Goal: Task Accomplishment & Management: Complete application form

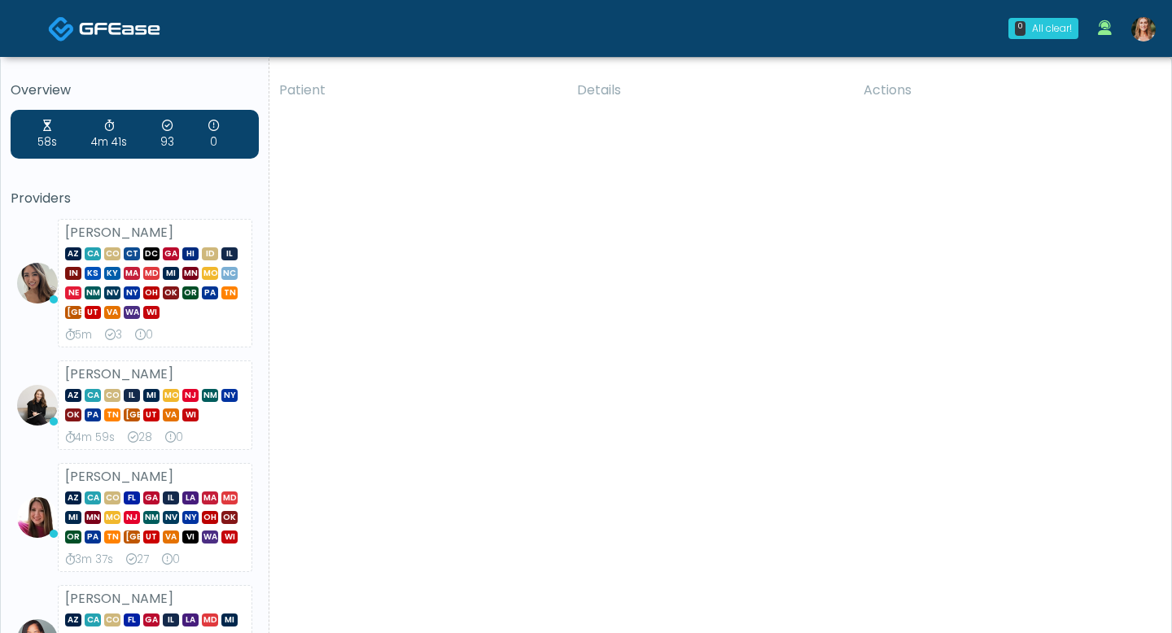
click at [1142, 36] on img at bounding box center [1143, 29] width 24 height 24
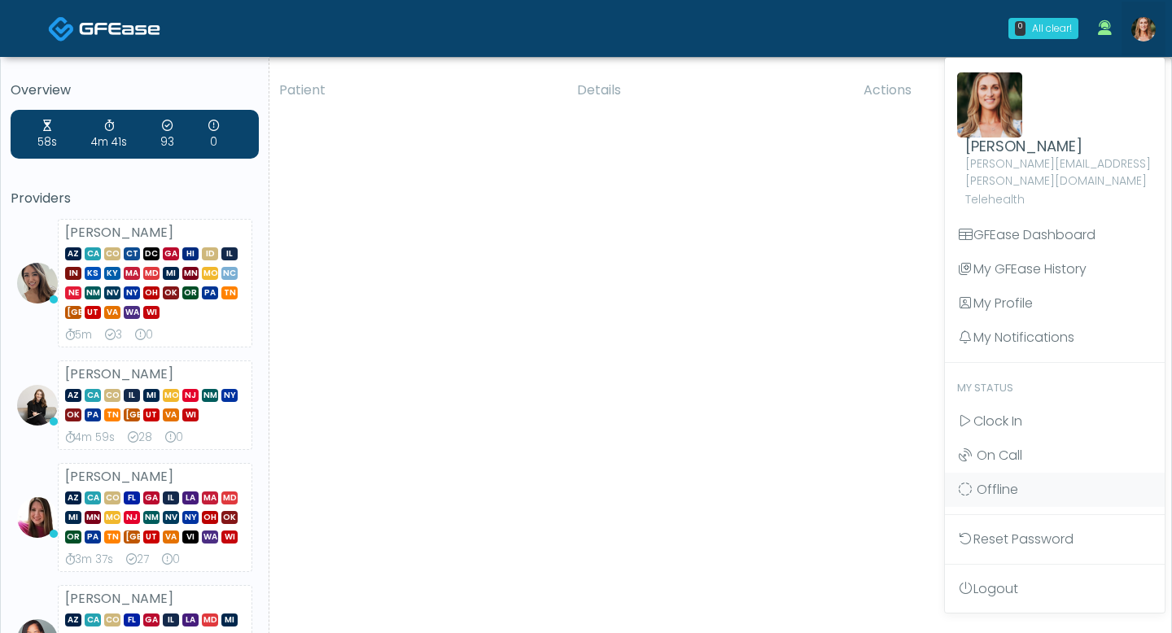
click at [1142, 36] on img at bounding box center [1143, 29] width 24 height 24
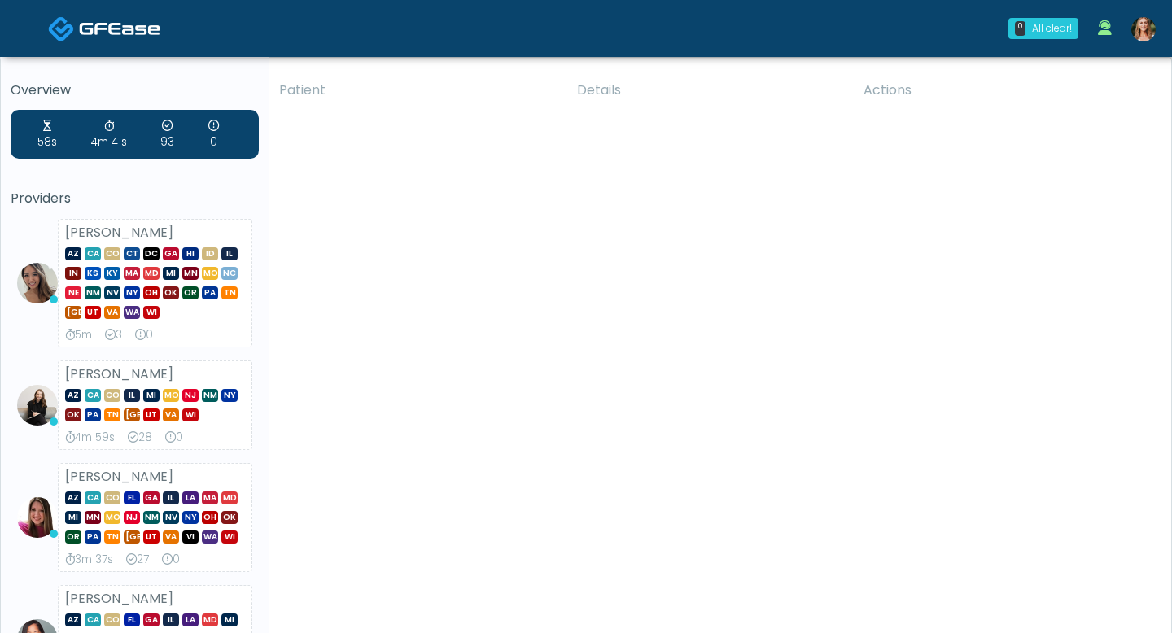
click at [1144, 17] on img at bounding box center [1143, 29] width 24 height 24
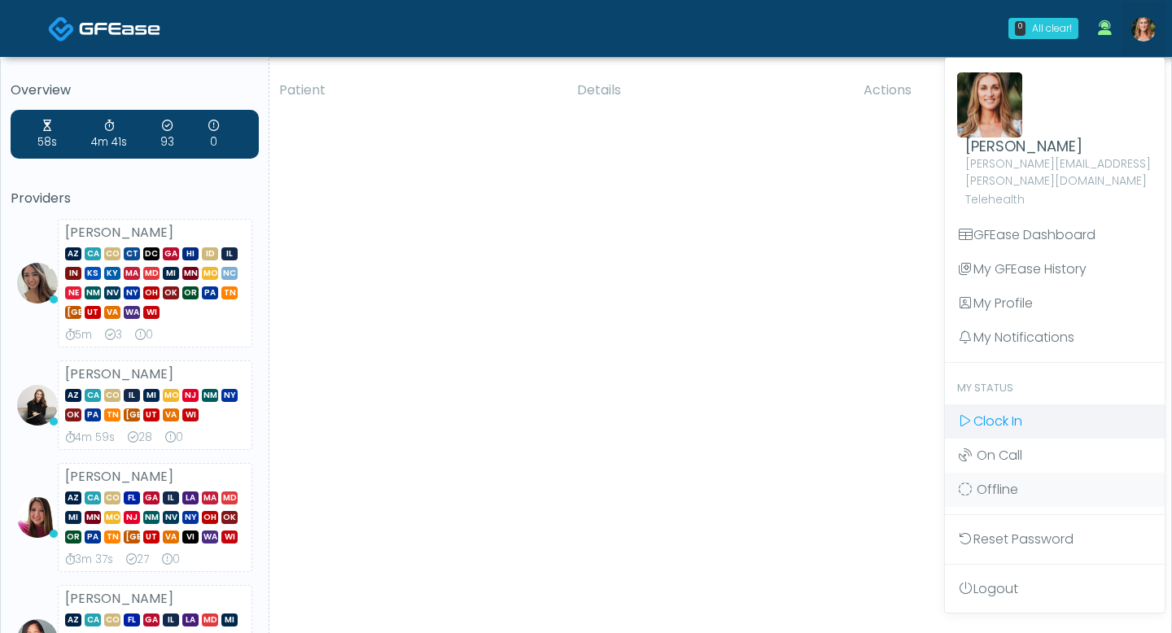
click at [999, 412] on span "Clock In" at bounding box center [997, 421] width 49 height 19
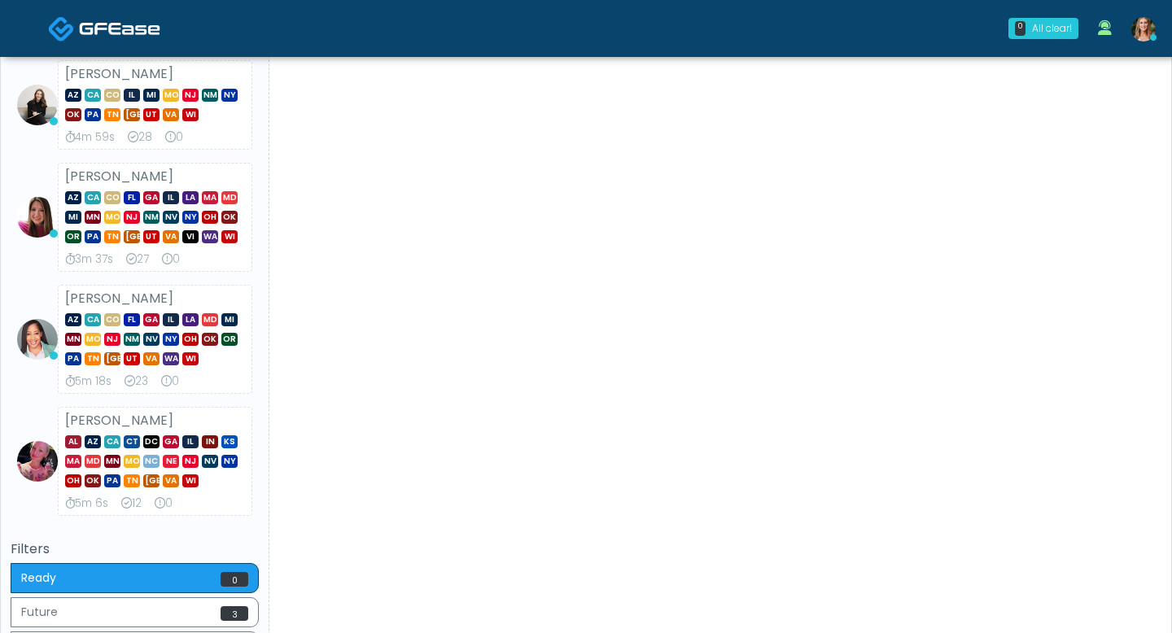
scroll to position [664, 0]
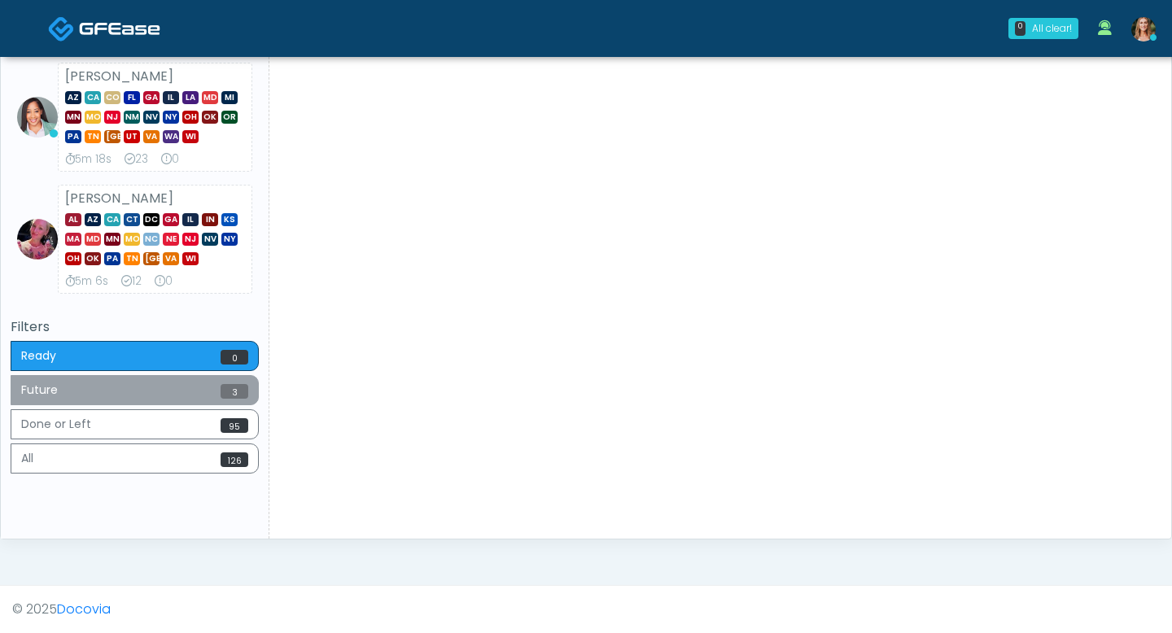
click at [55, 391] on button "Future 3" at bounding box center [135, 390] width 248 height 30
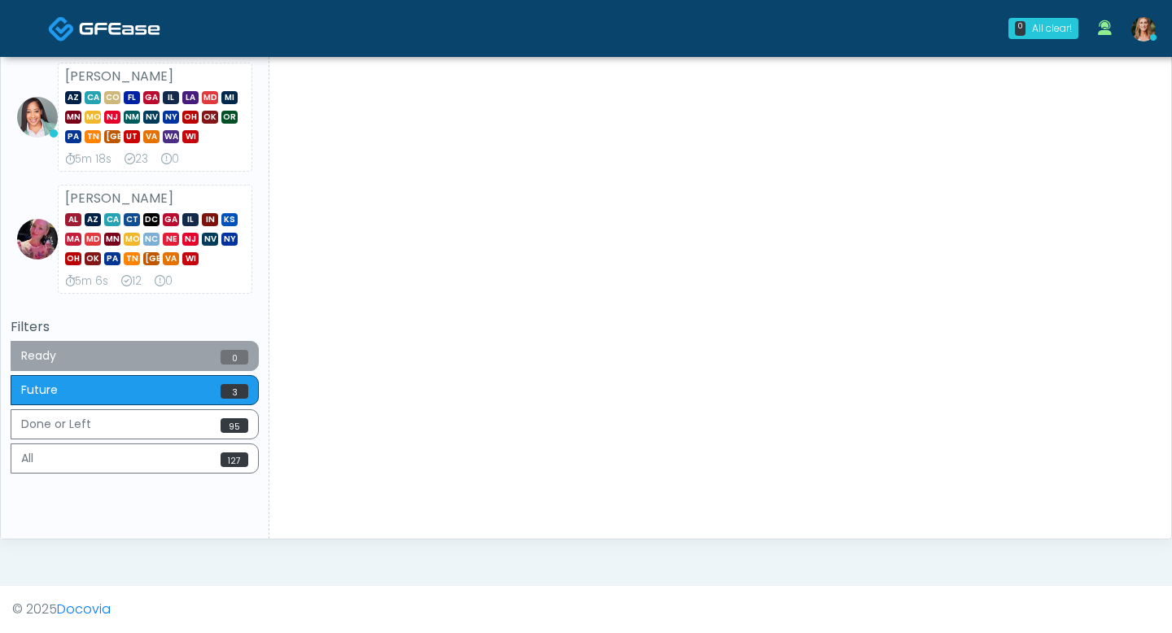
click at [51, 370] on button "Ready 0" at bounding box center [135, 356] width 248 height 30
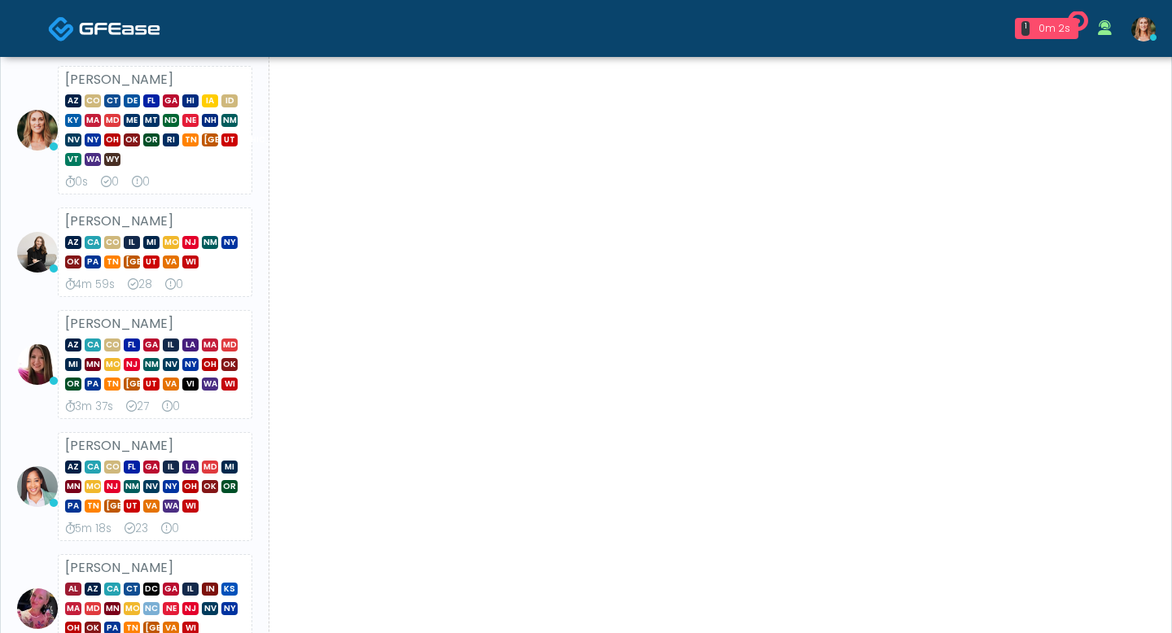
scroll to position [0, 0]
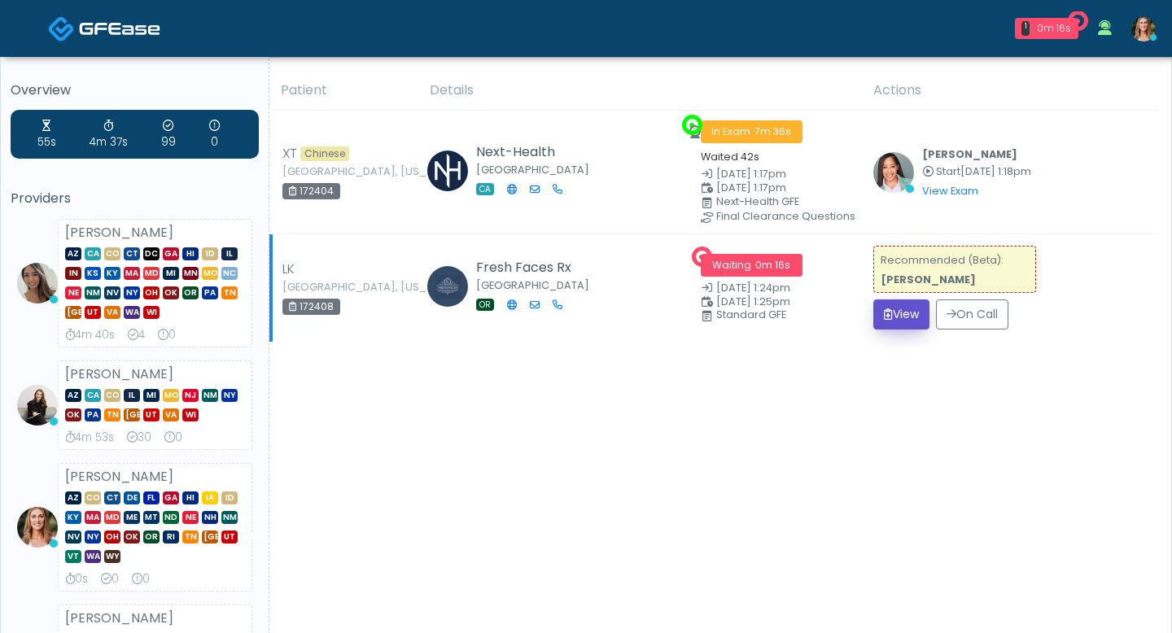
click at [891, 312] on button "View" at bounding box center [901, 314] width 56 height 30
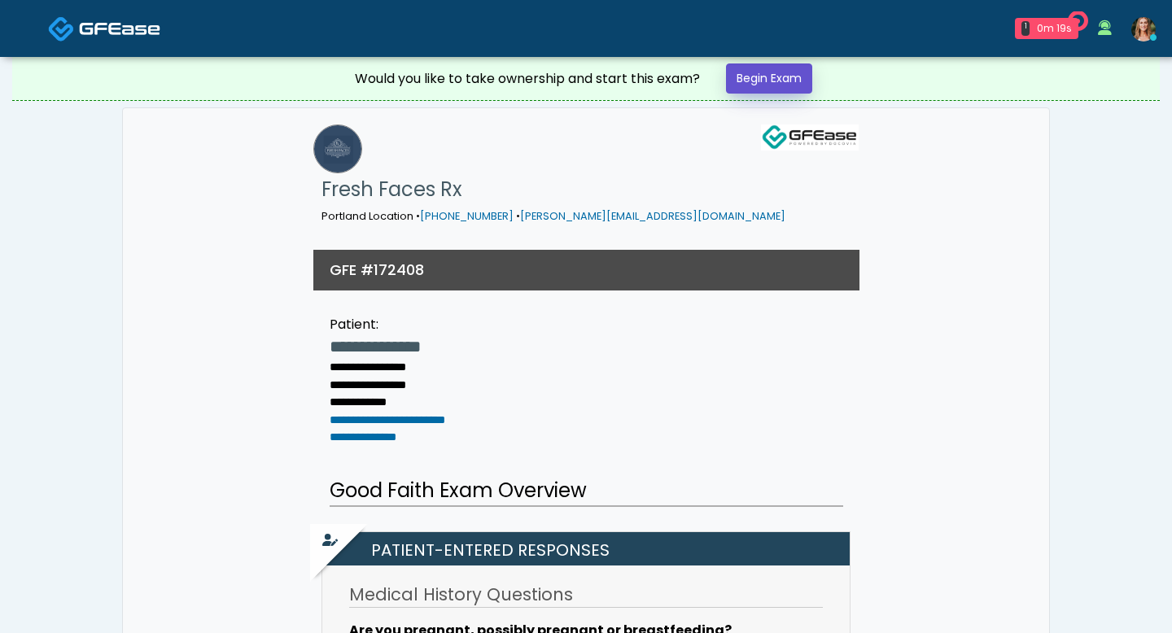
click at [770, 87] on link "Begin Exam" at bounding box center [769, 78] width 86 height 30
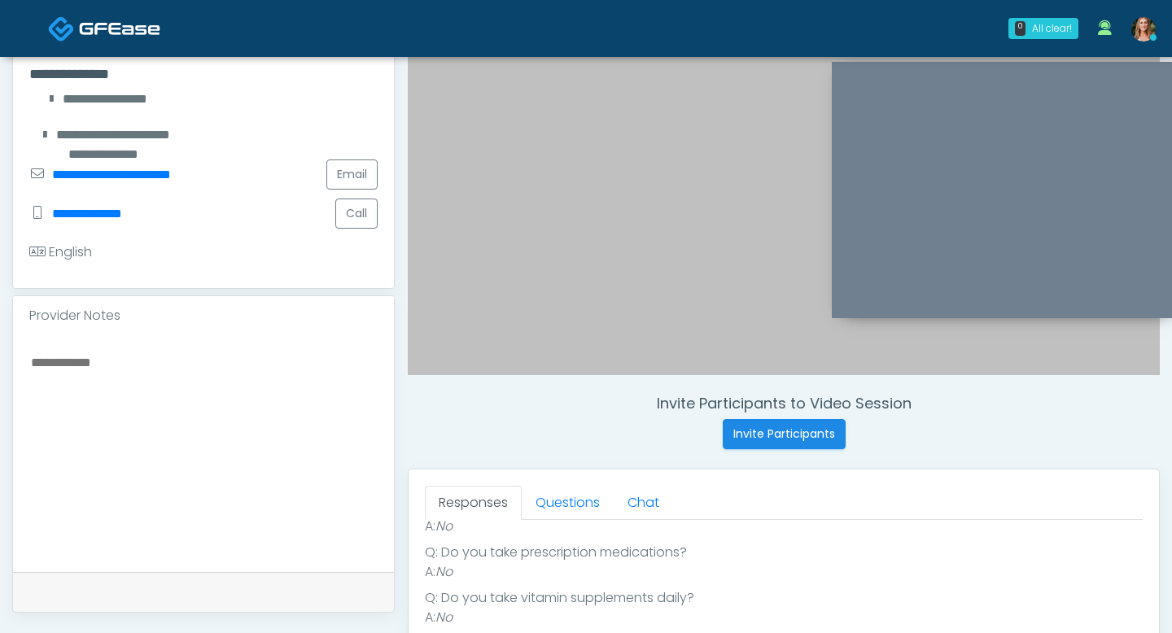
scroll to position [329, 0]
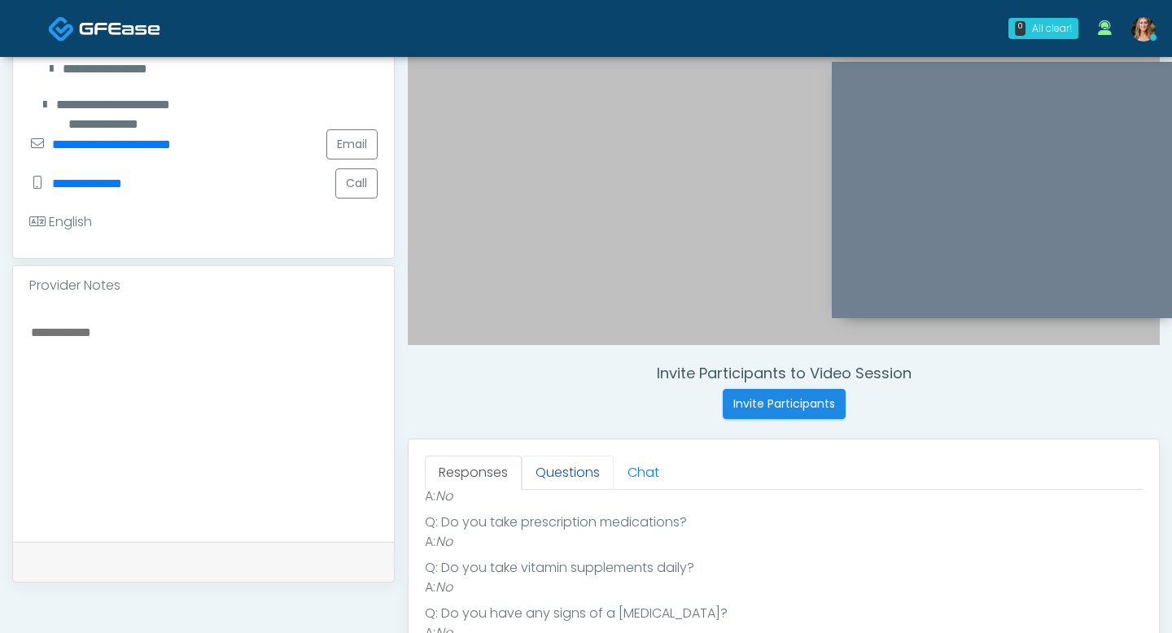
click at [562, 478] on link "Questions" at bounding box center [568, 473] width 92 height 34
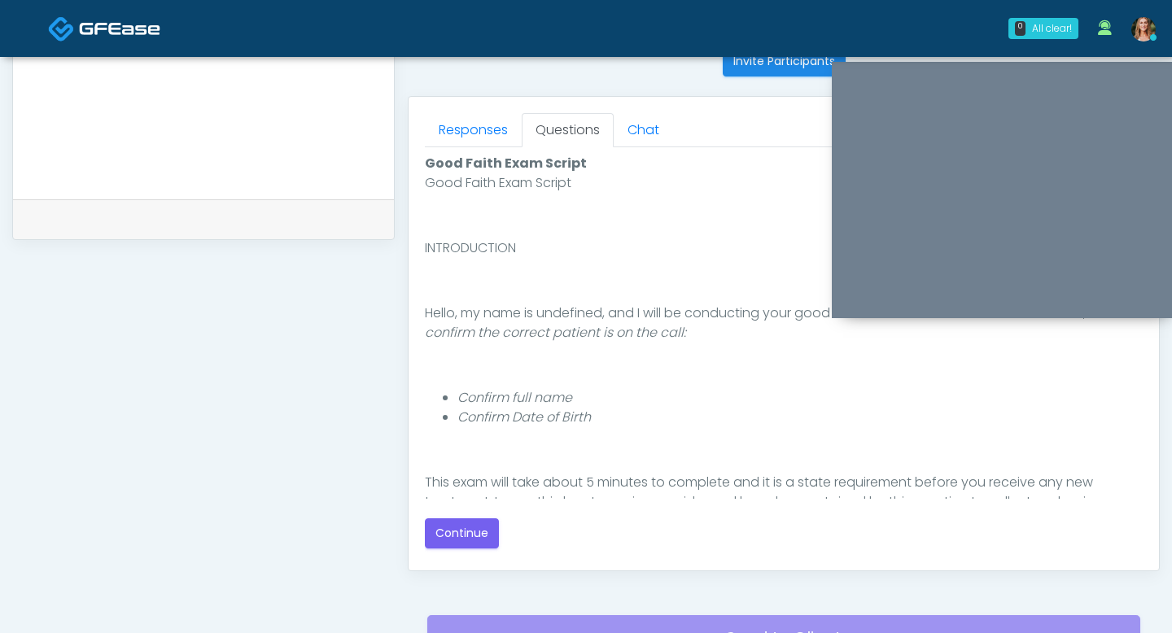
scroll to position [764, 0]
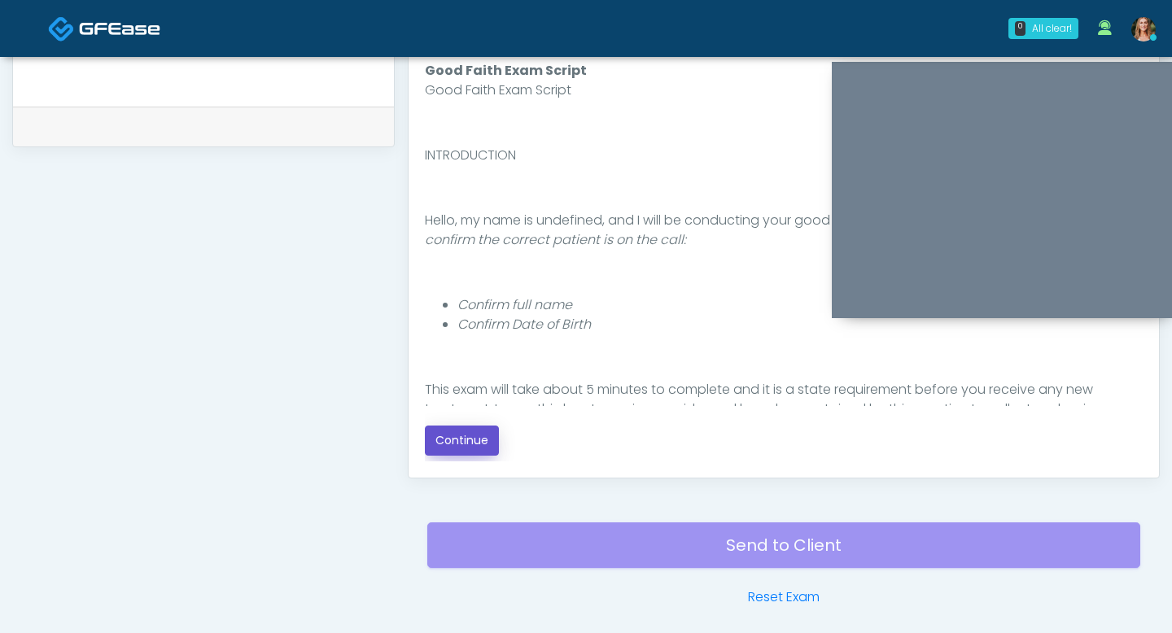
click at [474, 439] on button "Continue" at bounding box center [462, 441] width 74 height 30
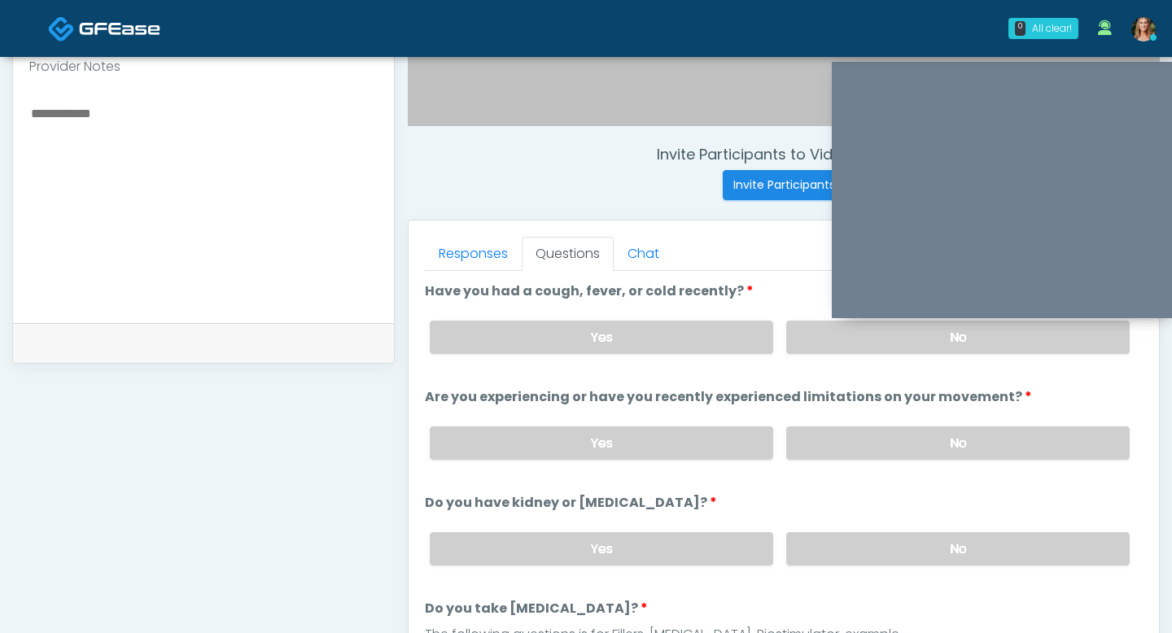
scroll to position [526, 0]
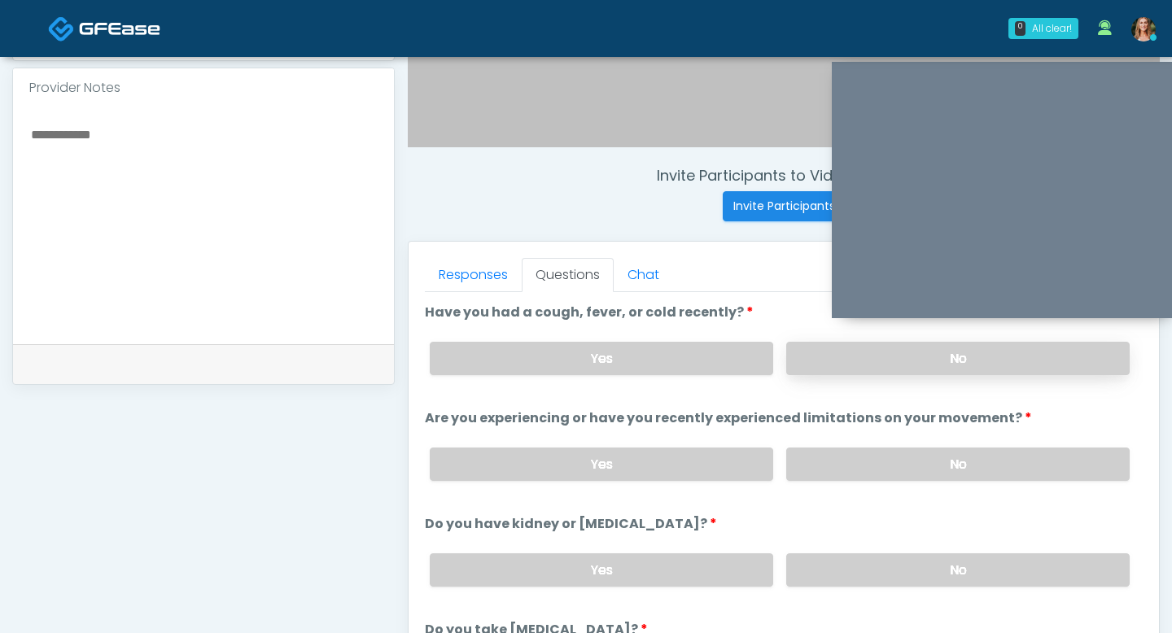
click at [865, 355] on label "No" at bounding box center [957, 358] width 343 height 33
click at [819, 453] on label "No" at bounding box center [957, 464] width 343 height 33
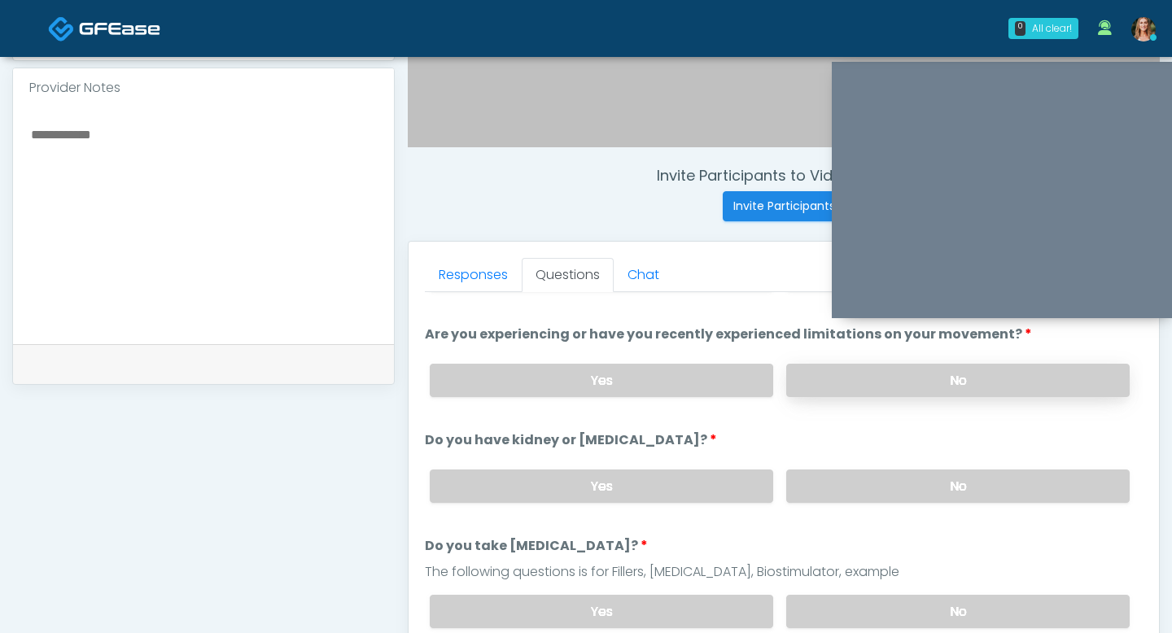
scroll to position [85, 0]
click at [843, 484] on label "No" at bounding box center [957, 485] width 343 height 33
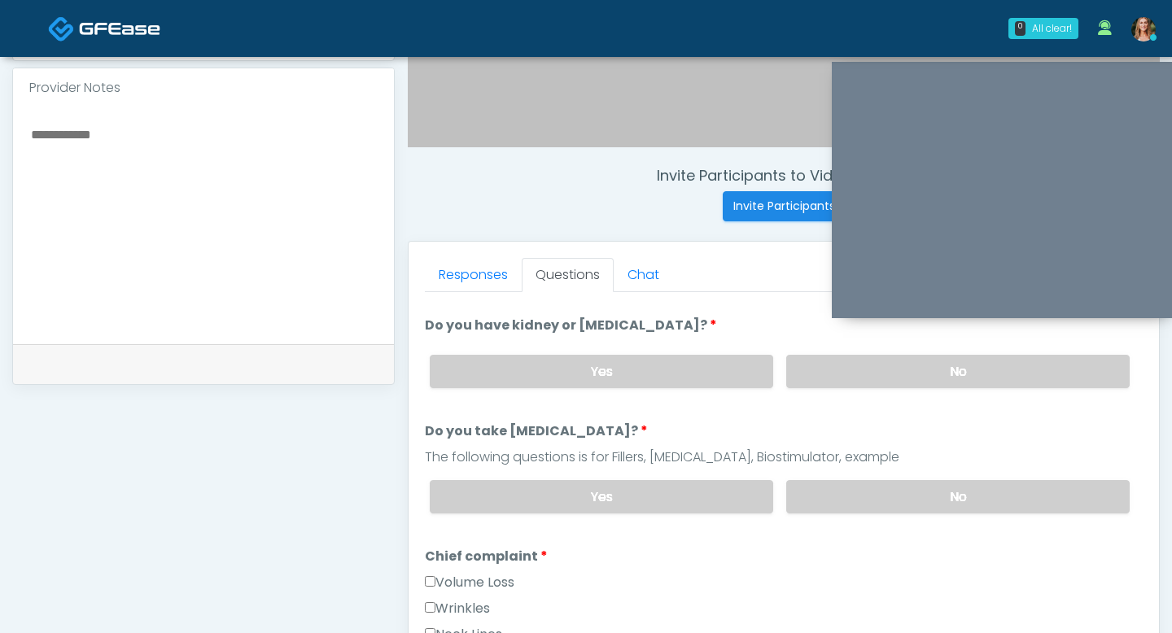
scroll to position [205, 0]
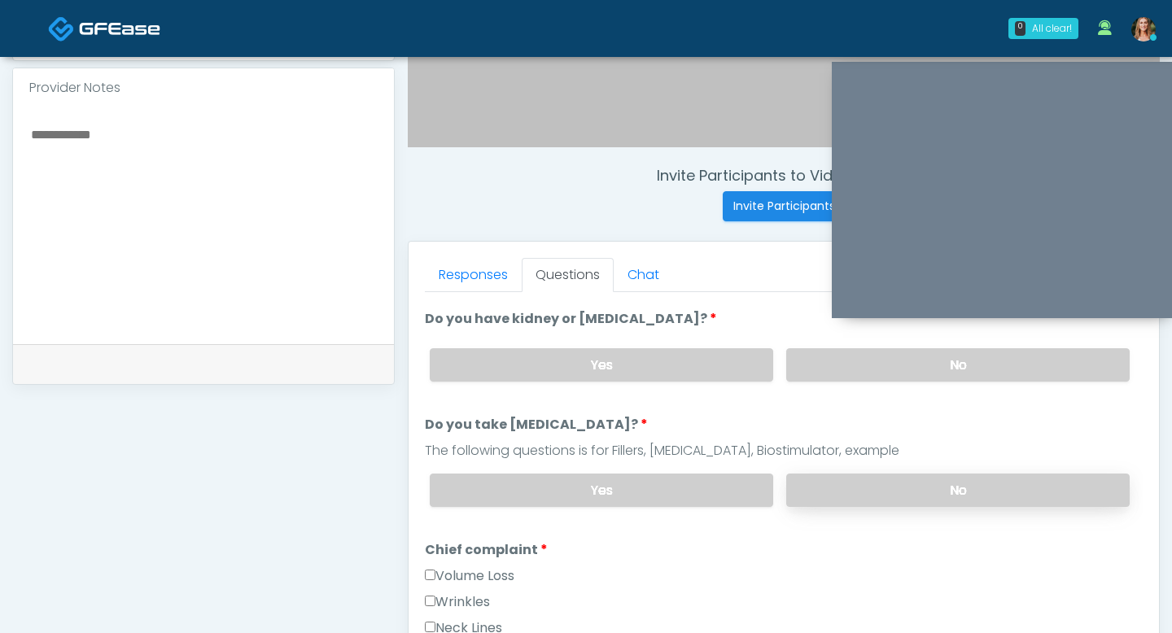
click at [826, 492] on label "No" at bounding box center [957, 490] width 343 height 33
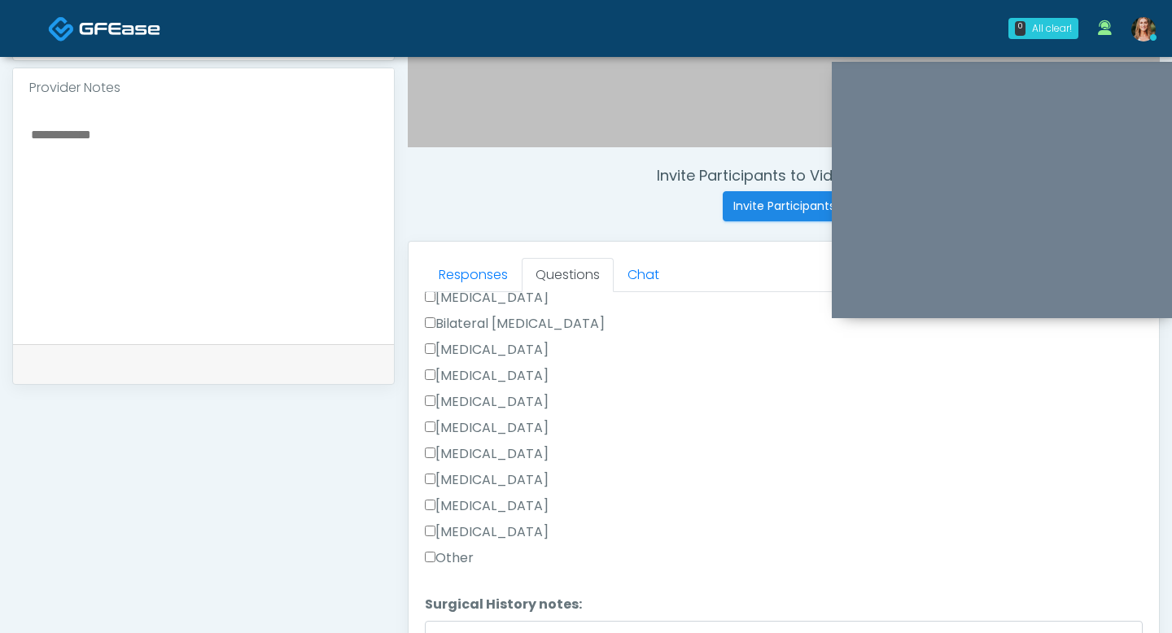
scroll to position [1008, 0]
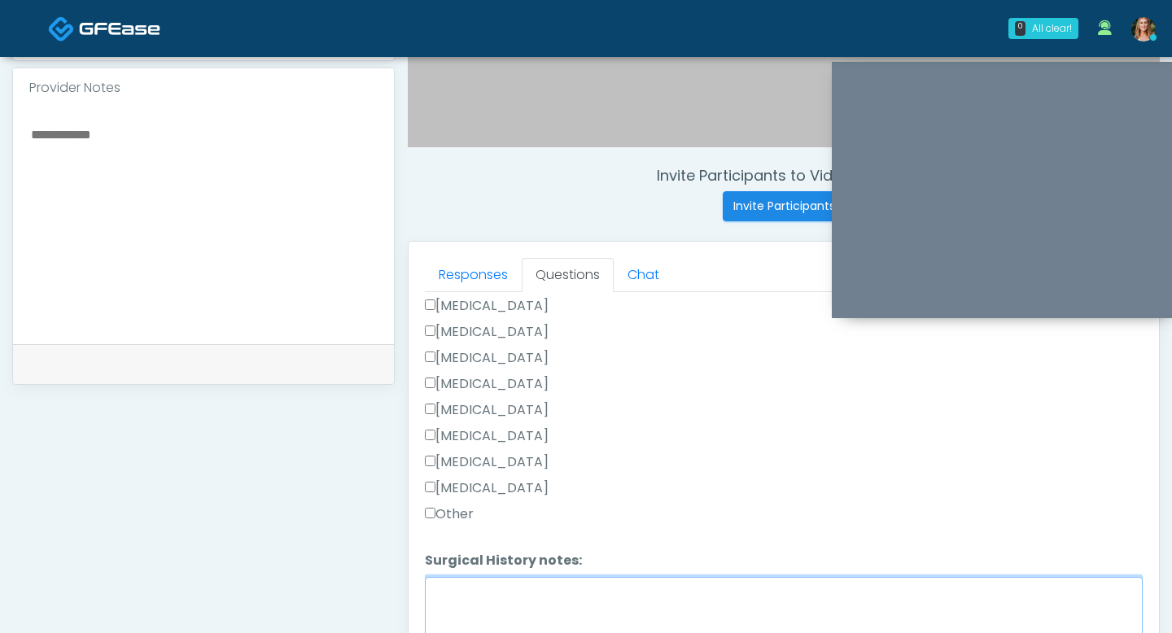
click at [469, 594] on textarea "Surgical History notes:" at bounding box center [784, 612] width 718 height 70
click at [465, 592] on textarea "**********" at bounding box center [784, 612] width 718 height 70
click at [557, 601] on textarea "**********" at bounding box center [784, 612] width 718 height 70
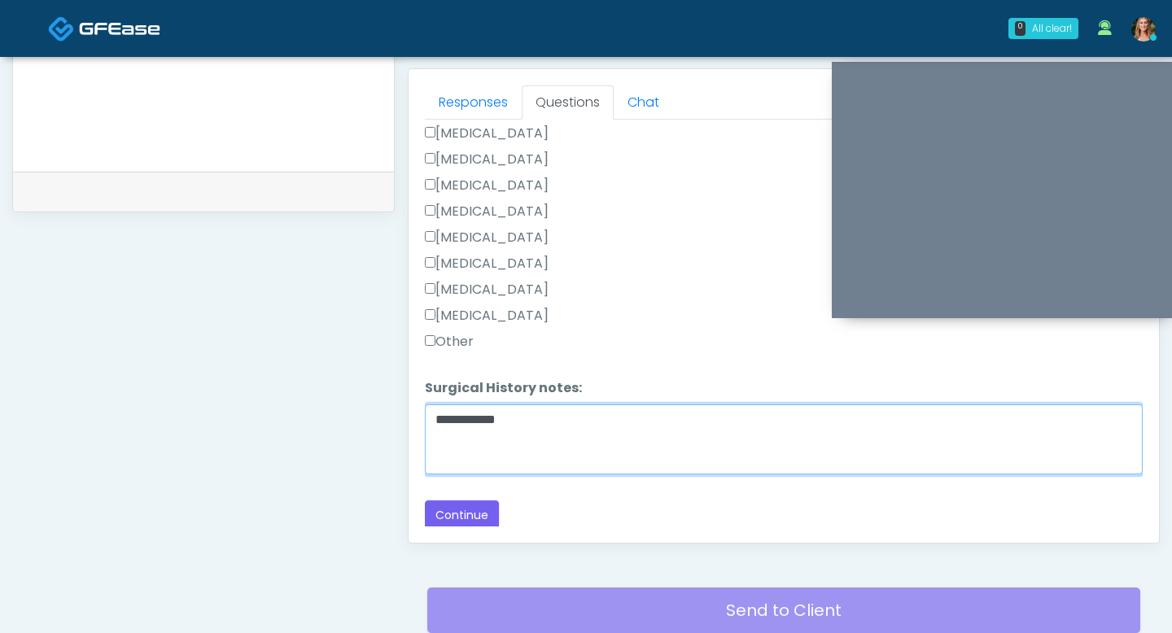
scroll to position [700, 0]
type textarea "**********"
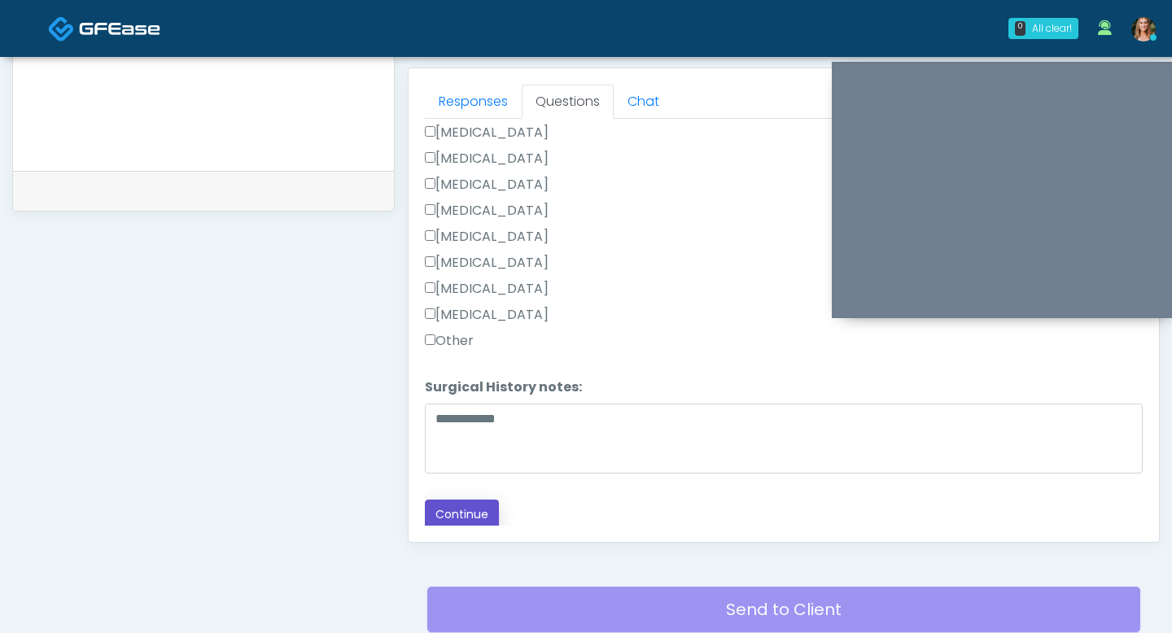
click at [469, 513] on button "Continue" at bounding box center [462, 515] width 74 height 30
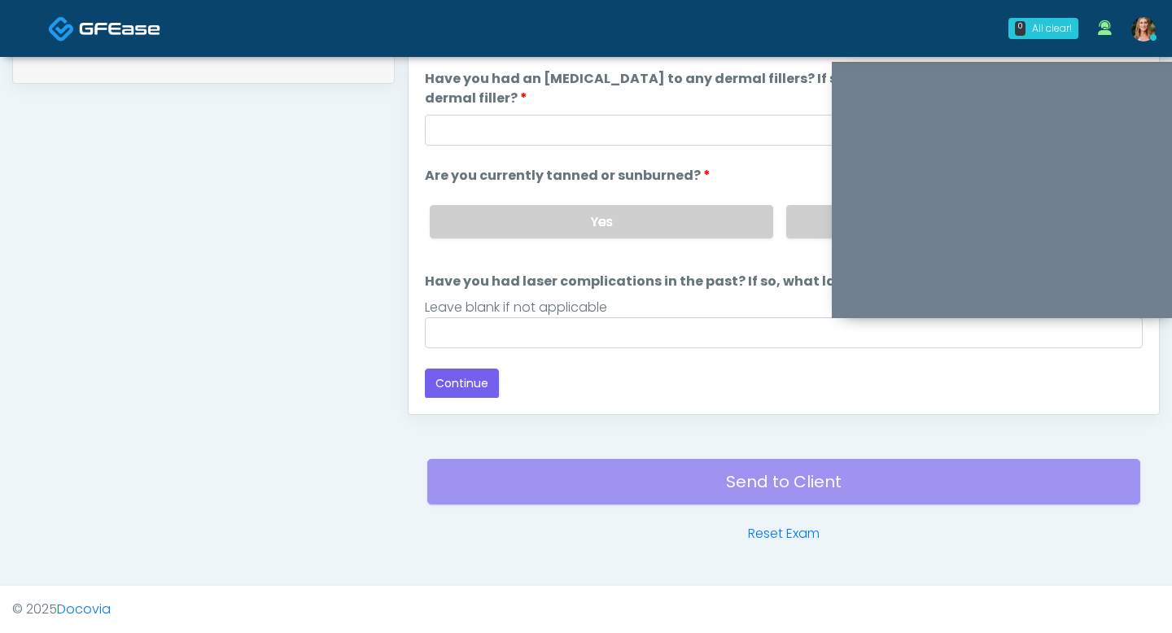
scroll to position [149, 0]
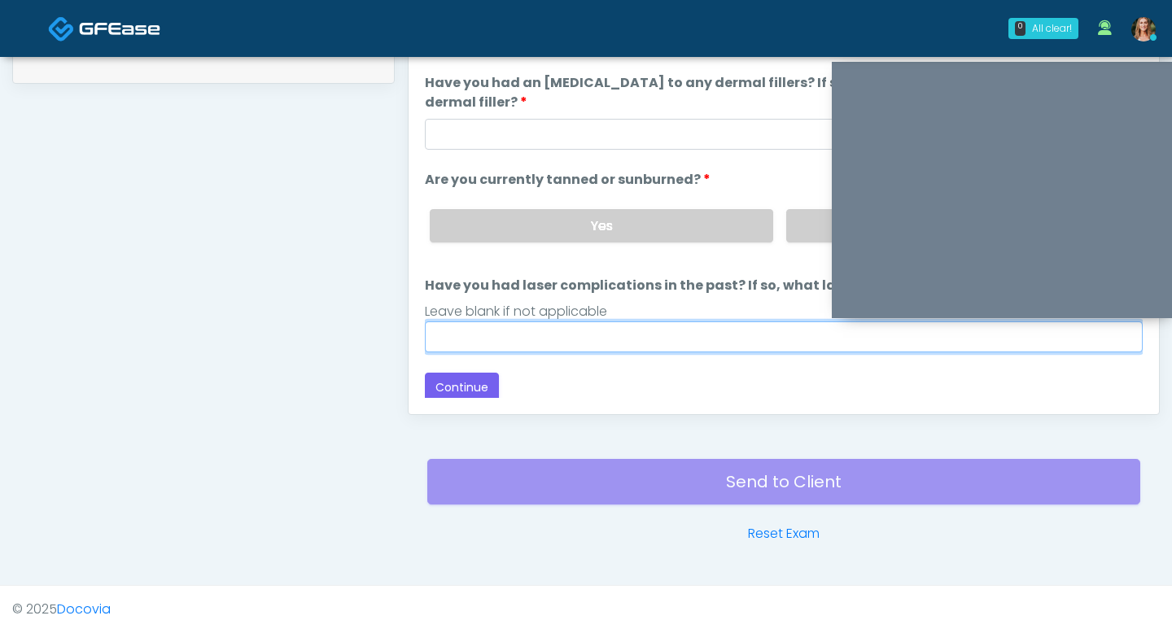
click at [570, 330] on input "Have you had laser complications in the past? If so, what laser complications d…" at bounding box center [784, 336] width 718 height 31
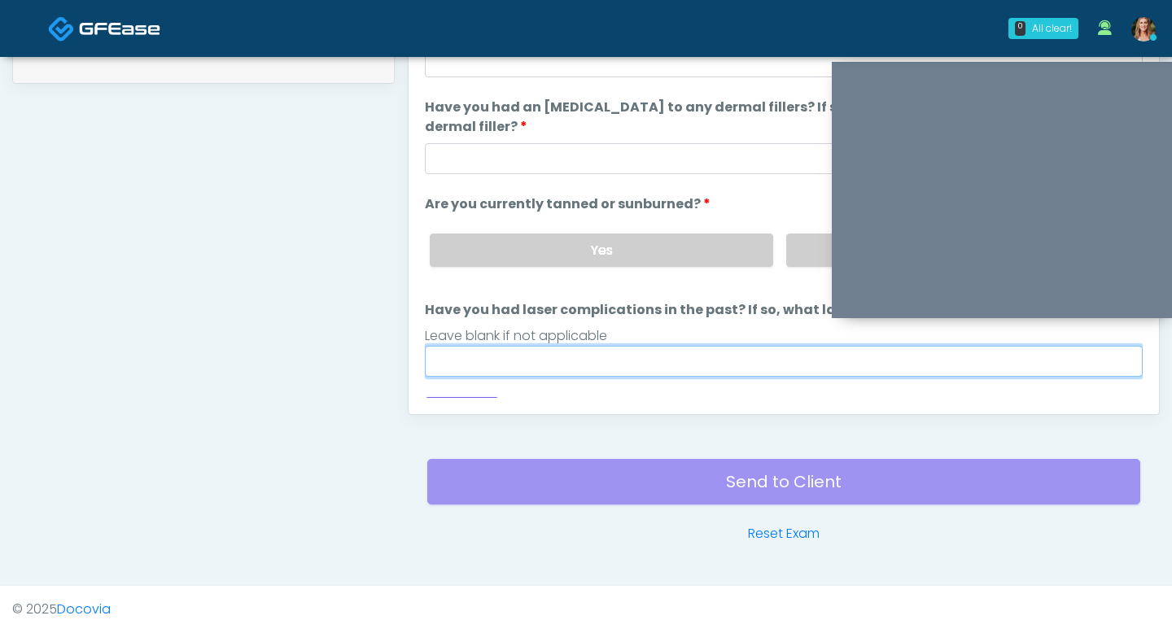
scroll to position [153, 0]
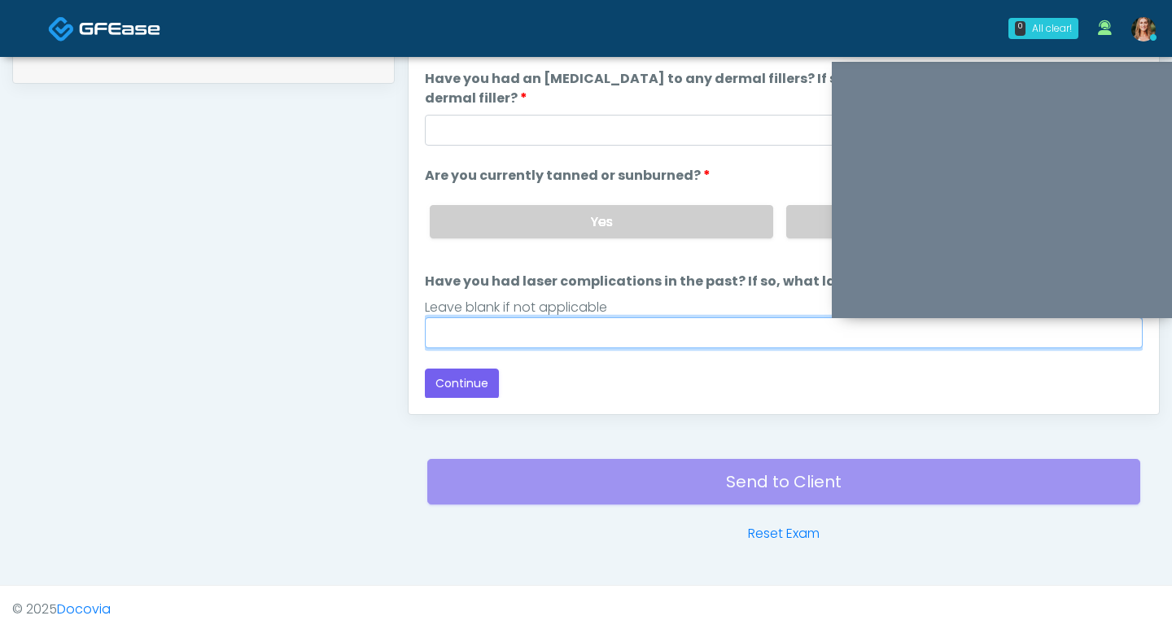
click at [557, 334] on input "Have you had laser complications in the past? If so, what laser complications d…" at bounding box center [784, 332] width 718 height 31
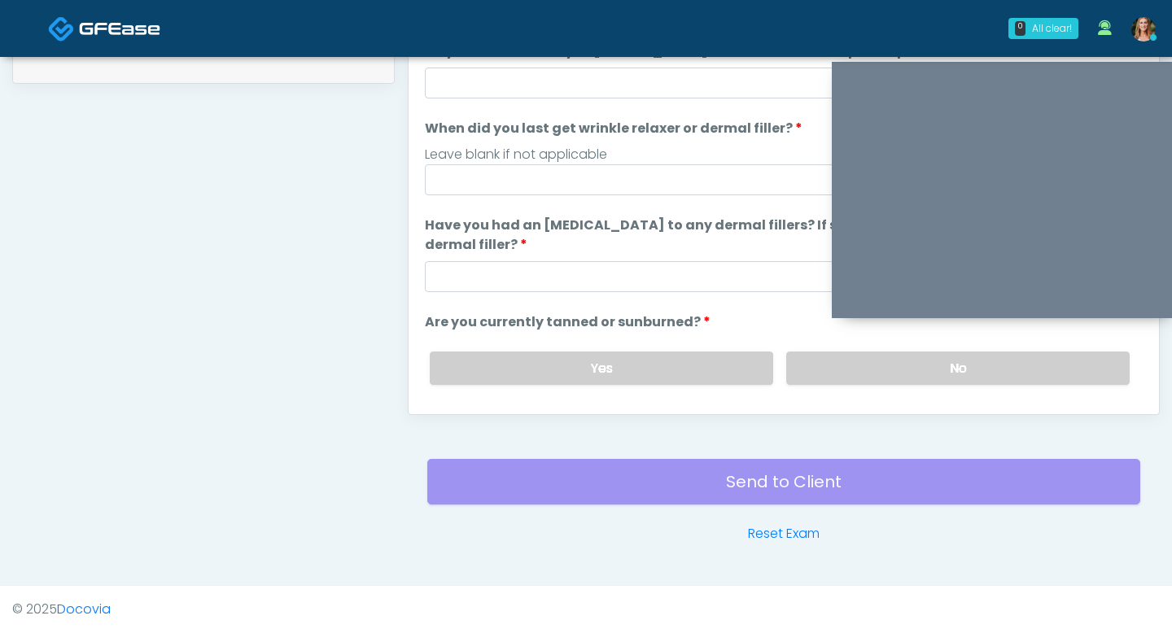
scroll to position [0, 0]
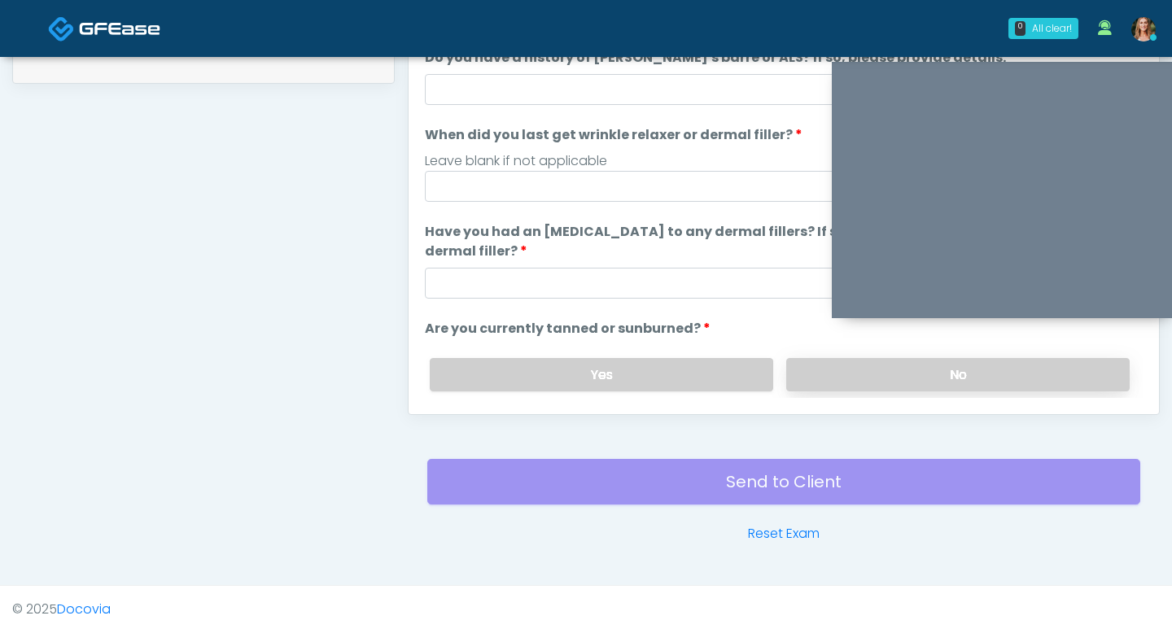
type input "**"
click at [812, 368] on label "No" at bounding box center [957, 374] width 343 height 33
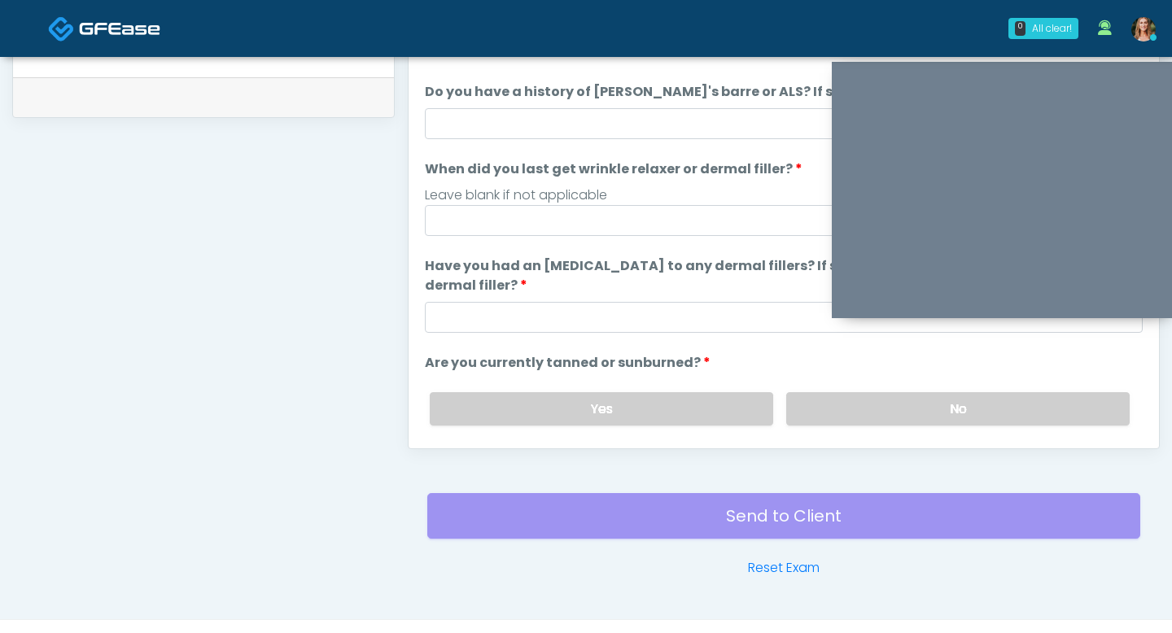
scroll to position [792, 0]
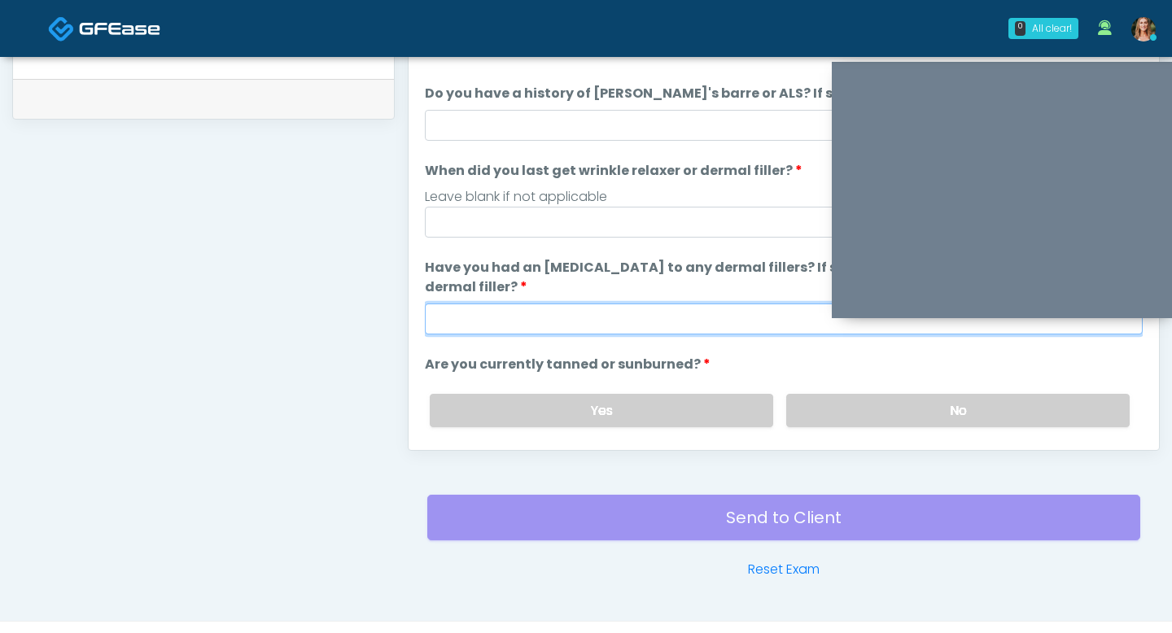
click at [620, 324] on input "Have you had an allergic response to any dermal fillers? If so, what was the re…" at bounding box center [784, 318] width 718 height 31
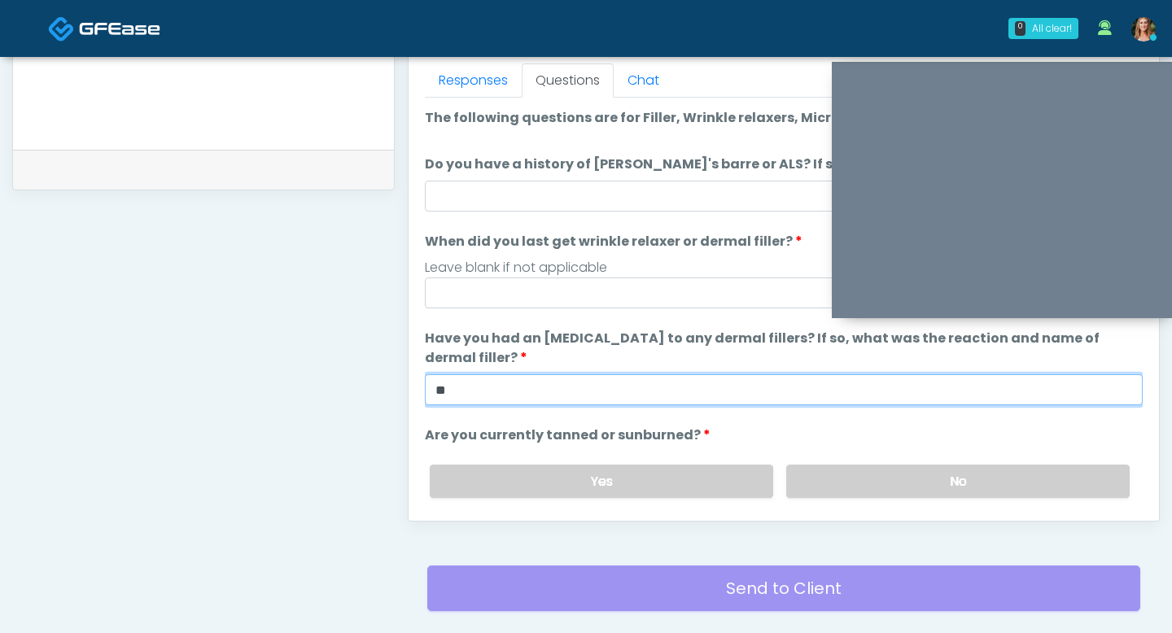
scroll to position [704, 0]
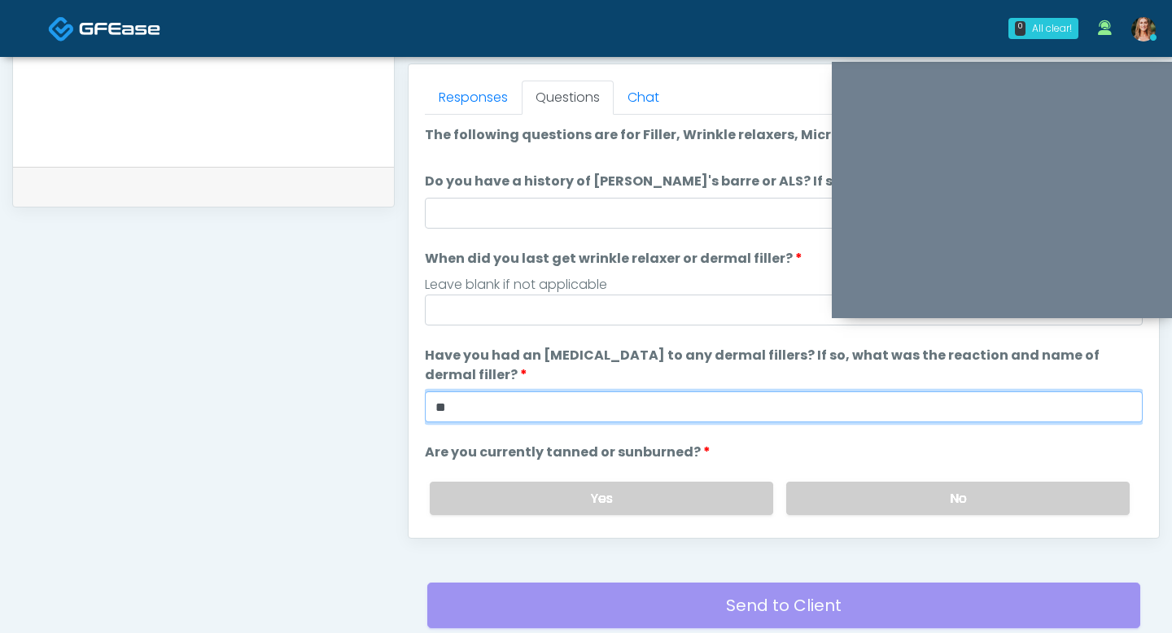
type input "**"
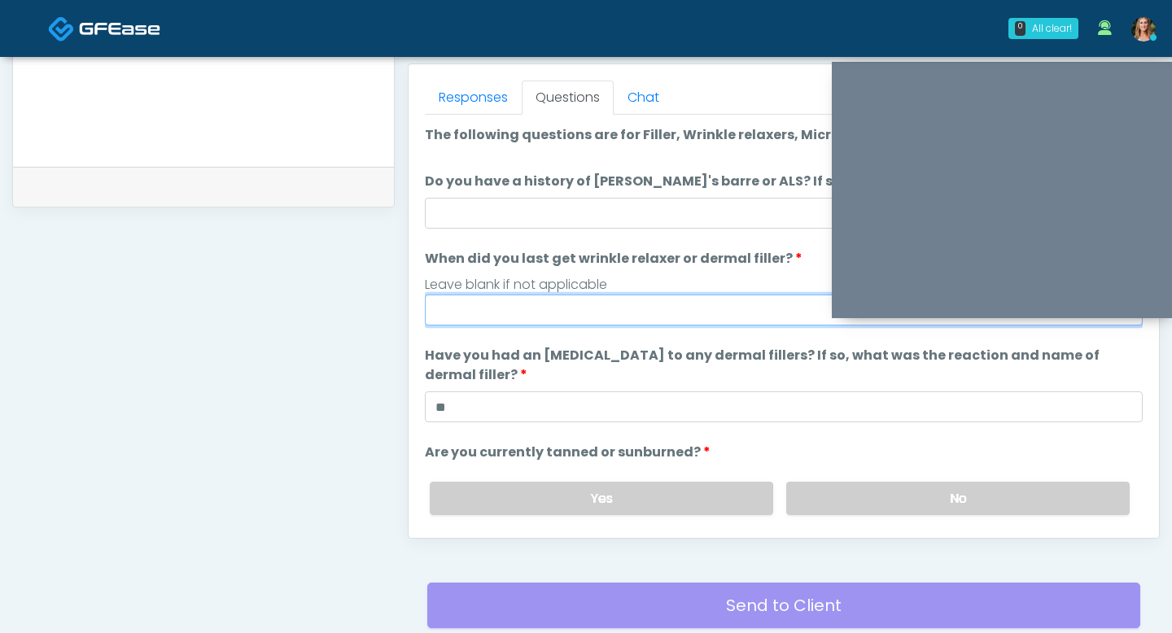
click at [628, 320] on input "When did you last get wrinkle relaxer or dermal filler?" at bounding box center [784, 310] width 718 height 31
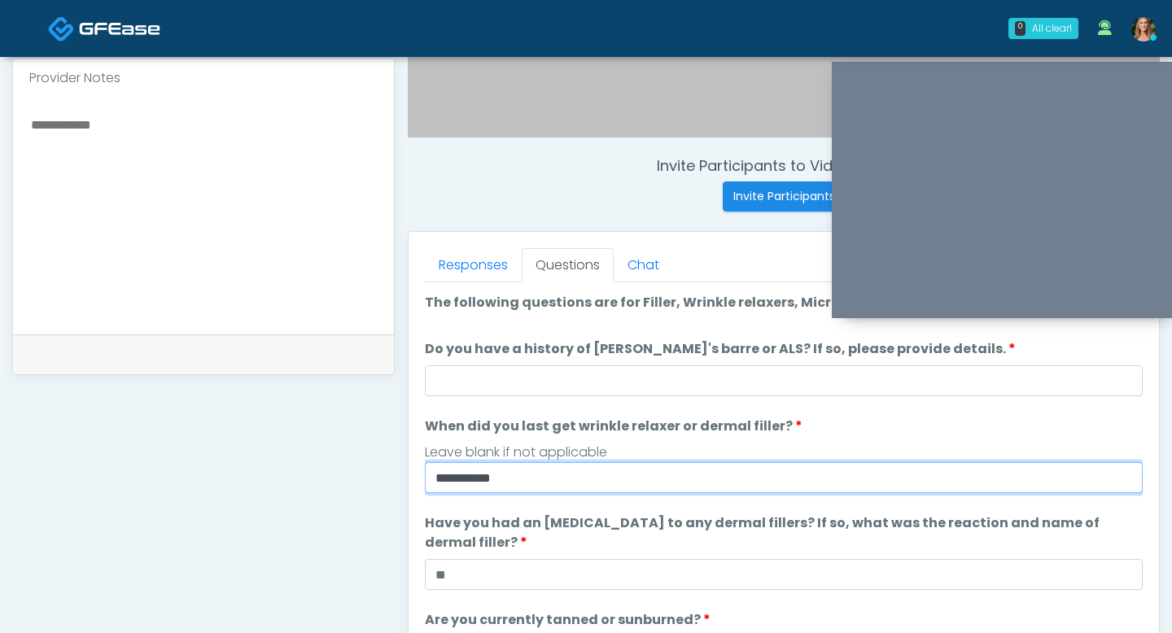
scroll to position [535, 0]
type input "**********"
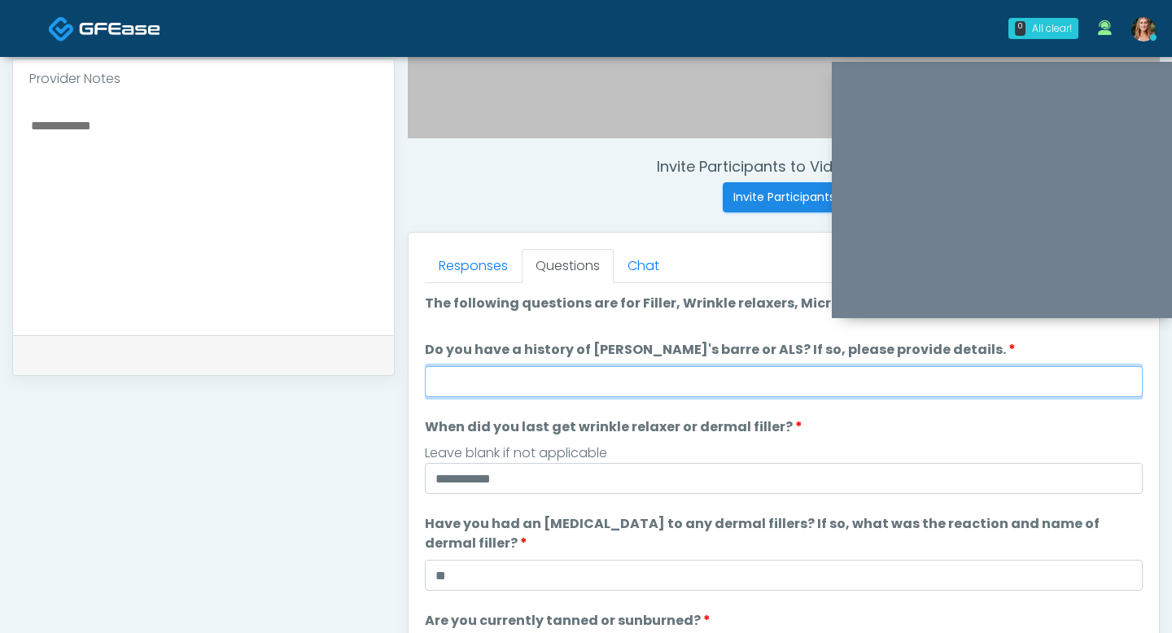
click at [666, 380] on input "Do you have a history of Guillain's barre or ALS? If so, please provide details." at bounding box center [784, 381] width 718 height 31
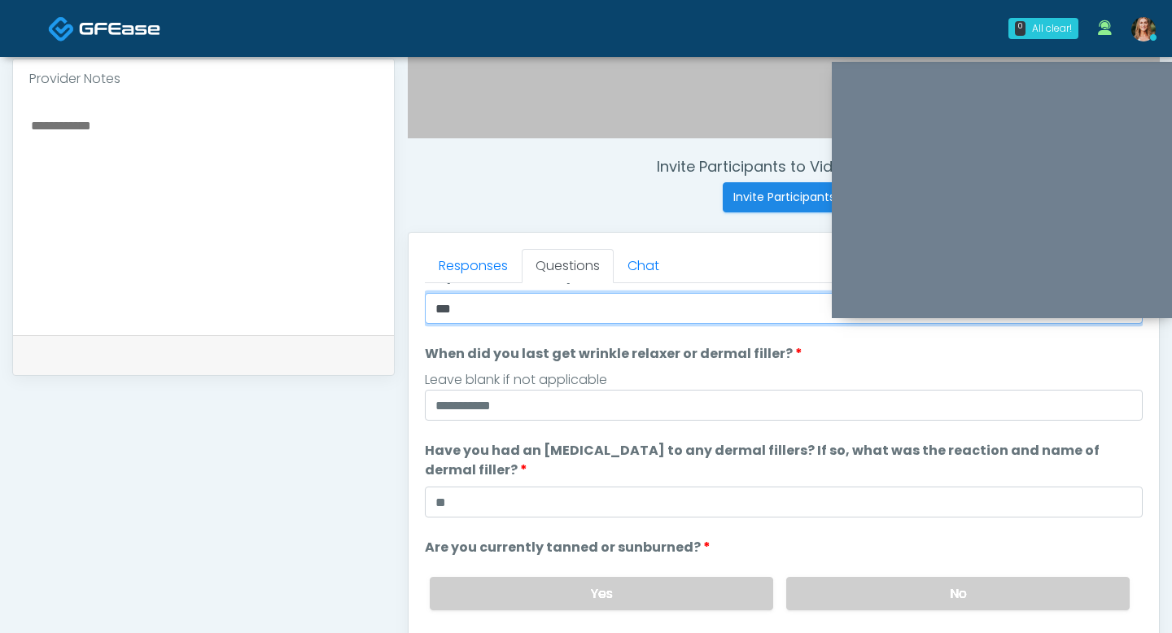
scroll to position [78, 0]
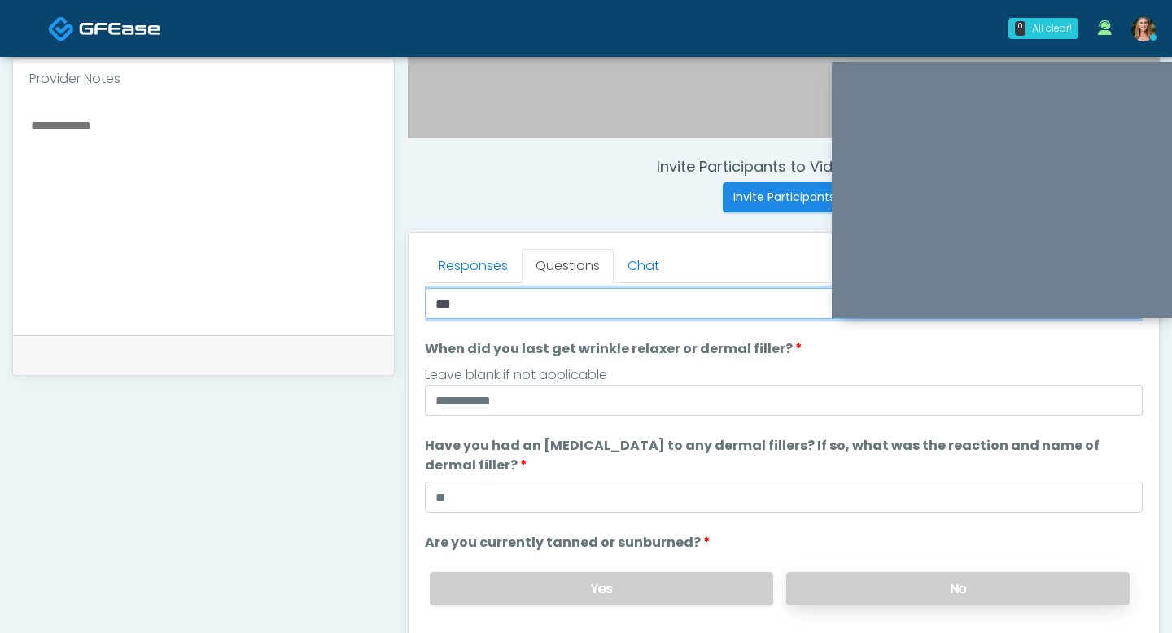
type input "**"
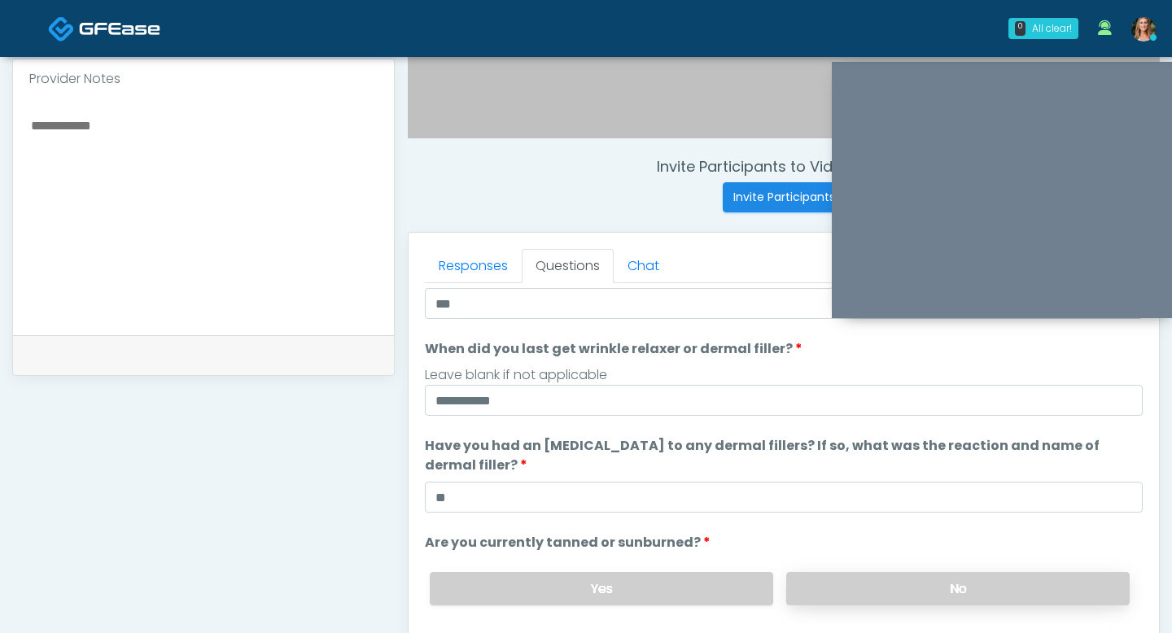
click at [855, 600] on label "No" at bounding box center [957, 588] width 343 height 33
click at [798, 588] on label "No" at bounding box center [957, 588] width 343 height 33
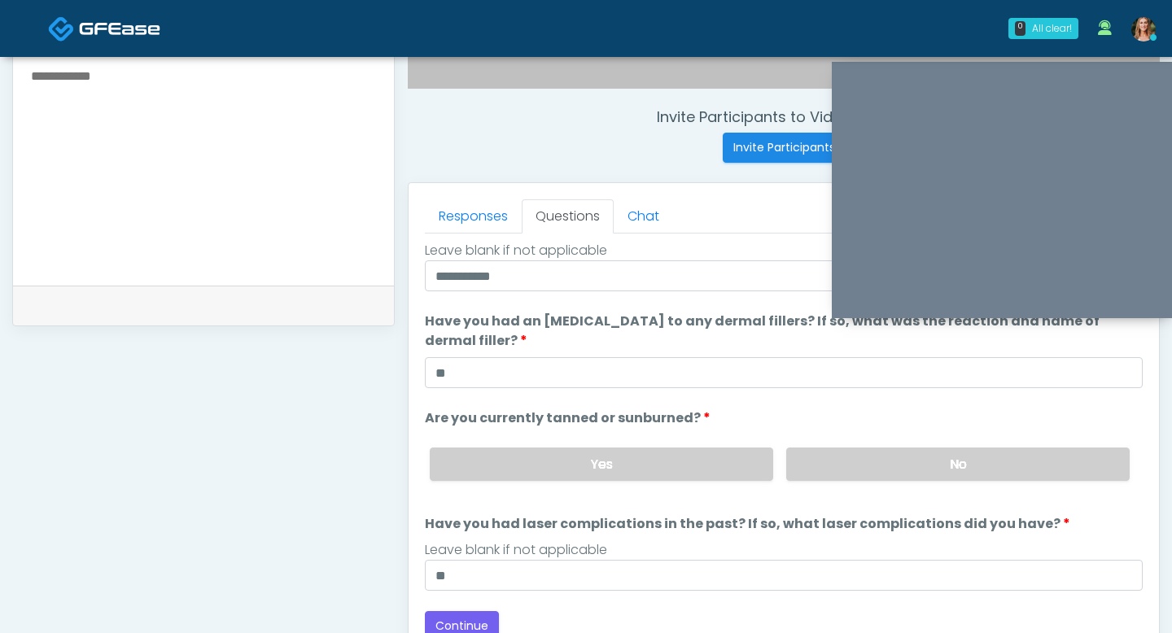
scroll to position [600, 0]
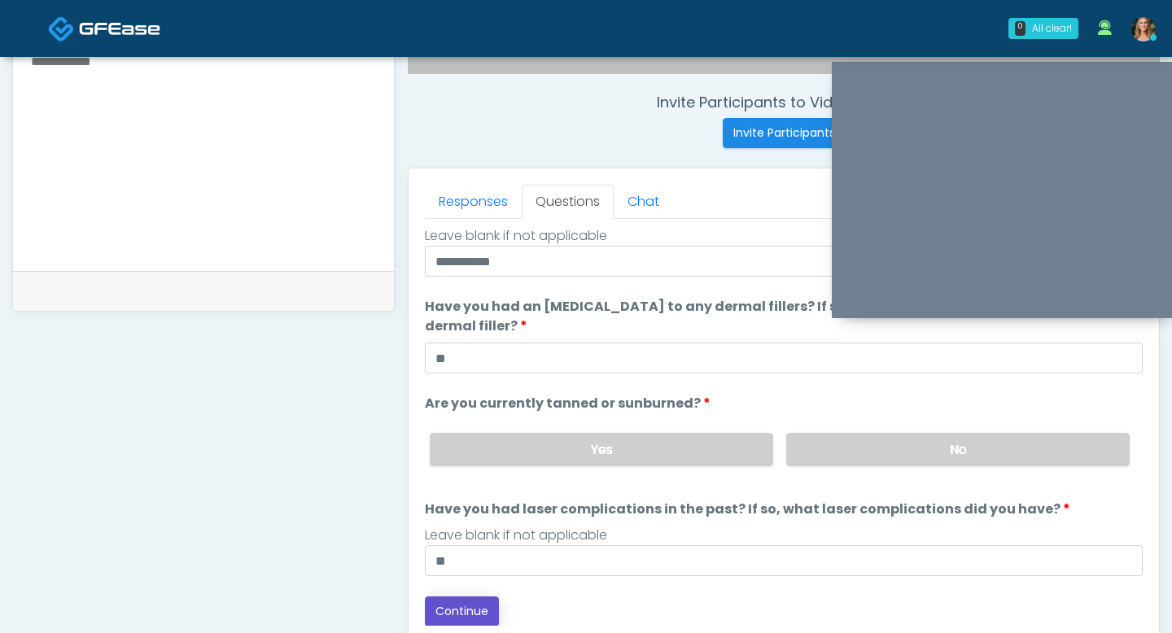
click at [443, 600] on button "Continue" at bounding box center [462, 611] width 74 height 30
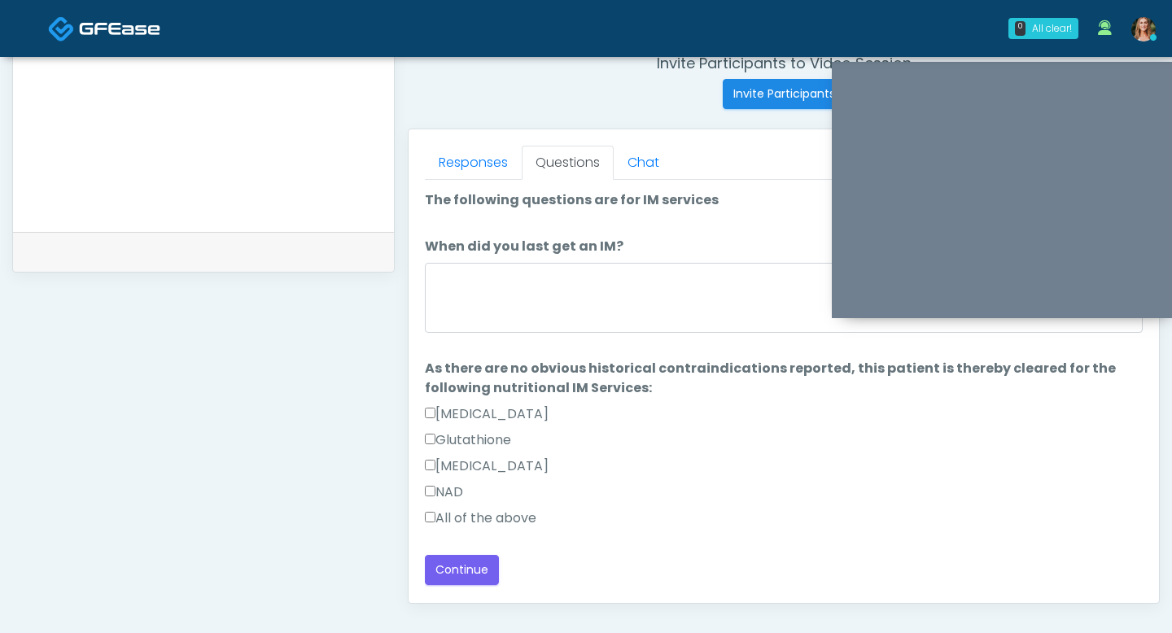
scroll to position [635, 0]
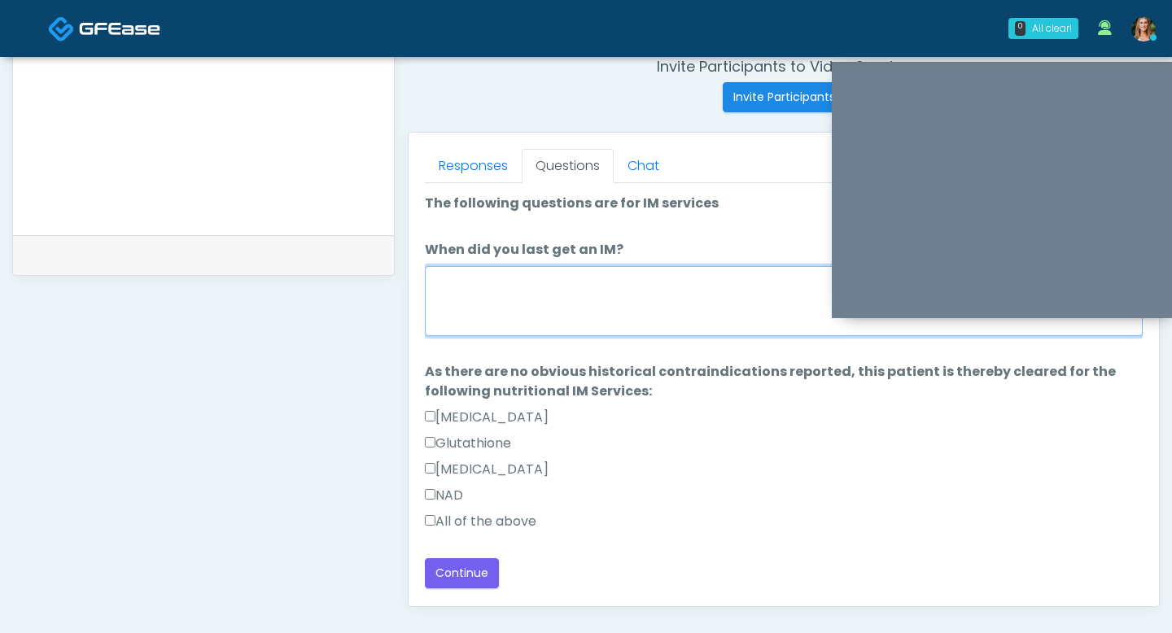
click at [522, 305] on textarea "When did you last get an IM?" at bounding box center [784, 301] width 718 height 70
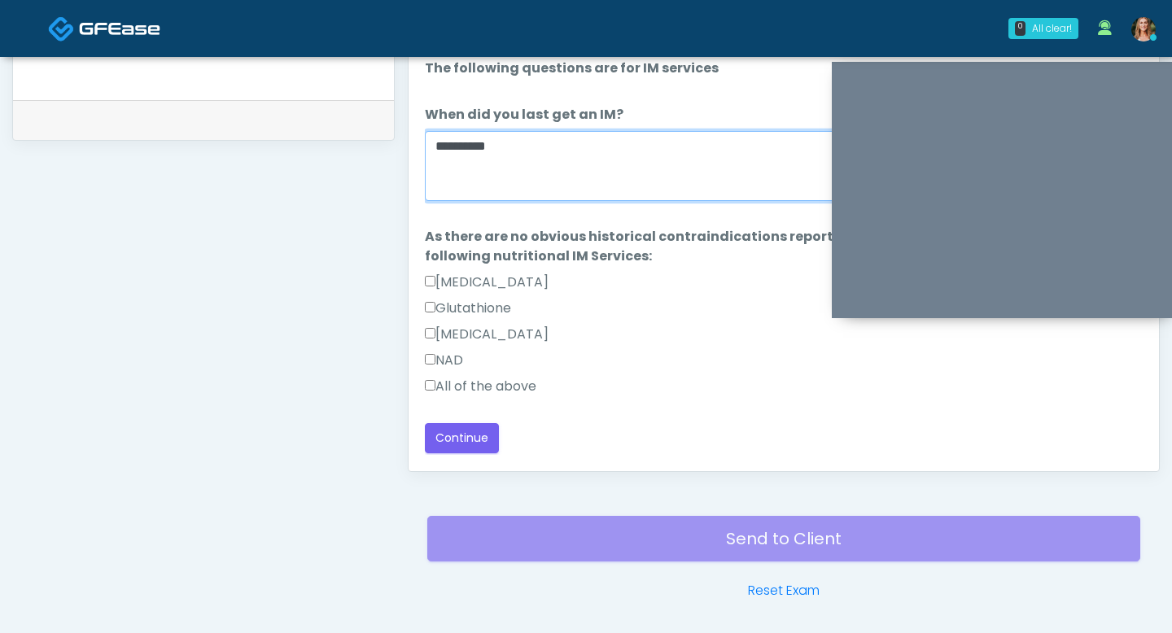
scroll to position [802, 0]
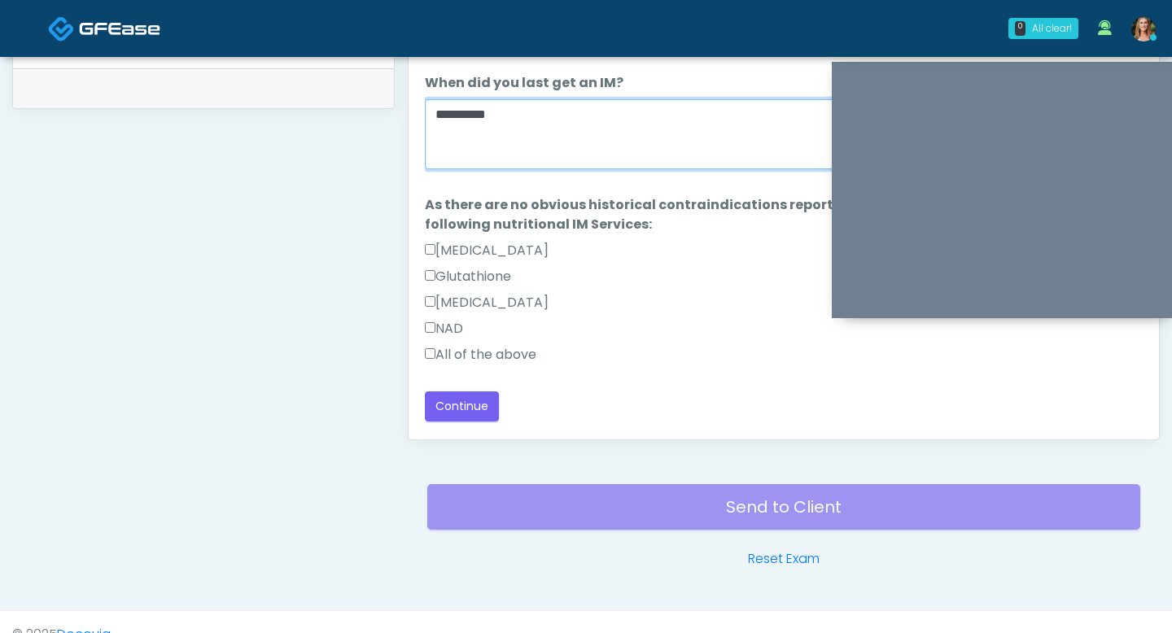
type textarea "*********"
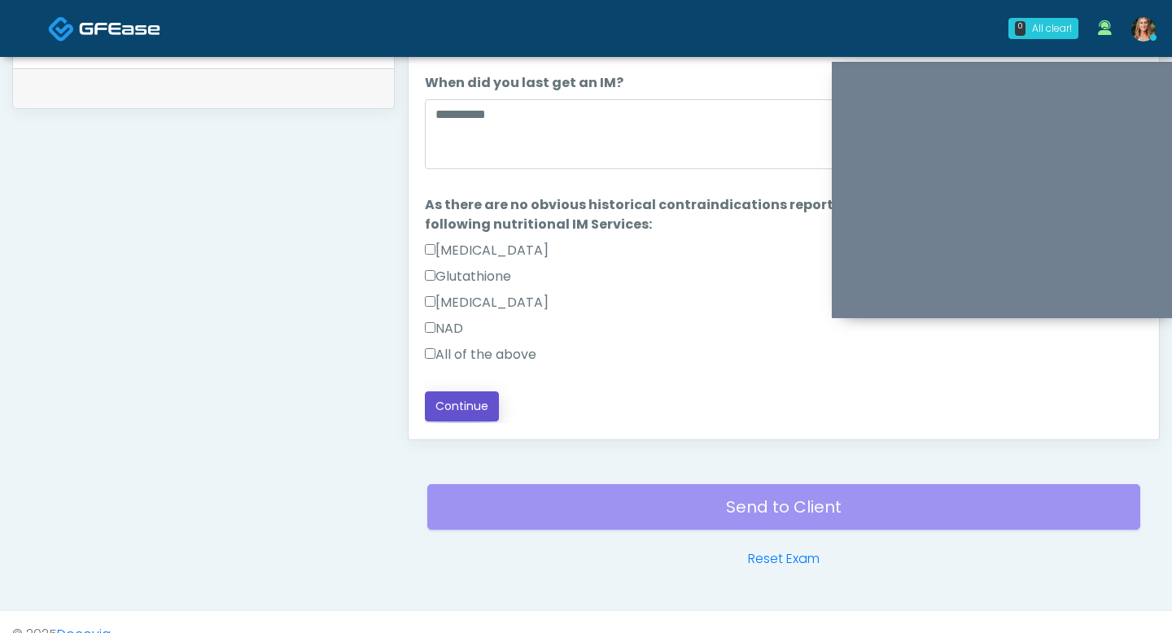
click at [483, 406] on button "Continue" at bounding box center [462, 406] width 74 height 30
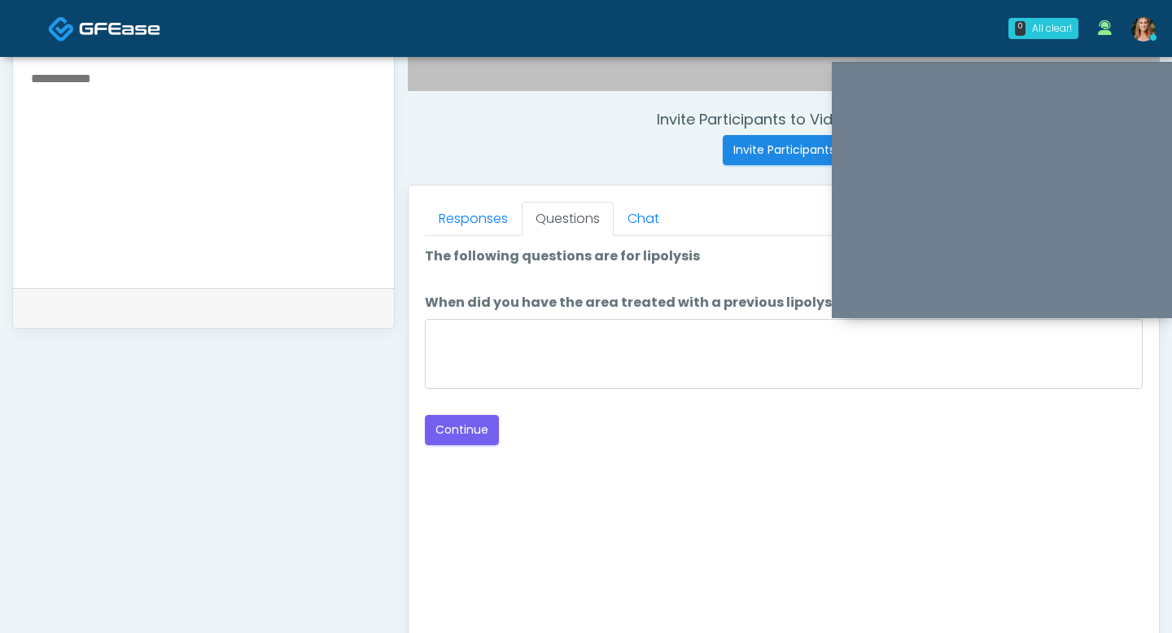
scroll to position [581, 0]
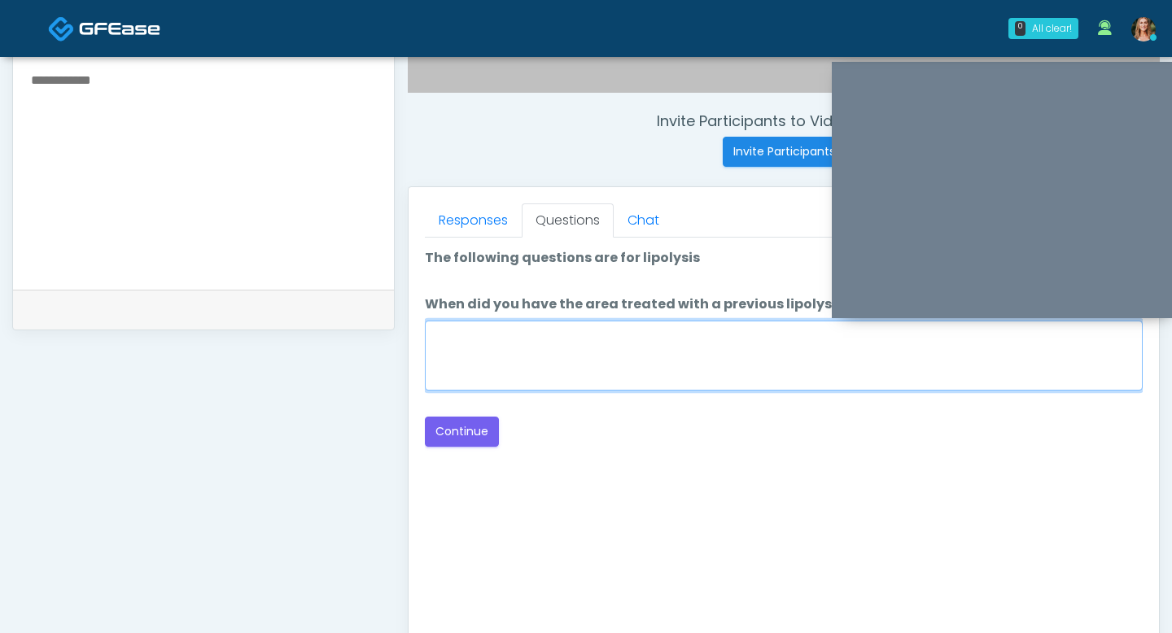
click at [643, 360] on textarea "When did you have the area treated with a previous lipolysis treatment?" at bounding box center [784, 356] width 718 height 70
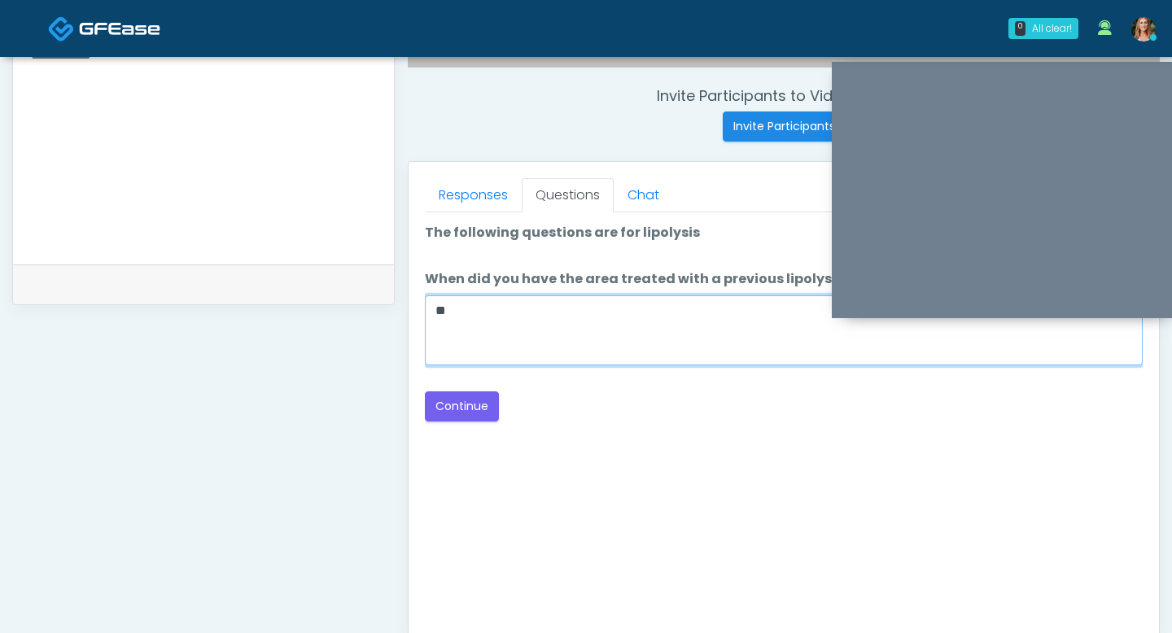
scroll to position [614, 0]
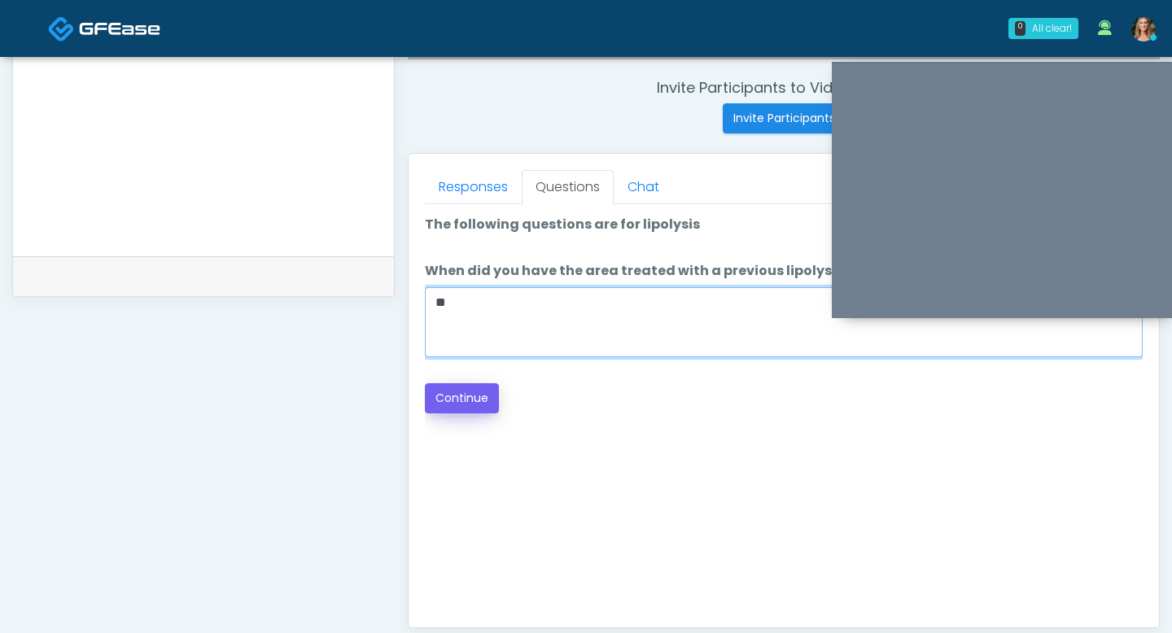
type textarea "**"
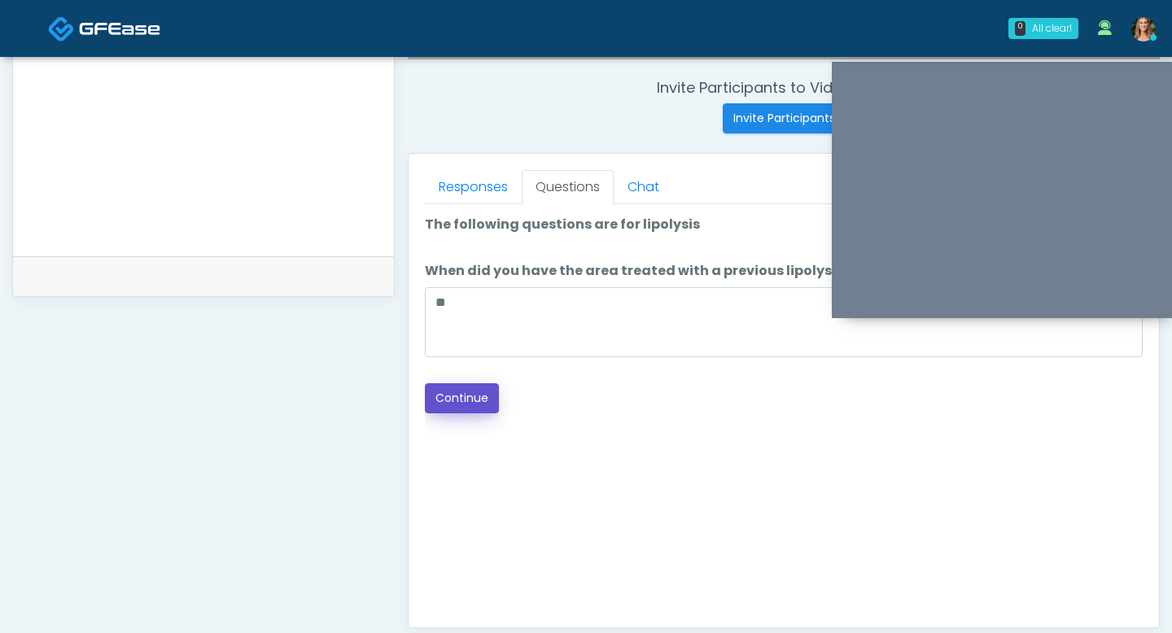
click at [450, 400] on button "Continue" at bounding box center [462, 398] width 74 height 30
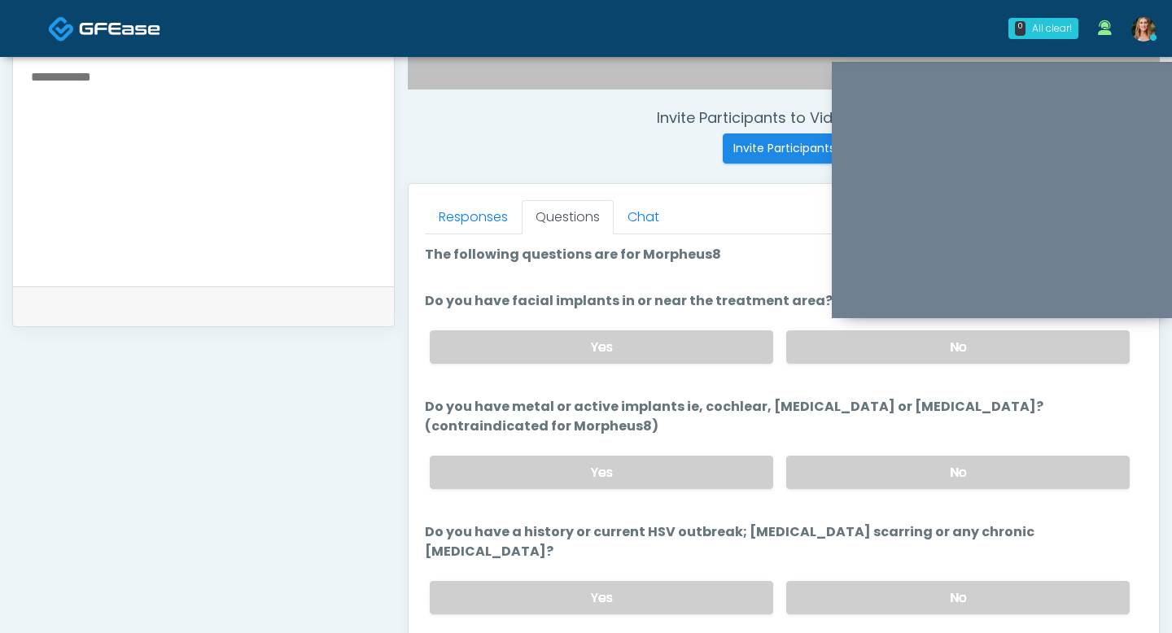
scroll to position [551, 0]
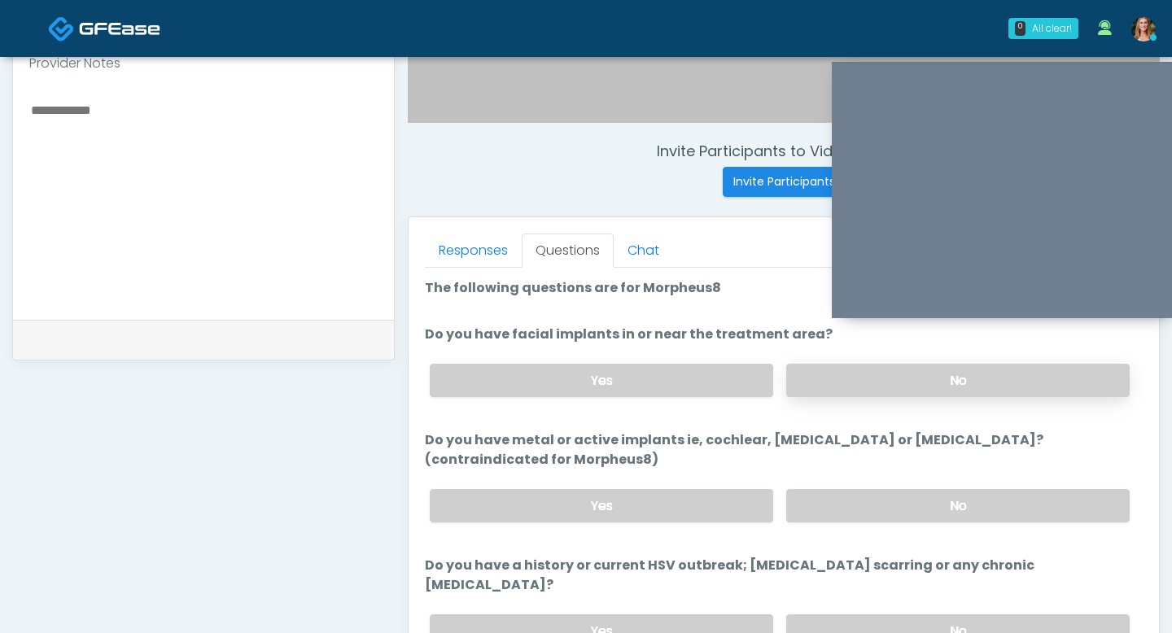
click at [815, 382] on label "No" at bounding box center [957, 380] width 343 height 33
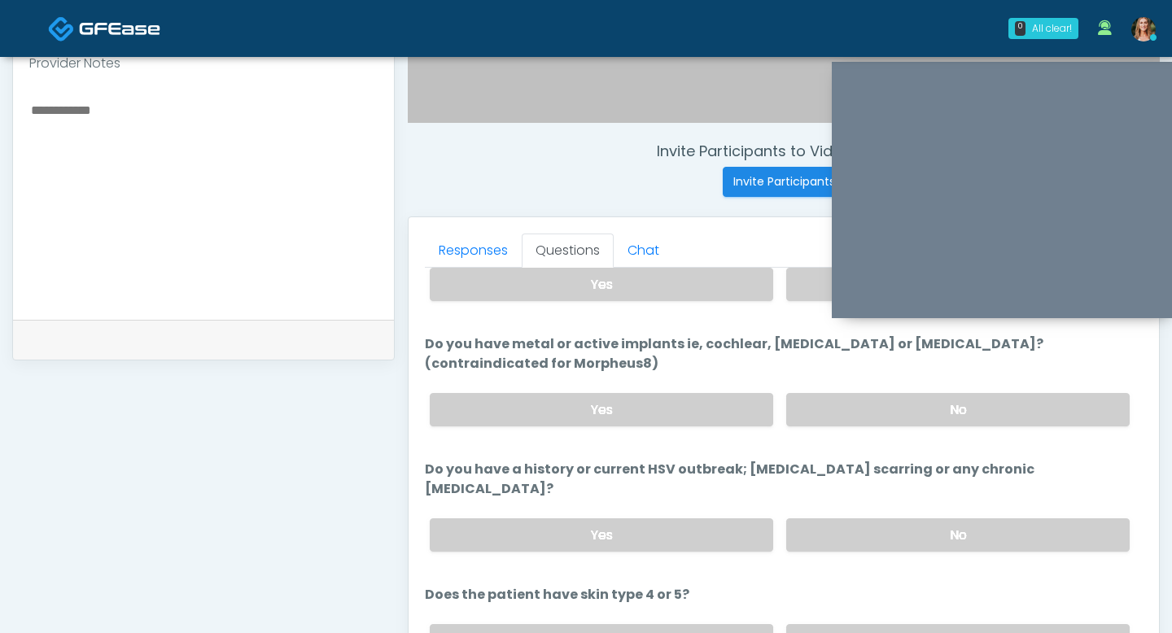
scroll to position [97, 0]
click at [845, 386] on div "Yes No" at bounding box center [780, 408] width 726 height 59
click at [844, 408] on label "No" at bounding box center [957, 408] width 343 height 33
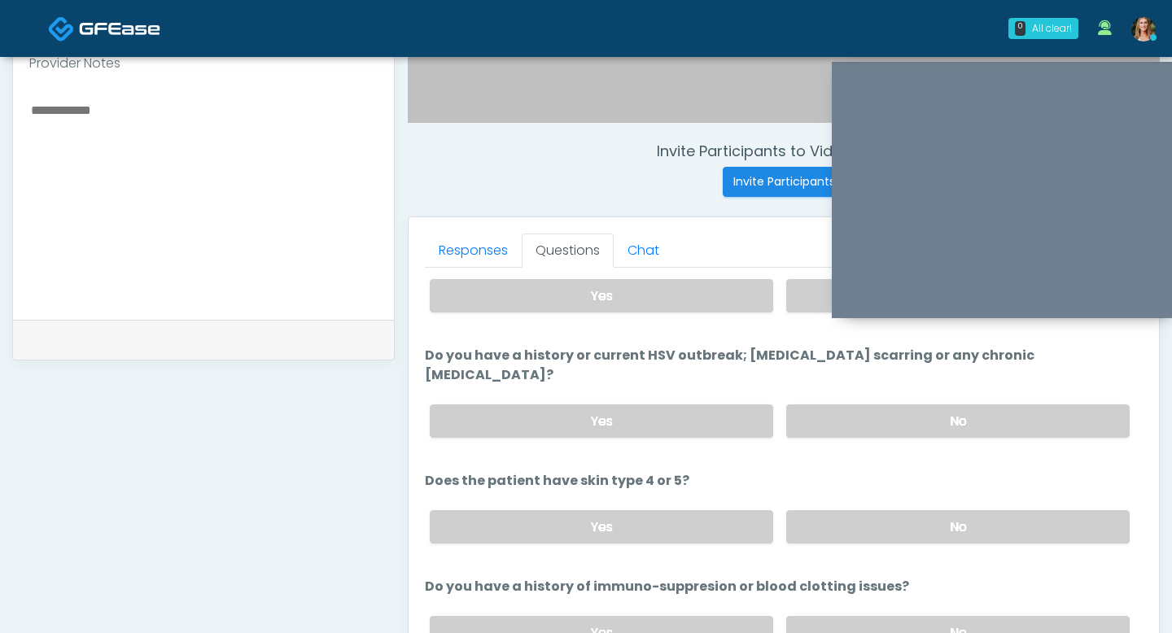
scroll to position [195, 0]
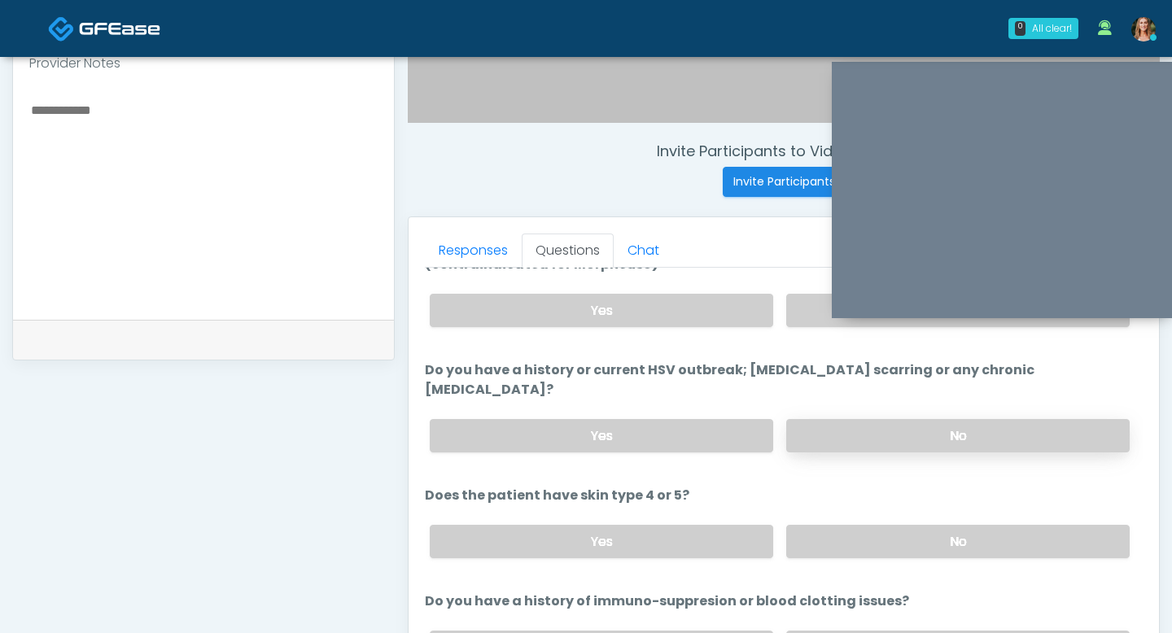
click at [854, 419] on label "No" at bounding box center [957, 435] width 343 height 33
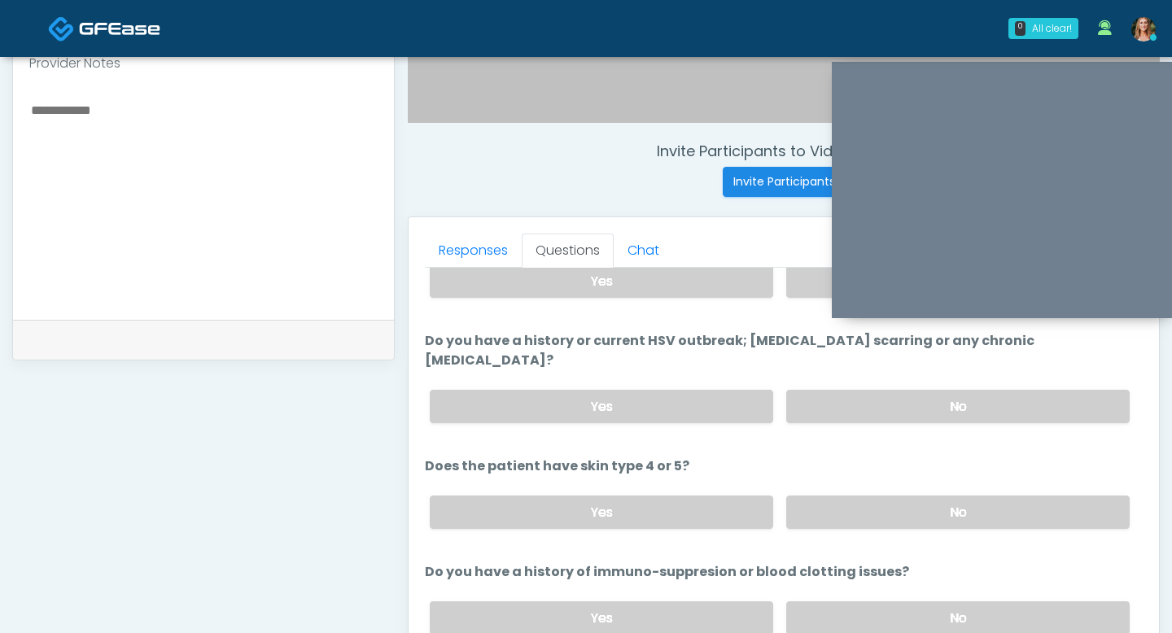
scroll to position [638, 0]
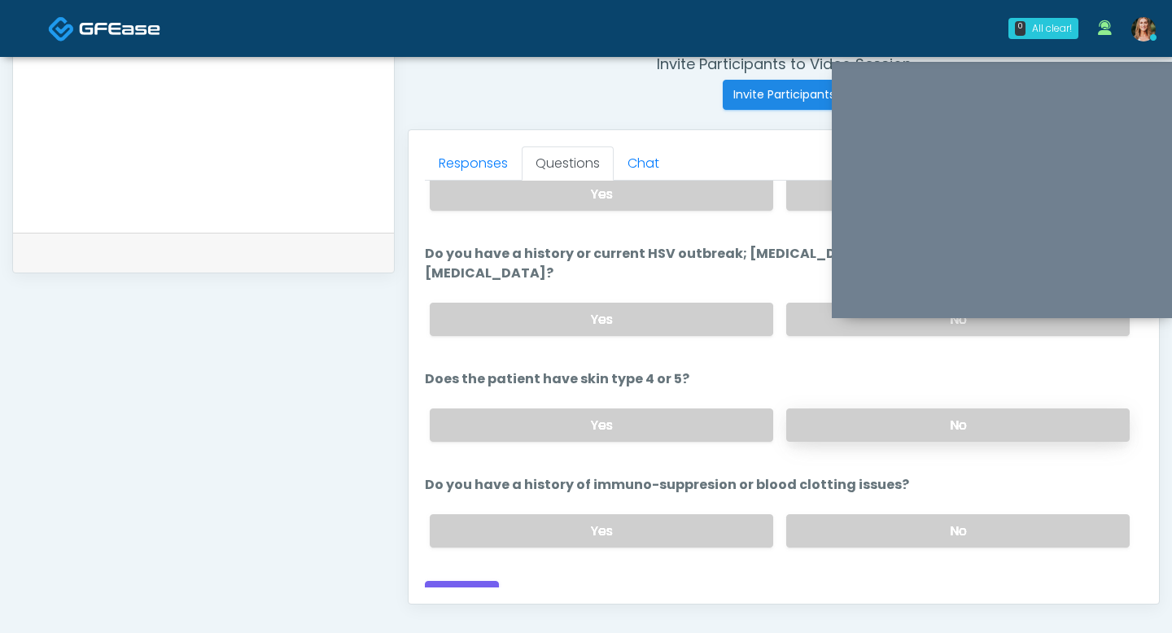
click at [814, 408] on label "No" at bounding box center [957, 424] width 343 height 33
click at [813, 514] on label "No" at bounding box center [957, 530] width 343 height 33
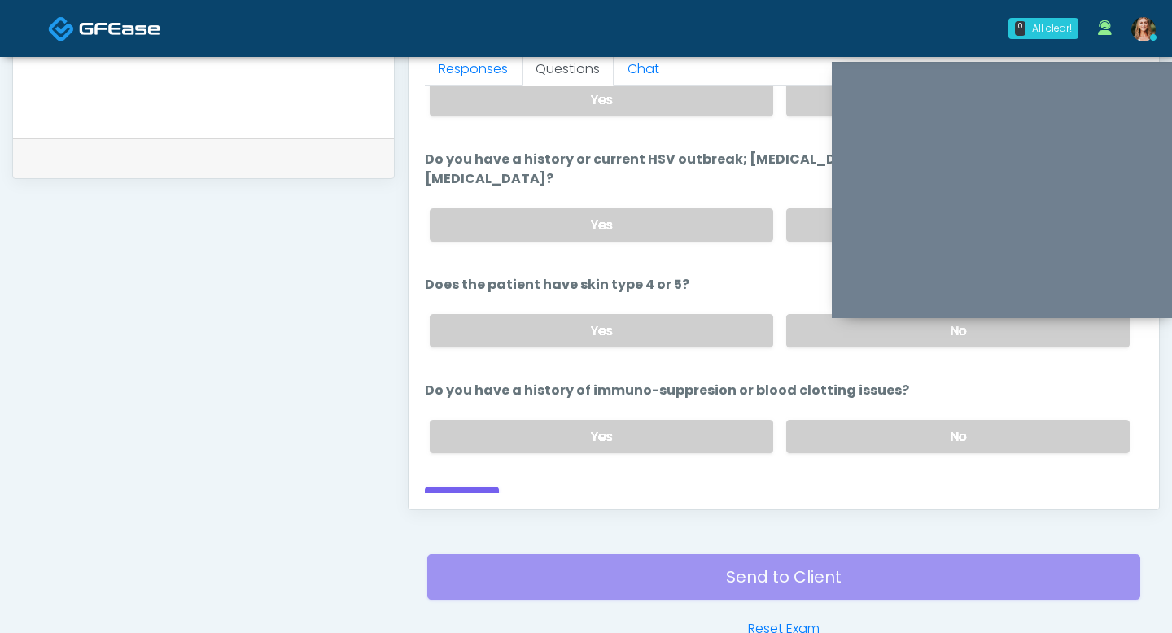
scroll to position [733, 0]
click at [465, 486] on button "Continue" at bounding box center [462, 501] width 74 height 30
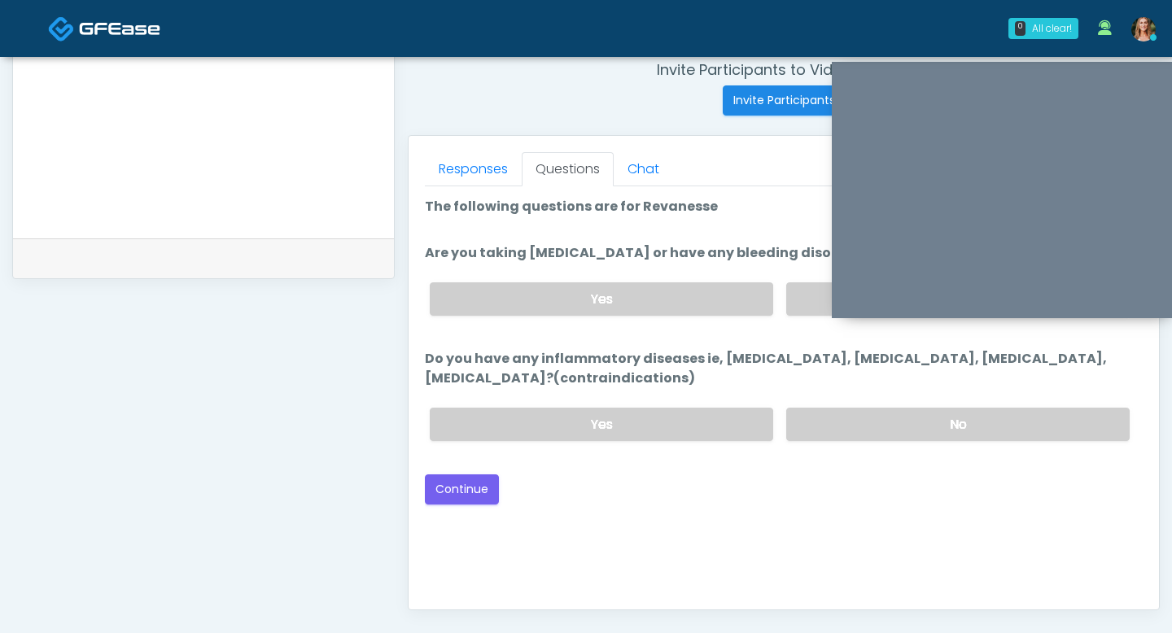
scroll to position [617, 0]
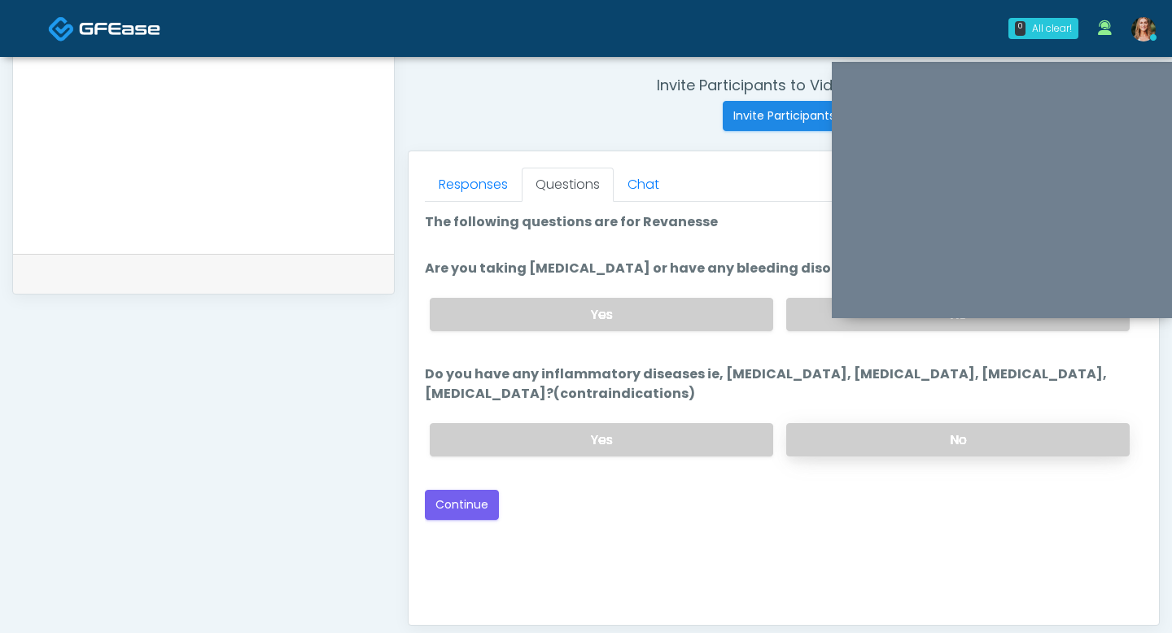
click at [843, 426] on label "No" at bounding box center [957, 439] width 343 height 33
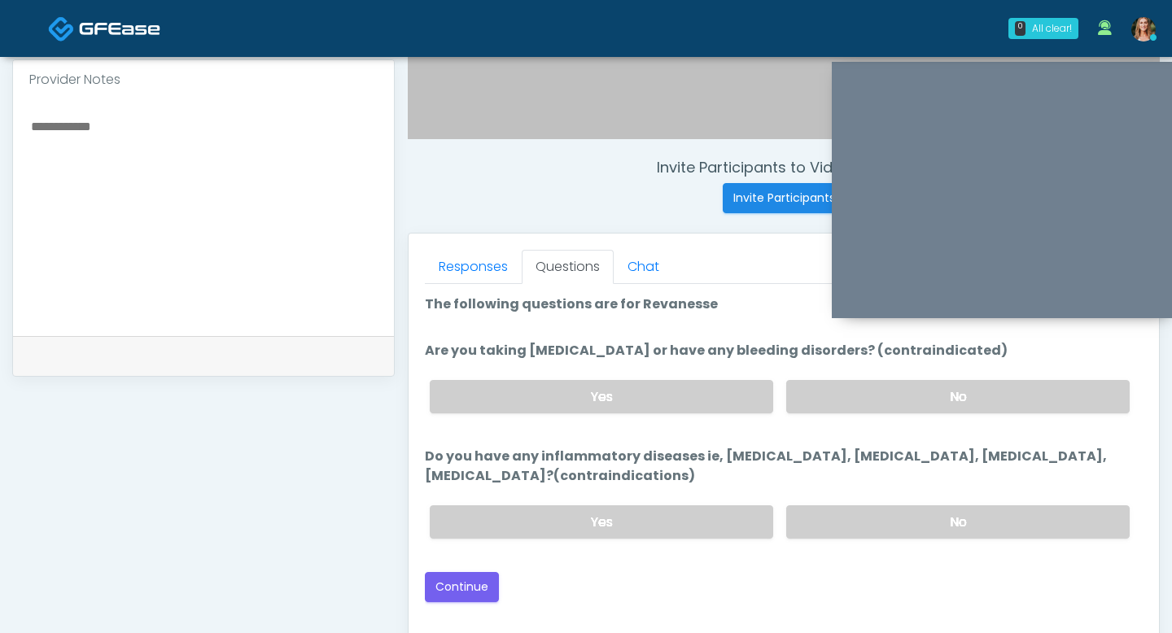
scroll to position [529, 0]
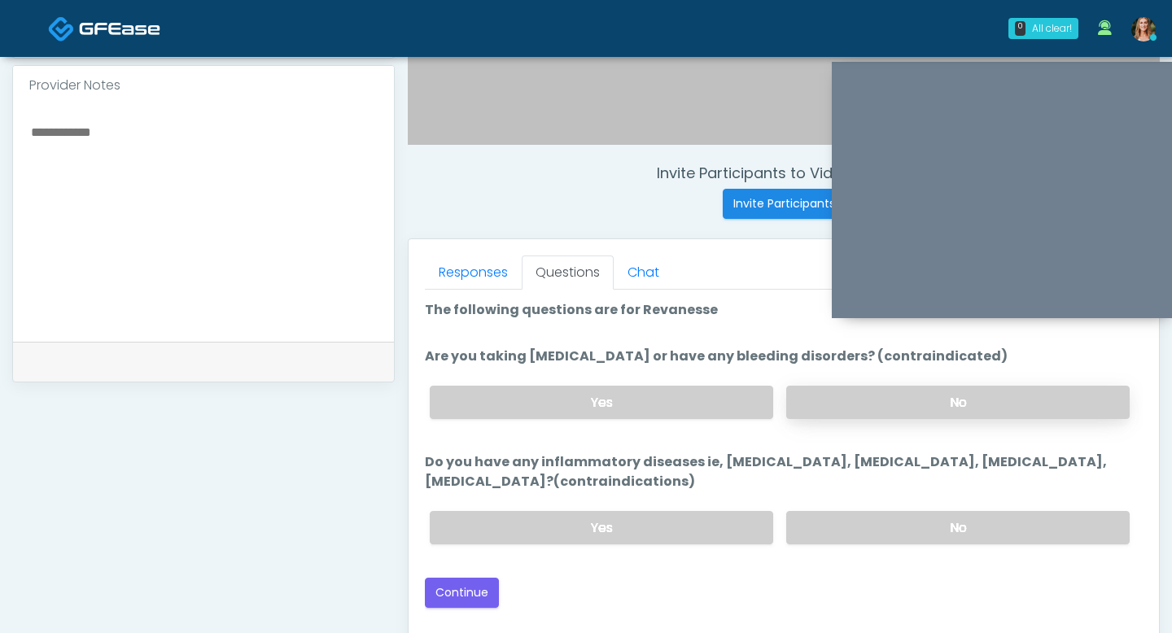
click at [832, 408] on label "No" at bounding box center [957, 402] width 343 height 33
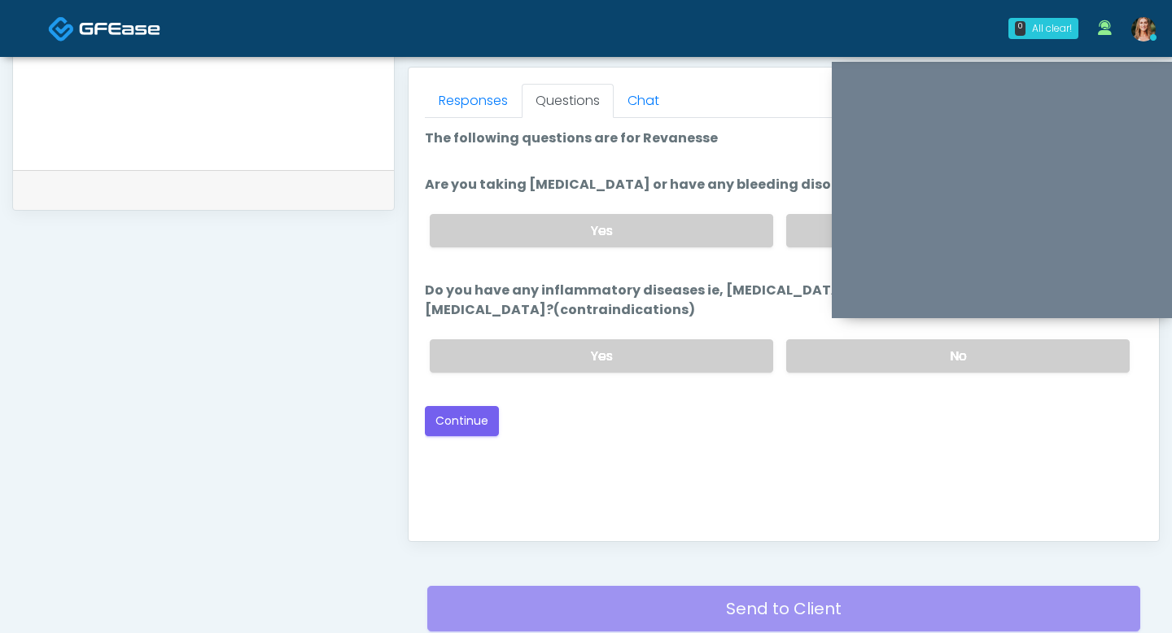
scroll to position [701, 0]
click at [471, 424] on button "Continue" at bounding box center [462, 420] width 74 height 30
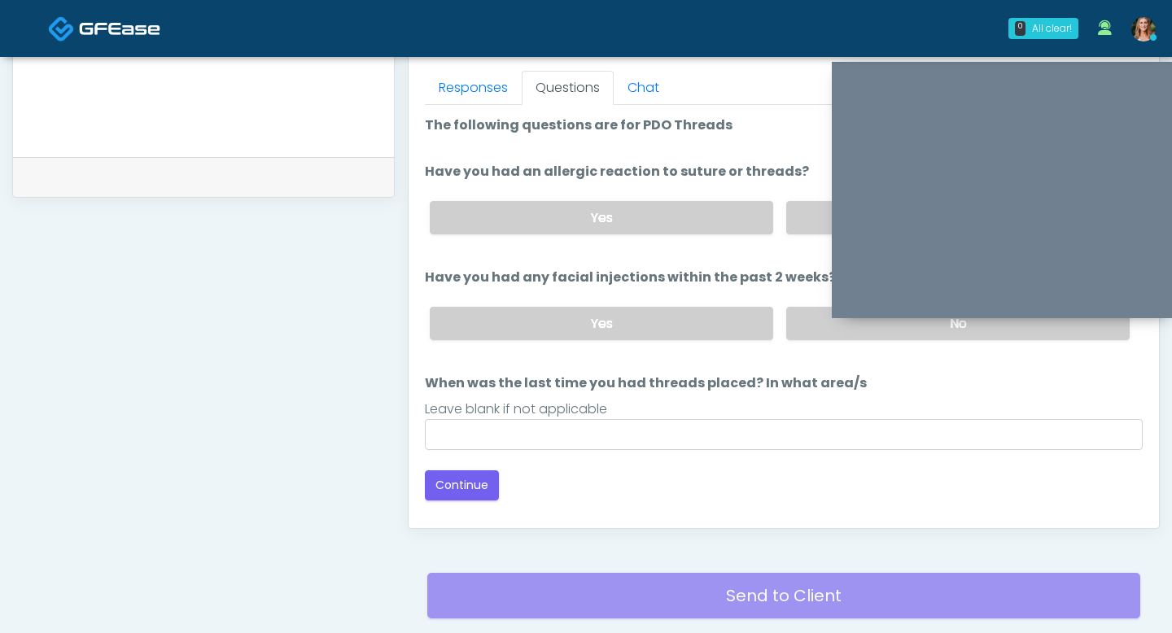
scroll to position [619, 0]
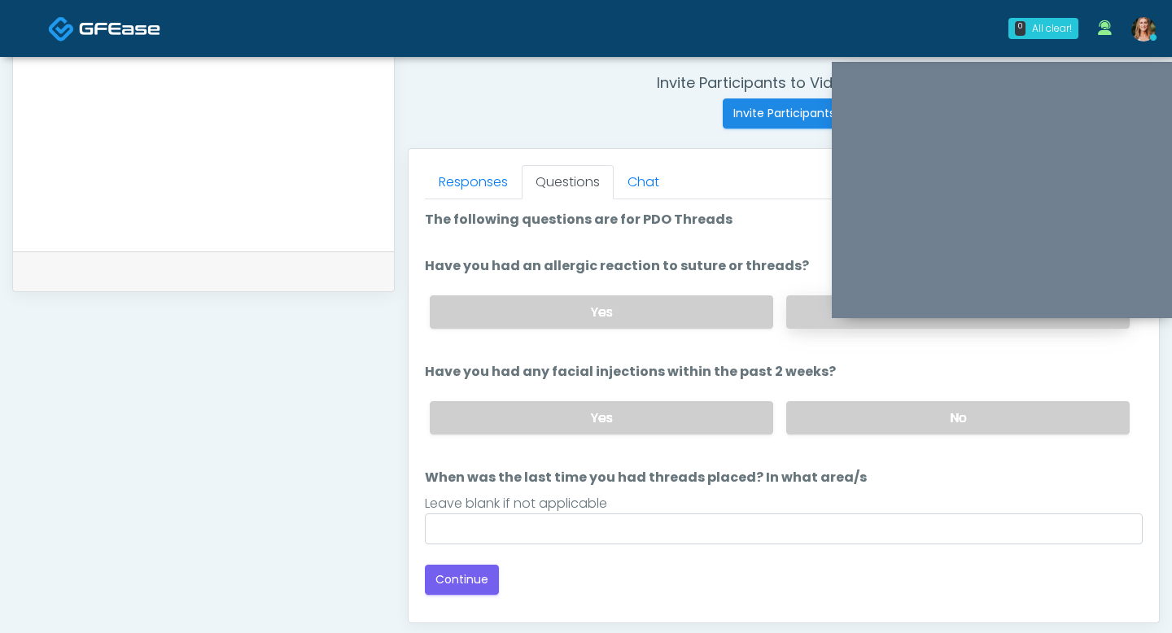
click at [809, 312] on label "No" at bounding box center [957, 311] width 343 height 33
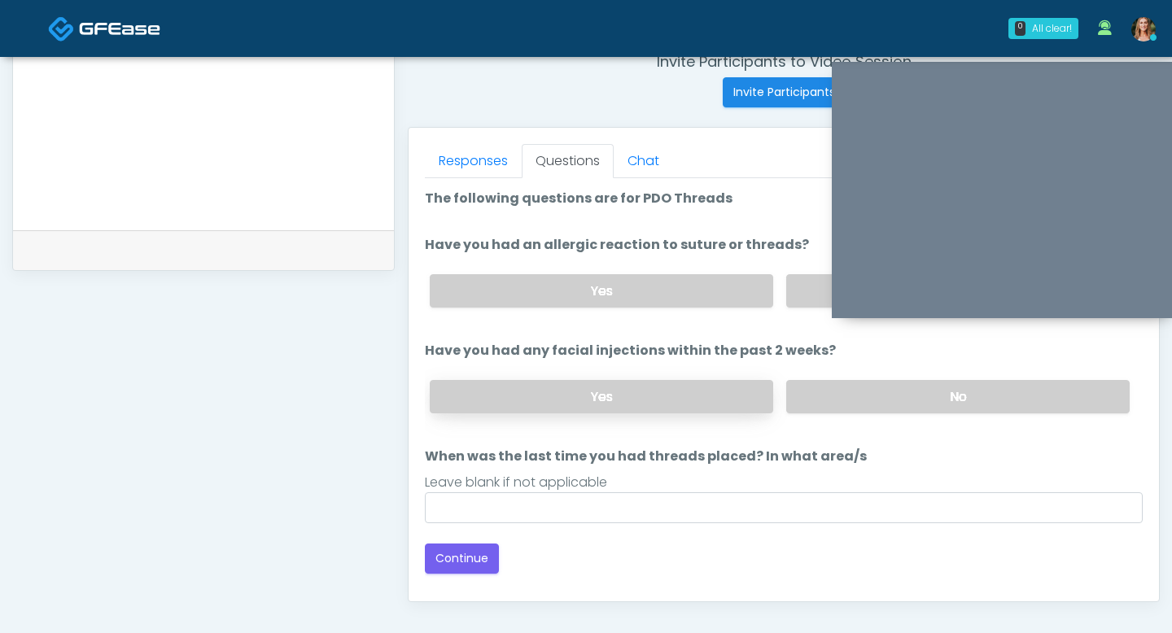
click at [678, 394] on label "Yes" at bounding box center [601, 396] width 343 height 33
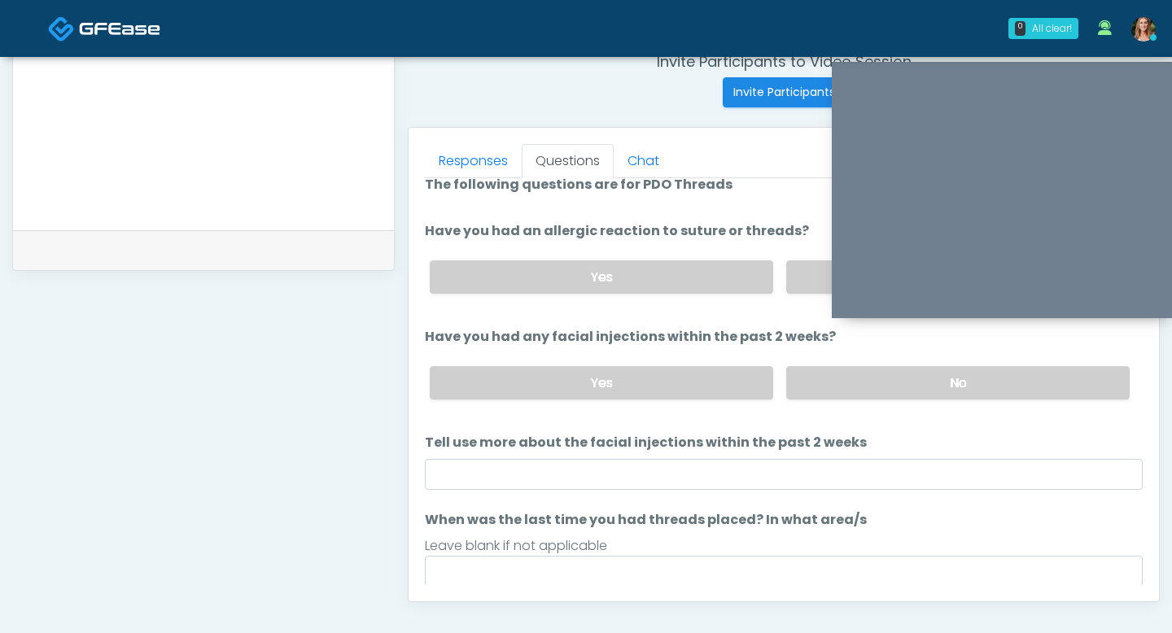
scroll to position [15, 0]
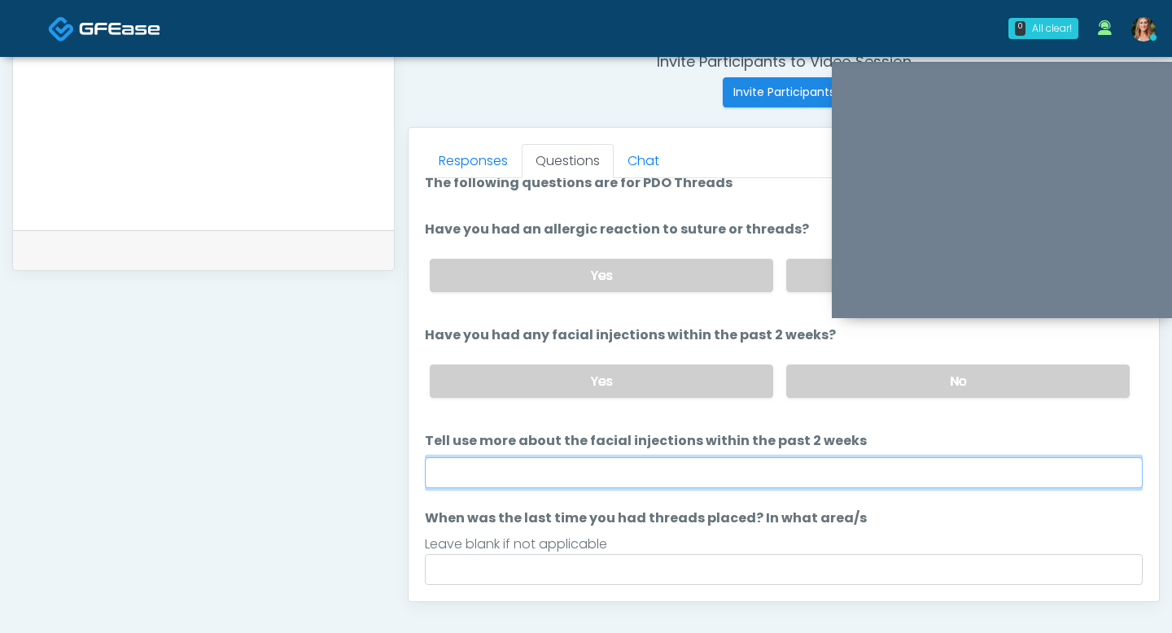
click at [670, 460] on input "Tell use more about the facial injections within the past 2 weeks" at bounding box center [784, 472] width 718 height 31
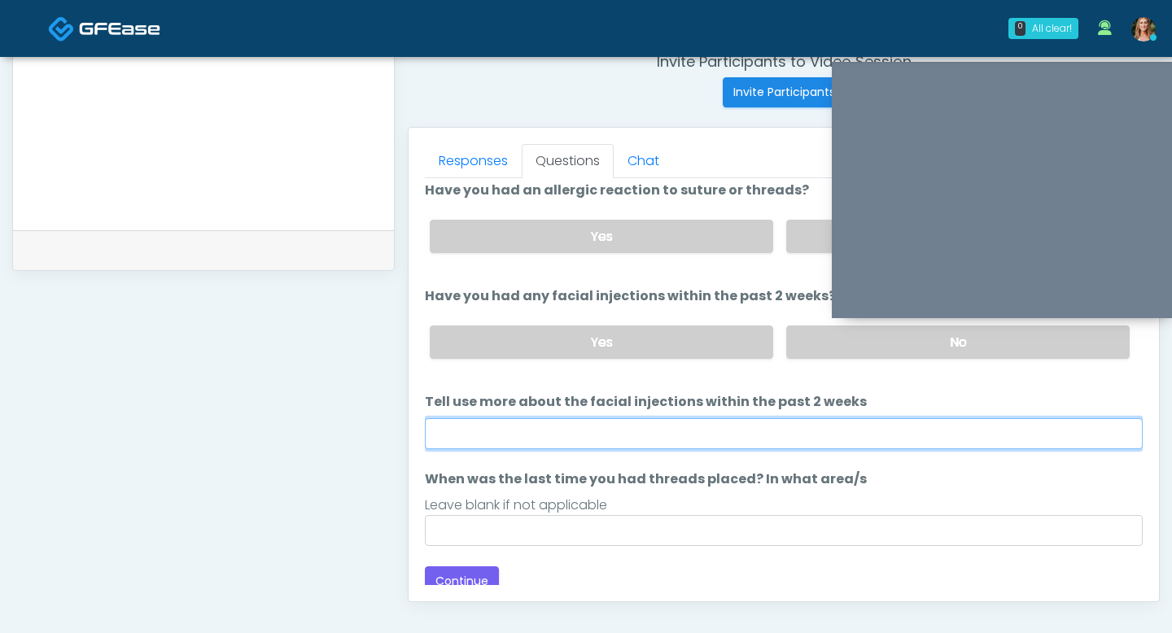
scroll to position [56, 0]
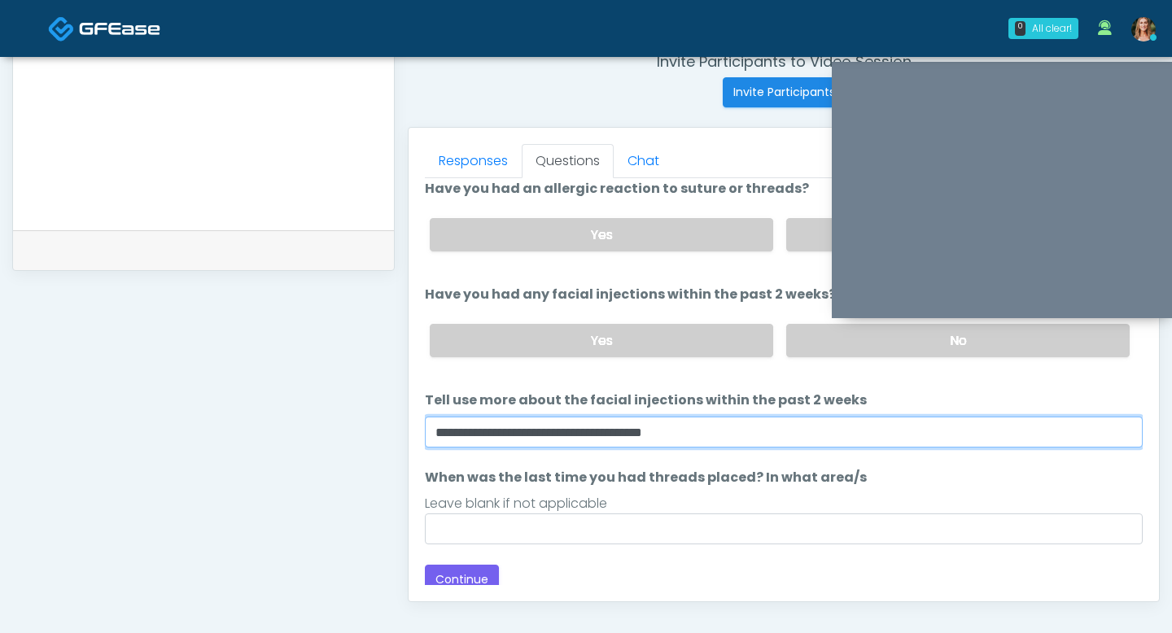
click at [662, 427] on input "**********" at bounding box center [784, 432] width 718 height 31
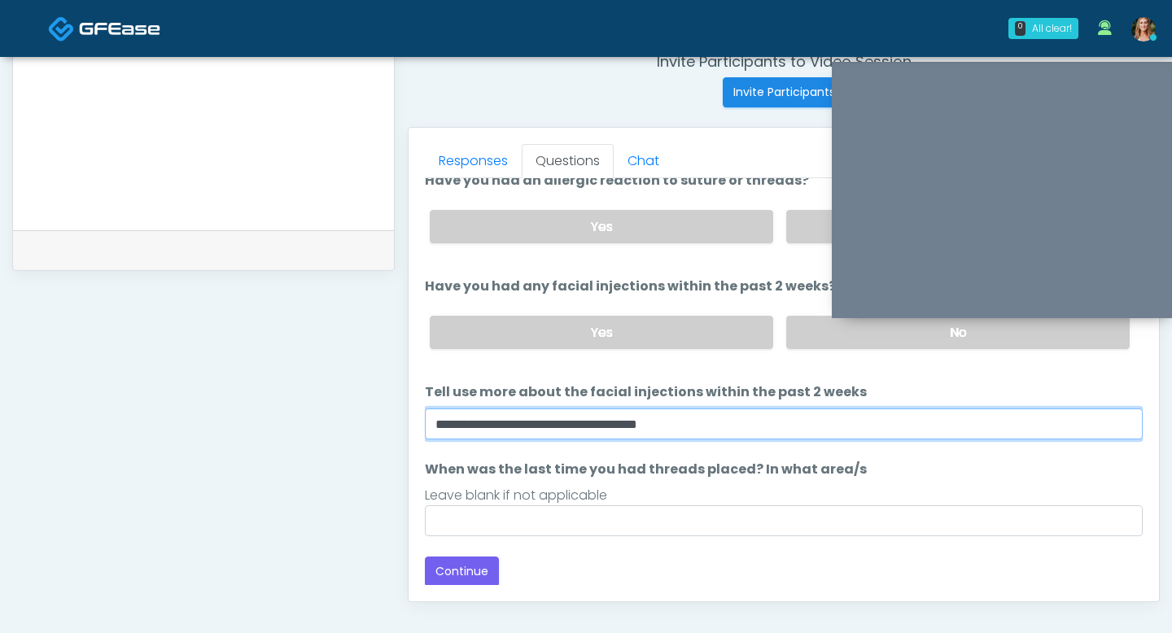
scroll to position [655, 0]
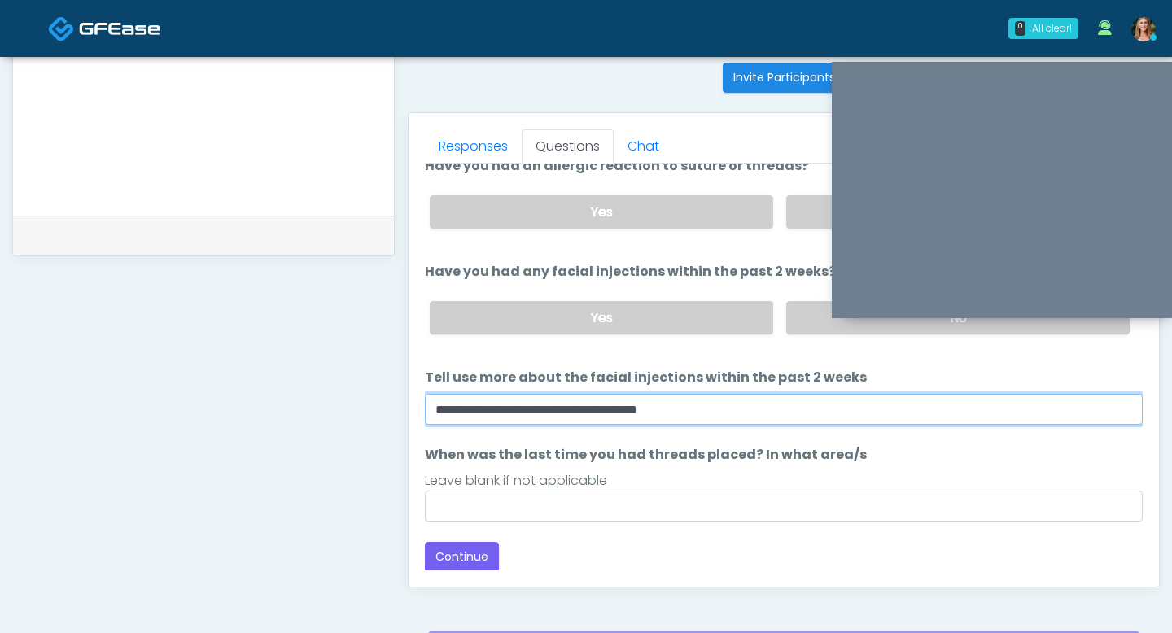
type input "**********"
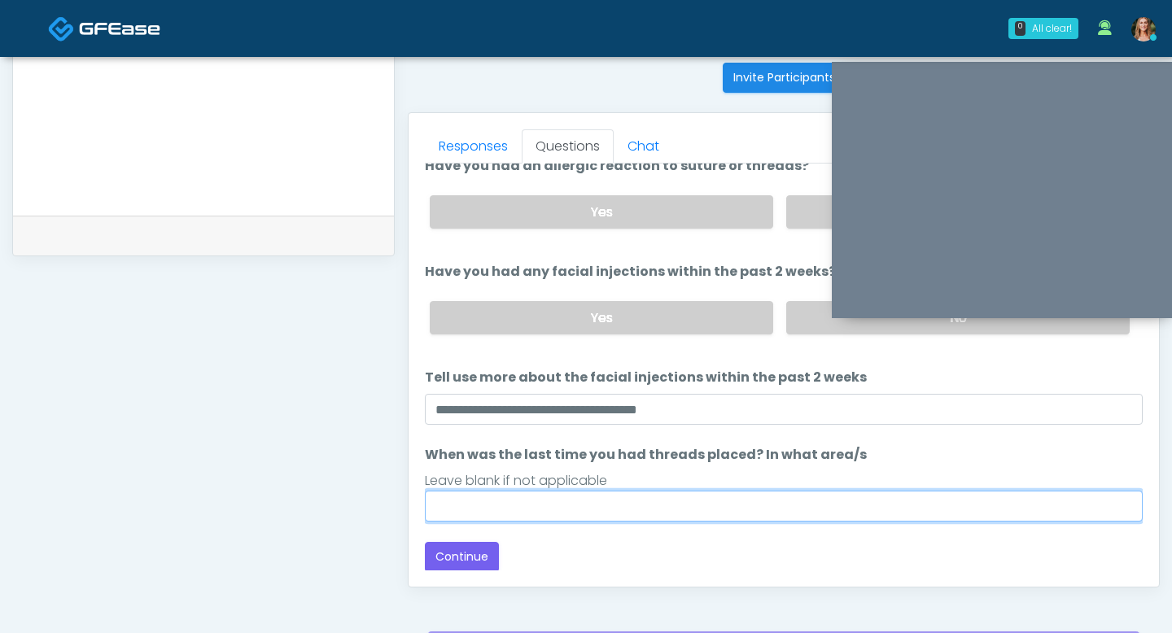
click at [641, 500] on input "When was the last time you had threads placed? In what area/s" at bounding box center [784, 506] width 718 height 31
type input "***"
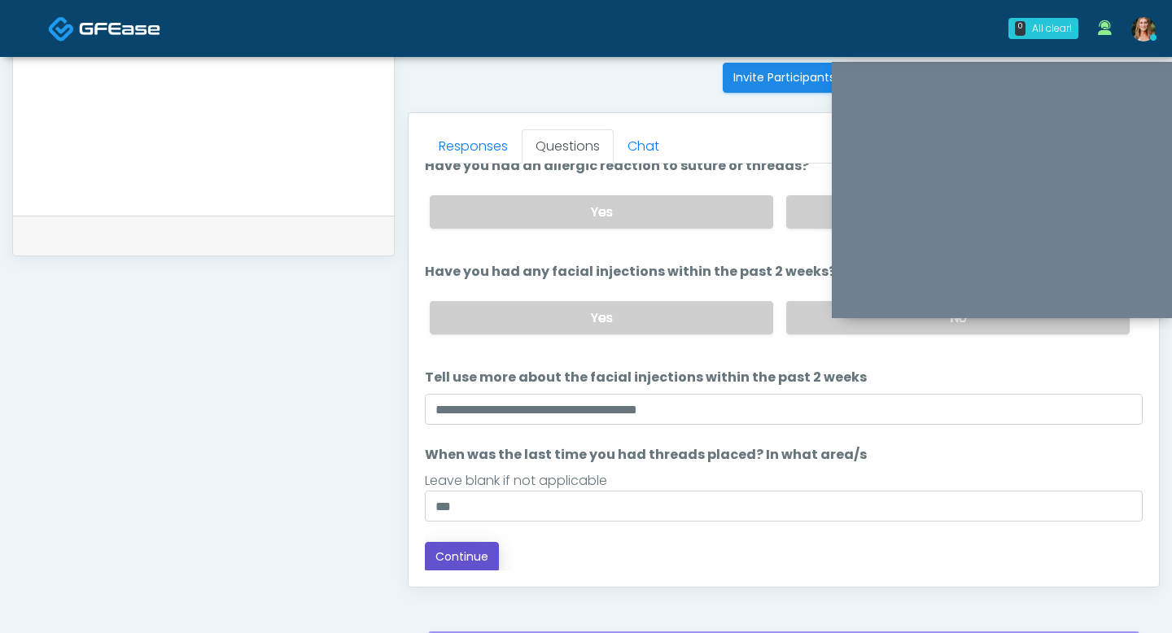
click at [477, 559] on button "Continue" at bounding box center [462, 557] width 74 height 30
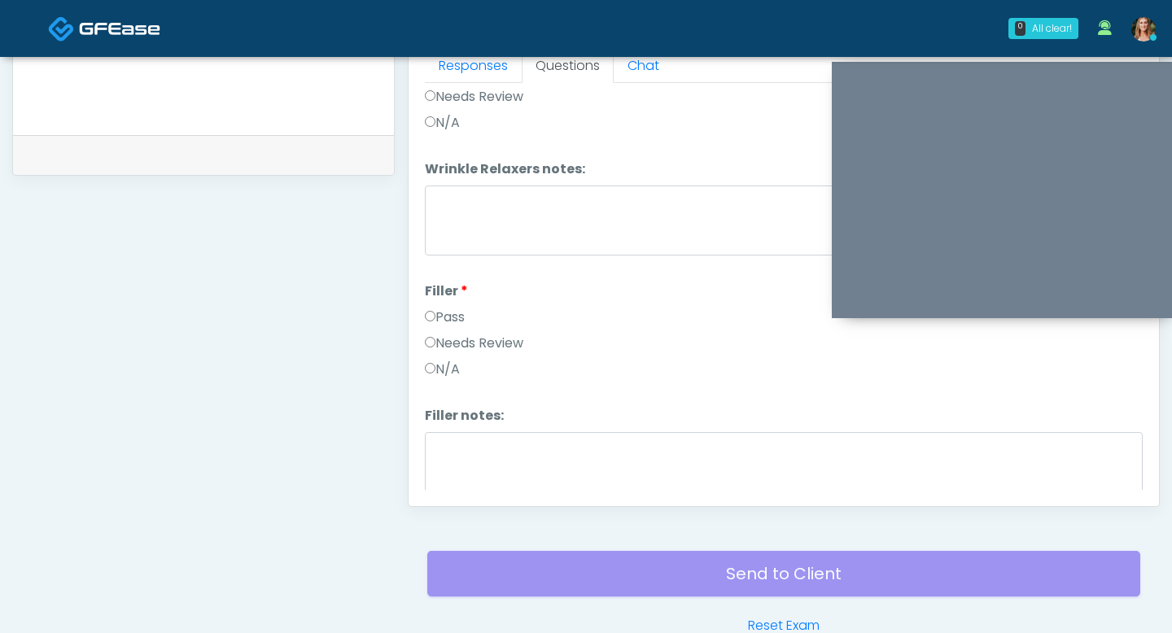
scroll to position [98, 0]
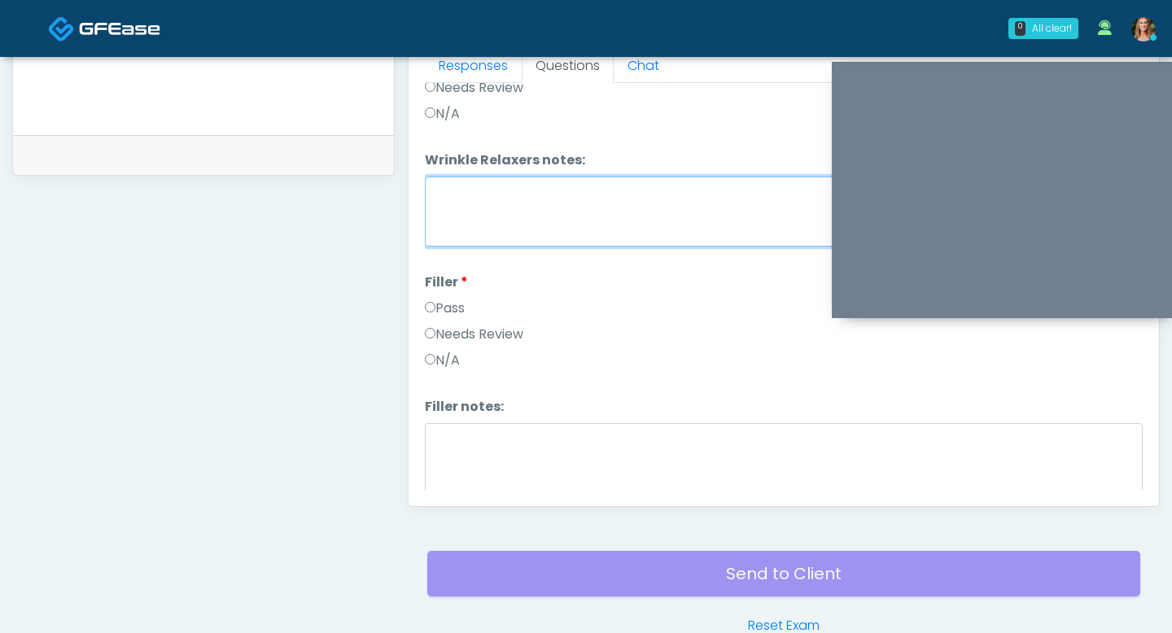
click at [434, 207] on textarea "Wrinkle Relaxers notes:" at bounding box center [784, 212] width 718 height 70
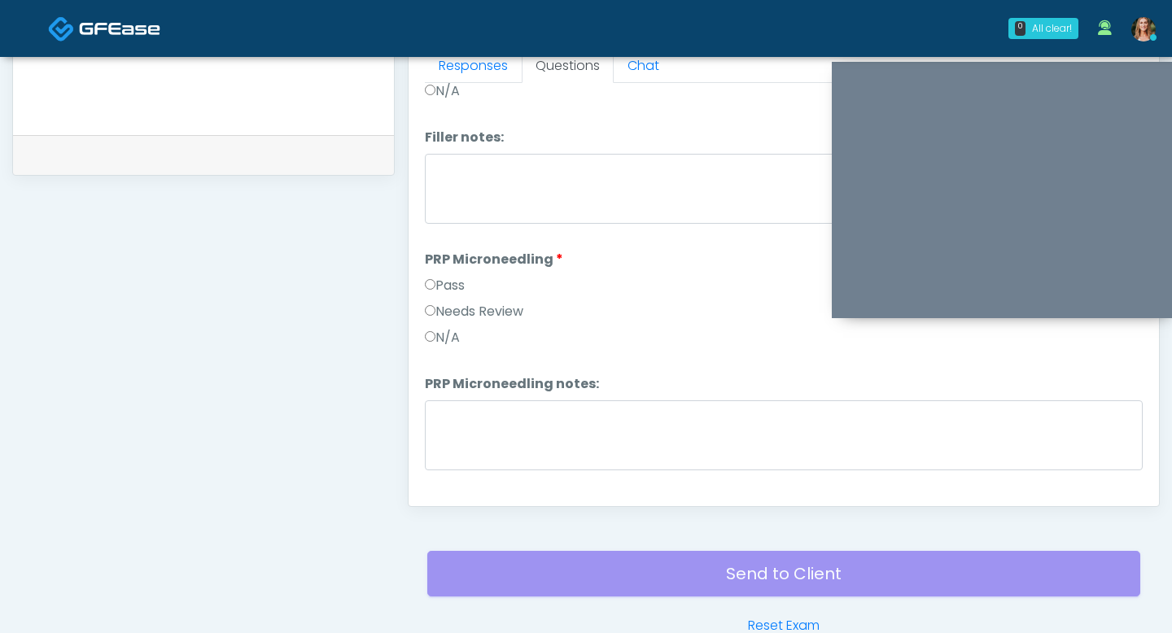
scroll to position [381, 0]
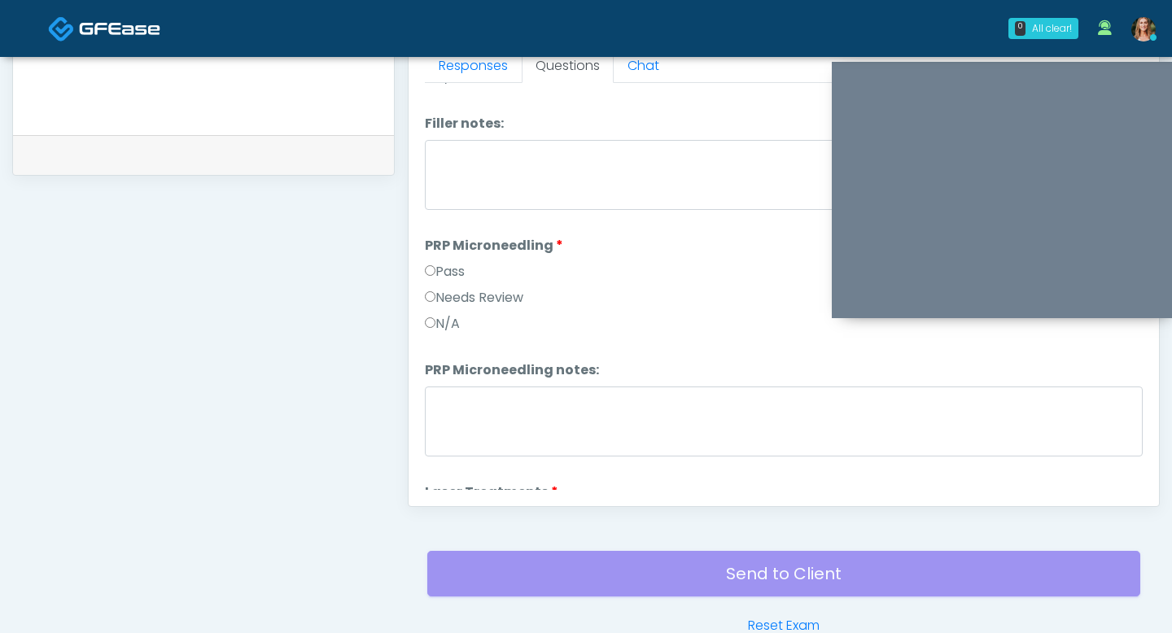
type textarea "**********"
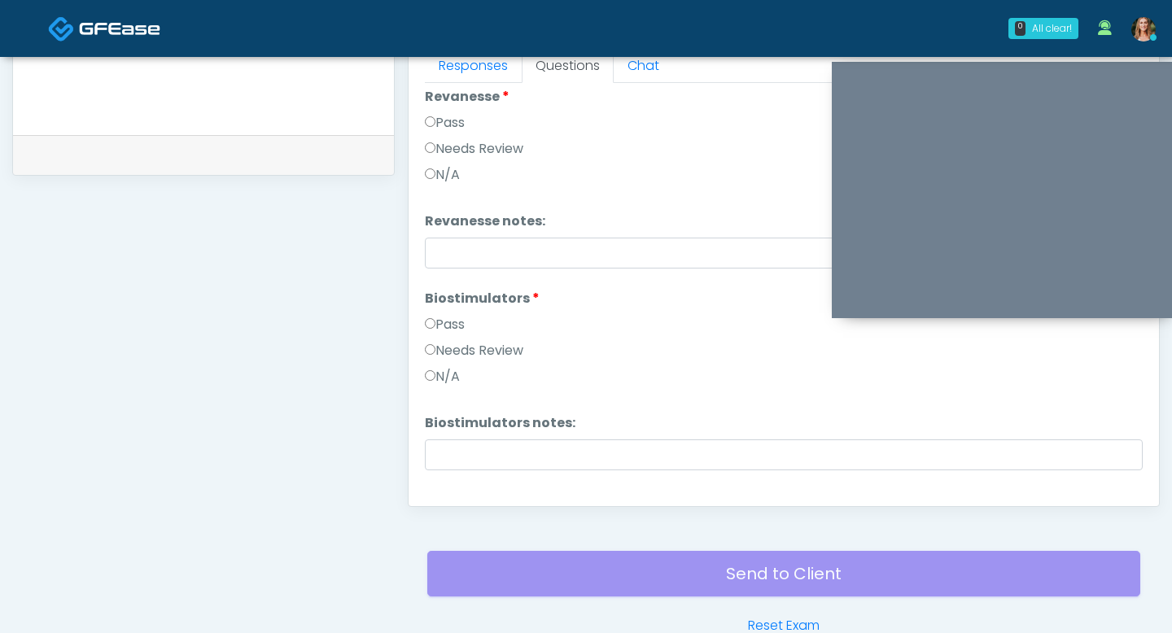
scroll to position [1726, 0]
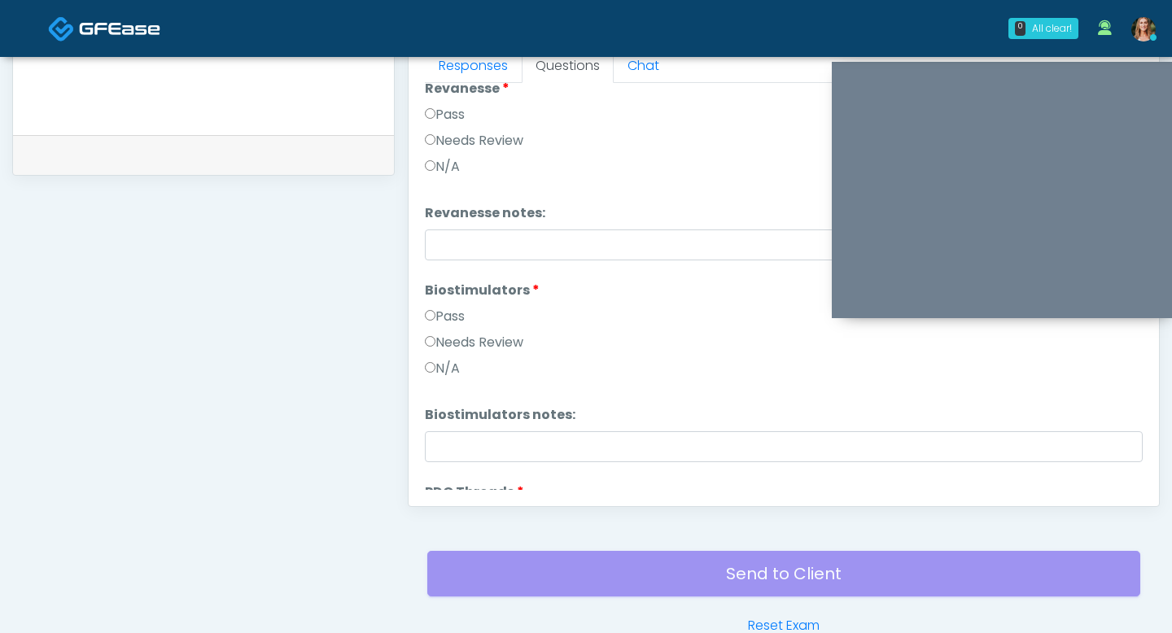
click at [426, 307] on label "Pass" at bounding box center [445, 317] width 40 height 20
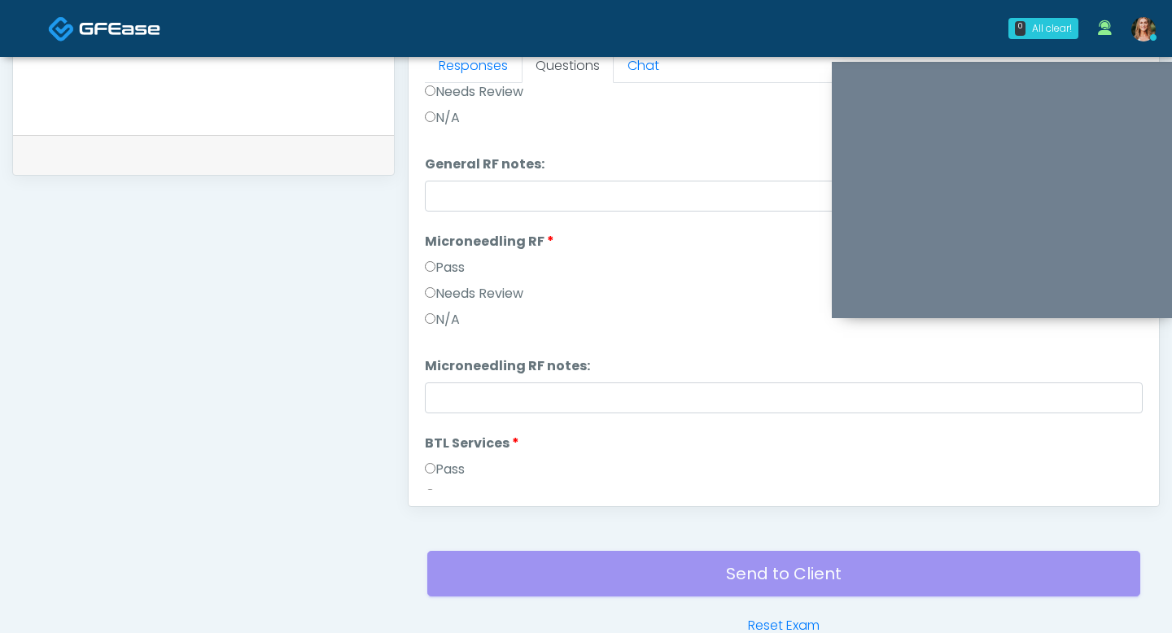
scroll to position [2699, 0]
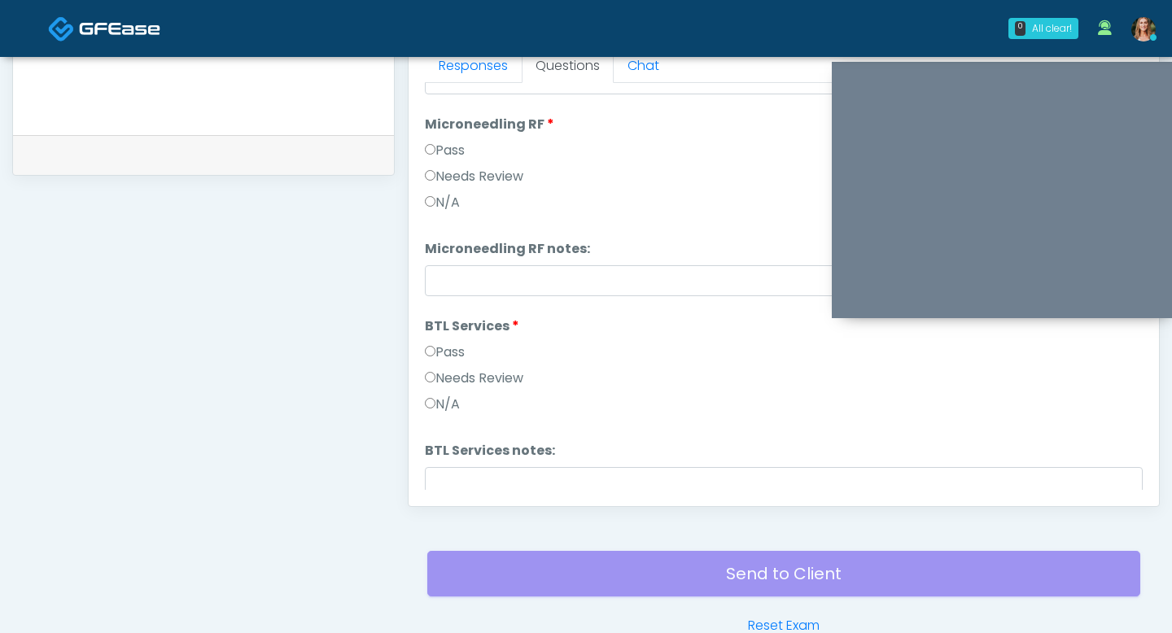
click at [435, 348] on label "Pass" at bounding box center [445, 353] width 40 height 20
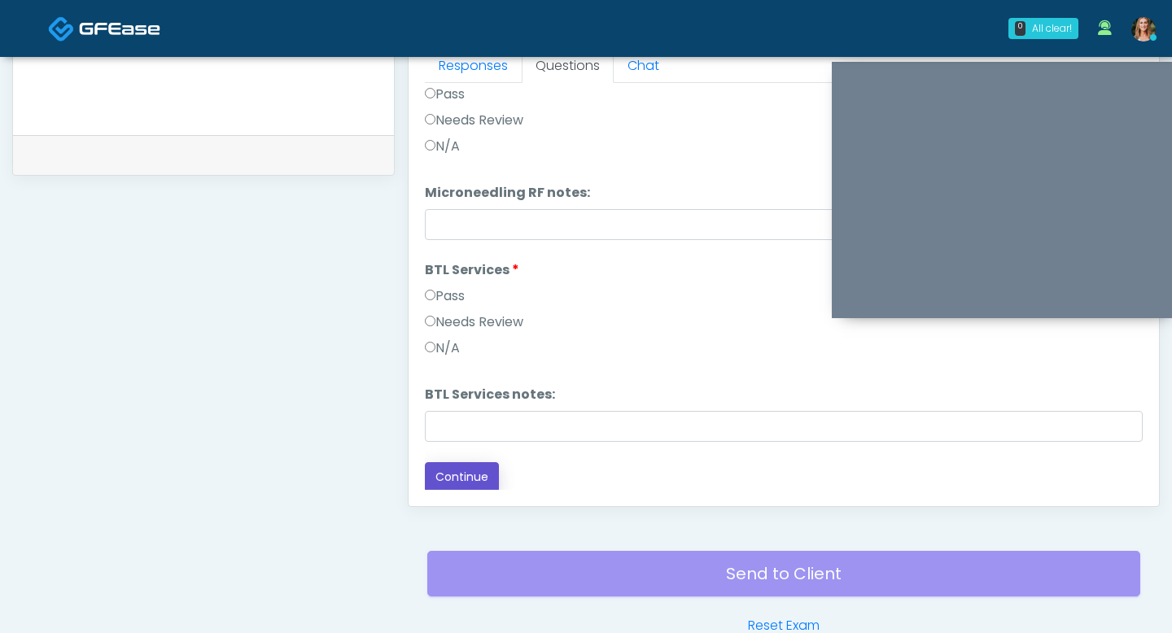
click at [463, 468] on button "Continue" at bounding box center [462, 477] width 74 height 30
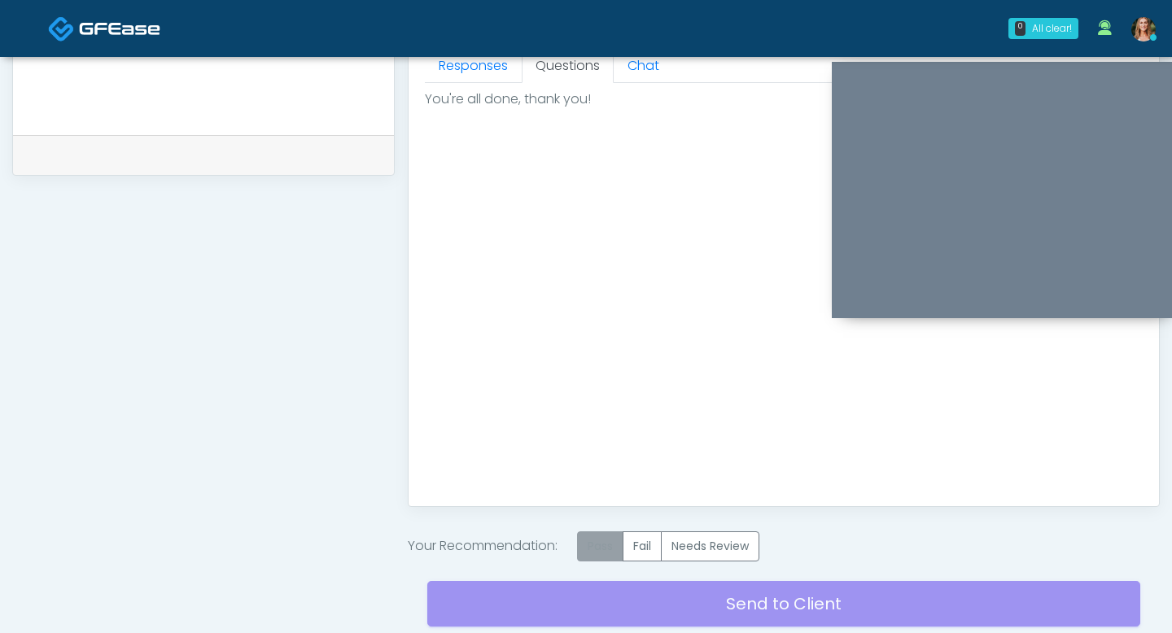
click at [606, 537] on label "Pass" at bounding box center [600, 546] width 46 height 30
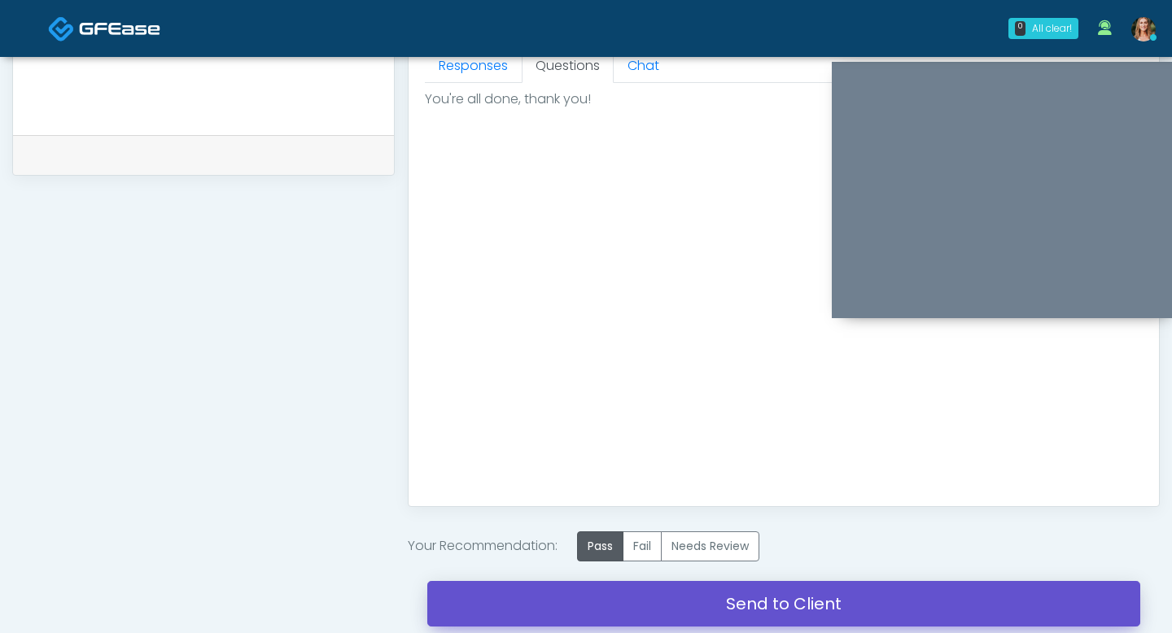
click at [605, 592] on link "Send to Client" at bounding box center [783, 604] width 713 height 46
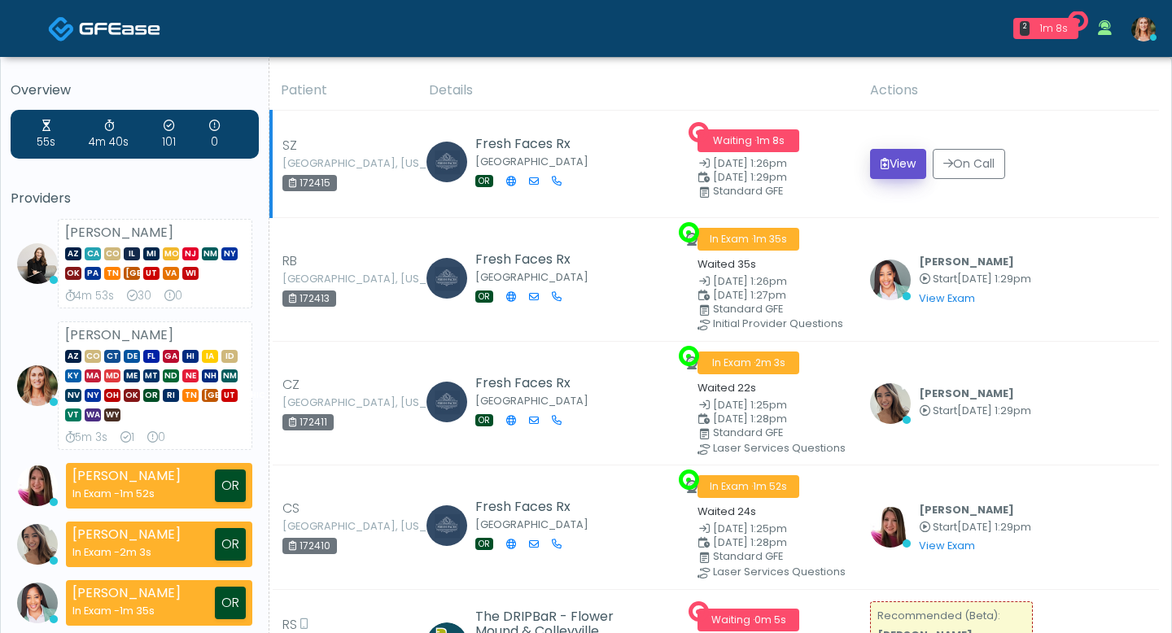
click at [879, 172] on button "View" at bounding box center [898, 164] width 56 height 30
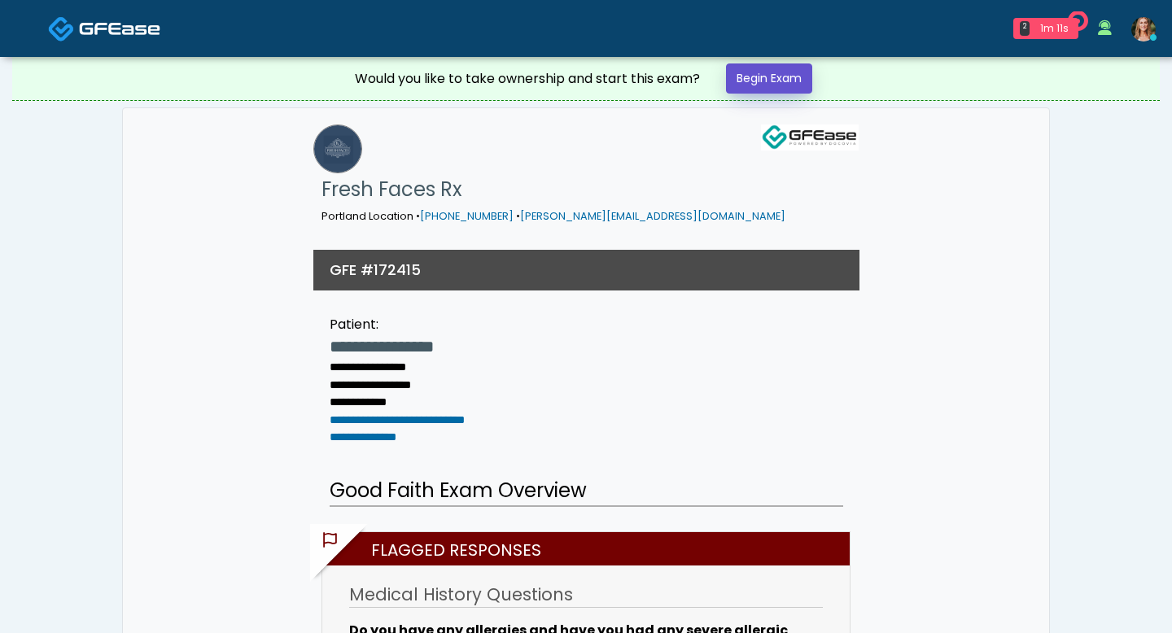
click at [761, 74] on link "Begin Exam" at bounding box center [769, 78] width 86 height 30
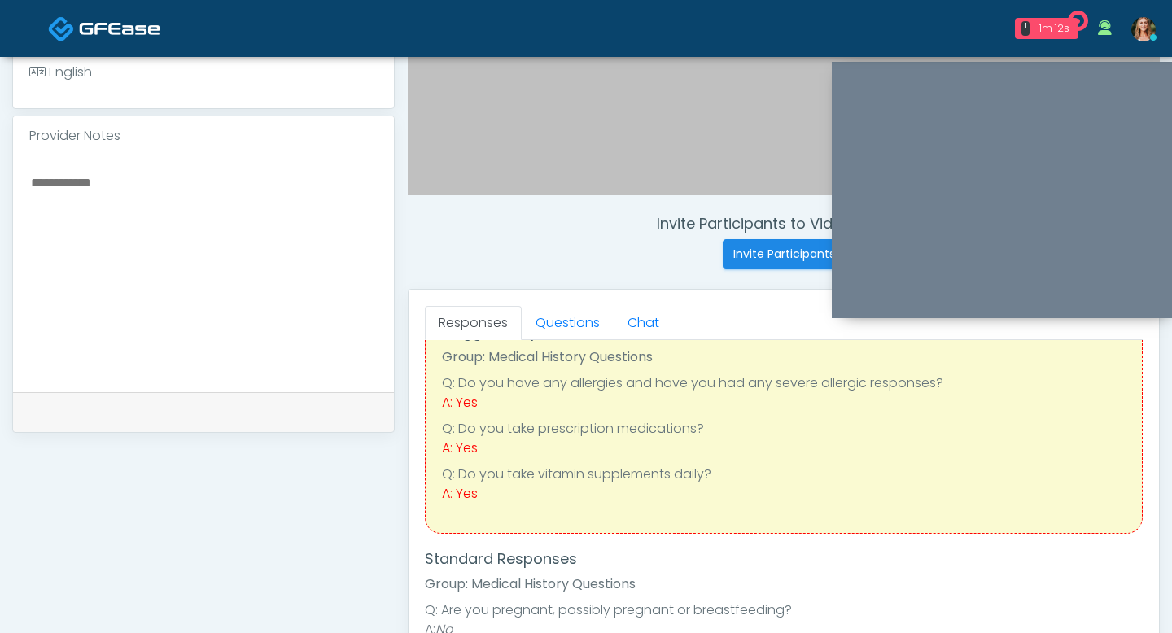
scroll to position [58, 0]
click at [540, 320] on link "Questions" at bounding box center [568, 323] width 92 height 34
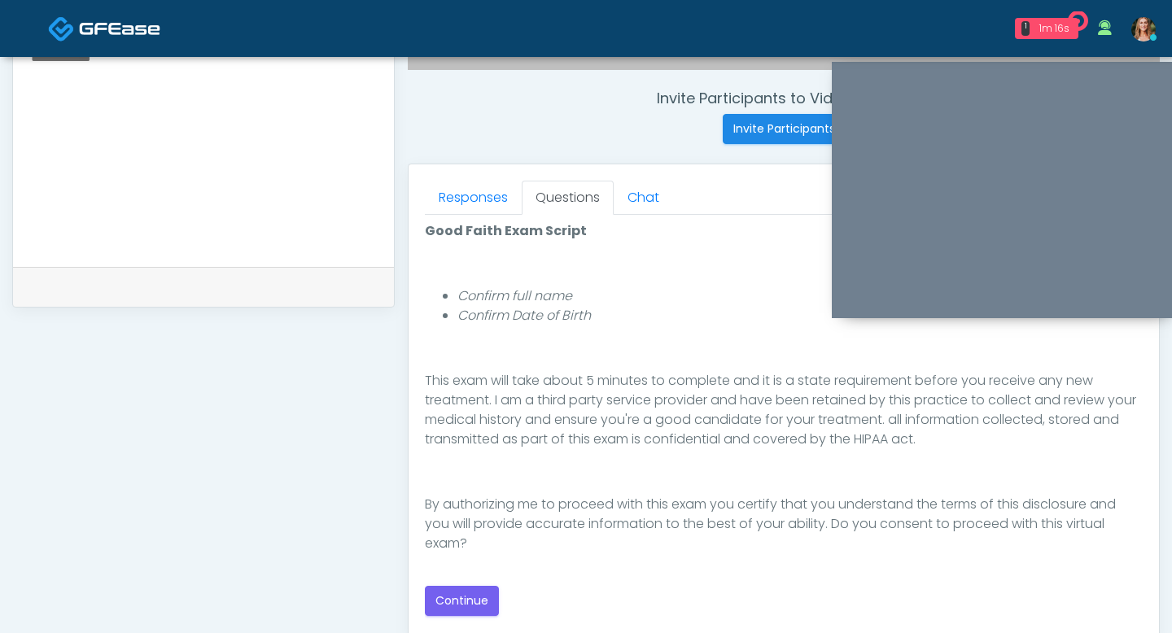
scroll to position [635, 0]
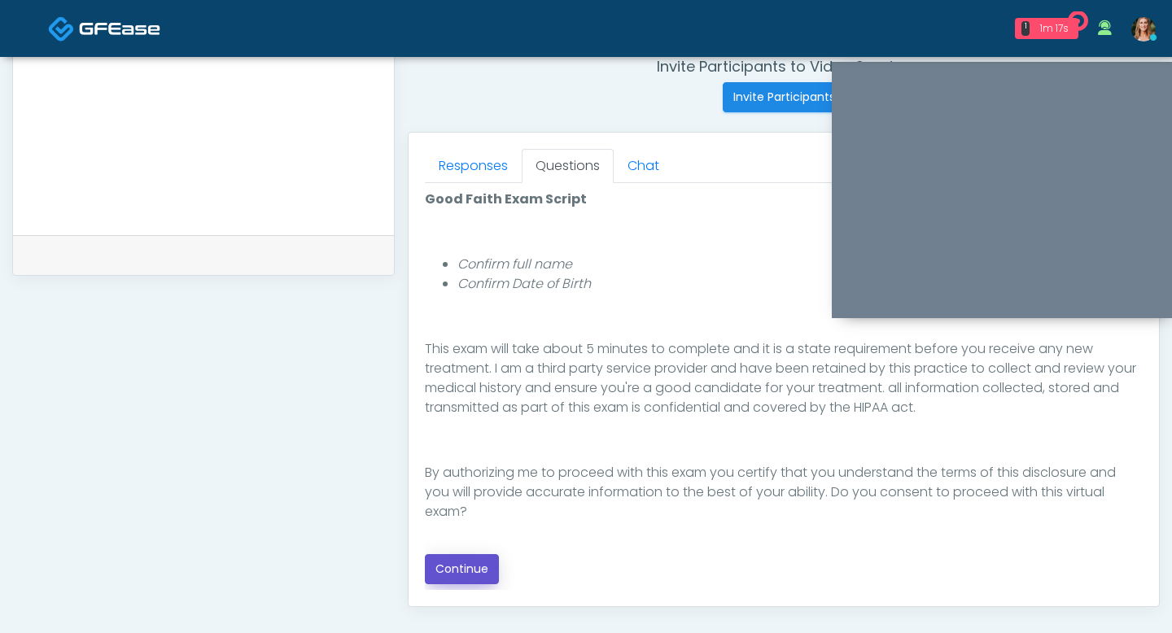
click at [464, 575] on button "Continue" at bounding box center [462, 569] width 74 height 30
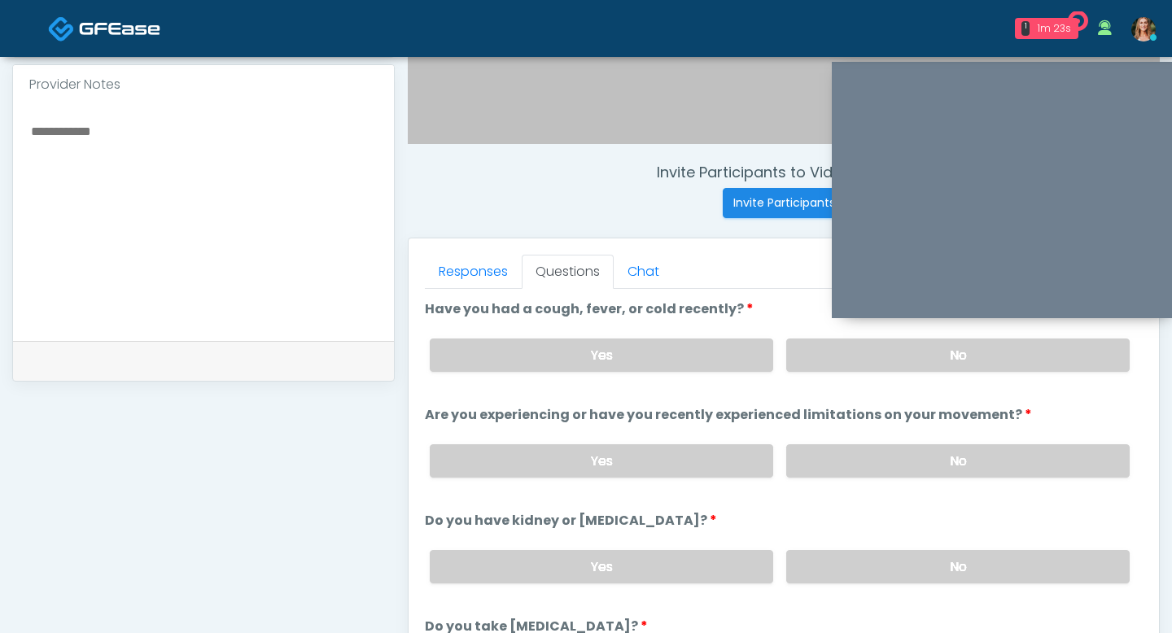
scroll to position [529, 0]
click at [823, 341] on label "No" at bounding box center [957, 355] width 343 height 33
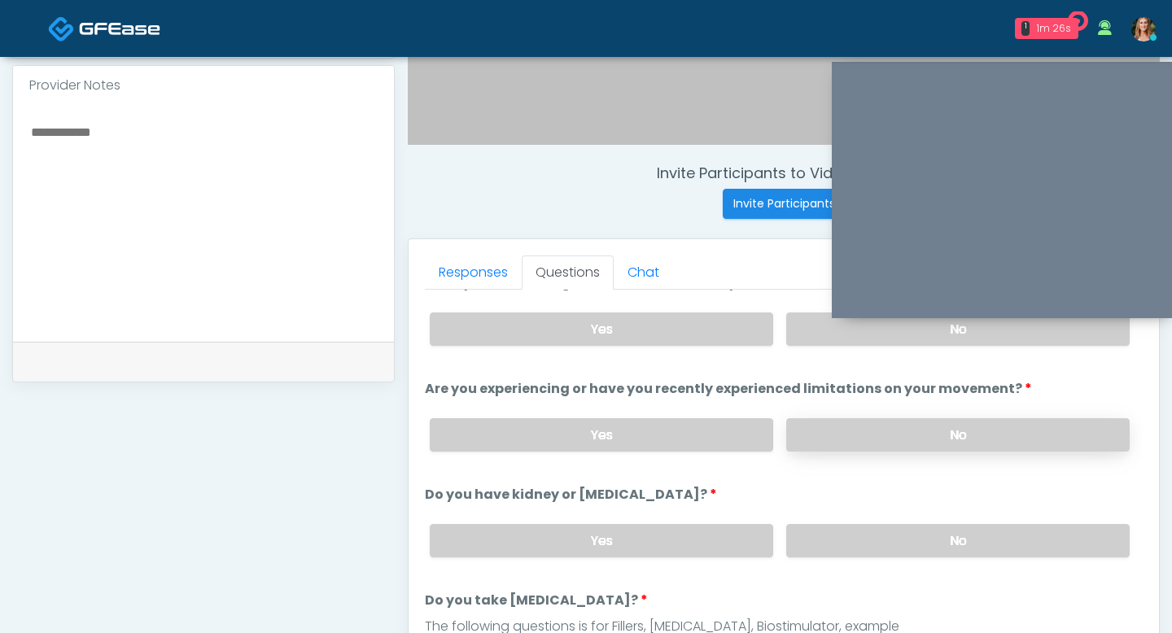
click at [821, 425] on label "No" at bounding box center [957, 434] width 343 height 33
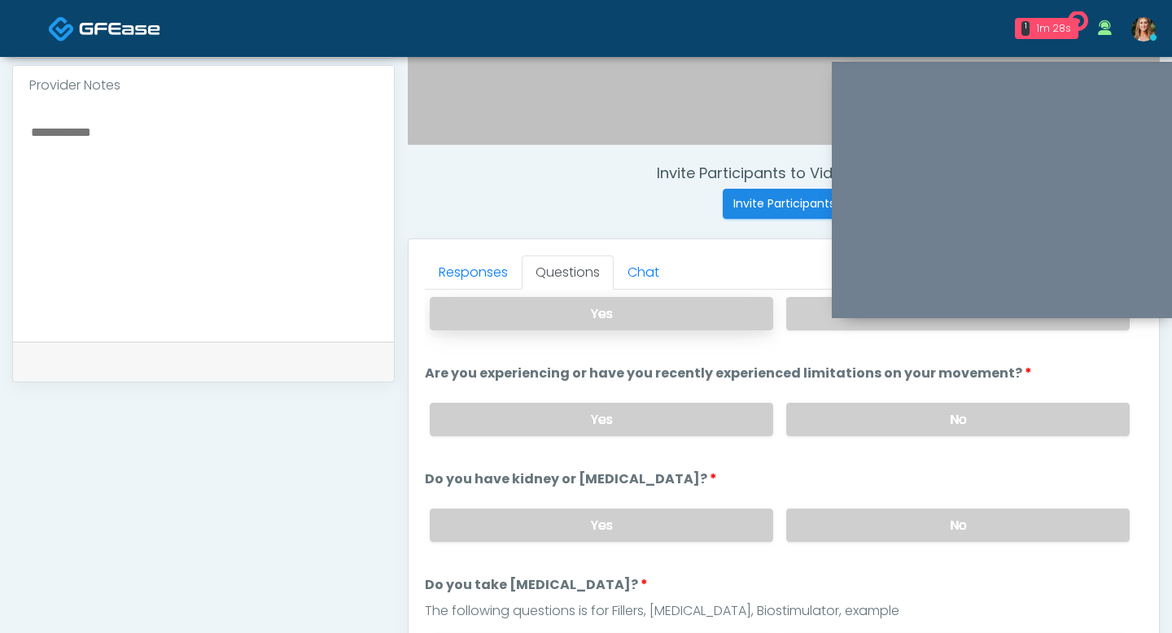
click at [654, 327] on label "Yes" at bounding box center [601, 313] width 343 height 33
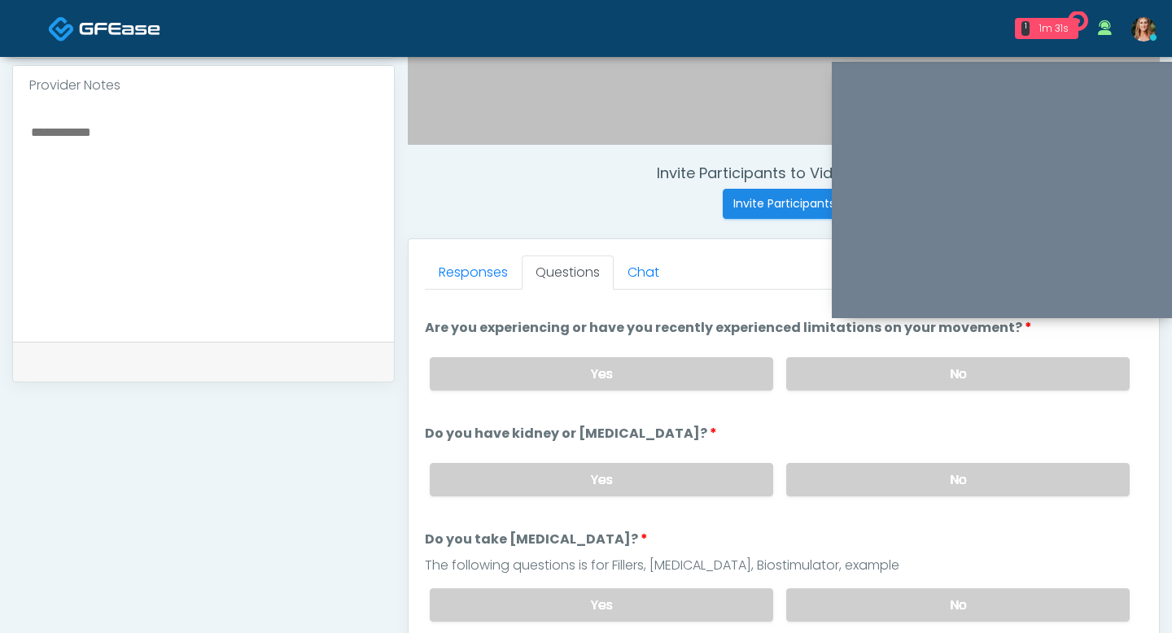
scroll to position [96, 0]
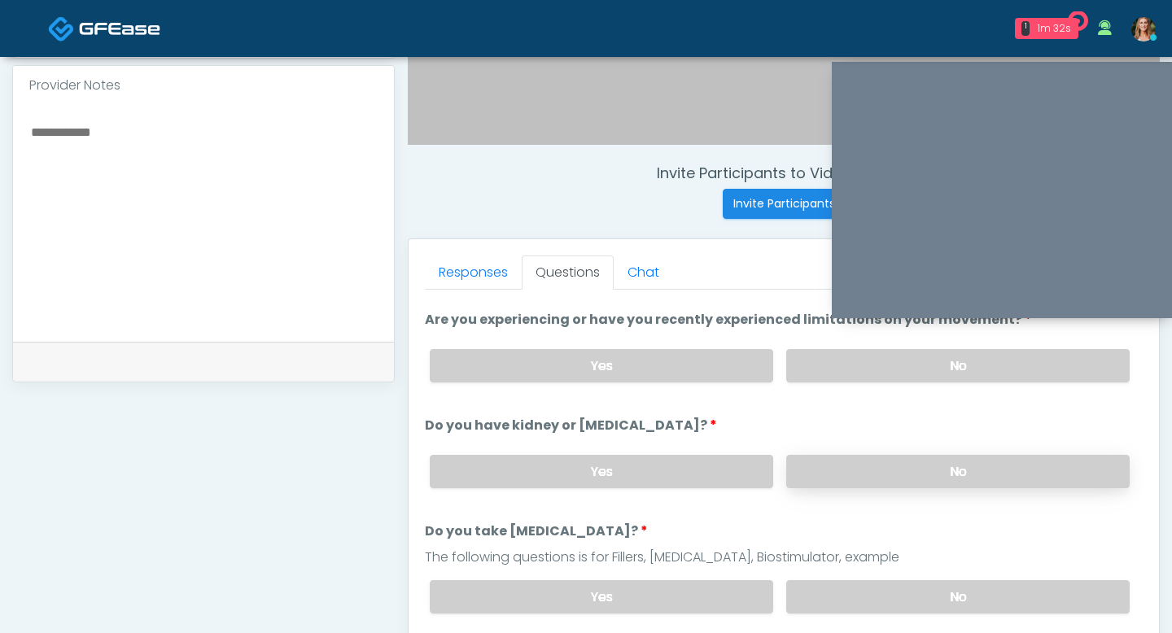
click at [823, 462] on label "No" at bounding box center [957, 471] width 343 height 33
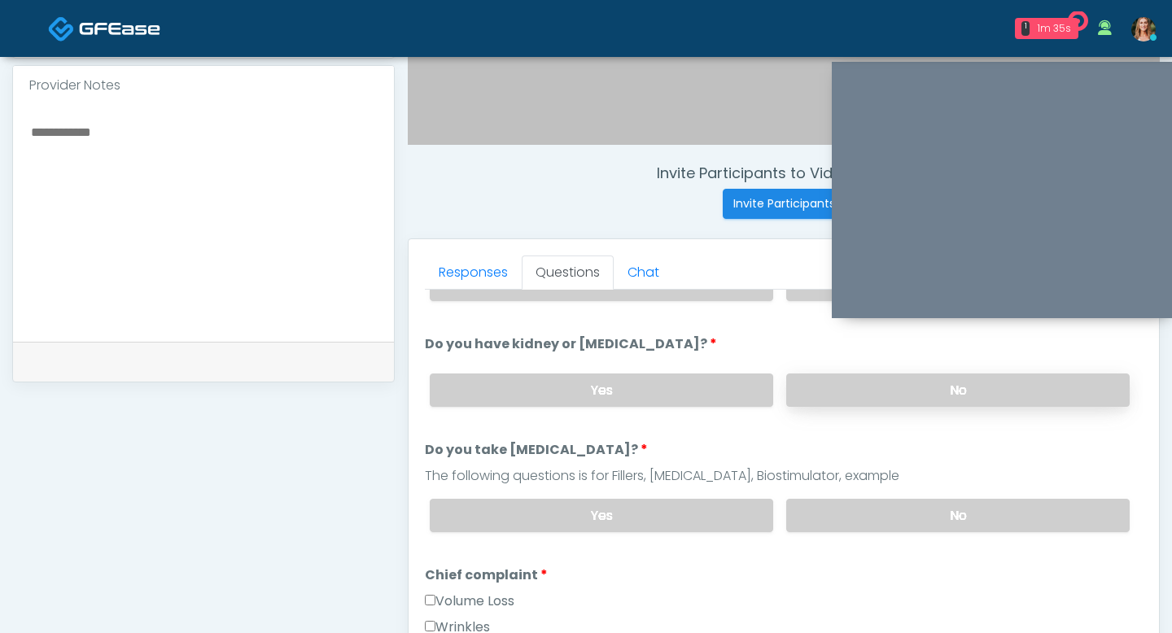
scroll to position [184, 0]
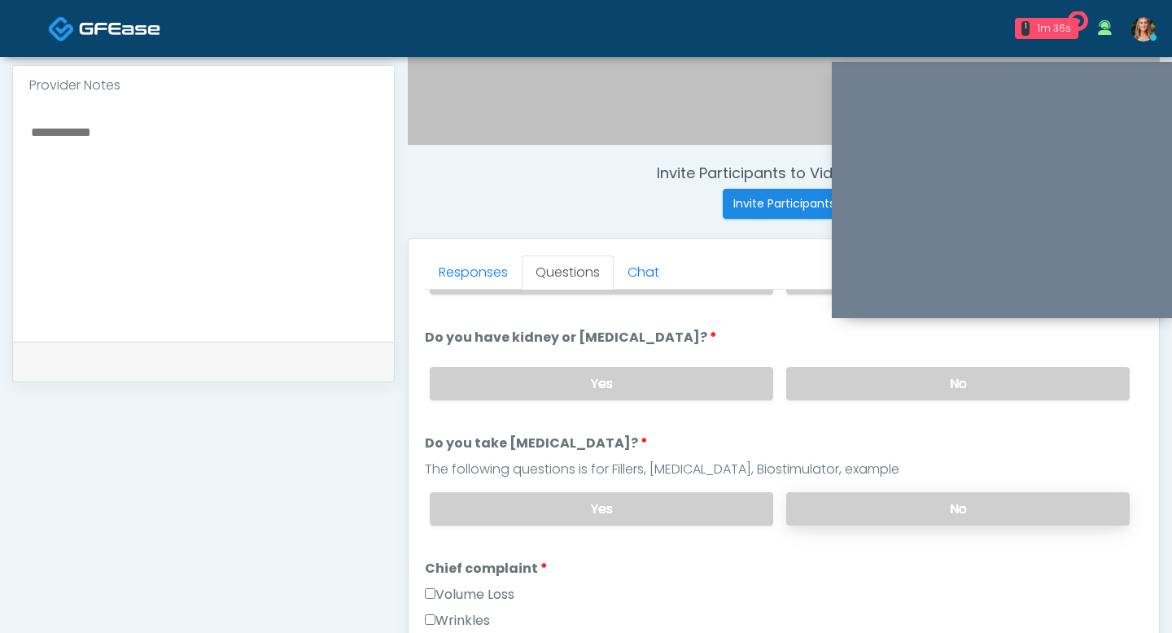
click at [828, 499] on label "No" at bounding box center [957, 508] width 343 height 33
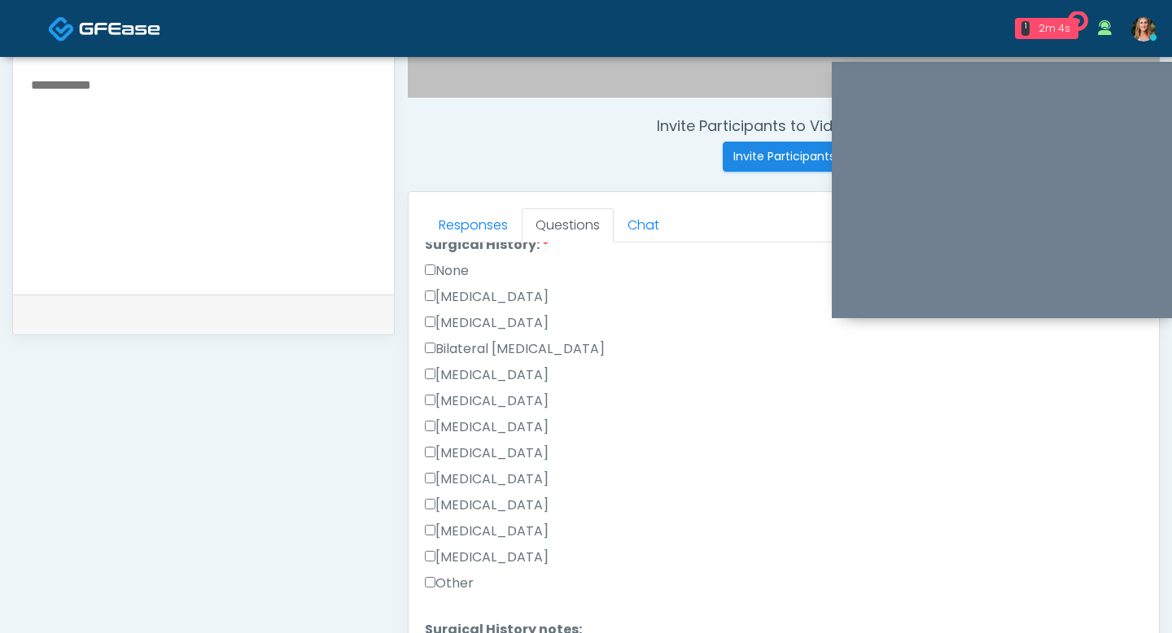
scroll to position [1008, 0]
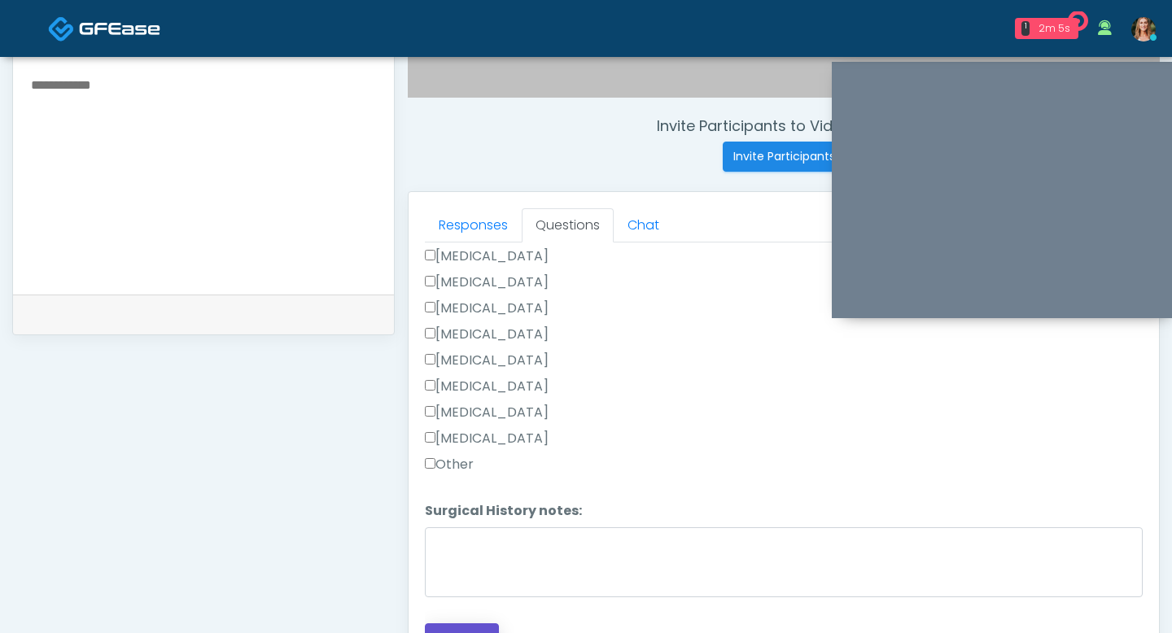
click at [477, 628] on button "Continue" at bounding box center [462, 638] width 74 height 30
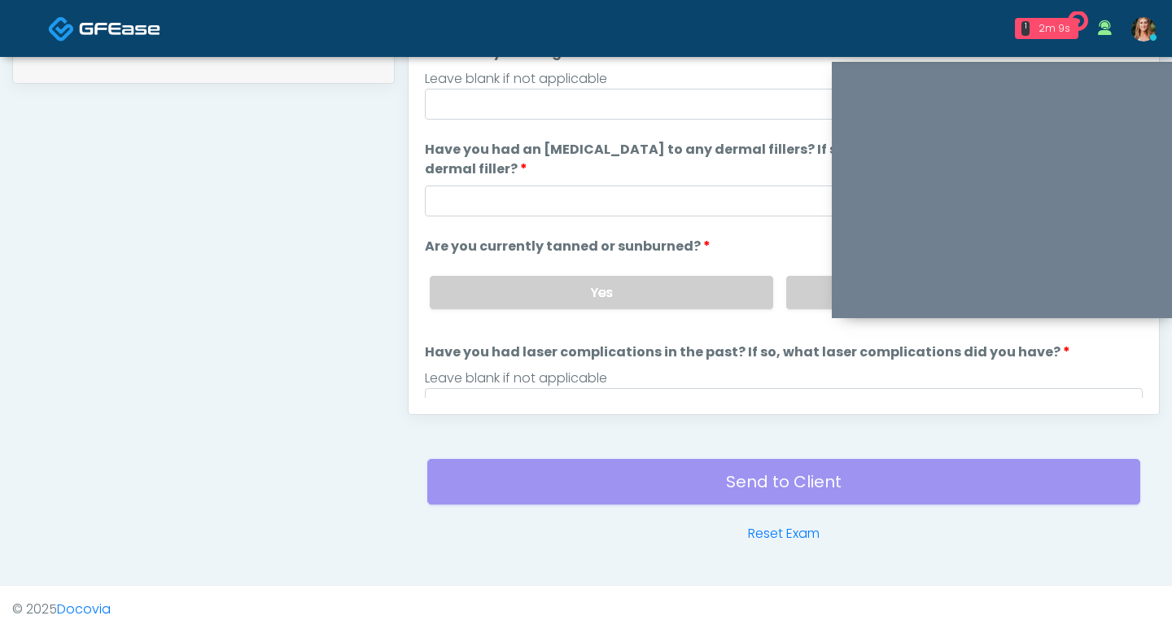
scroll to position [102, 0]
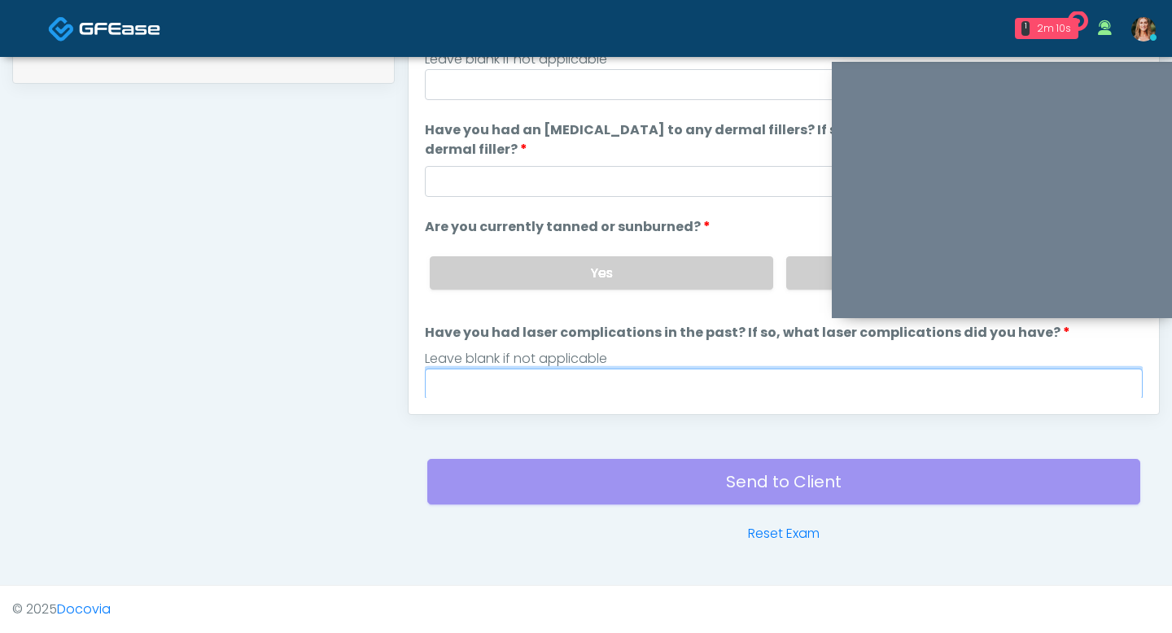
click at [584, 379] on input "Have you had laser complications in the past? If so, what laser complications d…" at bounding box center [784, 384] width 718 height 31
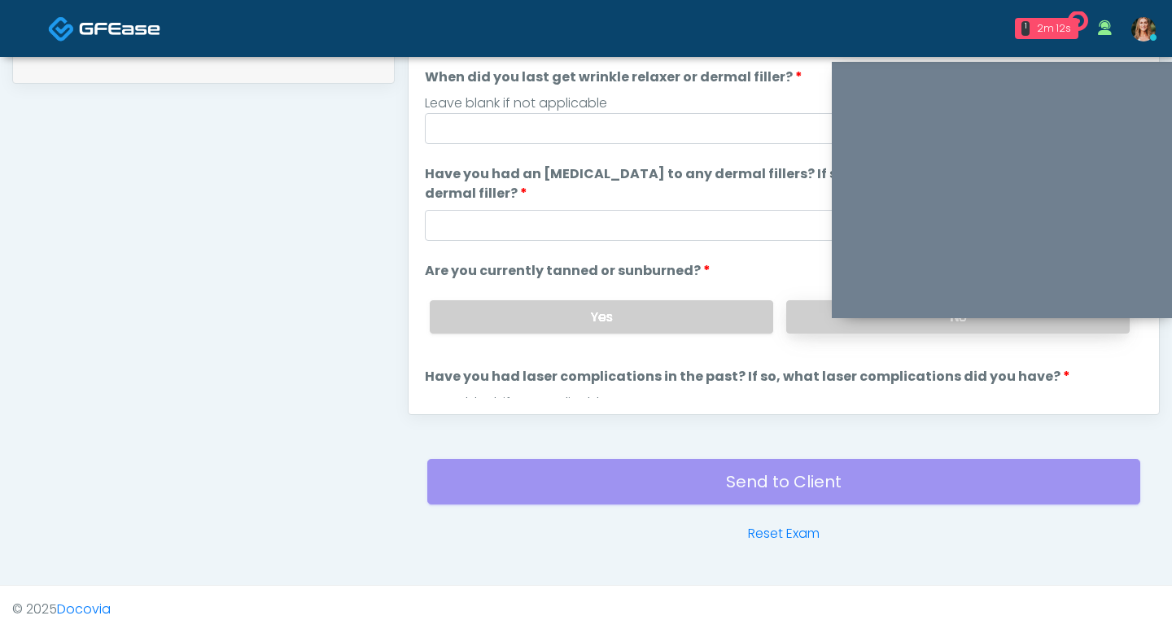
scroll to position [42, 0]
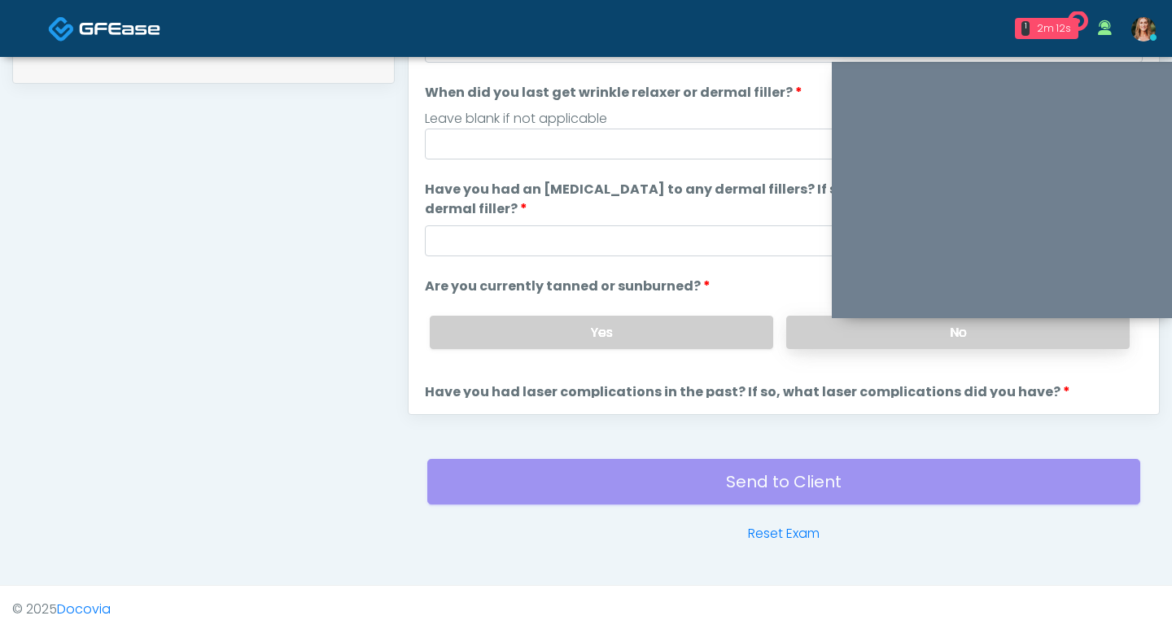
type input "**"
click at [819, 323] on label "No" at bounding box center [957, 332] width 343 height 33
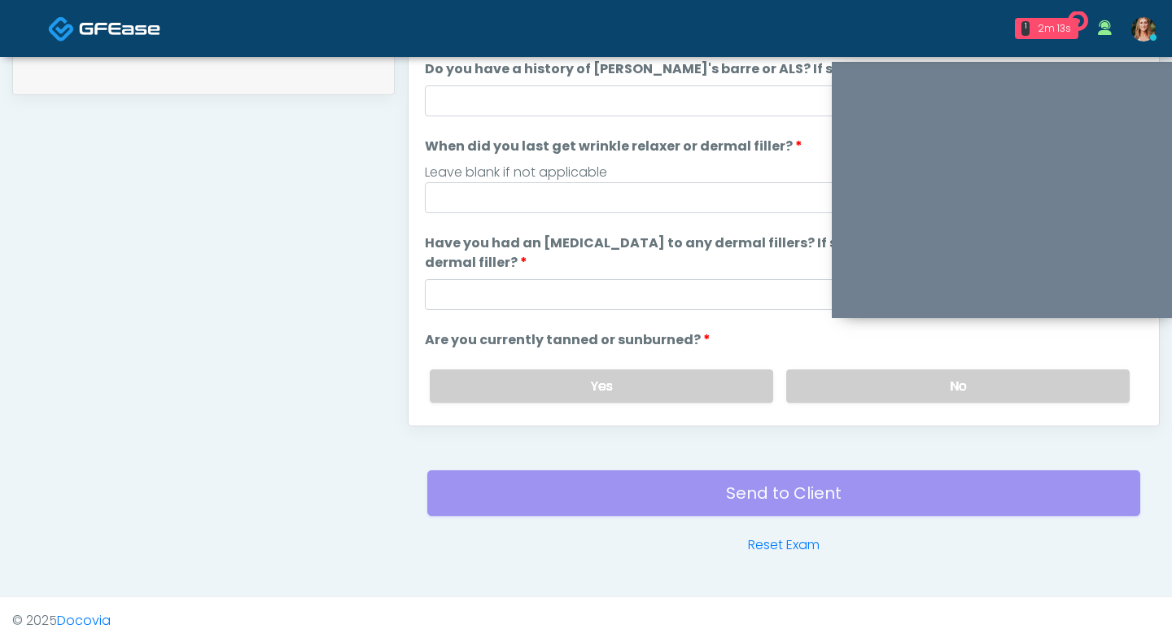
scroll to position [811, 0]
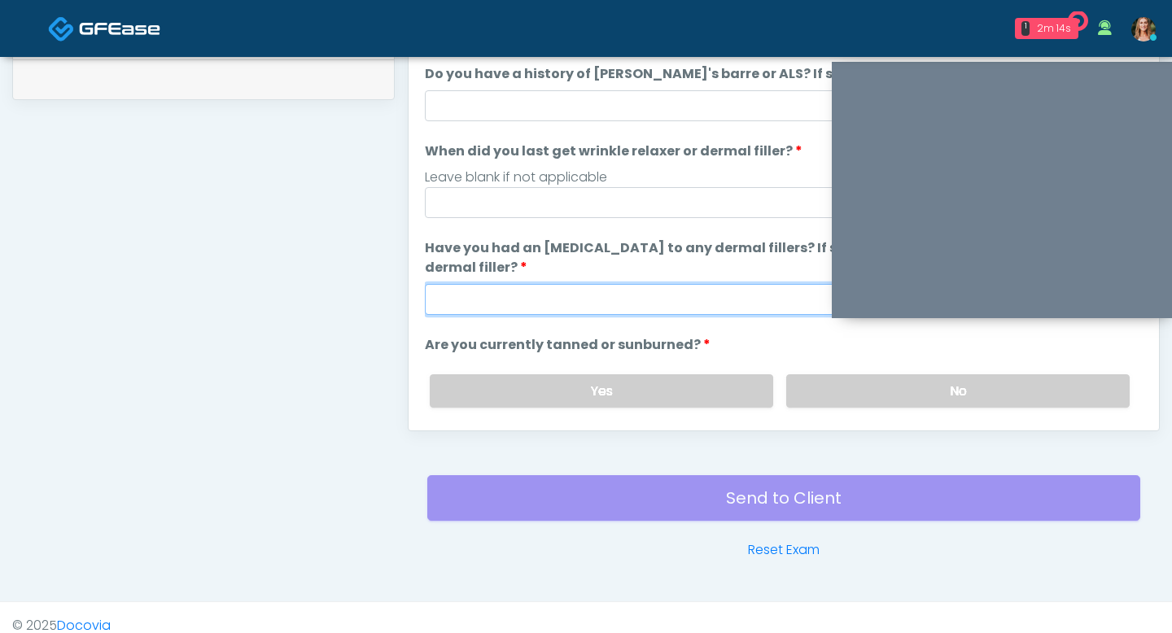
click at [688, 299] on input "Have you had an [MEDICAL_DATA] to any dermal fillers? If so, what was the react…" at bounding box center [784, 299] width 718 height 31
type input "**"
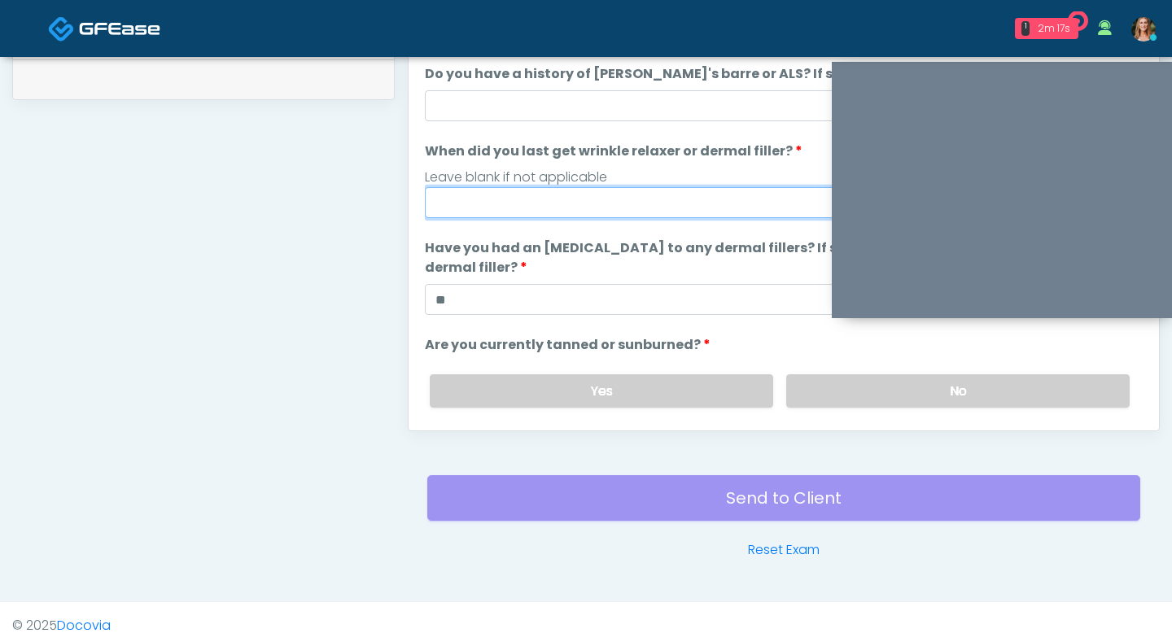
click at [579, 205] on input "When did you last get wrinkle relaxer or dermal filler?" at bounding box center [784, 202] width 718 height 31
click at [442, 203] on input "********" at bounding box center [784, 202] width 718 height 31
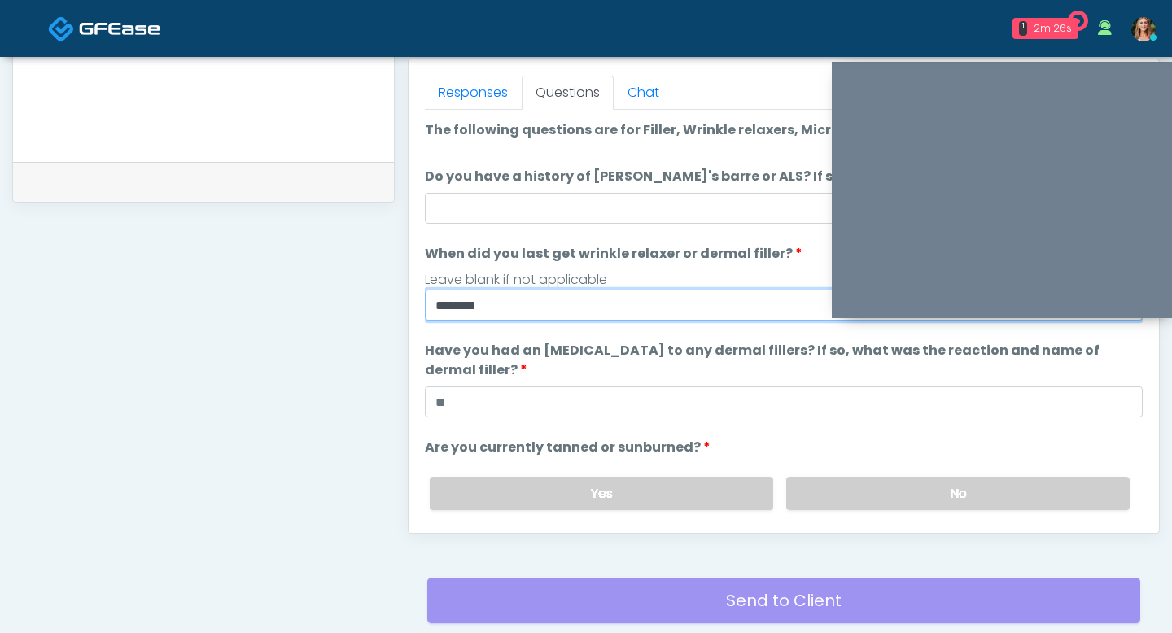
scroll to position [707, 0]
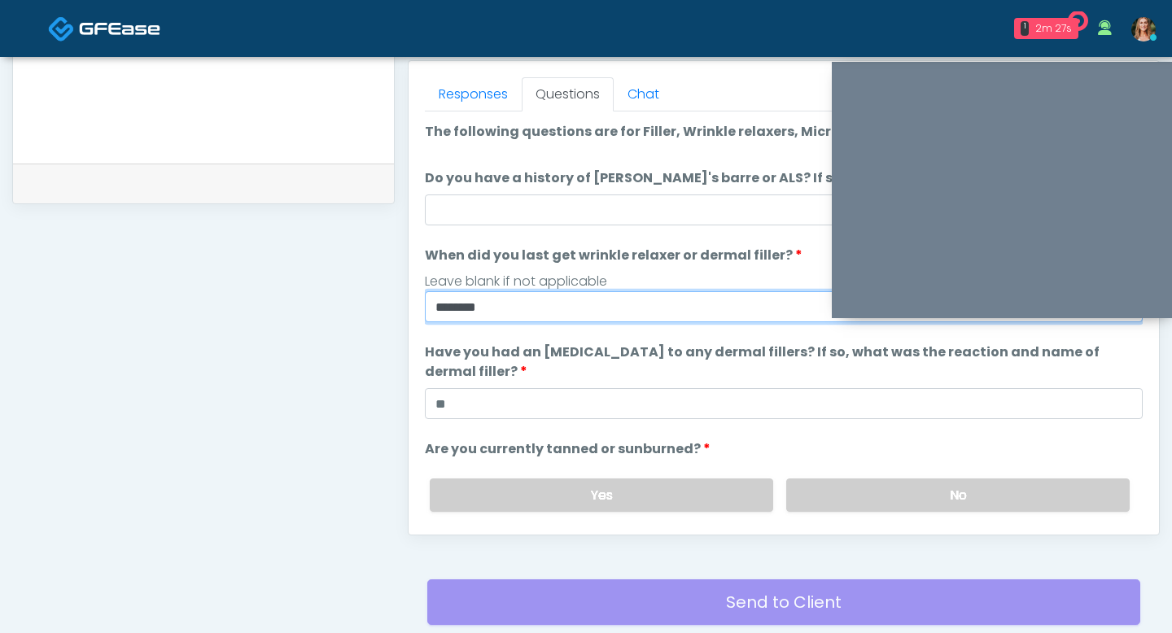
type input "********"
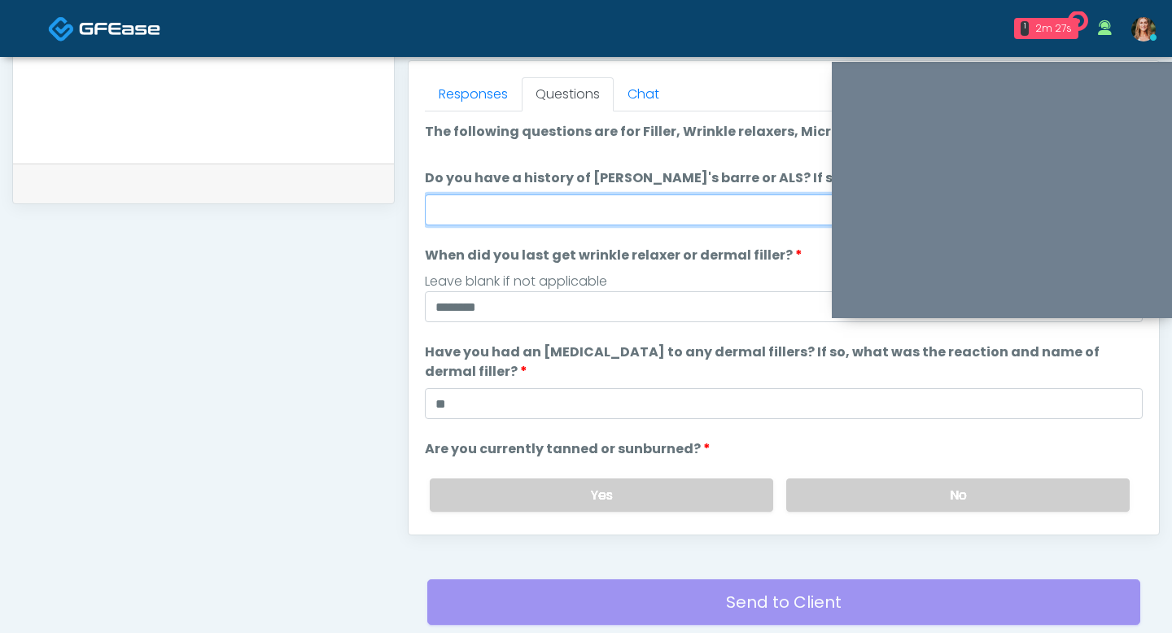
click at [497, 207] on input "Do you have a history of [PERSON_NAME]'s barre or ALS? If so, please provide de…" at bounding box center [784, 209] width 718 height 31
type input "**"
click at [626, 376] on label "Have you had an [MEDICAL_DATA] to any dermal fillers? If so, what was the react…" at bounding box center [784, 362] width 718 height 39
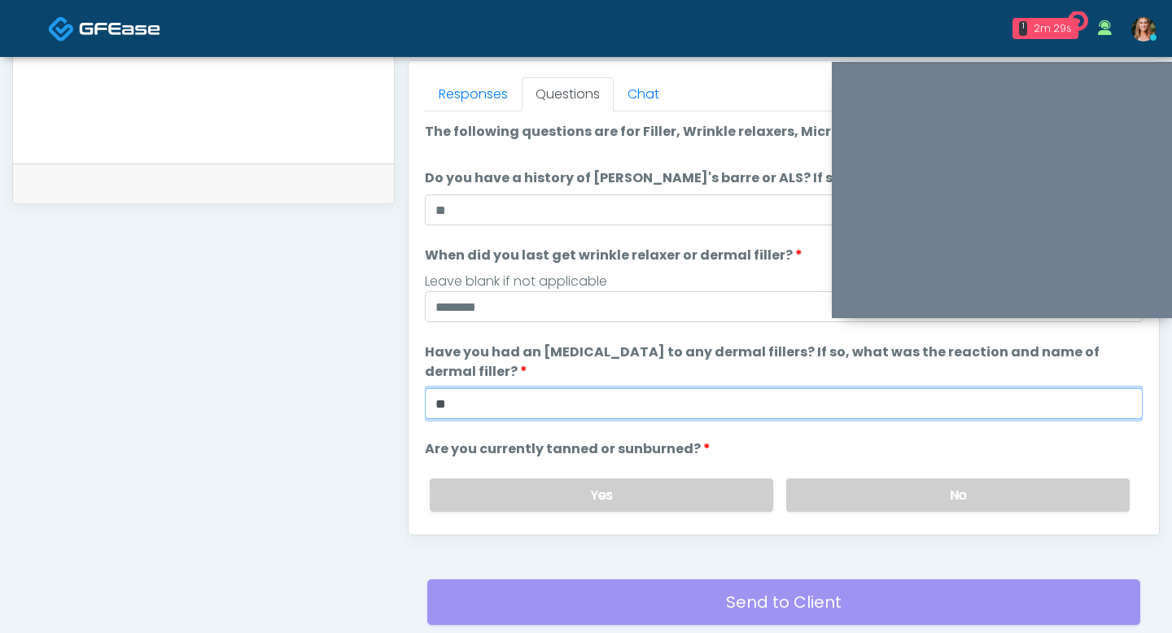
click at [626, 388] on input "**" at bounding box center [784, 403] width 718 height 31
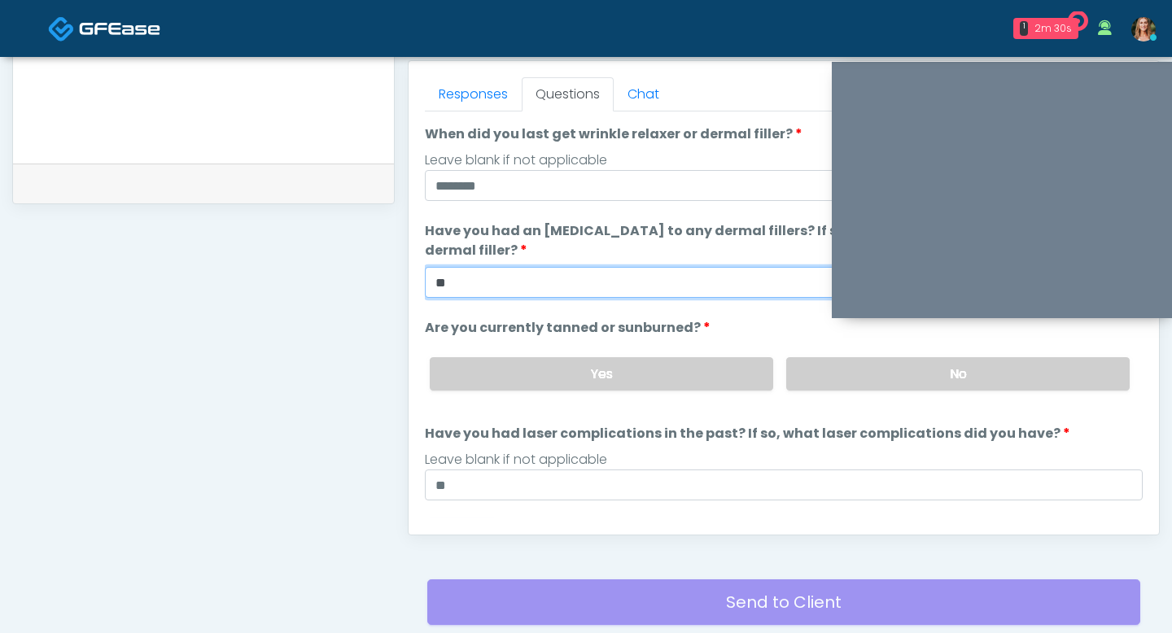
scroll to position [153, 0]
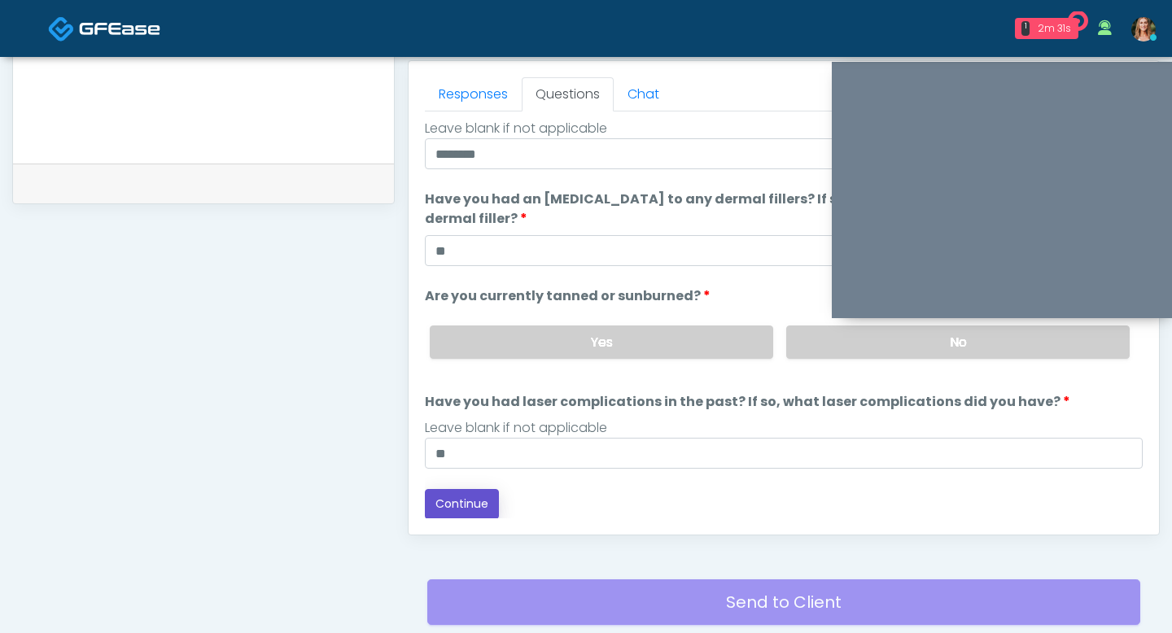
click at [470, 501] on button "Continue" at bounding box center [462, 504] width 74 height 30
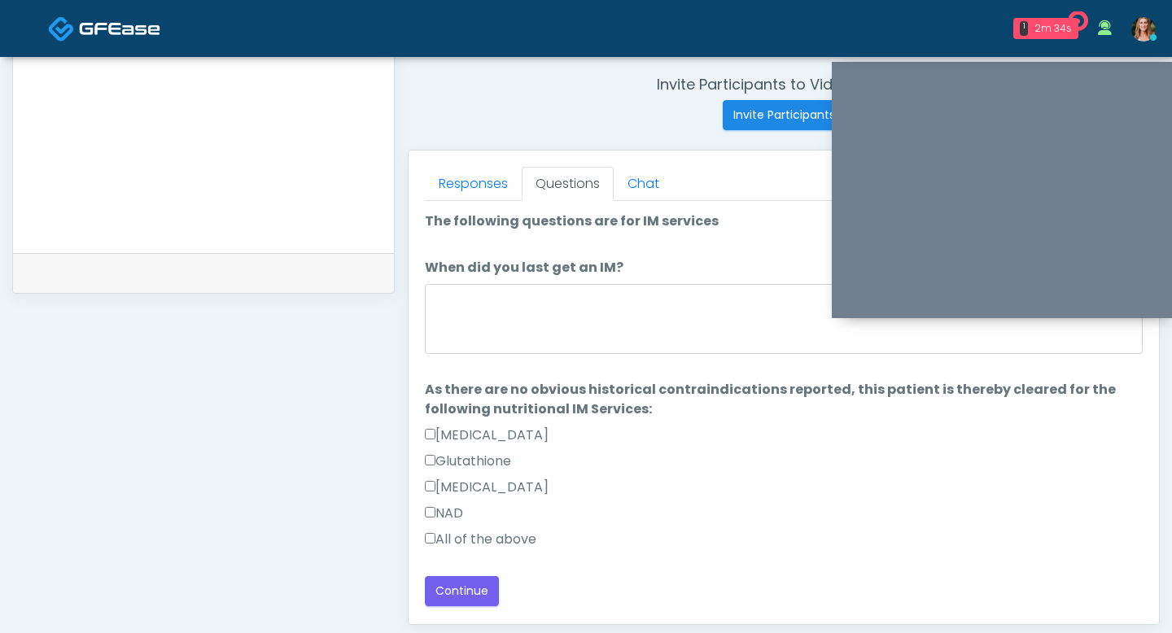
scroll to position [628, 0]
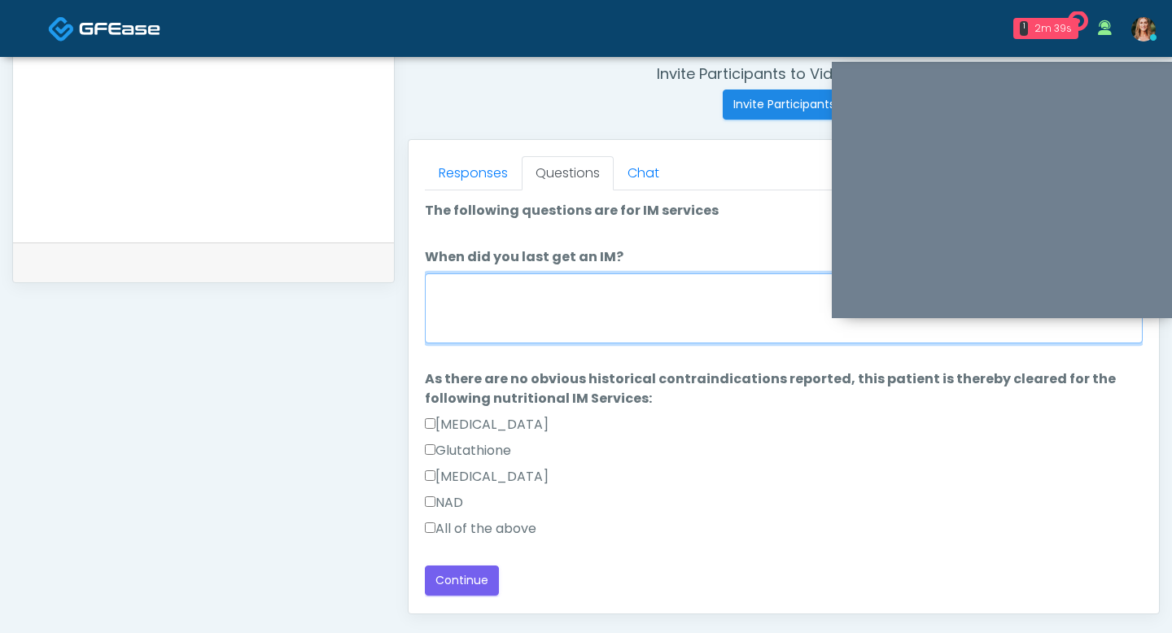
click at [478, 300] on textarea "When did you last get an IM?" at bounding box center [784, 308] width 718 height 70
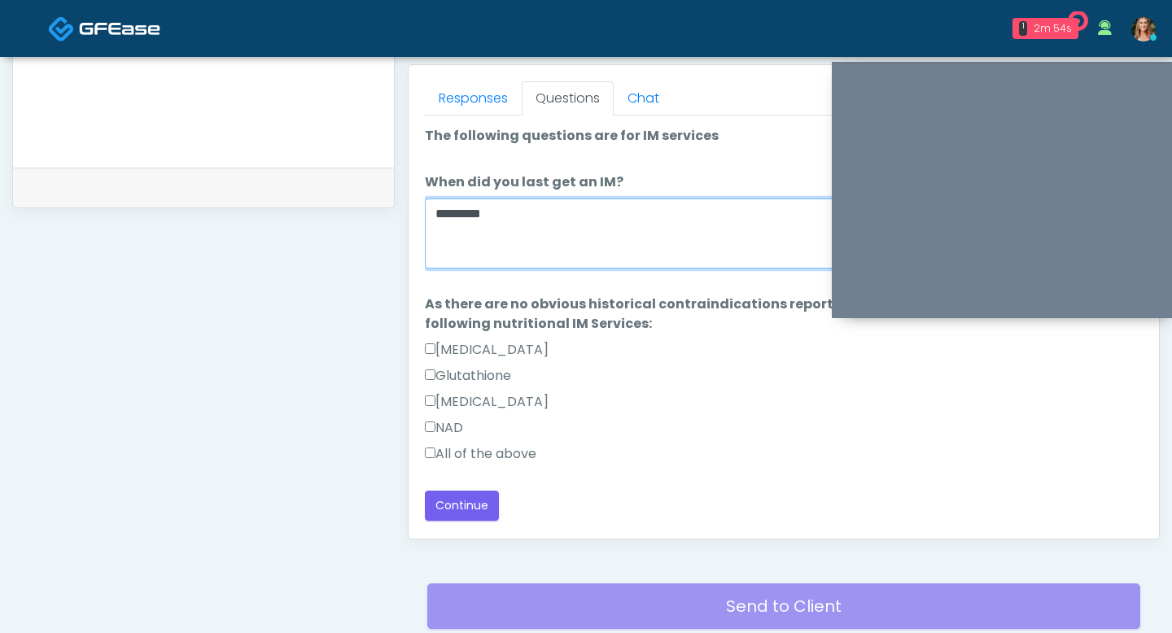
scroll to position [827, 0]
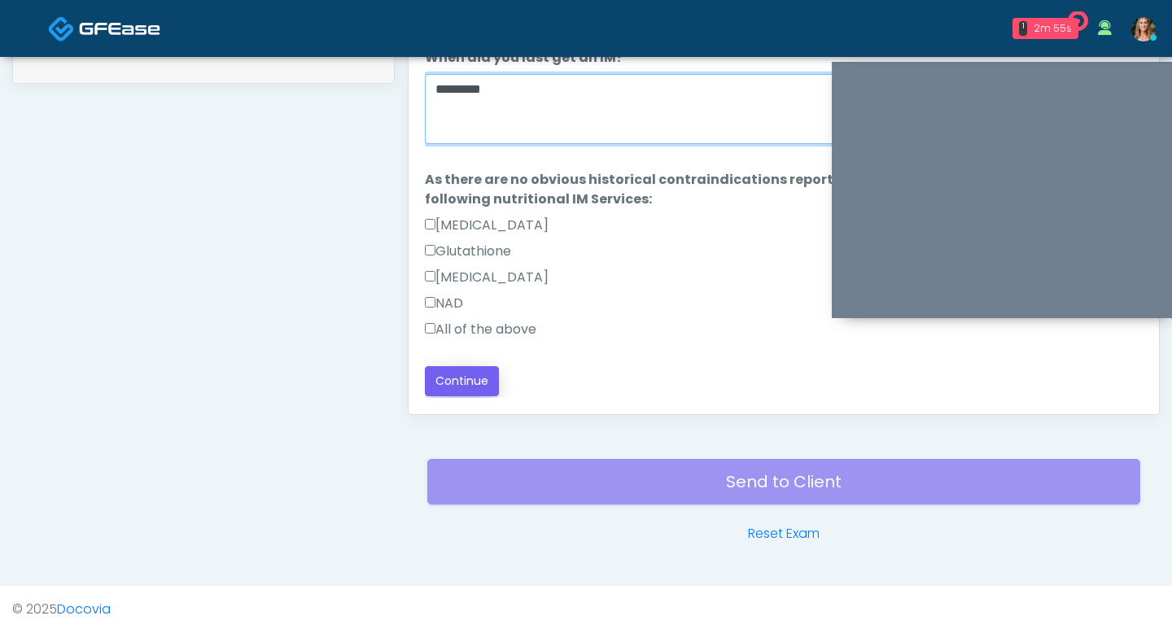
type textarea "********"
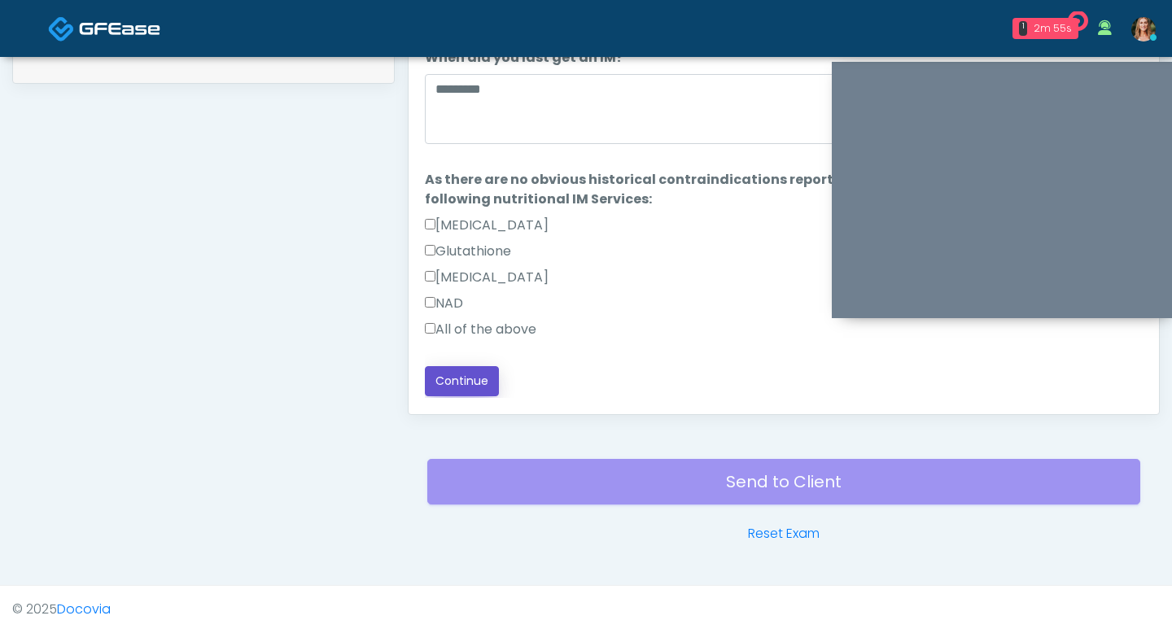
click at [465, 384] on button "Continue" at bounding box center [462, 381] width 74 height 30
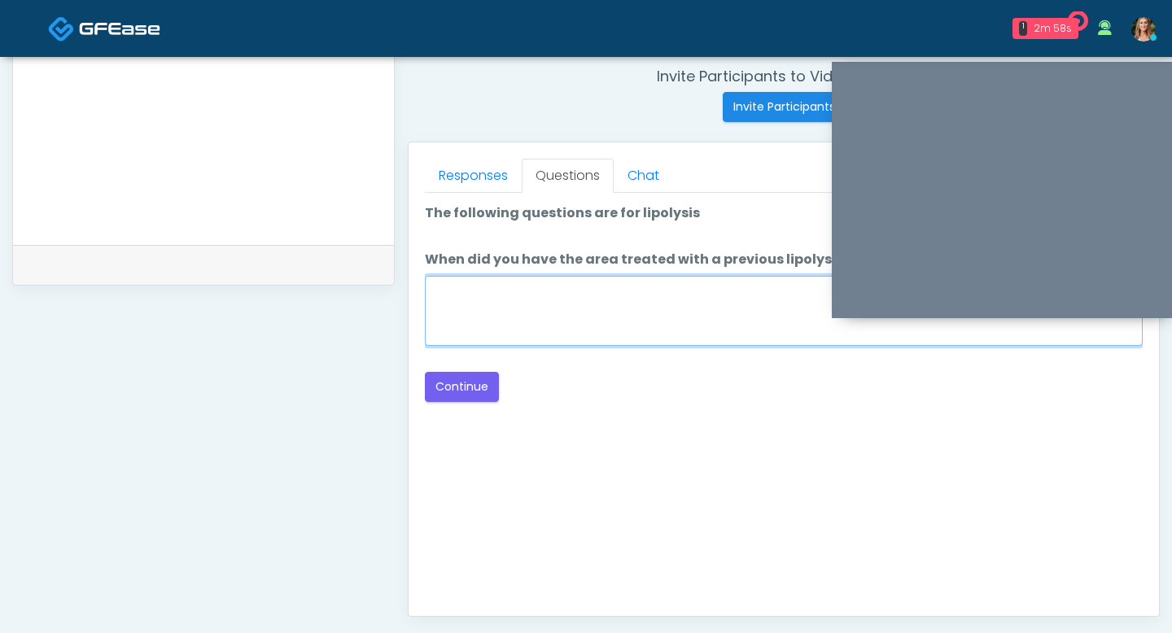
click at [550, 310] on textarea "When did you have the area treated with a previous lipolysis treatment?" at bounding box center [784, 311] width 718 height 70
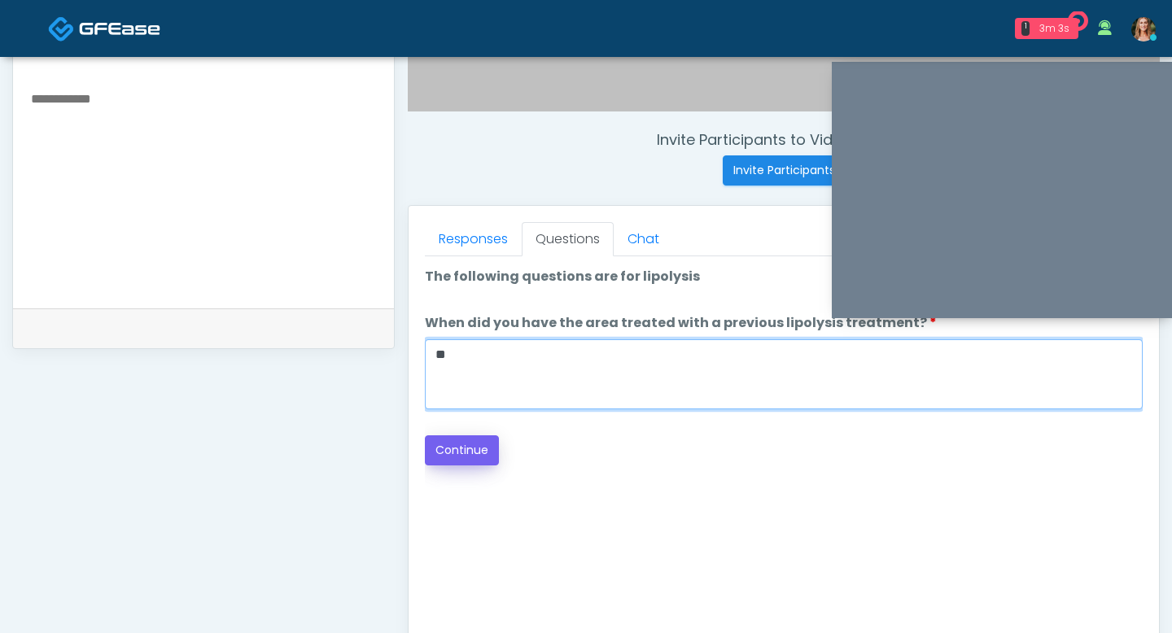
type textarea "**"
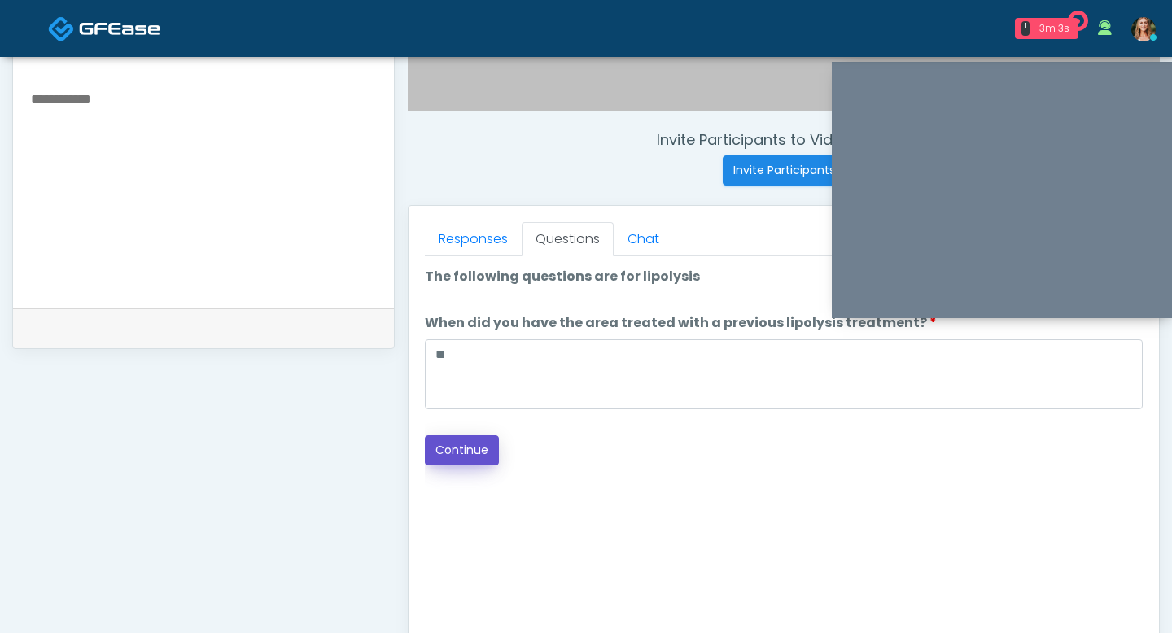
click at [460, 448] on button "Continue" at bounding box center [462, 450] width 74 height 30
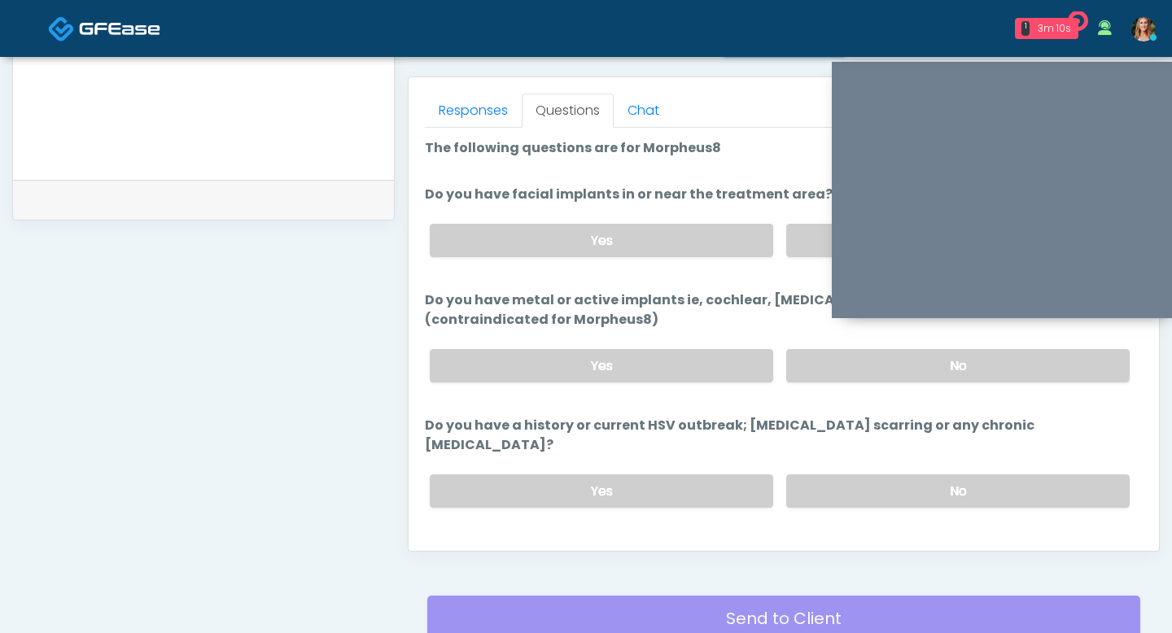
scroll to position [690, 0]
click at [889, 475] on label "No" at bounding box center [957, 491] width 343 height 33
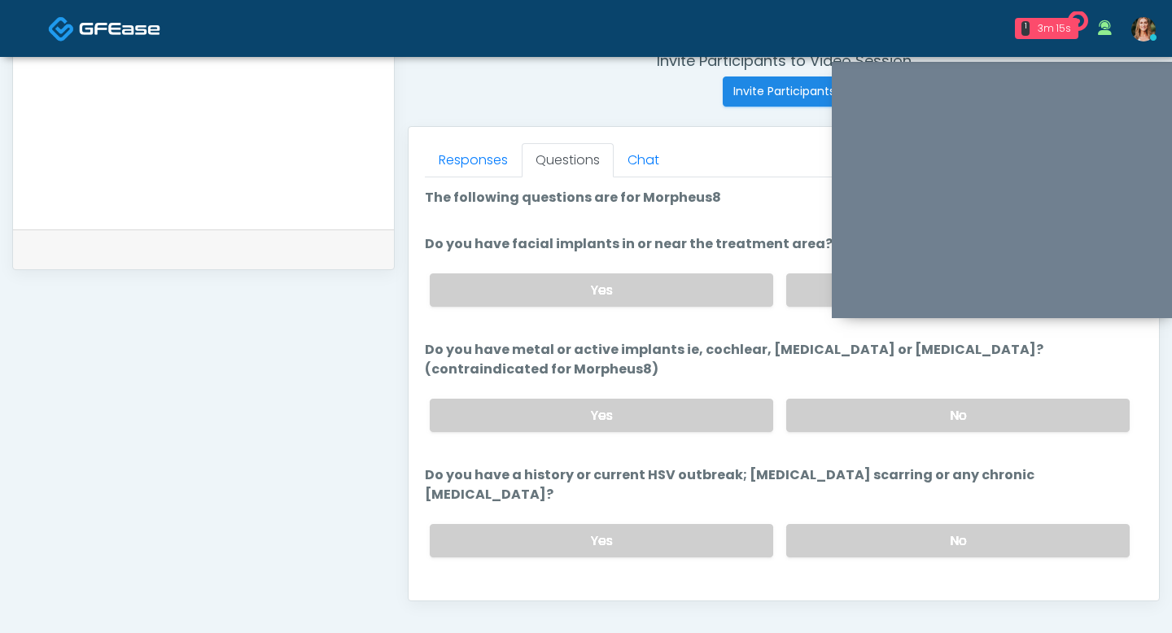
scroll to position [622, 0]
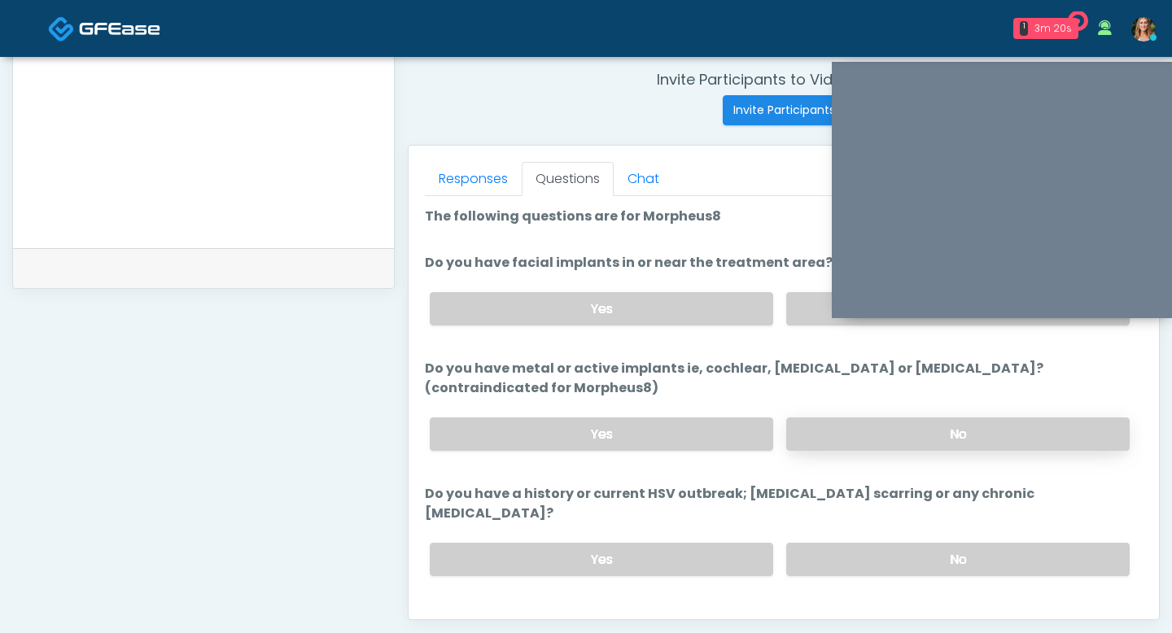
click at [827, 420] on label "No" at bounding box center [957, 433] width 343 height 33
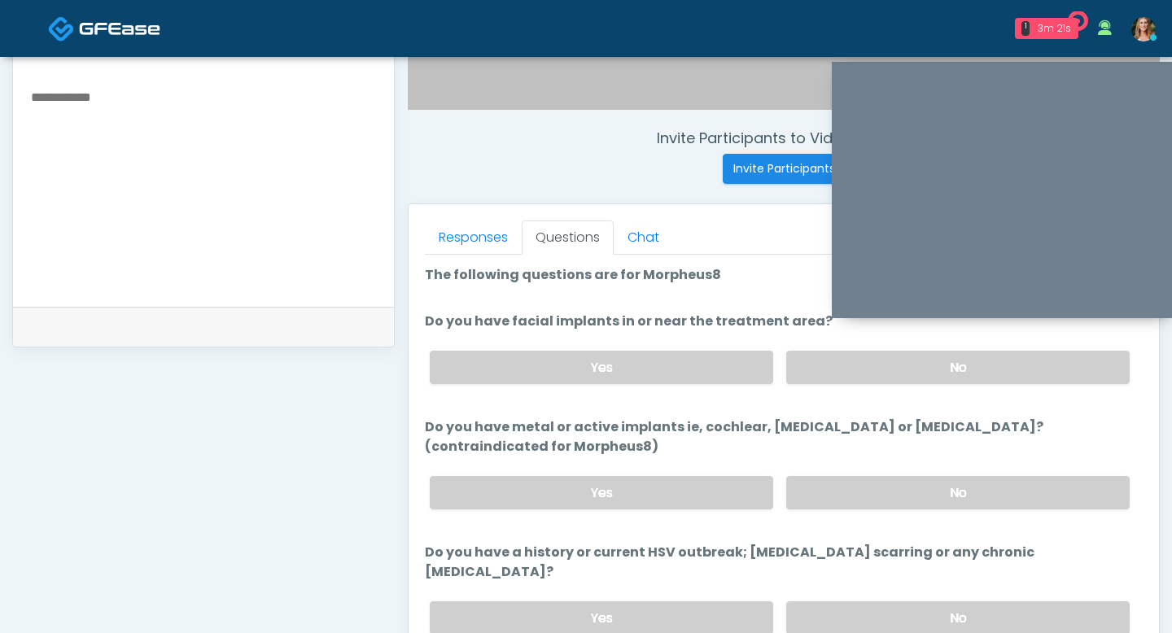
scroll to position [549, 0]
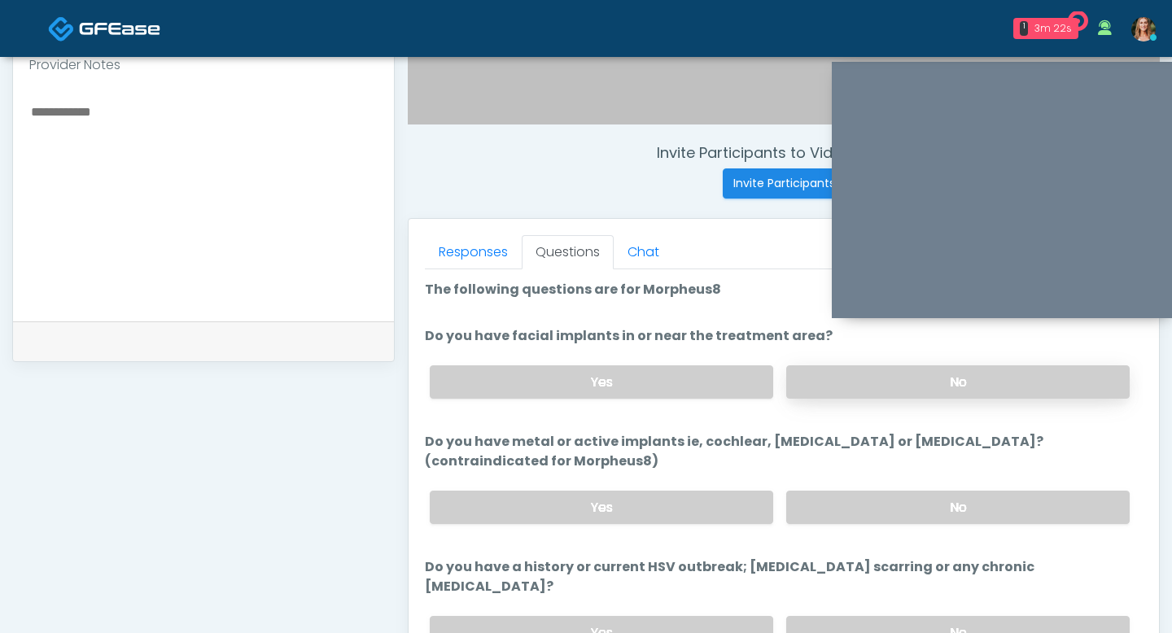
click at [814, 384] on label "No" at bounding box center [957, 381] width 343 height 33
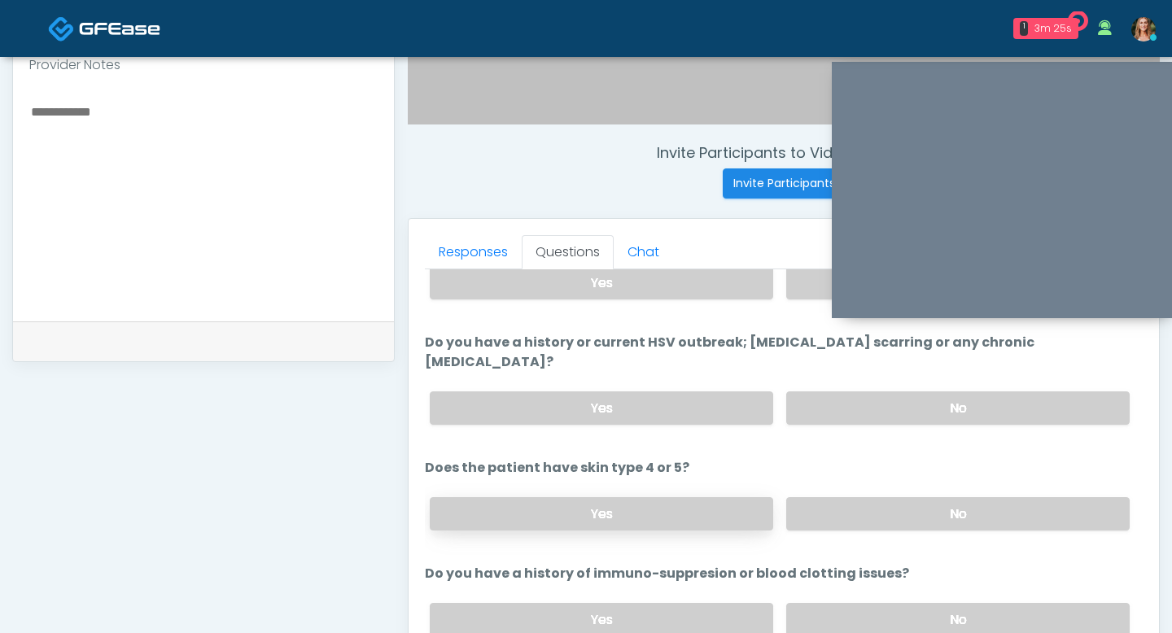
scroll to position [606, 0]
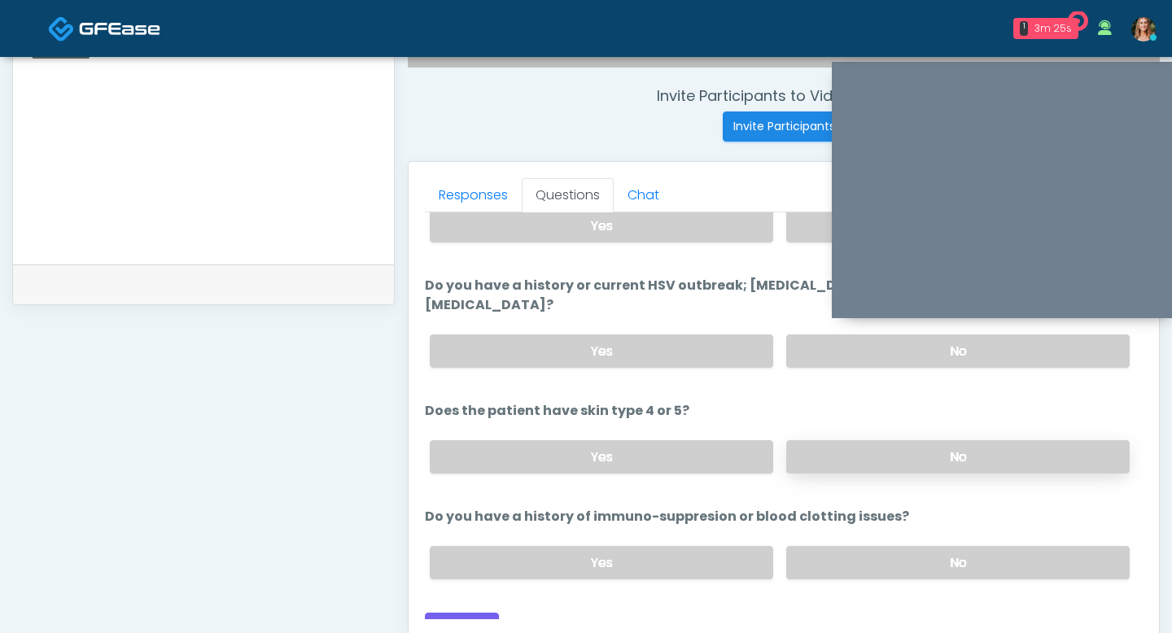
click at [835, 440] on label "No" at bounding box center [957, 456] width 343 height 33
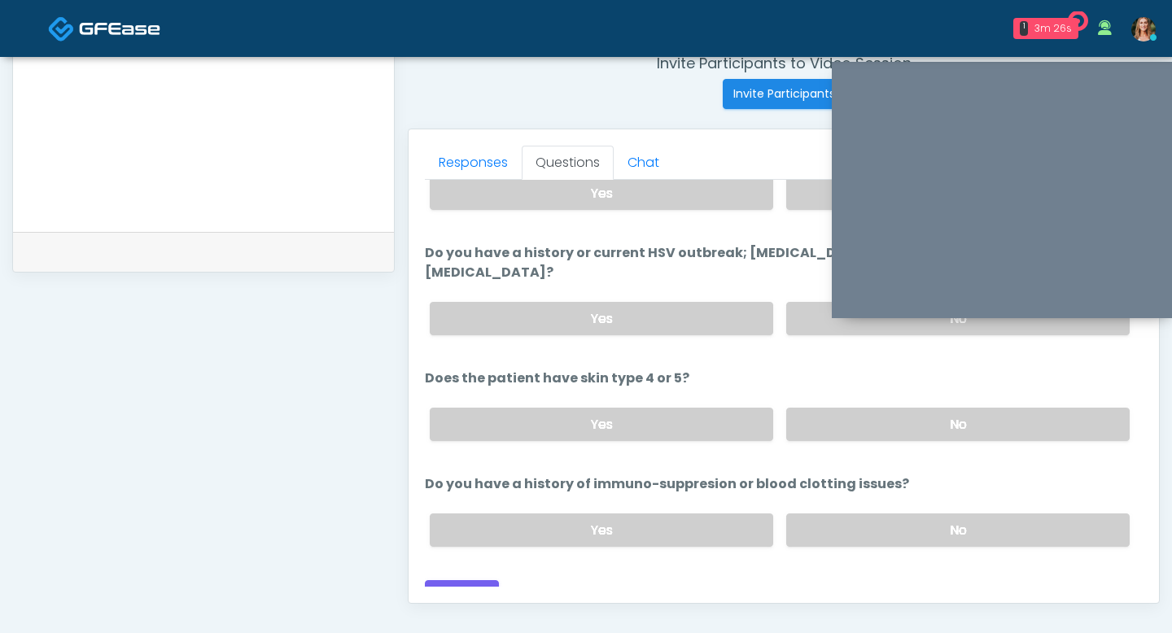
scroll to position [649, 0]
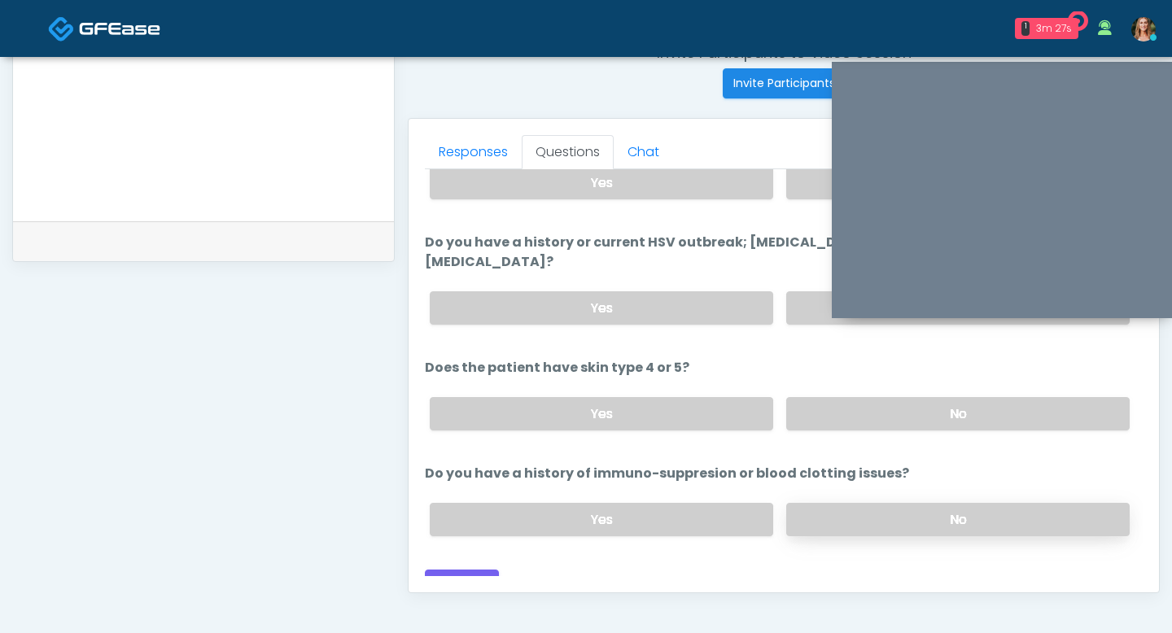
click at [866, 503] on label "No" at bounding box center [957, 519] width 343 height 33
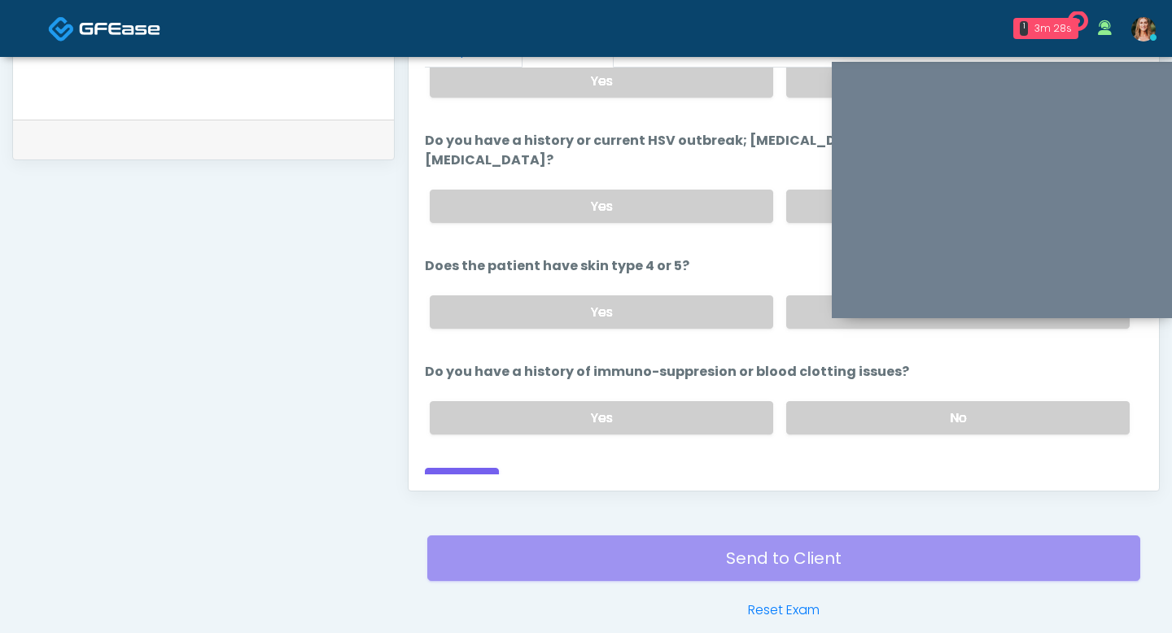
scroll to position [757, 0]
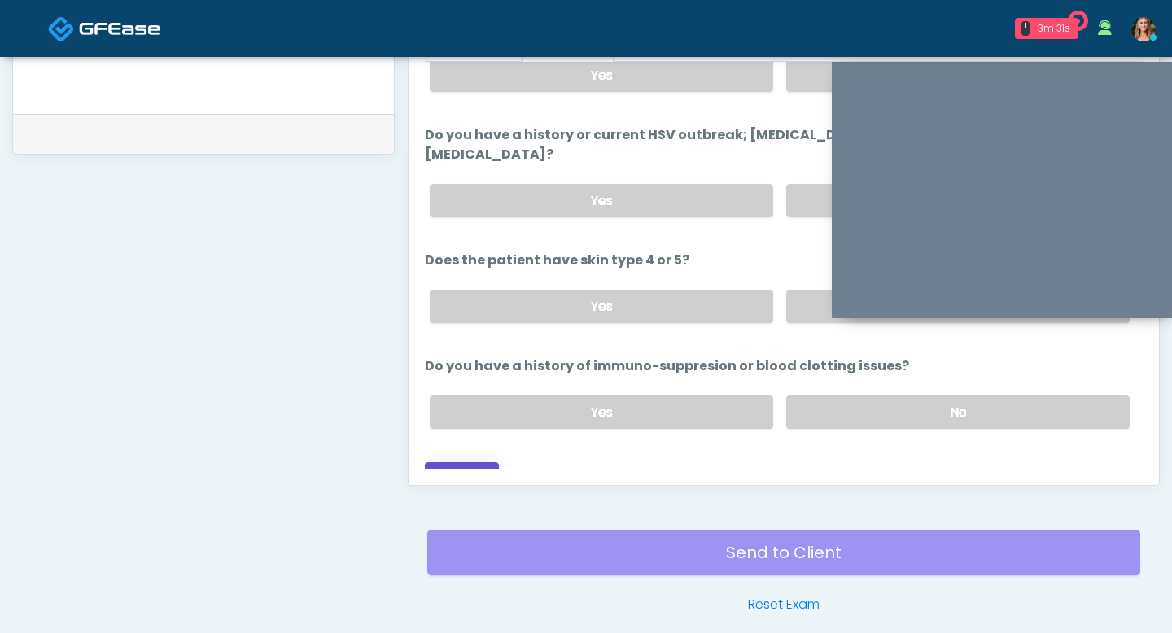
click at [439, 462] on button "Continue" at bounding box center [462, 477] width 74 height 30
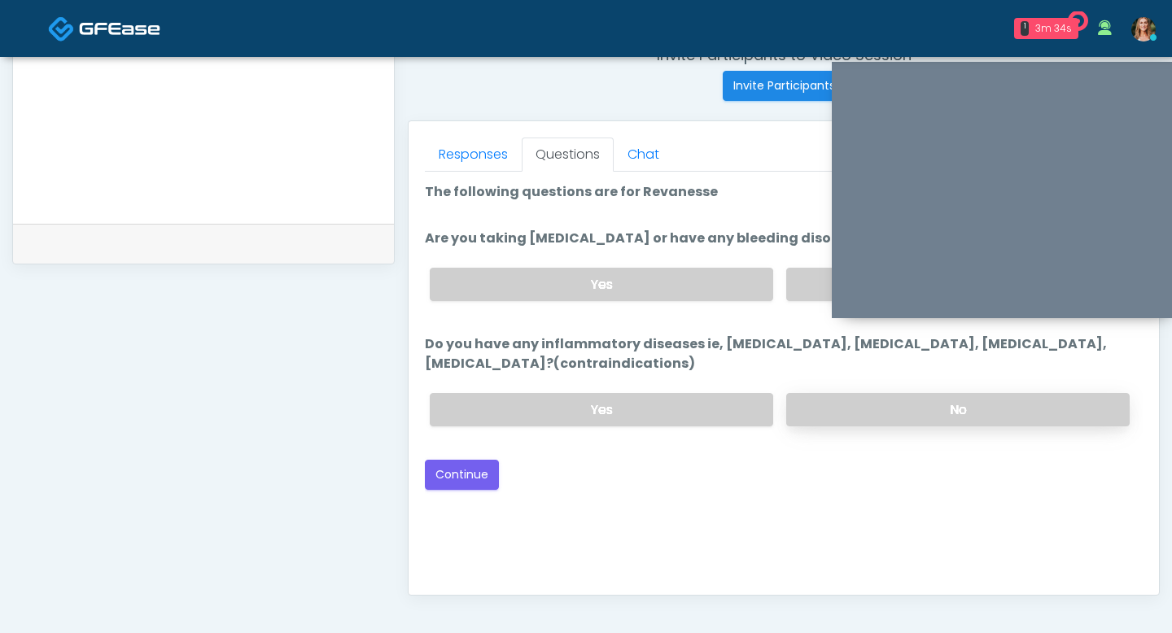
scroll to position [592, 0]
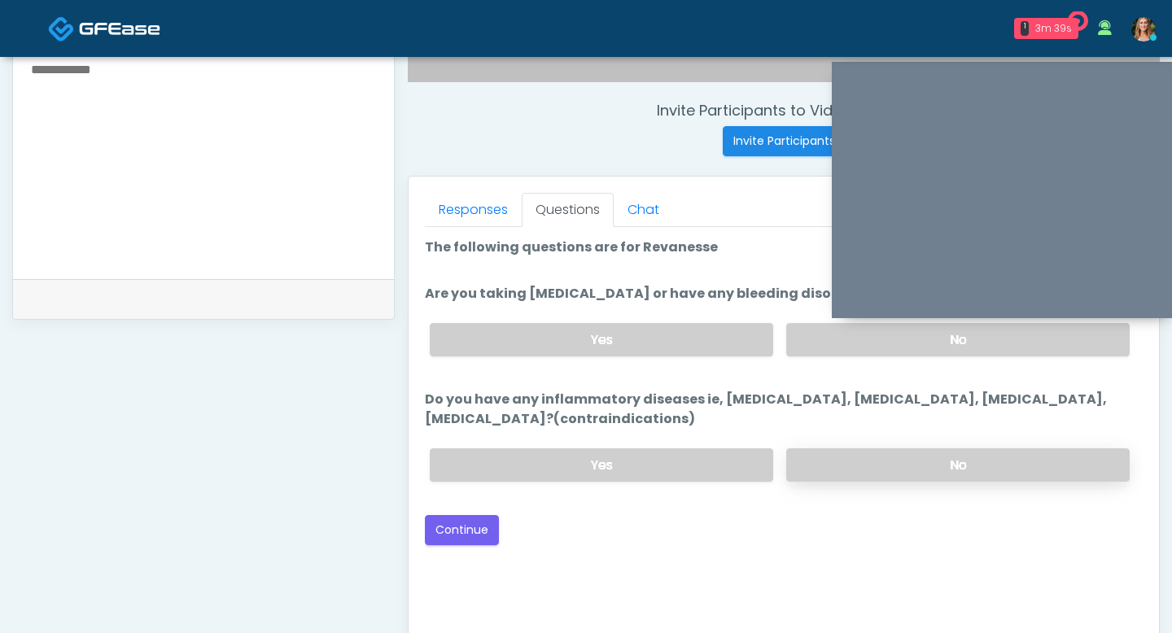
click at [865, 455] on label "No" at bounding box center [957, 464] width 343 height 33
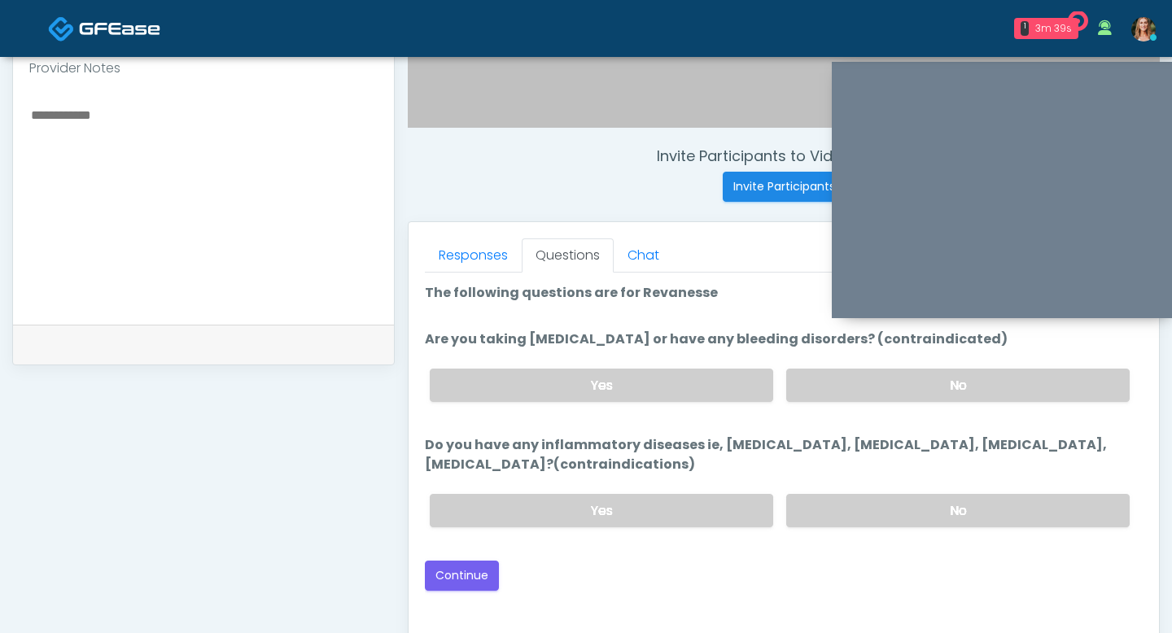
scroll to position [541, 0]
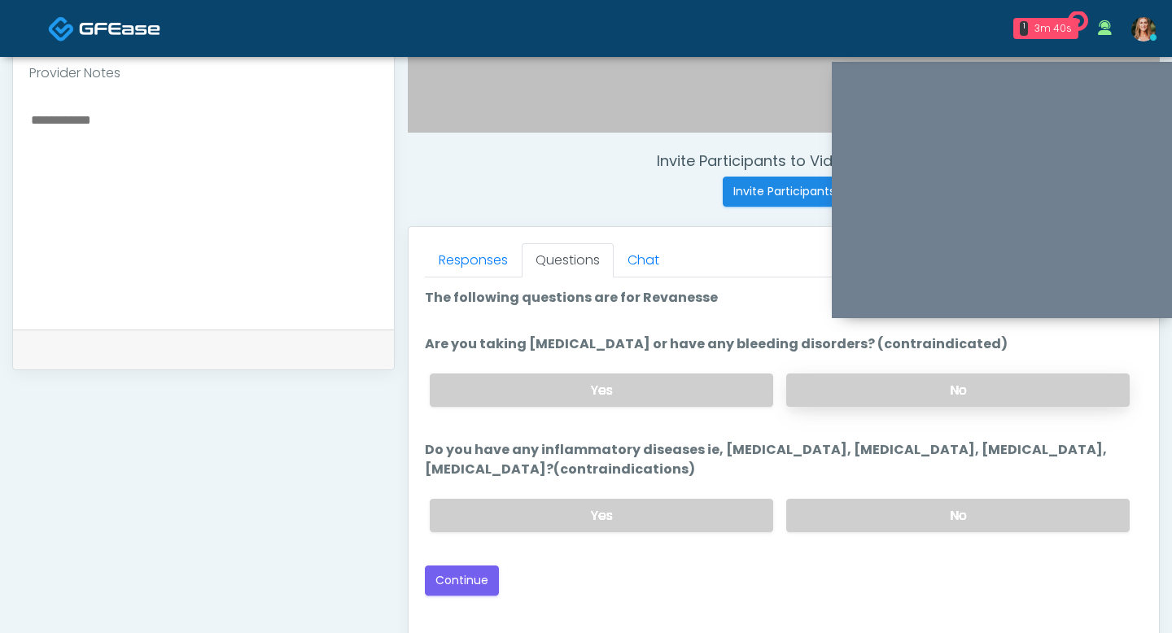
click at [817, 378] on label "No" at bounding box center [957, 389] width 343 height 33
click at [461, 565] on button "Continue" at bounding box center [462, 580] width 74 height 30
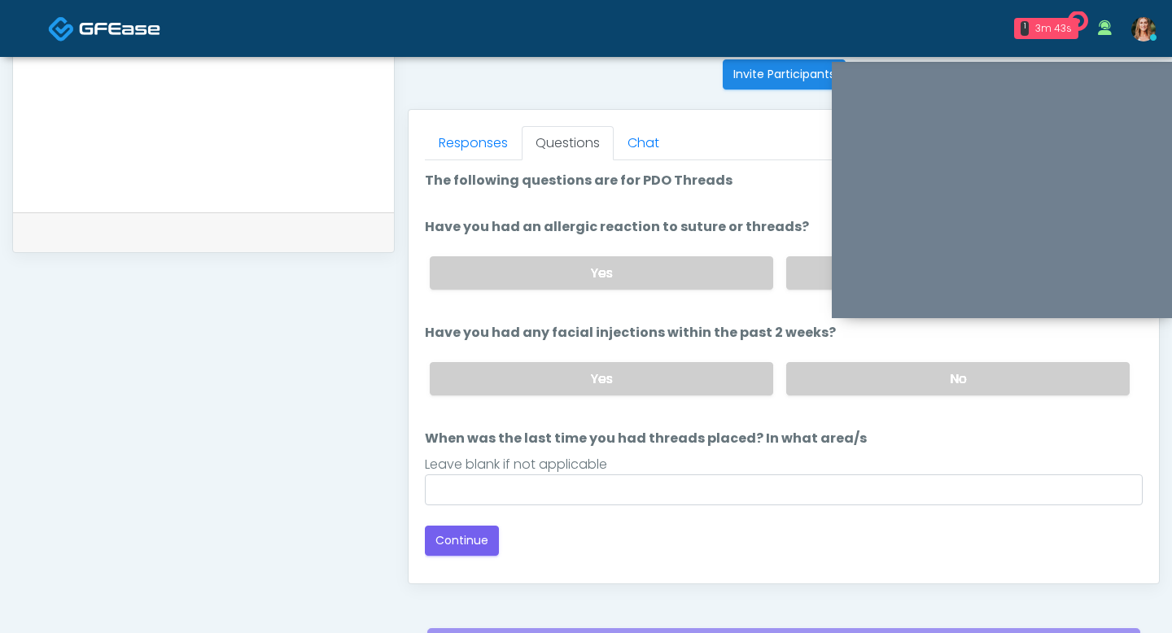
scroll to position [657, 0]
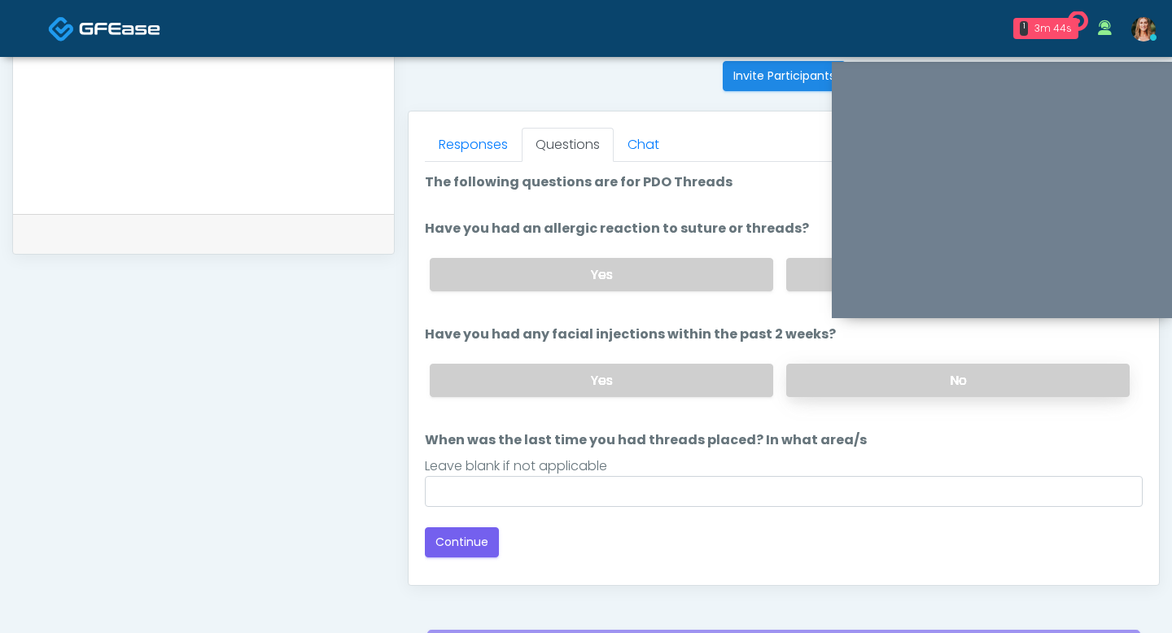
click at [841, 364] on label "No" at bounding box center [957, 380] width 343 height 33
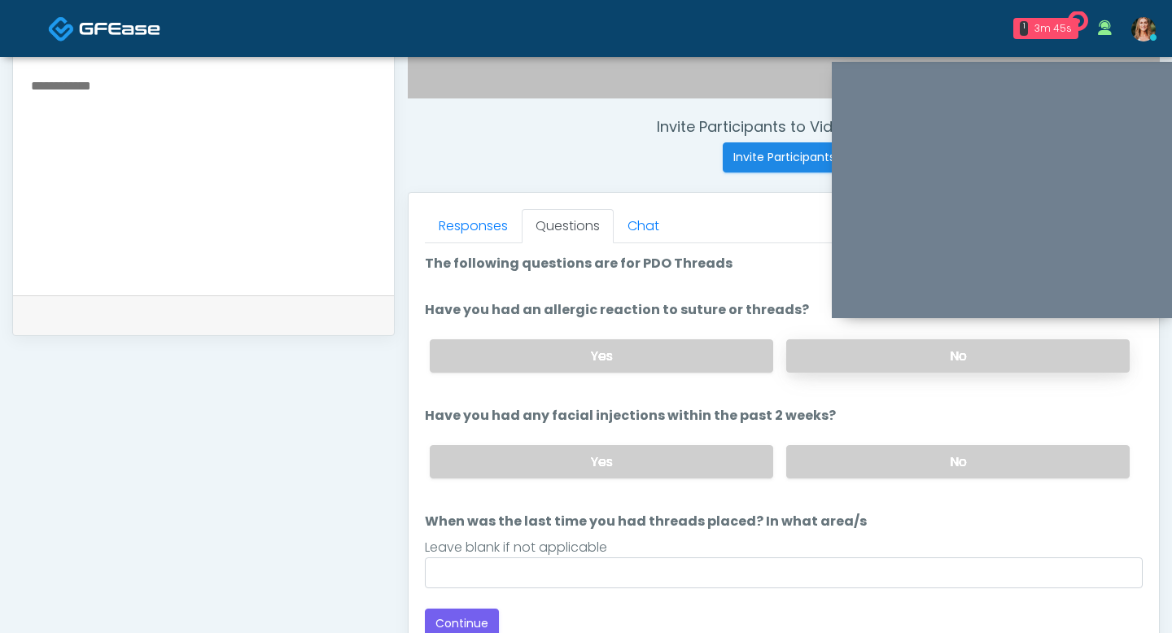
click at [842, 359] on label "No" at bounding box center [957, 355] width 343 height 33
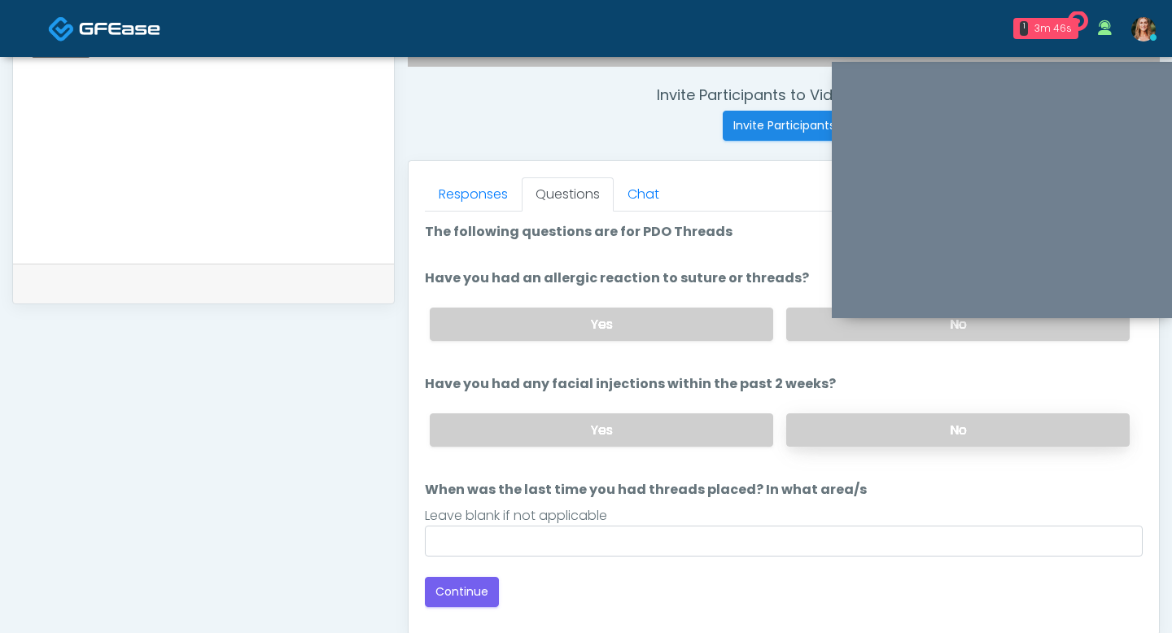
scroll to position [662, 0]
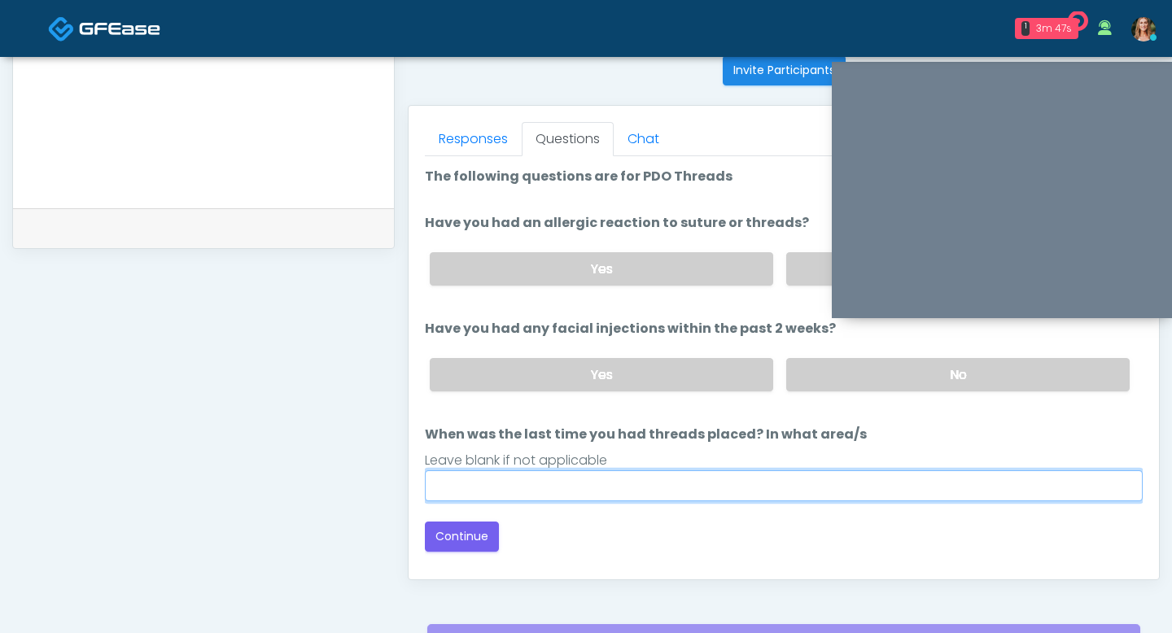
click at [782, 484] on input "When was the last time you had threads placed? In what area/s" at bounding box center [784, 485] width 718 height 31
type input "**"
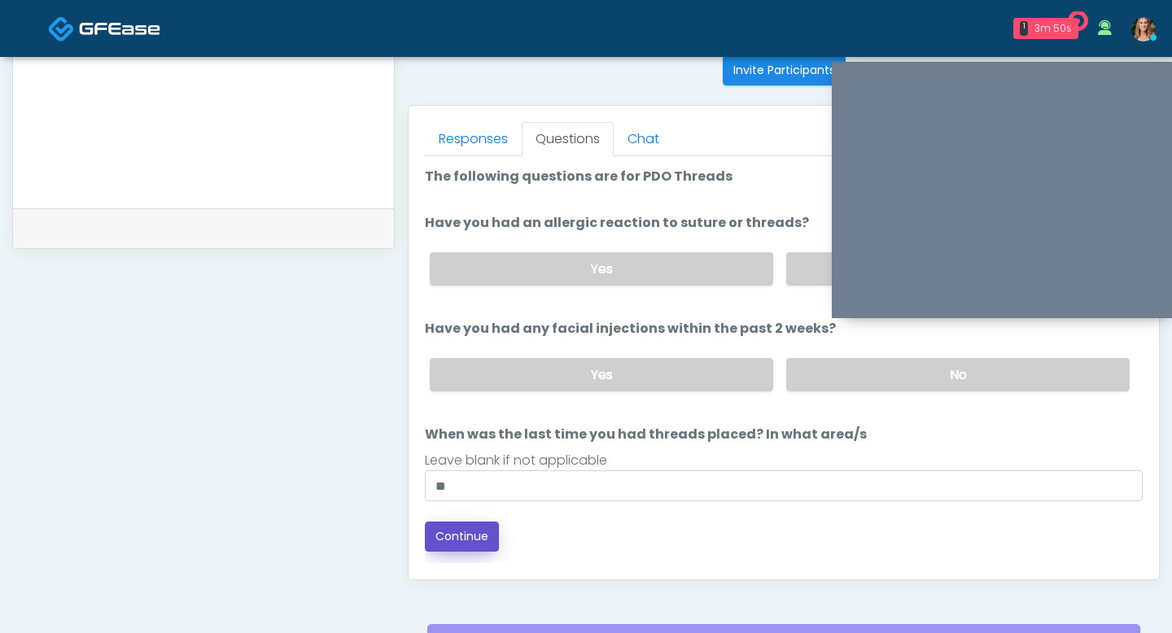
click at [452, 539] on button "Continue" at bounding box center [462, 537] width 74 height 30
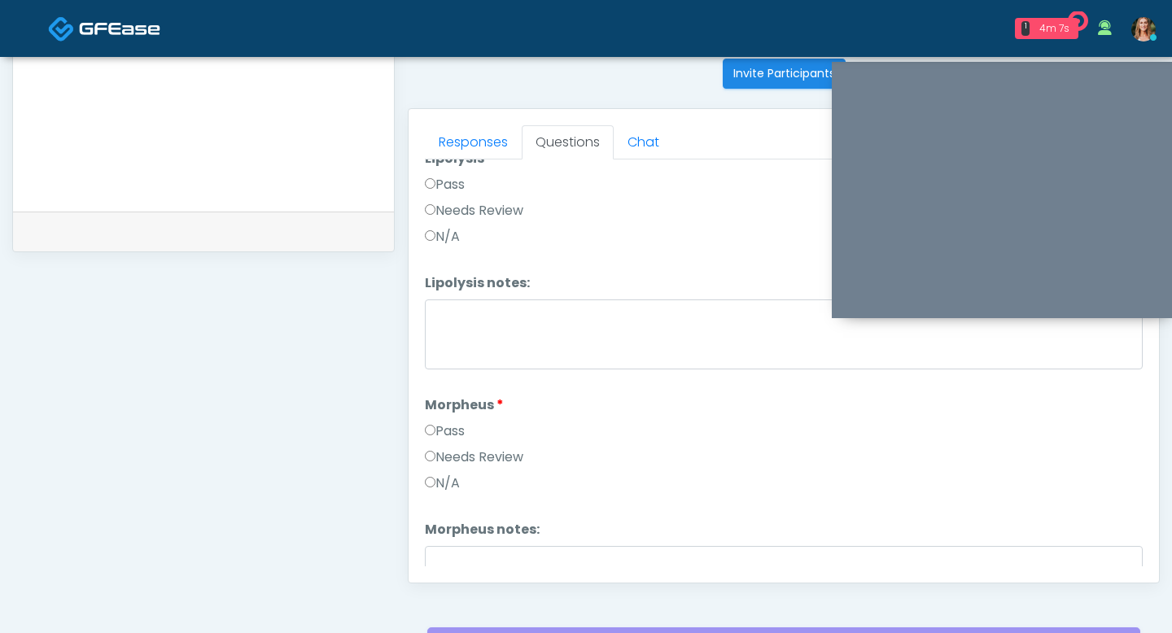
scroll to position [1328, 0]
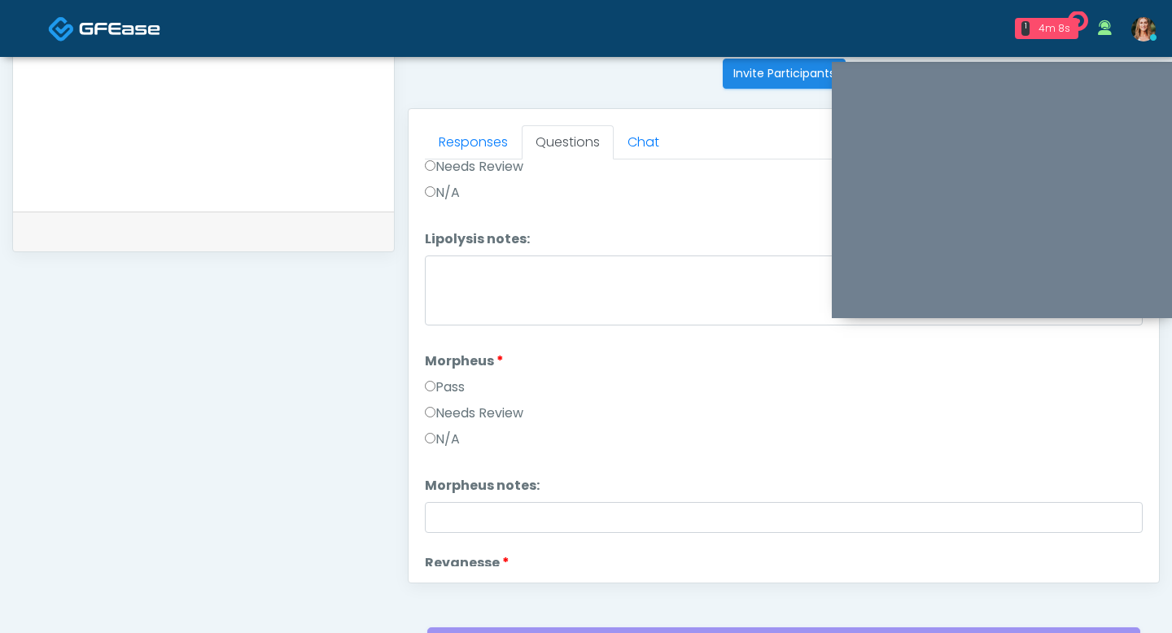
click at [427, 389] on label "Pass" at bounding box center [445, 388] width 40 height 20
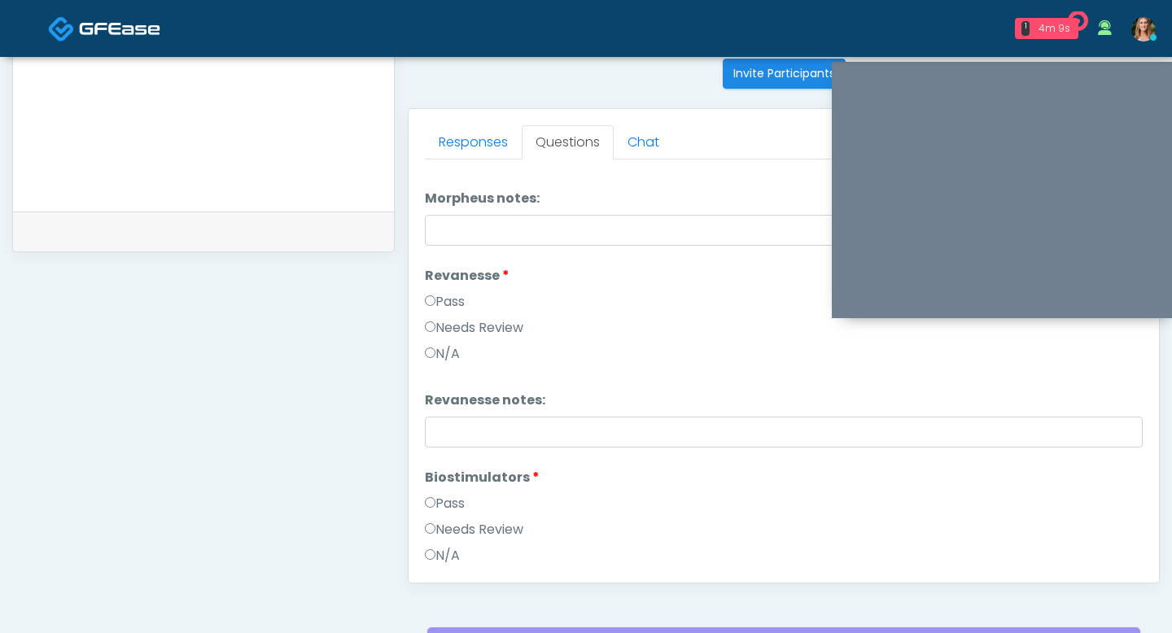
scroll to position [1620, 0]
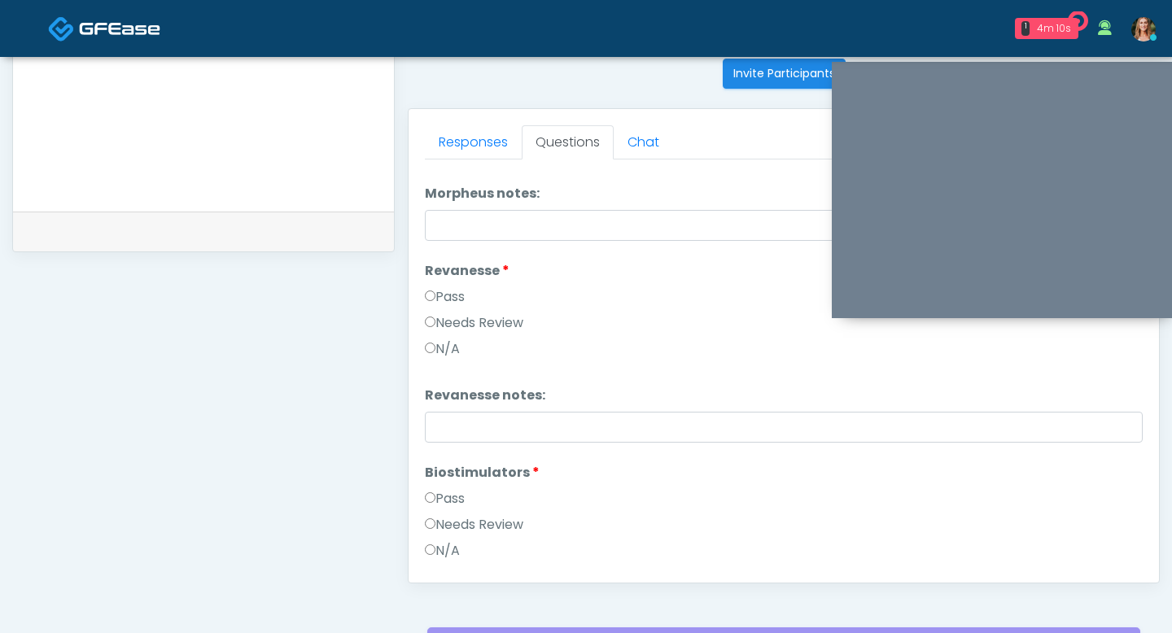
click at [426, 287] on label "Pass" at bounding box center [445, 297] width 40 height 20
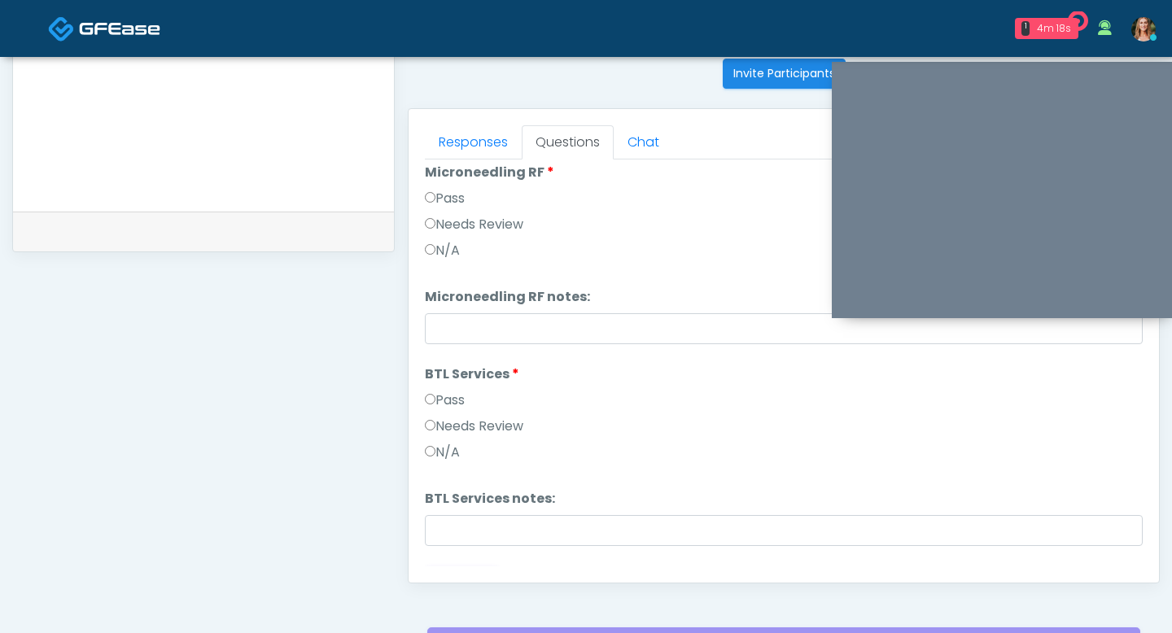
scroll to position [2755, 0]
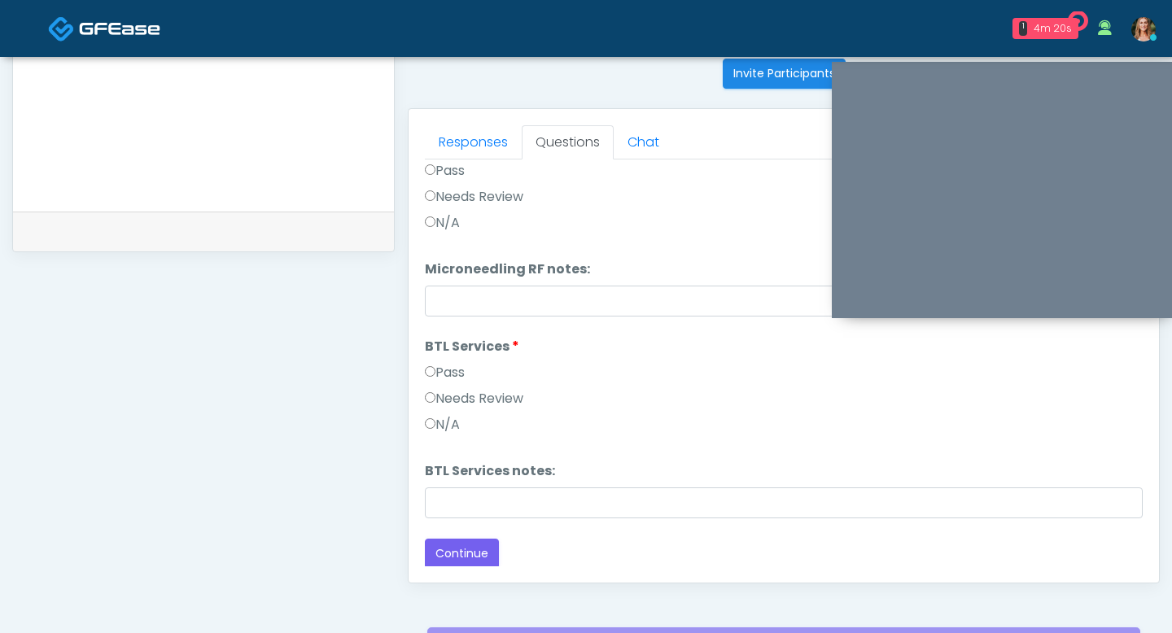
click at [456, 567] on div "Responses Questions Chat Good Faith Exam Script Good Faith Exam Script INTRODUC…" at bounding box center [783, 346] width 750 height 474
click at [449, 542] on button "Continue" at bounding box center [462, 554] width 74 height 30
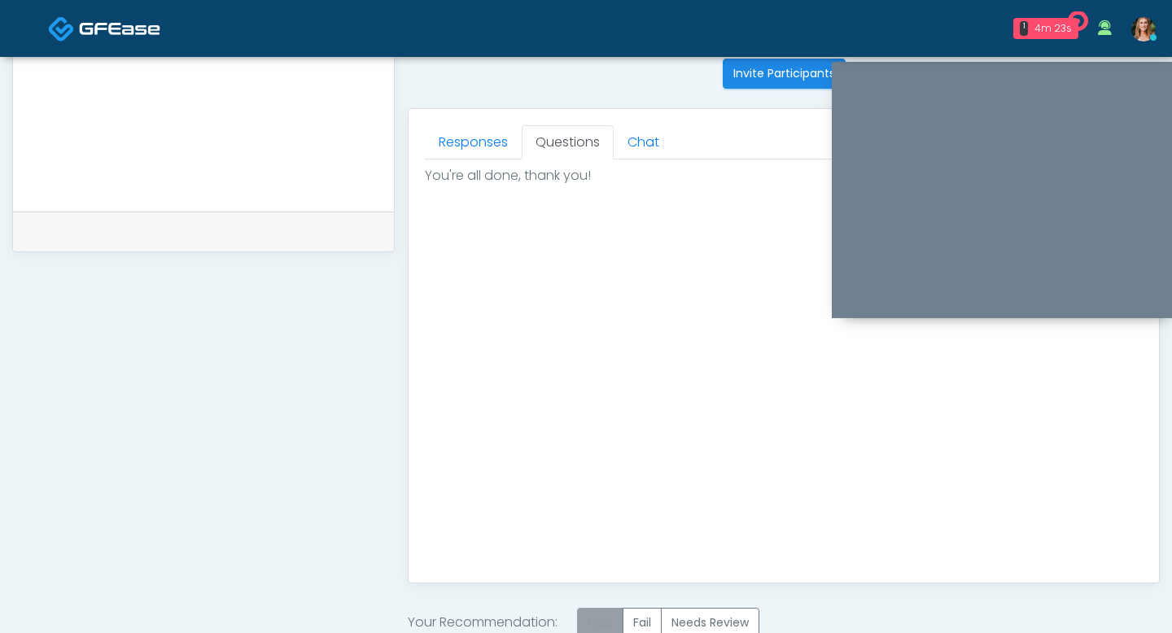
click at [594, 618] on label "Pass" at bounding box center [600, 623] width 46 height 30
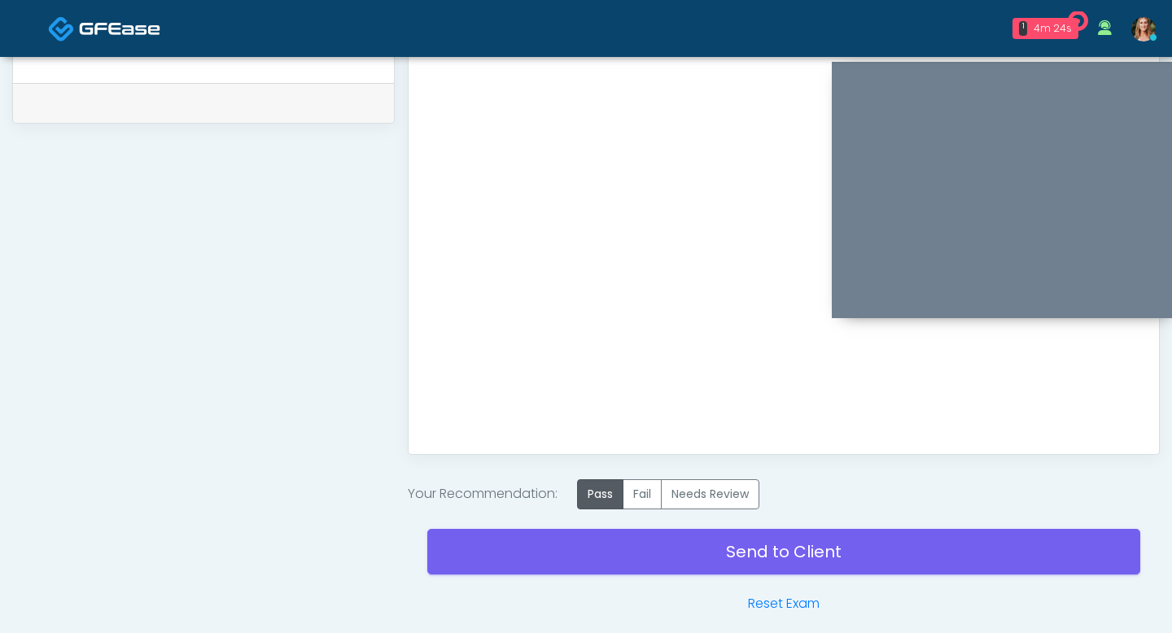
scroll to position [832, 0]
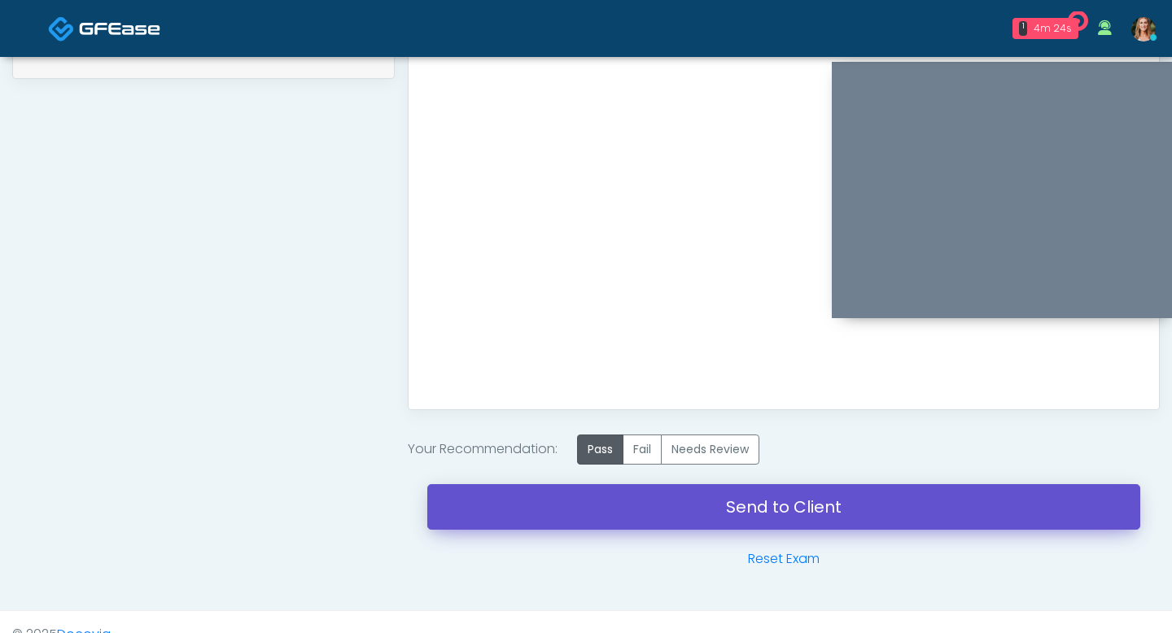
click at [567, 506] on link "Send to Client" at bounding box center [783, 507] width 713 height 46
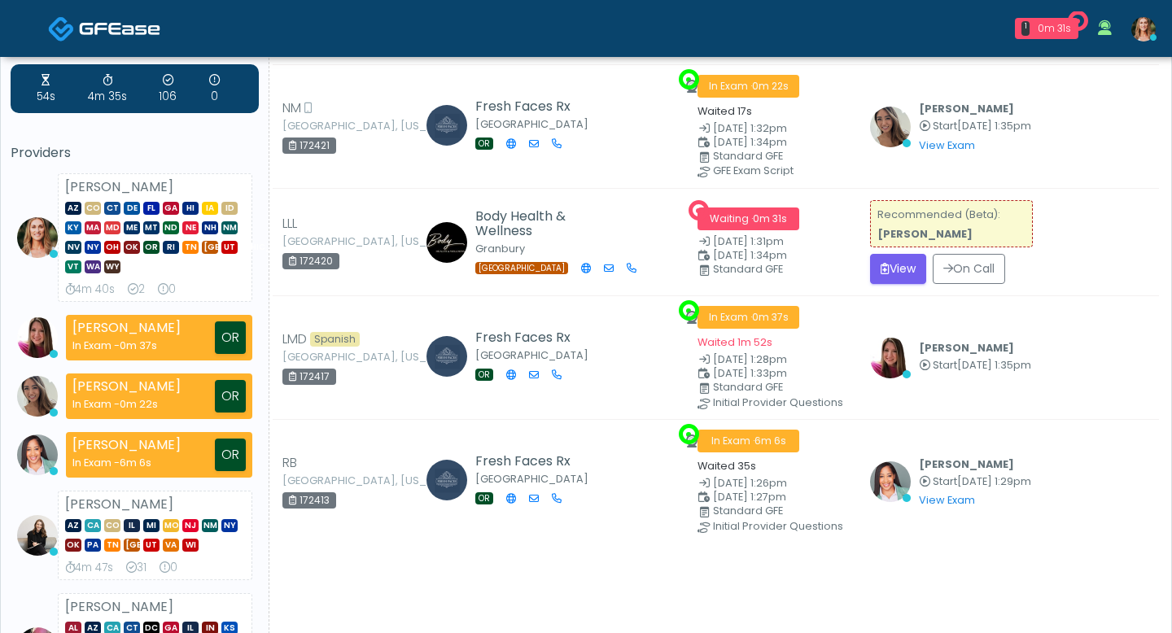
scroll to position [44, 0]
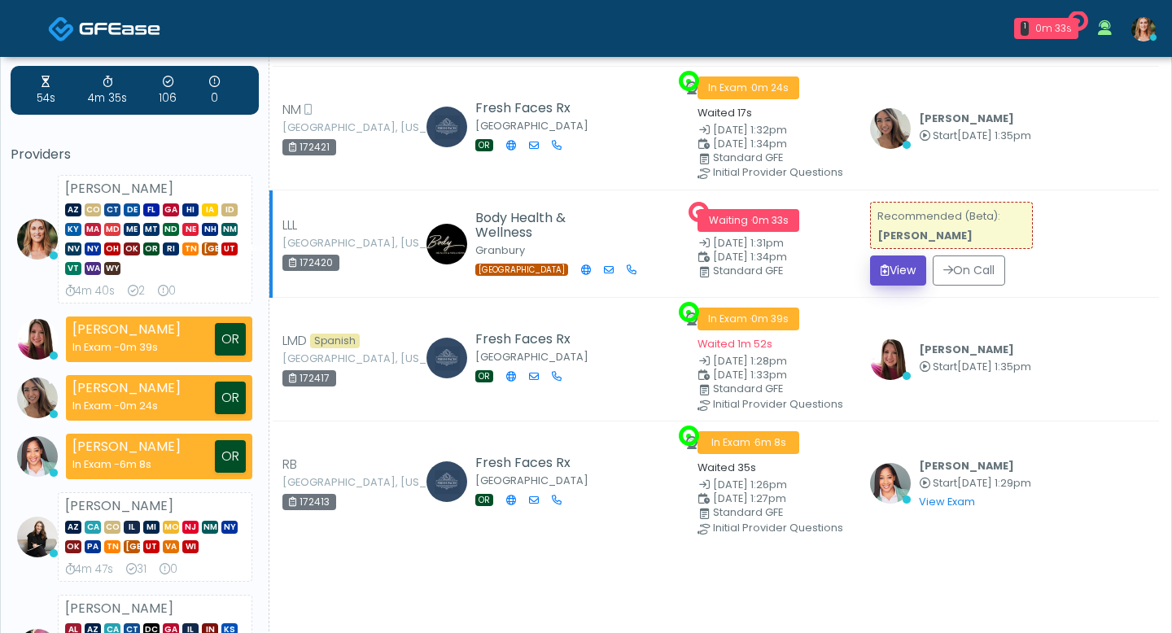
click at [887, 268] on button "View" at bounding box center [898, 270] width 56 height 30
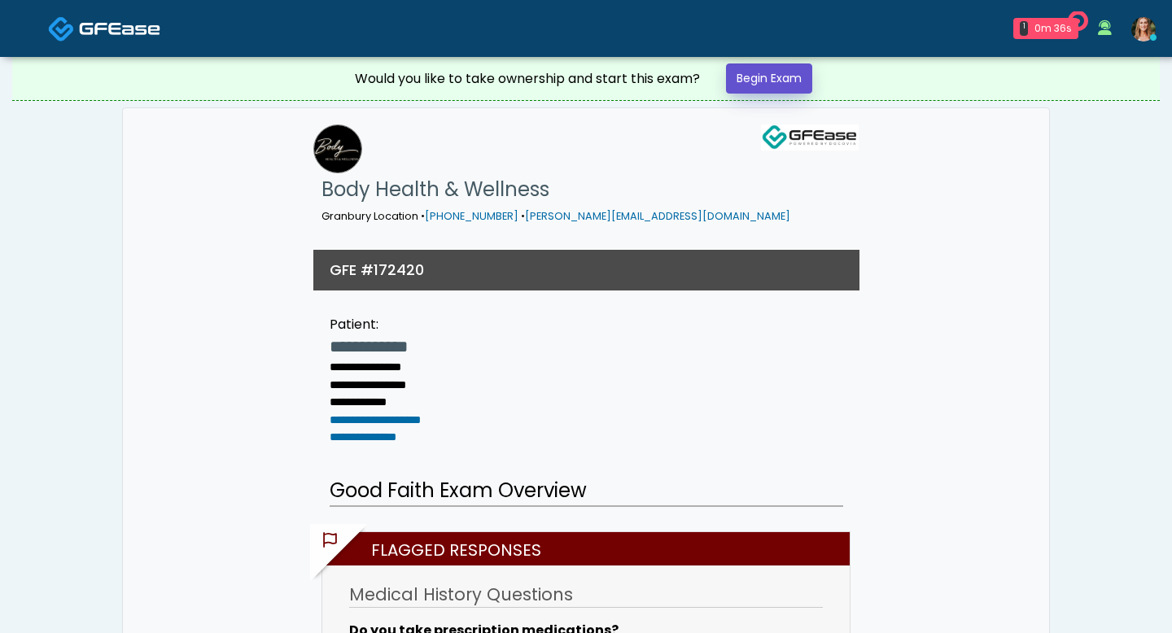
click at [784, 83] on link "Begin Exam" at bounding box center [769, 78] width 86 height 30
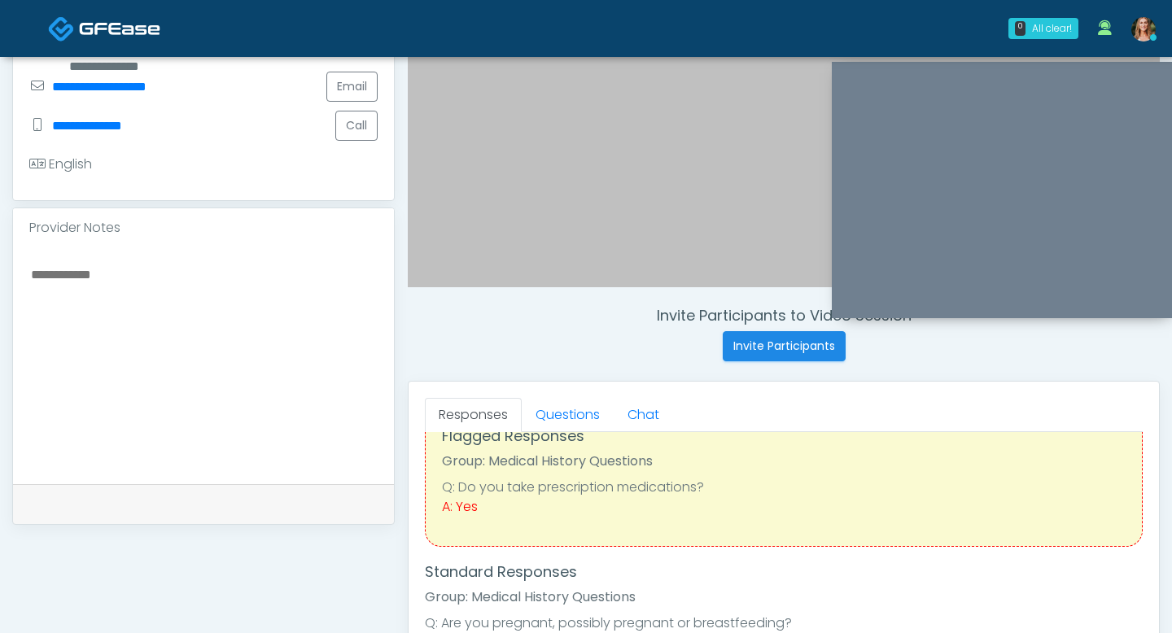
scroll to position [50, 0]
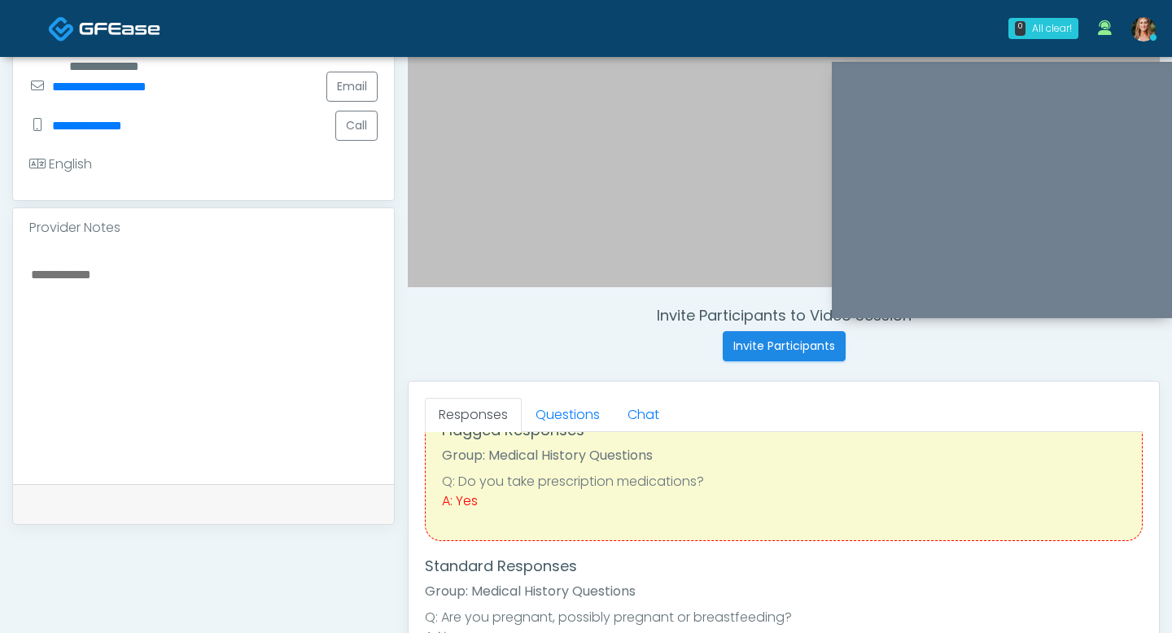
click at [648, 513] on div "Flagged Responses Group: Medical History Questions Q: Do you take prescription …" at bounding box center [784, 472] width 718 height 137
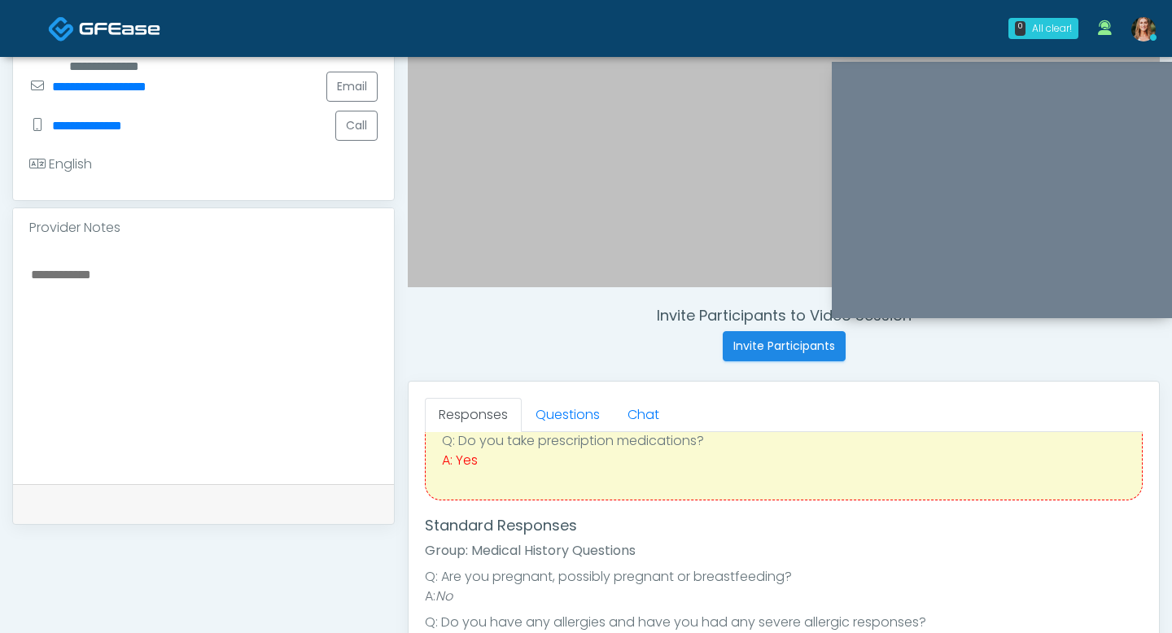
scroll to position [118, 0]
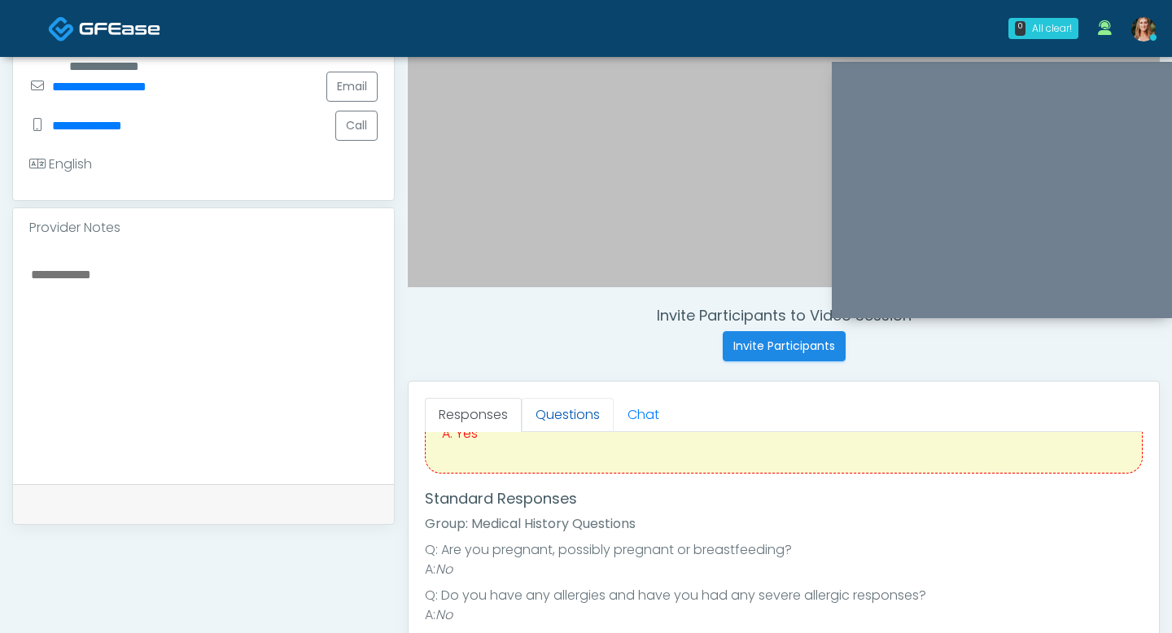
click at [559, 406] on link "Questions" at bounding box center [568, 415] width 92 height 34
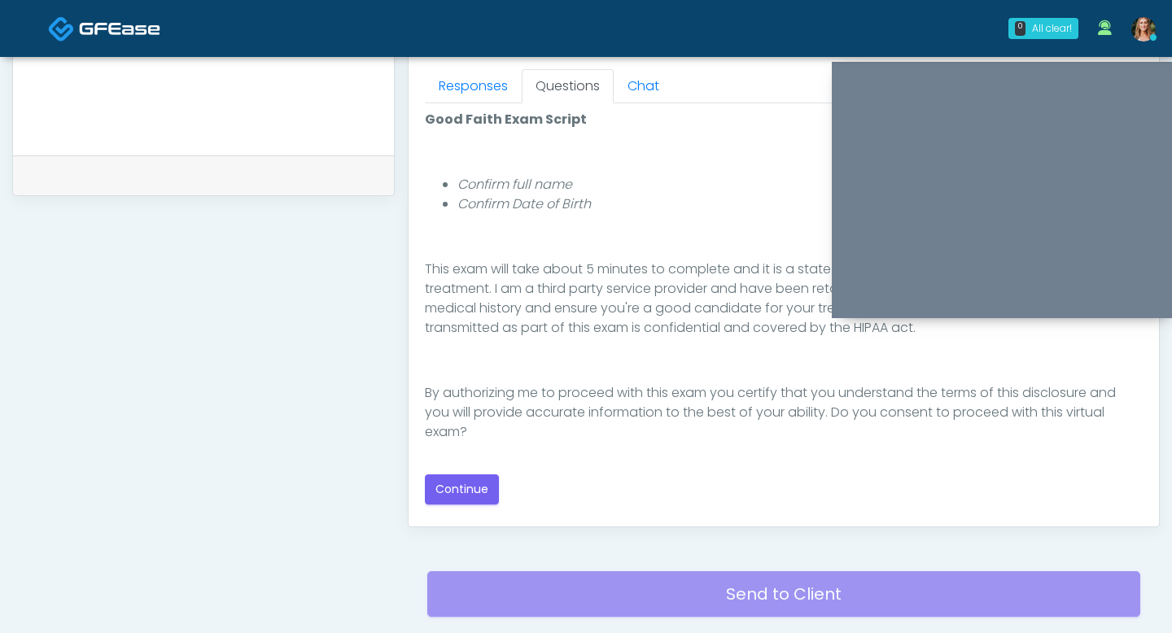
scroll to position [726, 0]
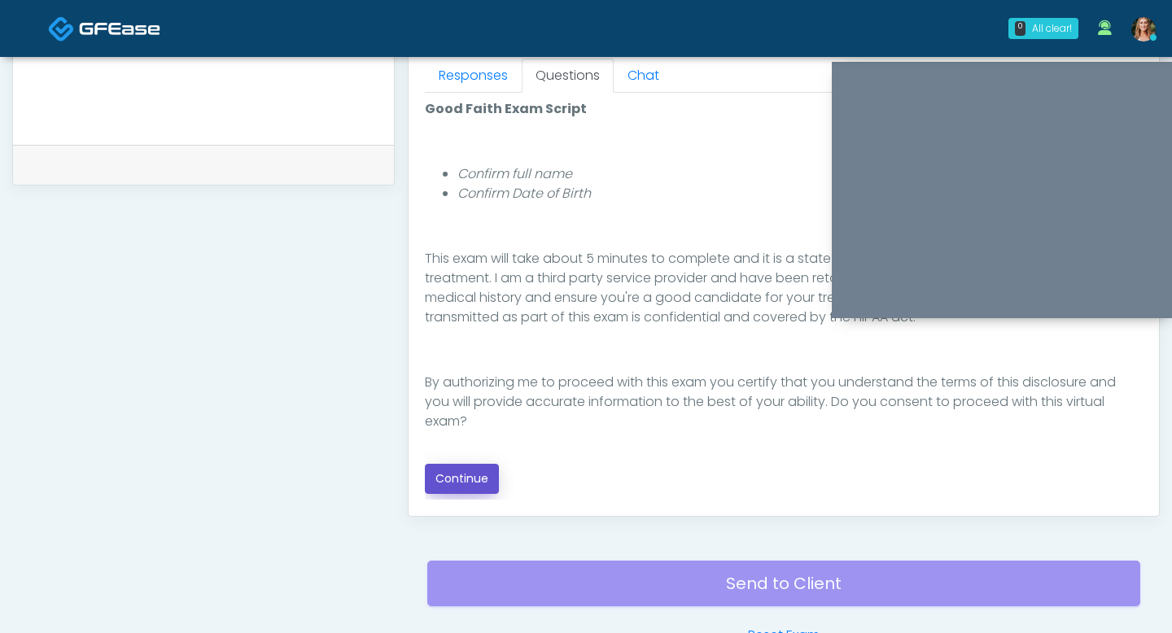
click at [449, 480] on button "Continue" at bounding box center [462, 479] width 74 height 30
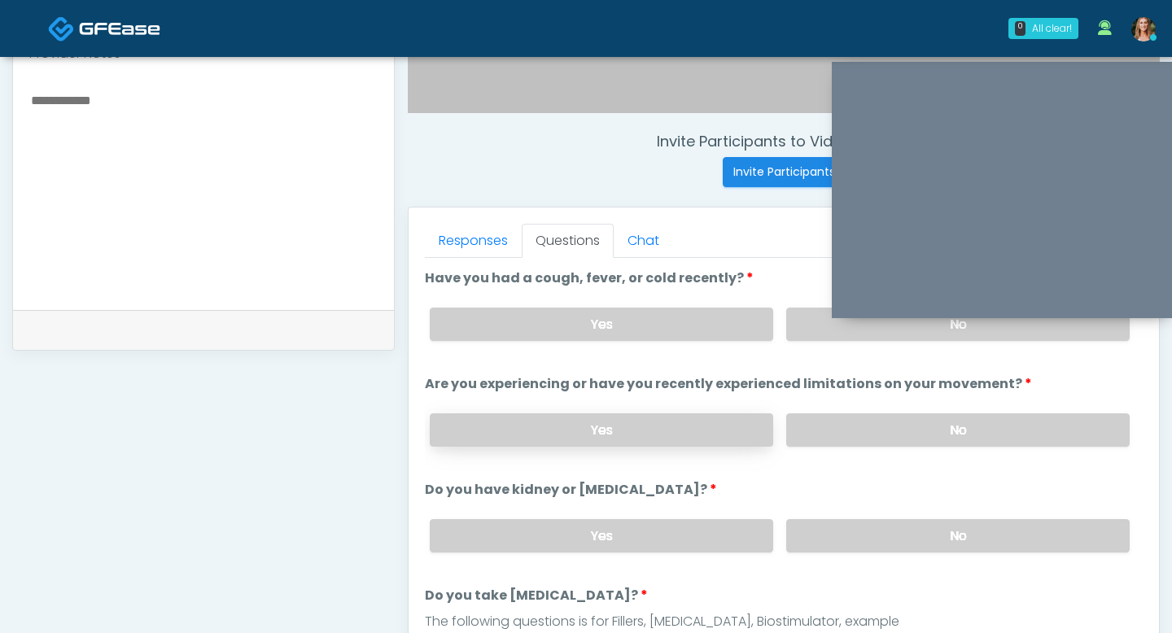
scroll to position [559, 0]
click at [829, 318] on label "No" at bounding box center [957, 325] width 343 height 33
click at [794, 415] on label "No" at bounding box center [957, 431] width 343 height 33
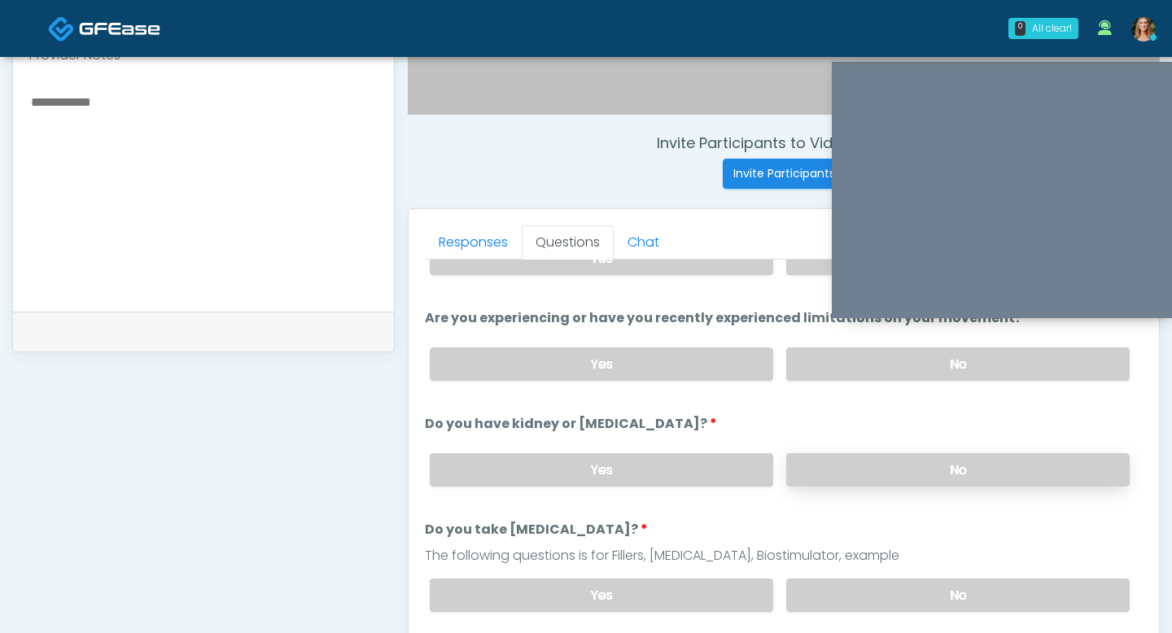
click at [827, 466] on label "No" at bounding box center [957, 469] width 343 height 33
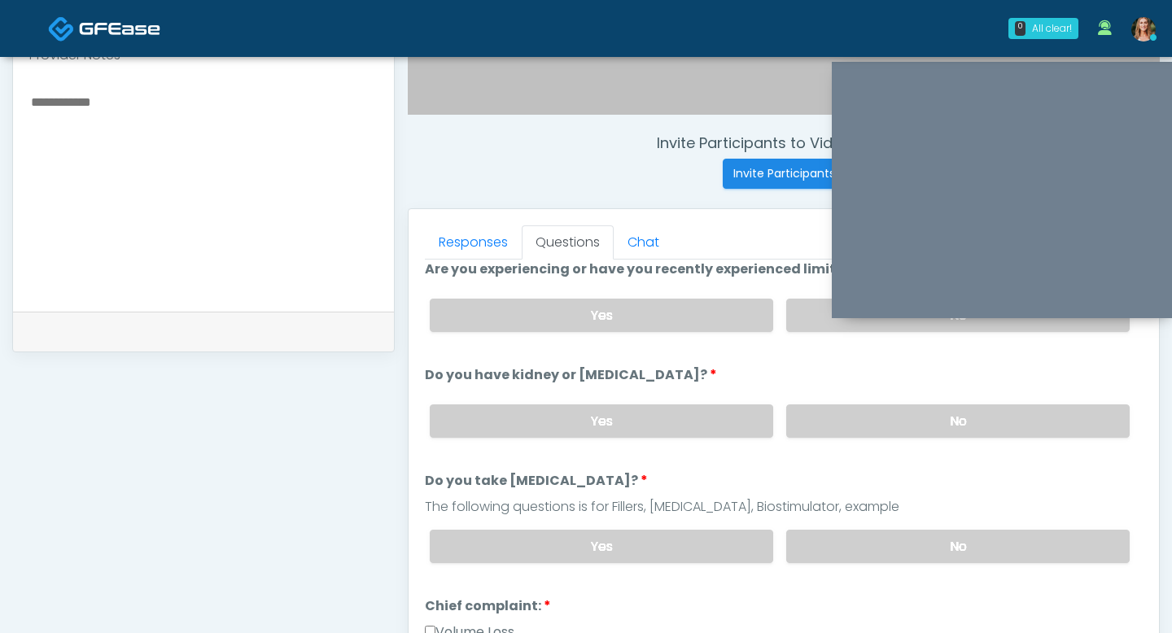
scroll to position [117, 0]
click at [842, 543] on label "No" at bounding box center [957, 545] width 343 height 33
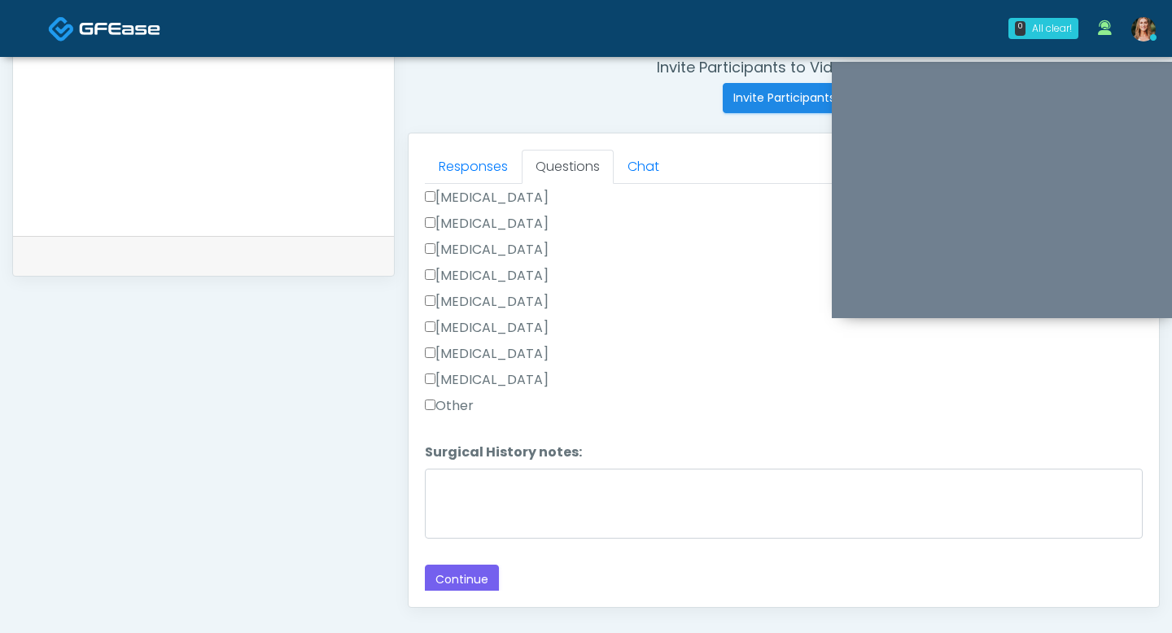
scroll to position [658, 0]
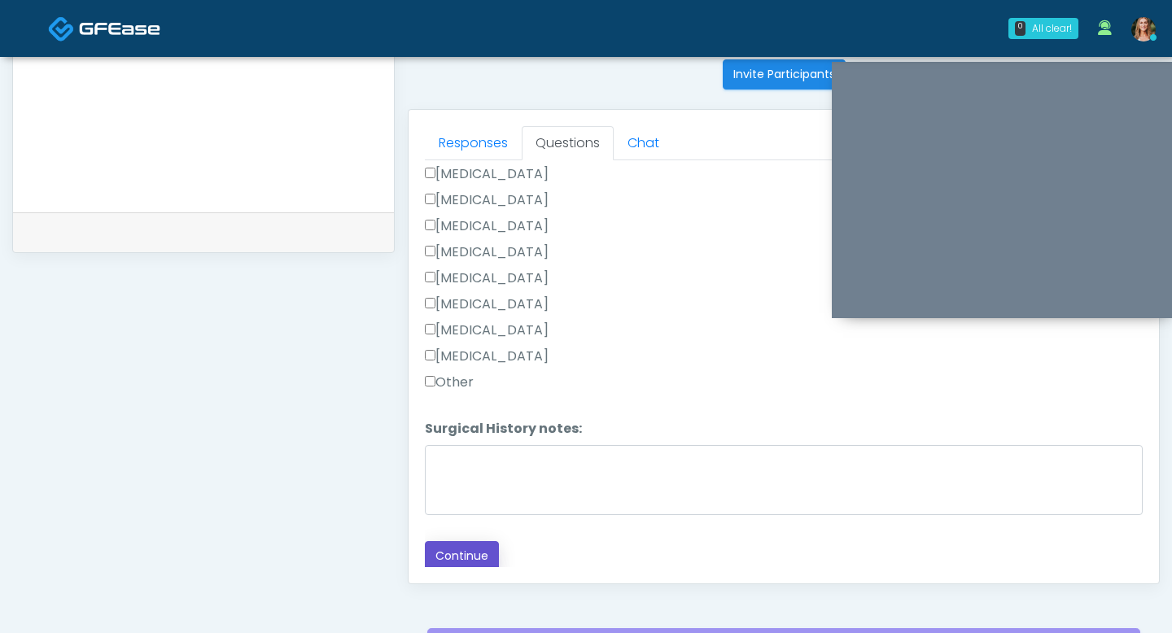
click at [466, 565] on button "Continue" at bounding box center [462, 556] width 74 height 30
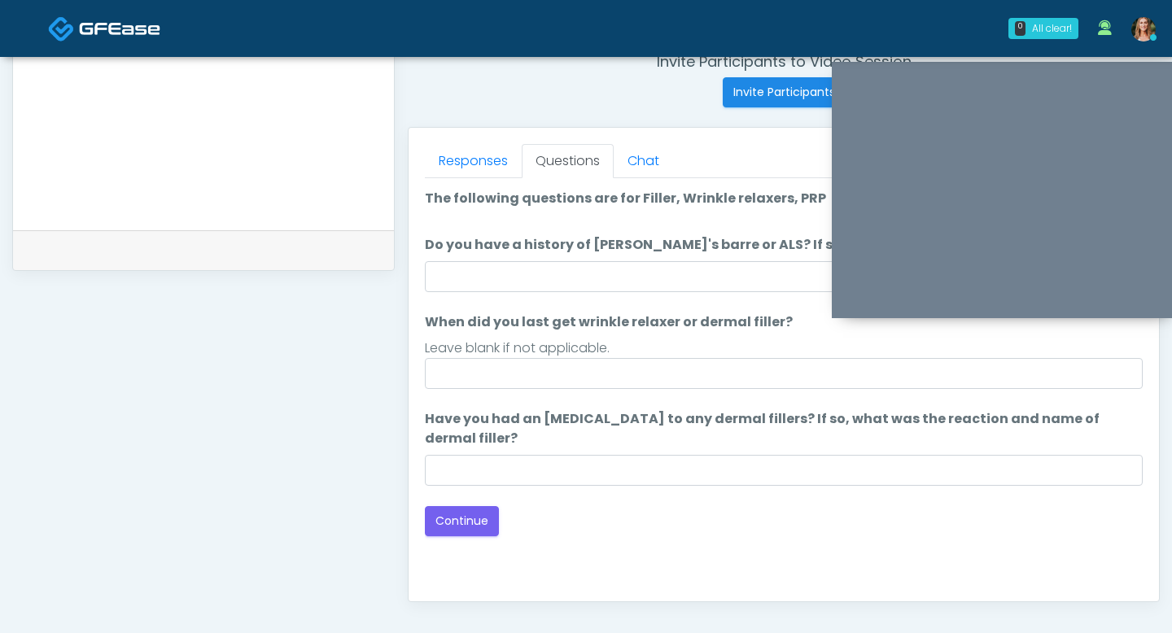
scroll to position [638, 0]
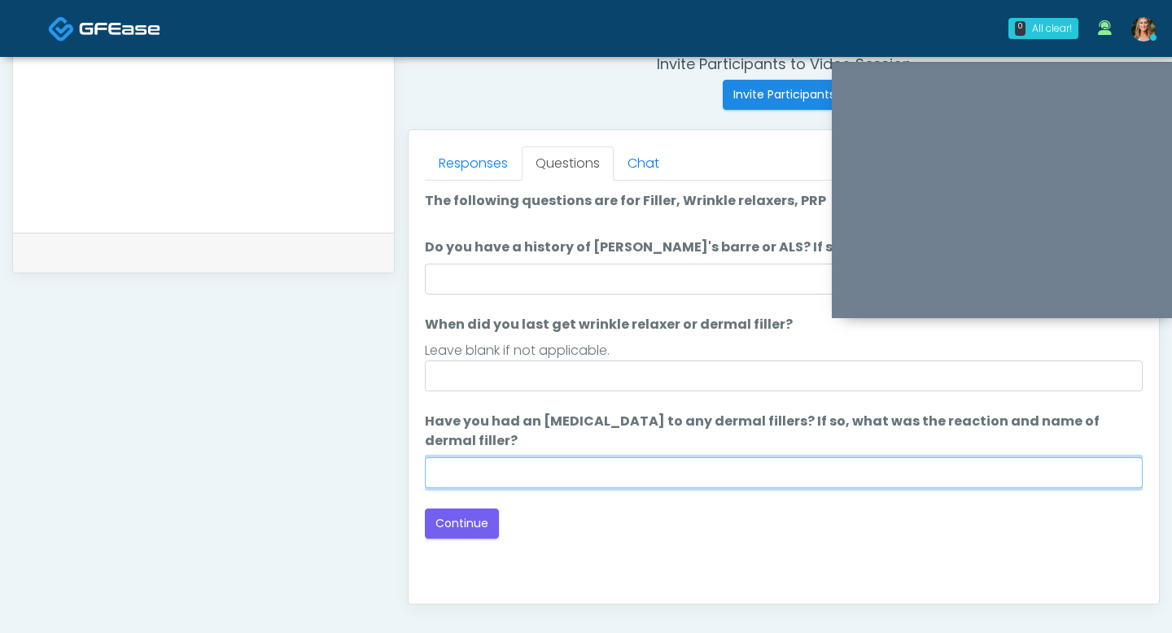
click at [591, 467] on input "Have you had an [MEDICAL_DATA] to any dermal fillers? If so, what was the react…" at bounding box center [784, 472] width 718 height 31
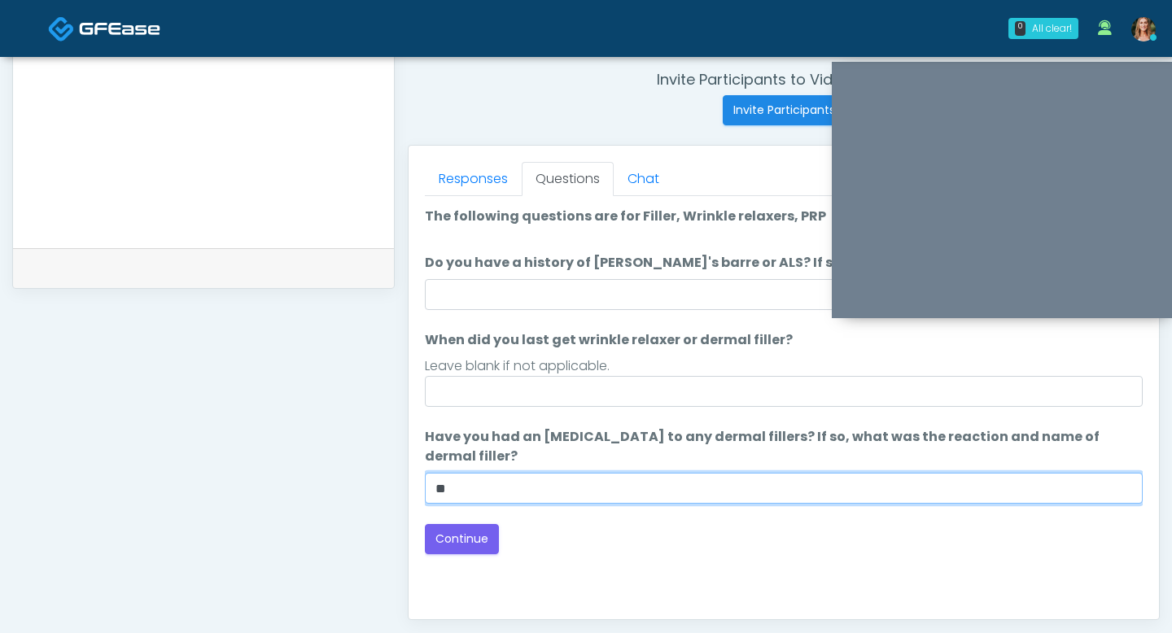
type input "**"
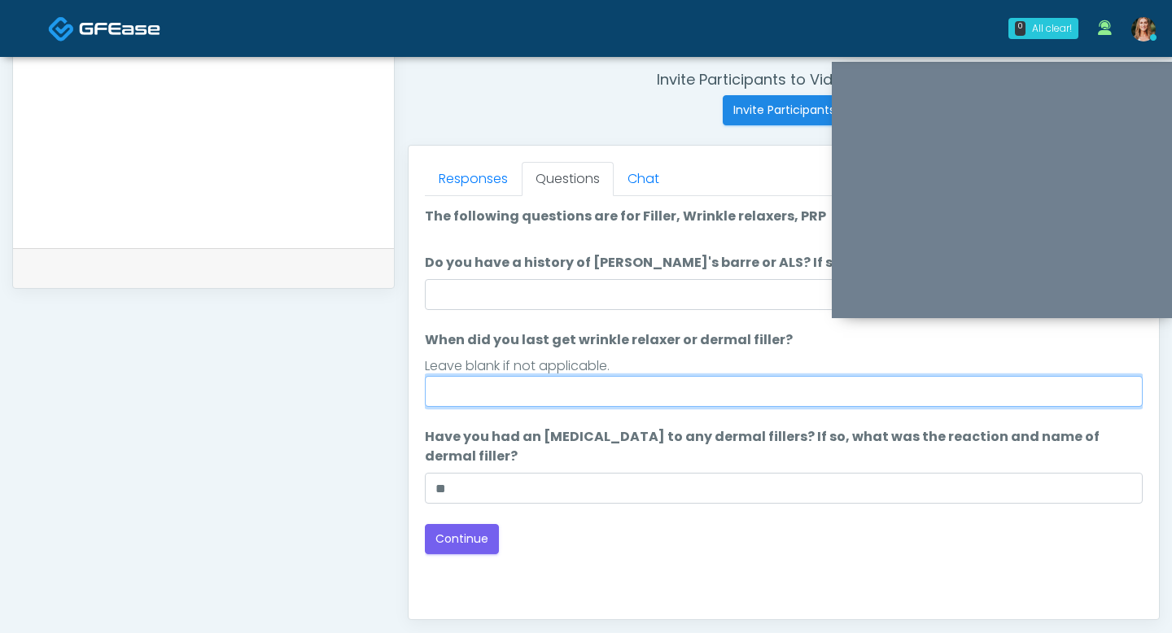
click at [547, 397] on input "When did you last get wrinkle relaxer or dermal filler?" at bounding box center [784, 391] width 718 height 31
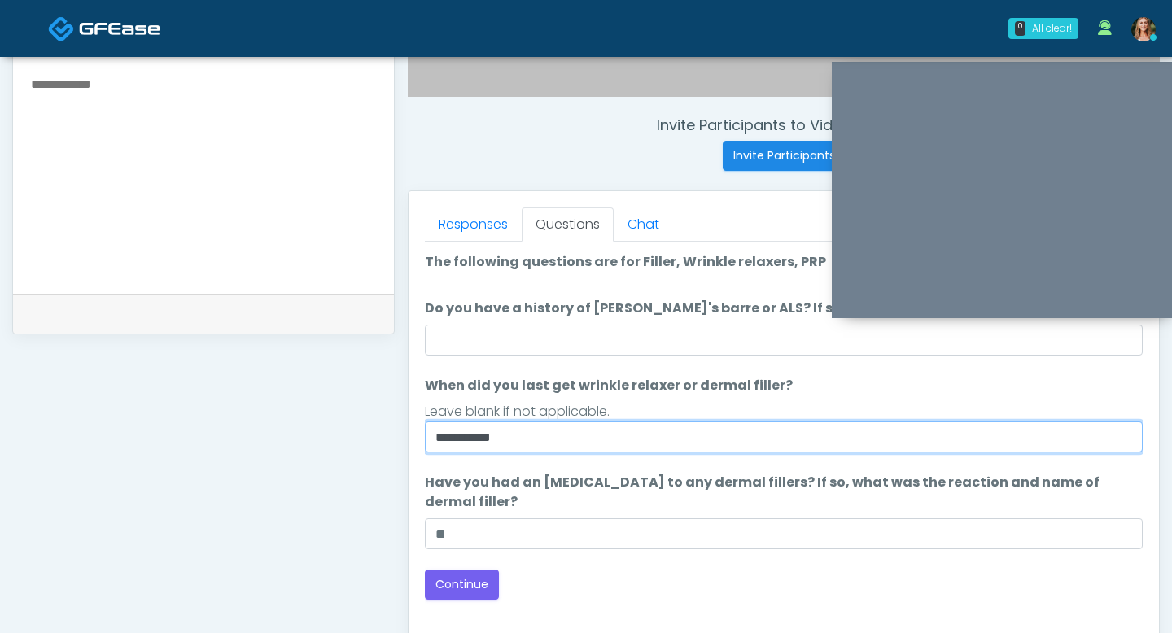
scroll to position [571, 0]
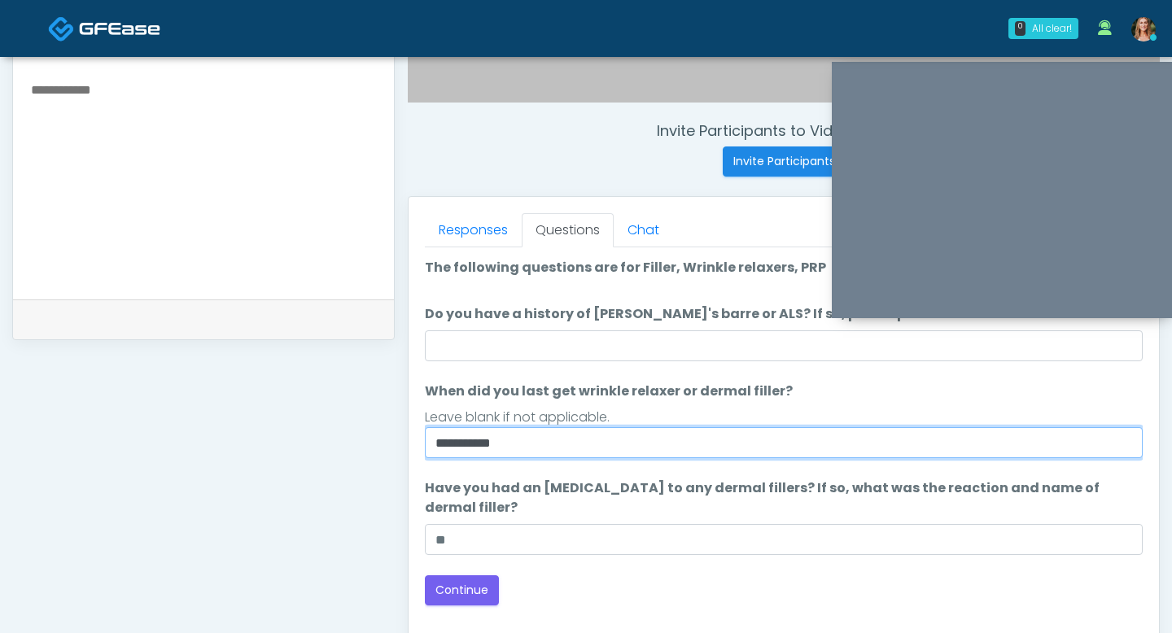
type input "**********"
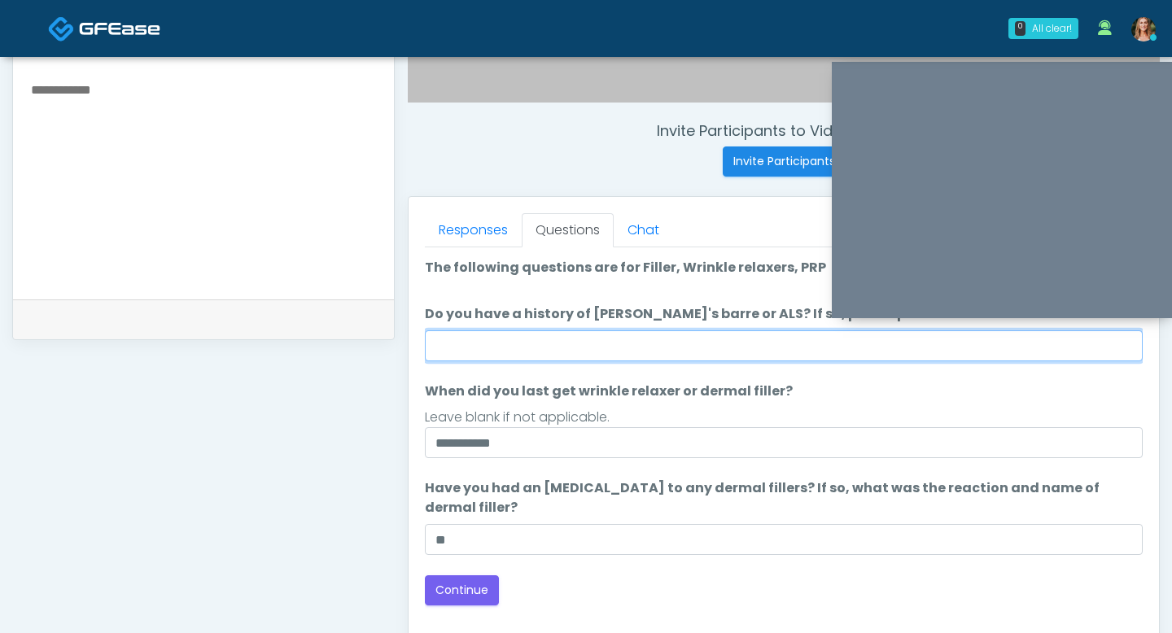
click at [568, 346] on input "Do you have a history of [PERSON_NAME]'s barre or ALS? If so, please provide de…" at bounding box center [784, 345] width 718 height 31
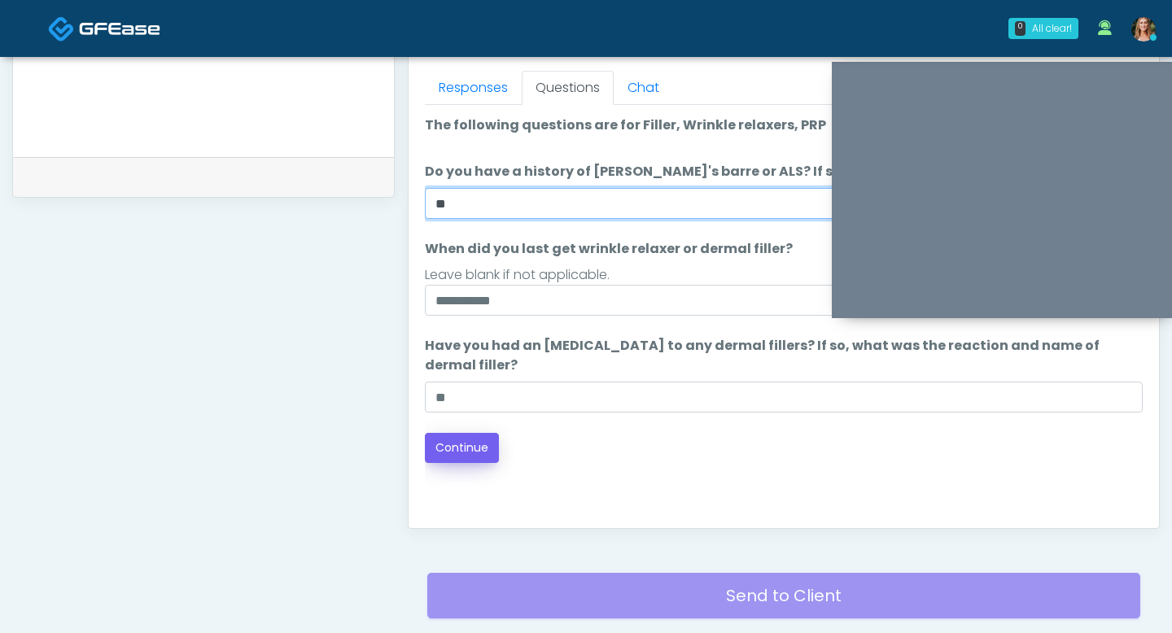
type input "**"
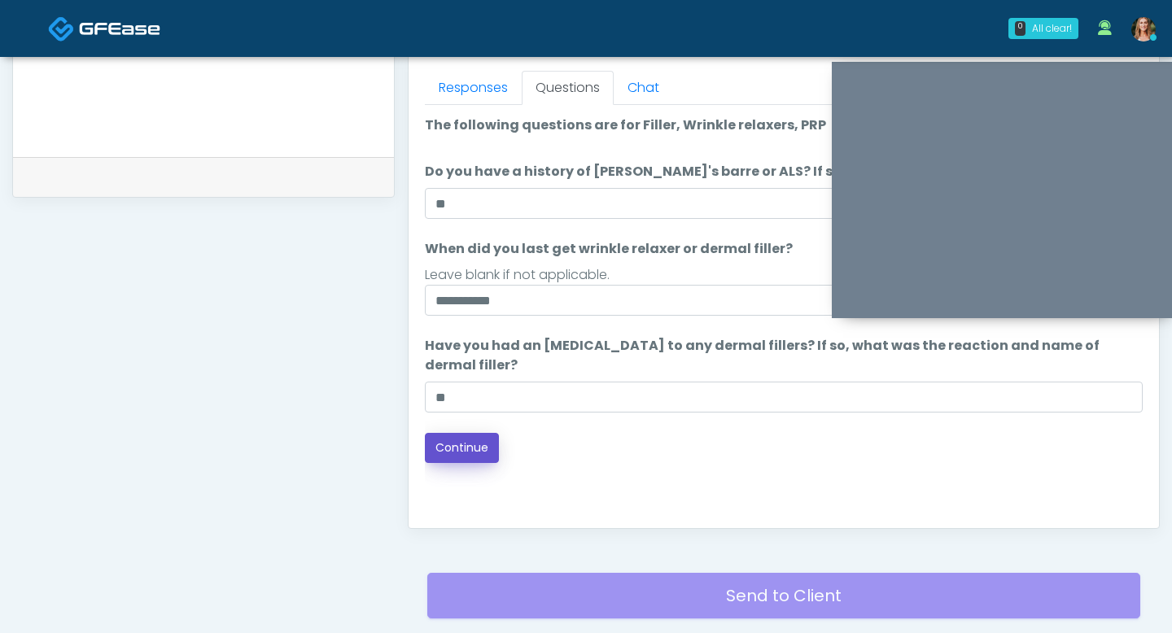
click at [458, 441] on button "Continue" at bounding box center [462, 448] width 74 height 30
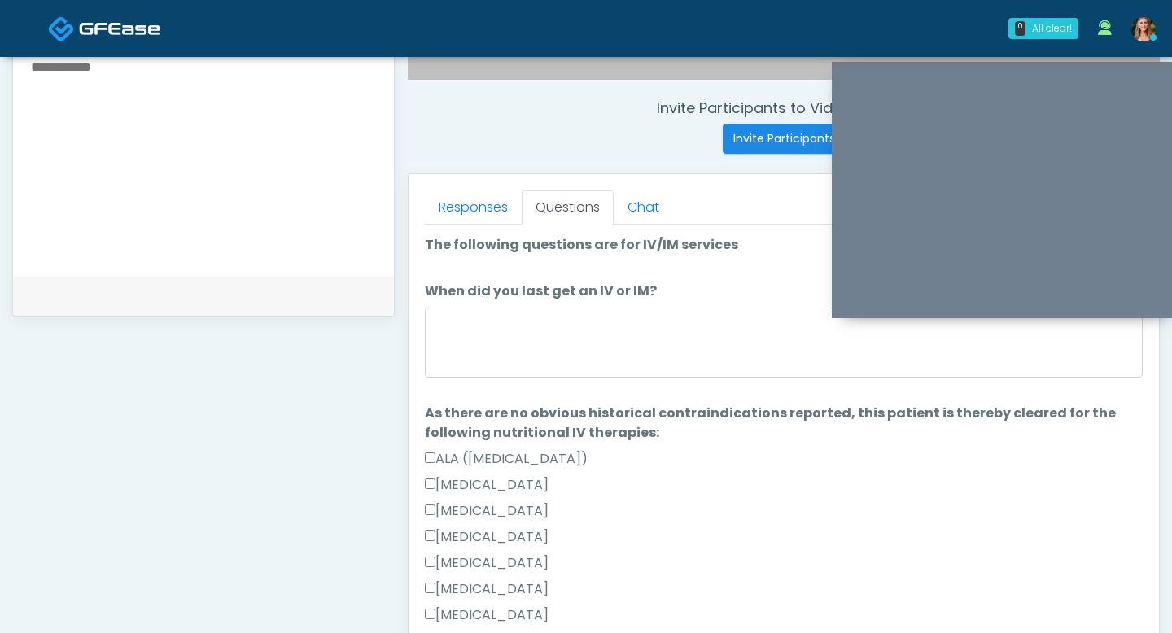
scroll to position [592, 0]
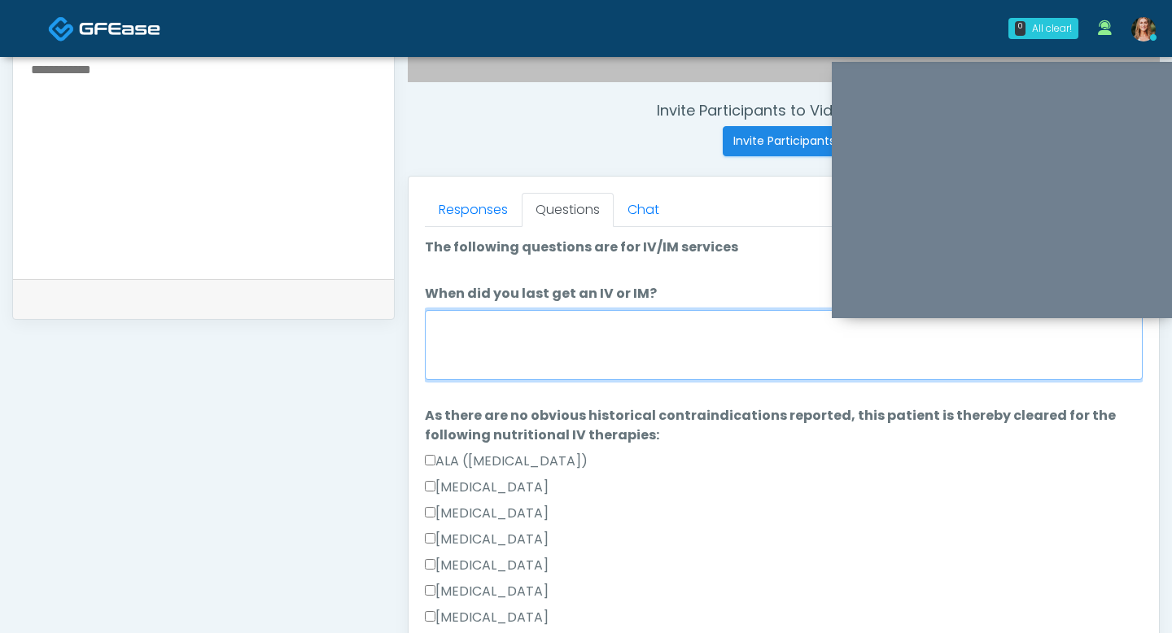
click at [549, 361] on textarea "When did you last get an IV or IM?" at bounding box center [784, 345] width 718 height 70
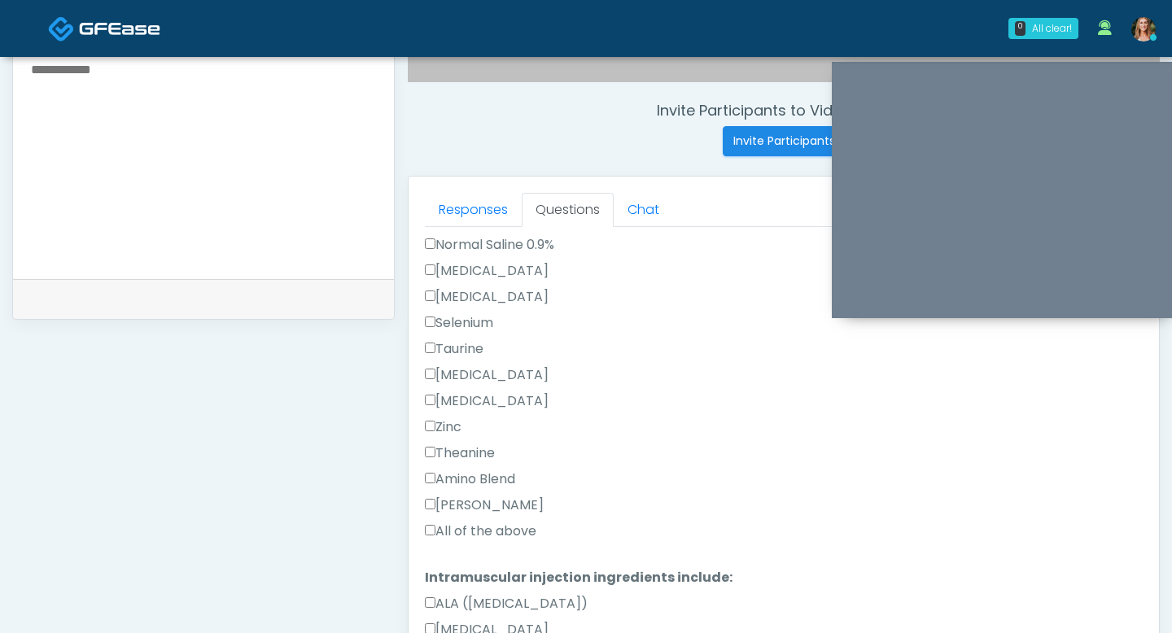
scroll to position [739, 0]
type textarea "*****"
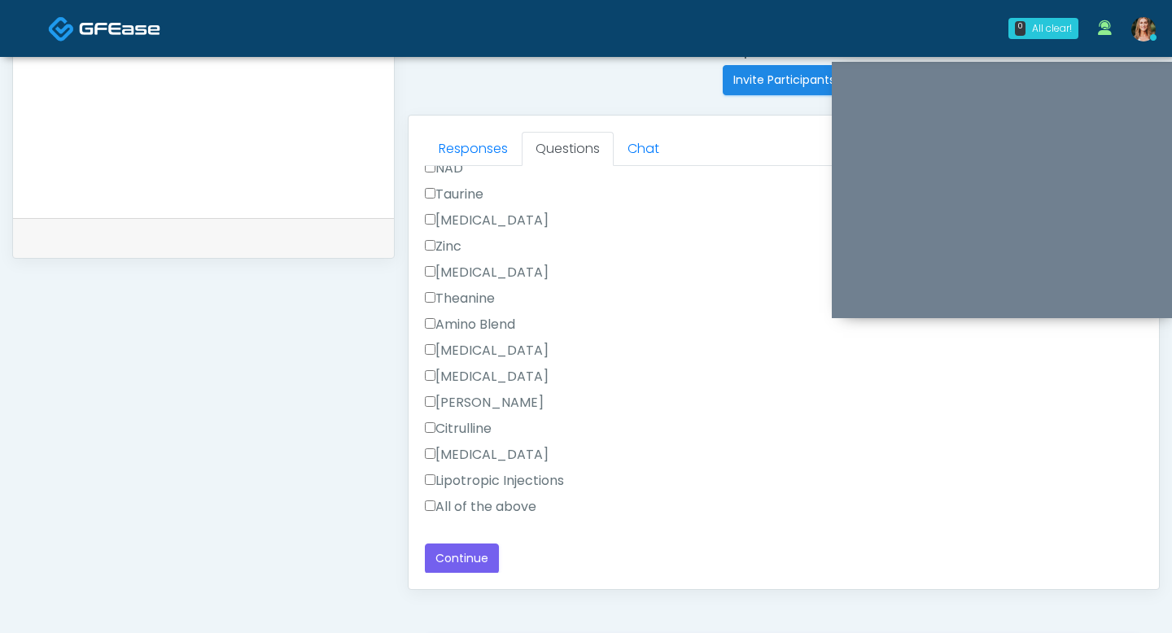
scroll to position [657, 0]
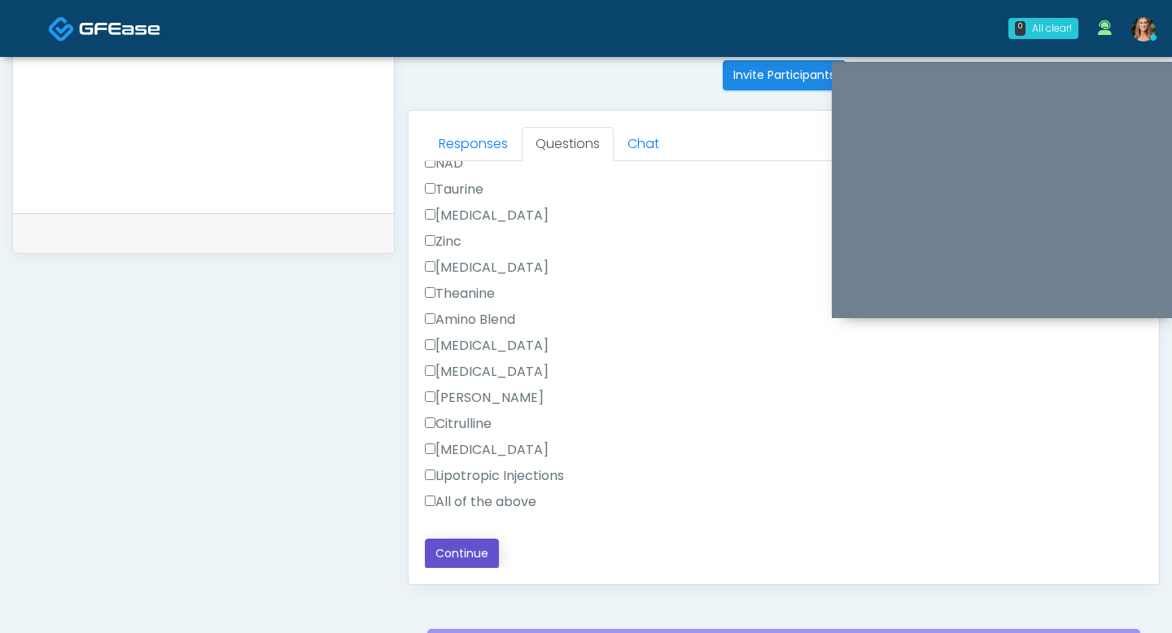
click at [444, 547] on button "Continue" at bounding box center [462, 554] width 74 height 30
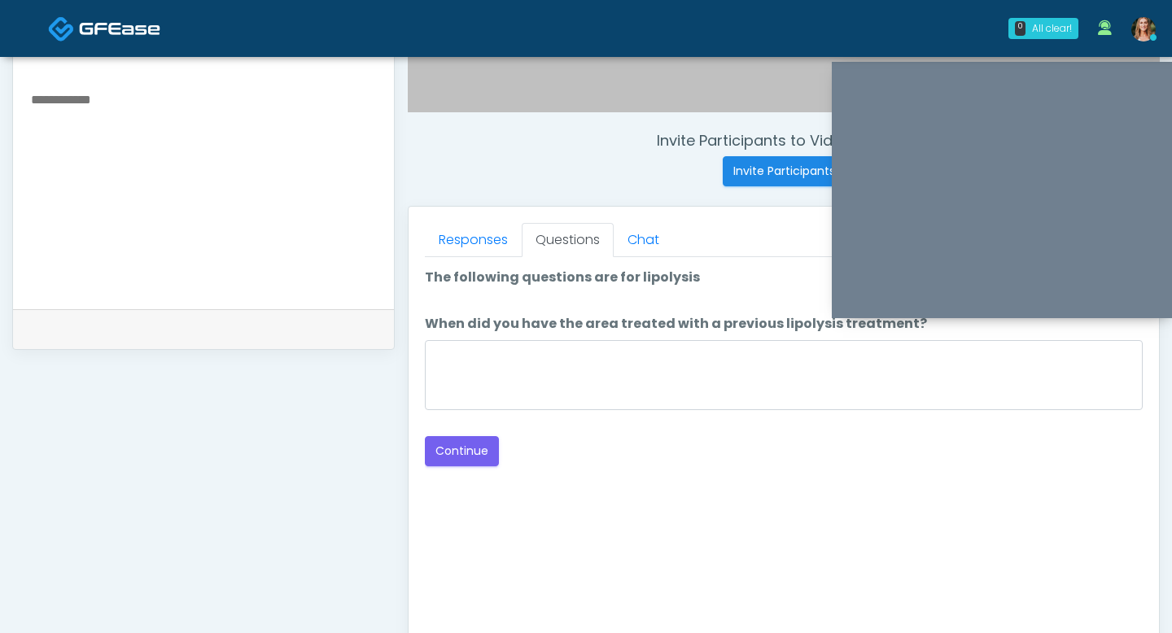
scroll to position [542, 0]
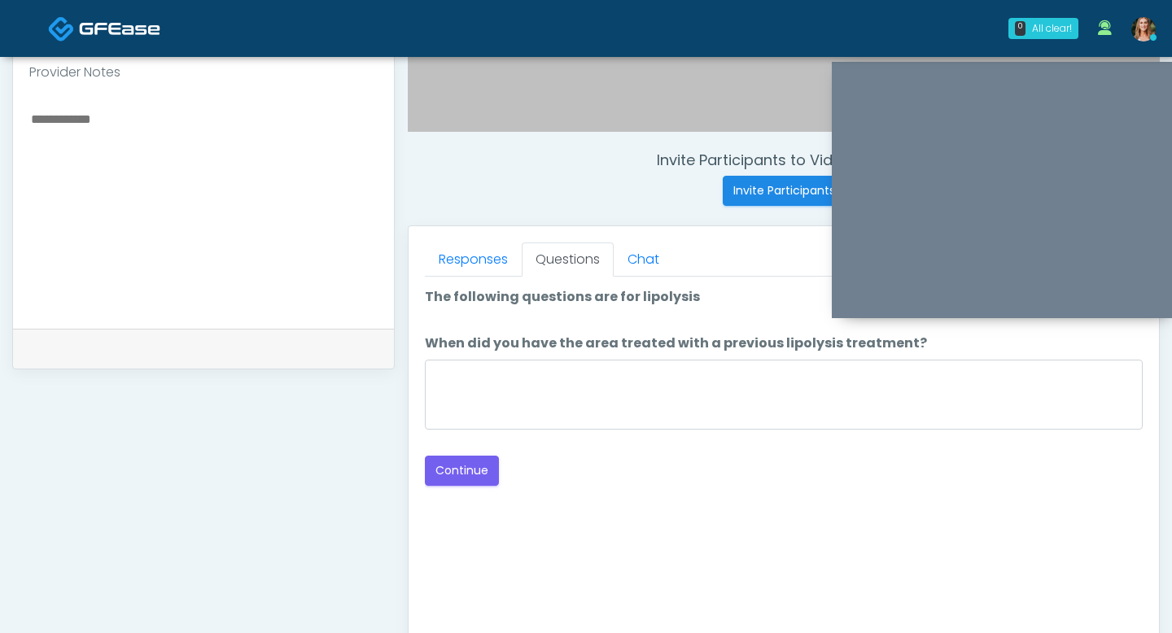
click at [606, 436] on div "Loading... Connecting to your agent... Please wait while we prepare your person…" at bounding box center [784, 386] width 718 height 199
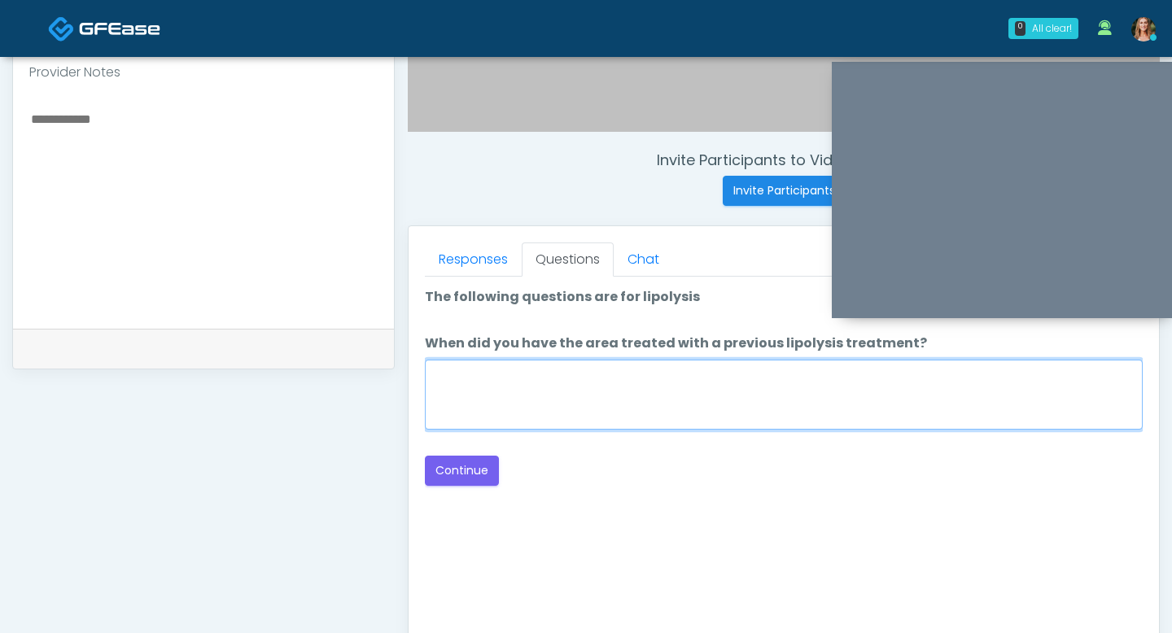
click at [586, 413] on textarea "When did you have the area treated with a previous lipolysis treatment?" at bounding box center [784, 395] width 718 height 70
type textarea "**"
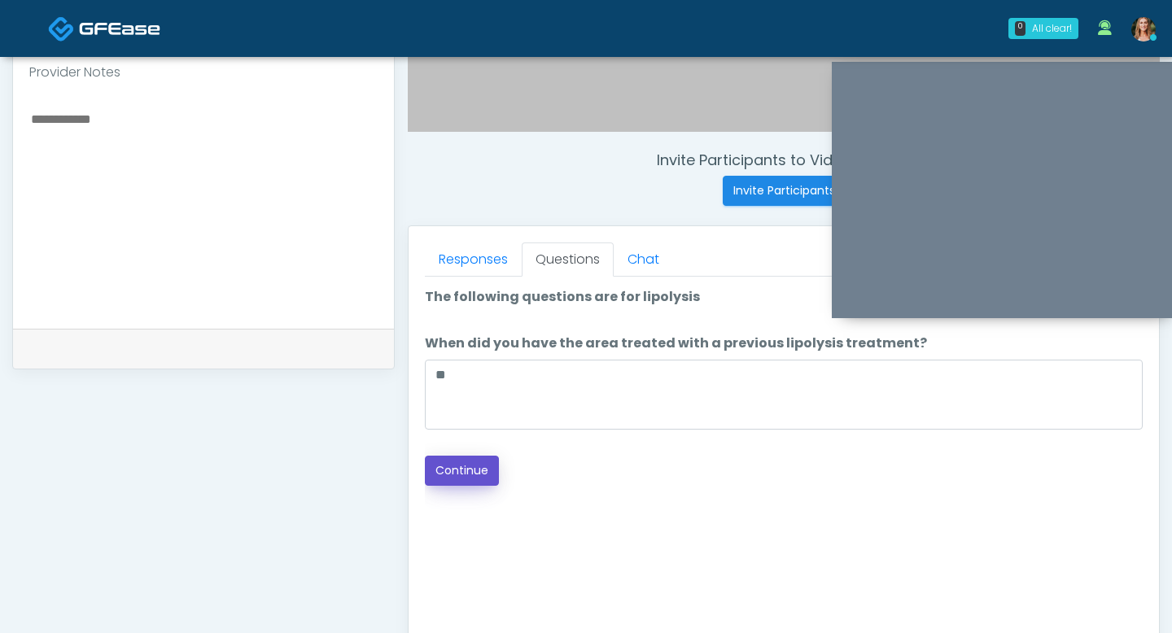
click at [467, 475] on button "Continue" at bounding box center [462, 471] width 74 height 30
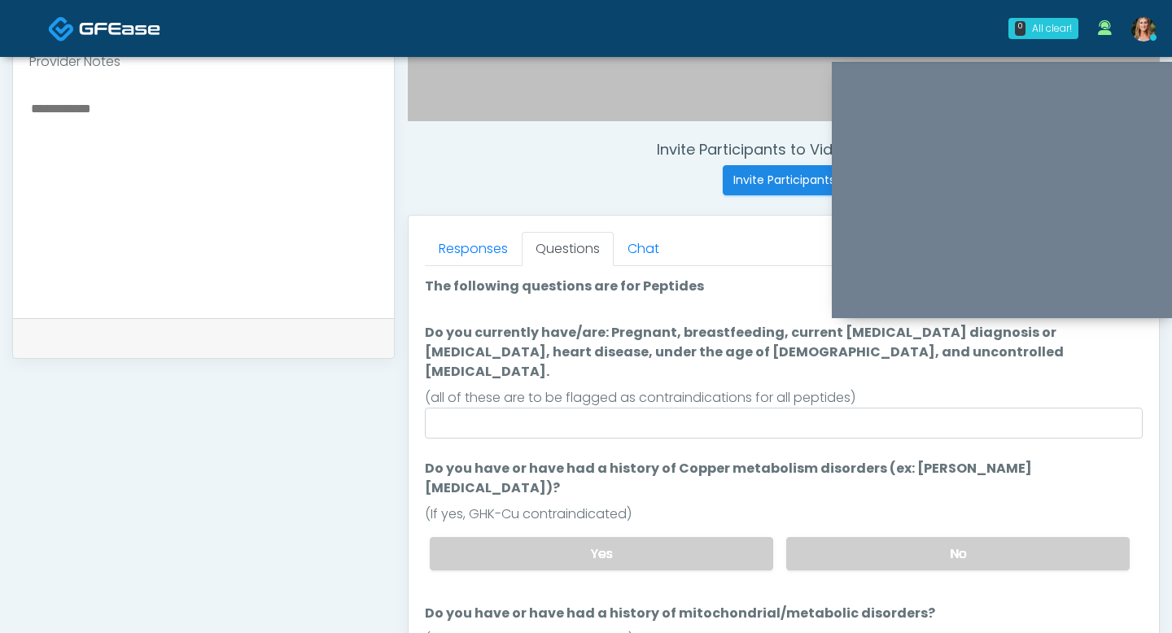
scroll to position [552, 0]
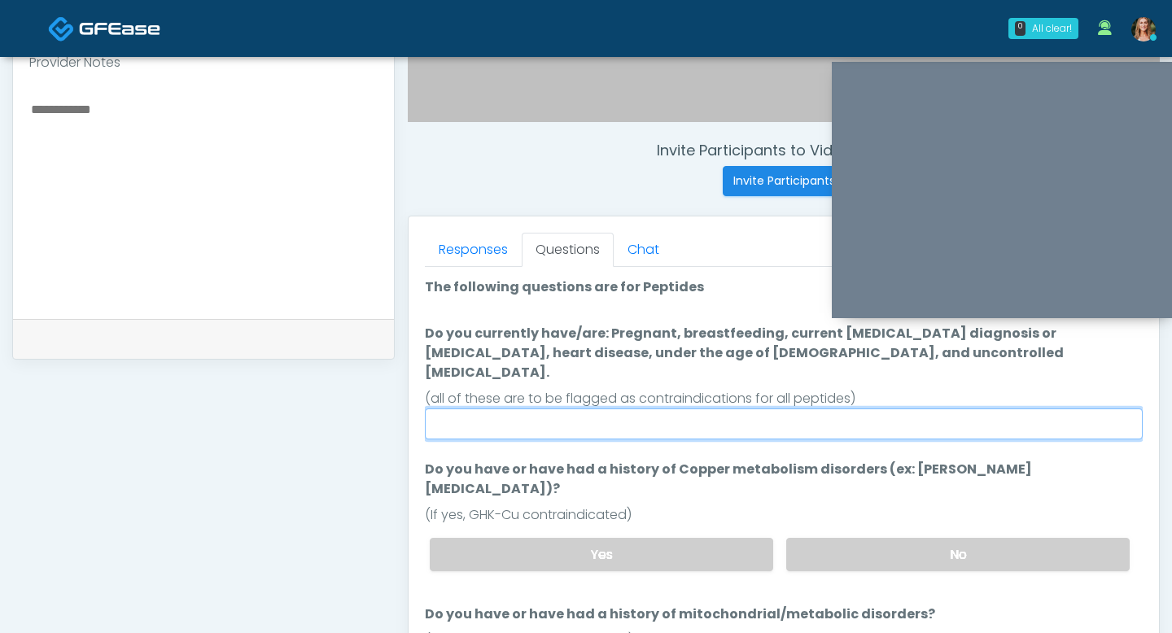
click at [596, 417] on input "Do you currently have/are: Pregnant, breastfeeding, current cancer diagnosis or…" at bounding box center [784, 423] width 718 height 31
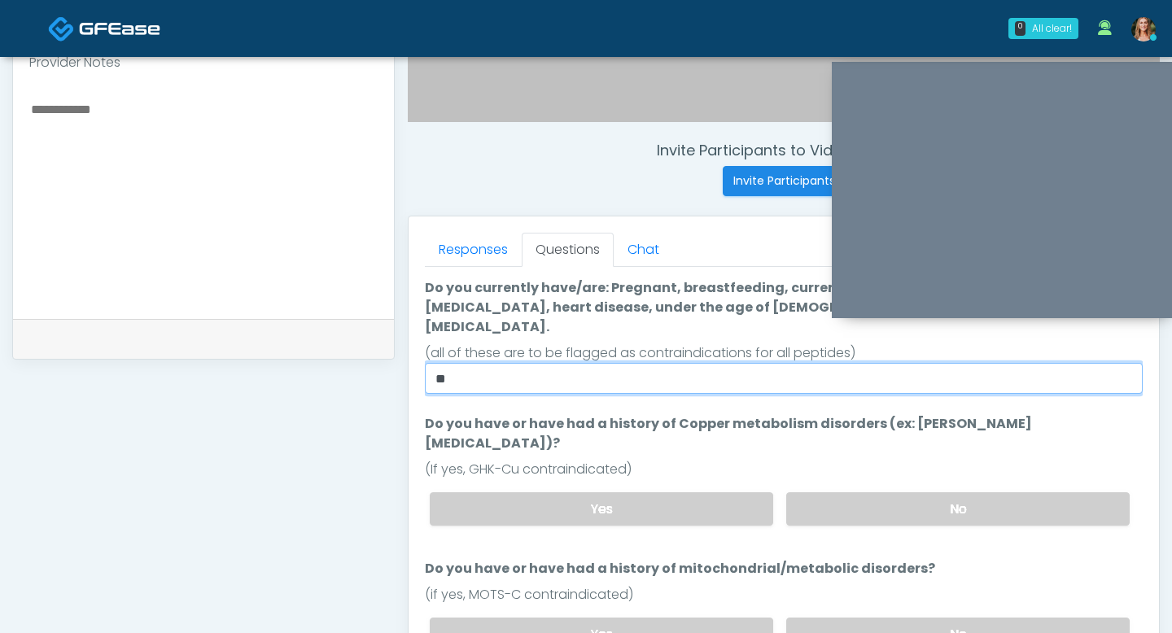
scroll to position [55, 0]
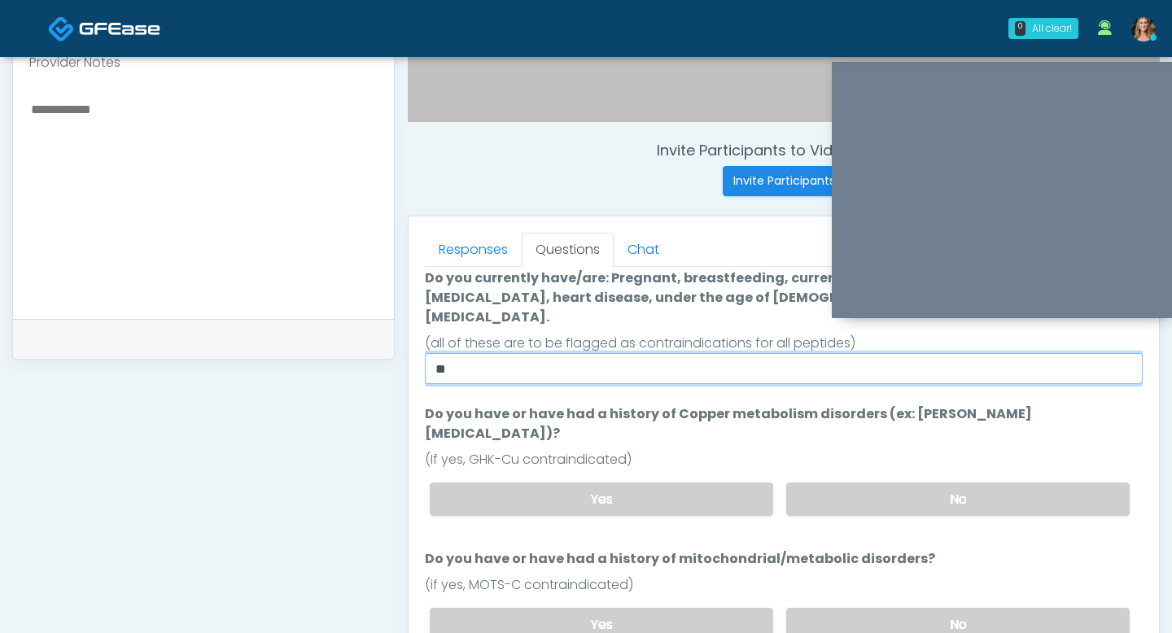
type input "**"
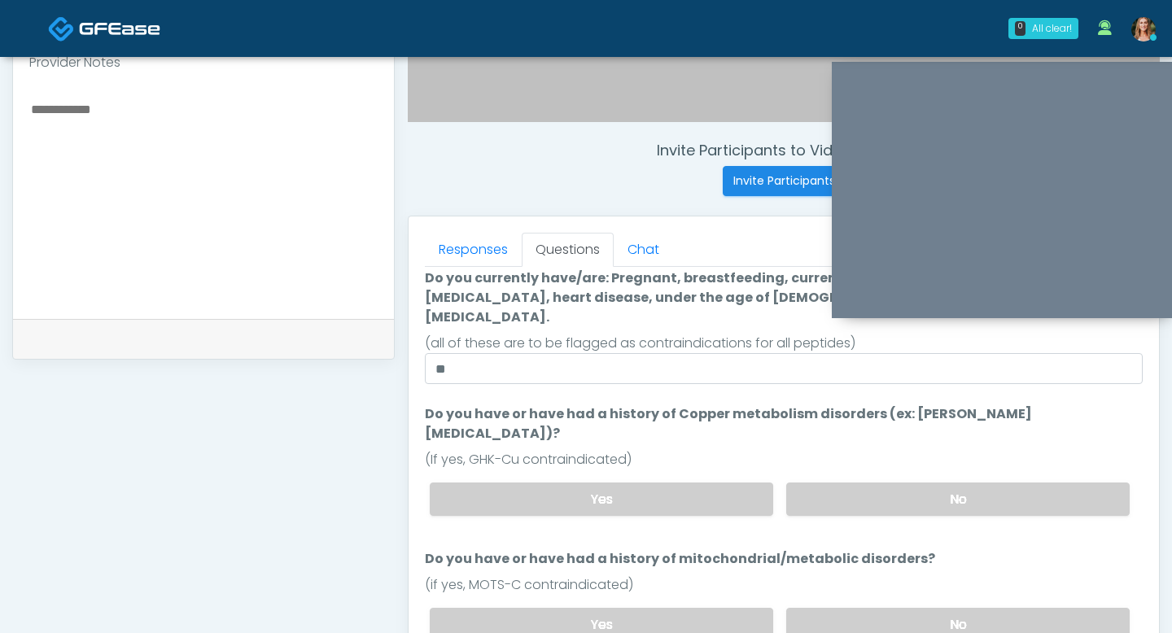
click at [827, 469] on div "Yes No" at bounding box center [780, 498] width 726 height 59
click at [829, 478] on div "Yes No" at bounding box center [780, 498] width 726 height 59
click at [825, 483] on label "No" at bounding box center [957, 499] width 343 height 33
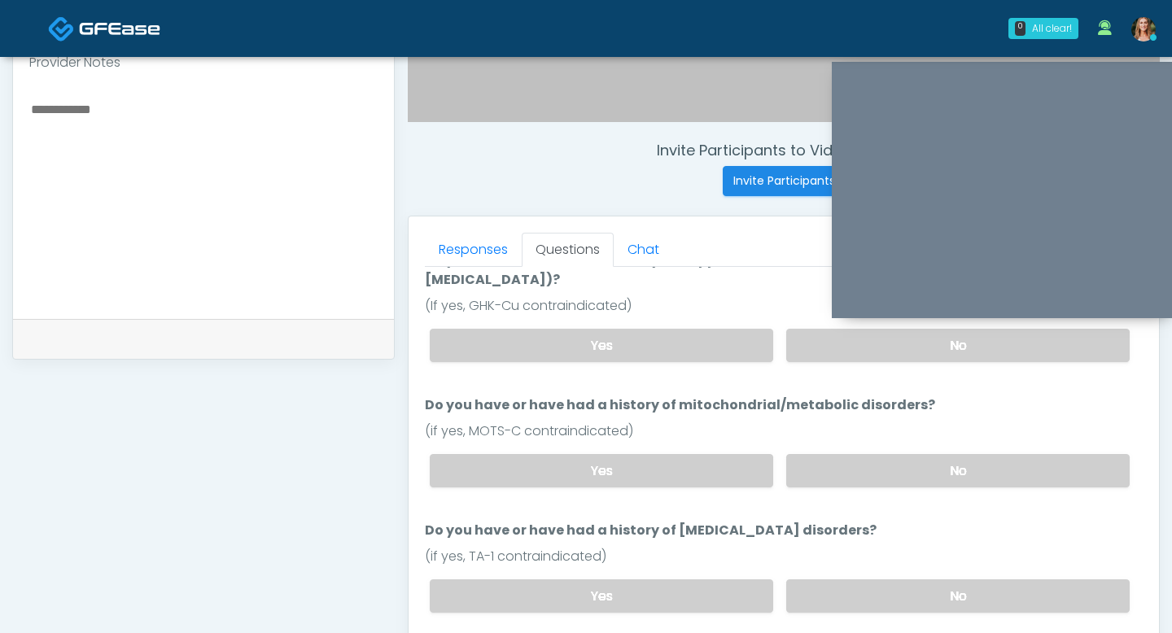
scroll to position [211, 0]
click at [823, 452] on label "No" at bounding box center [957, 468] width 343 height 33
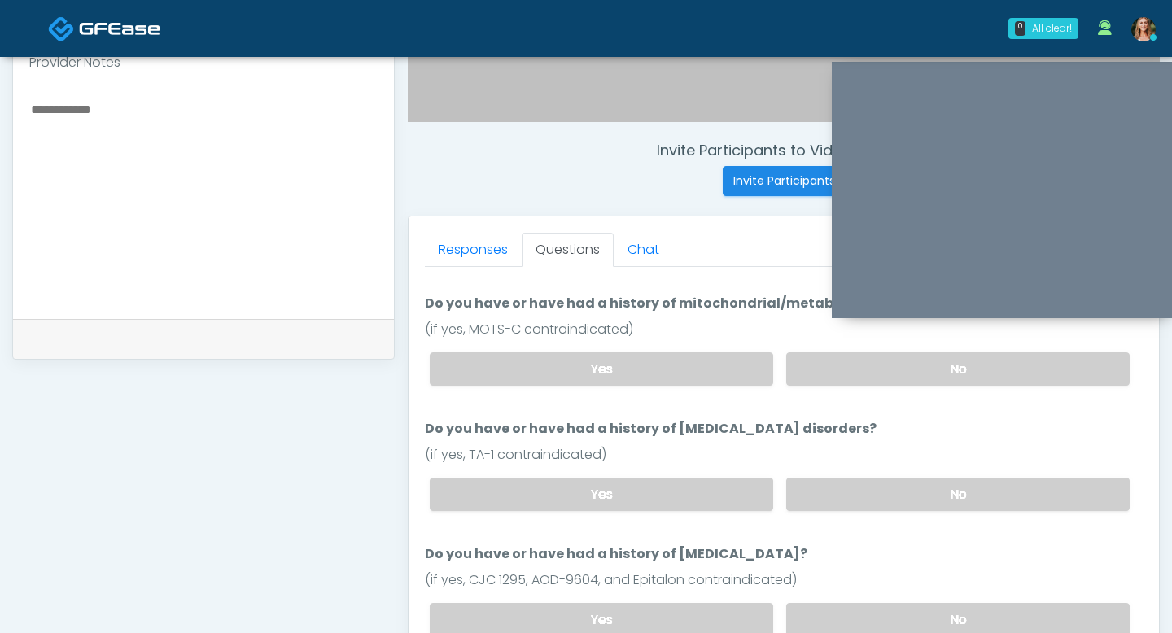
scroll to position [345, 0]
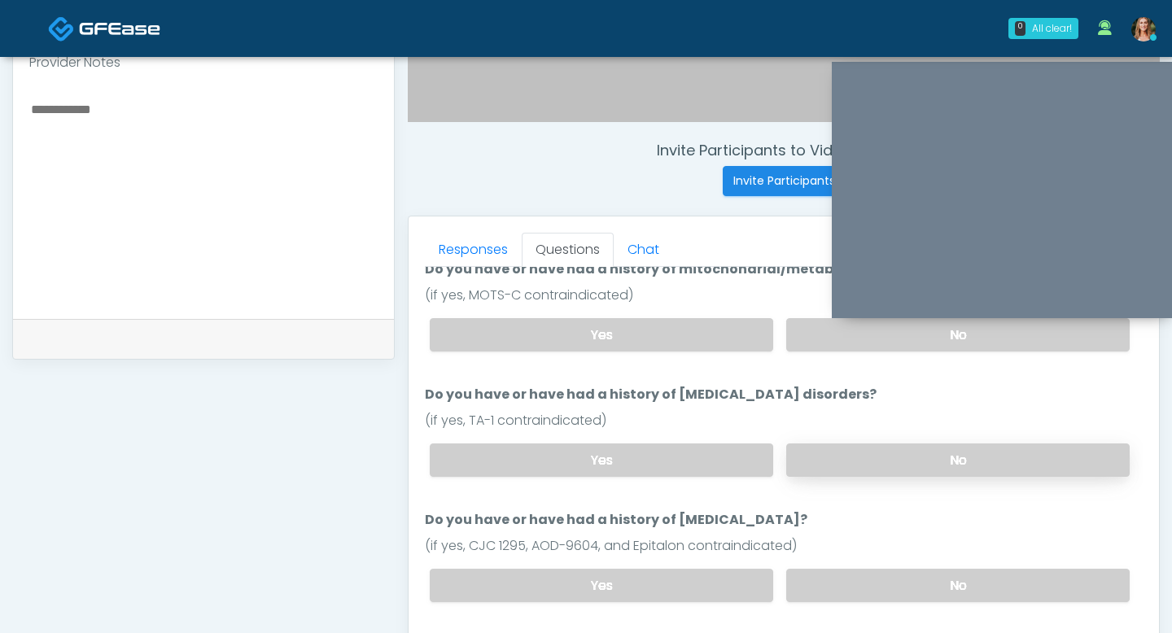
click at [823, 443] on label "No" at bounding box center [957, 459] width 343 height 33
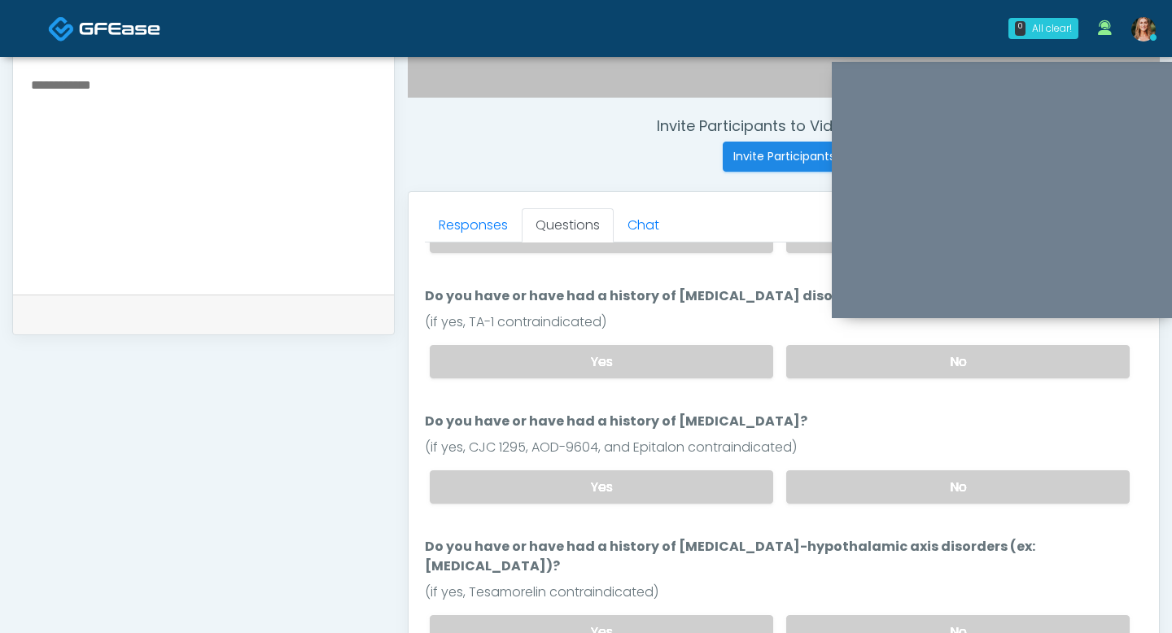
scroll to position [583, 0]
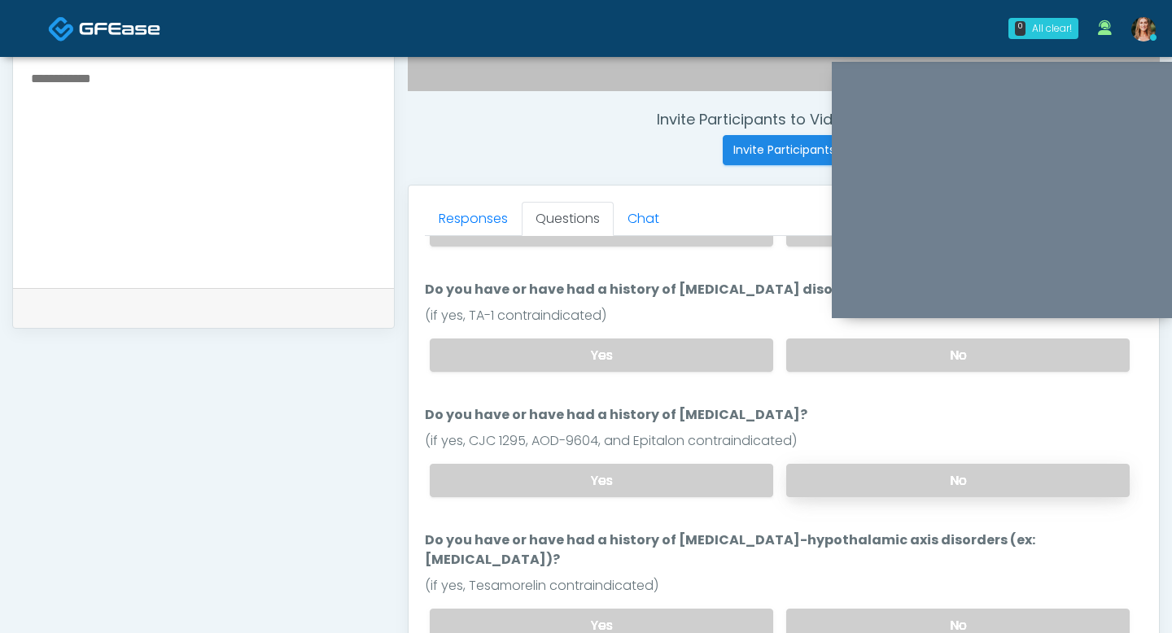
click at [826, 464] on label "No" at bounding box center [957, 480] width 343 height 33
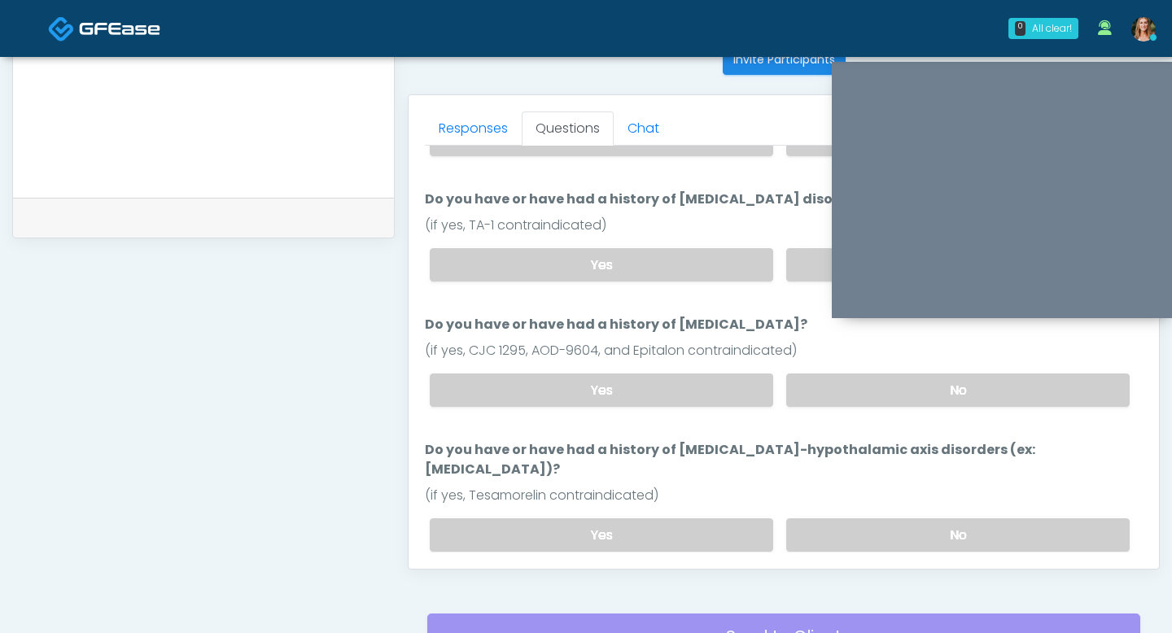
scroll to position [680, 0]
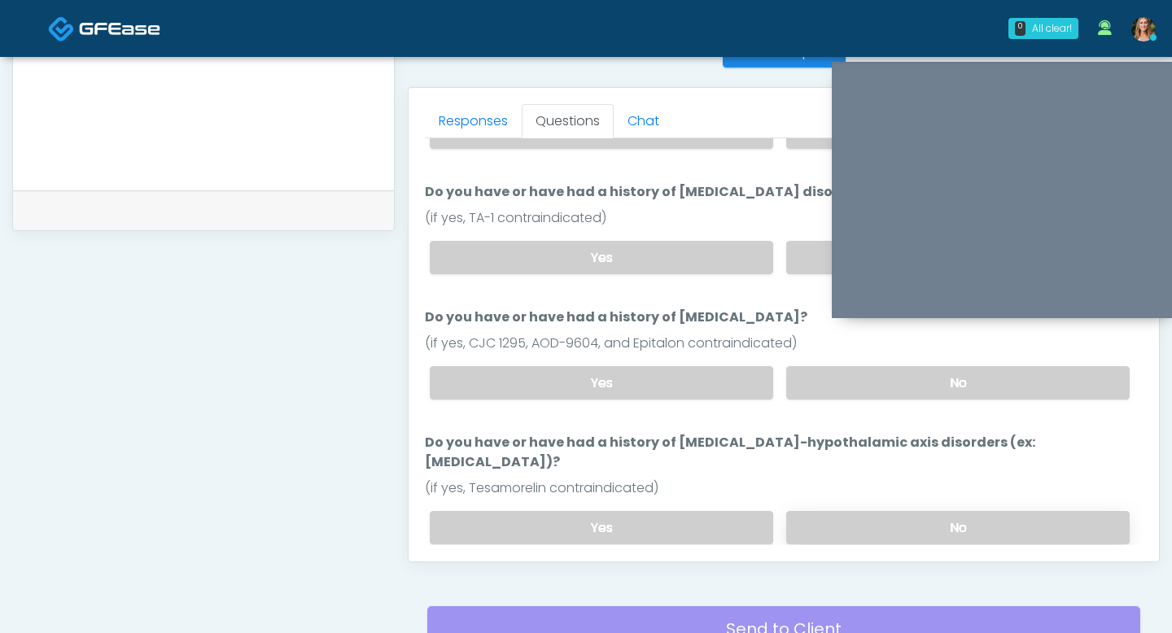
click at [823, 511] on label "No" at bounding box center [957, 527] width 343 height 33
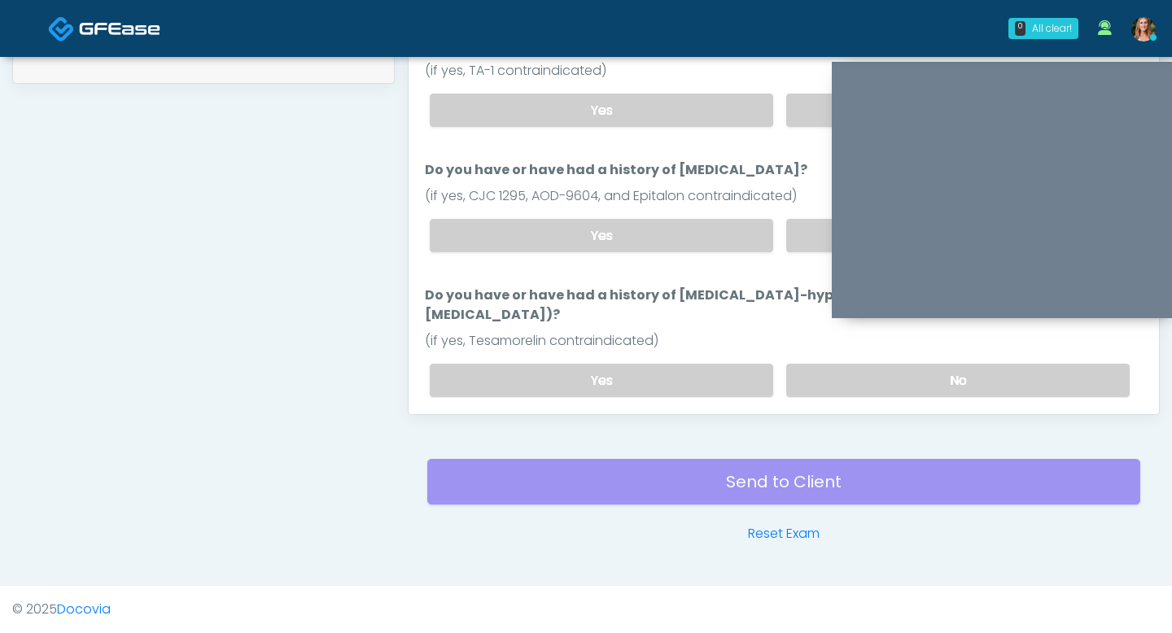
click at [448, 430] on button "Continue" at bounding box center [462, 445] width 74 height 30
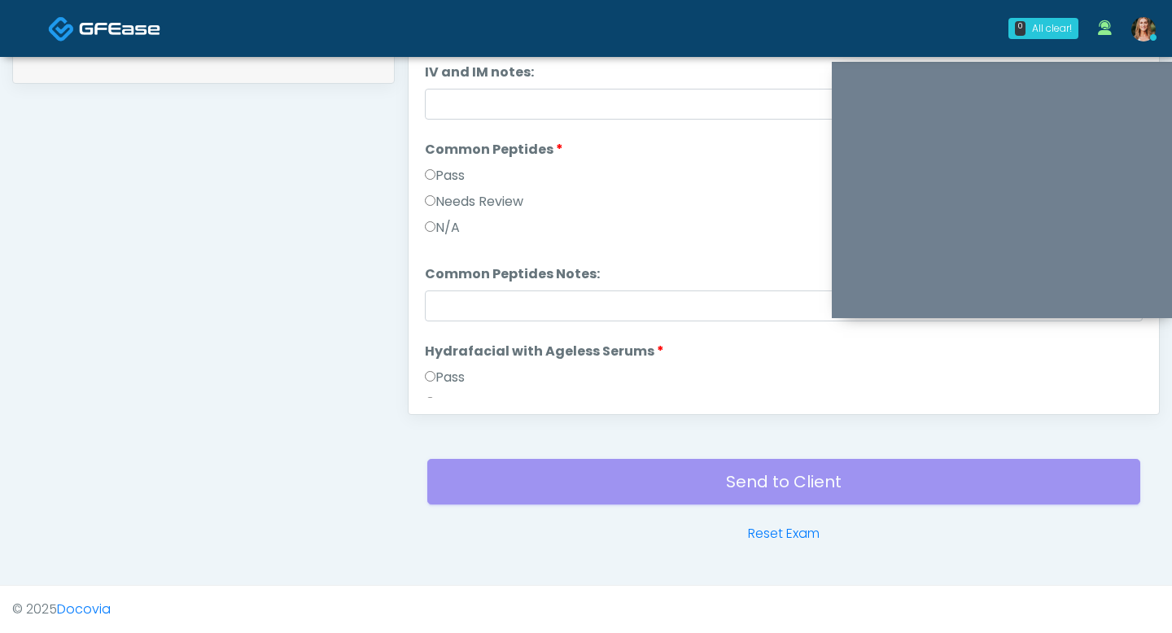
click at [700, 491] on div "Send to Client Reset Exam" at bounding box center [783, 491] width 713 height 104
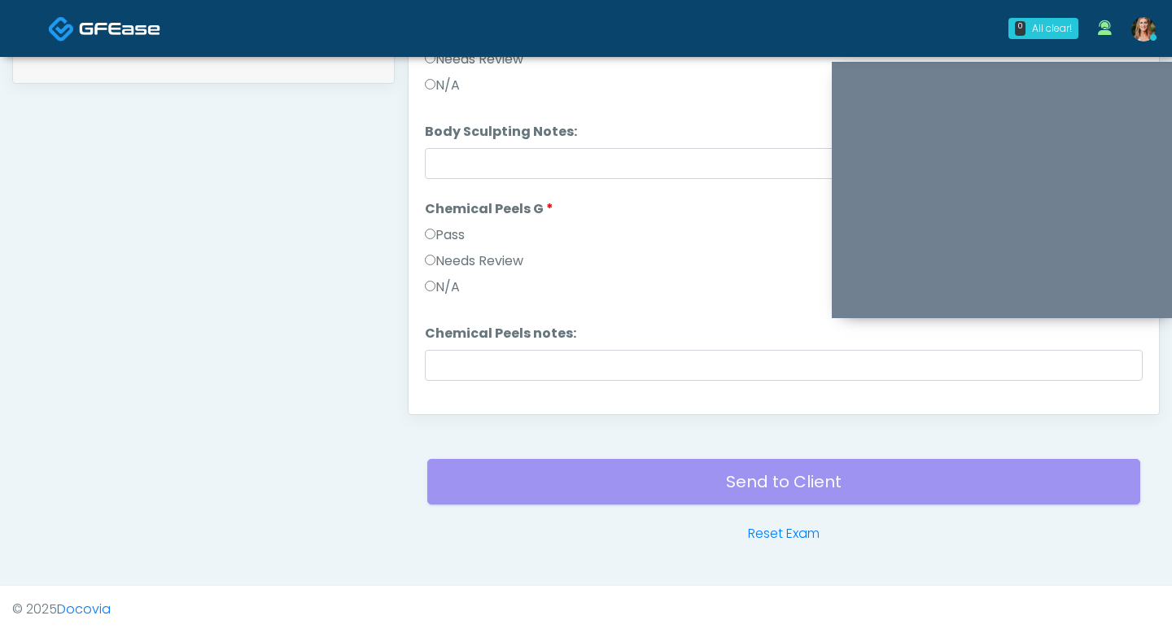
scroll to position [1884, 0]
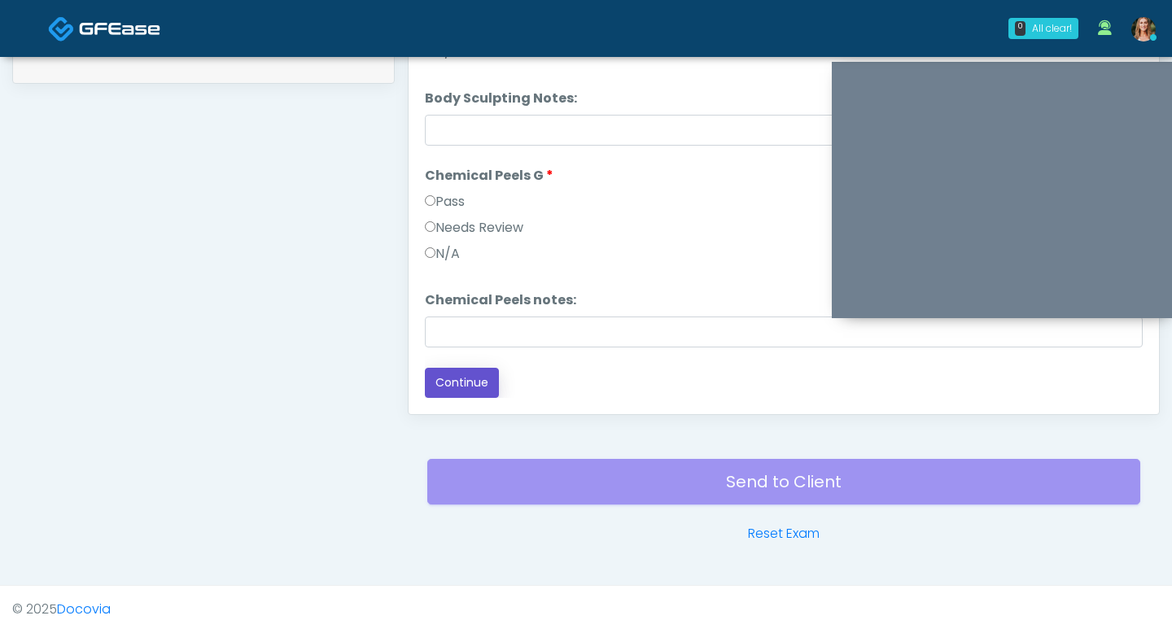
click at [461, 382] on button "Continue" at bounding box center [462, 383] width 74 height 30
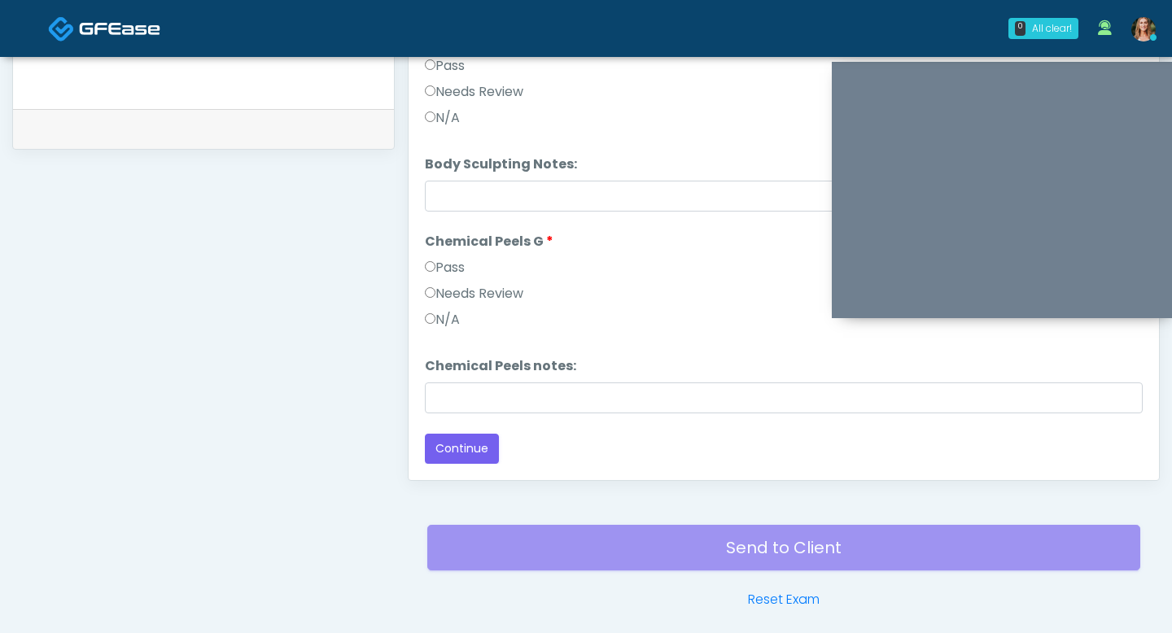
scroll to position [827, 0]
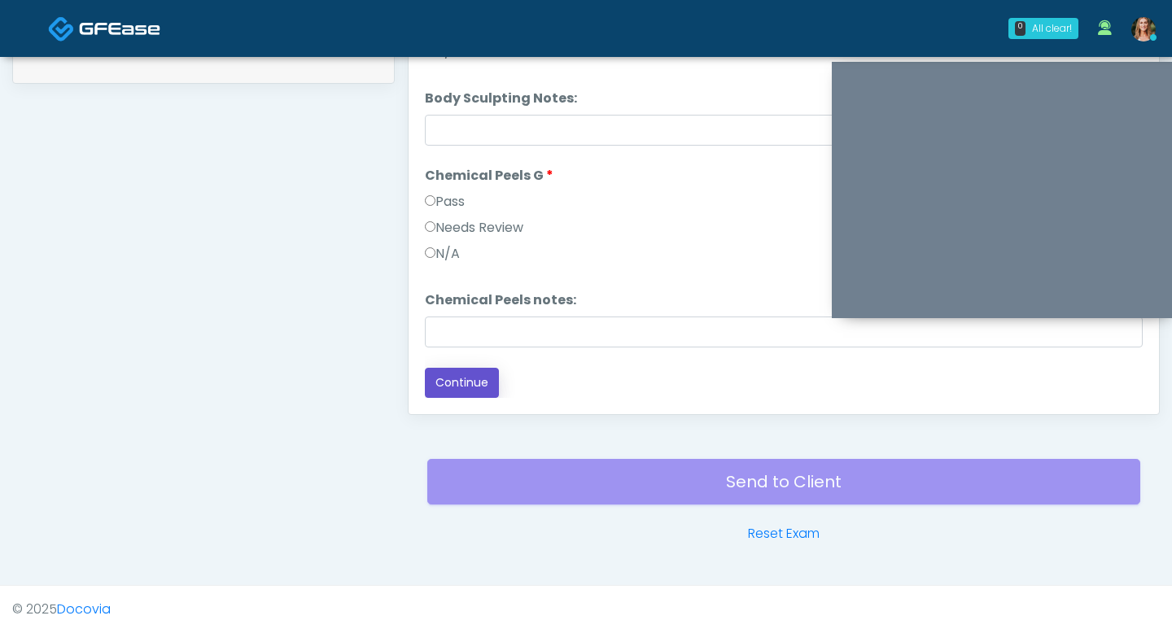
click at [473, 375] on button "Continue" at bounding box center [462, 383] width 74 height 30
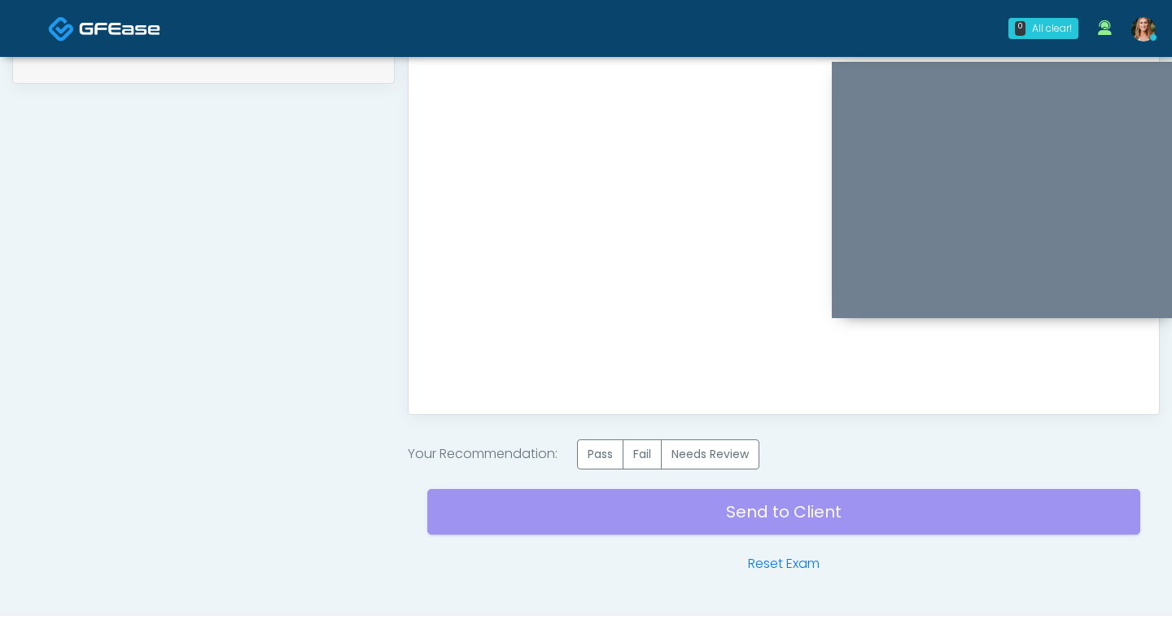
scroll to position [0, 0]
click at [573, 476] on div "Send to Client Reset Exam" at bounding box center [783, 521] width 713 height 104
click at [592, 459] on label "Pass" at bounding box center [600, 454] width 46 height 30
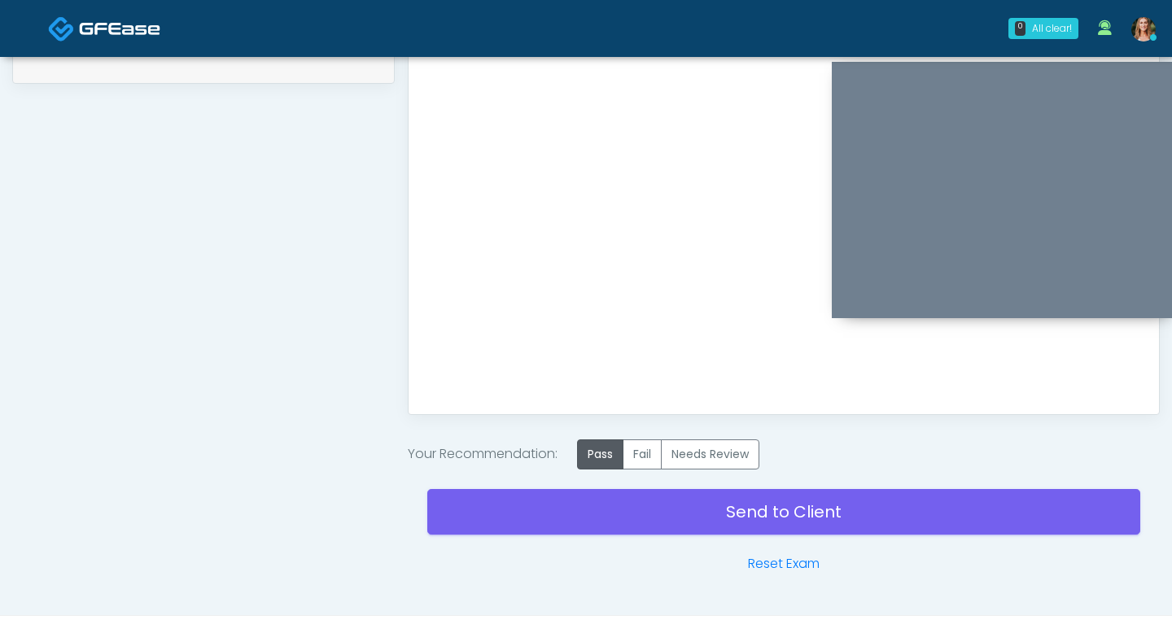
click at [592, 488] on div "Send to Client Reset Exam" at bounding box center [783, 521] width 713 height 104
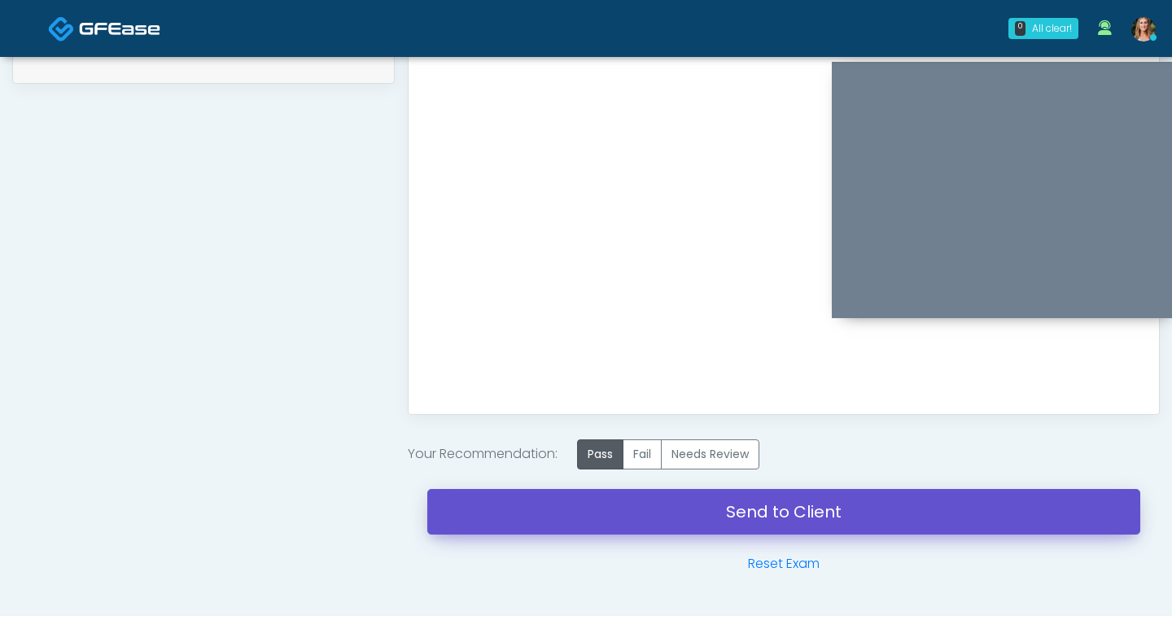
click at [592, 501] on link "Send to Client" at bounding box center [783, 512] width 713 height 46
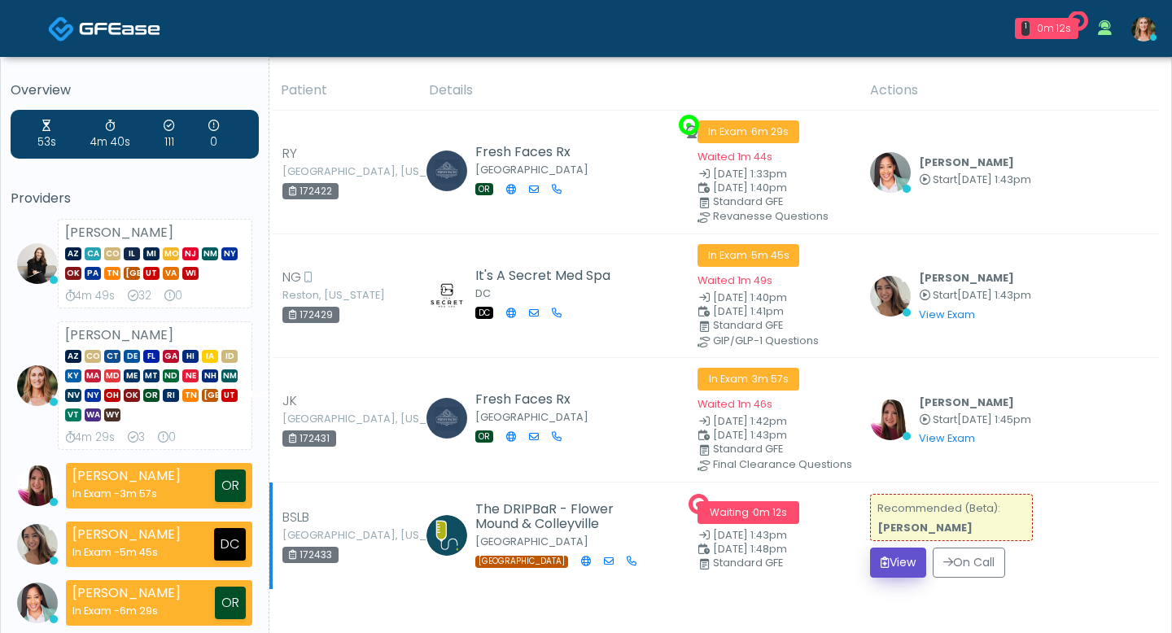
click at [889, 559] on button "View" at bounding box center [898, 563] width 56 height 30
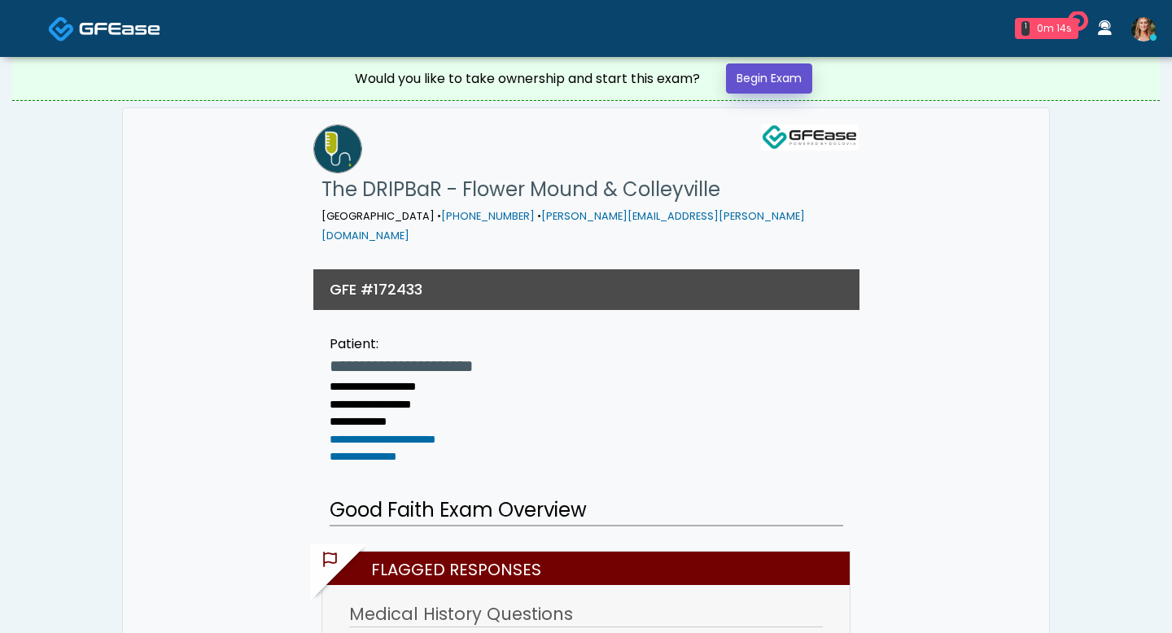
click at [793, 86] on link "Begin Exam" at bounding box center [769, 78] width 86 height 30
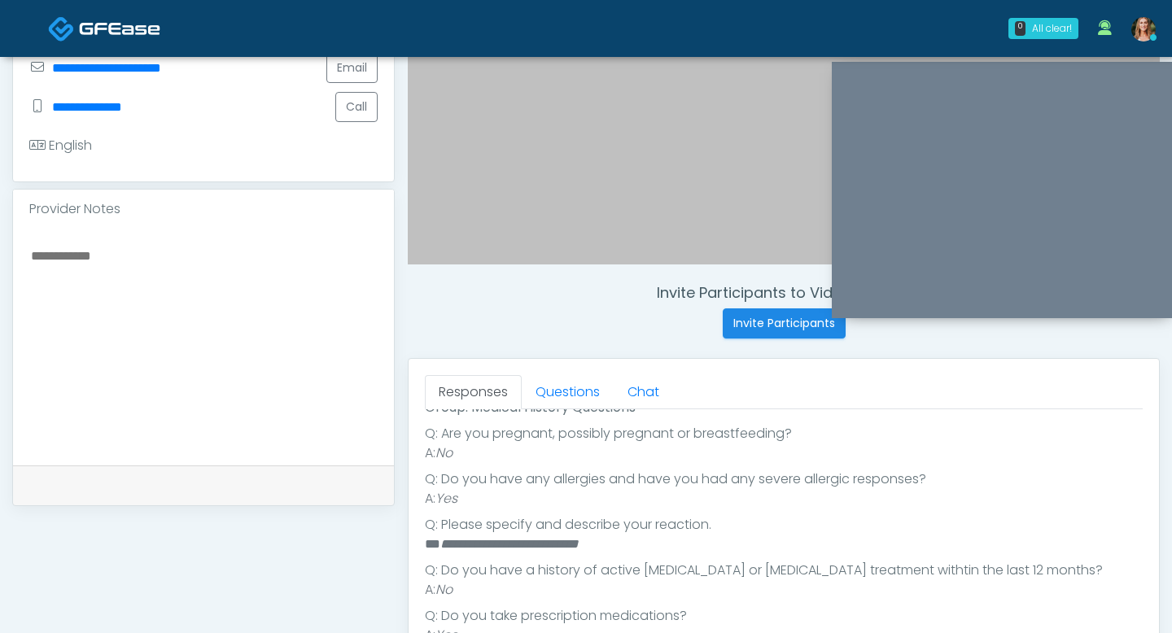
scroll to position [317, 0]
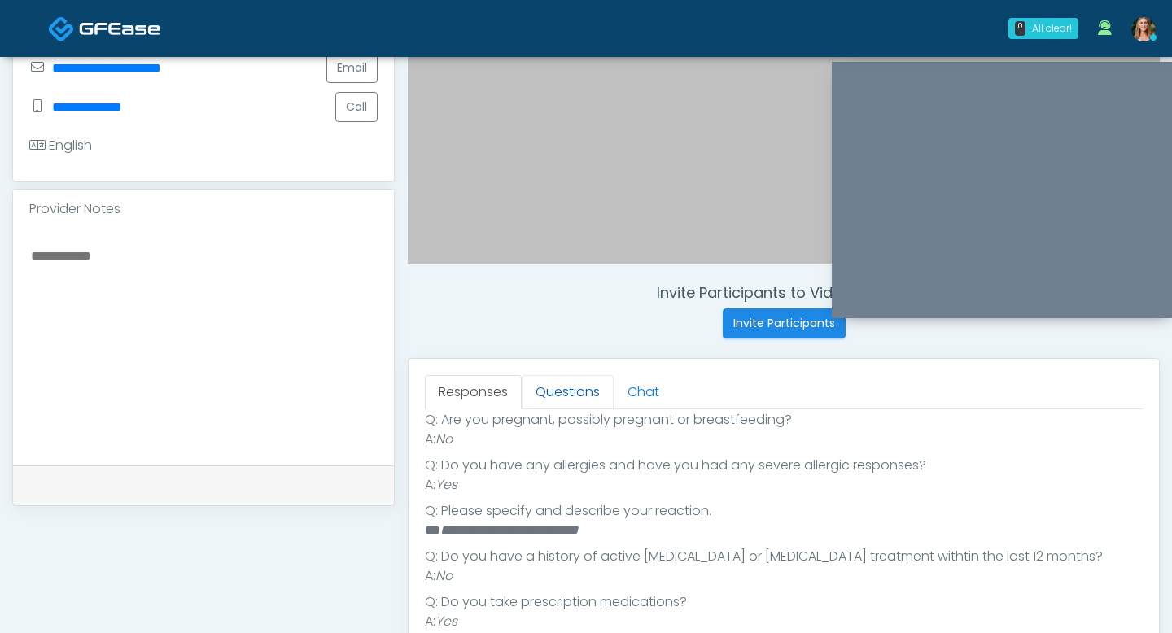
click at [574, 387] on link "Questions" at bounding box center [568, 392] width 92 height 34
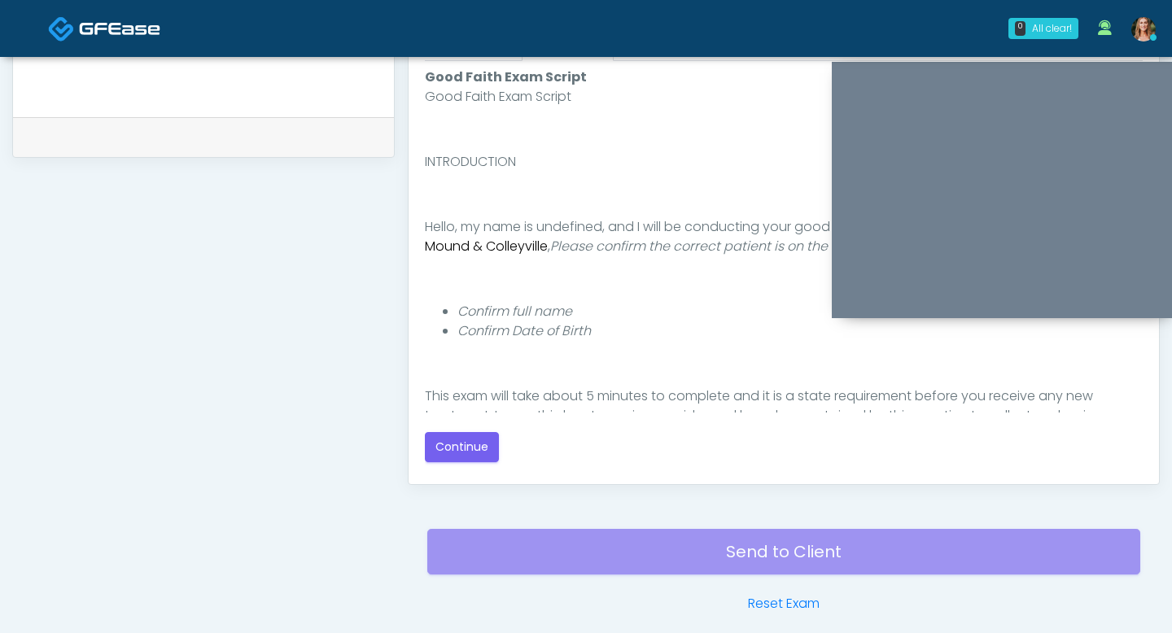
scroll to position [782, 0]
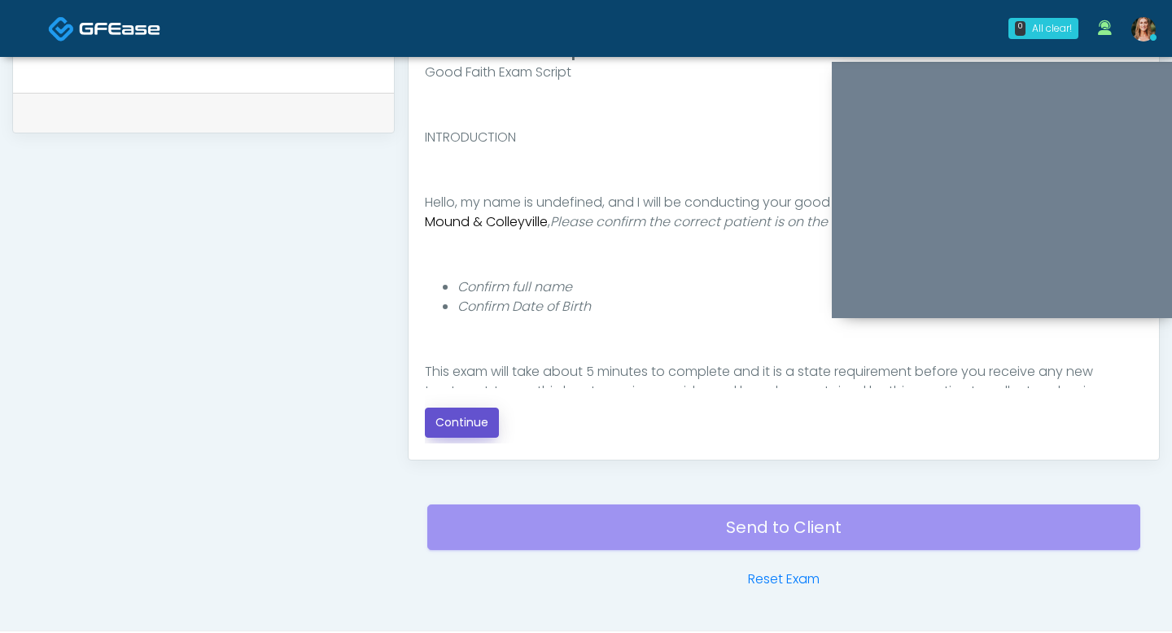
click at [465, 428] on button "Continue" at bounding box center [462, 423] width 74 height 30
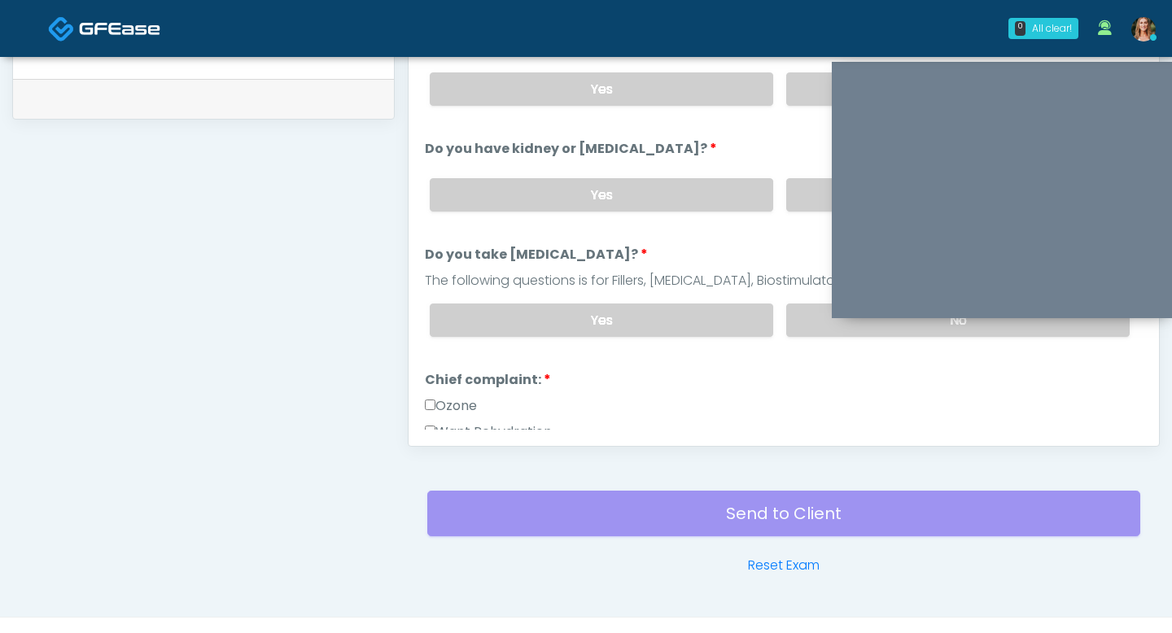
scroll to position [750, 0]
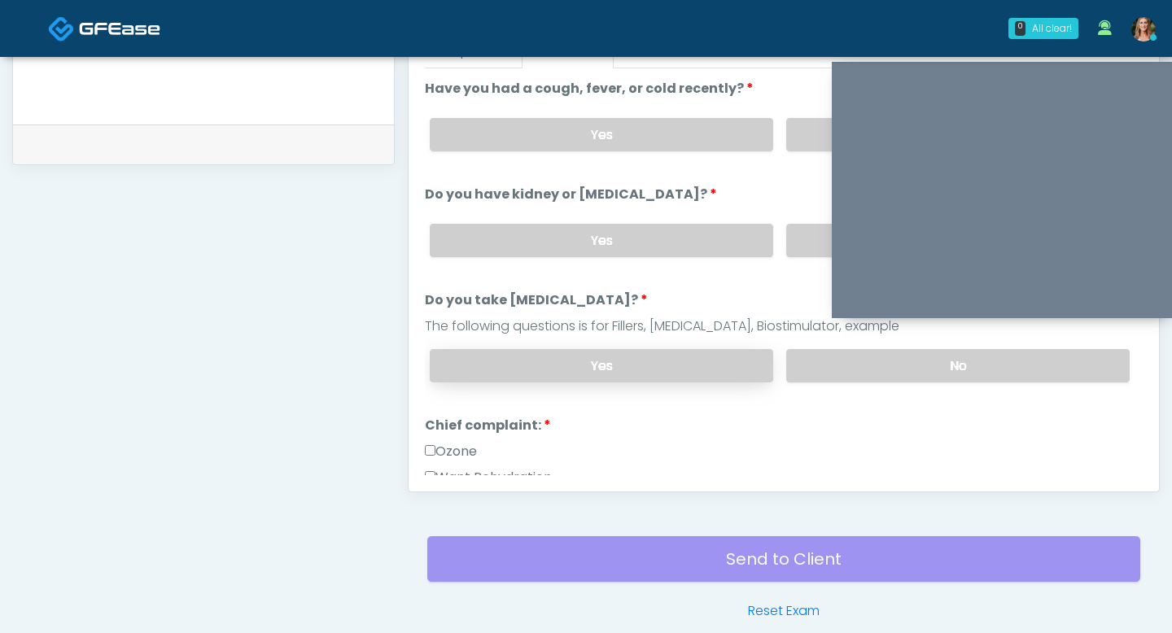
click at [618, 363] on label "Yes" at bounding box center [601, 365] width 343 height 33
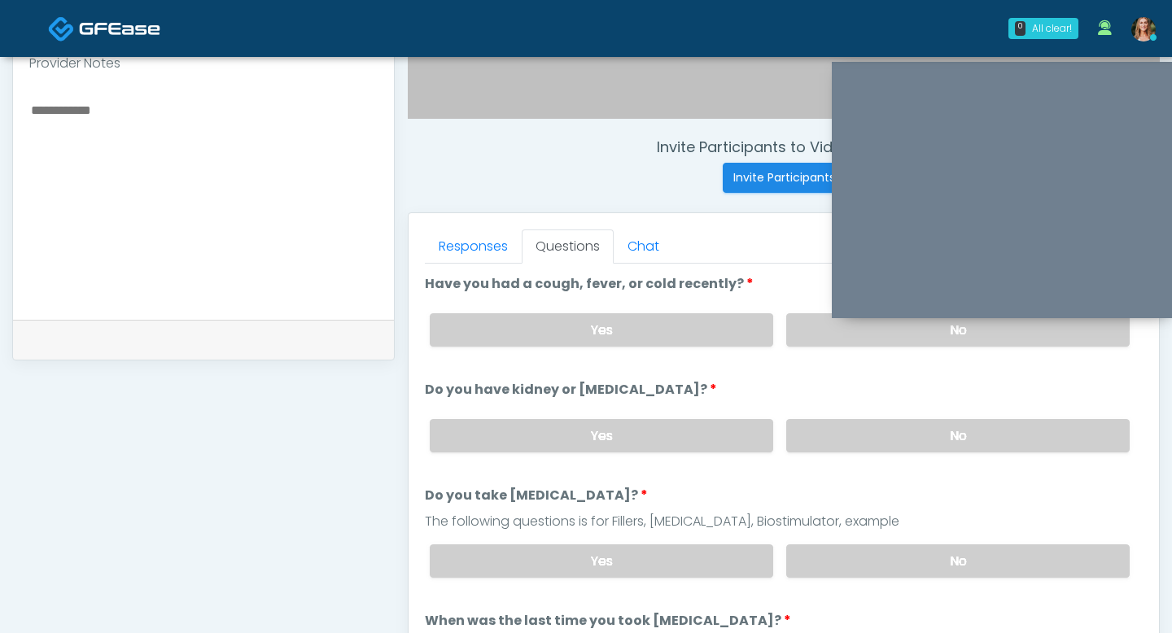
scroll to position [517, 0]
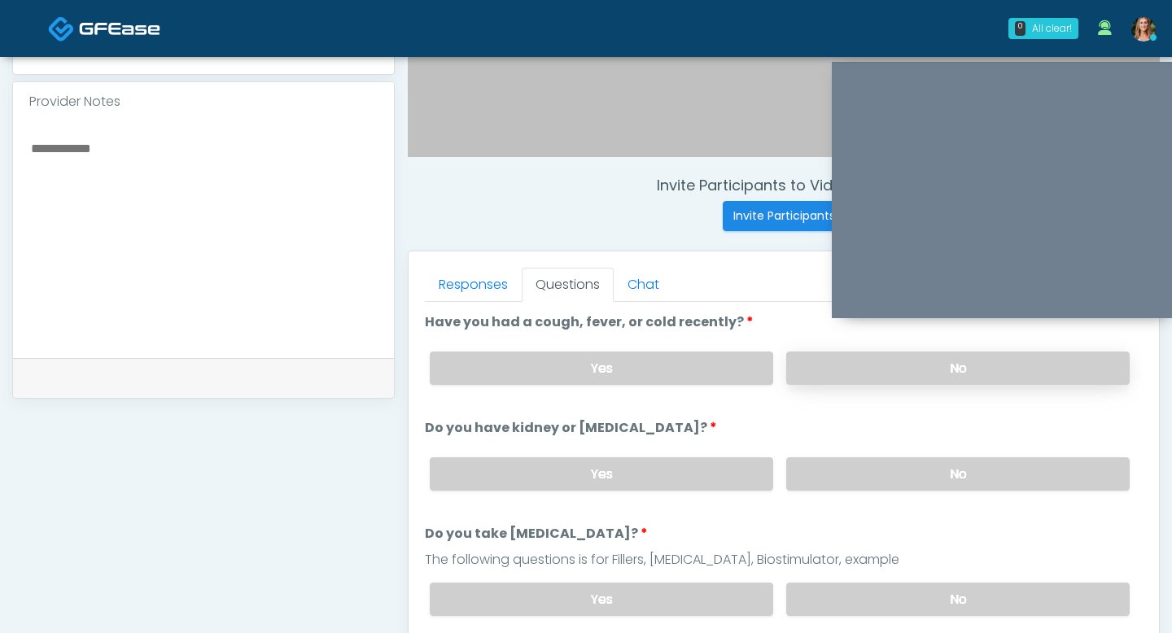
click at [810, 372] on label "No" at bounding box center [957, 368] width 343 height 33
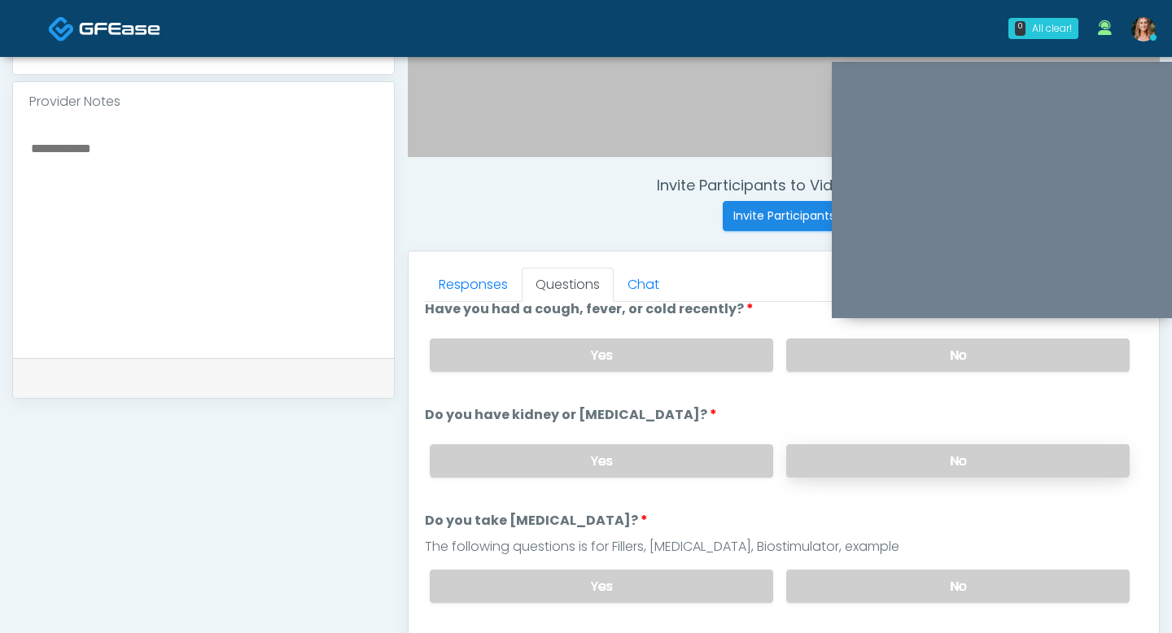
click at [848, 458] on label "No" at bounding box center [957, 460] width 343 height 33
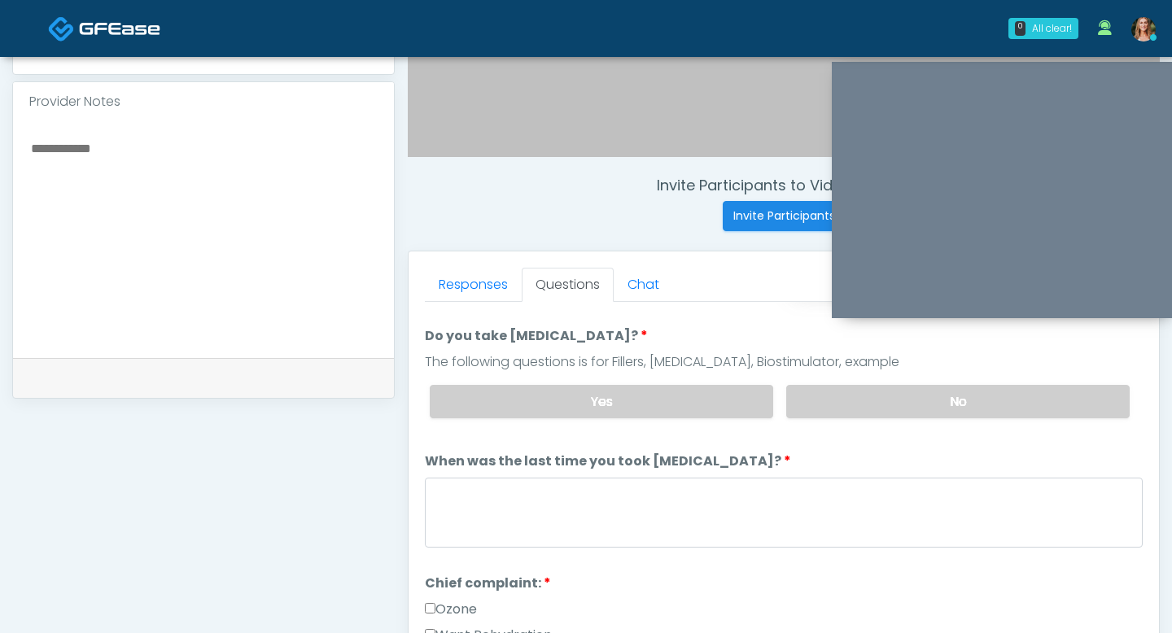
scroll to position [207, 0]
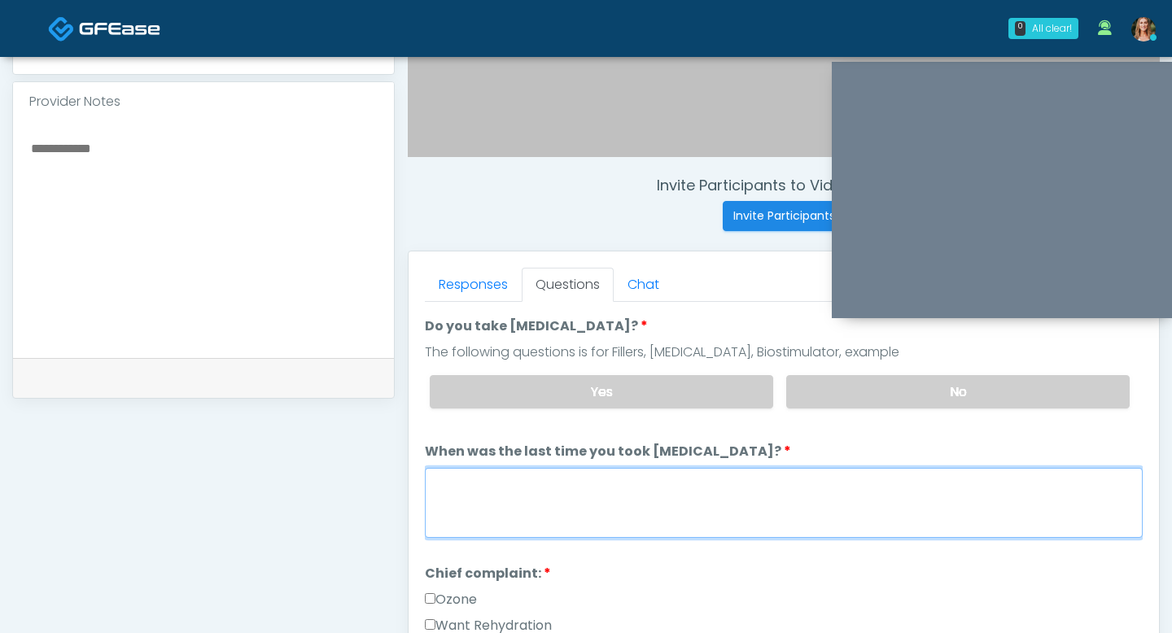
click at [774, 500] on textarea "When was the last time you took blood thinners?" at bounding box center [784, 503] width 718 height 70
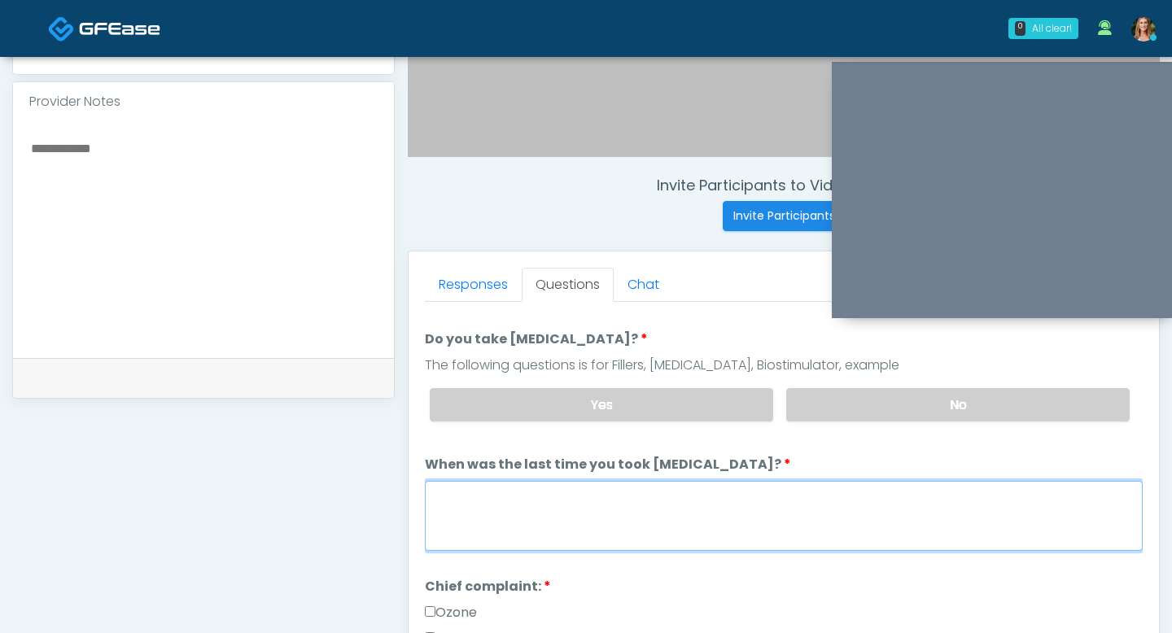
scroll to position [190, 0]
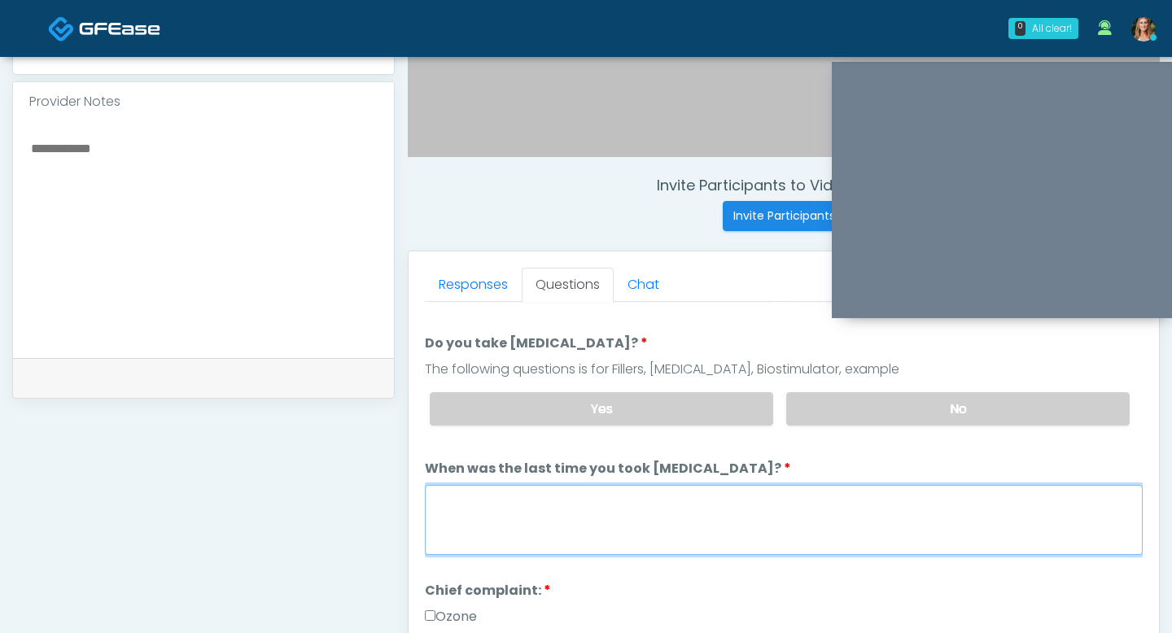
click at [760, 544] on textarea "When was the last time you took blood thinners?" at bounding box center [784, 520] width 718 height 70
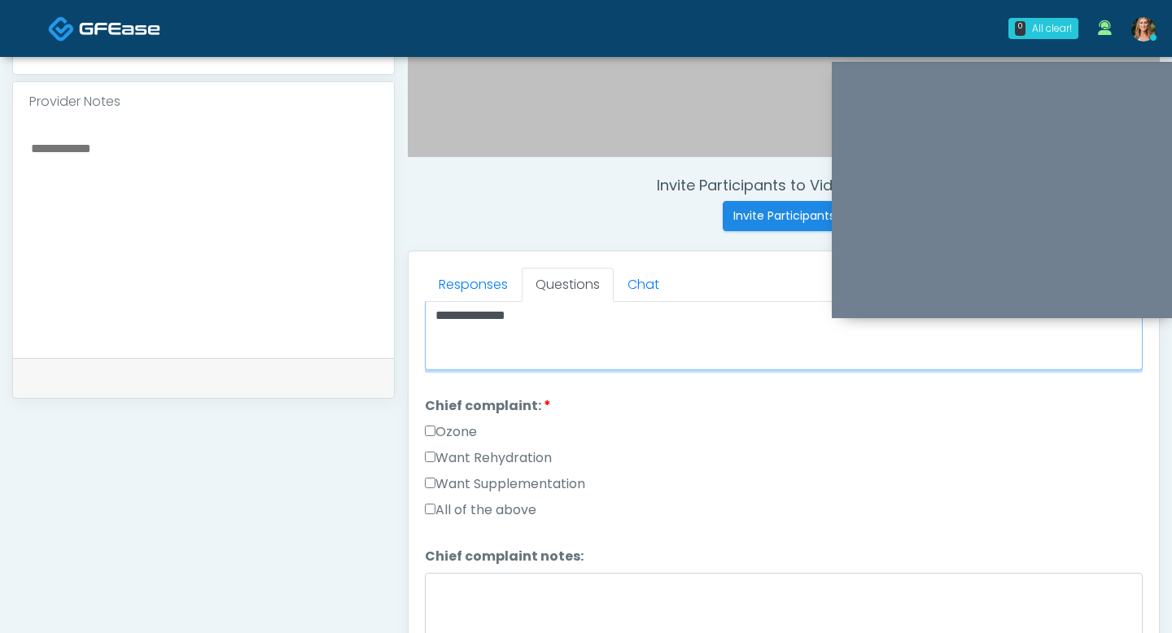
scroll to position [417, 0]
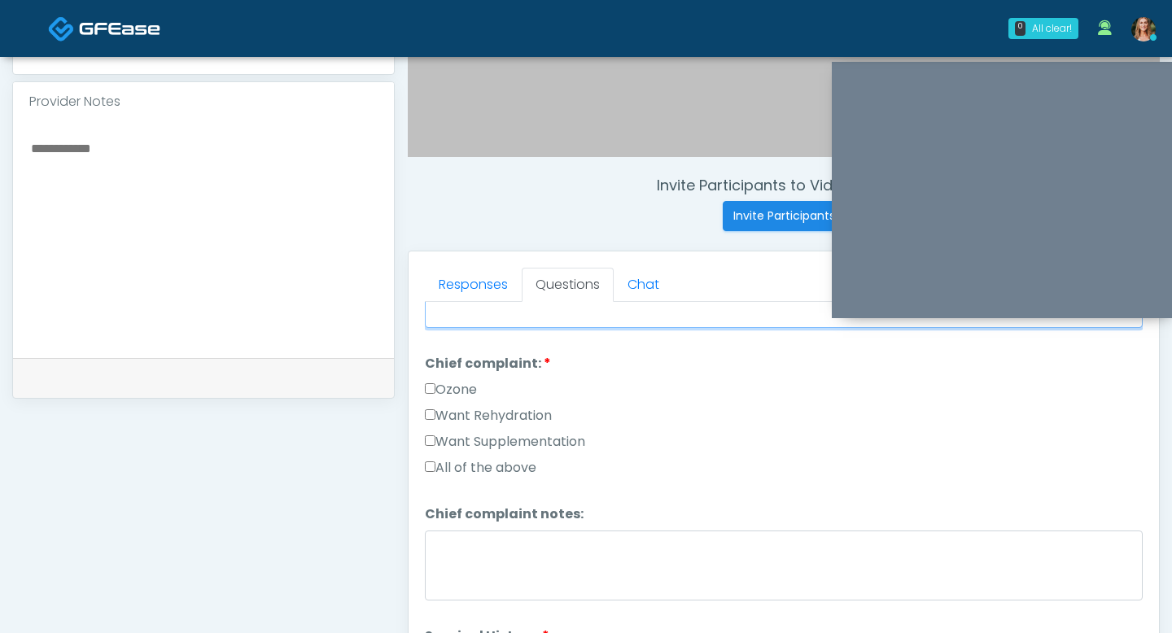
type textarea "**********"
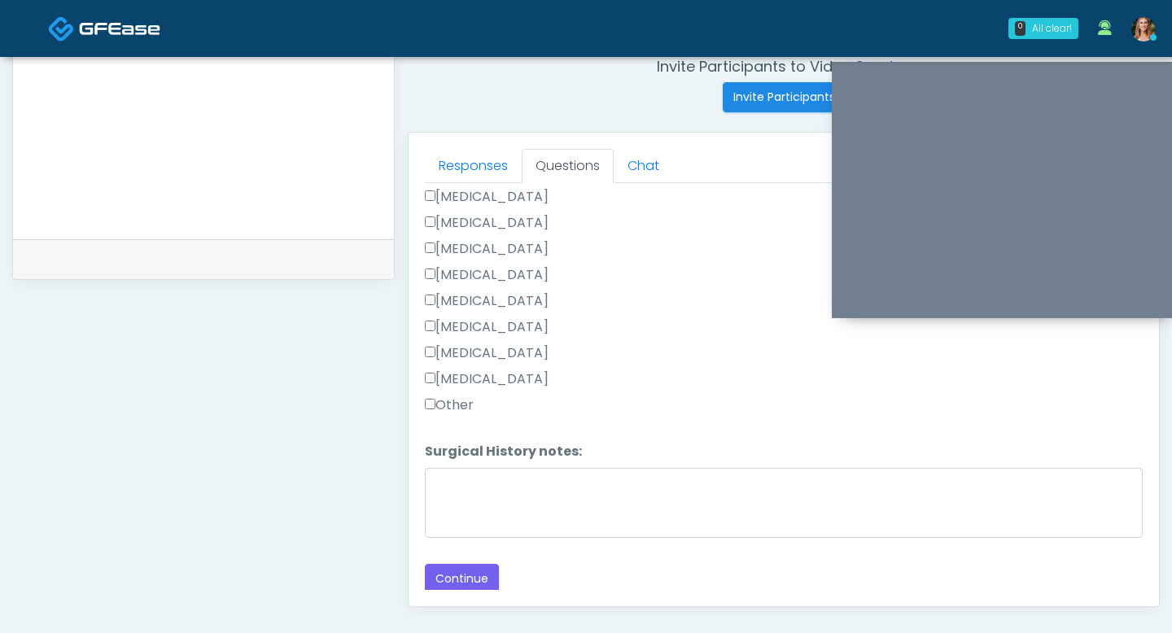
scroll to position [675, 0]
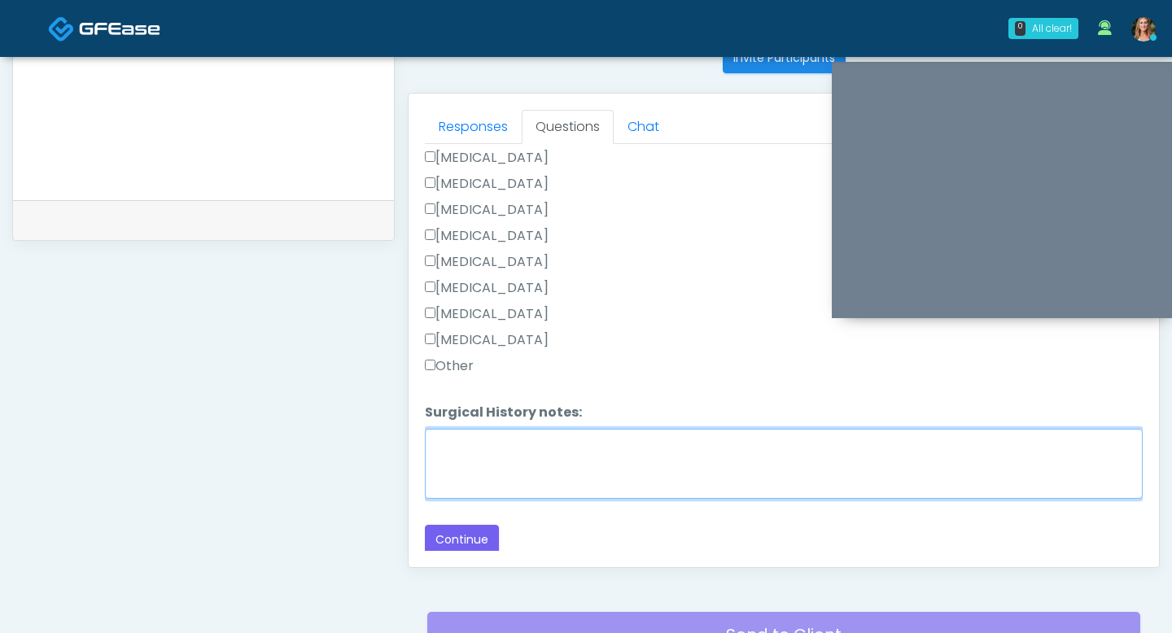
click at [451, 466] on textarea "Surgical History notes:" at bounding box center [784, 464] width 718 height 70
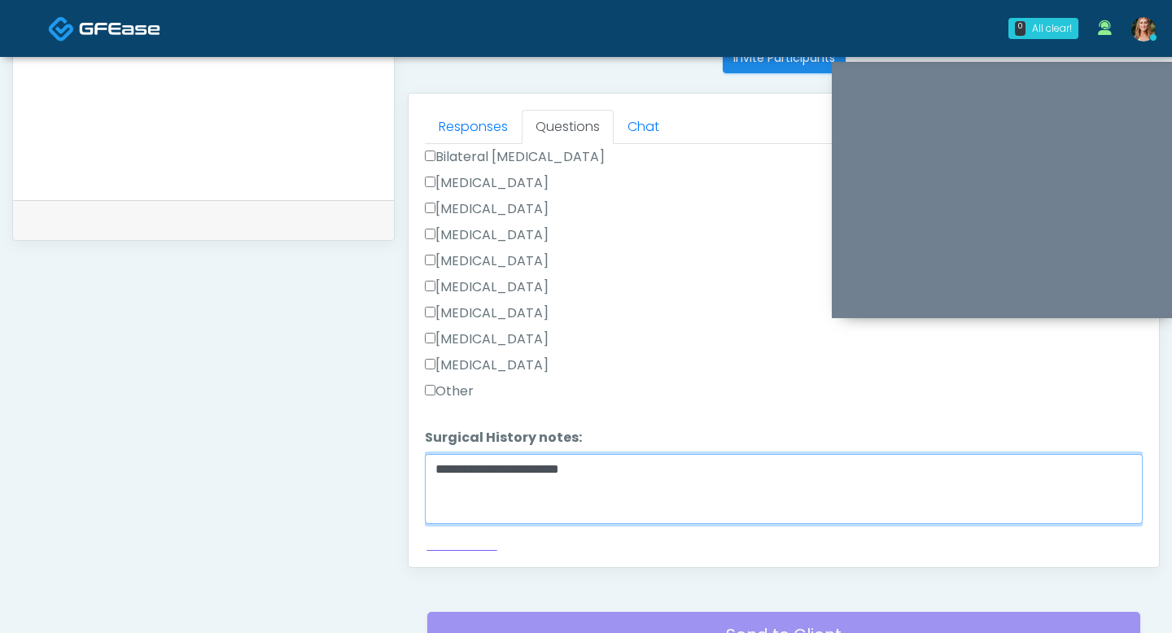
scroll to position [813, 0]
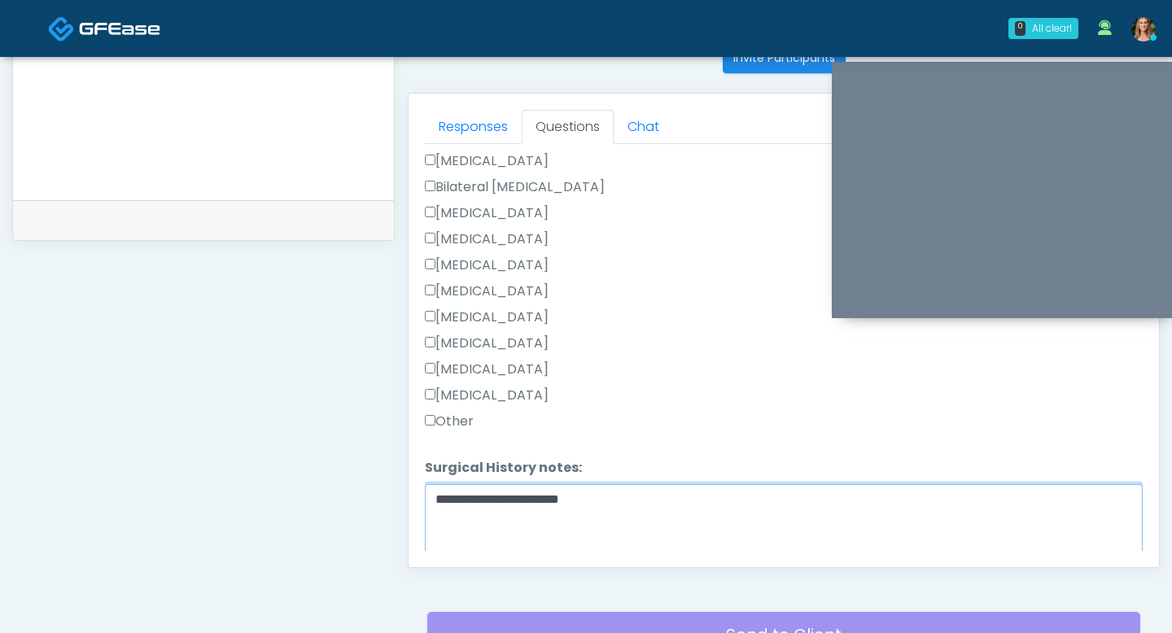
type textarea "**********"
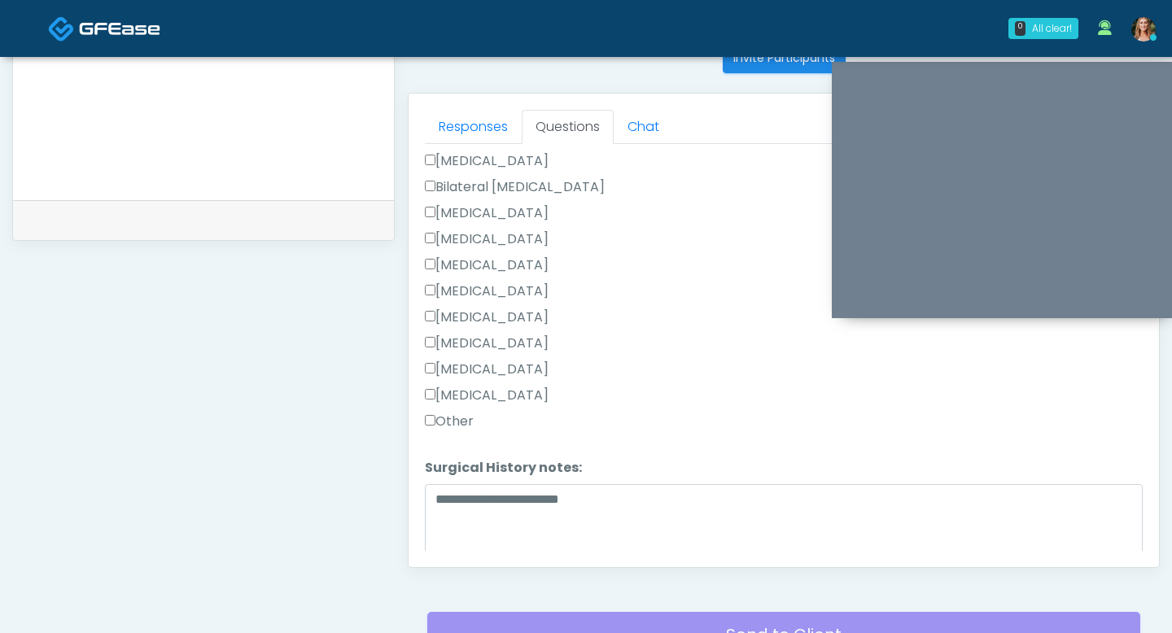
scroll to position [868, 0]
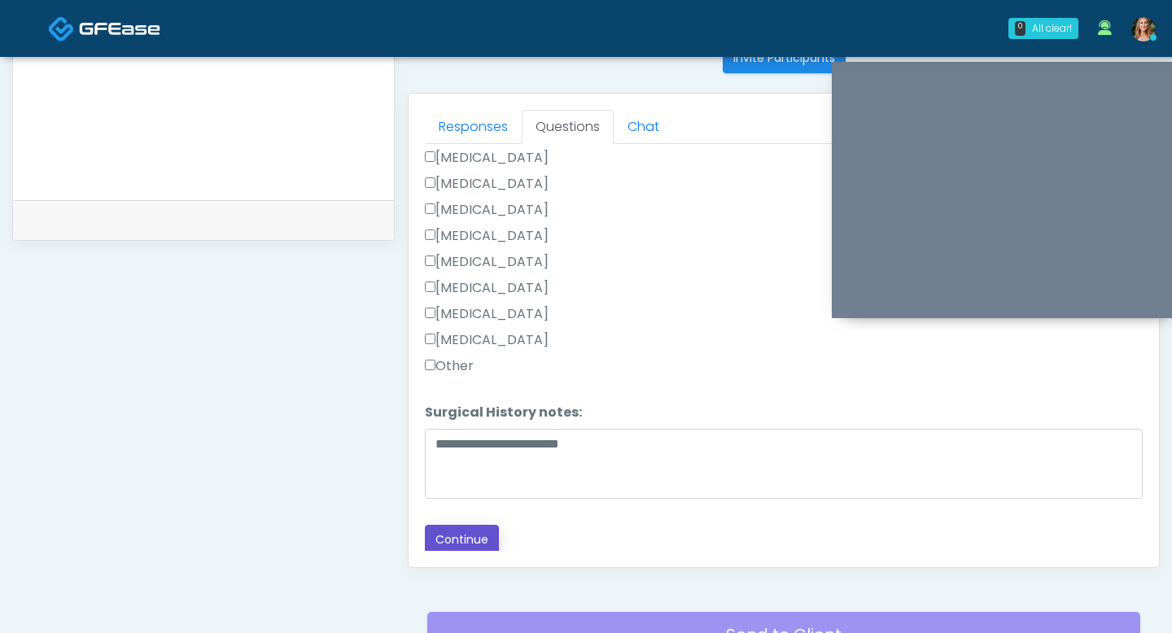
click at [463, 533] on button "Continue" at bounding box center [462, 540] width 74 height 30
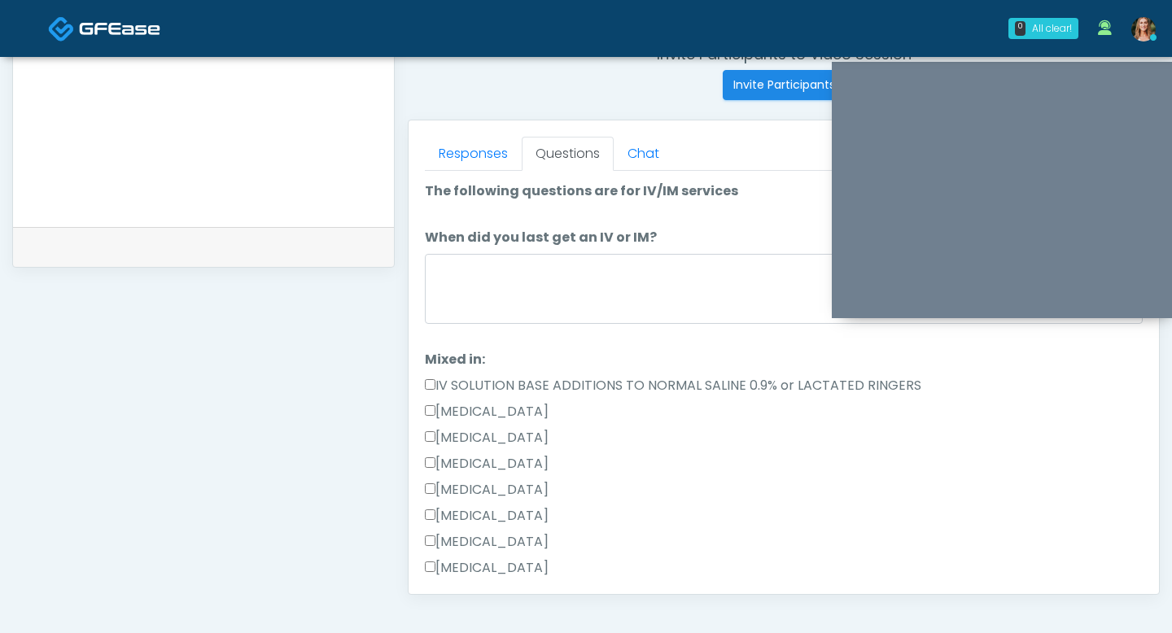
scroll to position [638, 0]
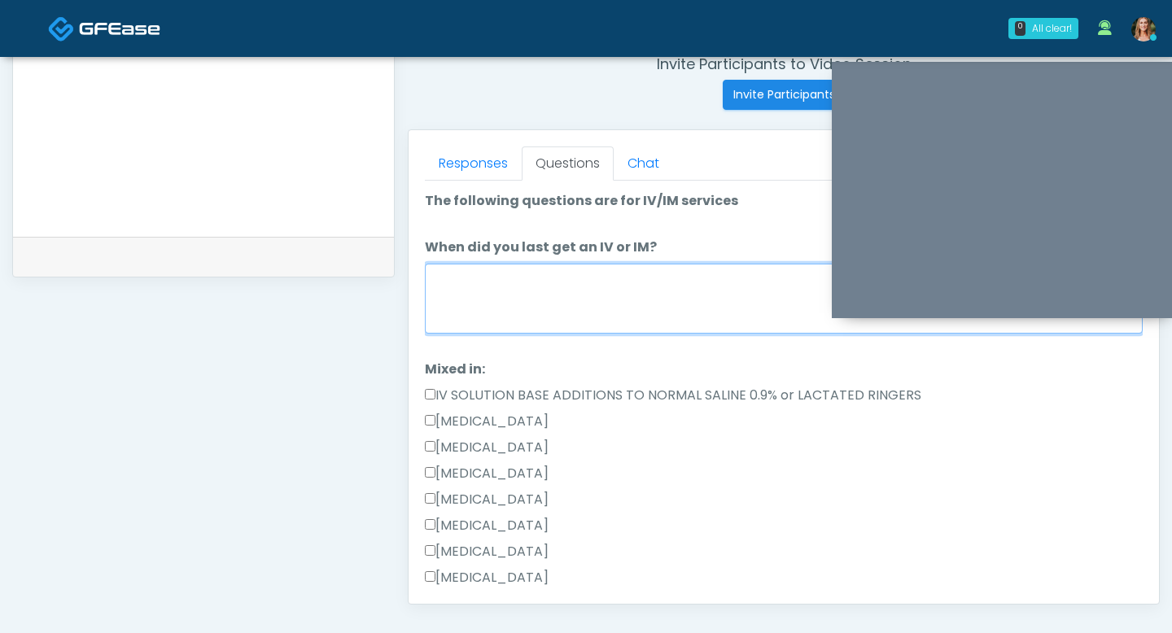
click at [562, 314] on textarea "When did you last get an IV or IM?" at bounding box center [784, 299] width 718 height 70
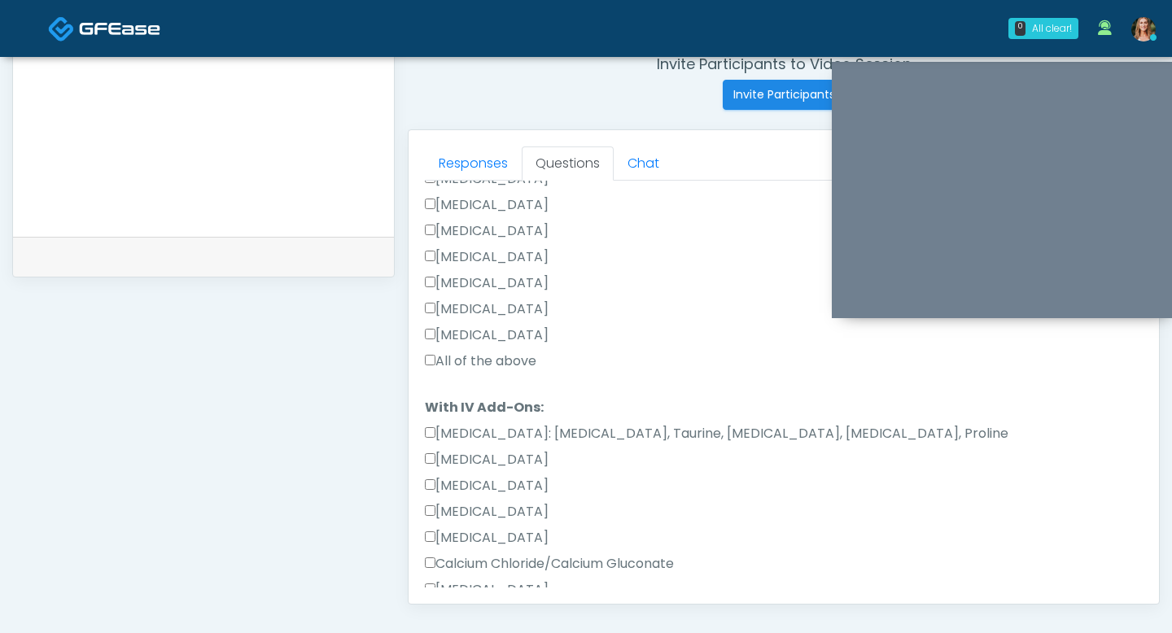
scroll to position [242, 0]
type textarea "*********"
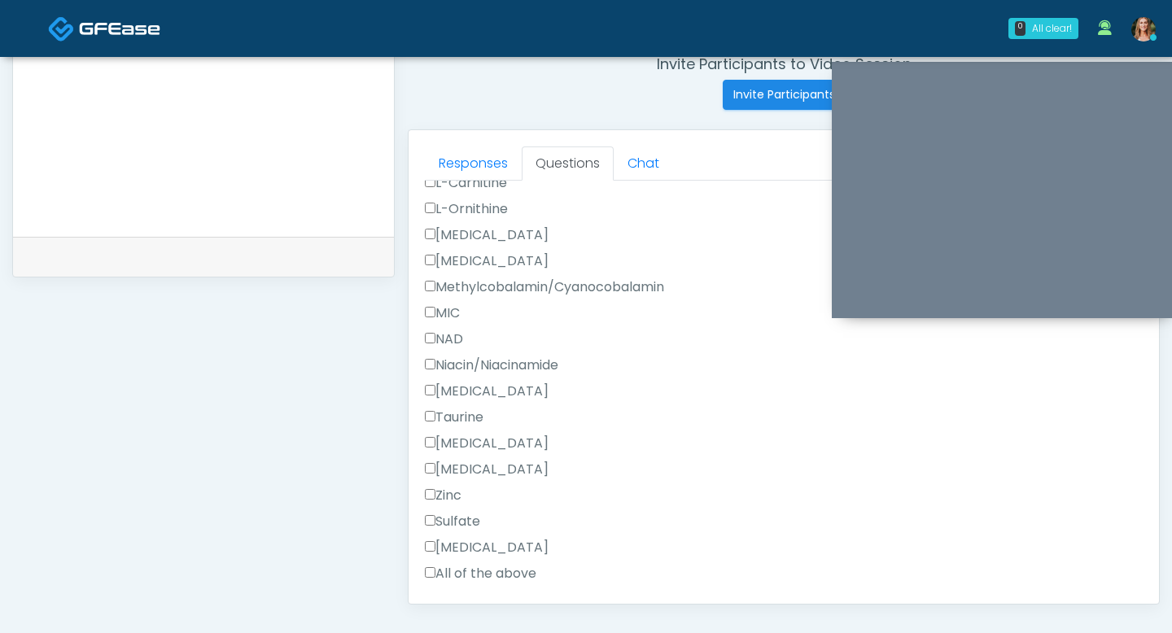
scroll to position [1653, 0]
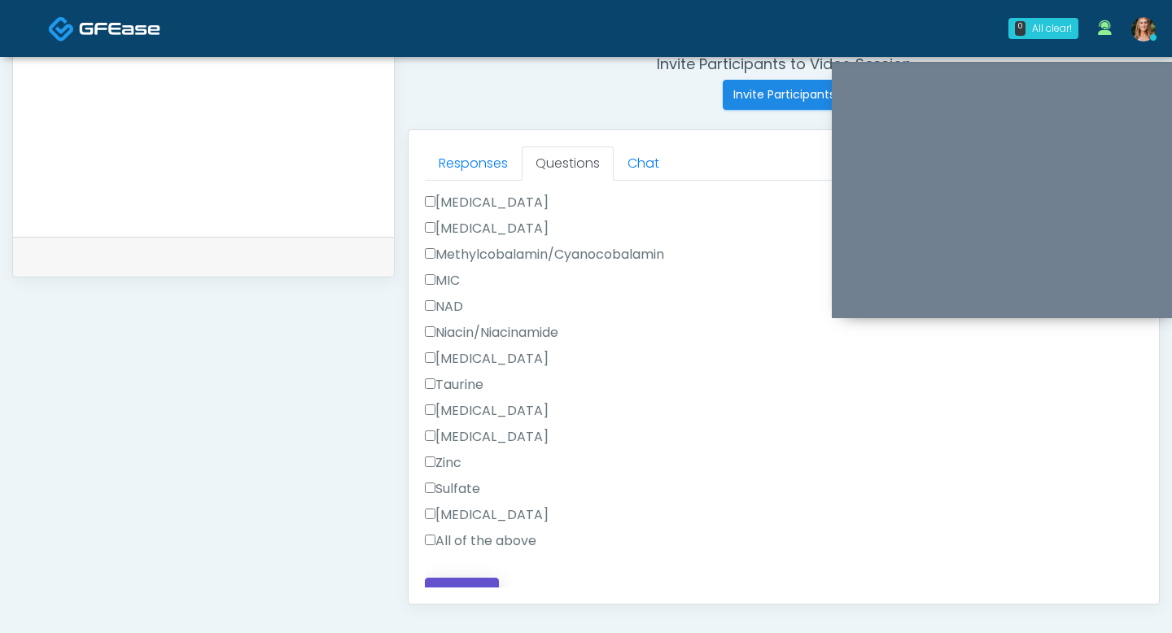
click at [445, 578] on button "Continue" at bounding box center [462, 593] width 74 height 30
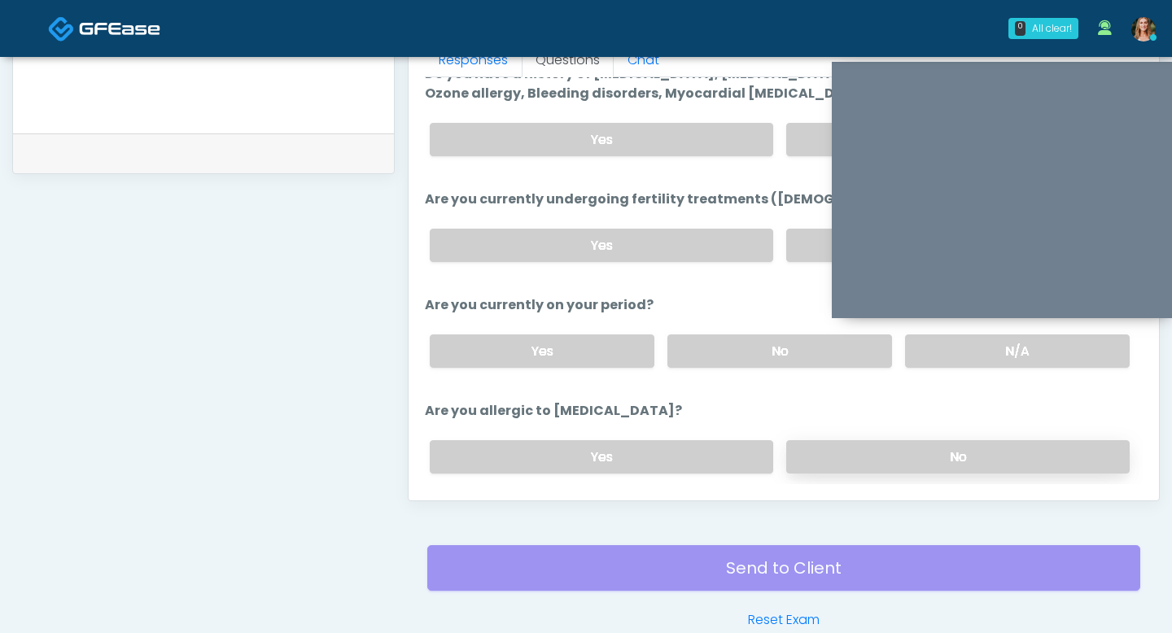
scroll to position [59, 0]
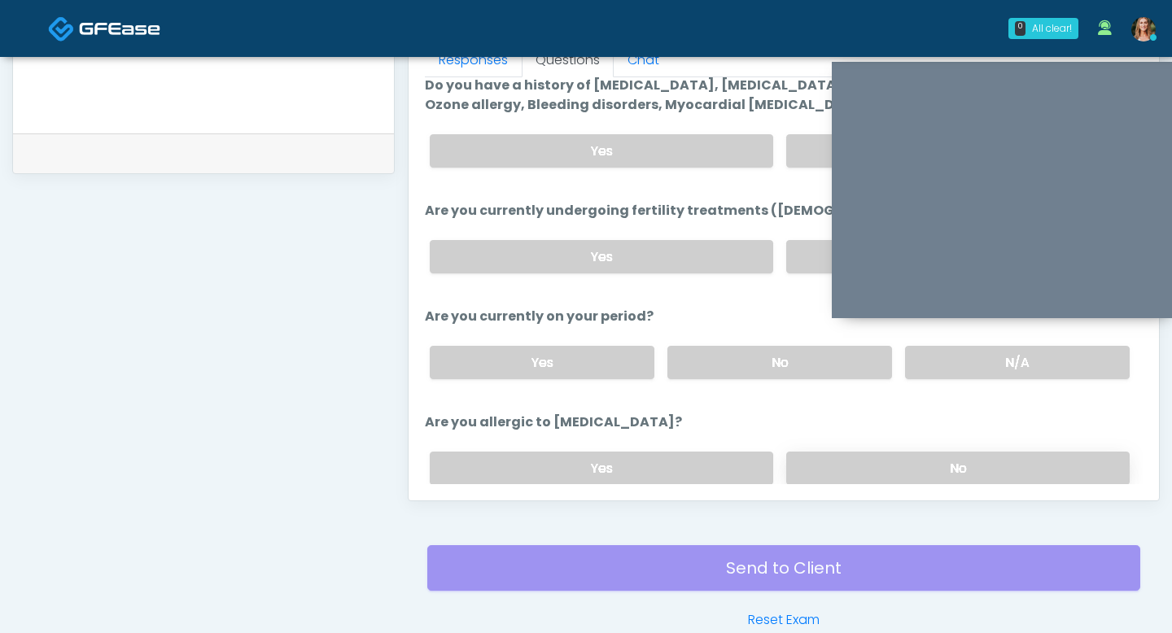
click at [849, 459] on label "No" at bounding box center [957, 468] width 343 height 33
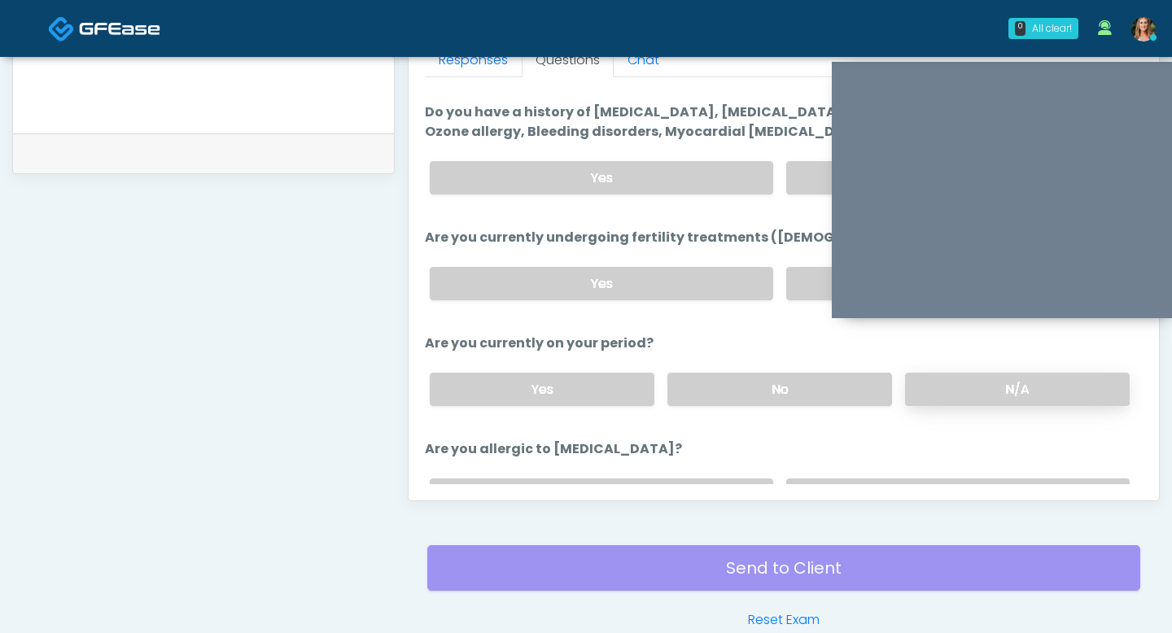
click at [933, 380] on label "N/A" at bounding box center [1017, 389] width 225 height 33
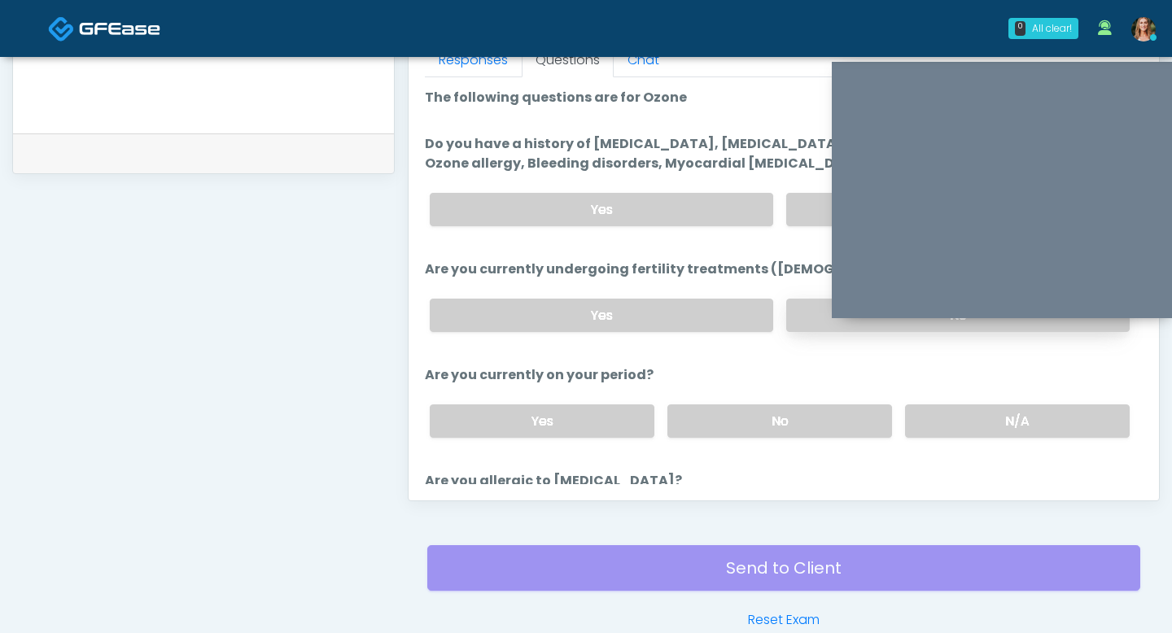
click at [821, 319] on label "No" at bounding box center [957, 315] width 343 height 33
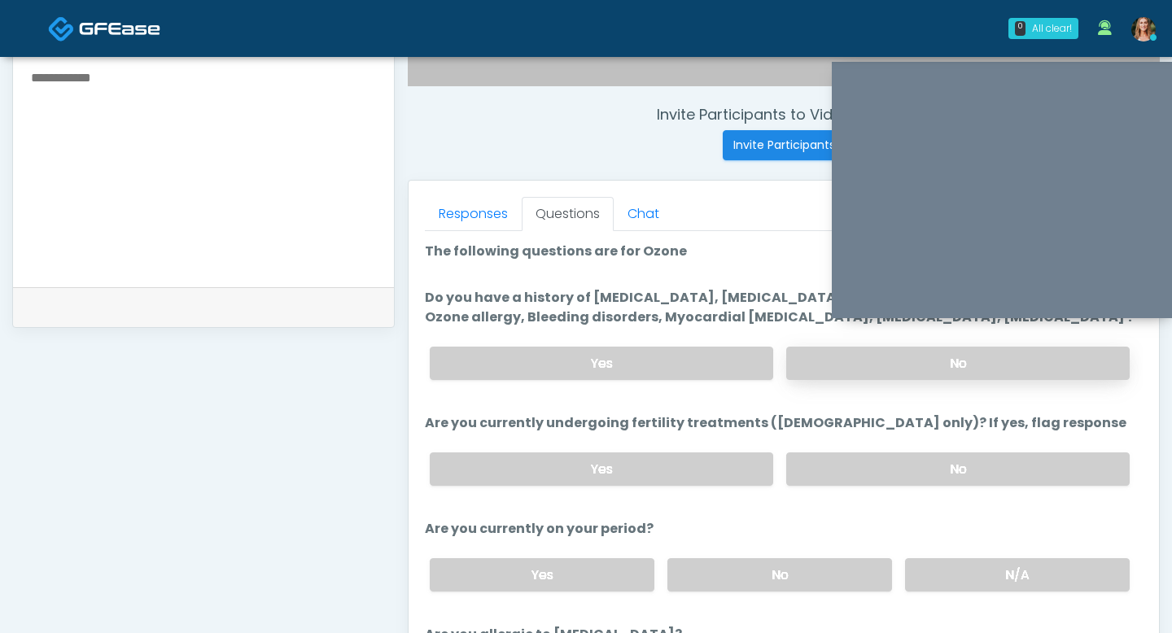
scroll to position [522, 0]
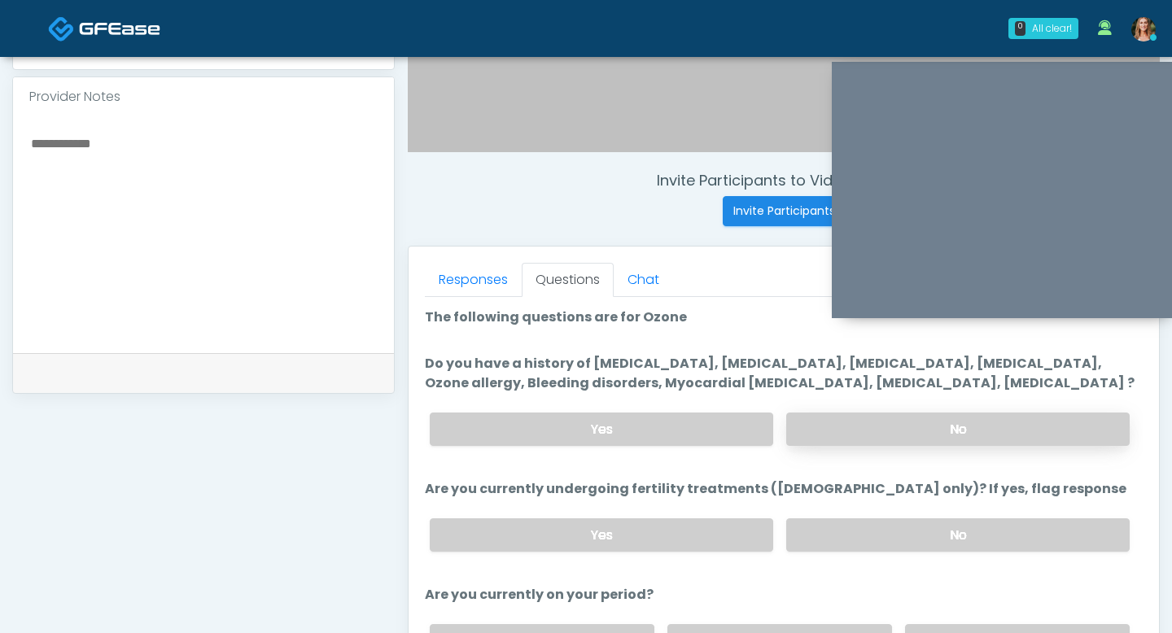
click at [903, 423] on label "No" at bounding box center [957, 429] width 343 height 33
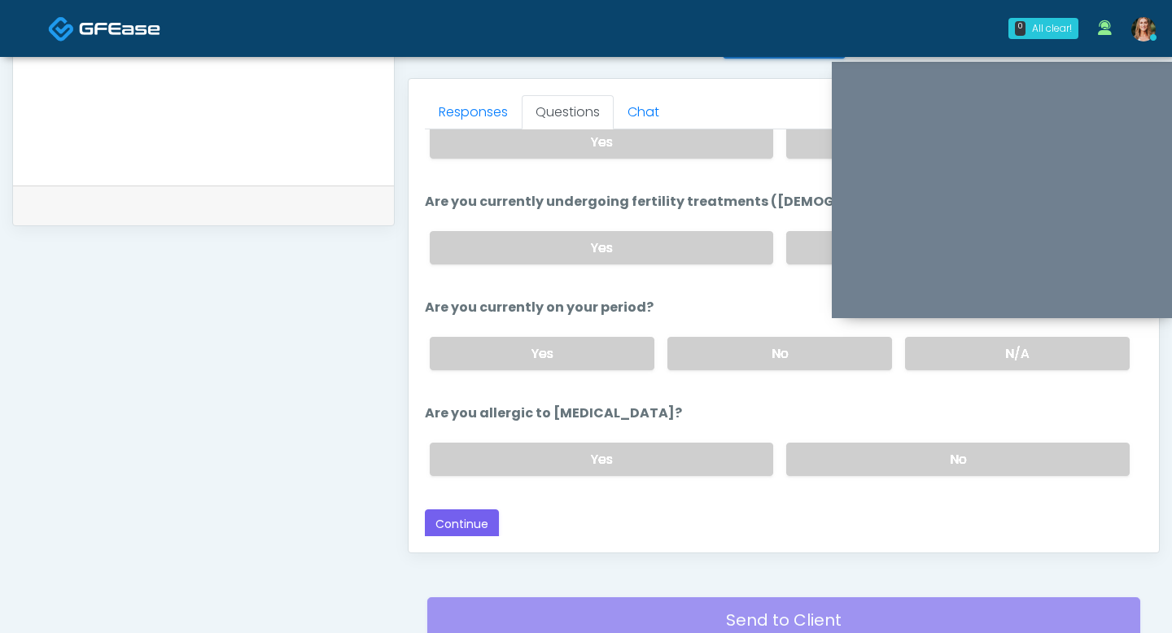
scroll to position [717, 0]
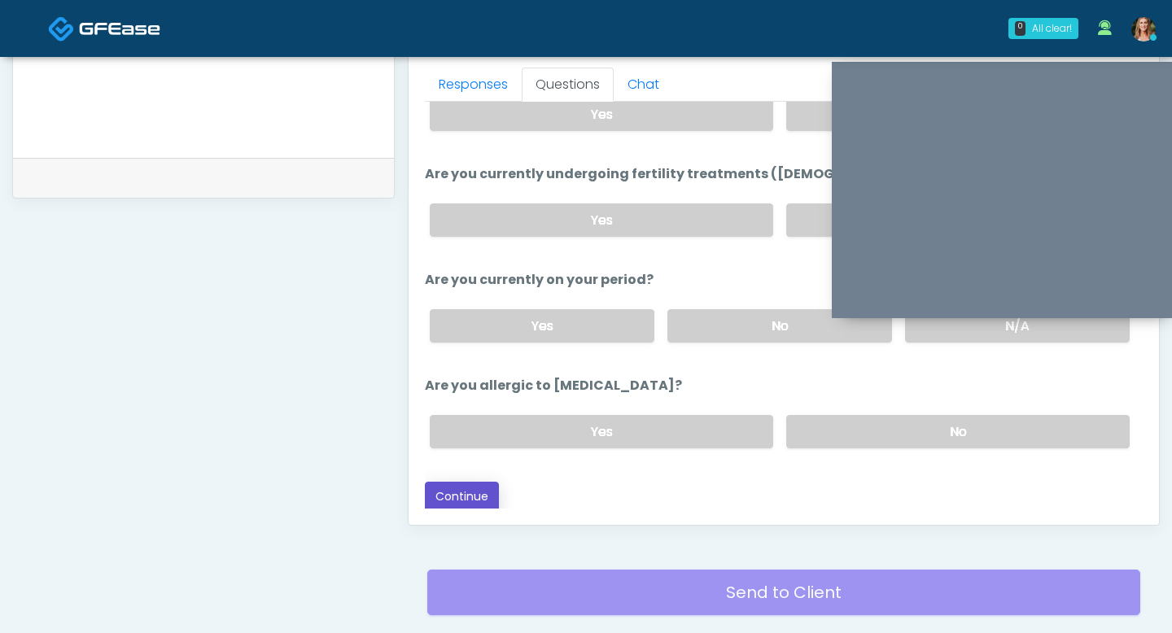
click at [483, 500] on button "Continue" at bounding box center [462, 497] width 74 height 30
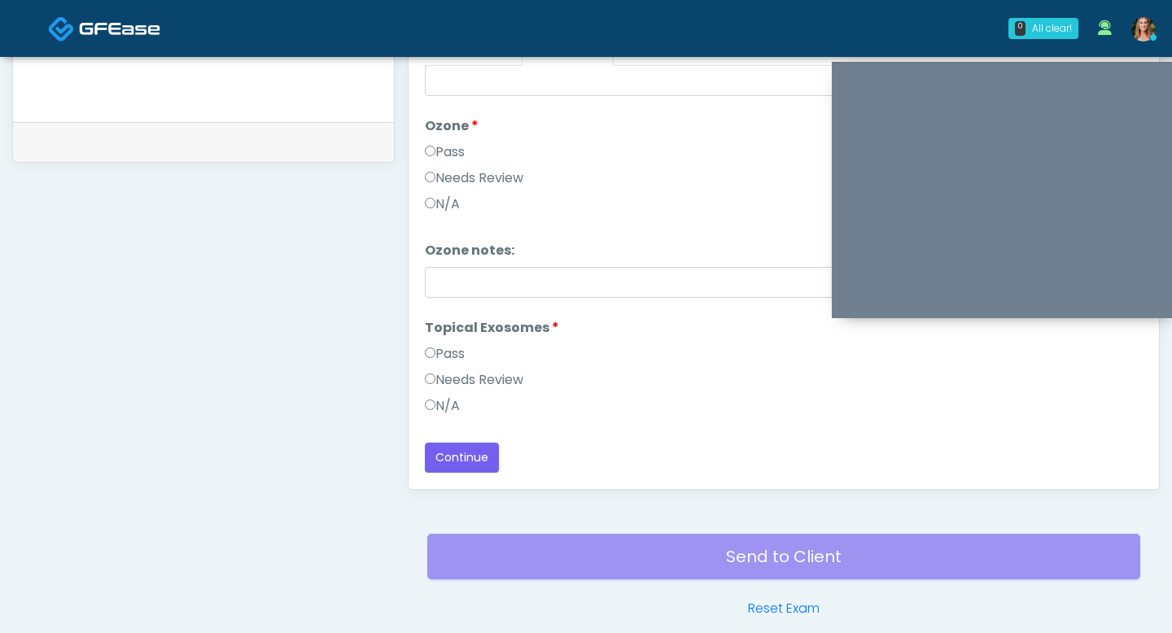
scroll to position [756, 0]
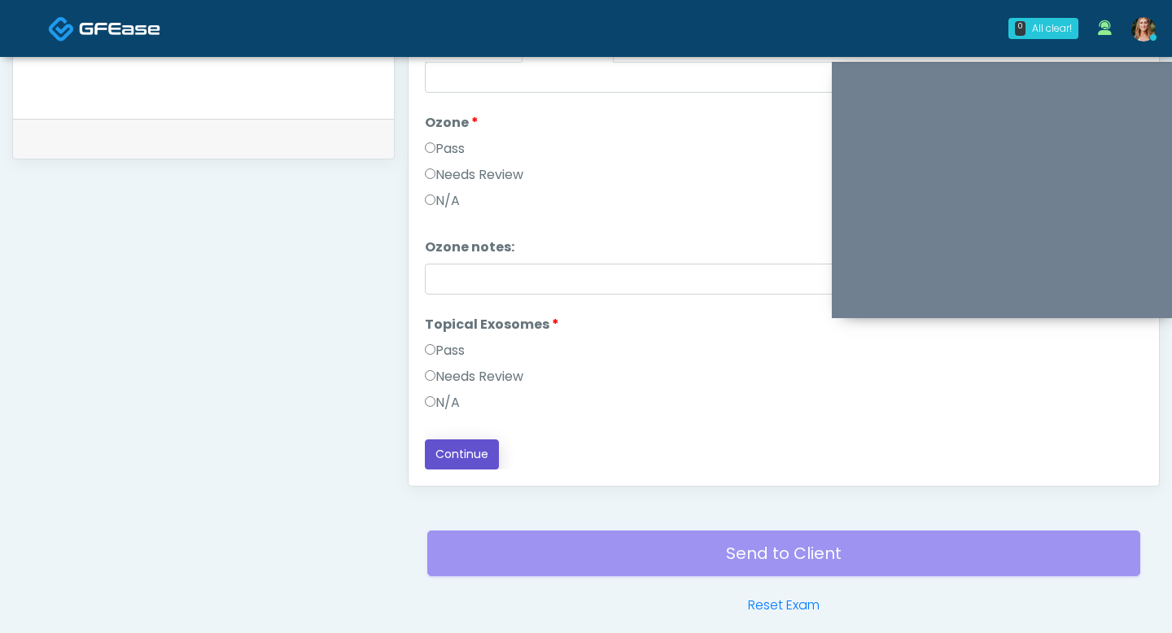
click at [444, 448] on button "Continue" at bounding box center [462, 454] width 74 height 30
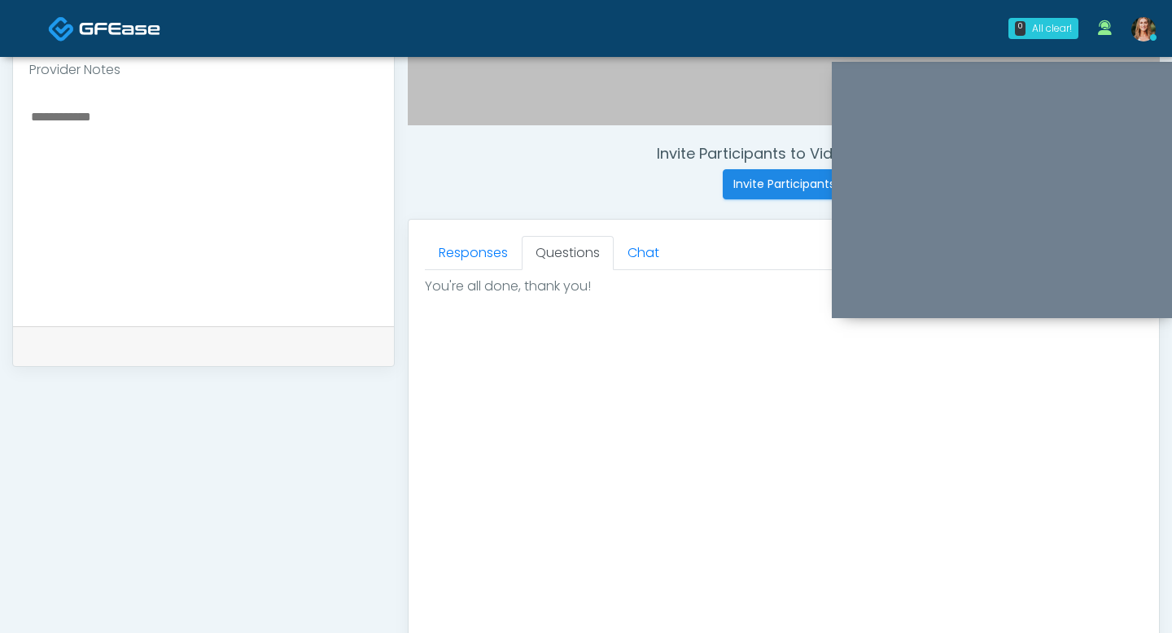
scroll to position [539, 0]
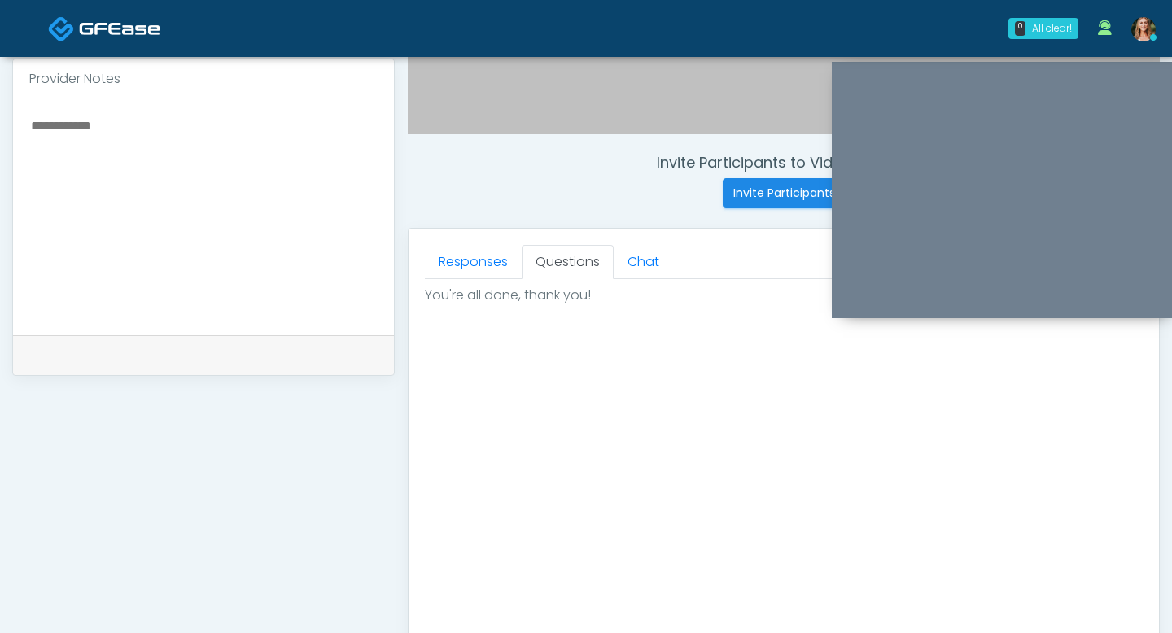
click at [97, 176] on textarea at bounding box center [203, 214] width 348 height 199
type textarea "*"
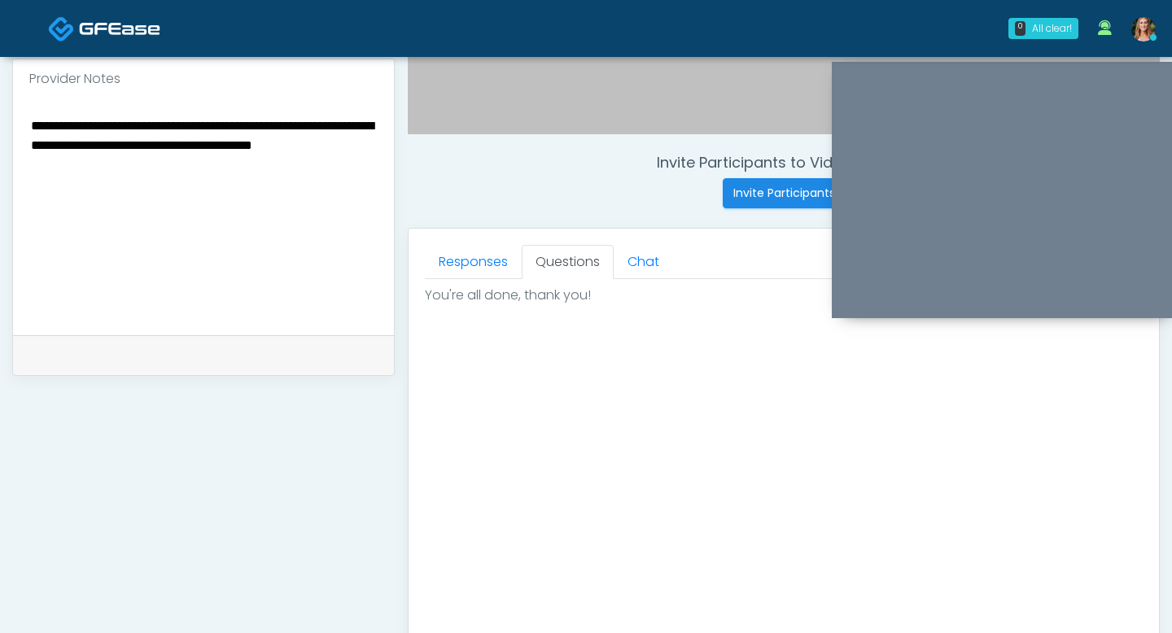
click at [298, 149] on textarea "**********" at bounding box center [203, 214] width 348 height 199
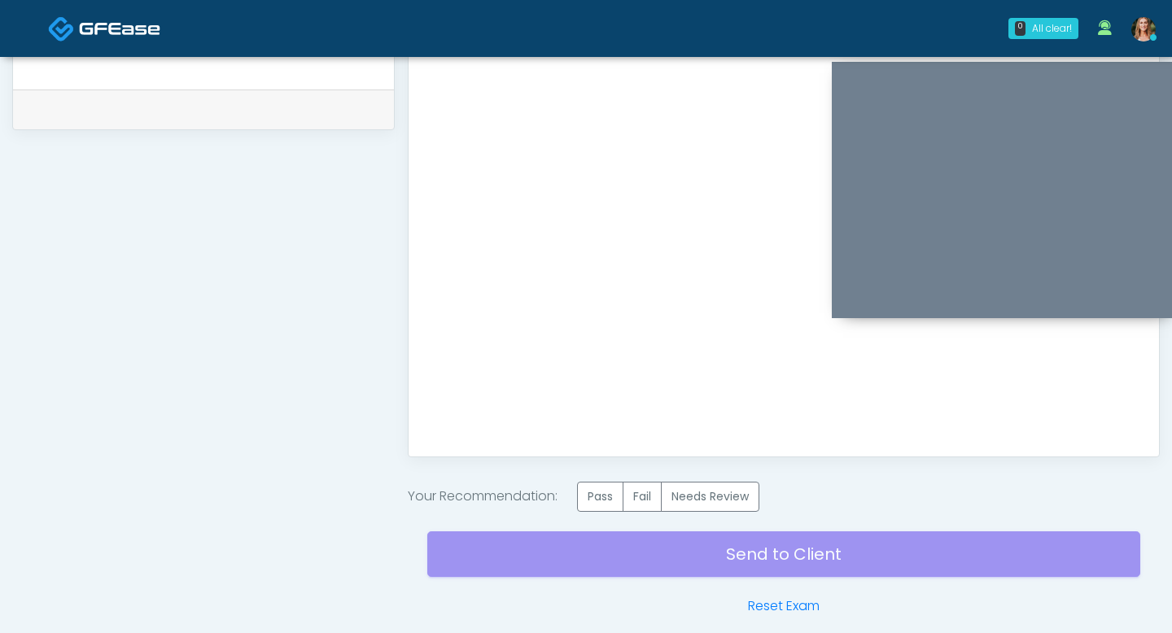
scroll to position [858, 0]
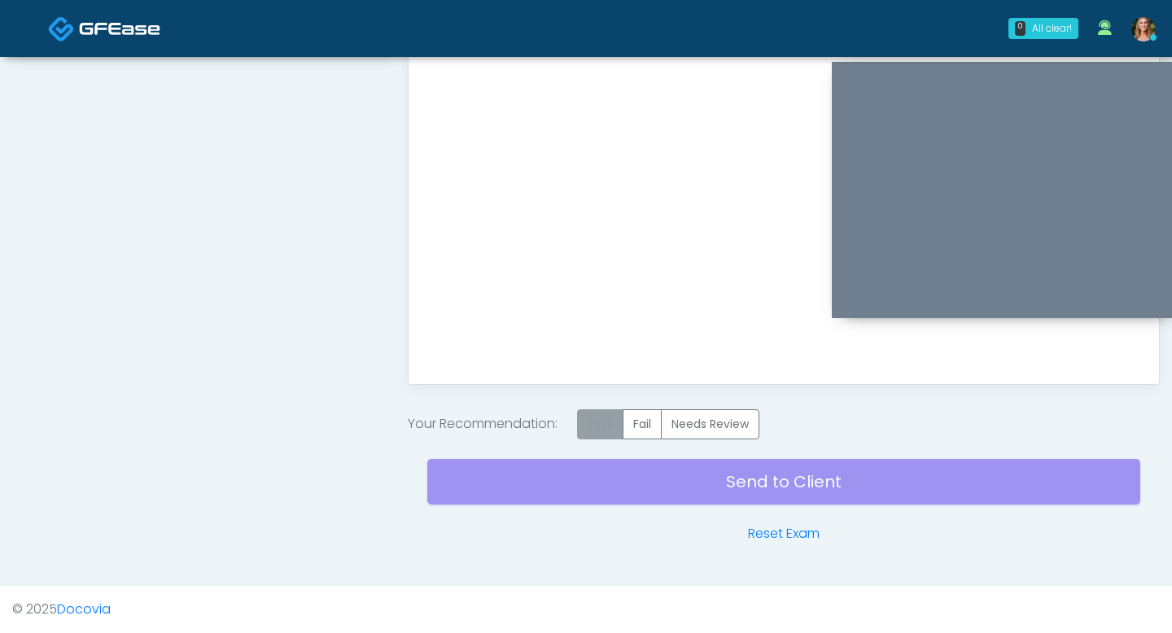
type textarea "**********"
click at [613, 419] on label "Pass" at bounding box center [600, 424] width 46 height 30
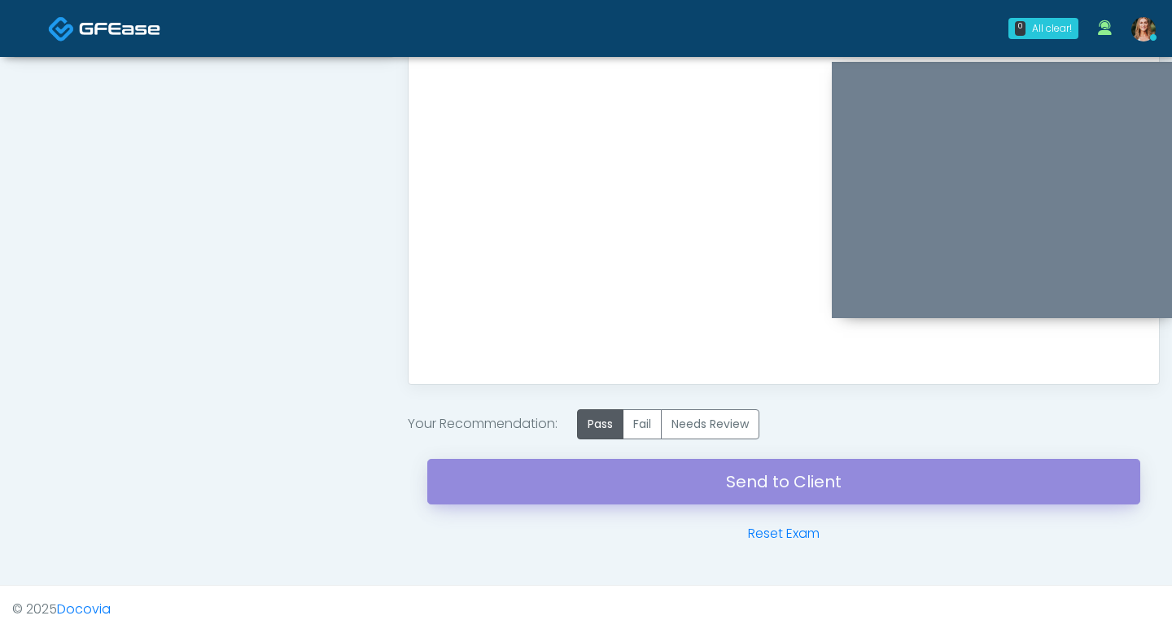
click at [631, 486] on link "Send to Client" at bounding box center [783, 482] width 713 height 46
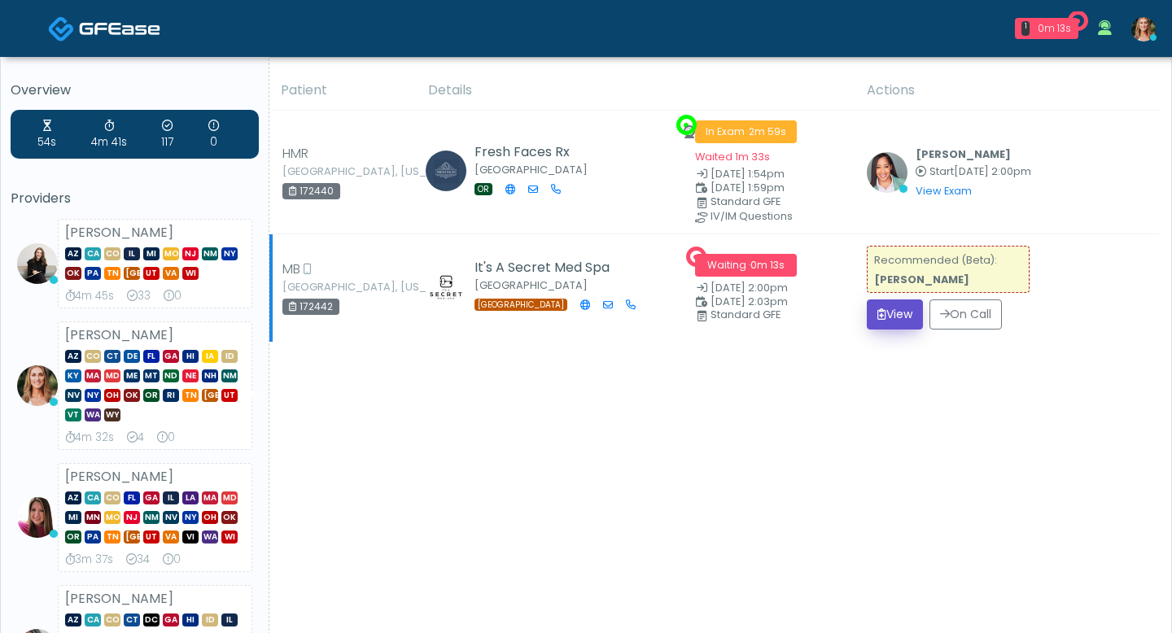
click at [877, 308] on icon "submit" at bounding box center [881, 313] width 9 height 11
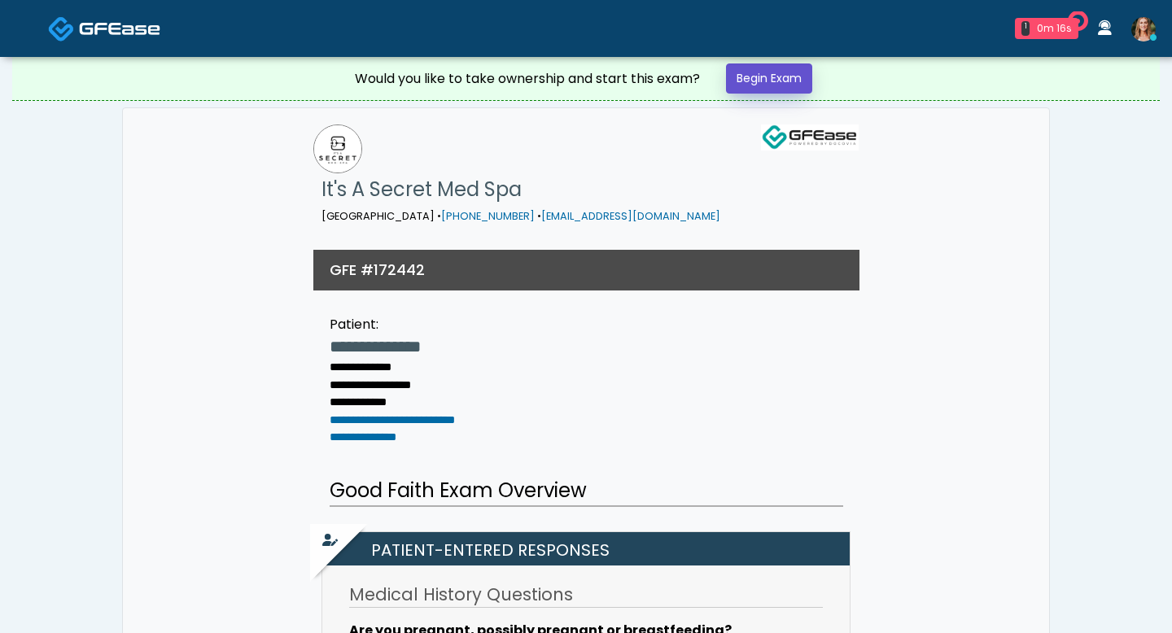
click at [779, 81] on link "Begin Exam" at bounding box center [769, 78] width 86 height 30
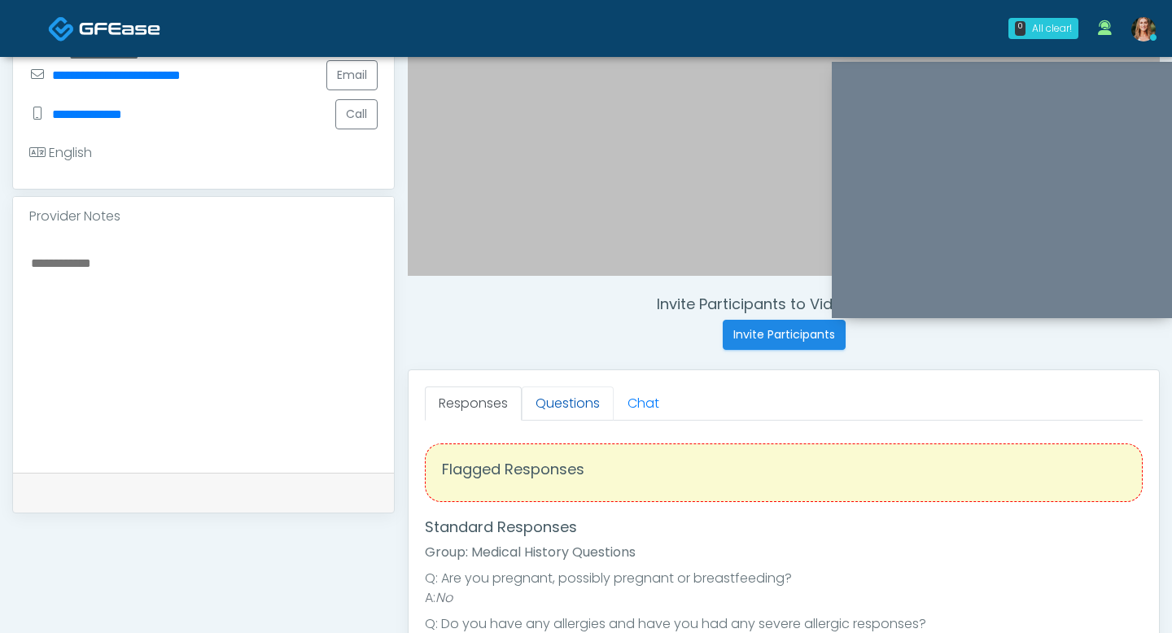
click at [541, 406] on link "Questions" at bounding box center [568, 403] width 92 height 34
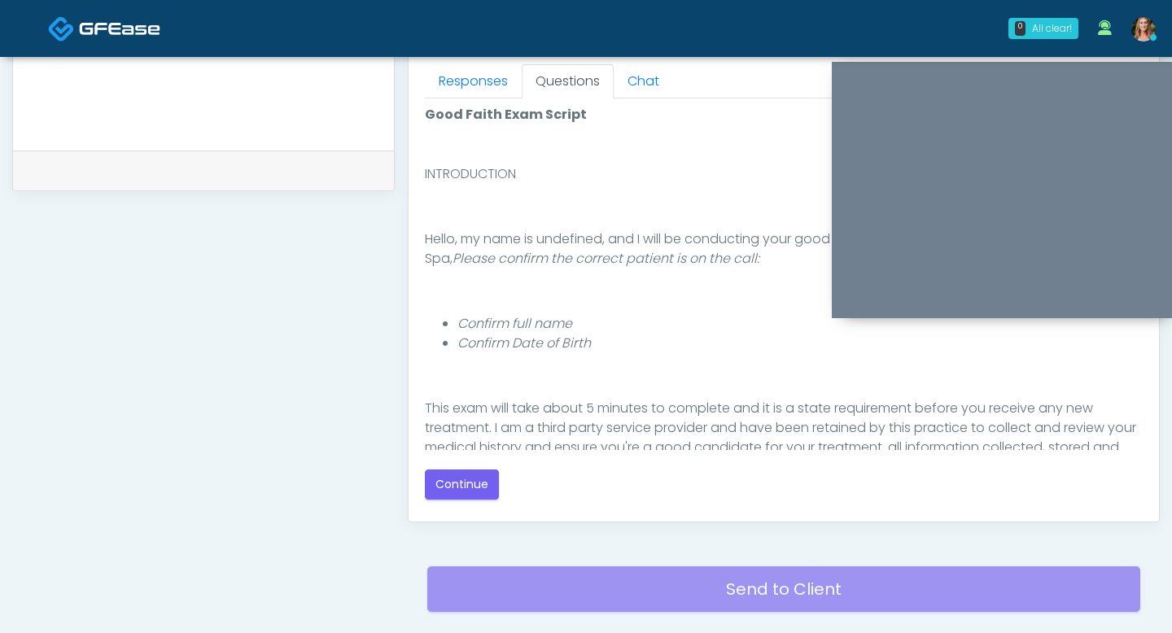
scroll to position [40, 0]
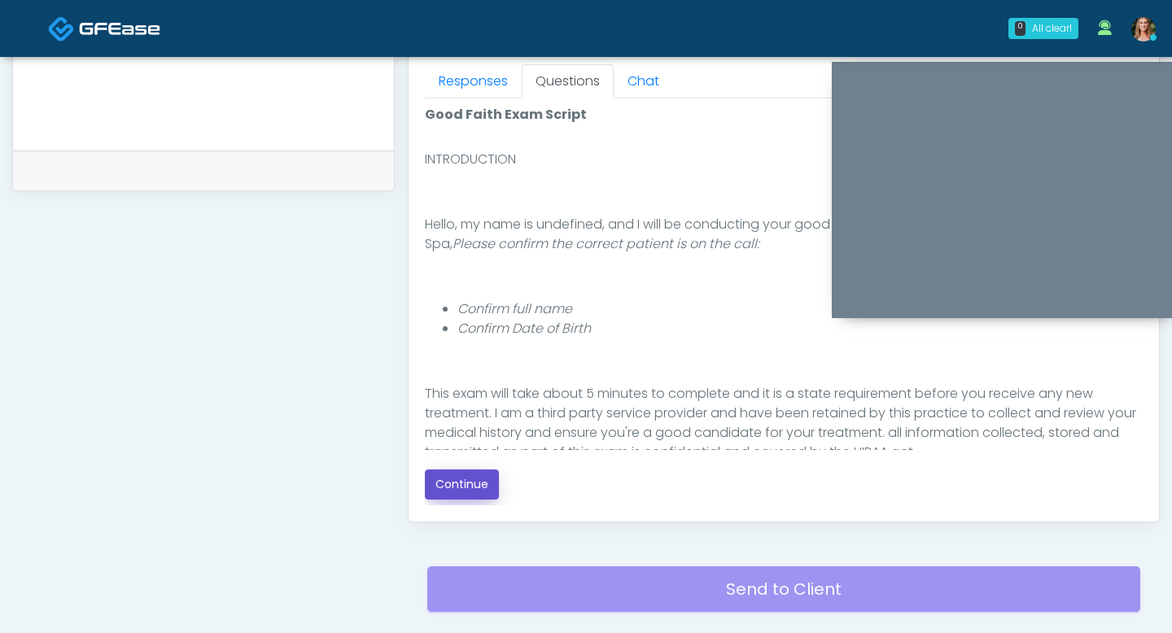
click at [487, 481] on button "Continue" at bounding box center [462, 484] width 74 height 30
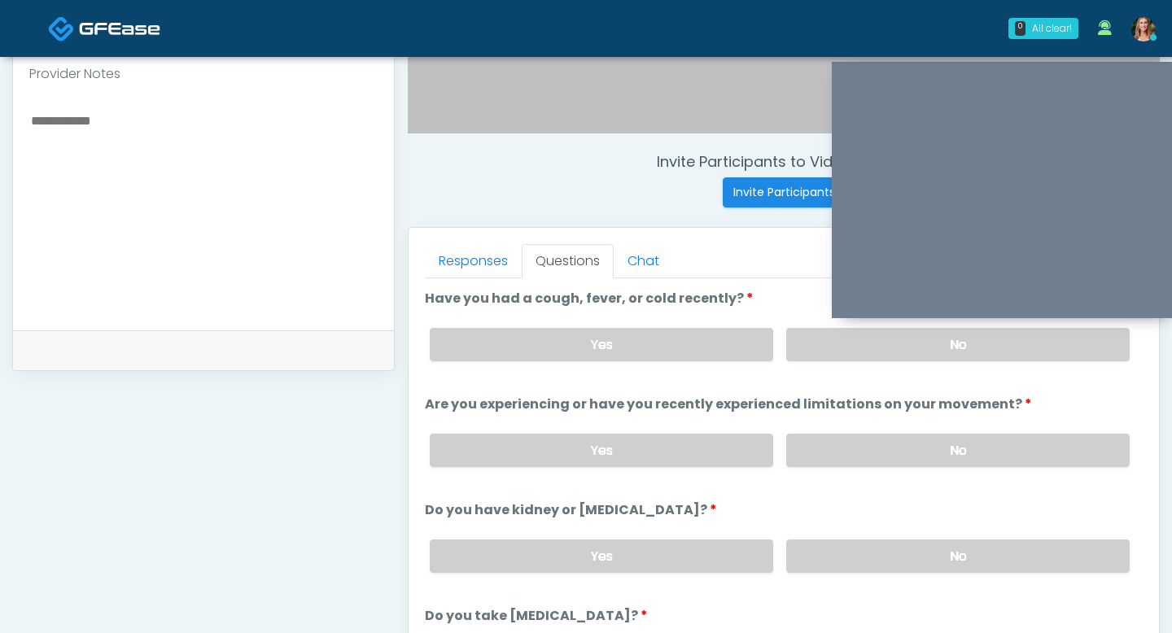
scroll to position [534, 0]
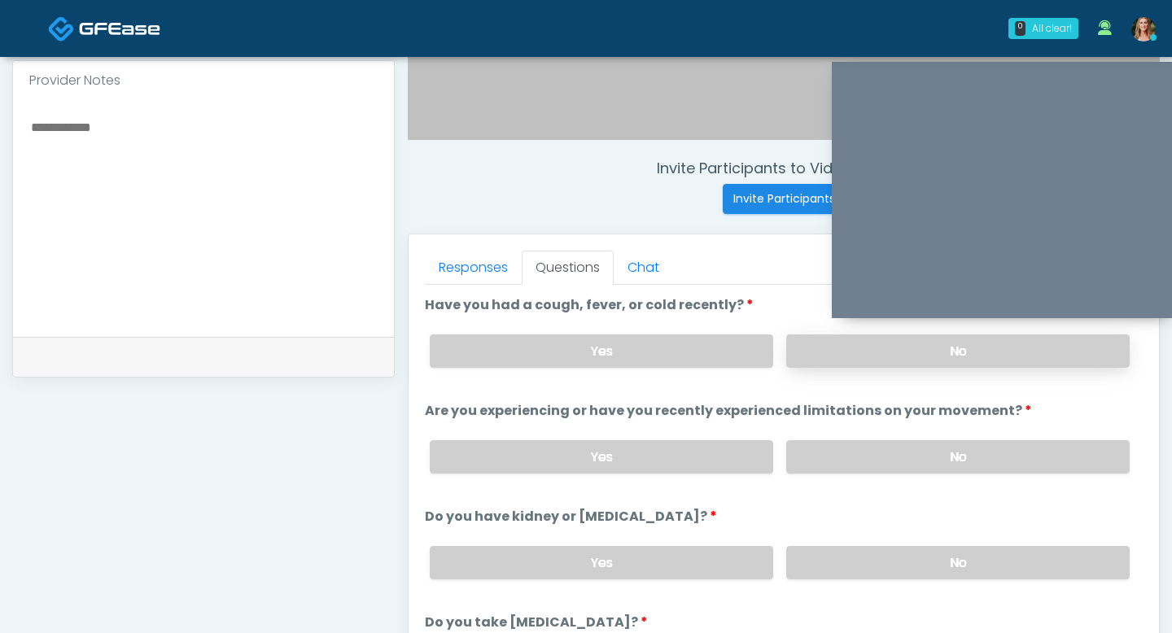
click at [839, 363] on label "No" at bounding box center [957, 350] width 343 height 33
click at [831, 450] on label "No" at bounding box center [957, 456] width 343 height 33
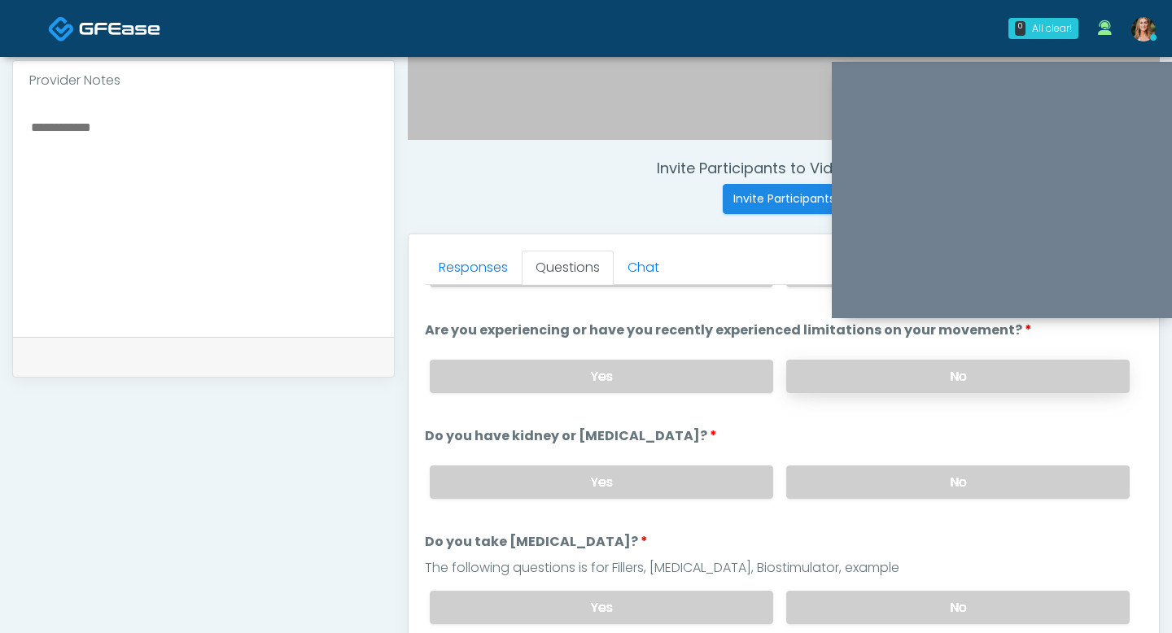
scroll to position [94, 0]
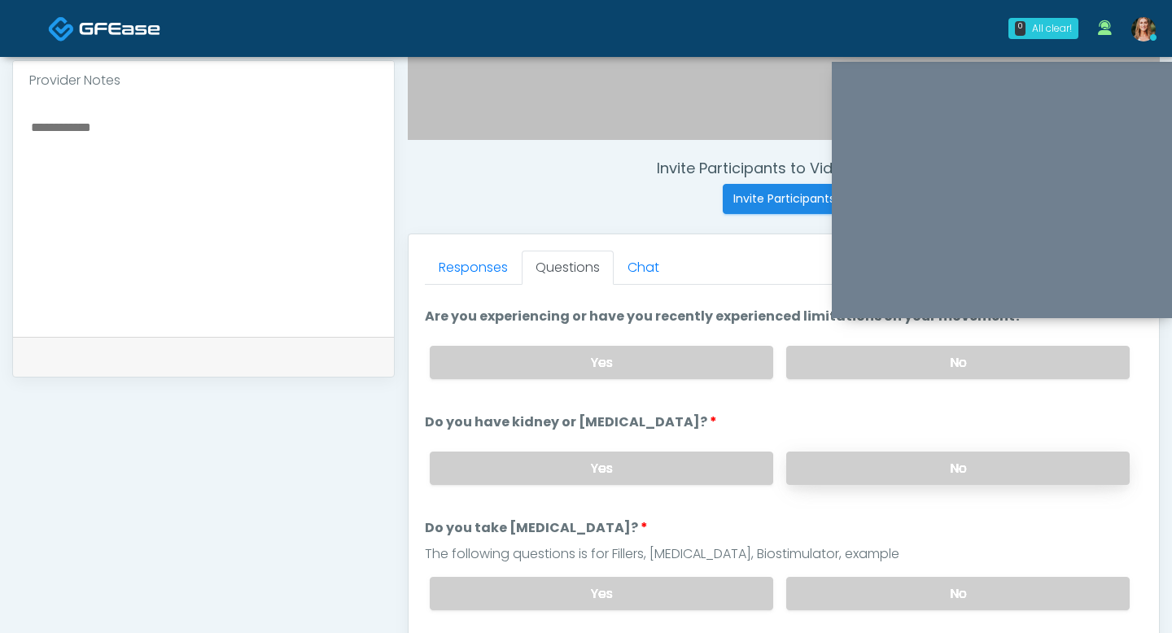
click at [894, 467] on label "No" at bounding box center [957, 468] width 343 height 33
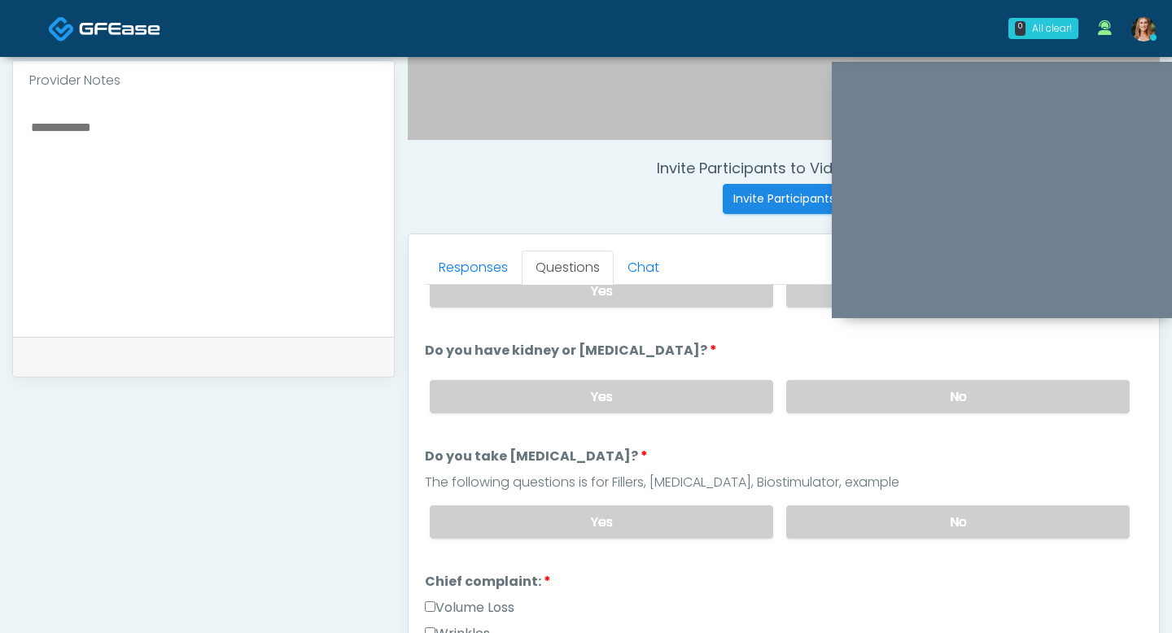
scroll to position [168, 0]
click at [945, 510] on label "No" at bounding box center [957, 519] width 343 height 33
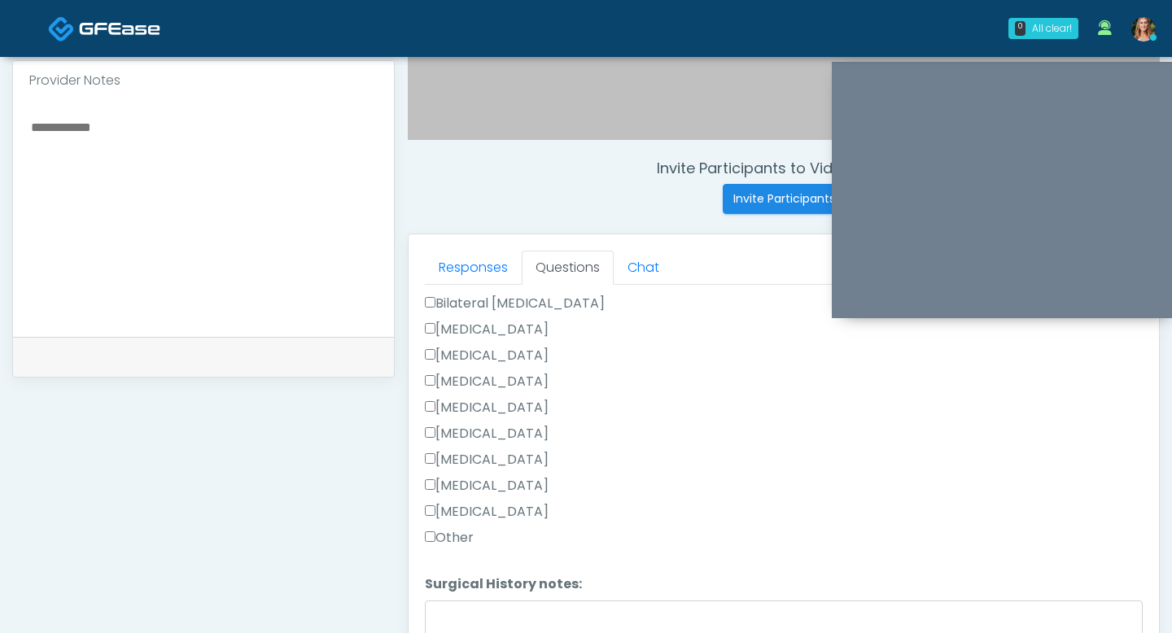
scroll to position [1060, 0]
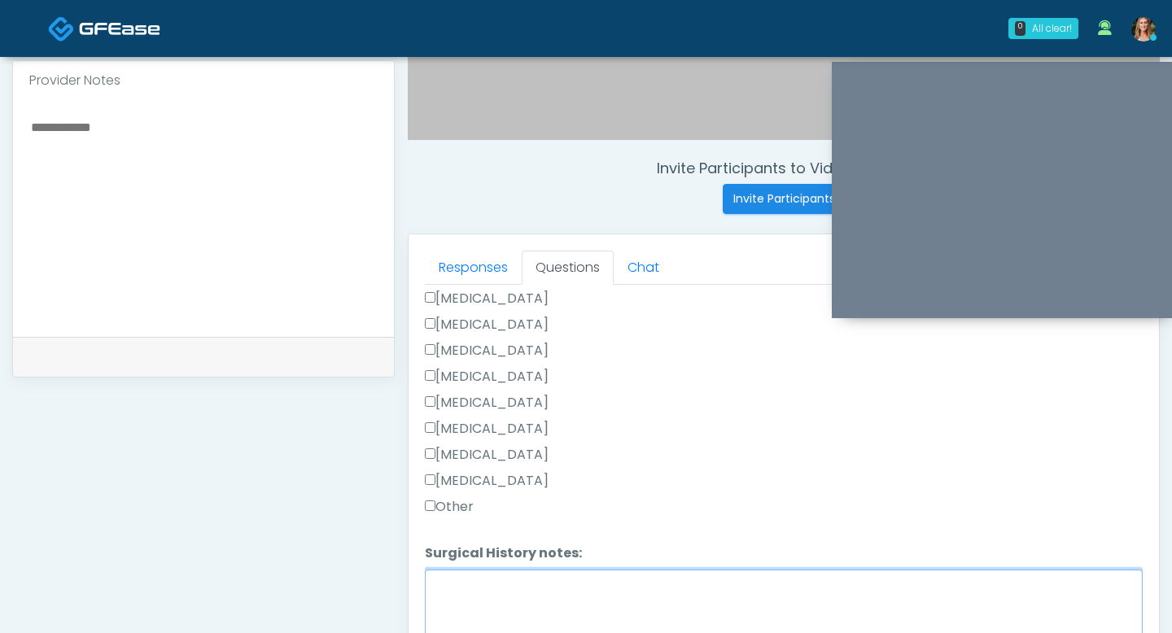
click at [454, 597] on textarea "Surgical History notes:" at bounding box center [784, 605] width 718 height 70
click at [481, 585] on textarea "**********" at bounding box center [784, 605] width 718 height 70
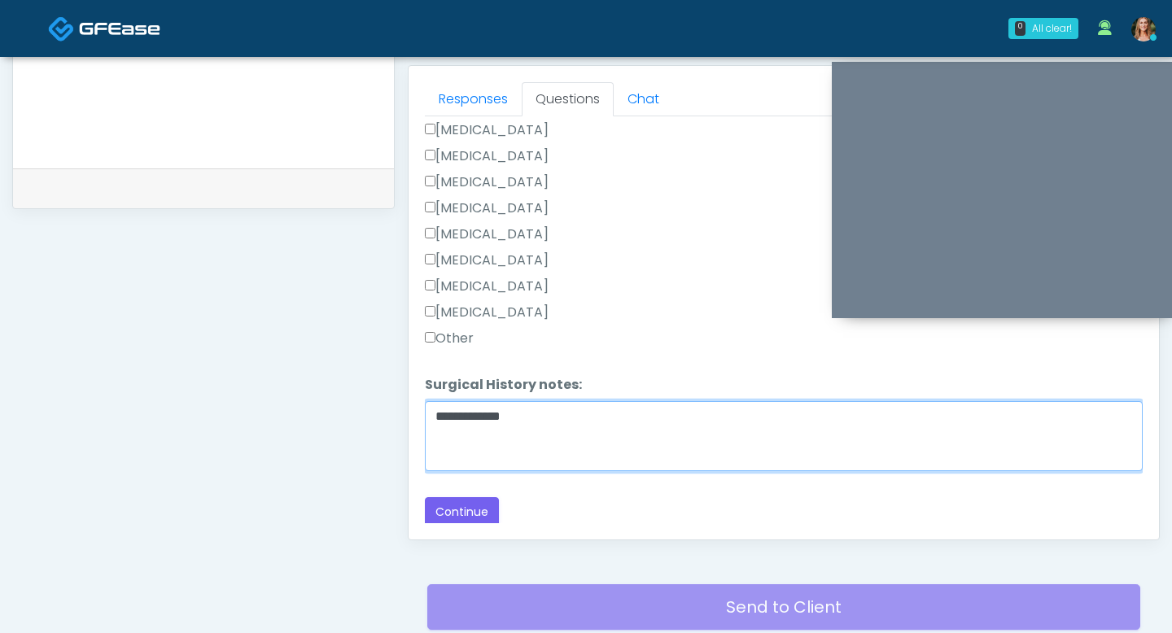
scroll to position [819, 0]
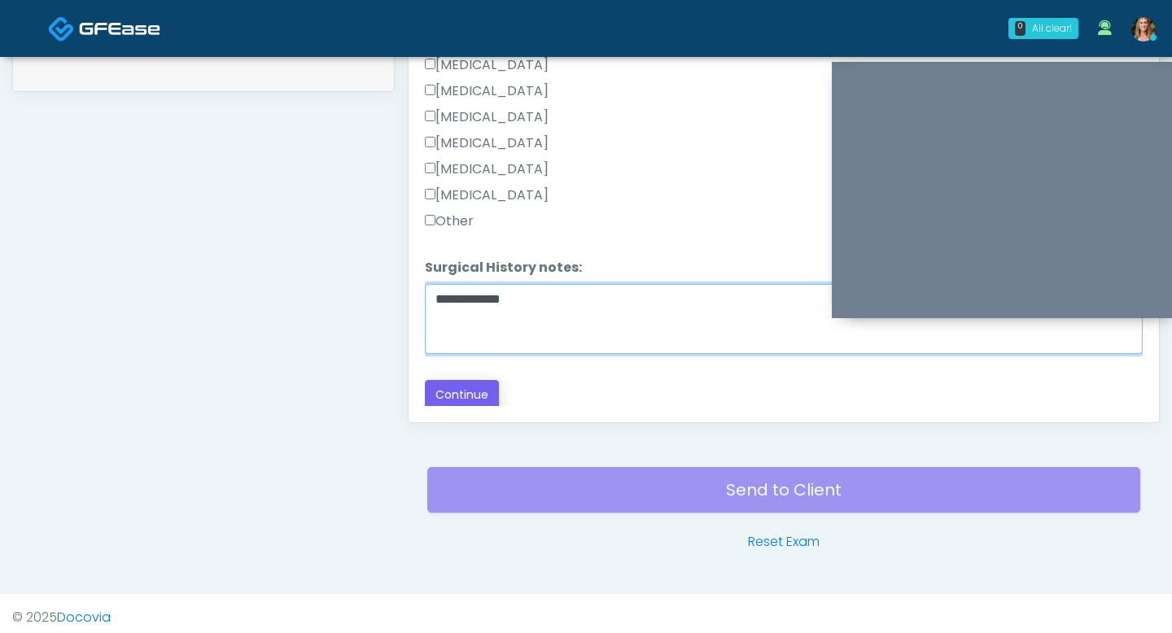
type textarea "**********"
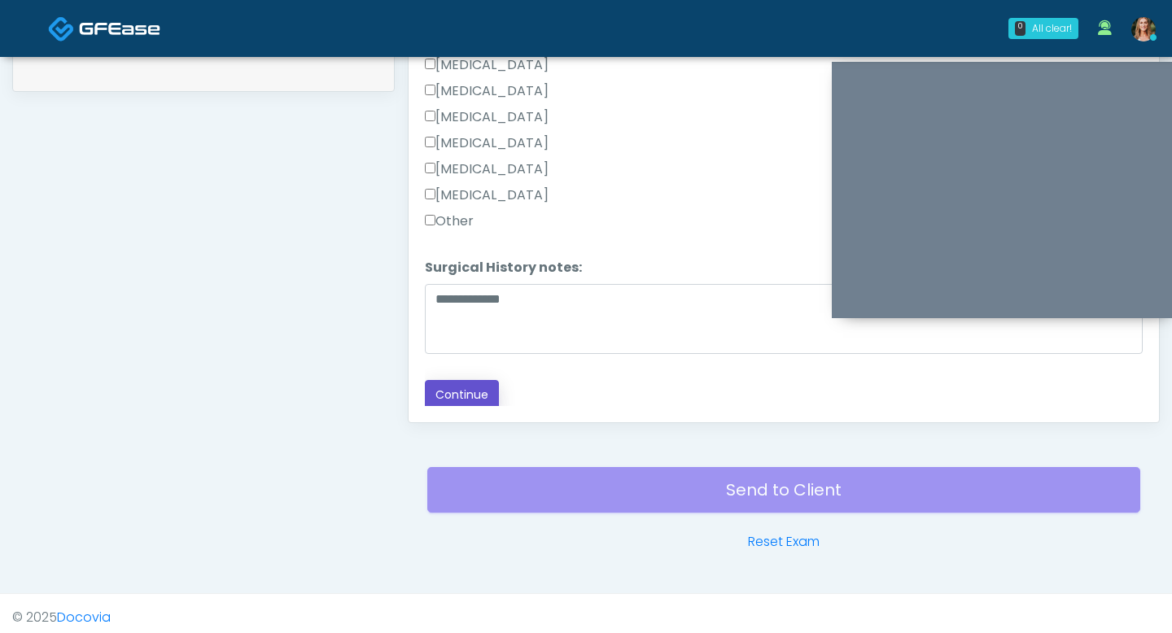
click at [439, 386] on button "Continue" at bounding box center [462, 395] width 74 height 30
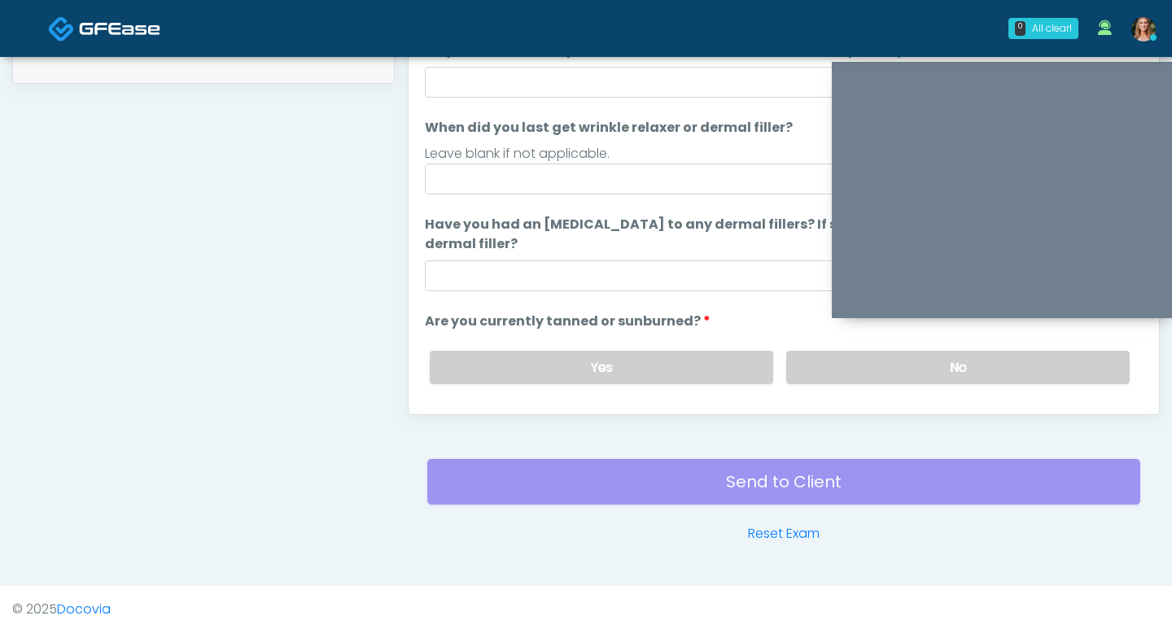
scroll to position [0, 0]
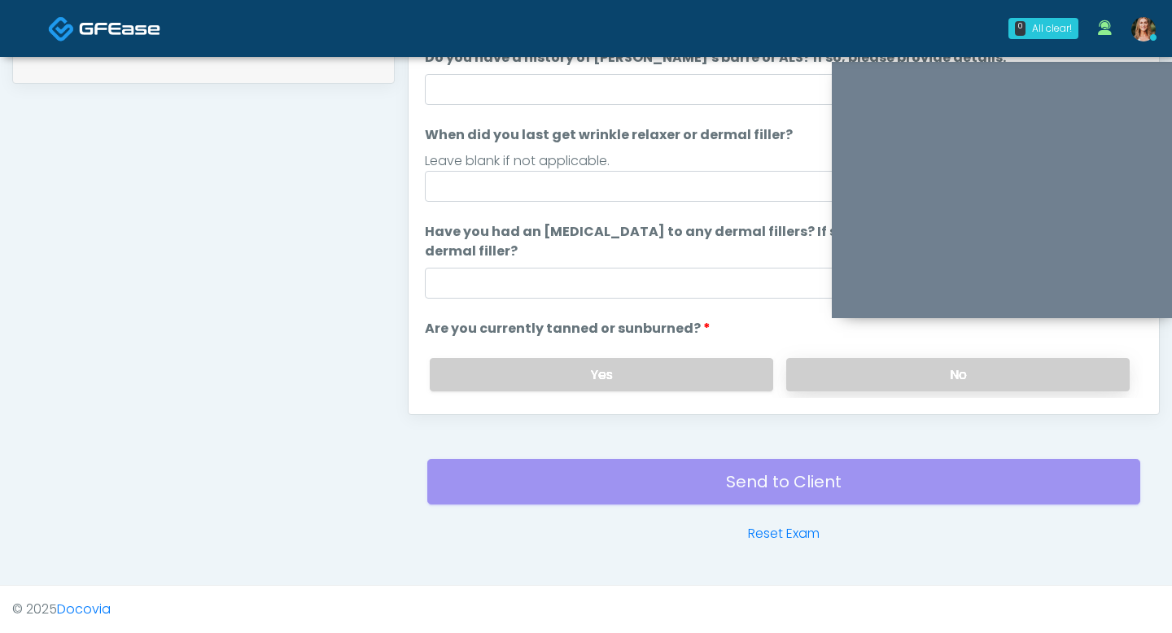
click at [829, 379] on label "No" at bounding box center [957, 374] width 343 height 33
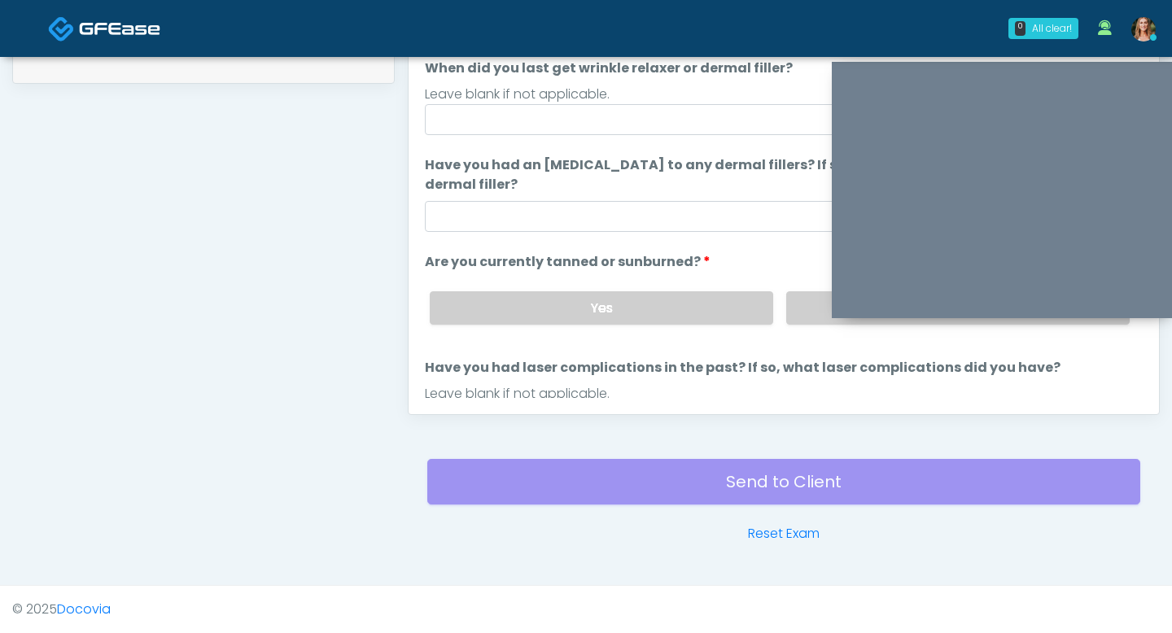
scroll to position [131, 0]
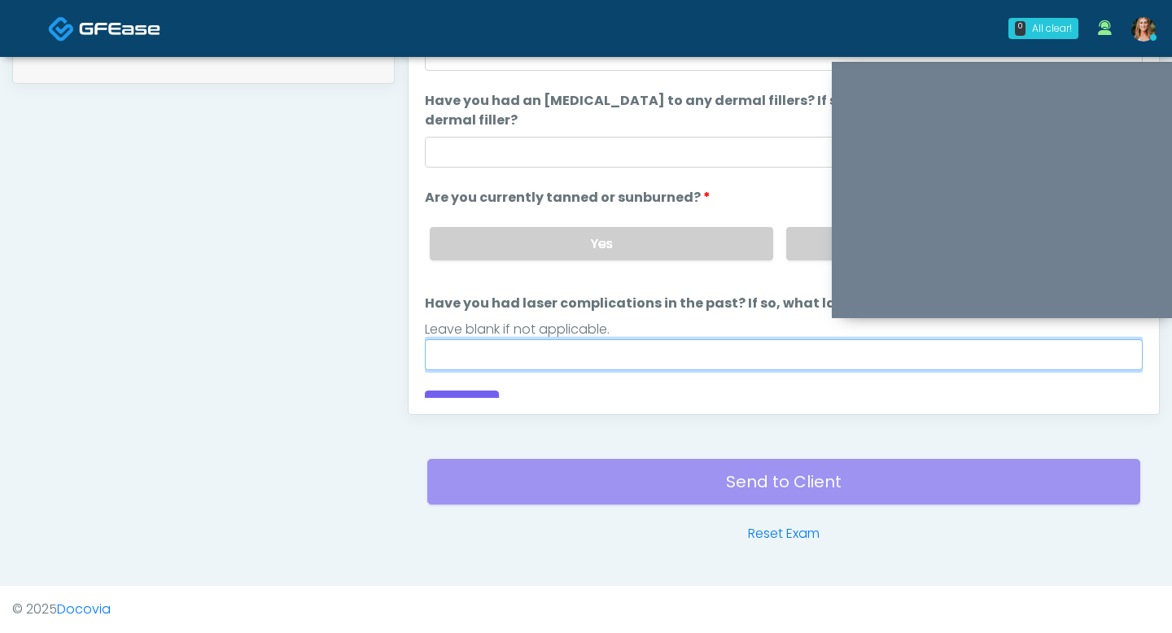
click at [648, 365] on input "Have you had laser complications in the past? If so, what laser complications d…" at bounding box center [784, 354] width 718 height 31
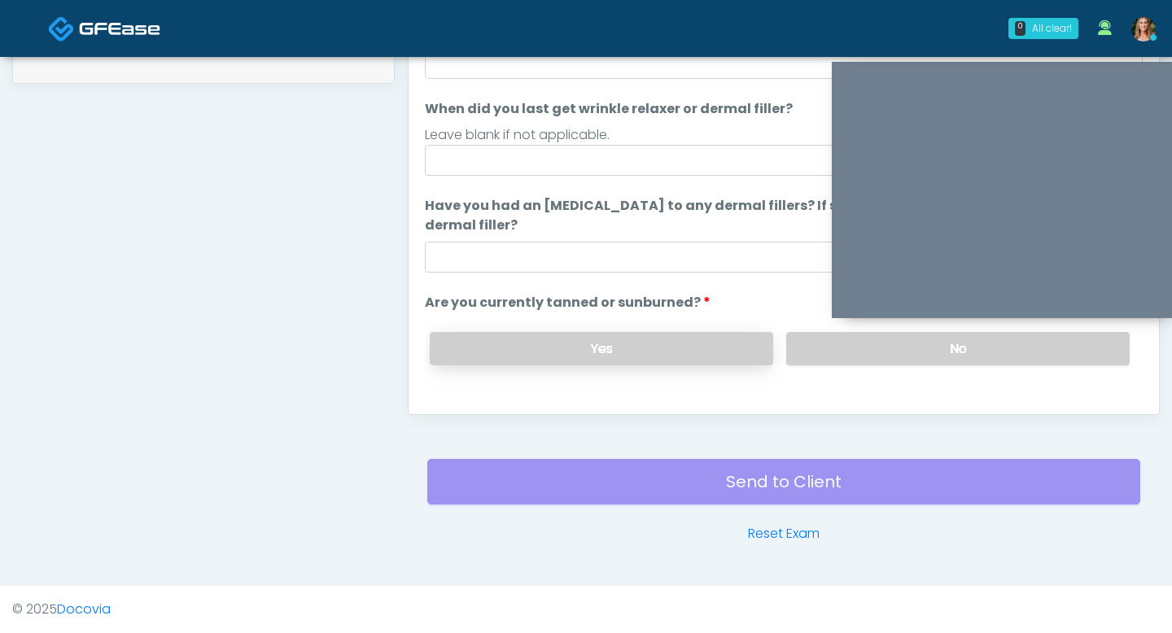
scroll to position [12, 0]
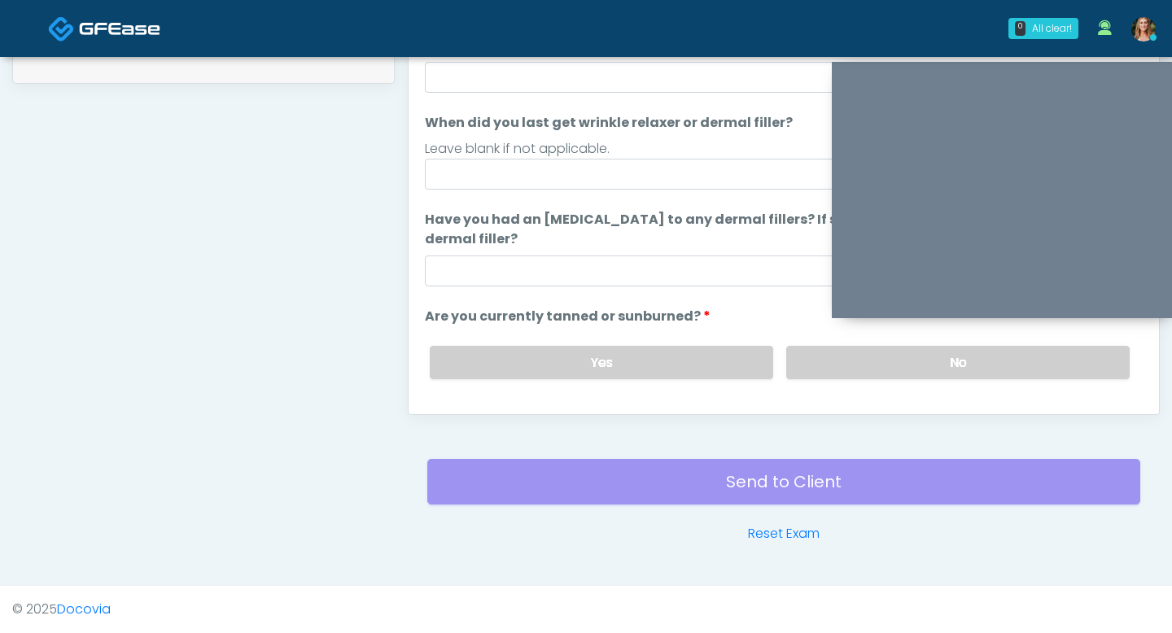
type input "**"
click at [683, 280] on input "Have you had an allergic response to any dermal fillers? If so, what was the re…" at bounding box center [784, 270] width 718 height 31
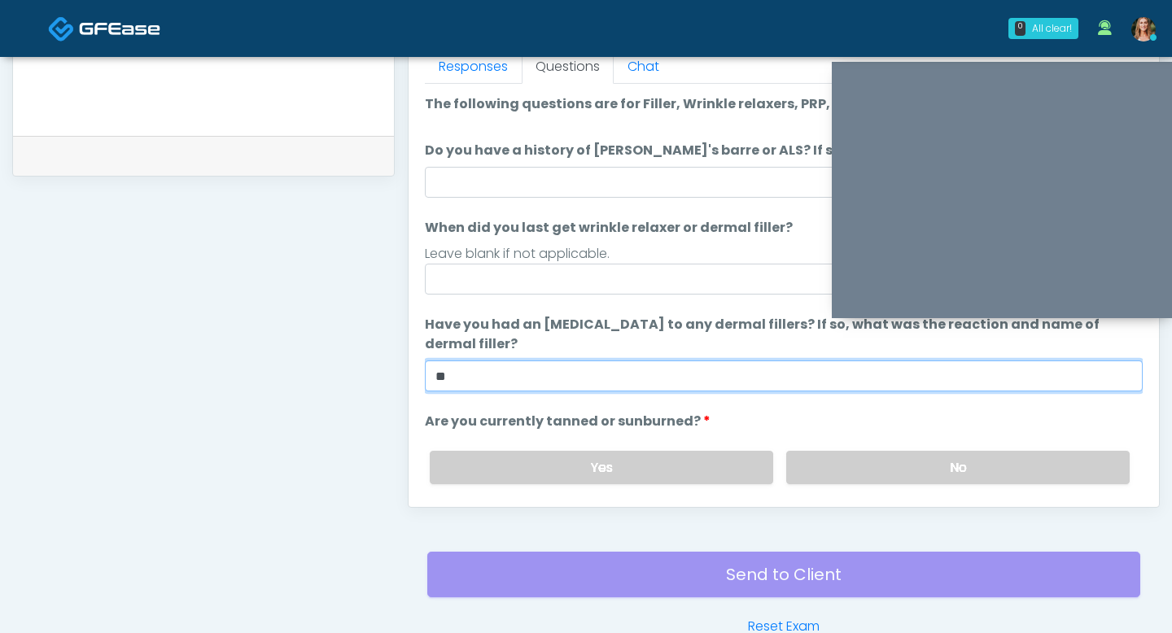
scroll to position [731, 0]
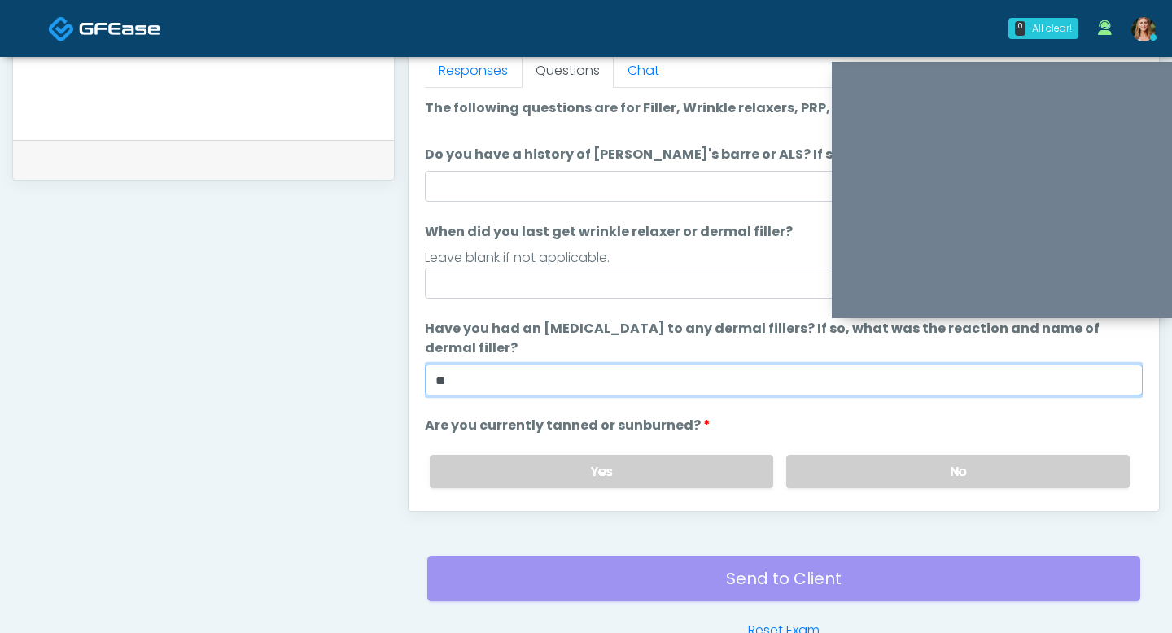
type input "**"
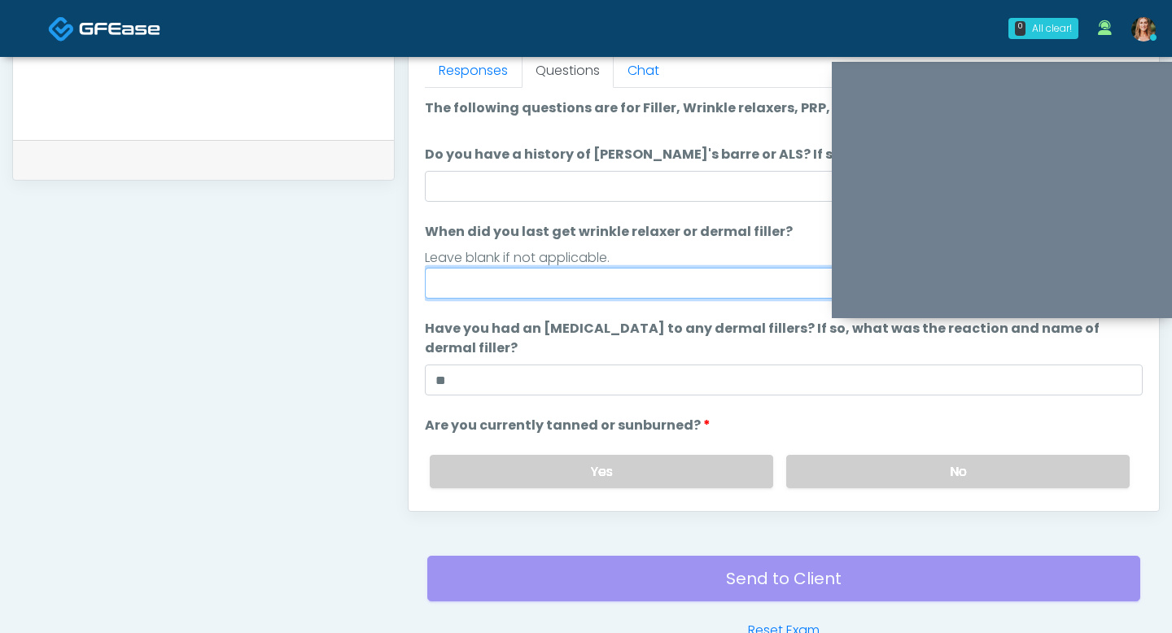
click at [623, 277] on input "When did you last get wrinkle relaxer or dermal filler?" at bounding box center [784, 283] width 718 height 31
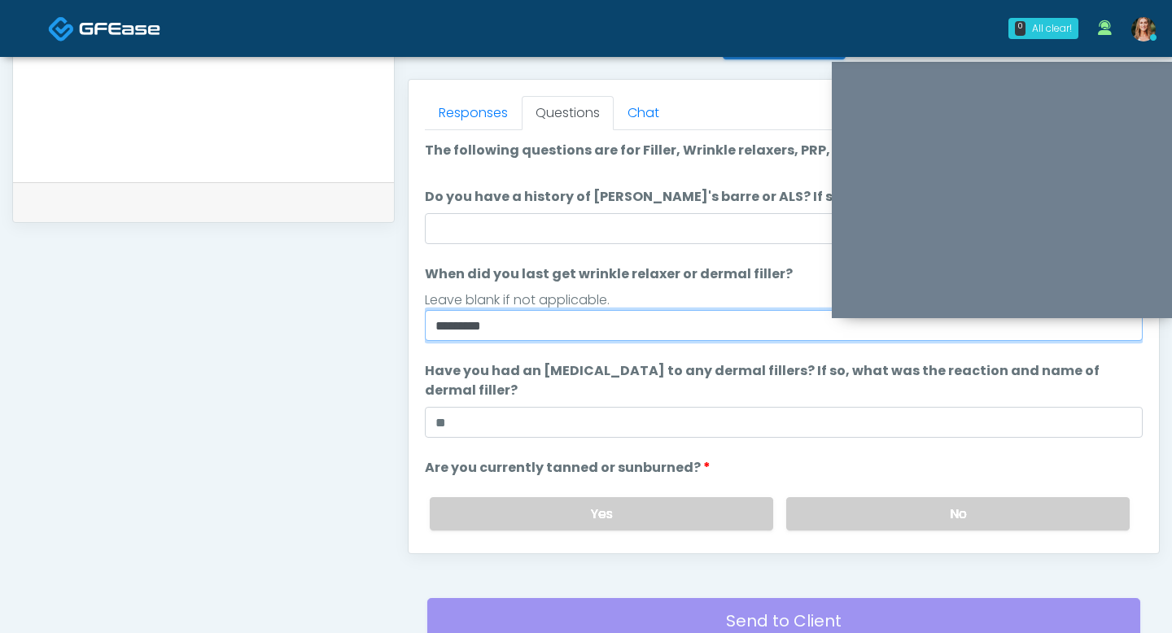
type input "********"
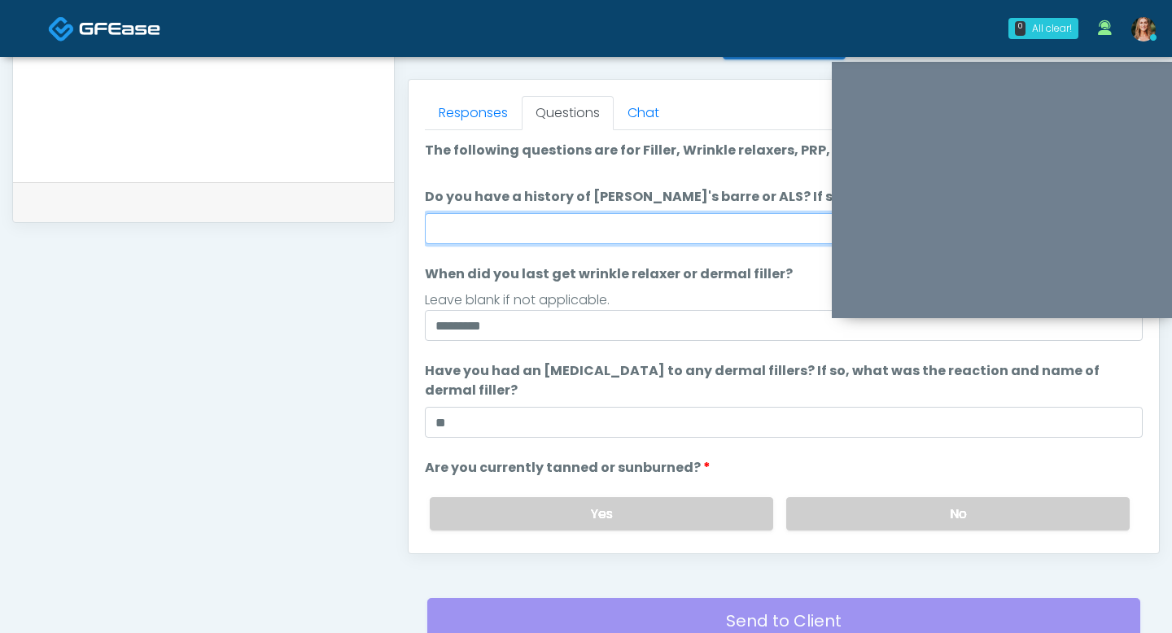
click at [627, 238] on input "Do you have a history of Guillain's barre or ALS? If so, please provide details." at bounding box center [784, 228] width 718 height 31
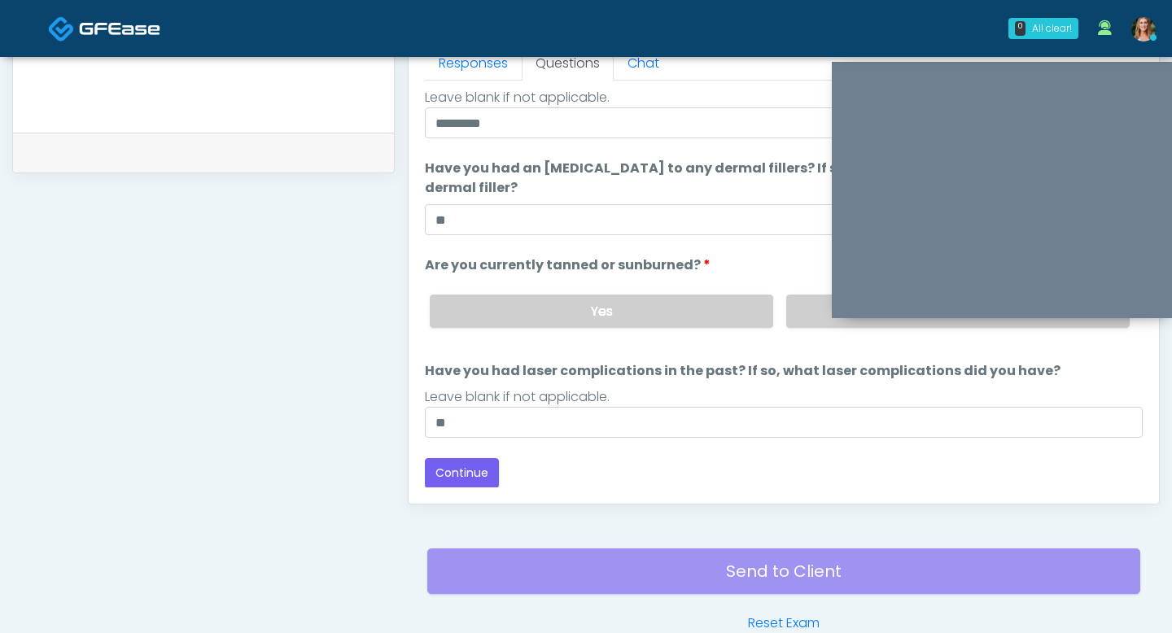
scroll to position [792, 0]
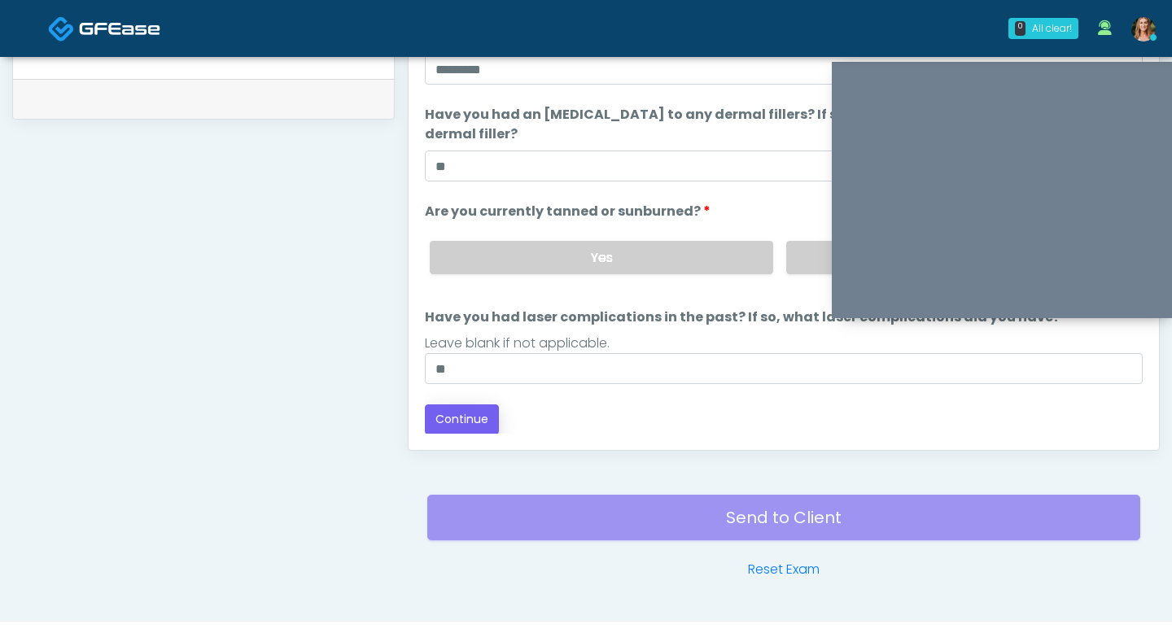
type input "**"
click at [466, 421] on button "Continue" at bounding box center [462, 419] width 74 height 30
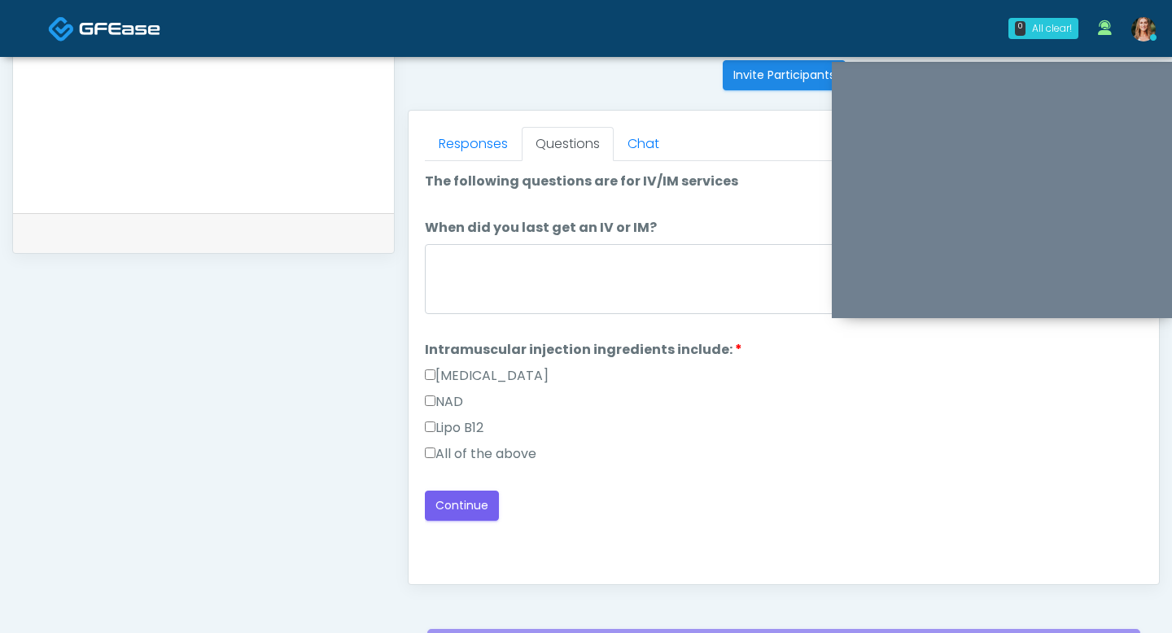
scroll to position [654, 0]
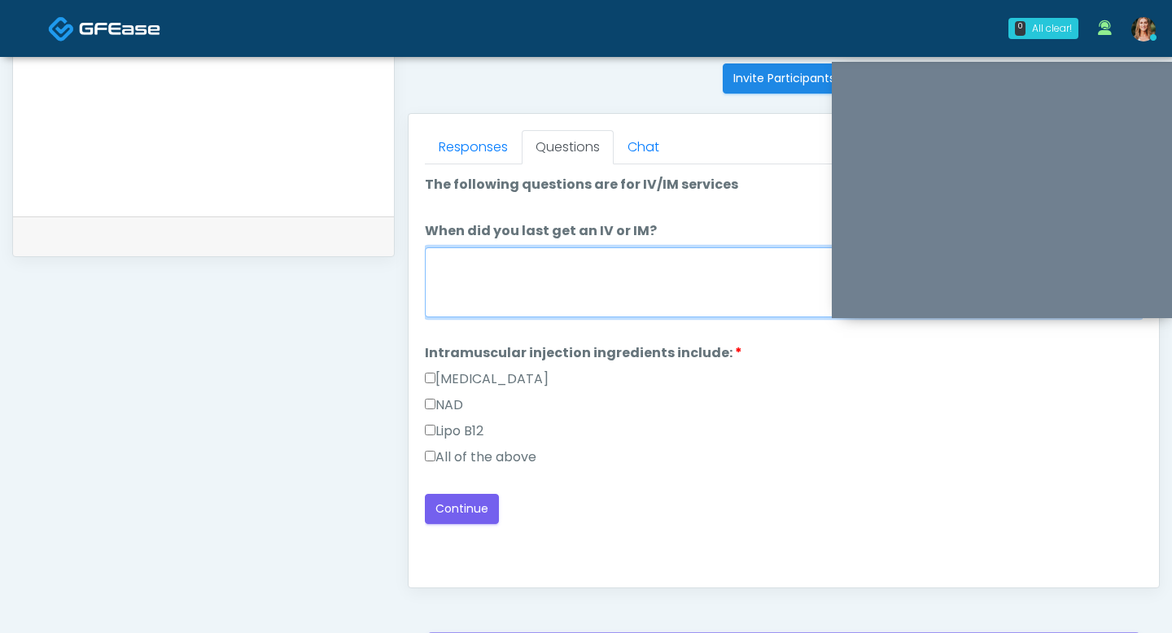
click at [584, 264] on textarea "When did you last get an IV or IM?" at bounding box center [784, 282] width 718 height 70
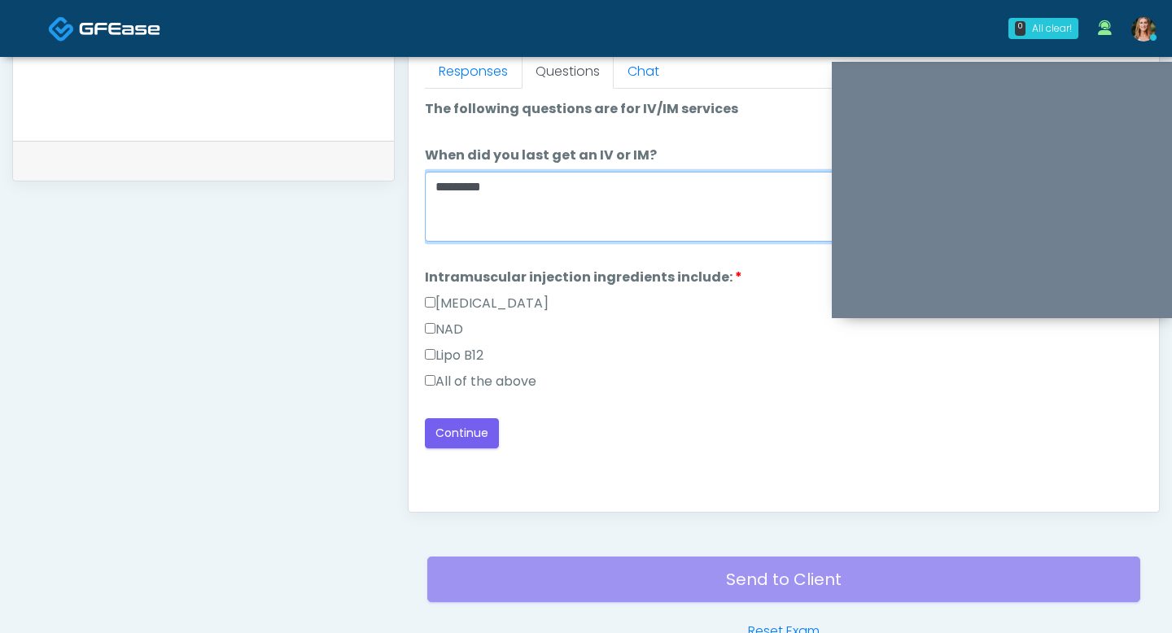
type textarea "*********"
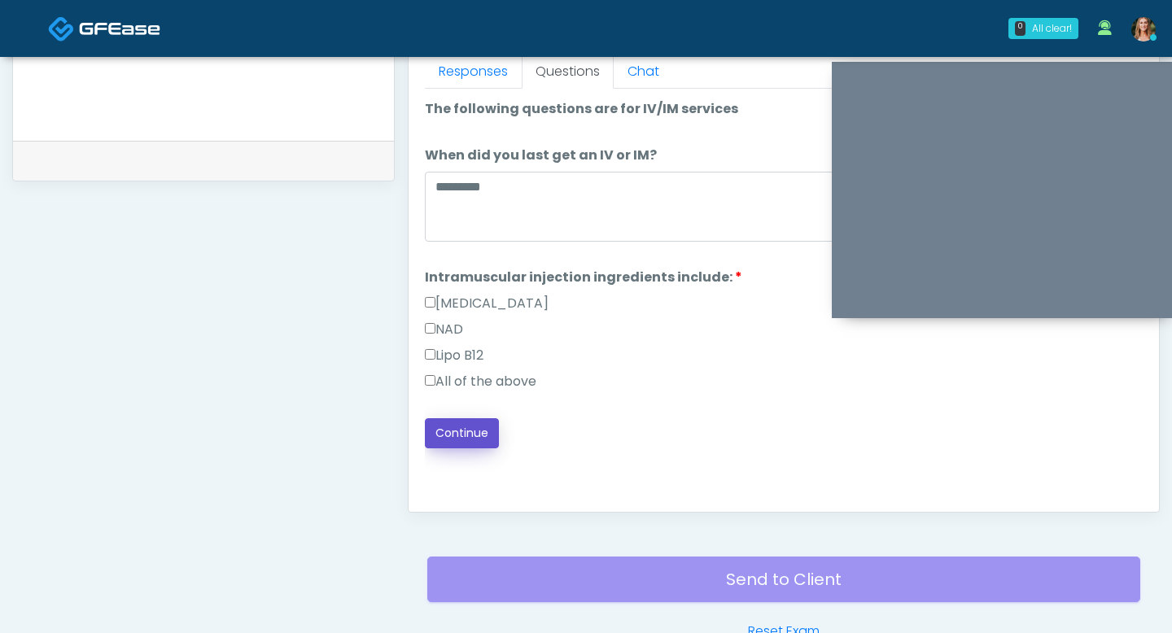
click at [443, 431] on button "Continue" at bounding box center [462, 433] width 74 height 30
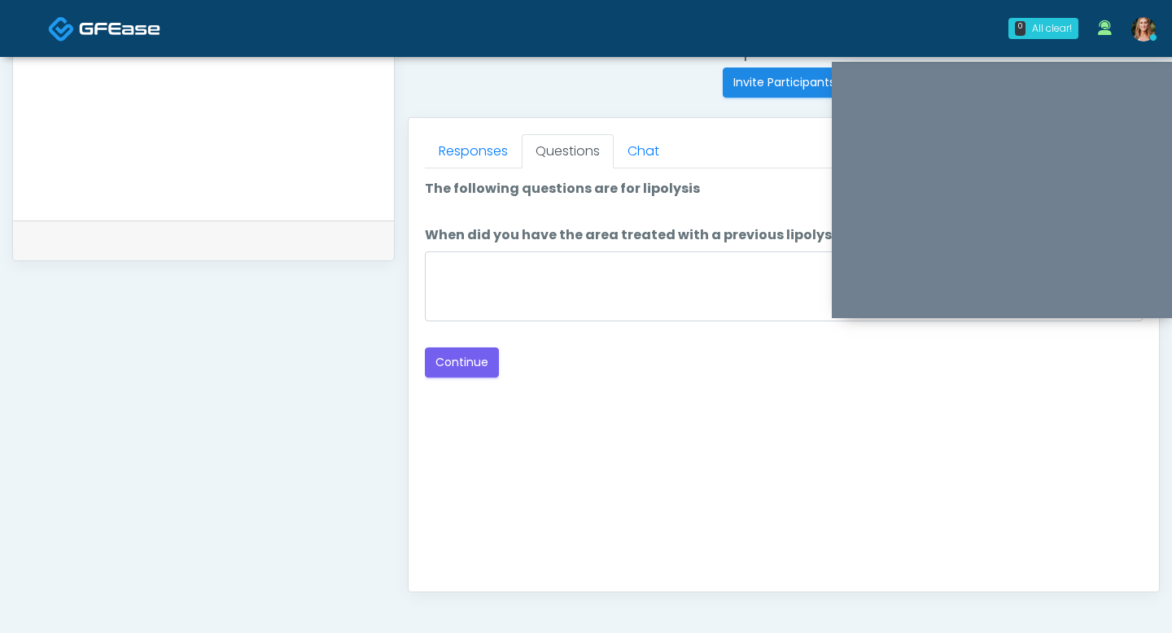
scroll to position [640, 0]
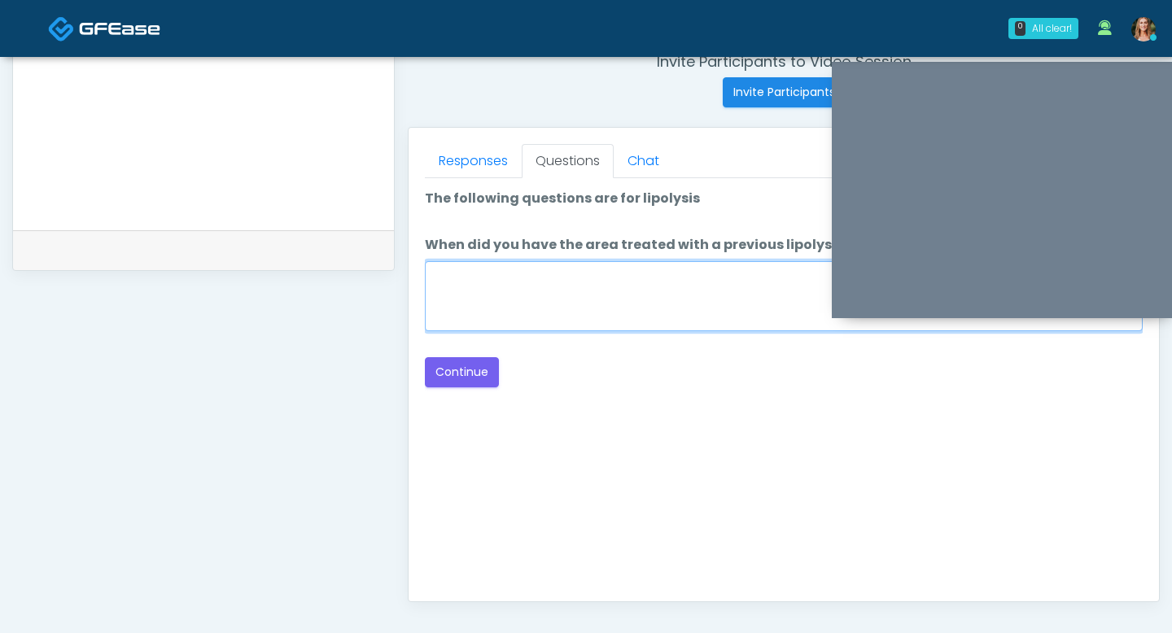
click at [540, 306] on textarea "When did you have the area treated with a previous lipolysis treatment?" at bounding box center [784, 296] width 718 height 70
type textarea "**"
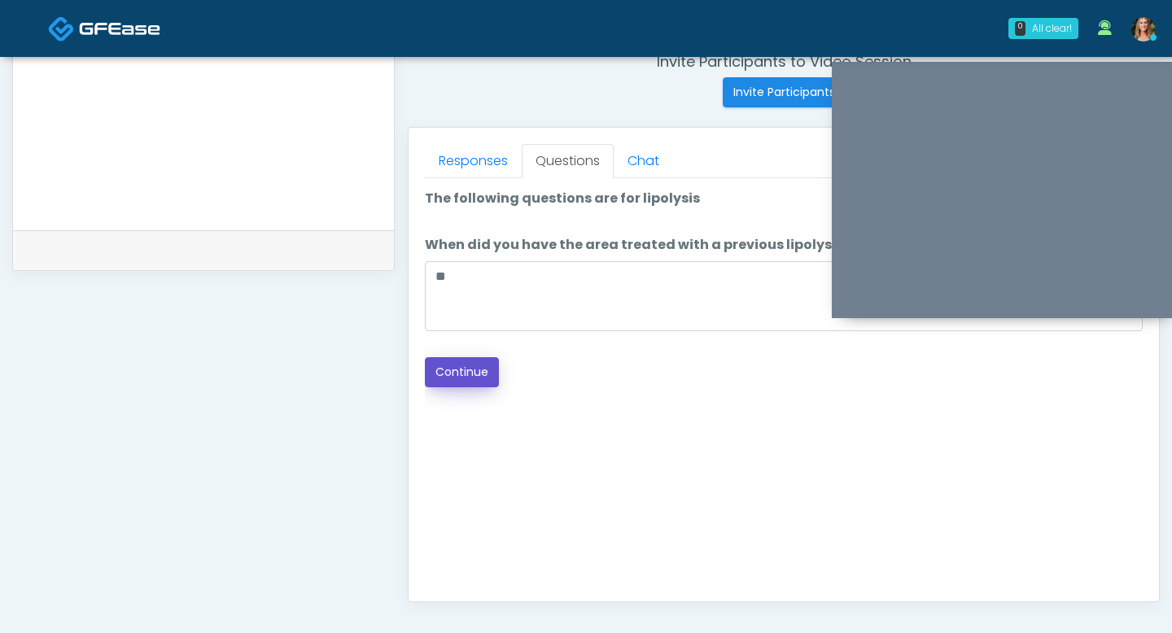
click at [465, 378] on button "Continue" at bounding box center [462, 372] width 74 height 30
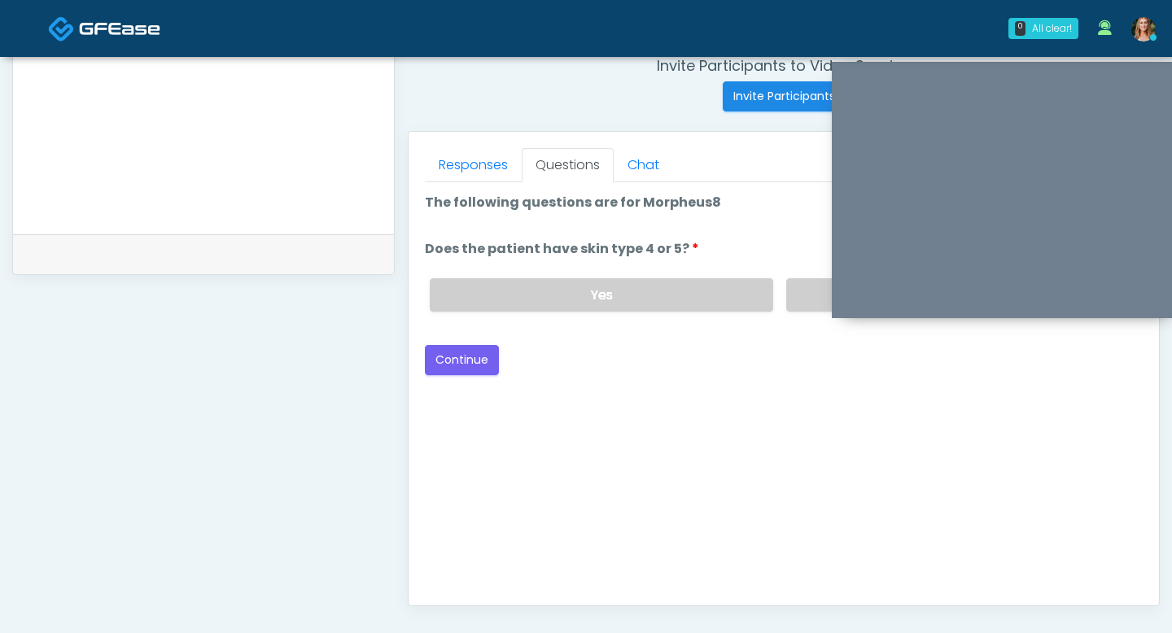
scroll to position [615, 0]
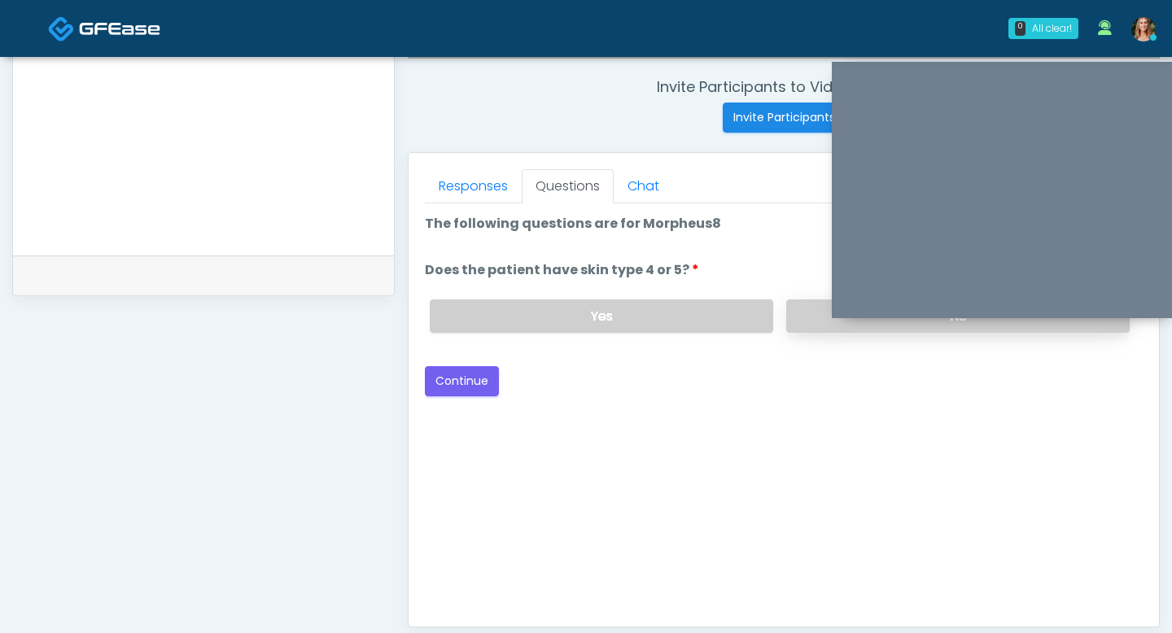
click at [802, 311] on label "No" at bounding box center [957, 315] width 343 height 33
click at [481, 381] on button "Continue" at bounding box center [462, 381] width 74 height 30
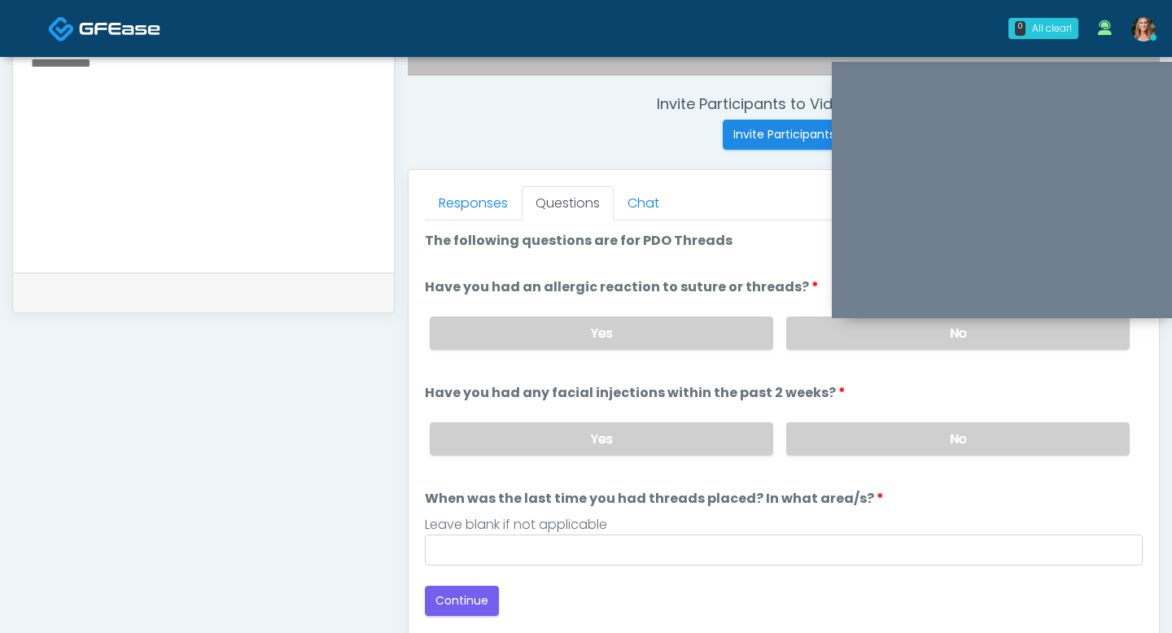
scroll to position [593, 0]
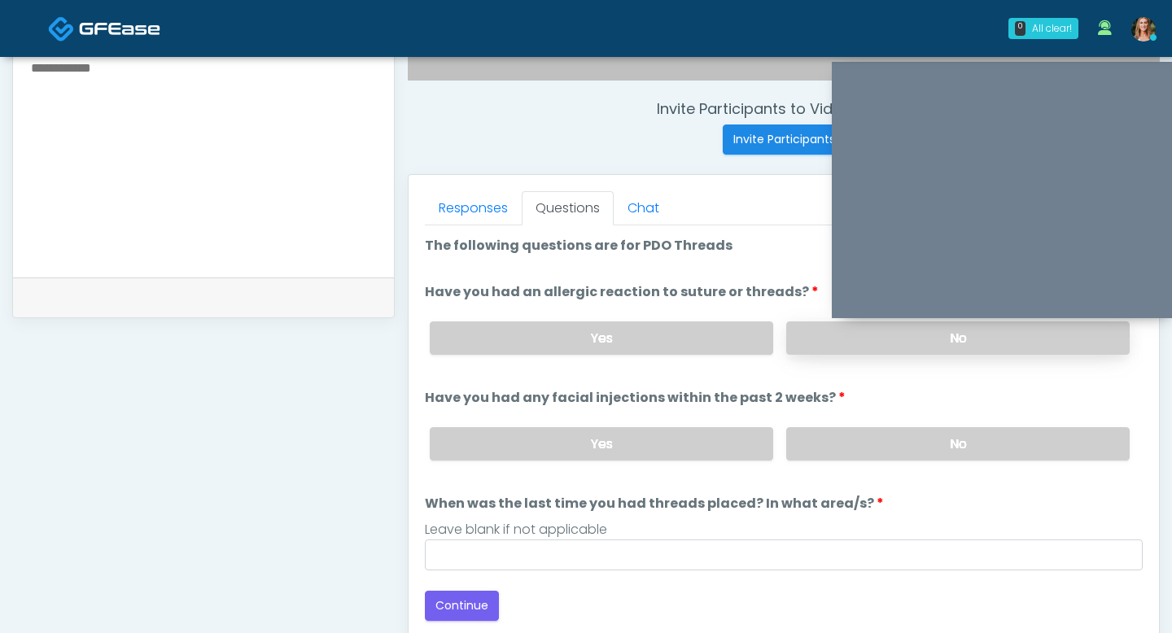
click at [804, 352] on label "No" at bounding box center [957, 337] width 343 height 33
click at [853, 446] on label "No" at bounding box center [957, 443] width 343 height 33
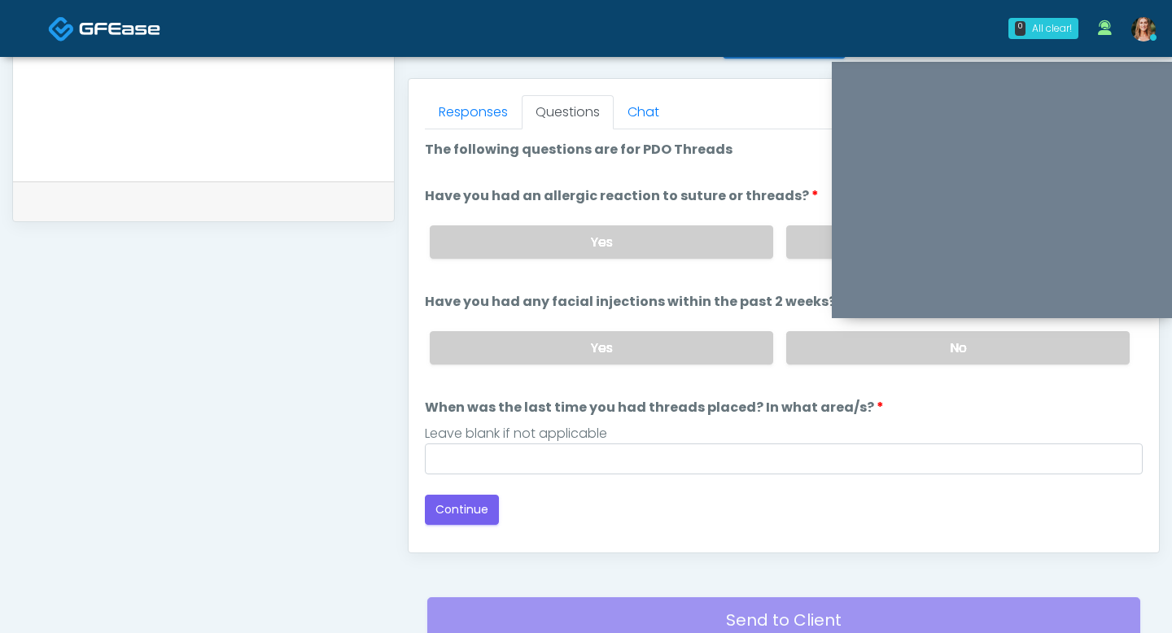
scroll to position [702, 0]
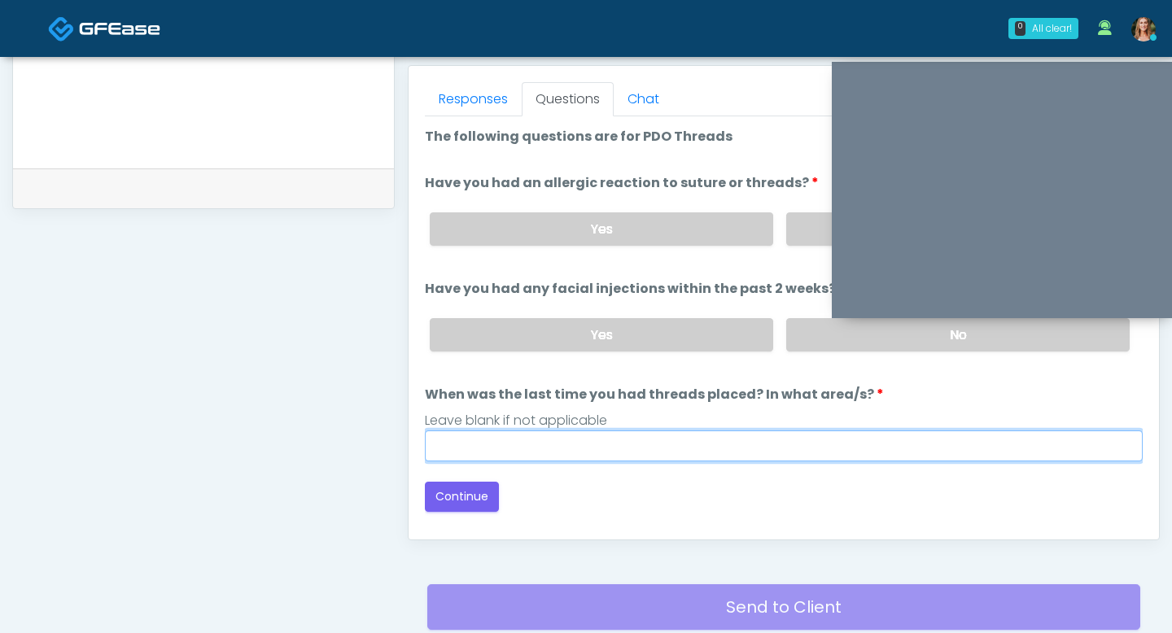
click at [649, 440] on input "When was the last time you had threads placed? In what area/s?" at bounding box center [784, 445] width 718 height 31
type input "***"
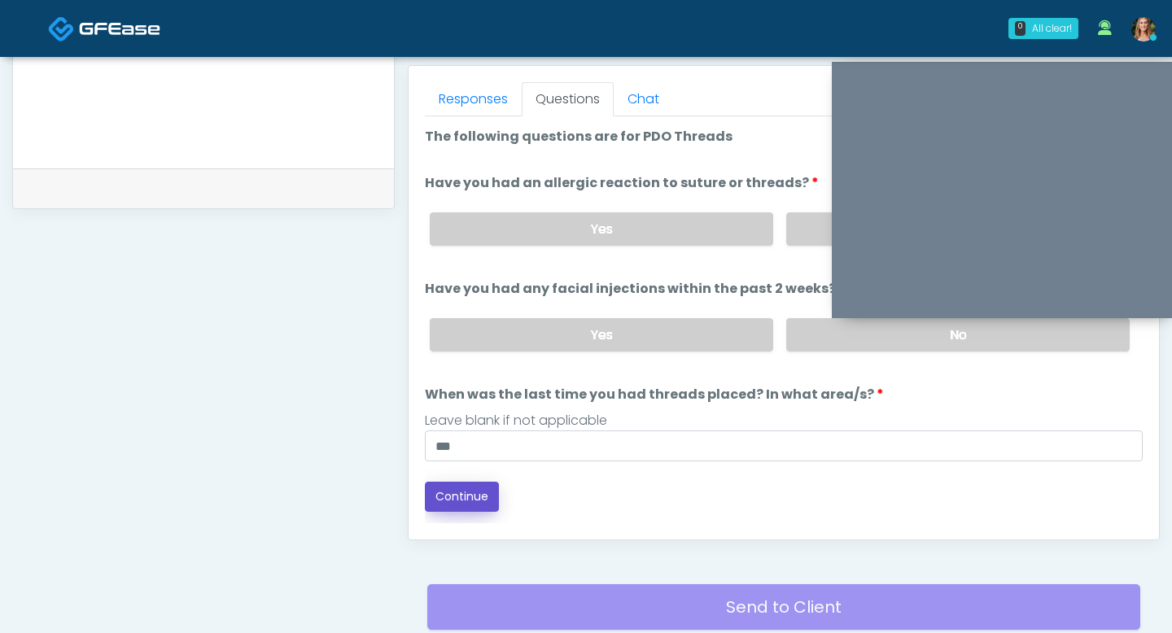
click at [441, 490] on button "Continue" at bounding box center [462, 497] width 74 height 30
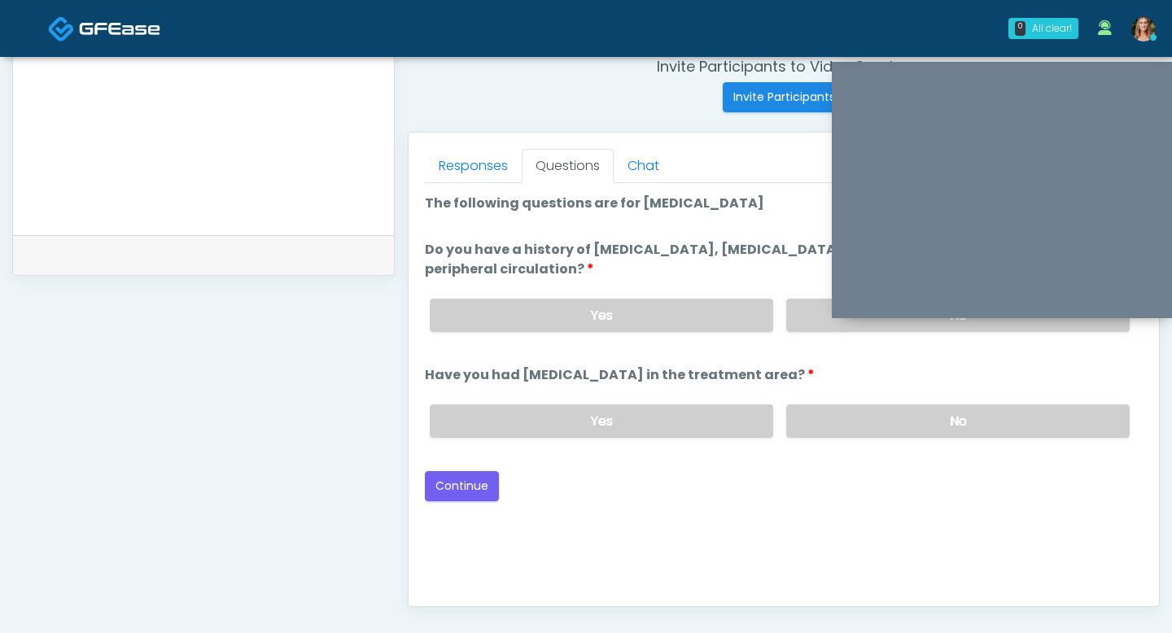
scroll to position [635, 0]
click at [849, 427] on label "No" at bounding box center [957, 421] width 343 height 33
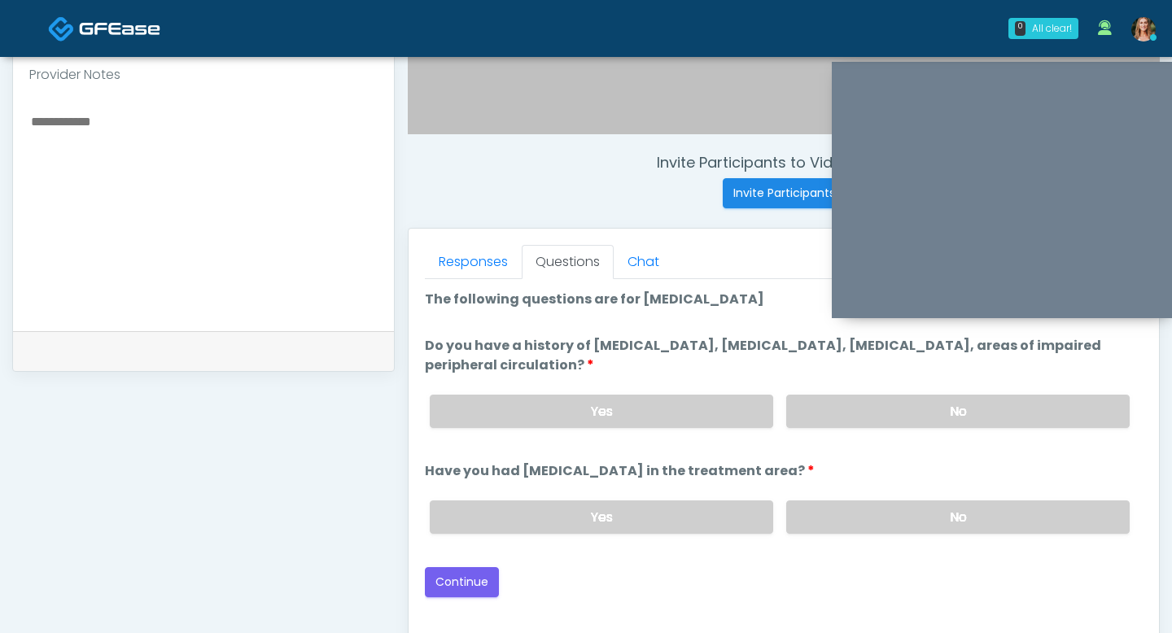
scroll to position [519, 0]
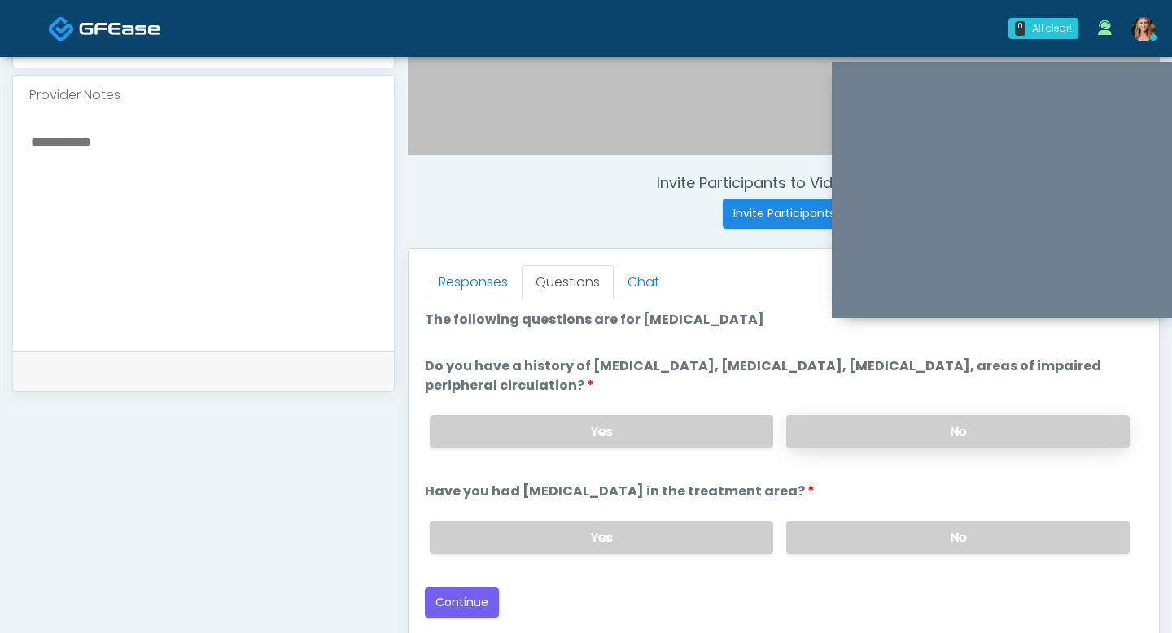
click at [875, 429] on label "No" at bounding box center [957, 431] width 343 height 33
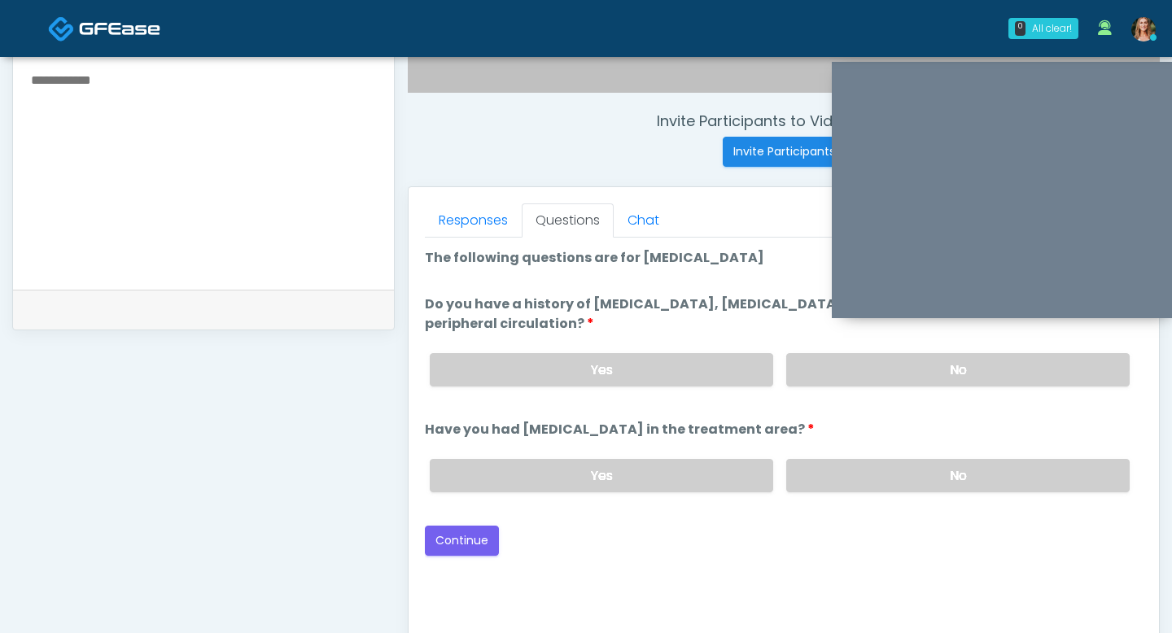
scroll to position [609, 0]
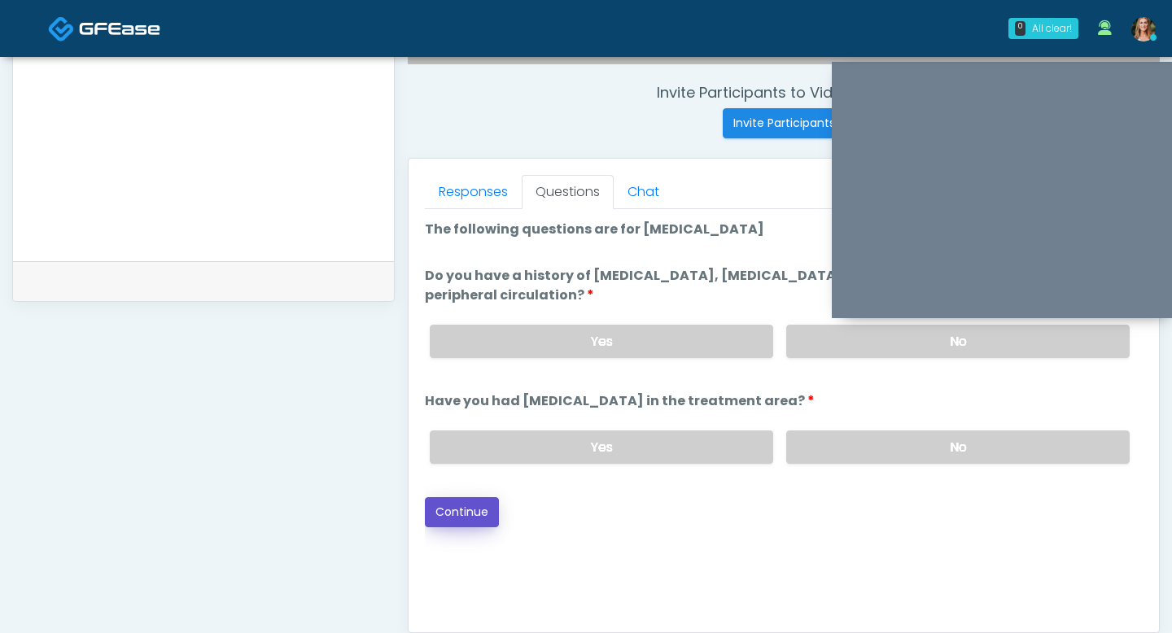
click at [444, 504] on button "Continue" at bounding box center [462, 512] width 74 height 30
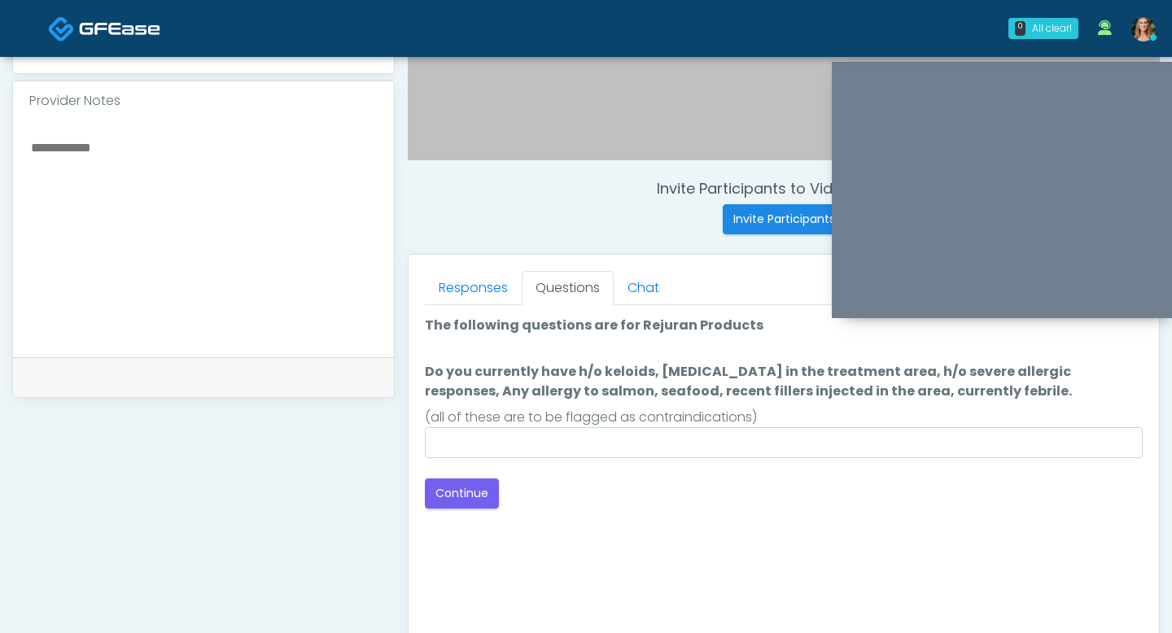
scroll to position [513, 0]
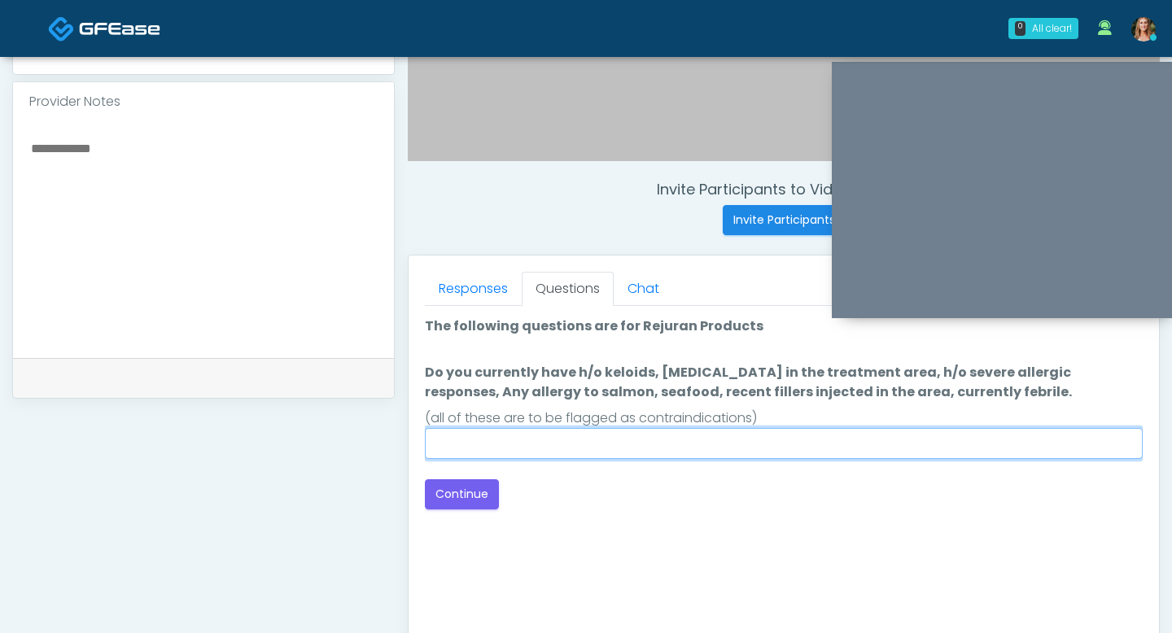
click at [461, 441] on input "Do you currently have h/o keloids, skin infection in the treatment area, h/o se…" at bounding box center [784, 443] width 718 height 31
type input "**"
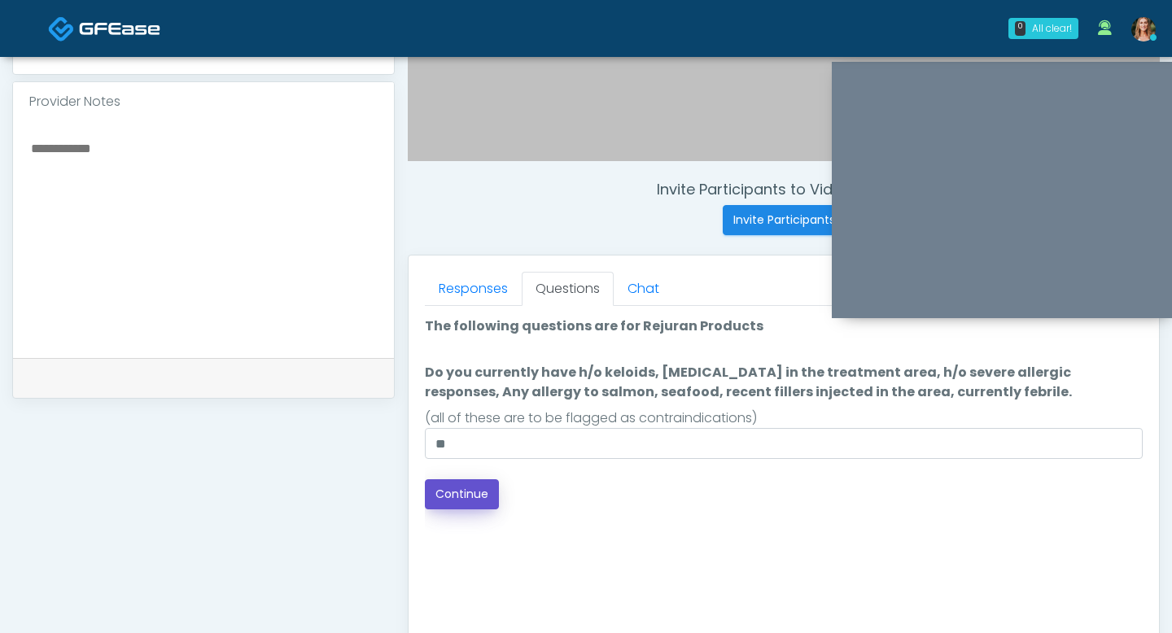
click at [455, 504] on button "Continue" at bounding box center [462, 494] width 74 height 30
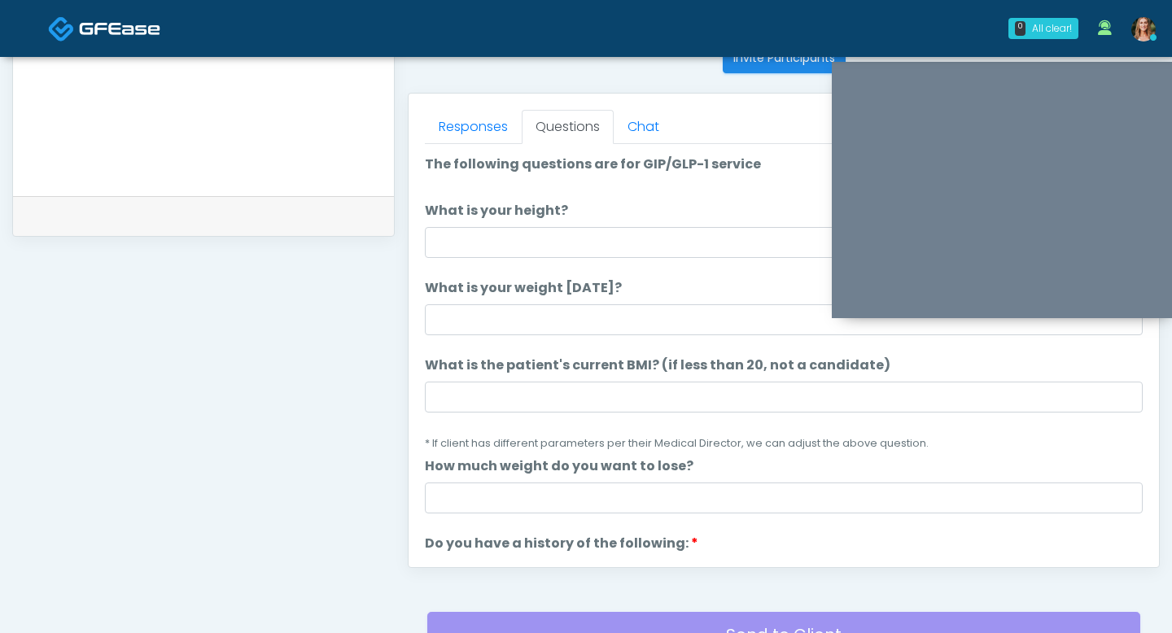
scroll to position [651, 0]
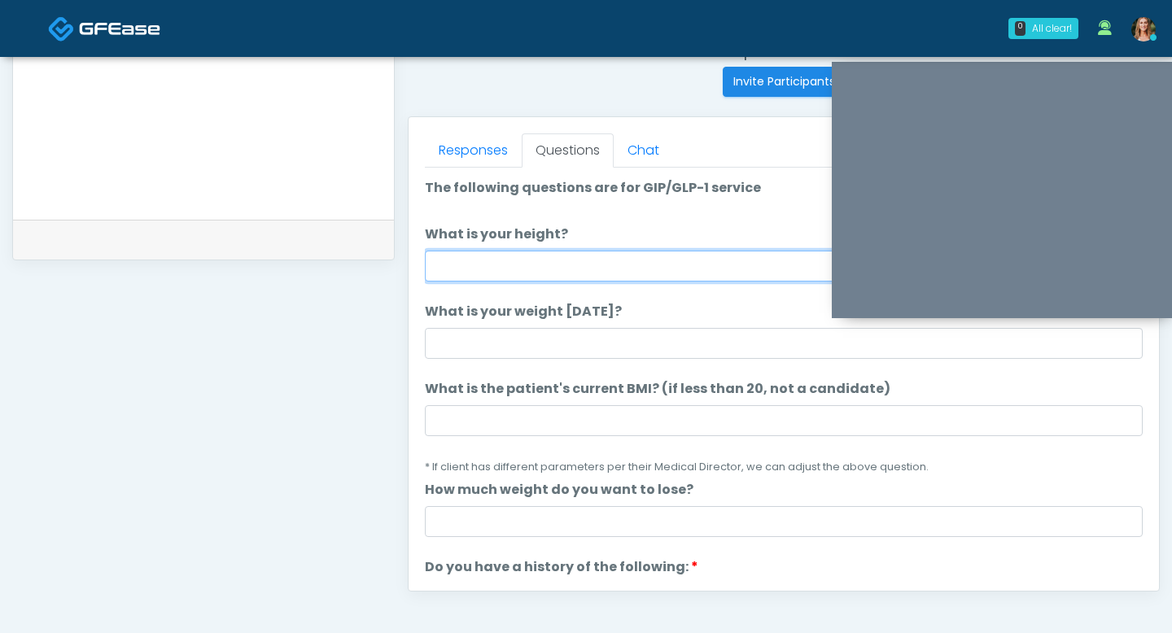
click at [452, 271] on input "What is your height?" at bounding box center [784, 266] width 718 height 31
type input "***"
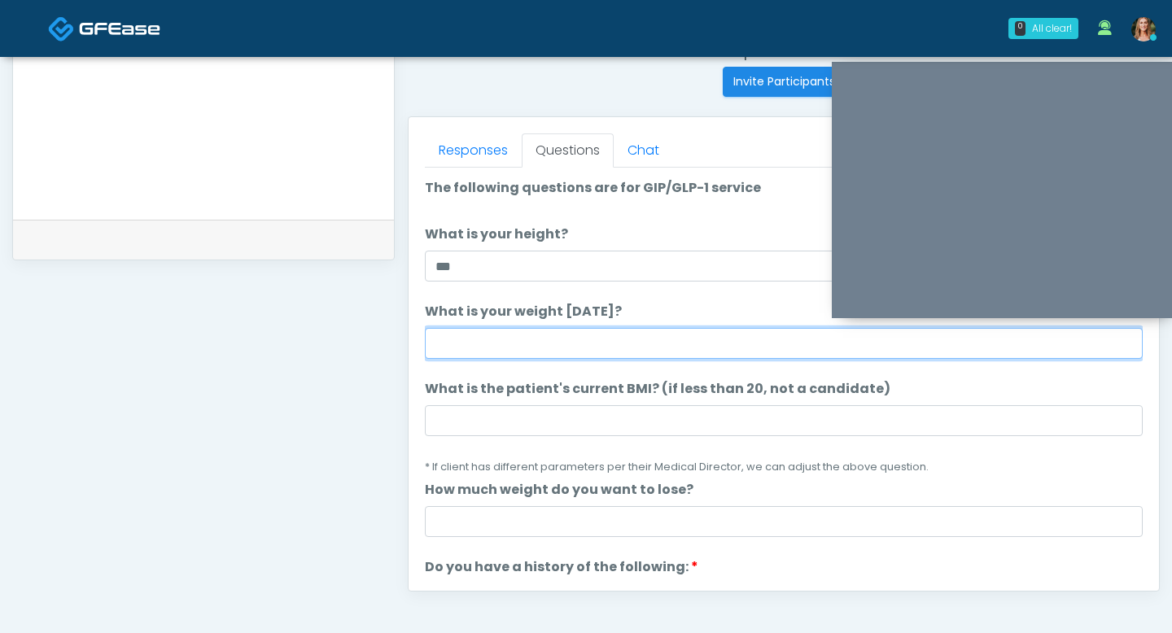
click at [448, 337] on input "What is your weight [DATE]?" at bounding box center [784, 343] width 718 height 31
type input "***"
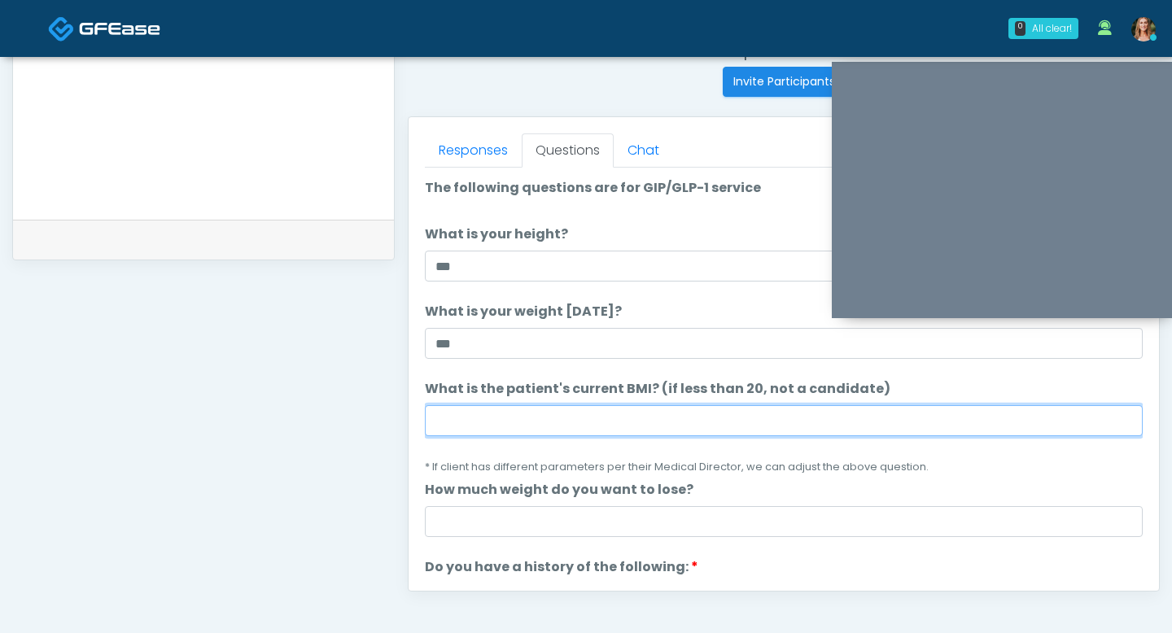
click at [478, 418] on input "What is the patient's current BMI? (if less than 20, not a candidate)" at bounding box center [784, 420] width 718 height 31
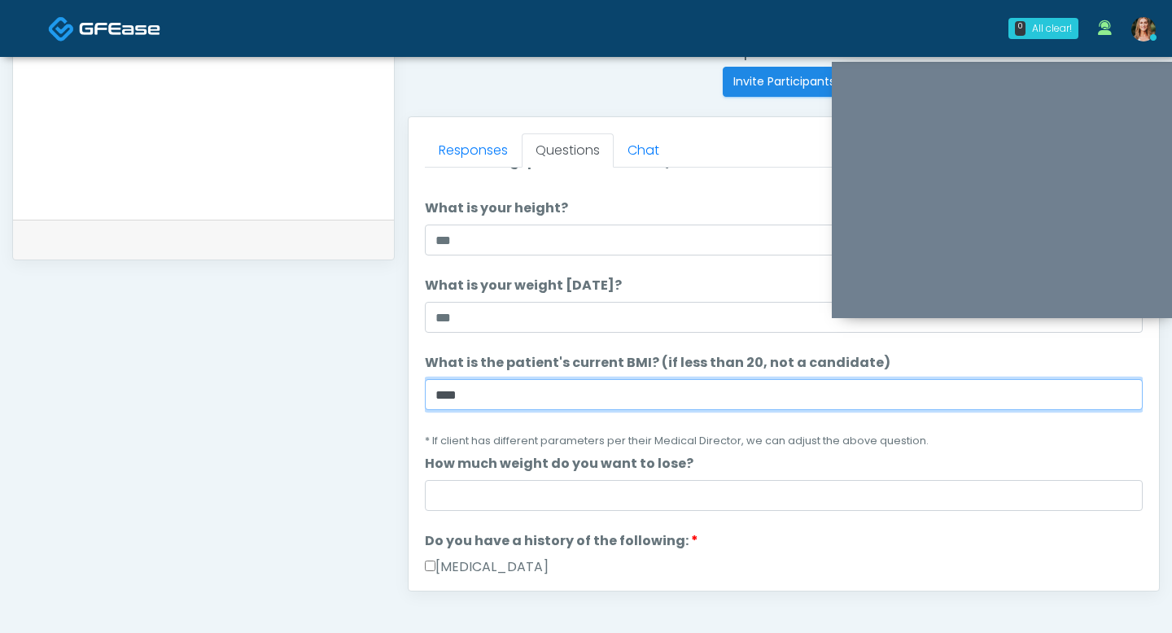
scroll to position [38, 0]
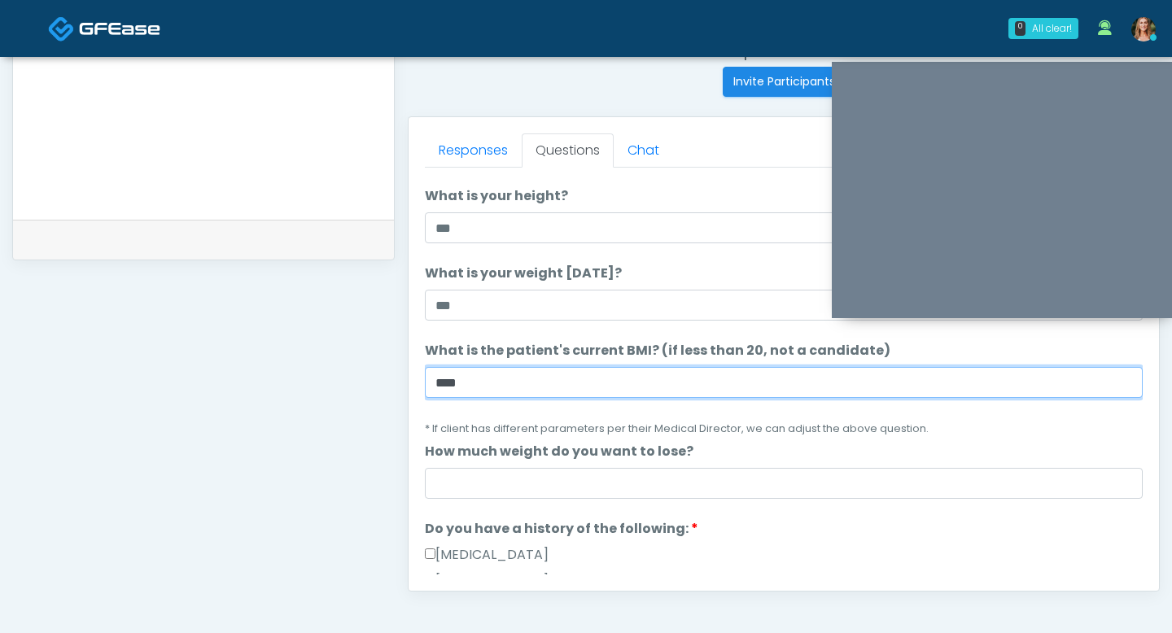
type input "****"
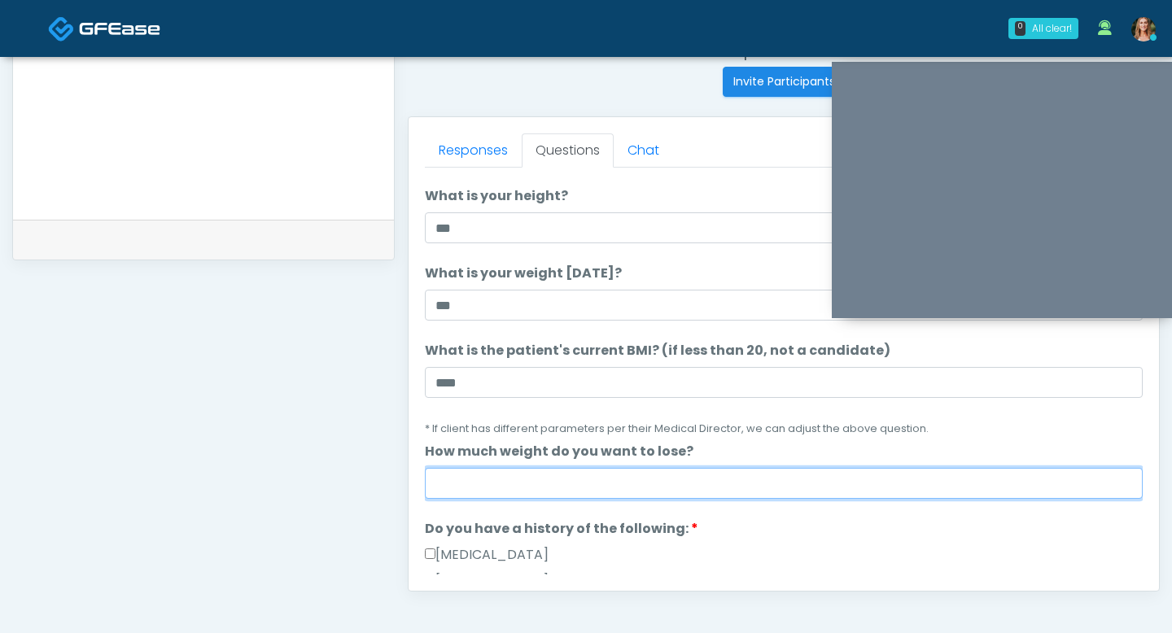
click at [478, 485] on input "How much weight do you want to lose?" at bounding box center [784, 483] width 718 height 31
type input "*"
click at [533, 491] on input "****" at bounding box center [784, 483] width 718 height 31
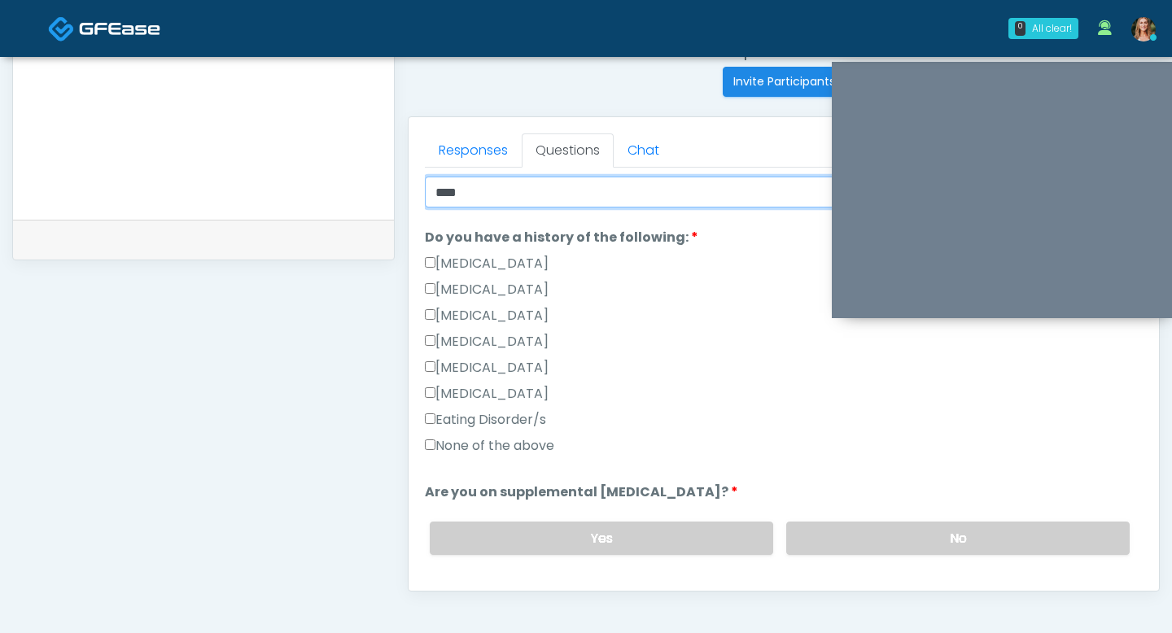
scroll to position [344, 0]
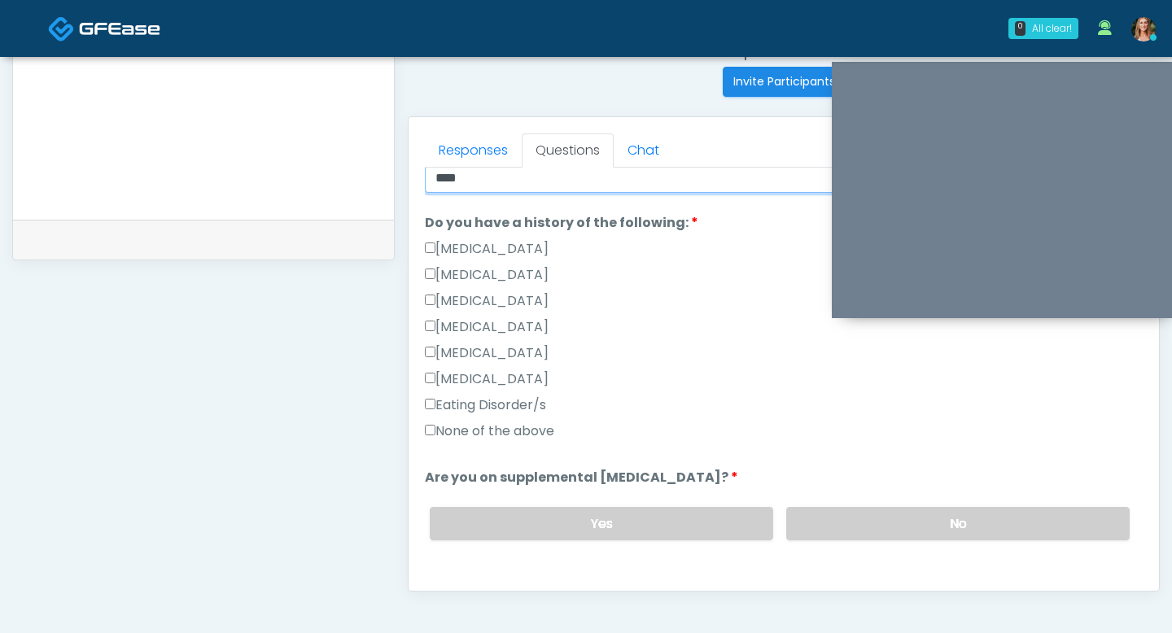
type input "****"
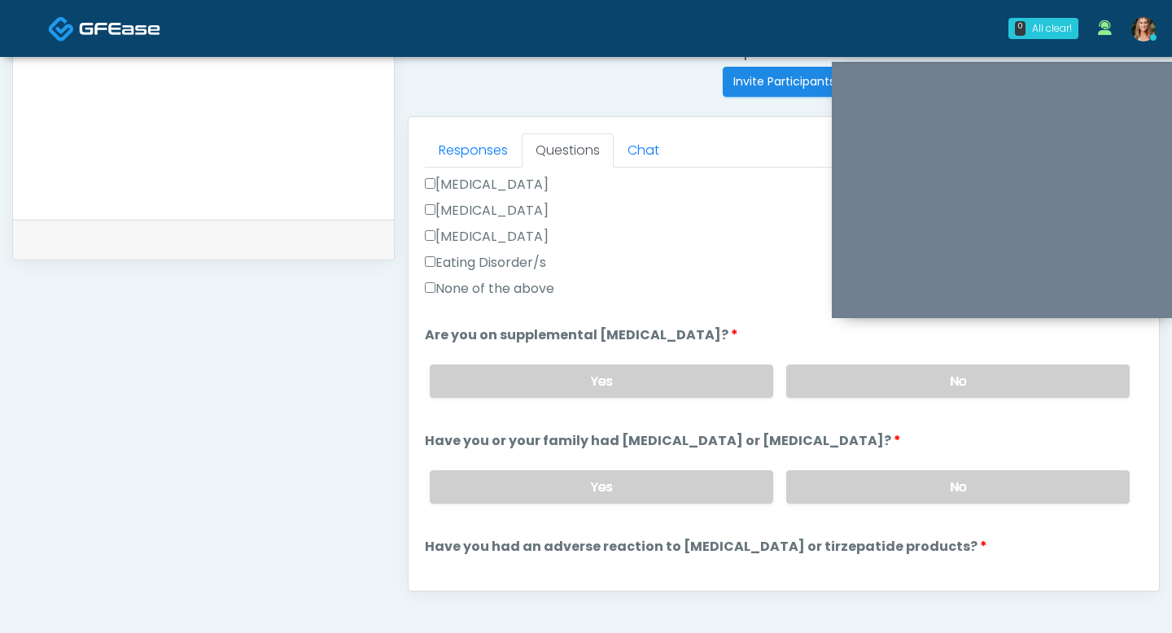
scroll to position [488, 0]
click at [860, 380] on label "No" at bounding box center [957, 379] width 343 height 33
click at [666, 387] on label "Yes" at bounding box center [601, 379] width 343 height 33
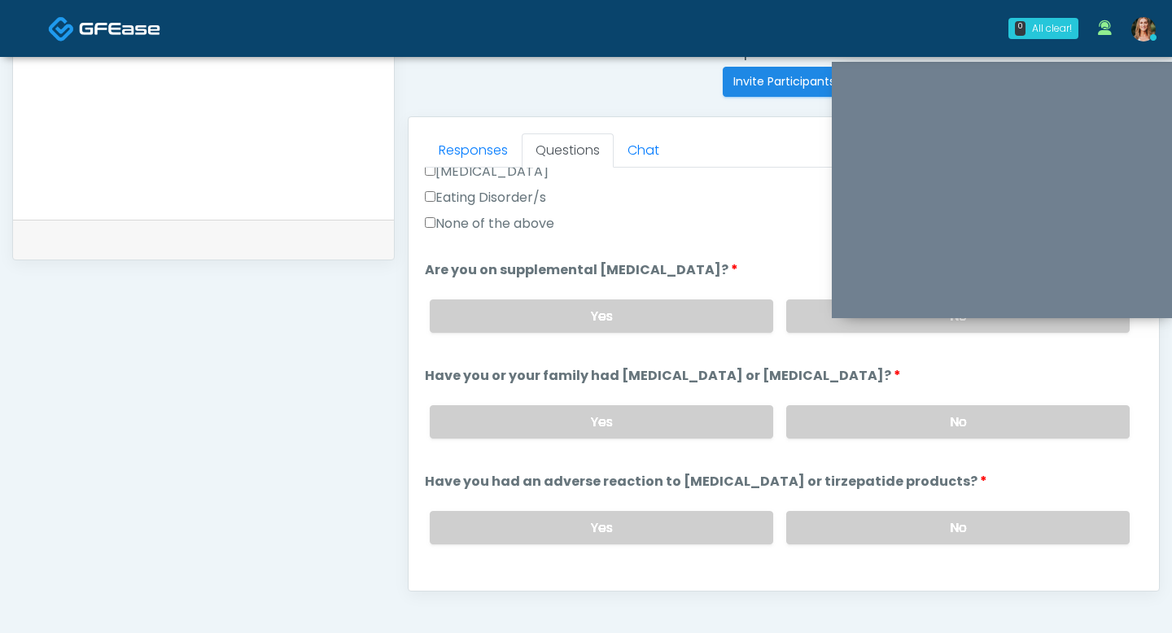
scroll to position [552, 0]
click at [850, 408] on label "No" at bounding box center [957, 420] width 343 height 33
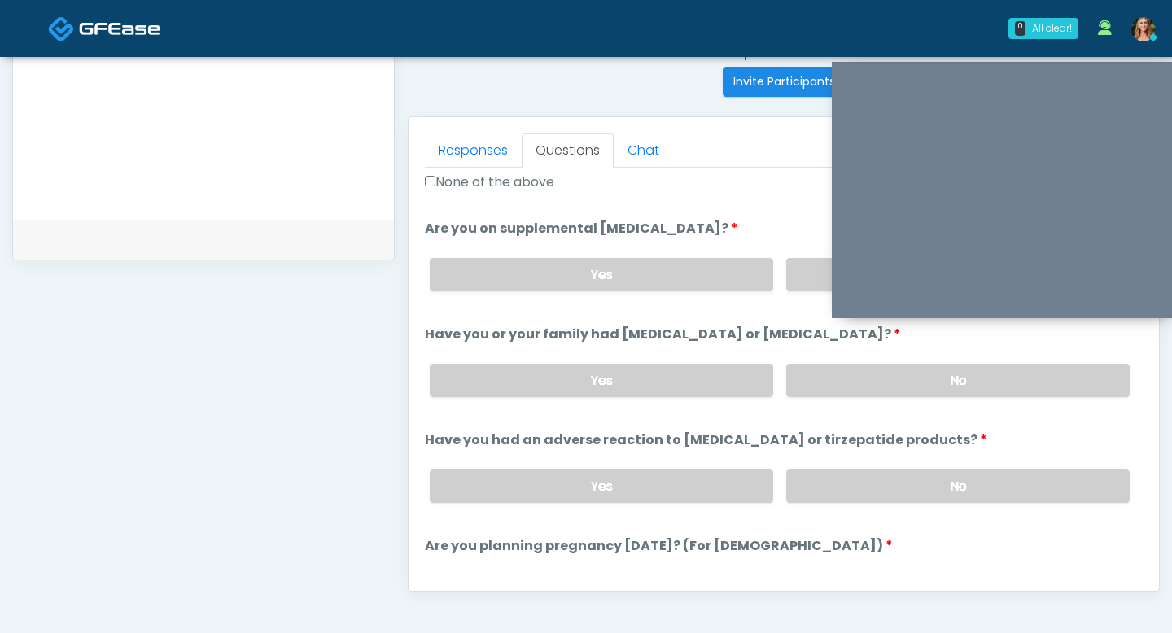
scroll to position [606, 0]
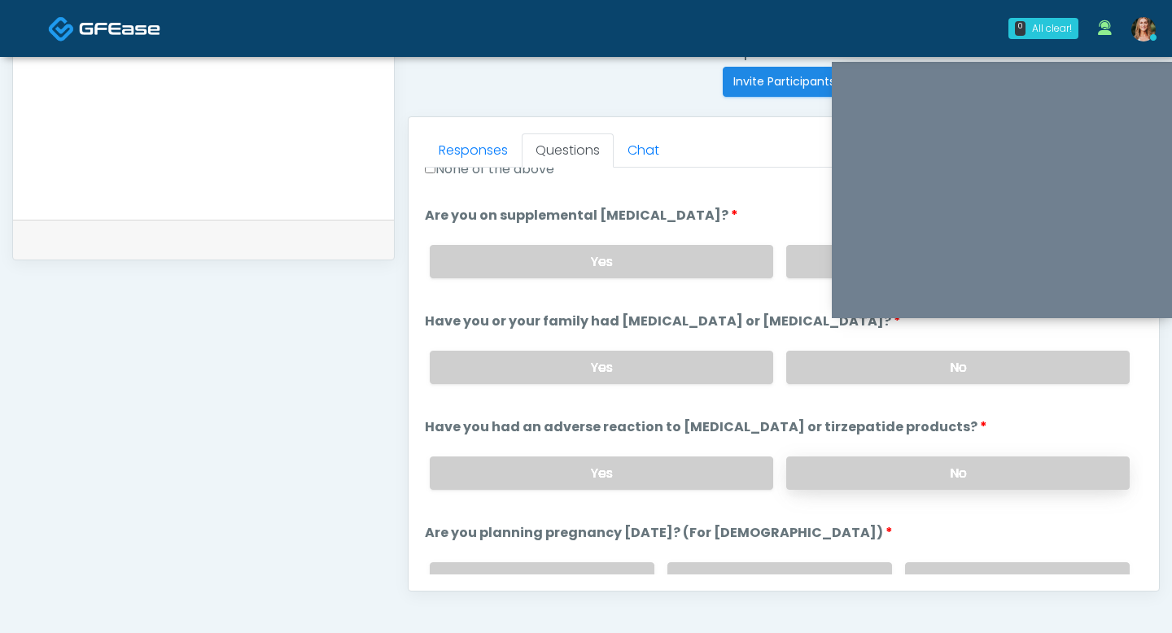
click at [857, 479] on label "No" at bounding box center [957, 472] width 343 height 33
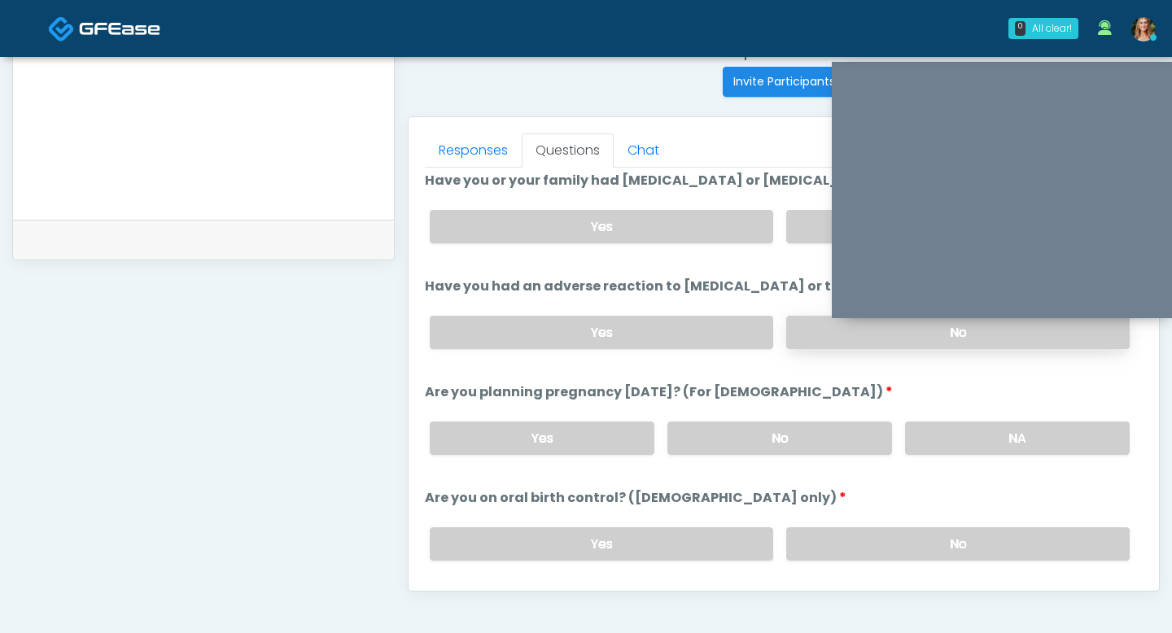
scroll to position [749, 0]
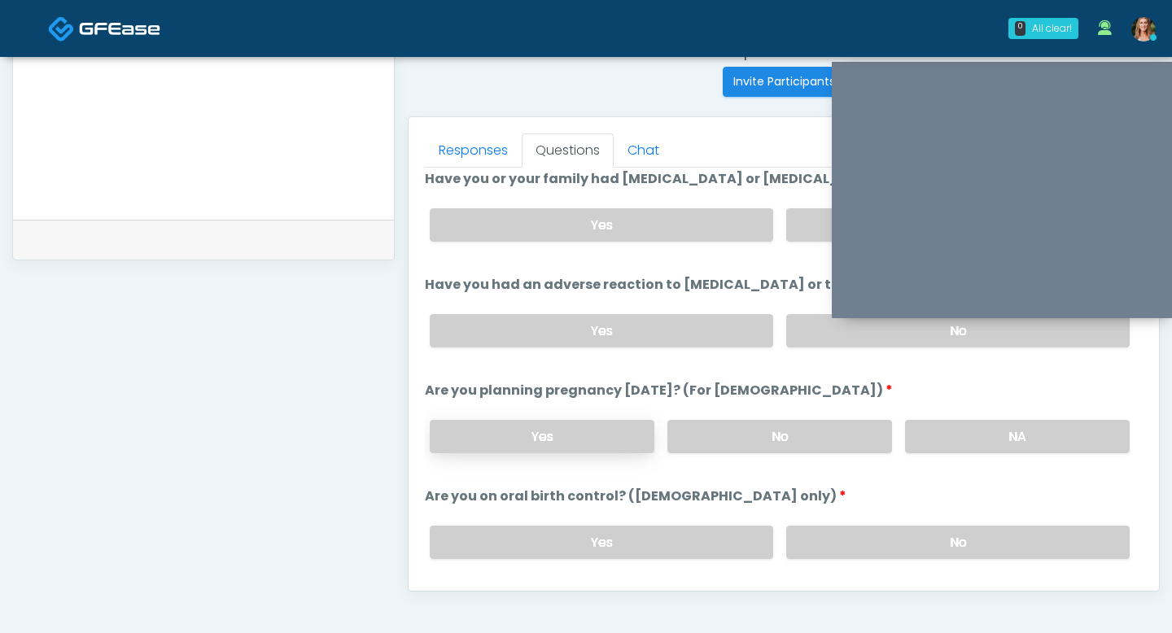
click at [584, 448] on label "Yes" at bounding box center [542, 436] width 225 height 33
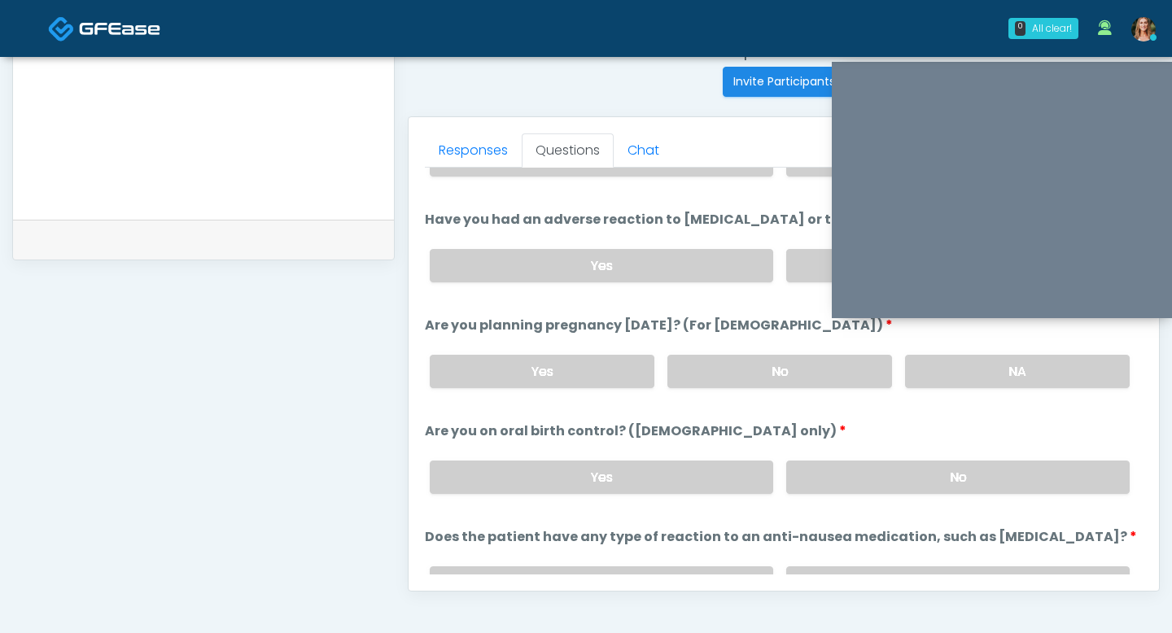
scroll to position [841, 0]
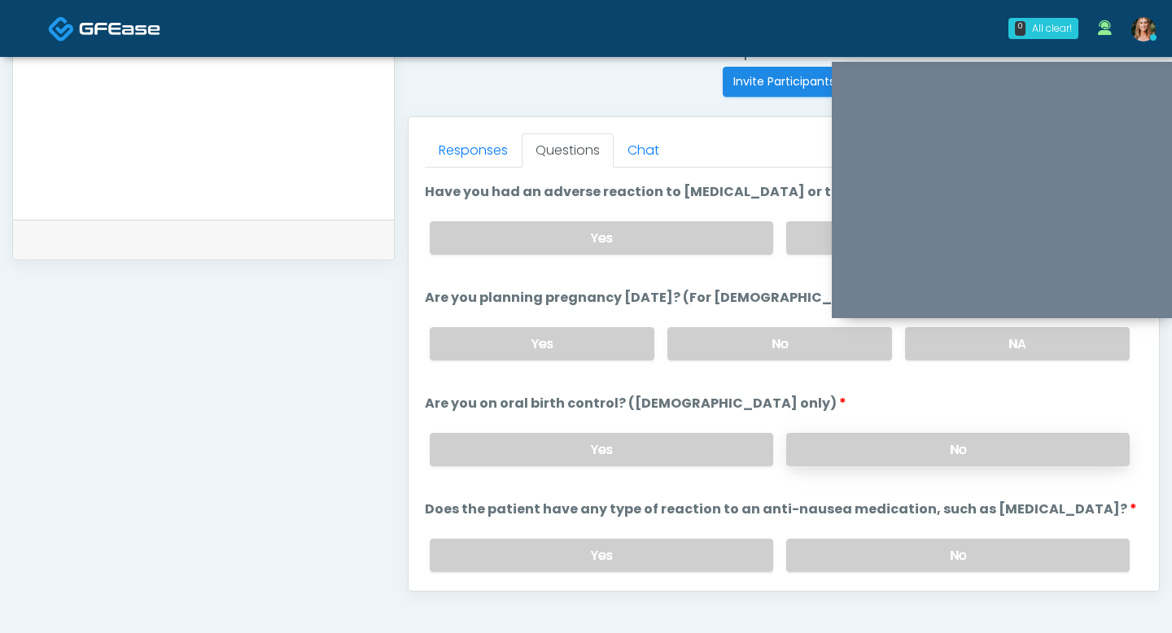
click at [875, 436] on label "No" at bounding box center [957, 449] width 343 height 33
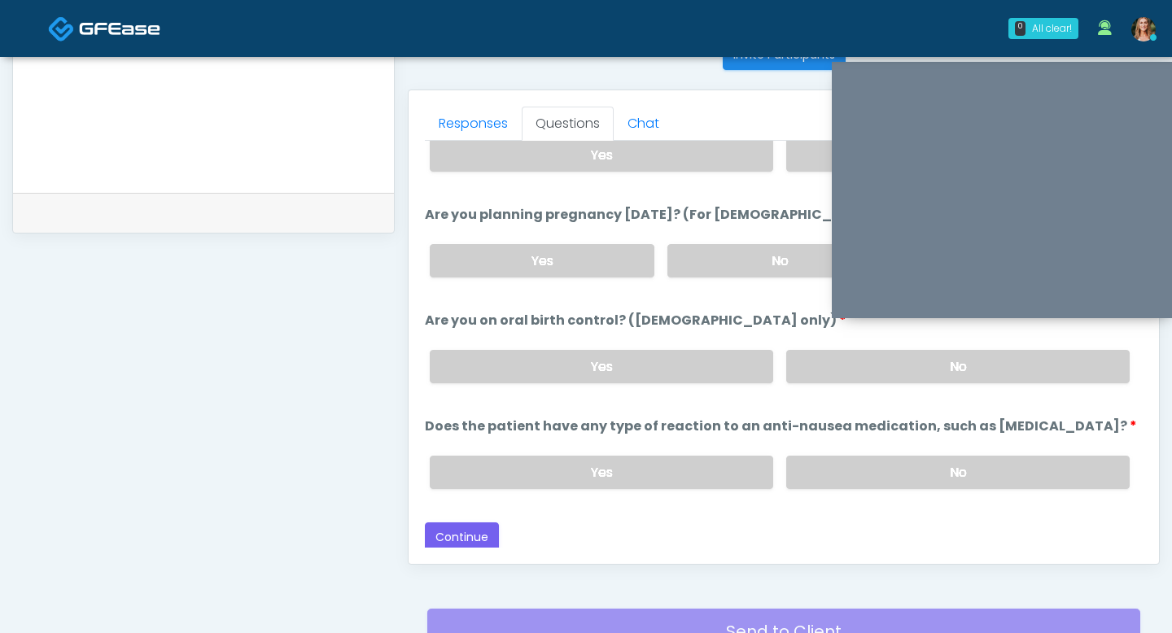
scroll to position [680, 0]
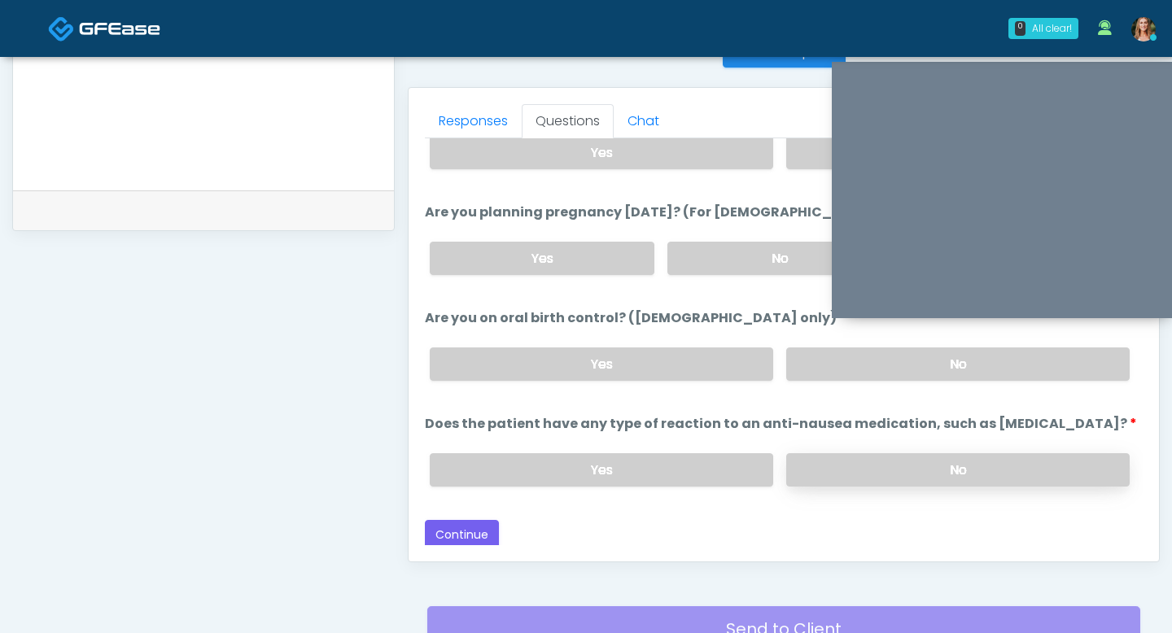
click at [809, 465] on label "No" at bounding box center [957, 469] width 343 height 33
click at [435, 524] on button "Continue" at bounding box center [462, 535] width 74 height 30
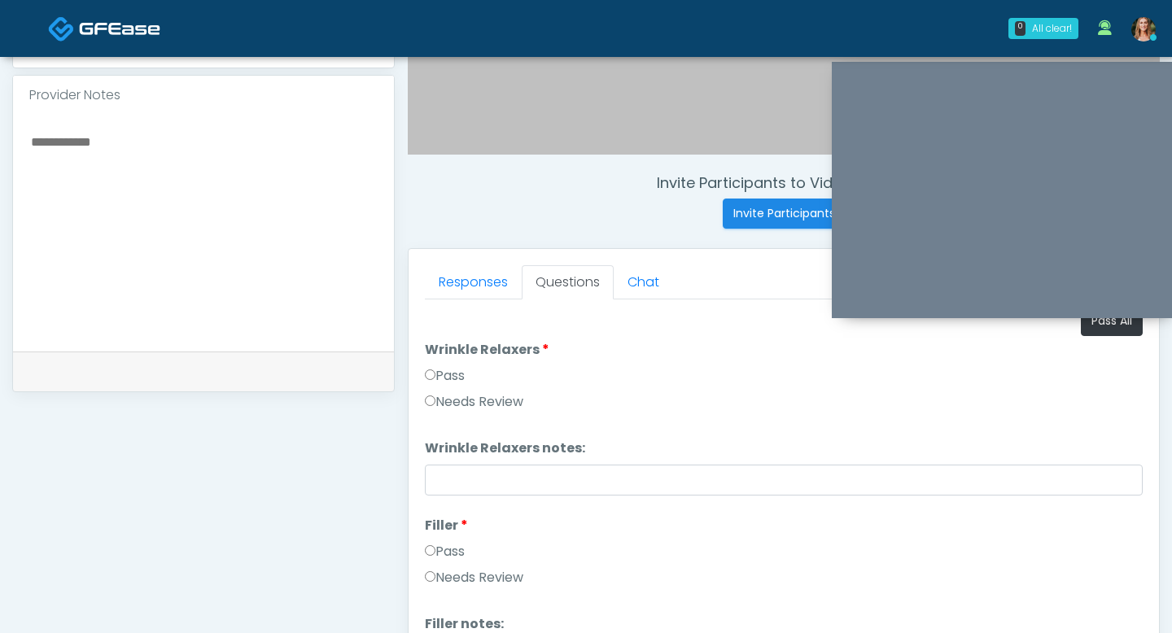
scroll to position [528, 0]
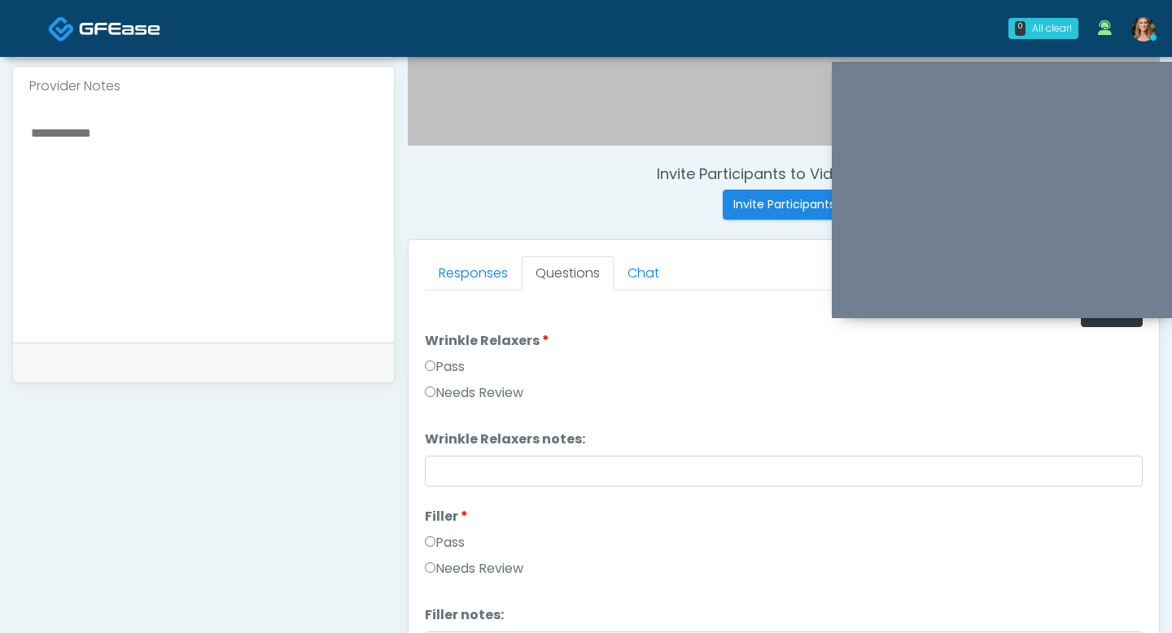
click at [438, 366] on label "Pass" at bounding box center [445, 367] width 40 height 20
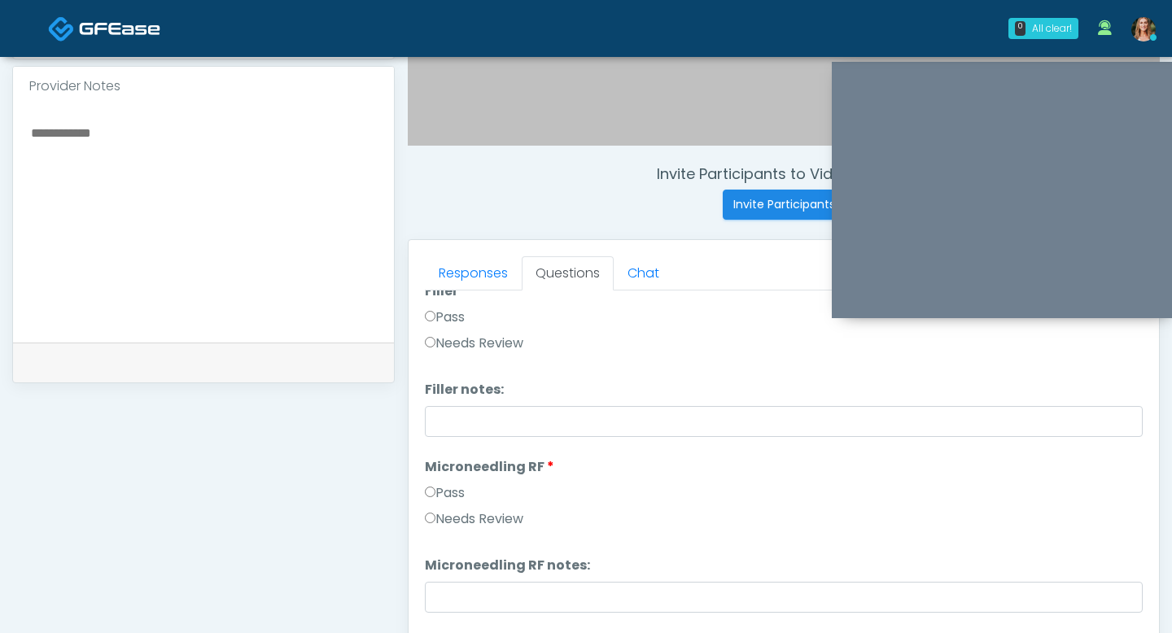
scroll to position [289, 0]
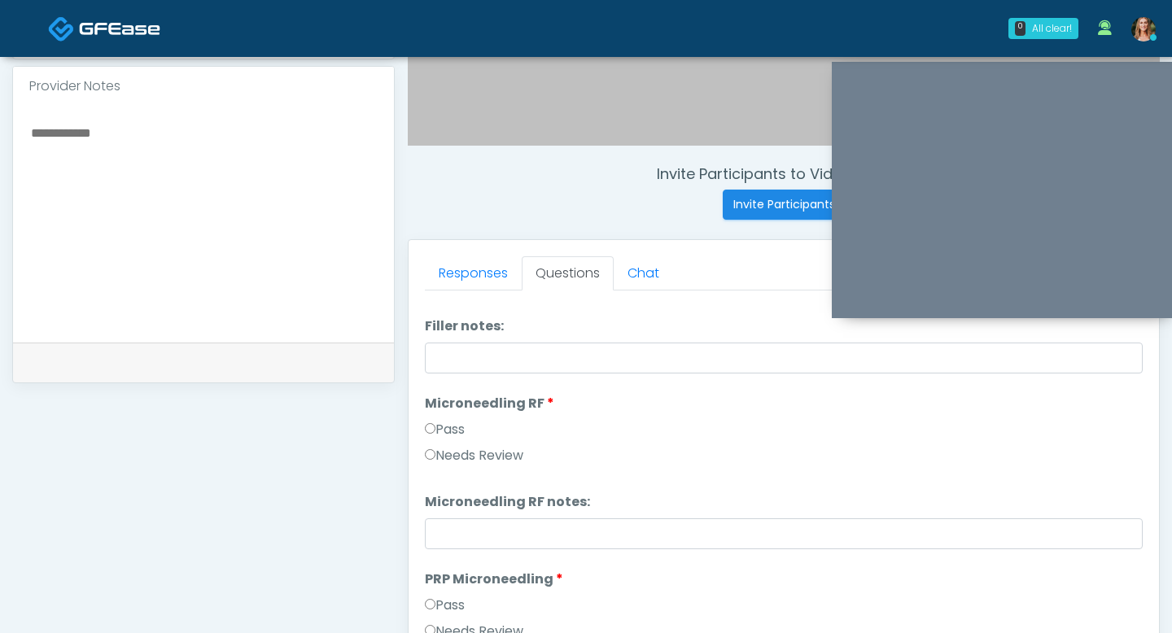
click at [429, 421] on label "Pass" at bounding box center [445, 430] width 40 height 20
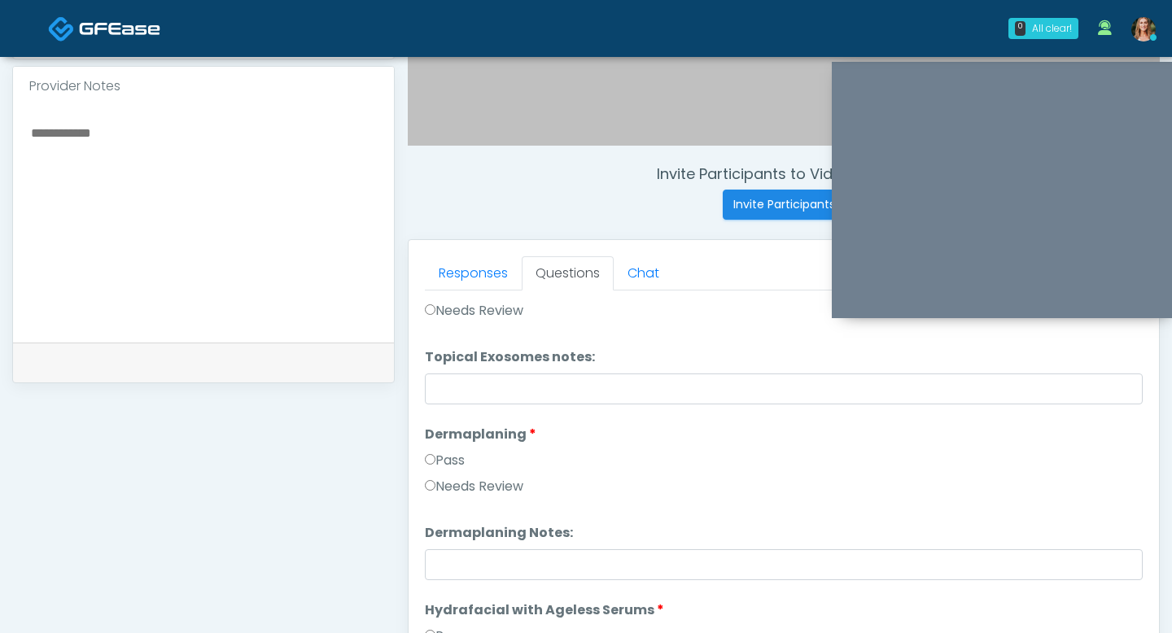
scroll to position [2600, 0]
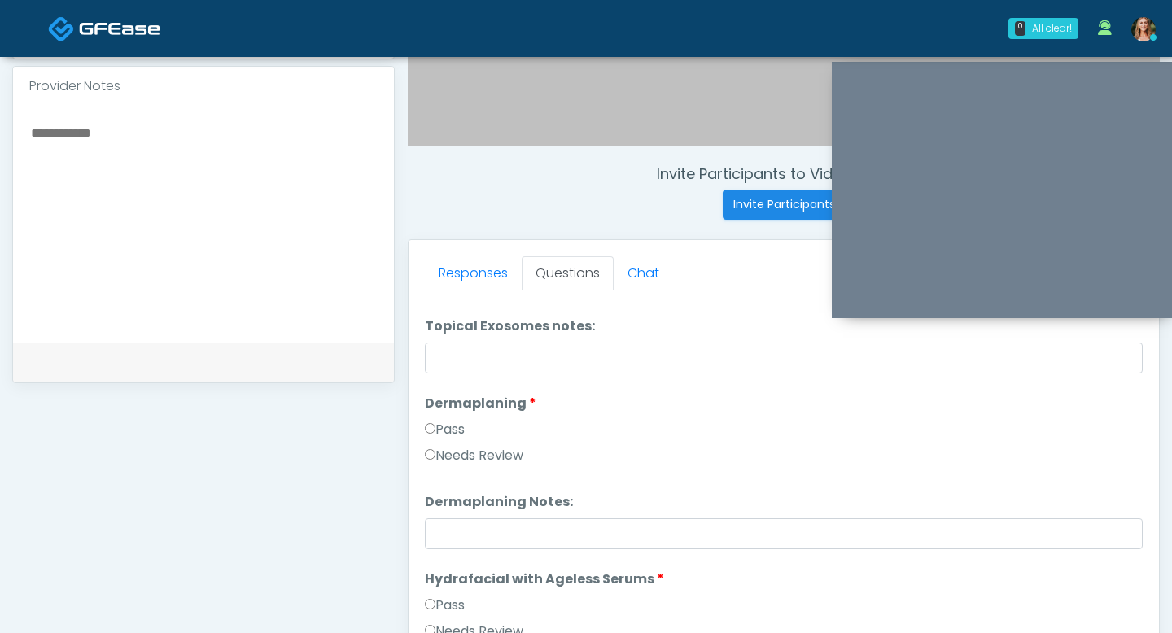
click at [434, 428] on label "Pass" at bounding box center [445, 430] width 40 height 20
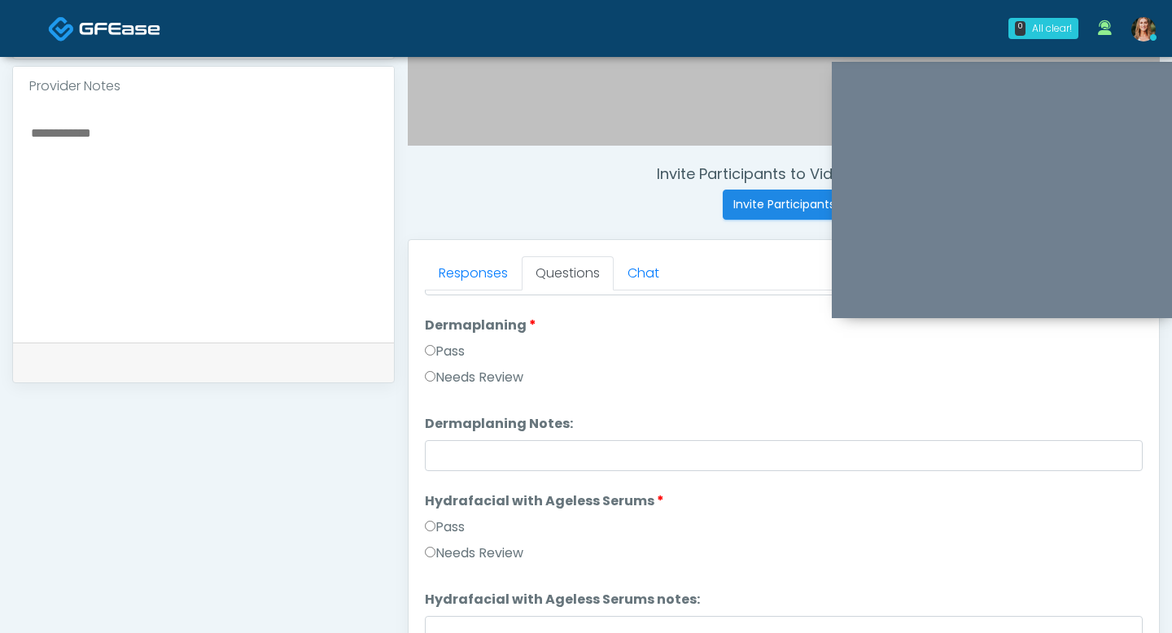
scroll to position [2730, 0]
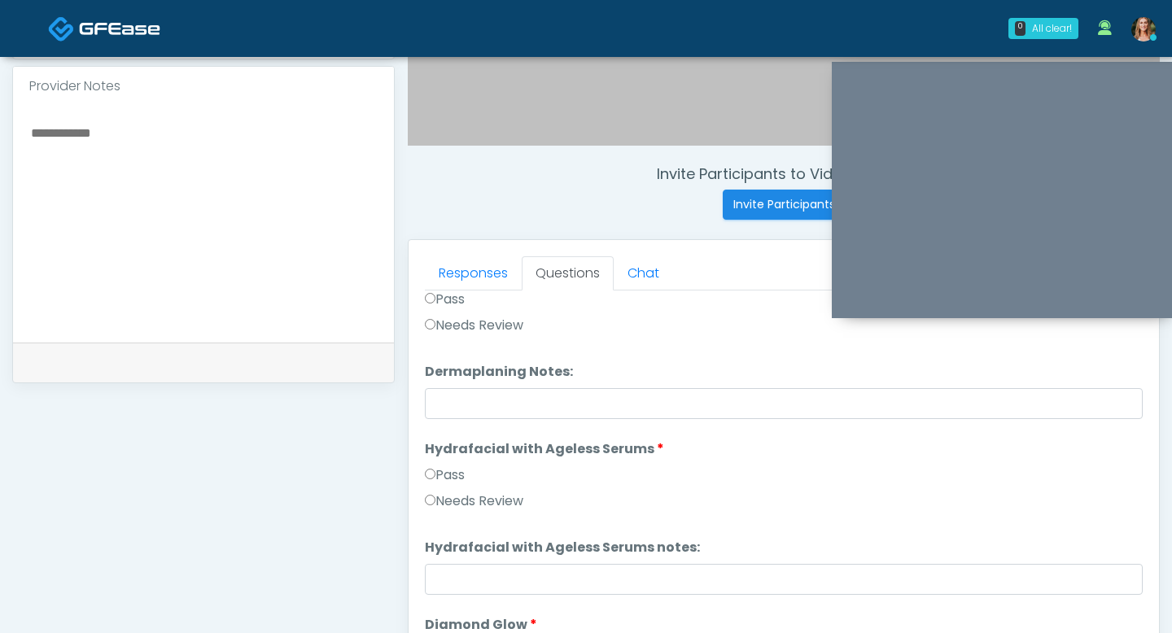
click at [436, 471] on label "Pass" at bounding box center [445, 475] width 40 height 20
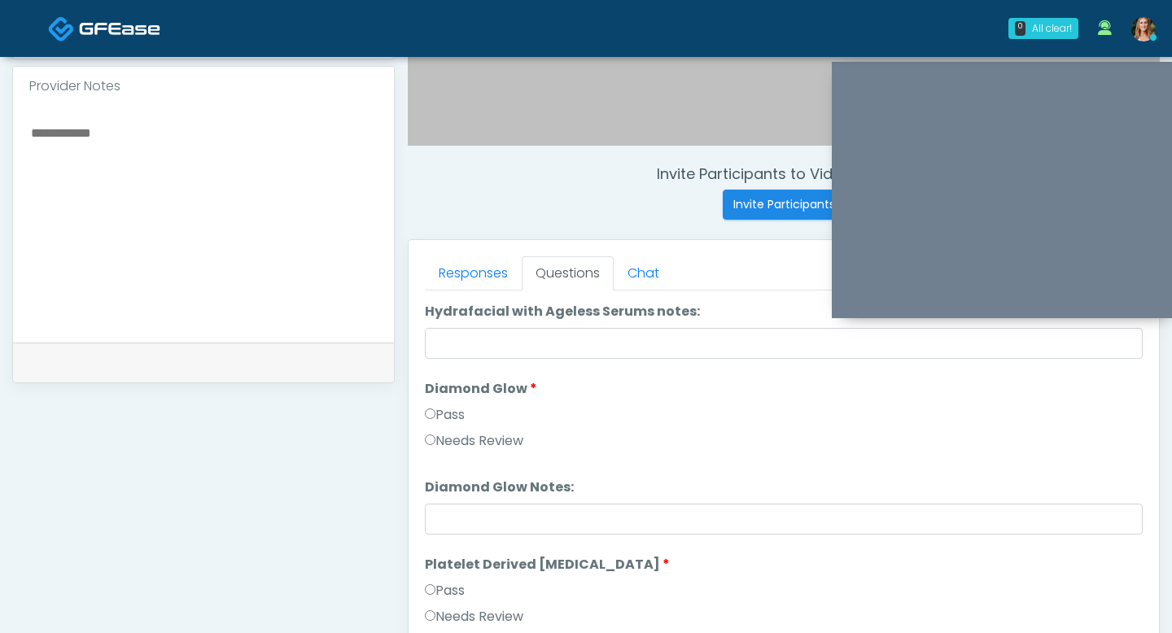
scroll to position [2985, 0]
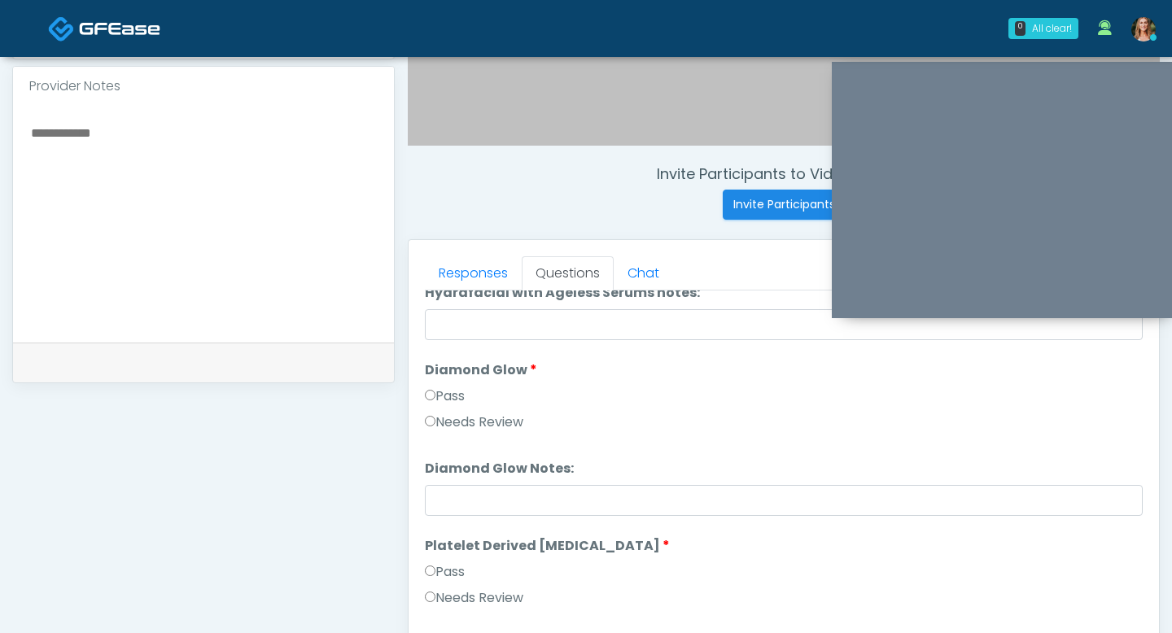
click at [439, 567] on label "Pass" at bounding box center [445, 572] width 40 height 20
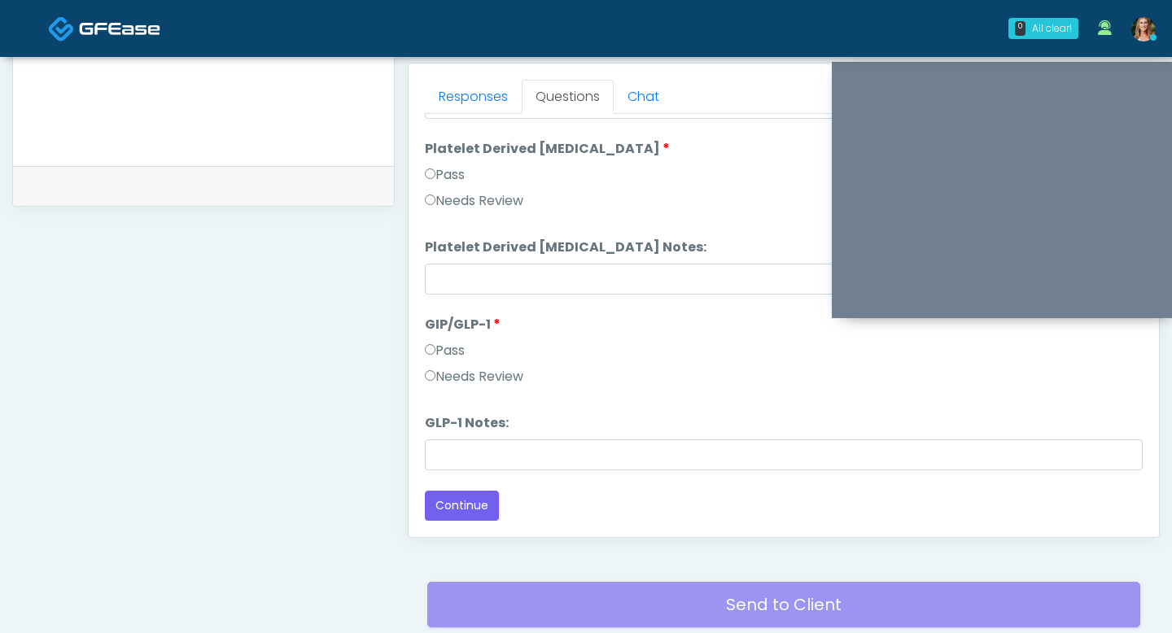
scroll to position [709, 0]
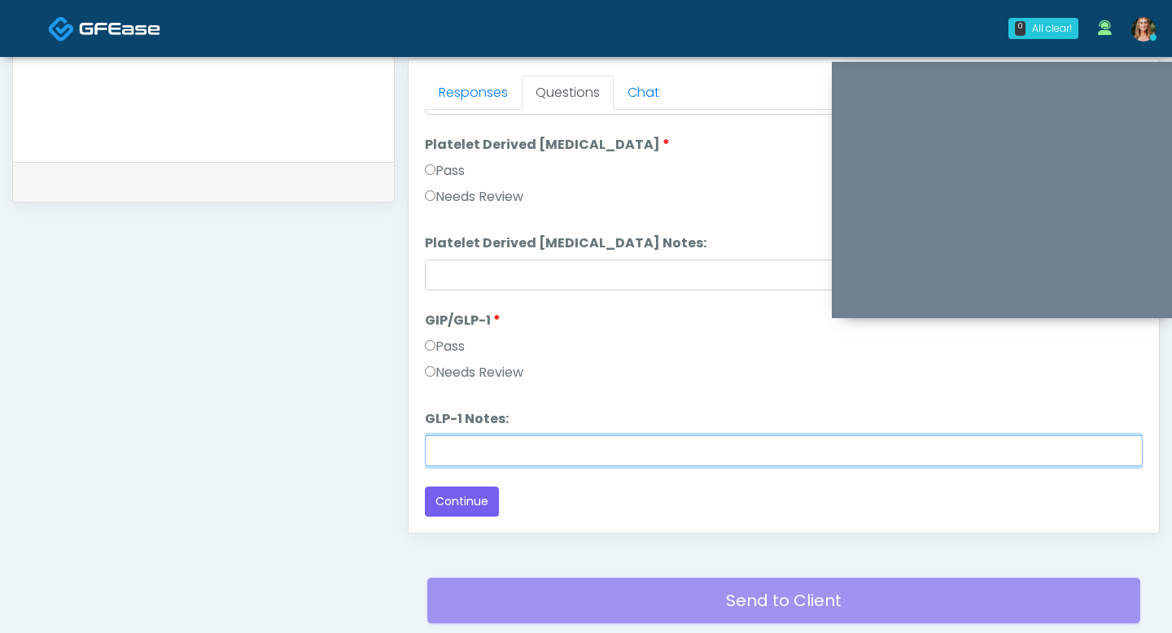
click at [451, 458] on input "GLP-1 Notes:" at bounding box center [784, 450] width 718 height 31
type input "**********"
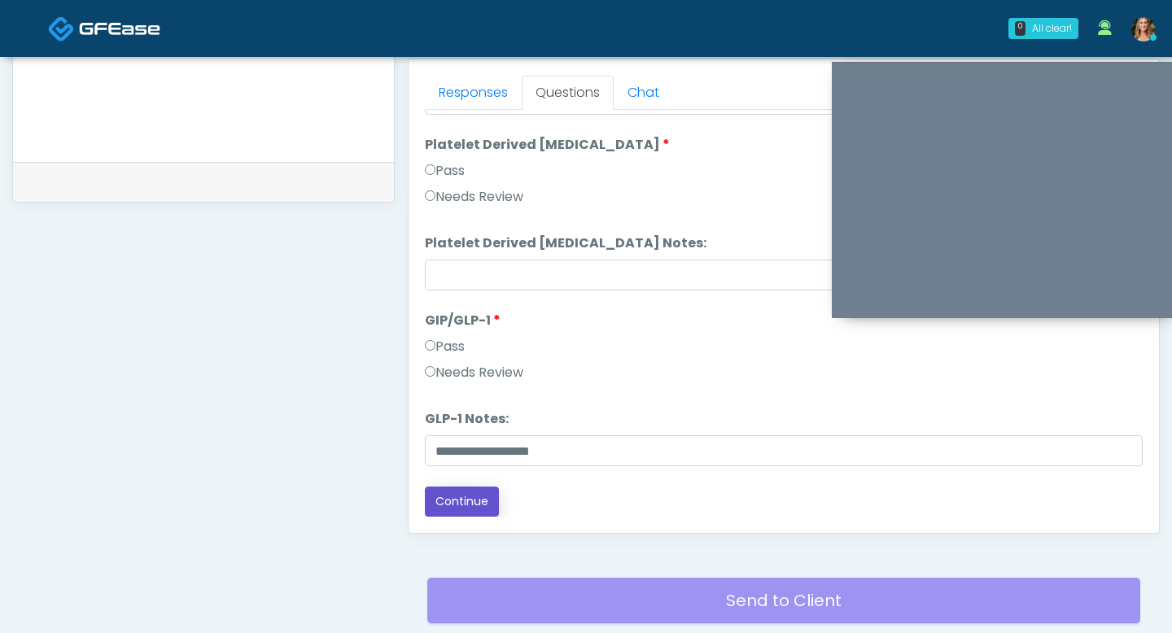
click at [448, 490] on button "Continue" at bounding box center [462, 502] width 74 height 30
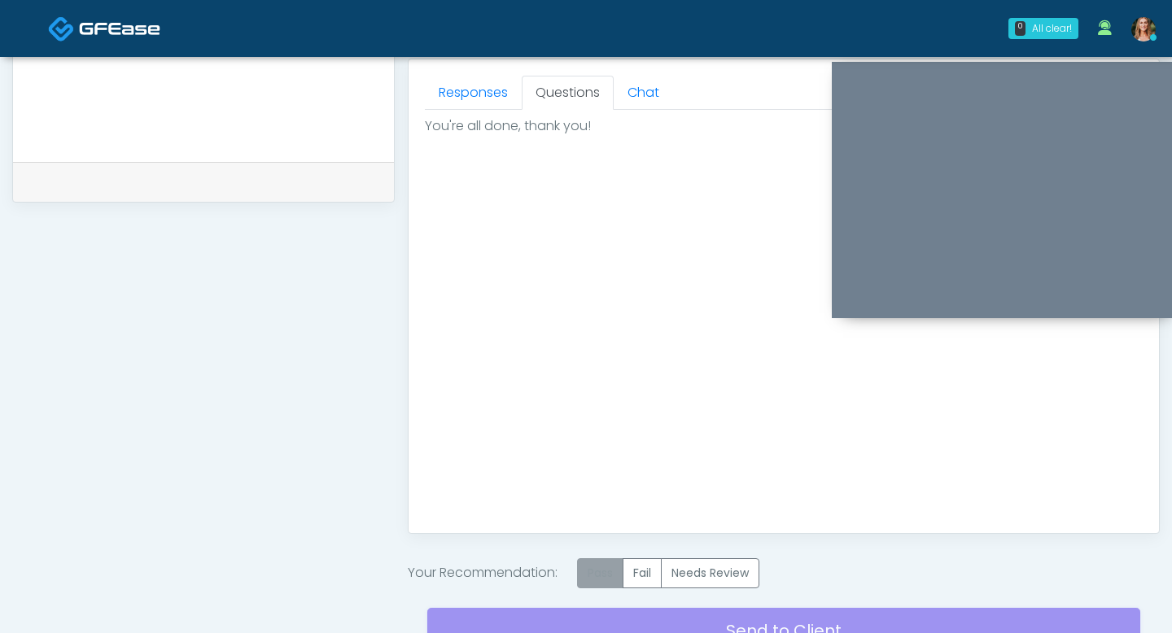
click at [593, 565] on label "Pass" at bounding box center [600, 573] width 46 height 30
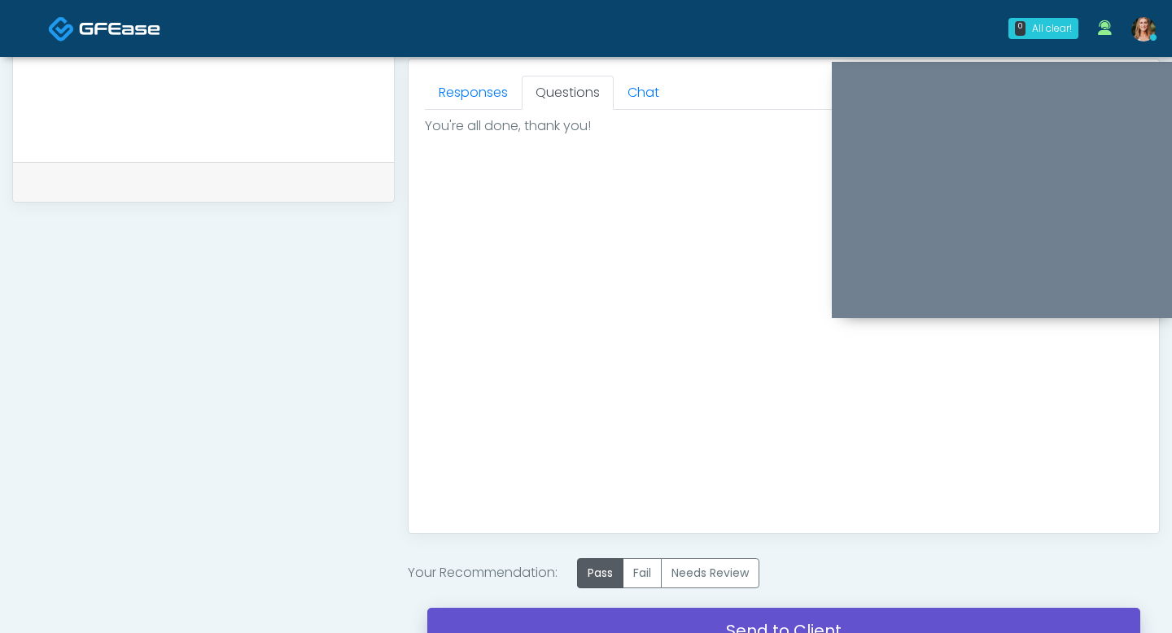
click at [574, 622] on link "Send to Client" at bounding box center [783, 631] width 713 height 46
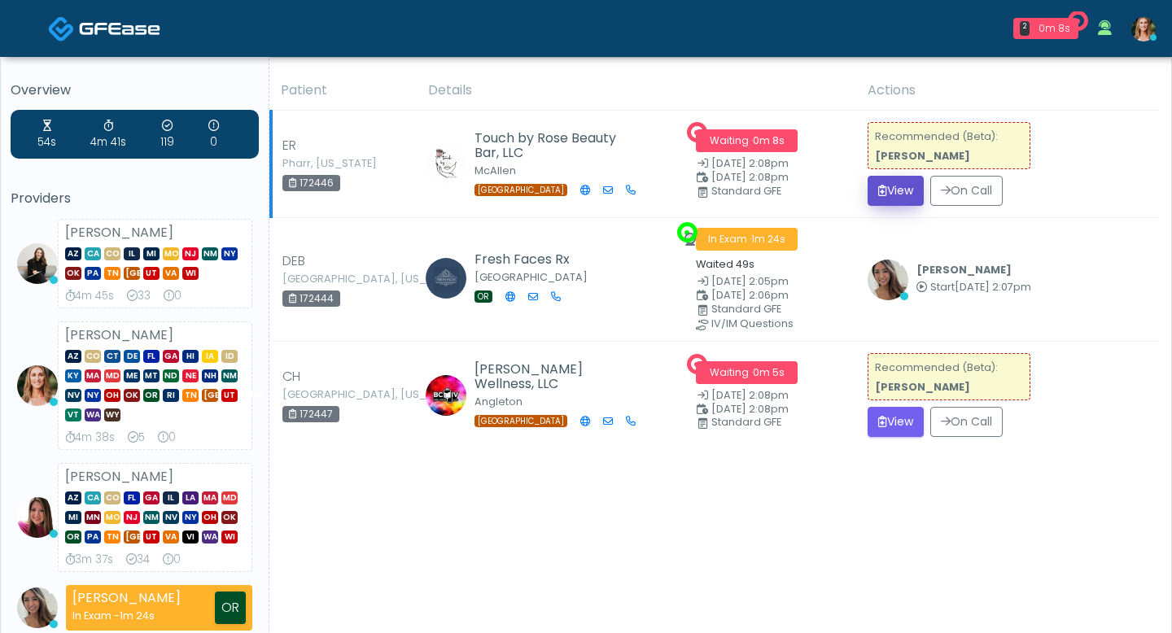
click at [882, 195] on button "View" at bounding box center [895, 191] width 56 height 30
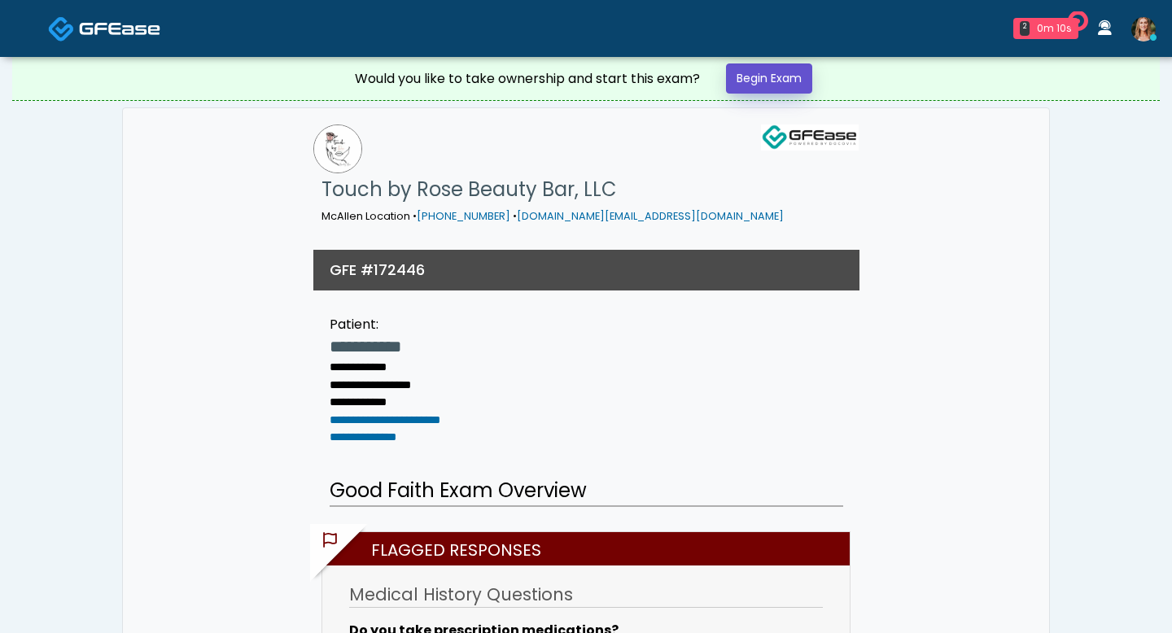
click at [753, 85] on link "Begin Exam" at bounding box center [769, 78] width 86 height 30
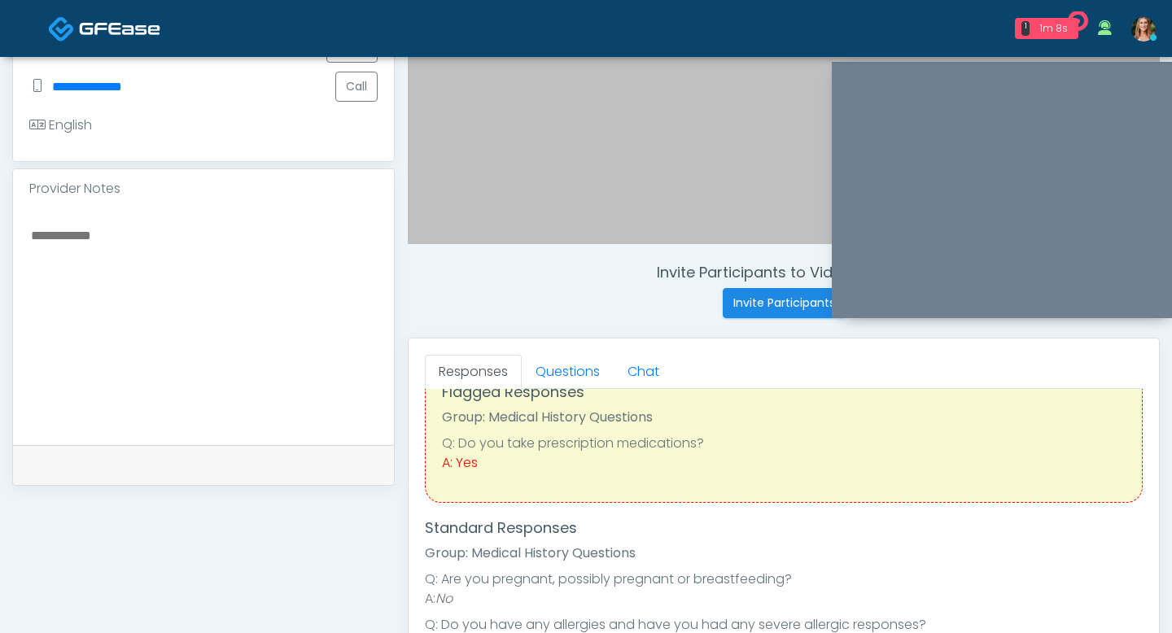
scroll to position [434, 0]
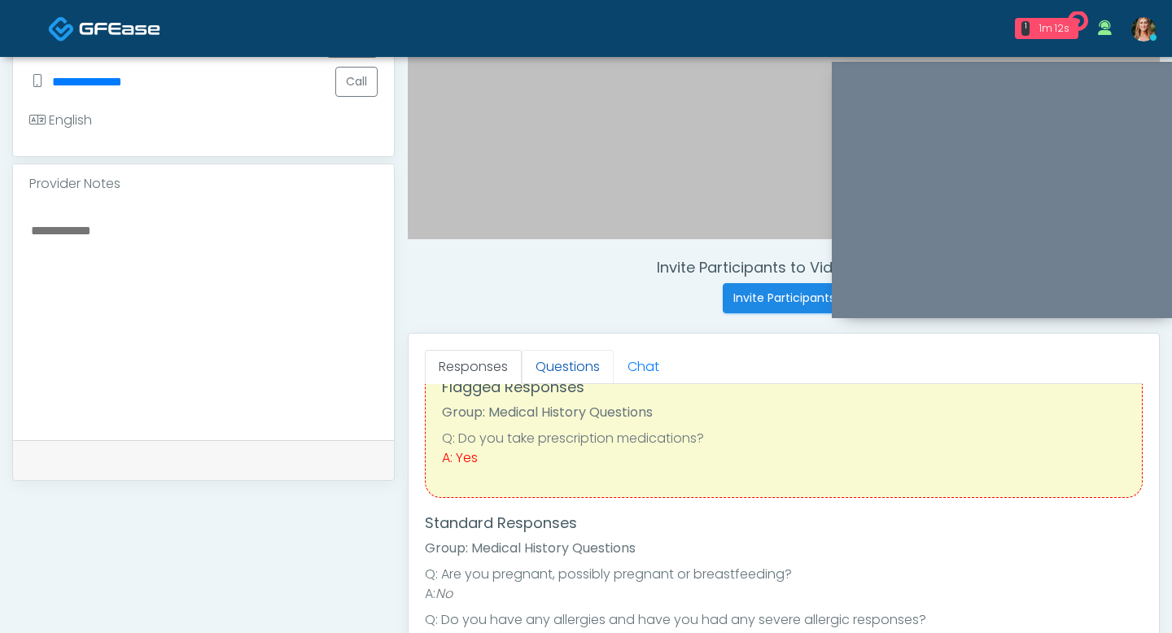
click at [557, 356] on link "Questions" at bounding box center [568, 367] width 92 height 34
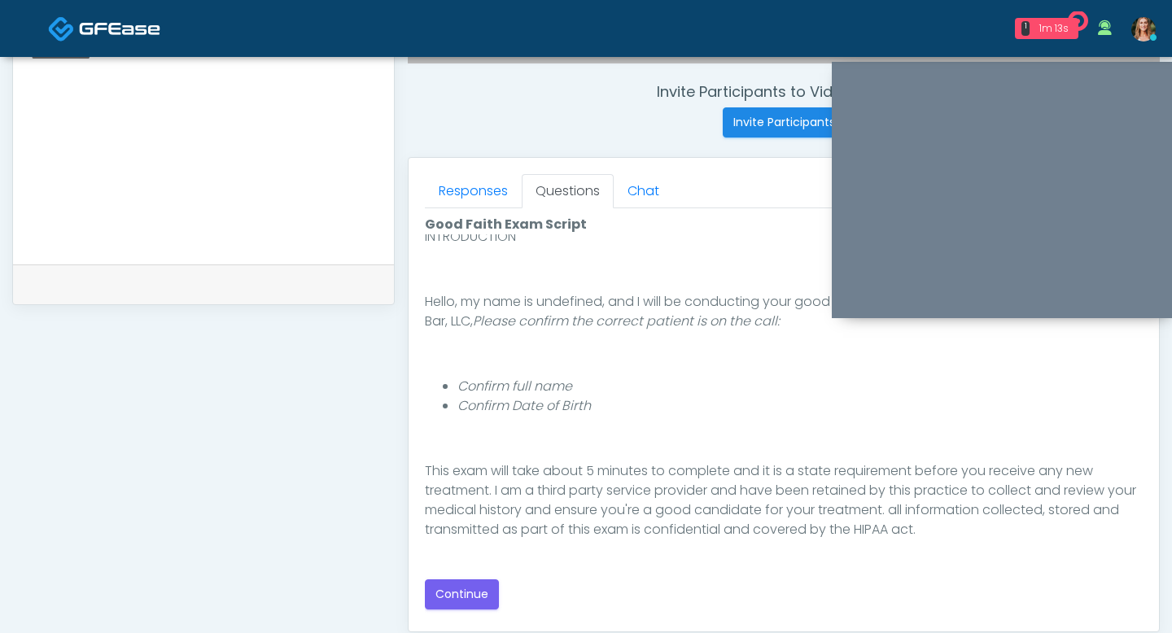
scroll to position [90, 0]
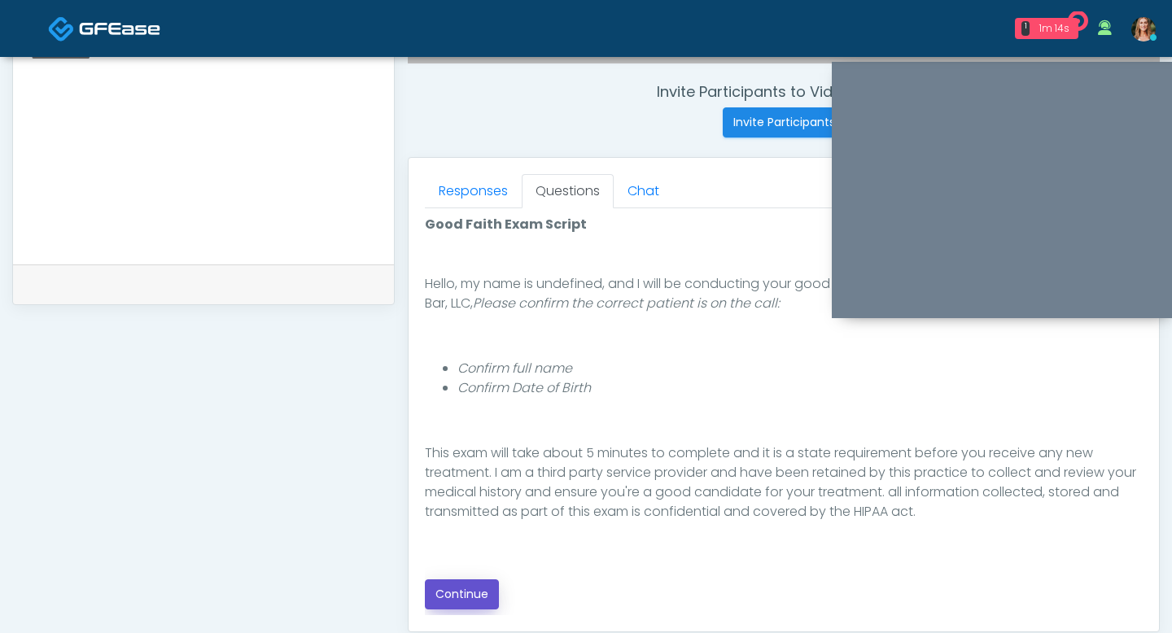
click at [457, 602] on button "Continue" at bounding box center [462, 594] width 74 height 30
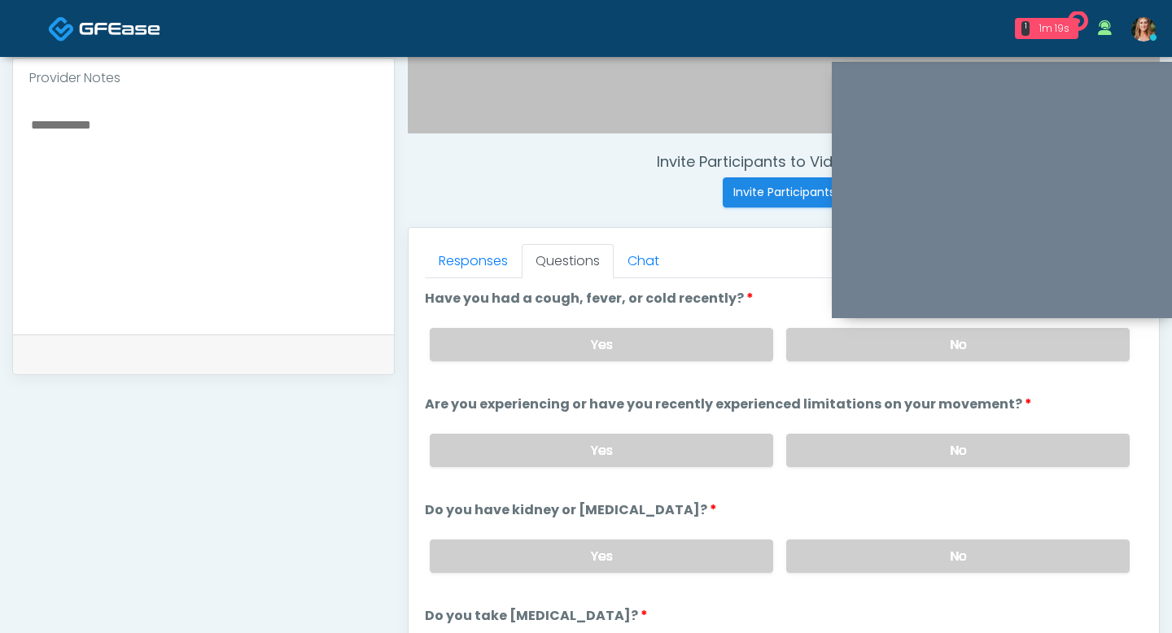
scroll to position [539, 0]
click at [845, 352] on label "No" at bounding box center [957, 345] width 343 height 33
click at [849, 444] on label "No" at bounding box center [957, 450] width 343 height 33
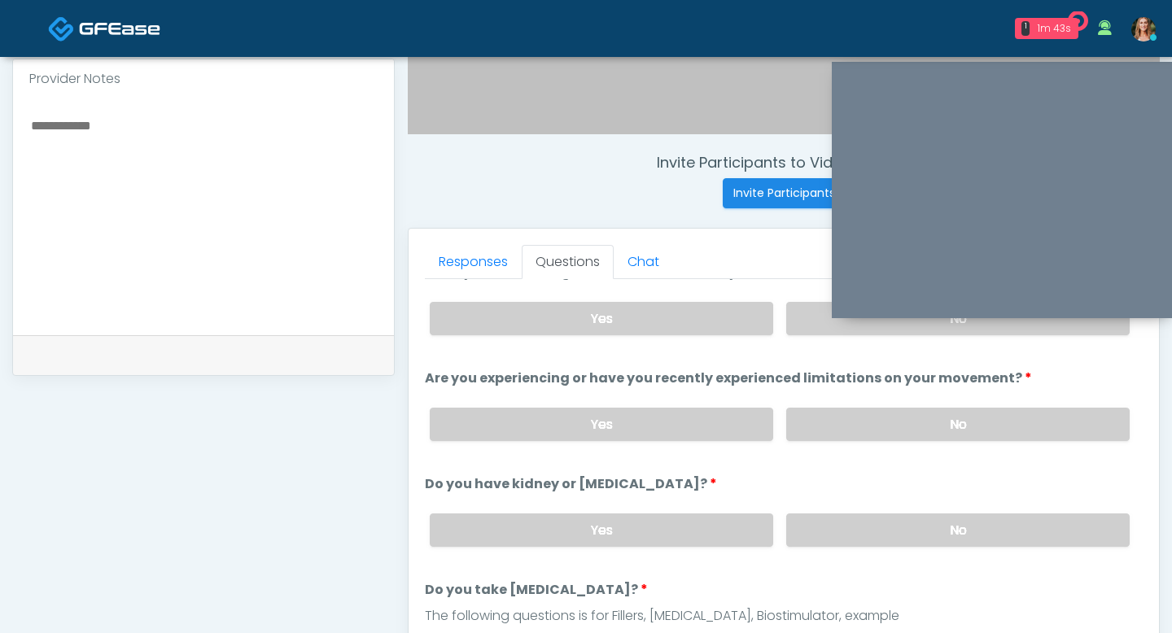
scroll to position [28, 0]
click at [859, 523] on label "No" at bounding box center [957, 529] width 343 height 33
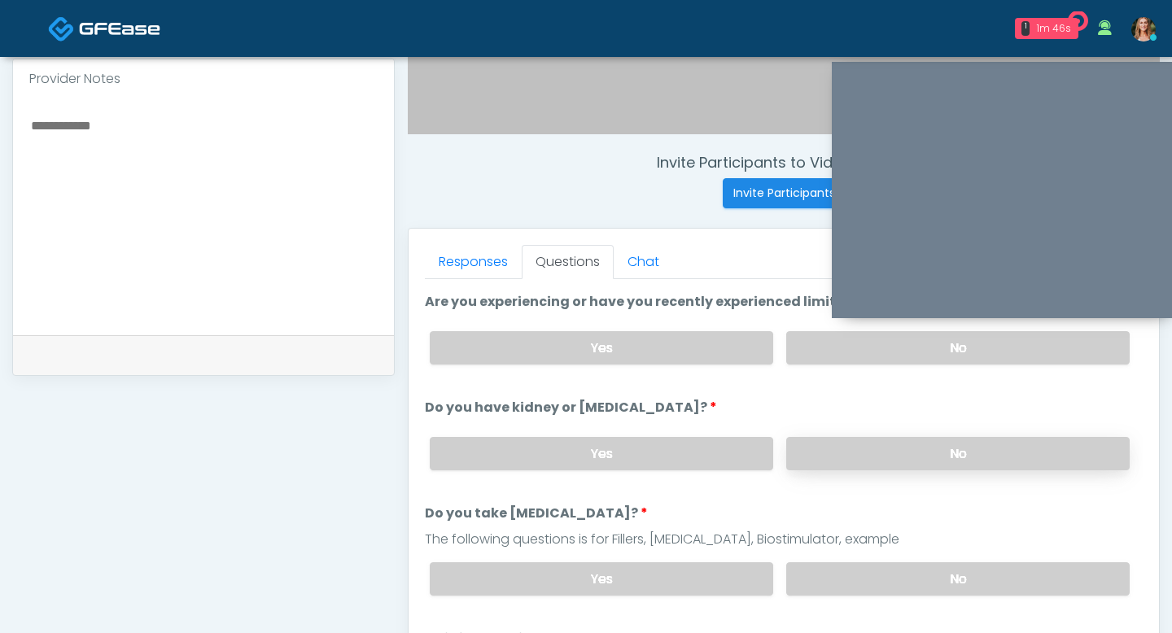
scroll to position [104, 0]
click at [863, 568] on label "No" at bounding box center [957, 577] width 343 height 33
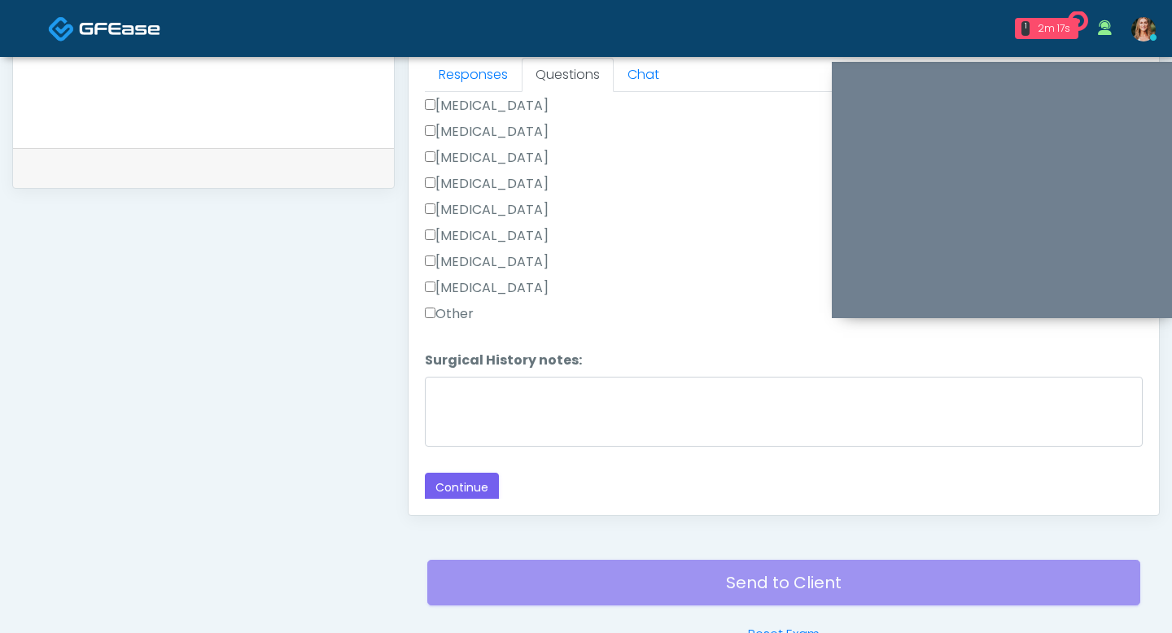
scroll to position [768, 0]
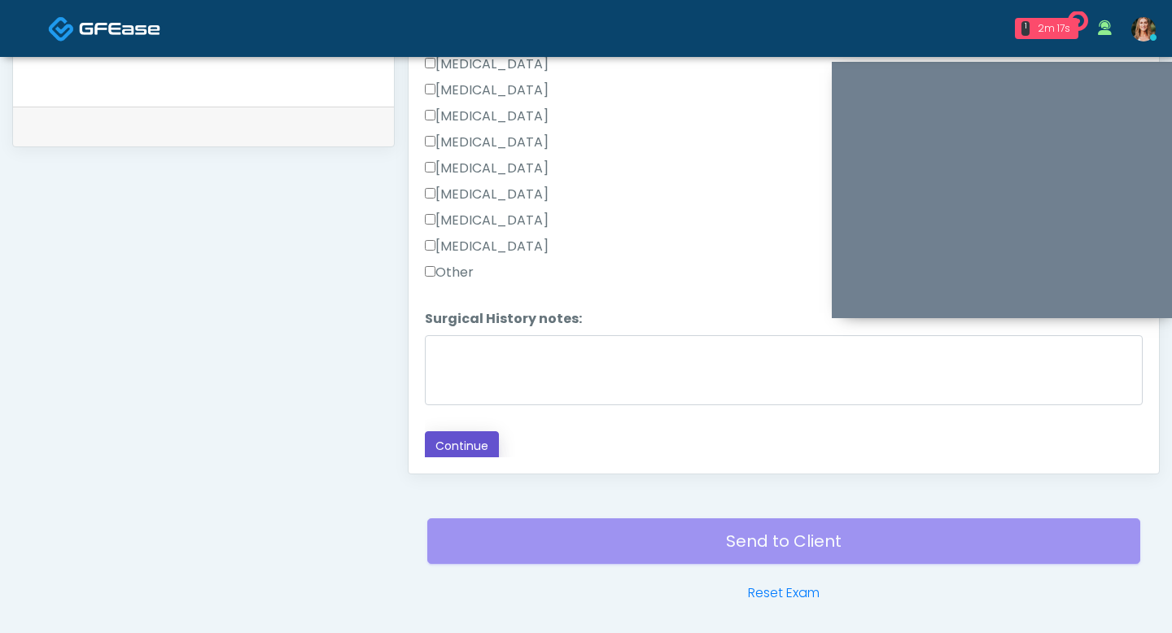
click at [473, 431] on button "Continue" at bounding box center [462, 446] width 74 height 30
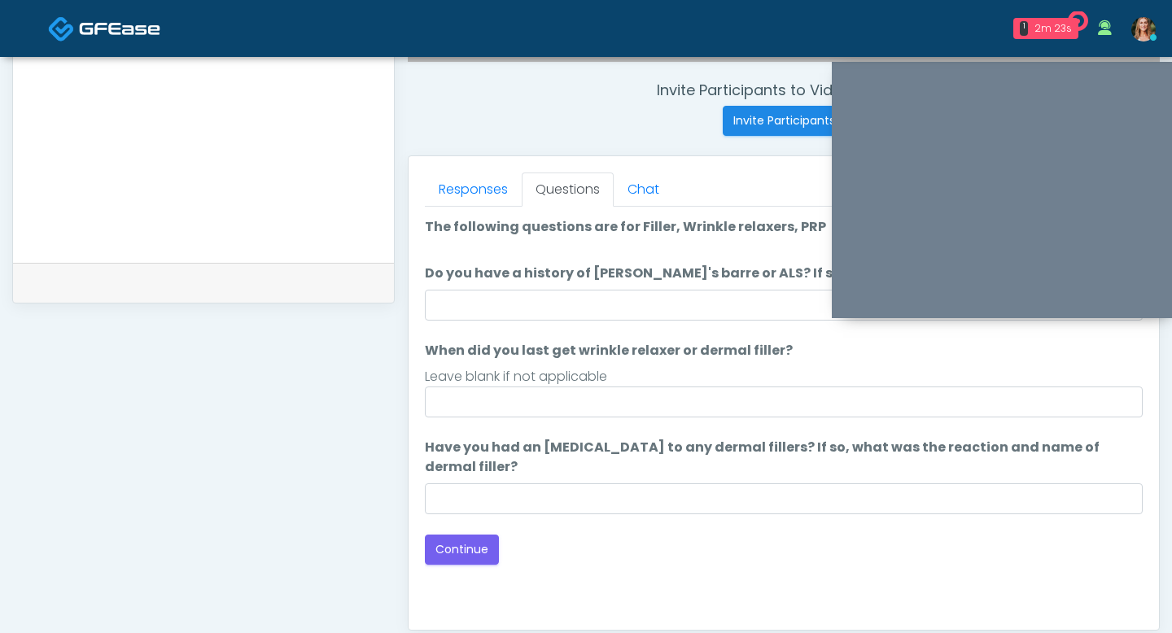
scroll to position [609, 0]
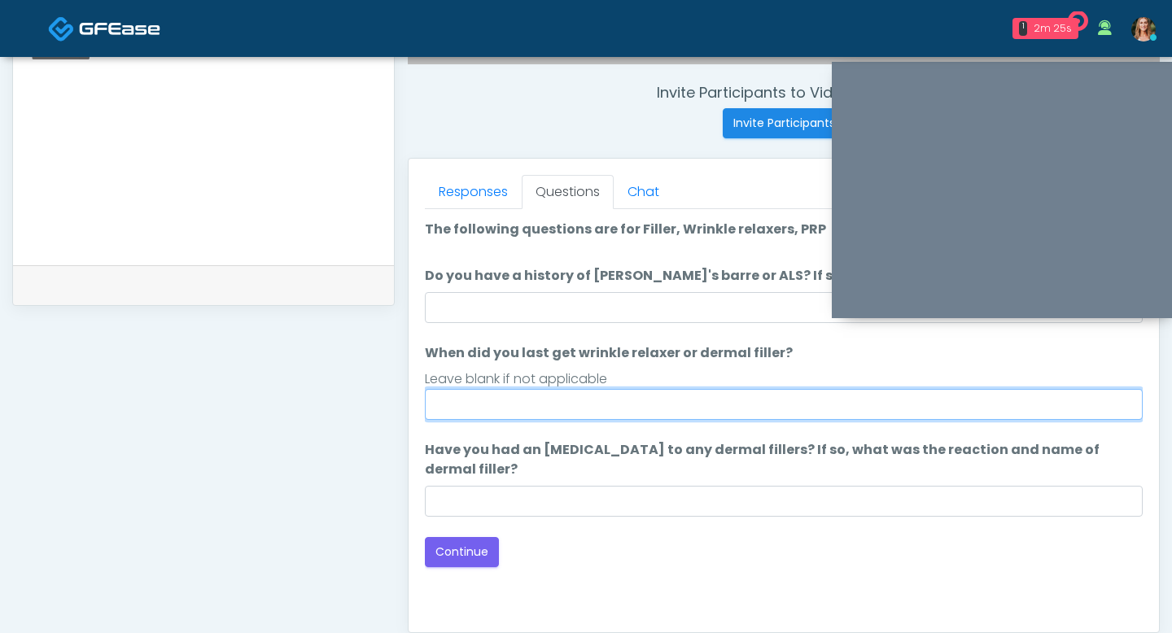
click at [559, 404] on input "When did you last get wrinkle relaxer or dermal filler?" at bounding box center [784, 404] width 718 height 31
click at [453, 407] on input "**********" at bounding box center [784, 404] width 718 height 31
click at [520, 408] on input "**********" at bounding box center [784, 404] width 718 height 31
type input "**********"
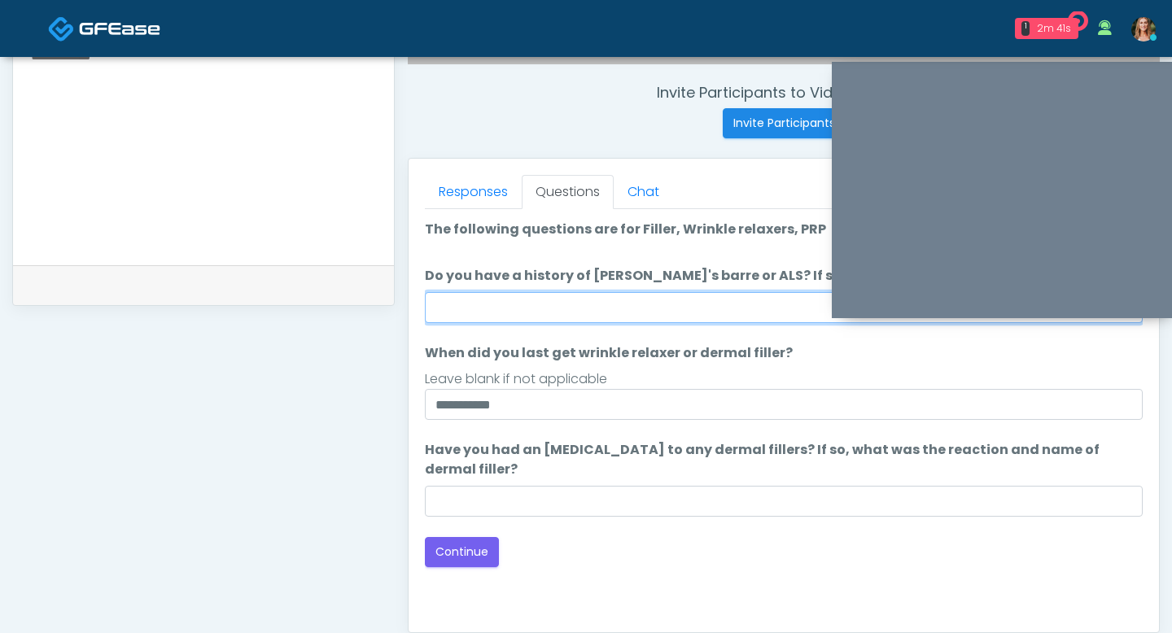
click at [501, 306] on input "Do you have a history of Guillain's barre or ALS? If so, please provide details." at bounding box center [784, 307] width 718 height 31
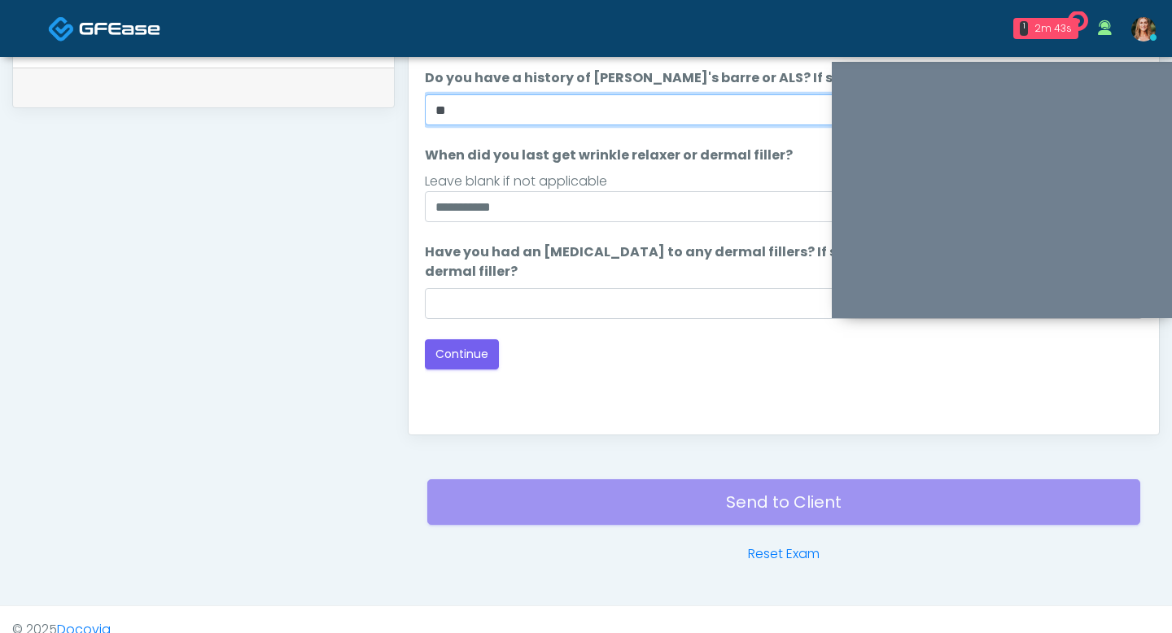
scroll to position [823, 0]
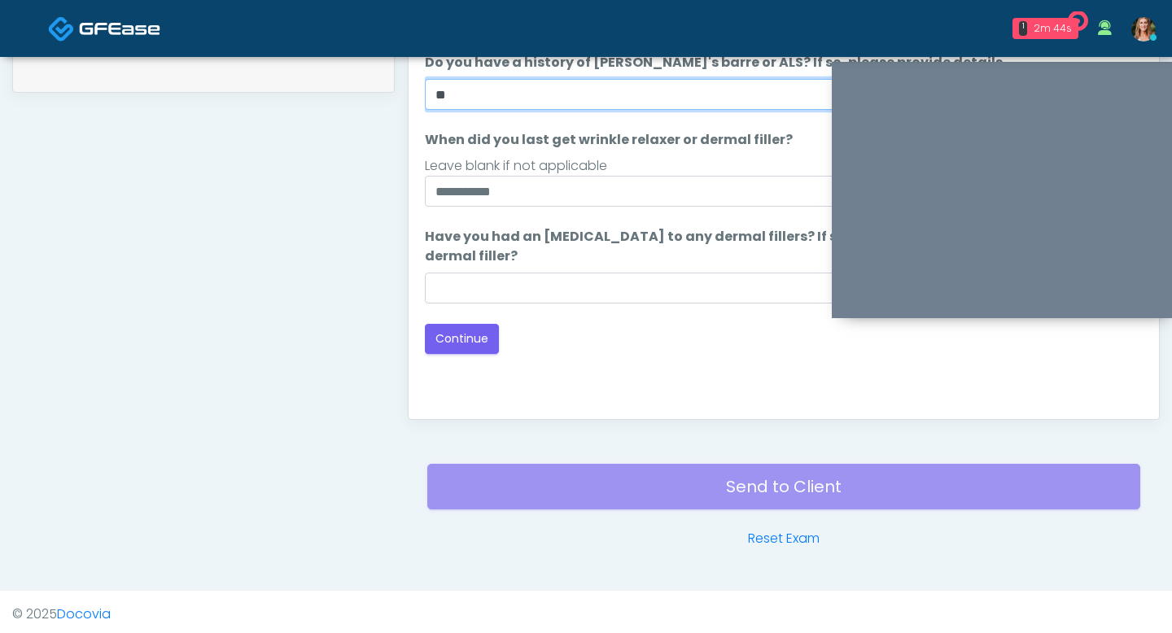
type input "**"
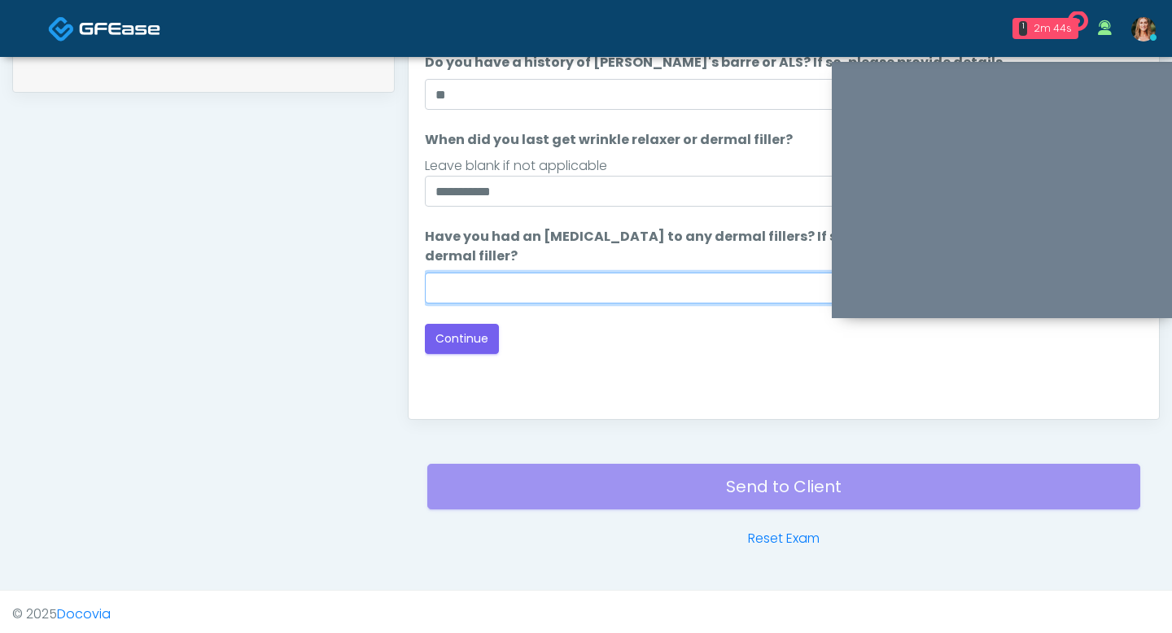
click at [483, 283] on input "Have you had an allergic response to any dermal fillers? If so, what was the re…" at bounding box center [784, 288] width 718 height 31
type input "**"
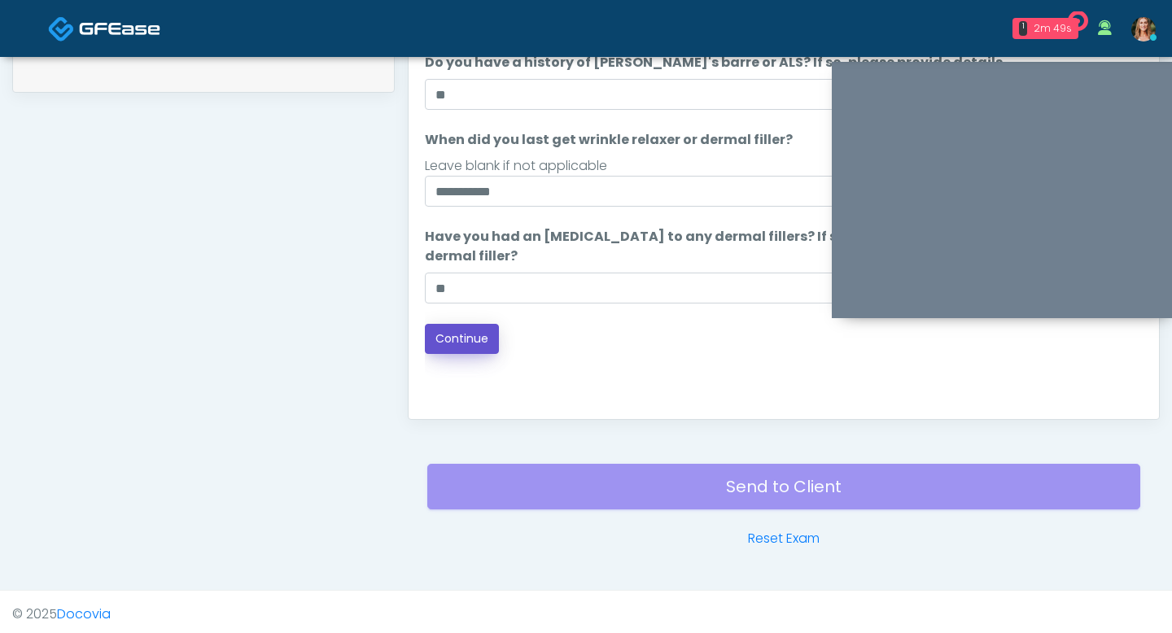
click at [460, 343] on button "Continue" at bounding box center [462, 339] width 74 height 30
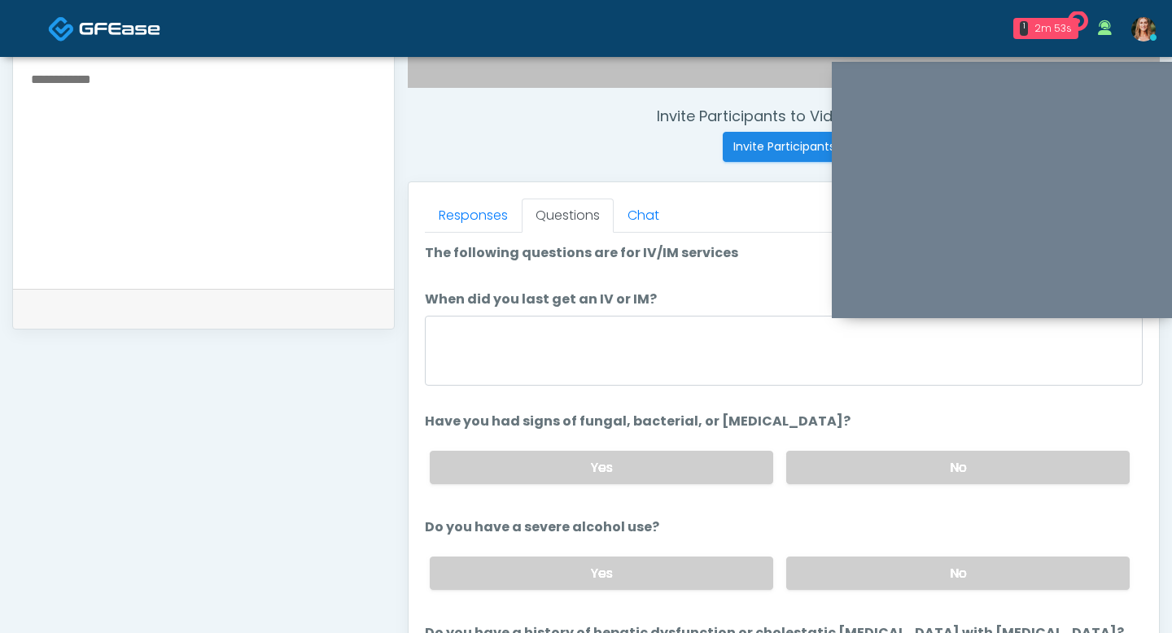
scroll to position [579, 0]
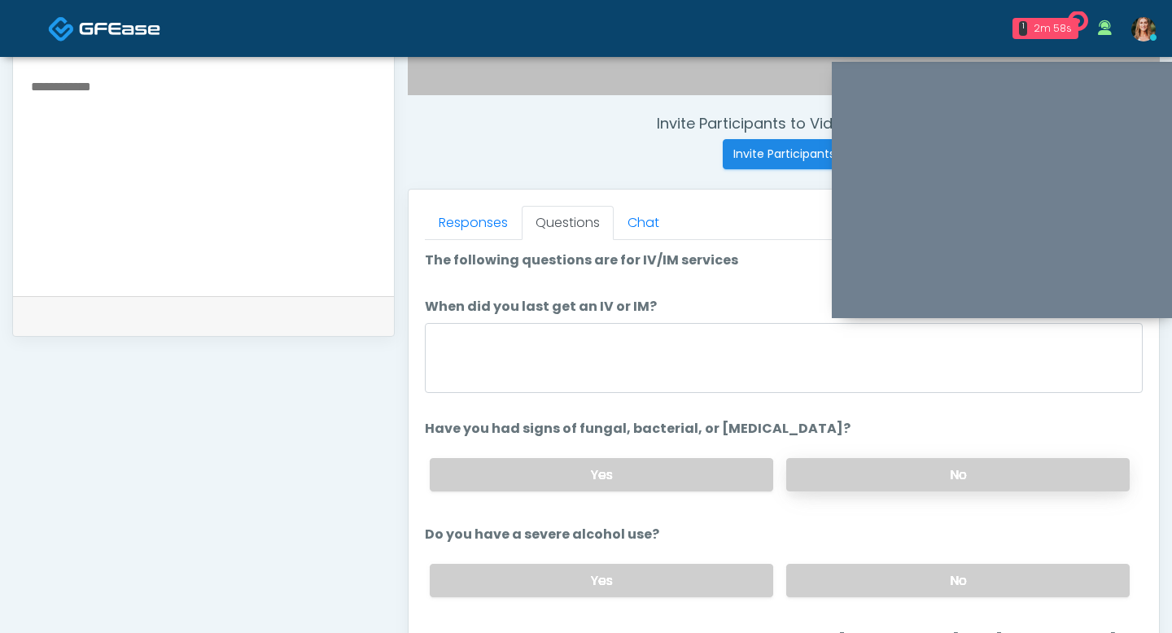
click at [835, 465] on label "No" at bounding box center [957, 474] width 343 height 33
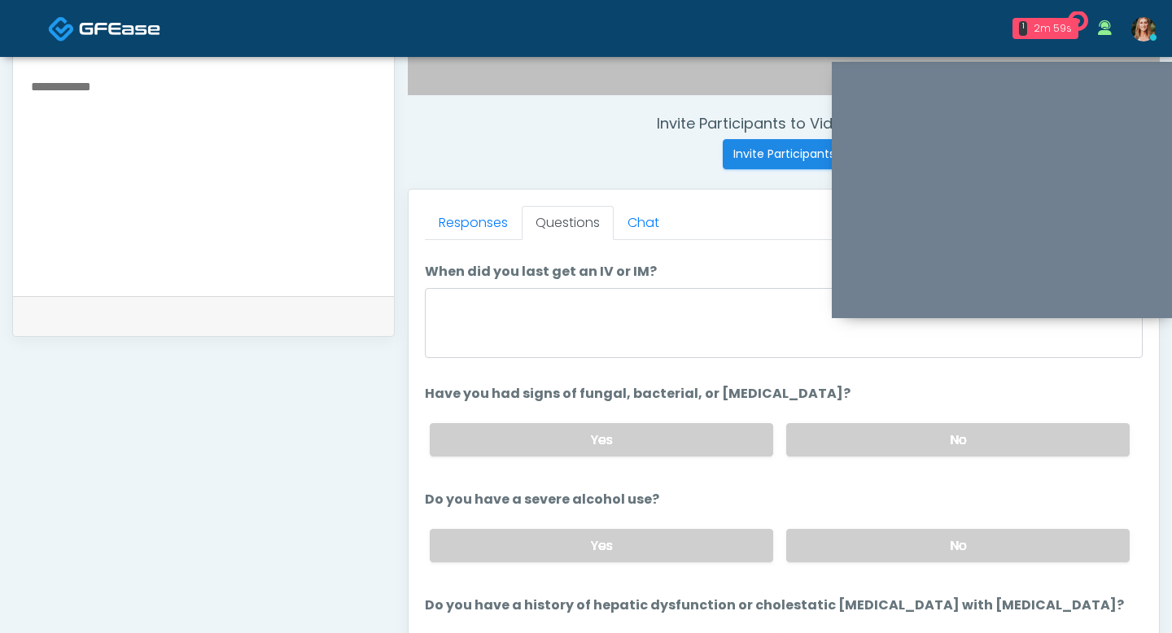
scroll to position [43, 0]
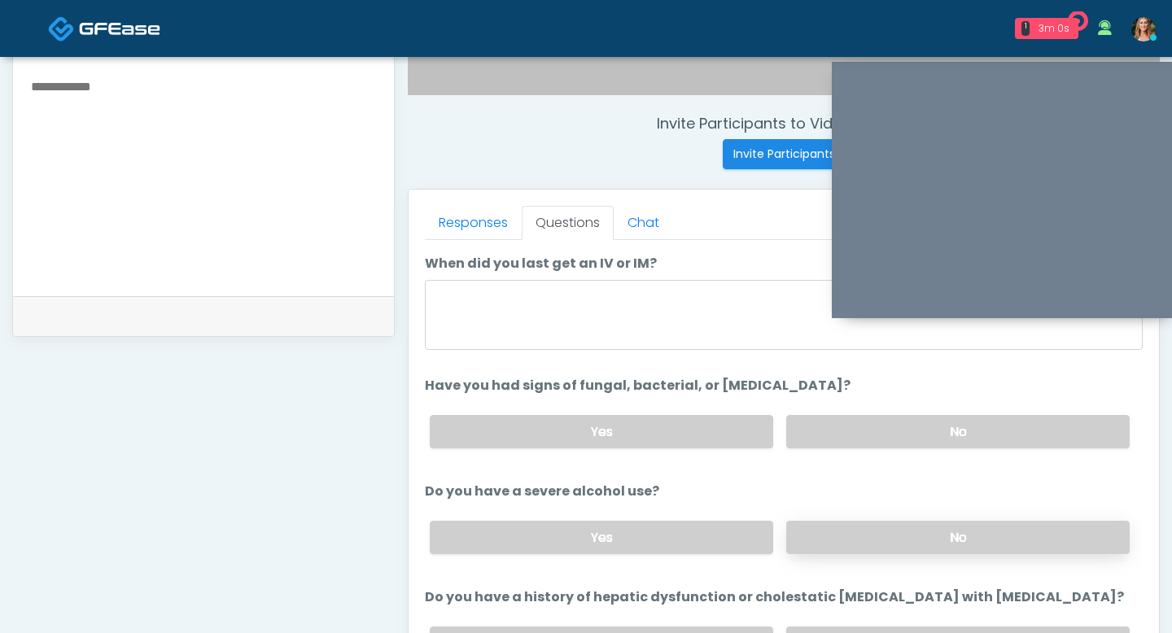
click at [818, 525] on label "No" at bounding box center [957, 537] width 343 height 33
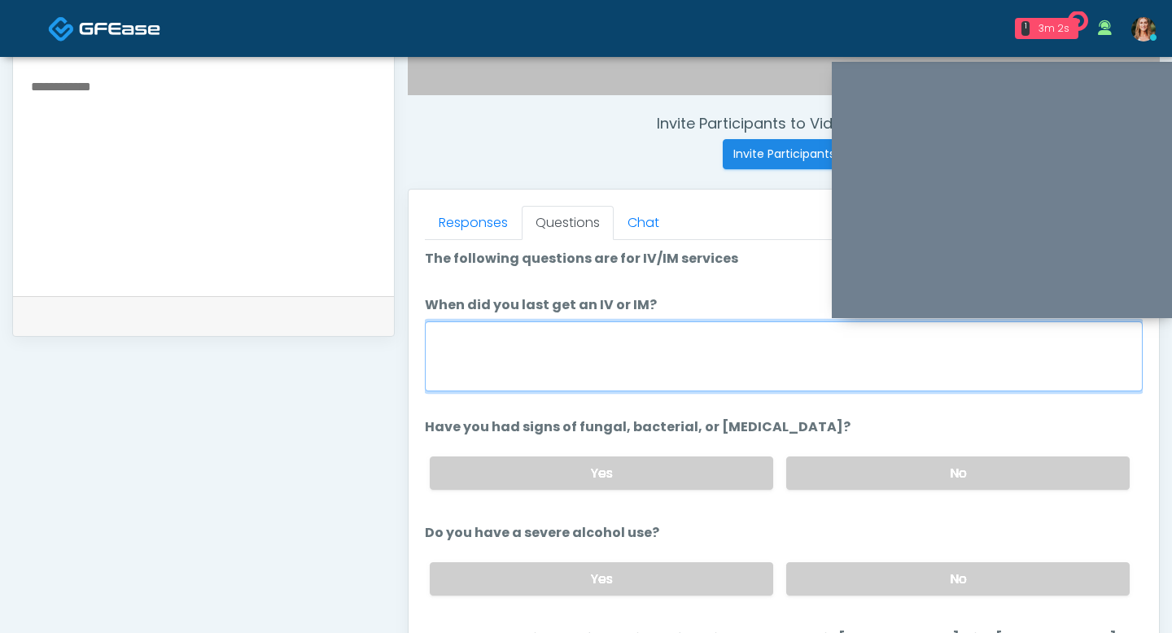
click at [567, 387] on textarea "When did you last get an IV or IM?" at bounding box center [784, 356] width 718 height 70
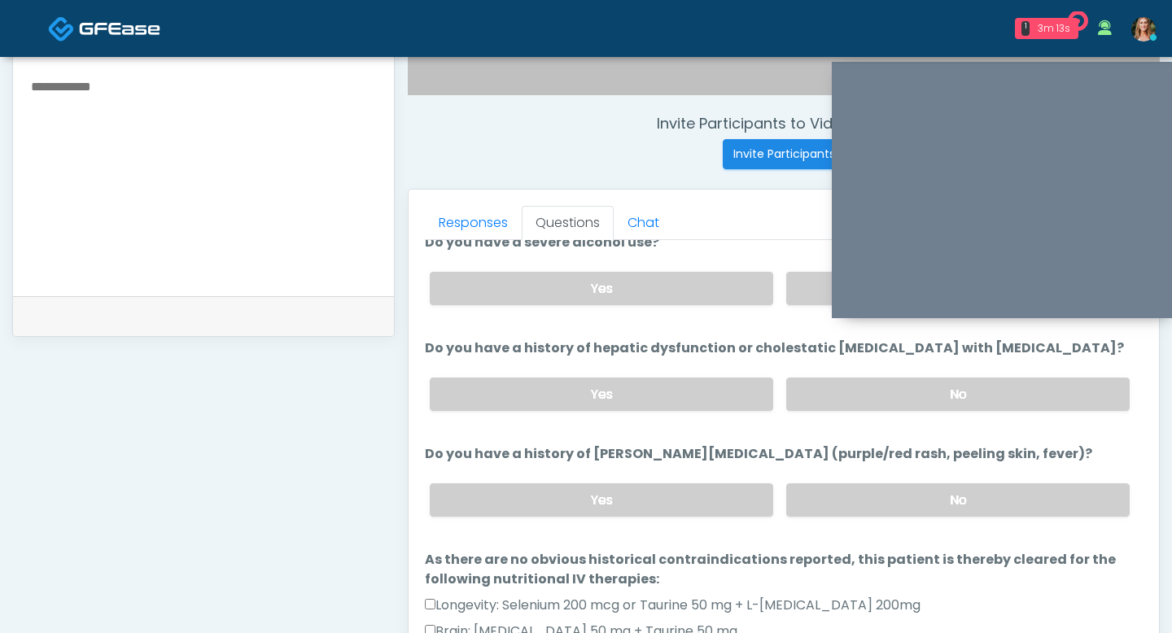
scroll to position [306, 0]
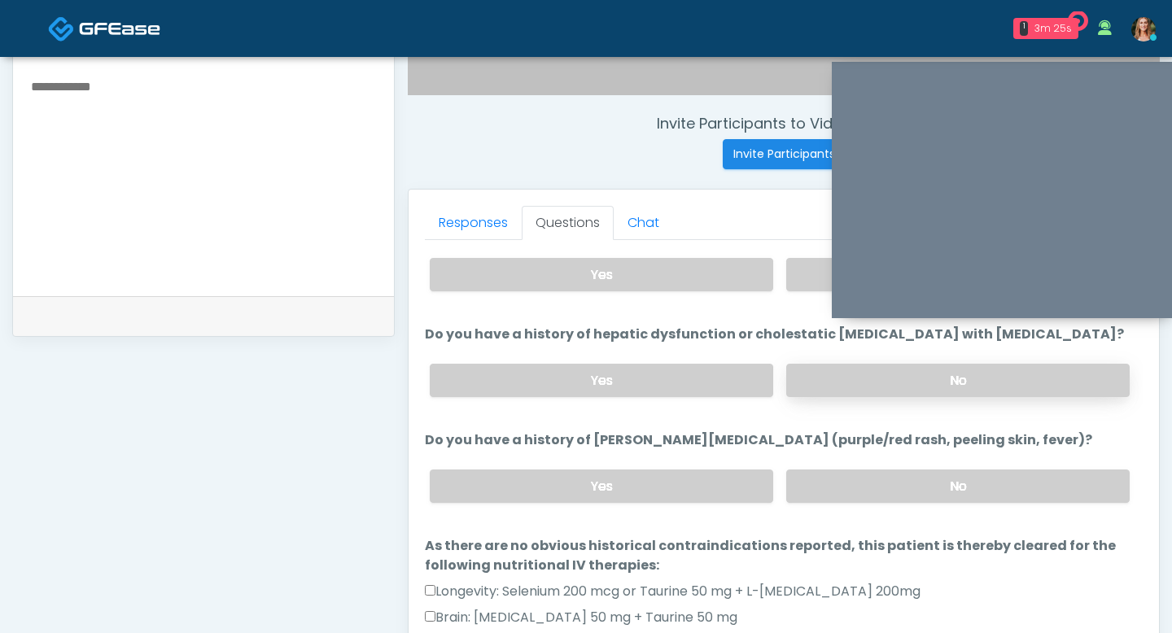
type textarea "**"
click at [887, 382] on label "No" at bounding box center [957, 380] width 343 height 33
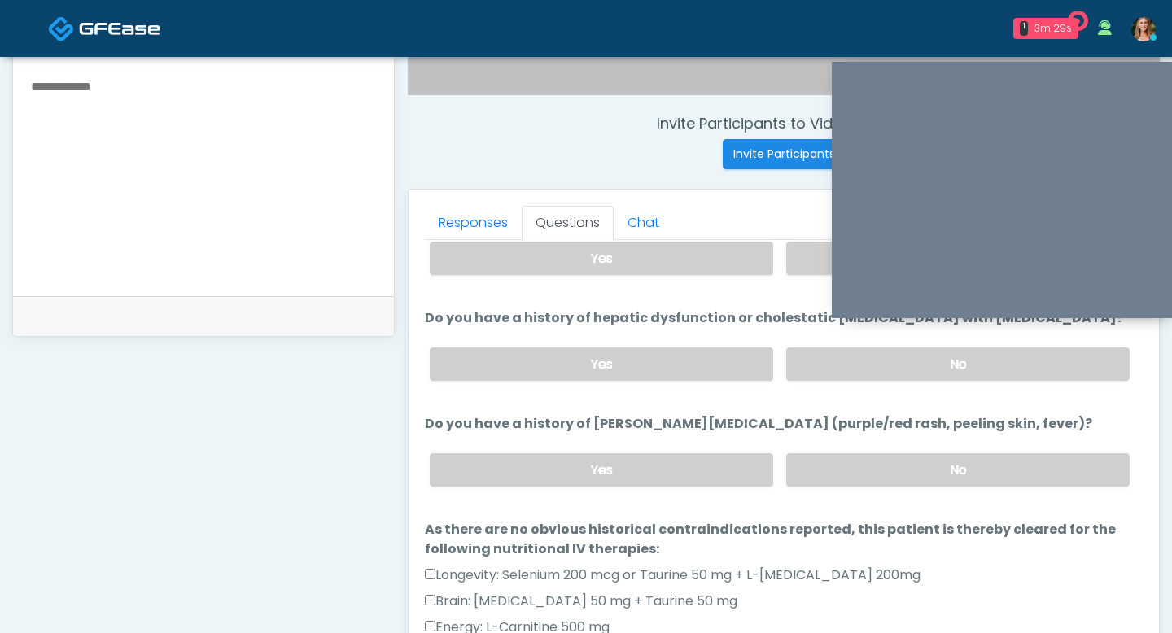
scroll to position [352, 0]
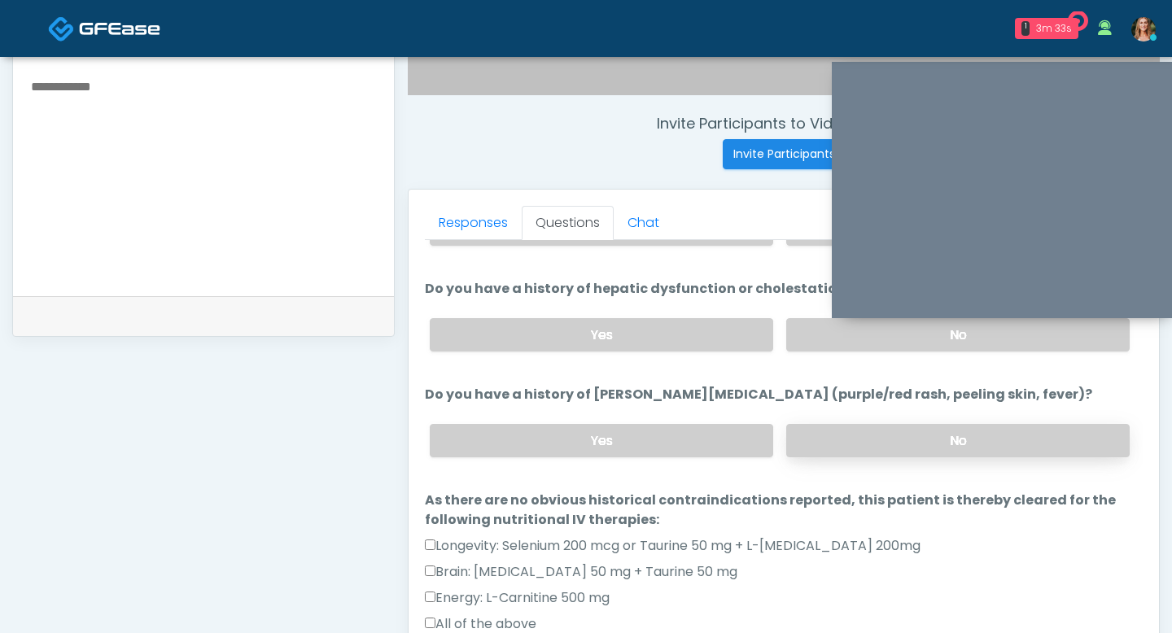
click at [840, 430] on label "No" at bounding box center [957, 440] width 343 height 33
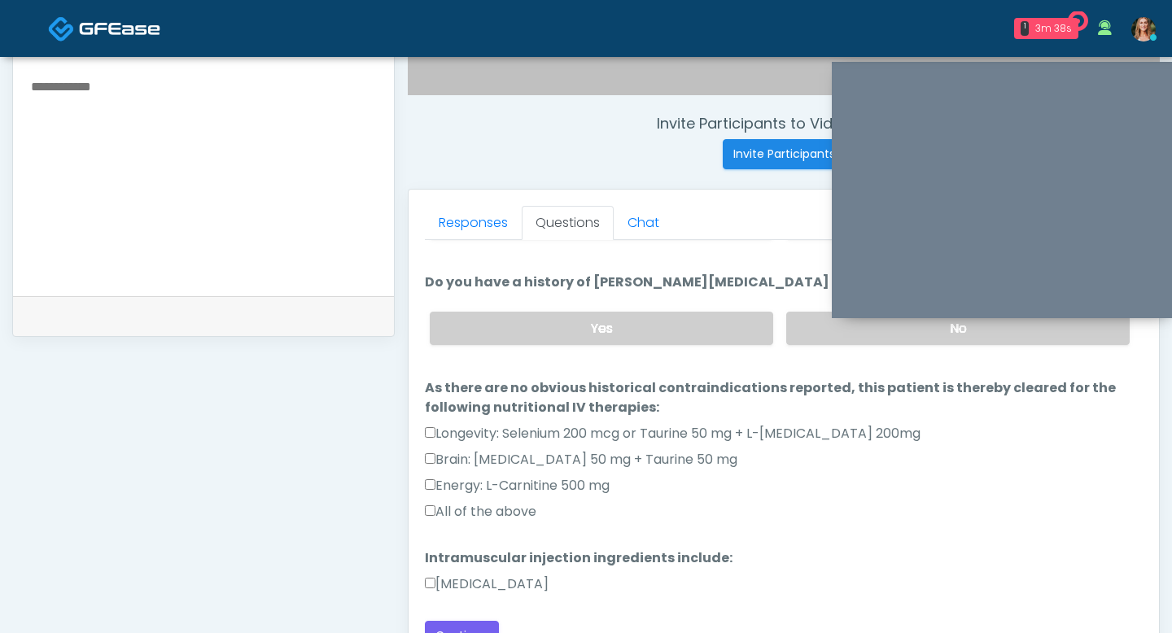
scroll to position [618, 0]
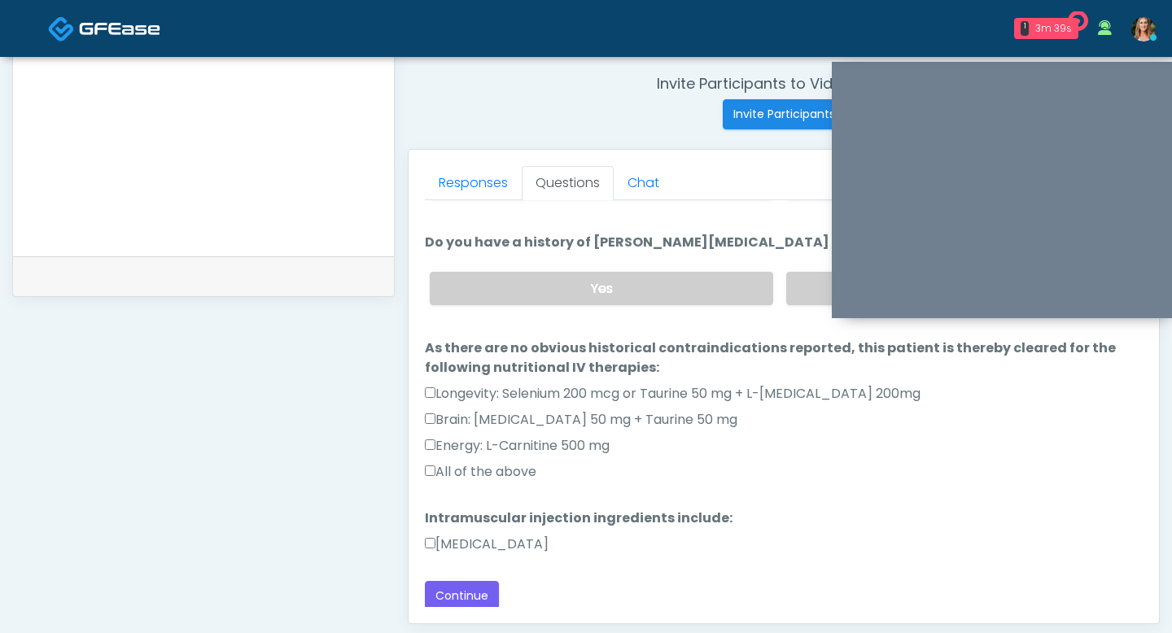
click at [431, 472] on label "All of the above" at bounding box center [480, 472] width 111 height 20
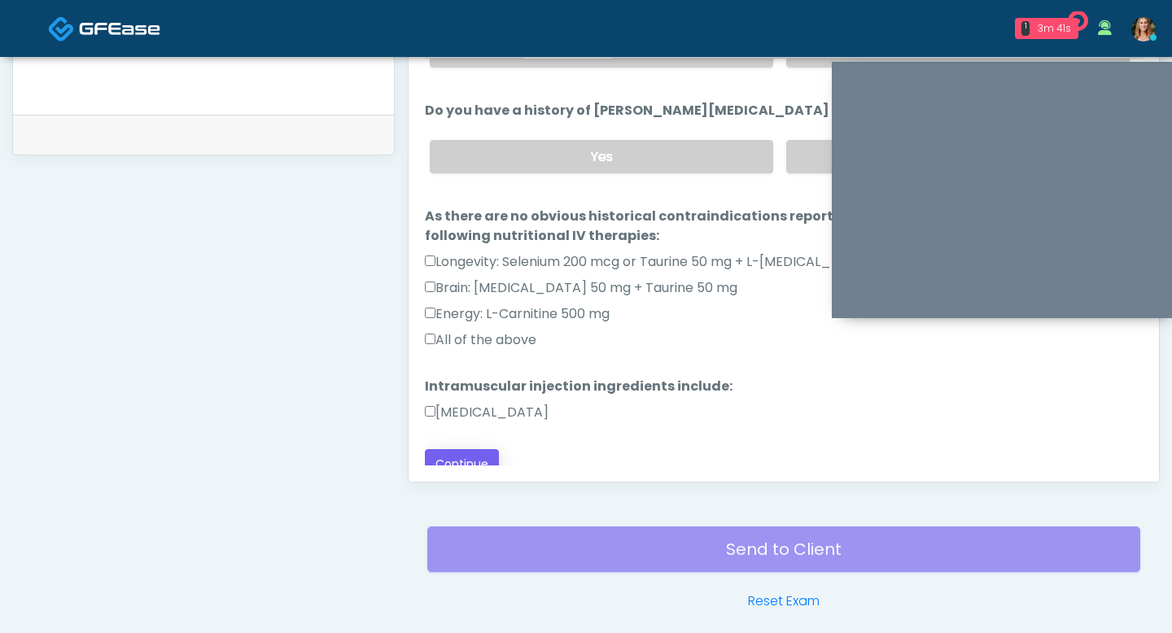
scroll to position [464, 0]
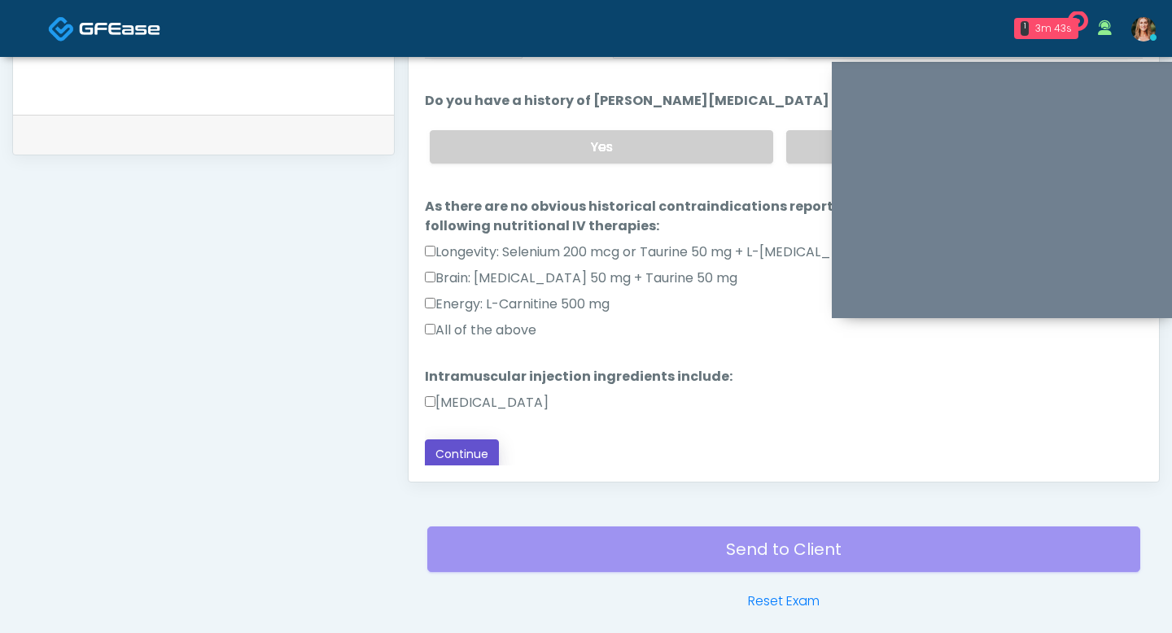
click at [441, 448] on button "Continue" at bounding box center [462, 454] width 74 height 30
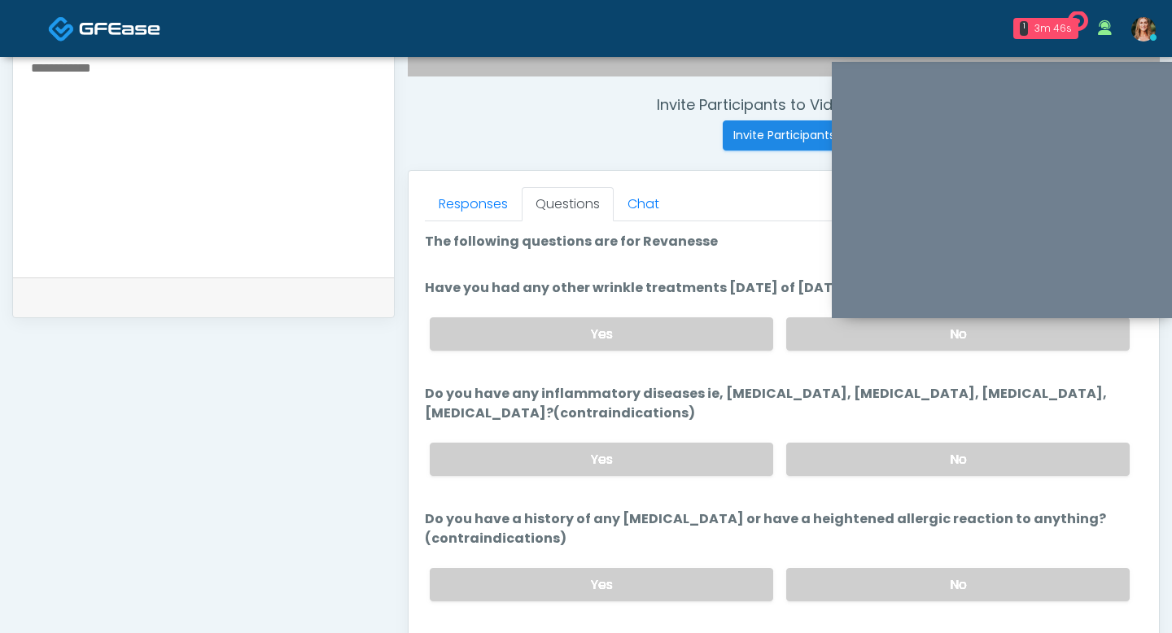
scroll to position [589, 0]
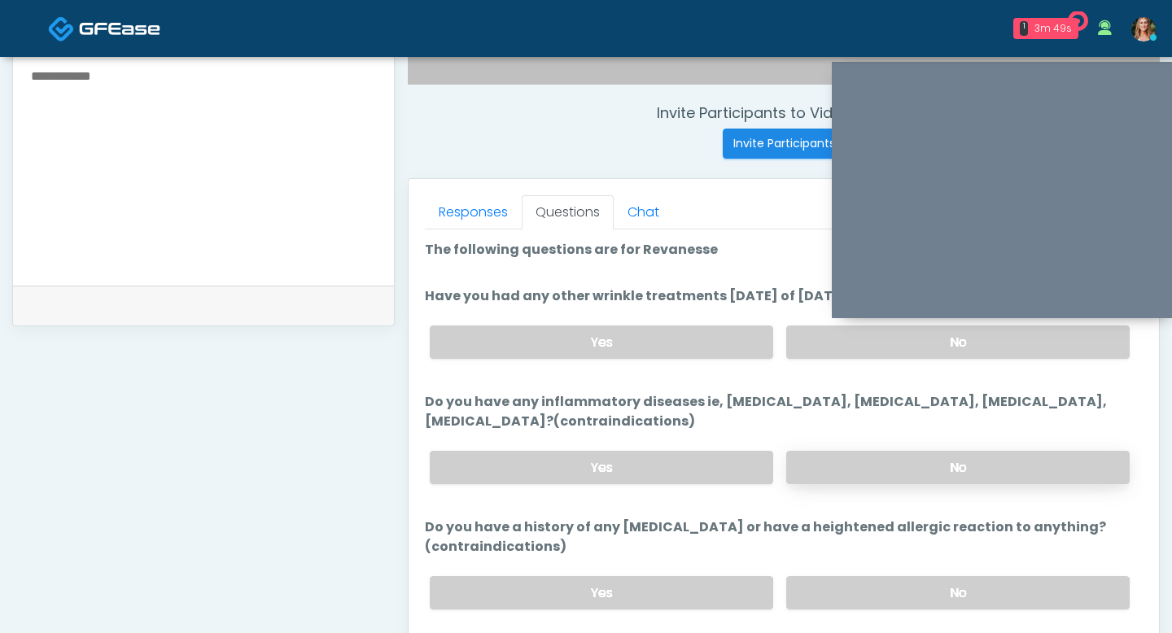
click at [843, 474] on label "No" at bounding box center [957, 467] width 343 height 33
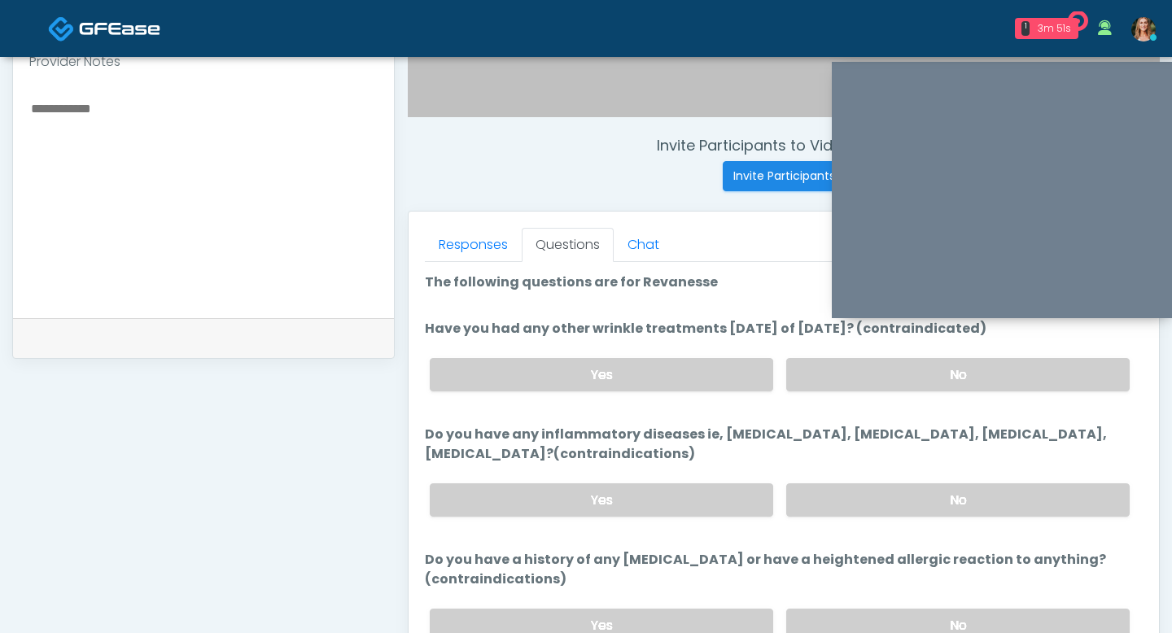
scroll to position [533, 0]
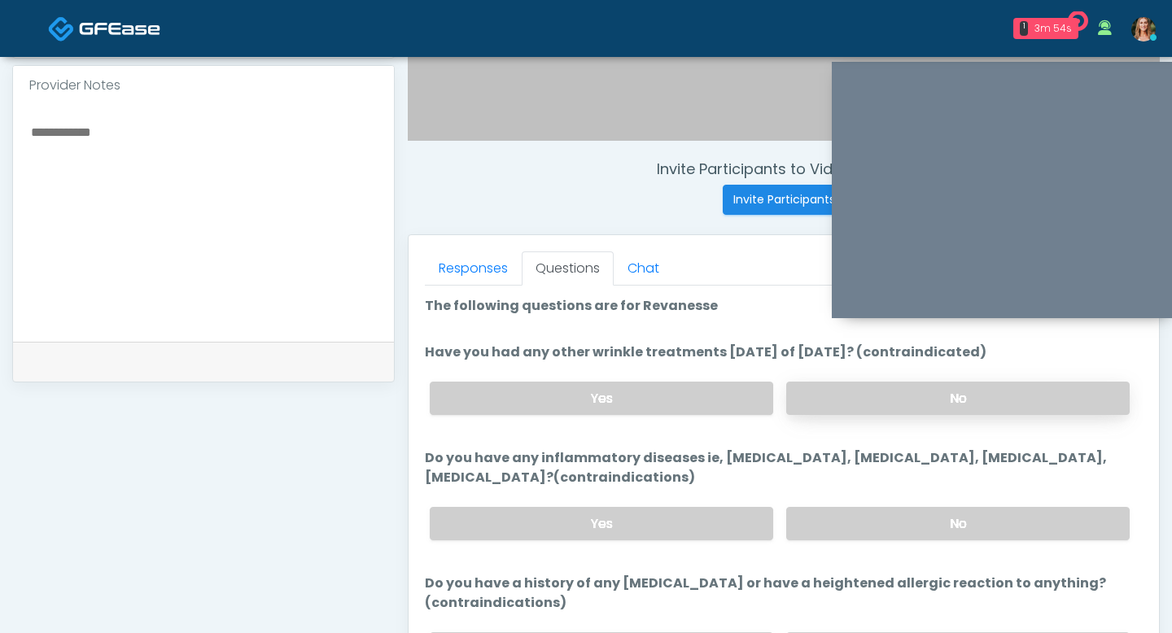
click at [821, 398] on label "No" at bounding box center [957, 398] width 343 height 33
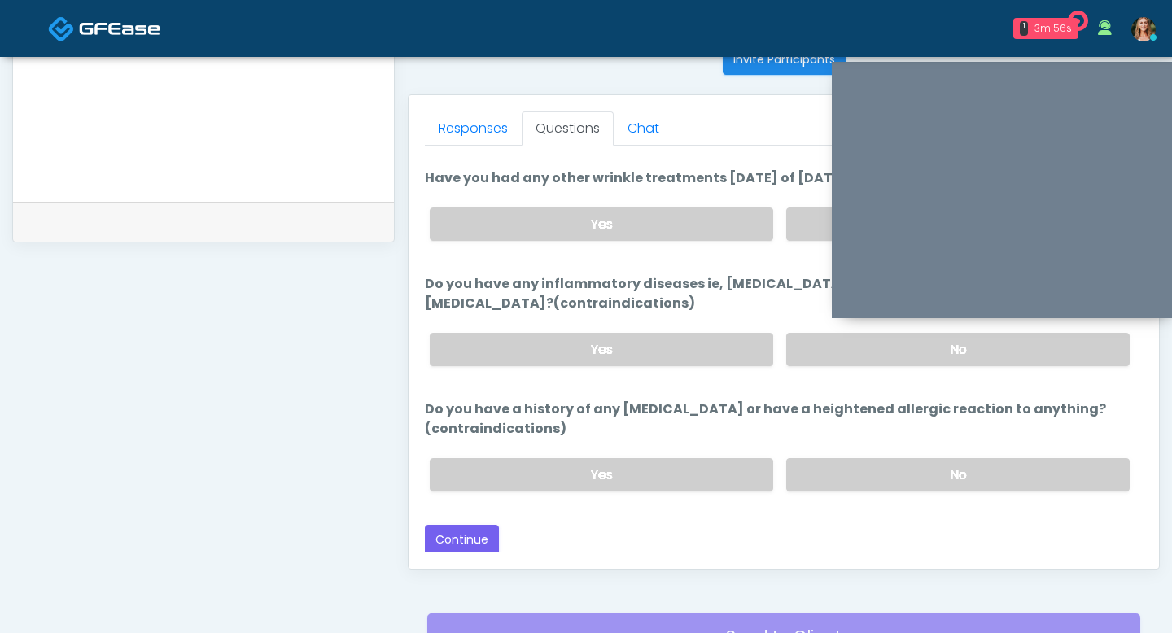
scroll to position [682, 0]
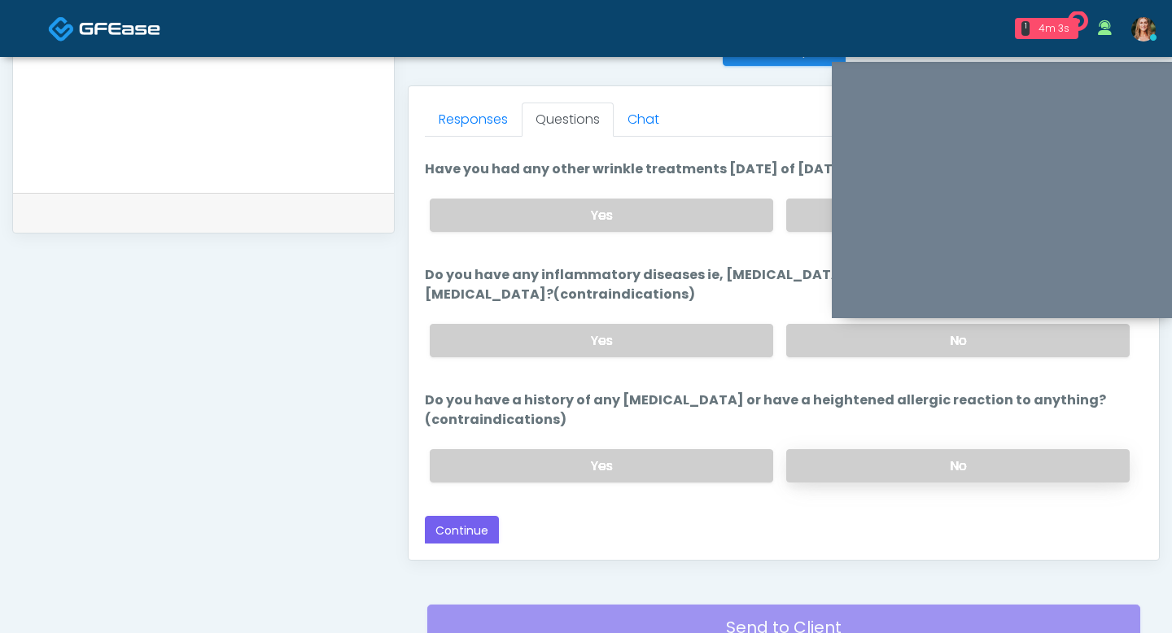
click at [881, 474] on label "No" at bounding box center [957, 465] width 343 height 33
click at [467, 525] on button "Continue" at bounding box center [462, 531] width 74 height 30
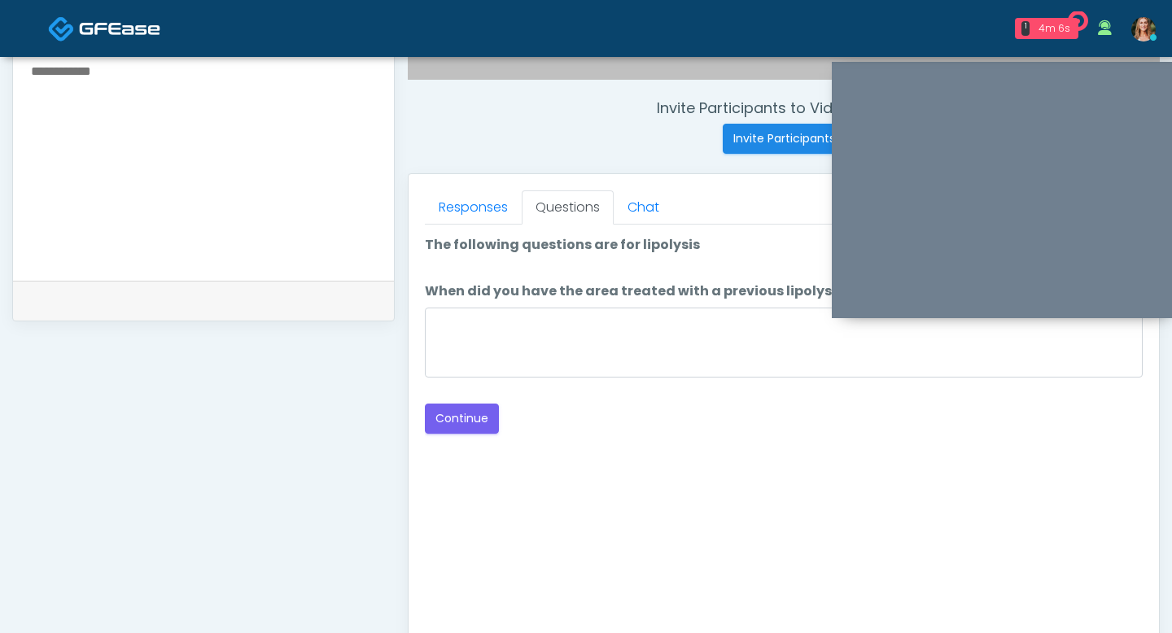
scroll to position [587, 0]
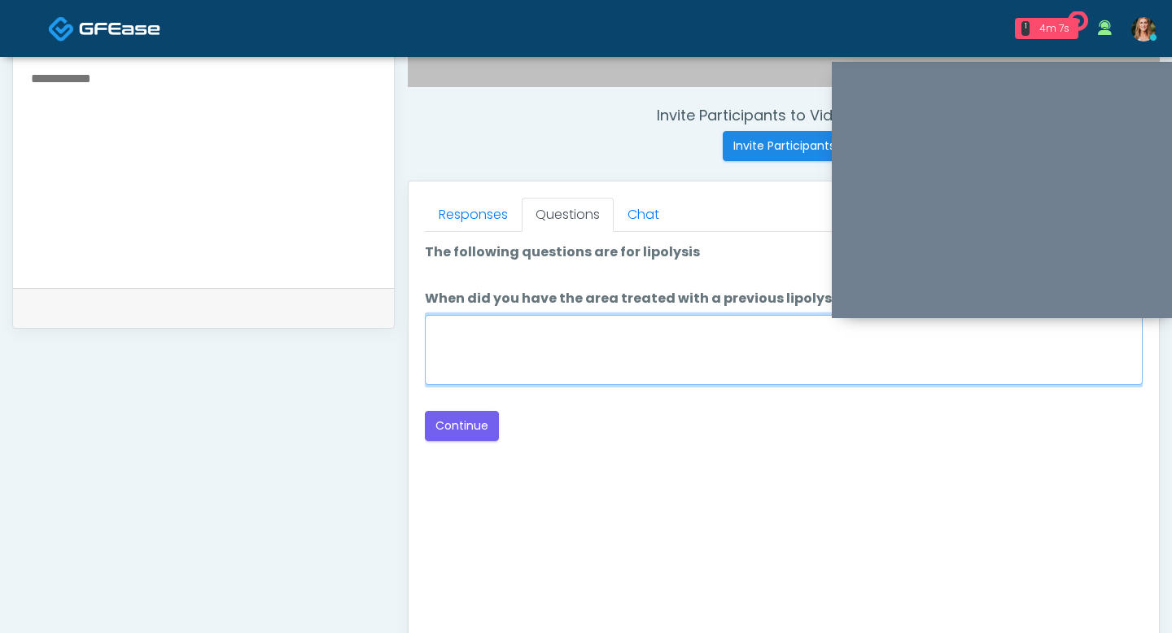
click at [552, 341] on textarea "When did you have the area treated with a previous lipolysis treatment?" at bounding box center [784, 350] width 718 height 70
type textarea "**"
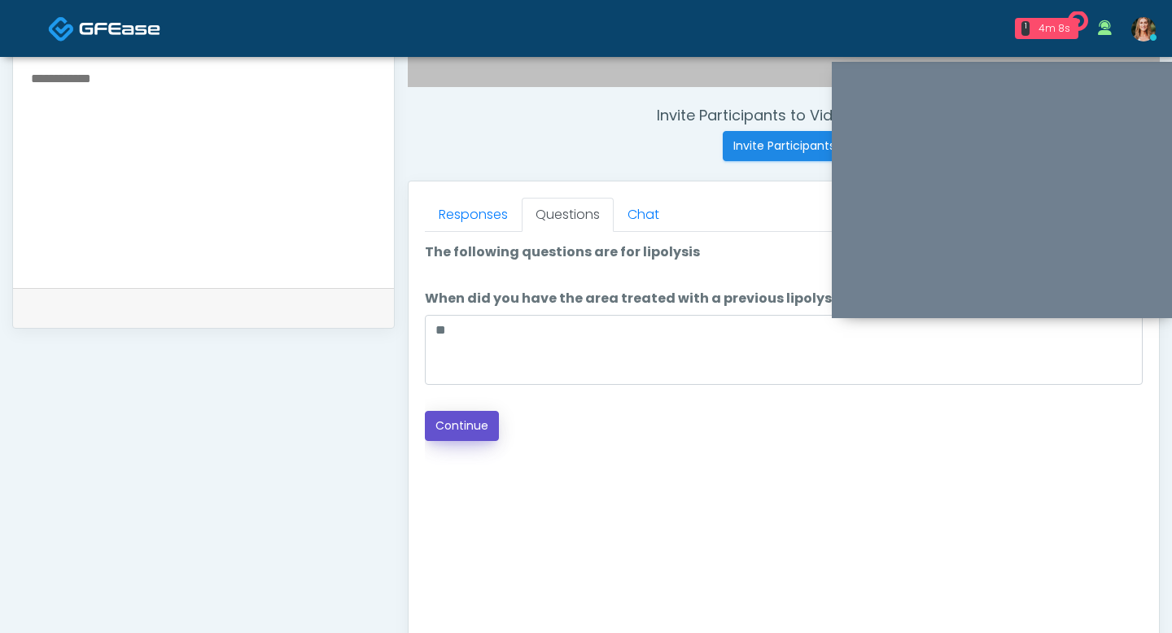
click at [469, 433] on button "Continue" at bounding box center [462, 426] width 74 height 30
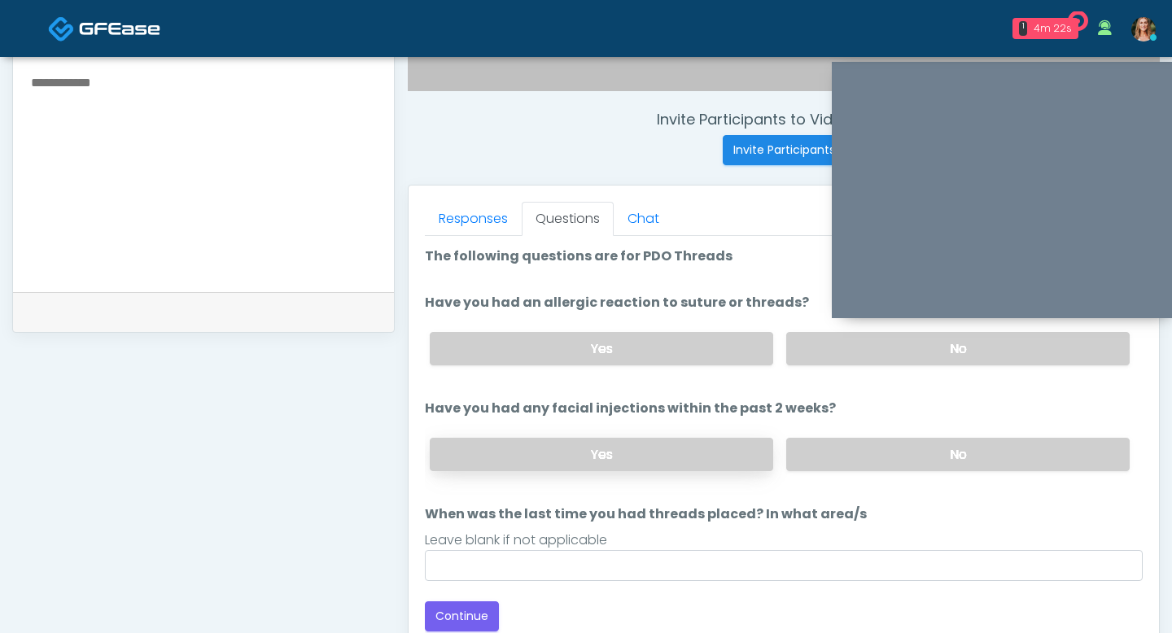
scroll to position [558, 0]
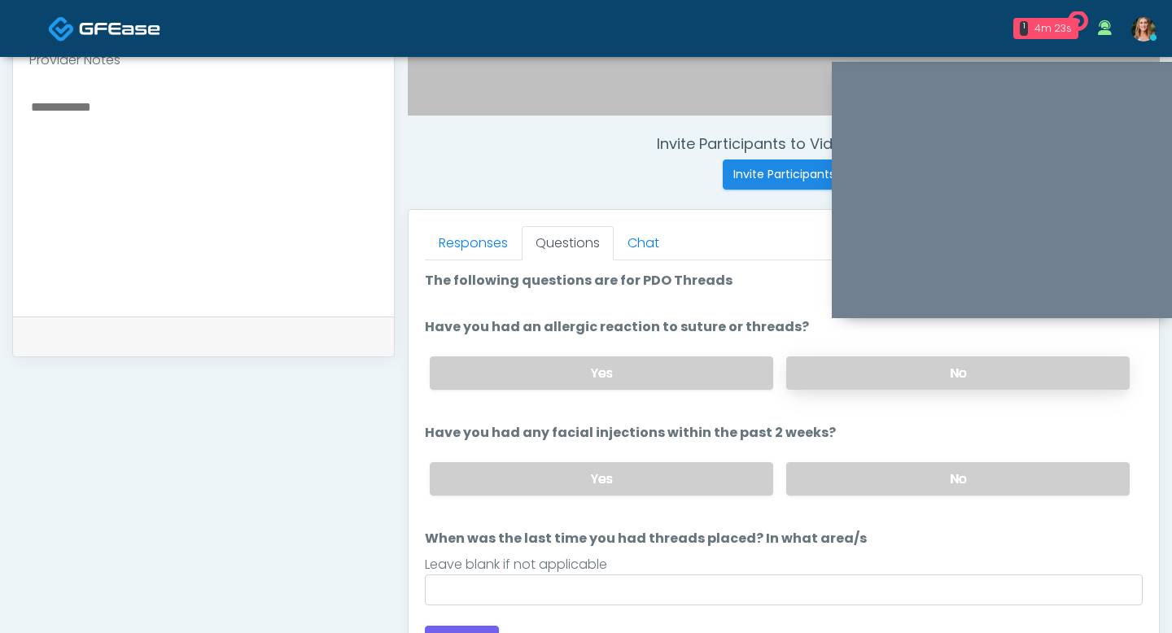
click at [806, 372] on label "No" at bounding box center [957, 372] width 343 height 33
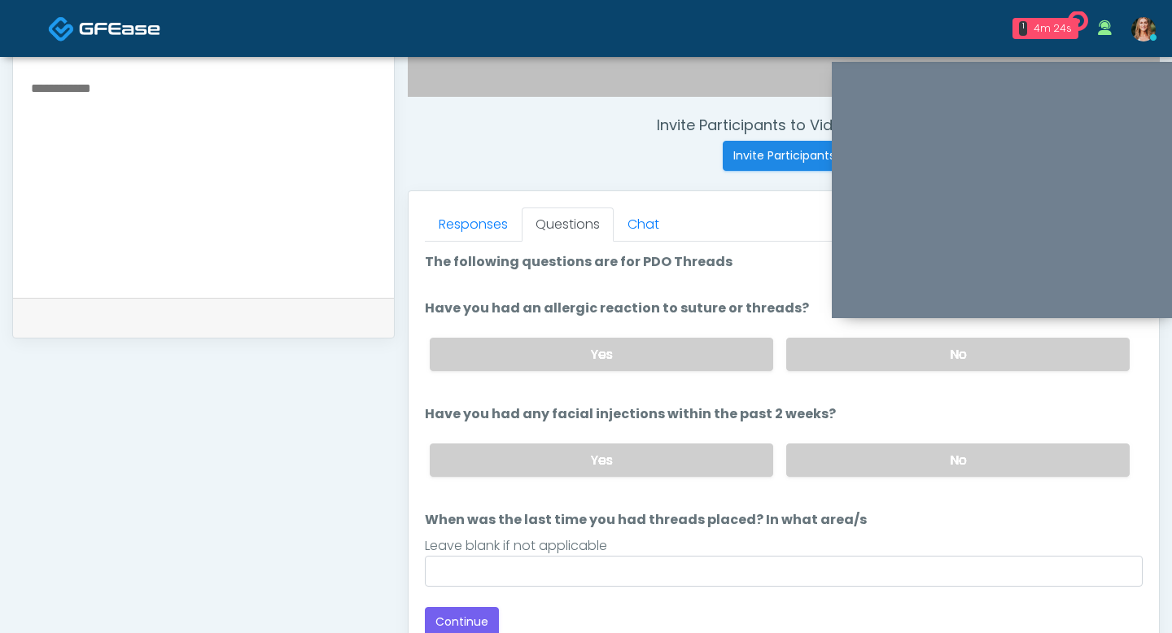
scroll to position [579, 0]
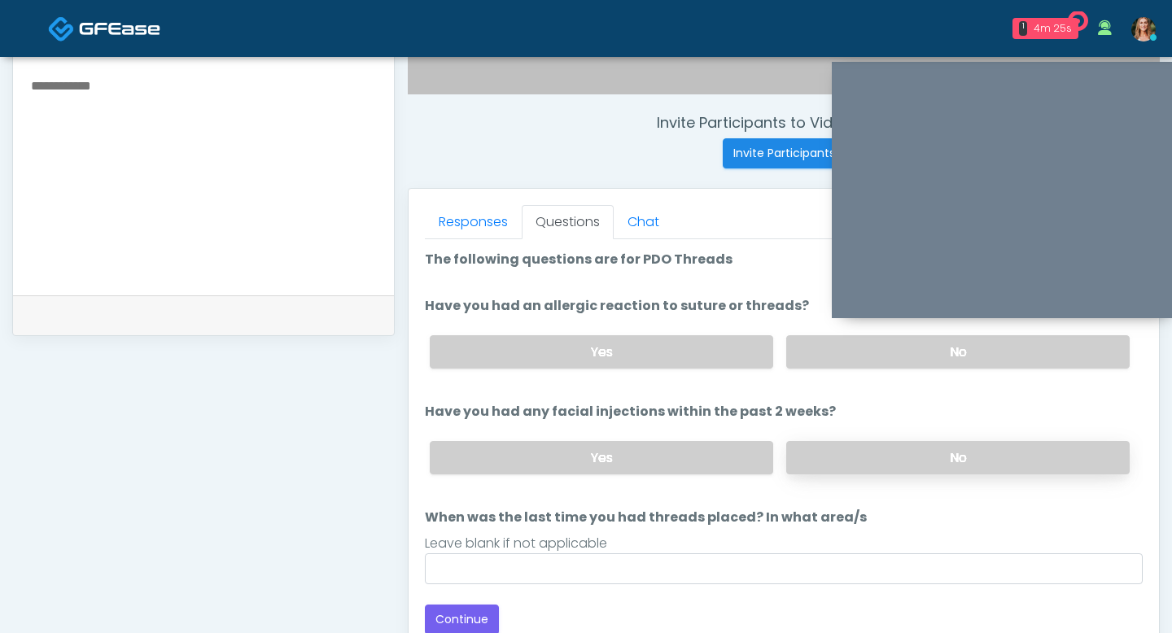
click at [817, 445] on label "No" at bounding box center [957, 457] width 343 height 33
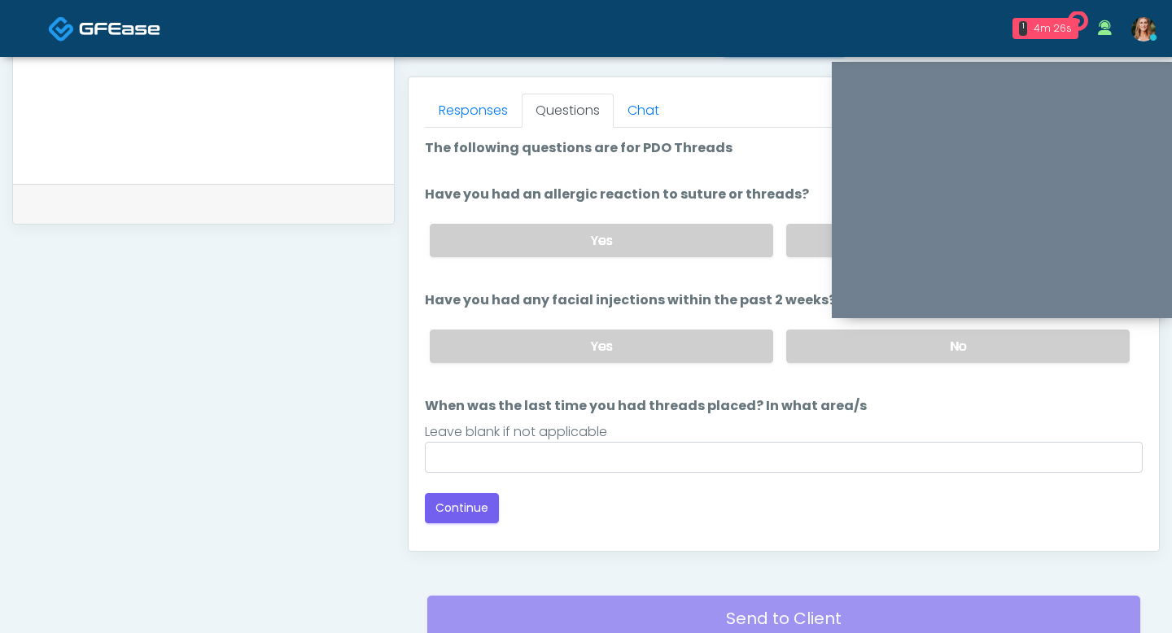
scroll to position [694, 0]
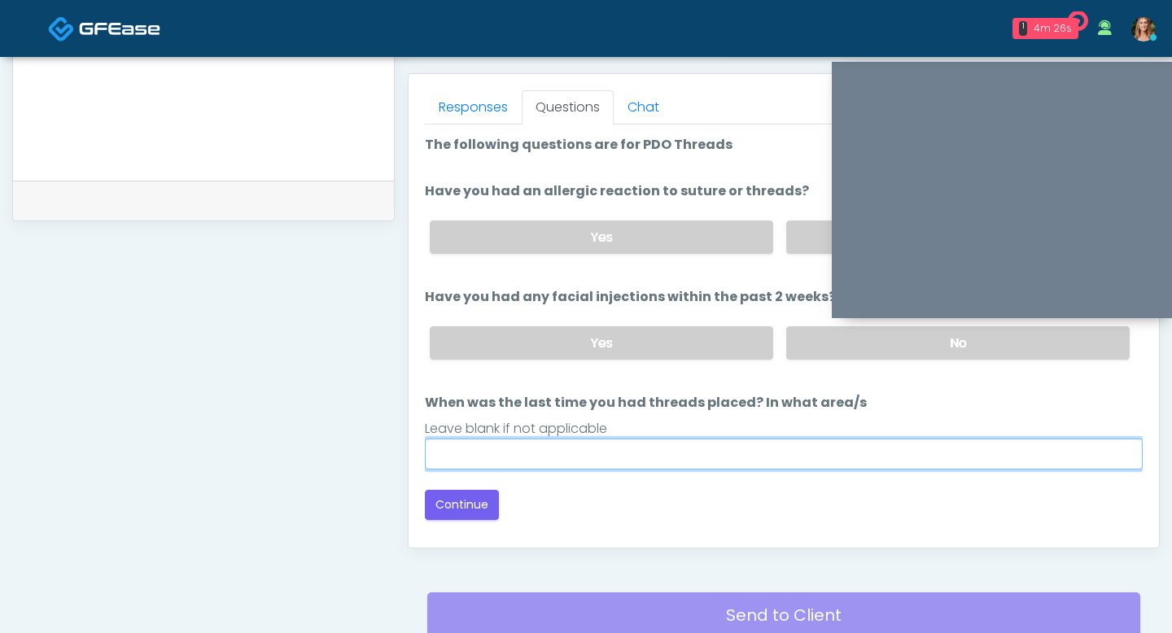
click at [552, 453] on input "When was the last time you had threads placed? In what area/s" at bounding box center [784, 454] width 718 height 31
type input "**"
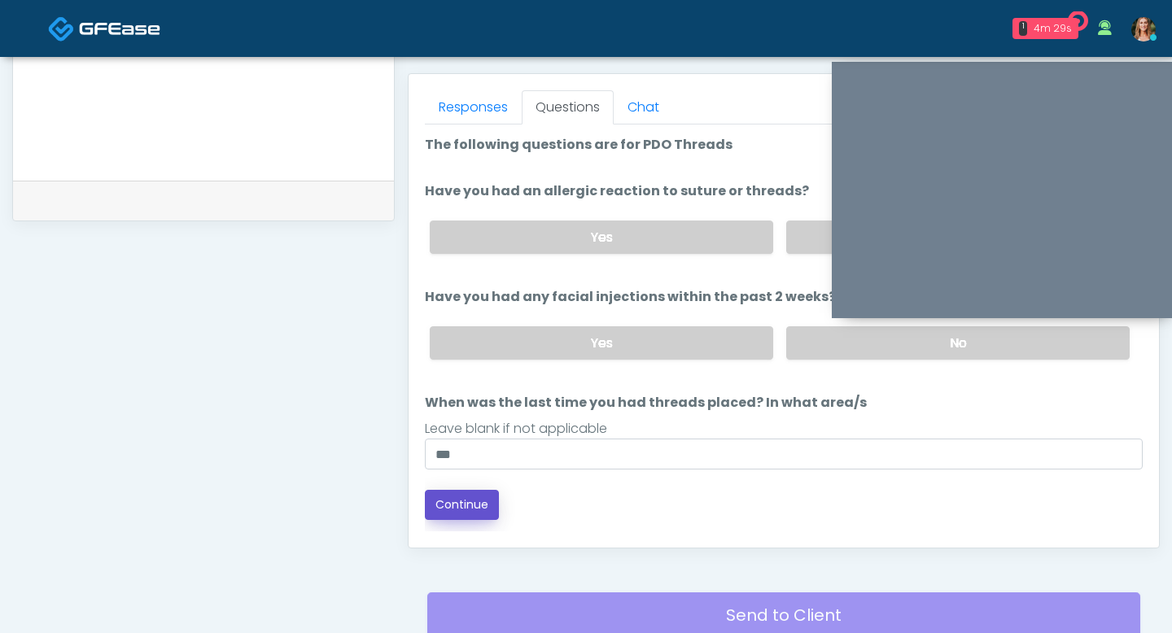
click at [465, 501] on button "Continue" at bounding box center [462, 505] width 74 height 30
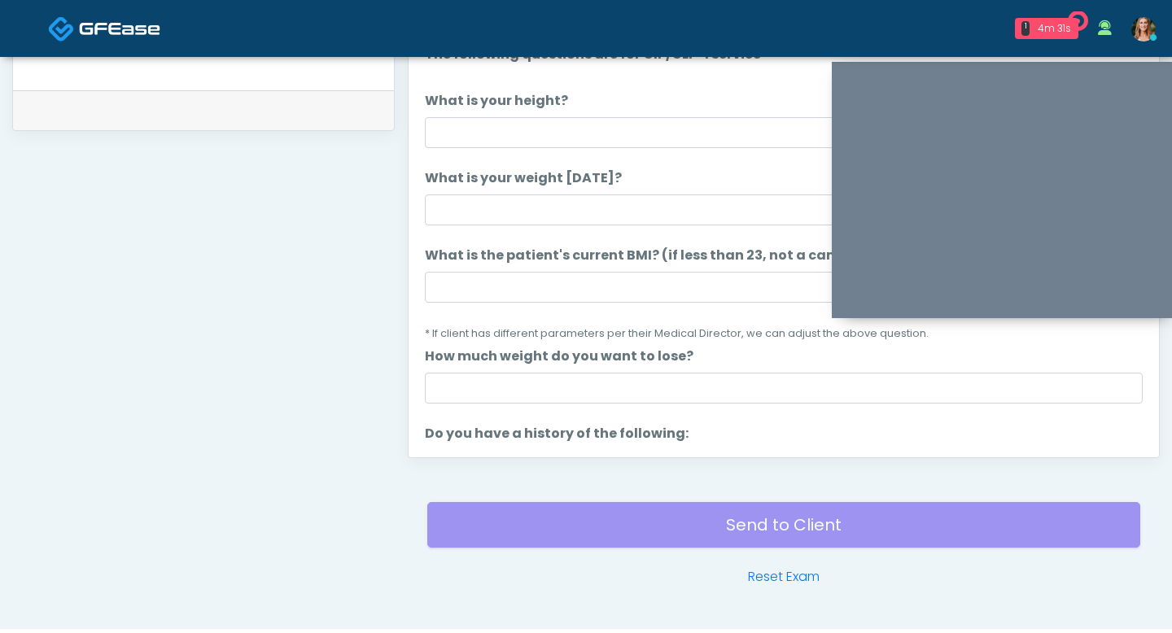
scroll to position [711, 0]
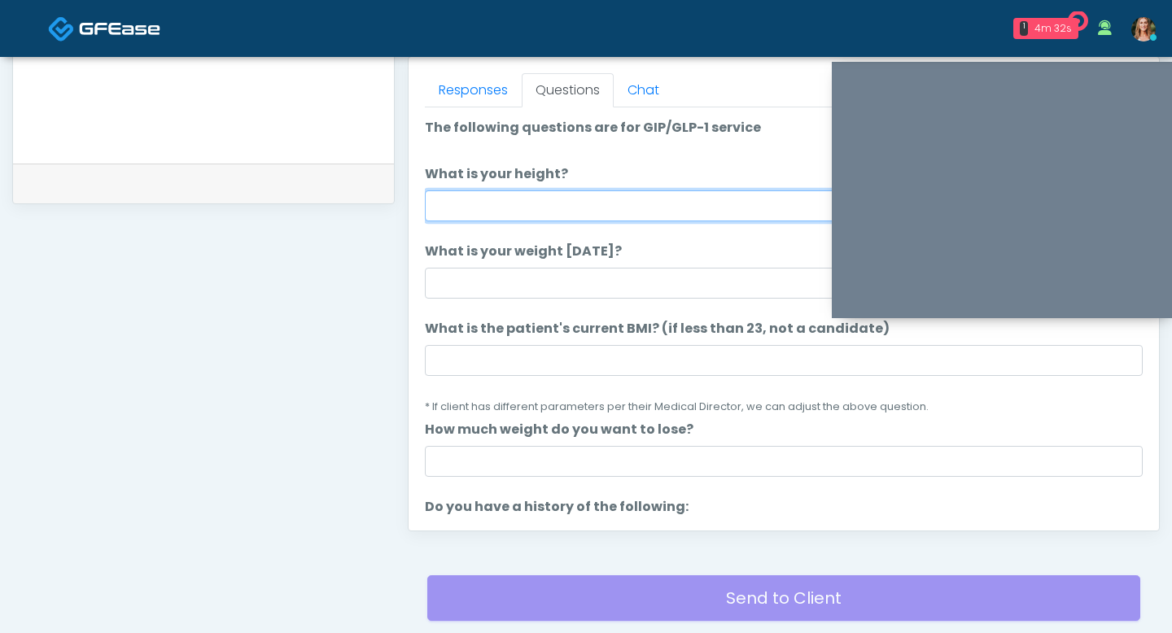
click at [472, 197] on input "What is your height?" at bounding box center [784, 205] width 718 height 31
type input "*"
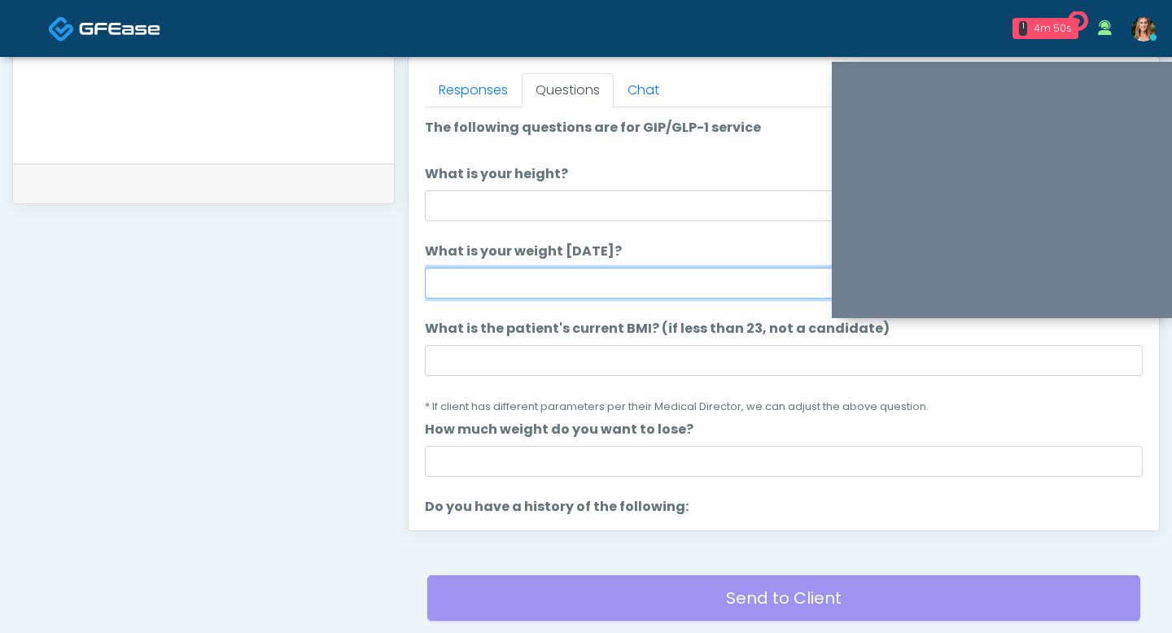
click at [461, 282] on input "What is your weight today?" at bounding box center [784, 283] width 718 height 31
type input "***"
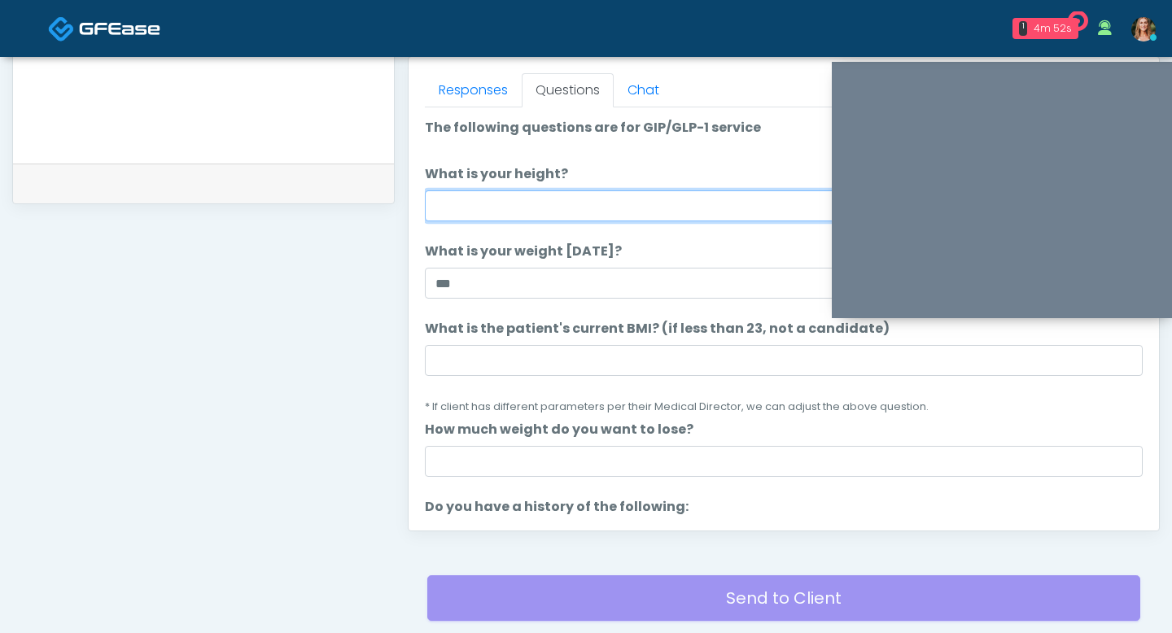
click at [444, 214] on input "What is your height?" at bounding box center [784, 205] width 718 height 31
type input "***"
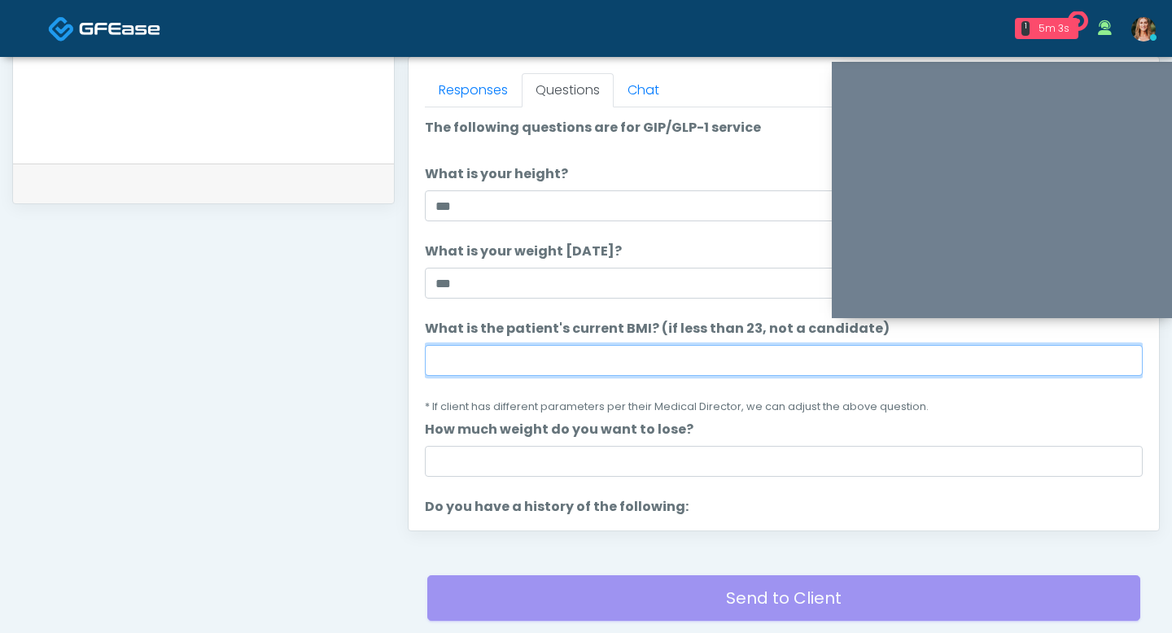
click at [474, 369] on input "What is the patient's current BMI? (if less than 23, not a candidate)" at bounding box center [784, 360] width 718 height 31
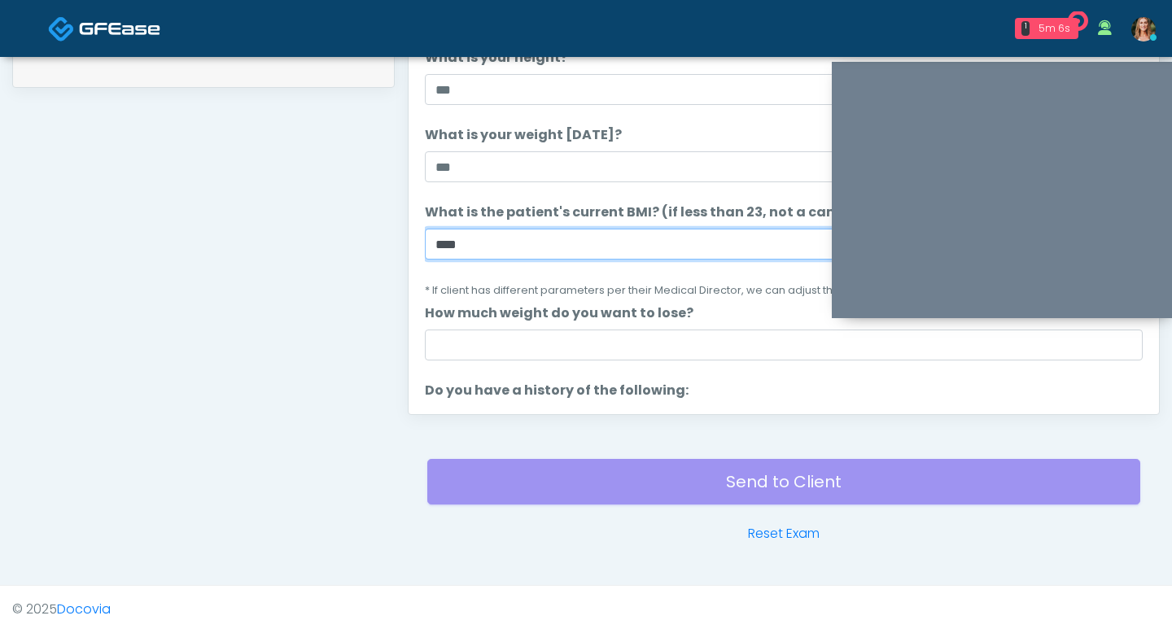
type input "****"
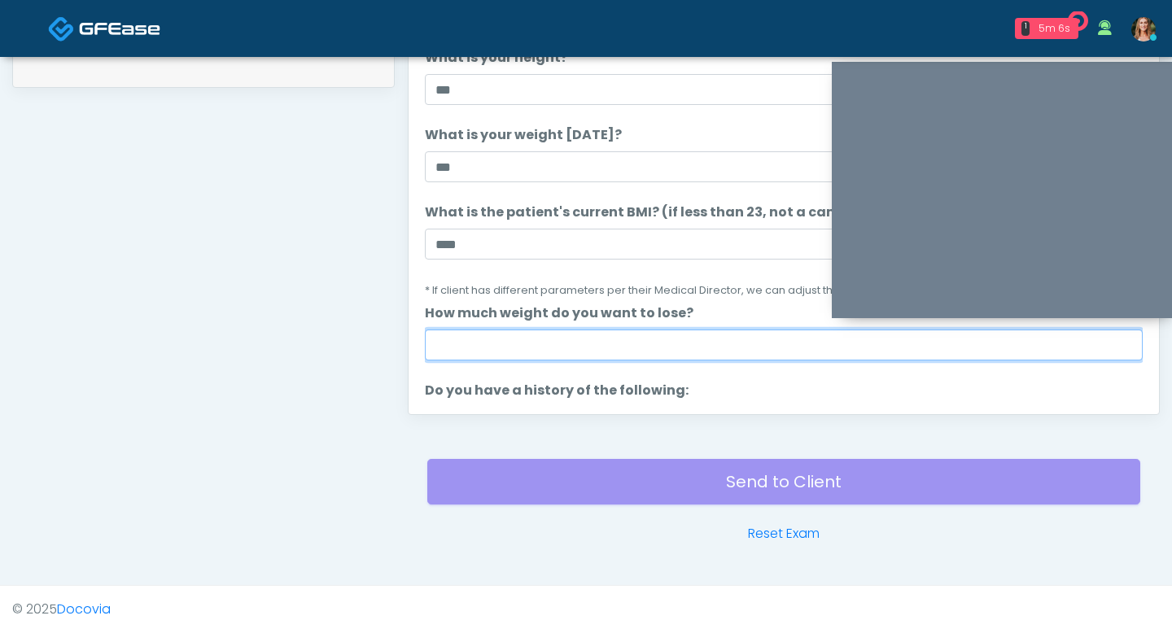
click at [465, 347] on input "How much weight do you want to lose?" at bounding box center [784, 345] width 718 height 31
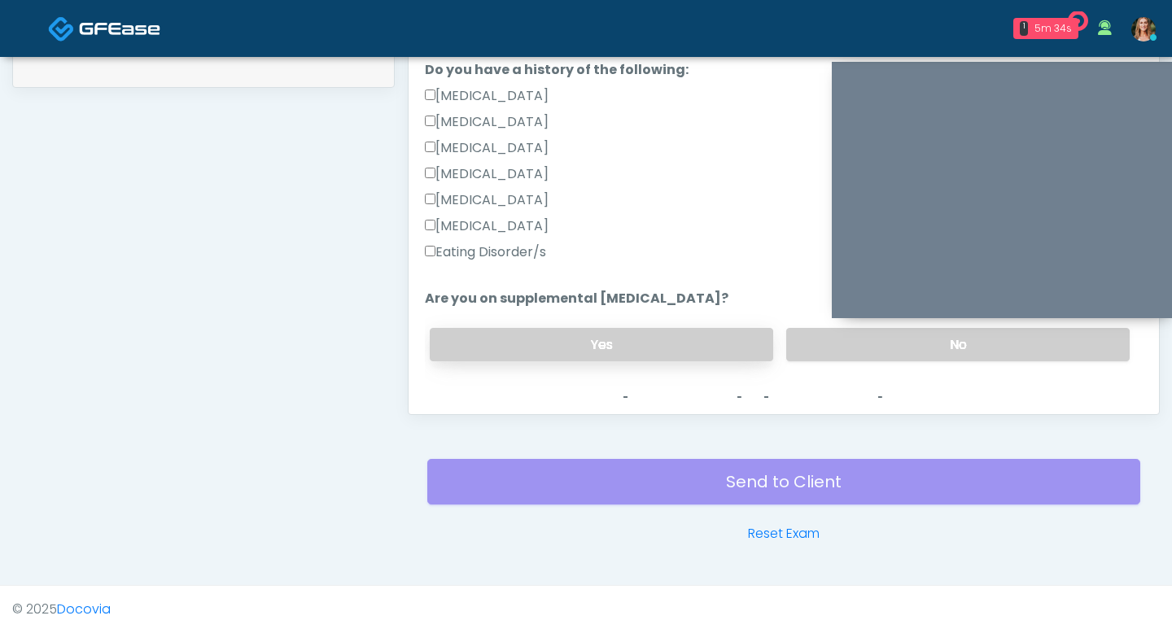
scroll to position [320, 0]
type input "*****"
click at [798, 346] on label "No" at bounding box center [957, 345] width 343 height 33
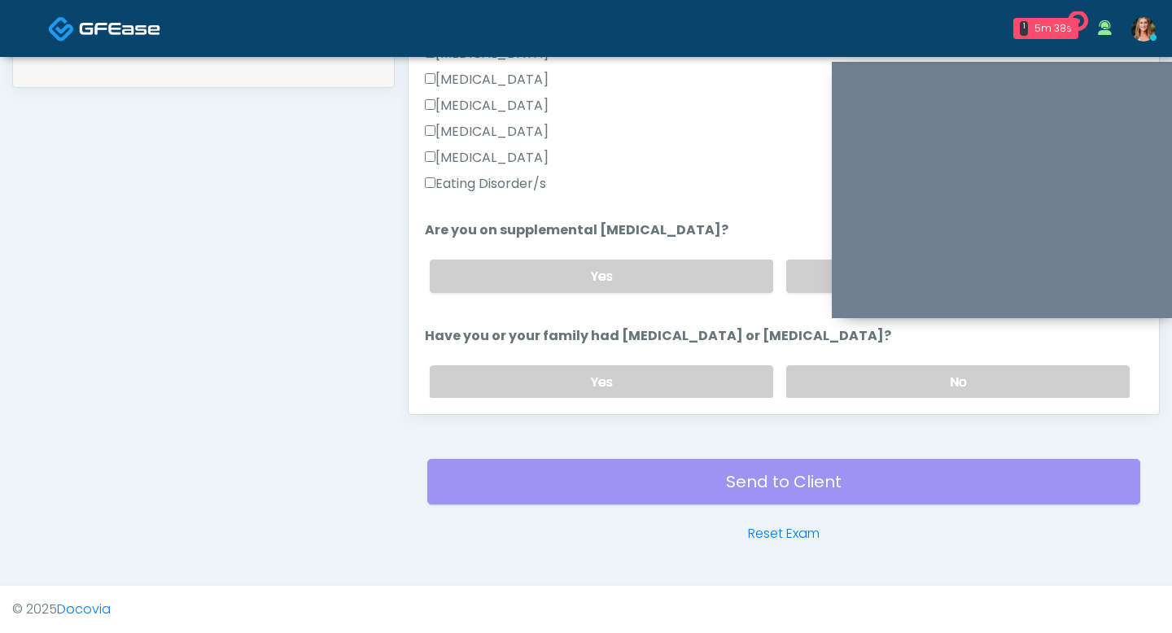
click at [808, 363] on div "Yes No" at bounding box center [780, 381] width 726 height 59
click at [809, 386] on label "No" at bounding box center [957, 381] width 343 height 33
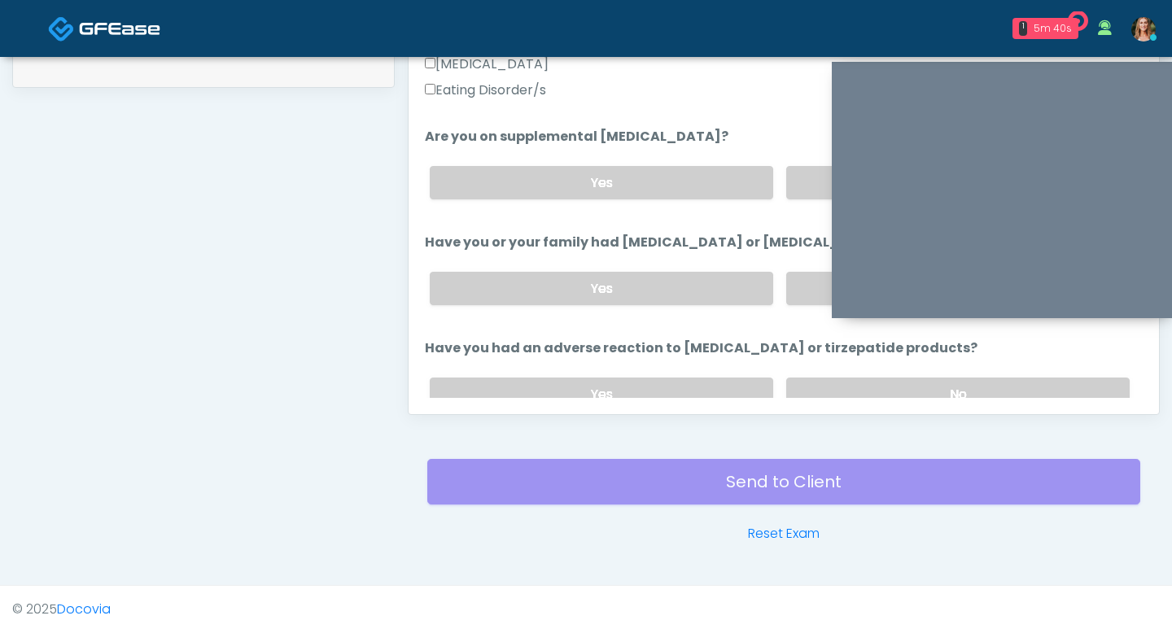
scroll to position [504, 0]
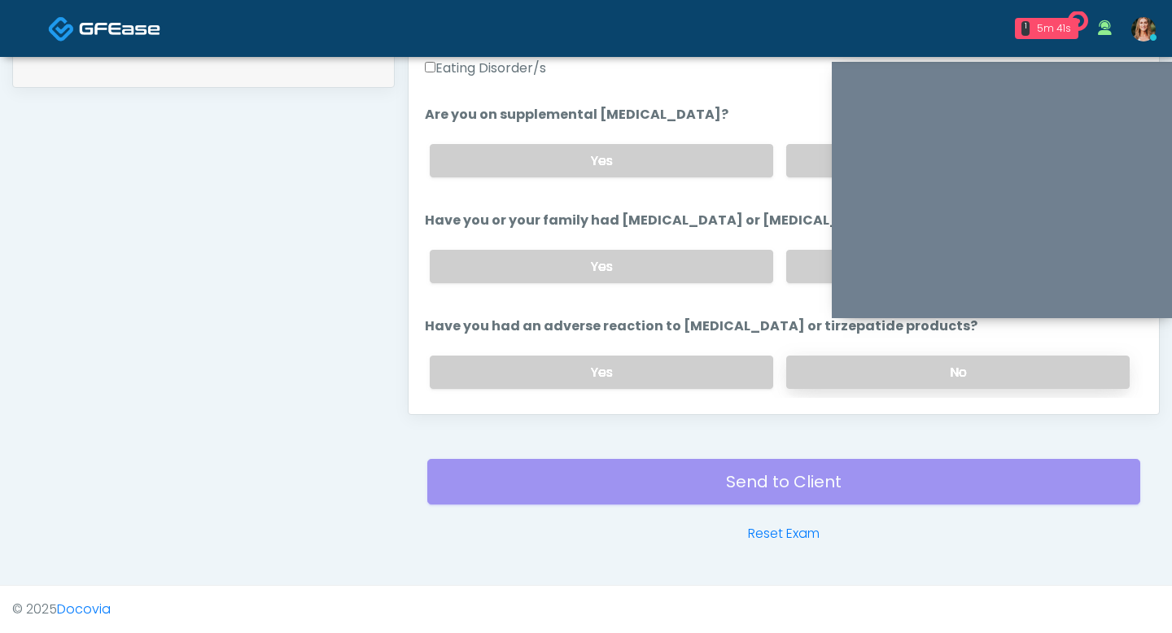
click at [839, 358] on label "No" at bounding box center [957, 372] width 343 height 33
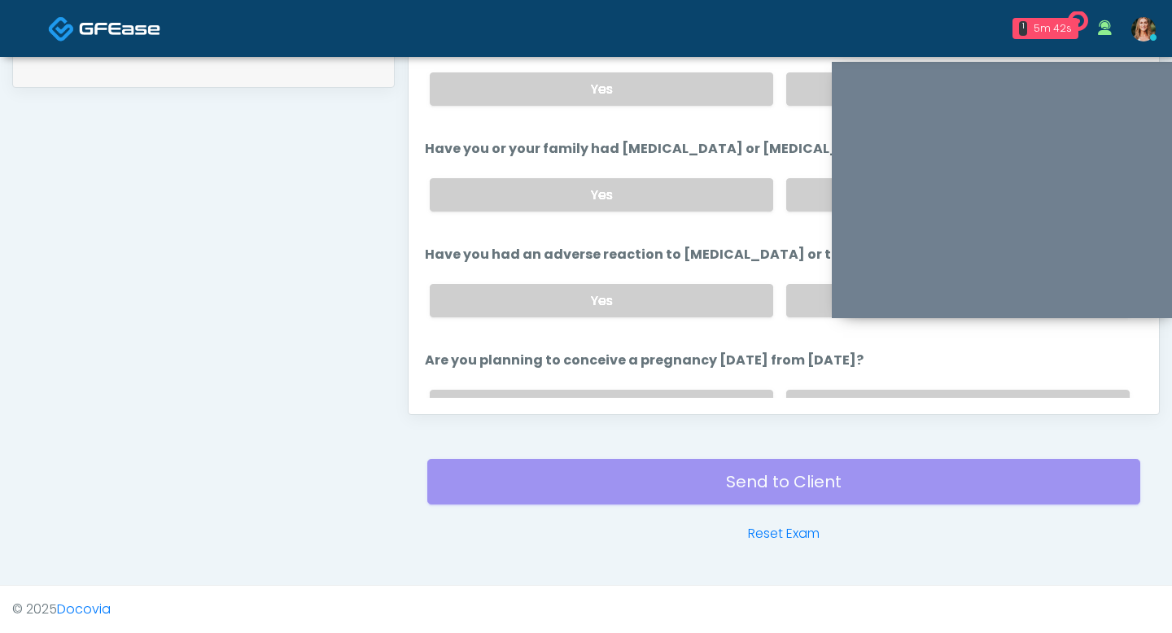
scroll to position [600, 0]
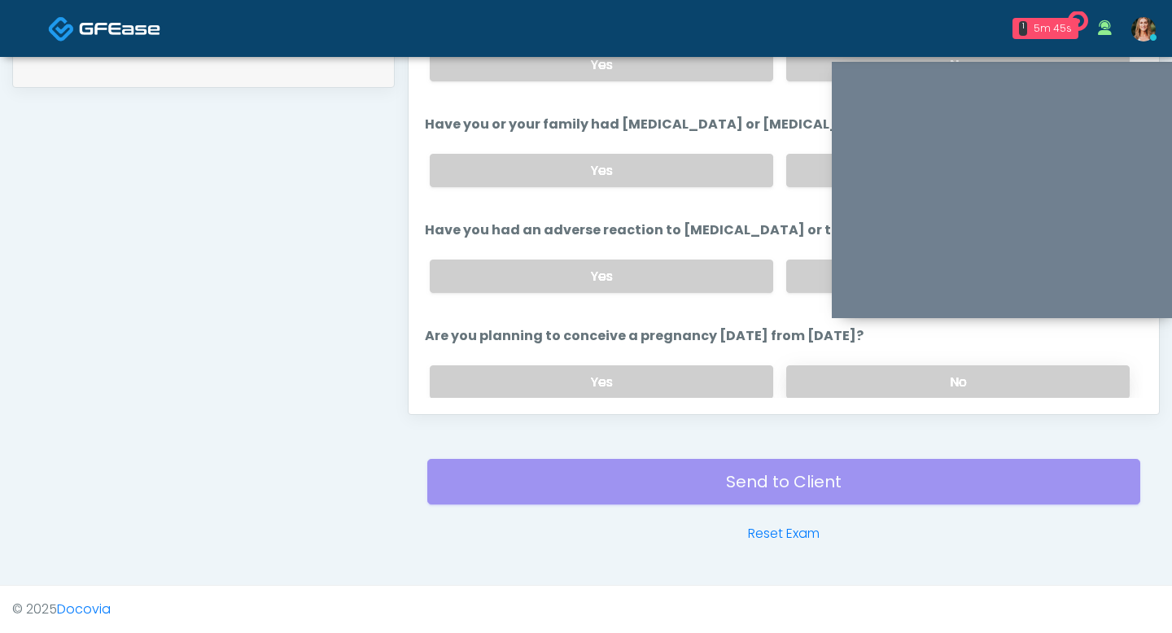
click at [822, 376] on label "No" at bounding box center [957, 381] width 343 height 33
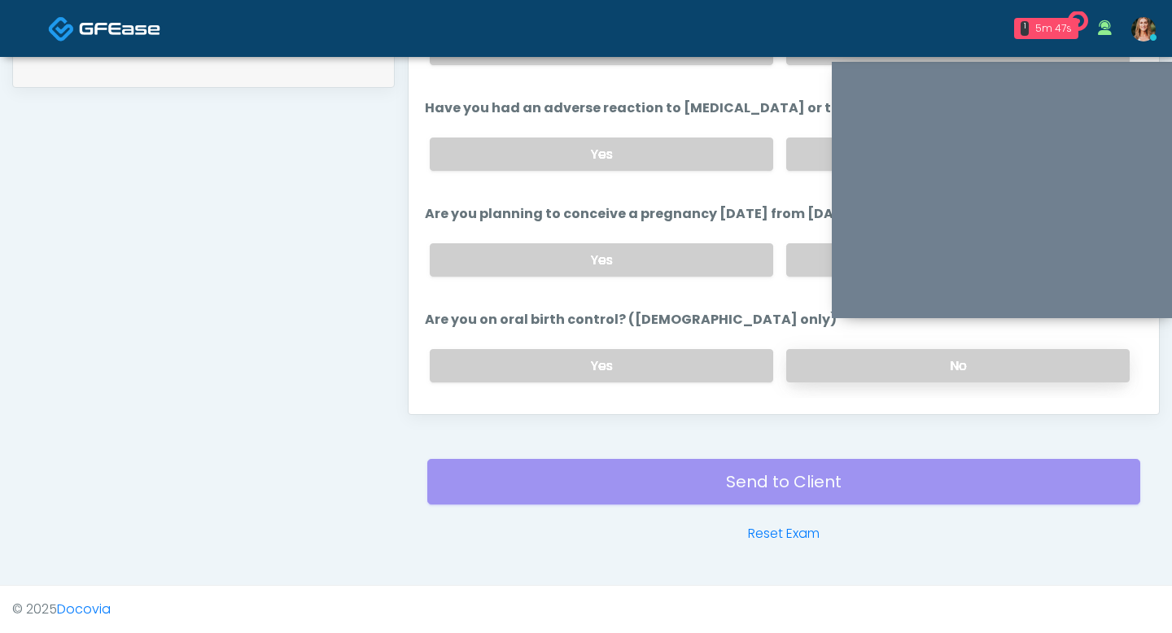
click at [811, 360] on label "No" at bounding box center [957, 365] width 343 height 33
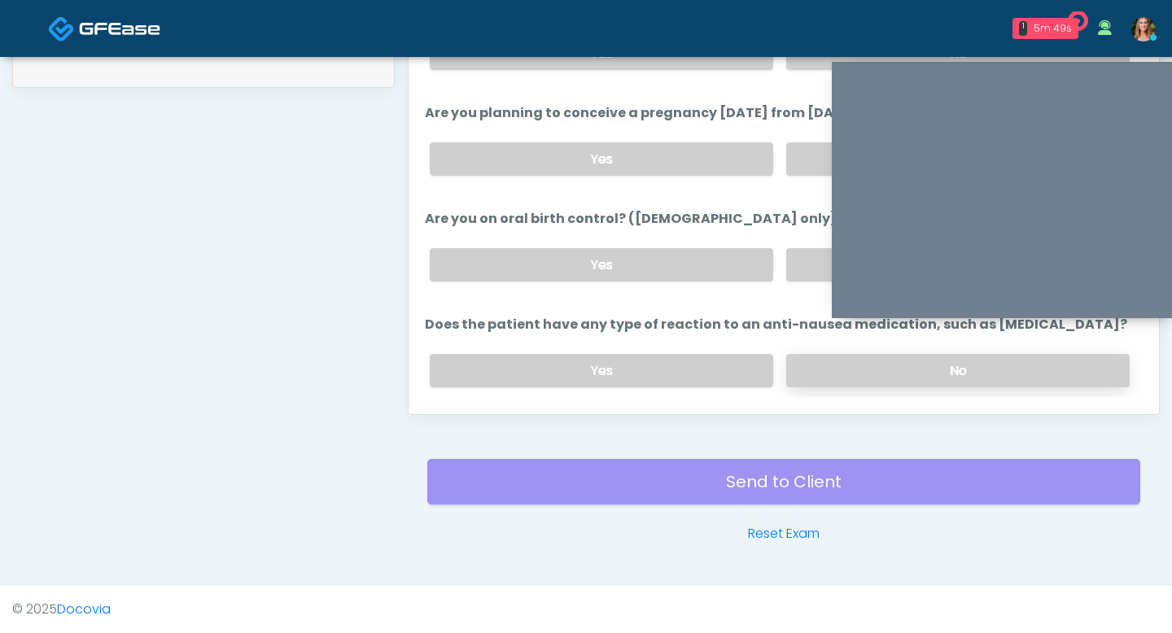
click at [822, 359] on label "No" at bounding box center [957, 370] width 343 height 33
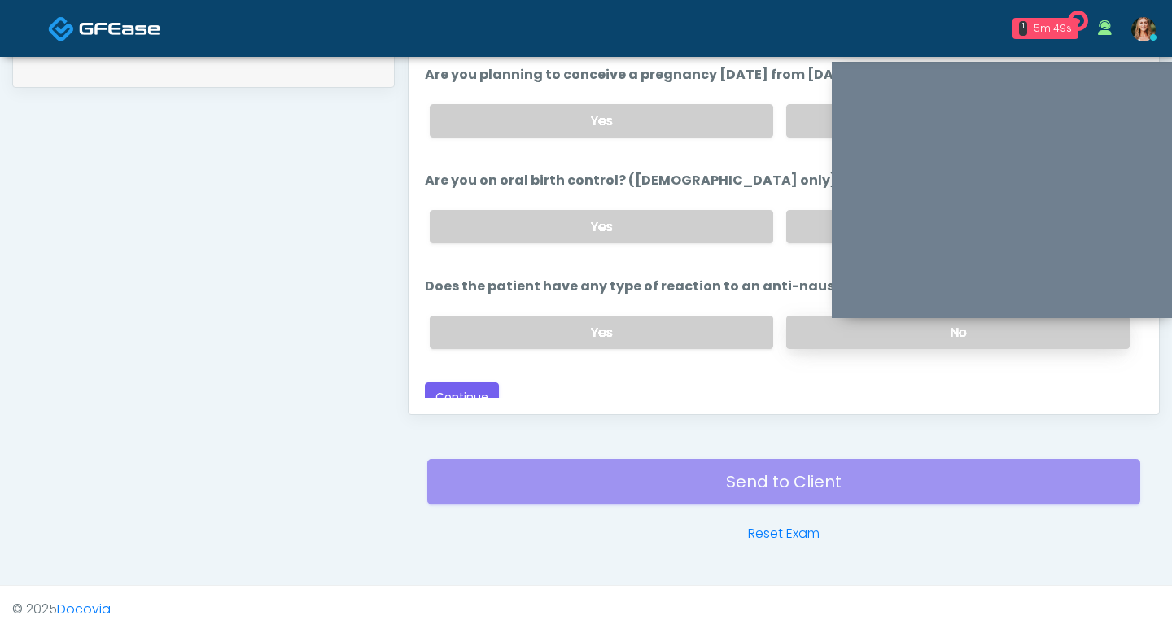
scroll to position [871, 0]
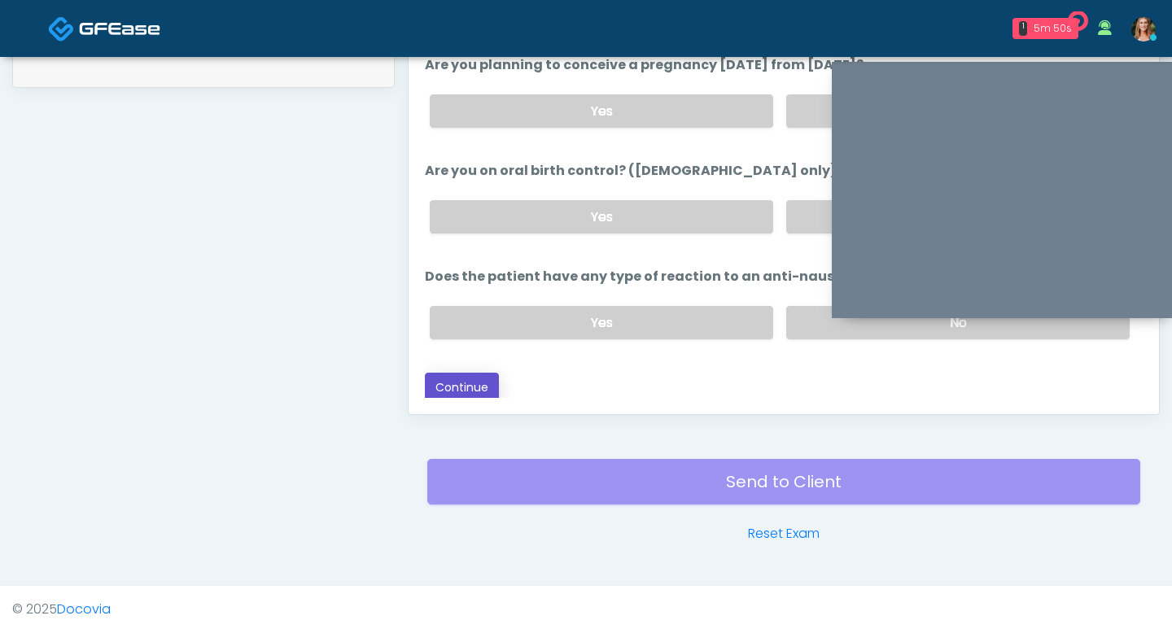
click at [480, 378] on button "Continue" at bounding box center [462, 388] width 74 height 30
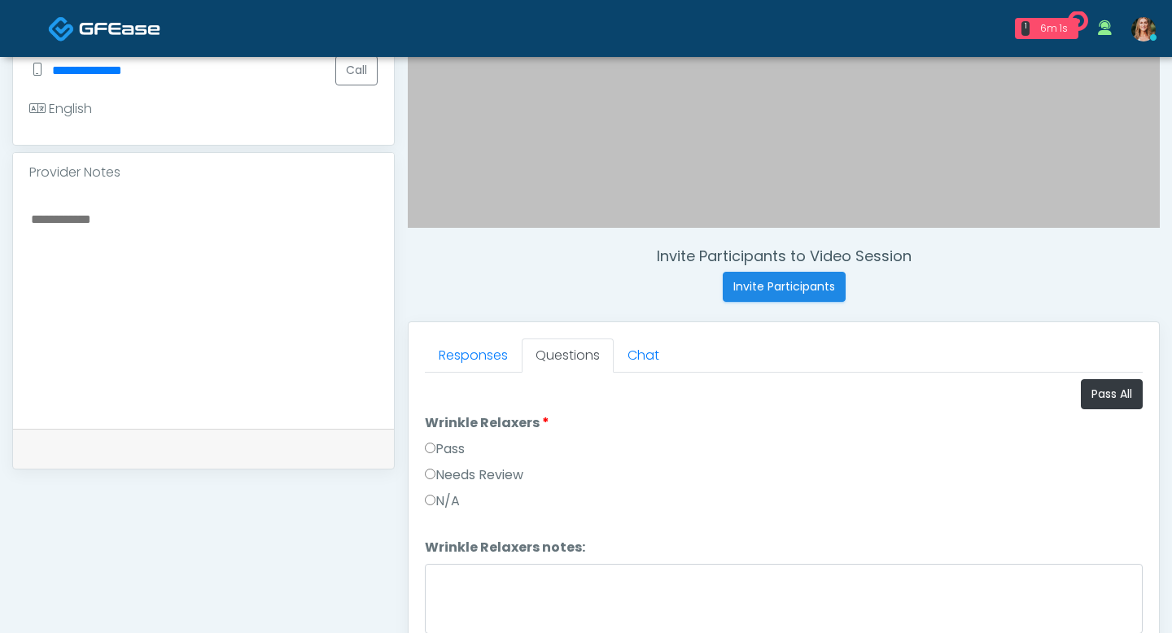
scroll to position [682, 0]
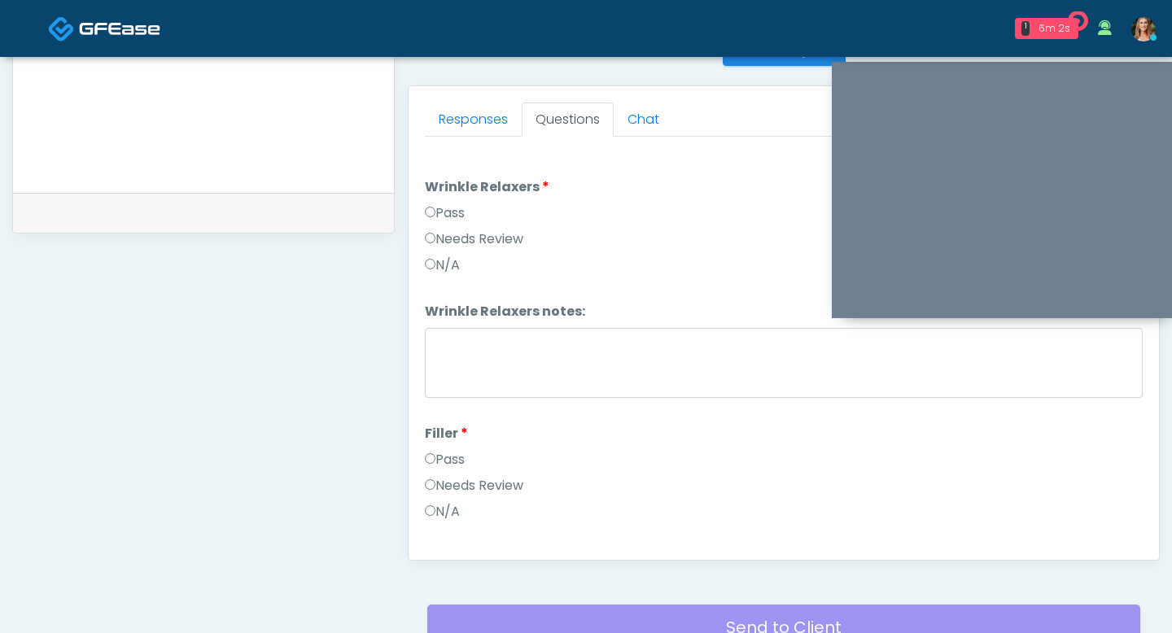
click at [436, 216] on label "Pass" at bounding box center [445, 213] width 40 height 20
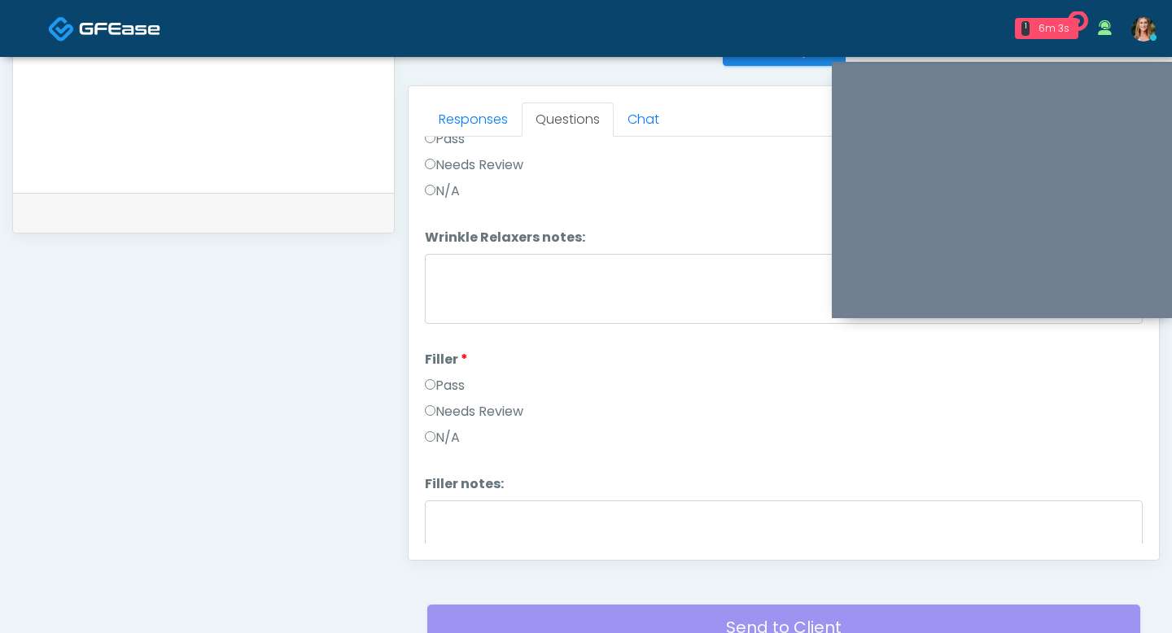
scroll to position [126, 0]
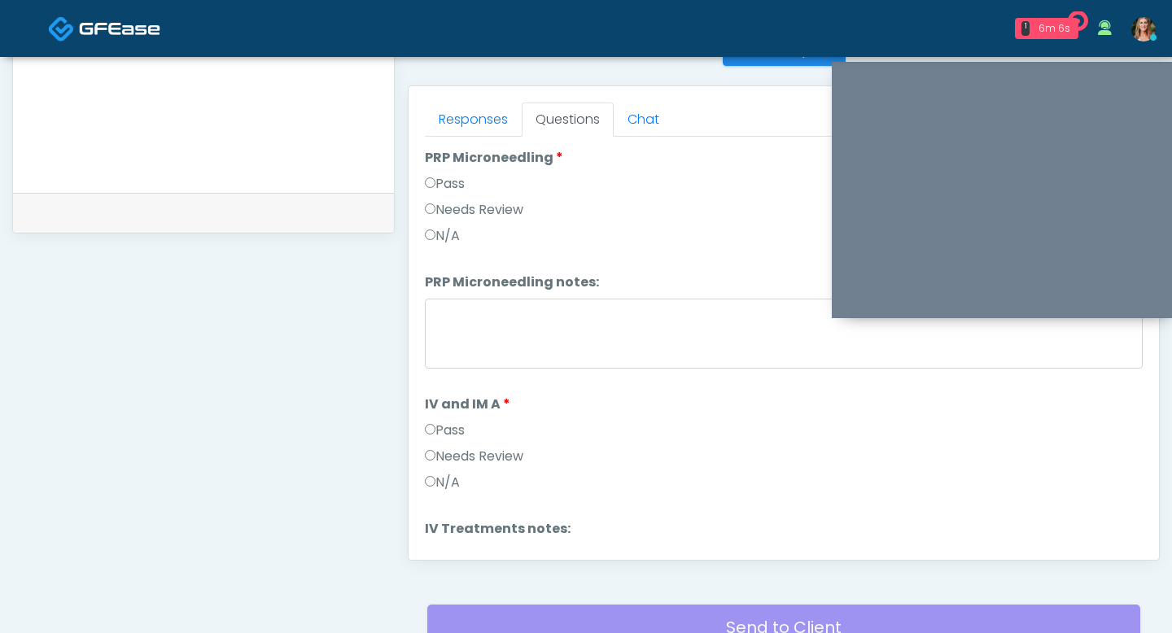
click at [439, 430] on label "Pass" at bounding box center [445, 431] width 40 height 20
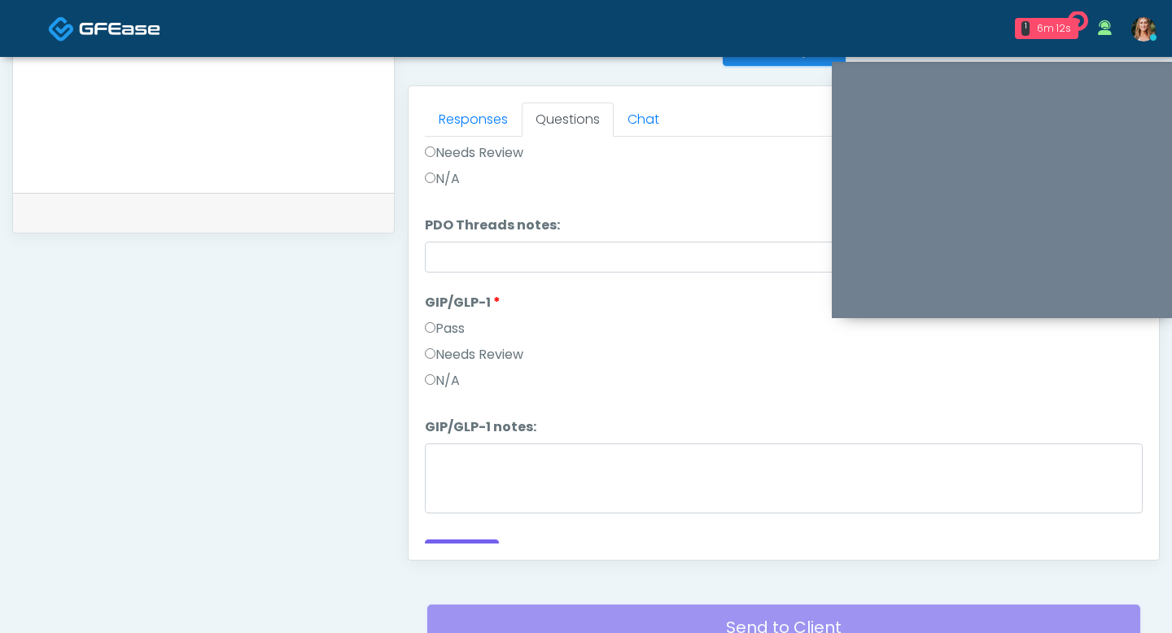
scroll to position [1544, 0]
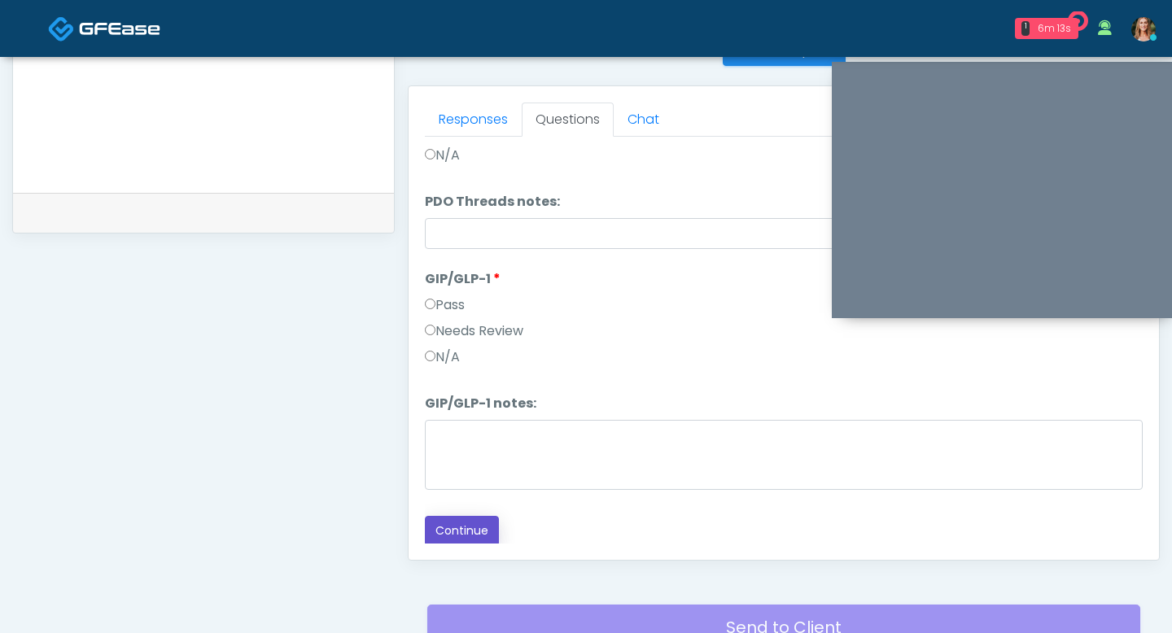
click at [461, 525] on button "Continue" at bounding box center [462, 531] width 74 height 30
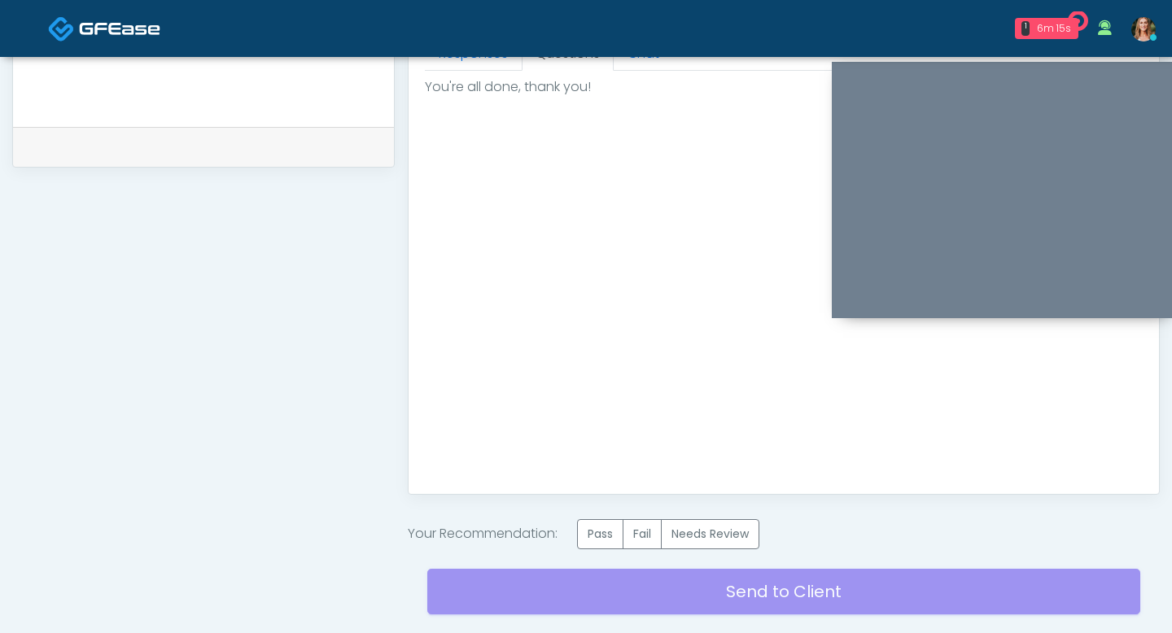
scroll to position [768, 0]
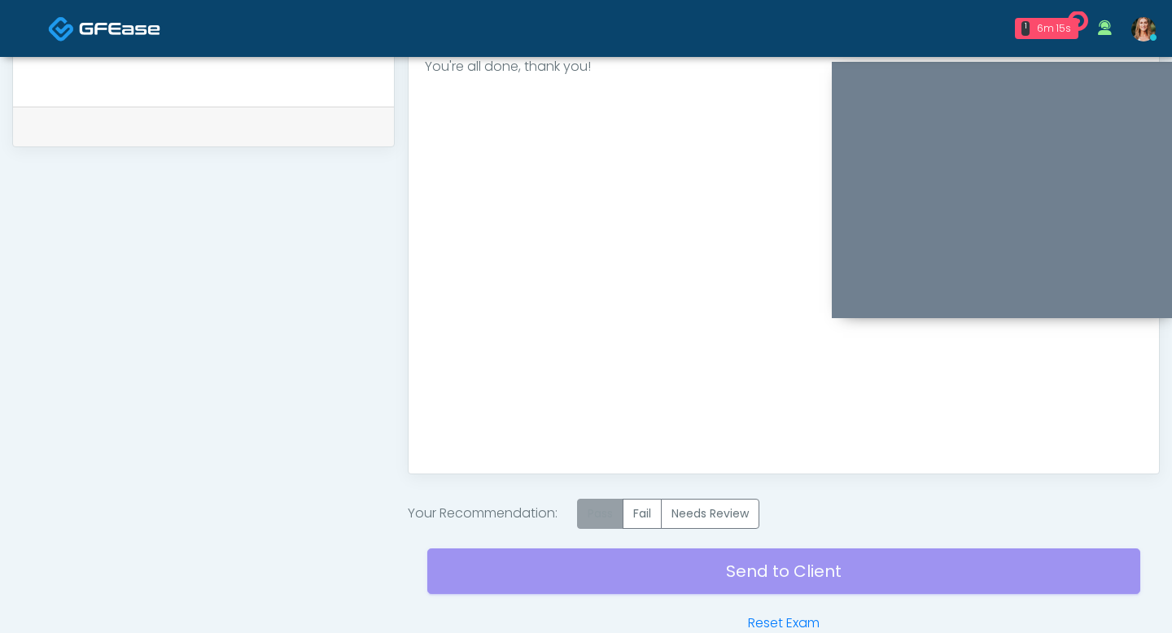
click at [610, 515] on label "Pass" at bounding box center [600, 514] width 46 height 30
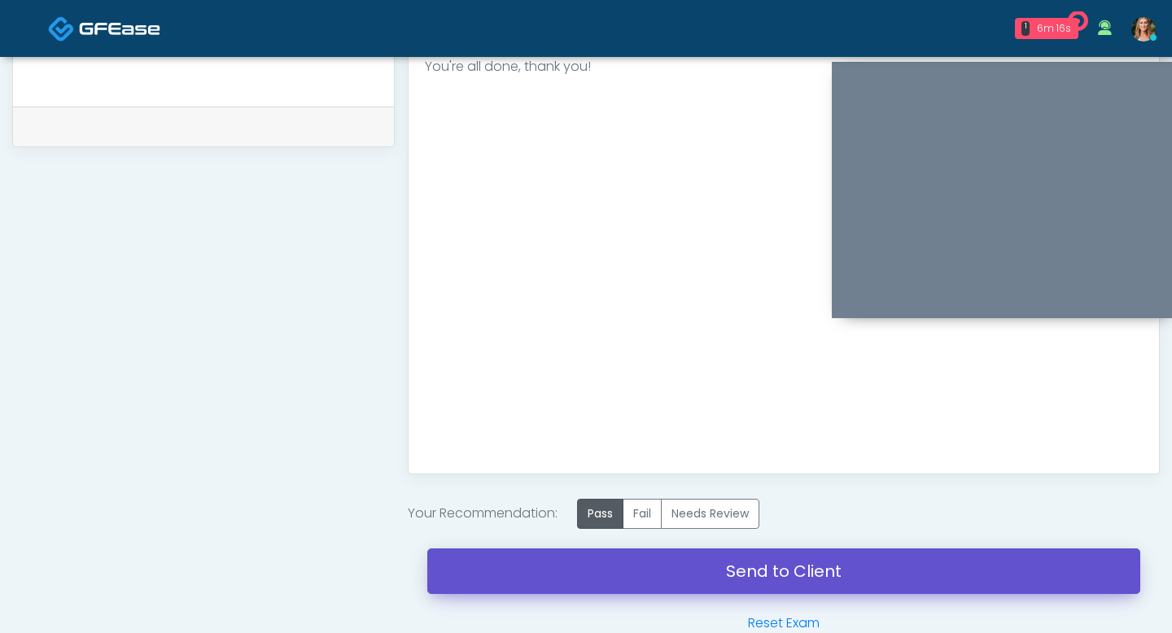
click at [616, 576] on link "Send to Client" at bounding box center [783, 571] width 713 height 46
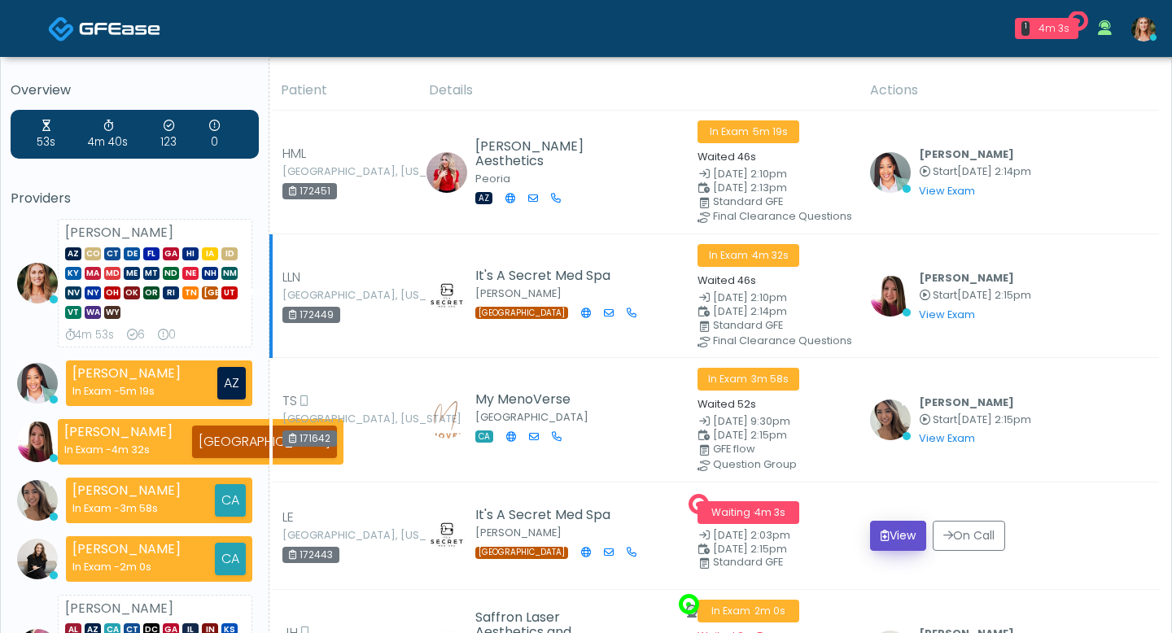
click at [892, 521] on button "View" at bounding box center [898, 536] width 56 height 30
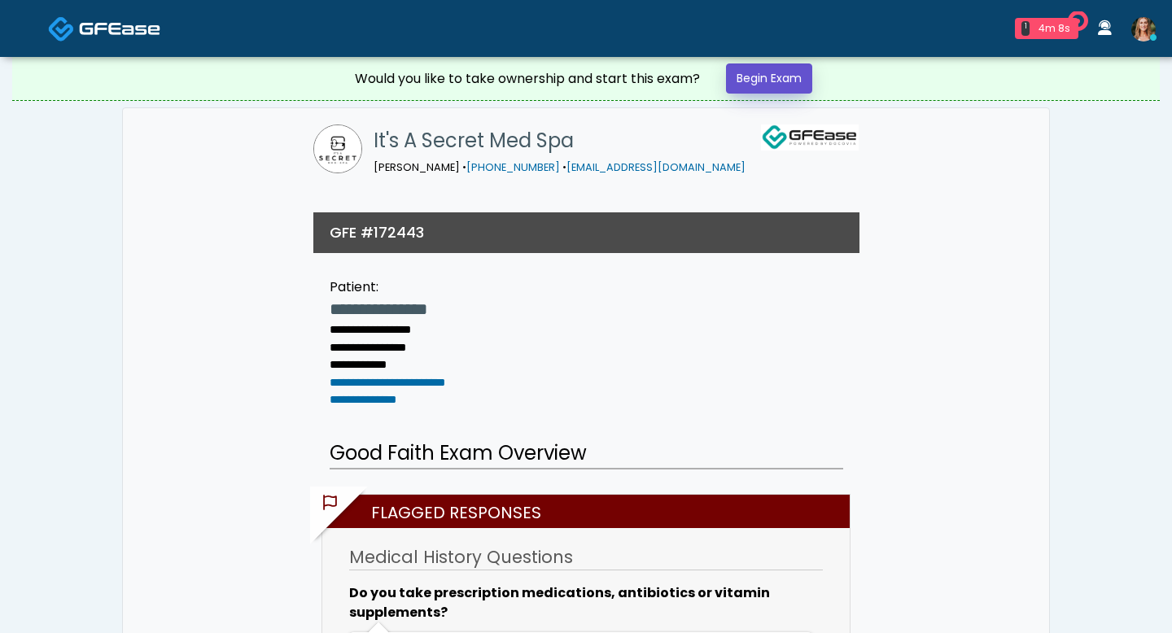
click at [775, 85] on link "Begin Exam" at bounding box center [769, 78] width 86 height 30
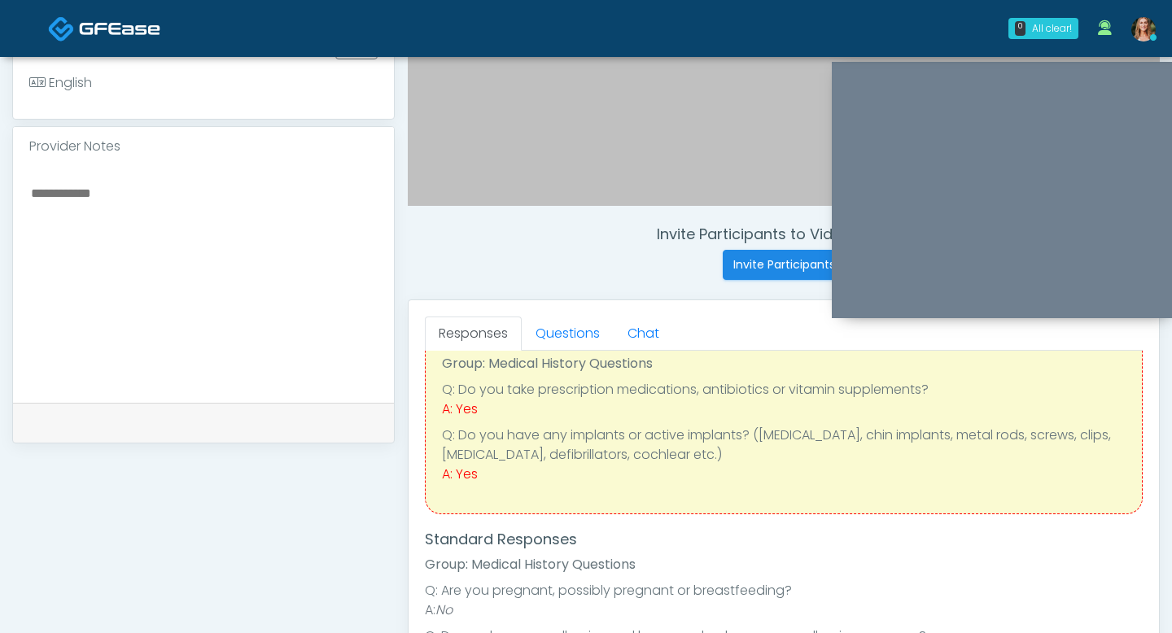
scroll to position [63, 0]
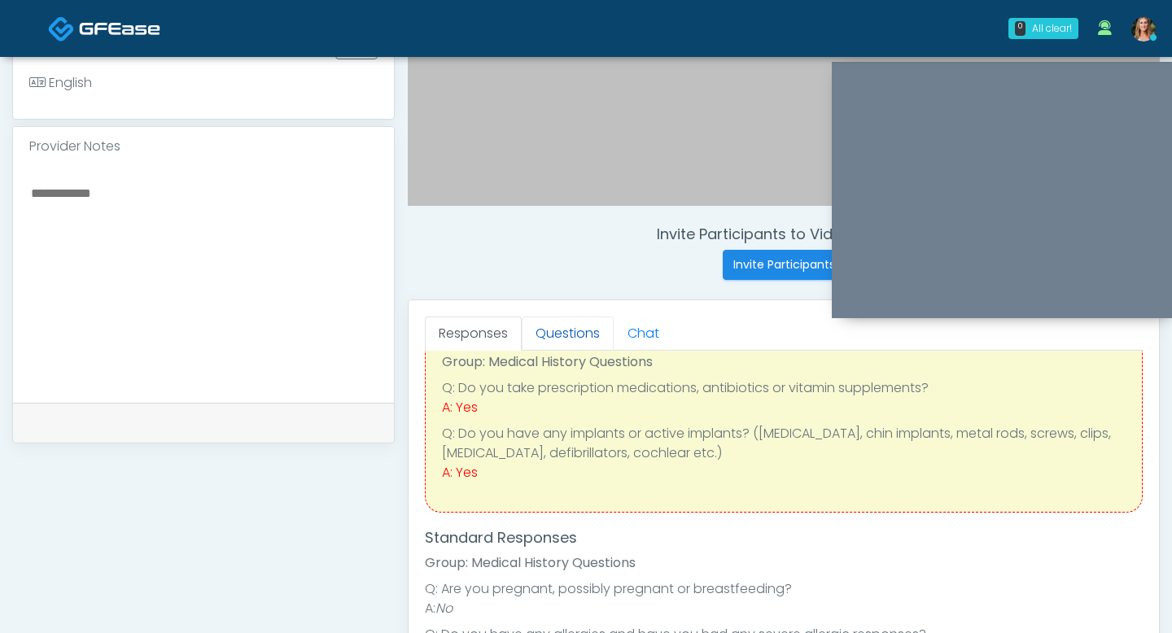
click at [556, 334] on link "Questions" at bounding box center [568, 334] width 92 height 34
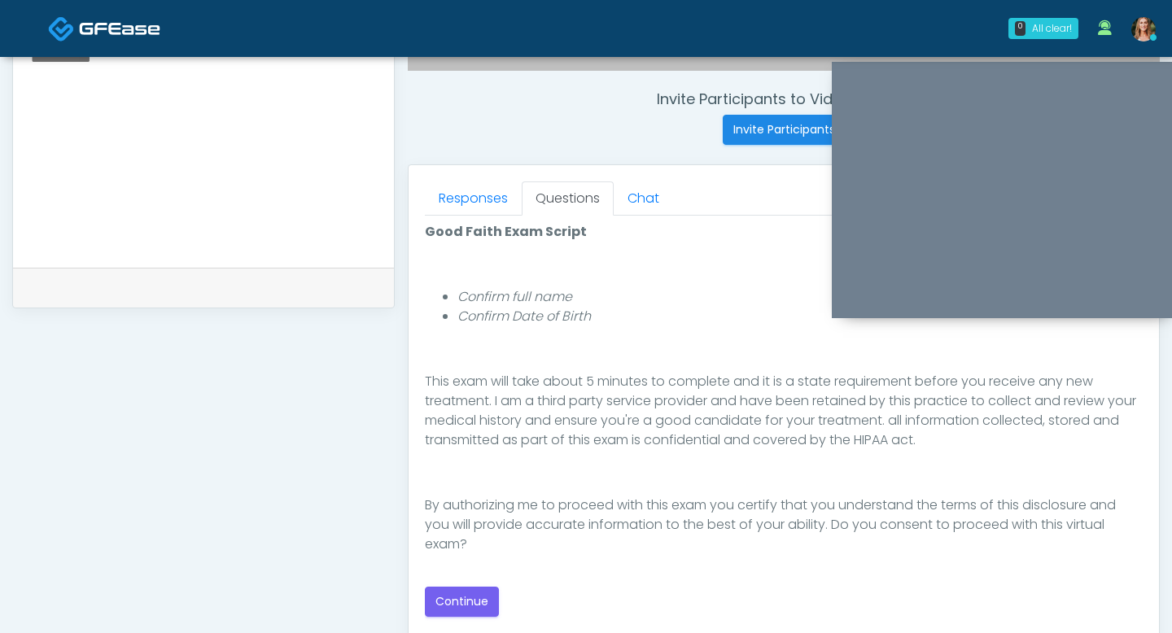
scroll to position [668, 0]
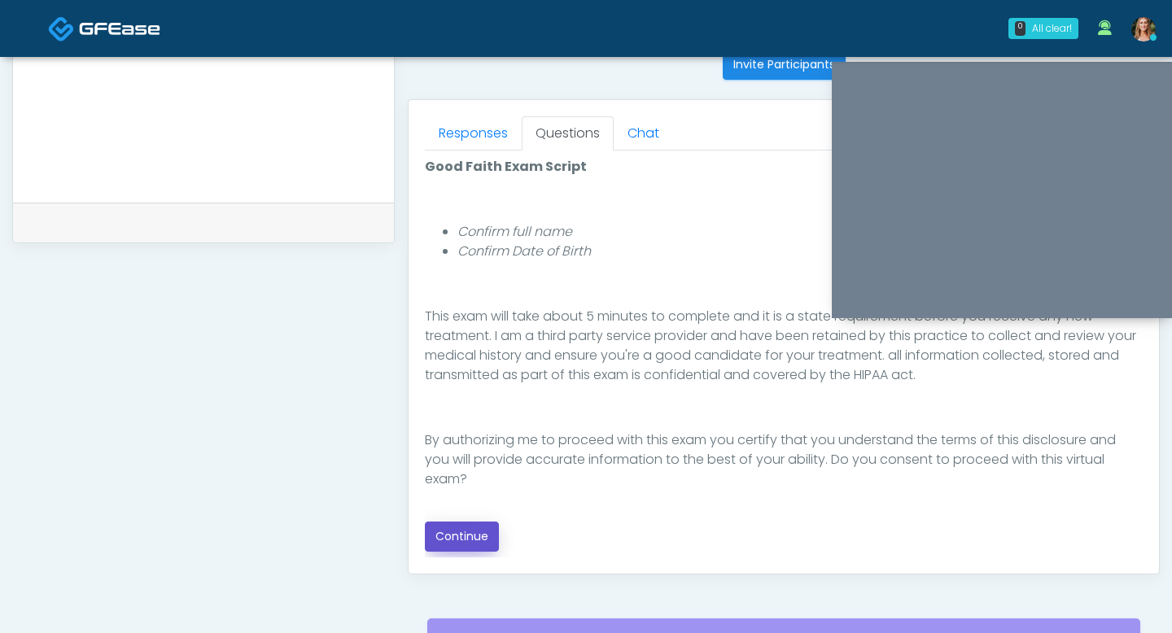
click at [473, 539] on button "Continue" at bounding box center [462, 537] width 74 height 30
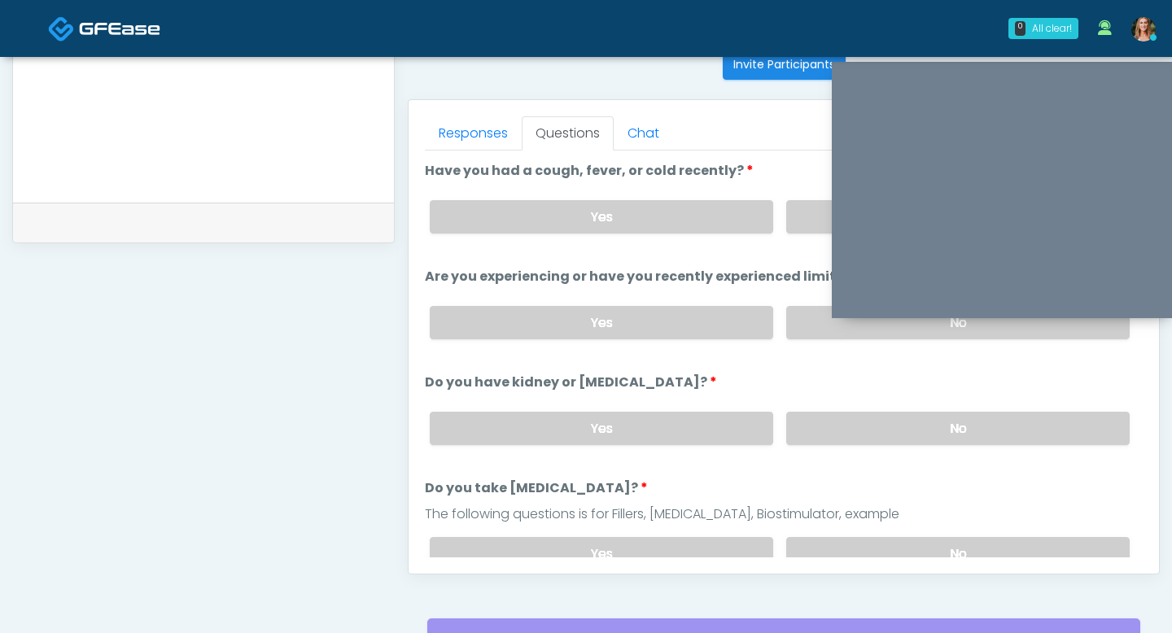
scroll to position [827, 0]
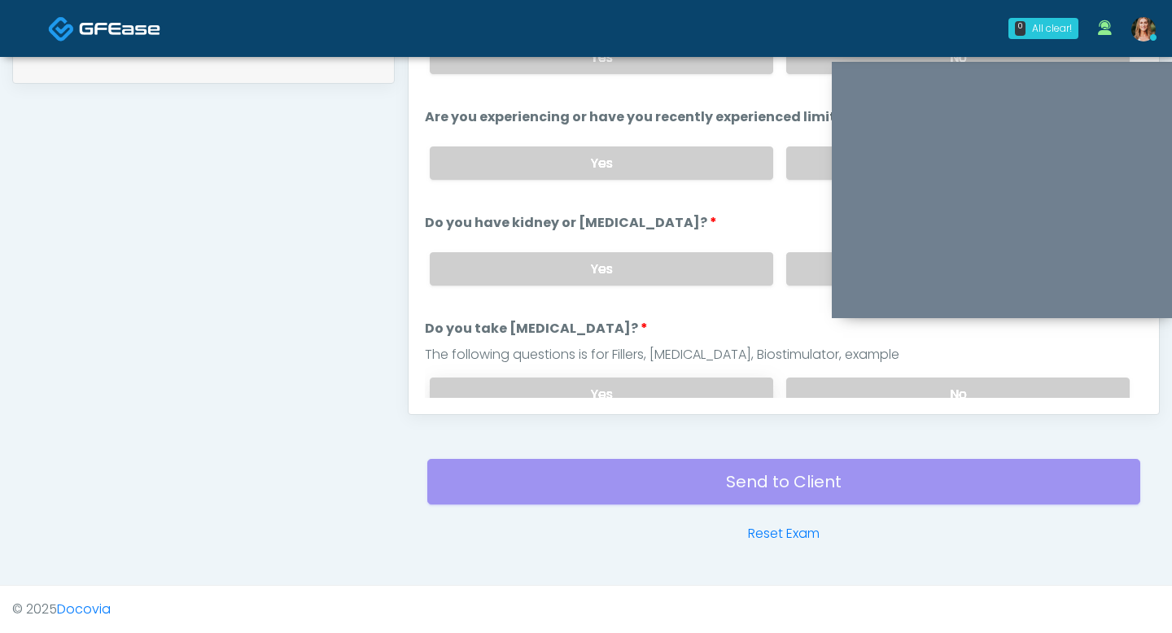
click at [705, 385] on label "Yes" at bounding box center [601, 394] width 343 height 33
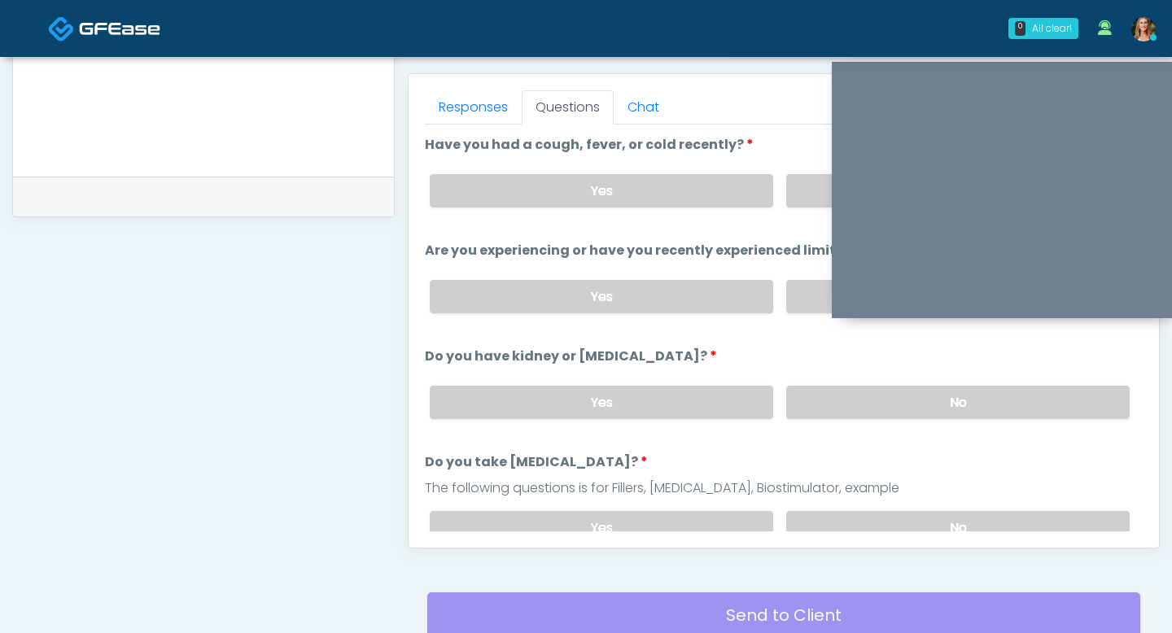
scroll to position [679, 0]
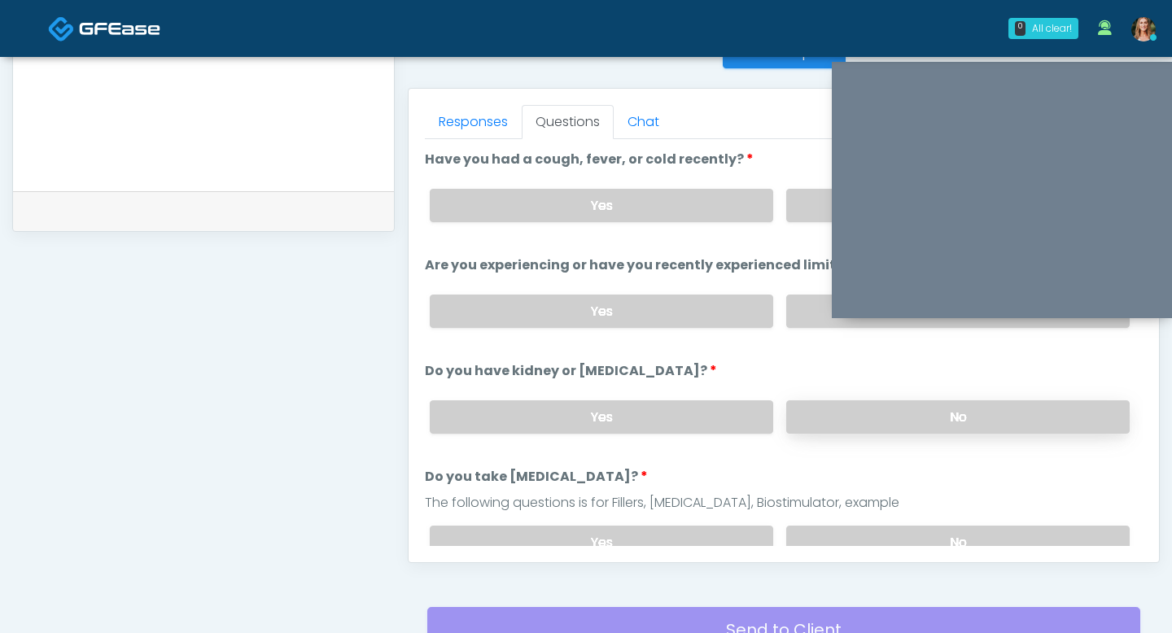
click at [824, 405] on label "No" at bounding box center [957, 416] width 343 height 33
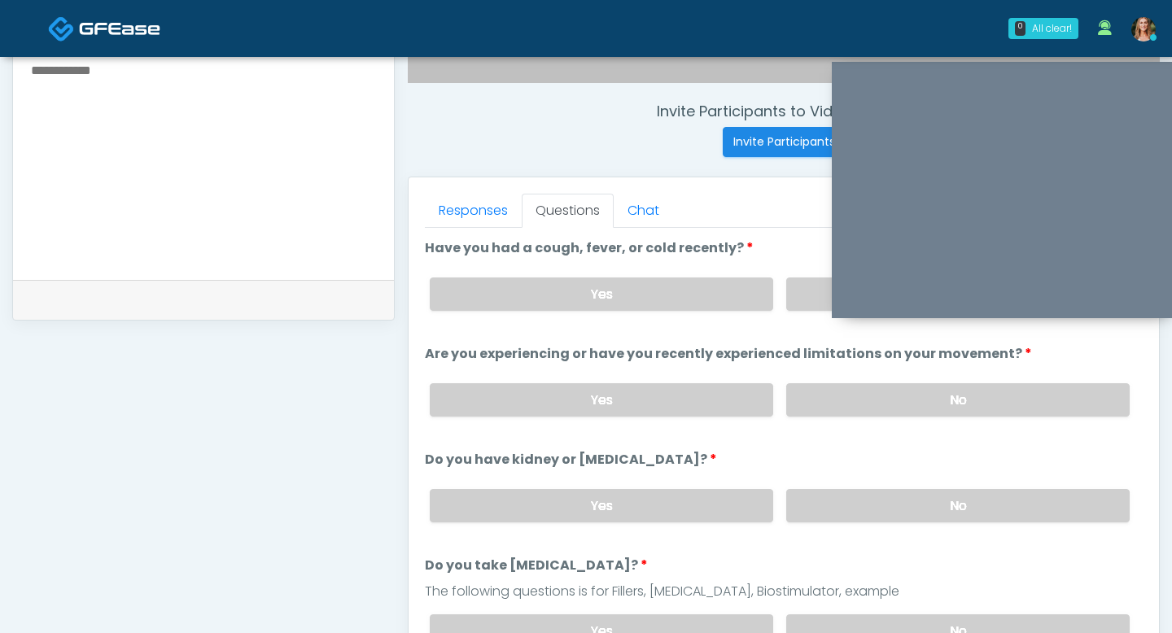
scroll to position [589, 0]
click at [830, 387] on label "No" at bounding box center [957, 401] width 343 height 33
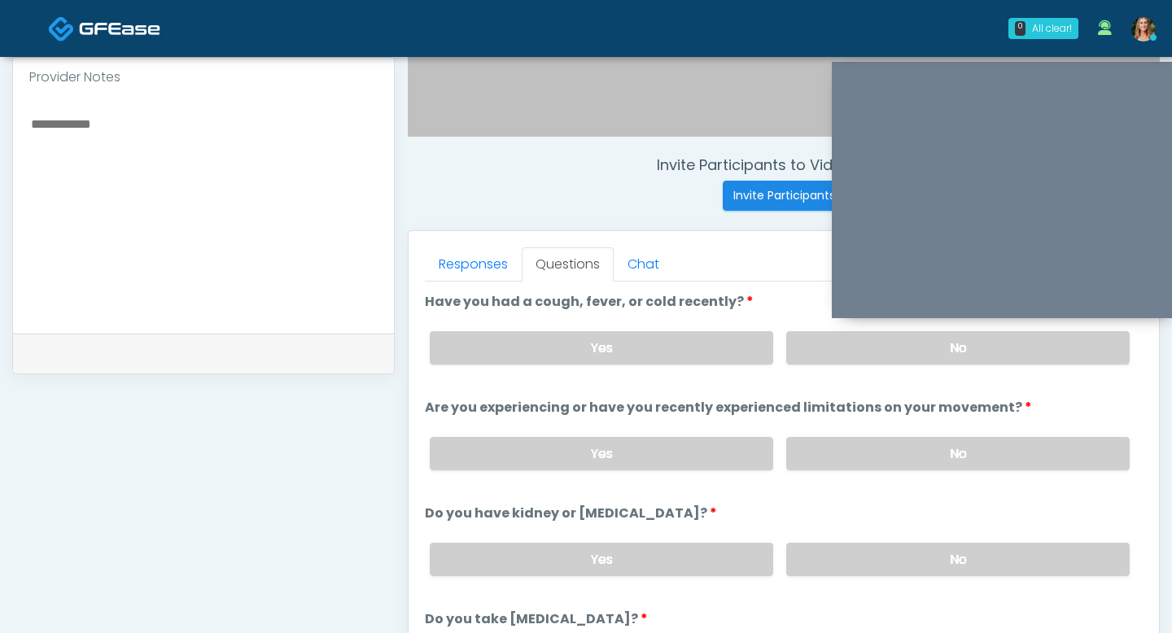
scroll to position [531, 0]
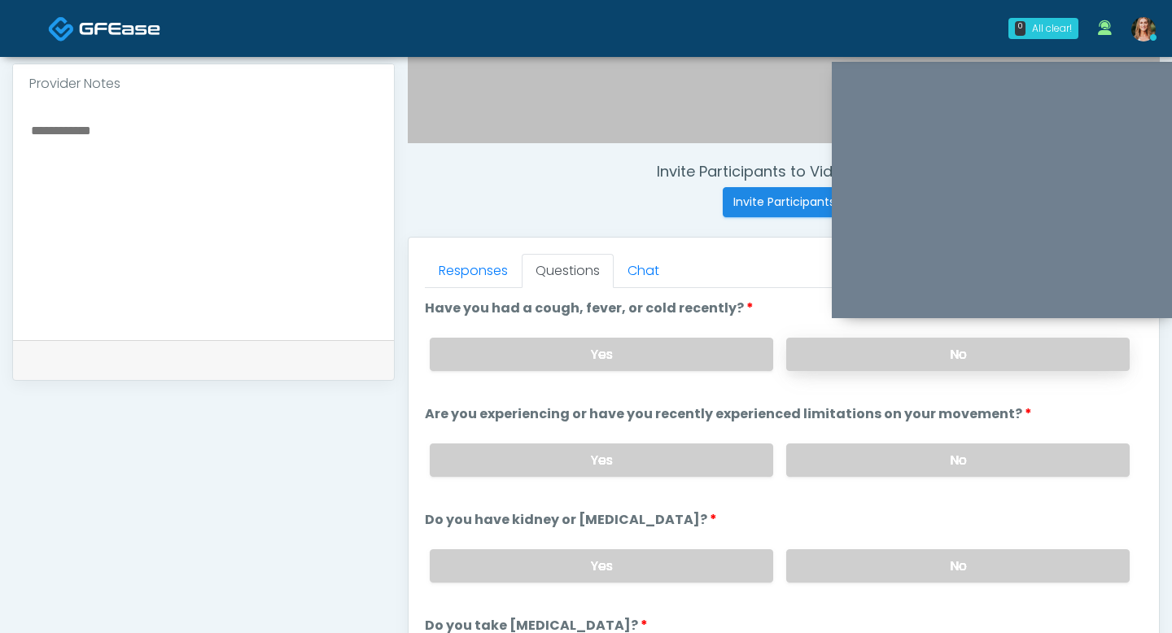
click at [820, 350] on label "No" at bounding box center [957, 354] width 343 height 33
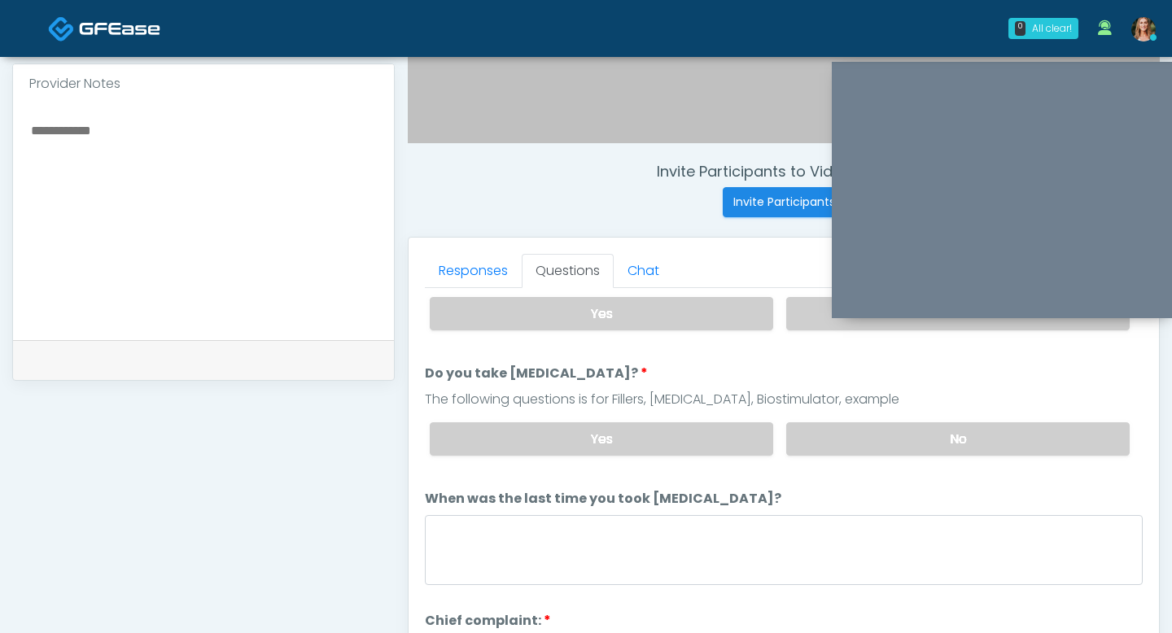
scroll to position [254, 0]
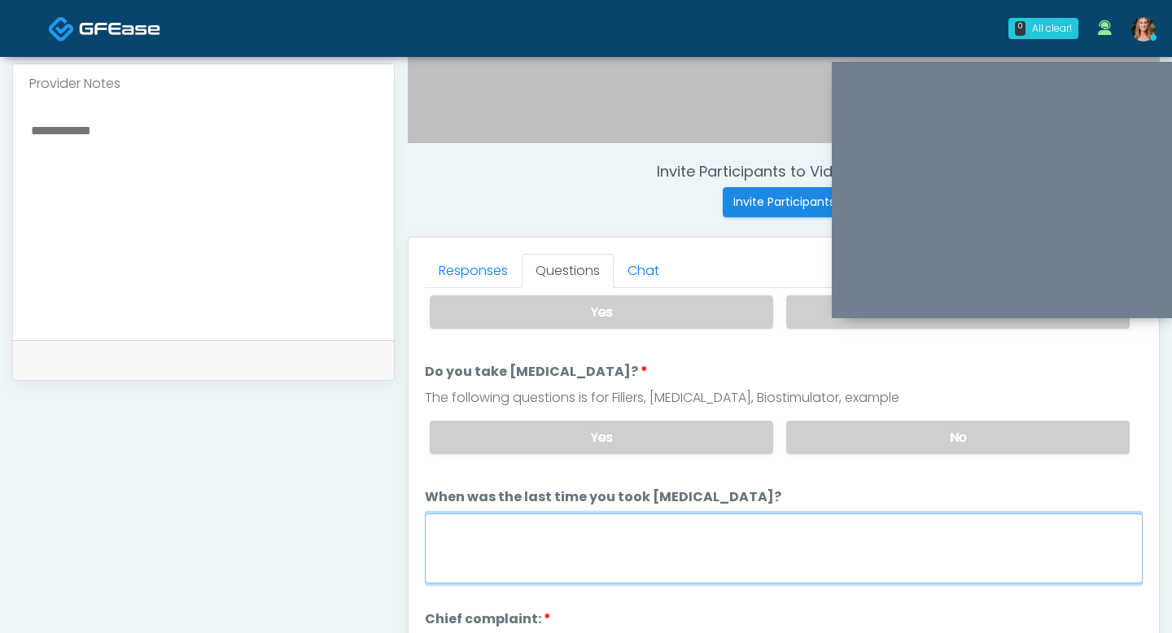
click at [727, 519] on textarea "When was the last time you took blood thinners?" at bounding box center [784, 548] width 718 height 70
click at [465, 526] on textarea "********" at bounding box center [784, 548] width 718 height 70
click at [518, 531] on textarea "*******" at bounding box center [784, 548] width 718 height 70
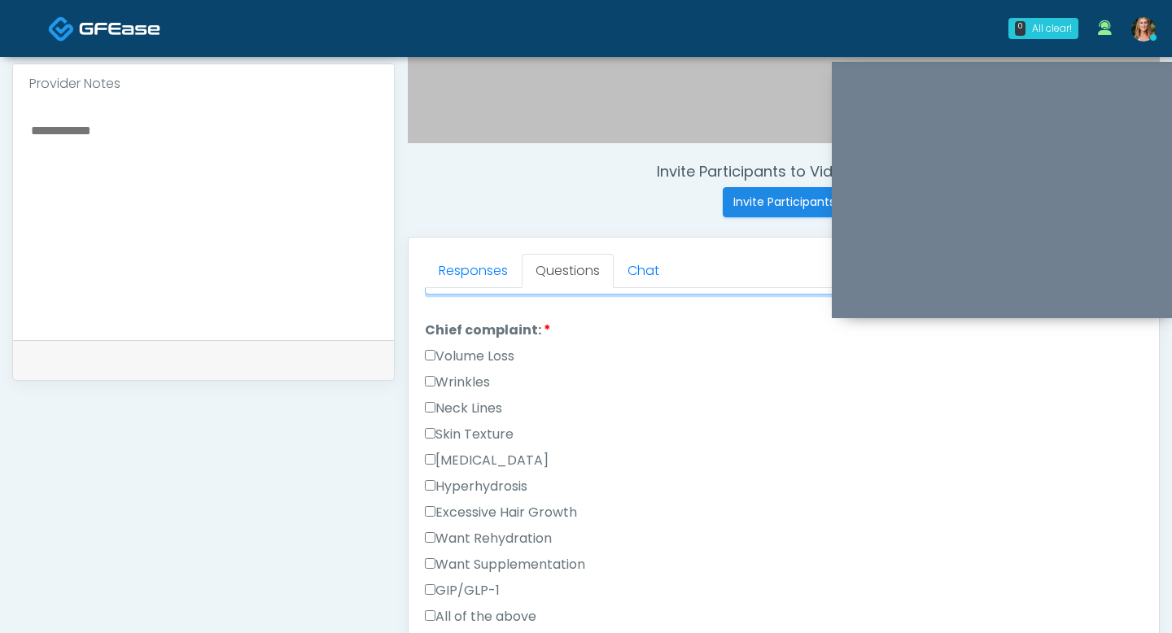
scroll to position [548, 0]
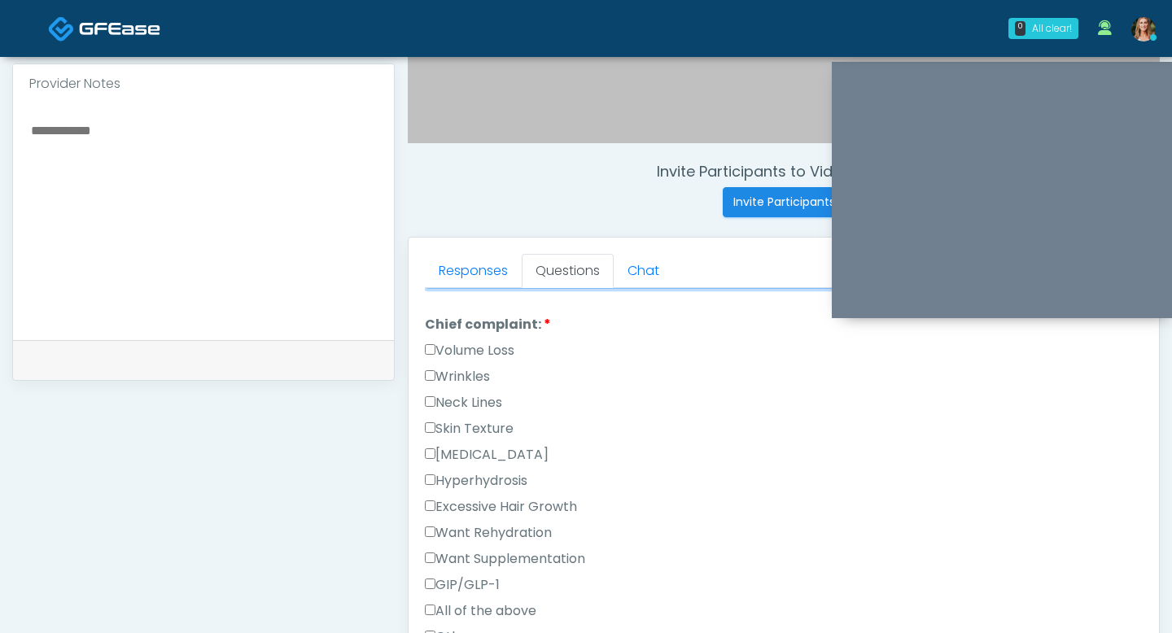
type textarea "**********"
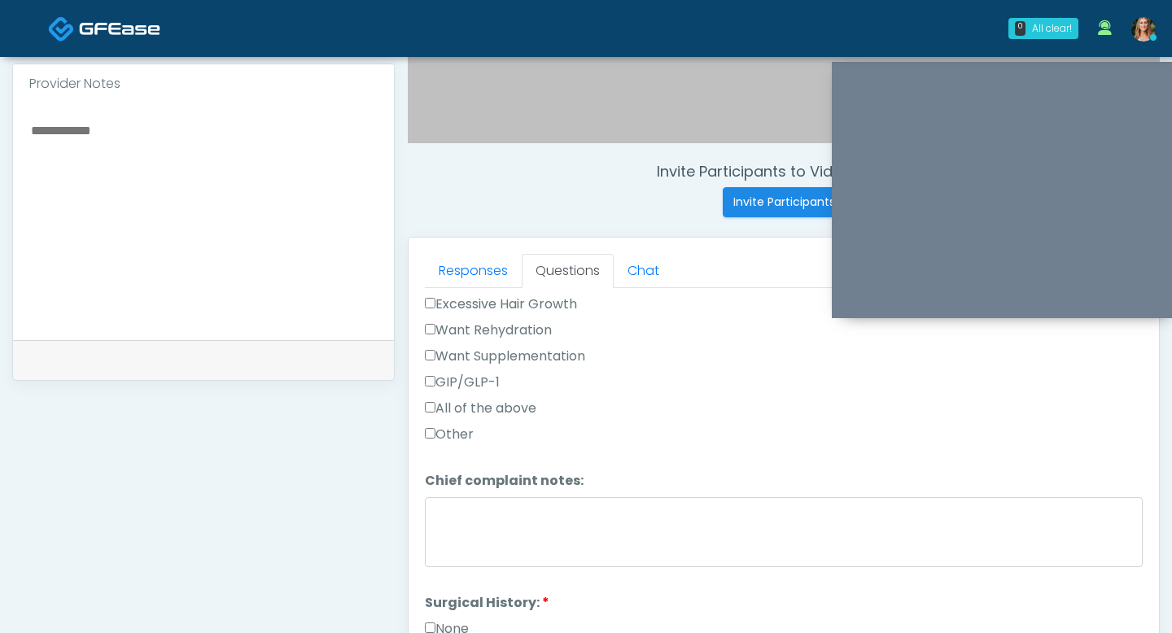
scroll to position [765, 0]
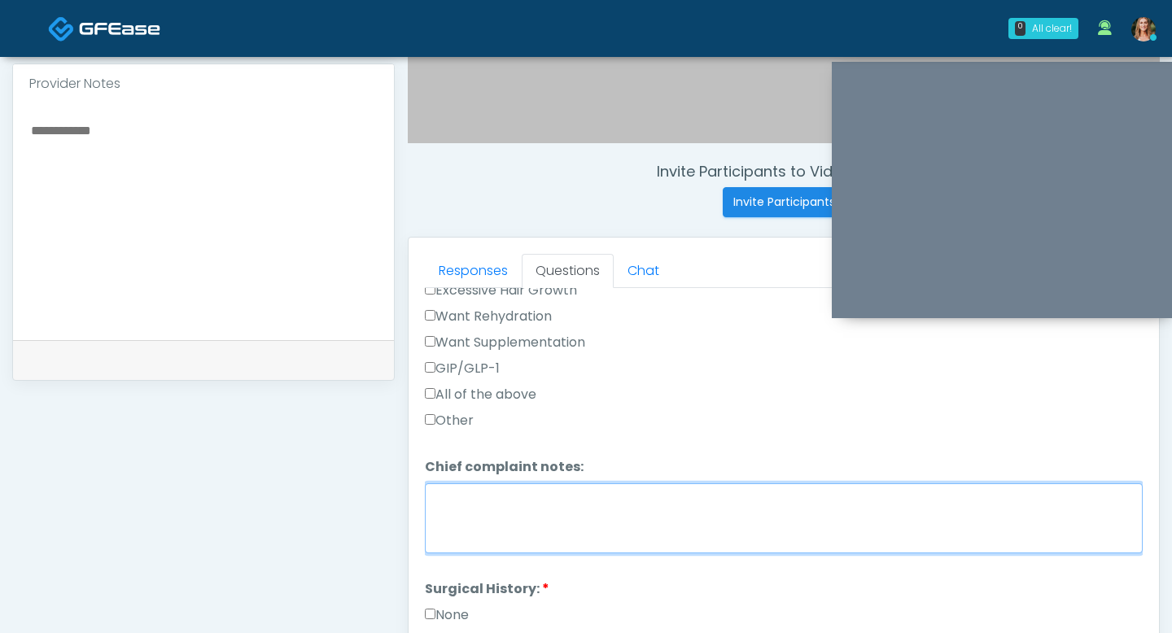
click at [509, 513] on textarea "Chief complaint notes:" at bounding box center [784, 518] width 718 height 70
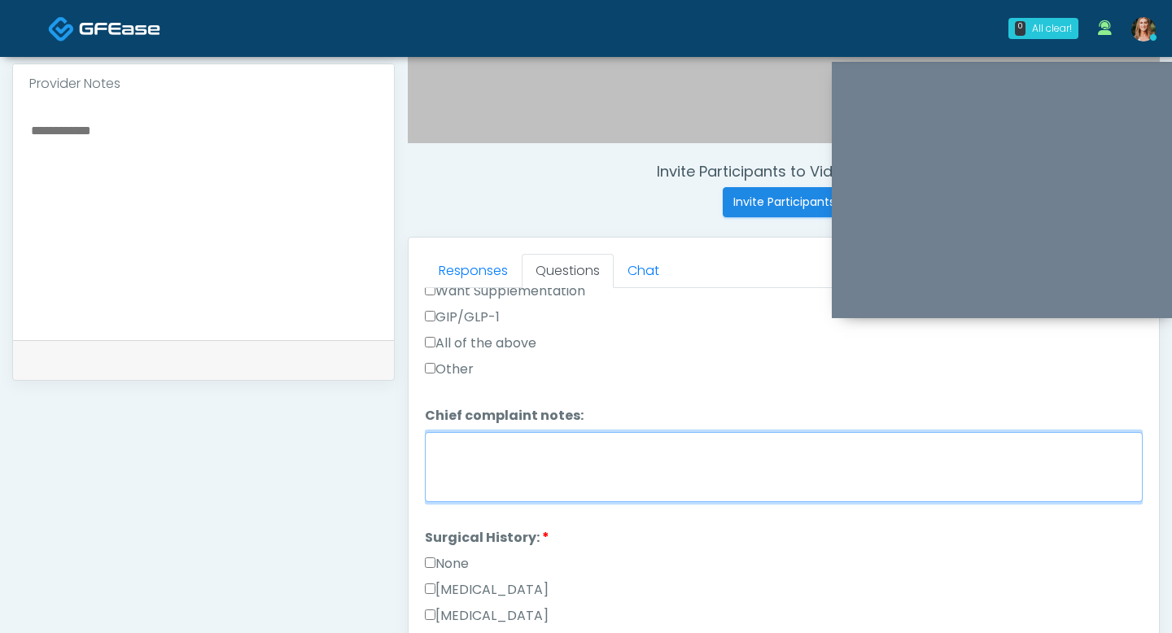
scroll to position [806, 0]
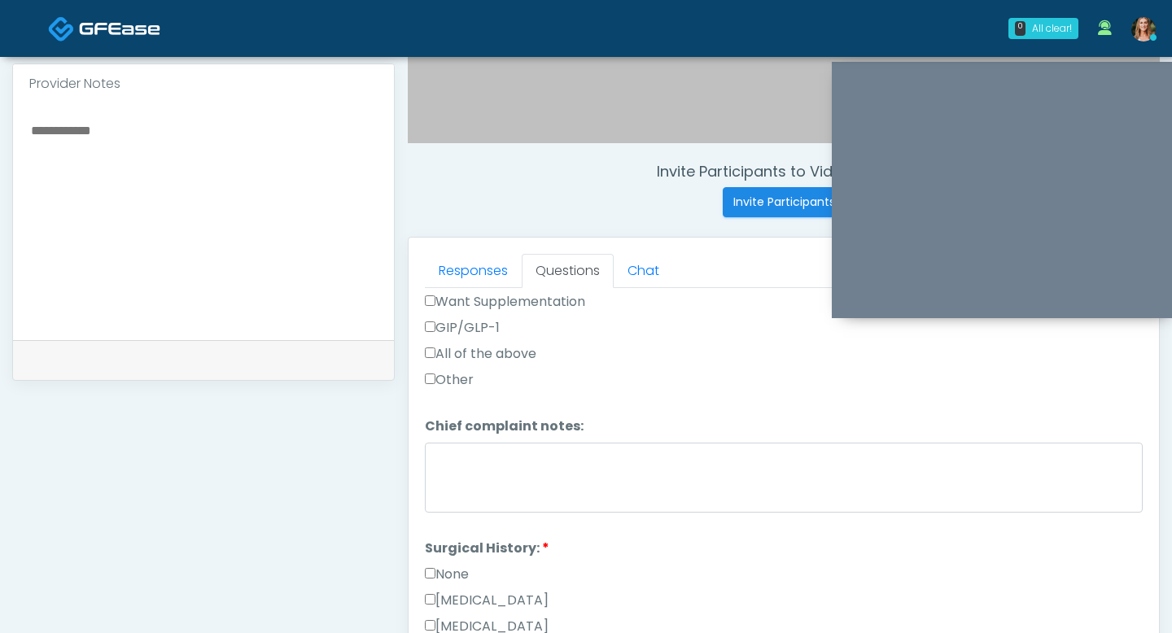
click at [506, 387] on div "Other" at bounding box center [784, 383] width 718 height 26
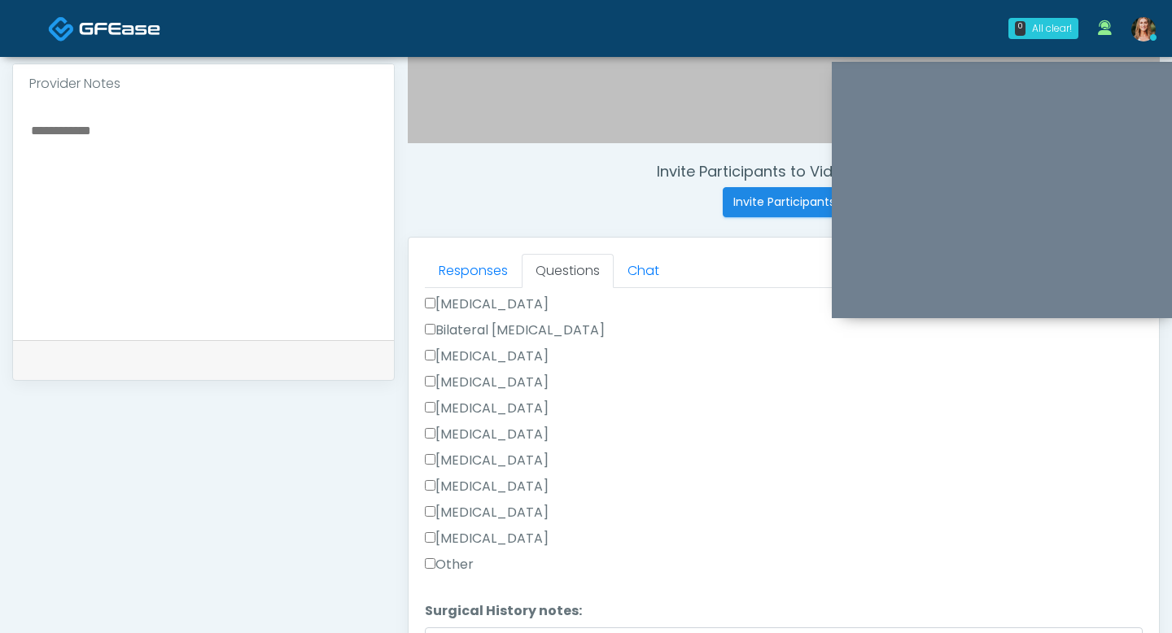
scroll to position [1181, 0]
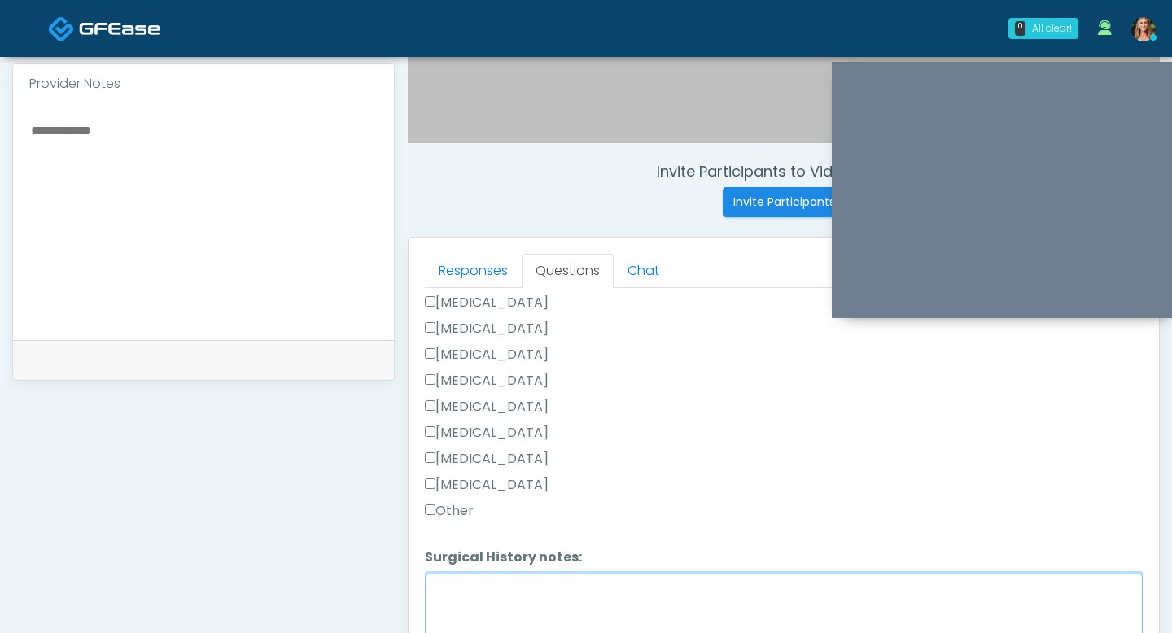
click at [456, 586] on textarea "Surgical History notes:" at bounding box center [784, 609] width 718 height 70
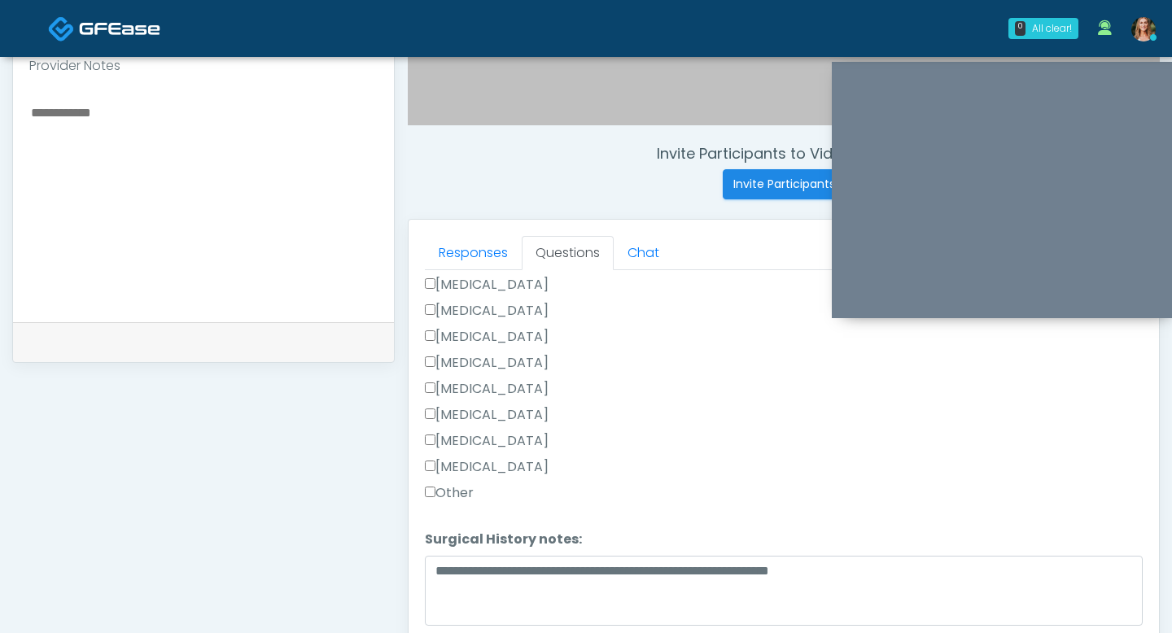
scroll to position [549, 0]
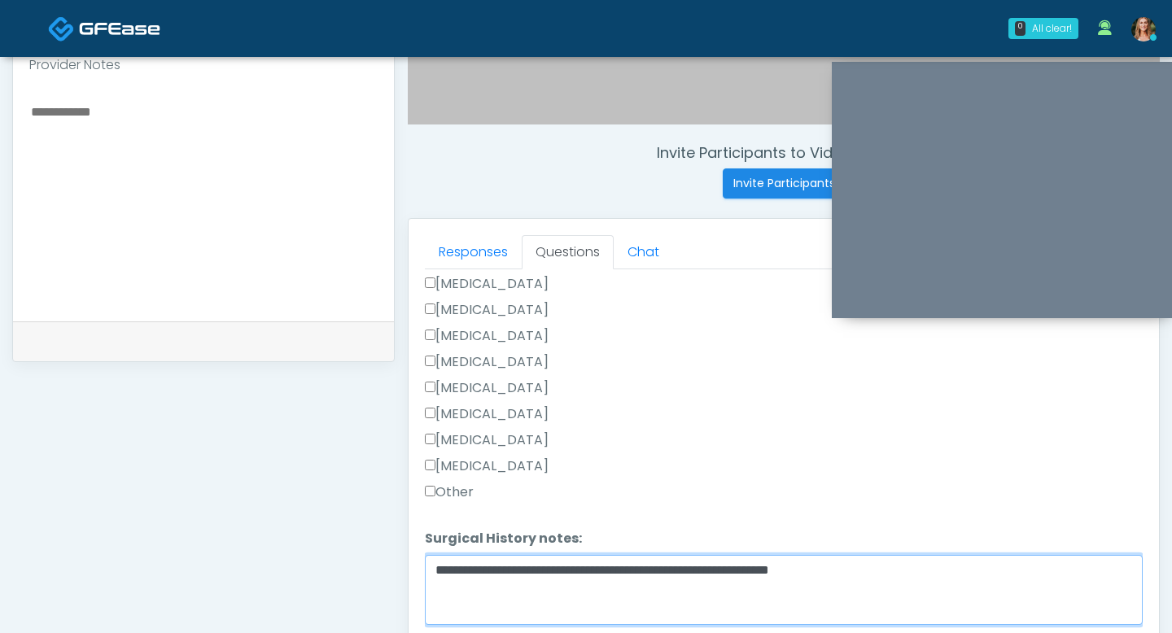
click at [889, 563] on textarea "**********" at bounding box center [784, 590] width 718 height 70
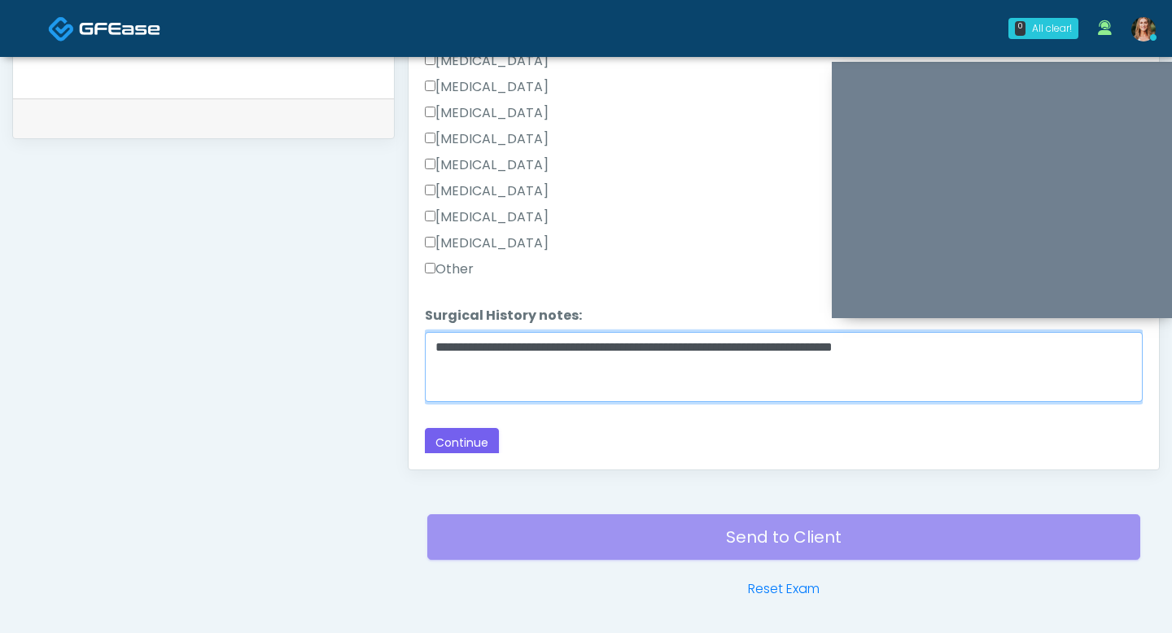
scroll to position [778, 0]
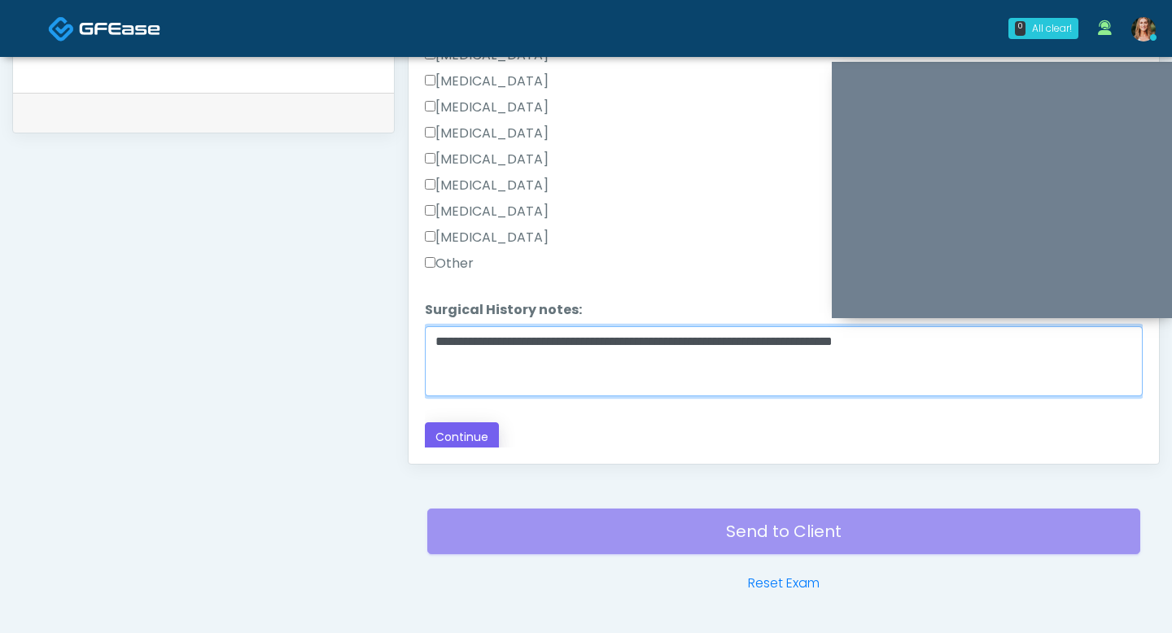
type textarea "**********"
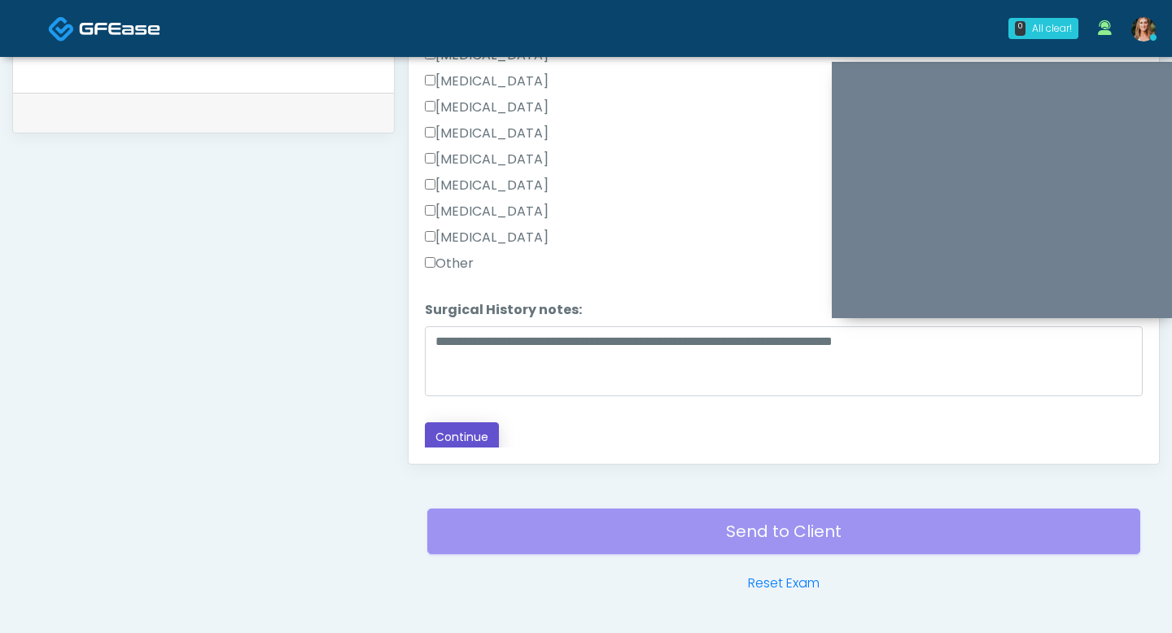
click at [478, 438] on button "Continue" at bounding box center [462, 437] width 74 height 30
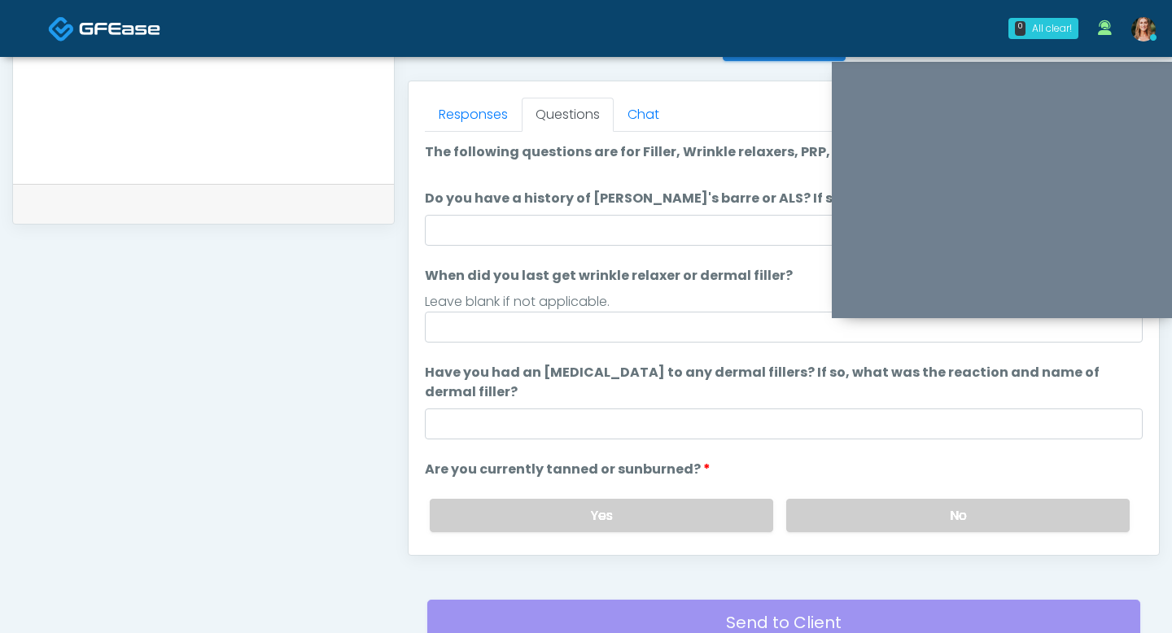
scroll to position [684, 0]
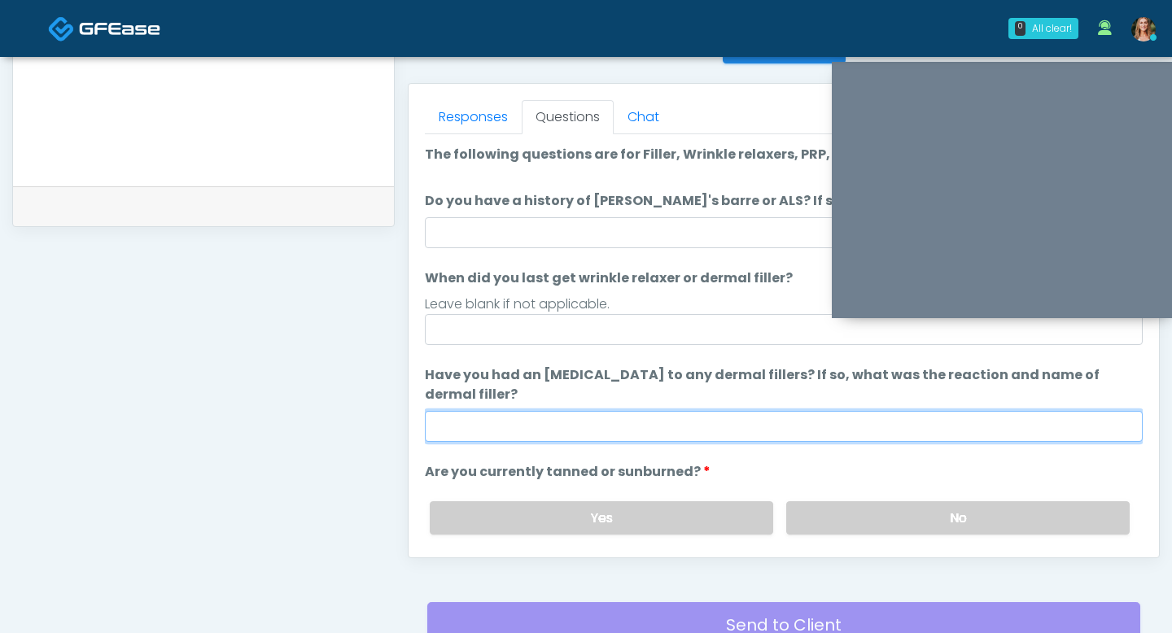
click at [827, 430] on input "Have you had an allergic response to any dermal fillers? If so, what was the re…" at bounding box center [784, 426] width 718 height 31
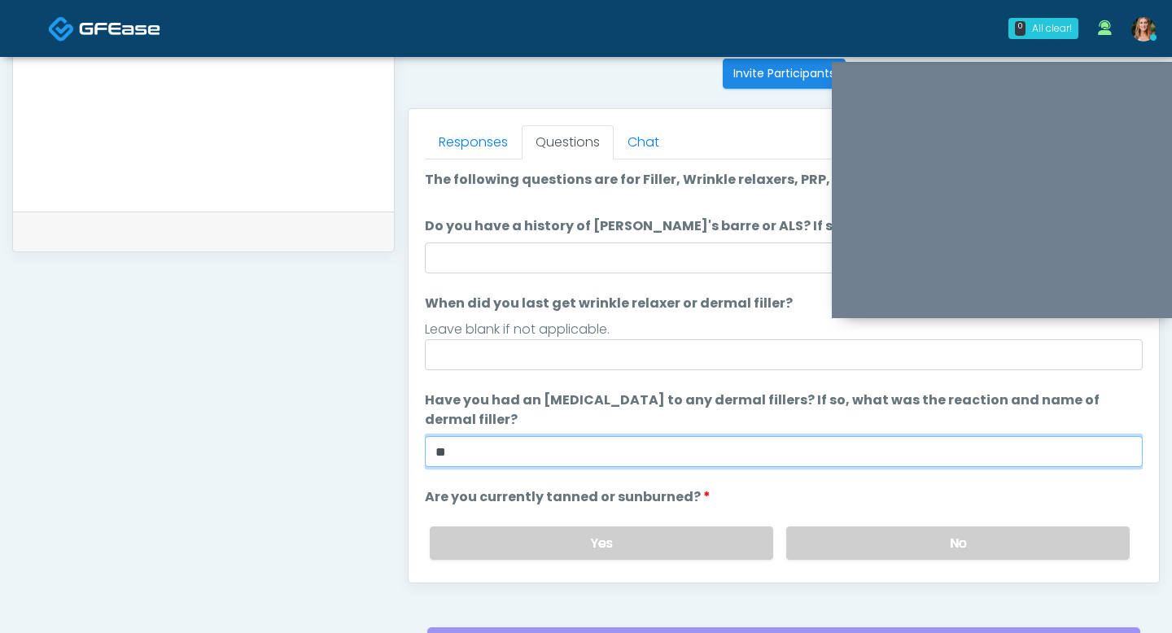
scroll to position [651, 0]
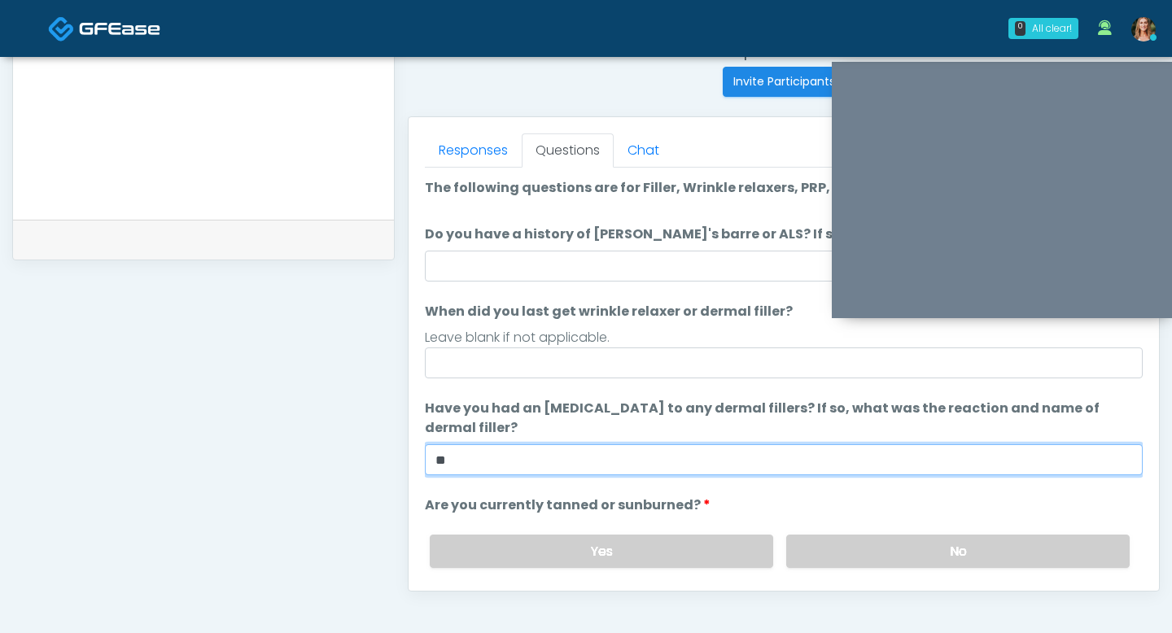
type input "**"
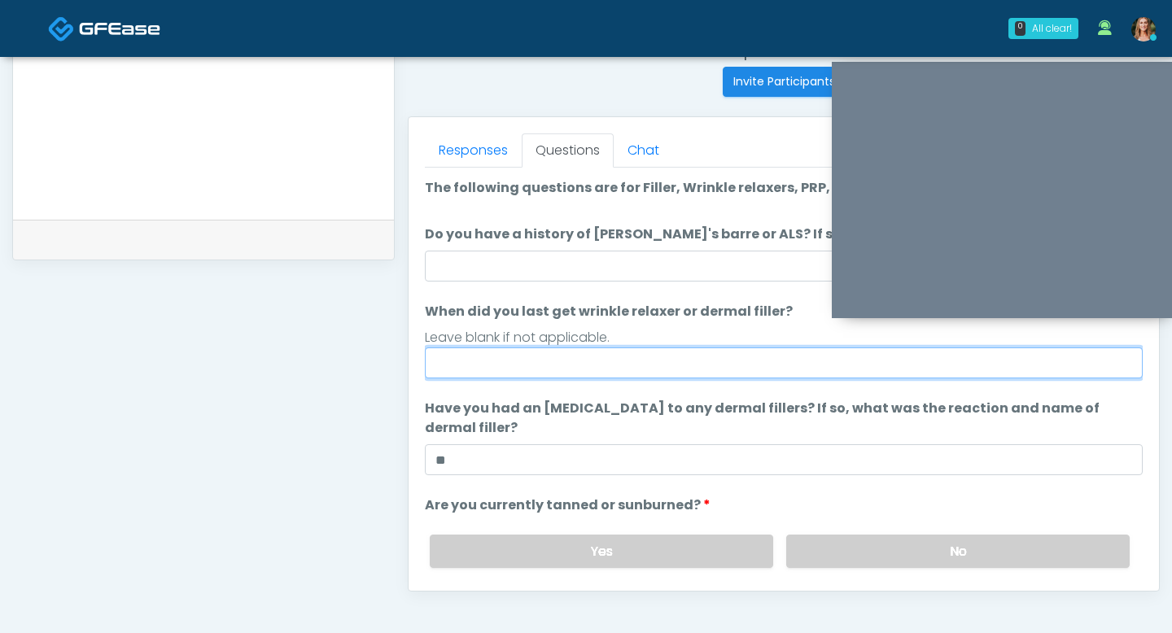
click at [596, 357] on input "When did you last get wrinkle relaxer or dermal filler?" at bounding box center [784, 362] width 718 height 31
type input "******"
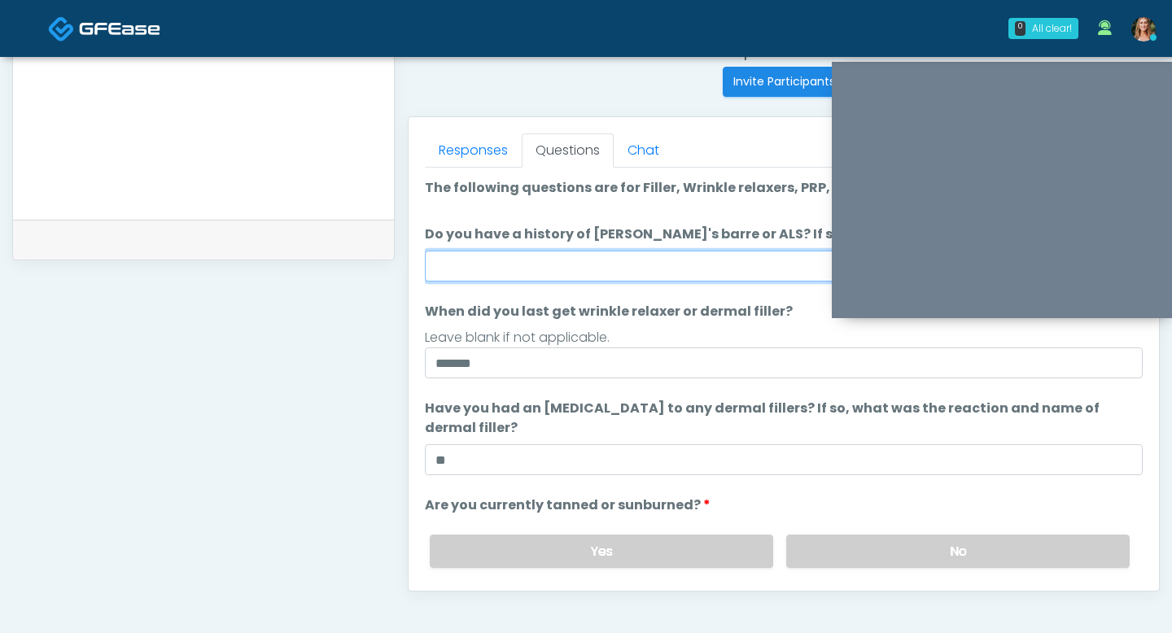
click at [613, 268] on input "Do you have a history of Guillain's barre or ALS? If so, please provide details." at bounding box center [784, 266] width 718 height 31
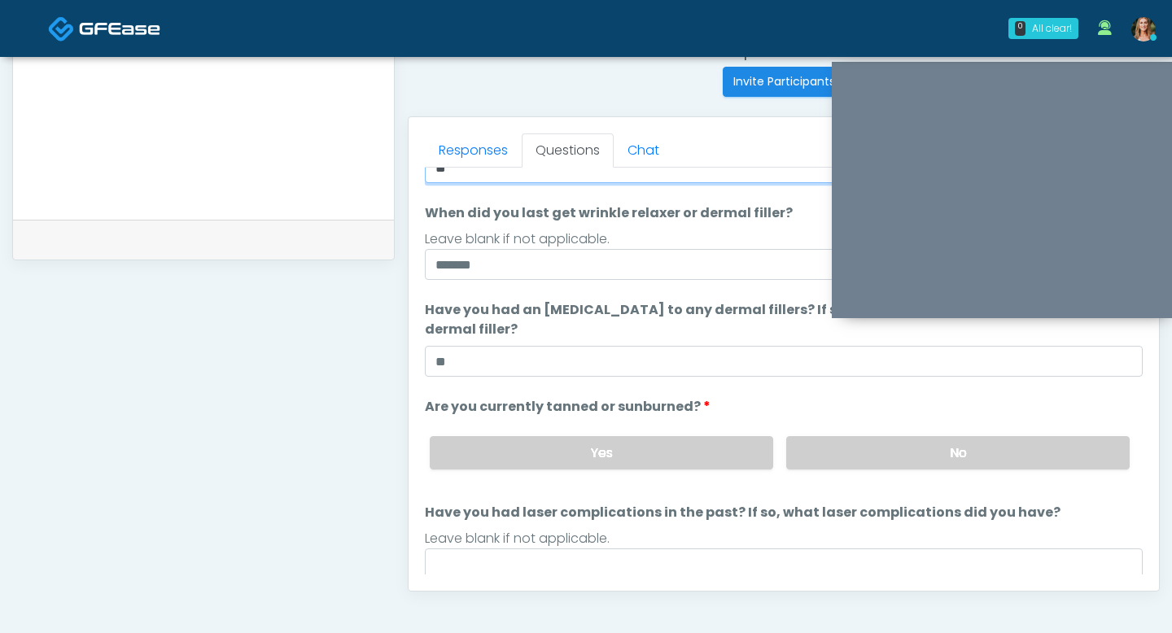
scroll to position [111, 0]
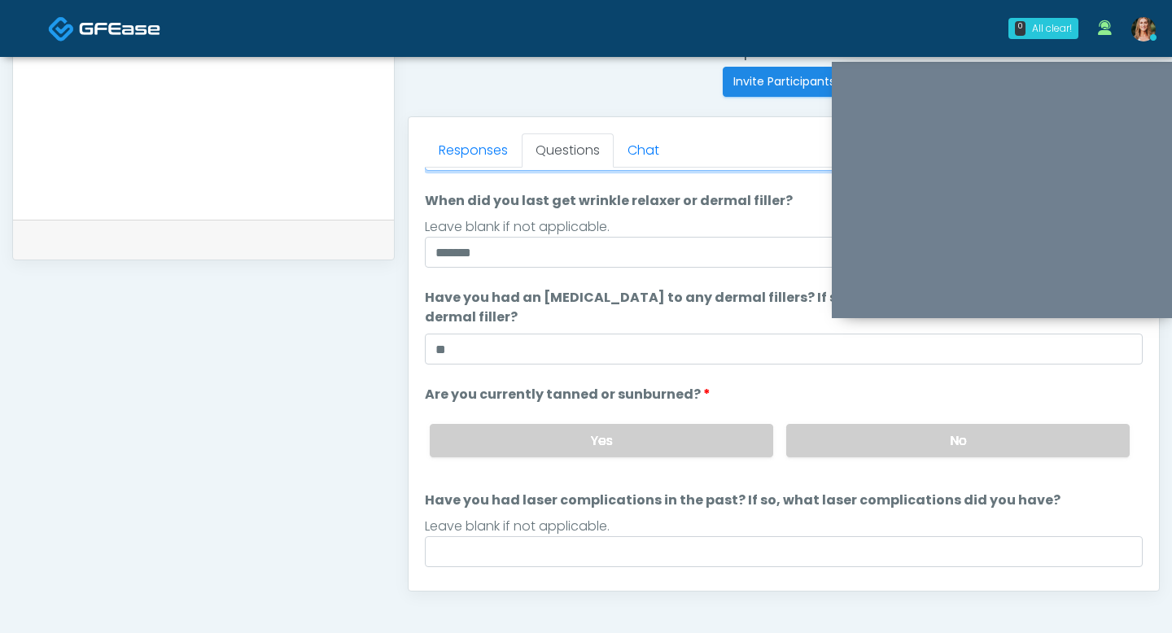
type input "**"
click at [700, 398] on label "Are you currently tanned or sunburned?" at bounding box center [568, 395] width 286 height 20
click at [862, 442] on label "No" at bounding box center [957, 440] width 343 height 33
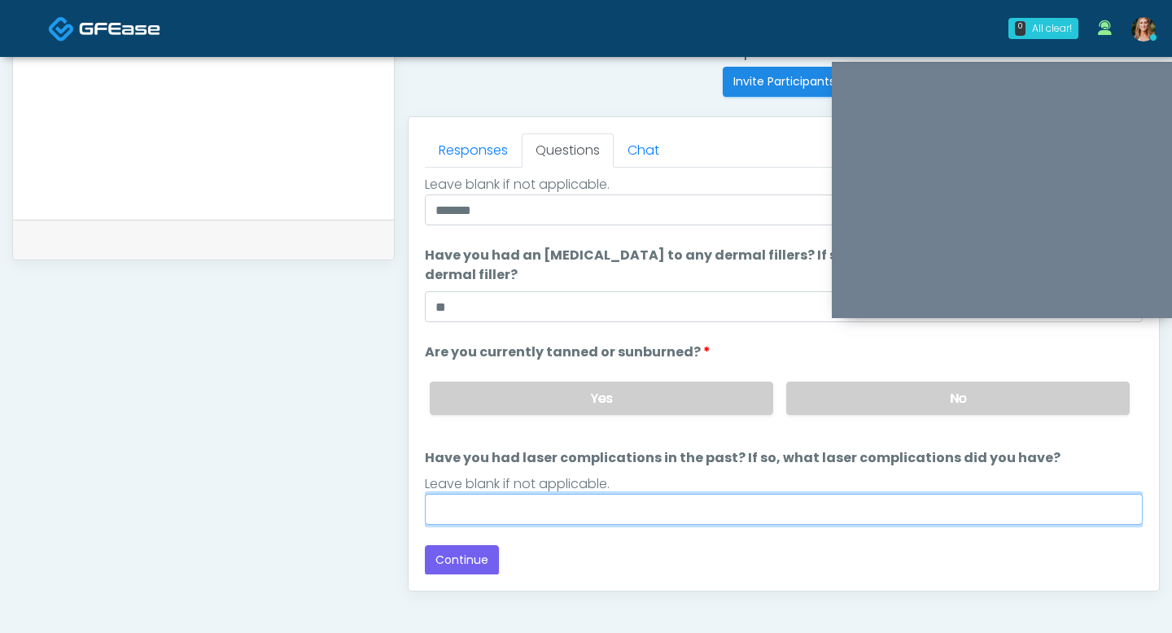
click at [760, 513] on input "Have you had laser complications in the past? If so, what laser complications d…" at bounding box center [784, 509] width 718 height 31
type input "**"
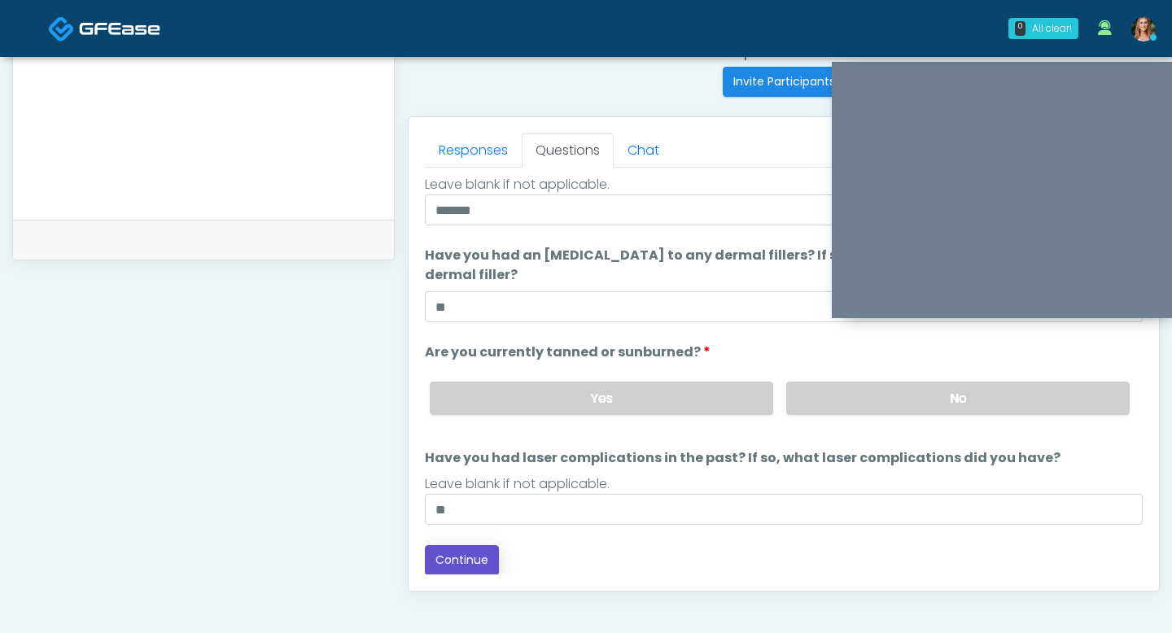
click at [446, 560] on button "Continue" at bounding box center [462, 560] width 74 height 30
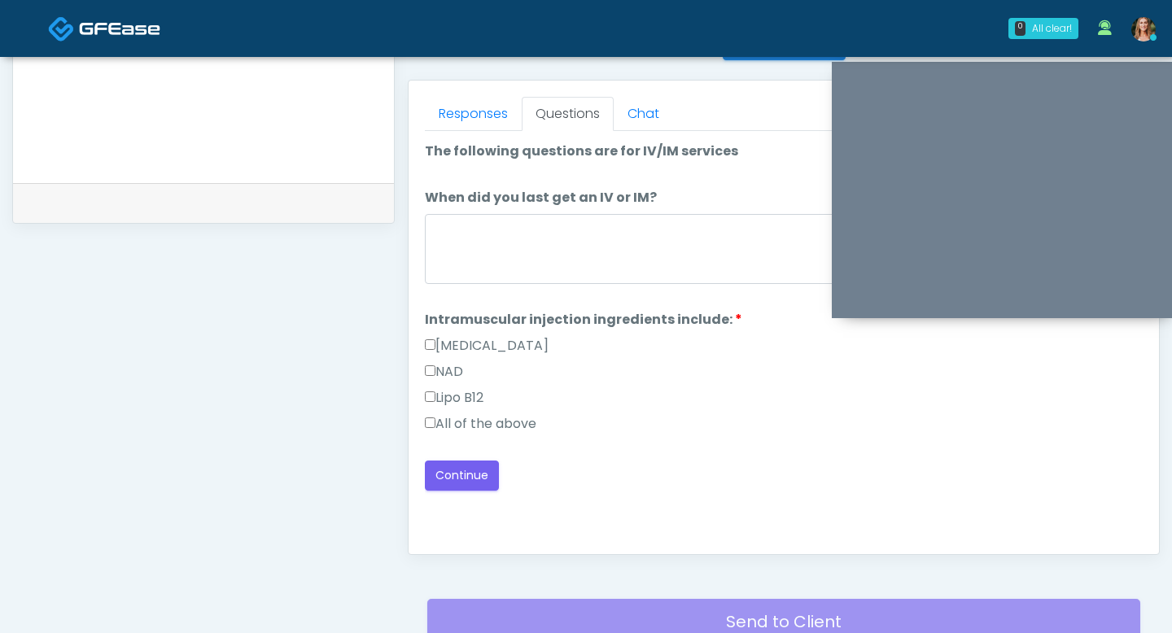
scroll to position [664, 0]
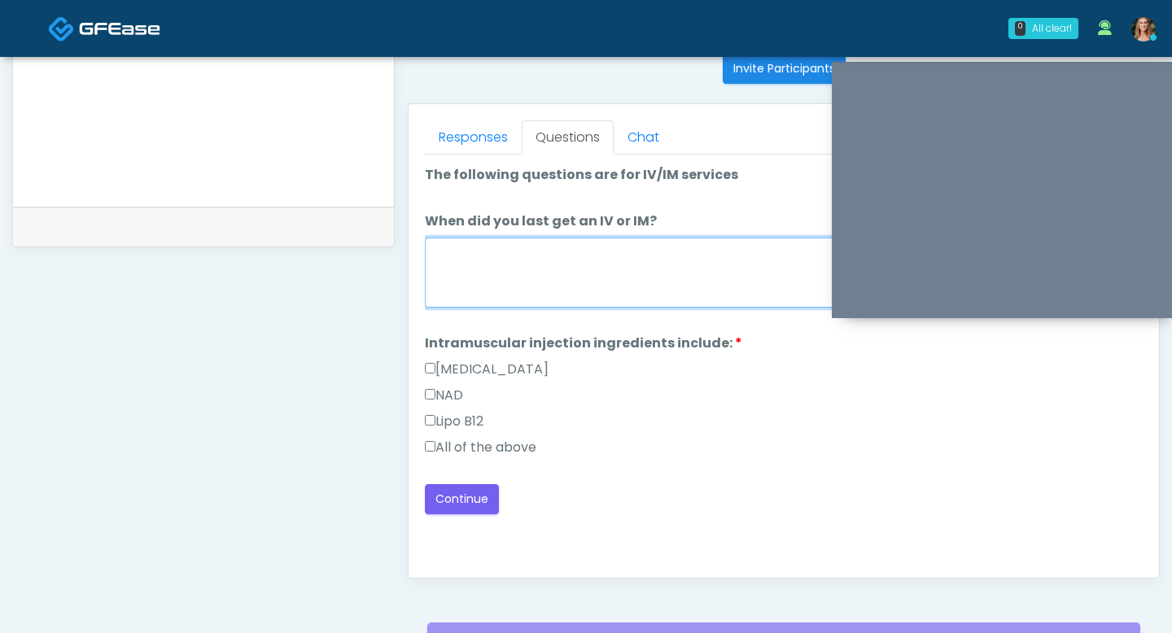
click at [521, 284] on textarea "When did you last get an IV or IM?" at bounding box center [784, 273] width 718 height 70
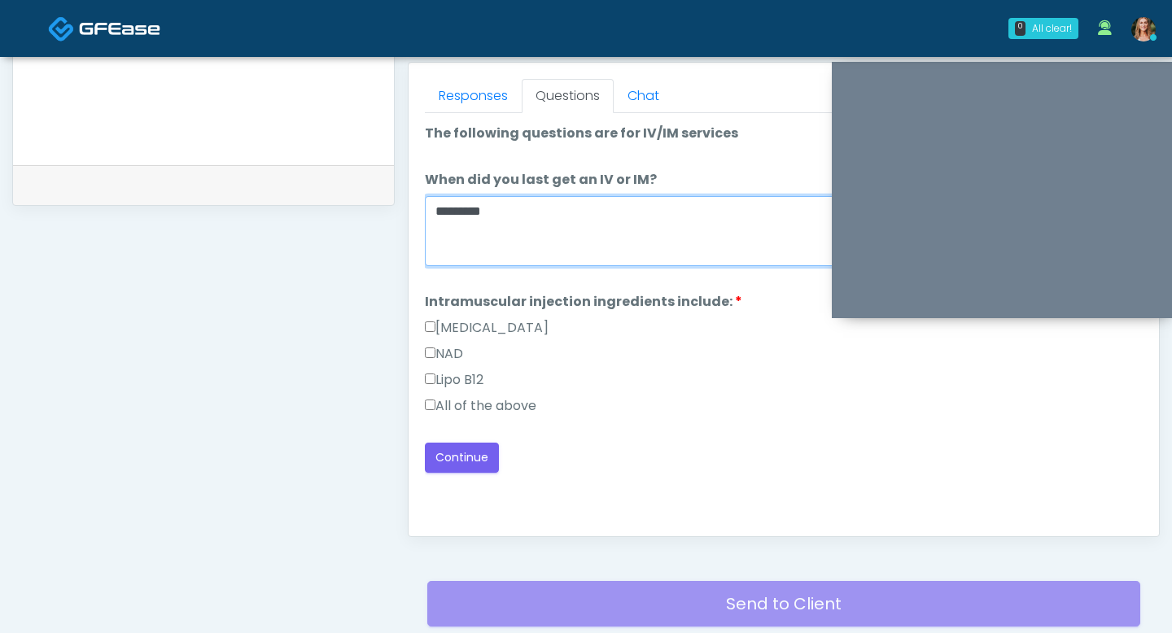
type textarea "*********"
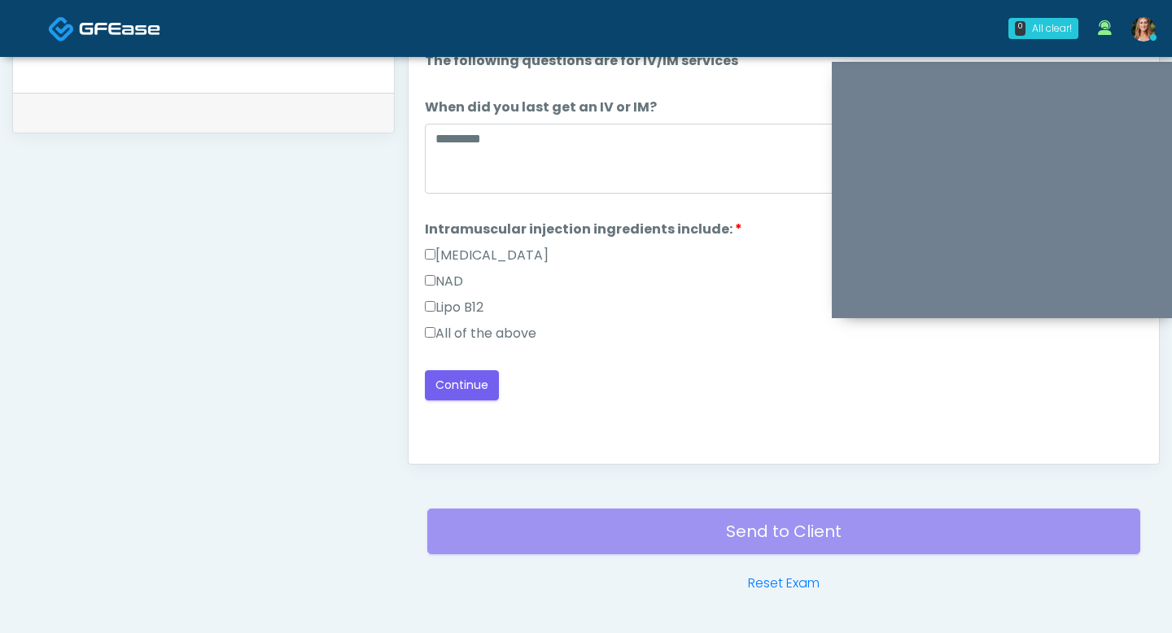
scroll to position [784, 0]
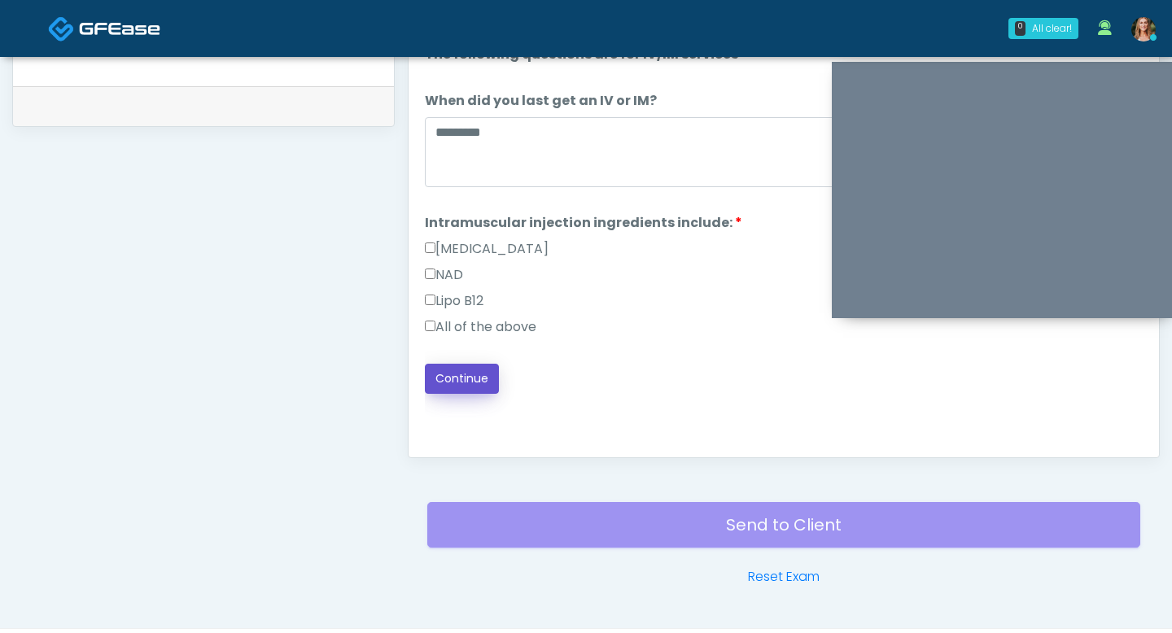
click at [461, 382] on button "Continue" at bounding box center [462, 379] width 74 height 30
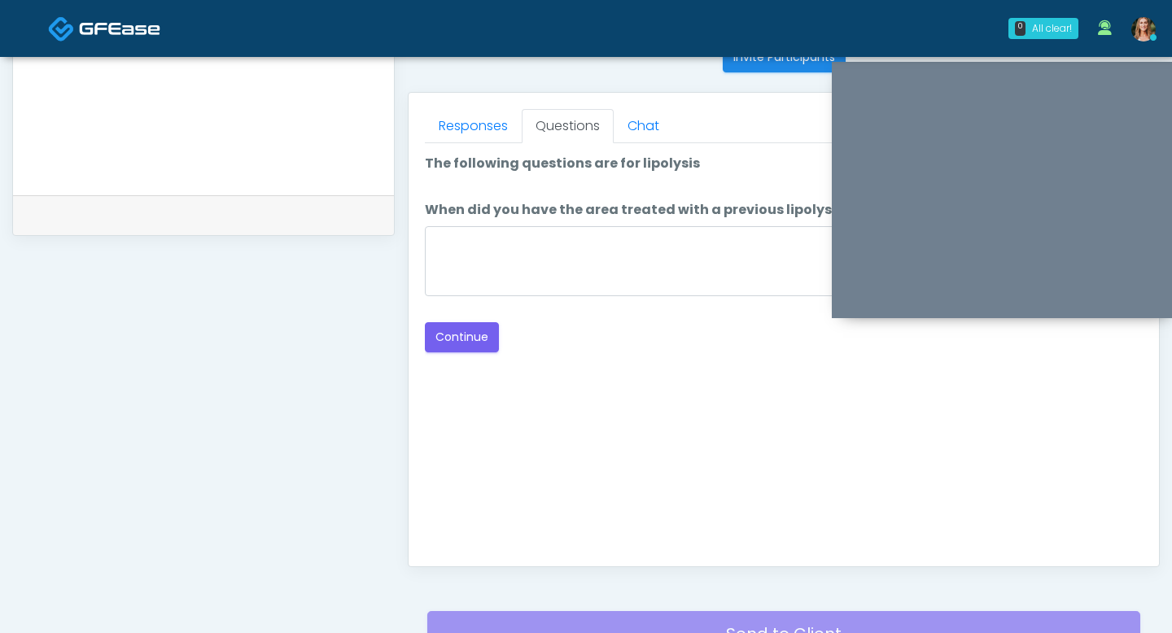
scroll to position [659, 0]
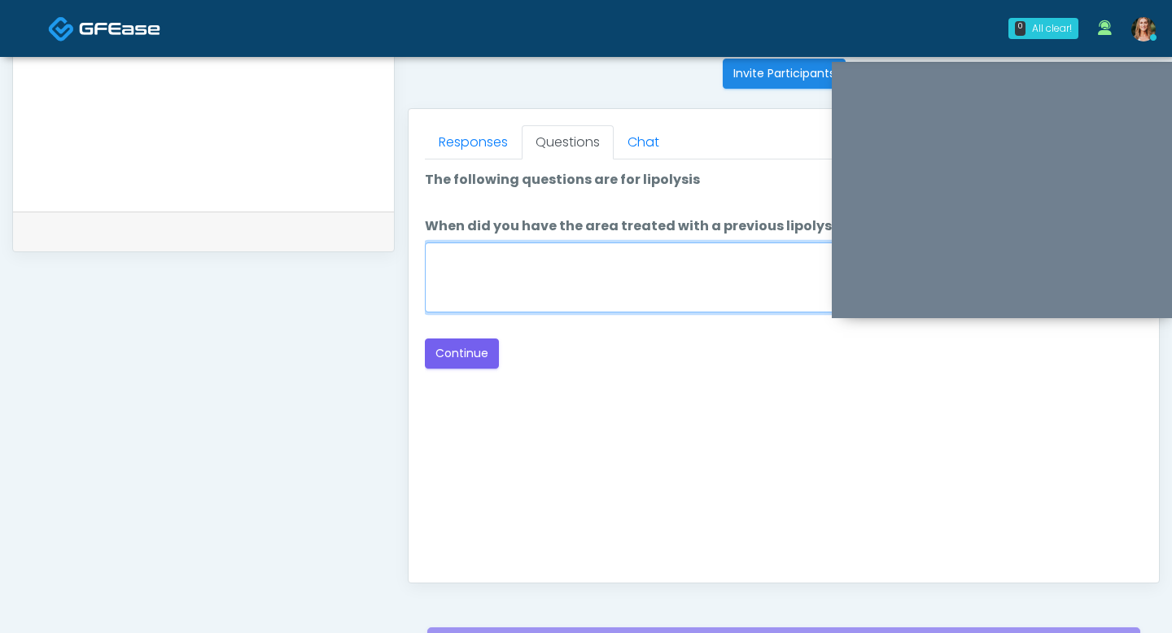
click at [546, 273] on textarea "When did you have the area treated with a previous lipolysis treatment?" at bounding box center [784, 277] width 718 height 70
type textarea "**"
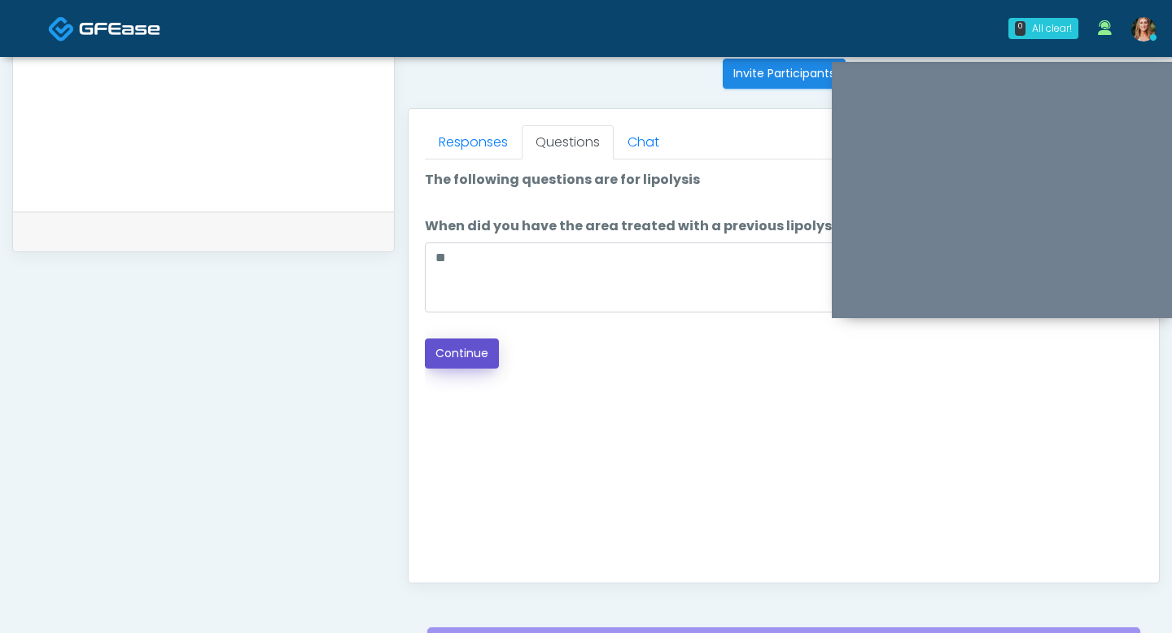
click at [467, 348] on button "Continue" at bounding box center [462, 353] width 74 height 30
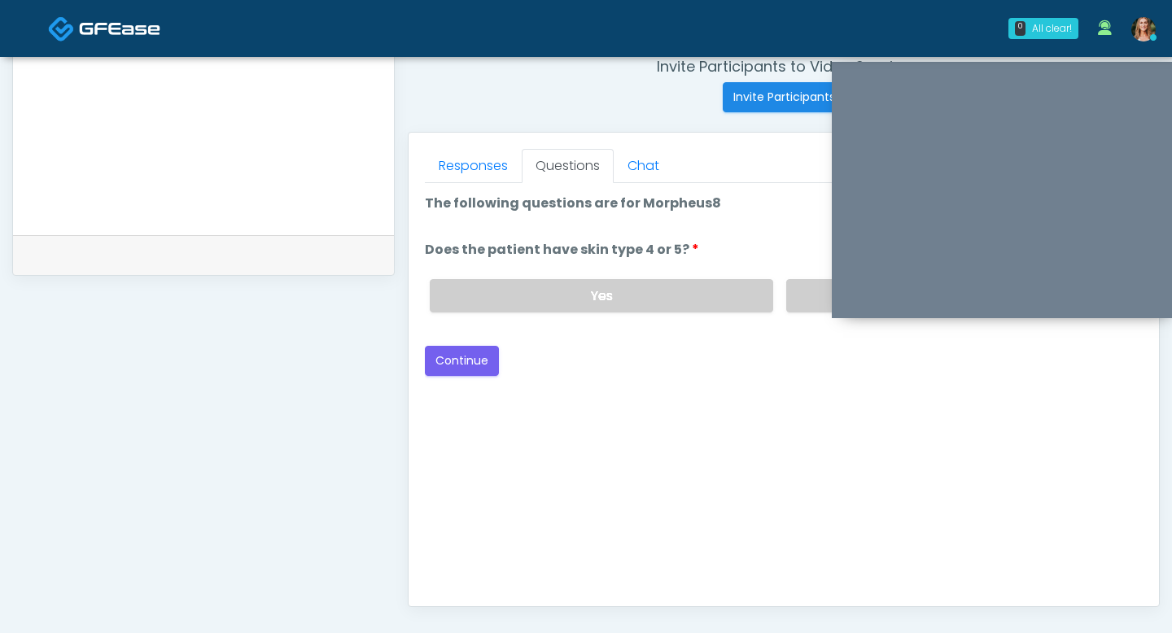
scroll to position [625, 0]
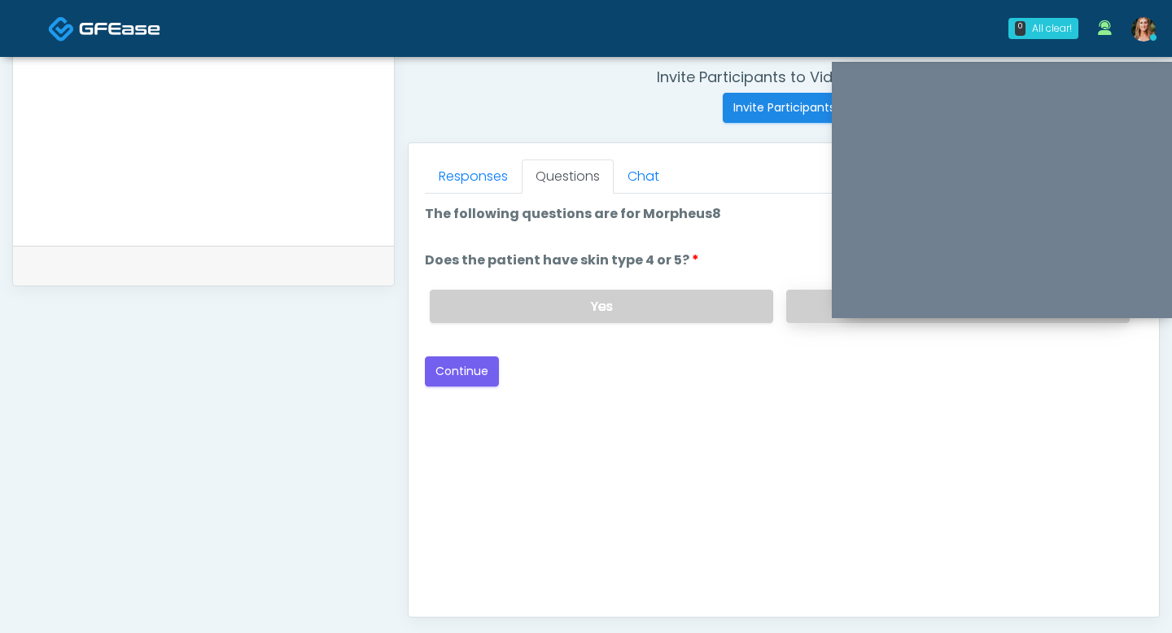
click at [810, 316] on label "No" at bounding box center [957, 306] width 343 height 33
click at [489, 379] on button "Continue" at bounding box center [462, 371] width 74 height 30
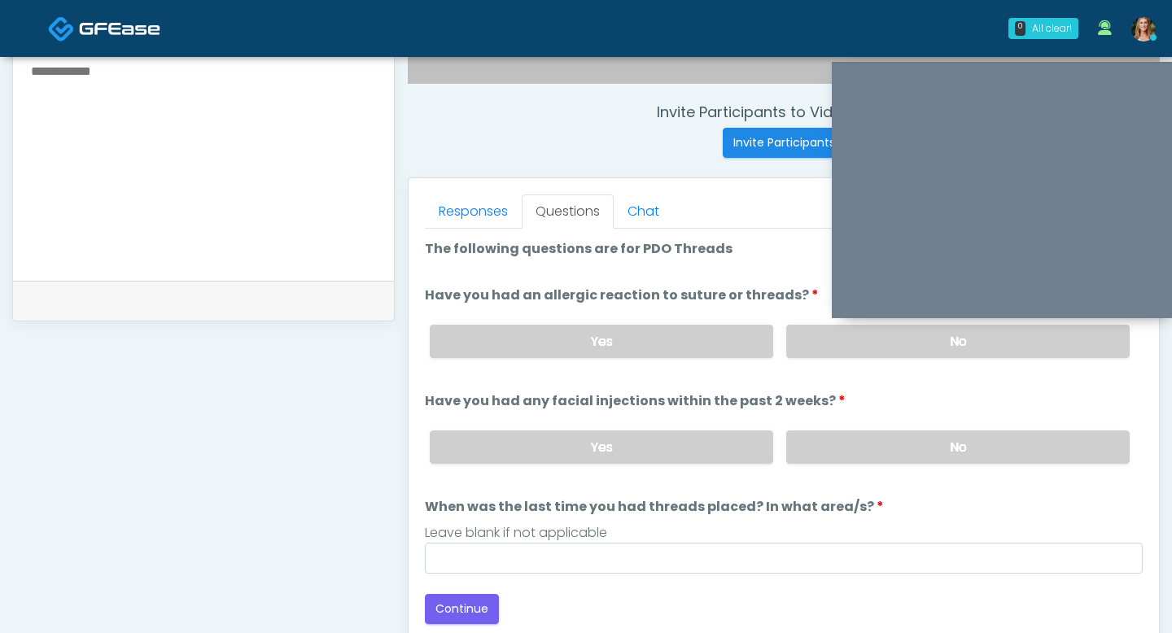
scroll to position [586, 0]
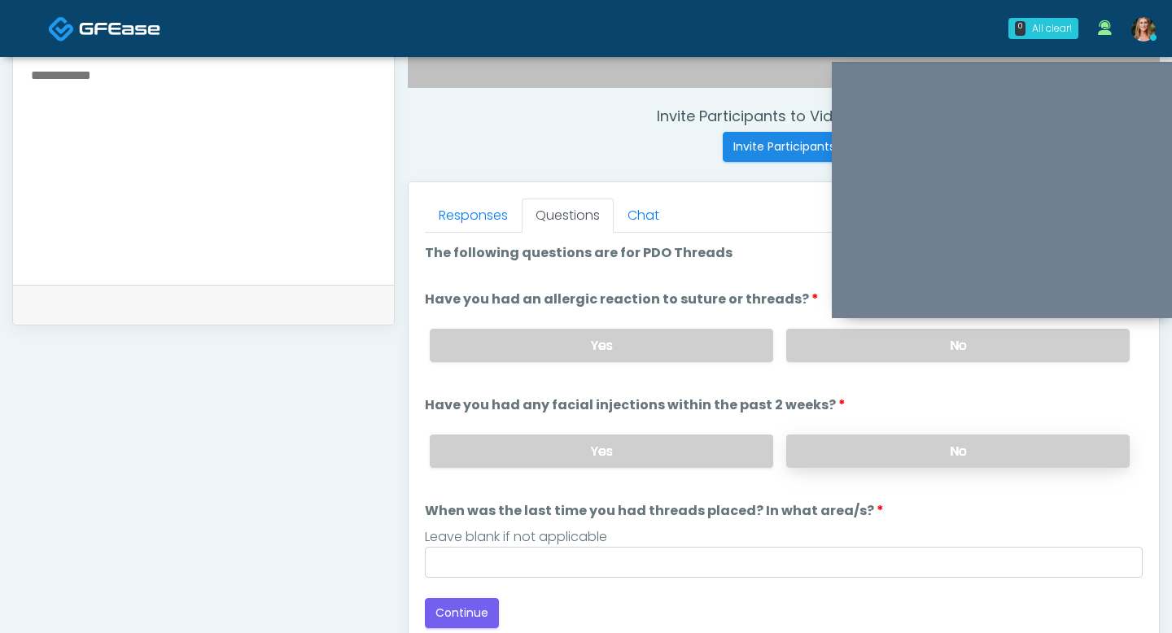
click at [803, 443] on label "No" at bounding box center [957, 450] width 343 height 33
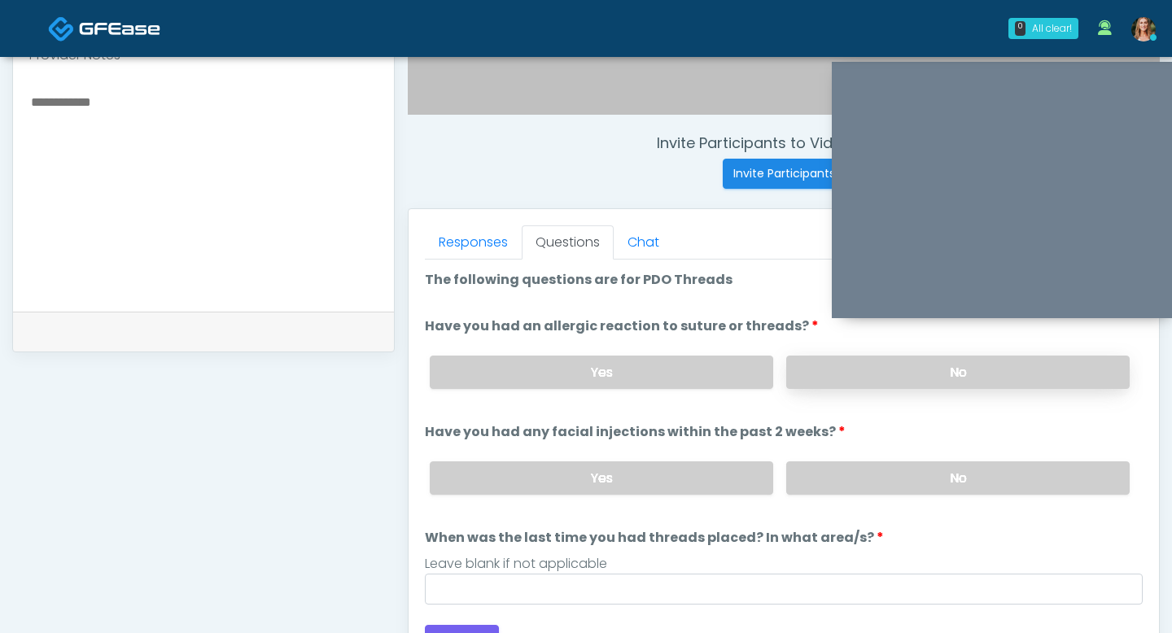
click at [827, 366] on label "No" at bounding box center [957, 372] width 343 height 33
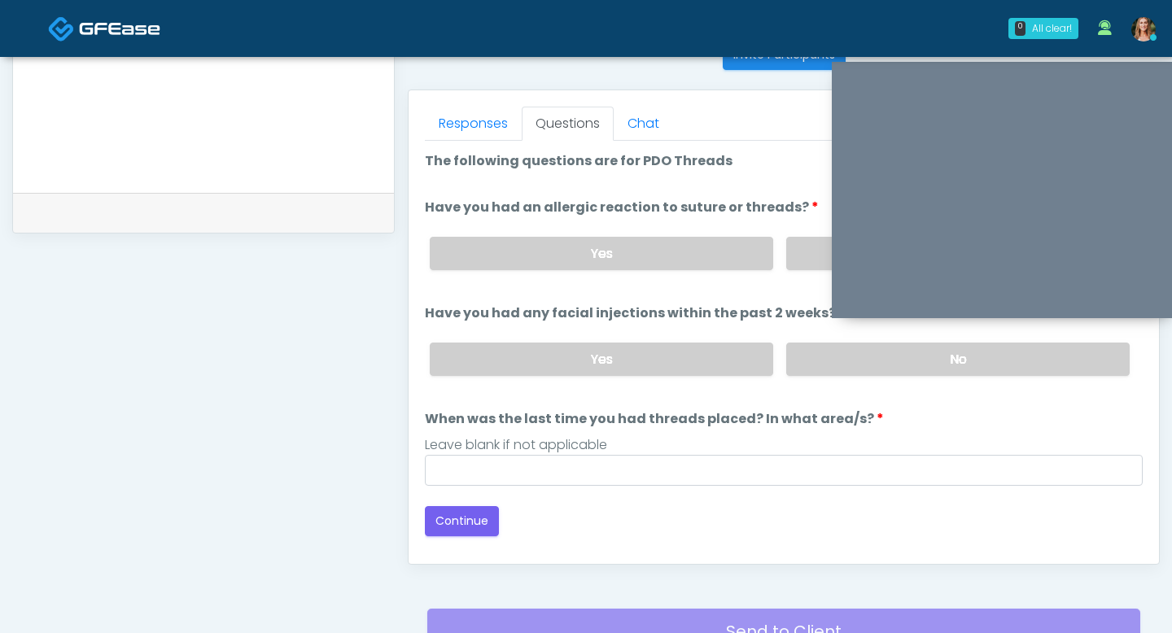
scroll to position [680, 0]
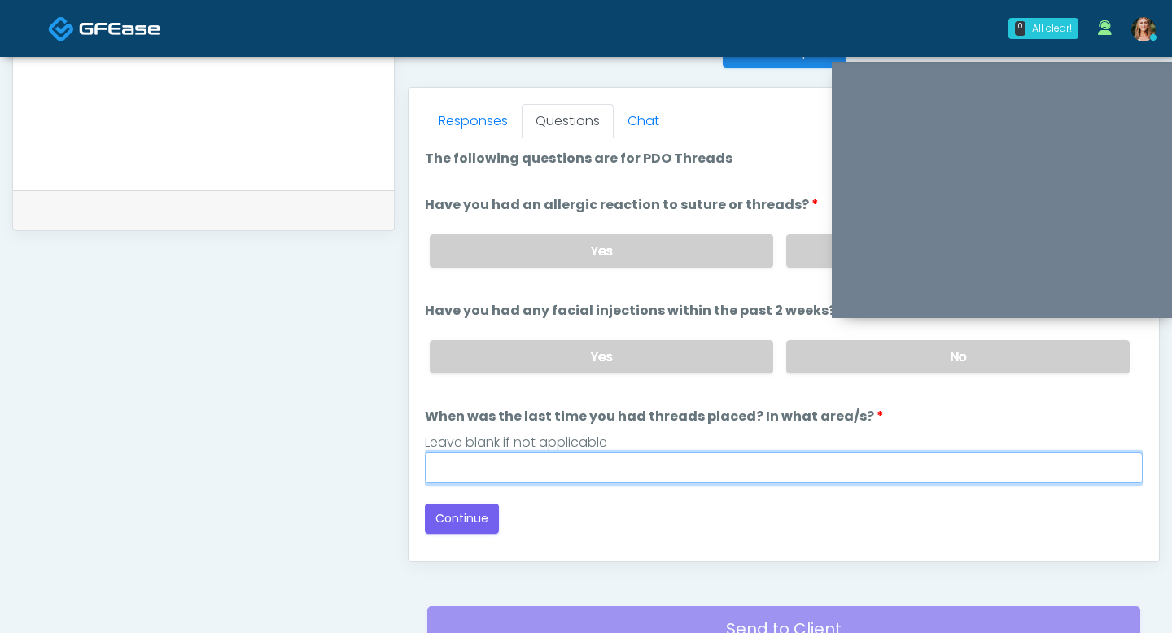
click at [640, 457] on input "When was the last time you had threads placed? In what area/s?" at bounding box center [784, 467] width 718 height 31
type input "***"
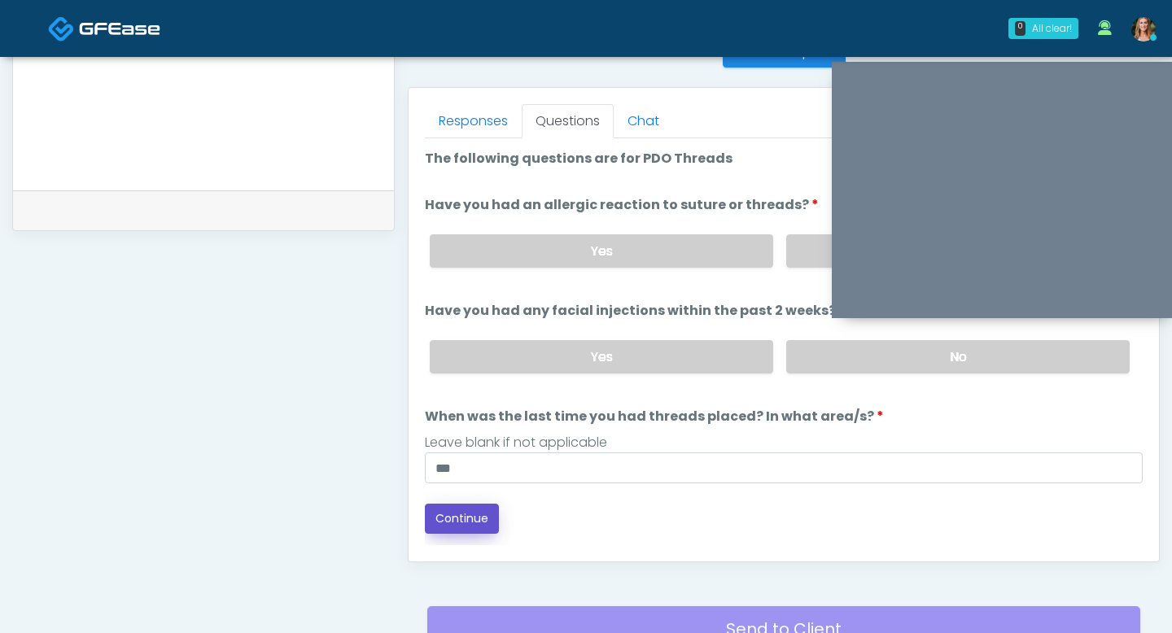
click at [430, 513] on button "Continue" at bounding box center [462, 519] width 74 height 30
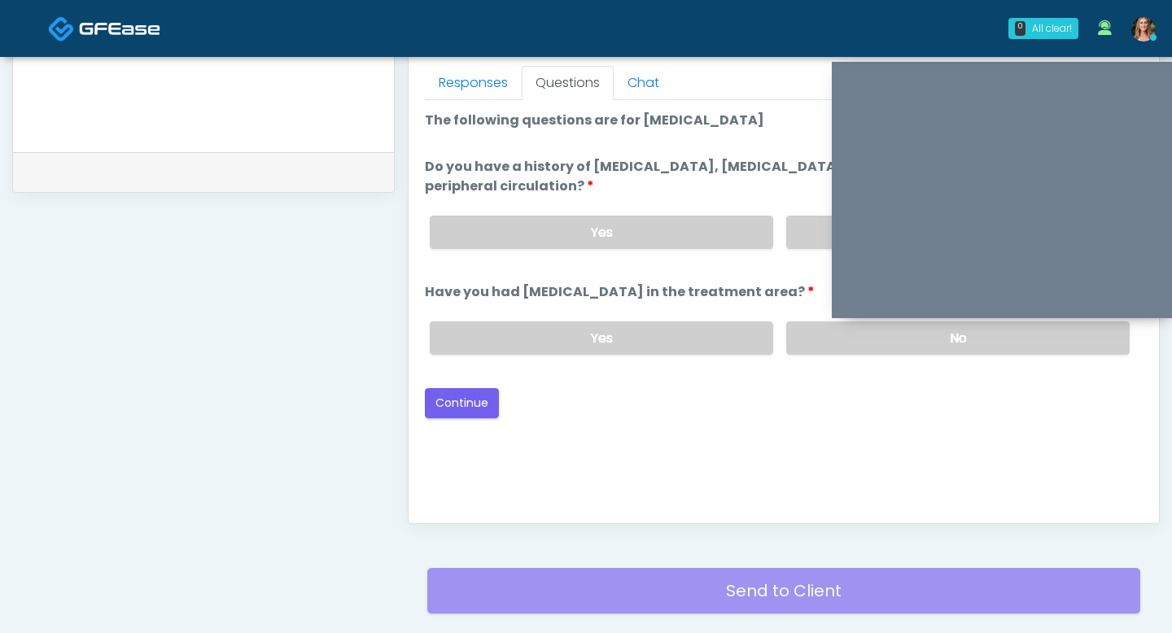
scroll to position [698, 0]
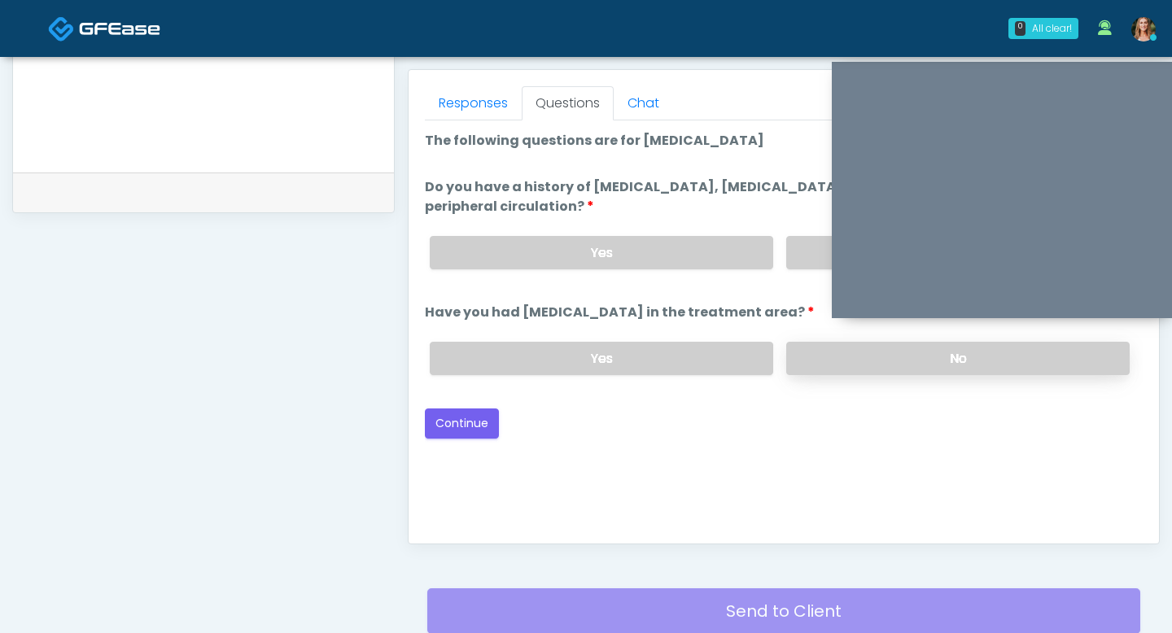
click at [799, 358] on label "No" at bounding box center [957, 358] width 343 height 33
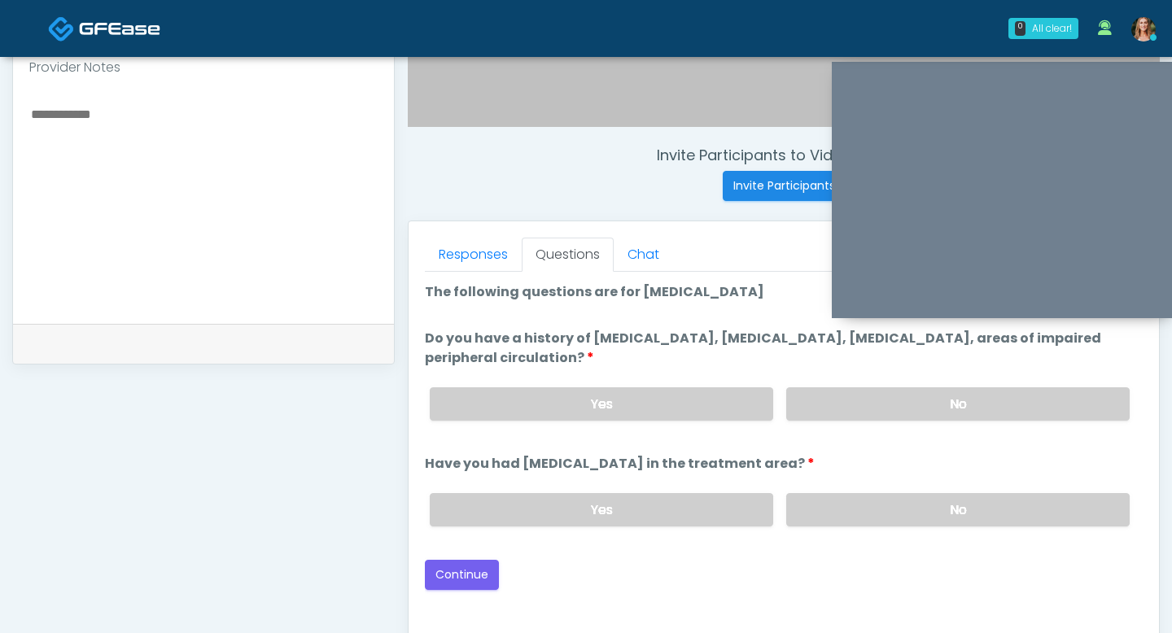
scroll to position [541, 0]
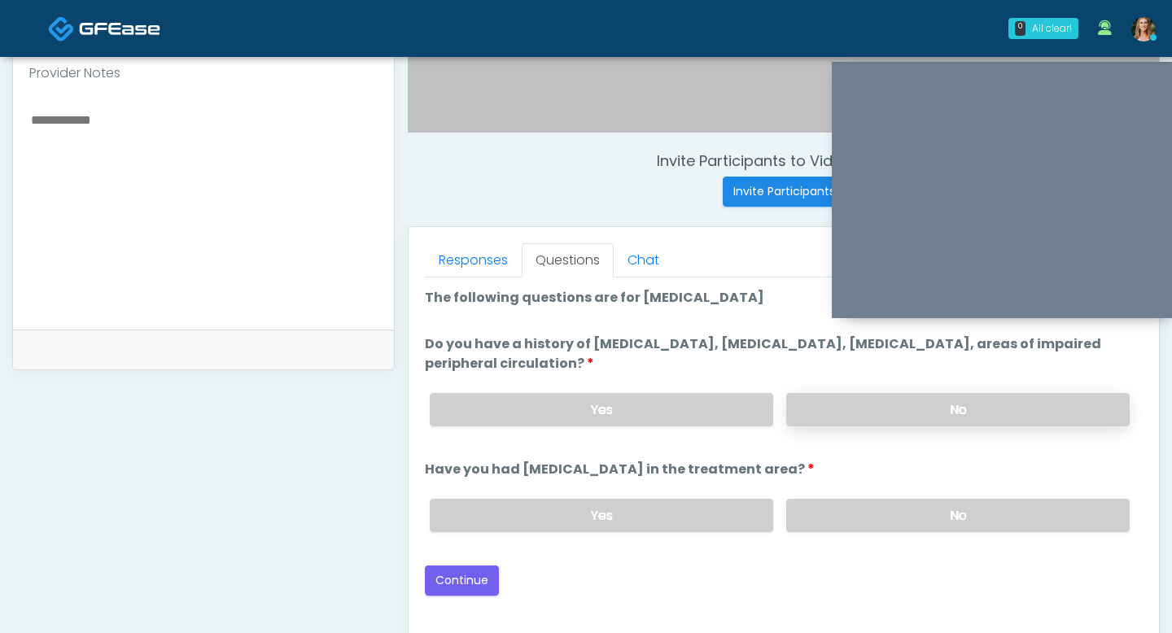
click at [814, 413] on label "No" at bounding box center [957, 409] width 343 height 33
click at [484, 569] on button "Continue" at bounding box center [462, 580] width 74 height 30
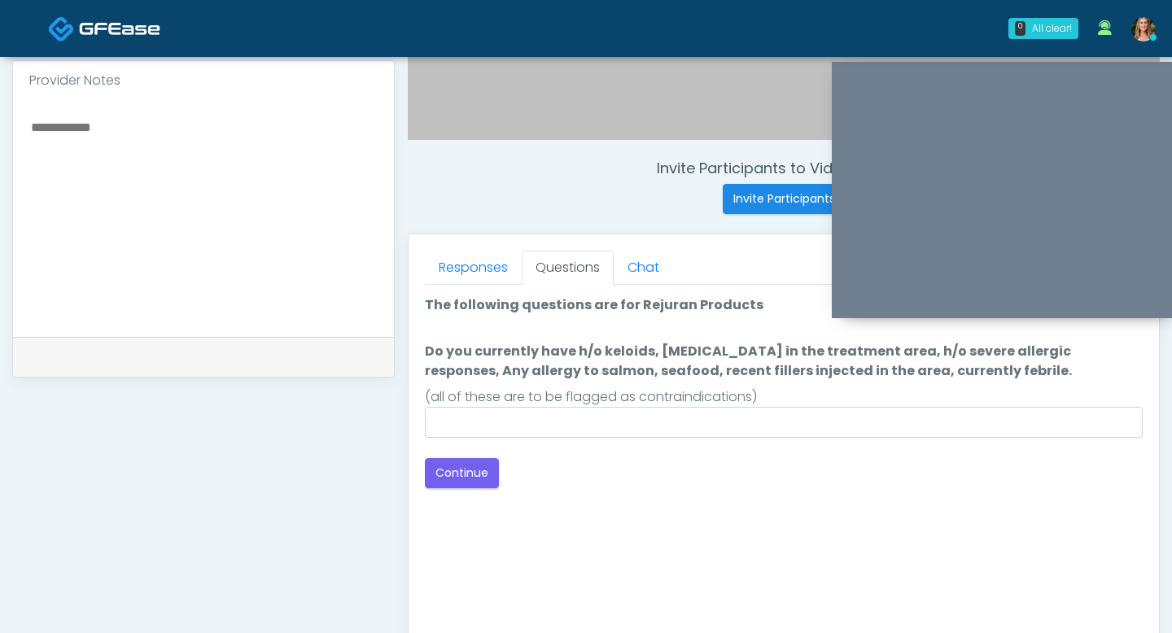
scroll to position [520, 0]
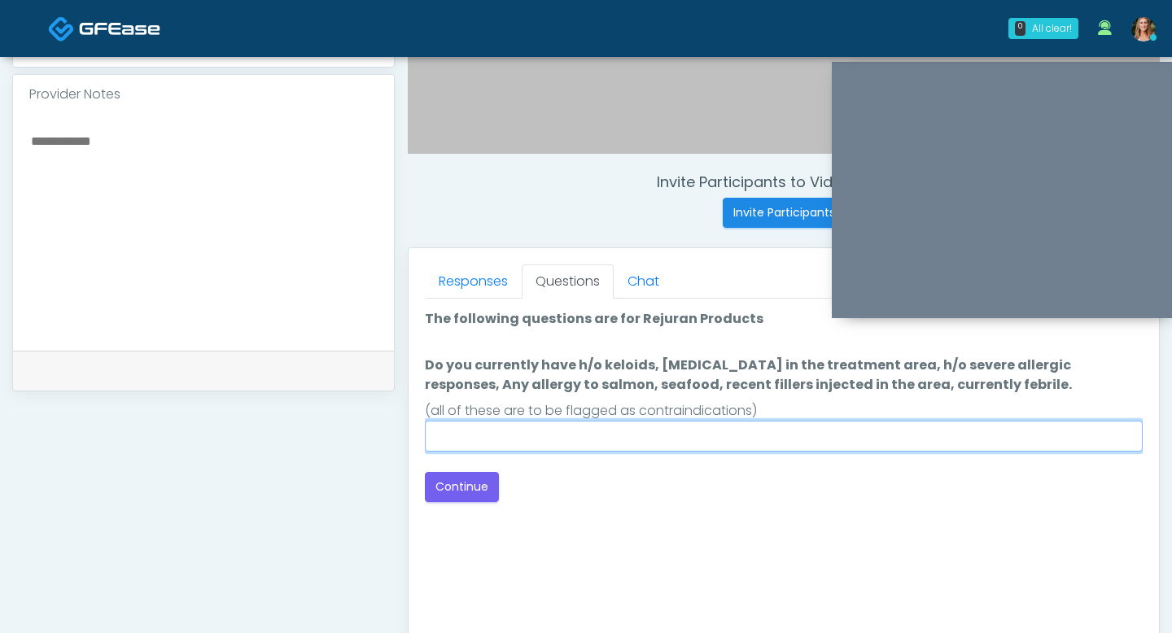
click at [461, 439] on input "Do you currently have h/o keloids, skin infection in the treatment area, h/o se…" at bounding box center [784, 436] width 718 height 31
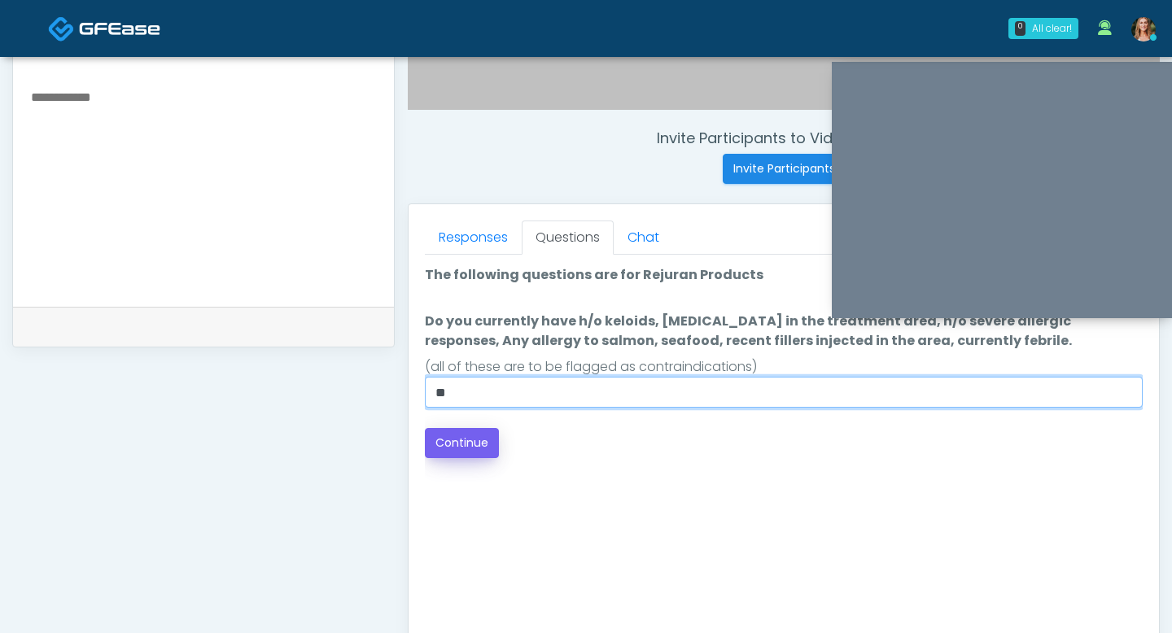
type input "**"
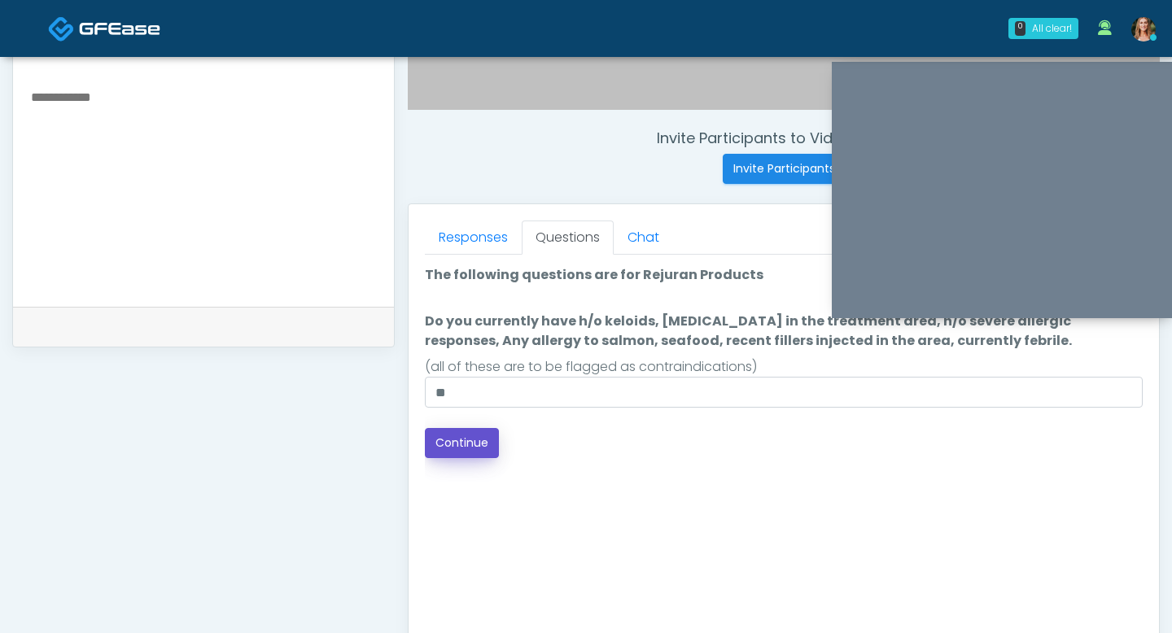
click at [432, 429] on button "Continue" at bounding box center [462, 443] width 74 height 30
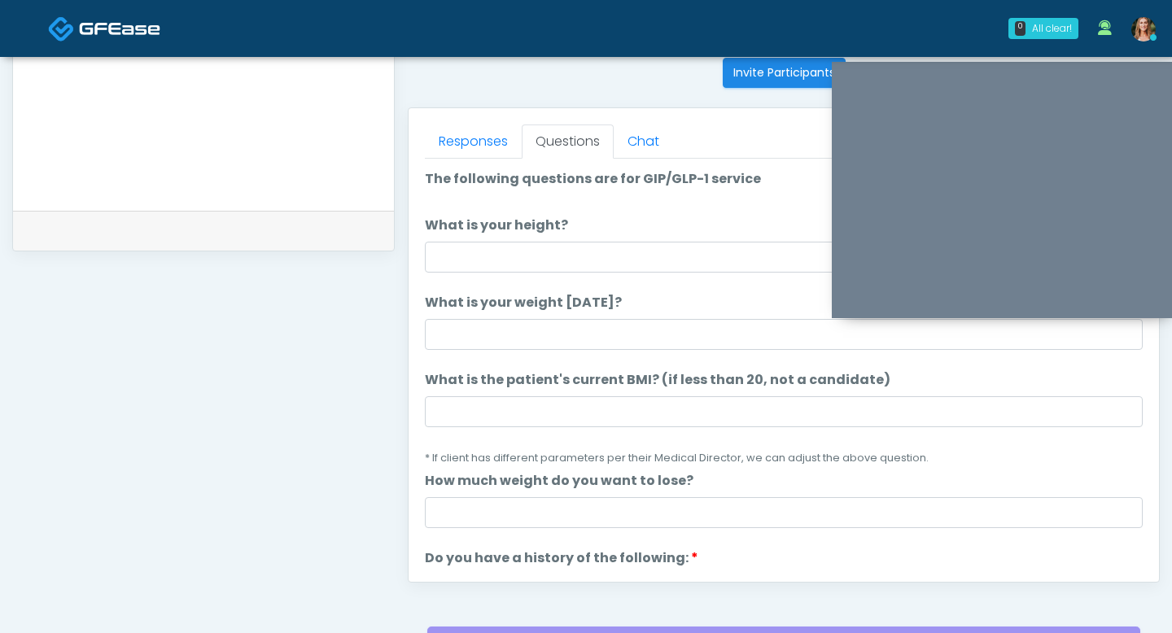
scroll to position [645, 0]
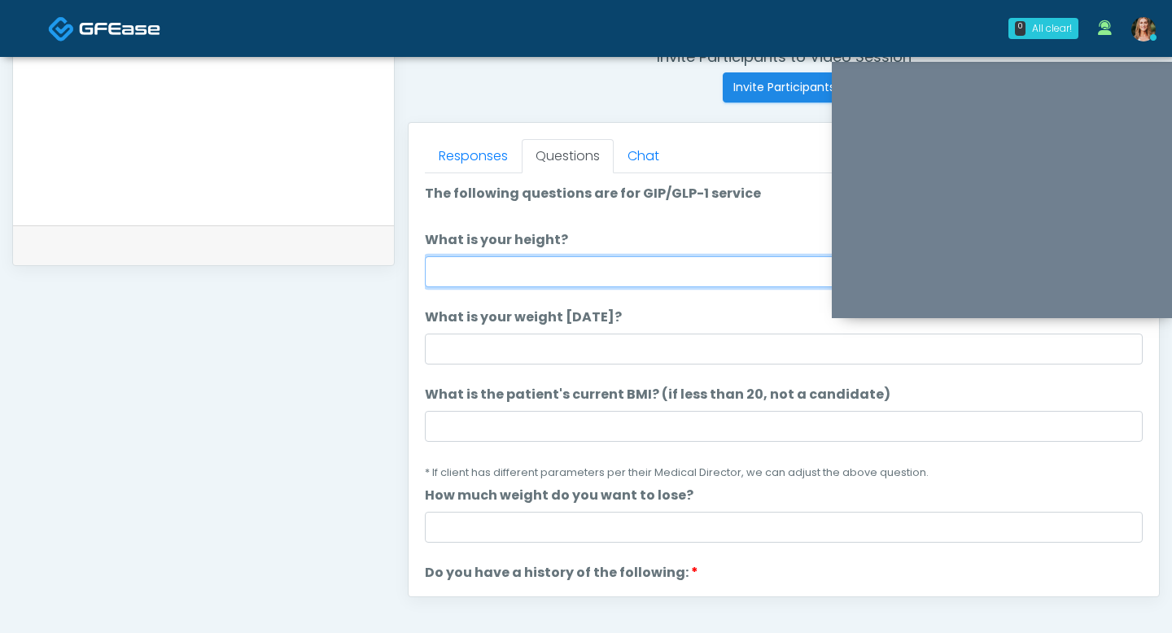
click at [490, 272] on input "What is your height?" at bounding box center [784, 271] width 718 height 31
type input "***"
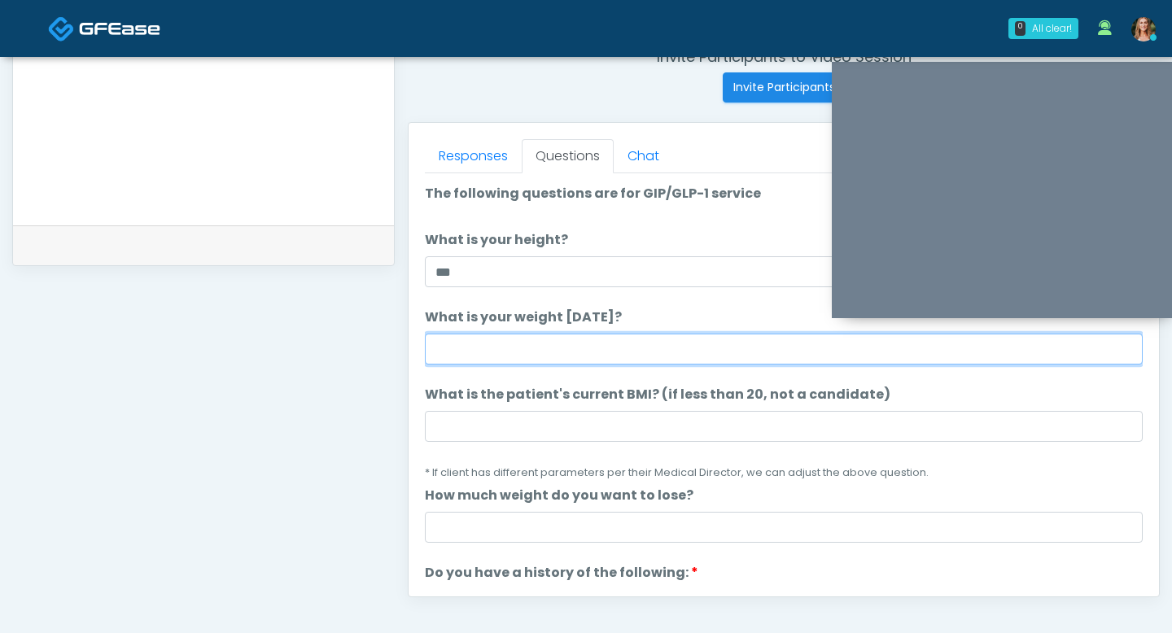
click at [480, 341] on input "What is your weight today?" at bounding box center [784, 349] width 718 height 31
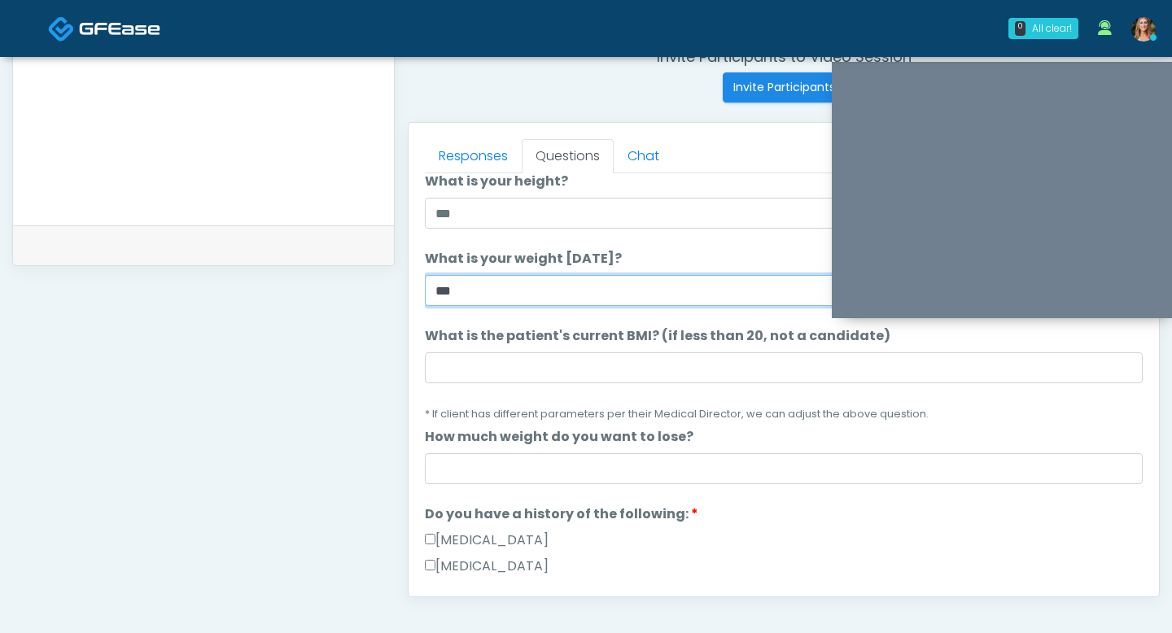
scroll to position [61, 0]
type input "***"
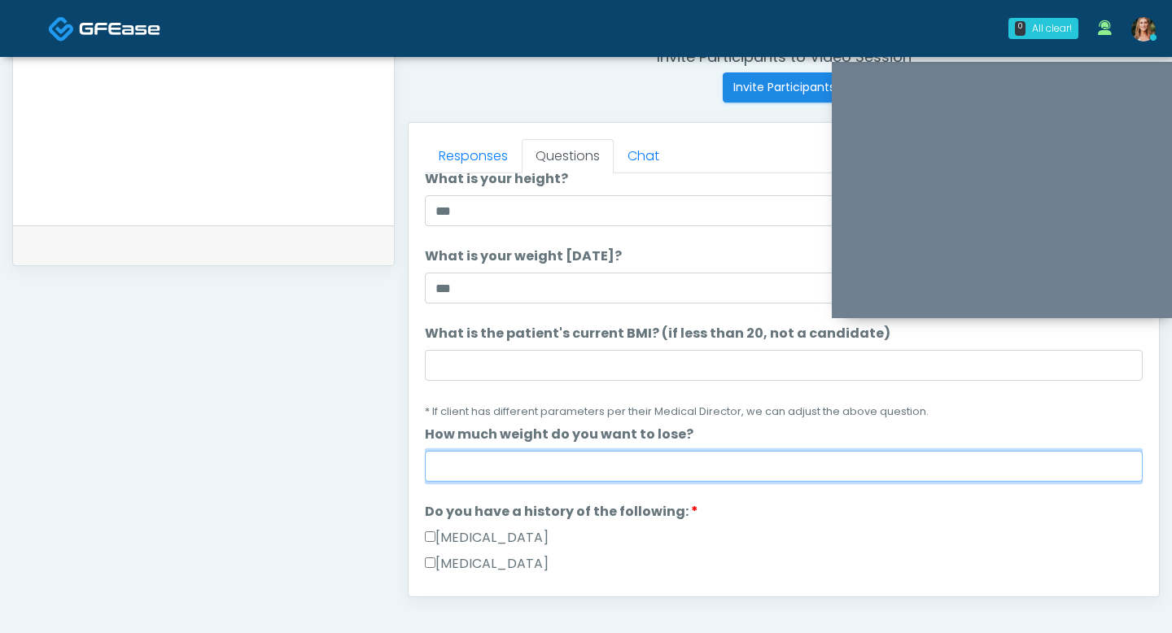
click at [510, 470] on input "How much weight do you want to lose?" at bounding box center [784, 466] width 718 height 31
type input "****"
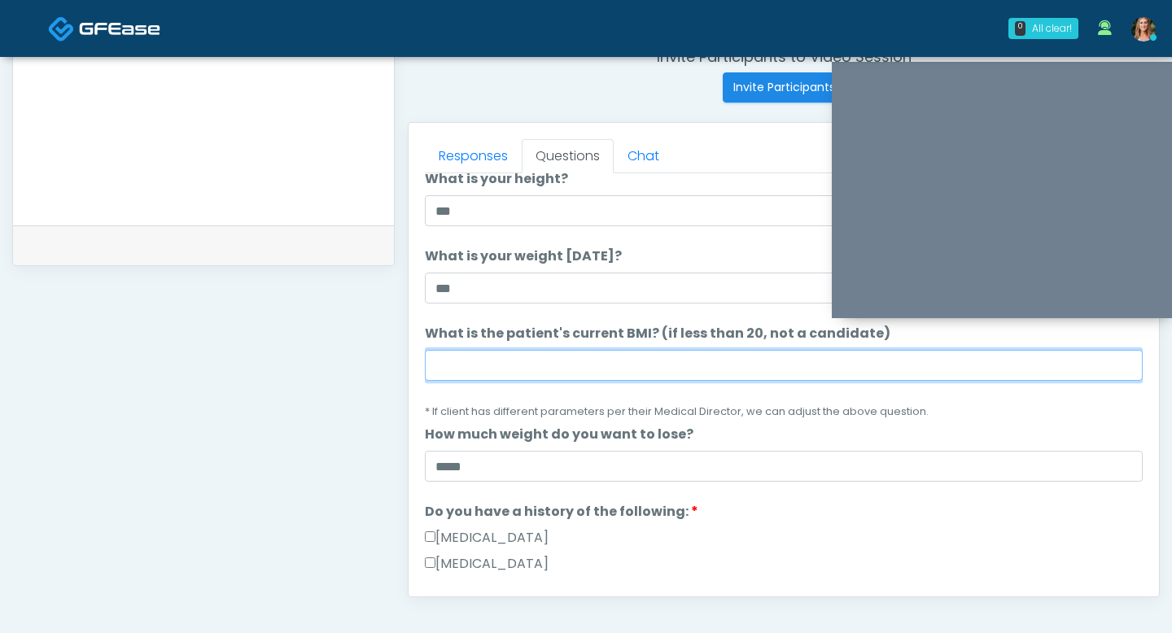
click at [516, 372] on input "What is the patient's current BMI? (if less than 20, not a candidate)" at bounding box center [784, 365] width 718 height 31
type input "**"
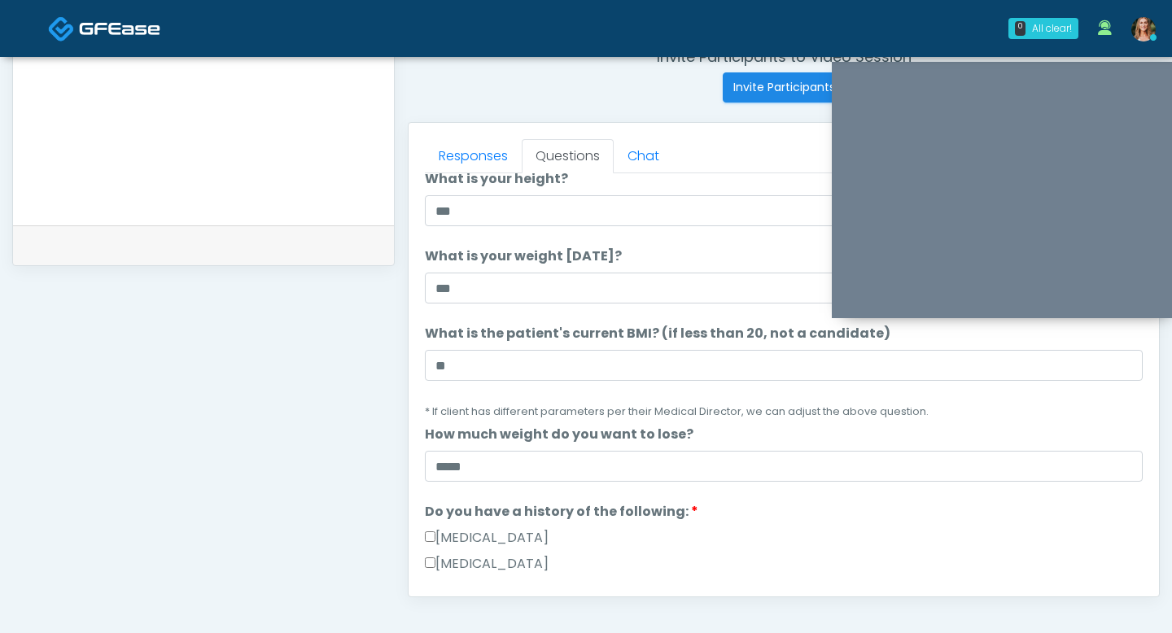
click at [632, 546] on div "Gallbladder Disease" at bounding box center [784, 541] width 718 height 26
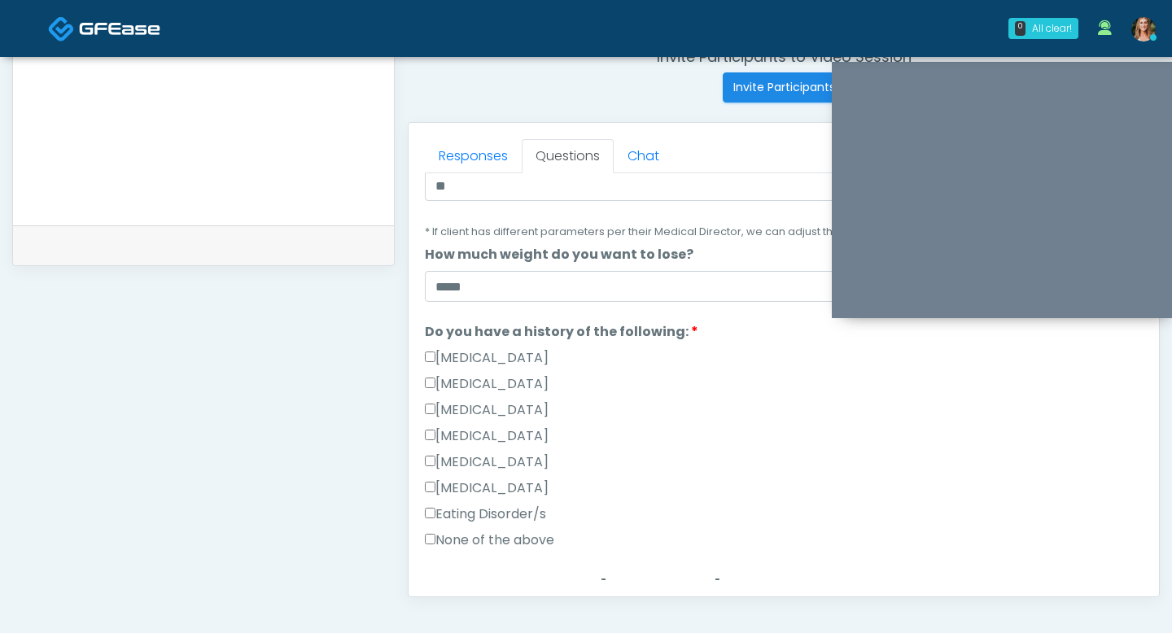
scroll to position [248, 0]
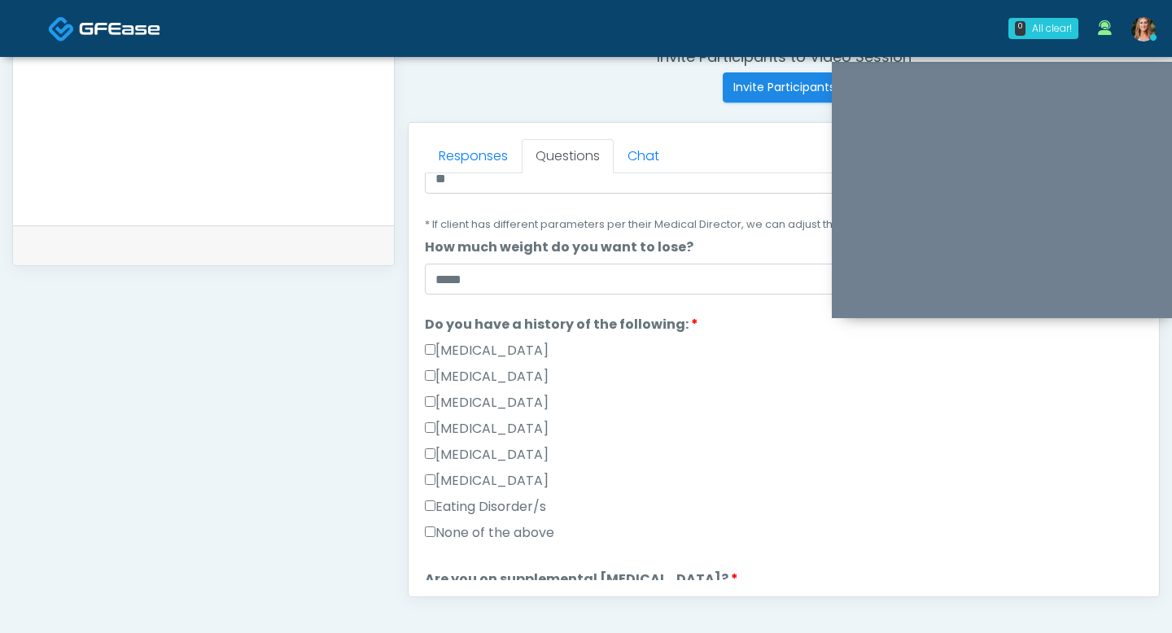
click at [445, 365] on div "Gallbladder Disease" at bounding box center [784, 354] width 718 height 26
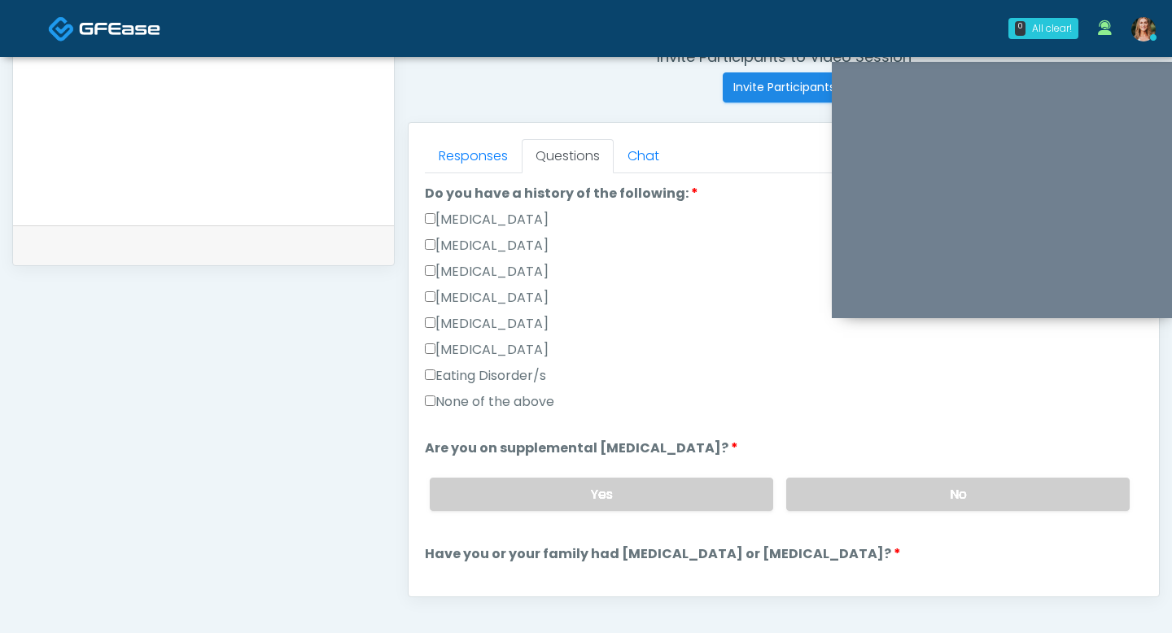
scroll to position [400, 0]
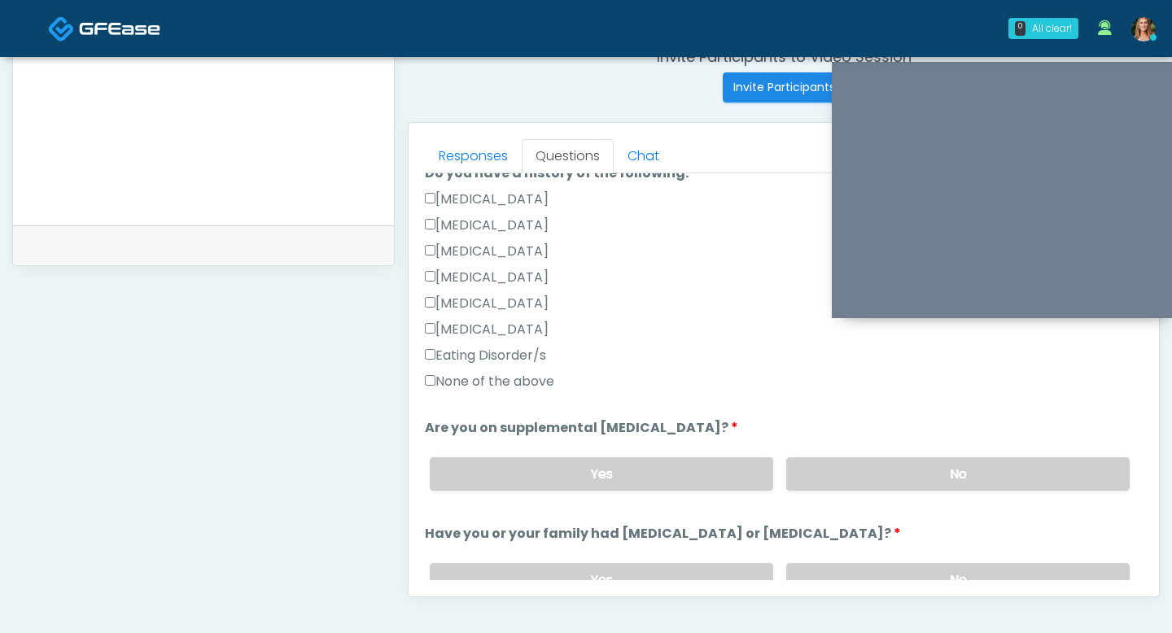
click at [889, 453] on div "Yes No" at bounding box center [780, 473] width 726 height 59
click at [889, 468] on label "No" at bounding box center [957, 473] width 343 height 33
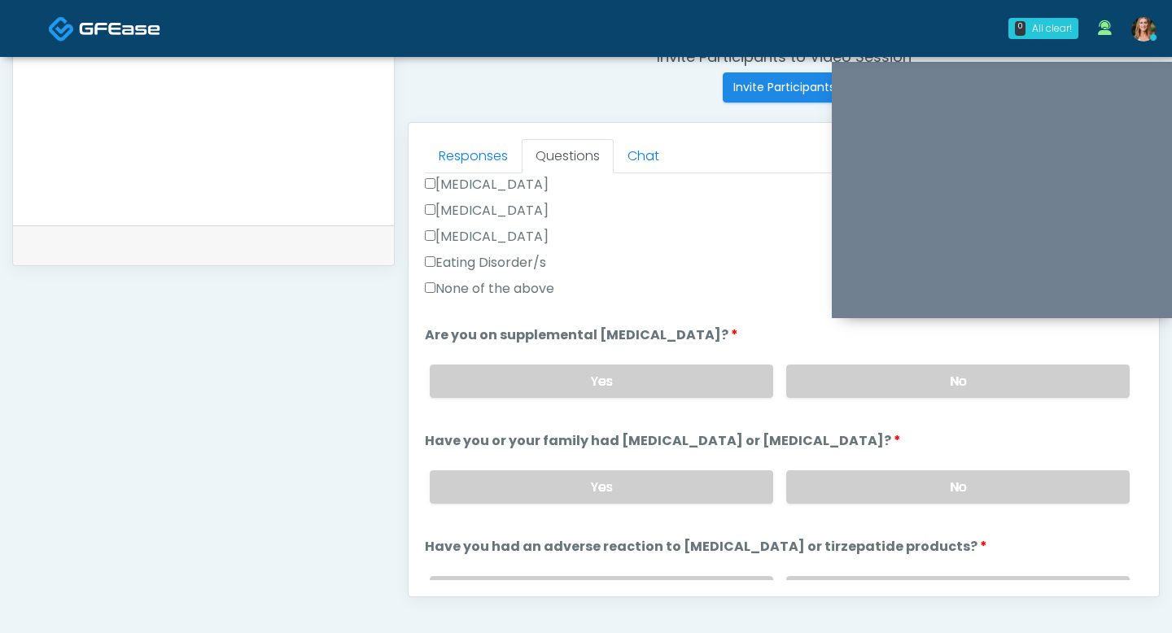
scroll to position [494, 0]
click at [685, 374] on label "Yes" at bounding box center [601, 379] width 343 height 33
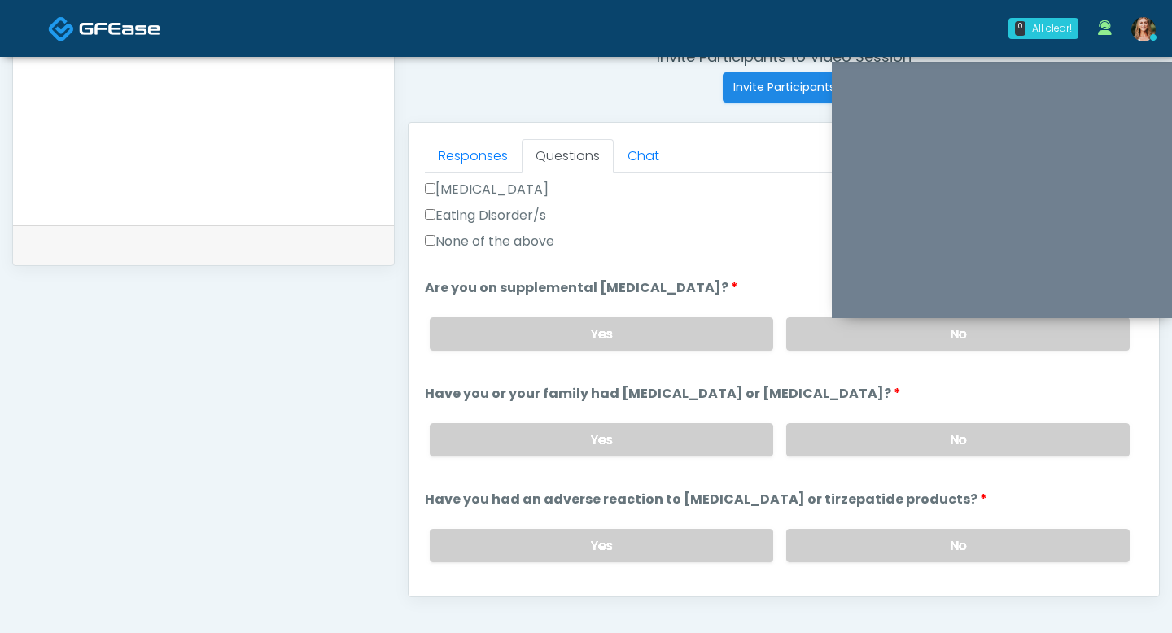
scroll to position [587, 0]
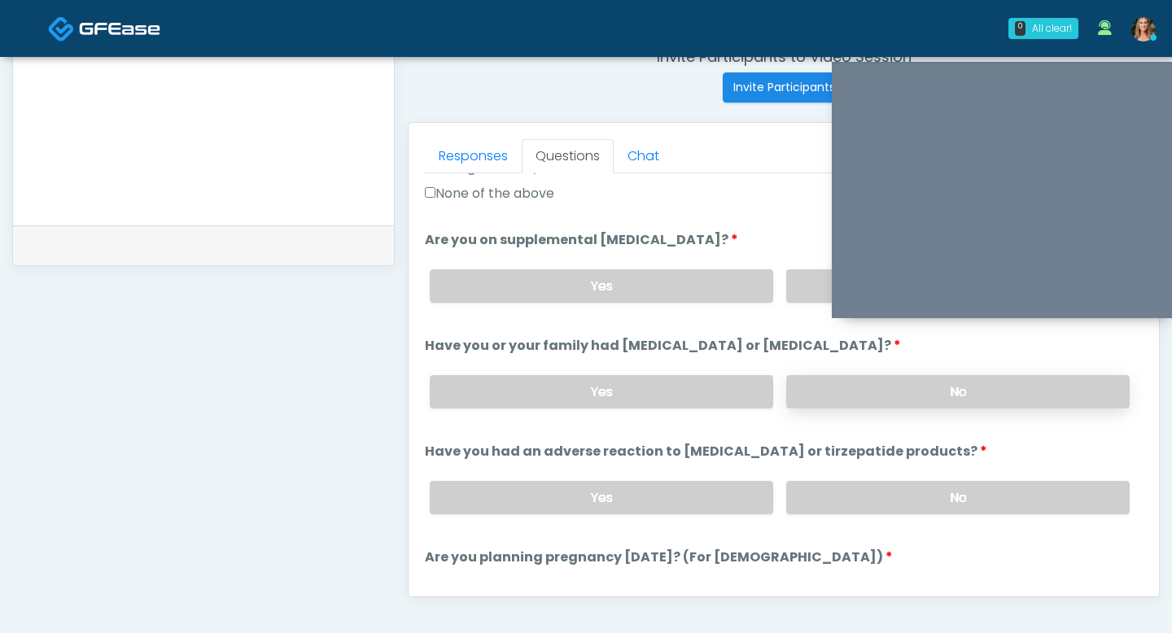
click at [845, 387] on label "No" at bounding box center [957, 391] width 343 height 33
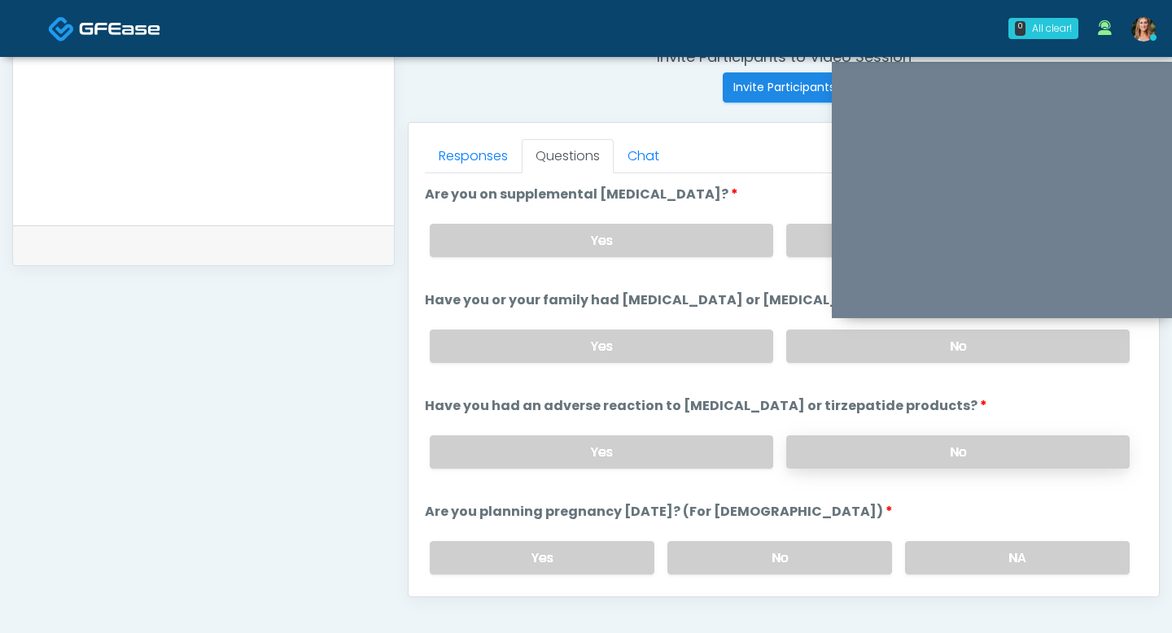
scroll to position [622, 0]
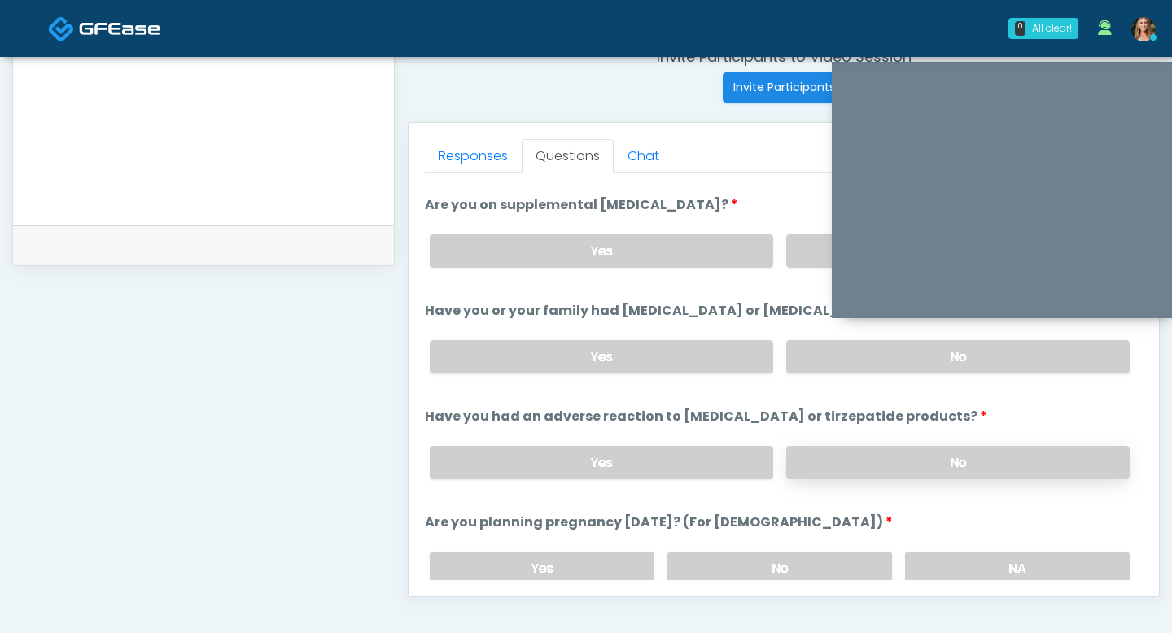
click at [860, 453] on label "No" at bounding box center [957, 462] width 343 height 33
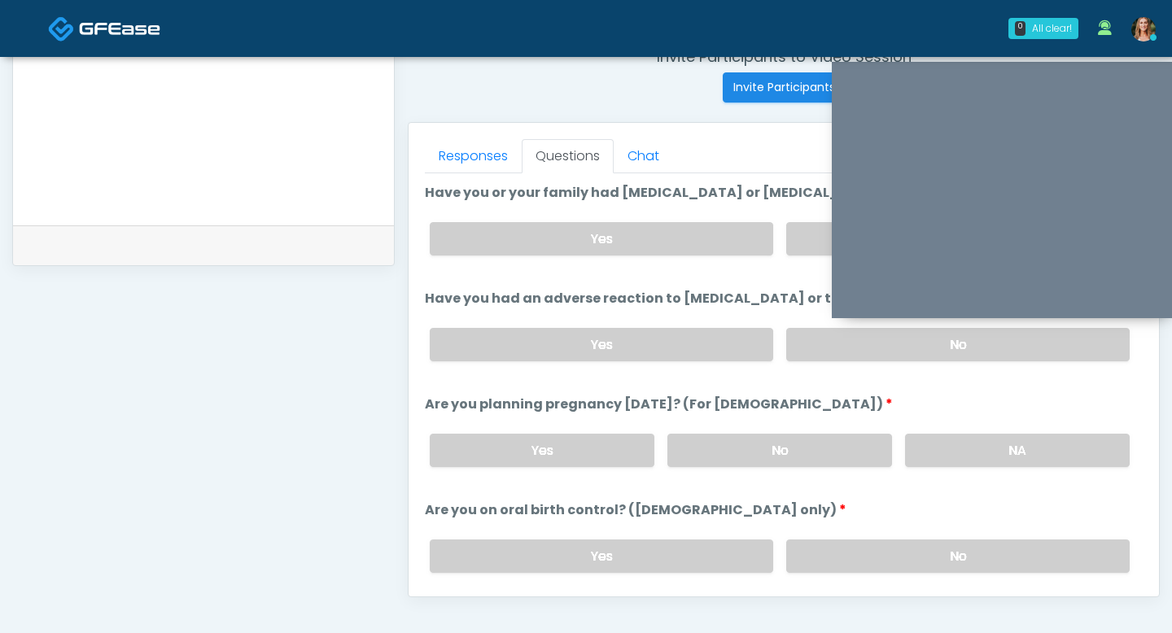
scroll to position [743, 0]
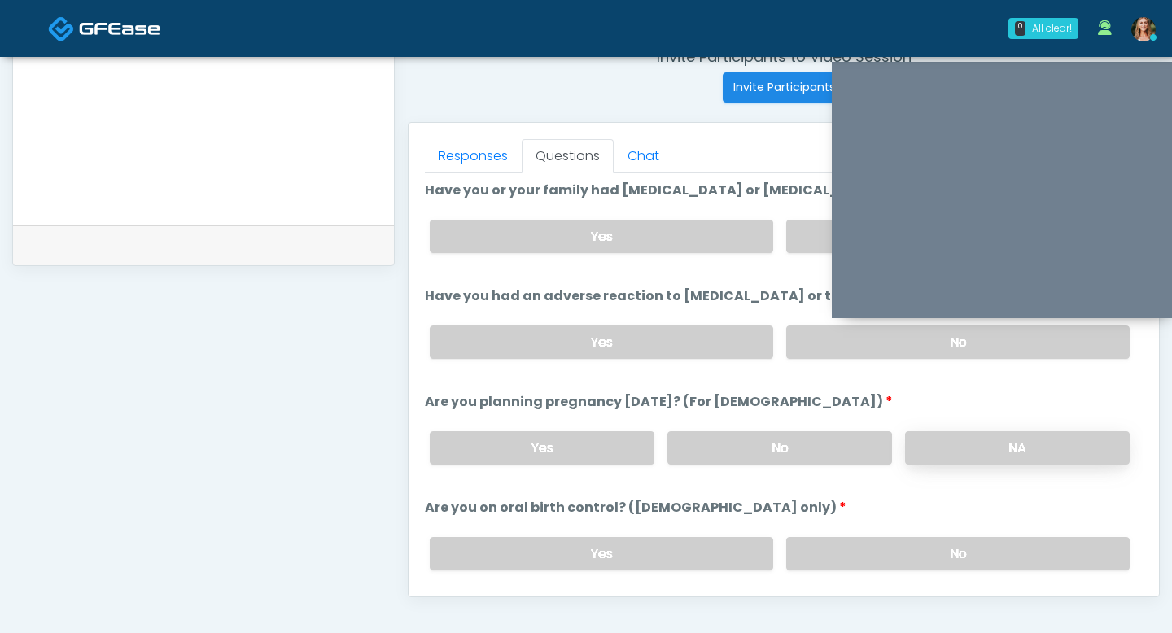
click at [947, 436] on label "NA" at bounding box center [1017, 447] width 225 height 33
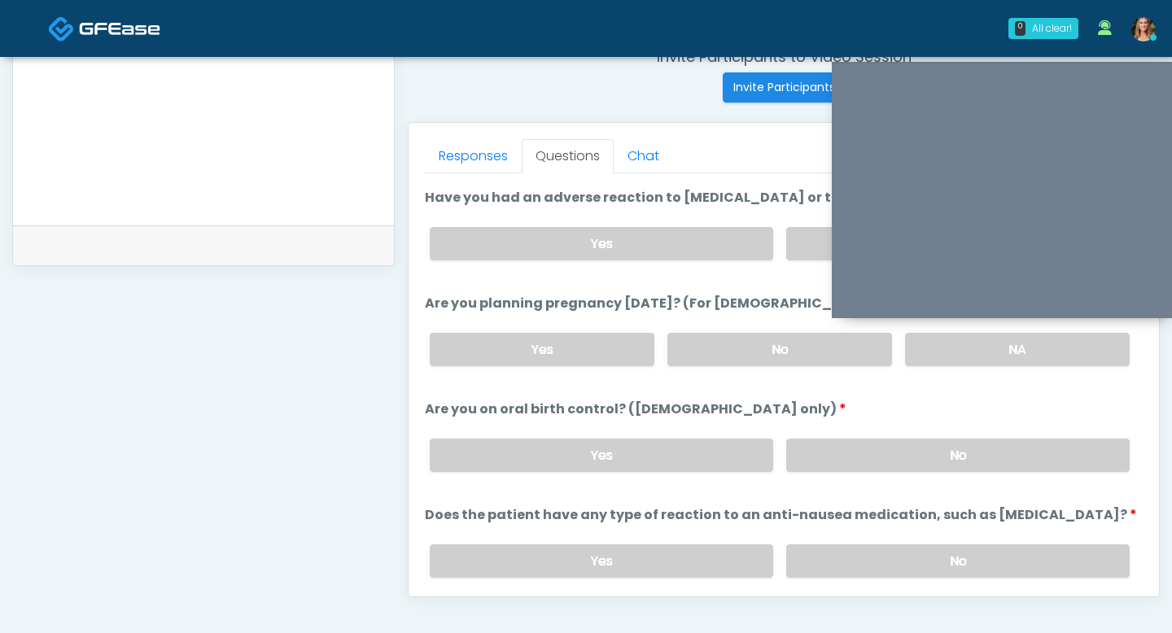
scroll to position [849, 0]
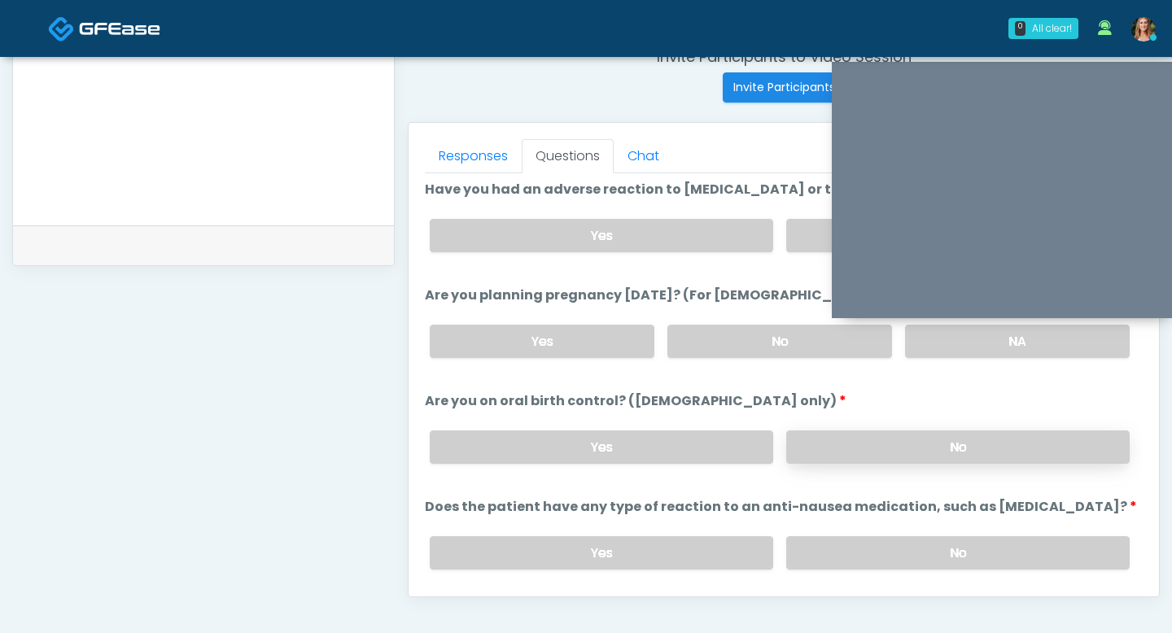
click at [863, 447] on label "No" at bounding box center [957, 446] width 343 height 33
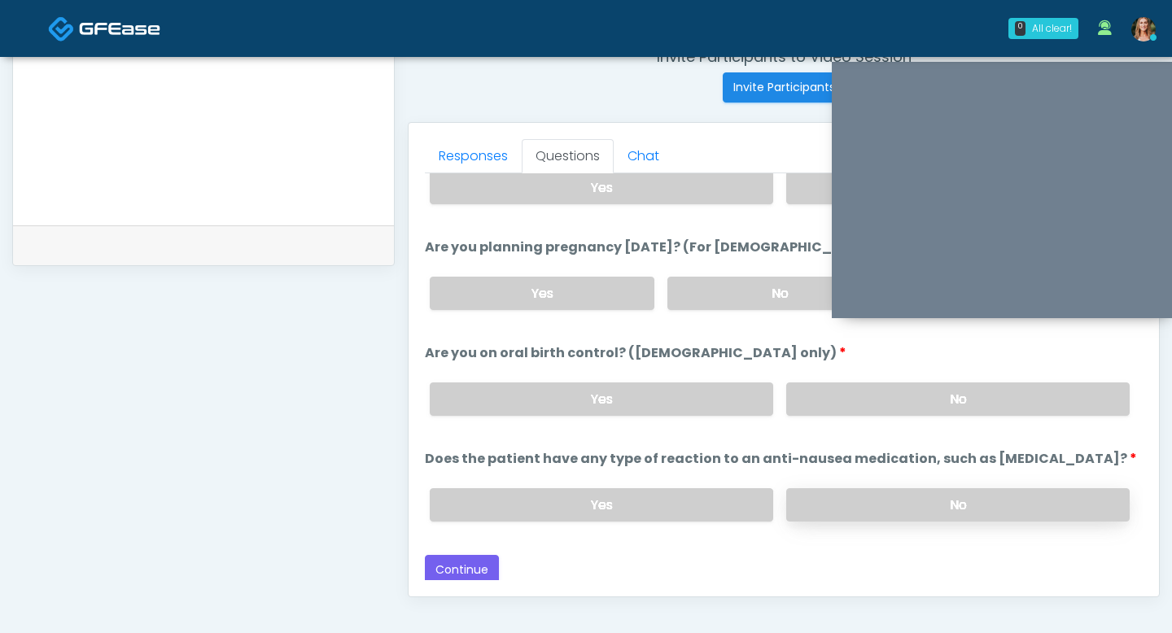
click at [845, 491] on label "No" at bounding box center [957, 504] width 343 height 33
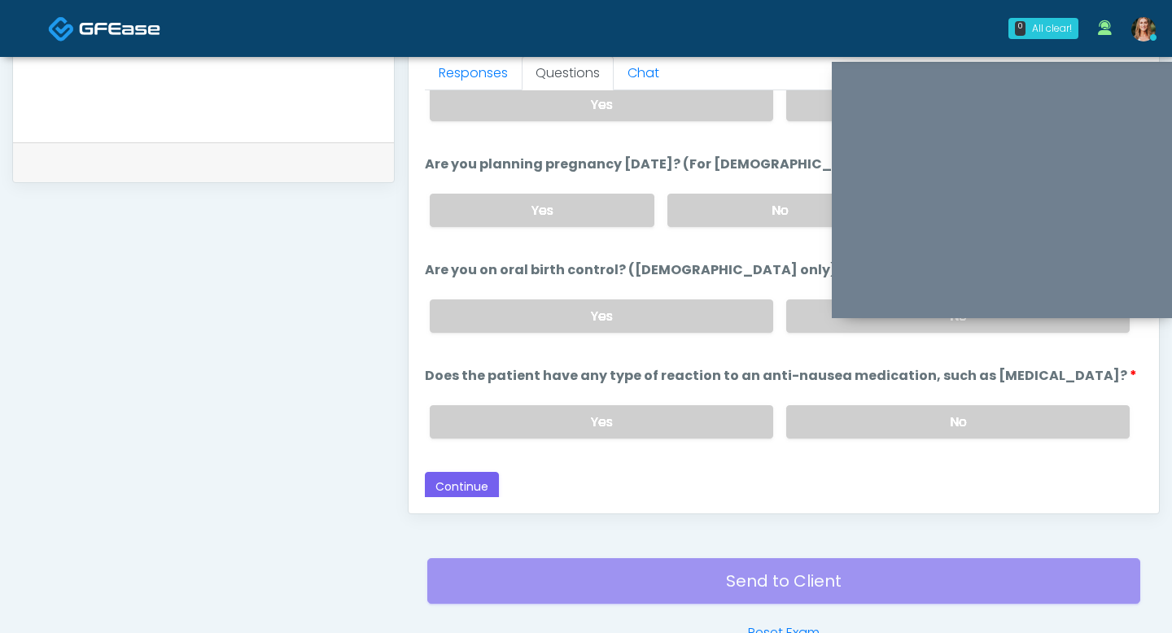
scroll to position [734, 0]
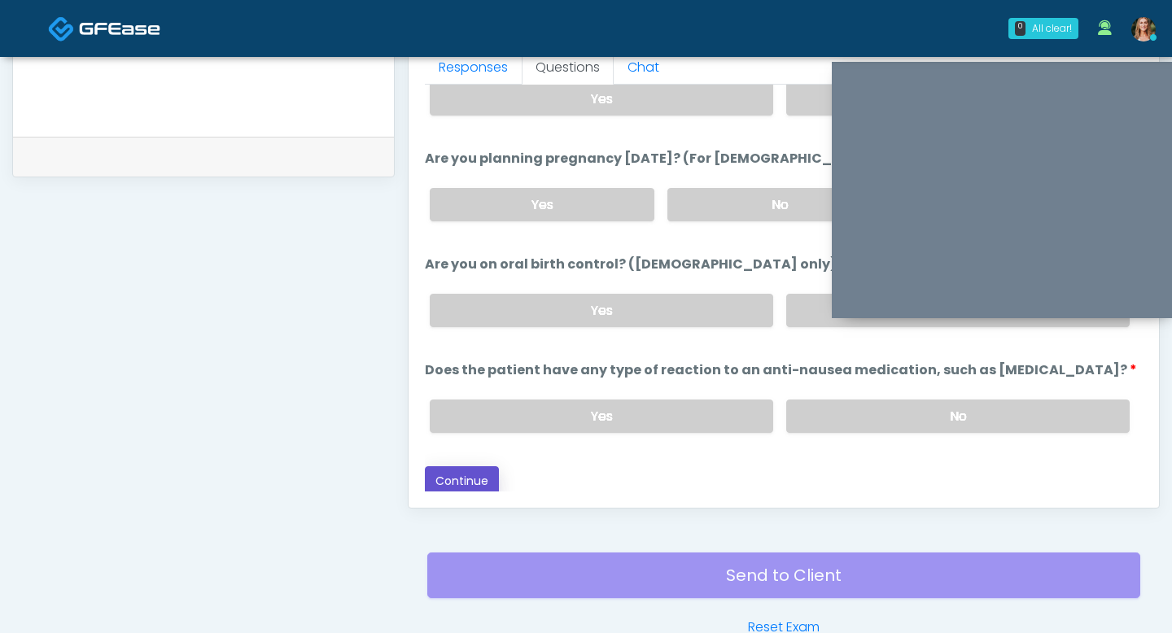
click at [447, 475] on button "Continue" at bounding box center [462, 481] width 74 height 30
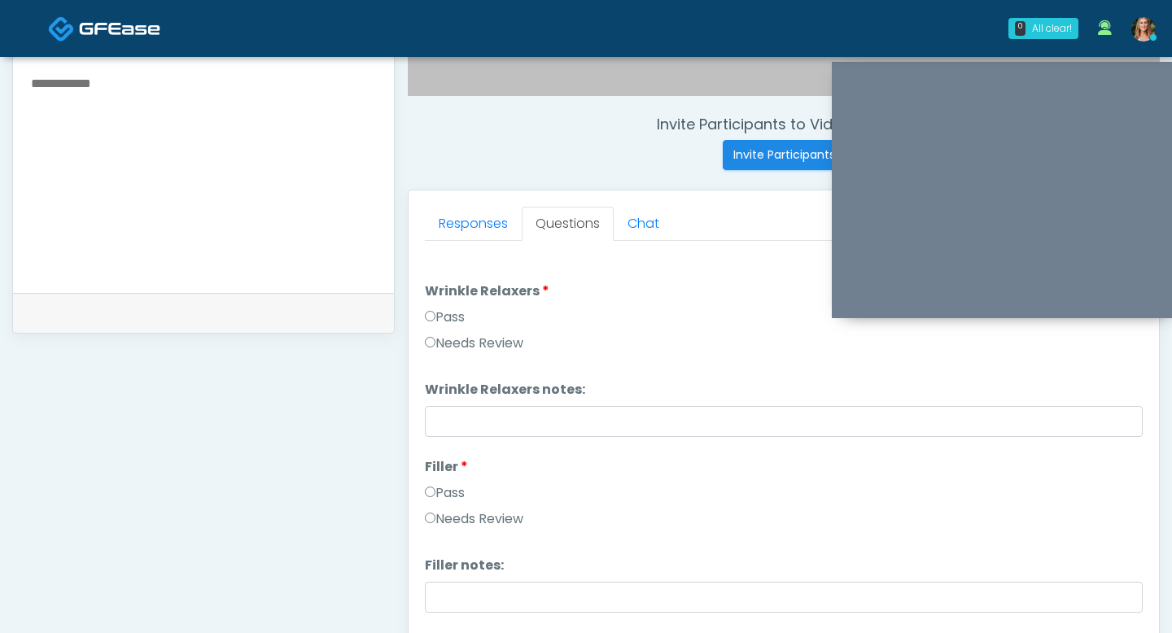
scroll to position [536, 0]
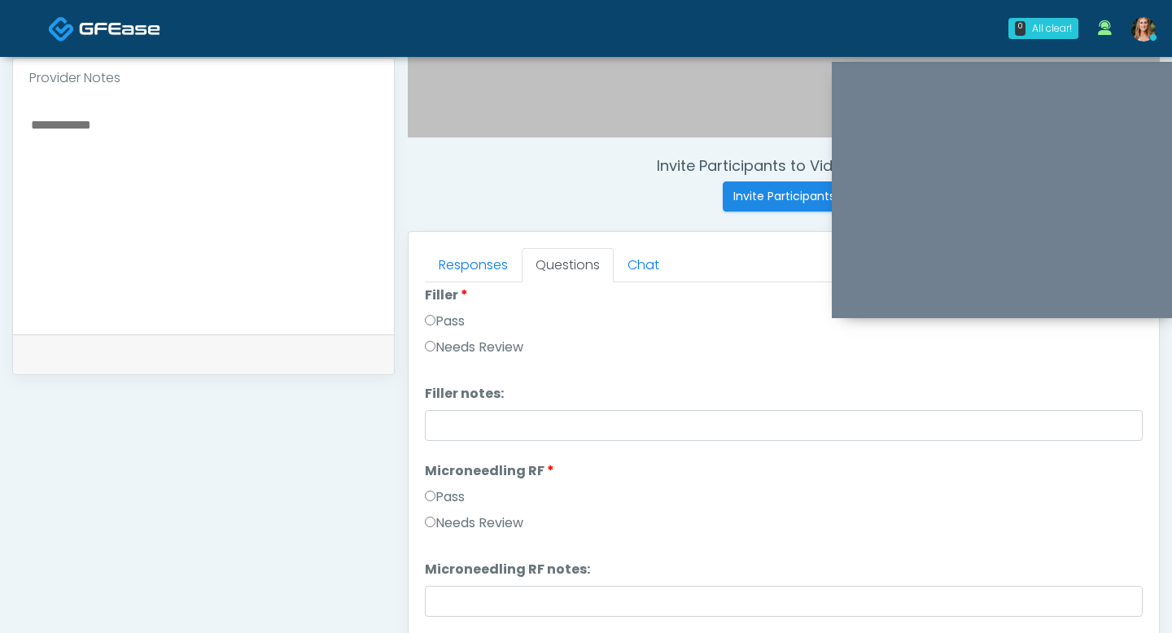
click at [435, 325] on label "Pass" at bounding box center [445, 322] width 40 height 20
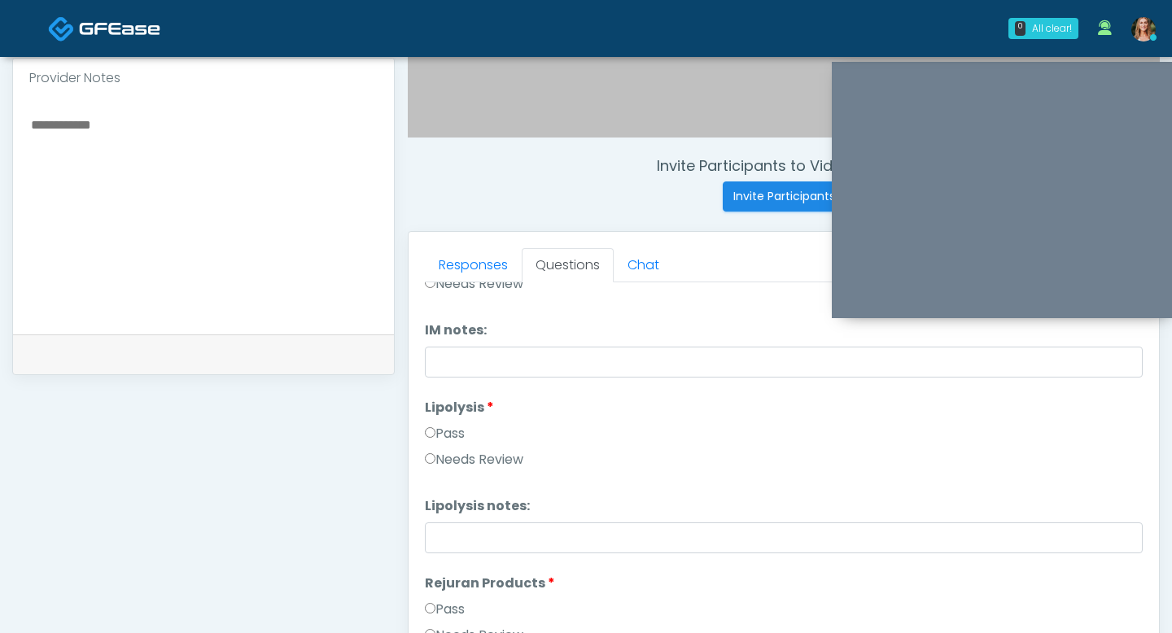
scroll to position [1055, 0]
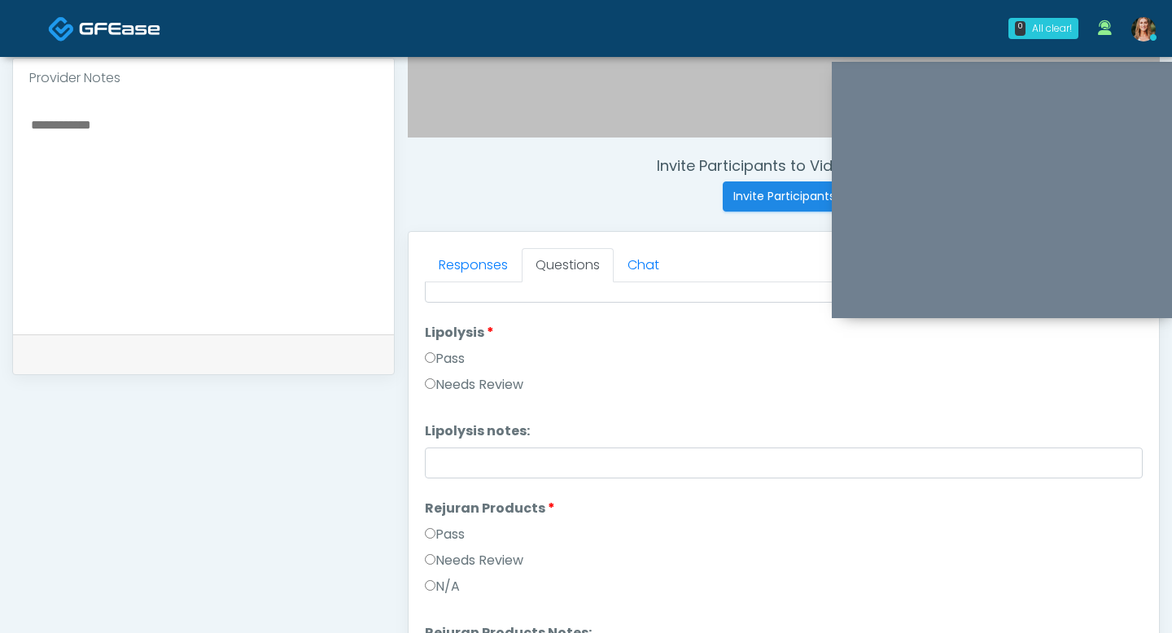
click at [431, 365] on label "Pass" at bounding box center [445, 359] width 40 height 20
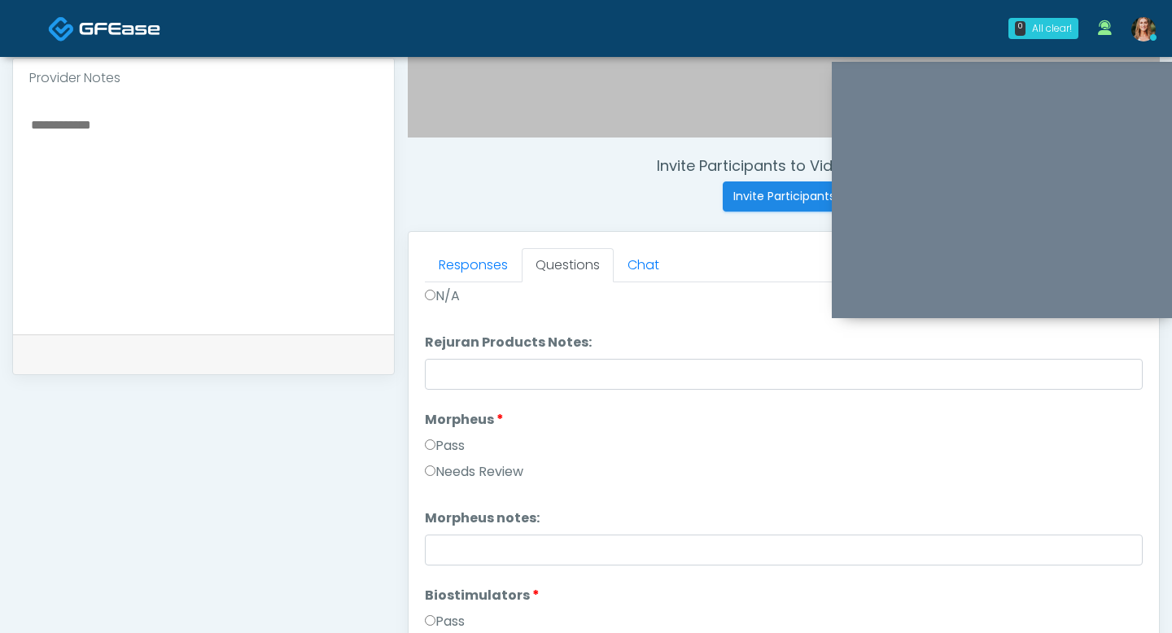
scroll to position [1405, 0]
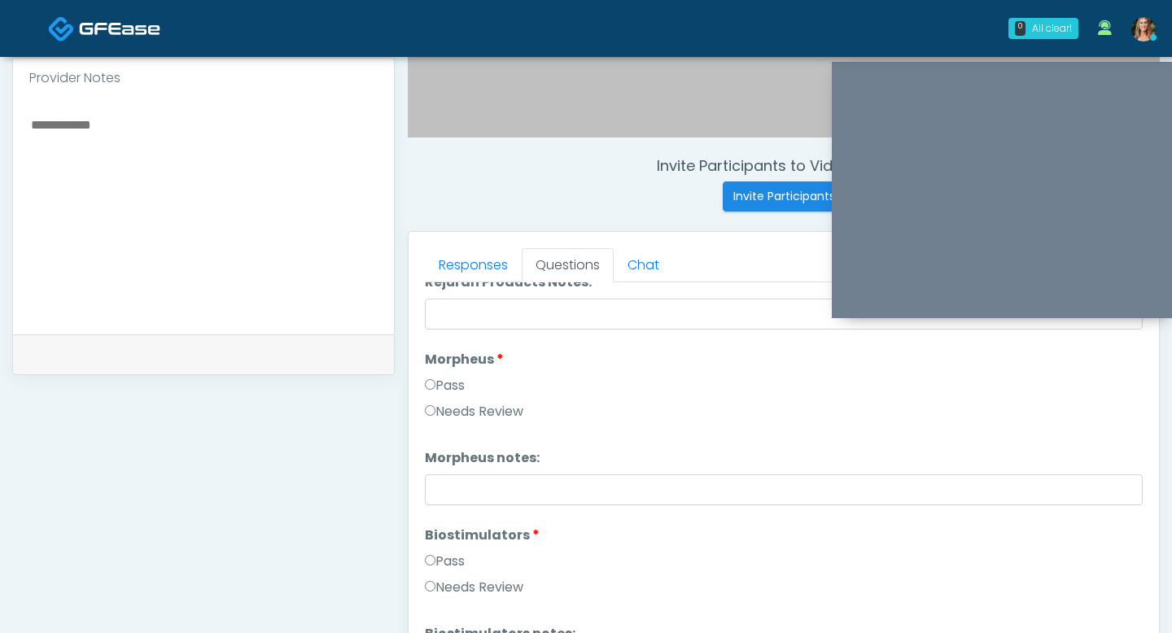
click at [430, 377] on label "Pass" at bounding box center [445, 386] width 40 height 20
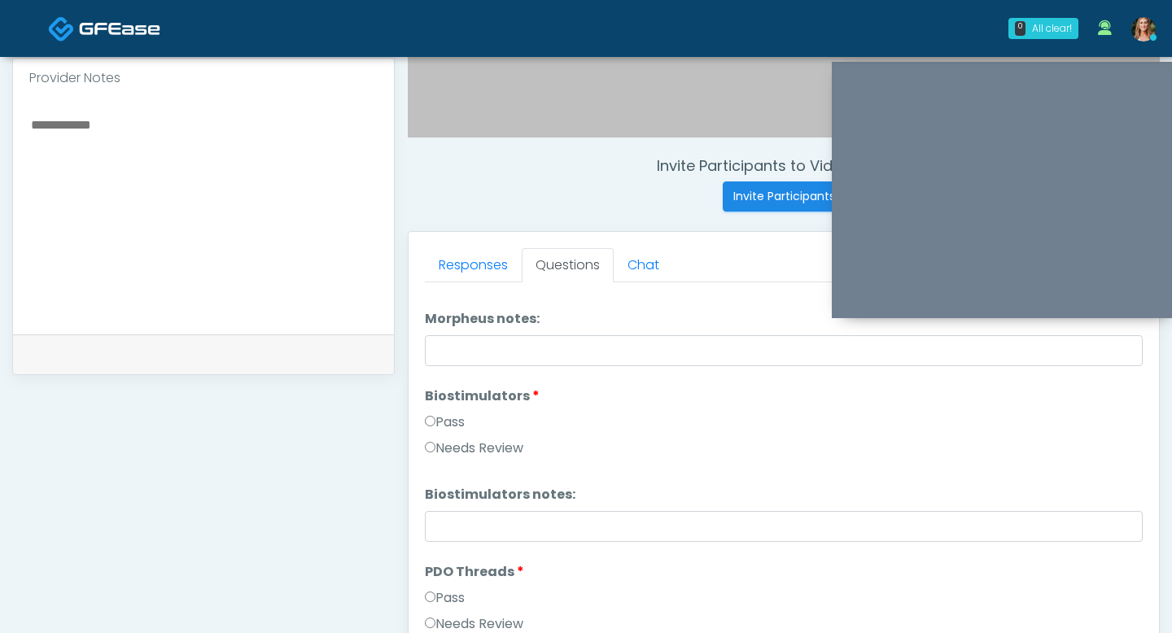
click at [436, 425] on label "Pass" at bounding box center [445, 423] width 40 height 20
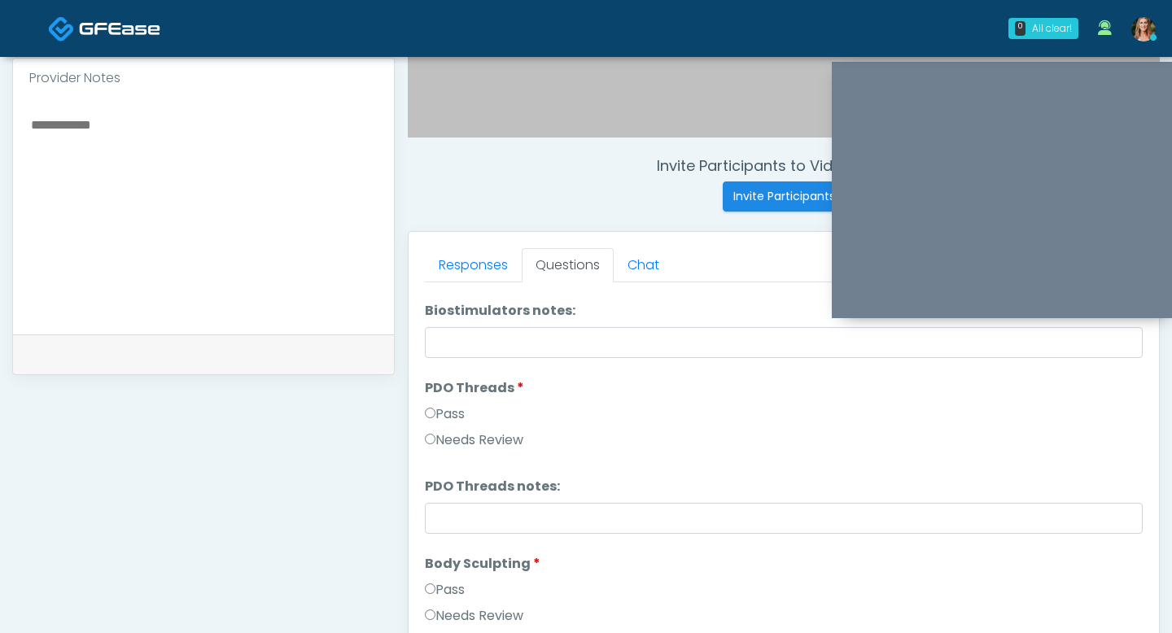
click at [436, 417] on label "Pass" at bounding box center [445, 414] width 40 height 20
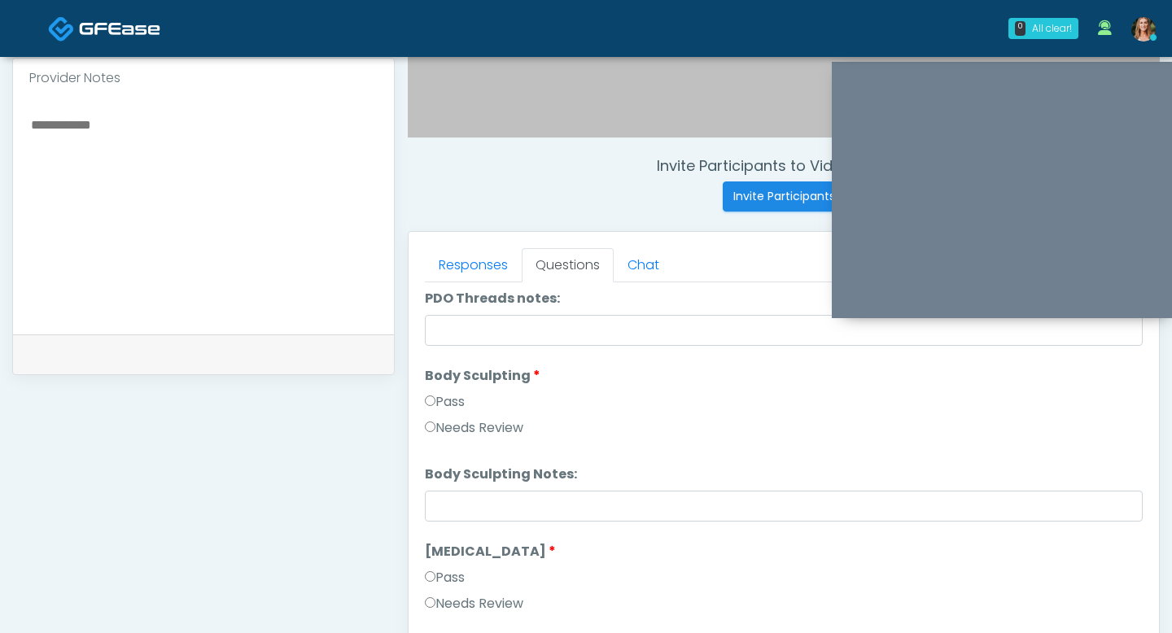
scroll to position [1999, 0]
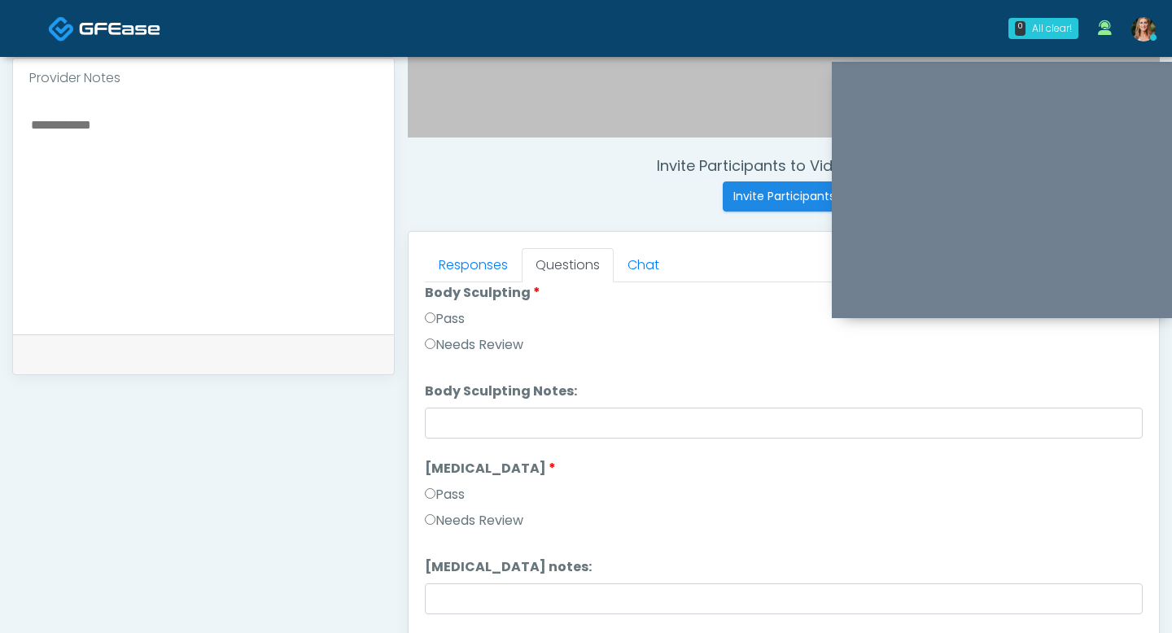
click at [444, 485] on label "Pass" at bounding box center [445, 495] width 40 height 20
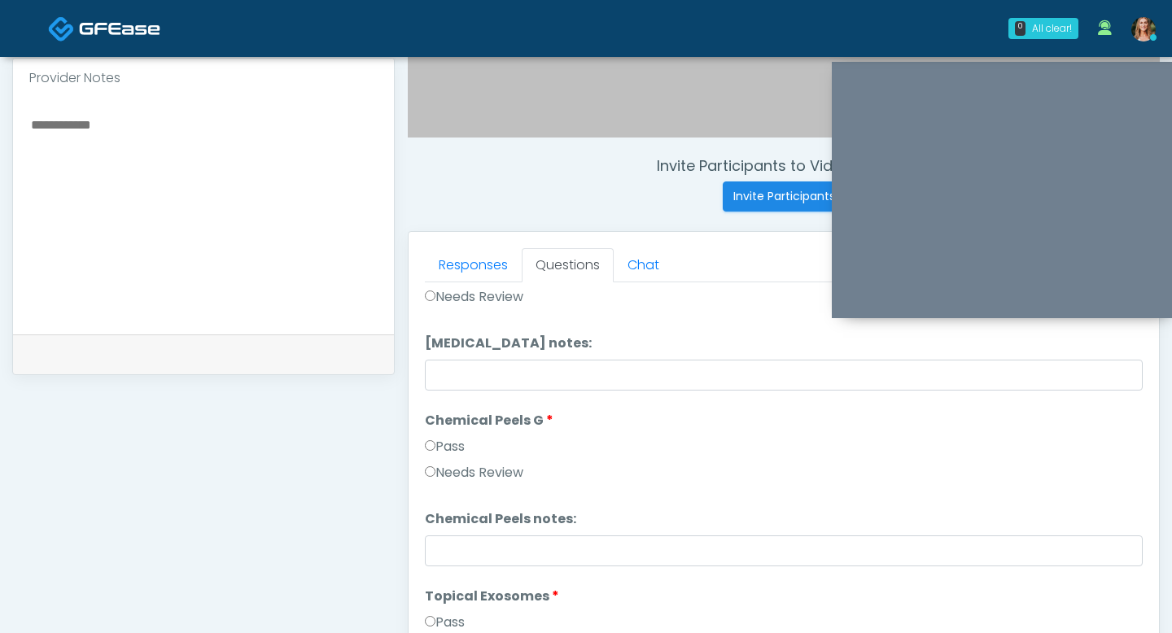
click at [437, 442] on label "Pass" at bounding box center [445, 447] width 40 height 20
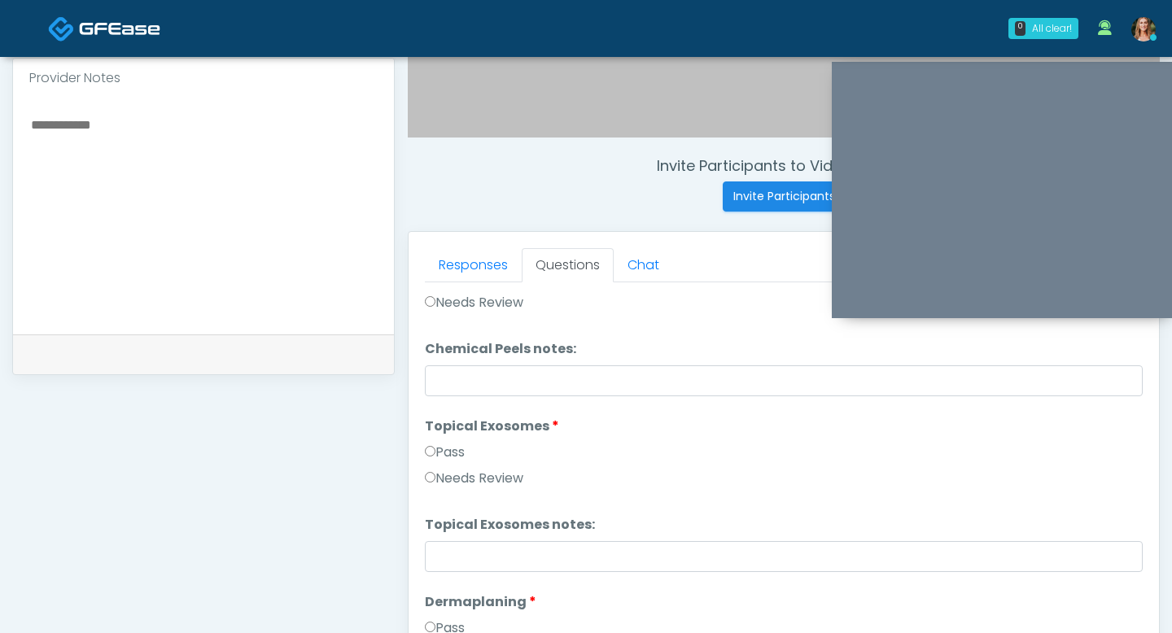
click at [437, 458] on label "Pass" at bounding box center [445, 453] width 40 height 20
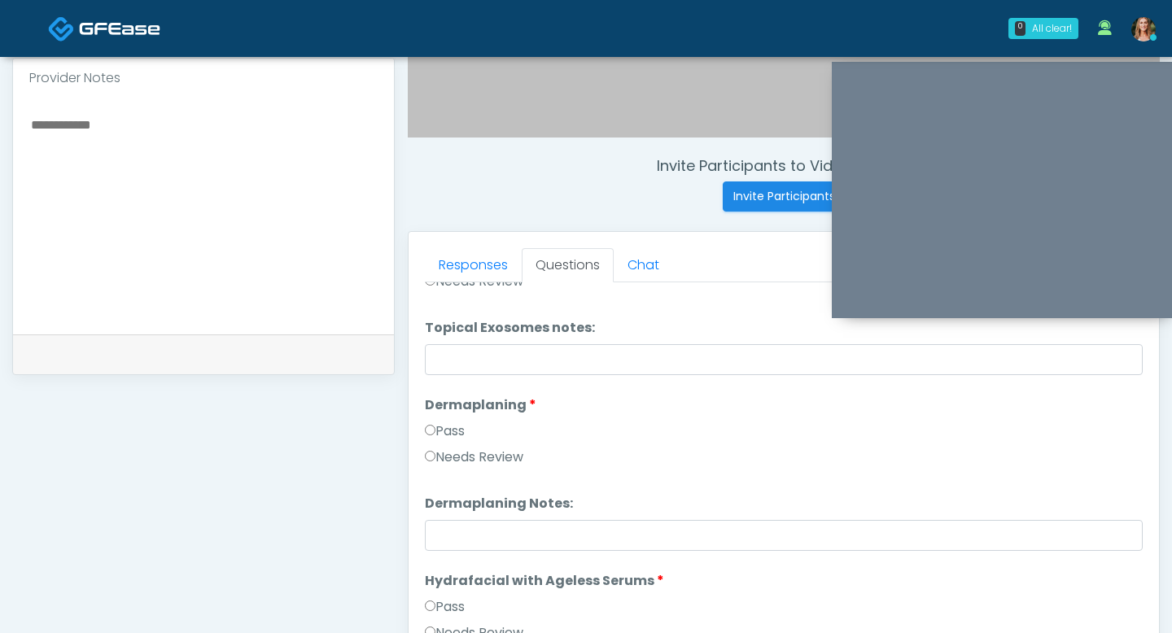
scroll to position [2620, 0]
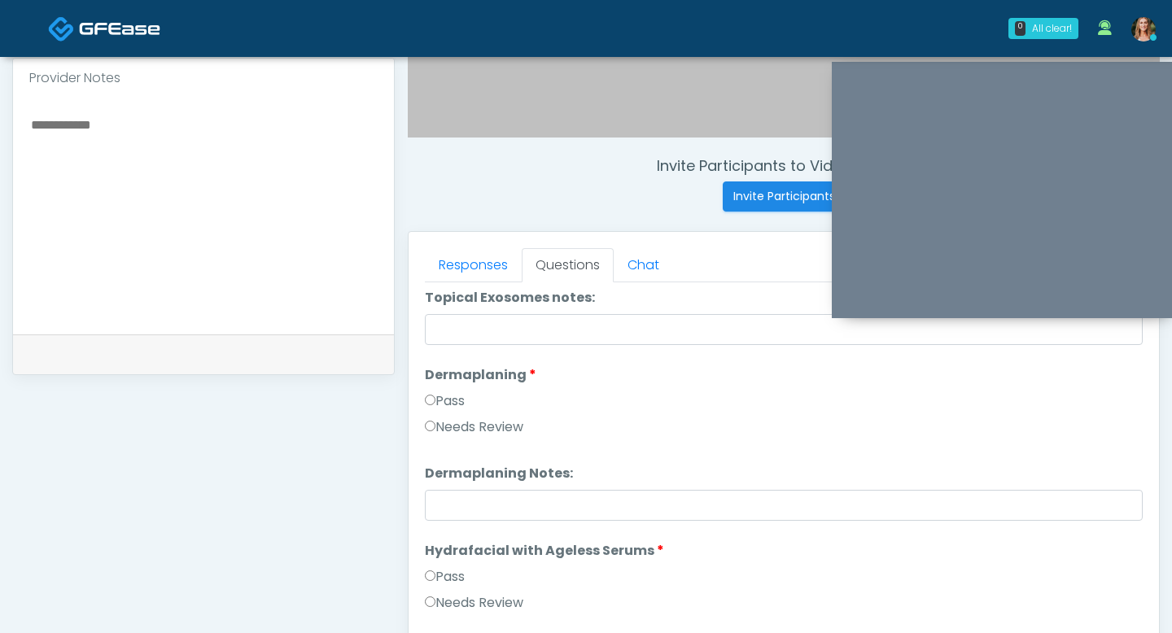
click at [435, 404] on label "Pass" at bounding box center [445, 401] width 40 height 20
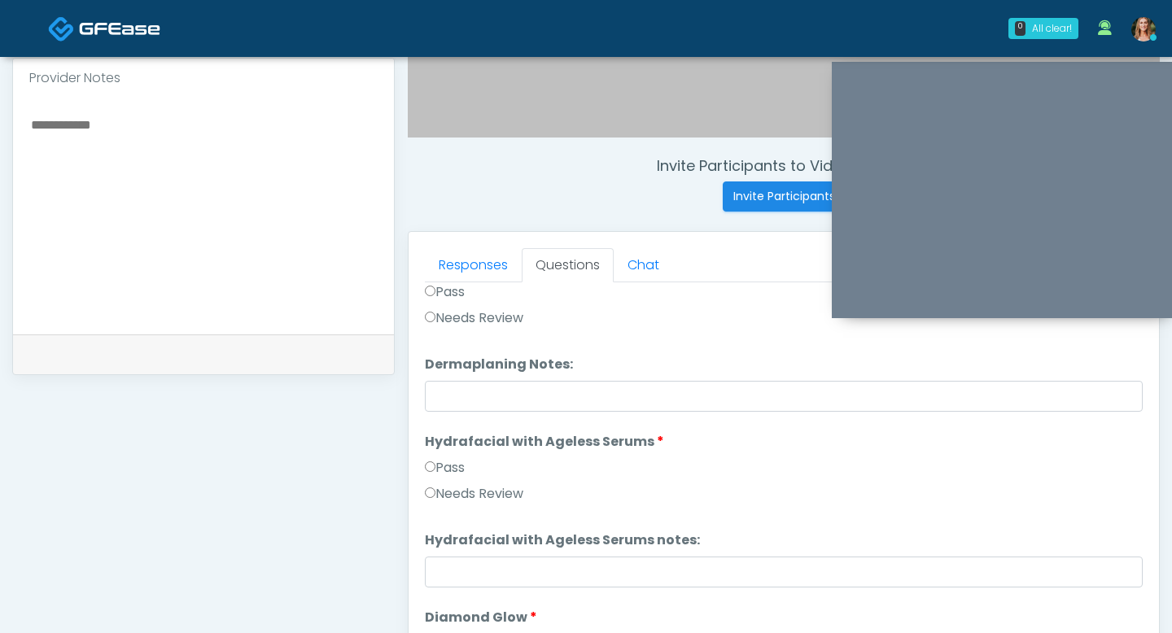
scroll to position [2782, 0]
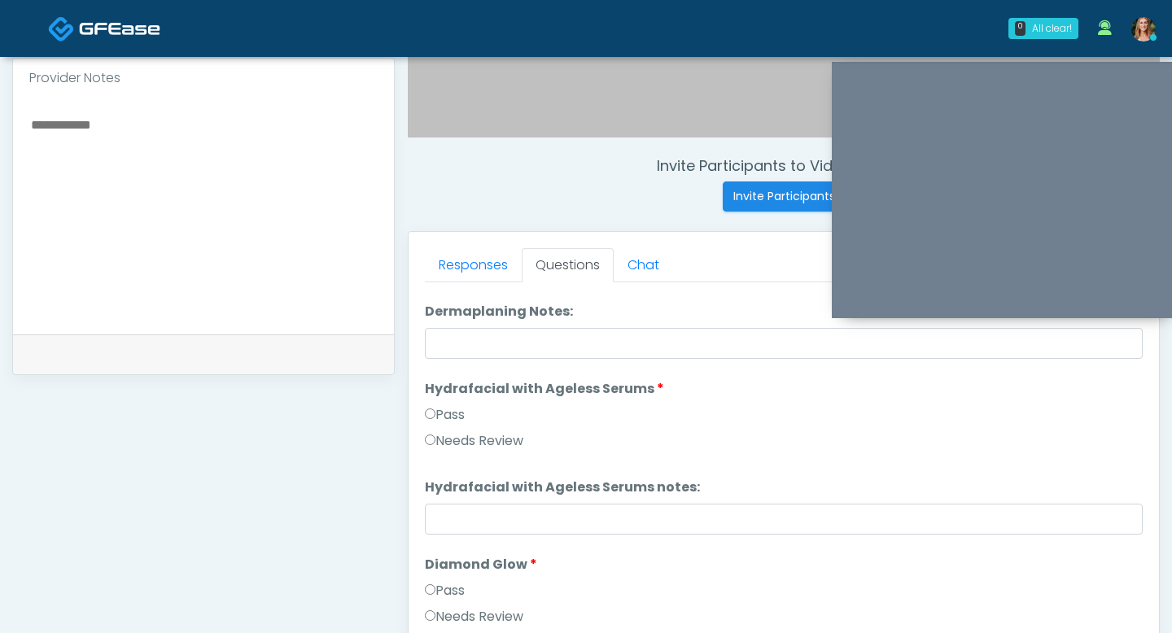
click at [435, 410] on label "Pass" at bounding box center [445, 415] width 40 height 20
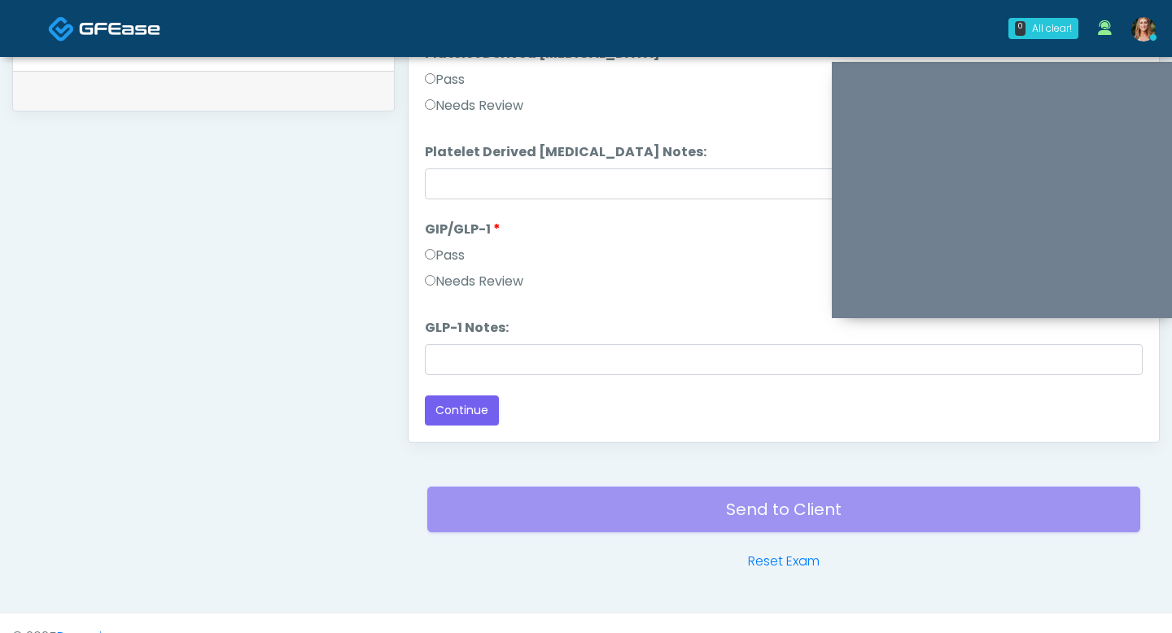
scroll to position [827, 0]
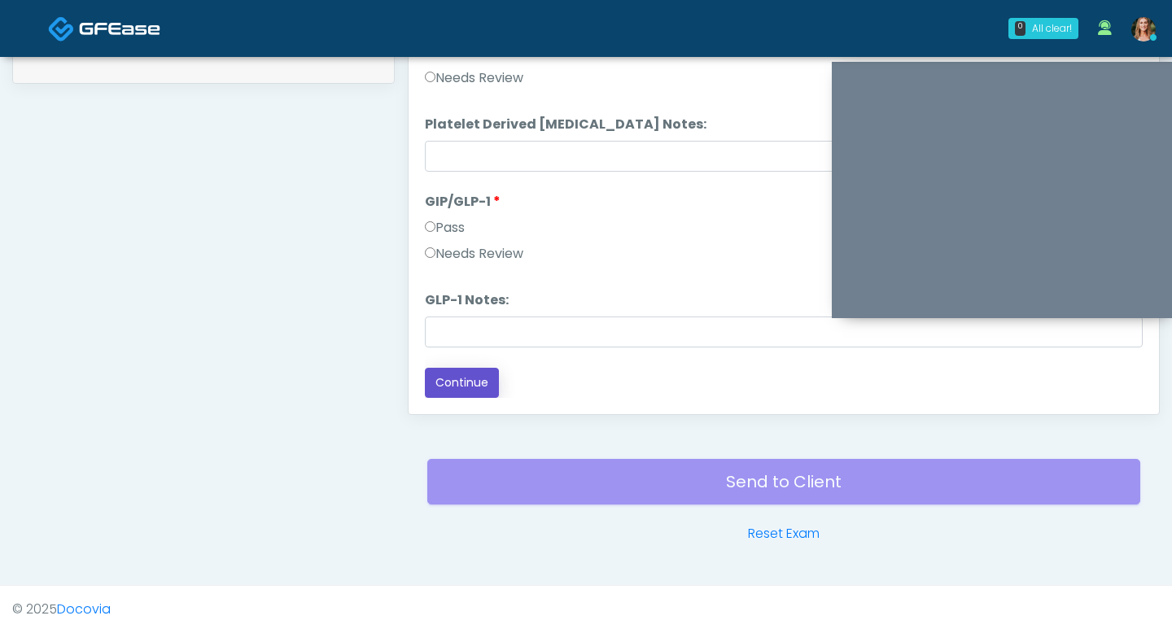
click at [448, 378] on button "Continue" at bounding box center [462, 383] width 74 height 30
click at [537, 487] on div "Send to Client Reset Exam" at bounding box center [783, 491] width 713 height 104
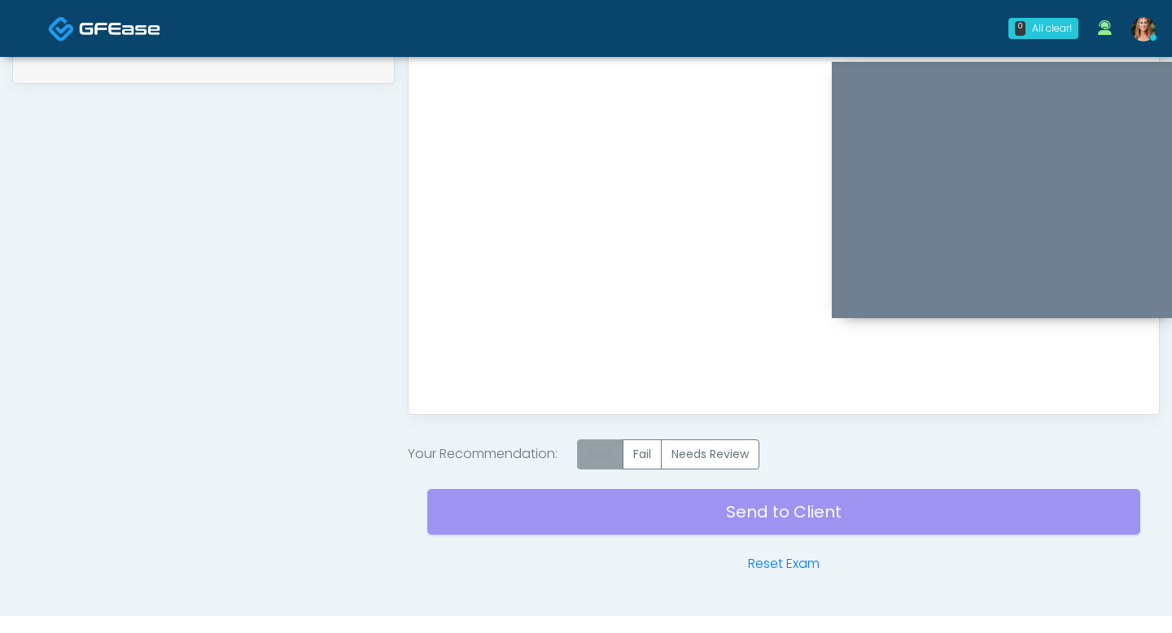
click at [606, 460] on label "Pass" at bounding box center [600, 454] width 46 height 30
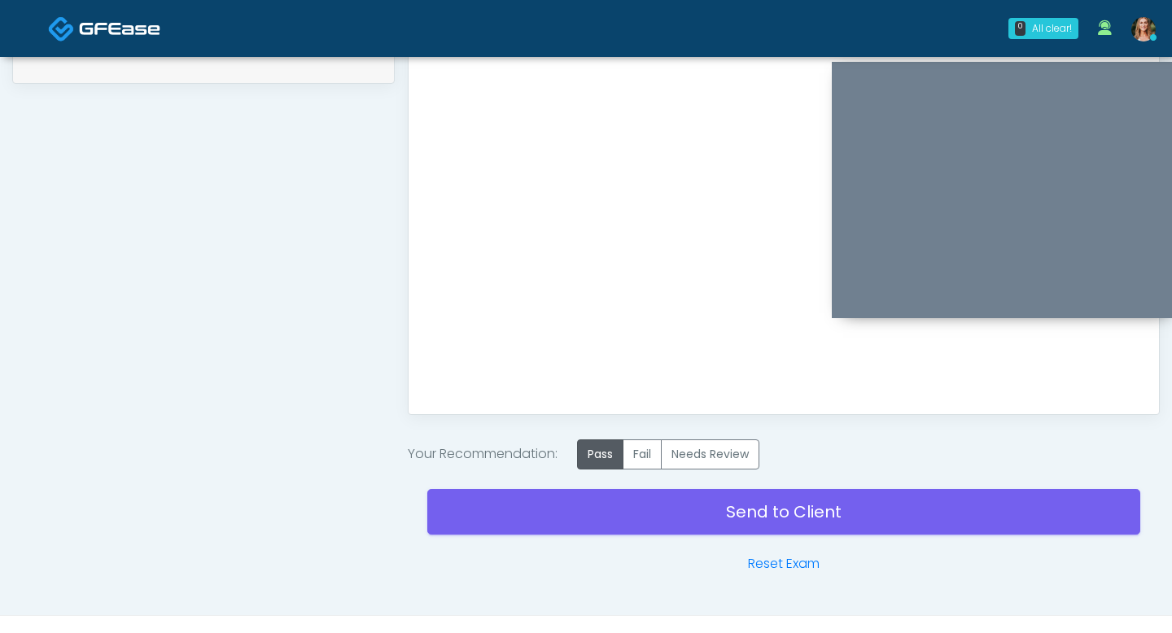
click at [601, 487] on div "Send to Client Reset Exam" at bounding box center [783, 521] width 713 height 104
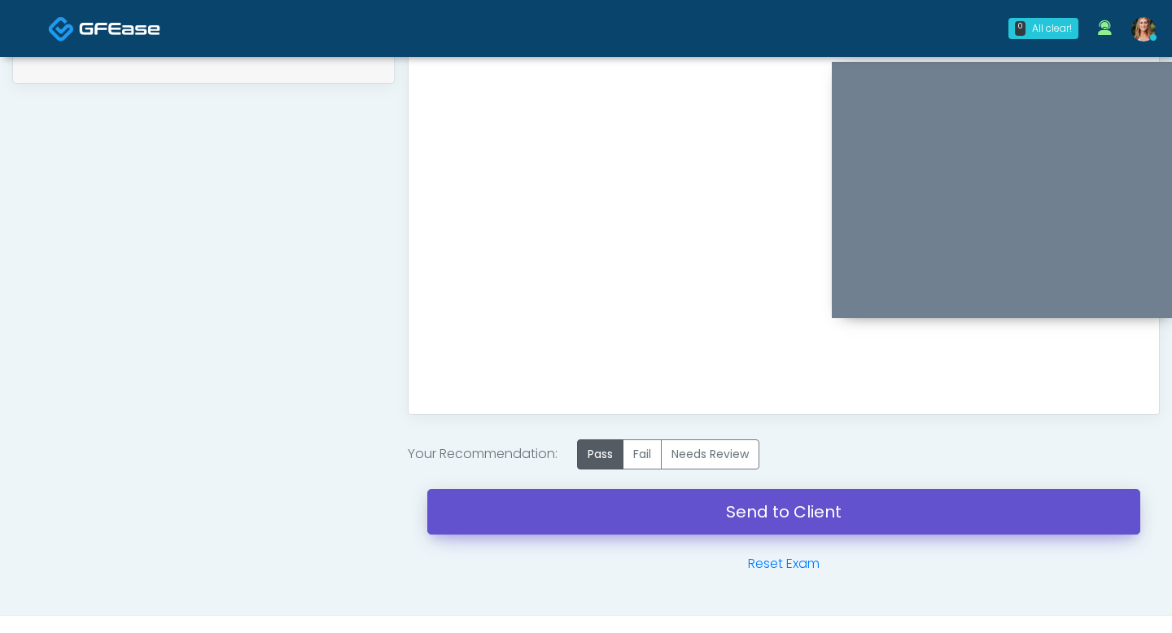
click at [600, 503] on link "Send to Client" at bounding box center [783, 512] width 713 height 46
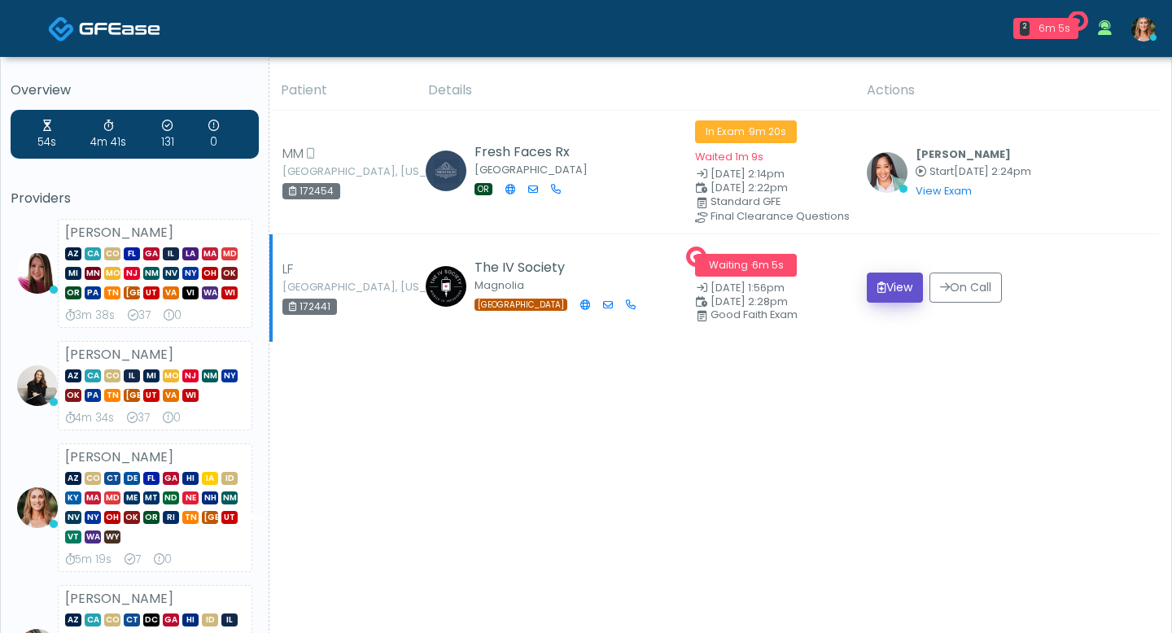
click at [890, 287] on button "View" at bounding box center [895, 288] width 56 height 30
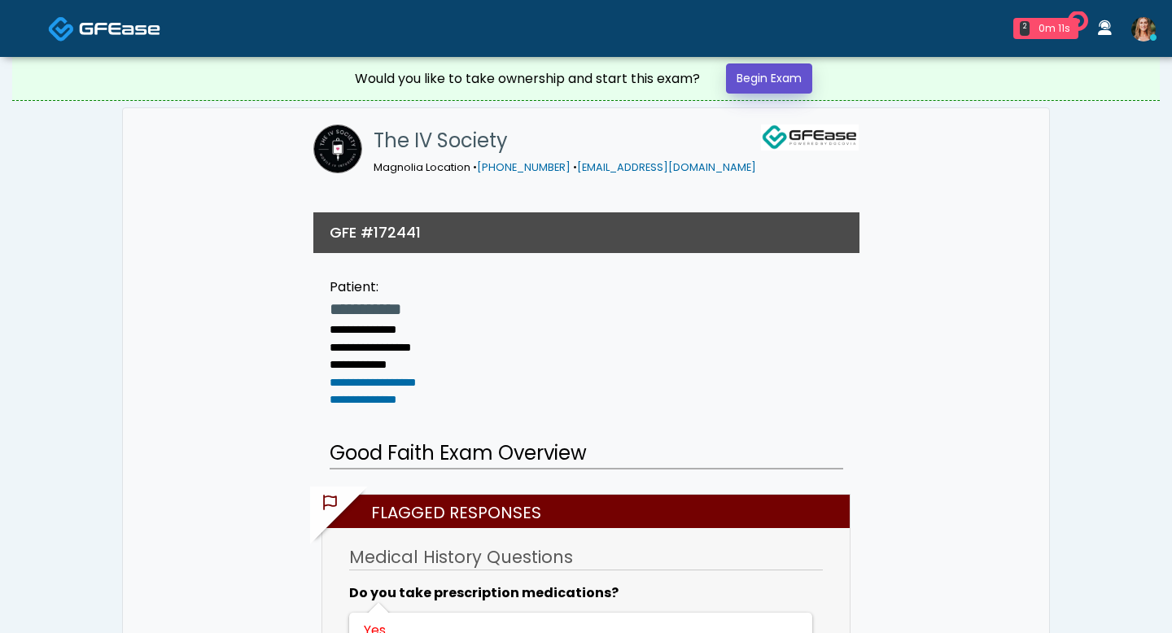
click at [758, 80] on link "Begin Exam" at bounding box center [769, 78] width 86 height 30
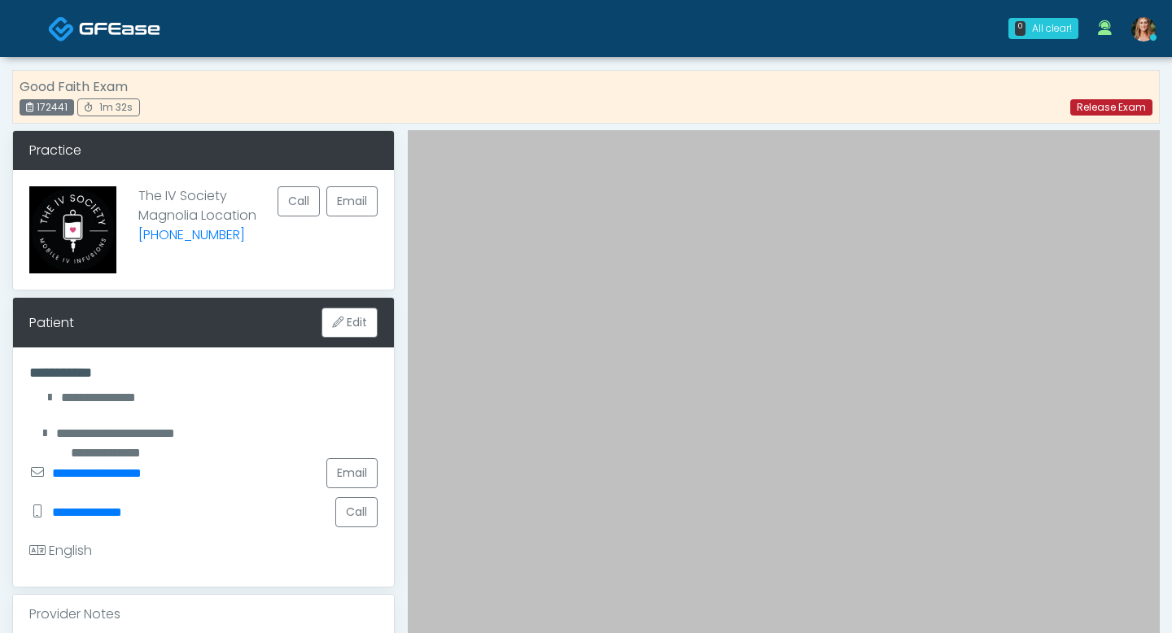
click at [1105, 104] on link "Release Exam" at bounding box center [1111, 107] width 82 height 16
click at [1112, 107] on link "Release Exam" at bounding box center [1111, 107] width 82 height 16
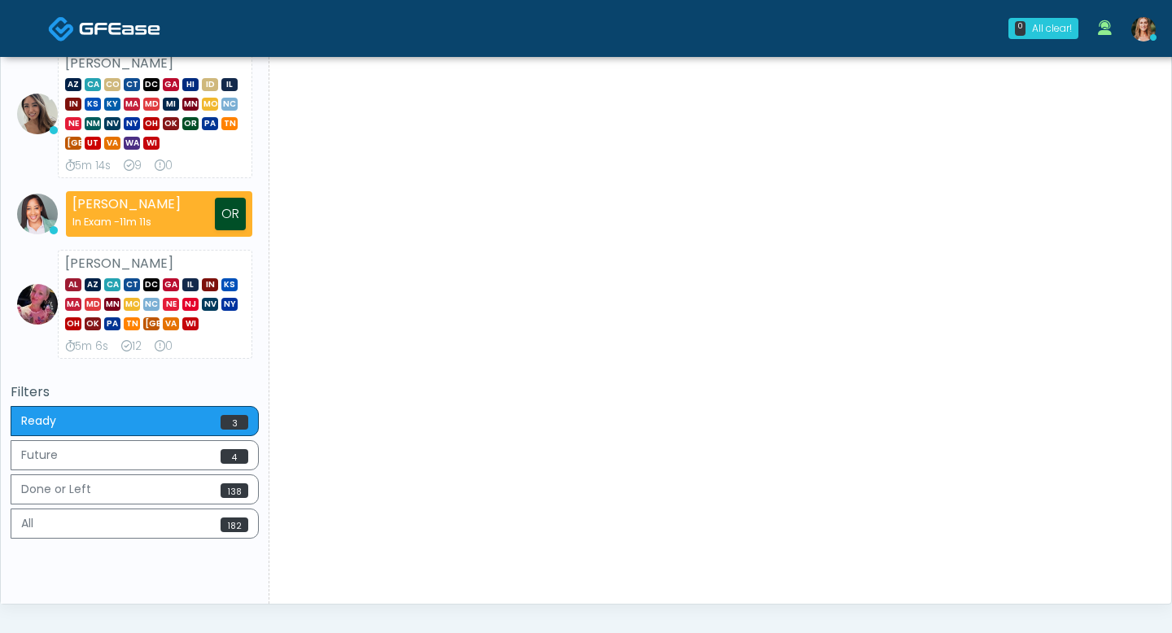
scroll to position [493, 0]
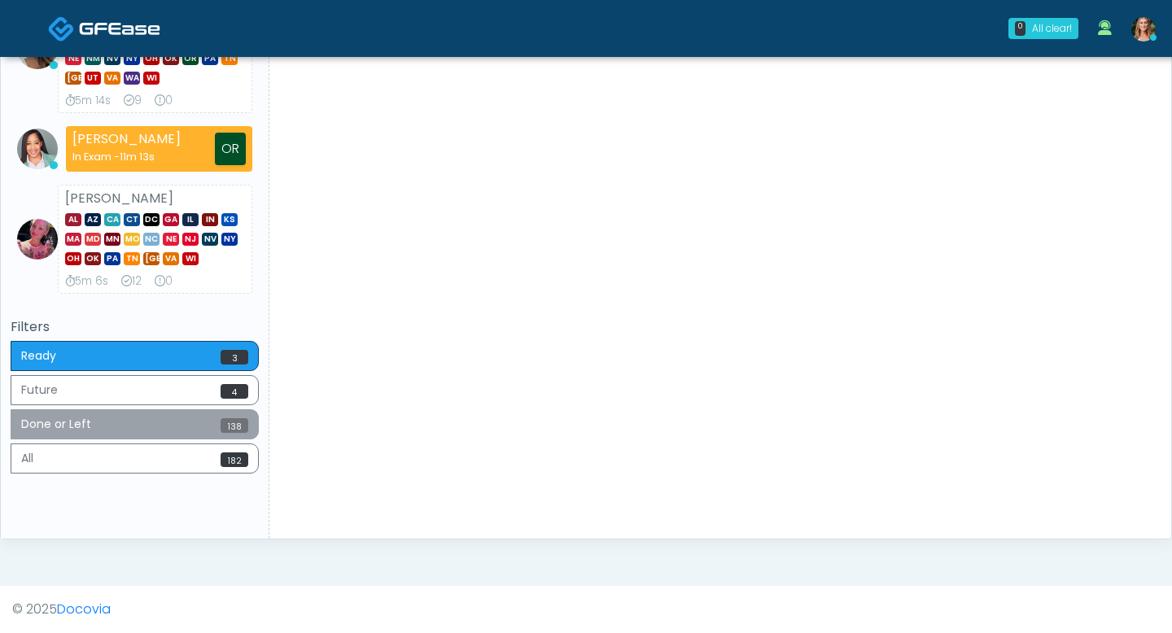
click at [99, 423] on button "Done or Left 138" at bounding box center [135, 424] width 248 height 30
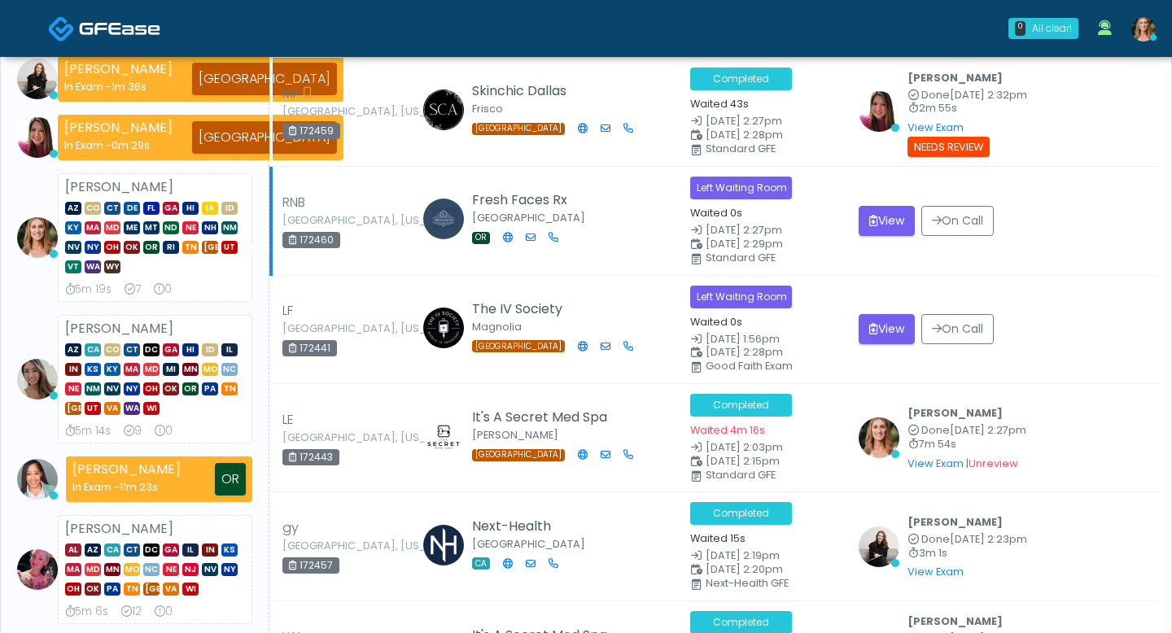
scroll to position [171, 0]
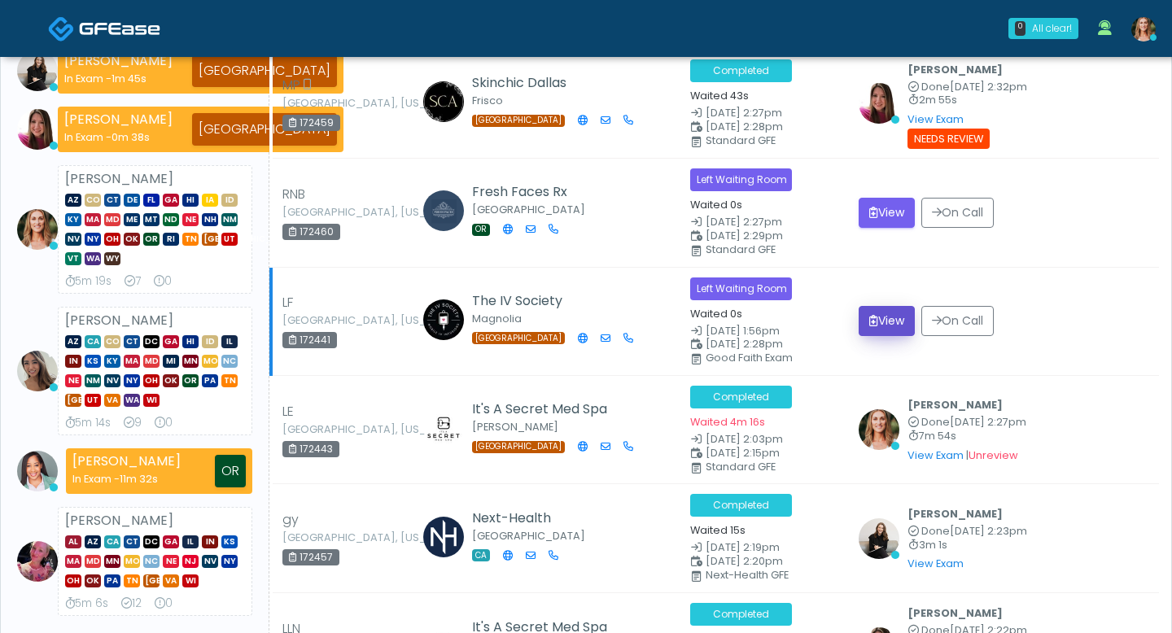
click at [894, 322] on button "View" at bounding box center [886, 321] width 56 height 30
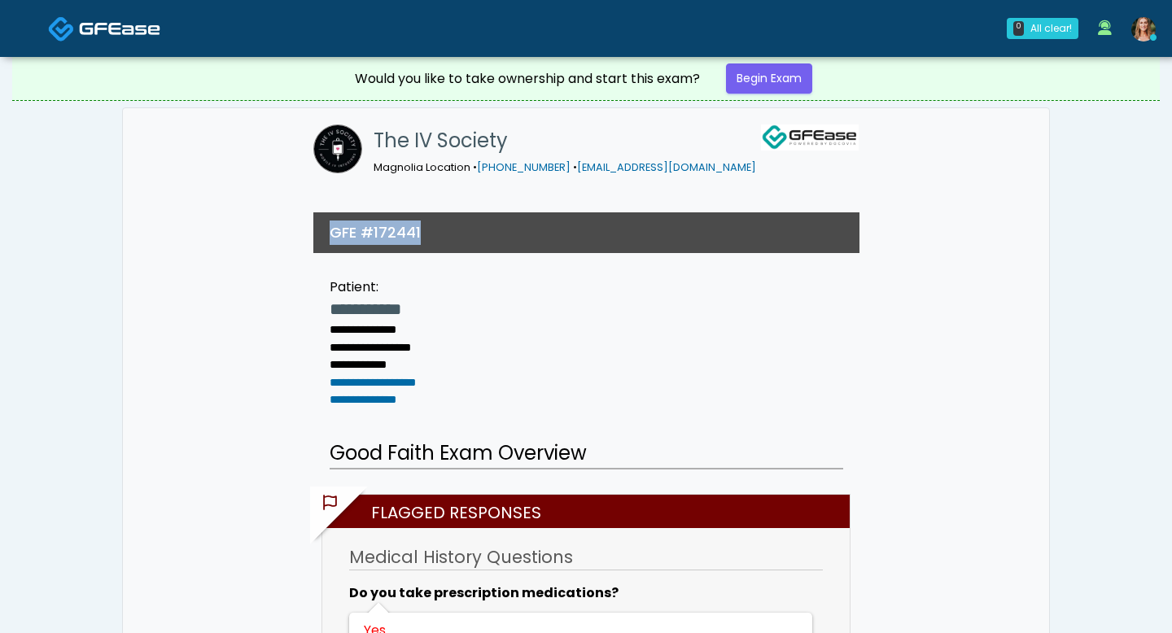
drag, startPoint x: 418, startPoint y: 230, endPoint x: 331, endPoint y: 230, distance: 87.1
click at [331, 230] on div "GFE #172441" at bounding box center [586, 232] width 546 height 41
copy h3 "GFE #172441"
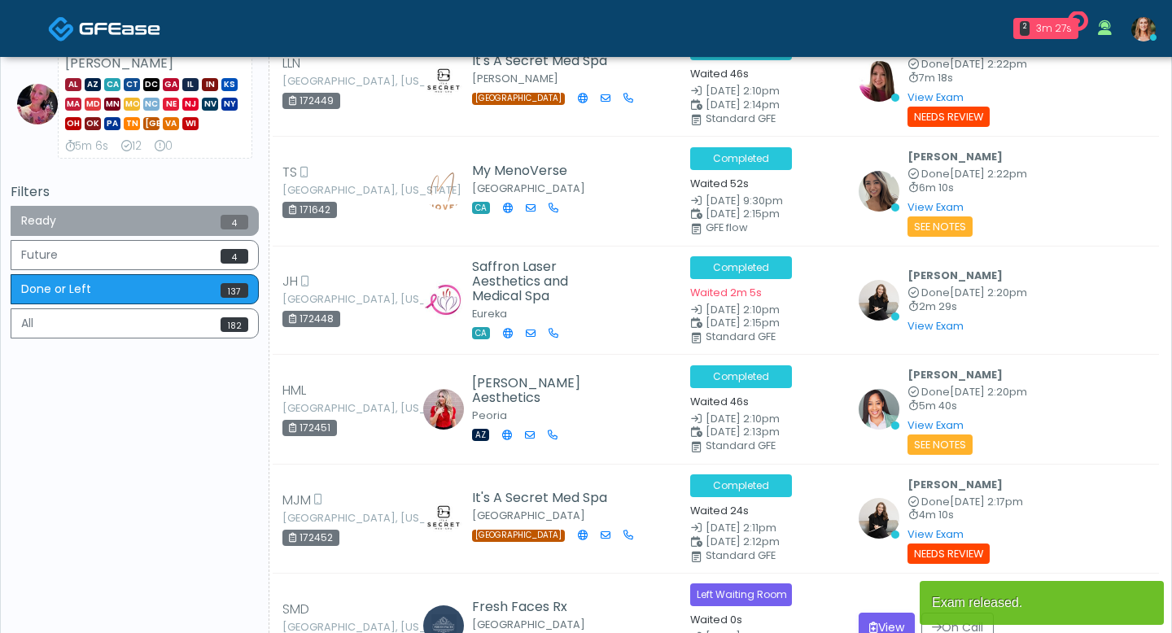
click at [44, 226] on button "Ready 4" at bounding box center [135, 221] width 248 height 30
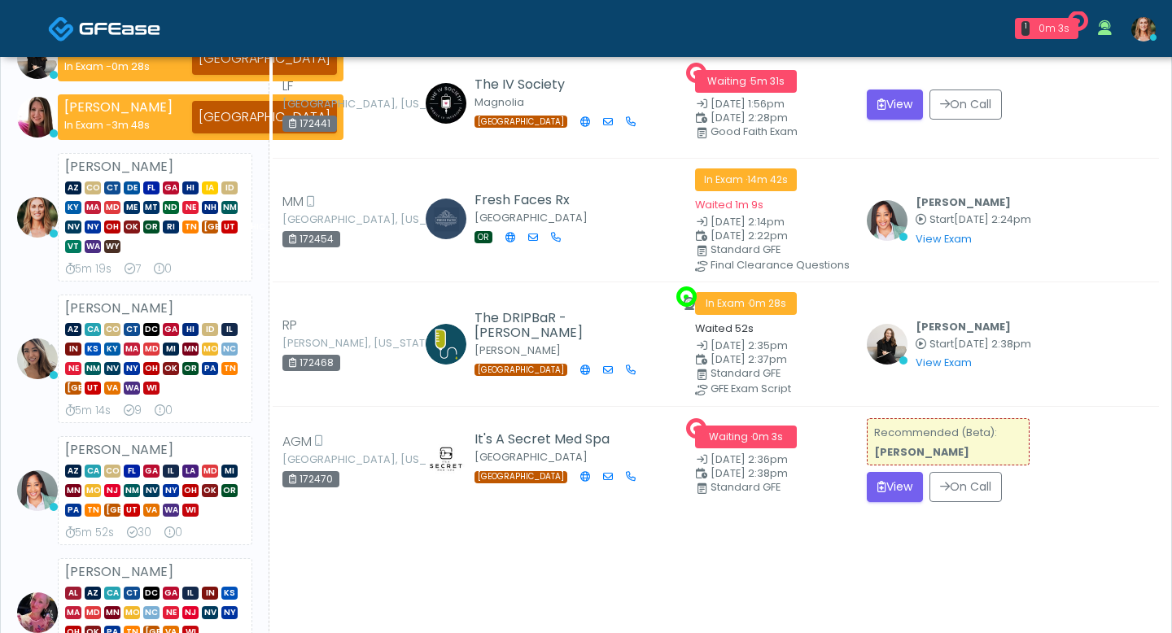
scroll to position [212, 0]
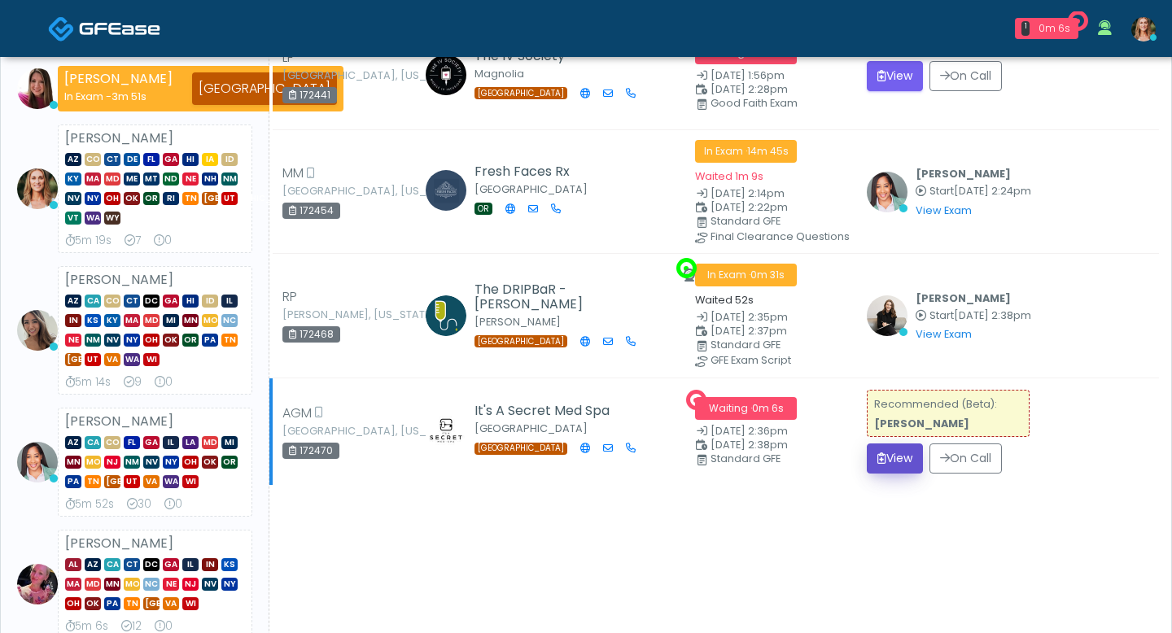
click at [882, 456] on button "View" at bounding box center [895, 458] width 56 height 30
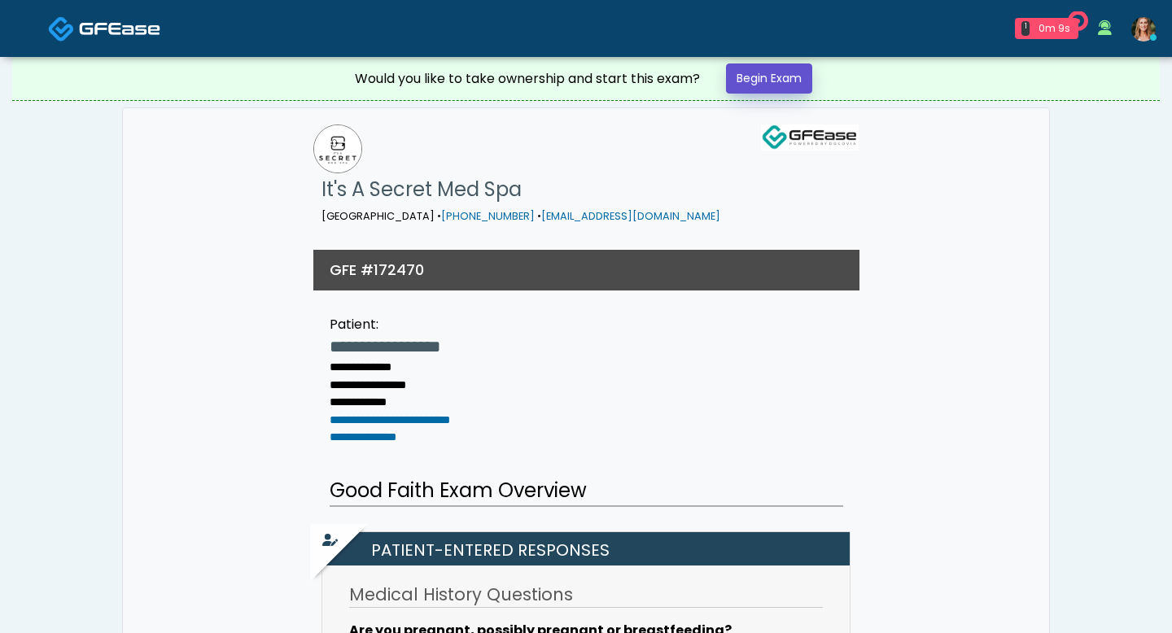
click at [775, 72] on link "Begin Exam" at bounding box center [769, 78] width 86 height 30
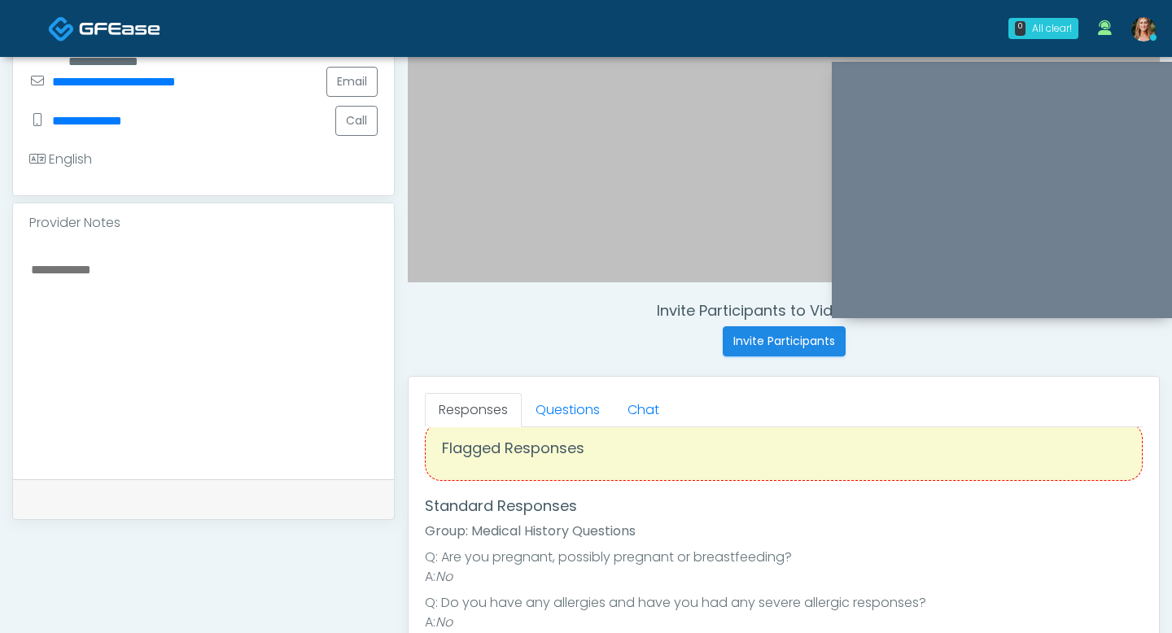
scroll to position [30, 0]
click at [567, 417] on link "Questions" at bounding box center [568, 410] width 92 height 34
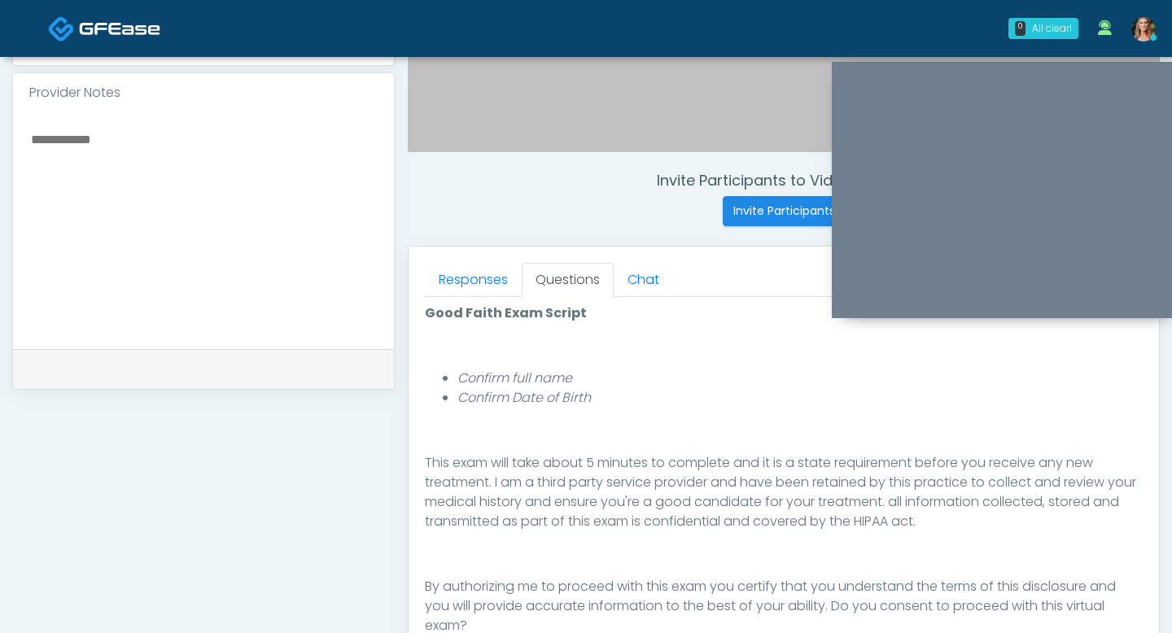
scroll to position [711, 0]
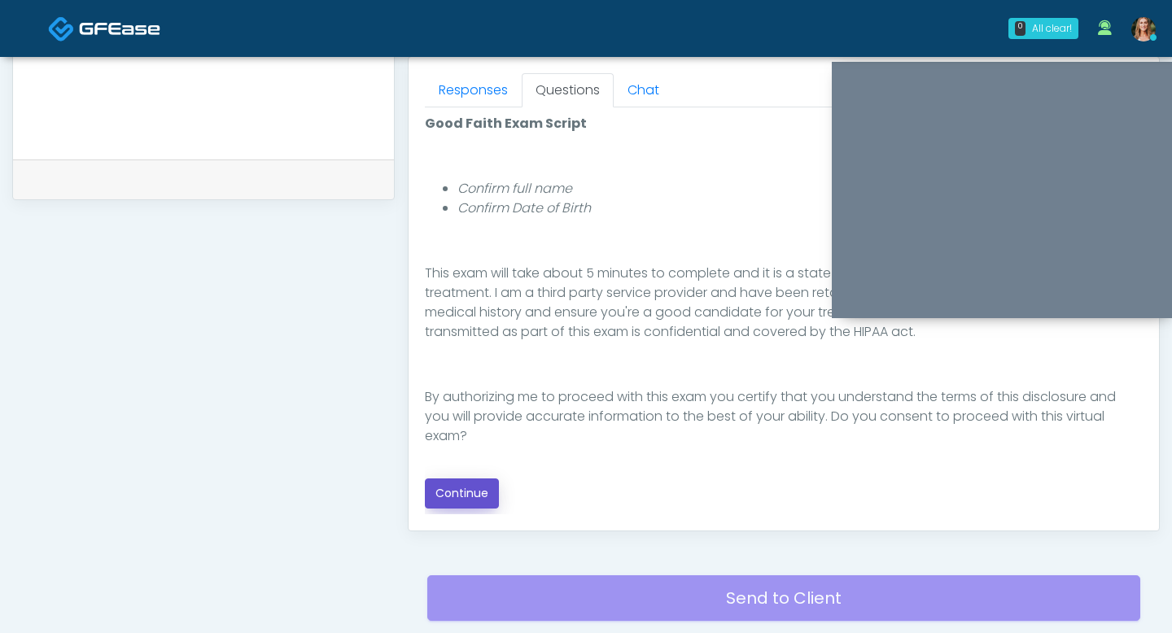
click at [496, 489] on button "Continue" at bounding box center [462, 493] width 74 height 30
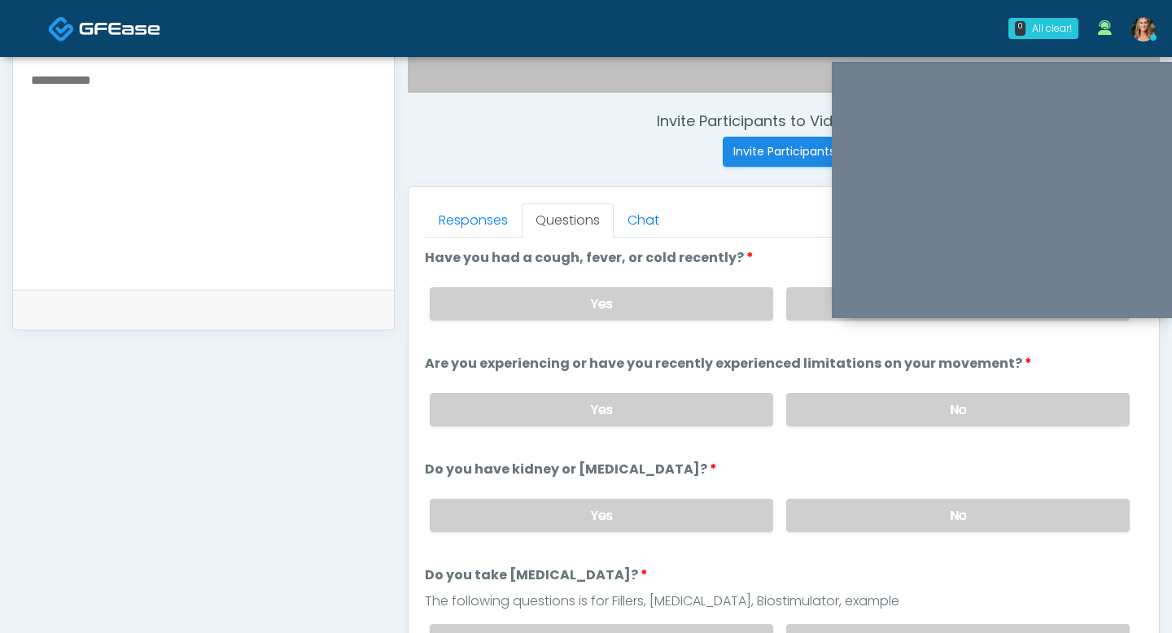
scroll to position [570, 0]
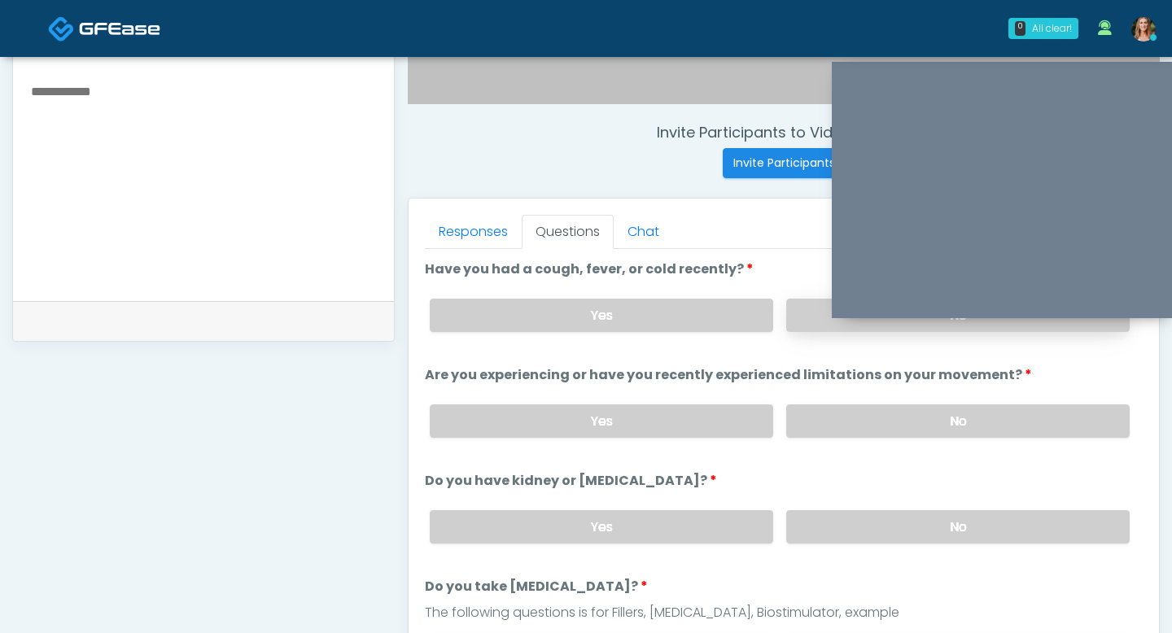
click at [809, 327] on label "No" at bounding box center [957, 315] width 343 height 33
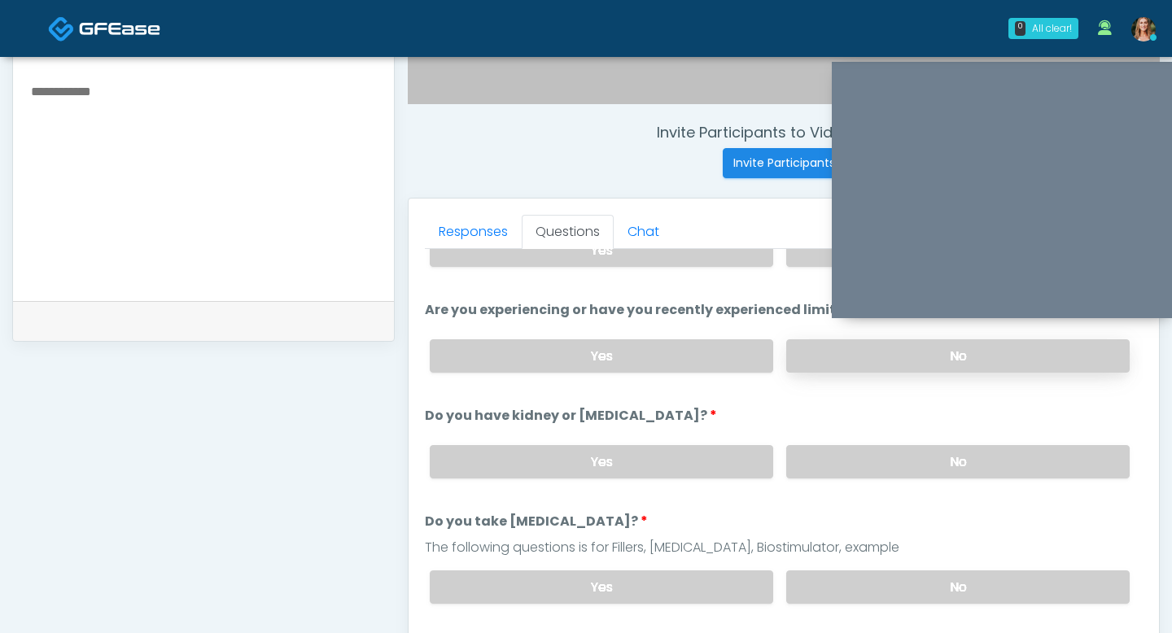
scroll to position [75, 0]
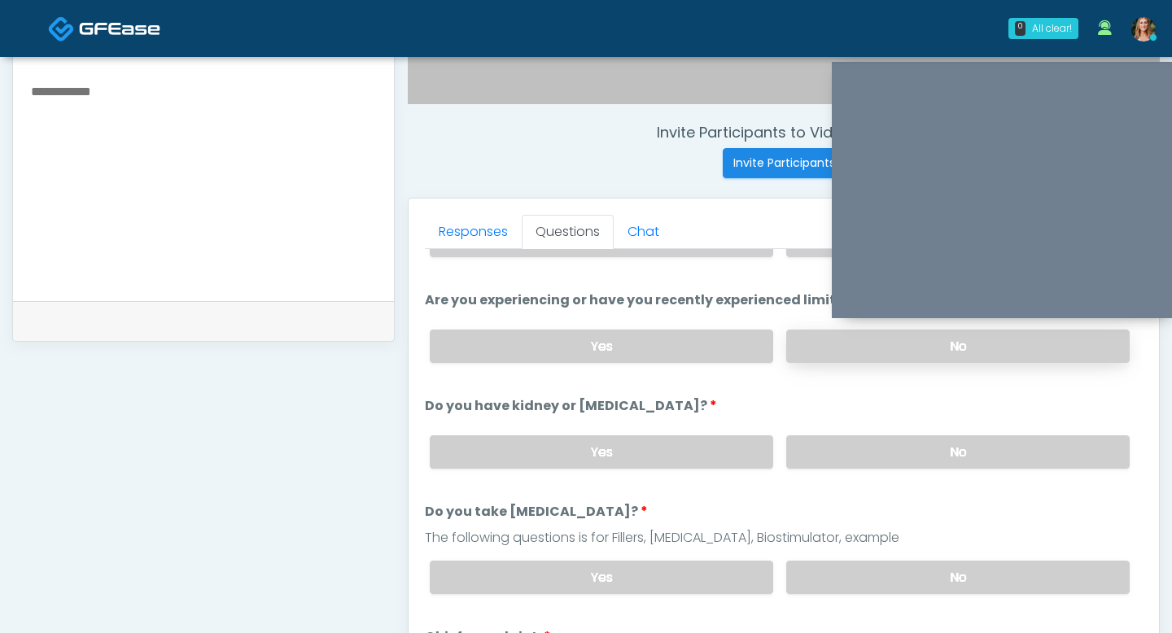
click at [833, 356] on label "No" at bounding box center [957, 346] width 343 height 33
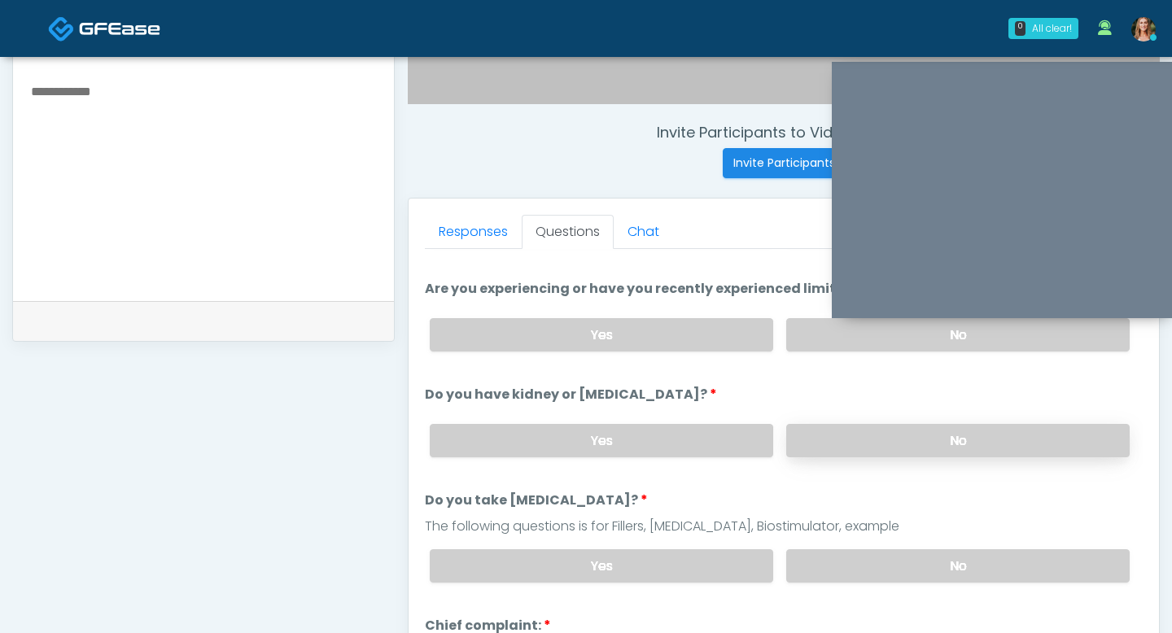
click at [843, 438] on label "No" at bounding box center [957, 440] width 343 height 33
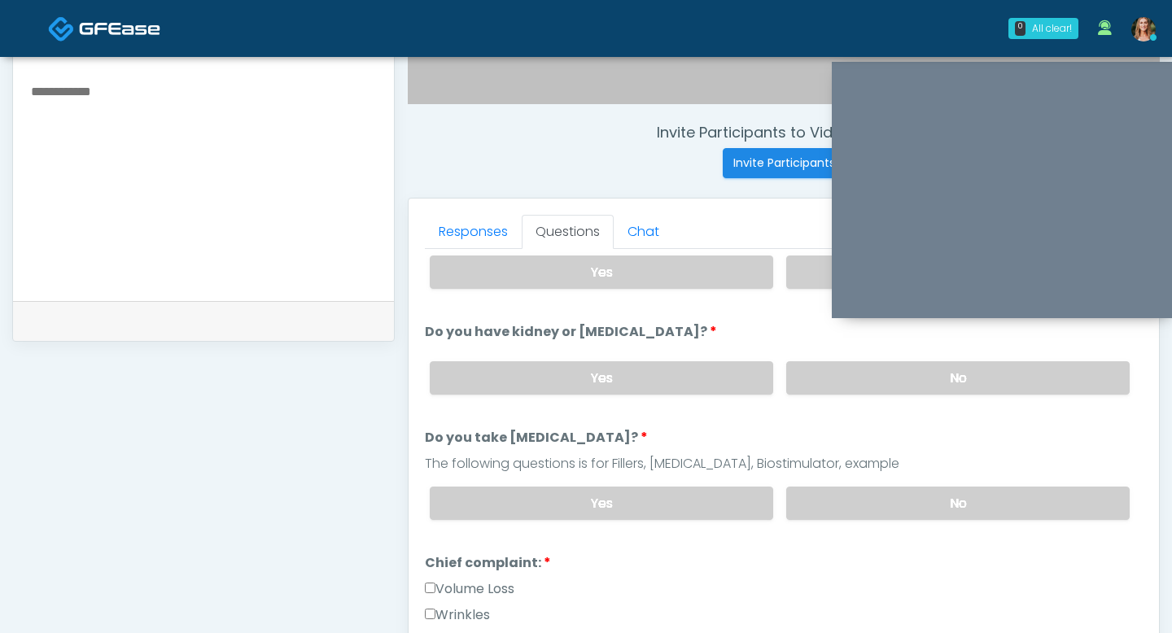
scroll to position [153, 0]
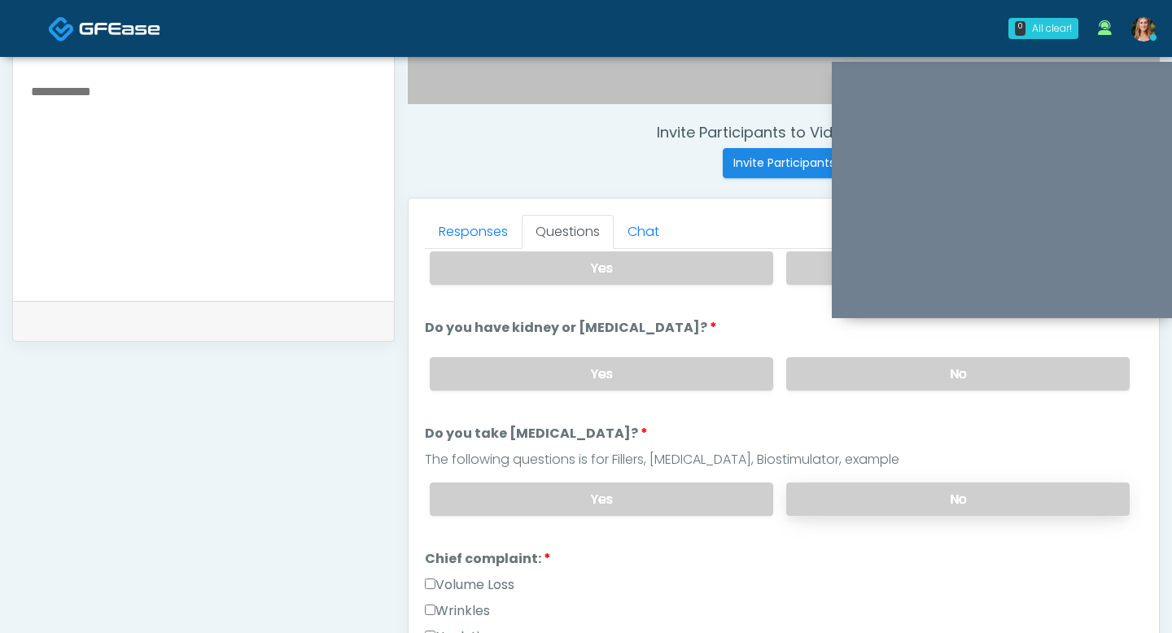
click at [859, 493] on label "No" at bounding box center [957, 499] width 343 height 33
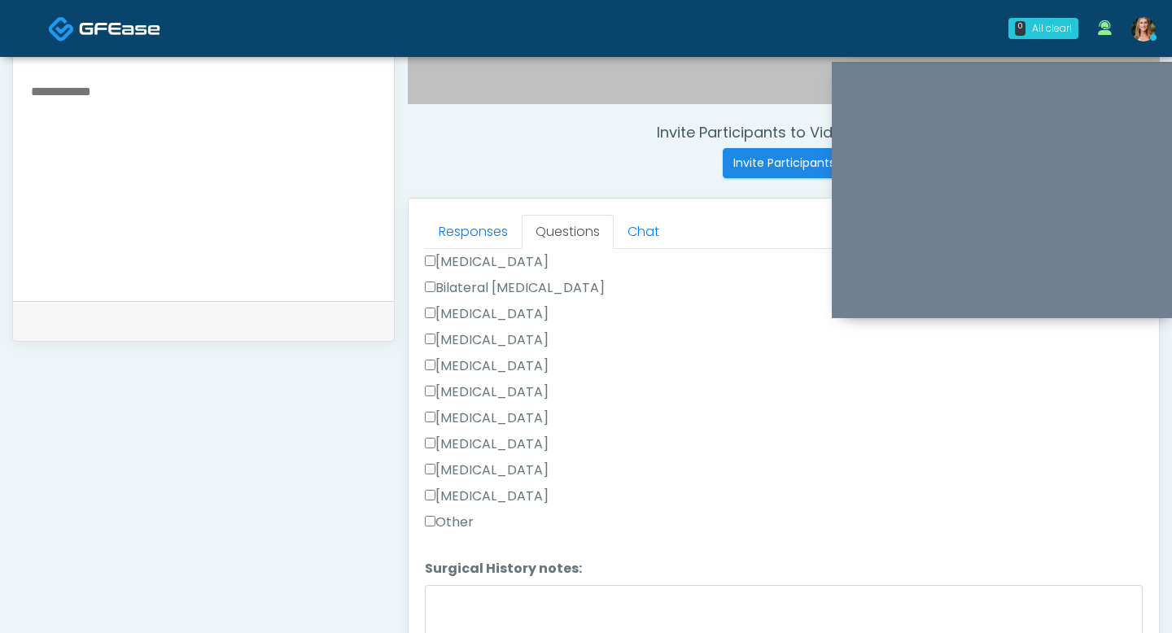
scroll to position [1060, 0]
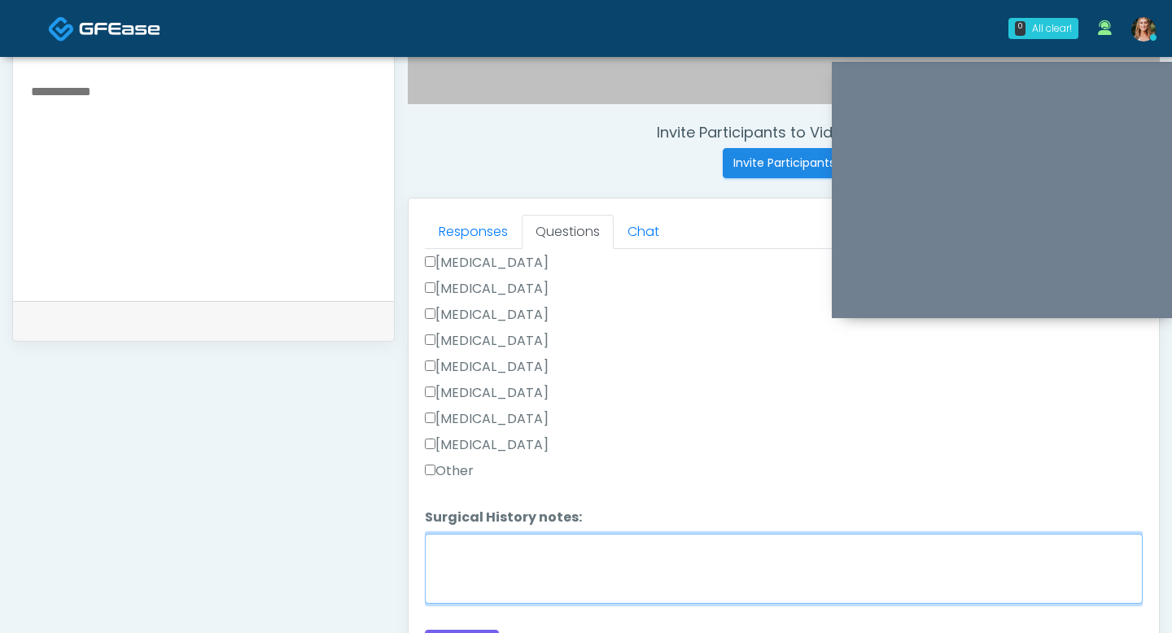
click at [469, 543] on textarea "Surgical History notes:" at bounding box center [784, 569] width 718 height 70
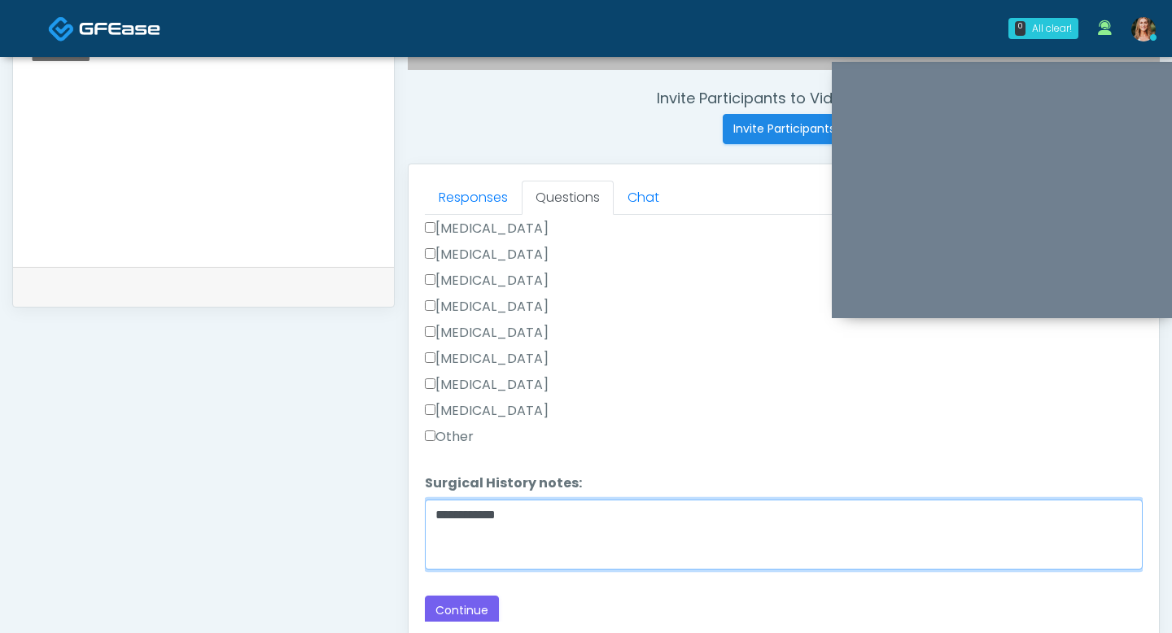
scroll to position [639, 0]
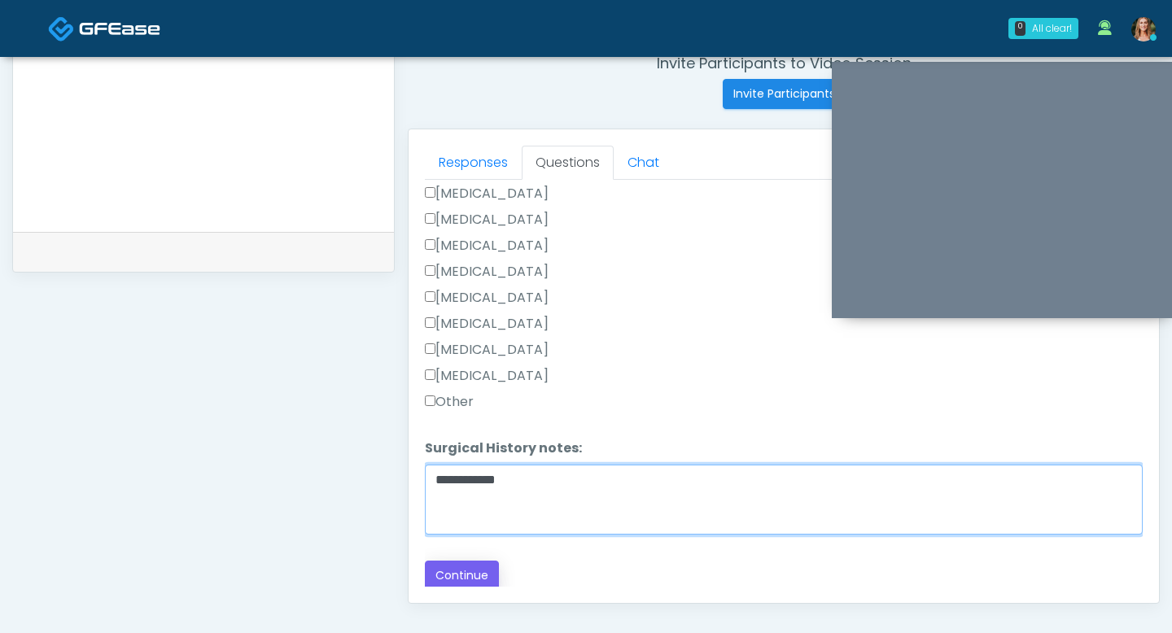
type textarea "**********"
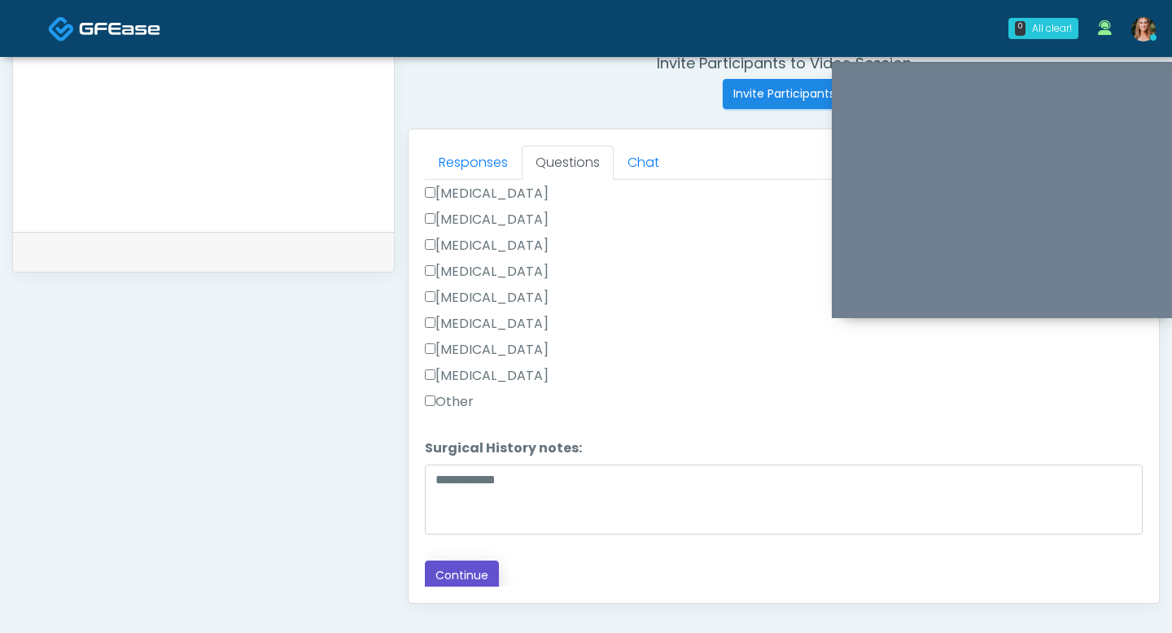
click at [468, 574] on button "Continue" at bounding box center [462, 576] width 74 height 30
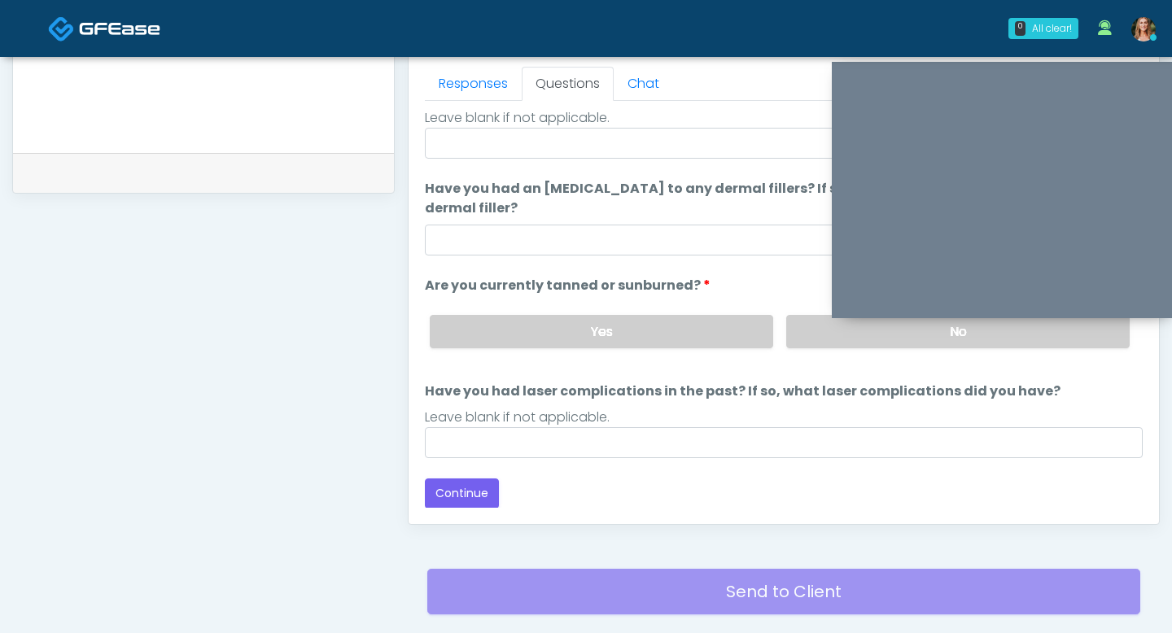
scroll to position [127, 0]
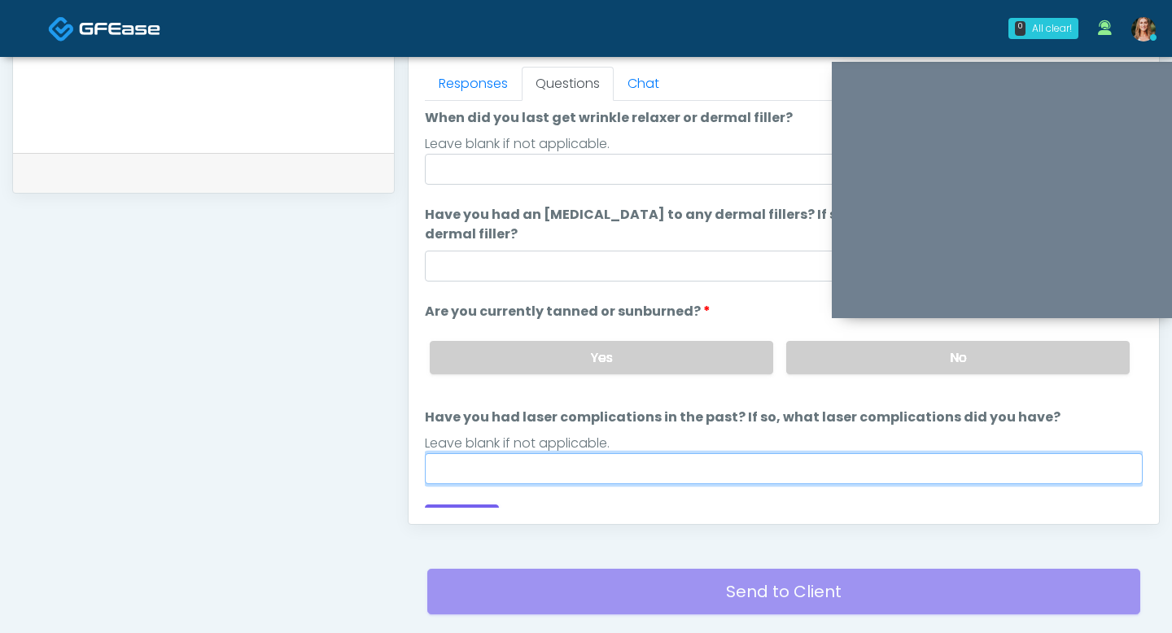
click at [631, 475] on input "Have you had laser complications in the past? If so, what laser complications d…" at bounding box center [784, 468] width 718 height 31
type input "**"
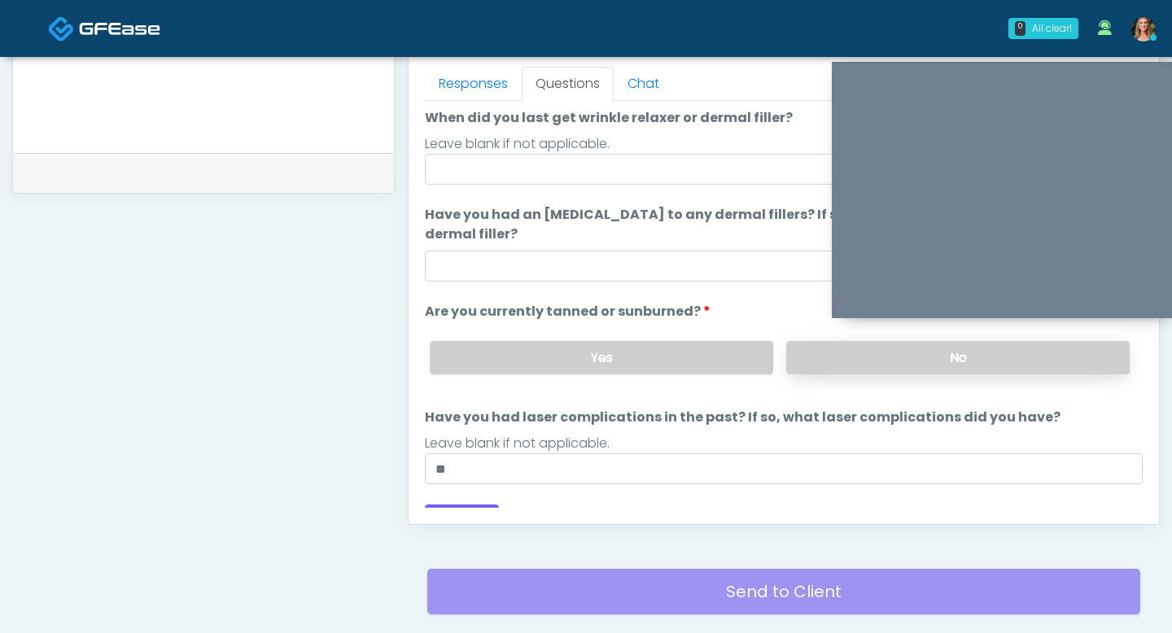
click at [830, 360] on label "No" at bounding box center [957, 357] width 343 height 33
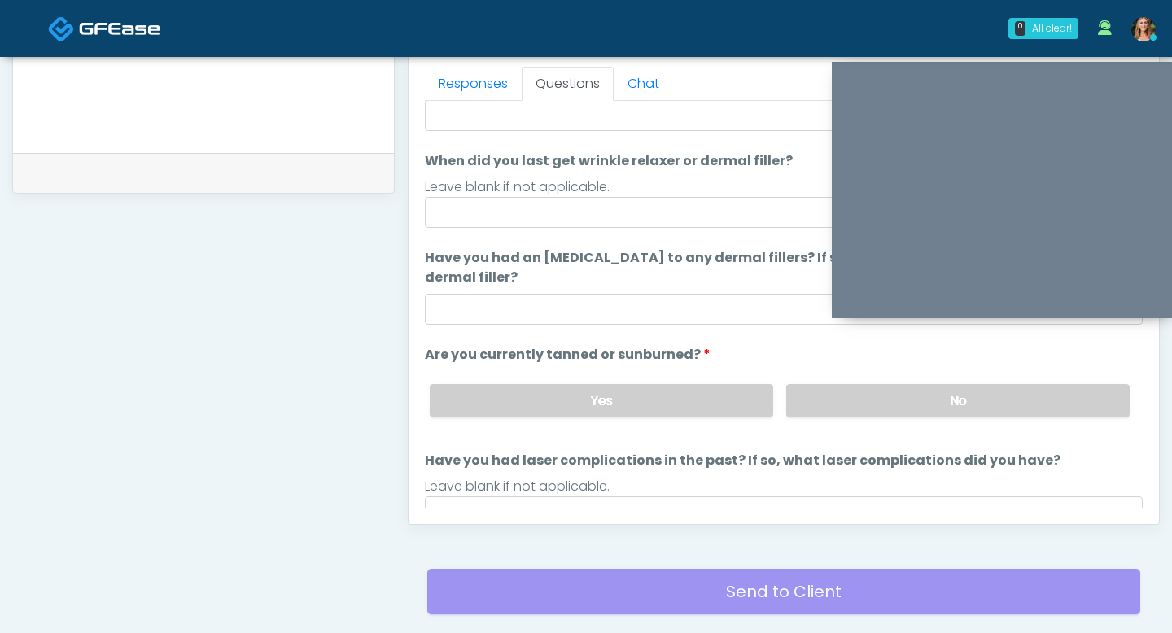
scroll to position [79, 0]
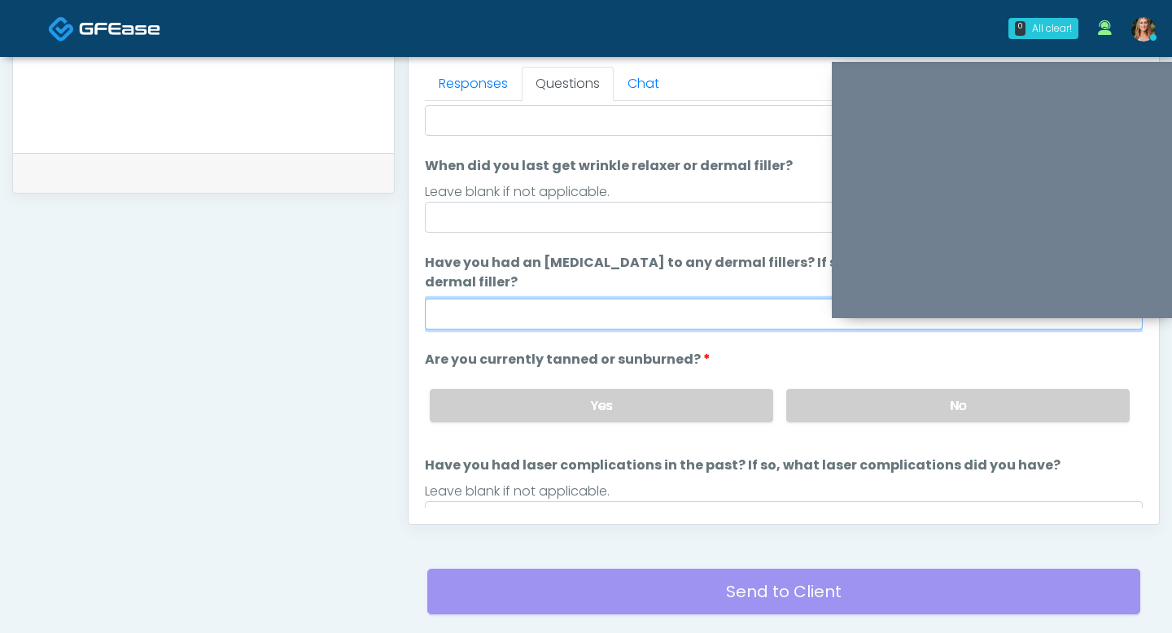
click at [640, 318] on input "Have you had an [MEDICAL_DATA] to any dermal fillers? If so, what was the react…" at bounding box center [784, 314] width 718 height 31
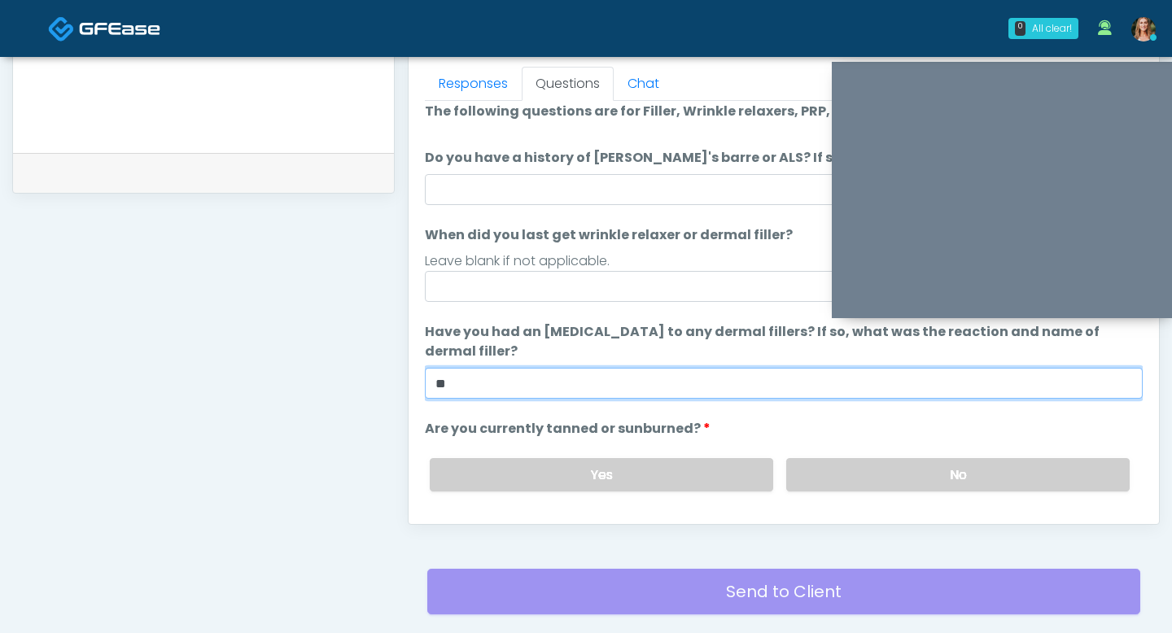
scroll to position [0, 0]
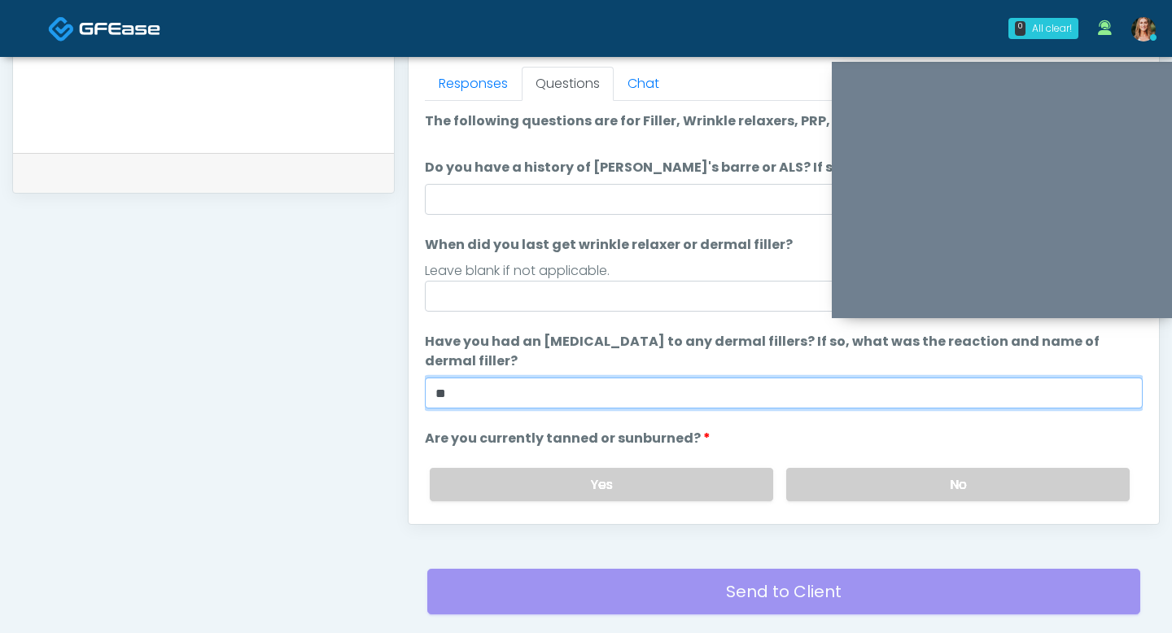
type input "**"
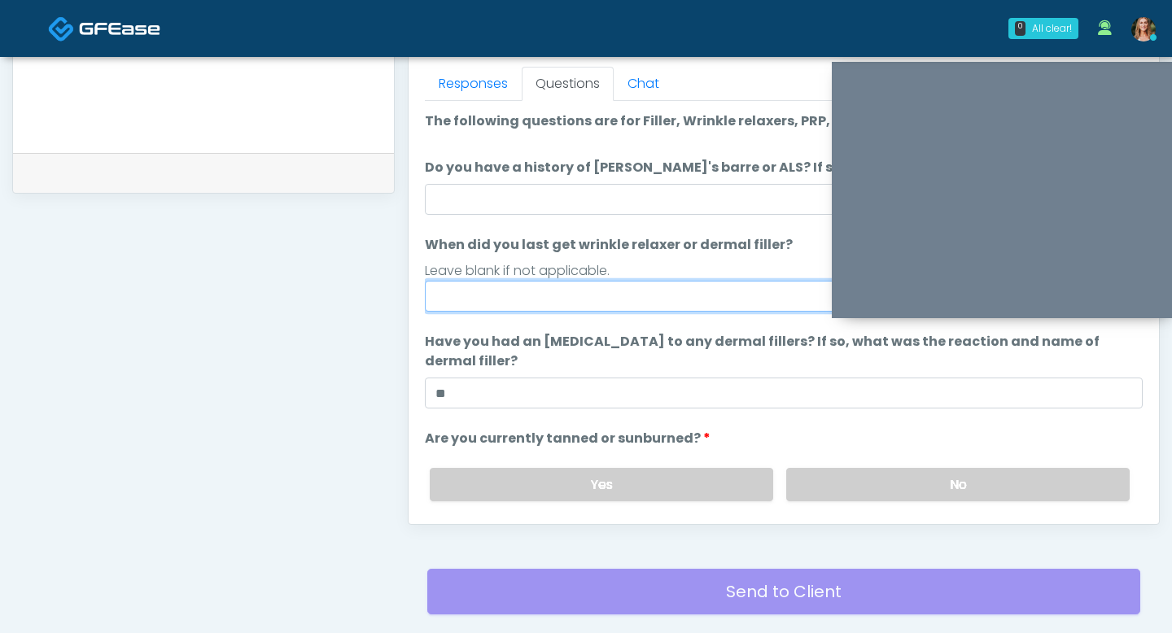
click at [609, 291] on input "When did you last get wrinkle relaxer or dermal filler?" at bounding box center [784, 296] width 718 height 31
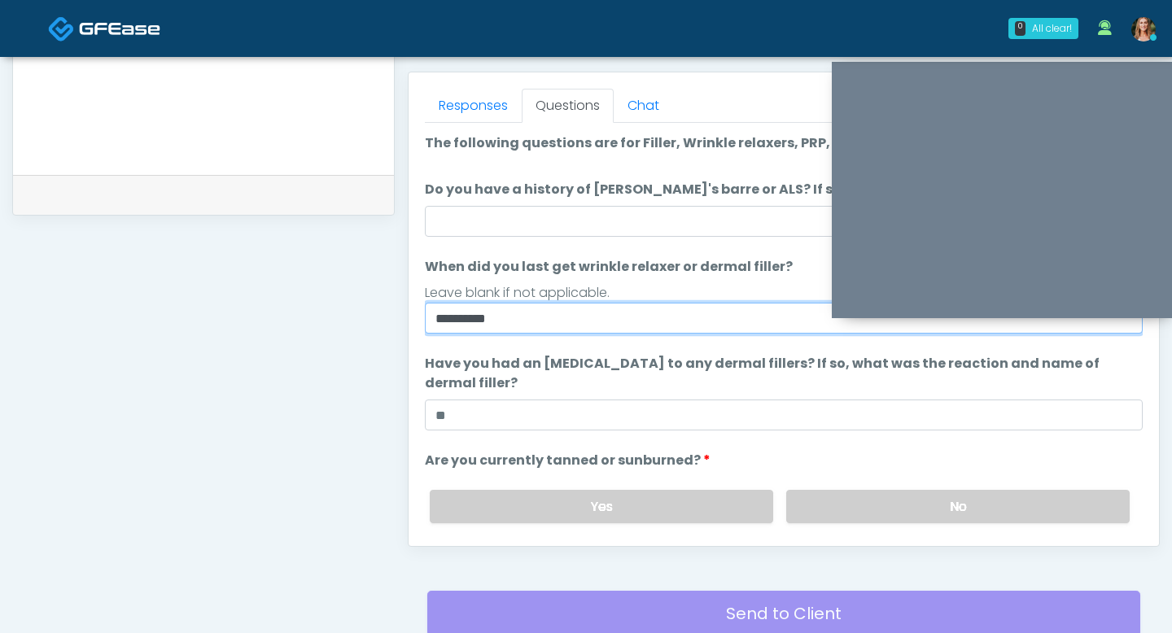
scroll to position [691, 0]
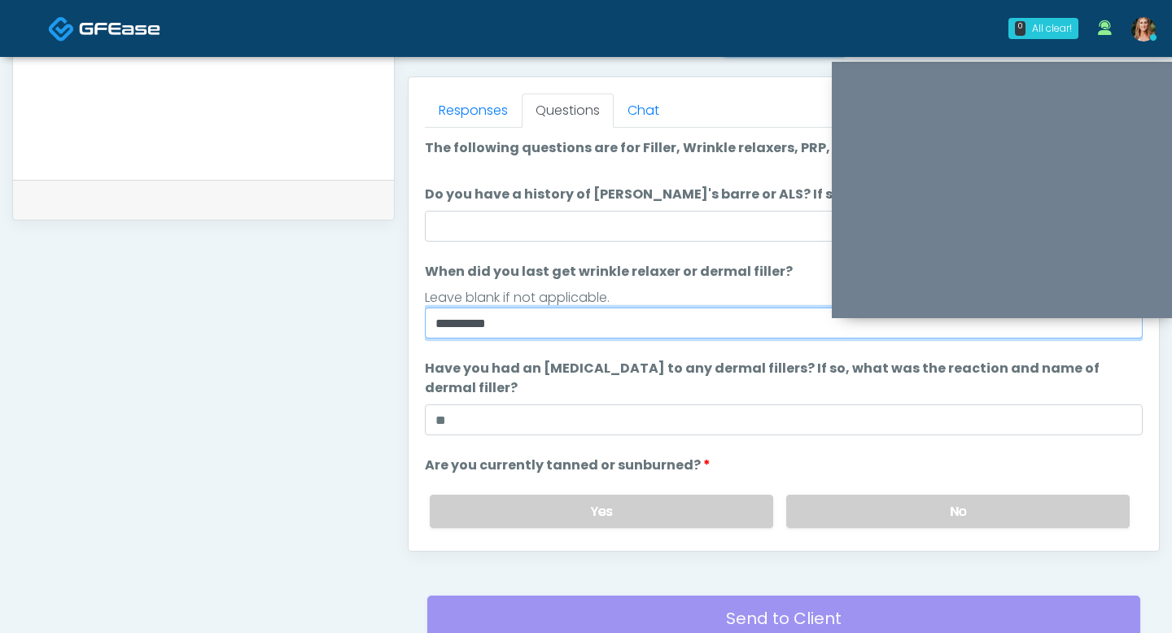
type input "**********"
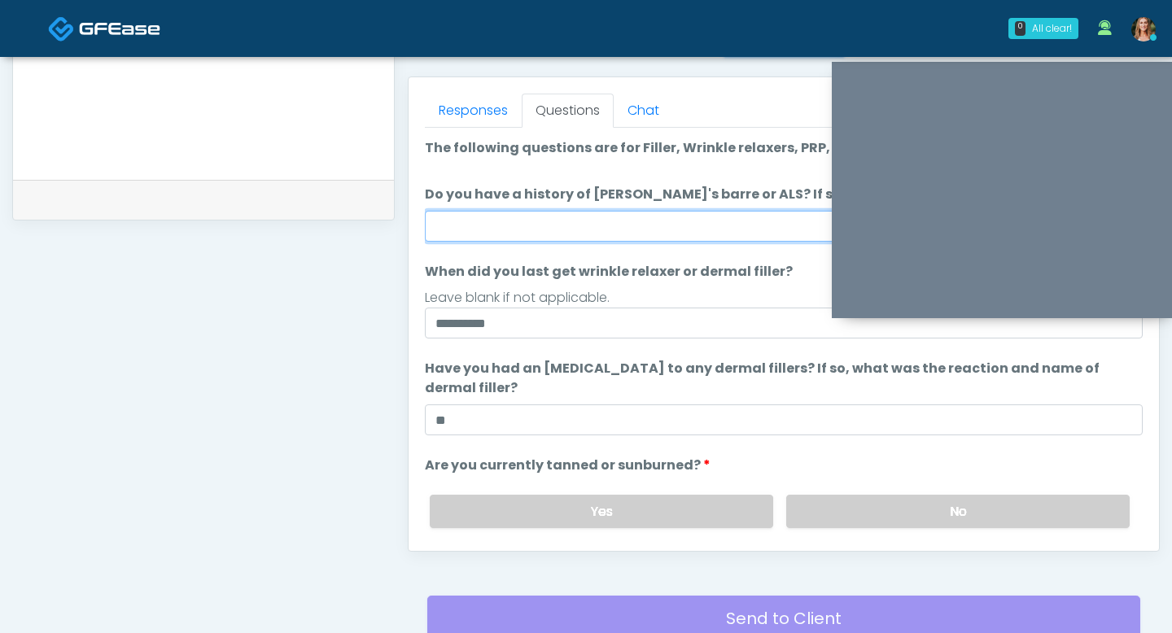
click at [583, 216] on input "Do you have a history of [PERSON_NAME]'s barre or ALS? If so, please provide de…" at bounding box center [784, 226] width 718 height 31
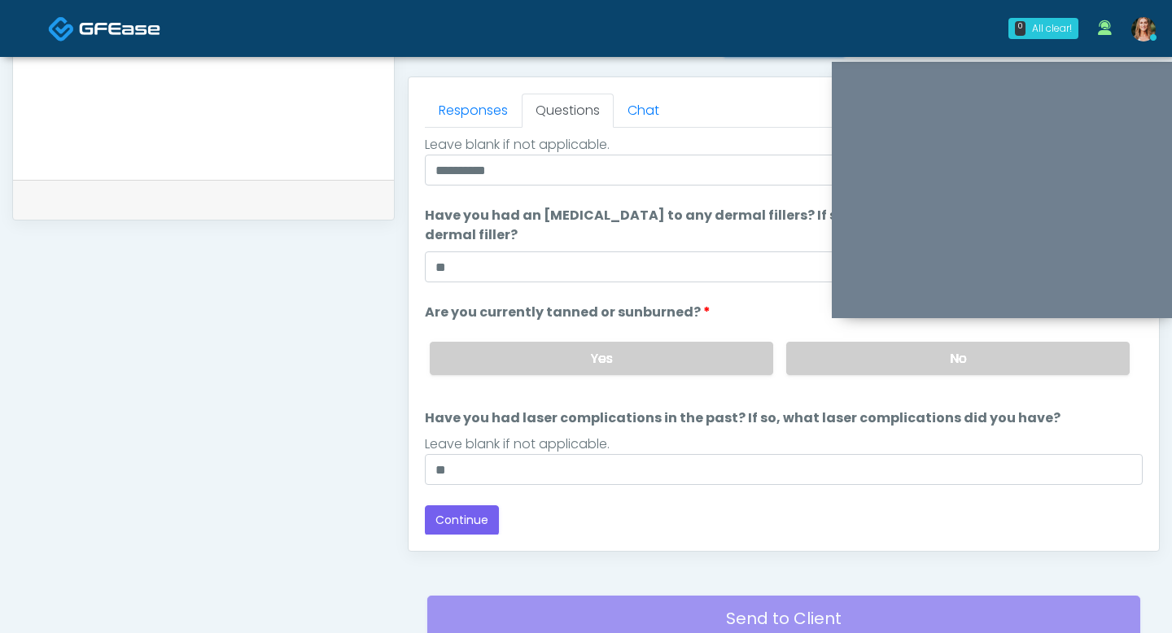
scroll to position [760, 0]
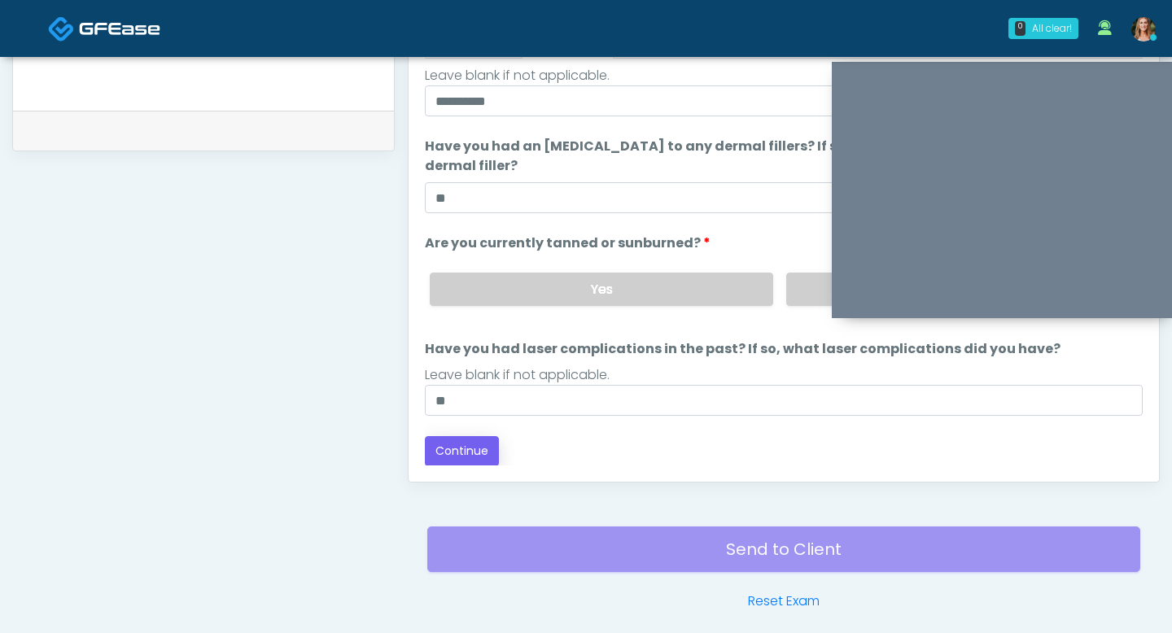
type input "**"
click at [464, 462] on button "Continue" at bounding box center [462, 451] width 74 height 30
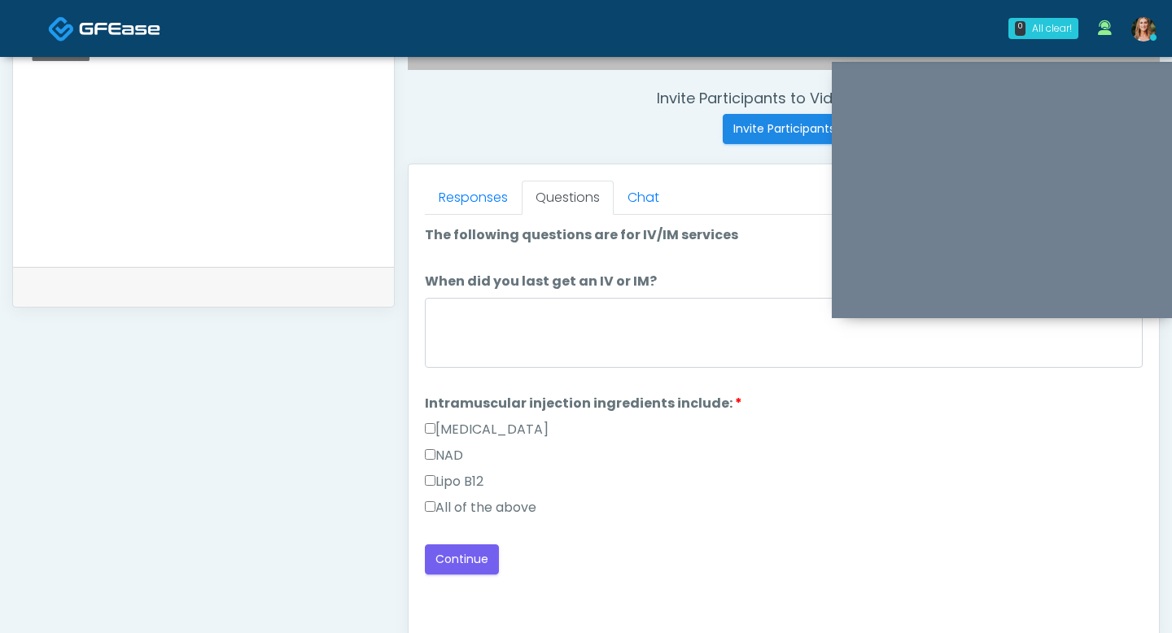
scroll to position [599, 0]
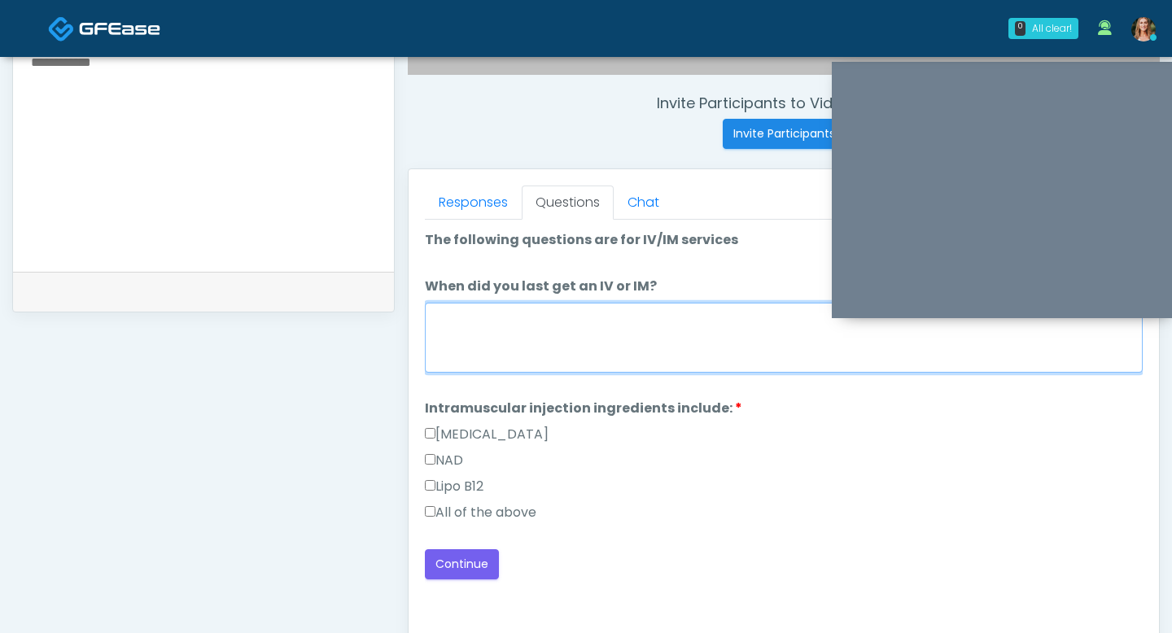
click at [536, 334] on textarea "When did you last get an IV or IM?" at bounding box center [784, 338] width 718 height 70
type textarea "*****"
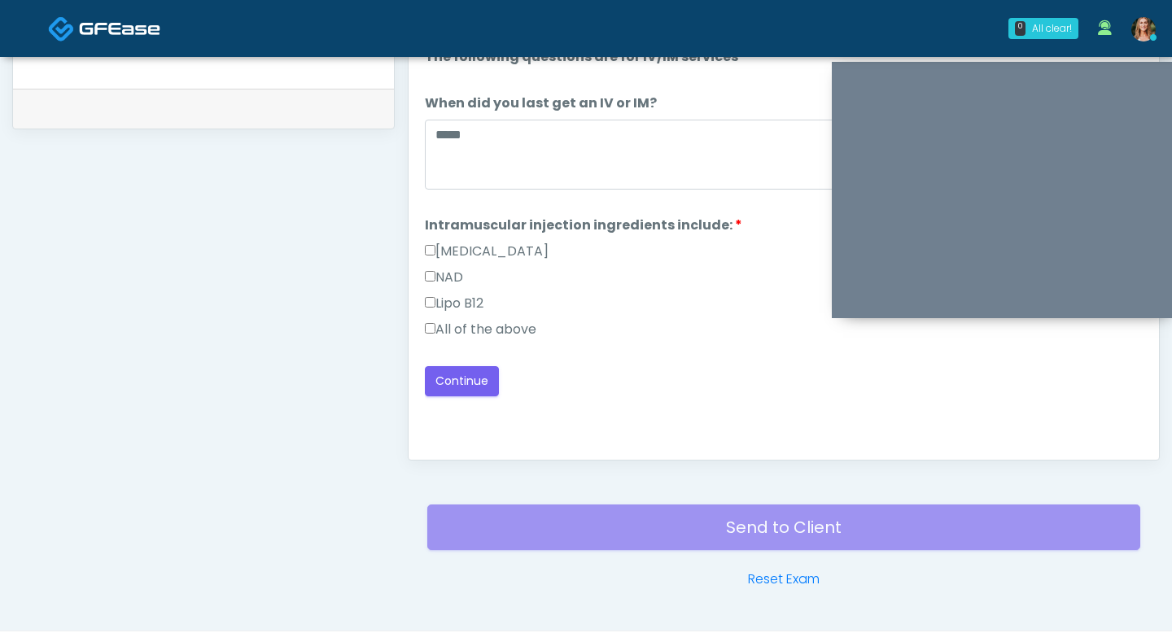
scroll to position [784, 0]
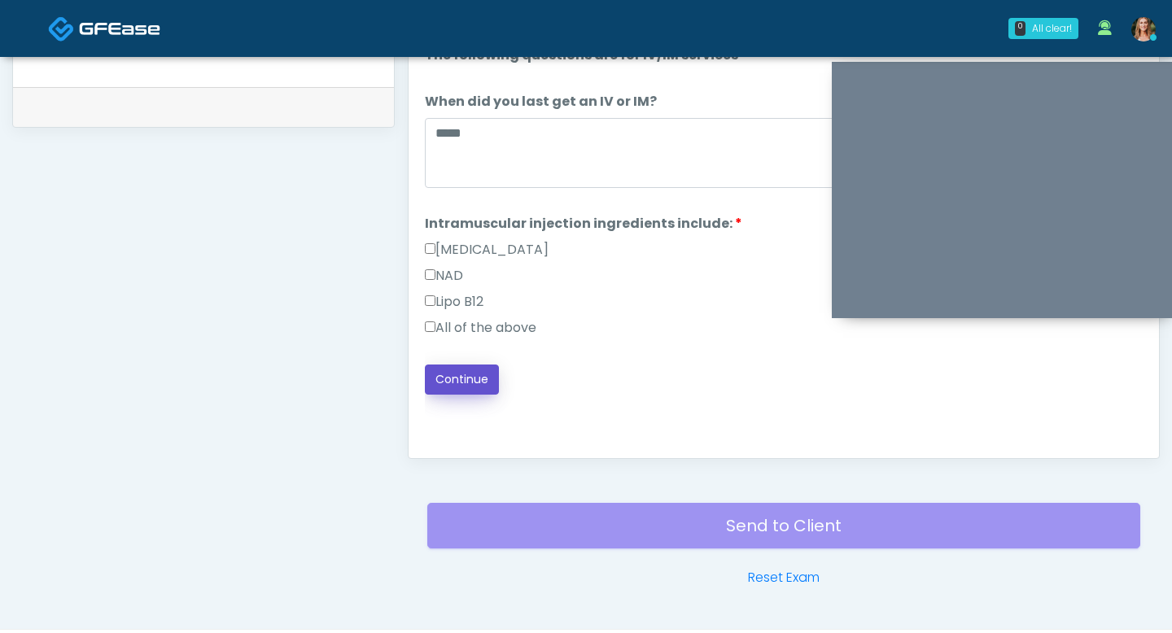
click at [457, 386] on button "Continue" at bounding box center [462, 380] width 74 height 30
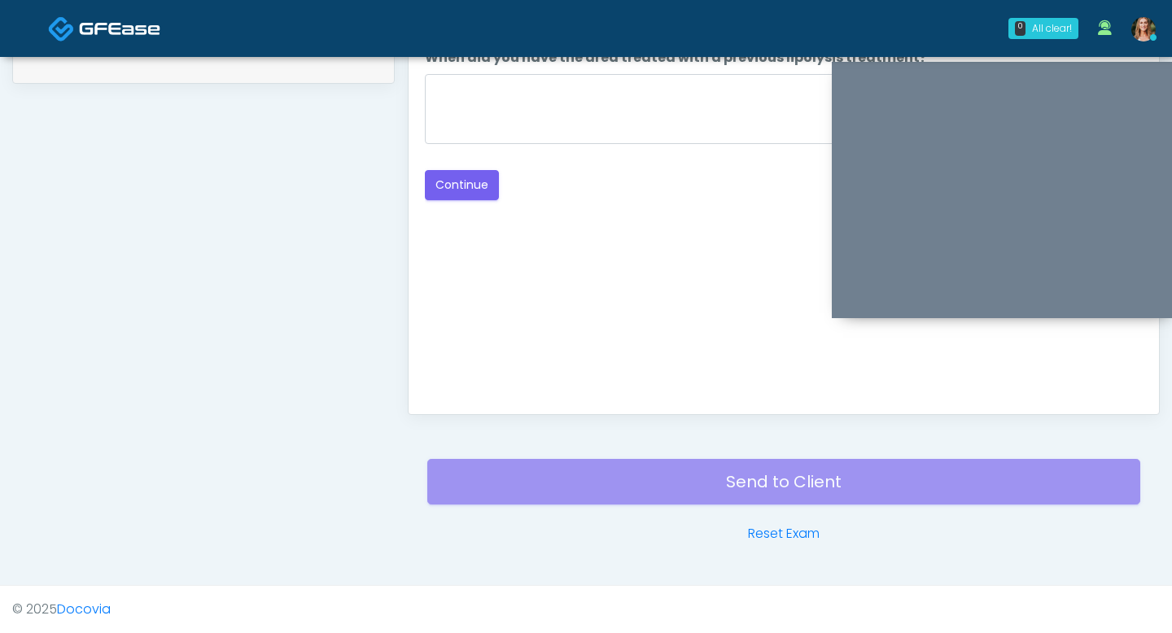
scroll to position [614, 0]
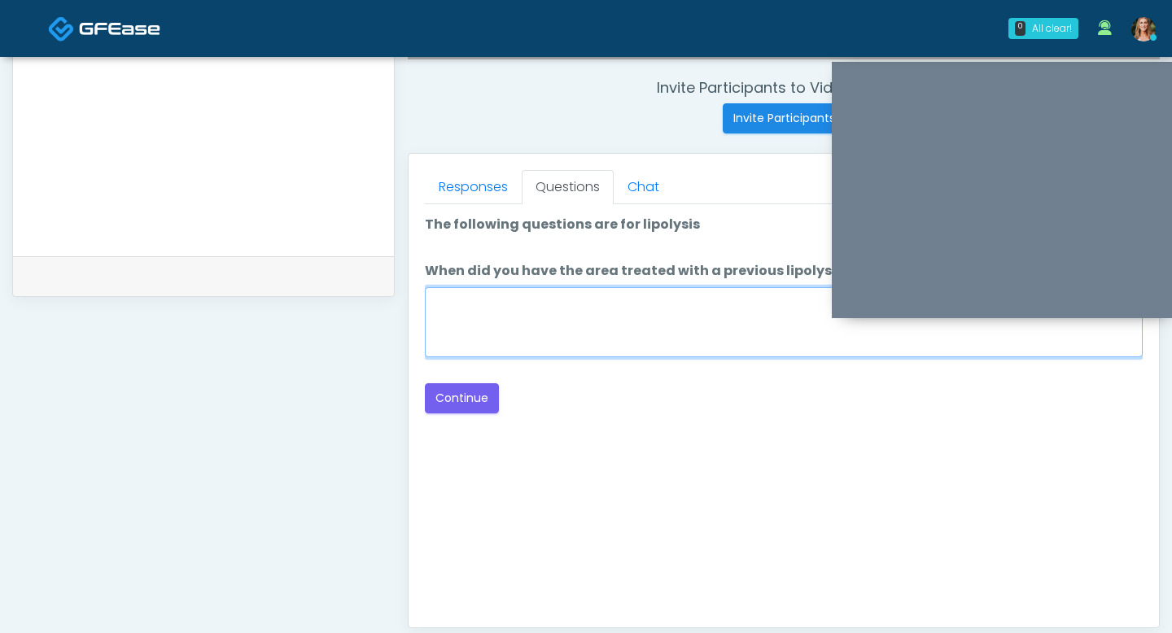
click at [622, 342] on textarea "When did you have the area treated with a previous lipolysis treatment?" at bounding box center [784, 322] width 718 height 70
type textarea "**"
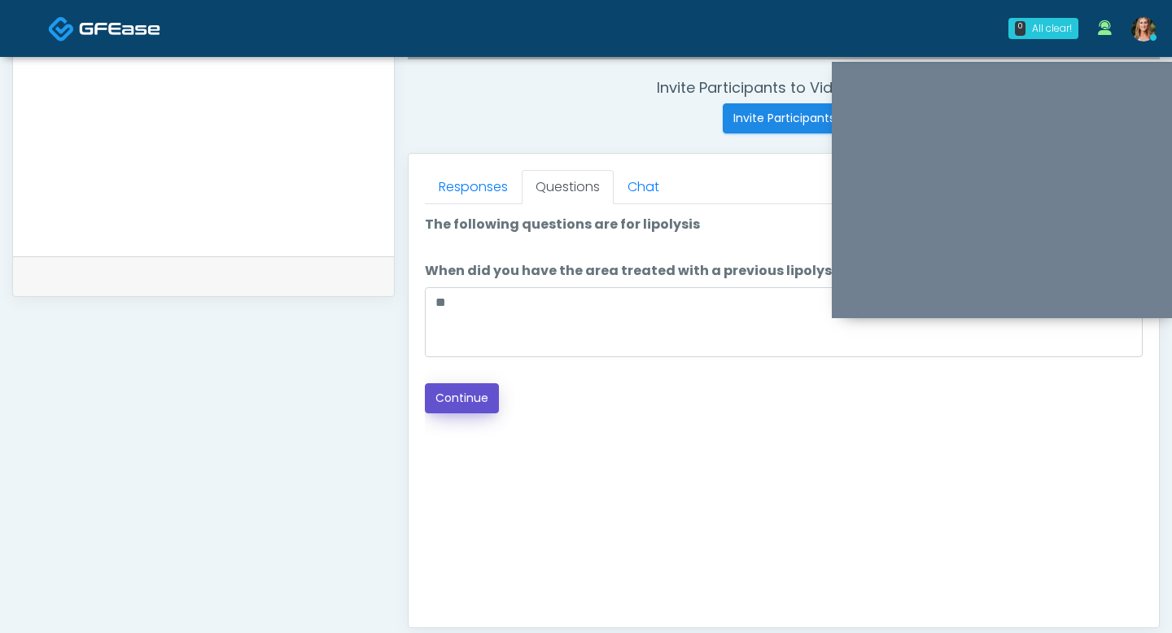
click at [444, 393] on button "Continue" at bounding box center [462, 398] width 74 height 30
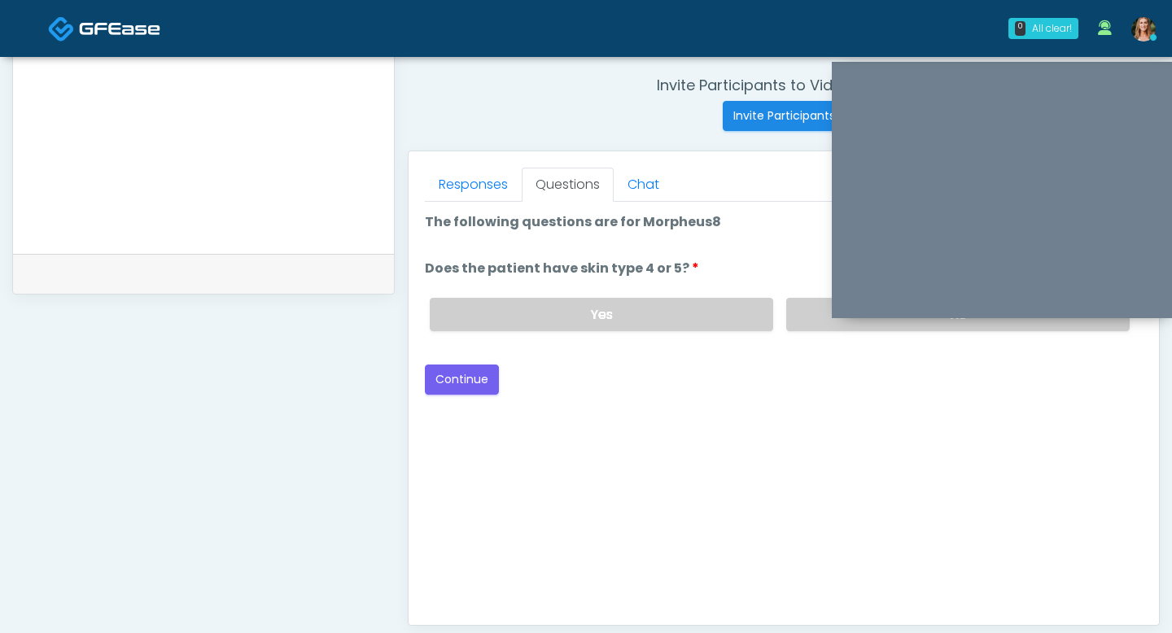
scroll to position [603, 0]
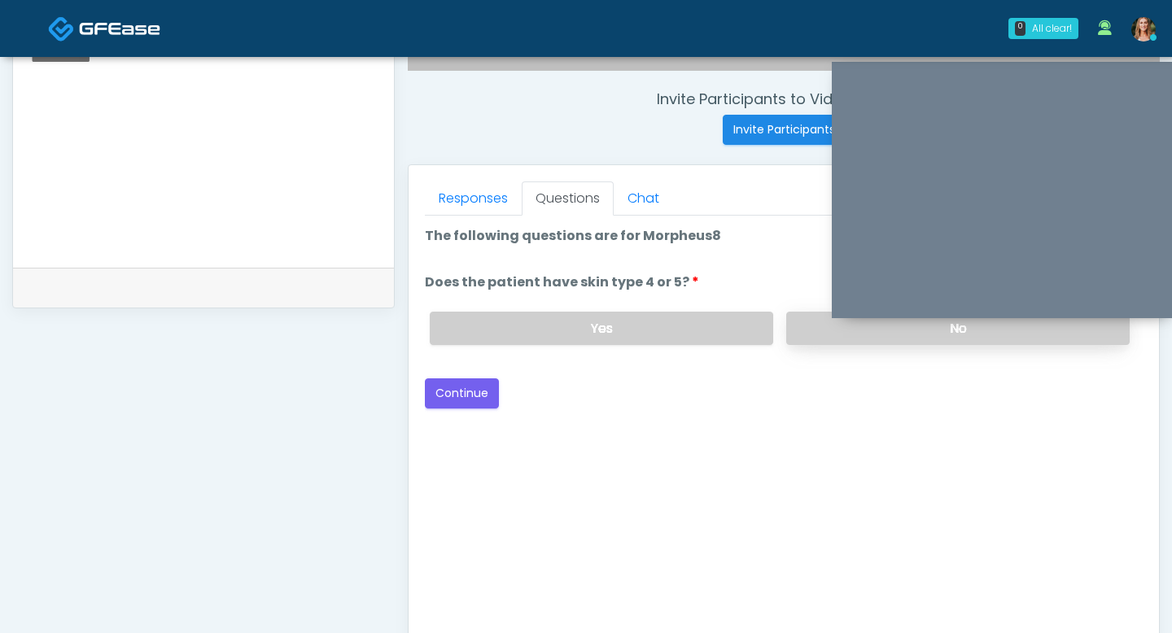
click at [806, 333] on label "No" at bounding box center [957, 328] width 343 height 33
click at [480, 388] on button "Continue" at bounding box center [462, 393] width 74 height 30
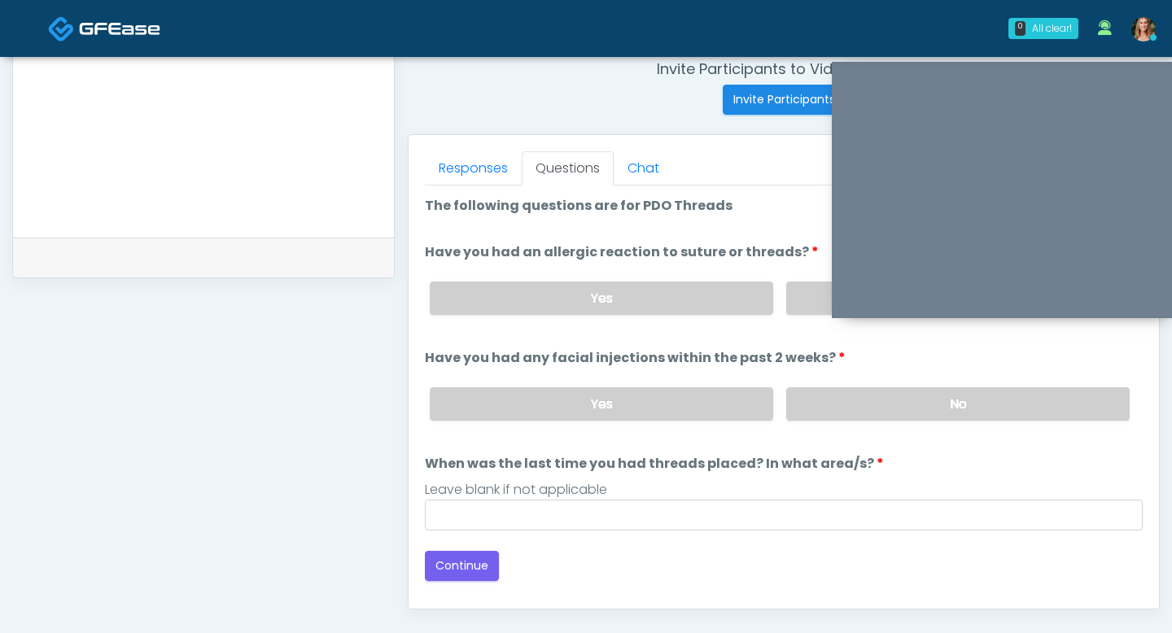
scroll to position [596, 0]
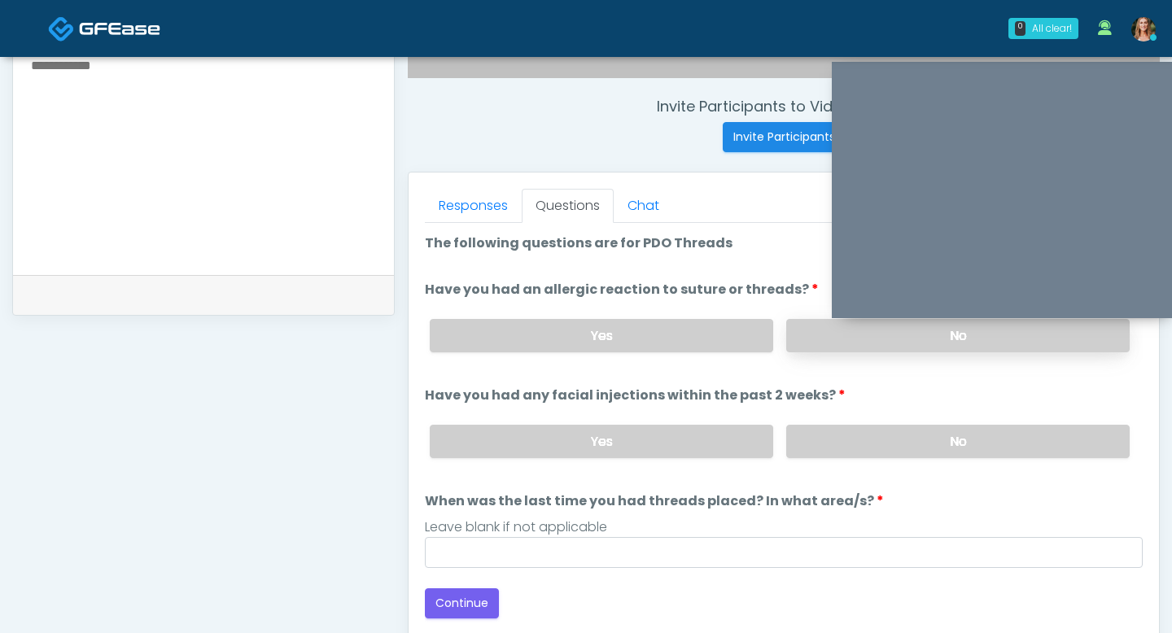
click at [801, 343] on label "No" at bounding box center [957, 335] width 343 height 33
click at [833, 434] on label "No" at bounding box center [957, 441] width 343 height 33
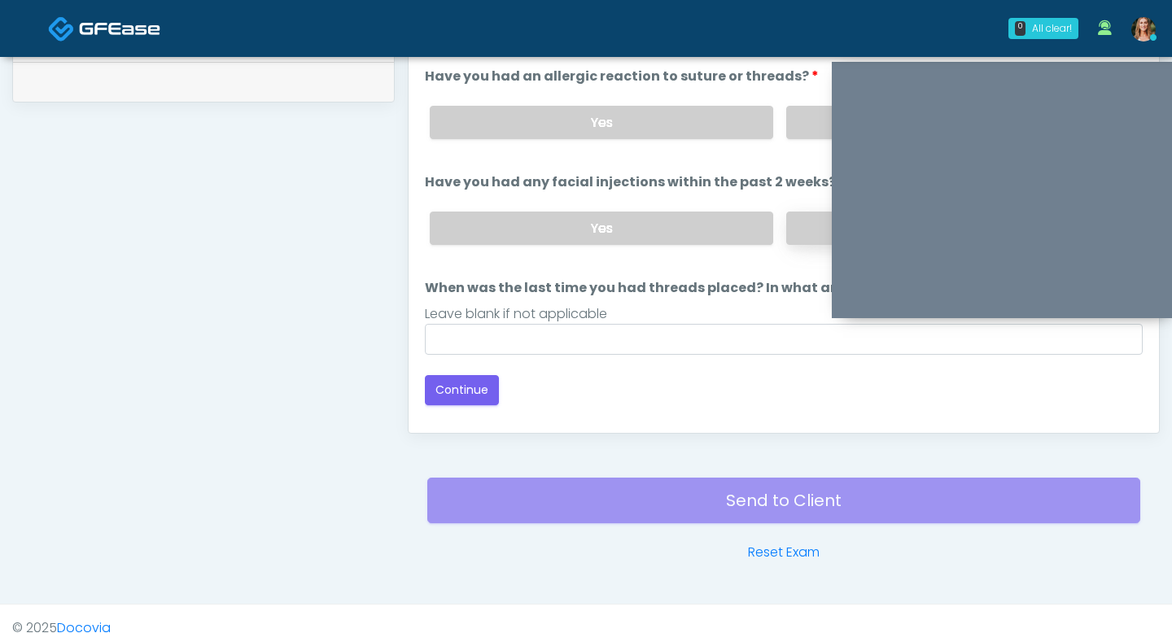
scroll to position [817, 0]
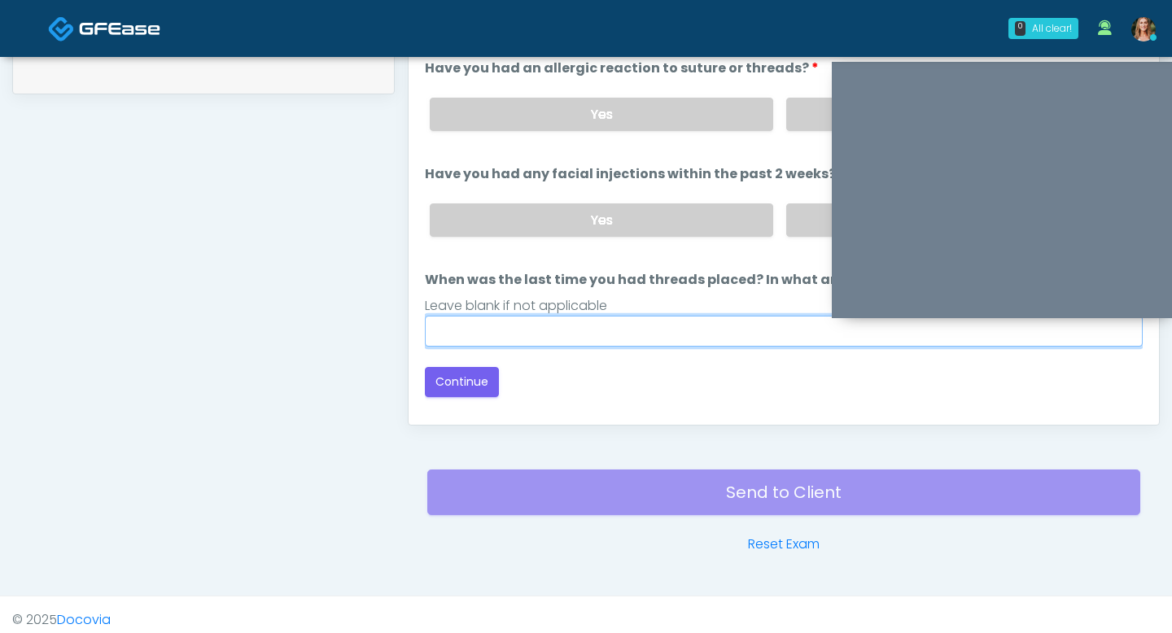
click at [529, 328] on input "When was the last time you had threads placed? In what area/s?" at bounding box center [784, 331] width 718 height 31
type input "***"
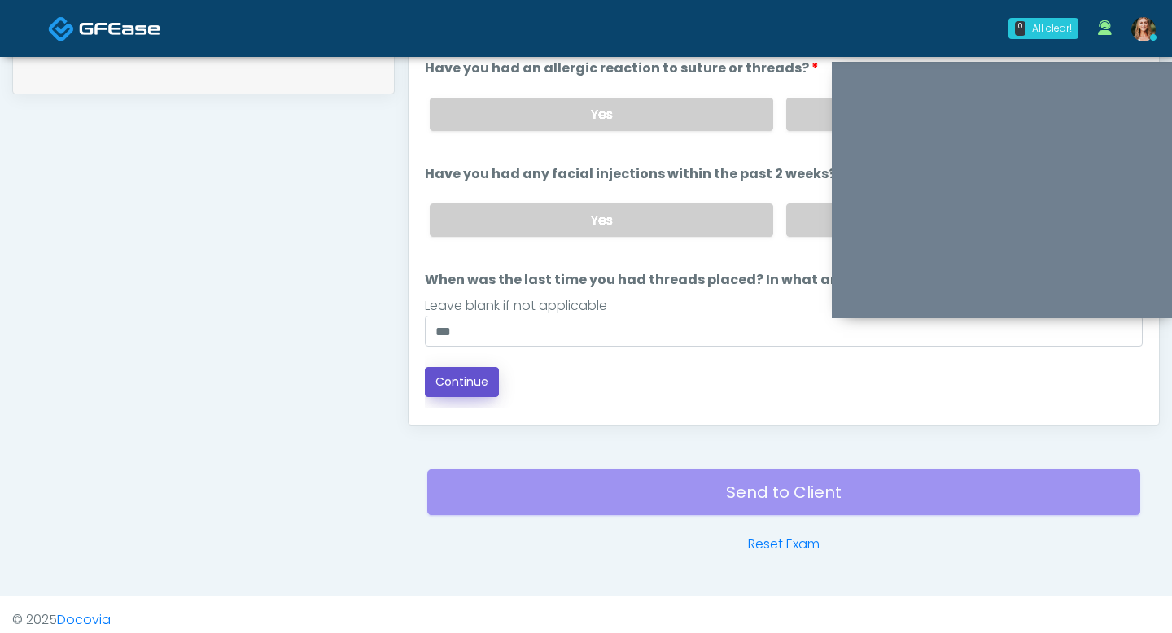
click at [436, 382] on button "Continue" at bounding box center [462, 382] width 74 height 30
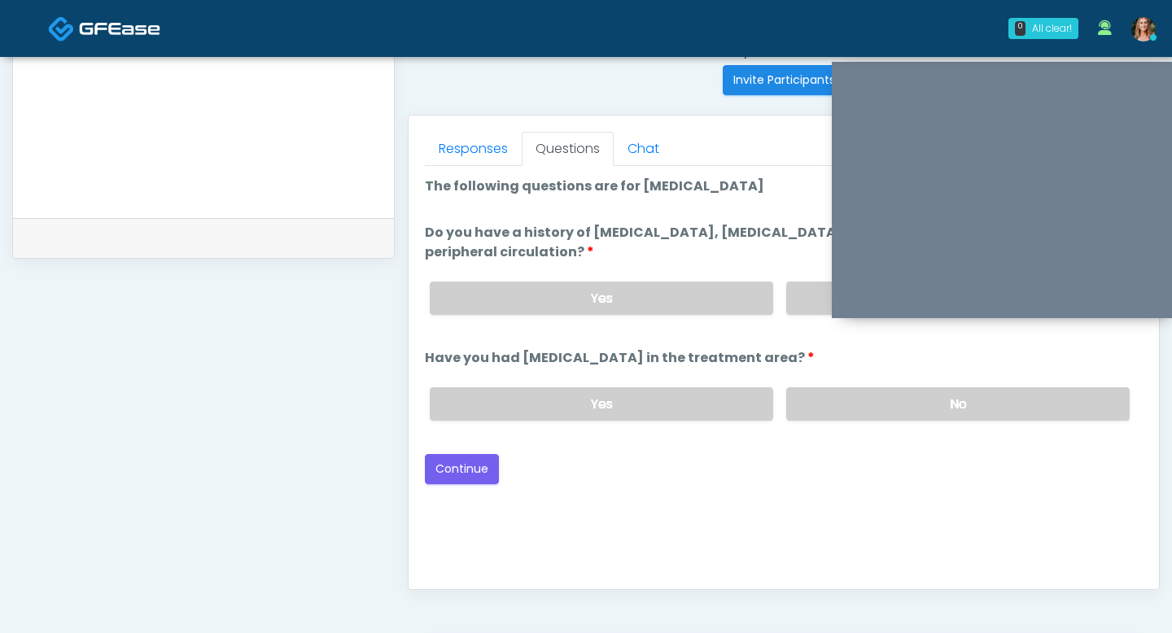
scroll to position [620, 0]
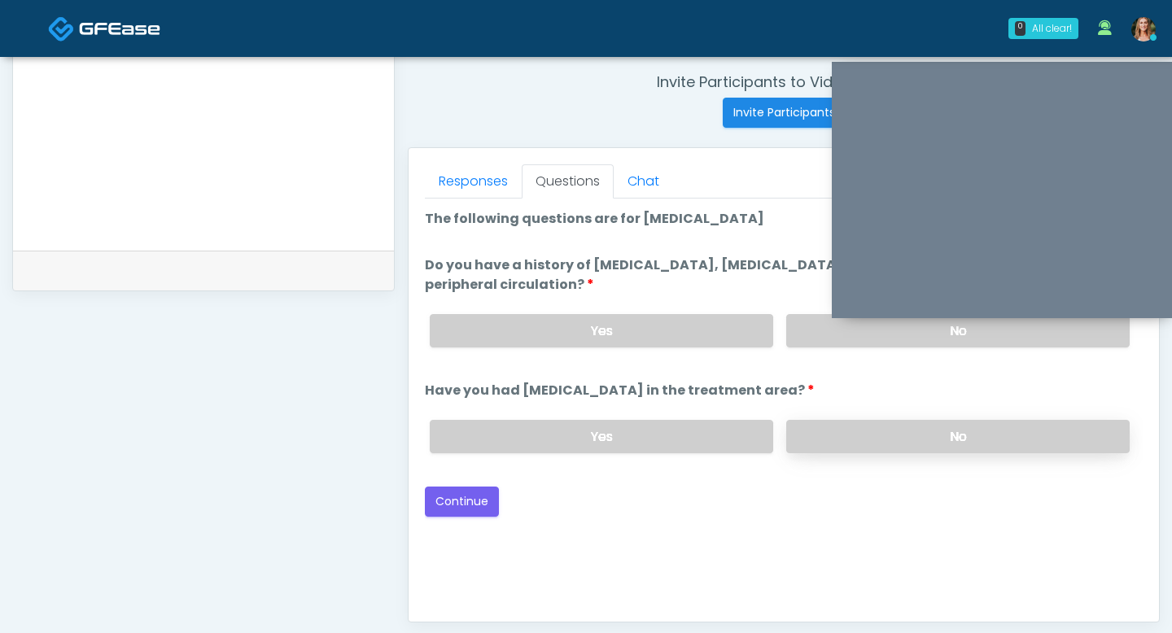
click at [824, 430] on label "No" at bounding box center [957, 436] width 343 height 33
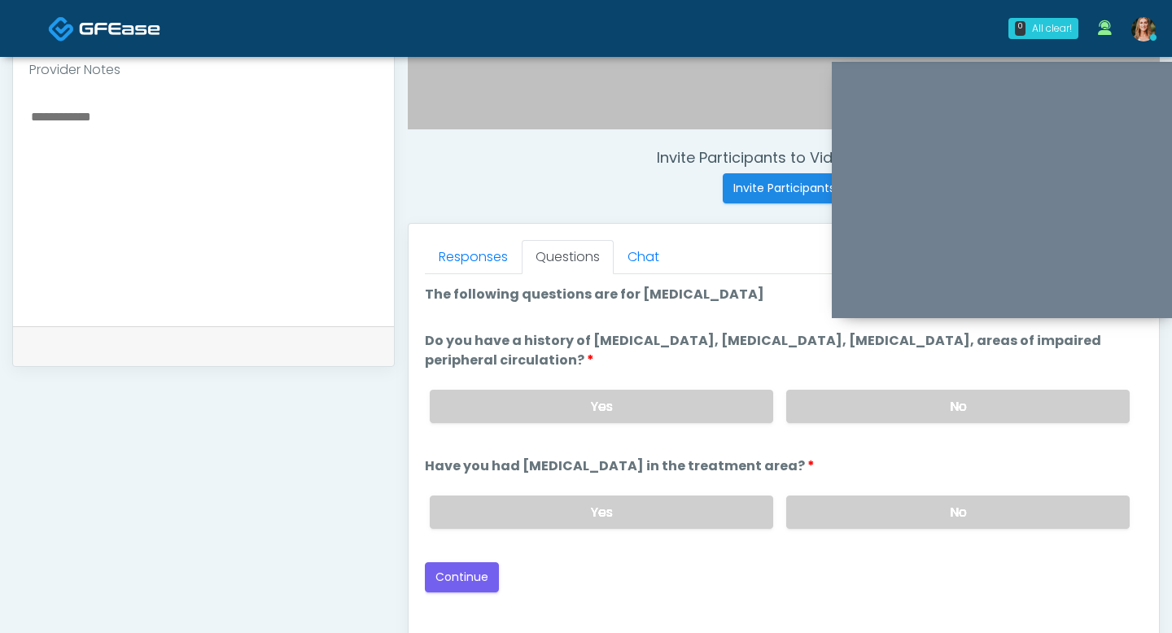
scroll to position [533, 0]
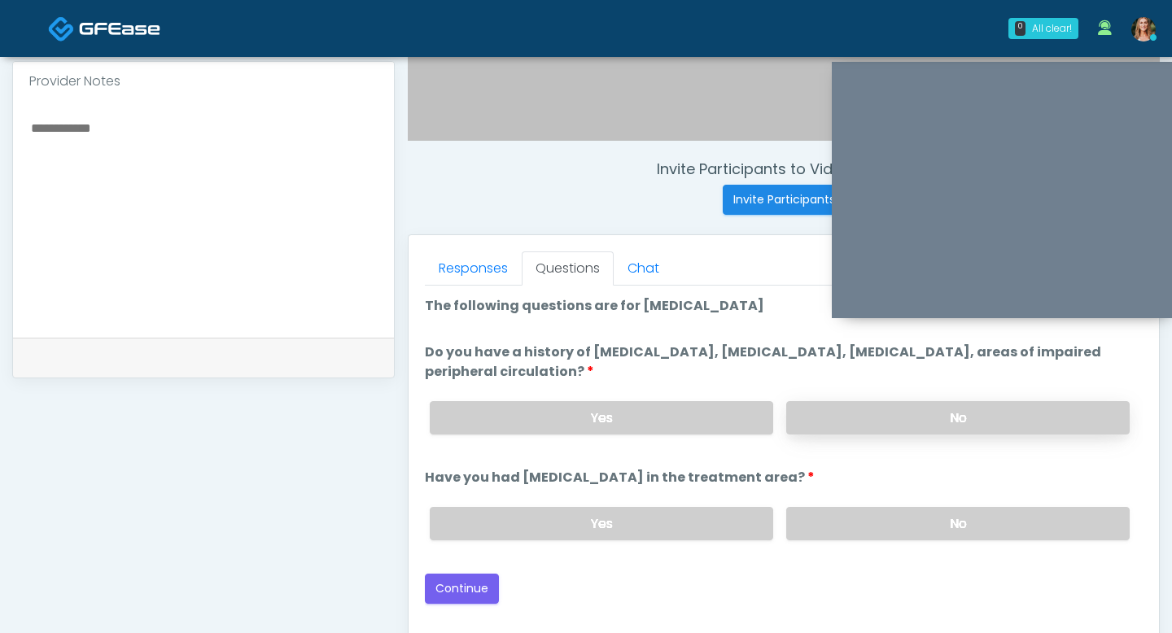
click at [810, 413] on label "No" at bounding box center [957, 417] width 343 height 33
click at [468, 582] on button "Continue" at bounding box center [462, 589] width 74 height 30
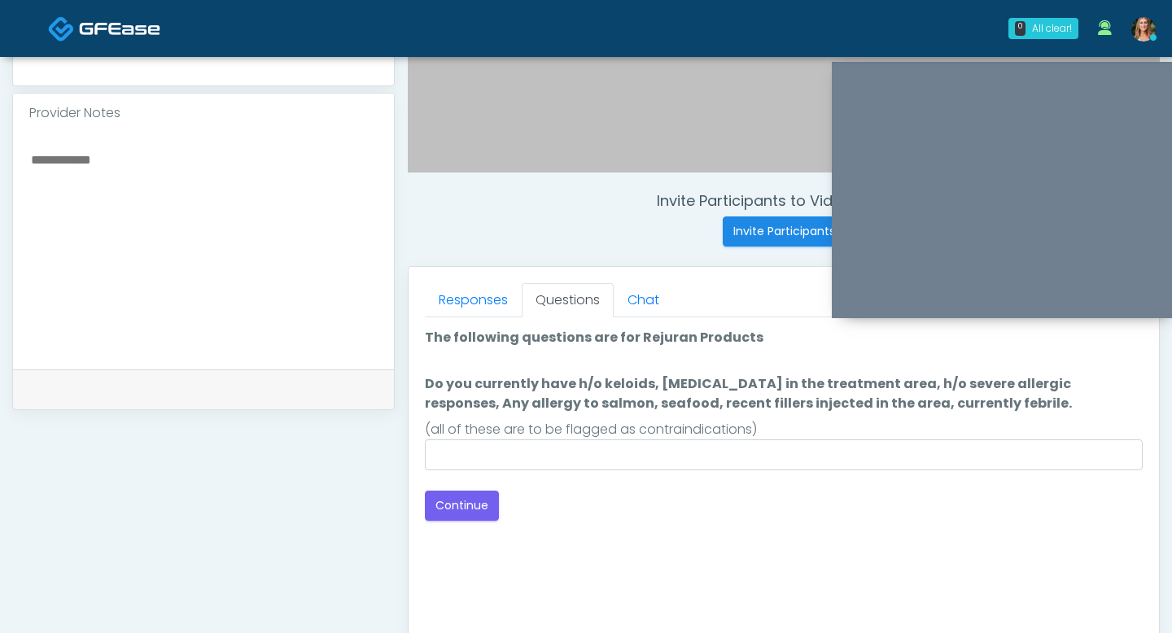
scroll to position [496, 0]
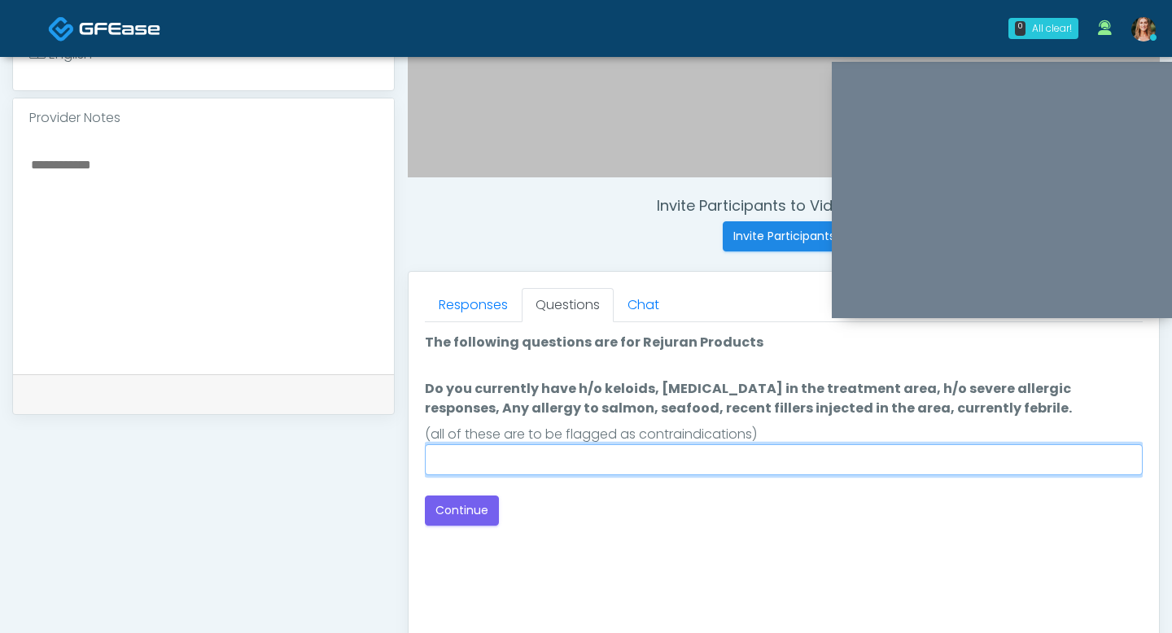
click at [462, 450] on input "Do you currently have h/o keloids, skin infection in the treatment area, h/o se…" at bounding box center [784, 459] width 718 height 31
type input "**"
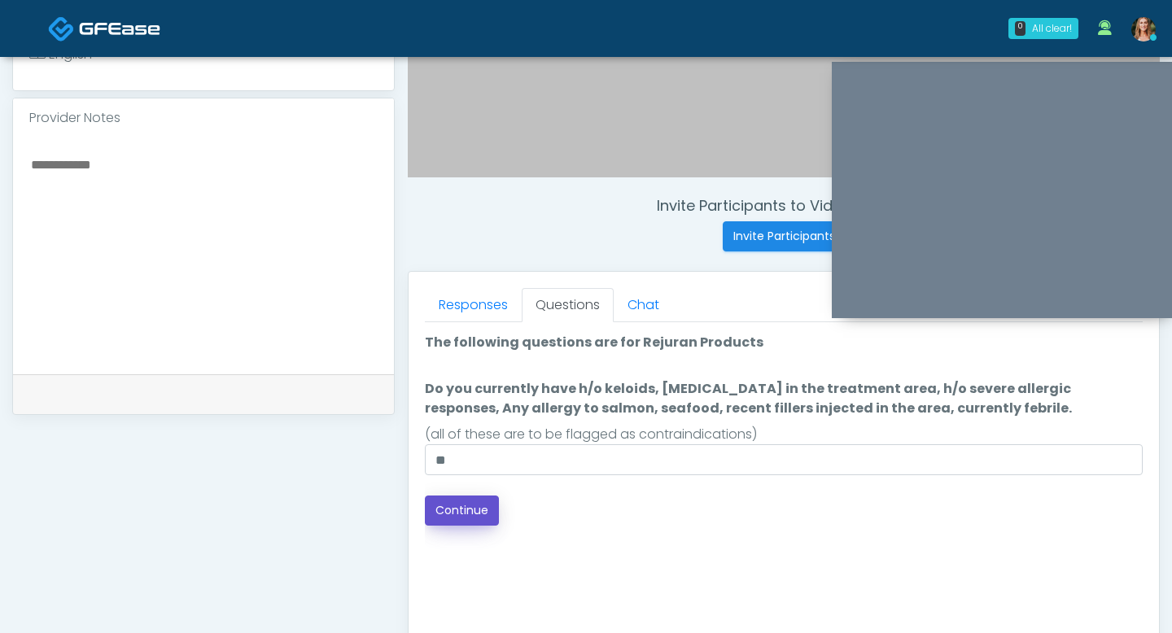
click at [457, 507] on button "Continue" at bounding box center [462, 511] width 74 height 30
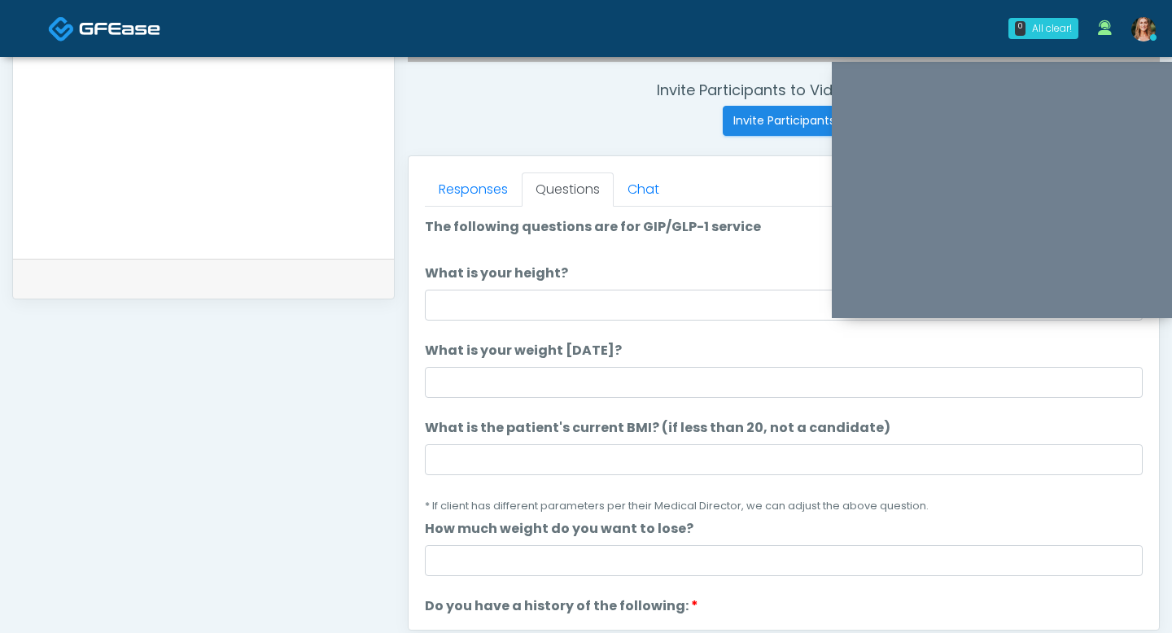
scroll to position [600, 0]
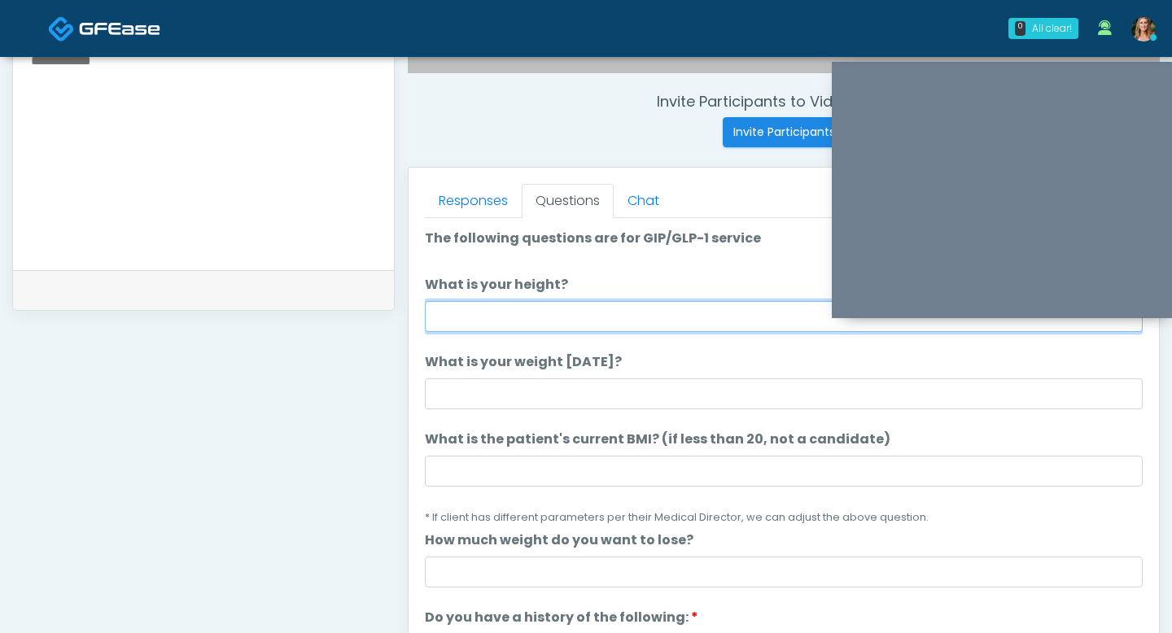
click at [527, 312] on input "What is your height?" at bounding box center [784, 316] width 718 height 31
type input "***"
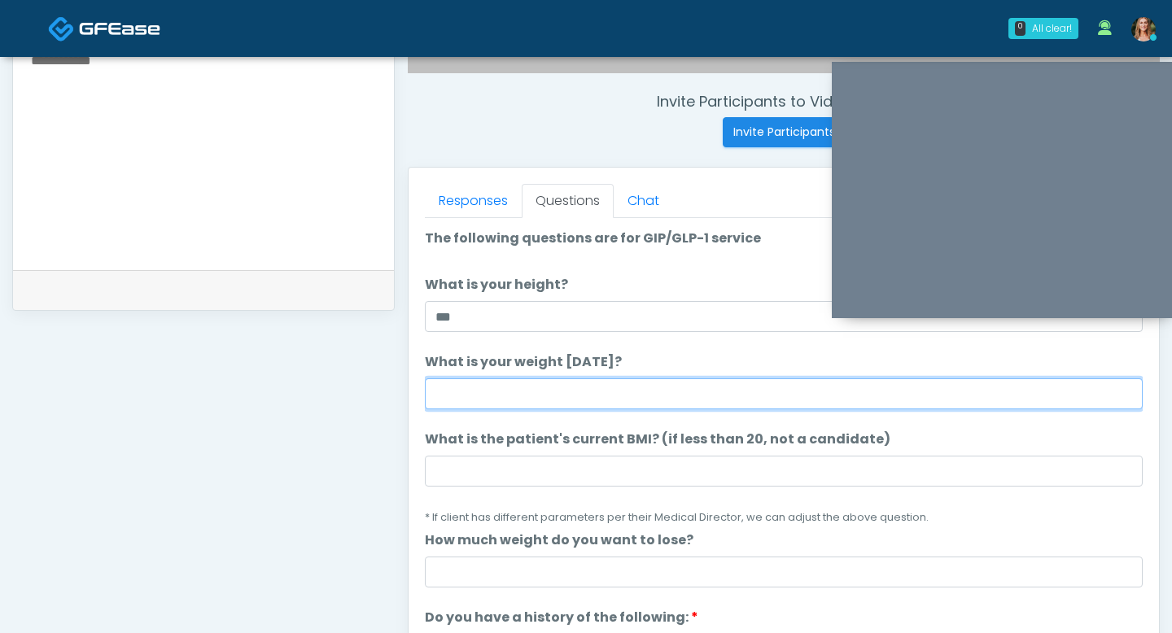
click at [507, 394] on input "What is your weight today?" at bounding box center [784, 393] width 718 height 31
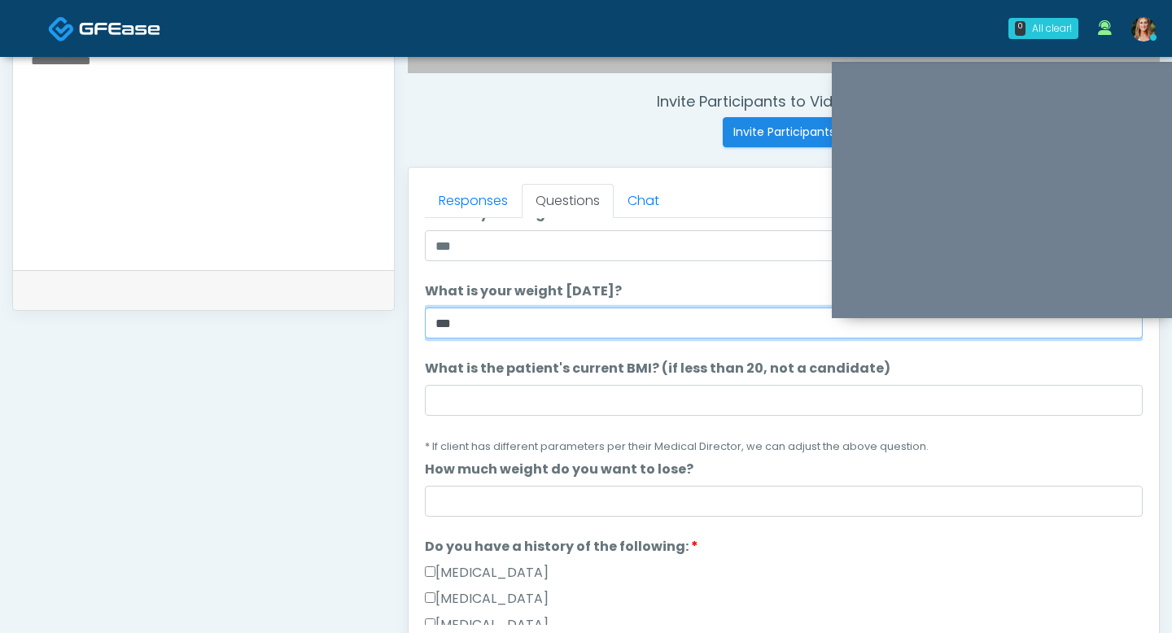
scroll to position [76, 0]
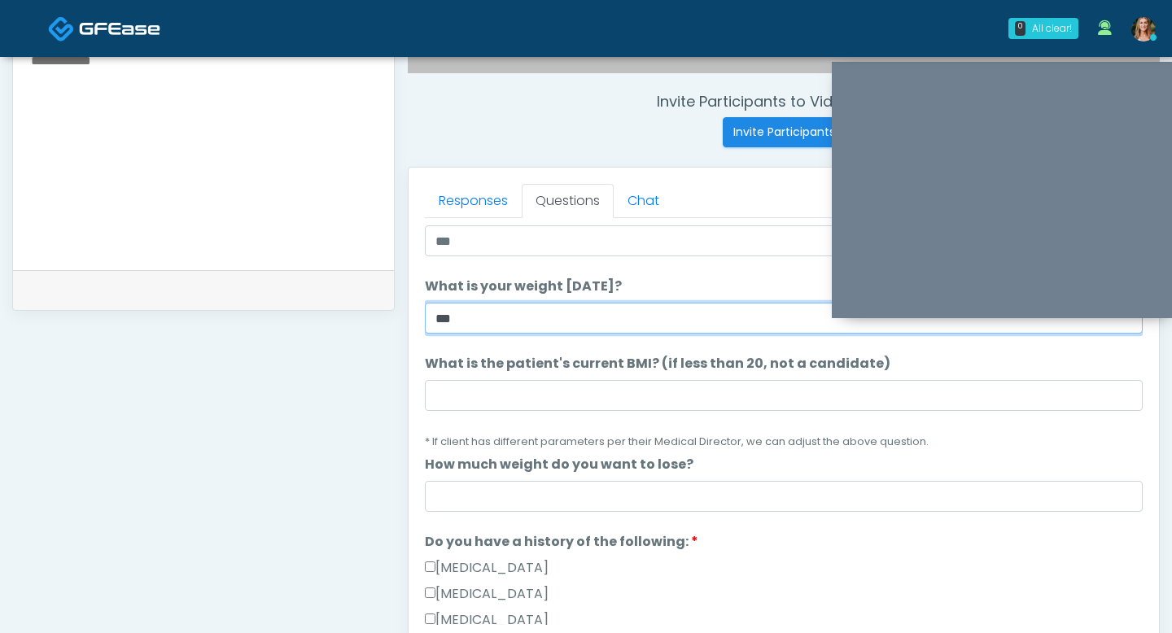
type input "***"
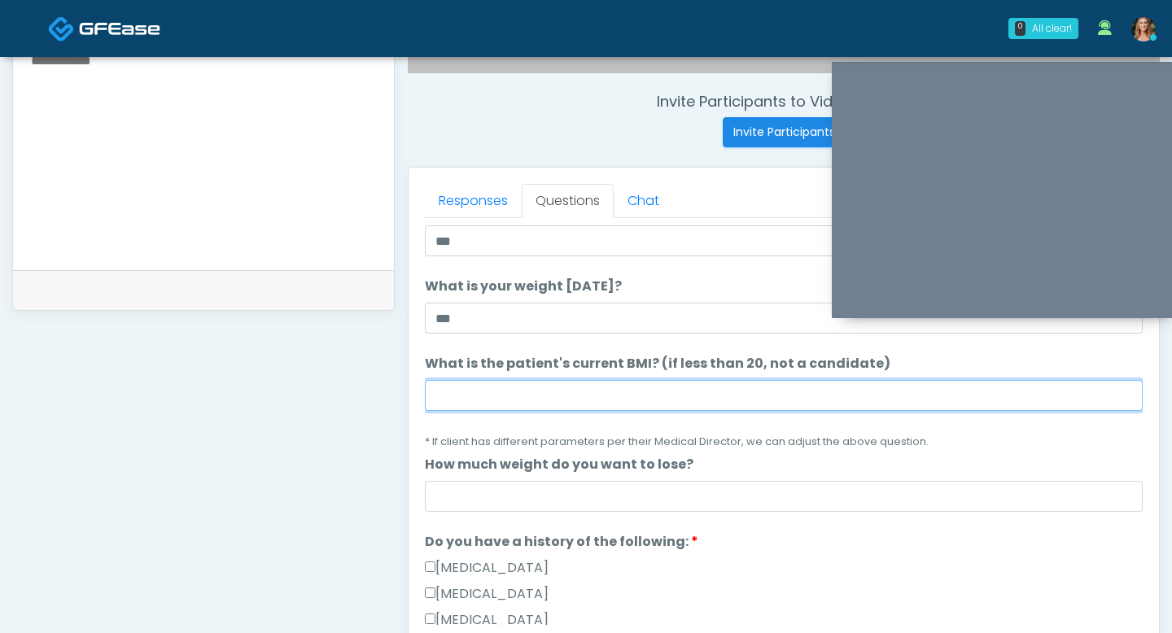
click at [557, 400] on input "What is the patient's current BMI? (if less than 20, not a candidate)" at bounding box center [784, 395] width 718 height 31
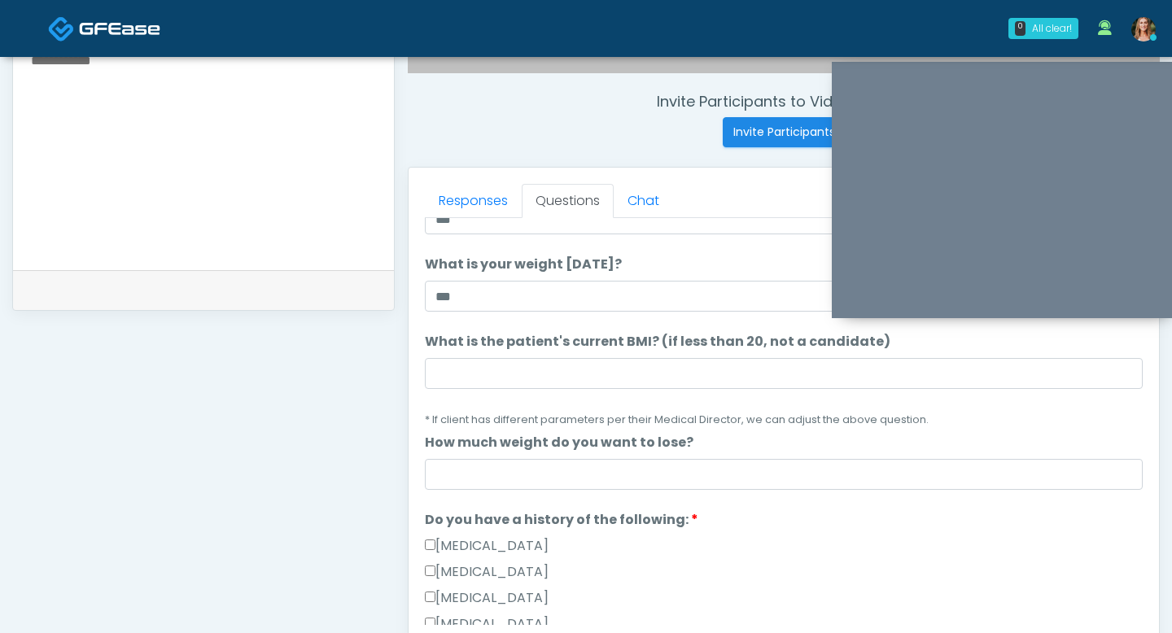
scroll to position [146, 0]
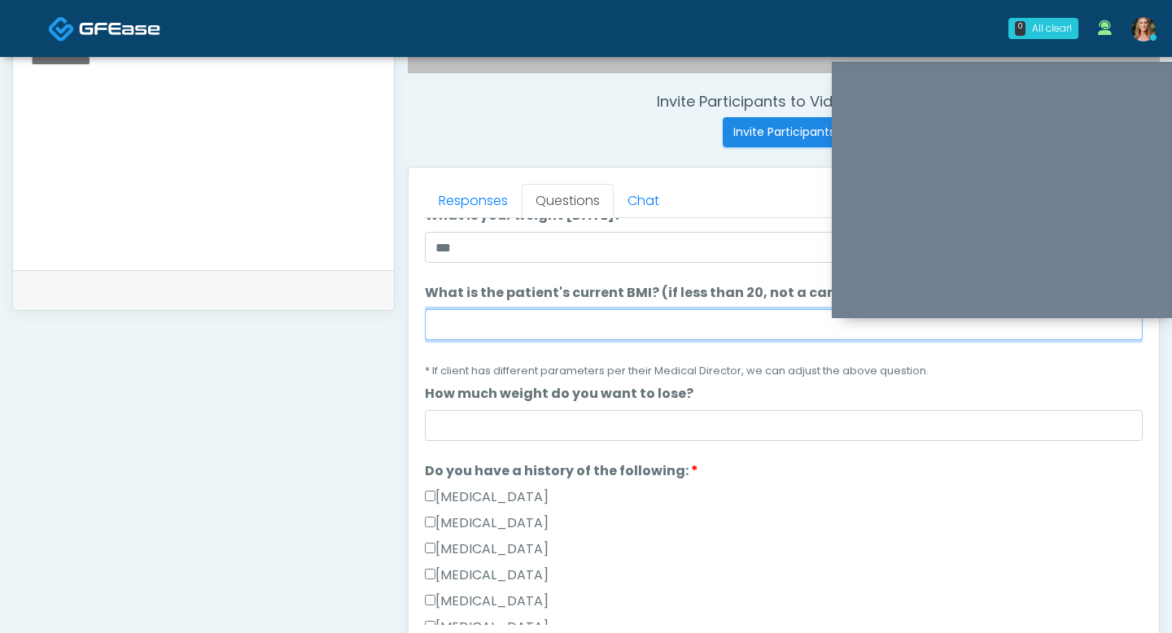
click at [439, 315] on input "What is the patient's current BMI? (if less than 20, not a candidate)" at bounding box center [784, 324] width 718 height 31
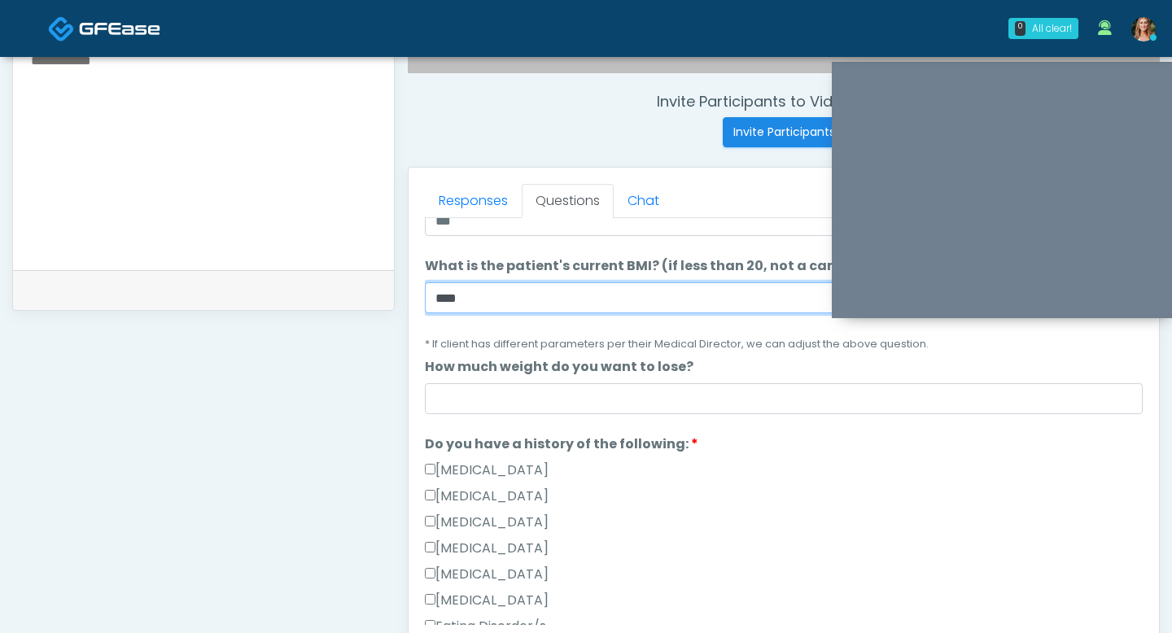
scroll to position [185, 0]
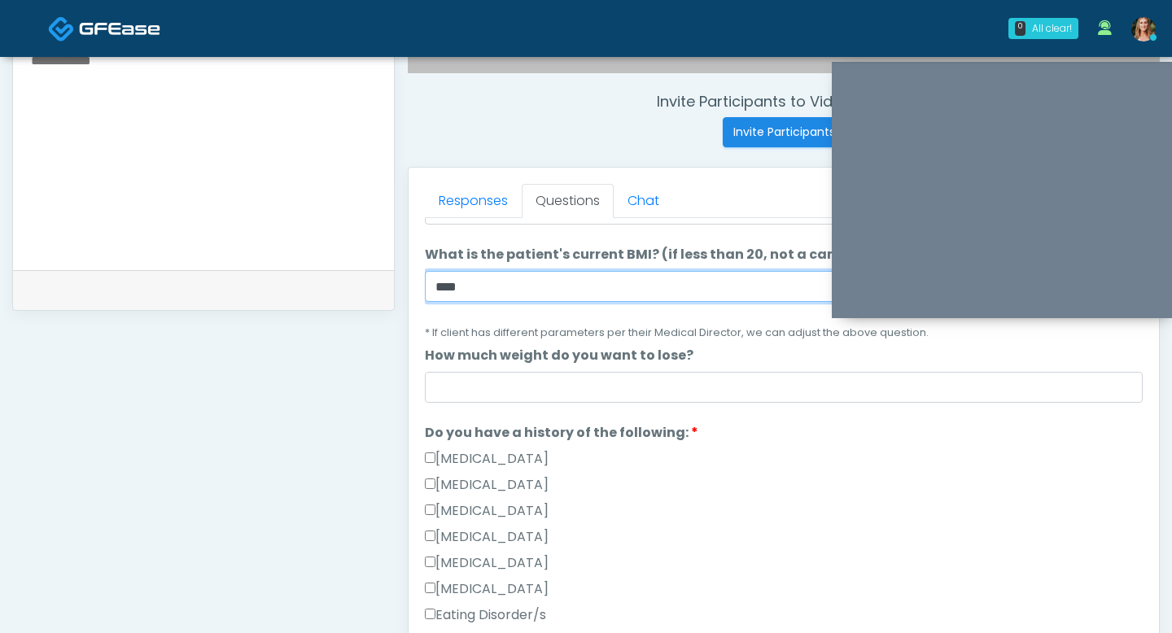
type input "****"
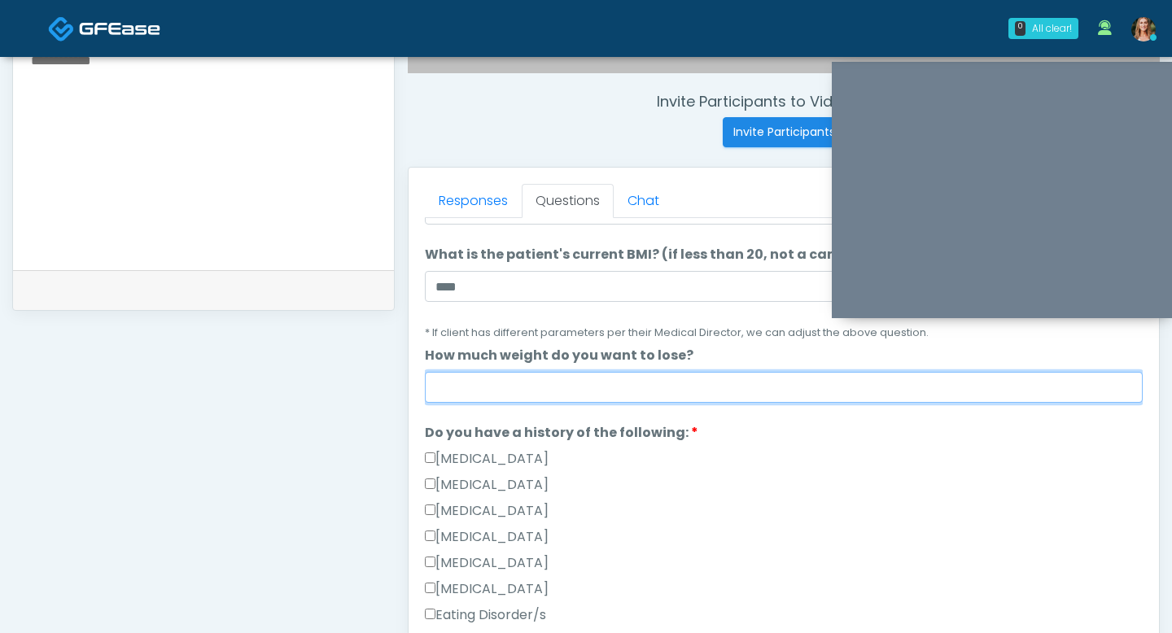
click at [493, 394] on input "How much weight do you want to lose?" at bounding box center [784, 387] width 718 height 31
type input "***"
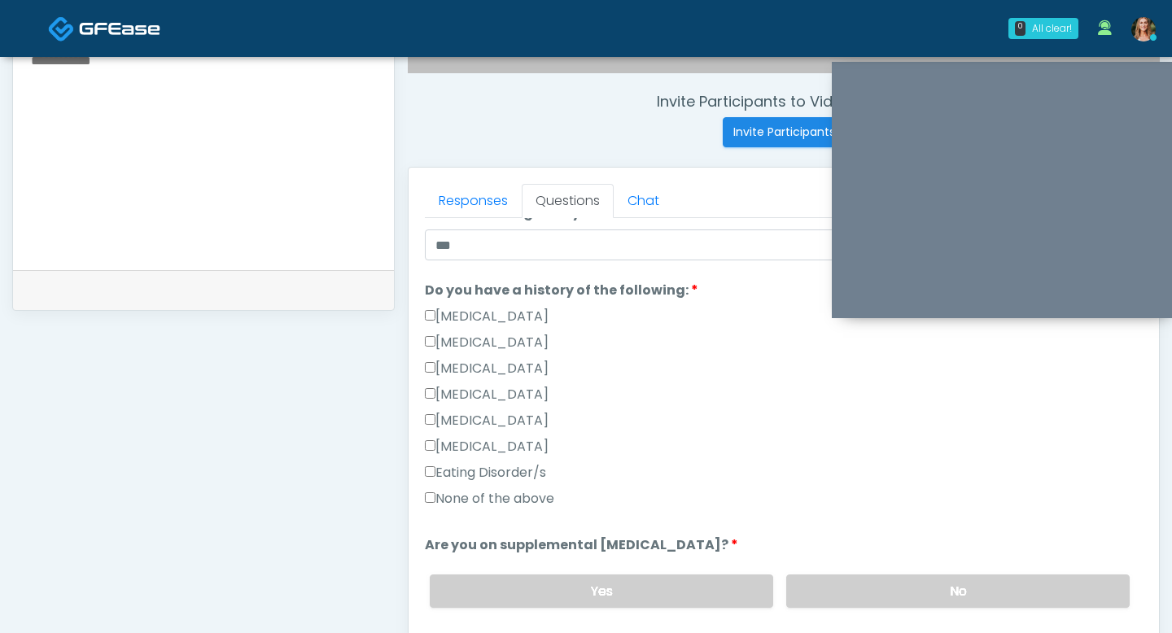
scroll to position [338, 0]
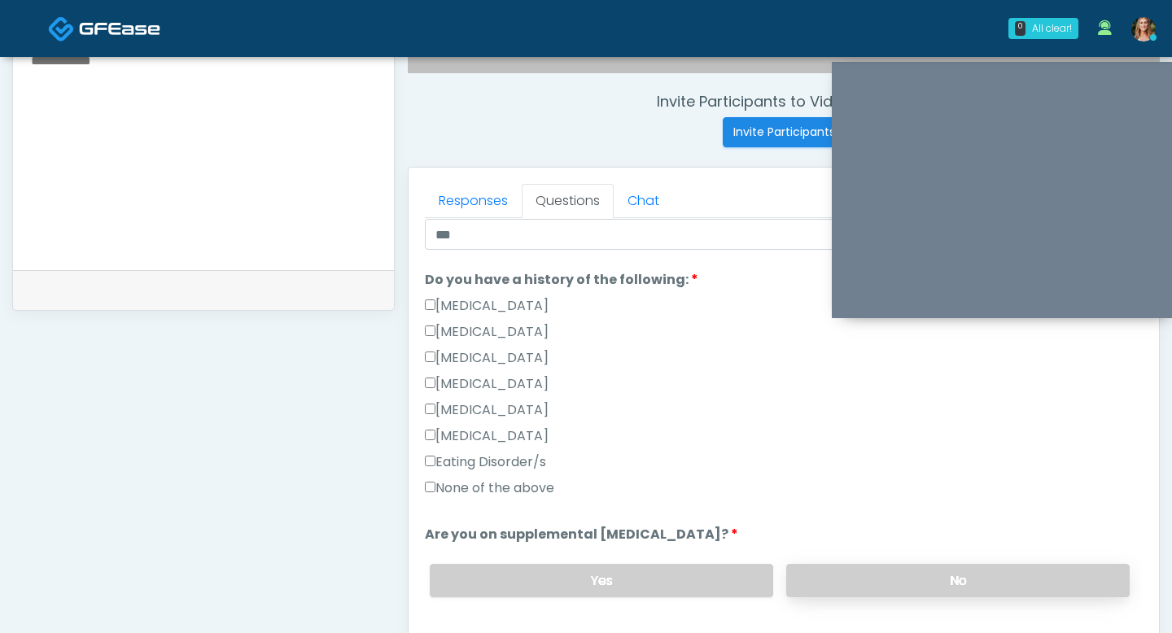
click at [815, 580] on label "No" at bounding box center [957, 580] width 343 height 33
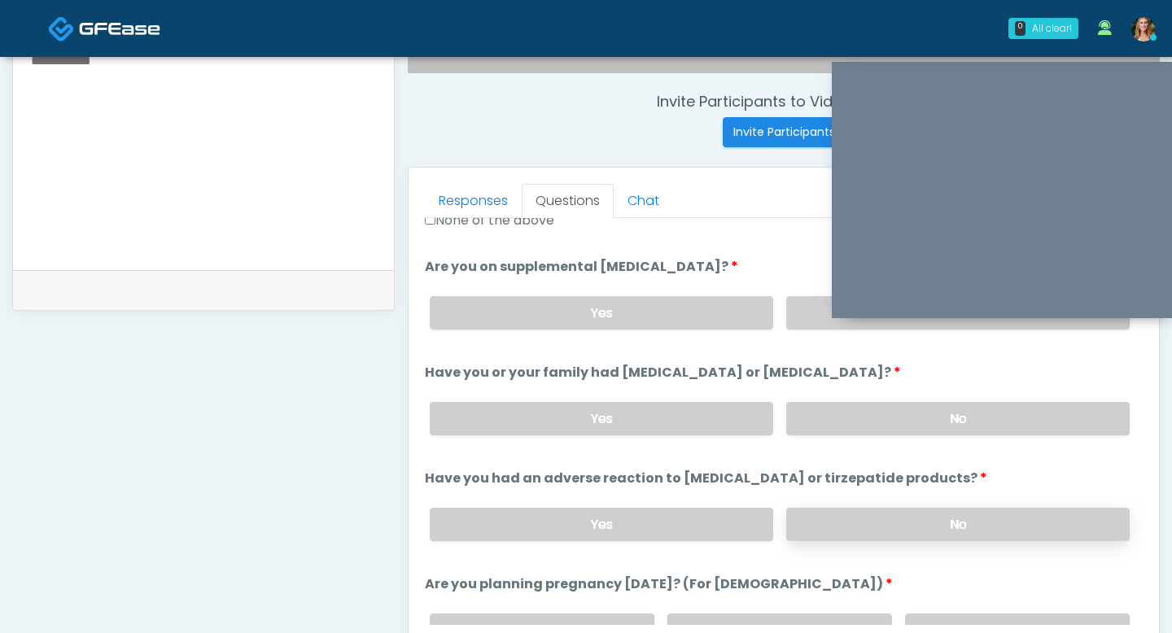
scroll to position [605, 0]
click at [807, 423] on label "No" at bounding box center [957, 419] width 343 height 33
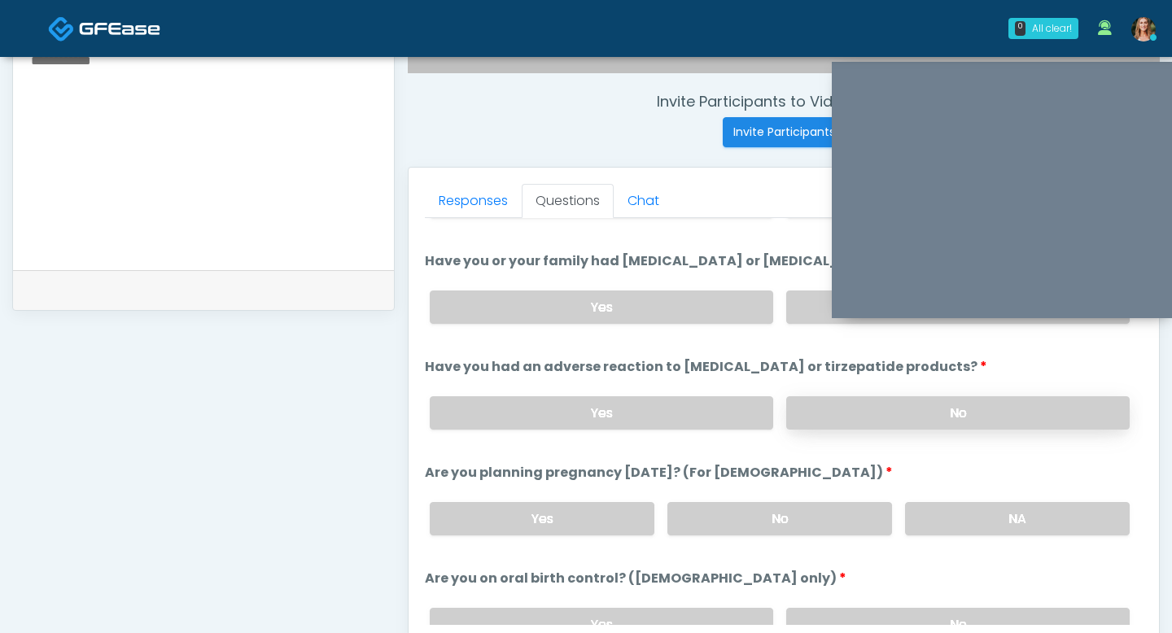
click at [823, 396] on label "No" at bounding box center [957, 412] width 343 height 33
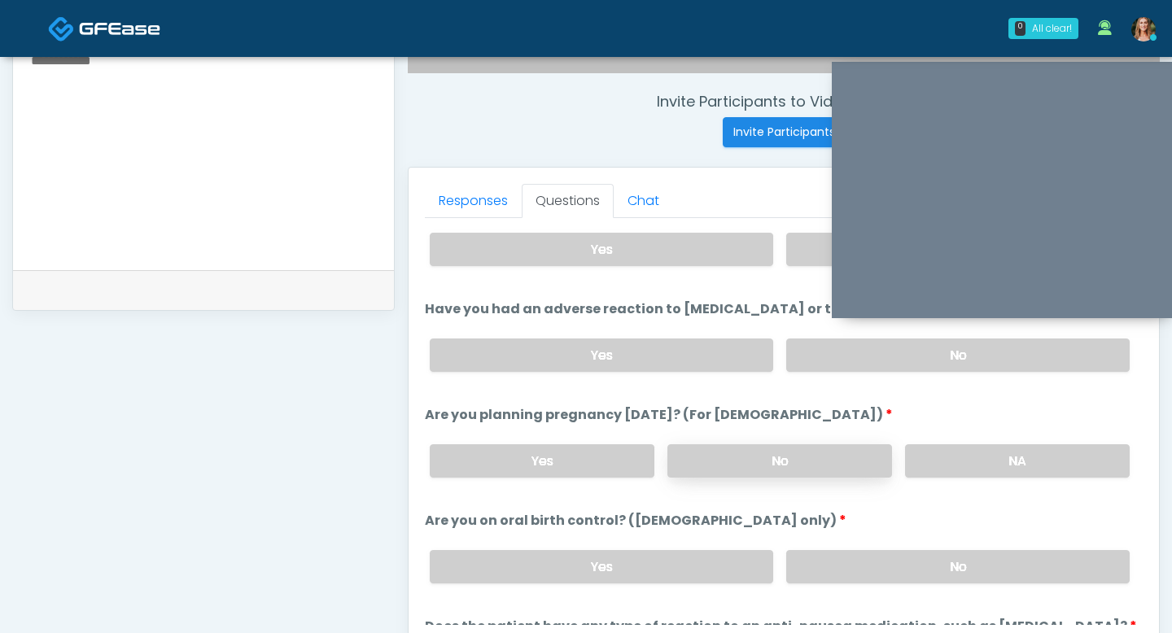
click at [776, 472] on label "No" at bounding box center [779, 460] width 225 height 33
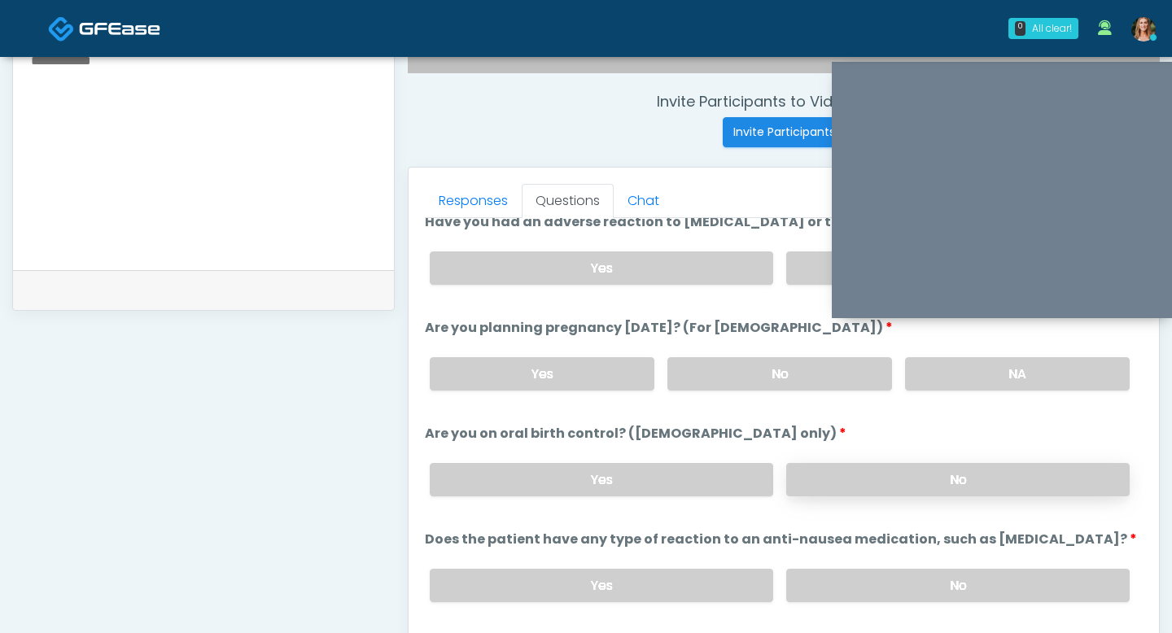
scroll to position [875, 0]
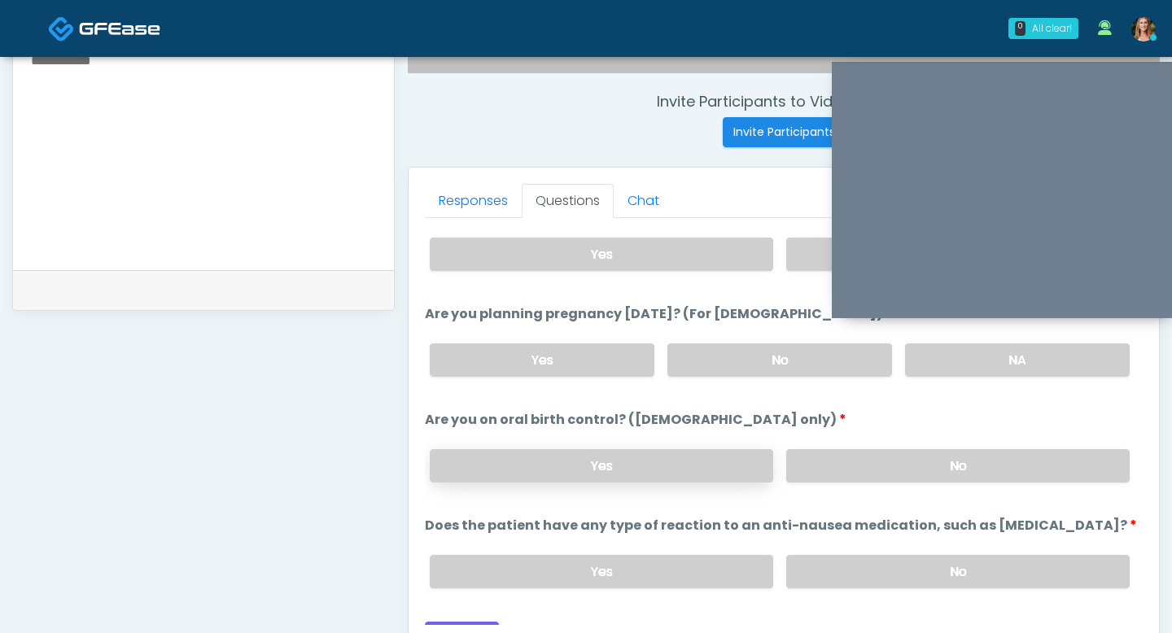
click at [695, 452] on label "Yes" at bounding box center [601, 465] width 343 height 33
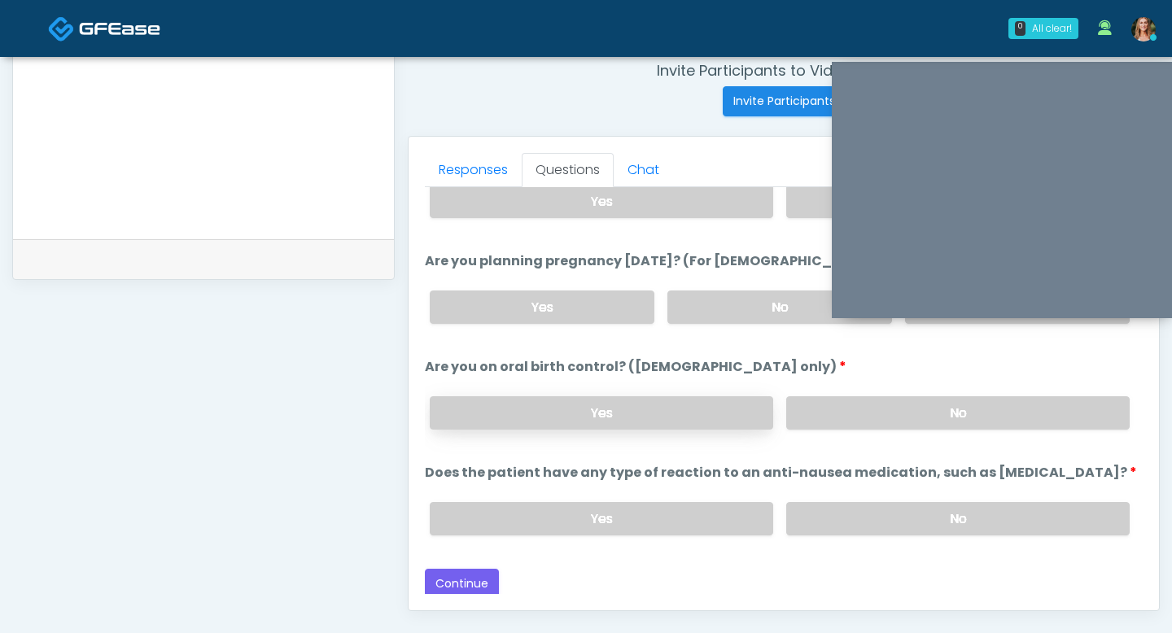
scroll to position [692, 0]
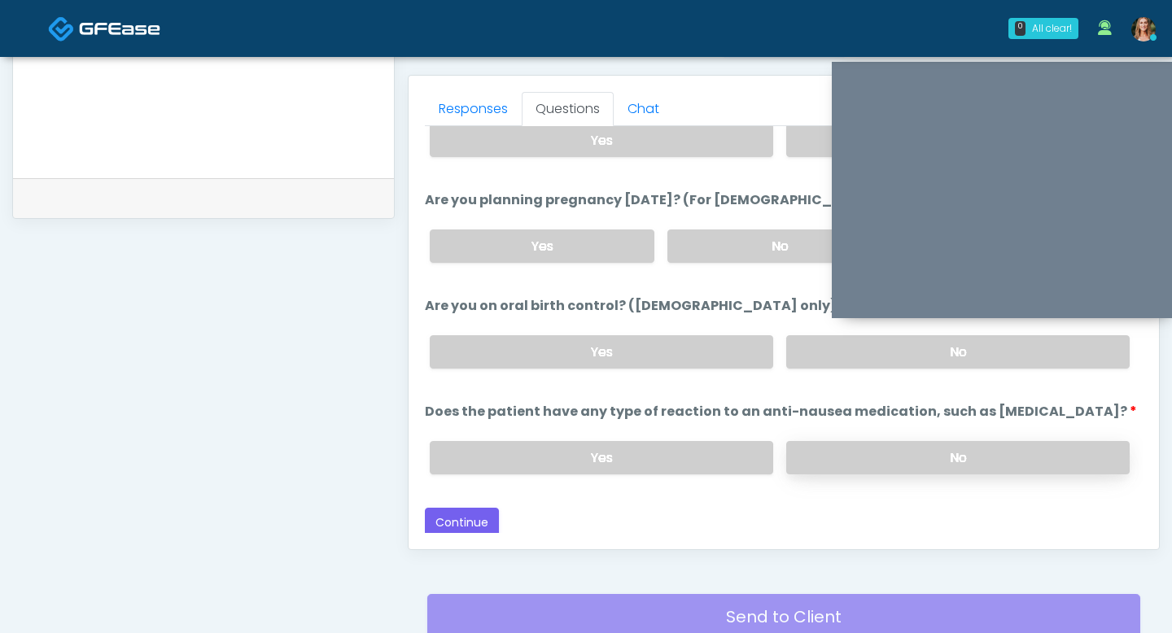
click at [827, 461] on label "No" at bounding box center [957, 457] width 343 height 33
click at [456, 516] on button "Continue" at bounding box center [462, 523] width 74 height 30
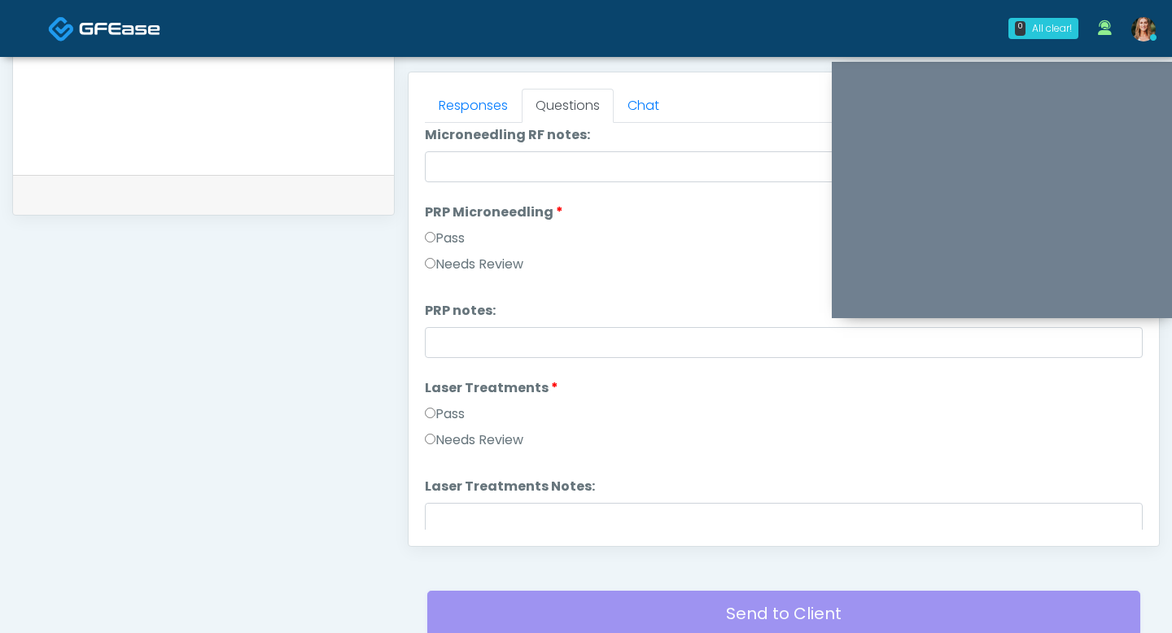
scroll to position [570, 0]
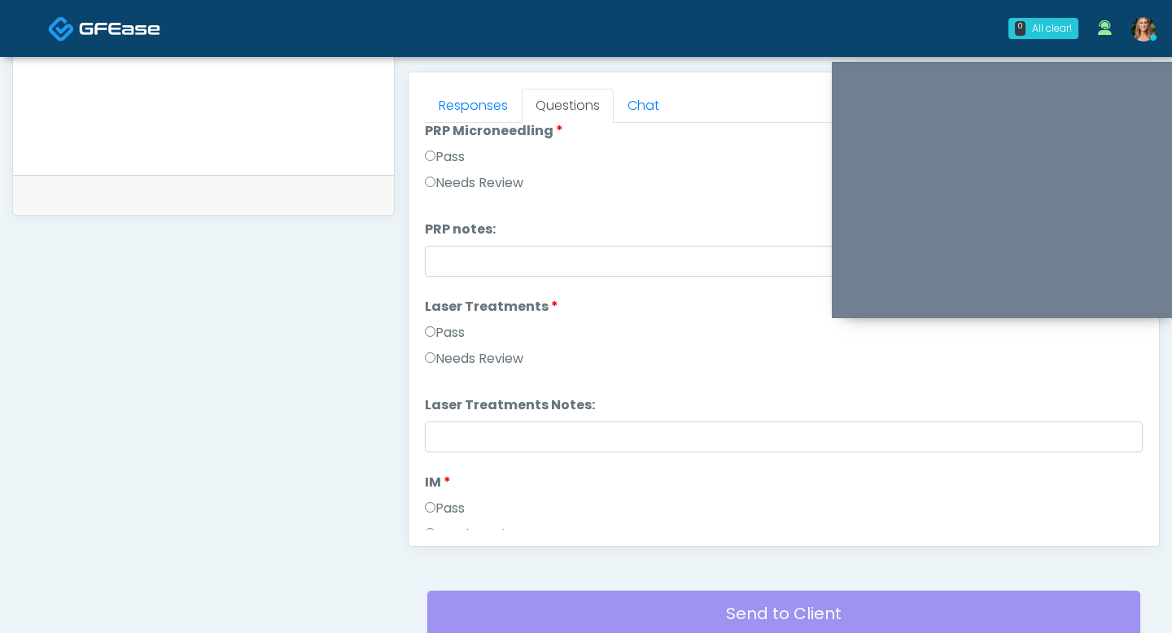
click at [428, 338] on label "Pass" at bounding box center [445, 333] width 40 height 20
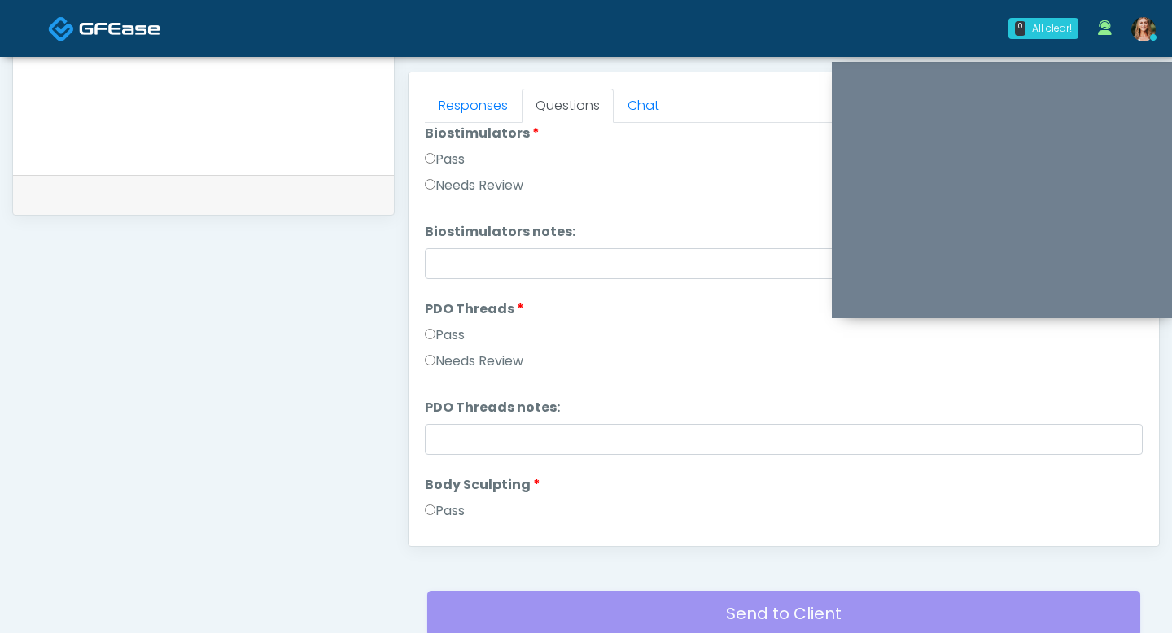
scroll to position [1682, 0]
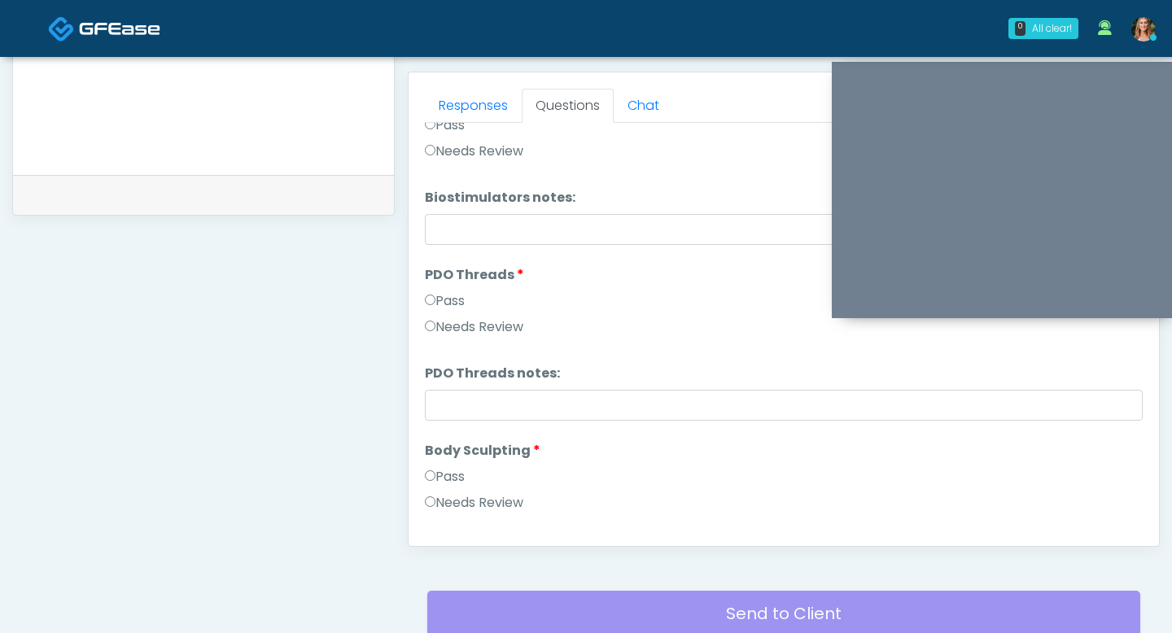
click at [430, 482] on label "Pass" at bounding box center [445, 477] width 40 height 20
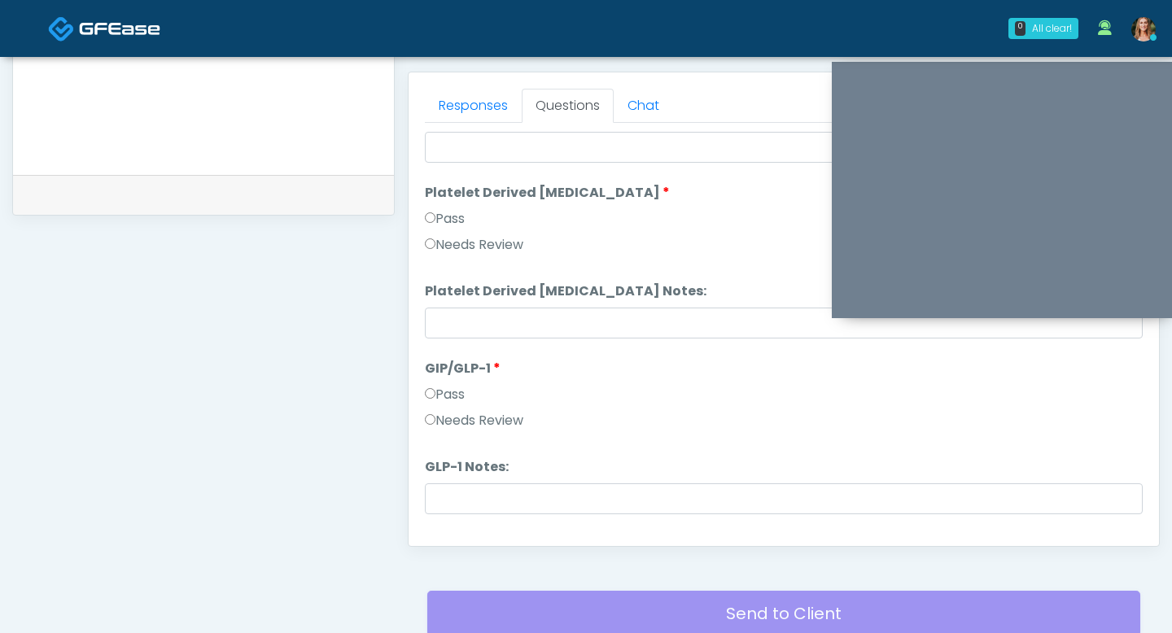
scroll to position [3205, 0]
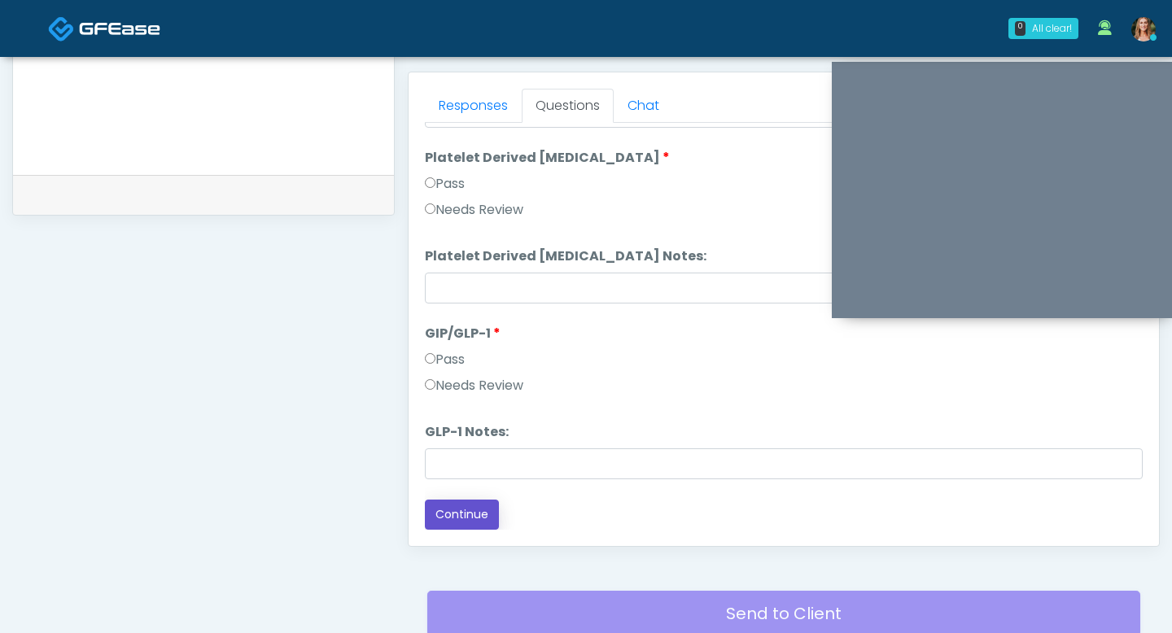
click at [450, 512] on button "Continue" at bounding box center [462, 515] width 74 height 30
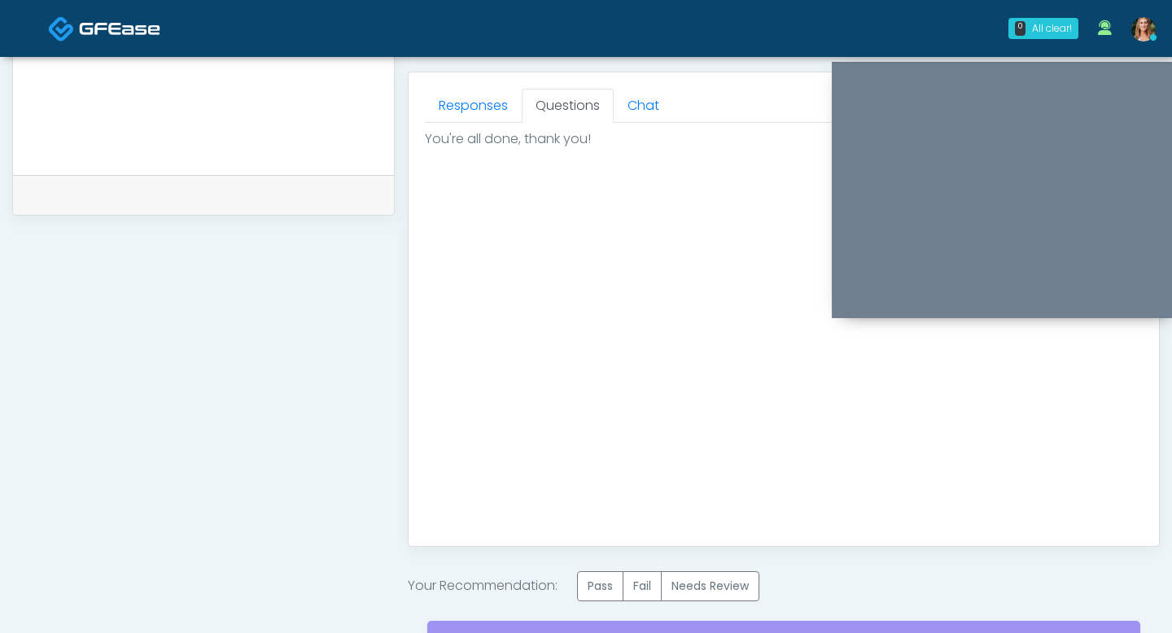
scroll to position [0, 0]
click at [609, 577] on label "Pass" at bounding box center [600, 586] width 46 height 30
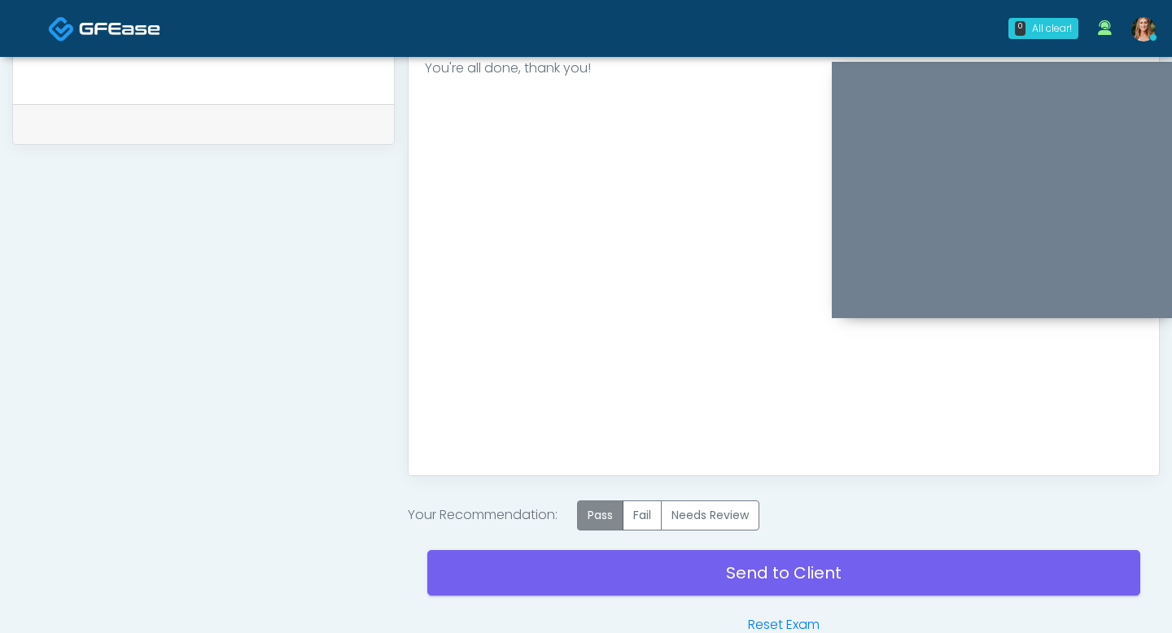
scroll to position [858, 0]
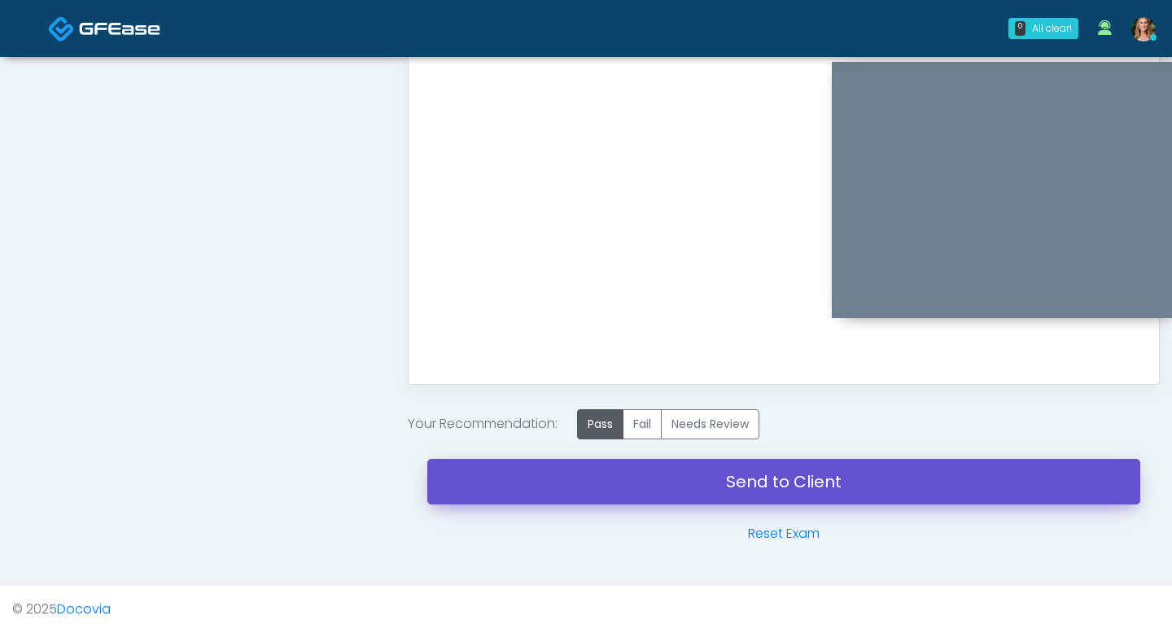
click at [579, 475] on link "Send to Client" at bounding box center [783, 482] width 713 height 46
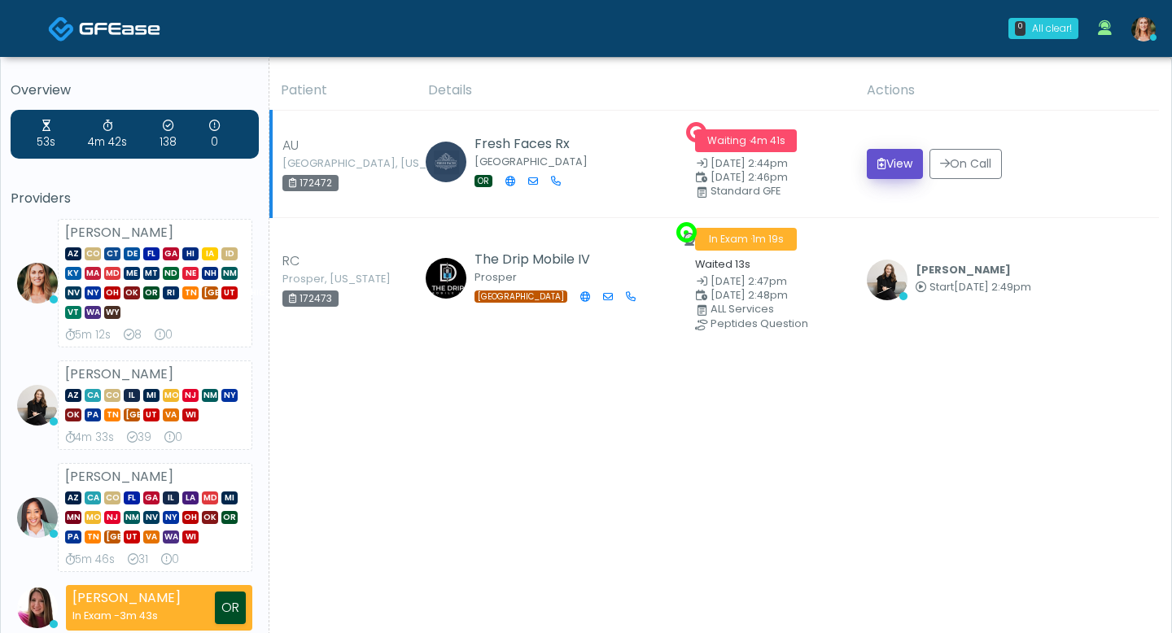
click at [897, 164] on button "View" at bounding box center [895, 164] width 56 height 30
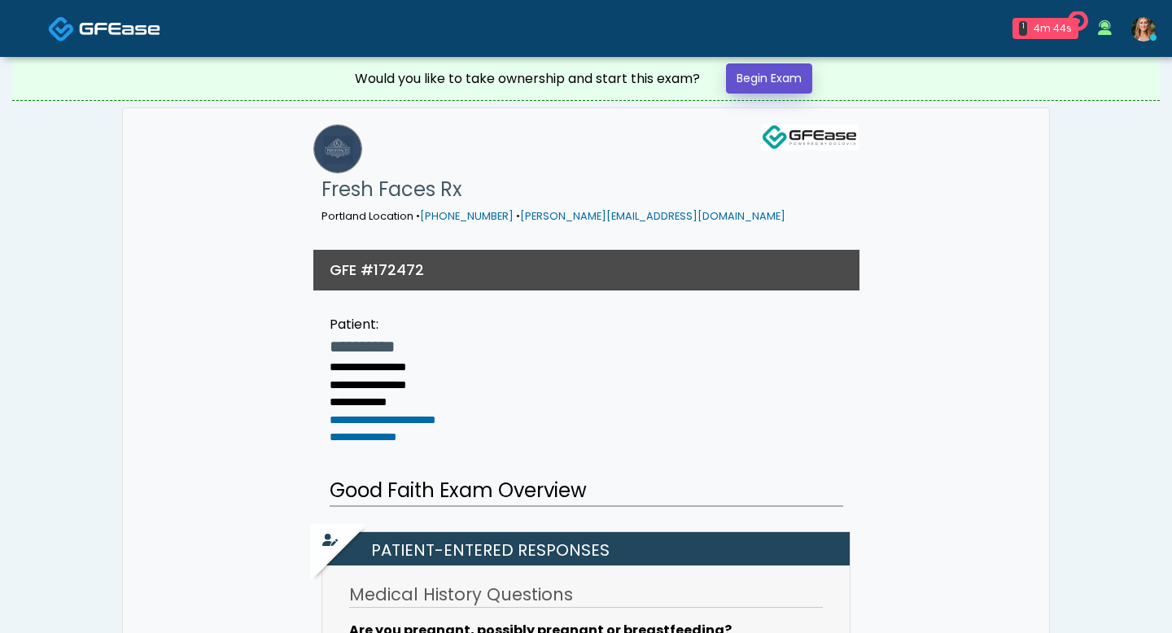
click at [760, 65] on link "Begin Exam" at bounding box center [769, 78] width 86 height 30
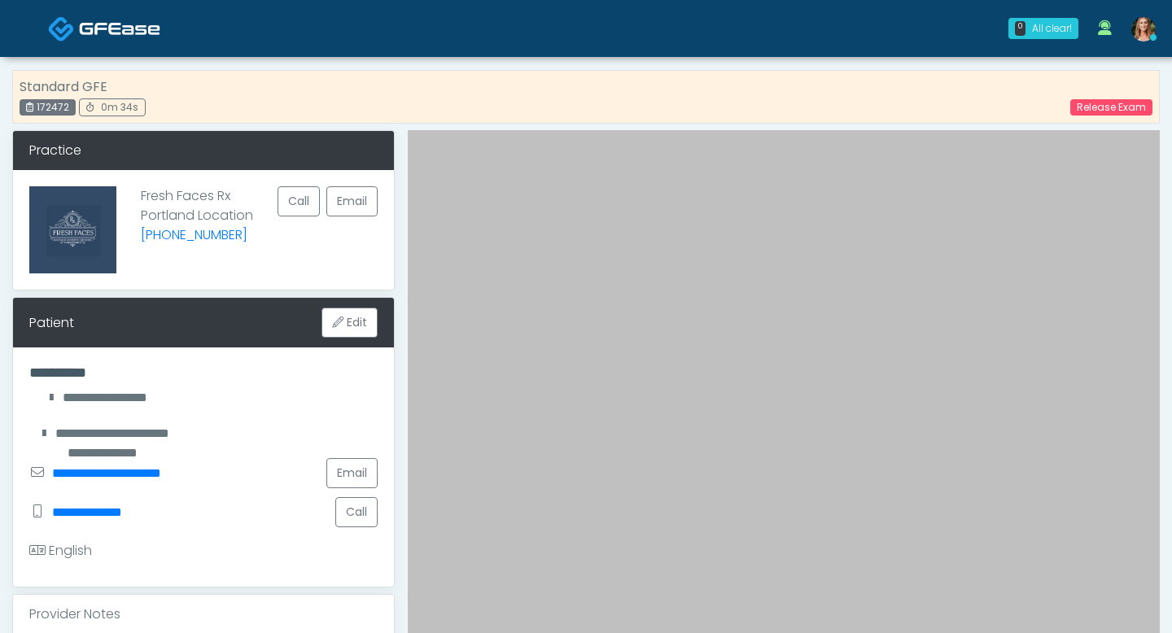
drag, startPoint x: 69, startPoint y: 106, endPoint x: 35, endPoint y: 109, distance: 34.3
click at [35, 109] on div "172472" at bounding box center [48, 107] width 56 height 16
copy div "172472"
click at [1085, 112] on link "Release Exam" at bounding box center [1111, 107] width 82 height 16
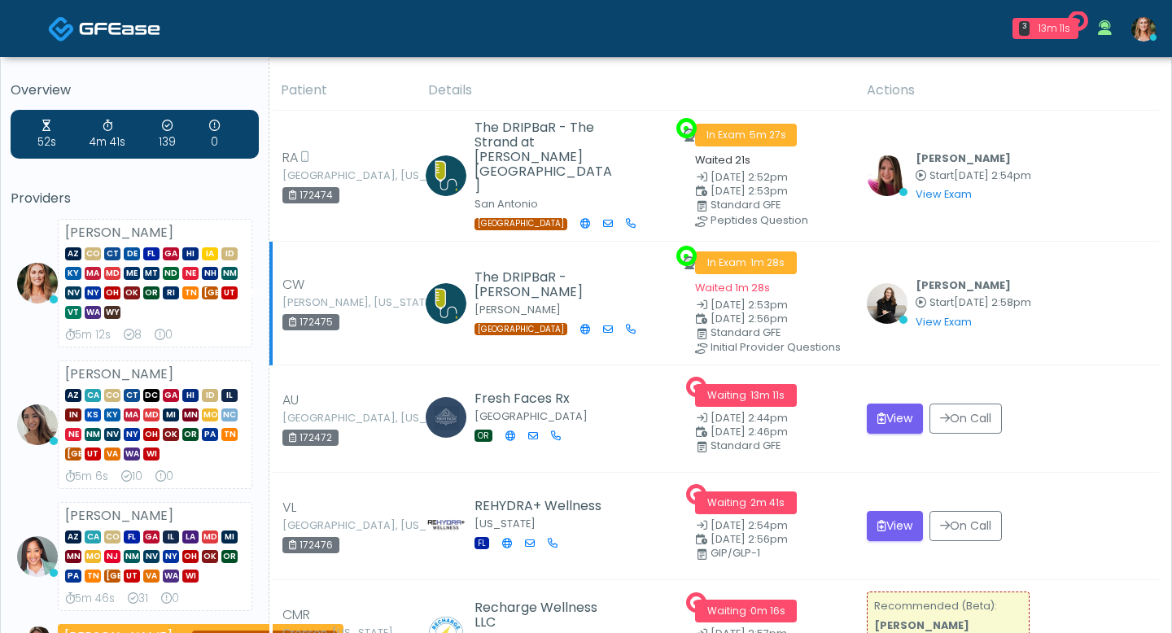
scroll to position [197, 0]
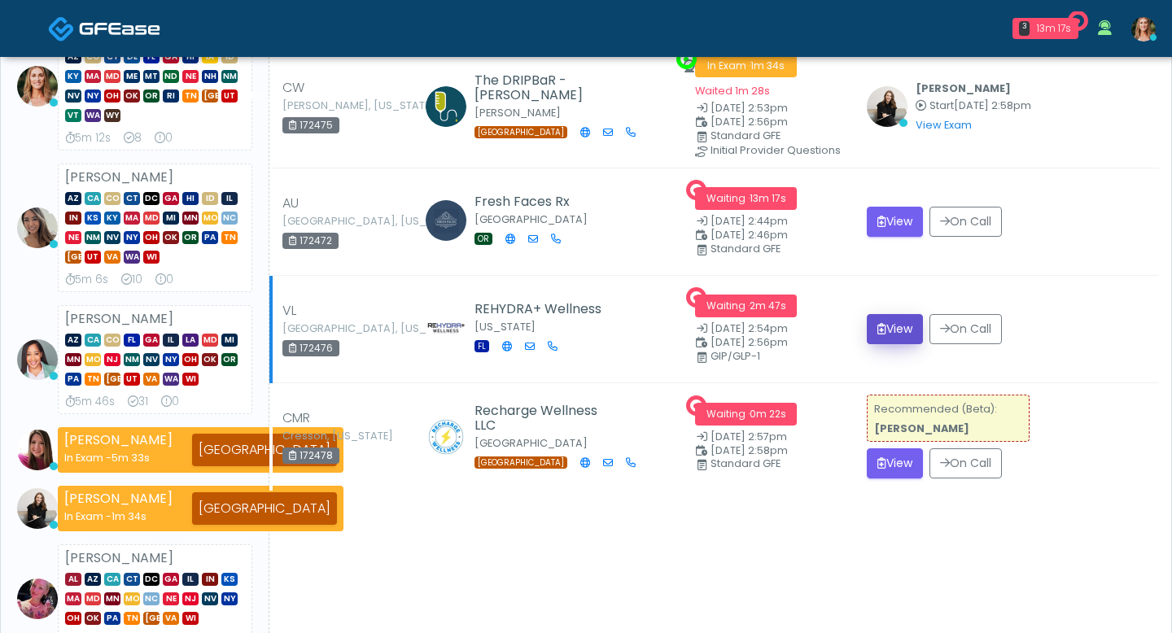
click at [878, 314] on button "View" at bounding box center [895, 329] width 56 height 30
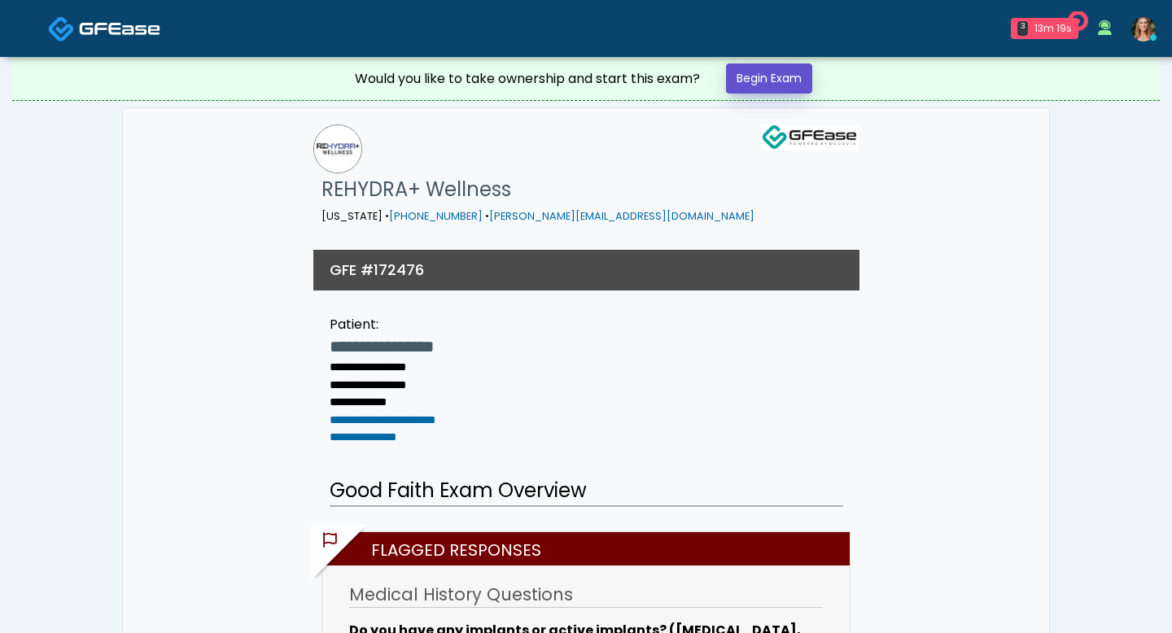
click at [766, 80] on link "Begin Exam" at bounding box center [769, 78] width 86 height 30
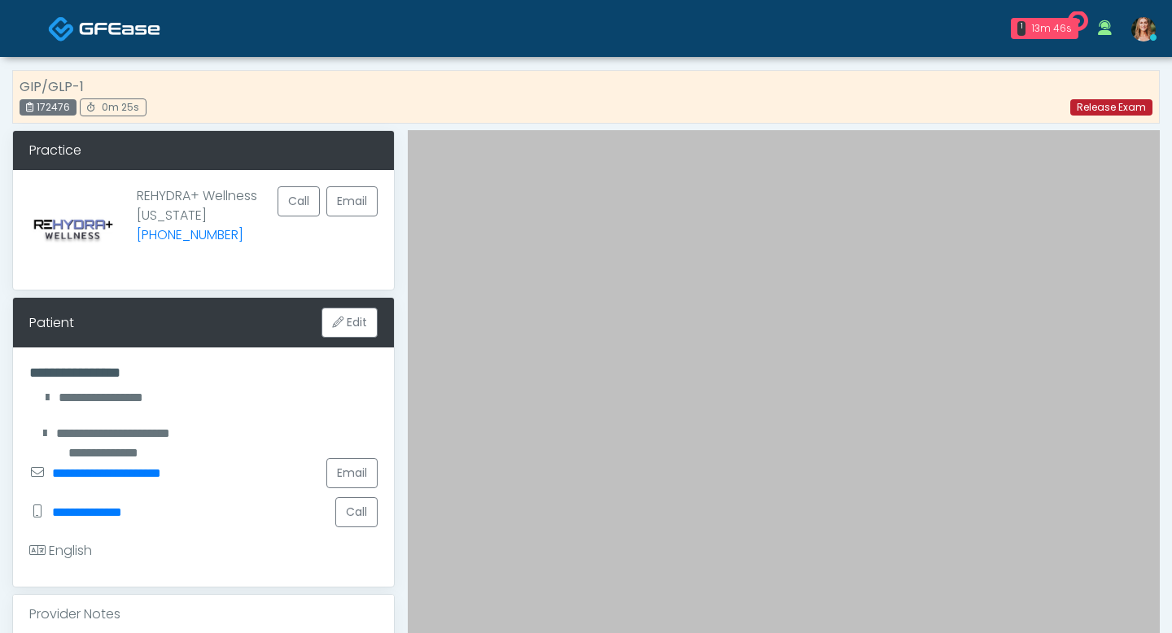
click at [1113, 104] on link "Release Exam" at bounding box center [1111, 107] width 82 height 16
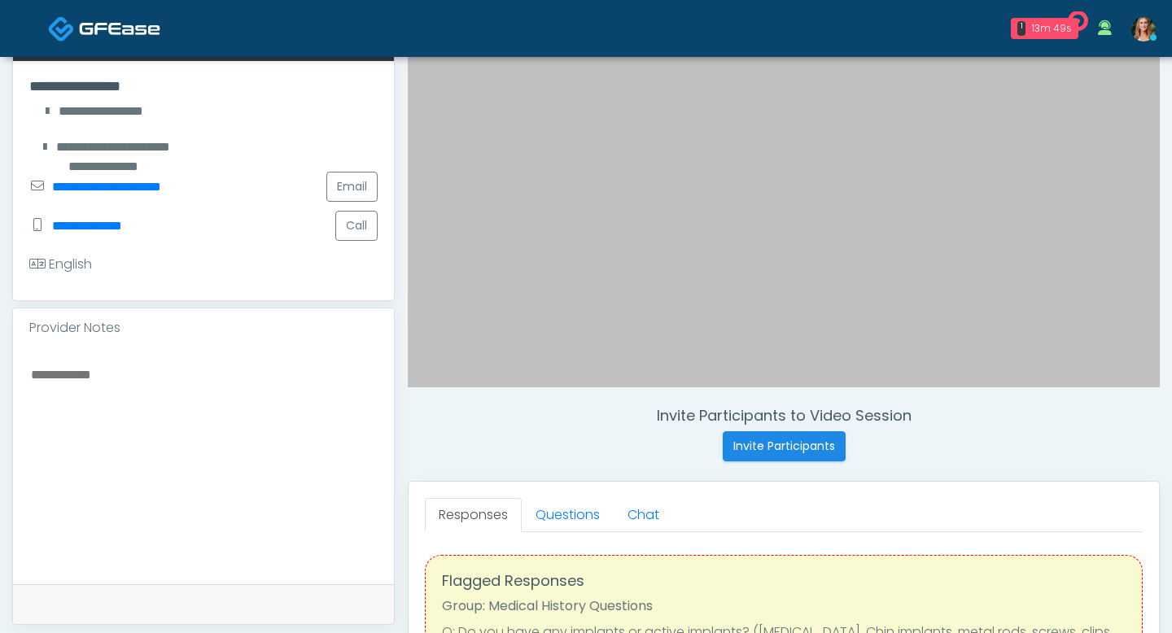
scroll to position [316, 0]
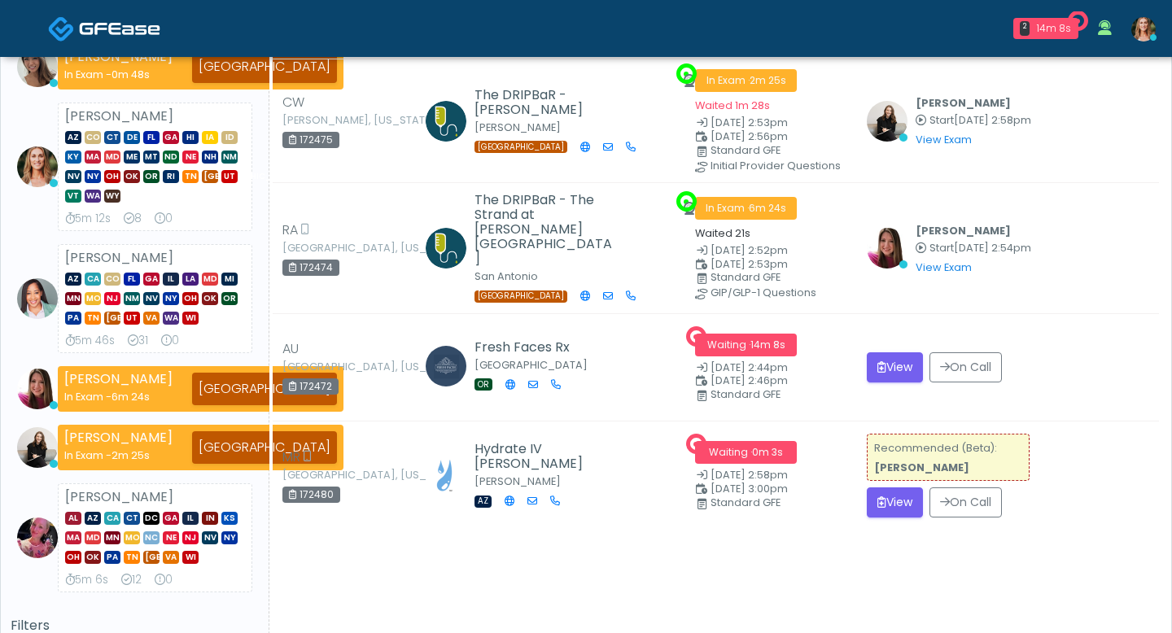
scroll to position [189, 0]
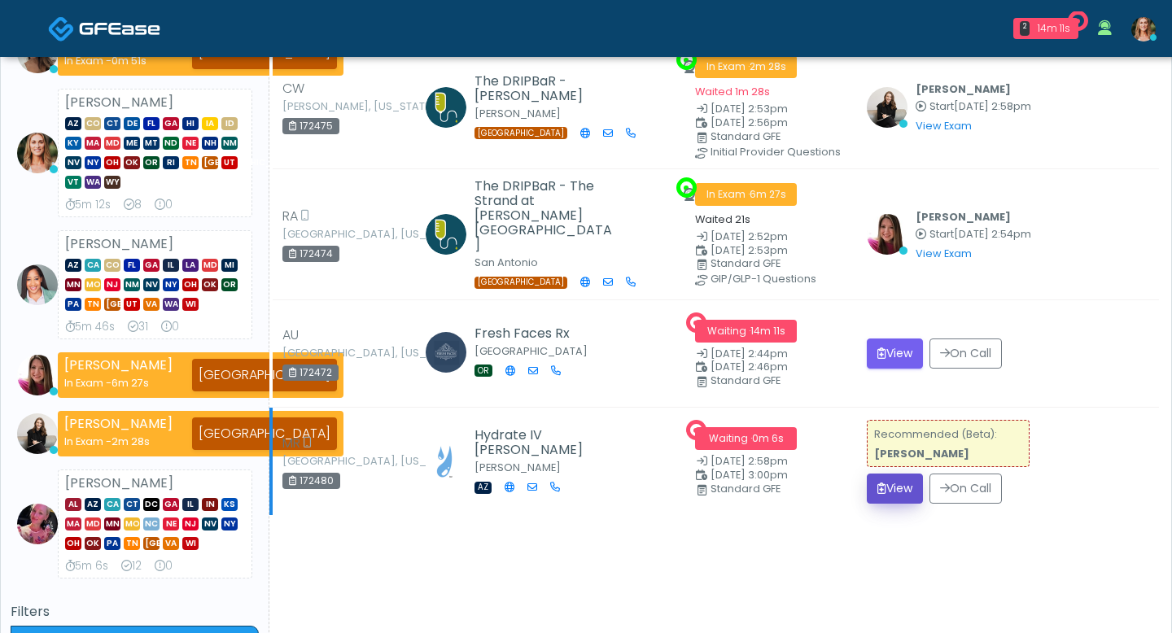
click at [880, 474] on button "View" at bounding box center [895, 489] width 56 height 30
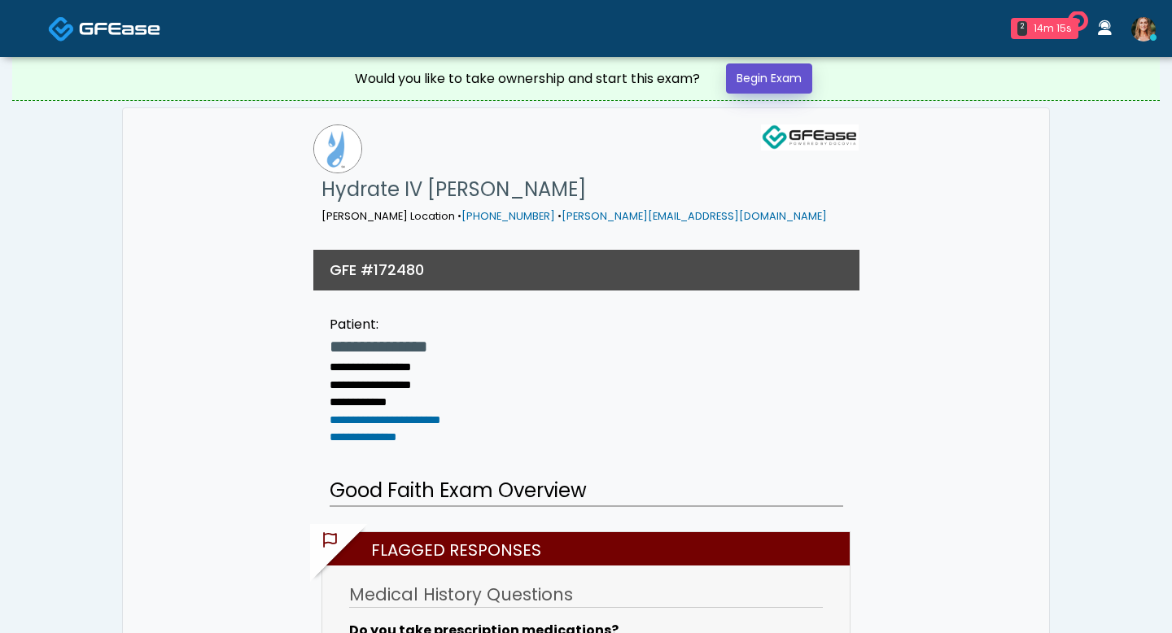
click at [761, 76] on link "Begin Exam" at bounding box center [769, 78] width 86 height 30
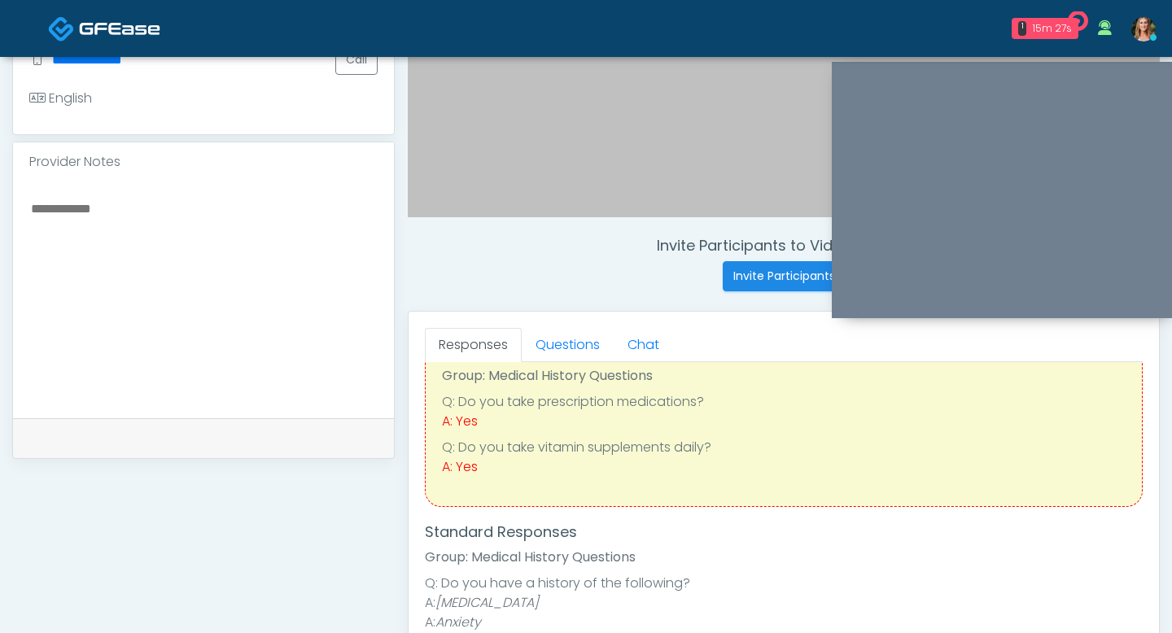
scroll to position [61, 0]
click at [571, 342] on link "Questions" at bounding box center [568, 345] width 92 height 34
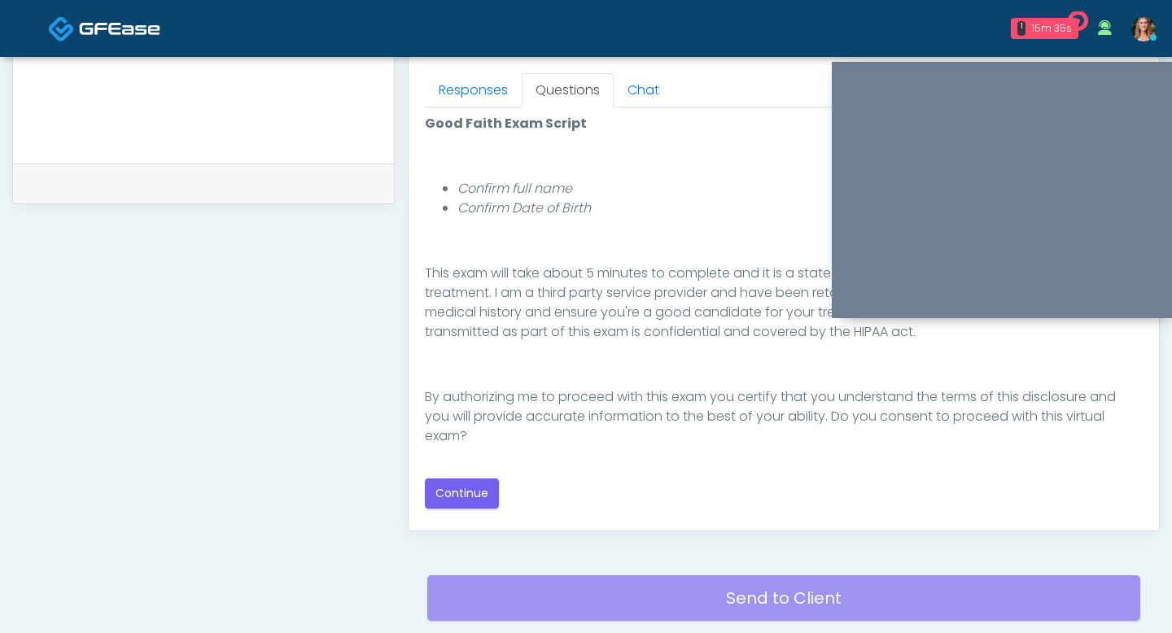
scroll to position [719, 0]
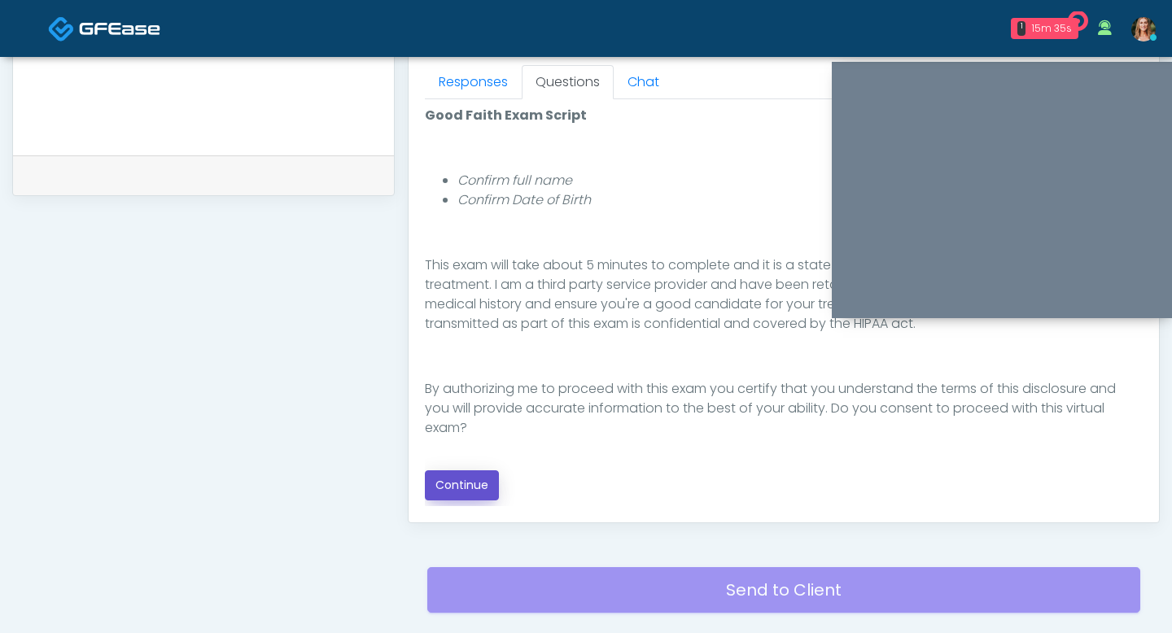
click at [467, 483] on button "Continue" at bounding box center [462, 485] width 74 height 30
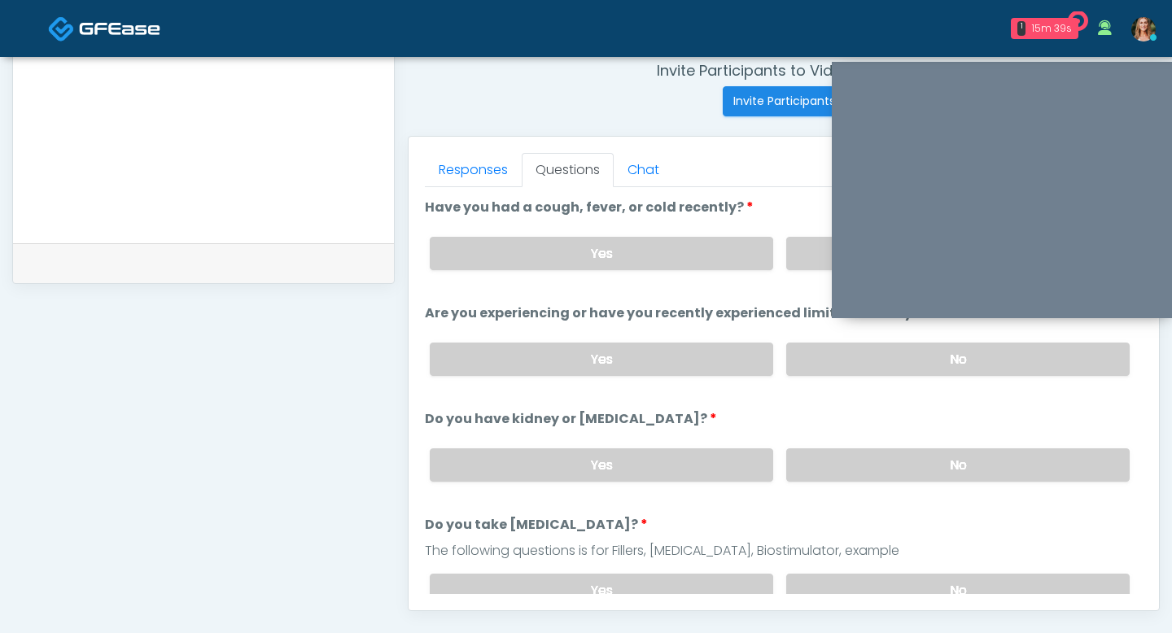
scroll to position [618, 0]
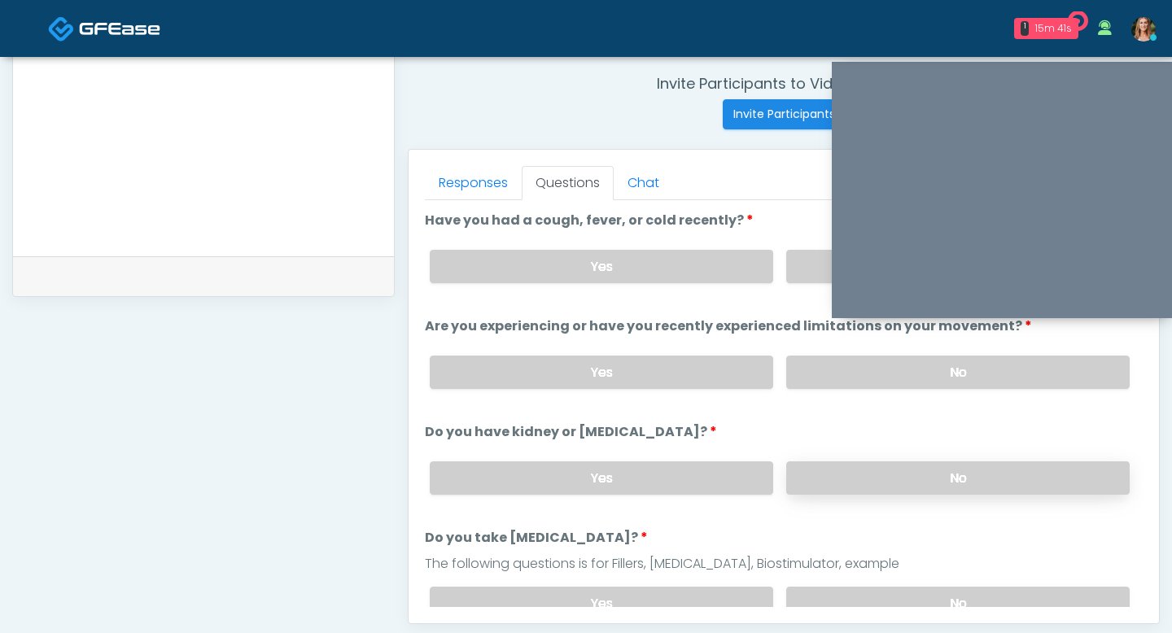
click at [871, 471] on label "No" at bounding box center [957, 477] width 343 height 33
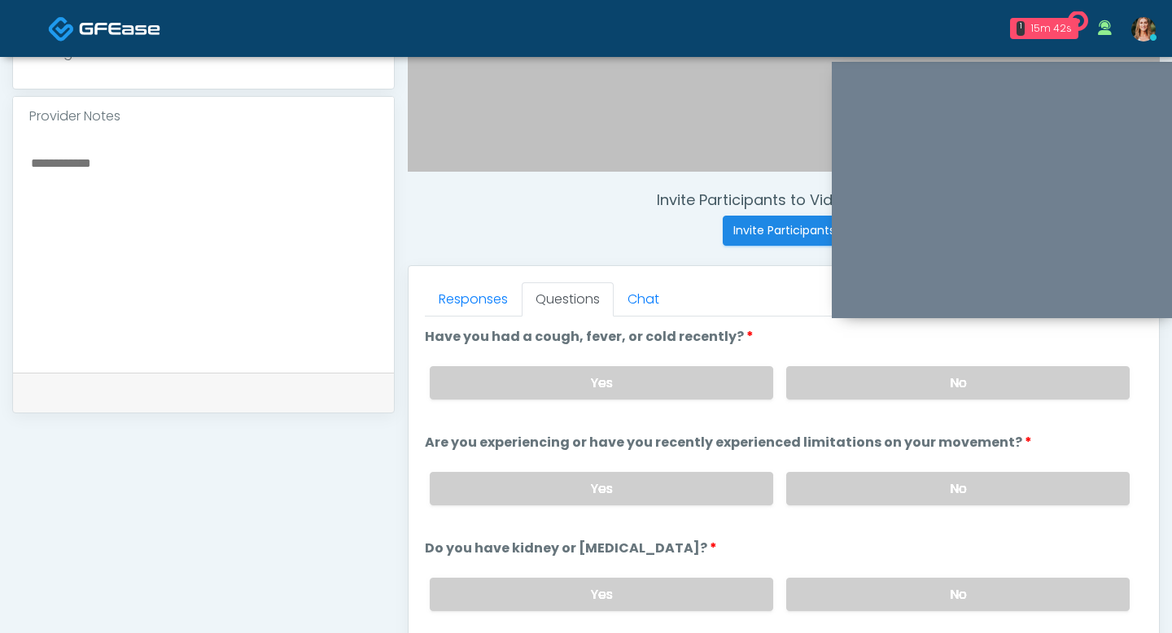
scroll to position [499, 0]
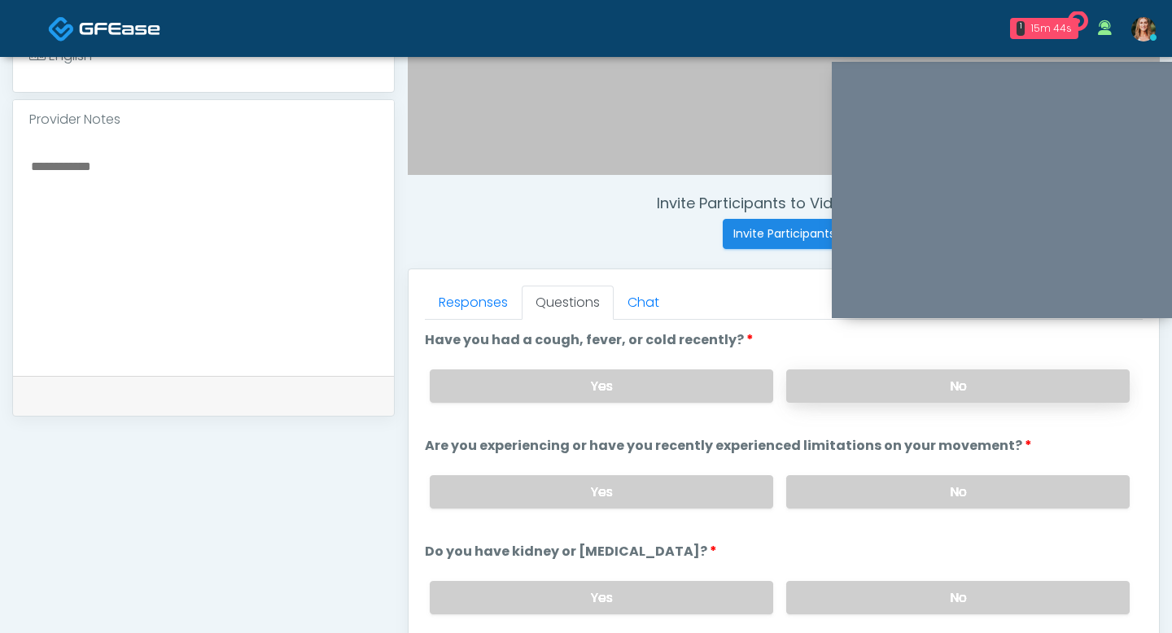
click at [819, 373] on label "No" at bounding box center [957, 385] width 343 height 33
click at [853, 492] on label "No" at bounding box center [957, 491] width 343 height 33
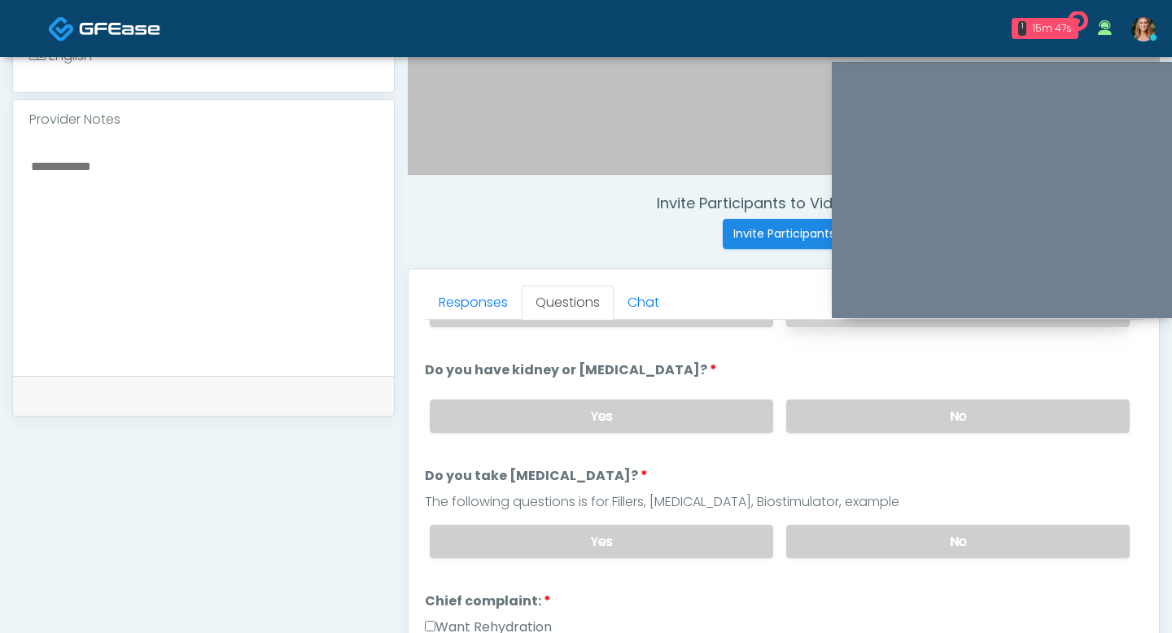
scroll to position [207, 0]
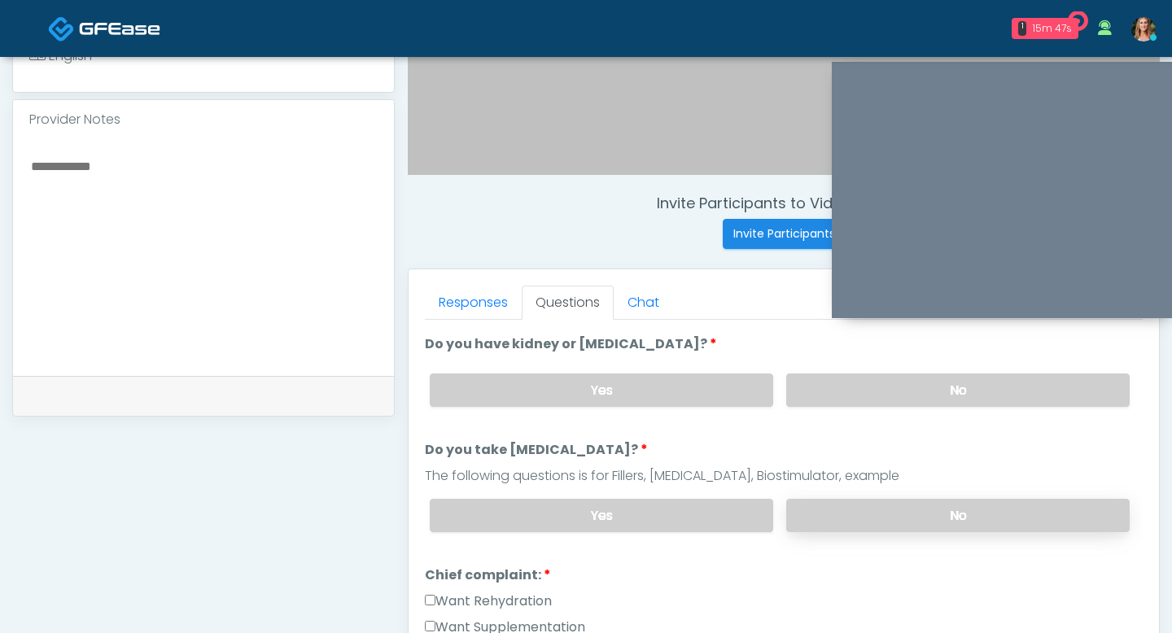
click at [853, 518] on label "No" at bounding box center [957, 515] width 343 height 33
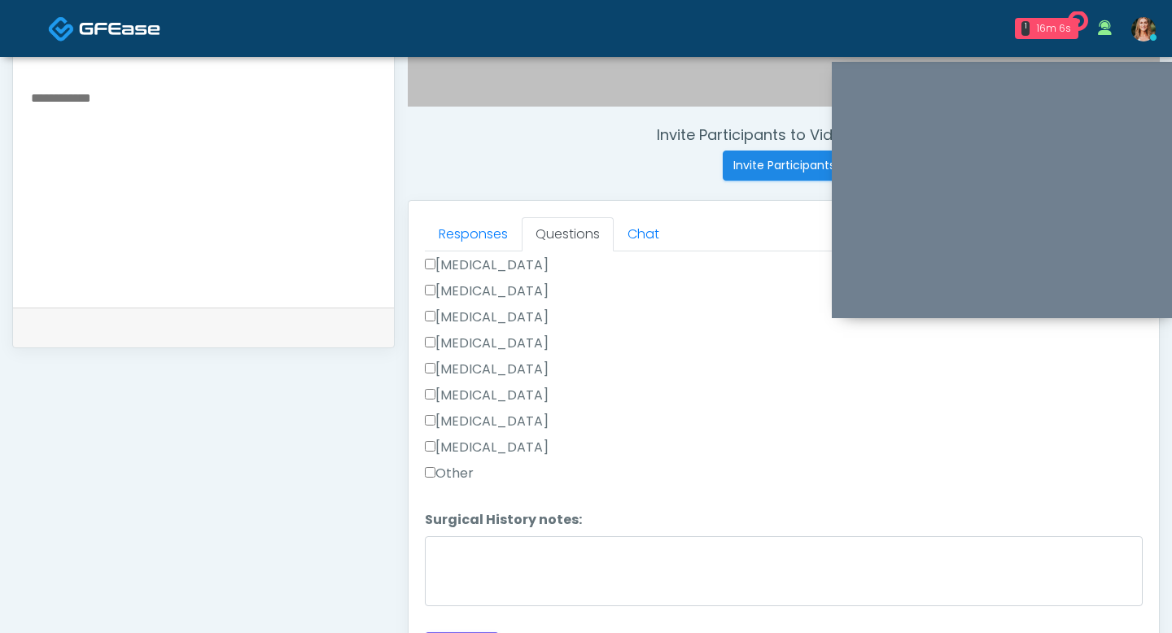
scroll to position [621, 0]
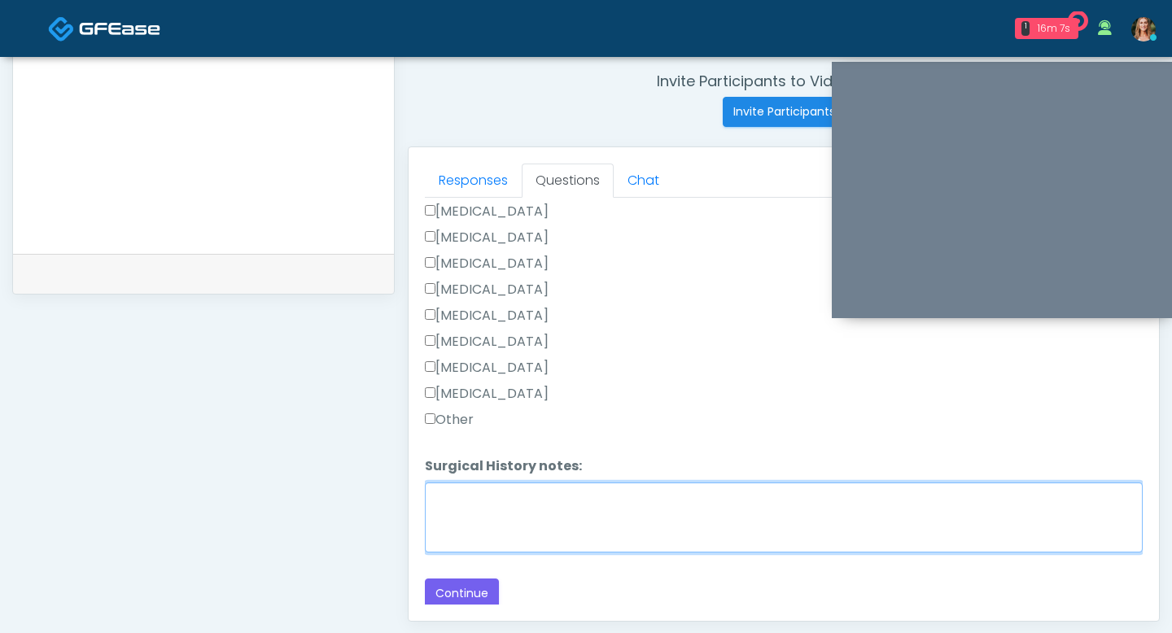
click at [486, 513] on textarea "Surgical History notes:" at bounding box center [784, 518] width 718 height 70
click at [511, 496] on textarea "**********" at bounding box center [784, 518] width 718 height 70
type textarea "**********"
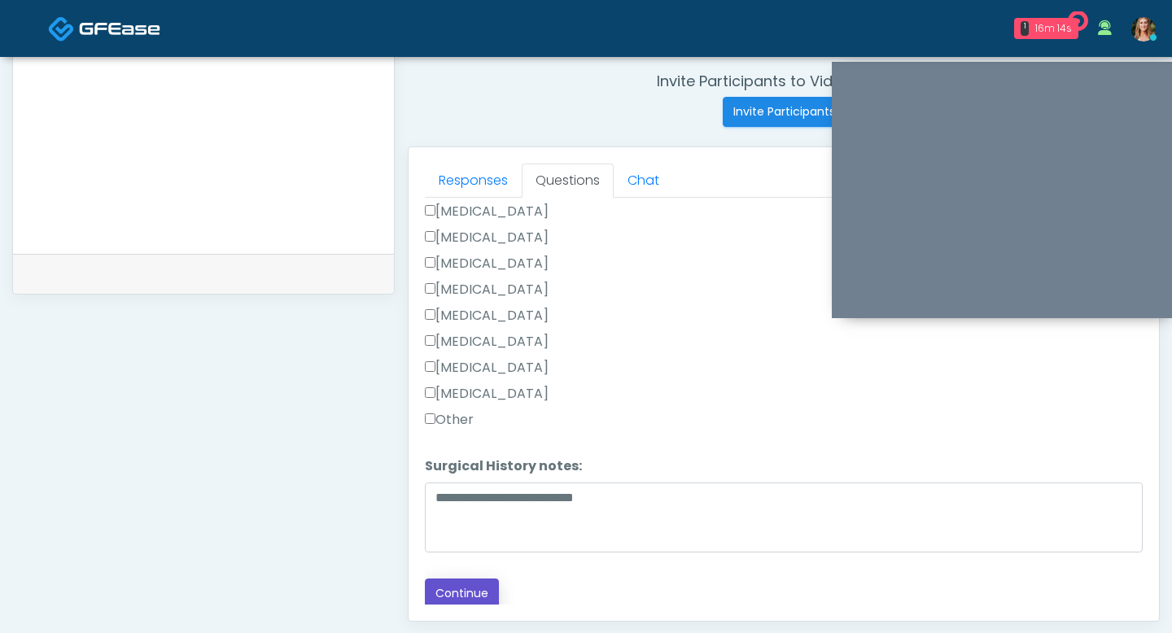
click at [480, 583] on button "Continue" at bounding box center [462, 594] width 74 height 30
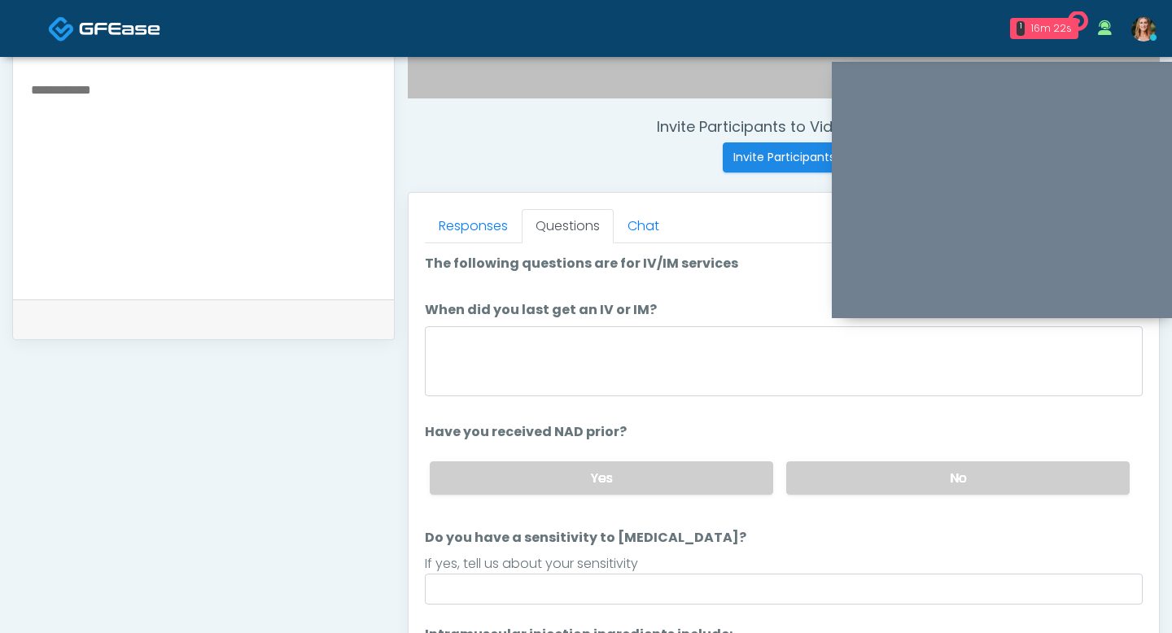
scroll to position [555, 0]
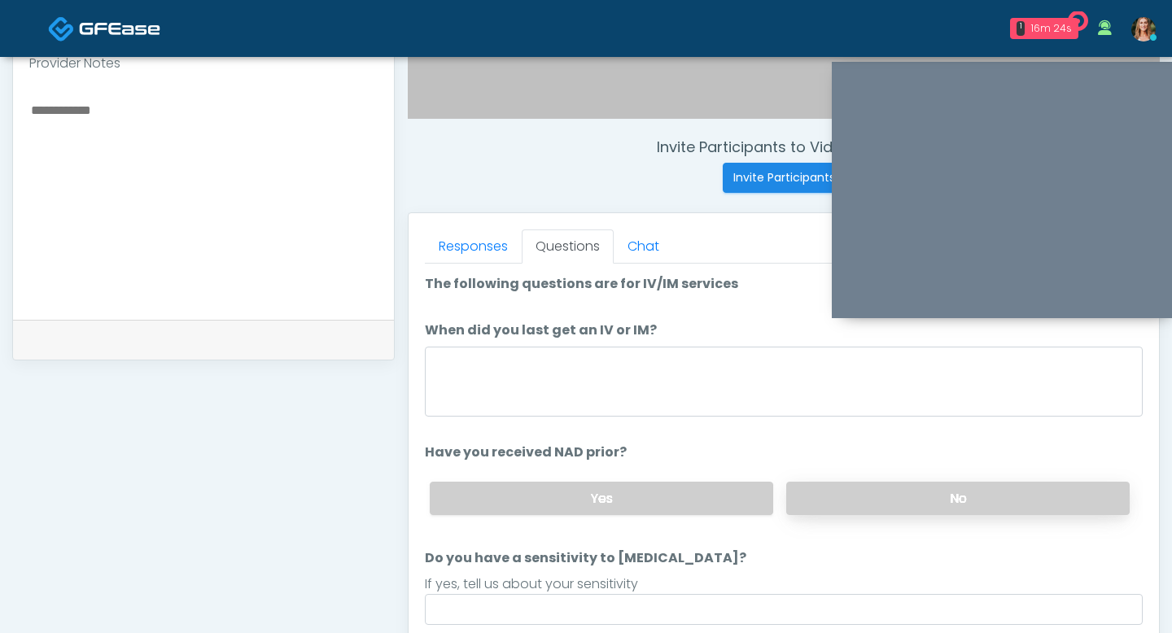
click at [848, 507] on label "No" at bounding box center [957, 498] width 343 height 33
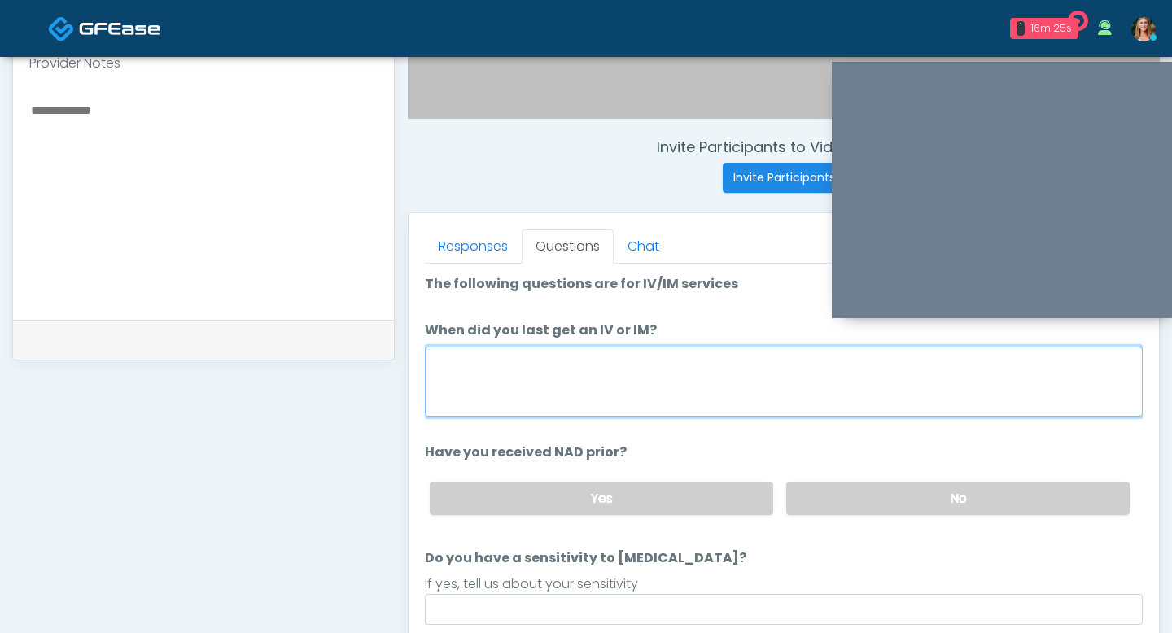
click at [565, 384] on textarea "When did you last get an IV or IM?" at bounding box center [784, 382] width 718 height 70
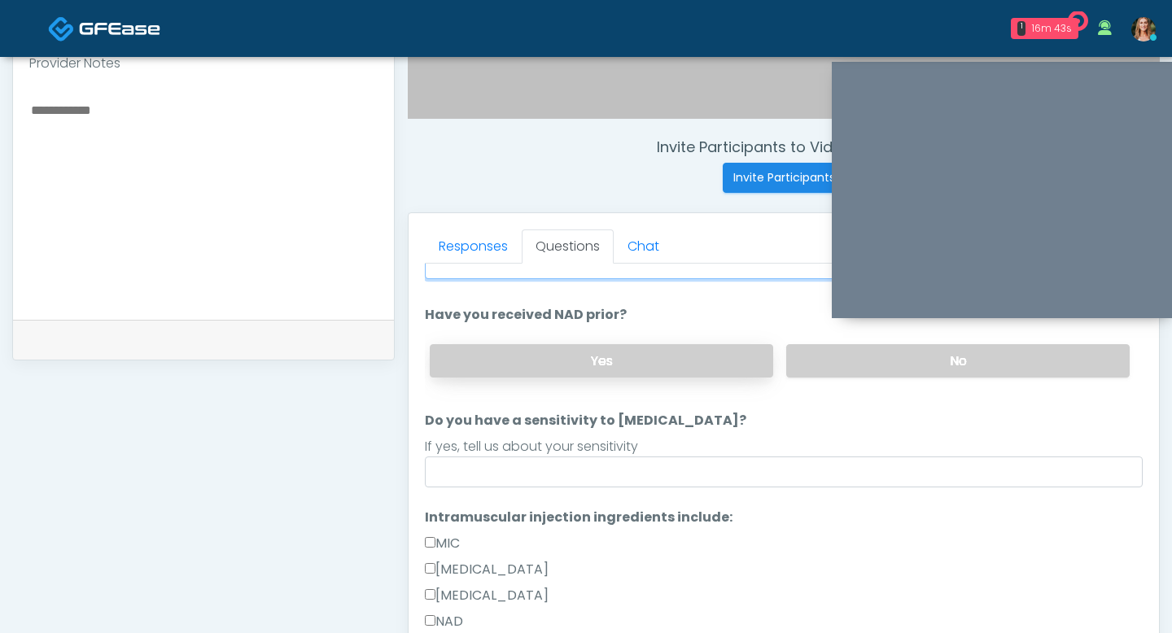
scroll to position [156, 0]
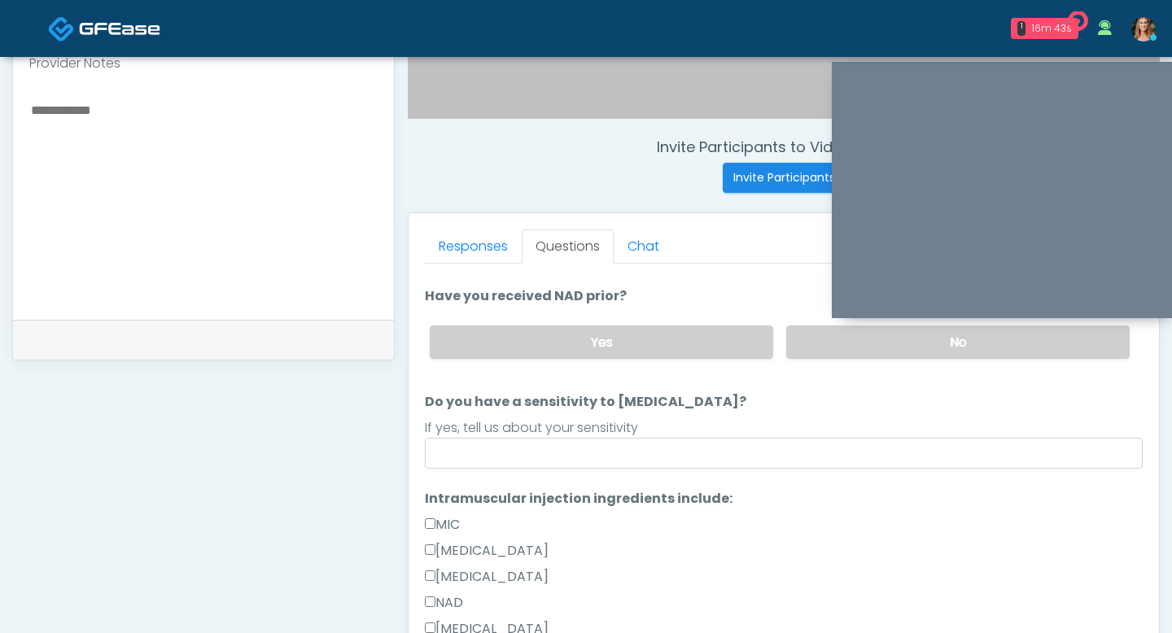
type textarea "**********"
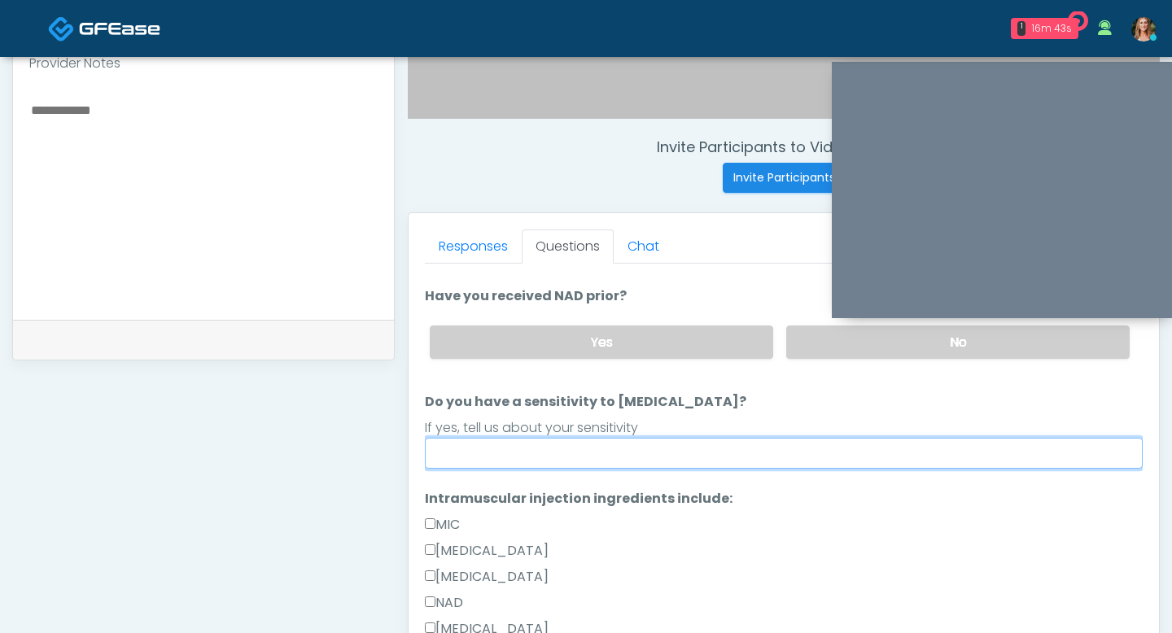
click at [611, 465] on input "Do you have a sensitivity to Niacin?" at bounding box center [784, 453] width 718 height 31
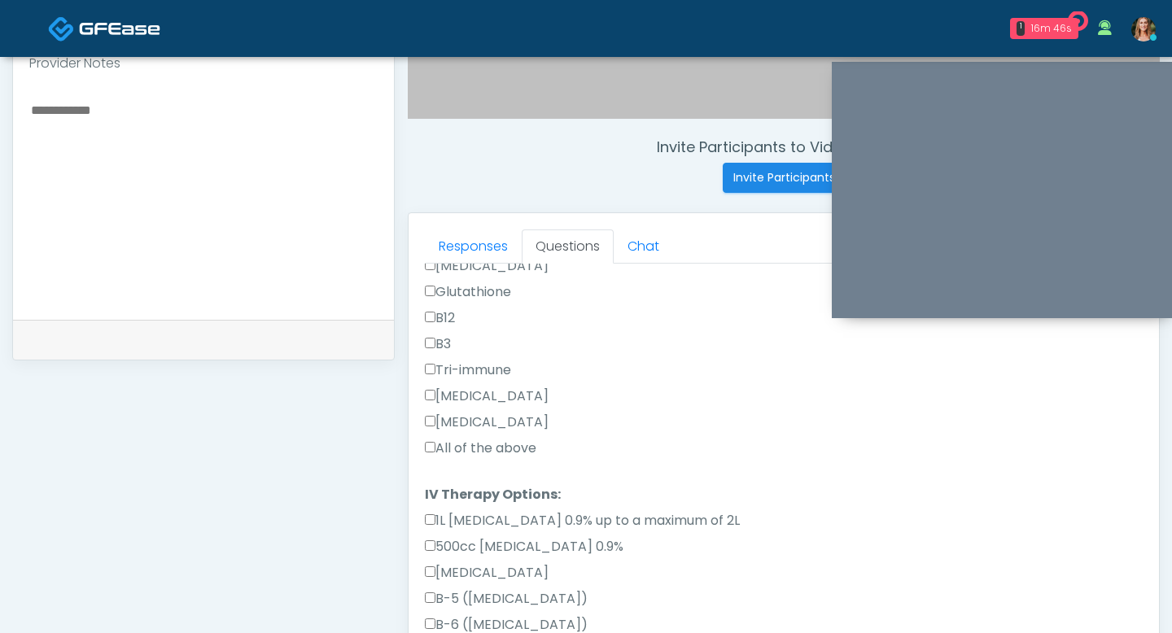
scroll to position [539, 0]
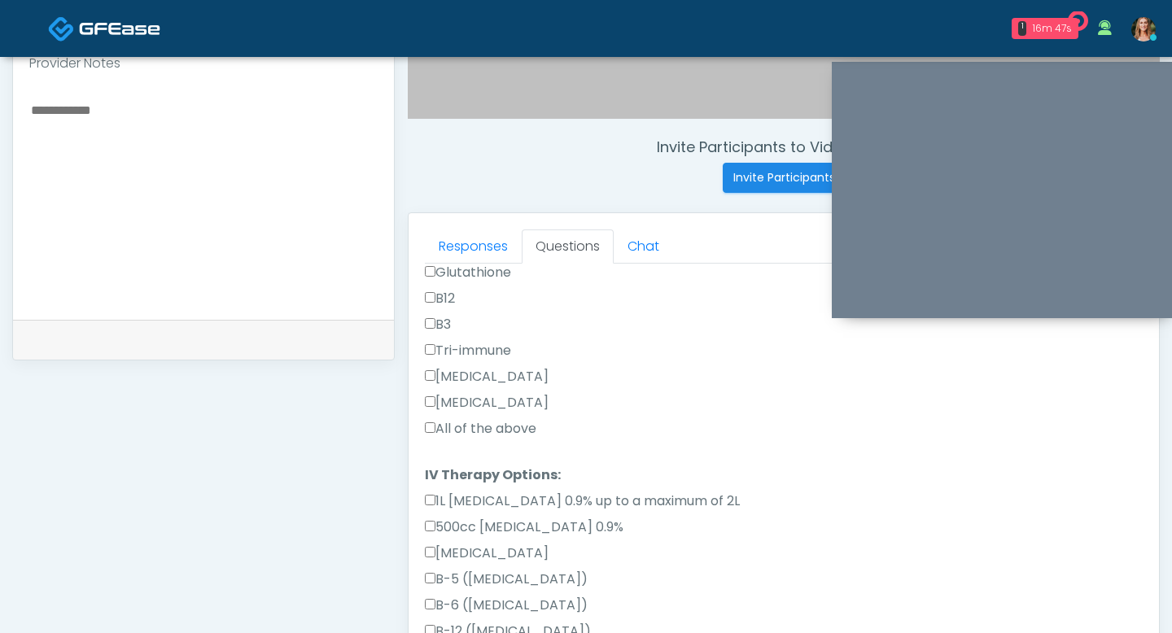
type input "**"
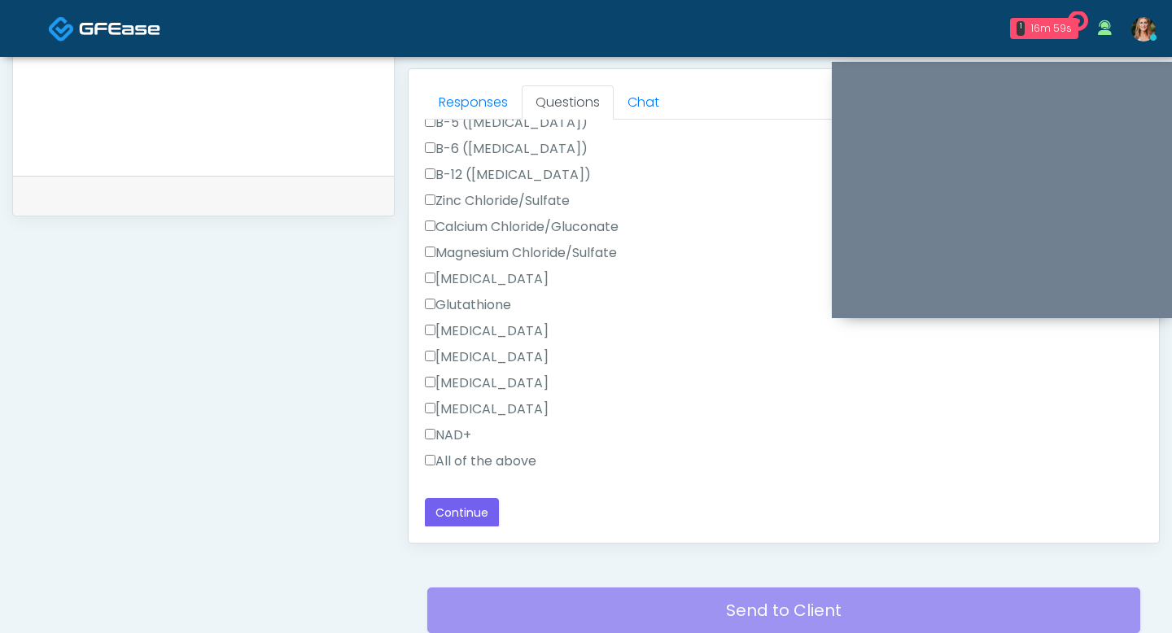
scroll to position [712, 0]
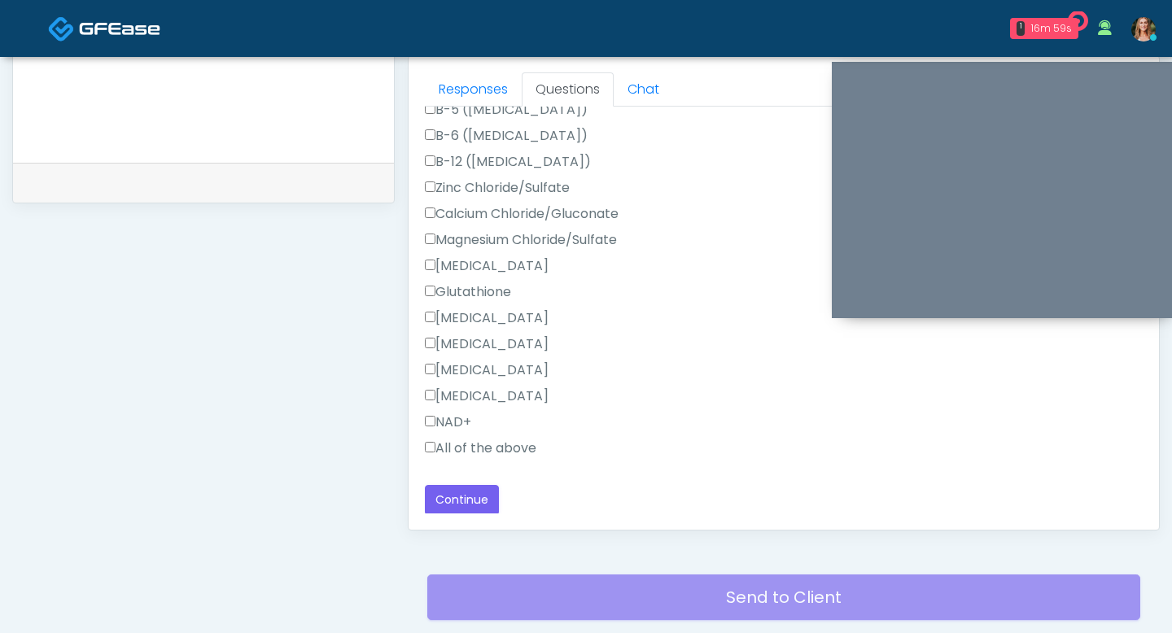
click at [429, 453] on label "All of the above" at bounding box center [480, 449] width 111 height 20
click at [469, 505] on button "Continue" at bounding box center [462, 500] width 74 height 30
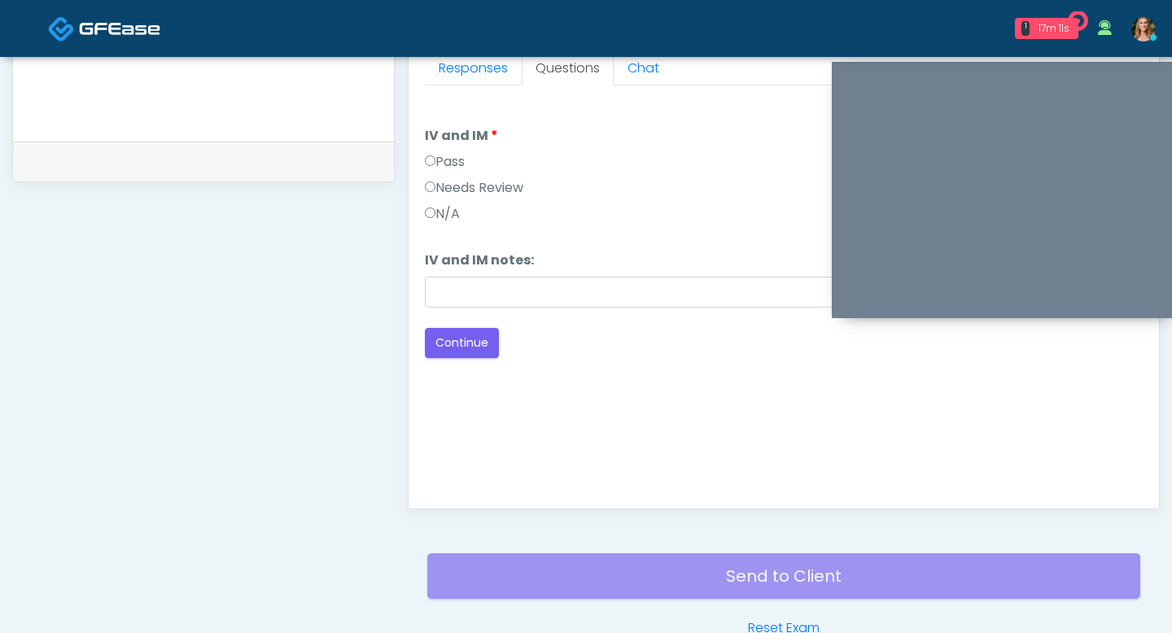
scroll to position [739, 0]
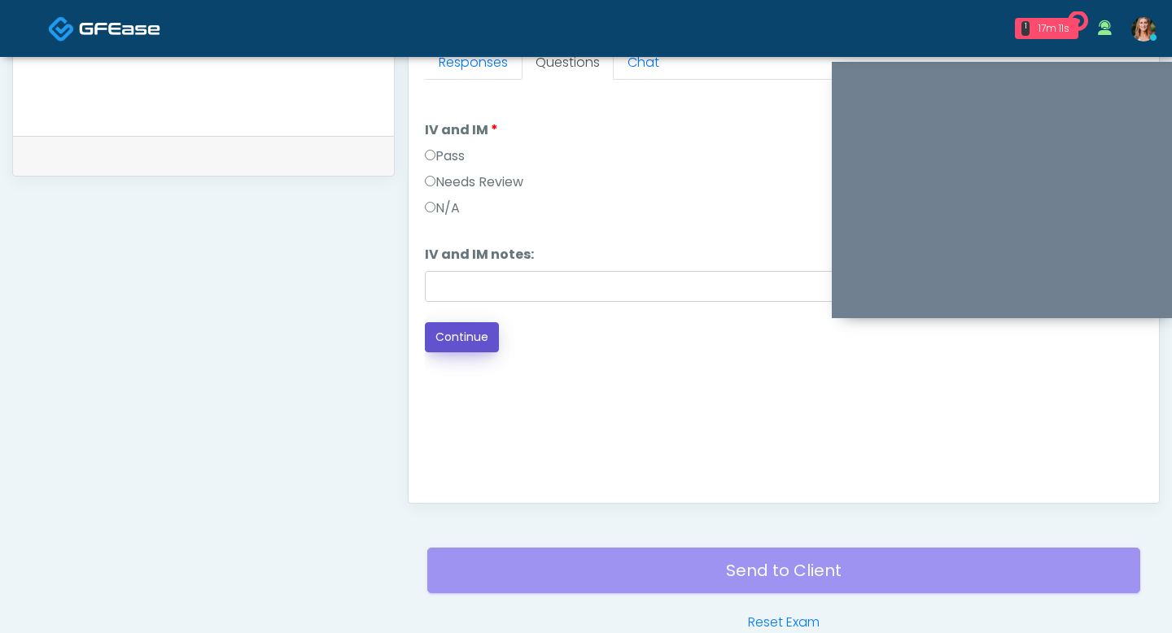
click at [452, 339] on button "Continue" at bounding box center [462, 337] width 74 height 30
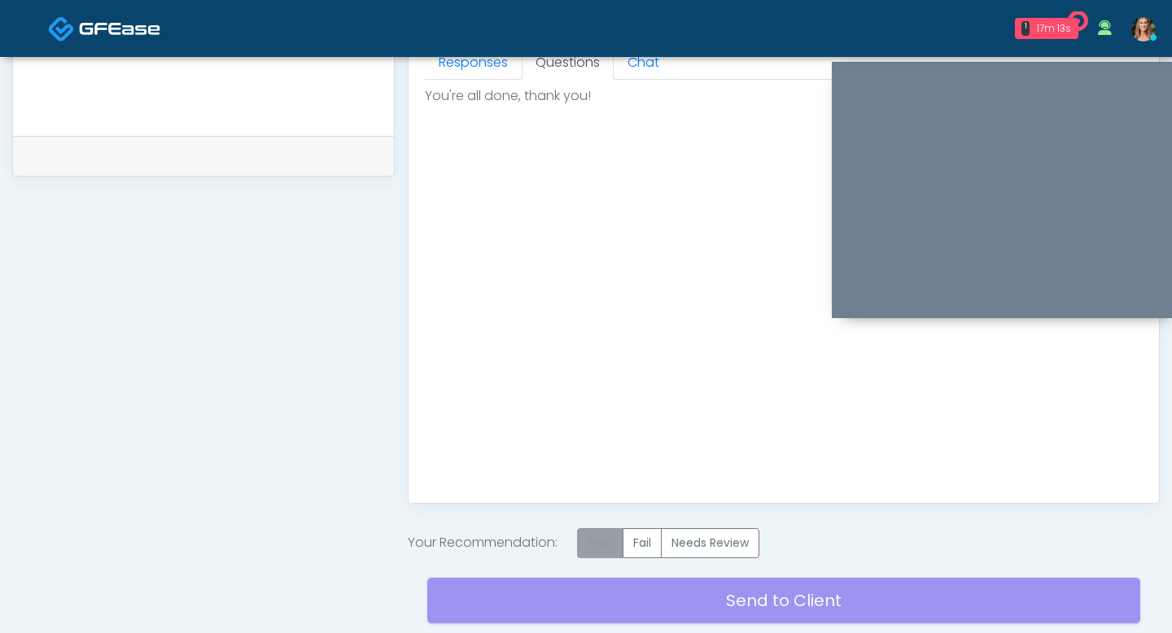
click at [605, 541] on label "Pass" at bounding box center [600, 543] width 46 height 30
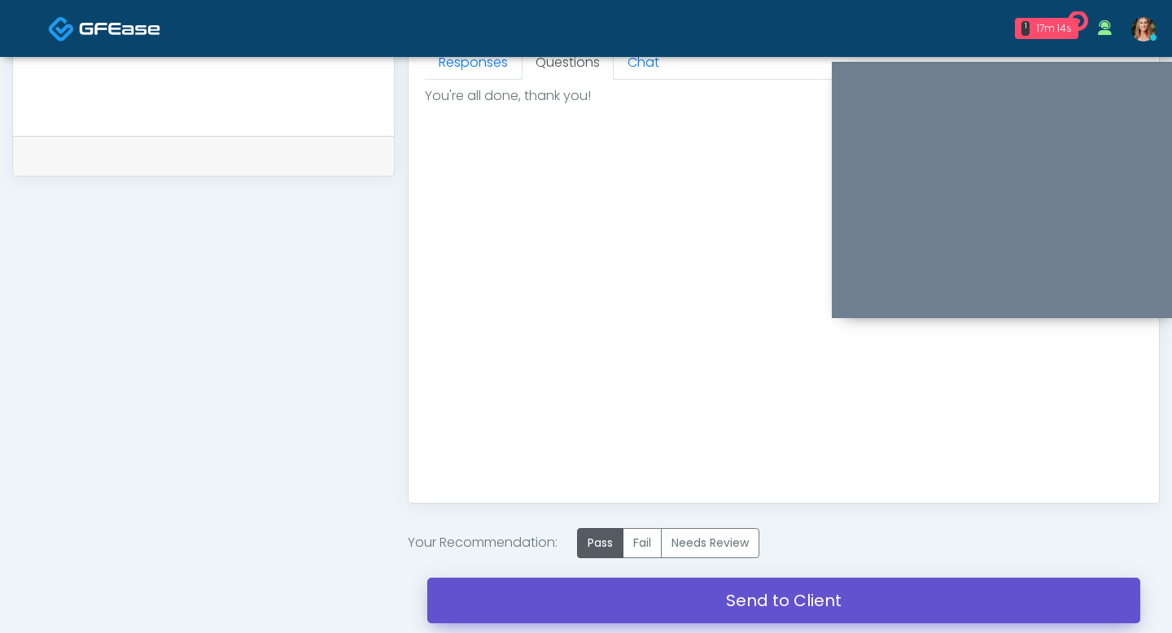
click at [612, 603] on link "Send to Client" at bounding box center [783, 601] width 713 height 46
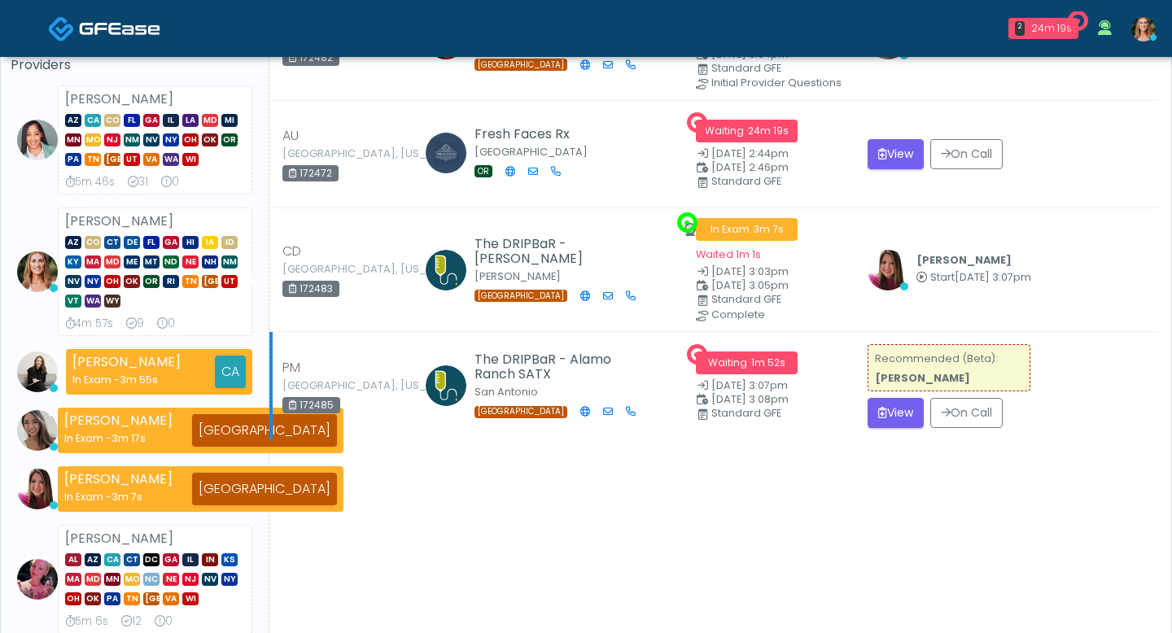
scroll to position [286, 0]
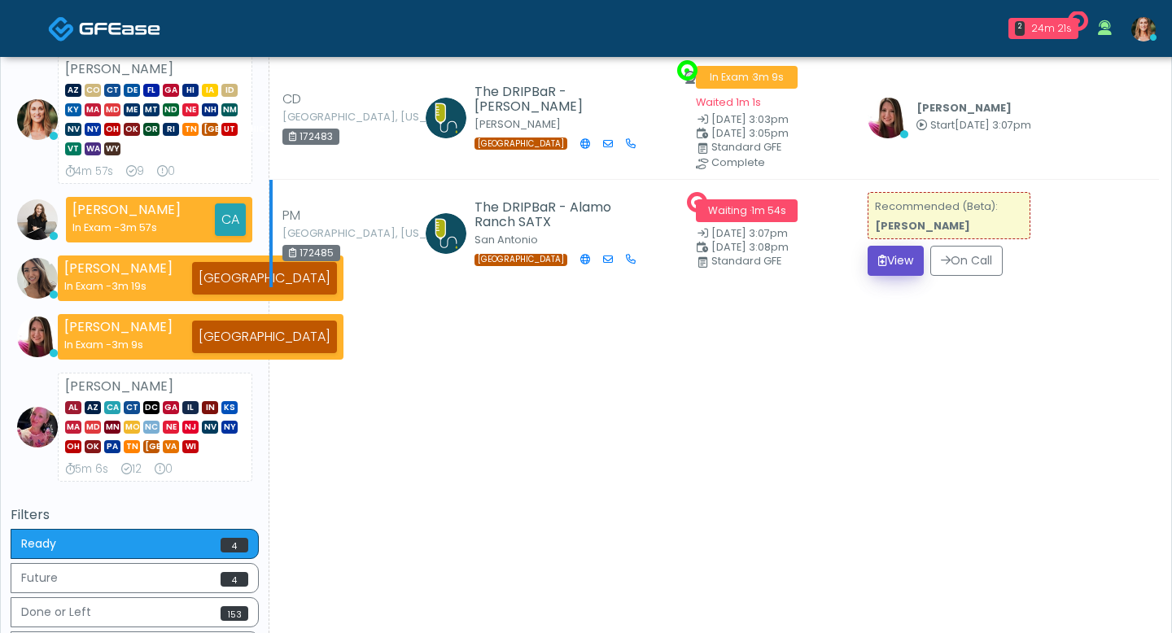
click at [889, 256] on button "View" at bounding box center [895, 261] width 56 height 30
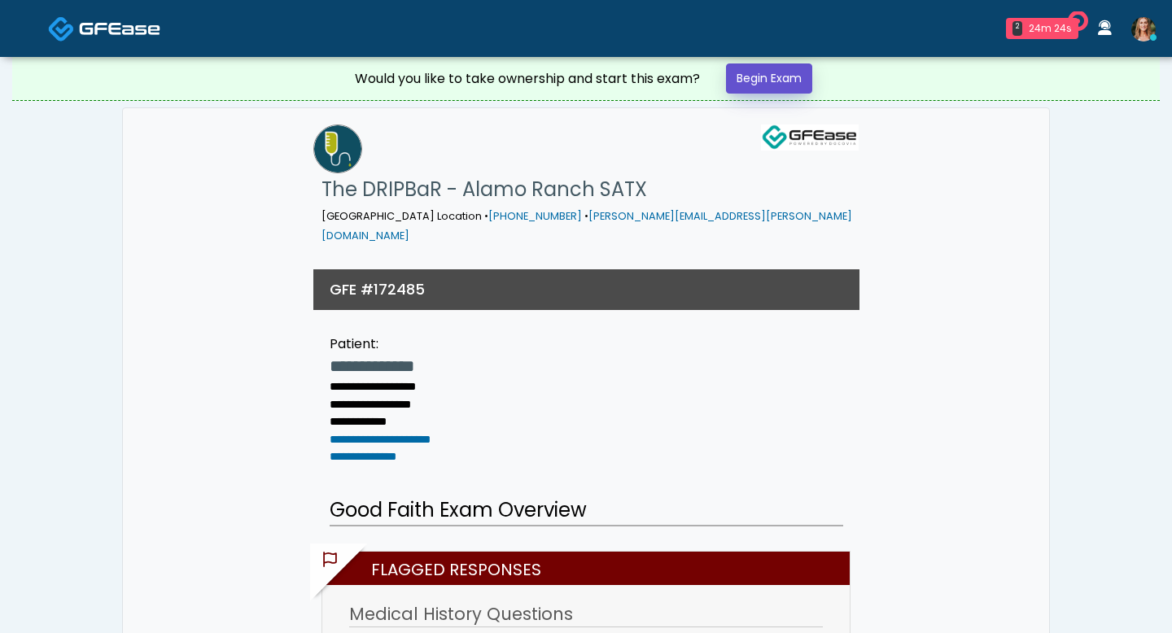
click at [749, 87] on link "Begin Exam" at bounding box center [769, 78] width 86 height 30
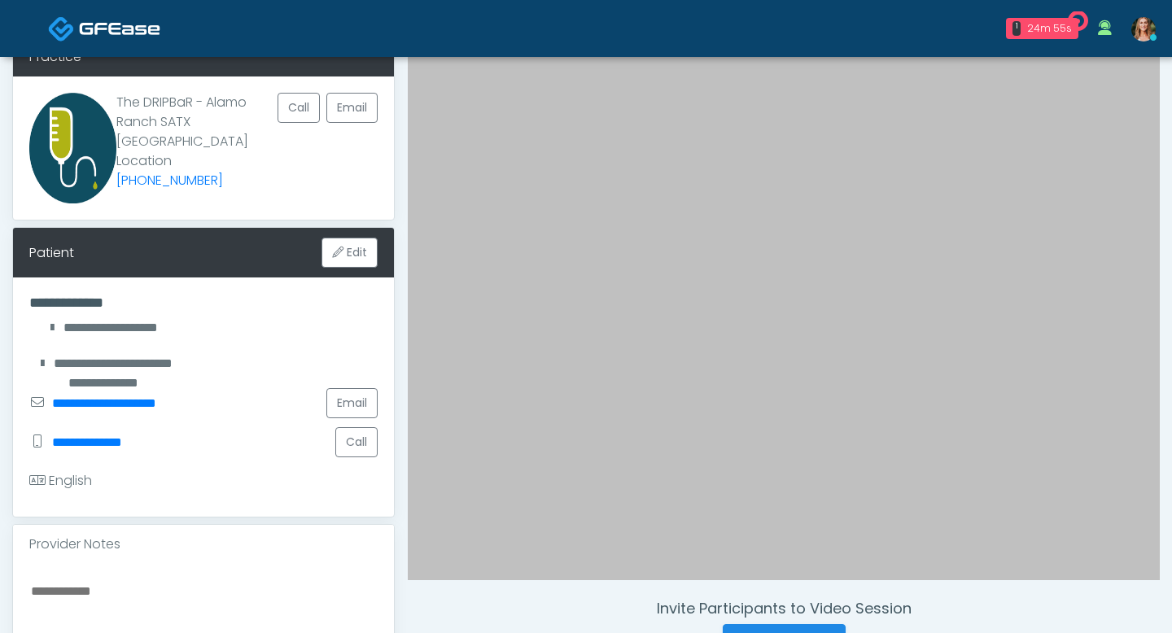
scroll to position [115, 0]
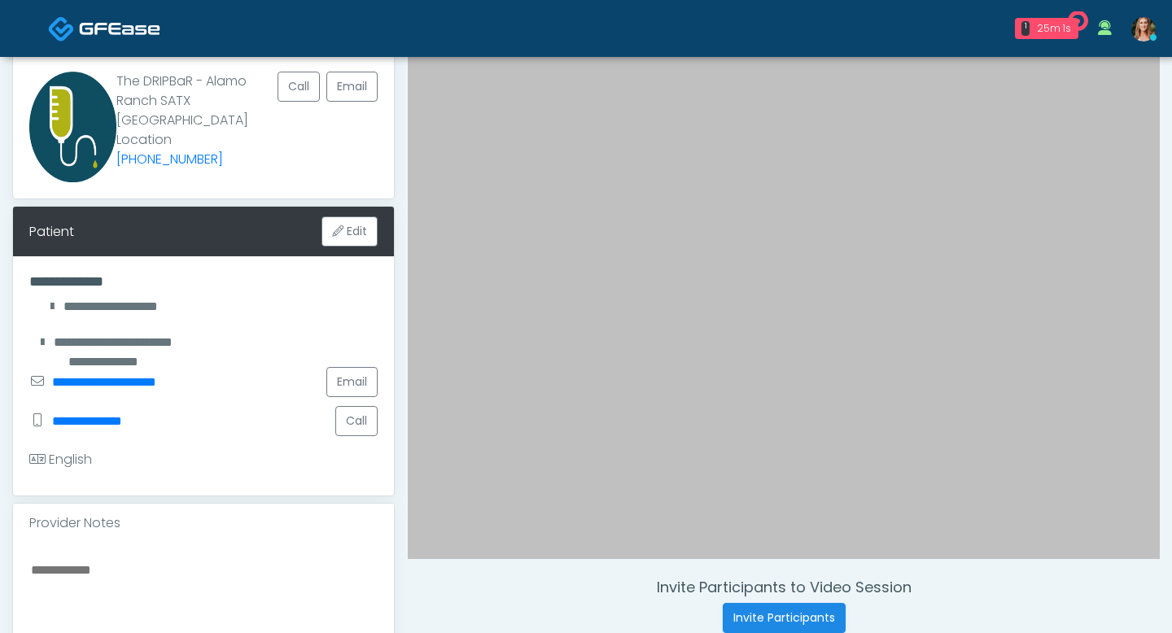
click at [1025, 571] on div at bounding box center [784, 293] width 752 height 556
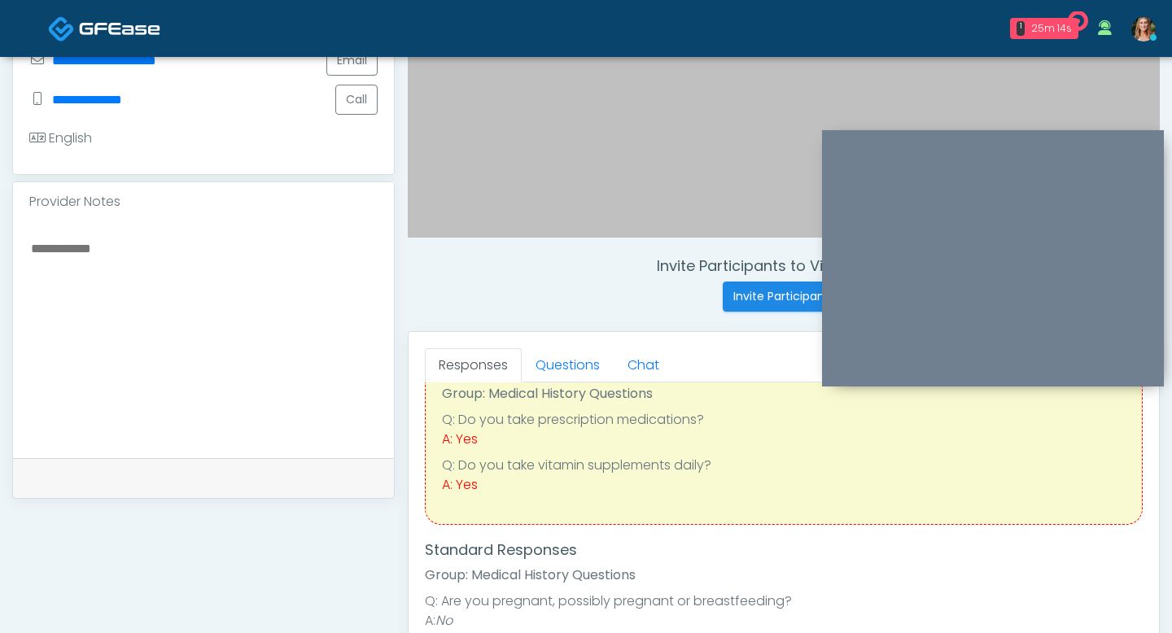
scroll to position [74, 0]
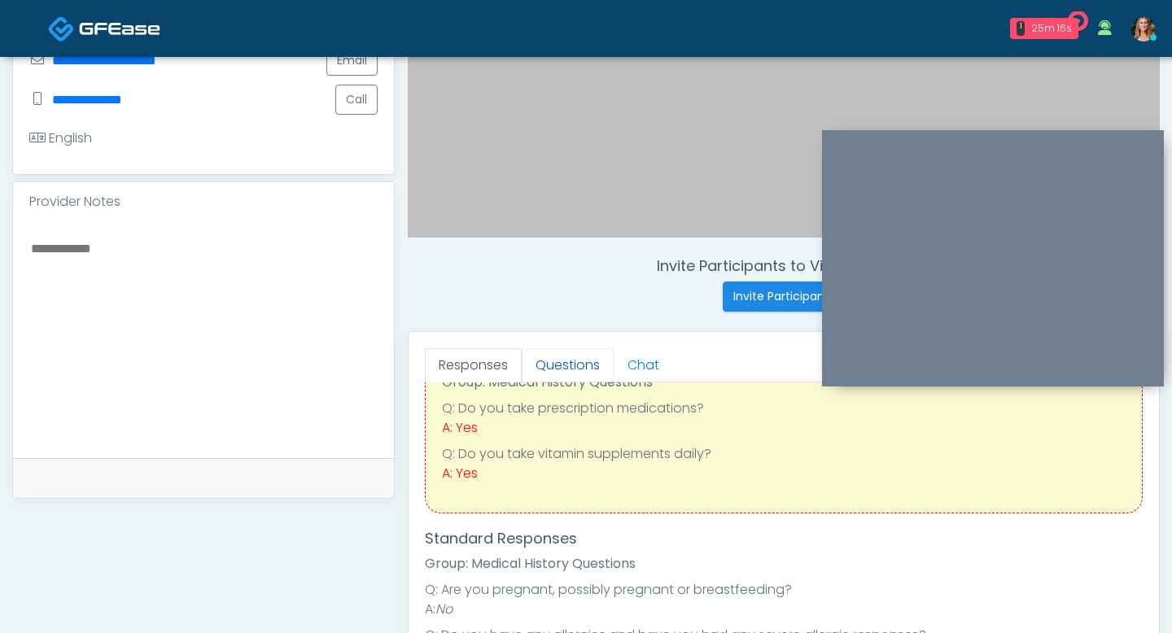
click at [567, 370] on link "Questions" at bounding box center [568, 365] width 92 height 34
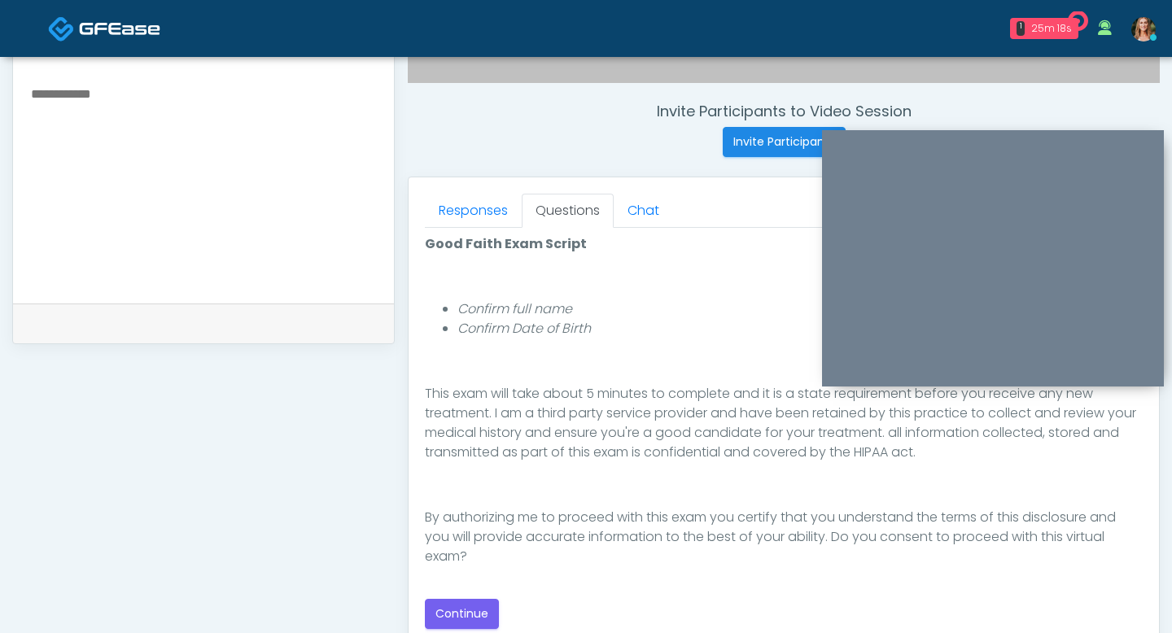
scroll to position [707, 0]
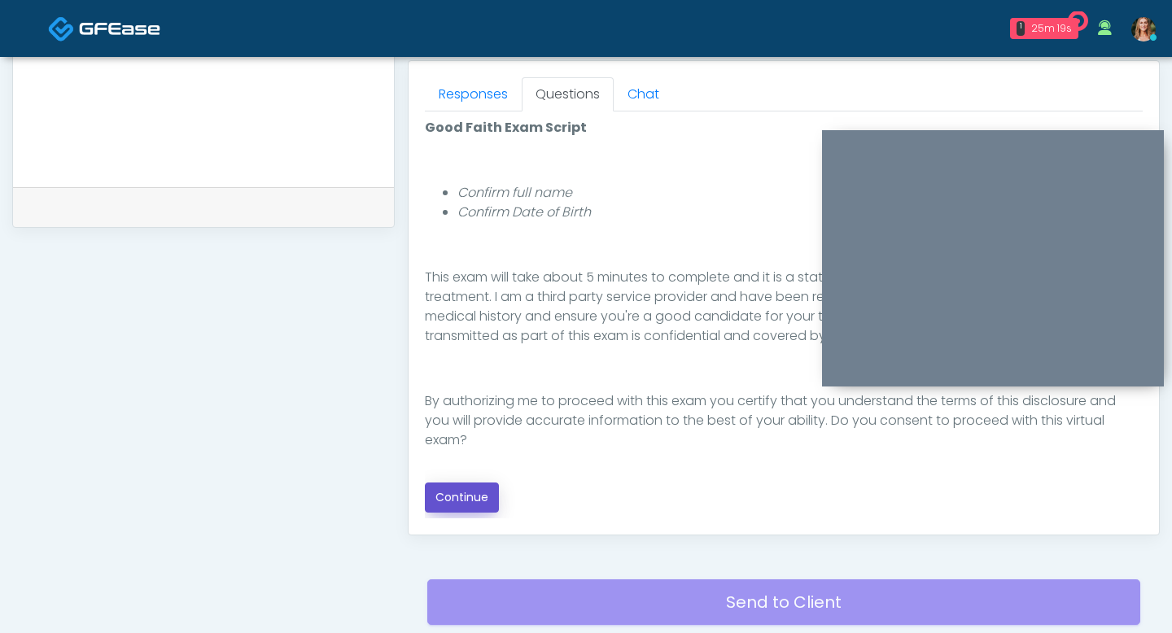
click at [478, 497] on button "Continue" at bounding box center [462, 498] width 74 height 30
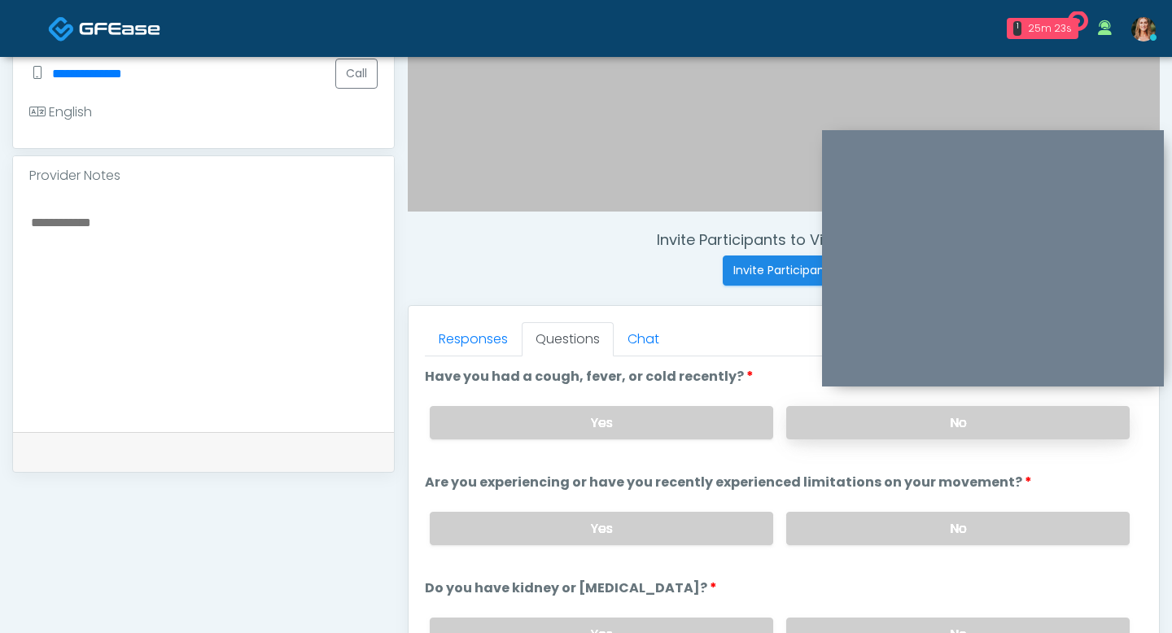
scroll to position [461, 0]
click at [844, 422] on label "No" at bounding box center [957, 423] width 343 height 33
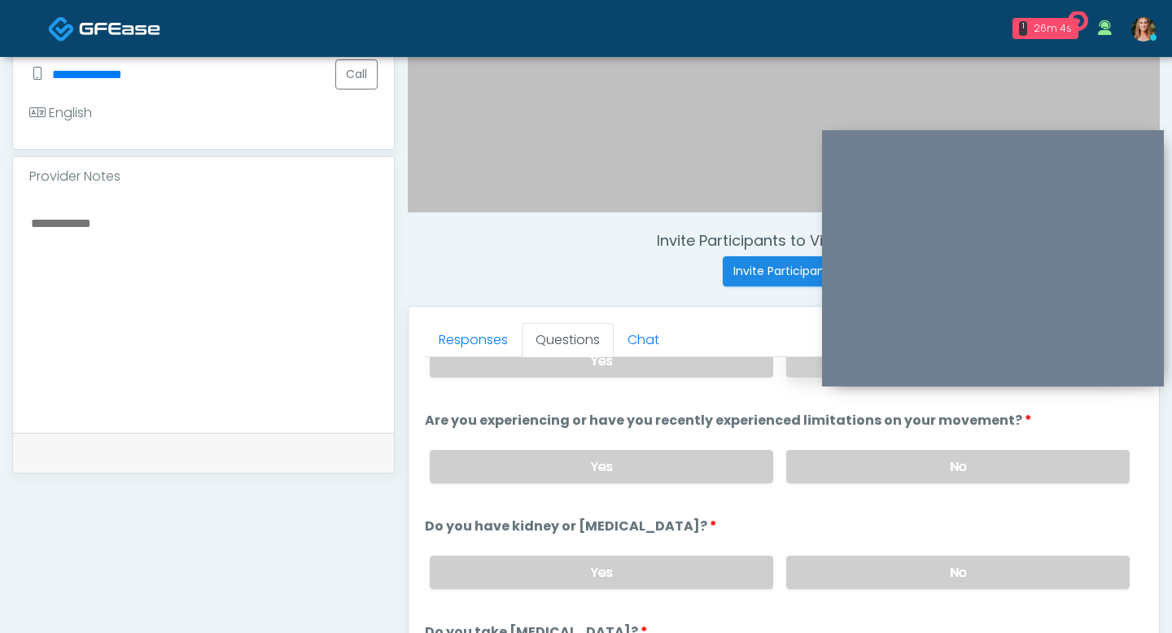
scroll to position [64, 0]
click at [849, 452] on label "No" at bounding box center [957, 464] width 343 height 33
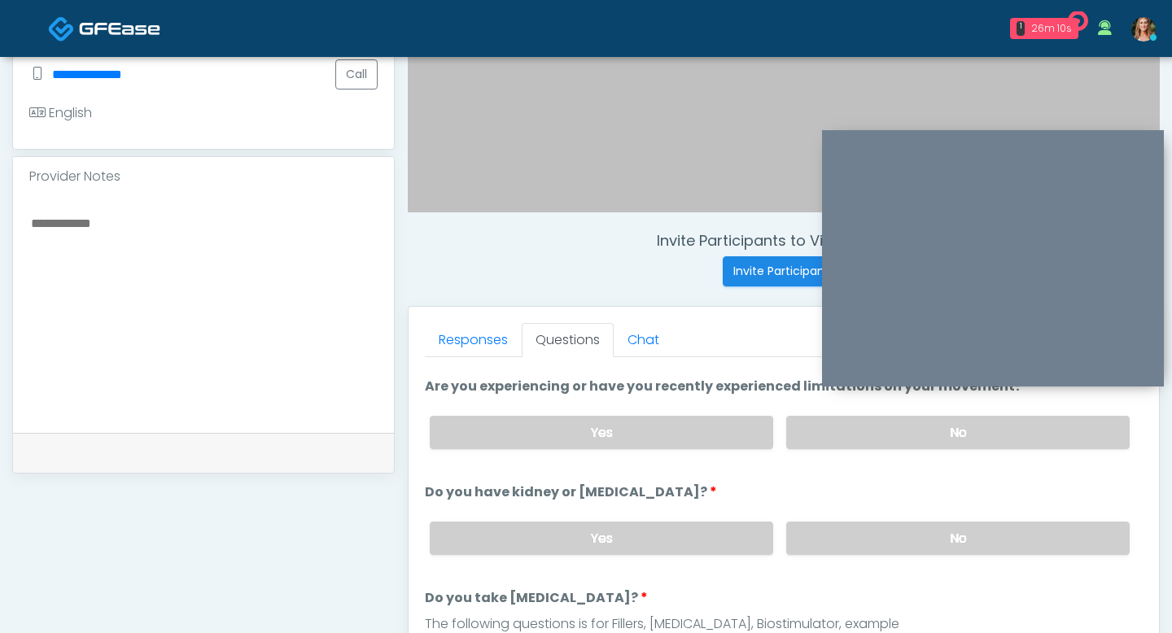
scroll to position [95, 0]
click at [875, 530] on label "No" at bounding box center [957, 539] width 343 height 33
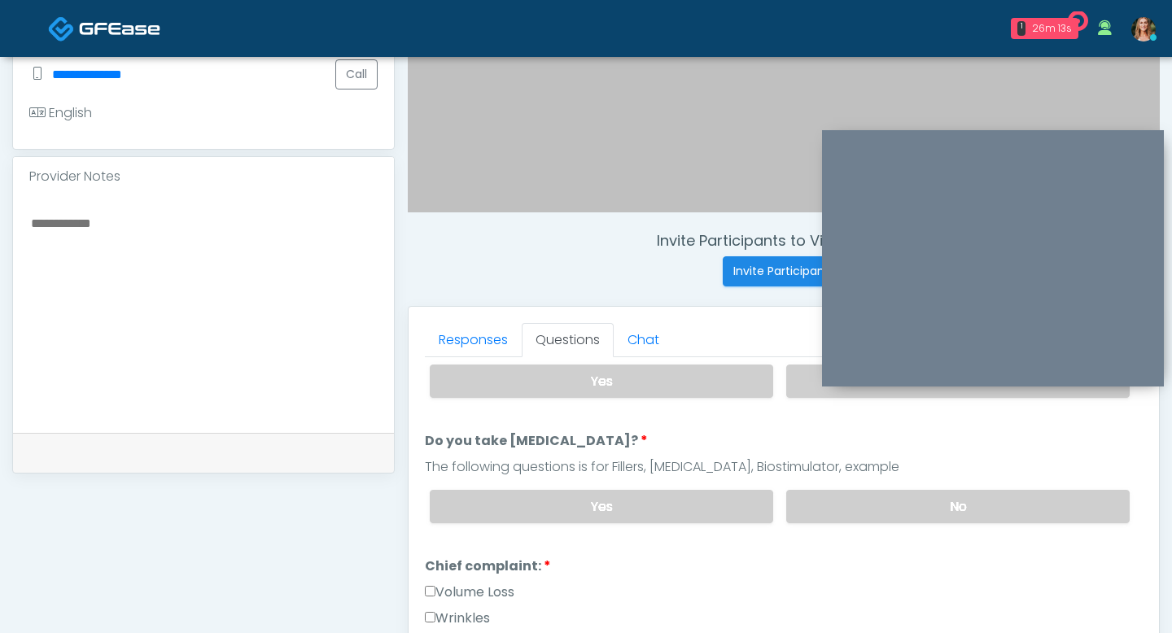
scroll to position [255, 0]
click at [863, 497] on label "No" at bounding box center [957, 505] width 343 height 33
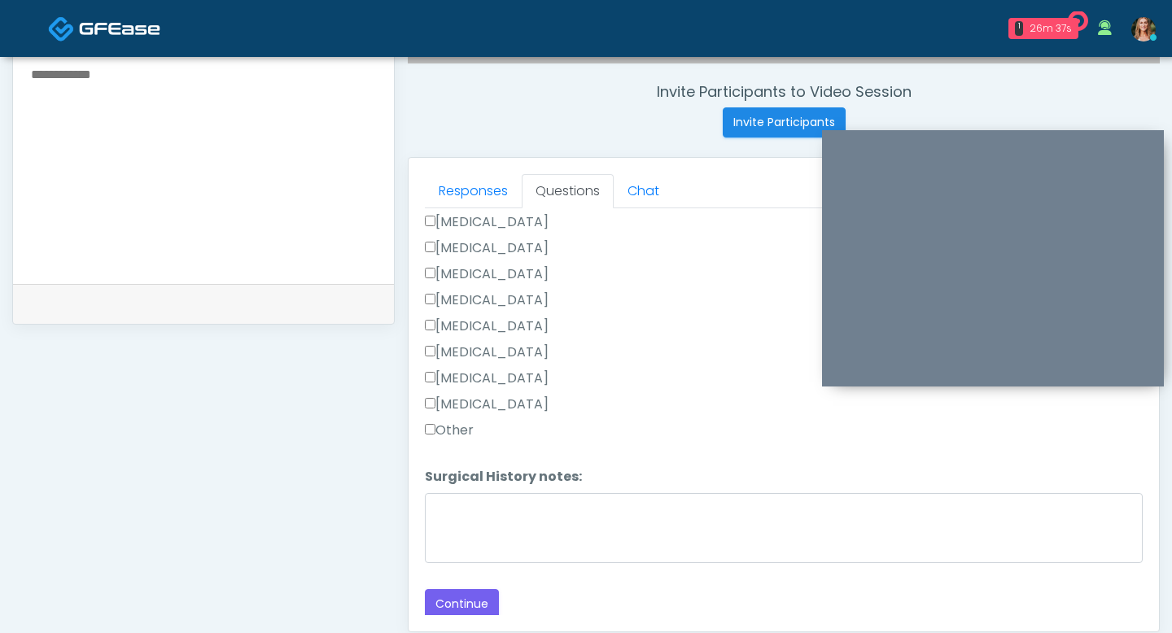
scroll to position [624, 0]
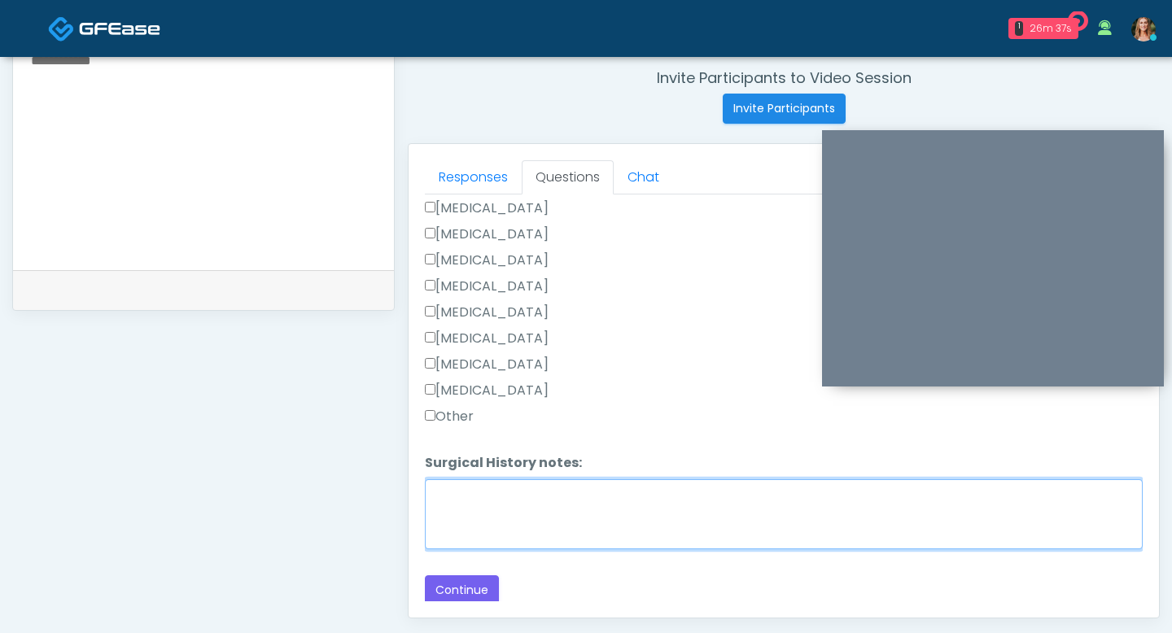
click at [450, 519] on textarea "Surgical History notes:" at bounding box center [784, 514] width 718 height 70
type textarea "**********"
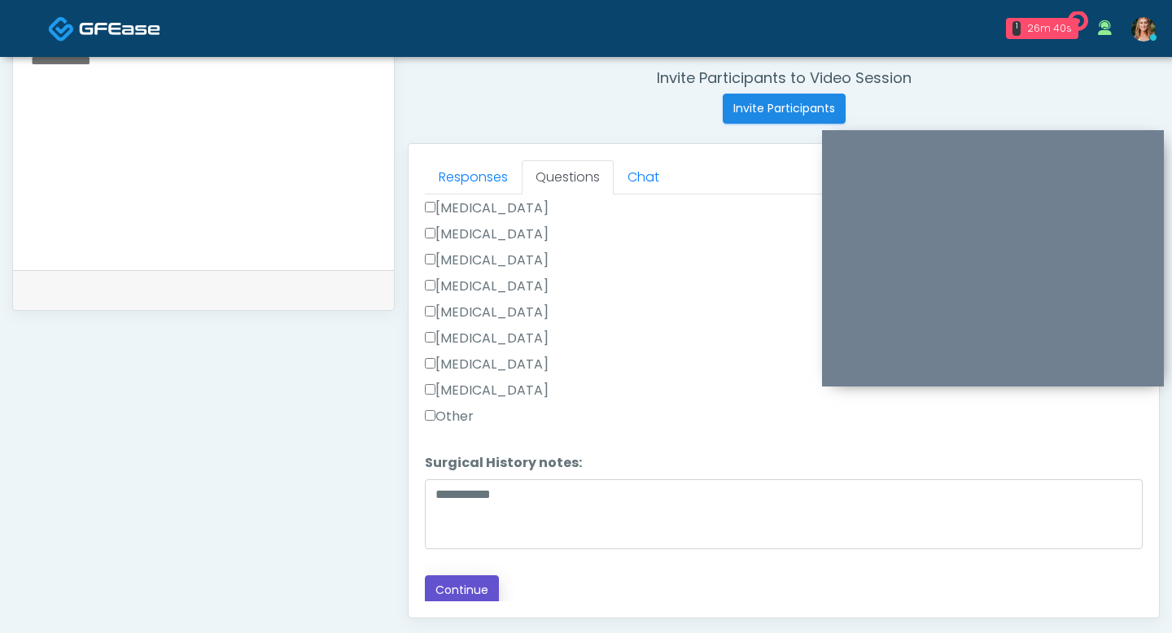
click at [444, 582] on button "Continue" at bounding box center [462, 590] width 74 height 30
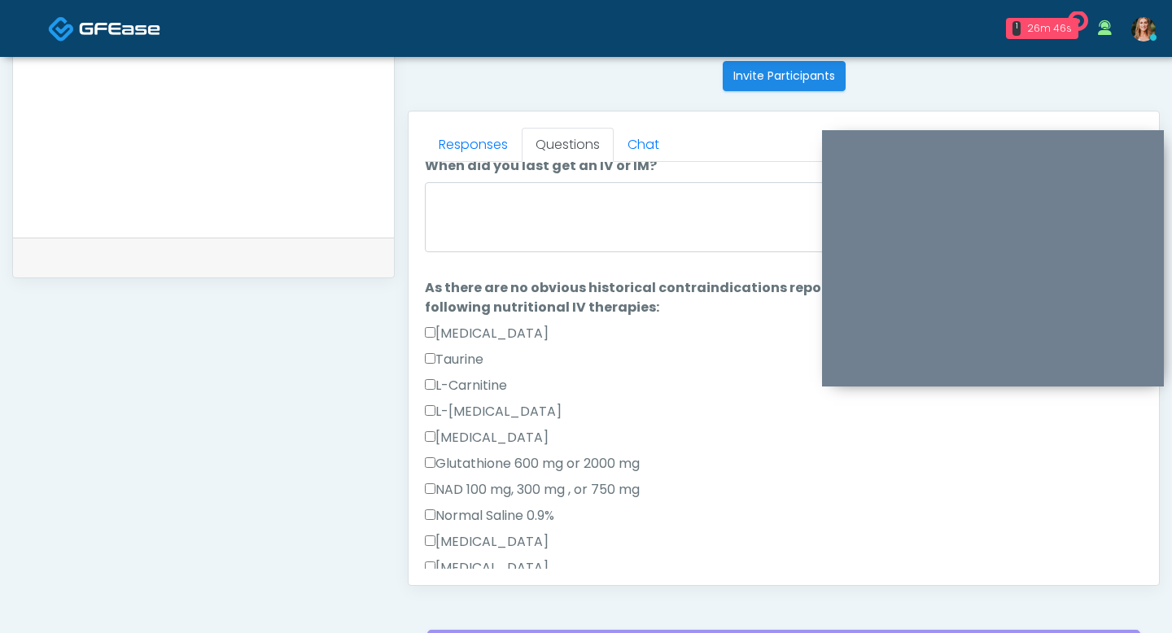
scroll to position [0, 0]
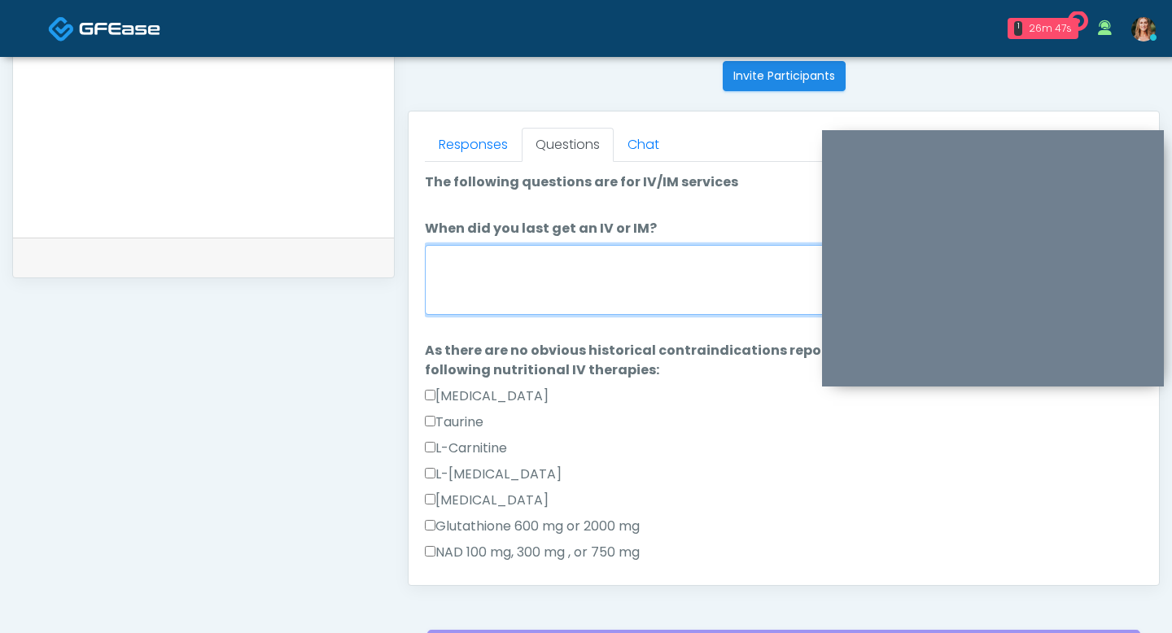
click at [452, 295] on textarea "When did you last get an IV or IM?" at bounding box center [784, 280] width 718 height 70
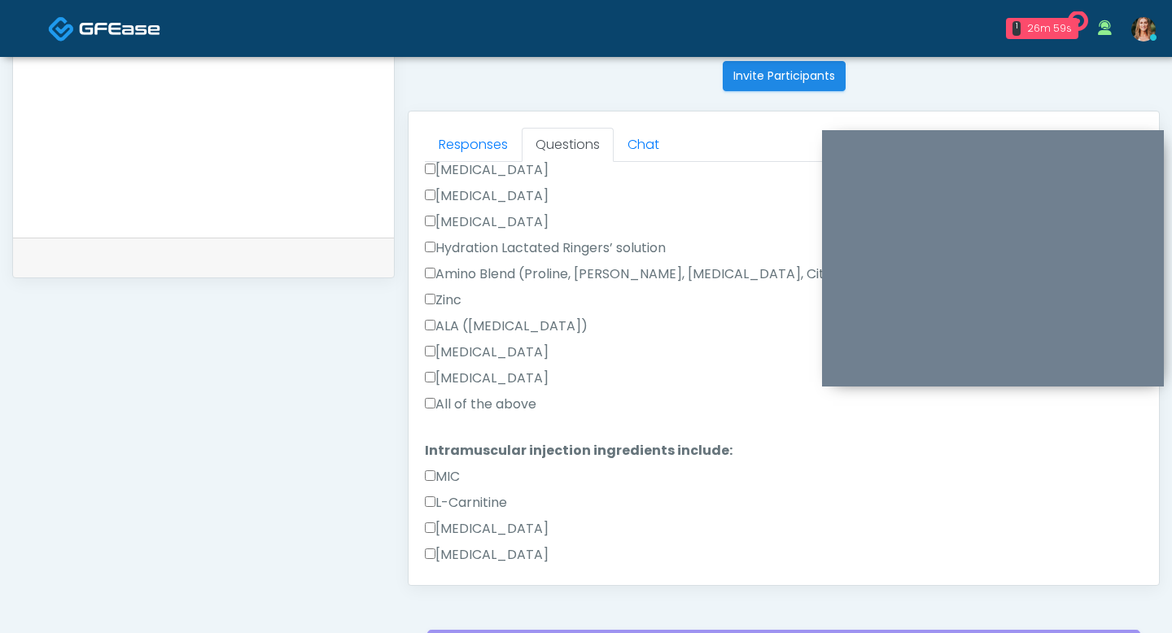
scroll to position [646, 0]
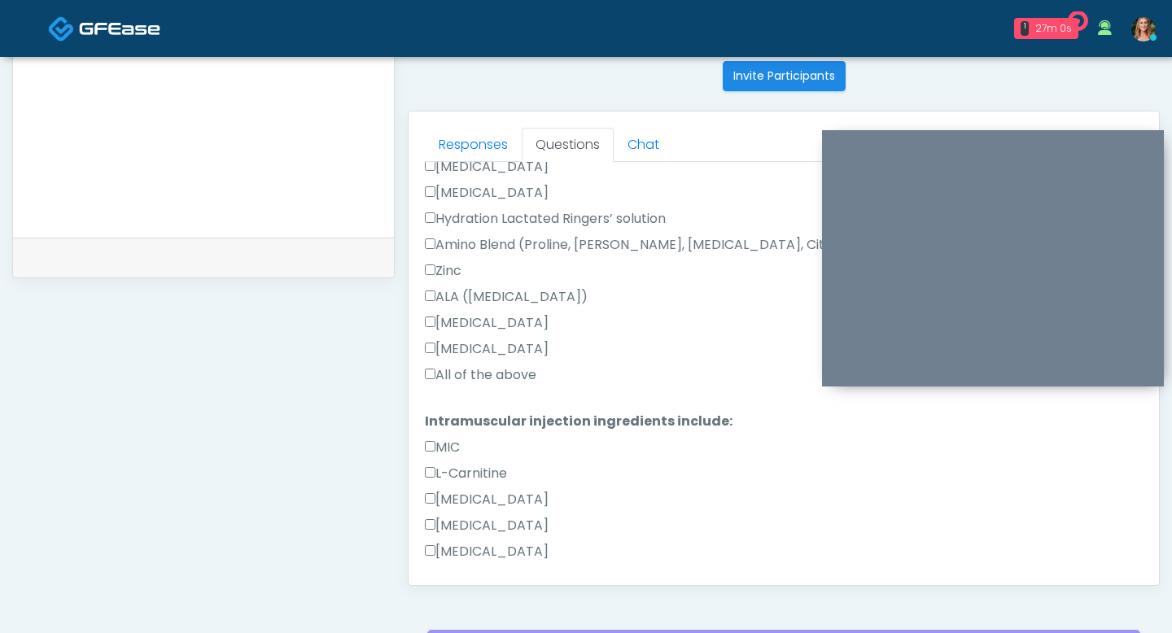
type textarea "********"
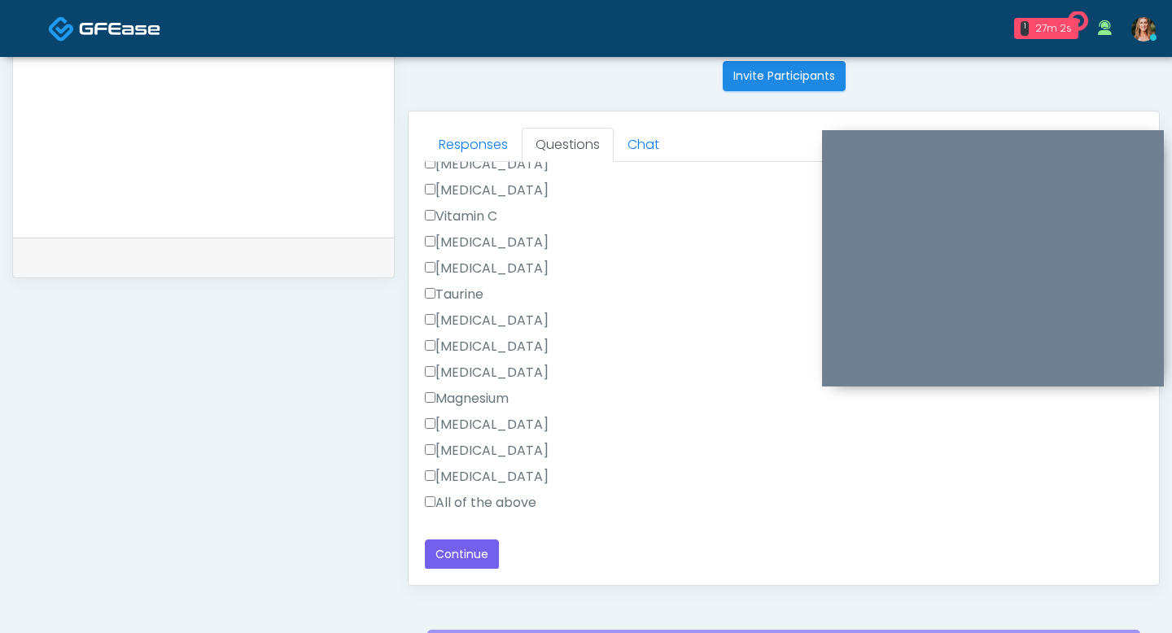
scroll to position [741, 0]
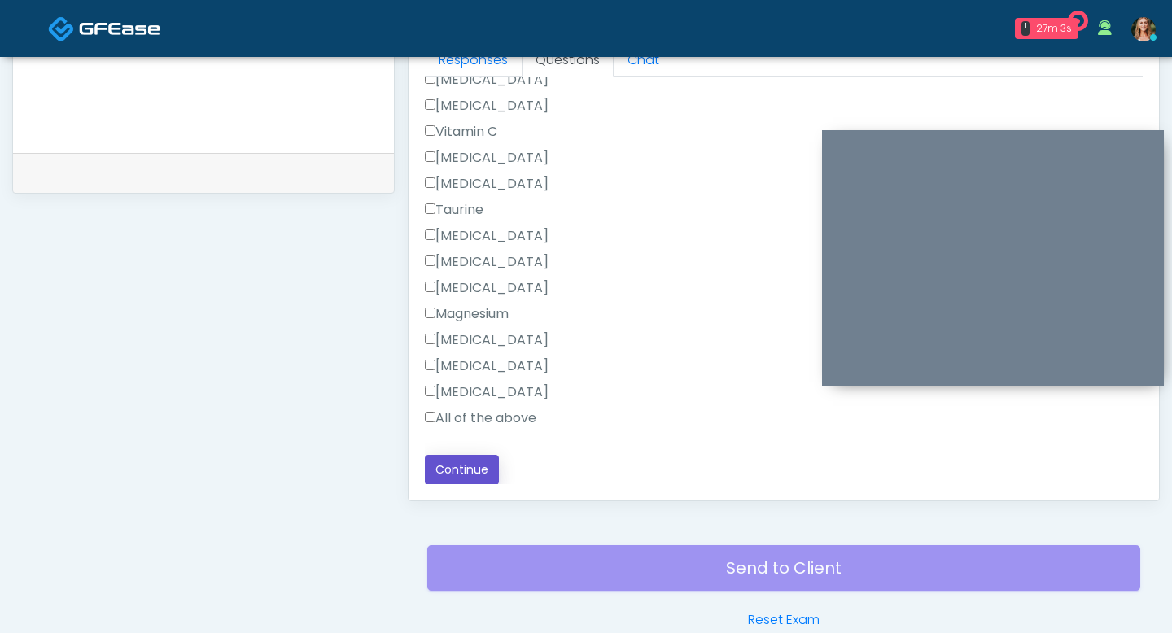
click at [445, 466] on button "Continue" at bounding box center [462, 470] width 74 height 30
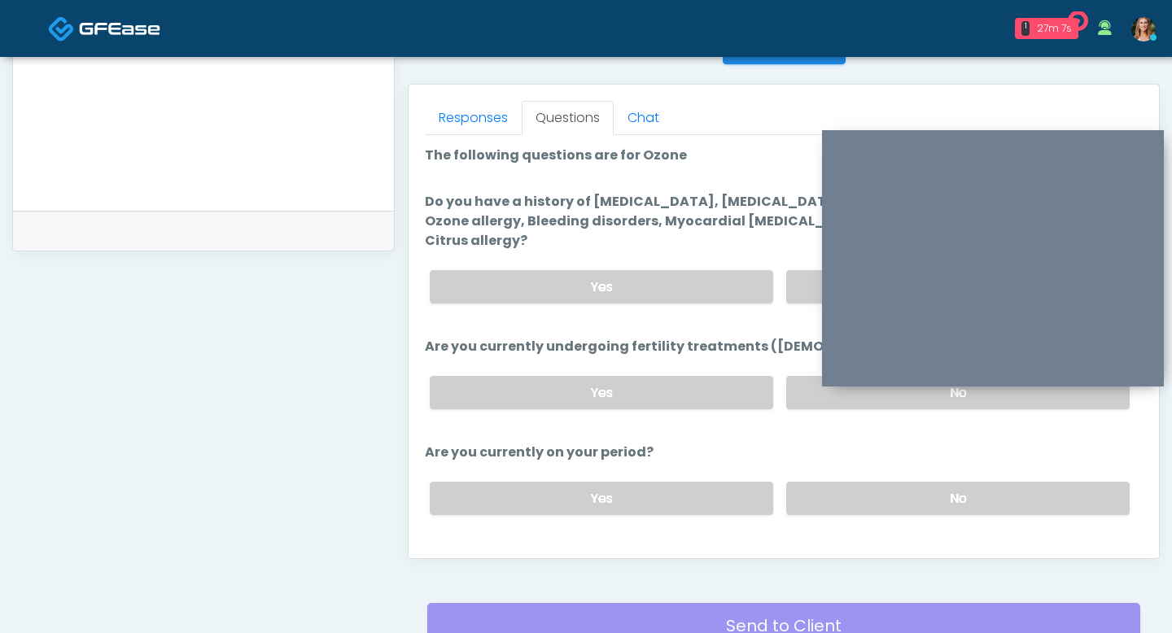
scroll to position [660, 0]
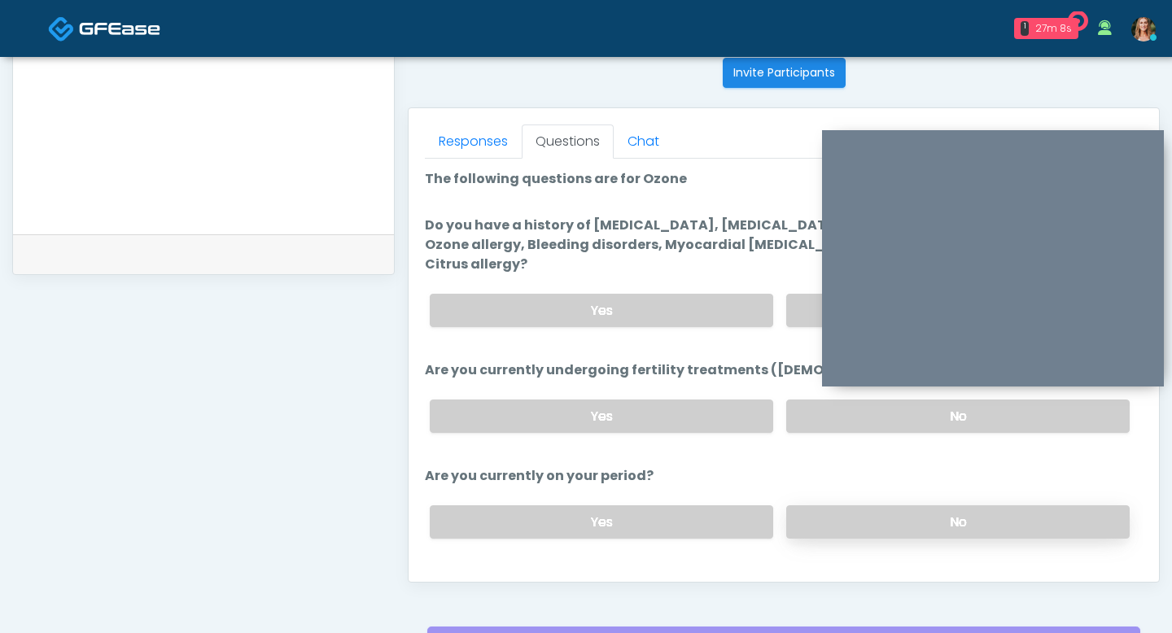
click at [811, 505] on label "No" at bounding box center [957, 521] width 343 height 33
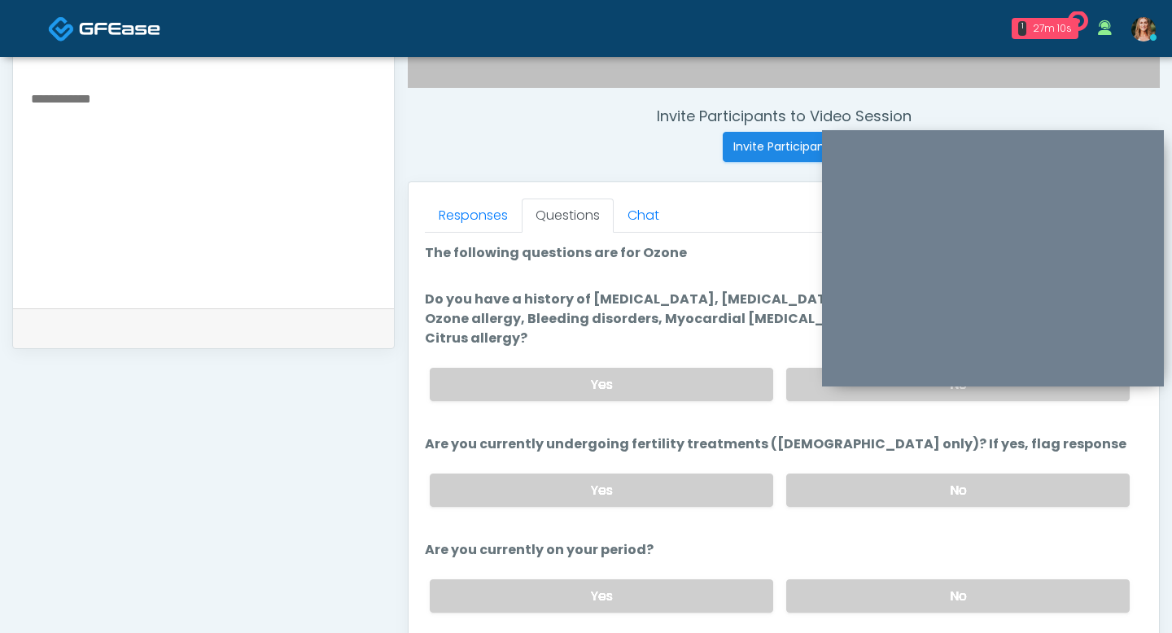
scroll to position [582, 0]
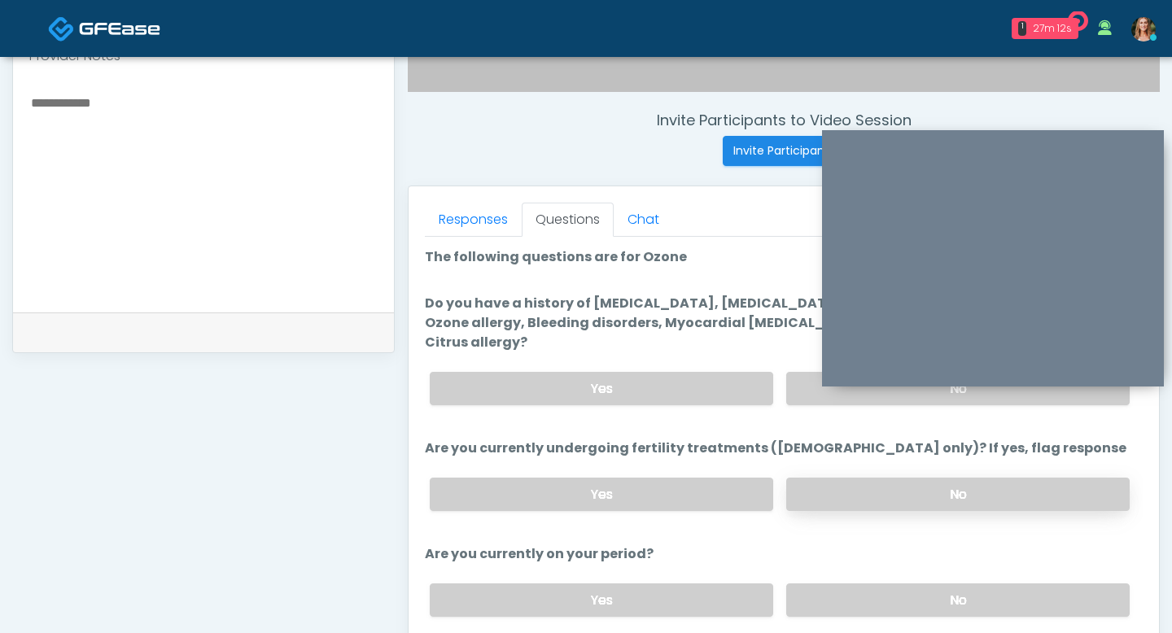
click at [850, 478] on label "No" at bounding box center [957, 494] width 343 height 33
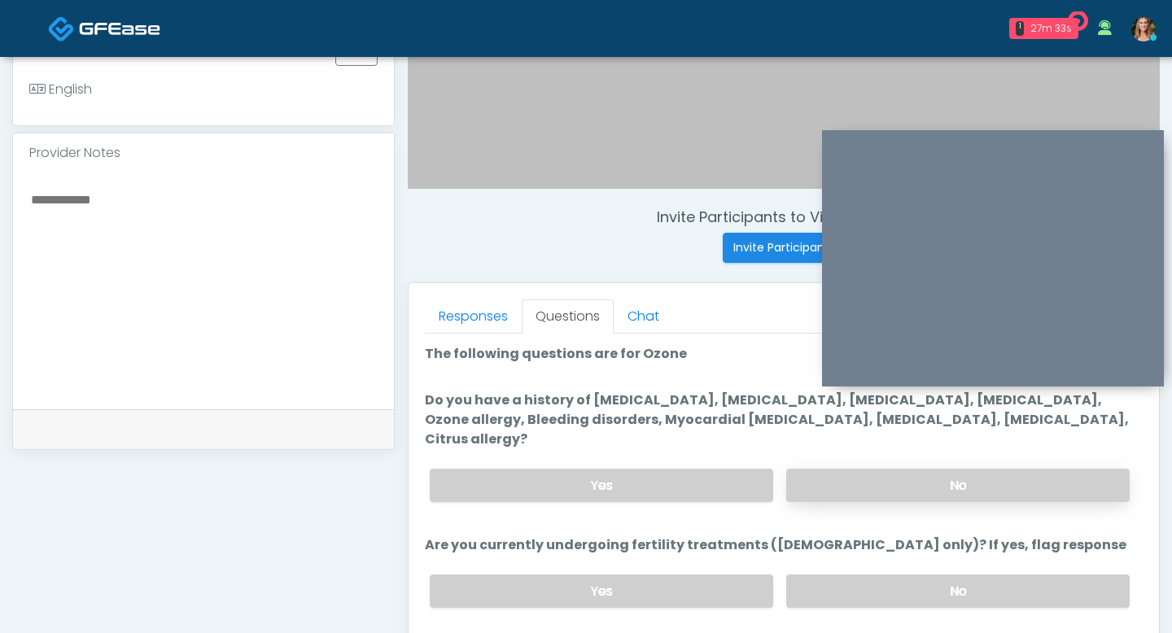
click at [817, 469] on label "No" at bounding box center [957, 485] width 343 height 33
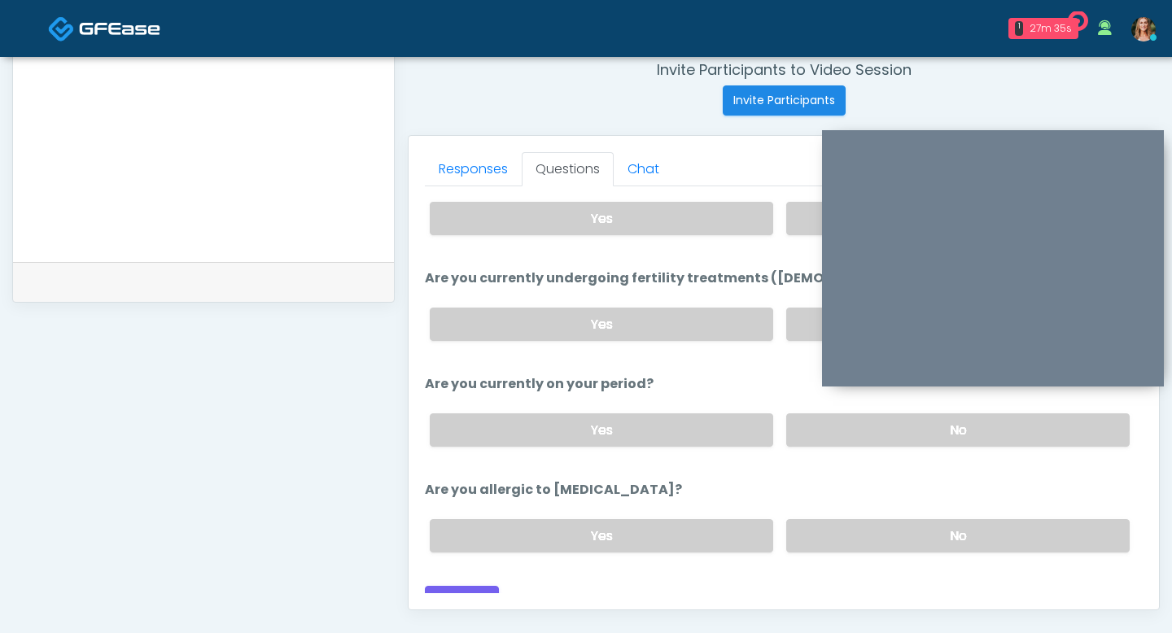
scroll to position [640, 0]
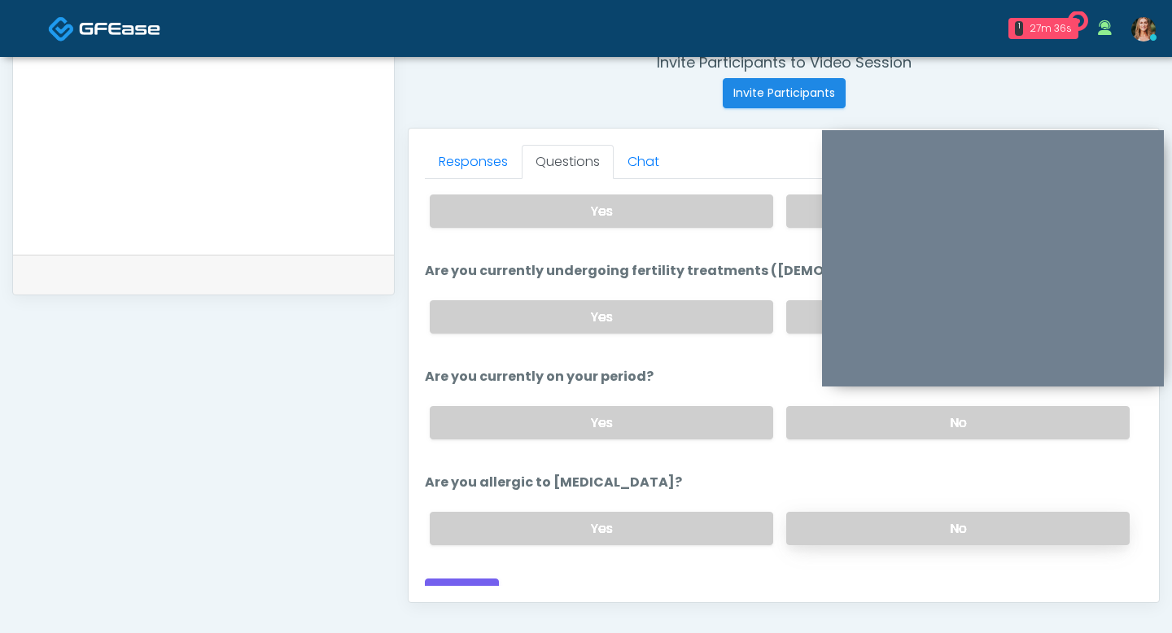
click at [871, 512] on label "No" at bounding box center [957, 528] width 343 height 33
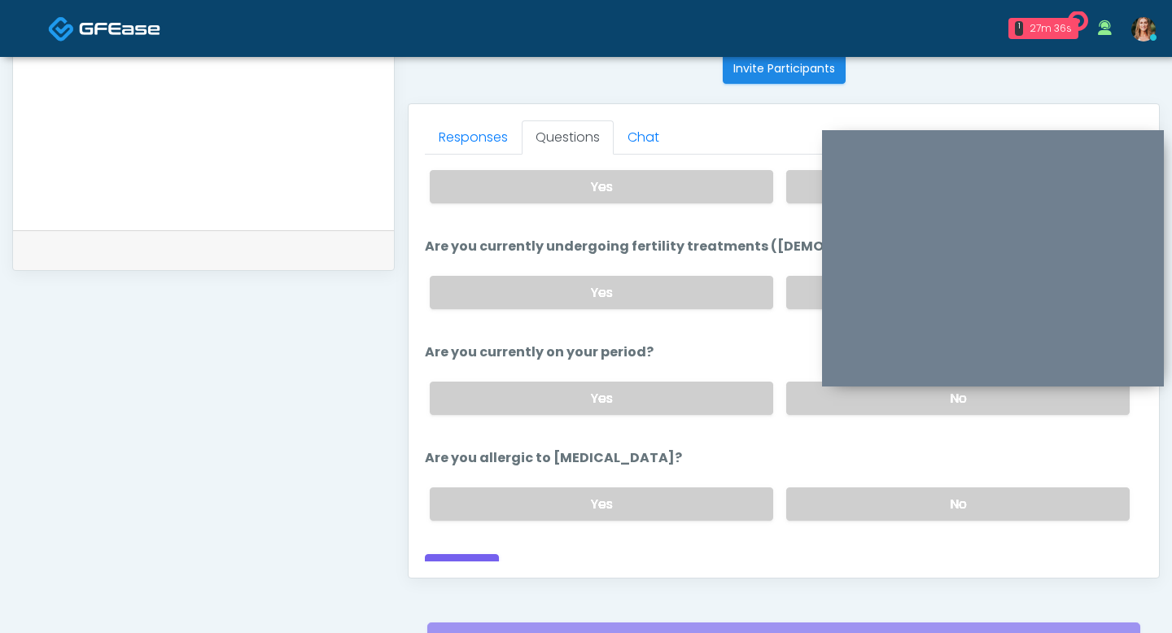
scroll to position [684, 0]
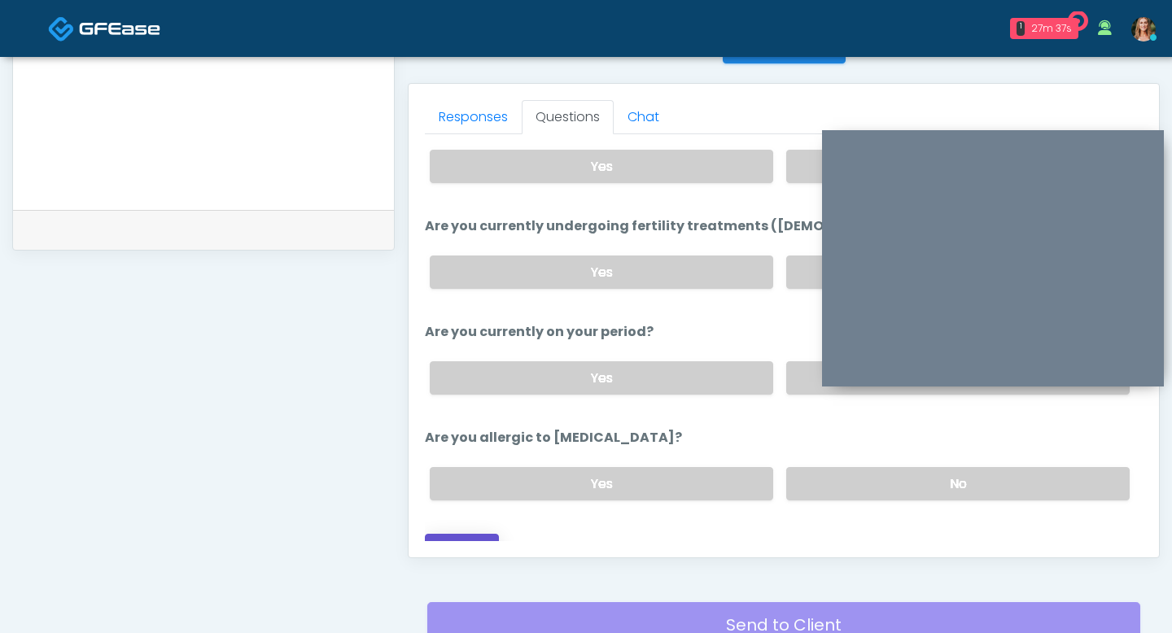
click at [479, 534] on button "Continue" at bounding box center [462, 549] width 74 height 30
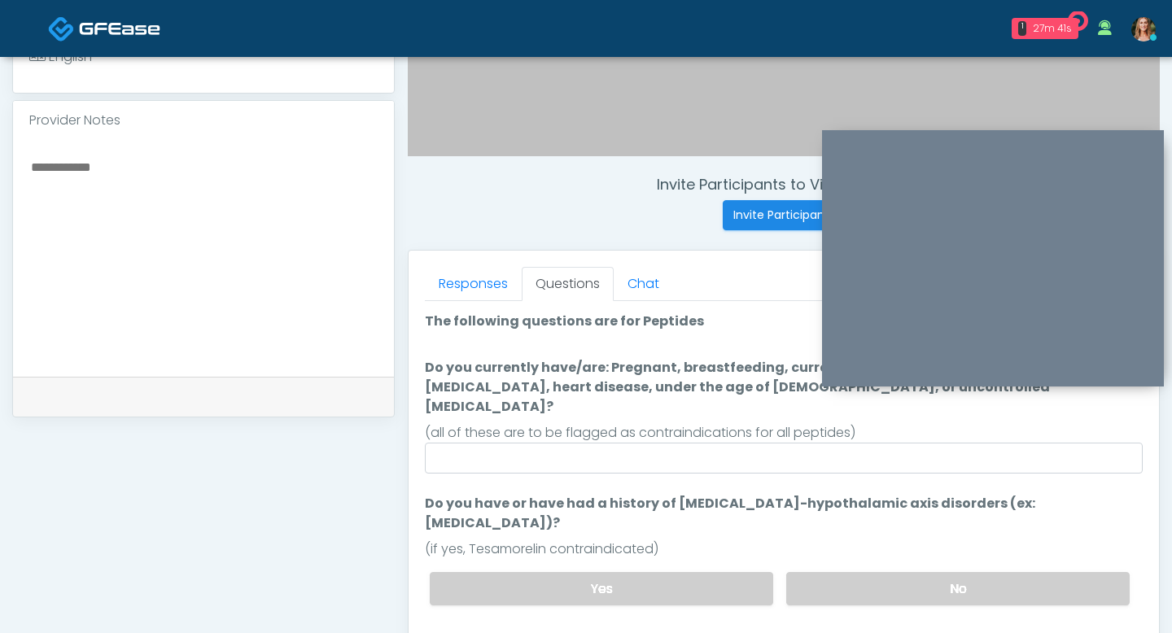
scroll to position [502, 0]
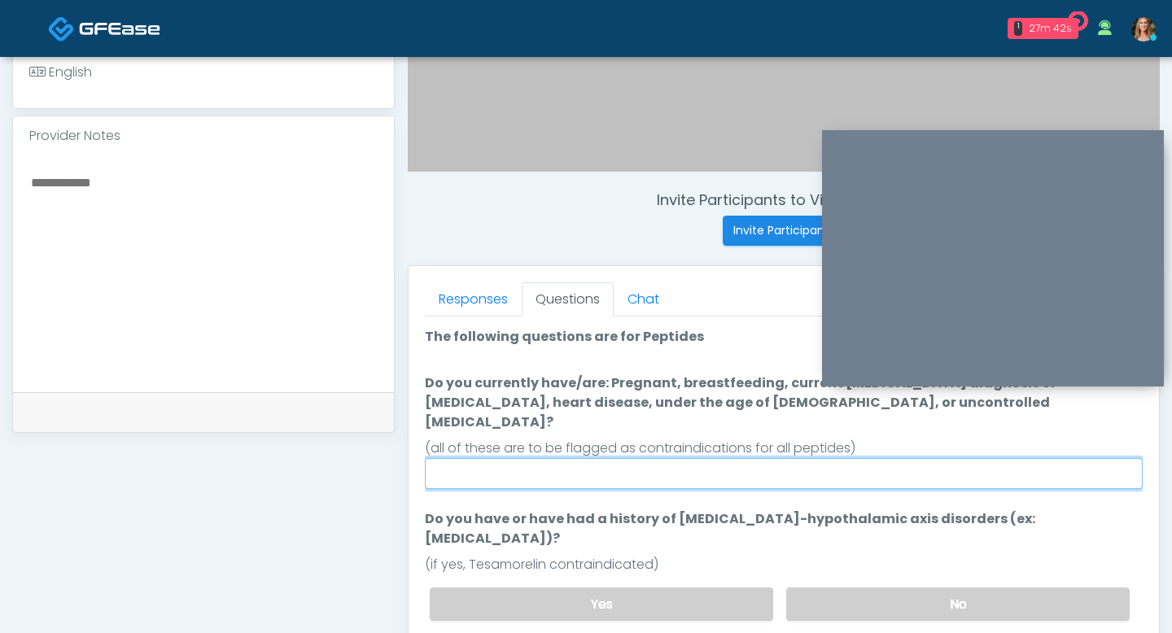
click at [609, 458] on input "Do you currently have/are: Pregnant, breastfeeding, current cancer diagnosis or…" at bounding box center [784, 473] width 718 height 31
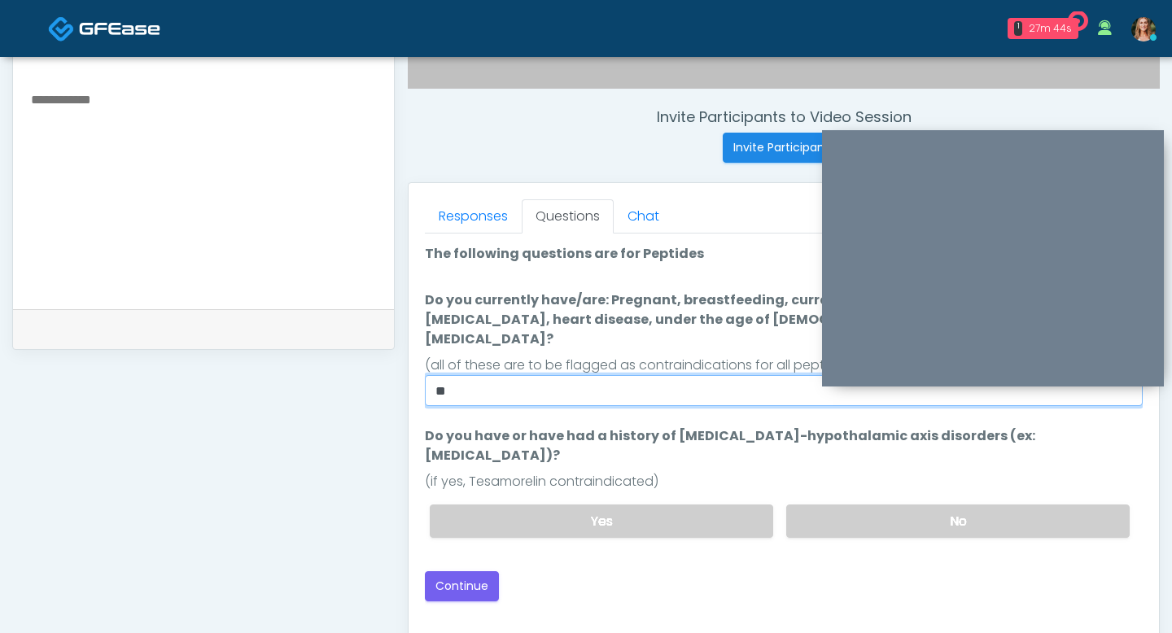
scroll to position [590, 0]
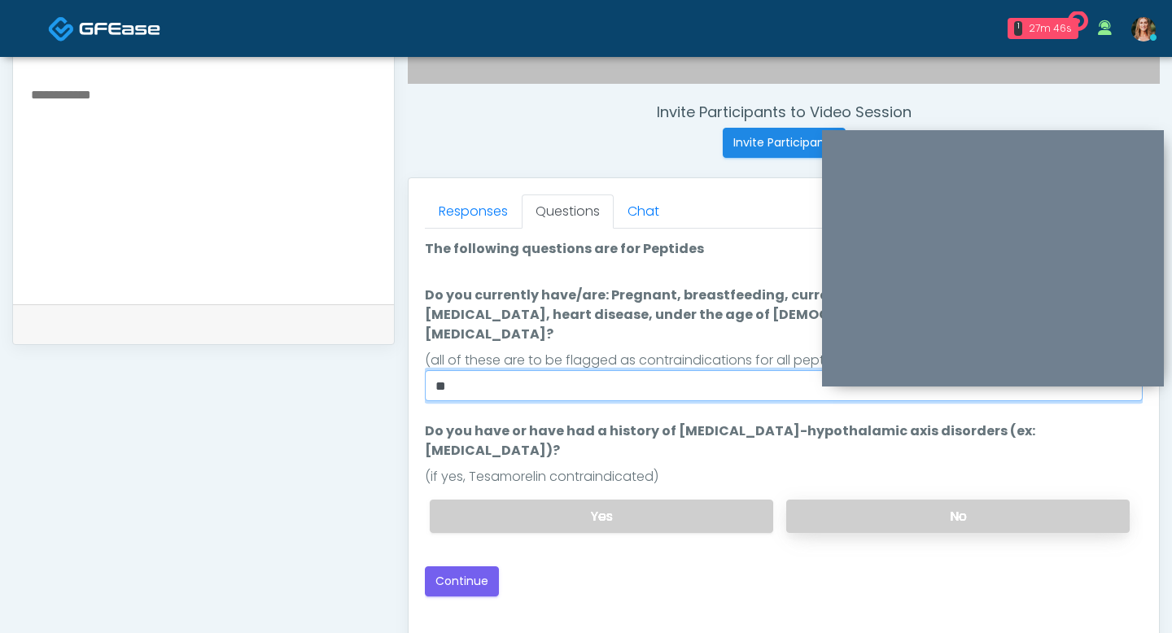
type input "**"
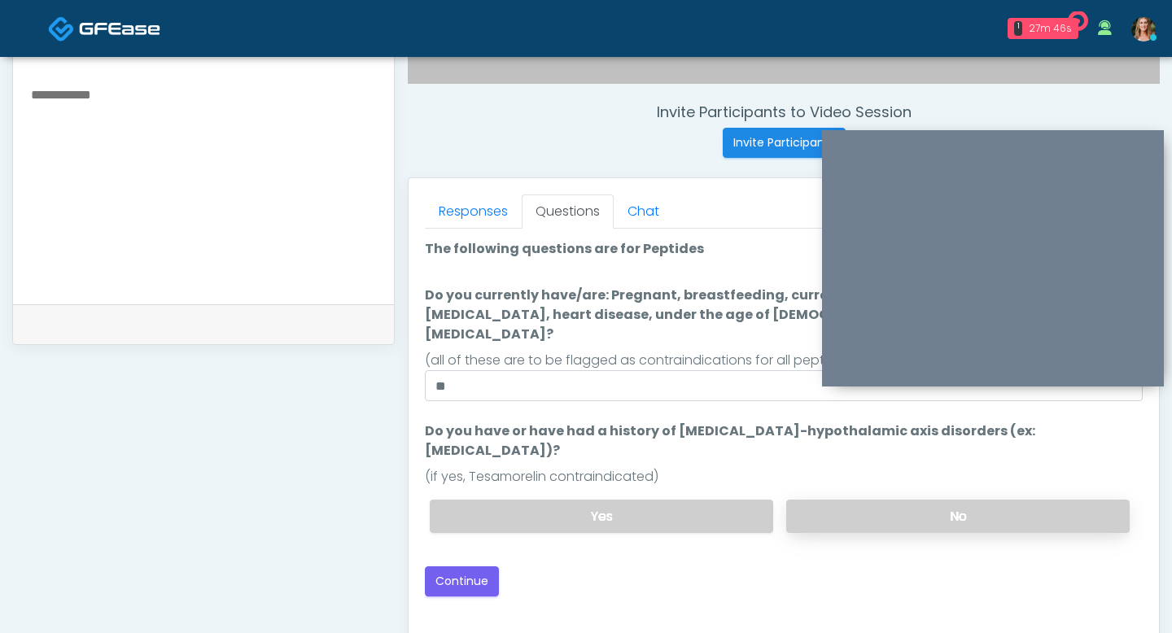
click at [847, 500] on label "No" at bounding box center [957, 516] width 343 height 33
click at [465, 566] on button "Continue" at bounding box center [462, 581] width 74 height 30
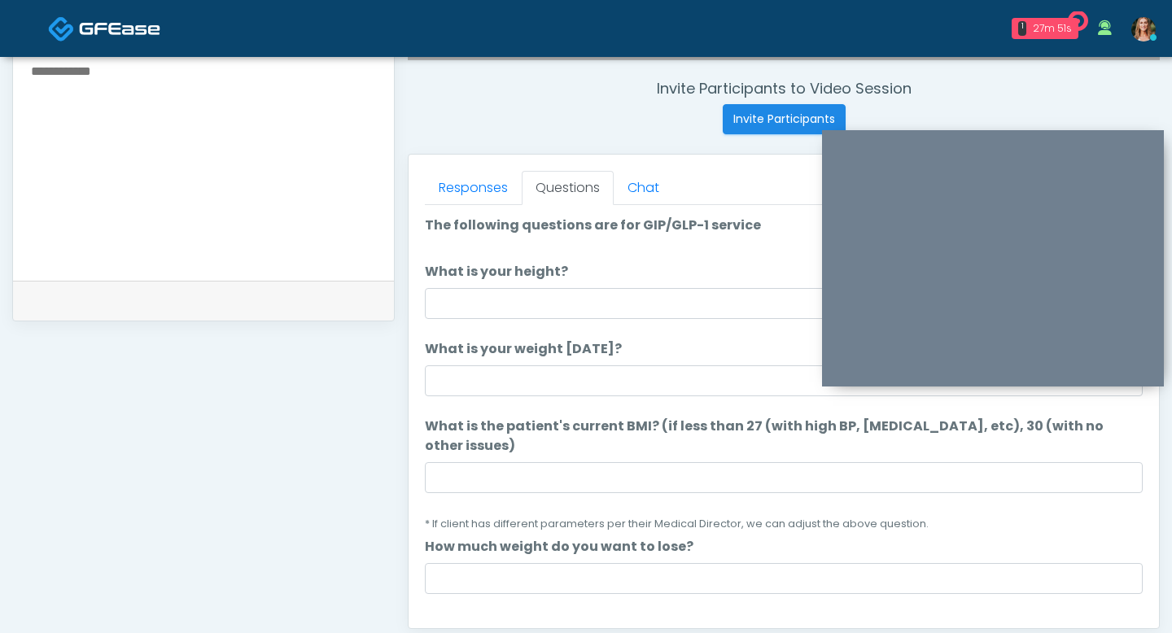
scroll to position [598, 0]
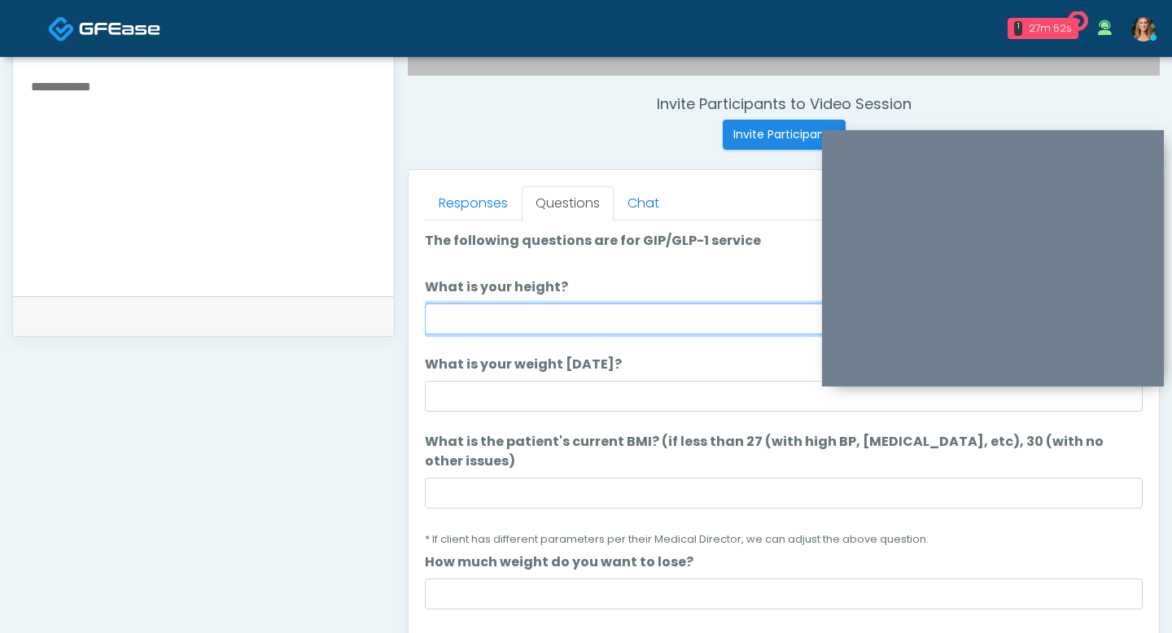
click at [478, 312] on input "What is your height?" at bounding box center [784, 318] width 718 height 31
type input "***"
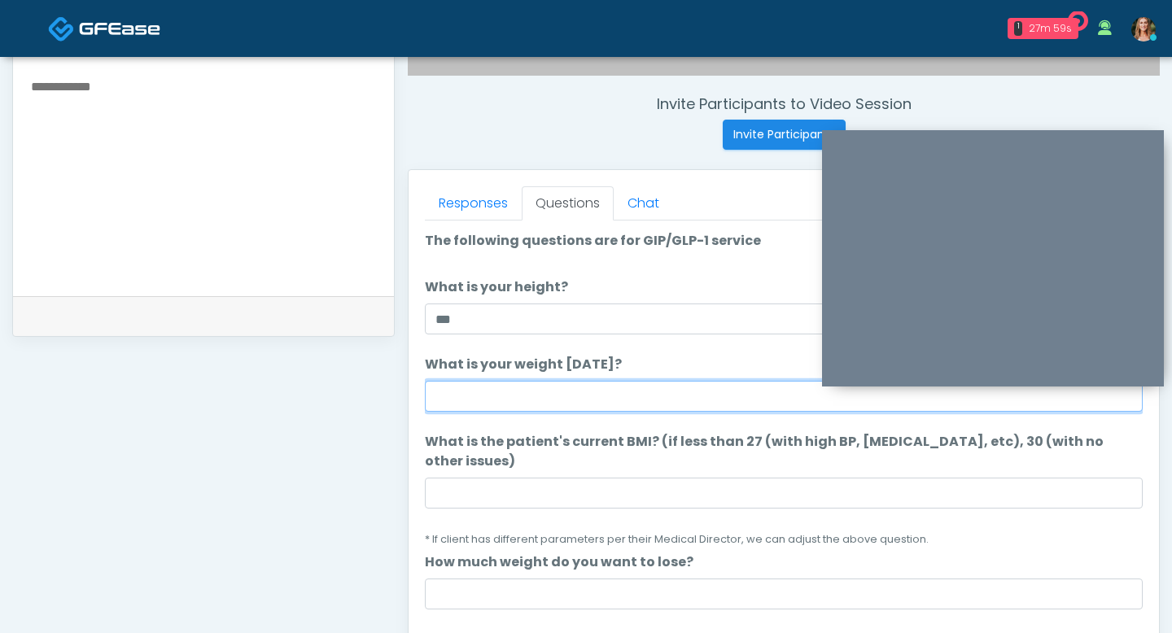
click at [479, 400] on input "What is your weight today?" at bounding box center [784, 396] width 718 height 31
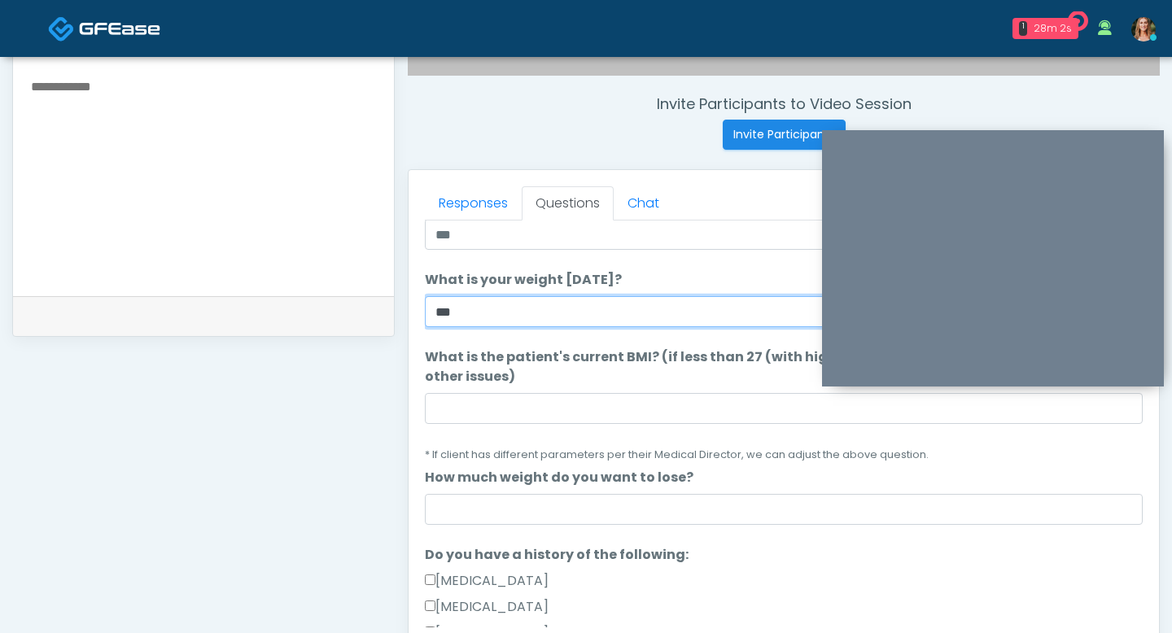
scroll to position [95, 0]
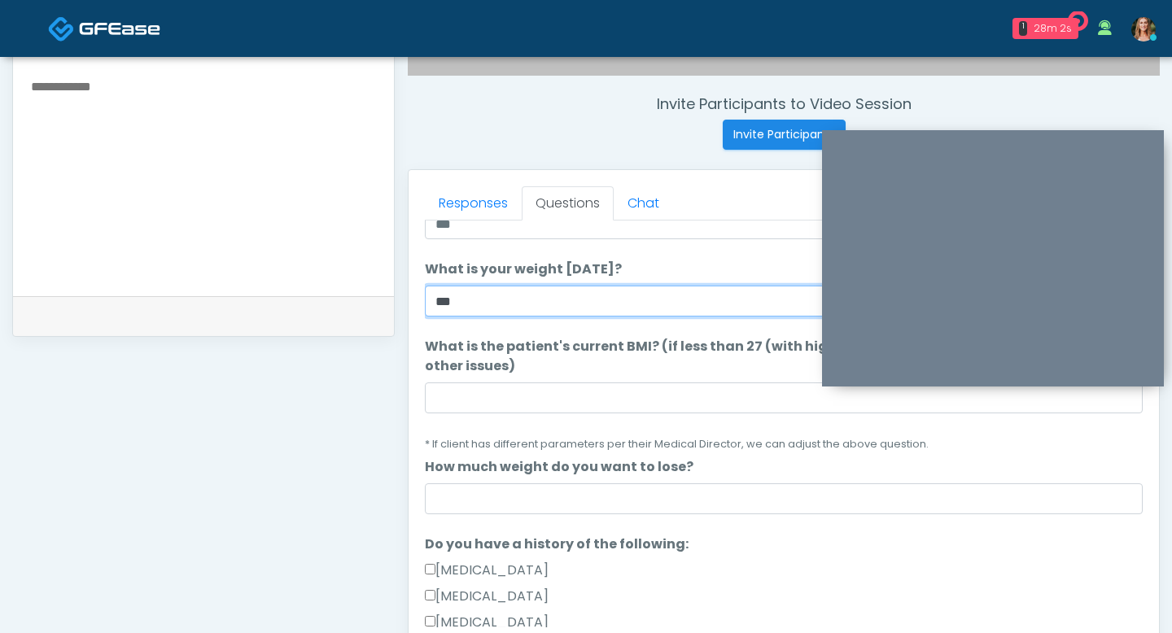
type input "***"
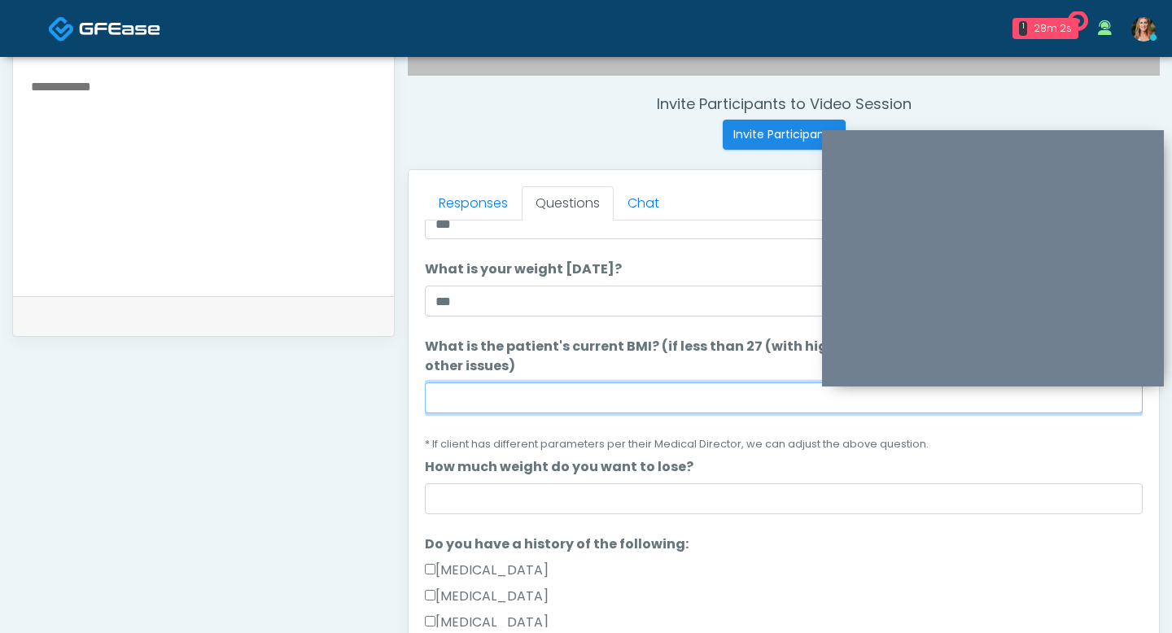
click at [489, 387] on input "What is the patient's current BMI? (if less than 27 (with high BP, diabetes, et…" at bounding box center [784, 397] width 718 height 31
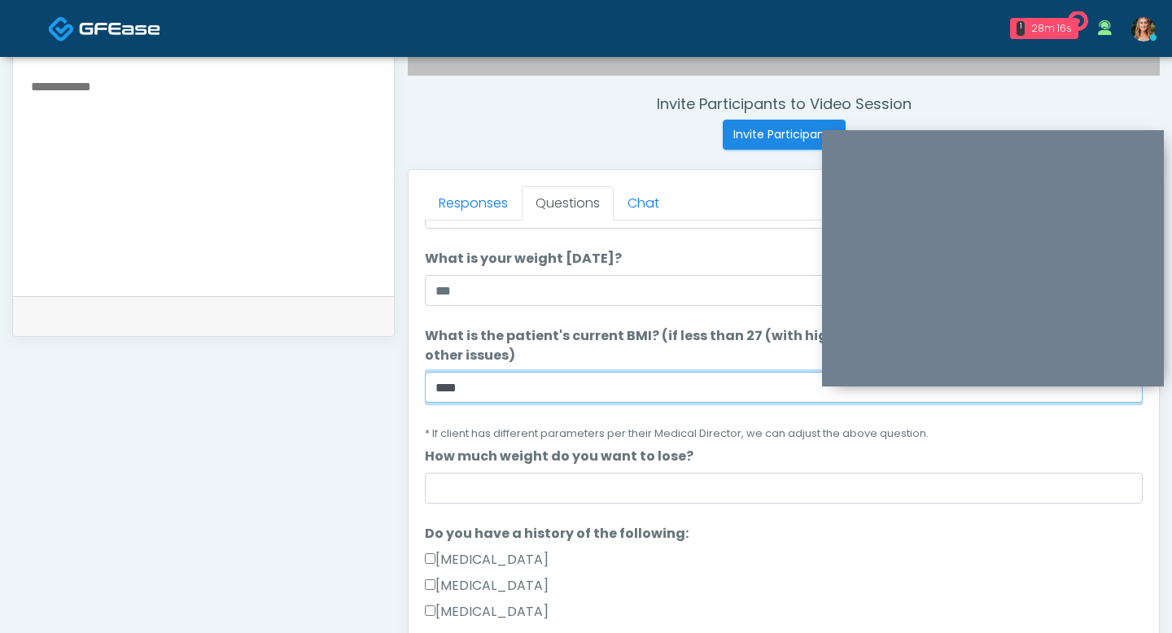
type input "****"
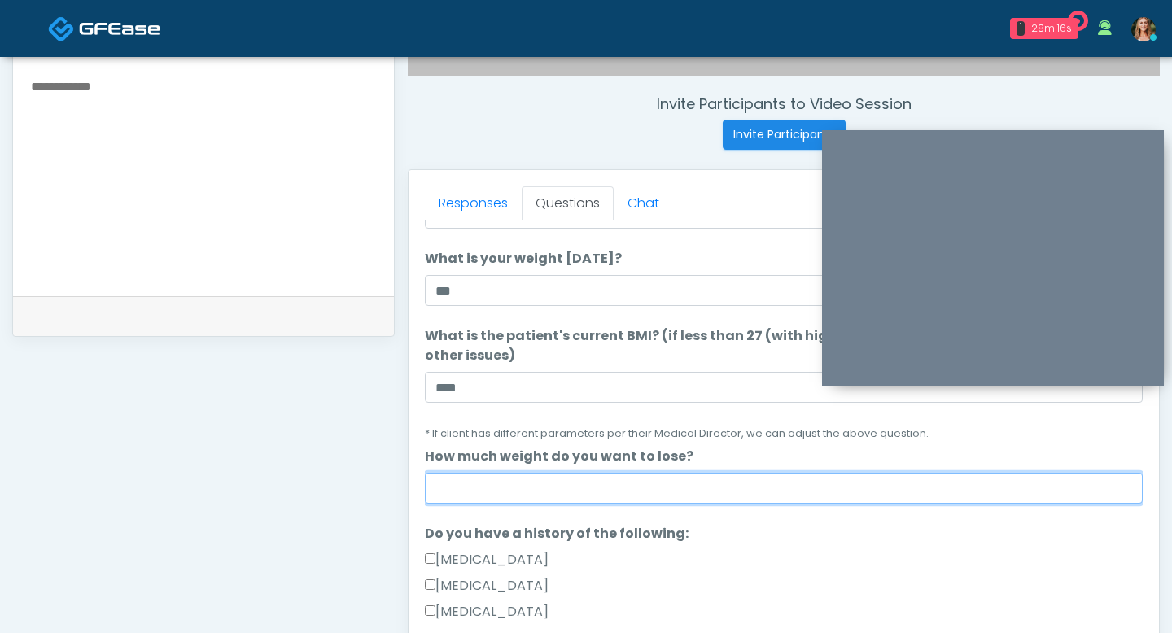
click at [439, 473] on input "How much weight do you want to lose?" at bounding box center [784, 488] width 718 height 31
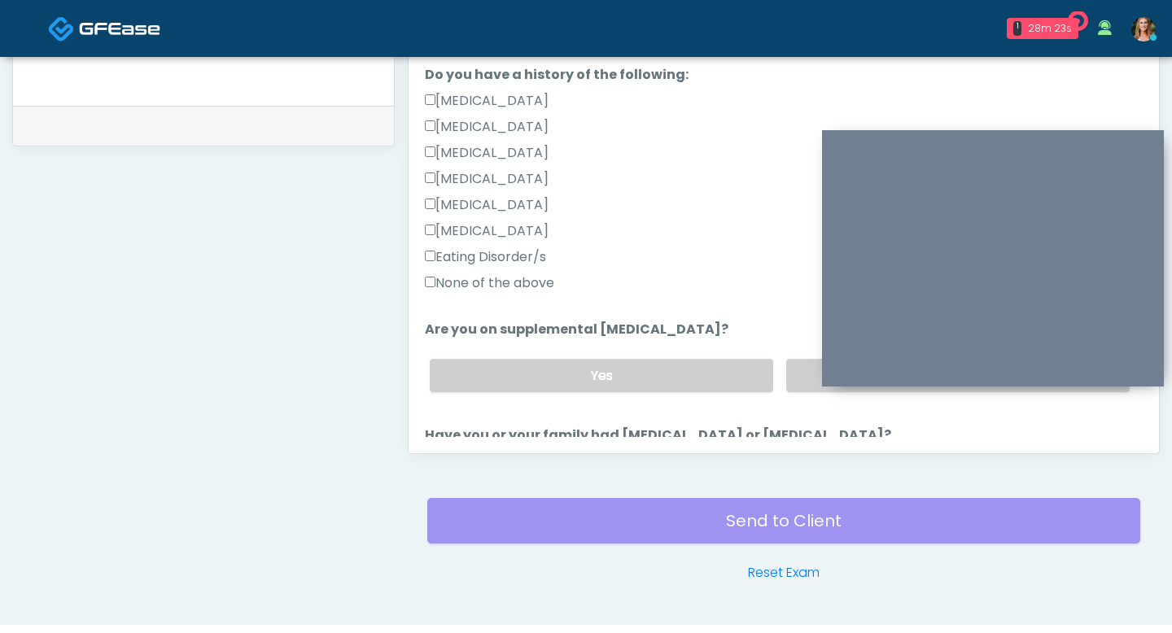
scroll to position [378, 0]
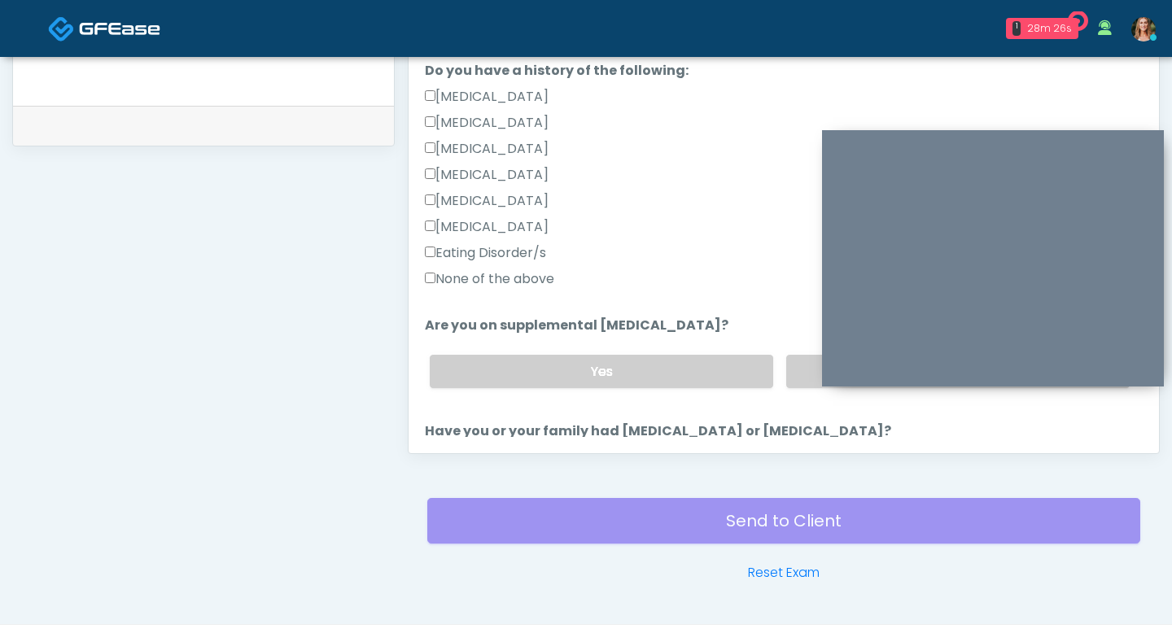
type input "***"
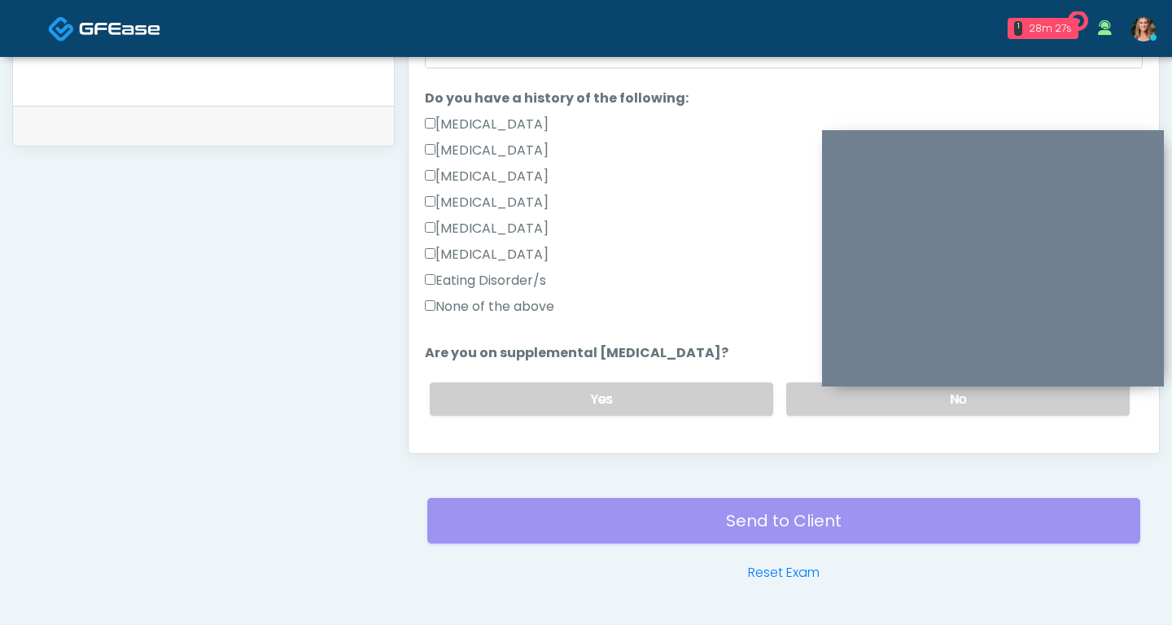
scroll to position [312, 0]
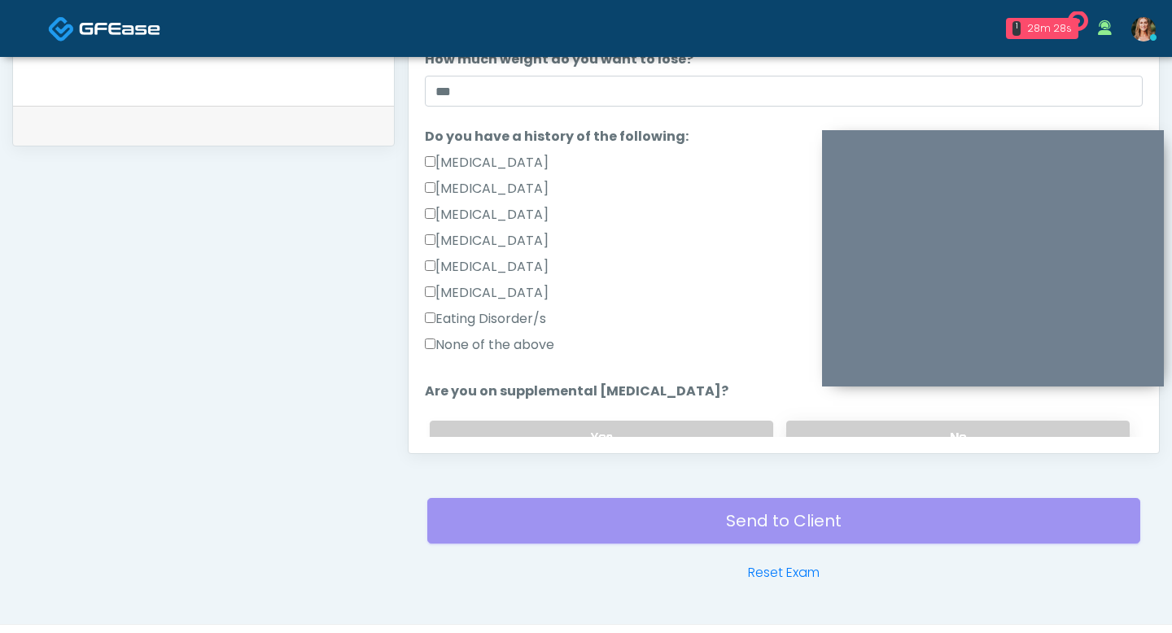
click at [808, 421] on label "No" at bounding box center [957, 437] width 343 height 33
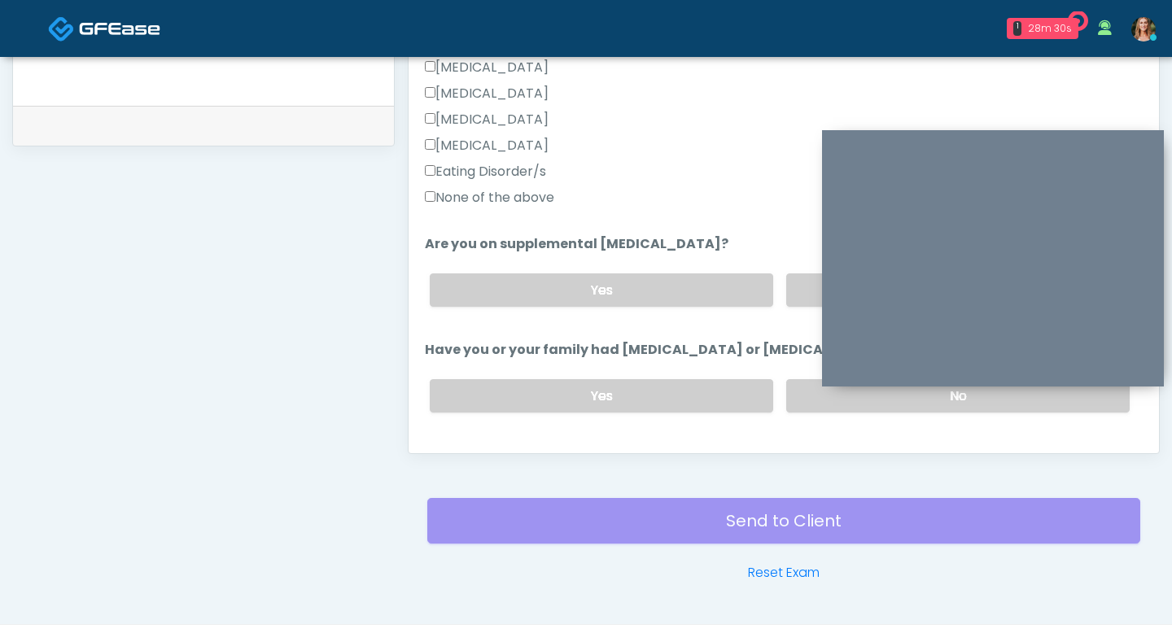
scroll to position [410, 0]
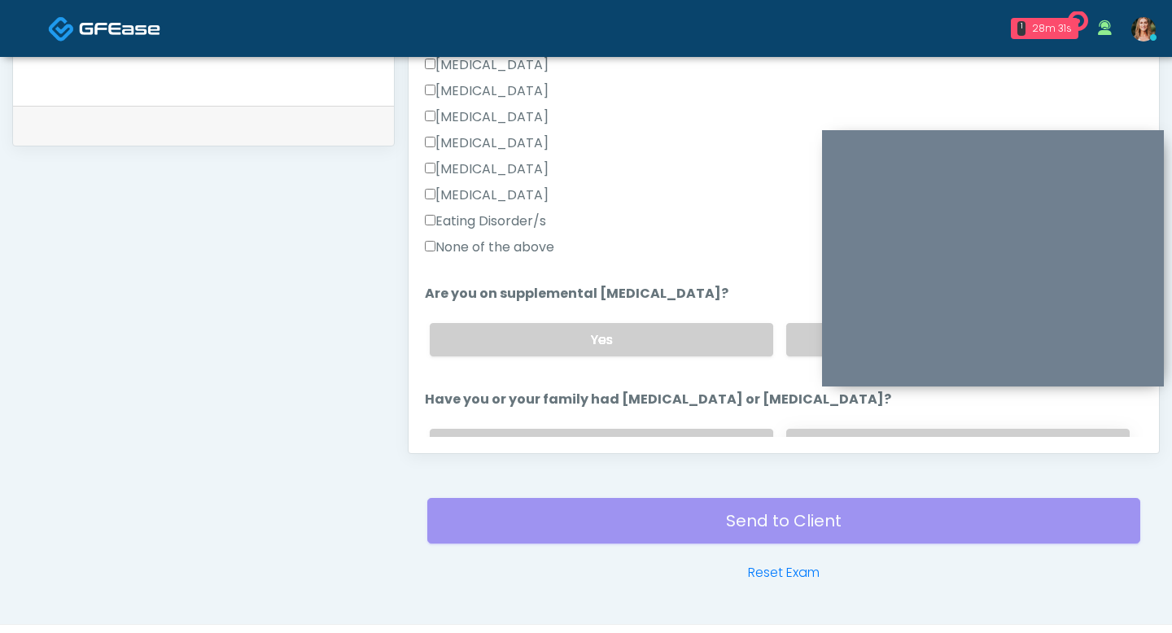
click at [796, 429] on label "No" at bounding box center [957, 445] width 343 height 33
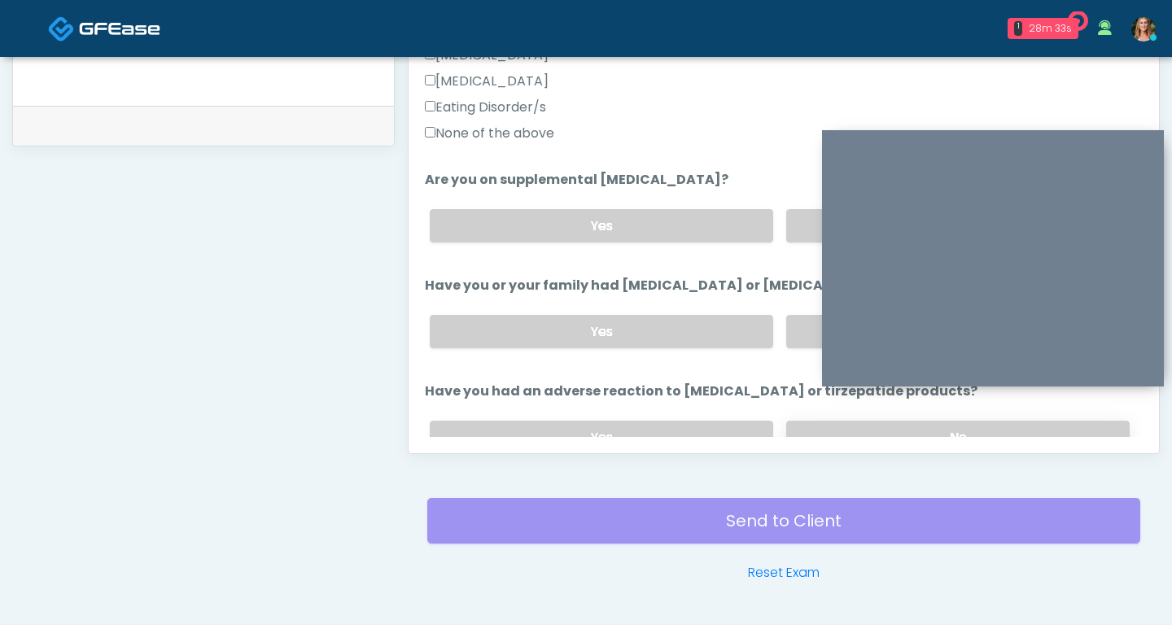
click at [797, 421] on label "No" at bounding box center [957, 437] width 343 height 33
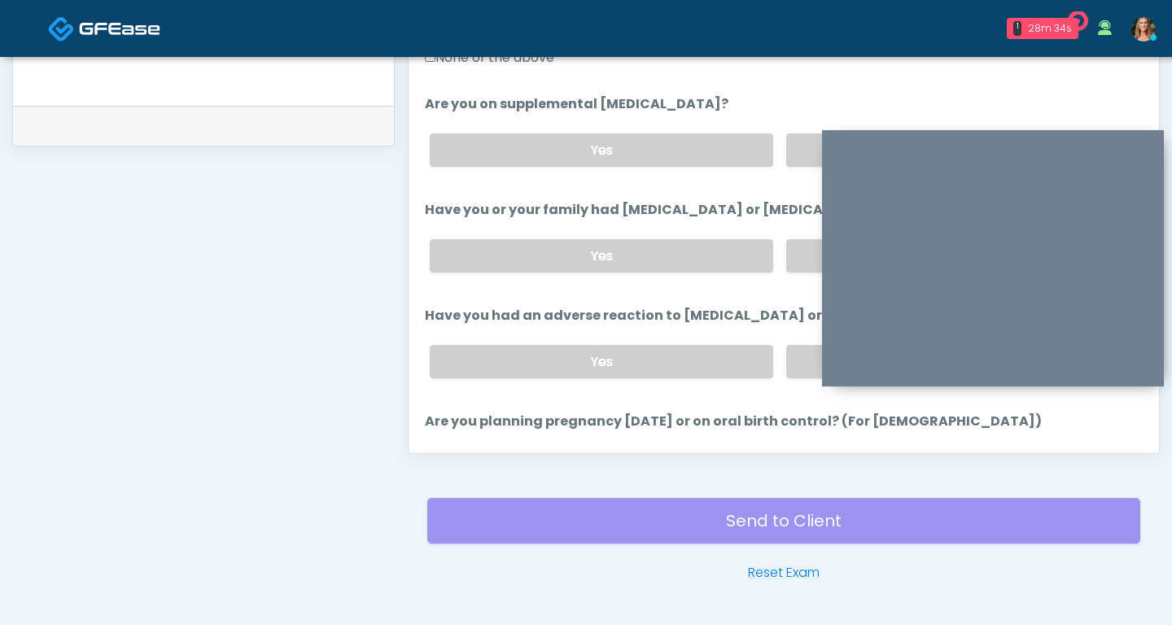
scroll to position [627, 0]
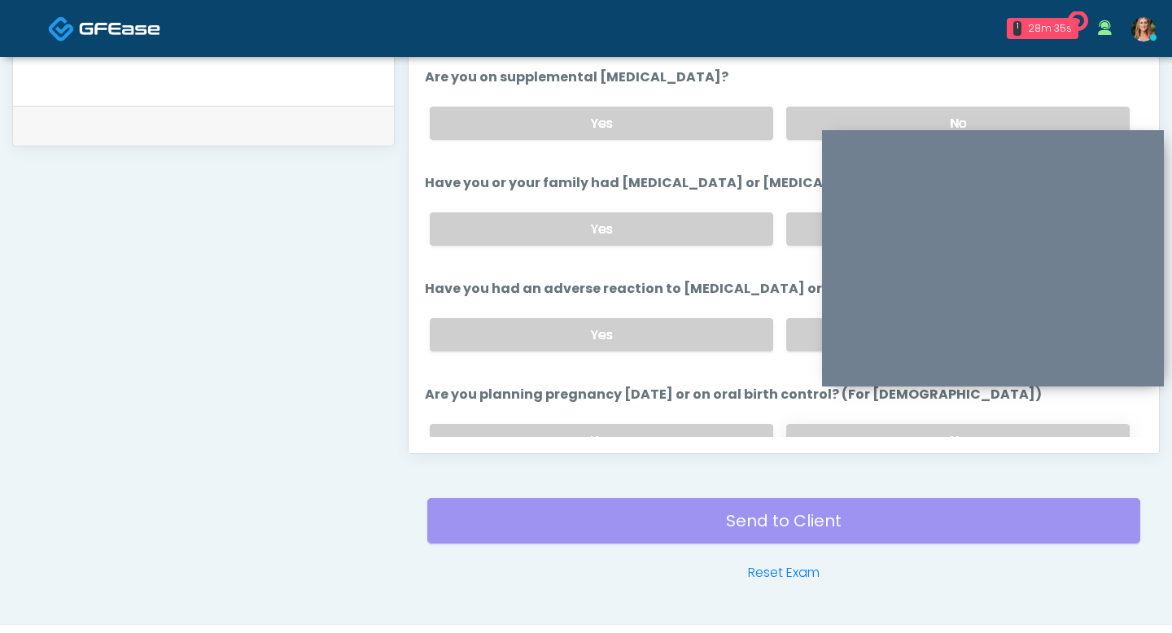
click at [794, 424] on label "No" at bounding box center [957, 440] width 343 height 33
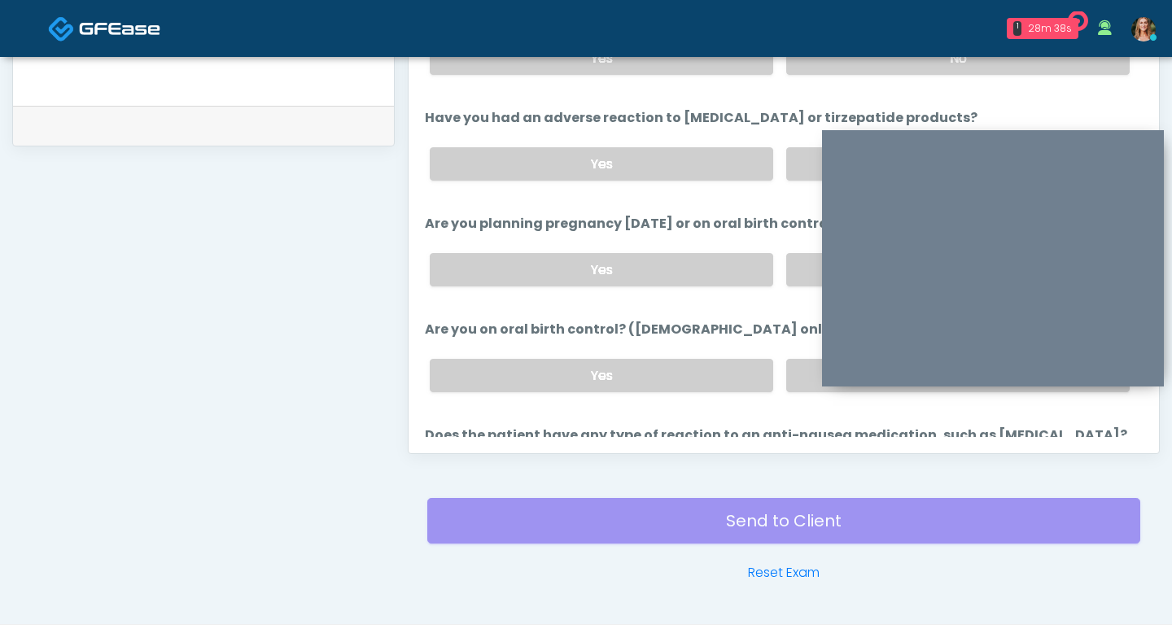
scroll to position [817, 0]
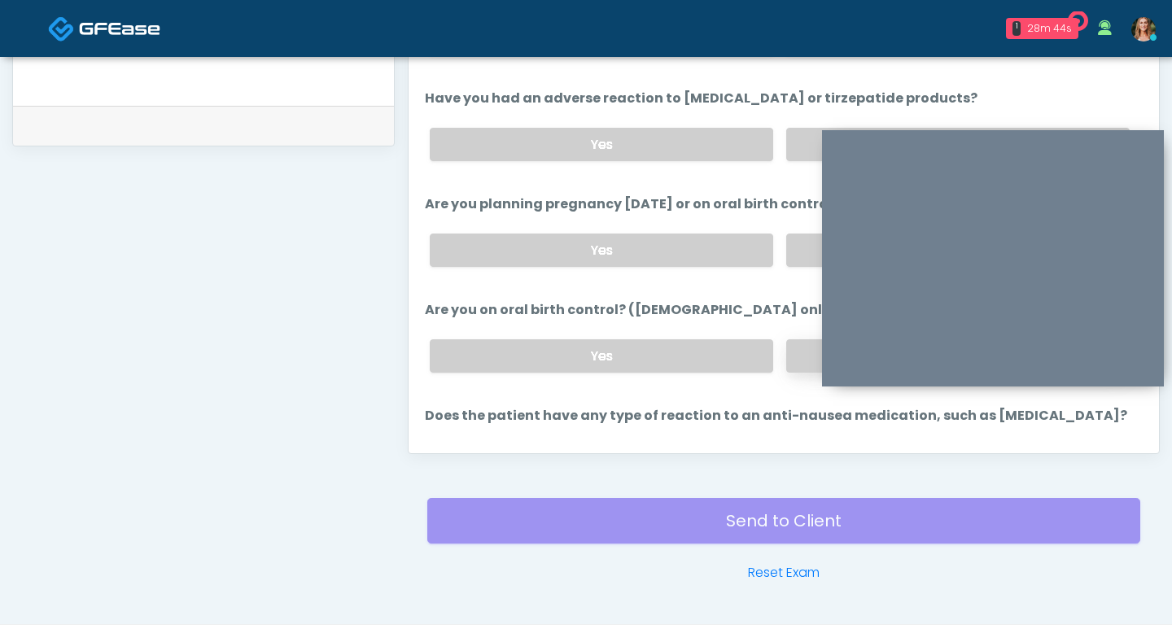
click at [799, 339] on label "No" at bounding box center [957, 355] width 343 height 33
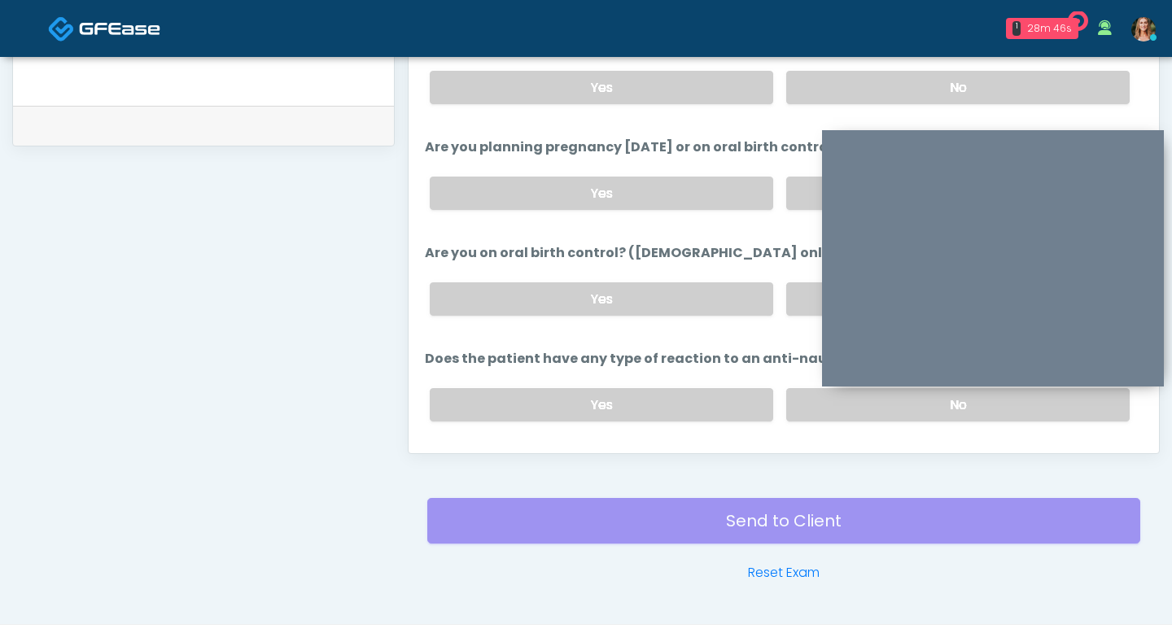
scroll to position [846, 0]
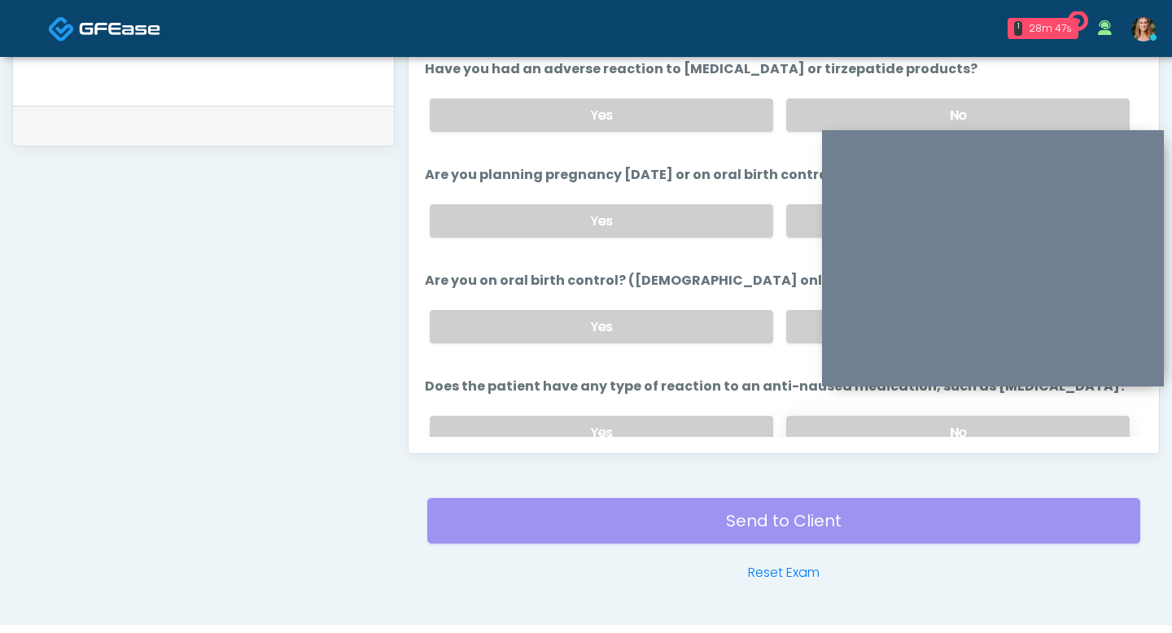
click at [791, 416] on label "No" at bounding box center [957, 432] width 343 height 33
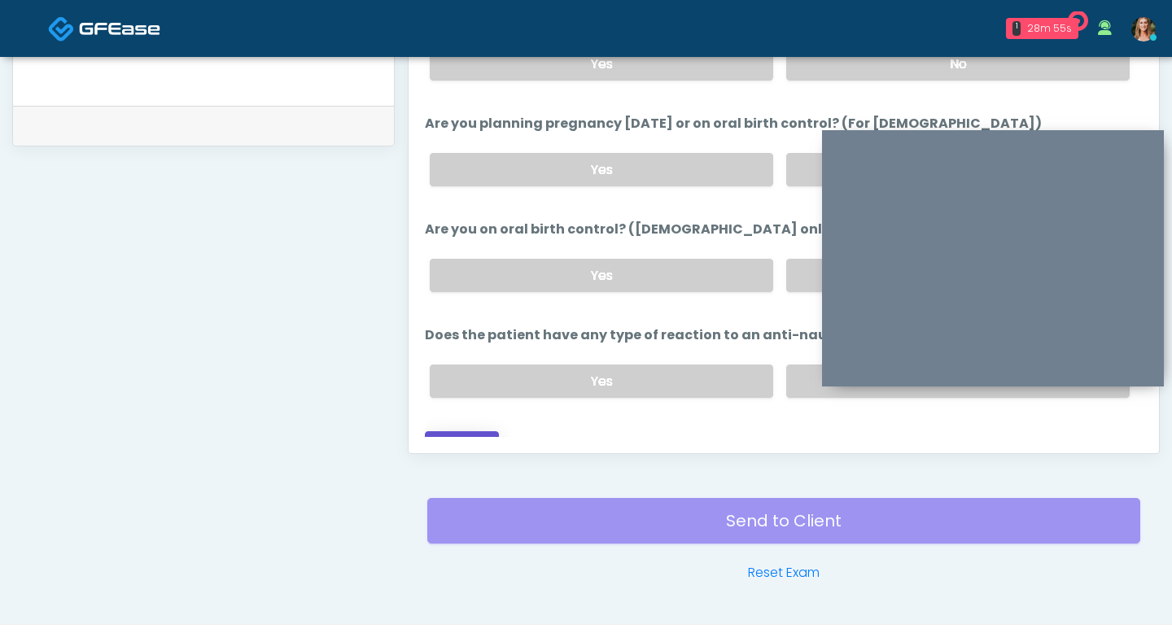
click at [461, 431] on button "Continue" at bounding box center [462, 446] width 74 height 30
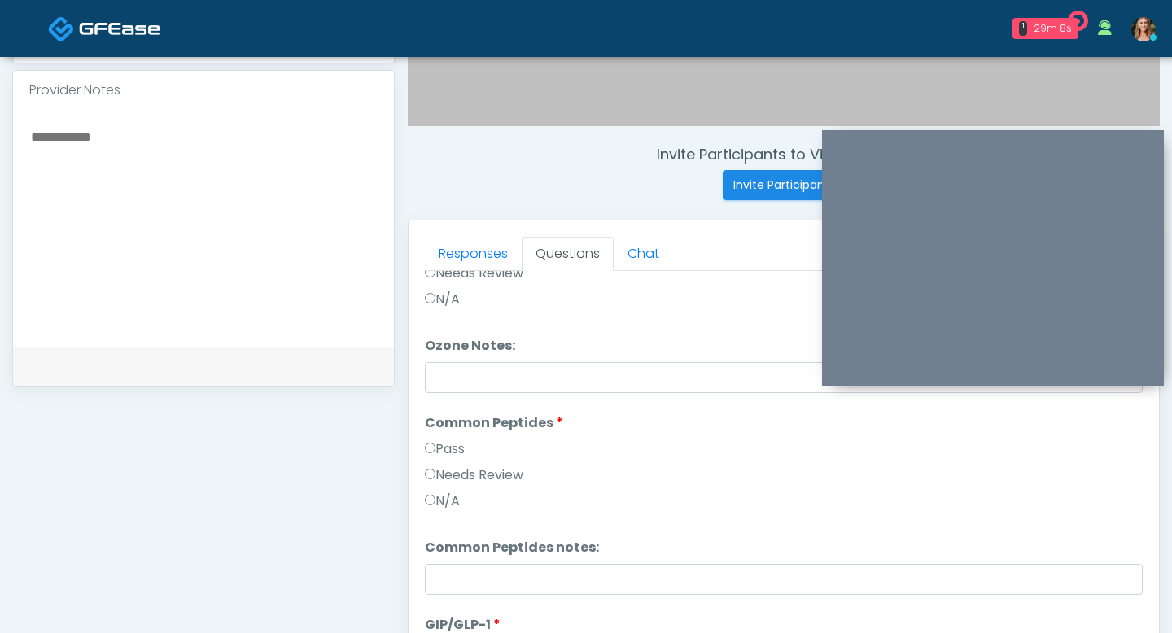
scroll to position [360, 0]
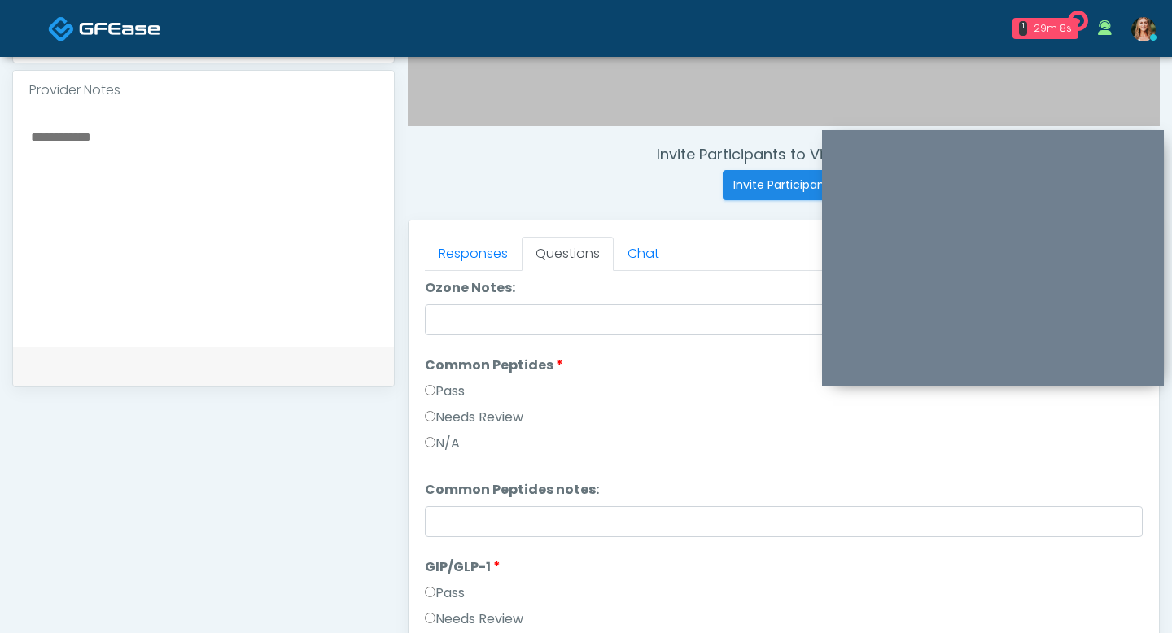
click at [430, 397] on label "Pass" at bounding box center [445, 392] width 40 height 20
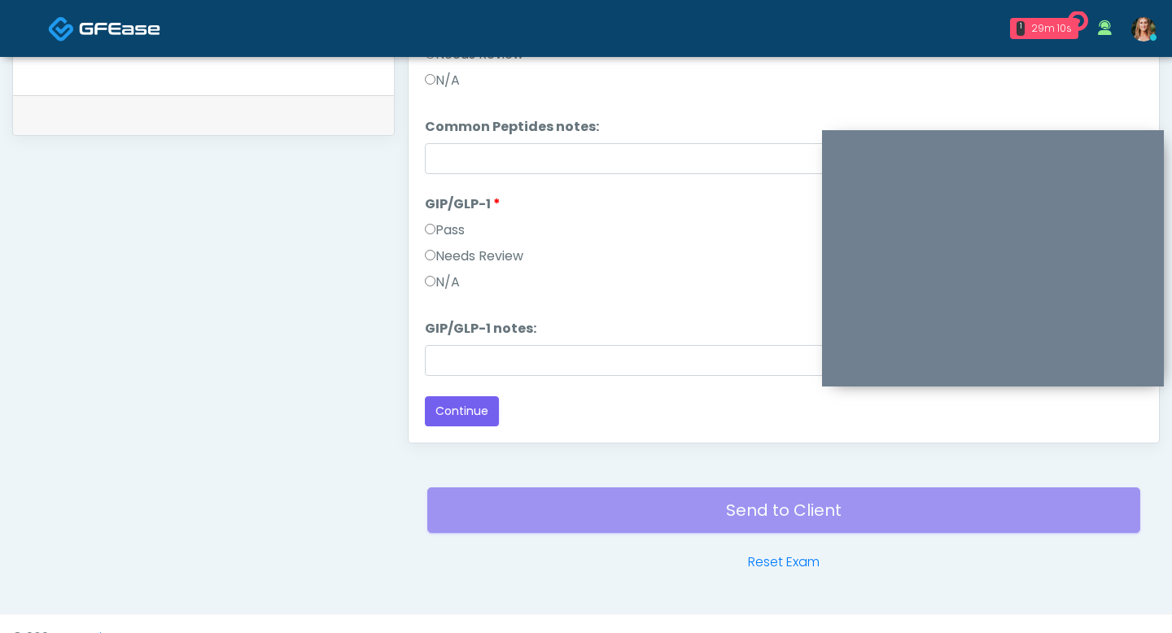
scroll to position [827, 0]
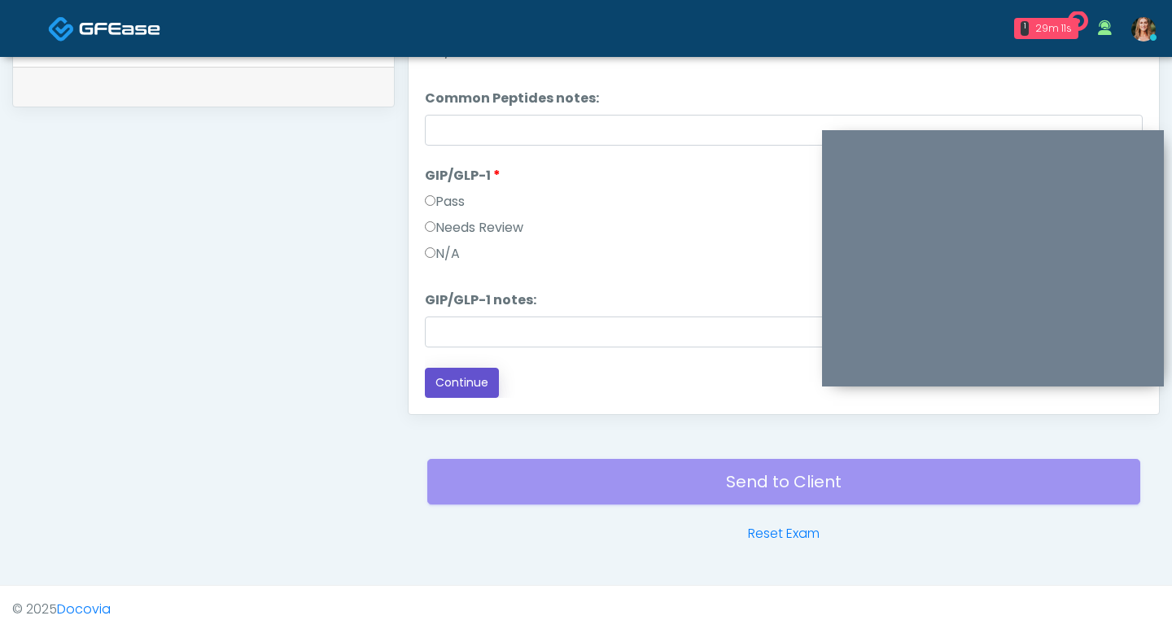
click at [436, 380] on button "Continue" at bounding box center [462, 383] width 74 height 30
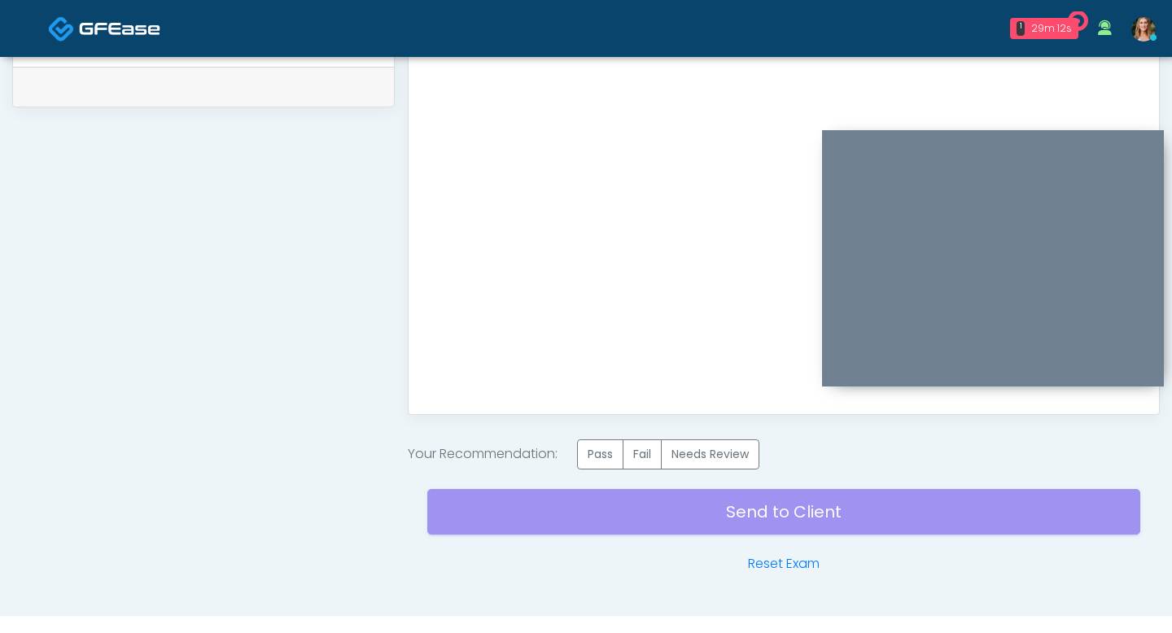
scroll to position [0, 0]
click at [604, 450] on label "Pass" at bounding box center [600, 454] width 46 height 30
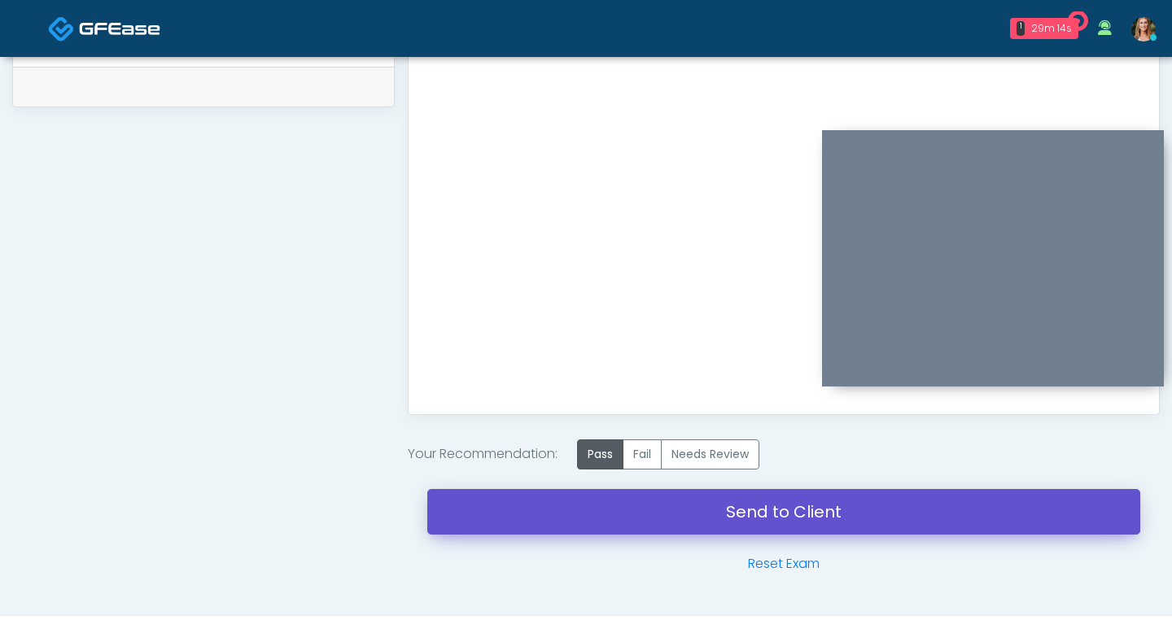
click at [608, 500] on link "Send to Client" at bounding box center [783, 512] width 713 height 46
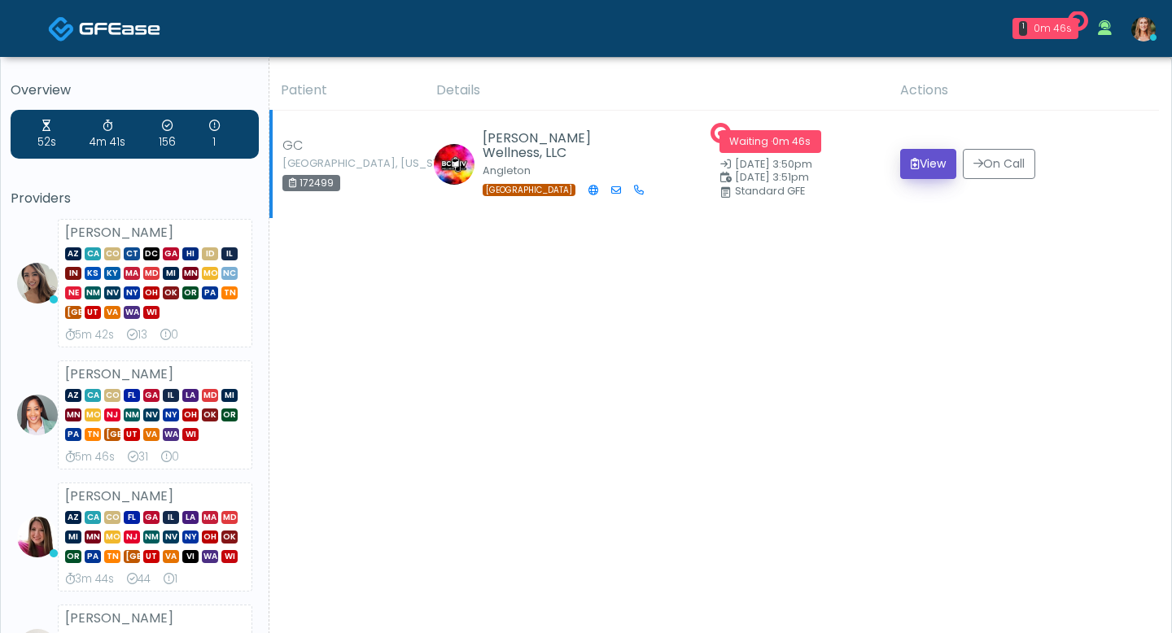
click at [914, 165] on button "View" at bounding box center [928, 164] width 56 height 30
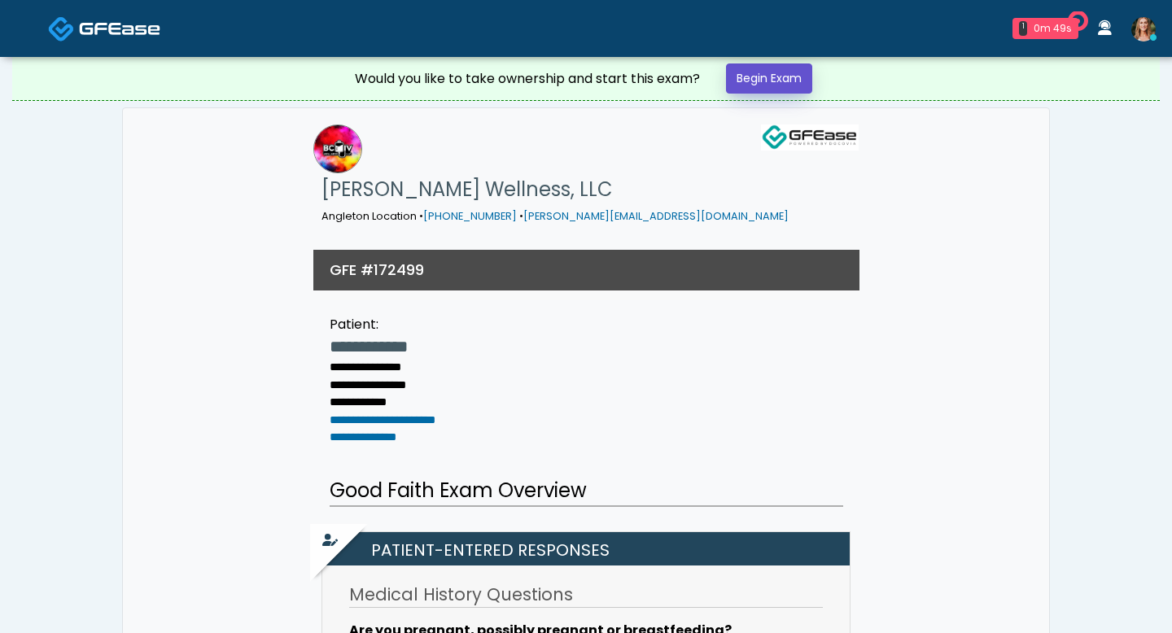
click at [760, 85] on link "Begin Exam" at bounding box center [769, 78] width 86 height 30
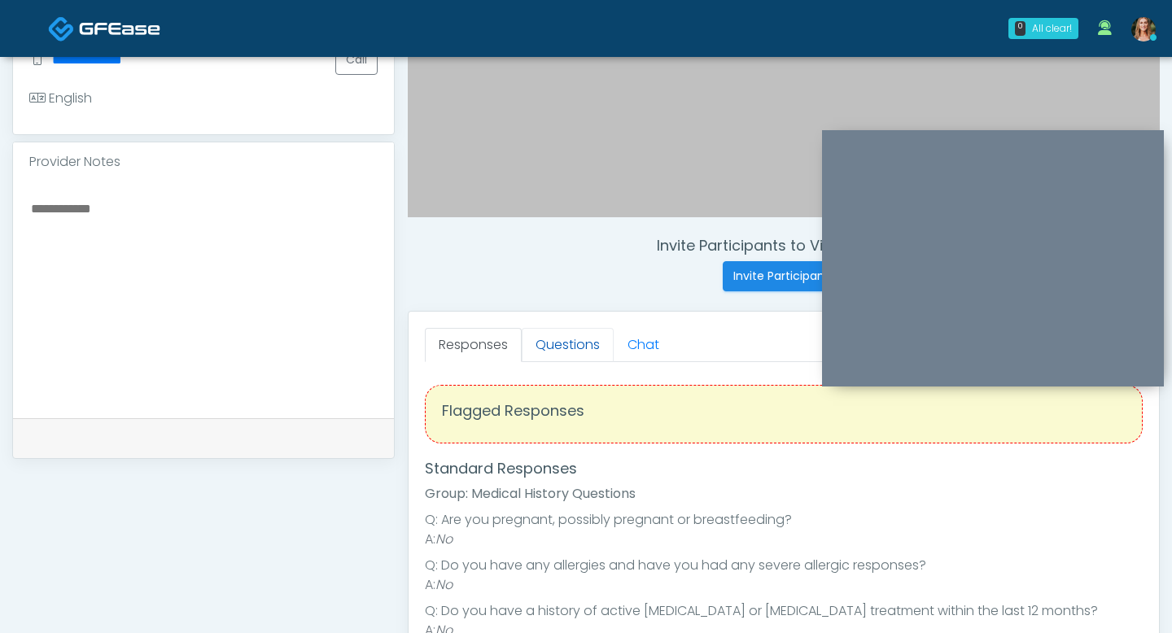
click at [567, 359] on link "Questions" at bounding box center [568, 345] width 92 height 34
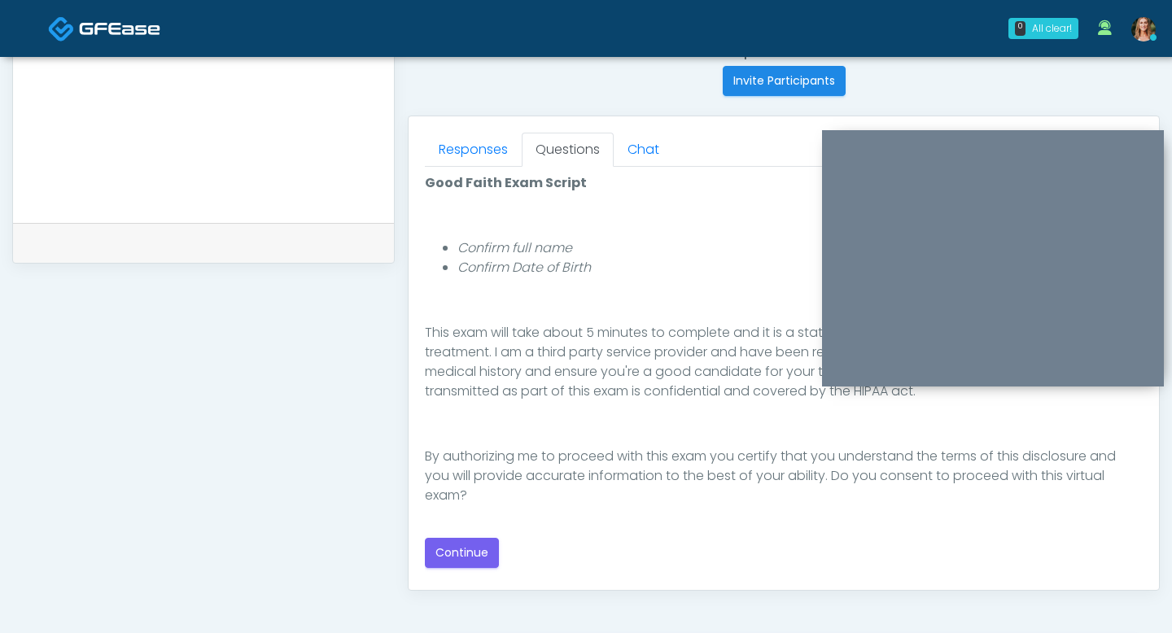
scroll to position [768, 0]
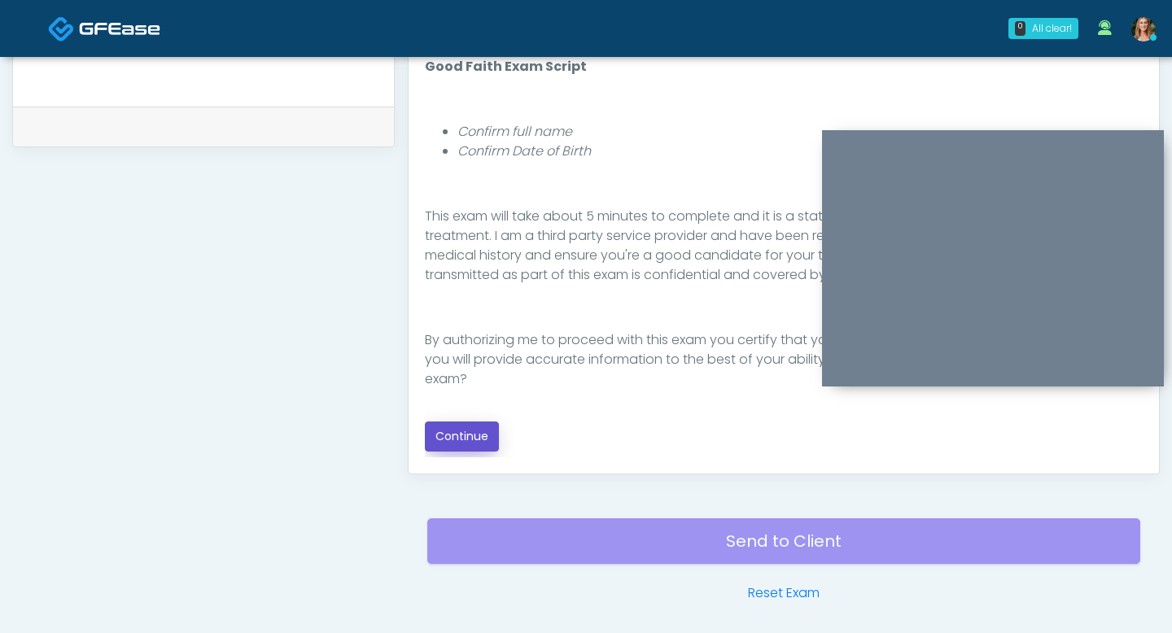
click at [462, 444] on button "Continue" at bounding box center [462, 436] width 74 height 30
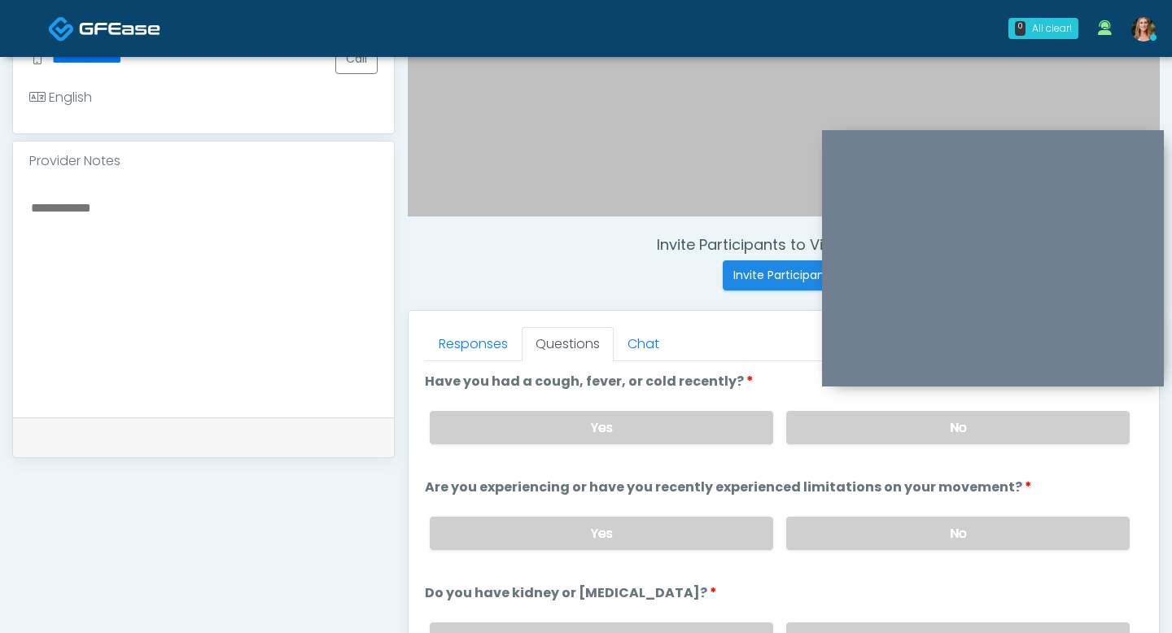
scroll to position [456, 0]
click at [832, 439] on label "No" at bounding box center [957, 428] width 343 height 33
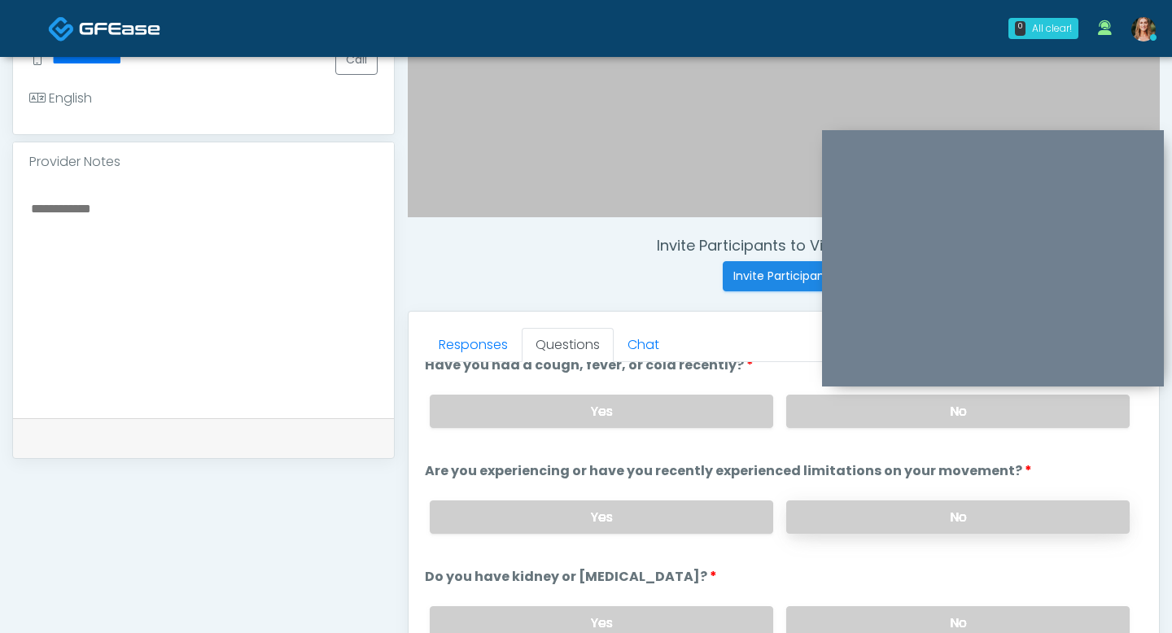
click at [871, 513] on label "No" at bounding box center [957, 516] width 343 height 33
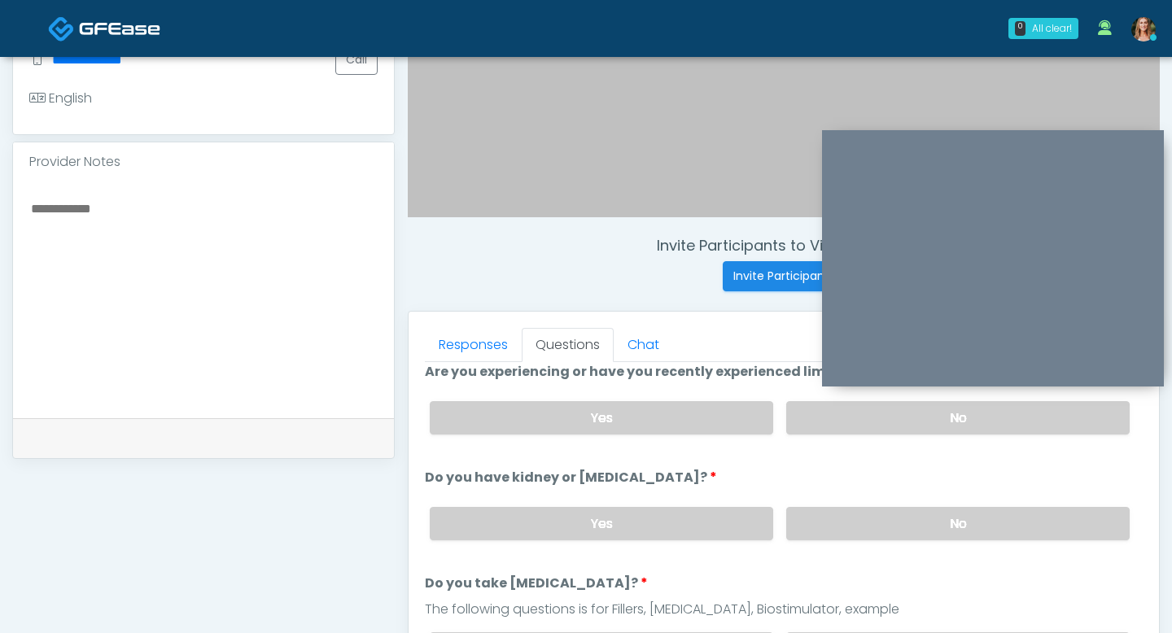
scroll to position [135, 0]
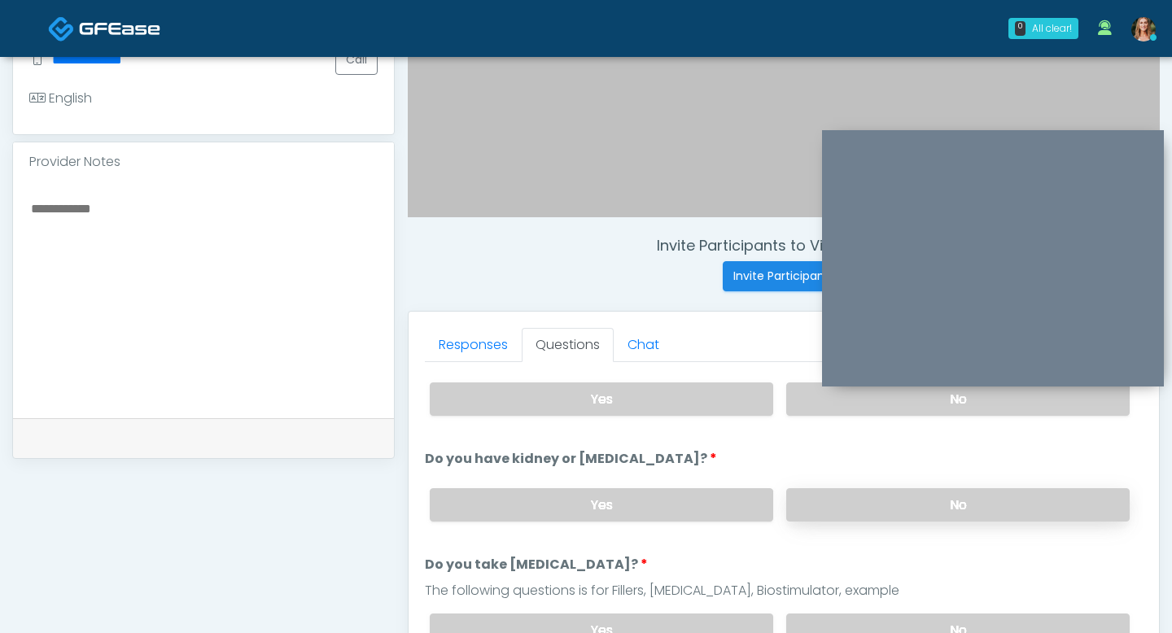
click at [862, 514] on label "No" at bounding box center [957, 504] width 343 height 33
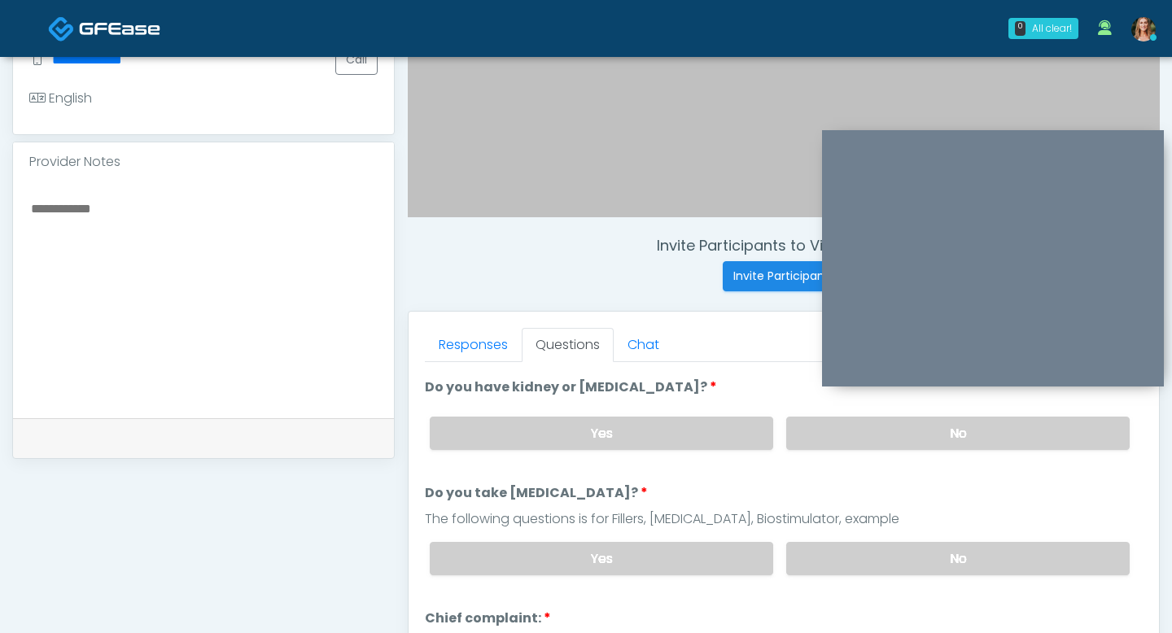
scroll to position [221, 0]
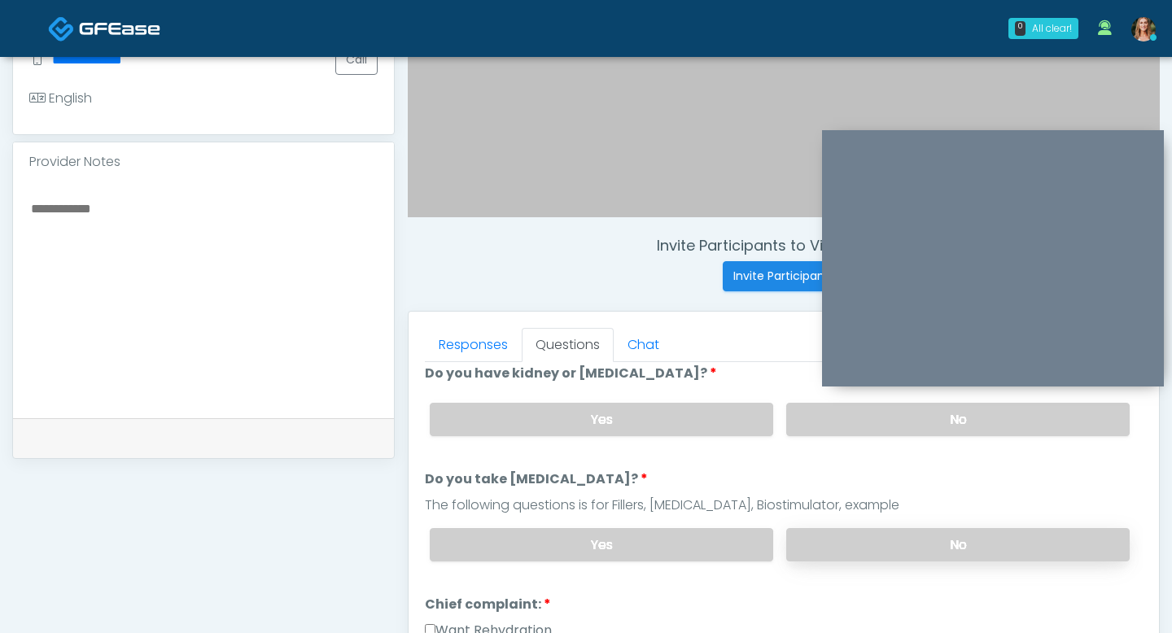
click at [845, 552] on label "No" at bounding box center [957, 544] width 343 height 33
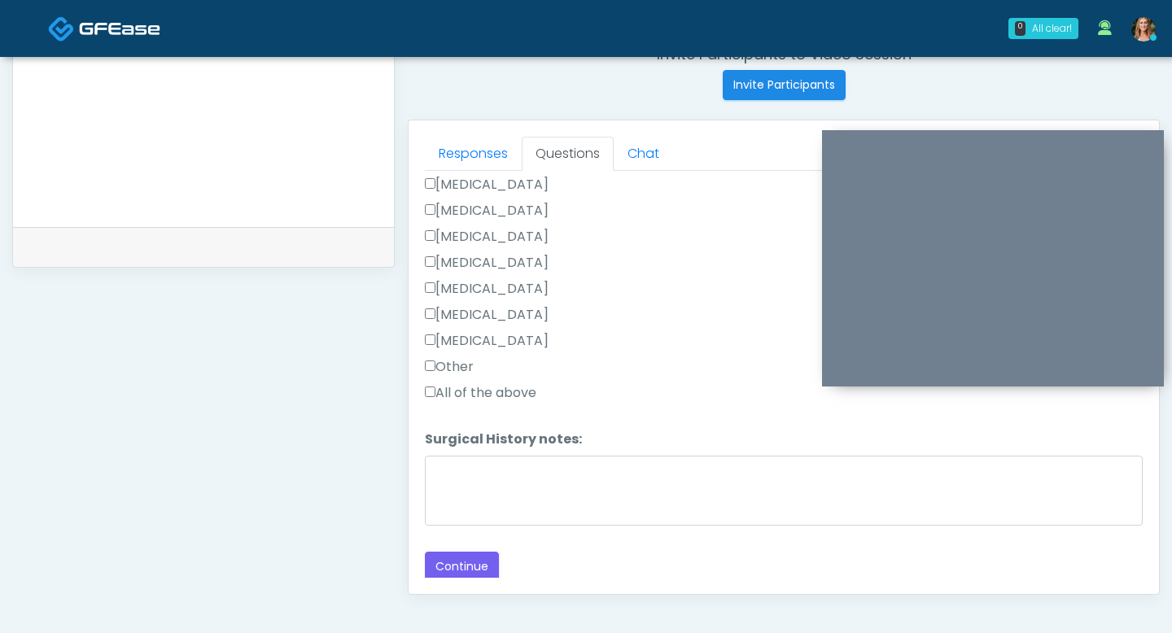
scroll to position [737, 0]
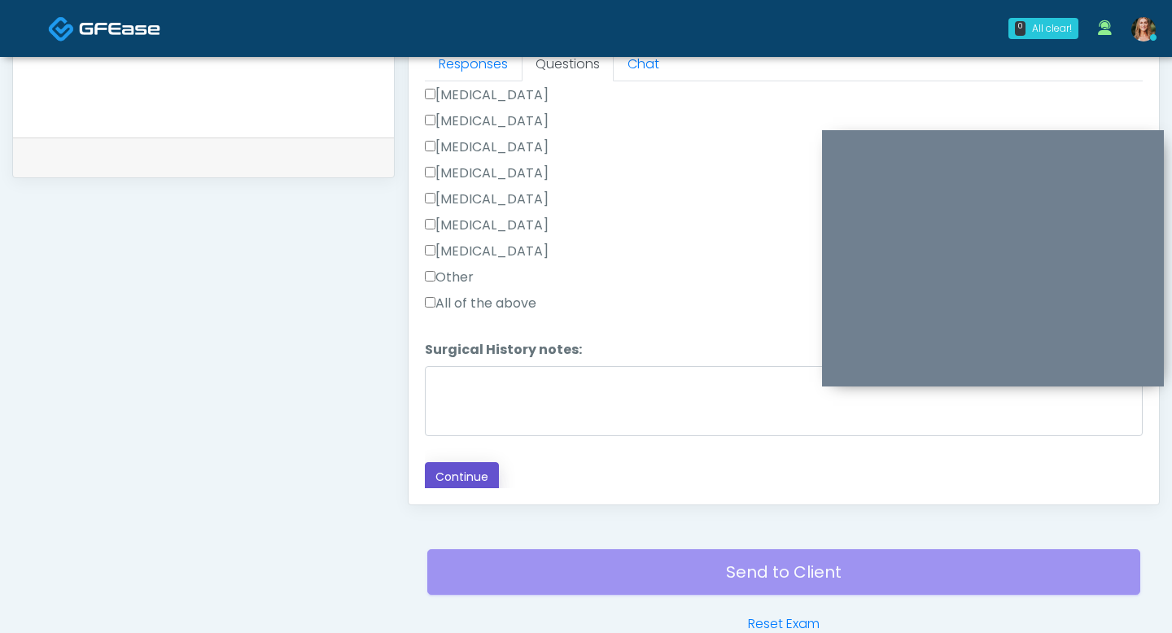
click at [474, 473] on button "Continue" at bounding box center [462, 477] width 74 height 30
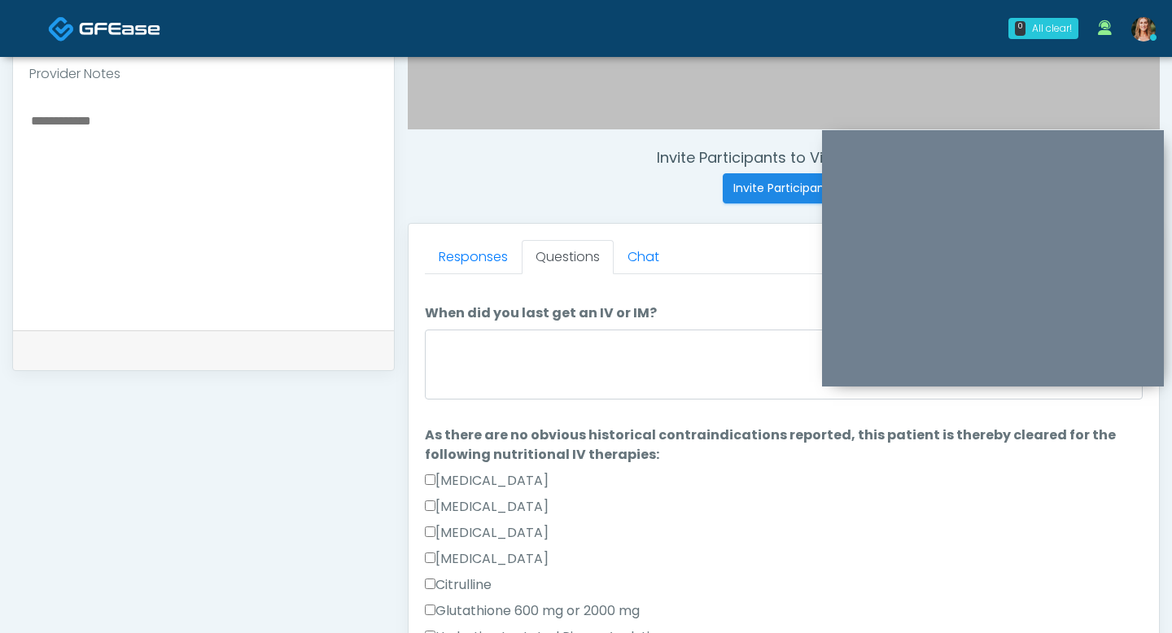
scroll to position [17, 0]
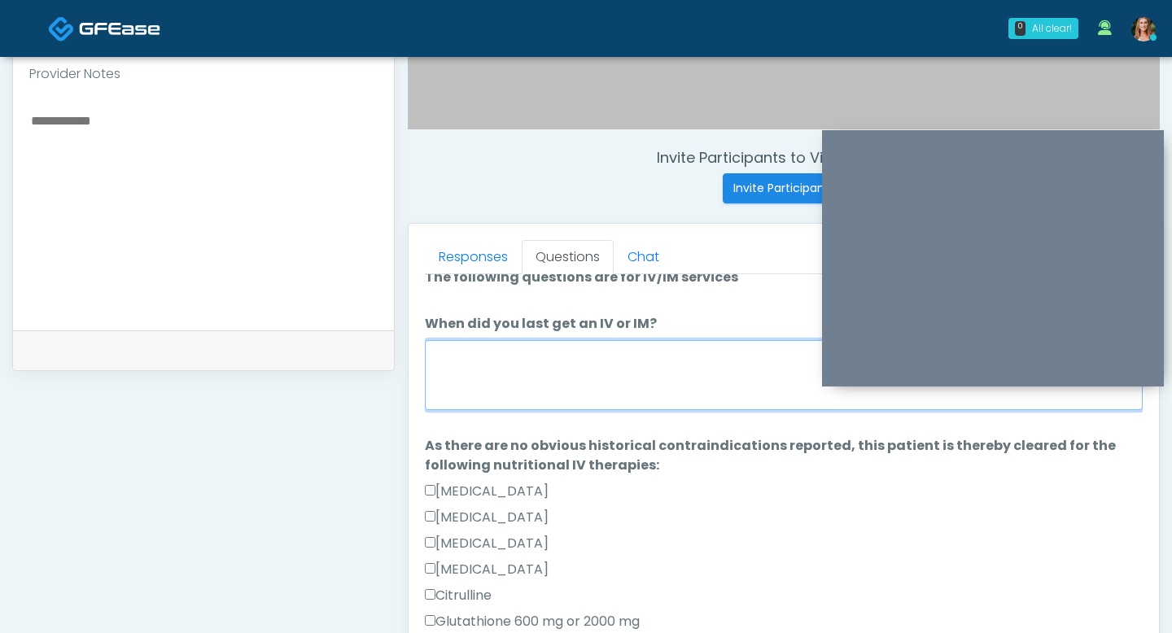
click at [625, 354] on textarea "When did you last get an IV or IM?" at bounding box center [784, 375] width 718 height 70
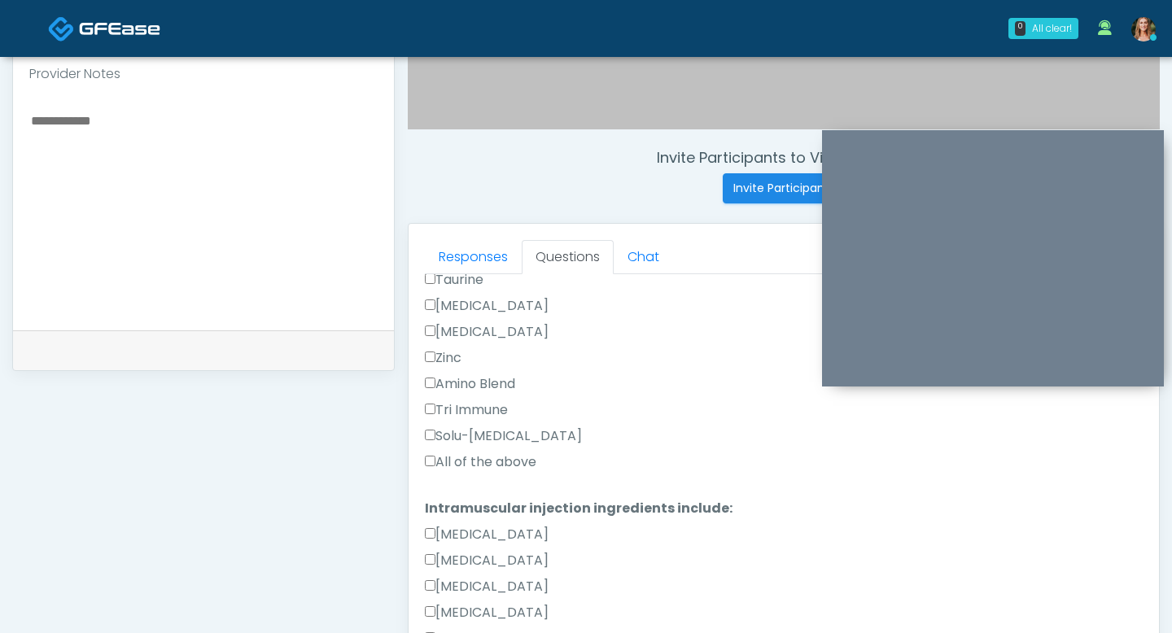
scroll to position [701, 0]
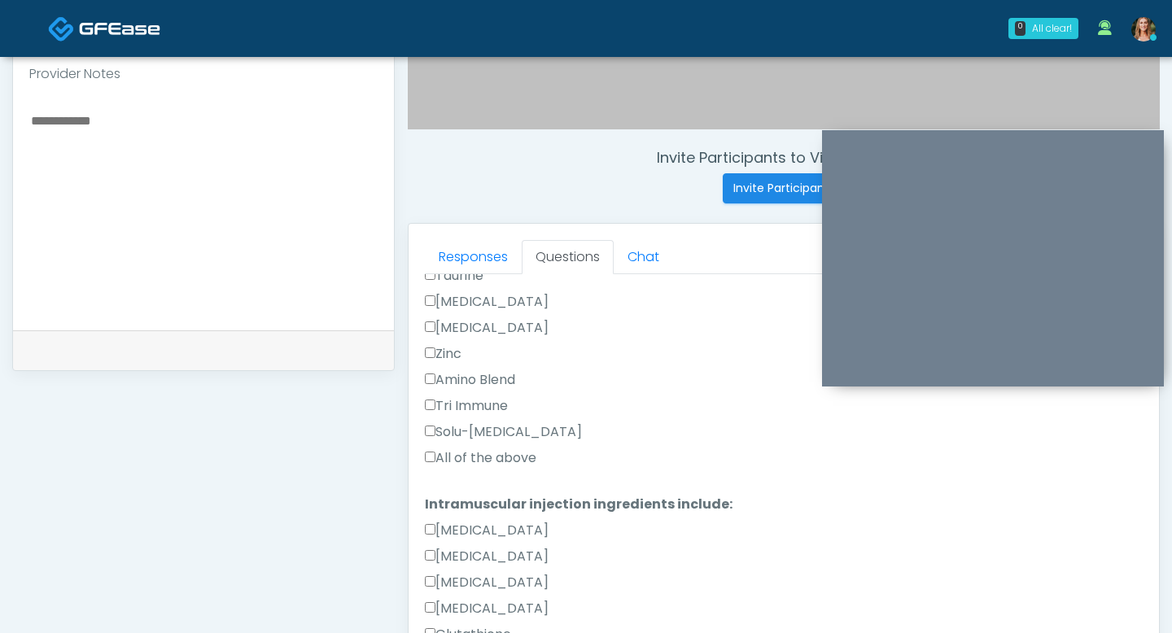
type textarea "**********"
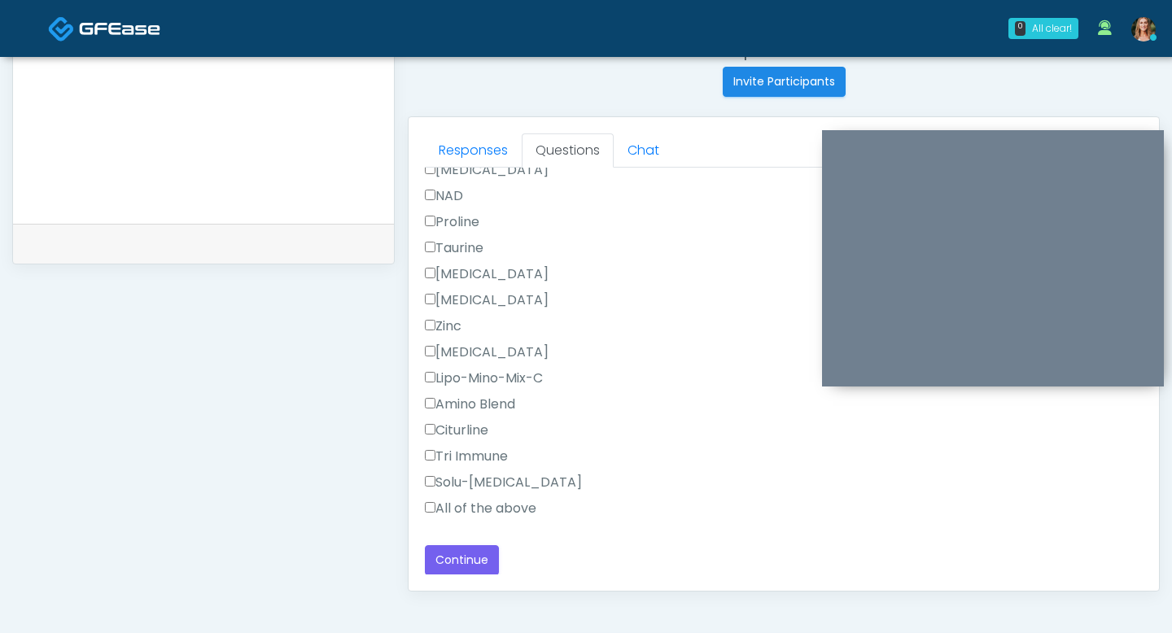
scroll to position [692, 0]
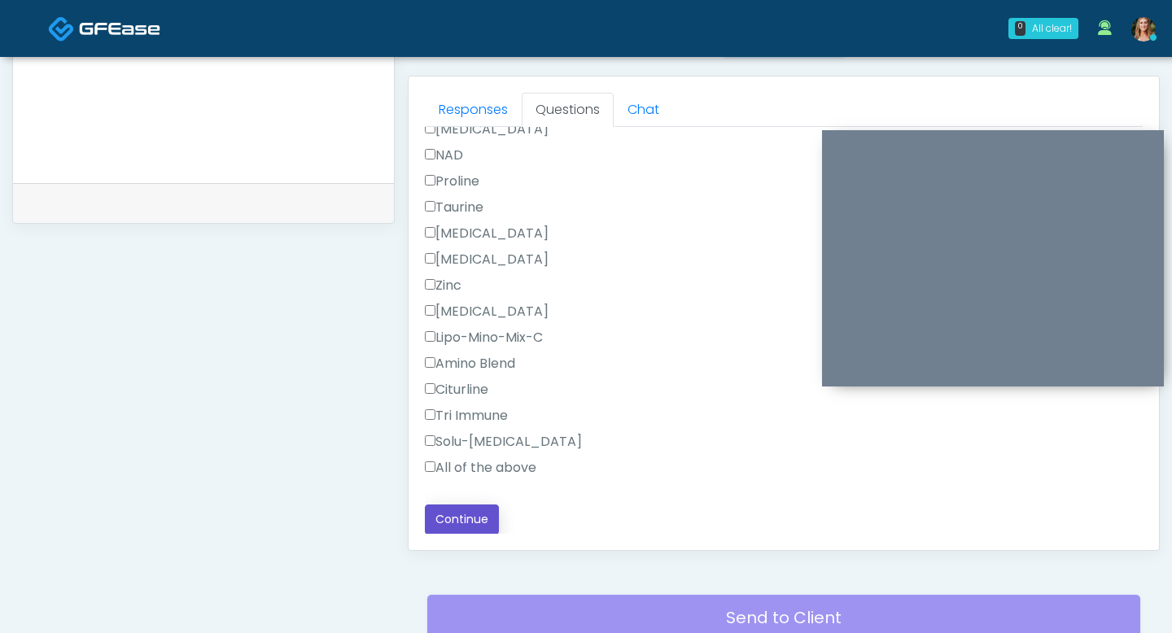
click at [457, 528] on button "Continue" at bounding box center [462, 519] width 74 height 30
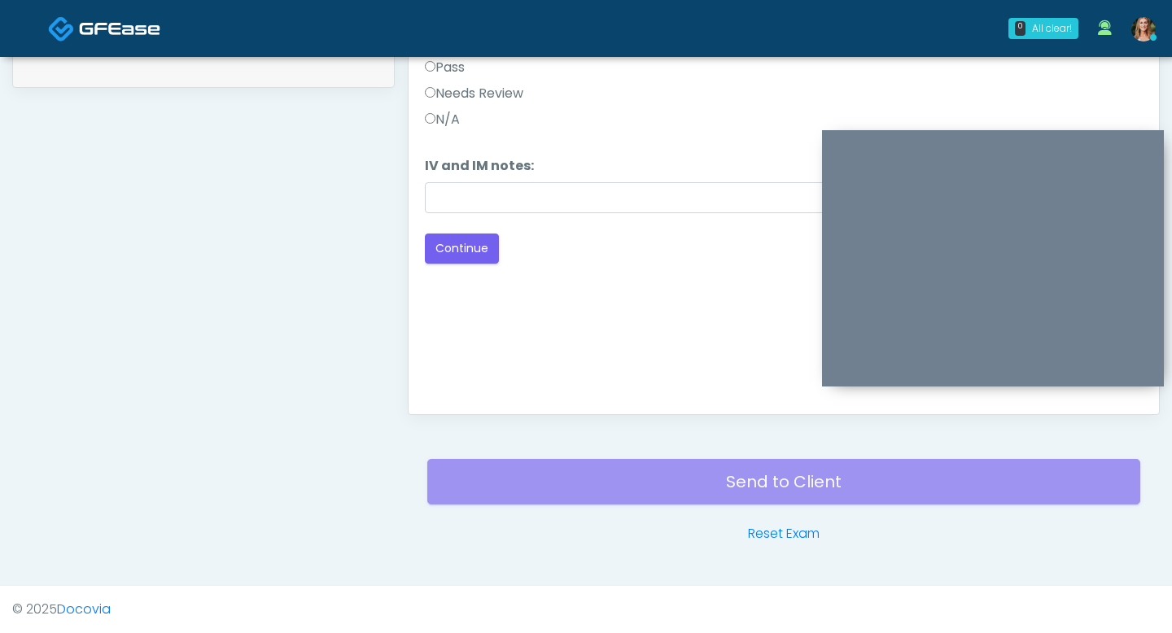
scroll to position [644, 0]
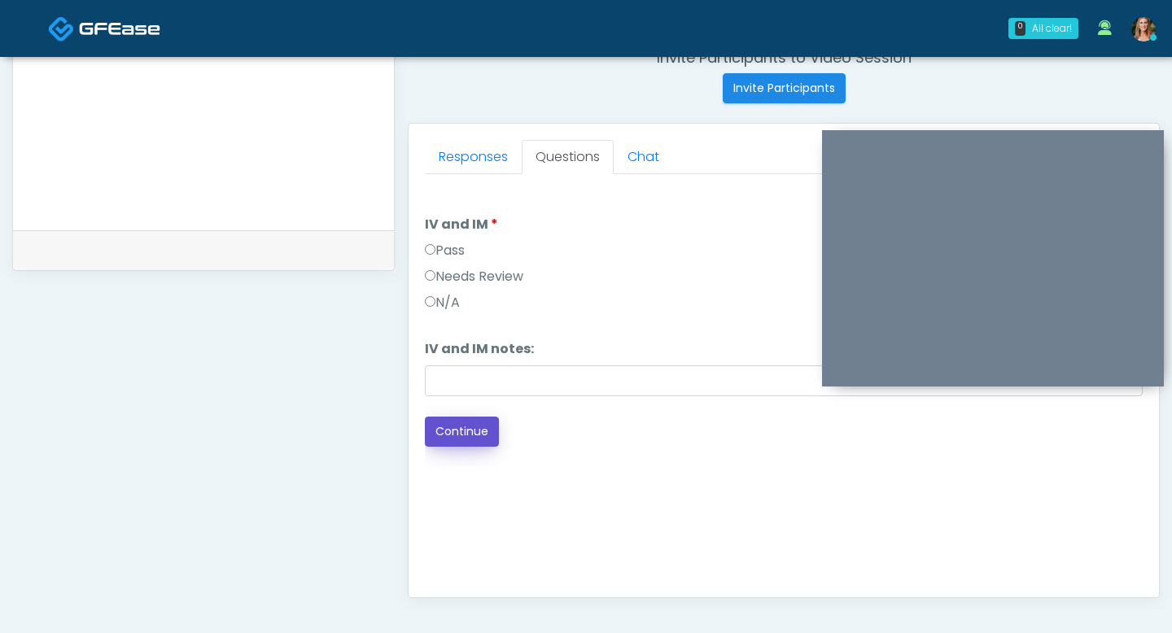
click at [451, 426] on button "Continue" at bounding box center [462, 432] width 74 height 30
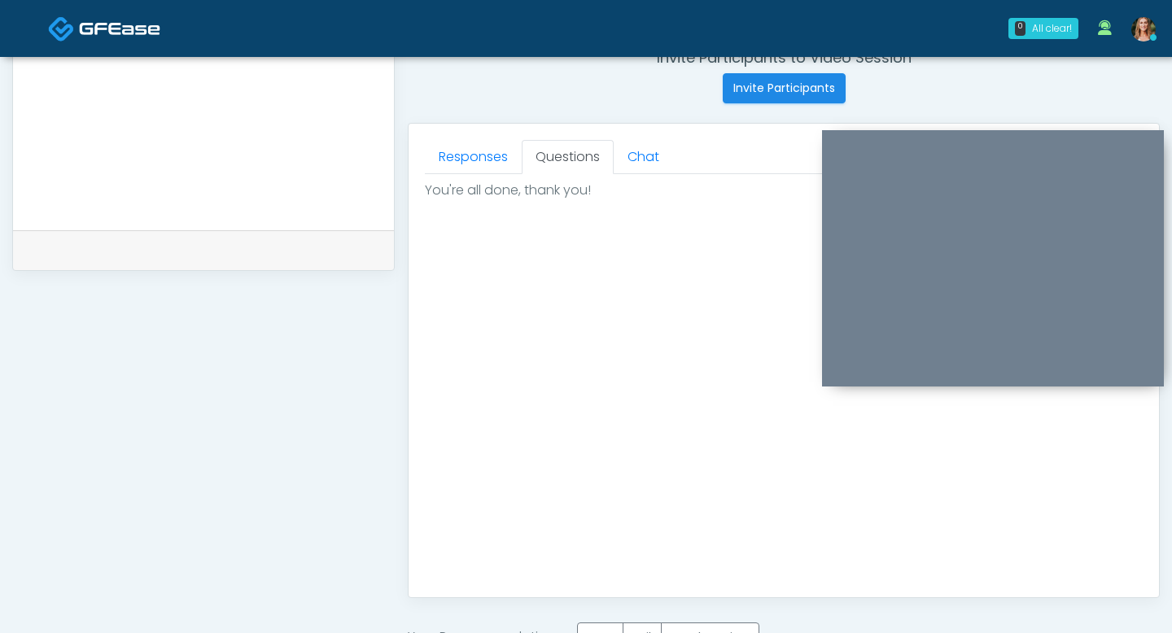
scroll to position [814, 0]
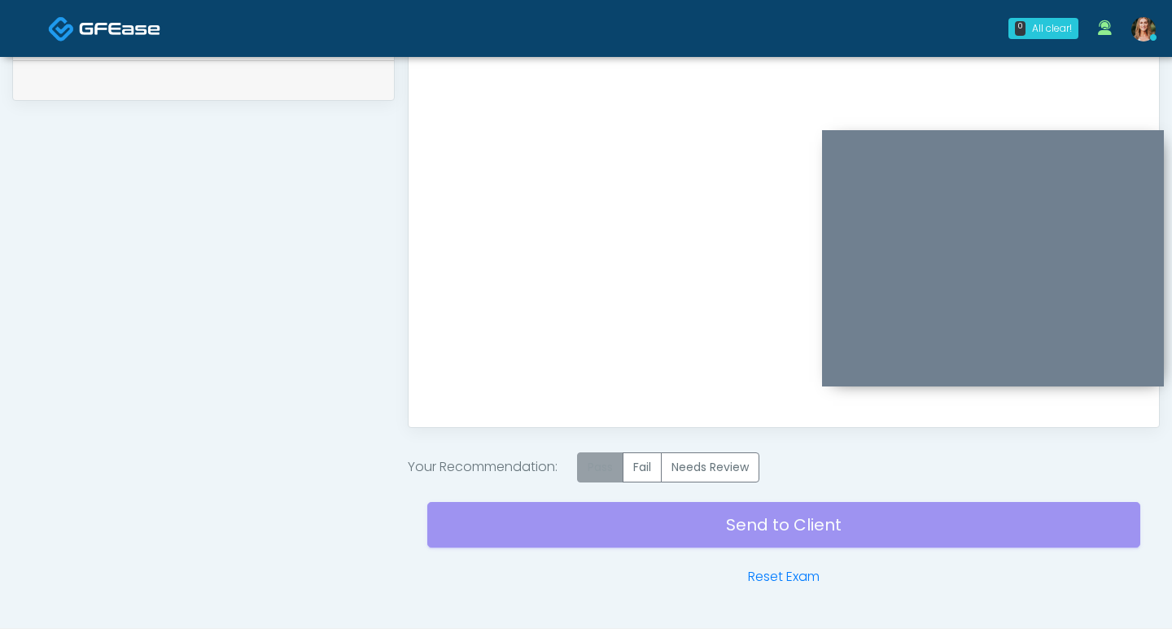
click at [602, 465] on label "Pass" at bounding box center [600, 467] width 46 height 30
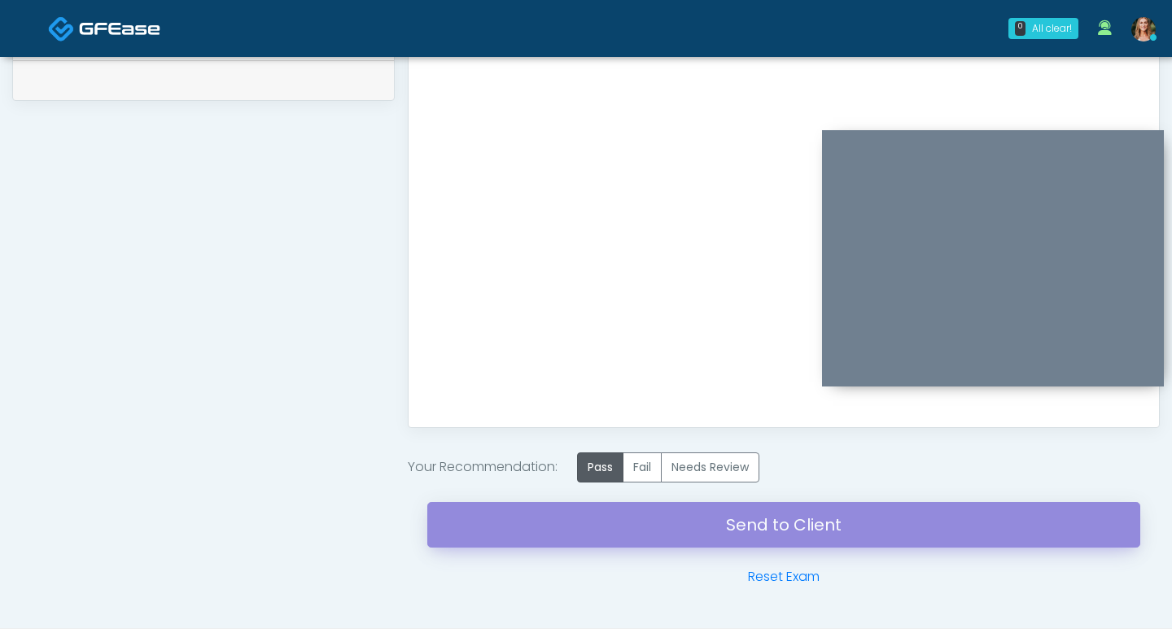
click at [613, 519] on link "Send to Client" at bounding box center [783, 525] width 713 height 46
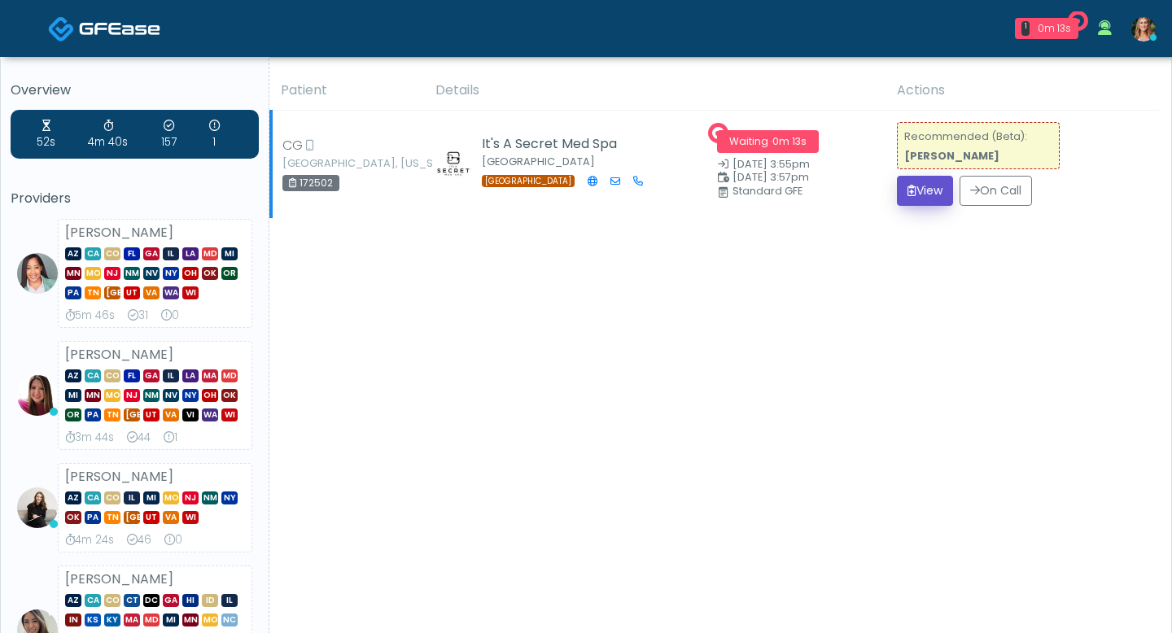
click at [907, 194] on icon "submit" at bounding box center [911, 190] width 9 height 11
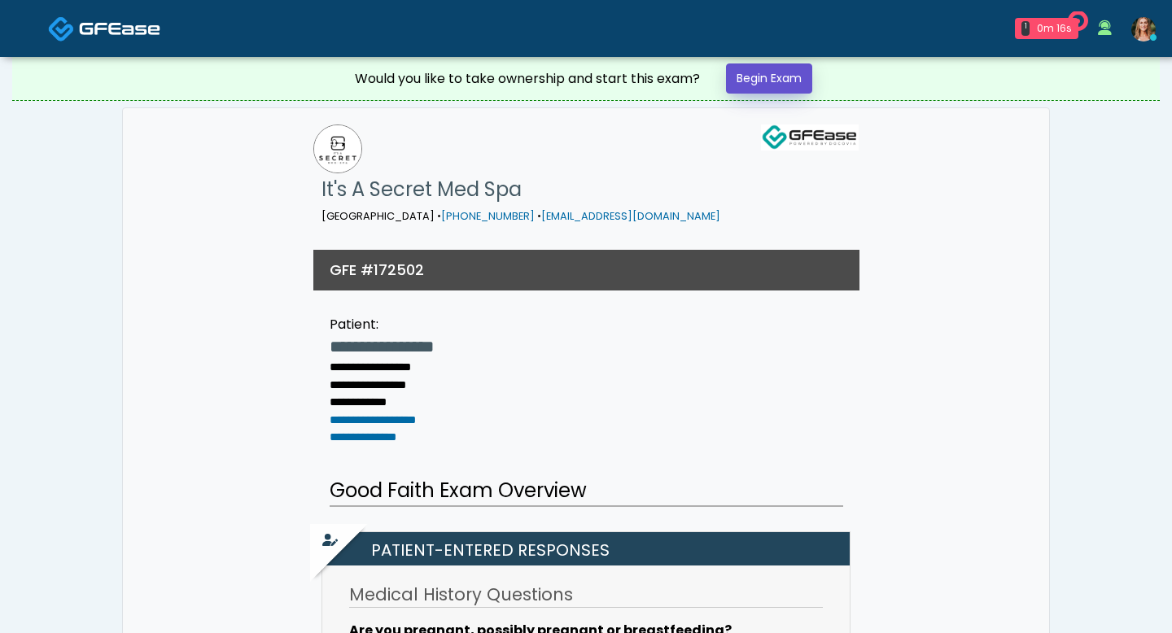
click at [760, 93] on link "Begin Exam" at bounding box center [769, 78] width 86 height 30
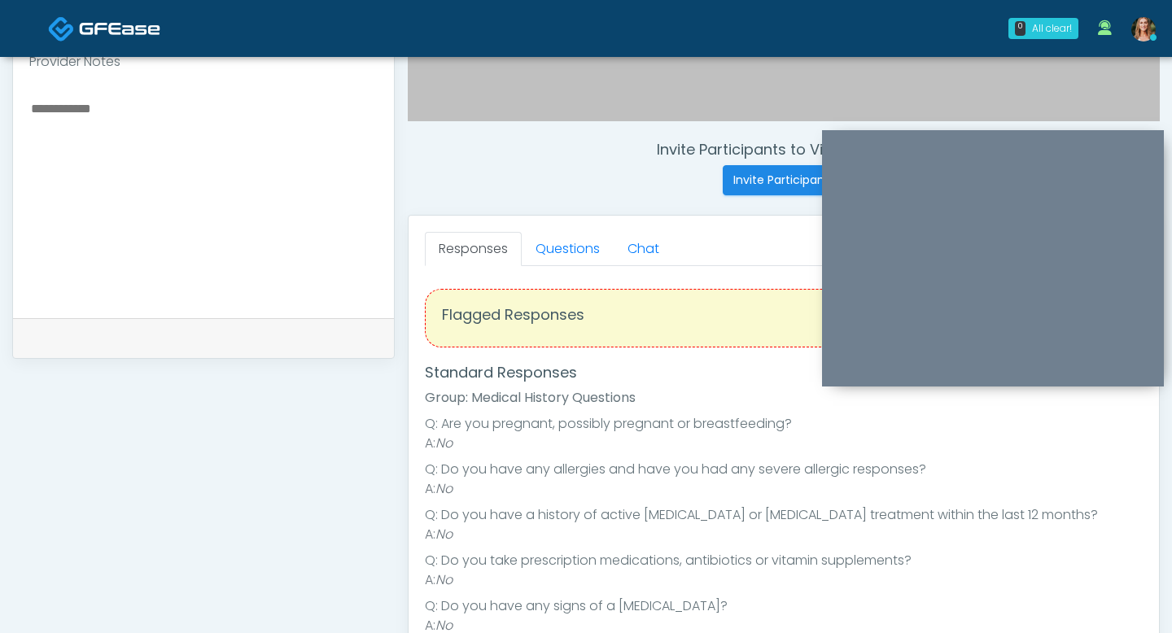
scroll to position [553, 0]
click at [554, 258] on link "Questions" at bounding box center [568, 248] width 92 height 34
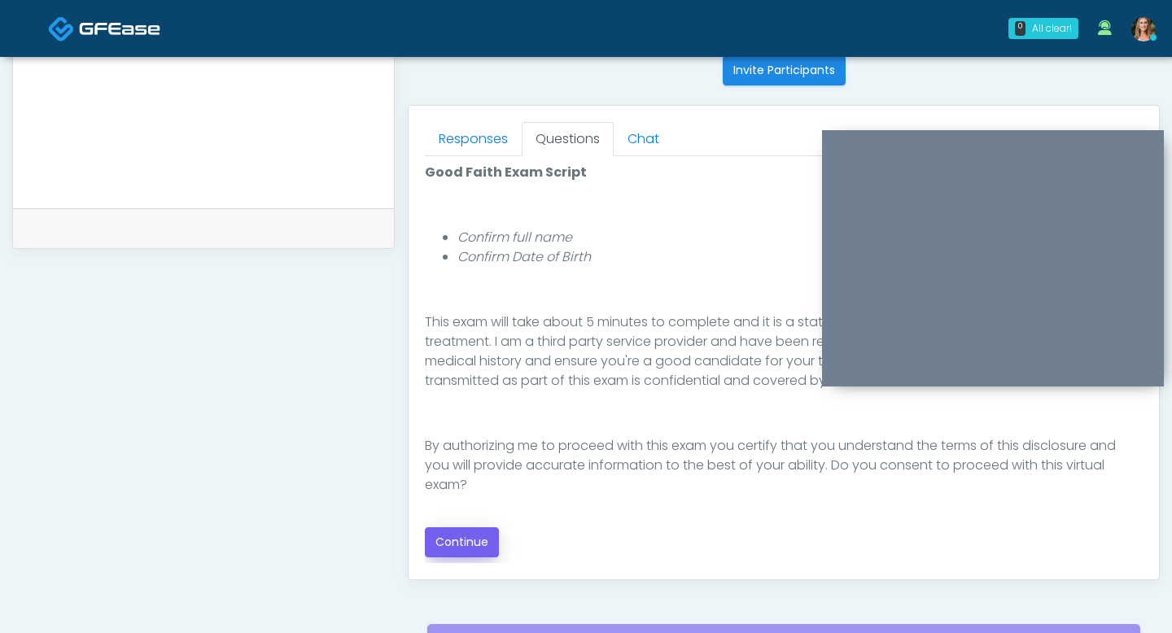
scroll to position [676, 0]
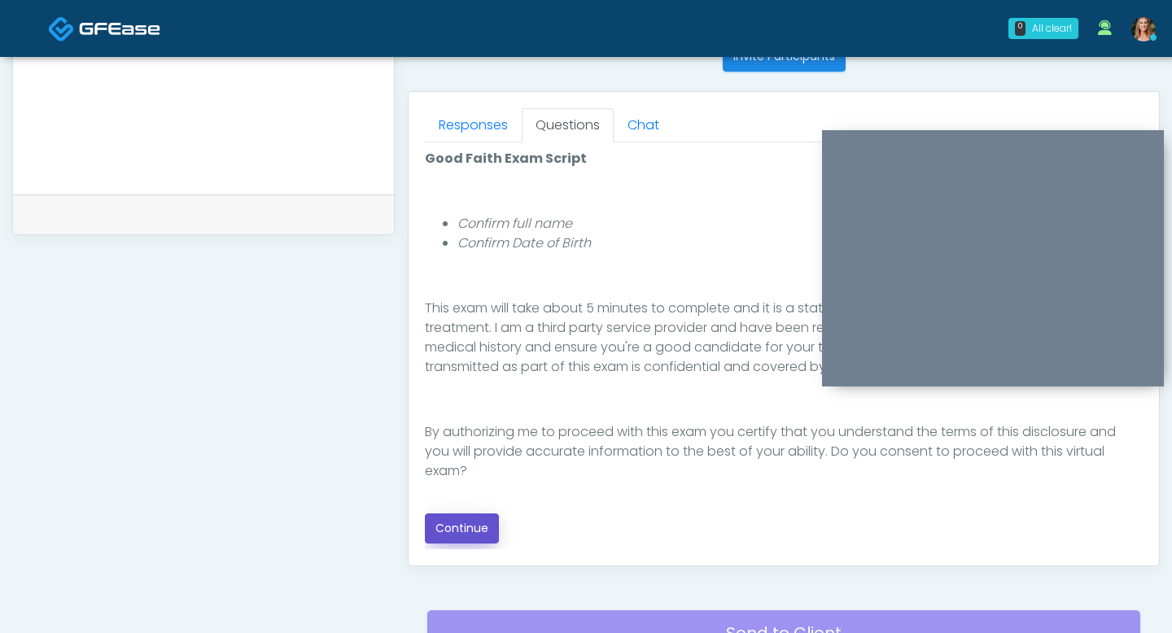
click at [471, 526] on button "Continue" at bounding box center [462, 528] width 74 height 30
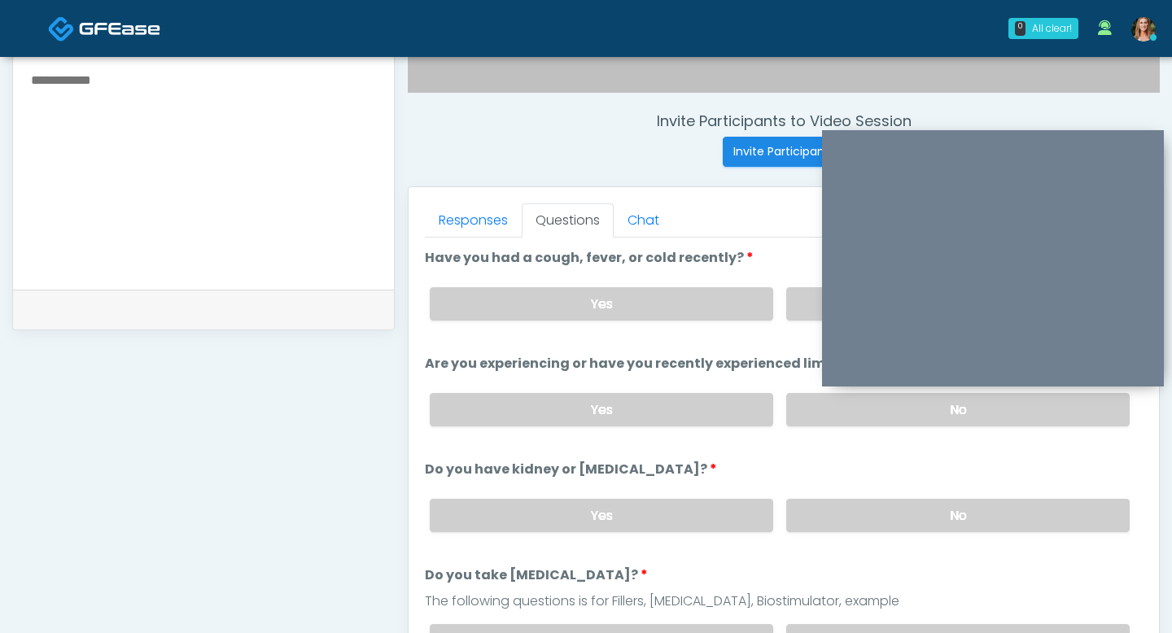
scroll to position [560, 0]
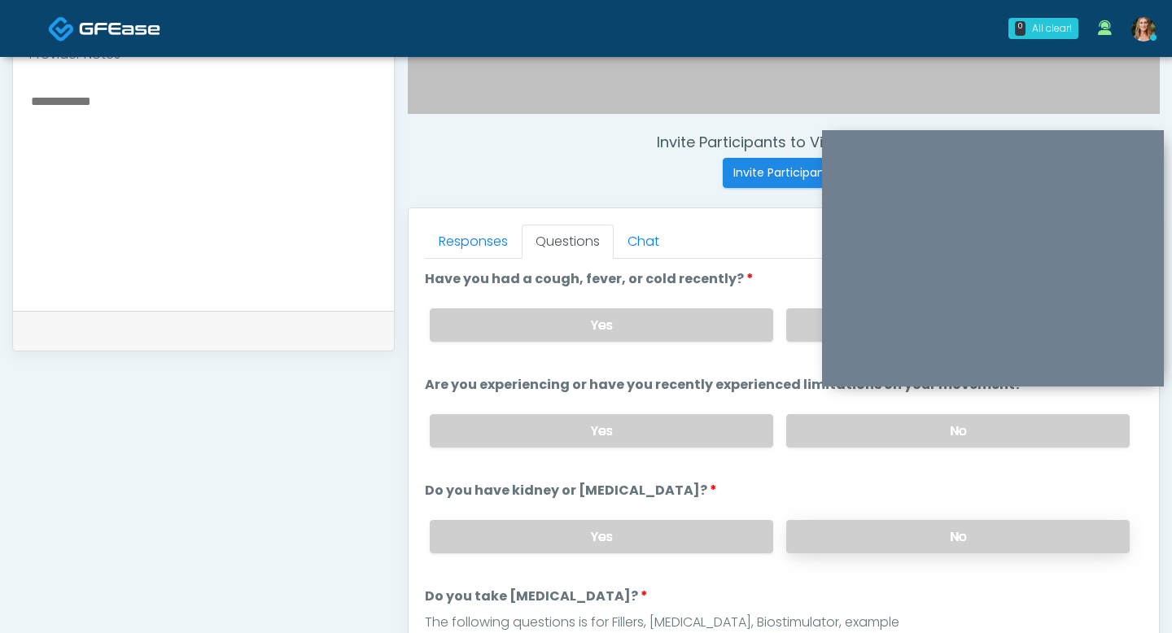
click at [868, 547] on label "No" at bounding box center [957, 536] width 343 height 33
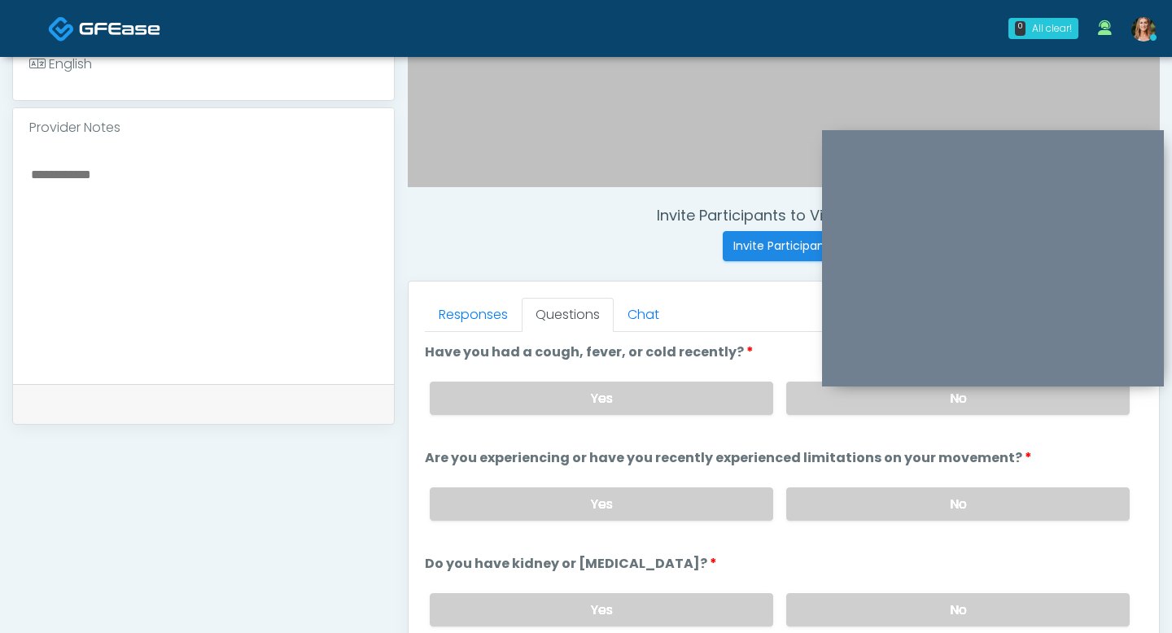
scroll to position [476, 0]
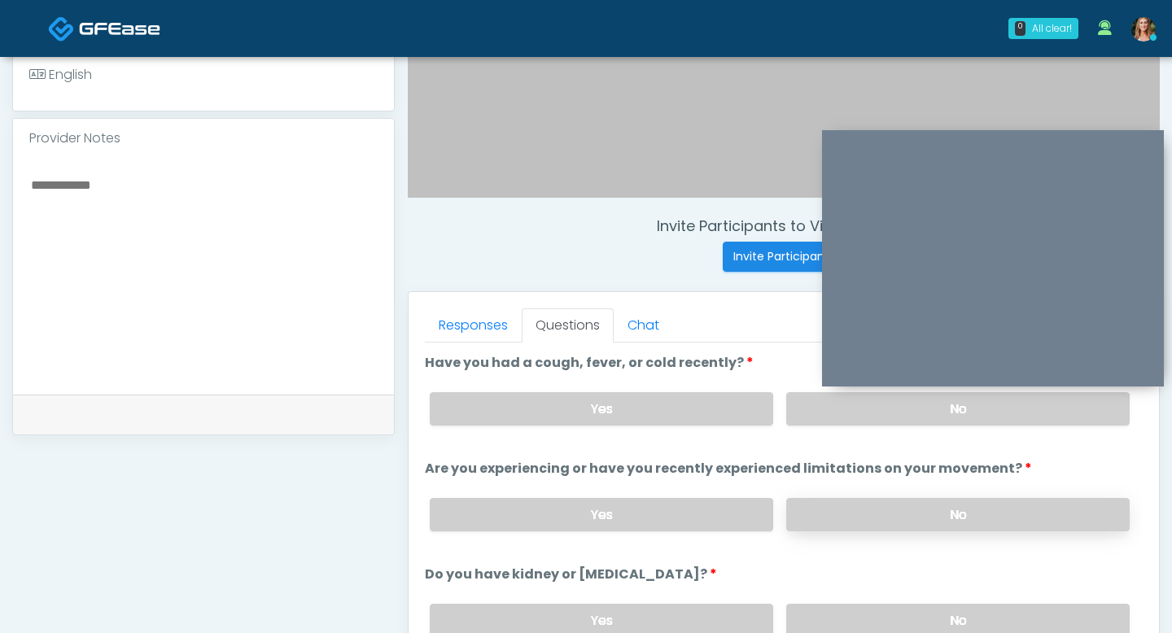
click at [853, 509] on label "No" at bounding box center [957, 514] width 343 height 33
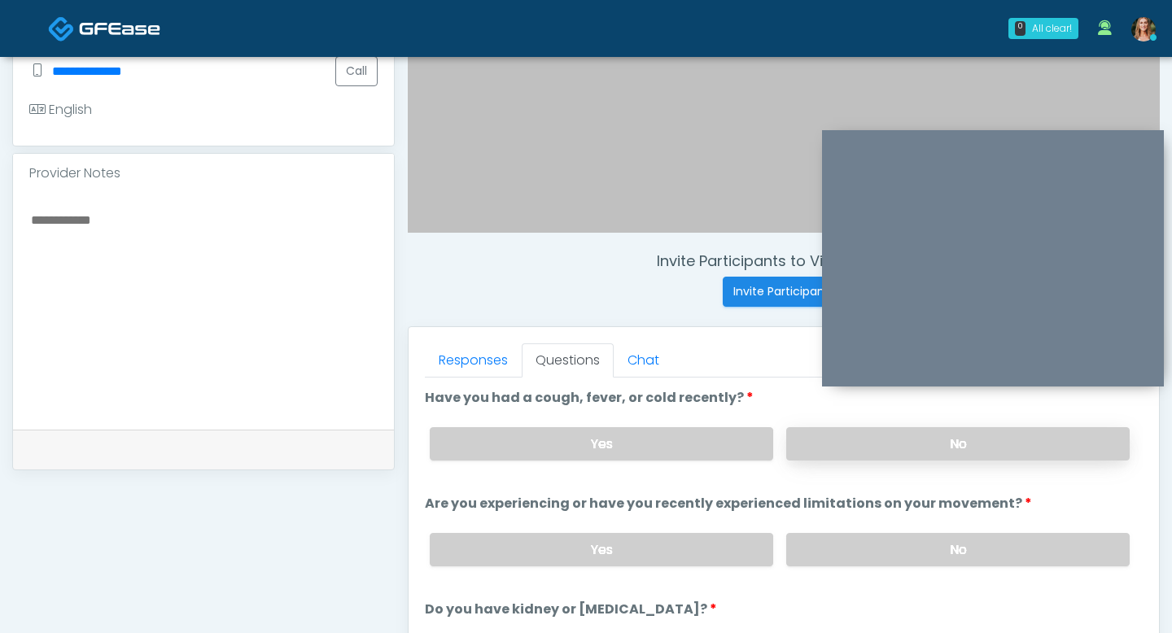
click at [853, 455] on label "No" at bounding box center [957, 443] width 343 height 33
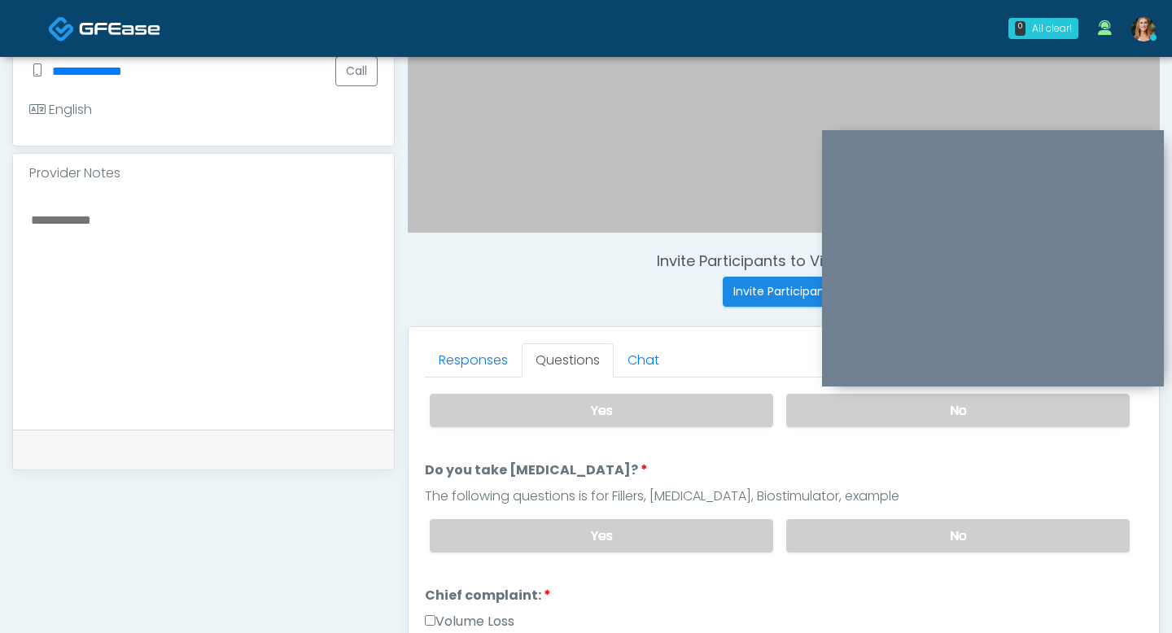
scroll to position [247, 0]
click at [871, 520] on label "No" at bounding box center [957, 533] width 343 height 33
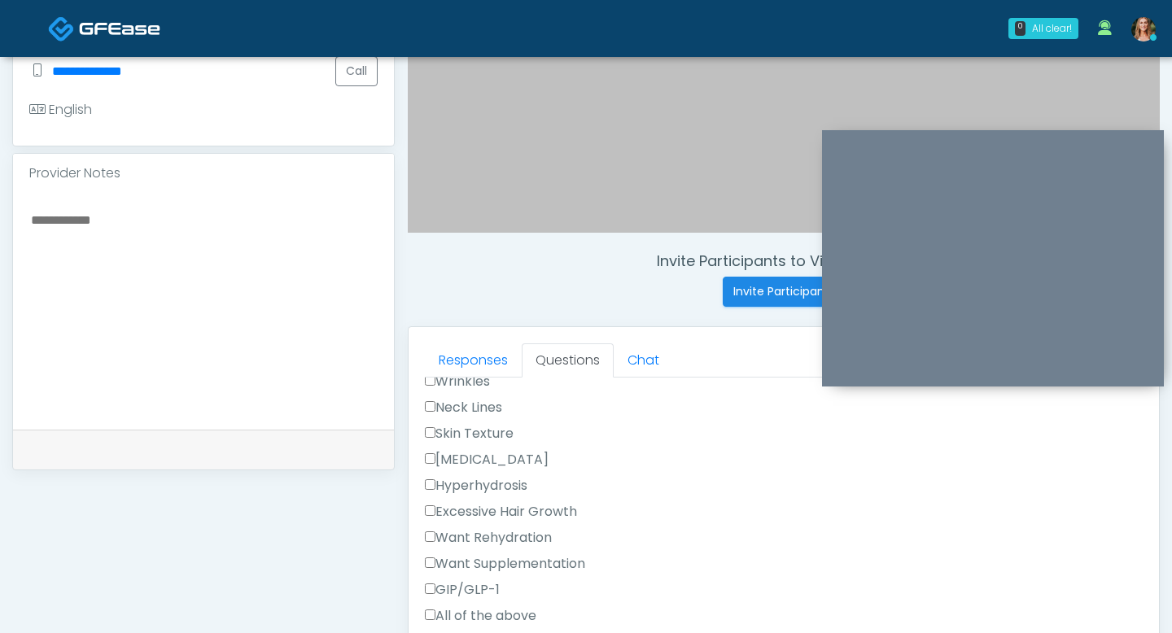
scroll to position [496, 0]
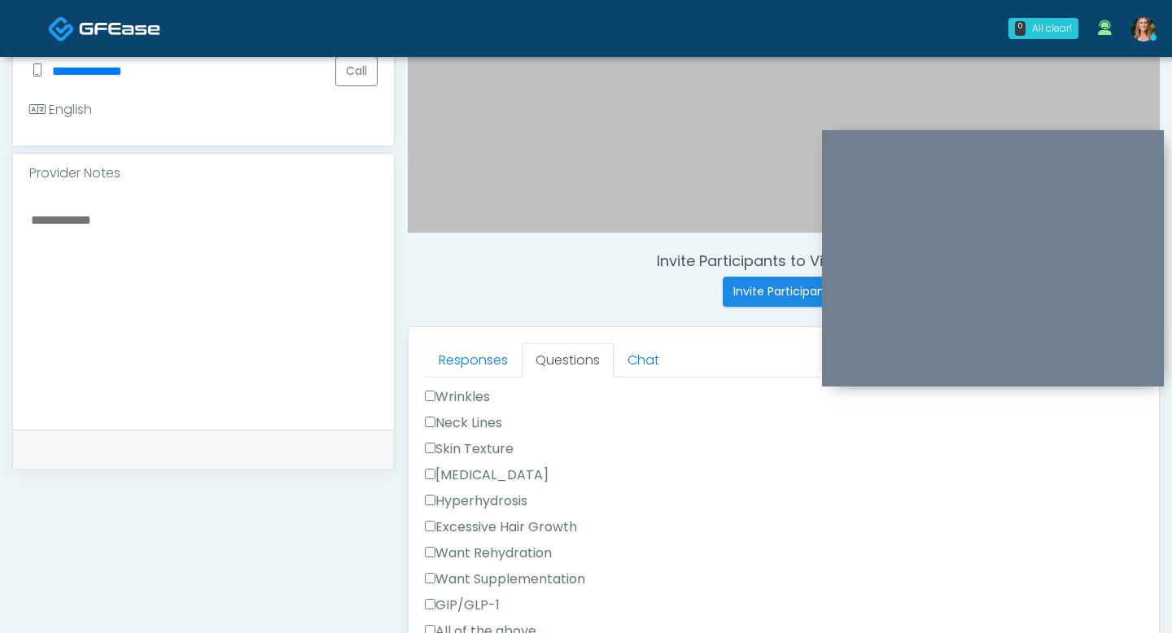
click at [424, 443] on div "Responses Questions Chat Good Faith Exam Script Good Faith Exam Script INTRODUC…" at bounding box center [783, 564] width 750 height 474
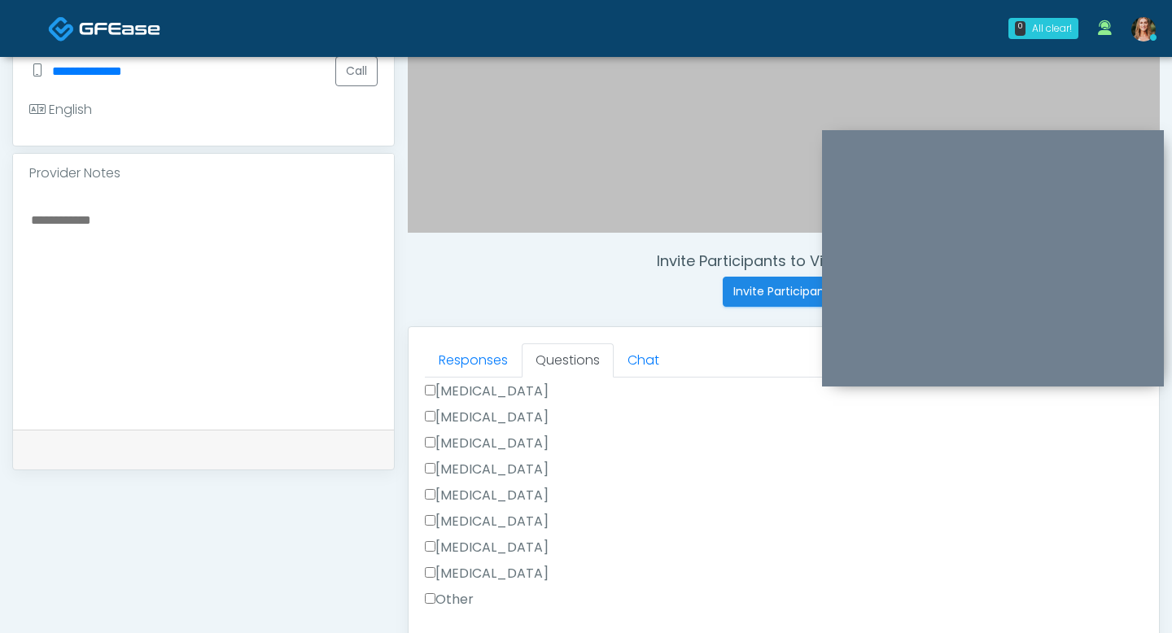
scroll to position [491, 0]
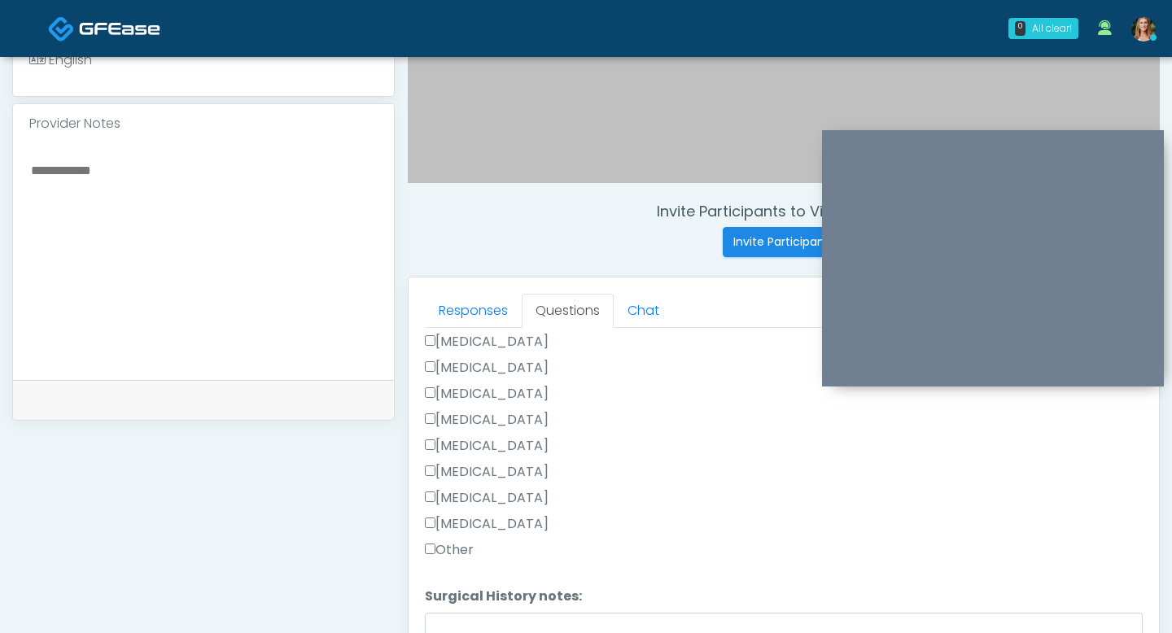
click at [443, 544] on label "Other" at bounding box center [449, 550] width 49 height 20
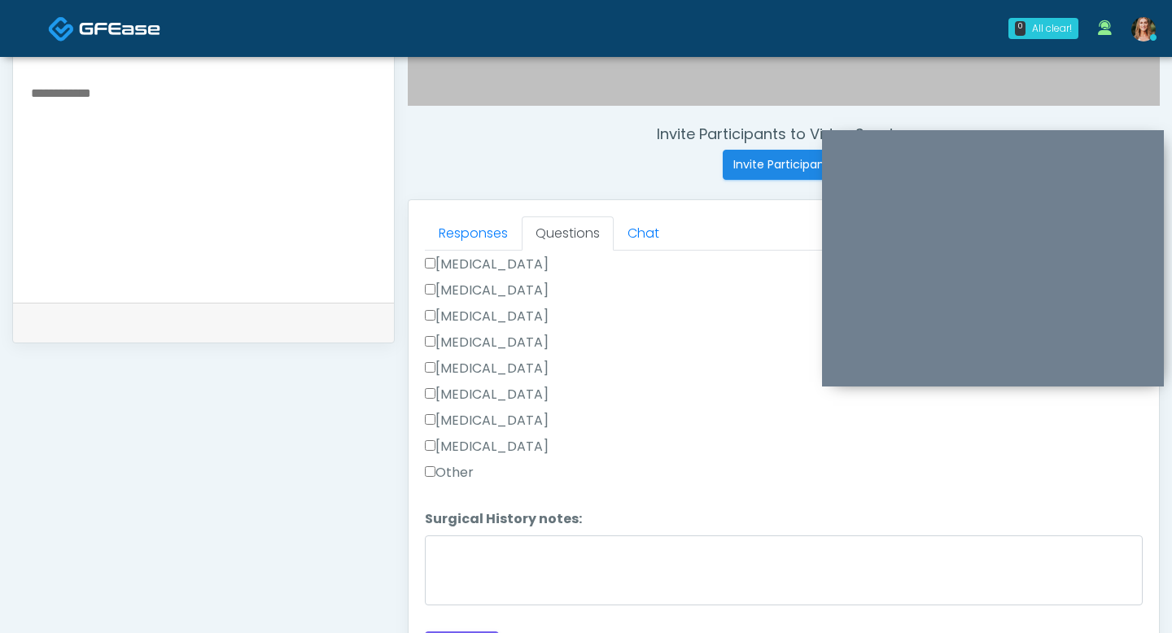
scroll to position [675, 0]
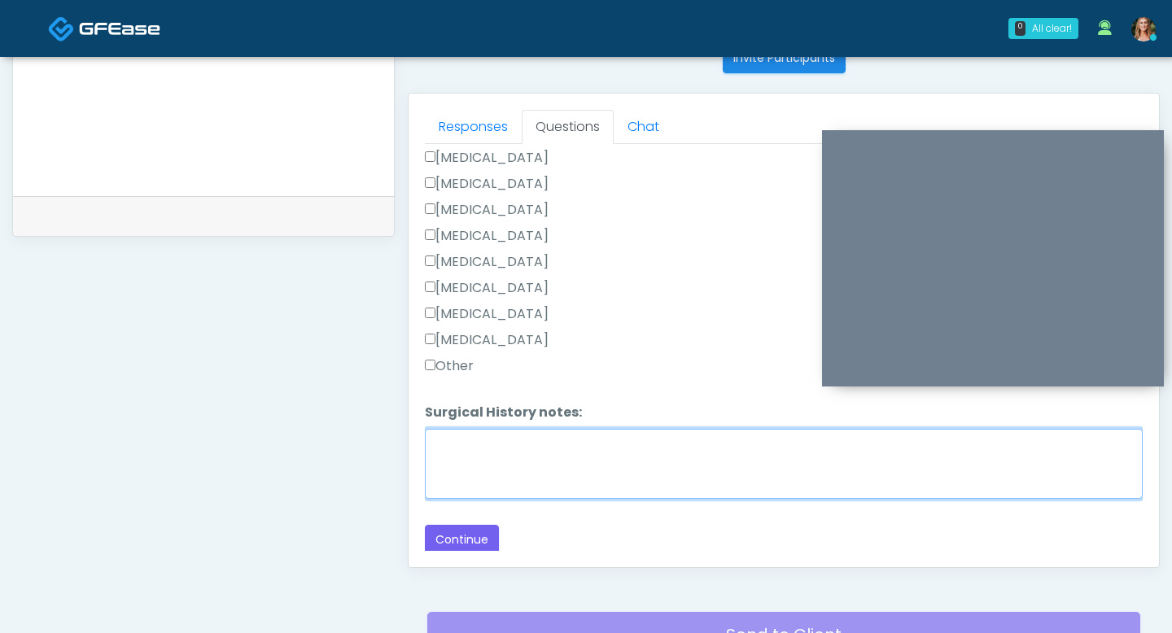
click at [458, 477] on textarea "Surgical History notes:" at bounding box center [784, 464] width 718 height 70
click at [476, 436] on textarea "**********" at bounding box center [784, 464] width 718 height 70
type textarea "**********"
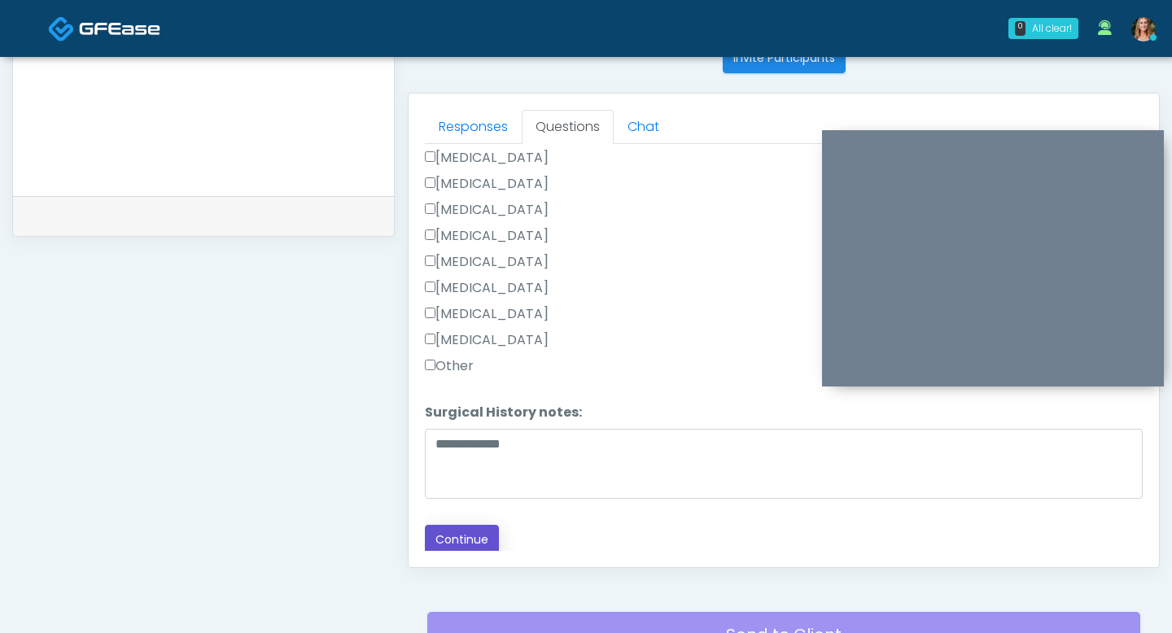
click at [463, 531] on button "Continue" at bounding box center [462, 540] width 74 height 30
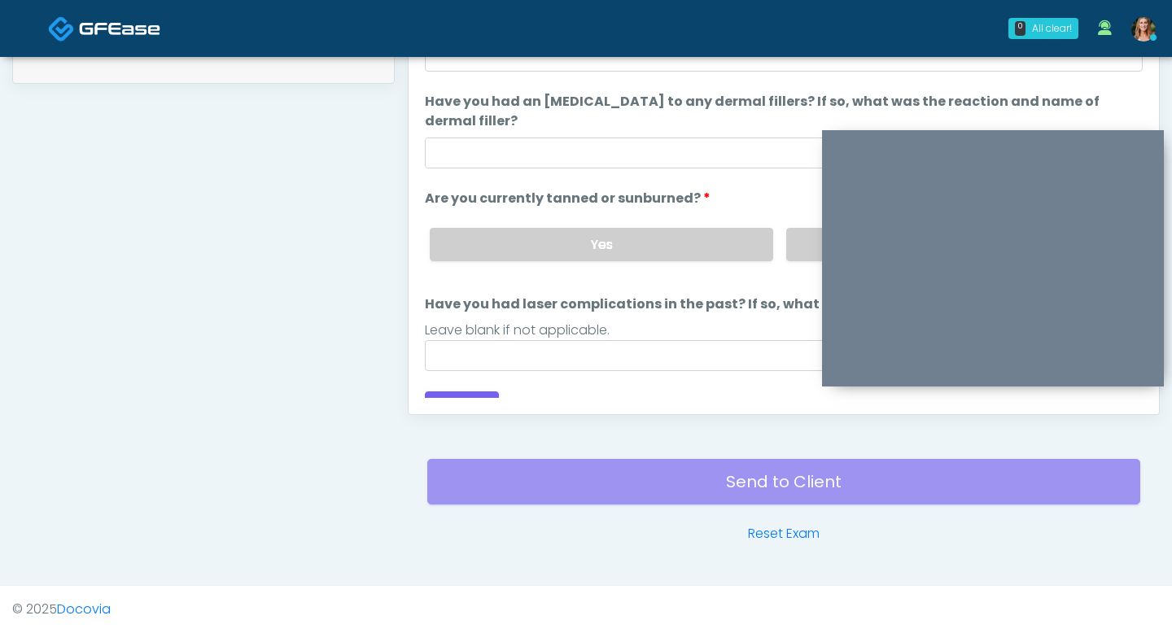
scroll to position [153, 0]
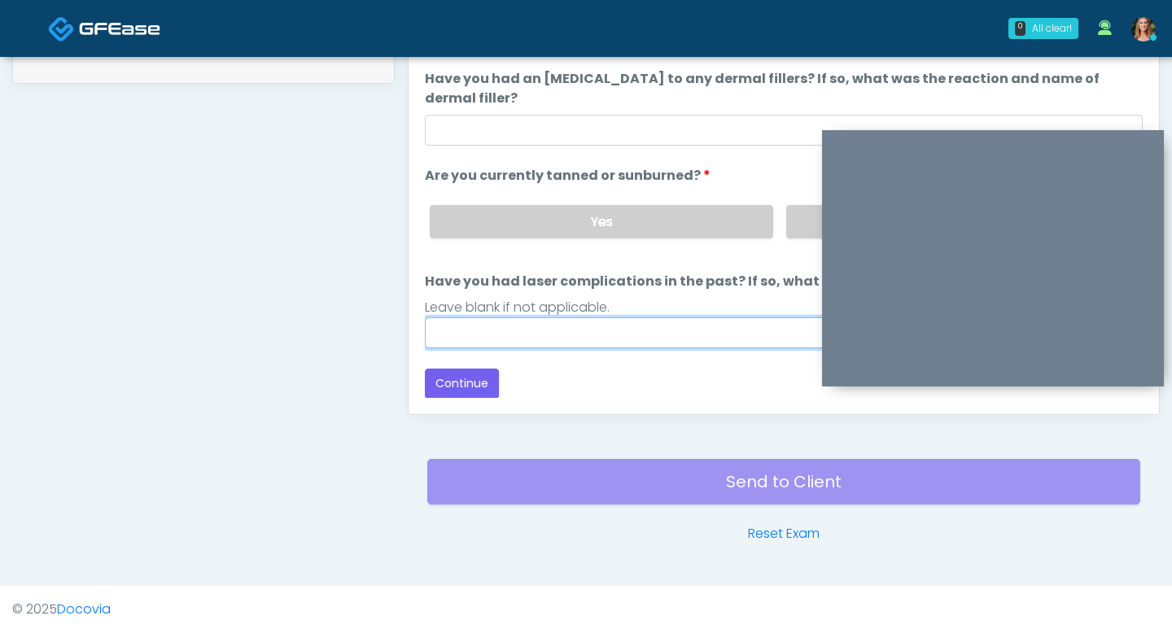
click at [607, 327] on input "Have you had laser complications in the past? If so, what laser complications d…" at bounding box center [784, 332] width 718 height 31
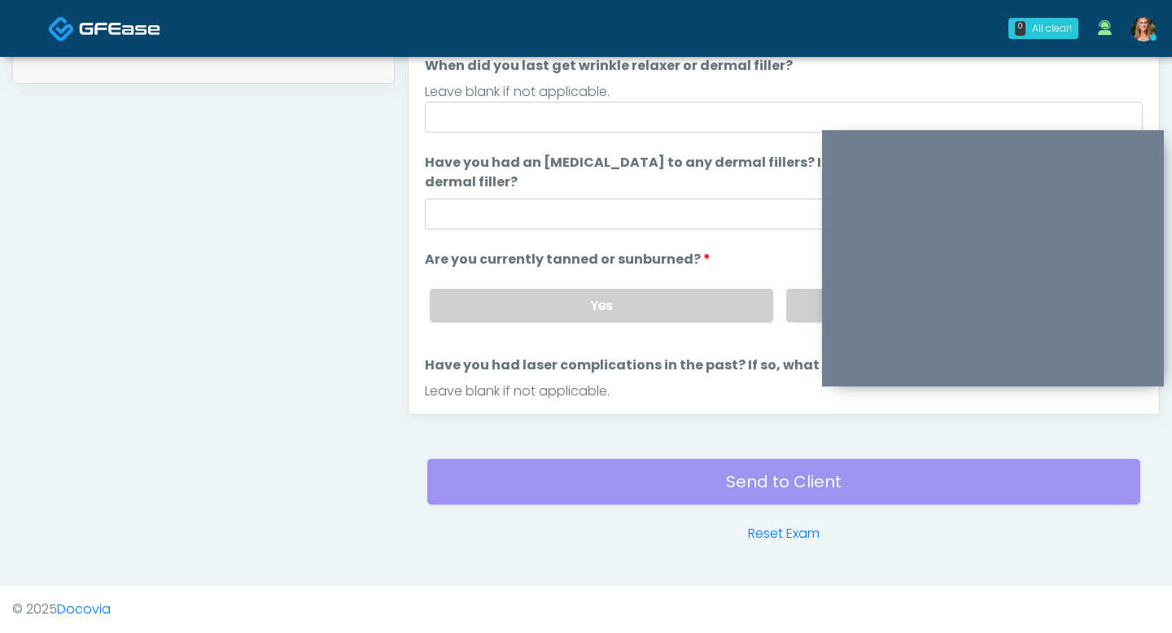
scroll to position [62, 0]
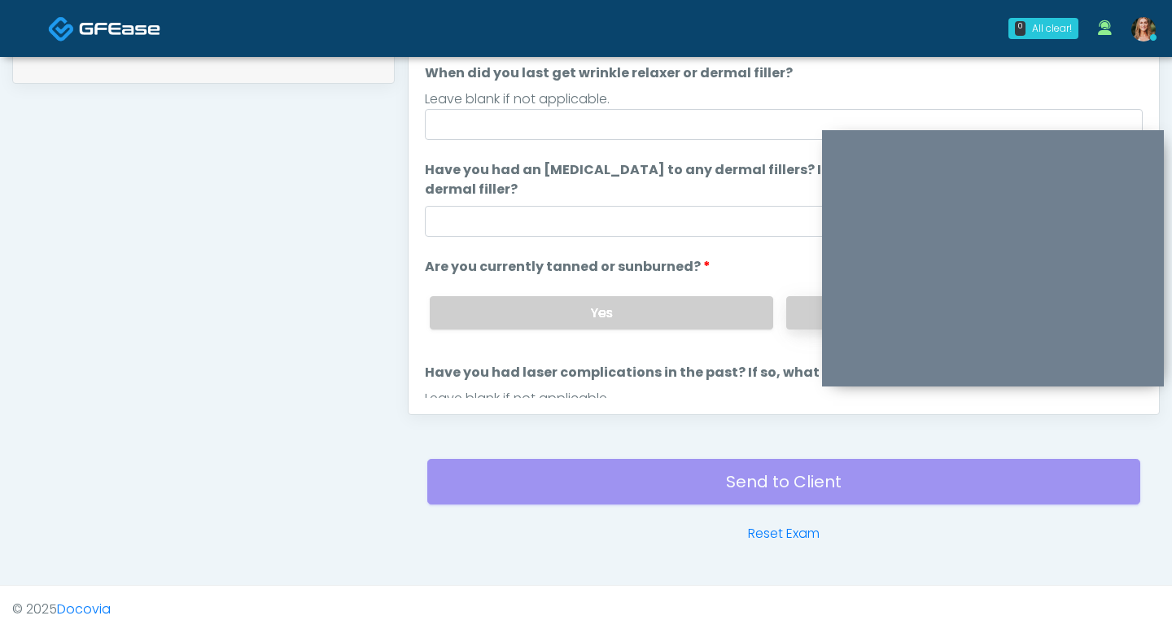
type input "***"
click at [806, 309] on label "No" at bounding box center [957, 312] width 343 height 33
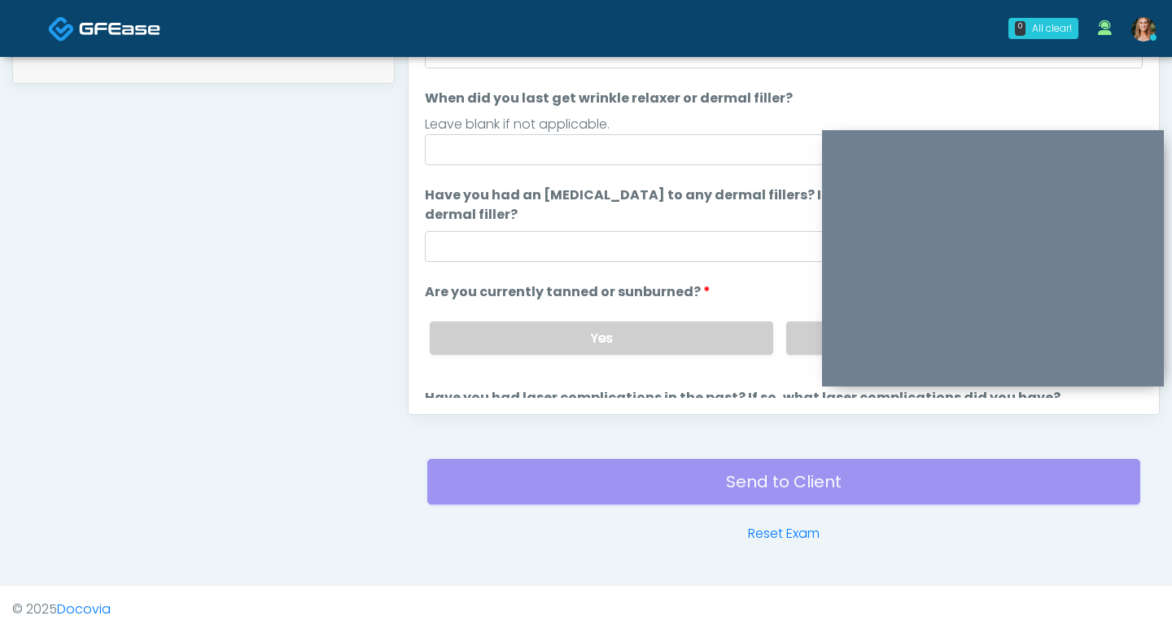
scroll to position [34, 0]
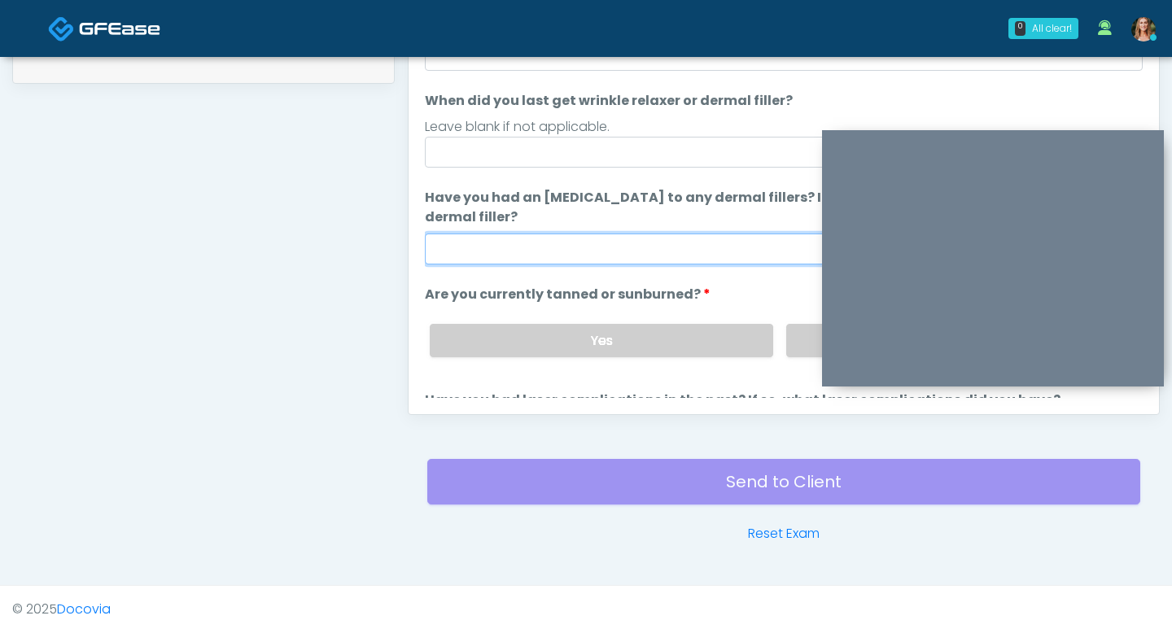
click at [602, 245] on input "Have you had an allergic response to any dermal fillers? If so, what was the re…" at bounding box center [784, 249] width 718 height 31
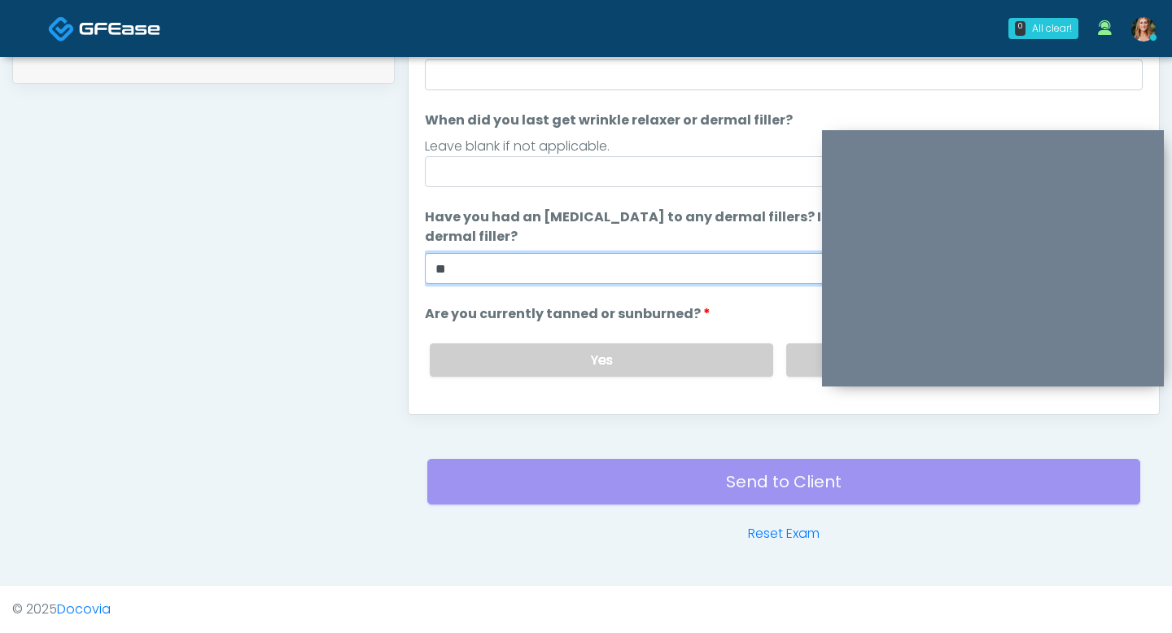
scroll to position [0, 0]
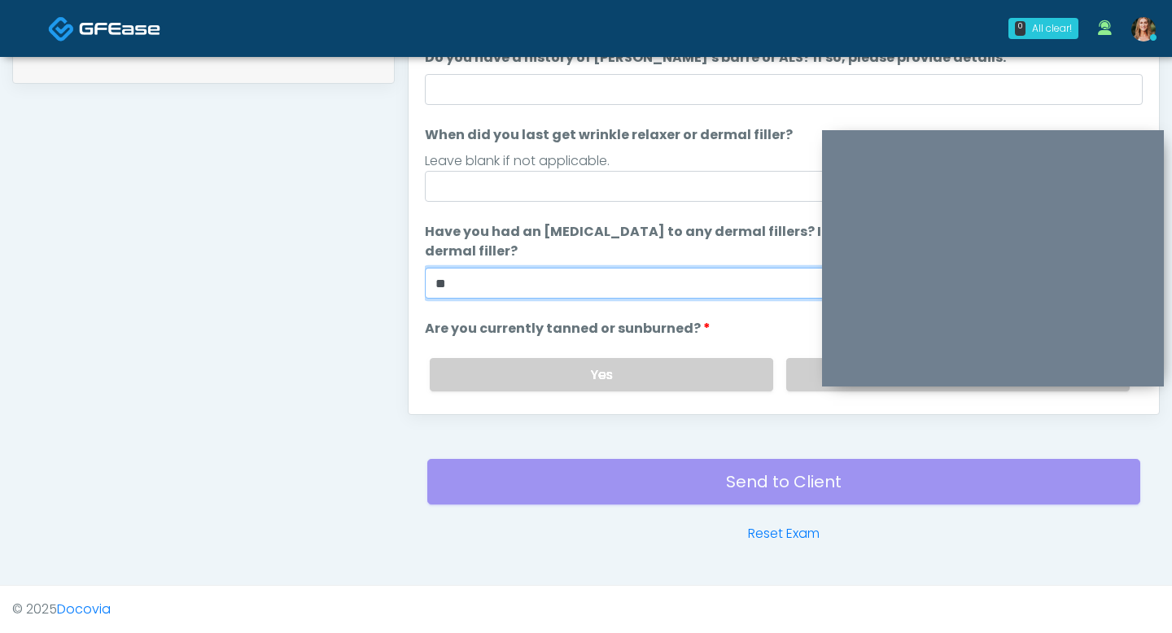
type input "**"
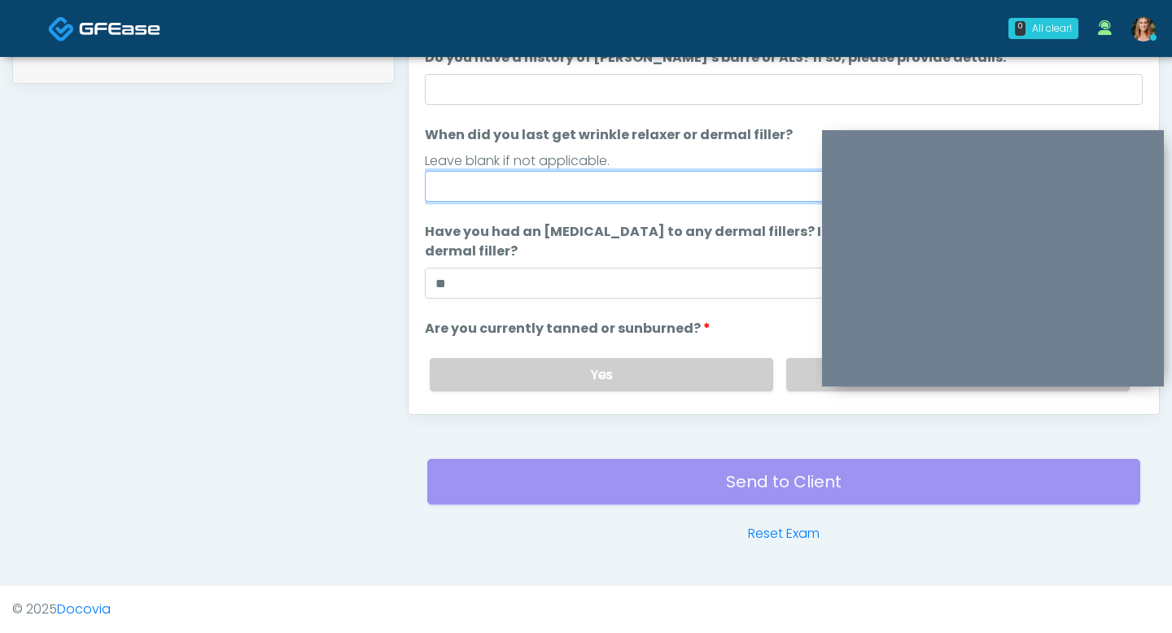
click at [564, 181] on input "When did you last get wrinkle relaxer or dermal filler?" at bounding box center [784, 186] width 718 height 31
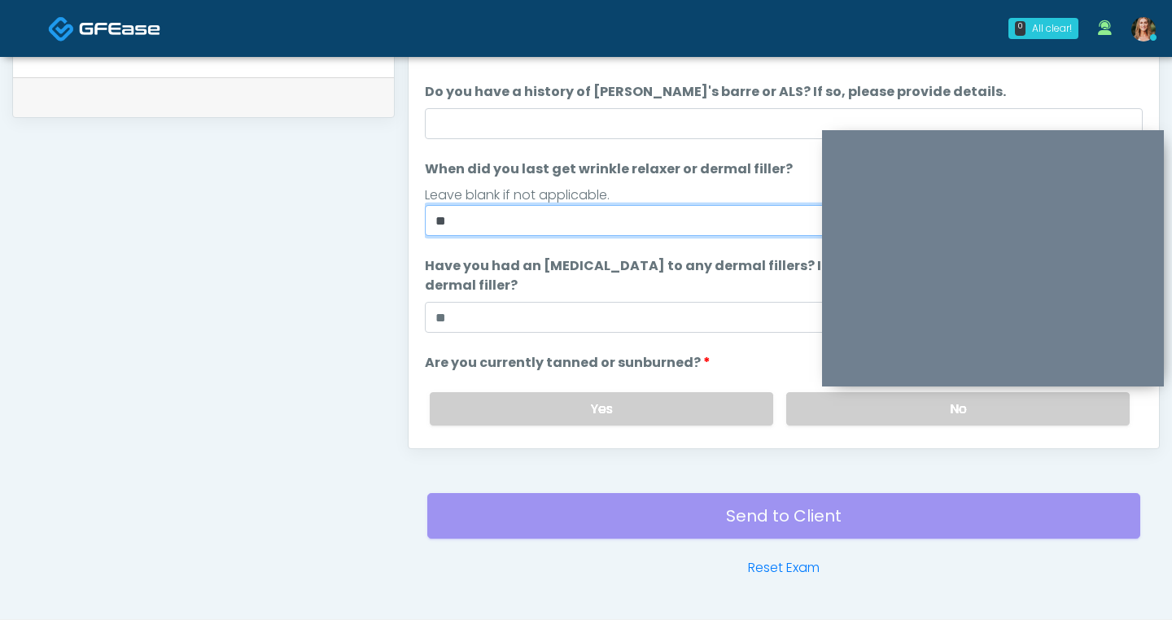
scroll to position [730, 0]
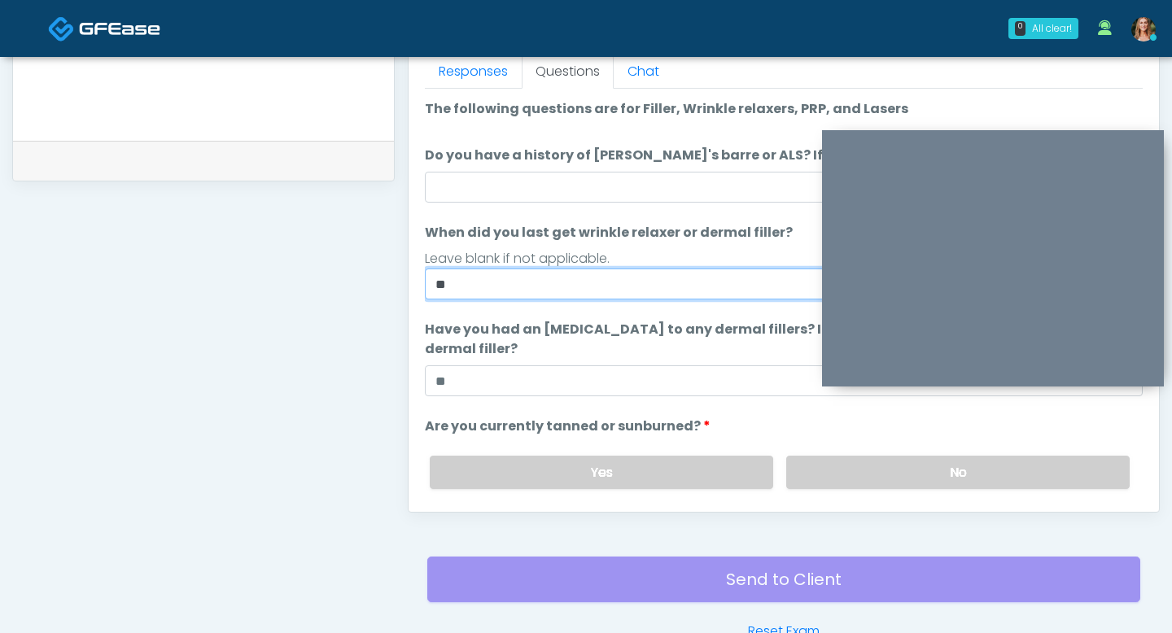
type input "**"
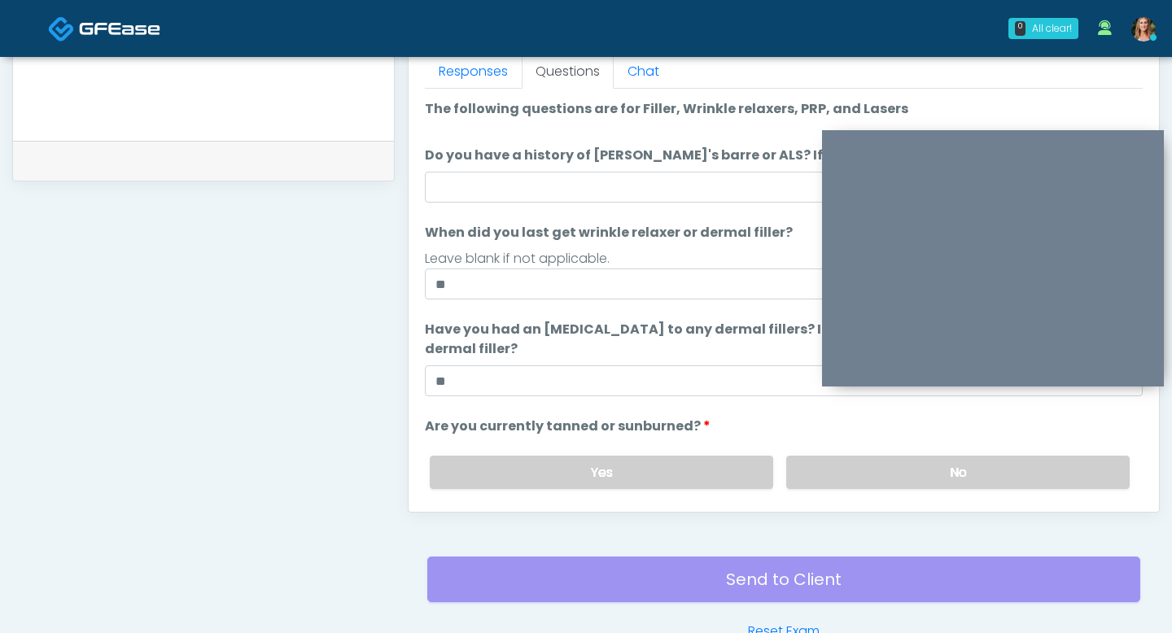
click at [515, 170] on li "Do you have a history of Guillain's barre or ALS? If so, please provide details…" at bounding box center [784, 174] width 718 height 57
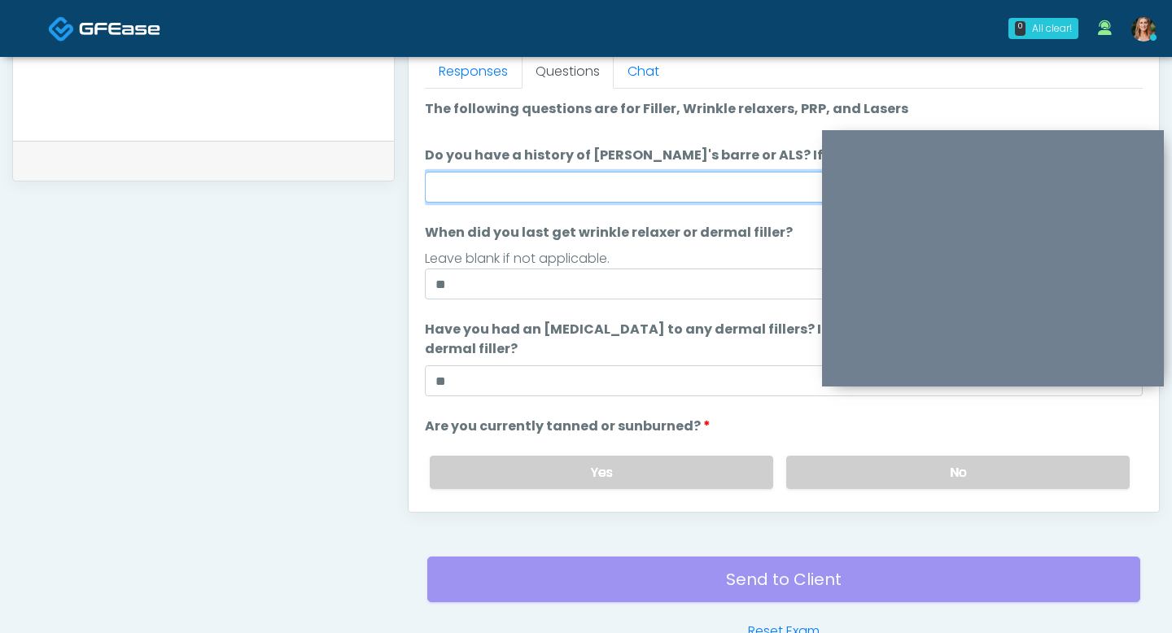
click at [515, 189] on input "Do you have a history of Guillain's barre or ALS? If so, please provide details." at bounding box center [784, 187] width 718 height 31
type input "**"
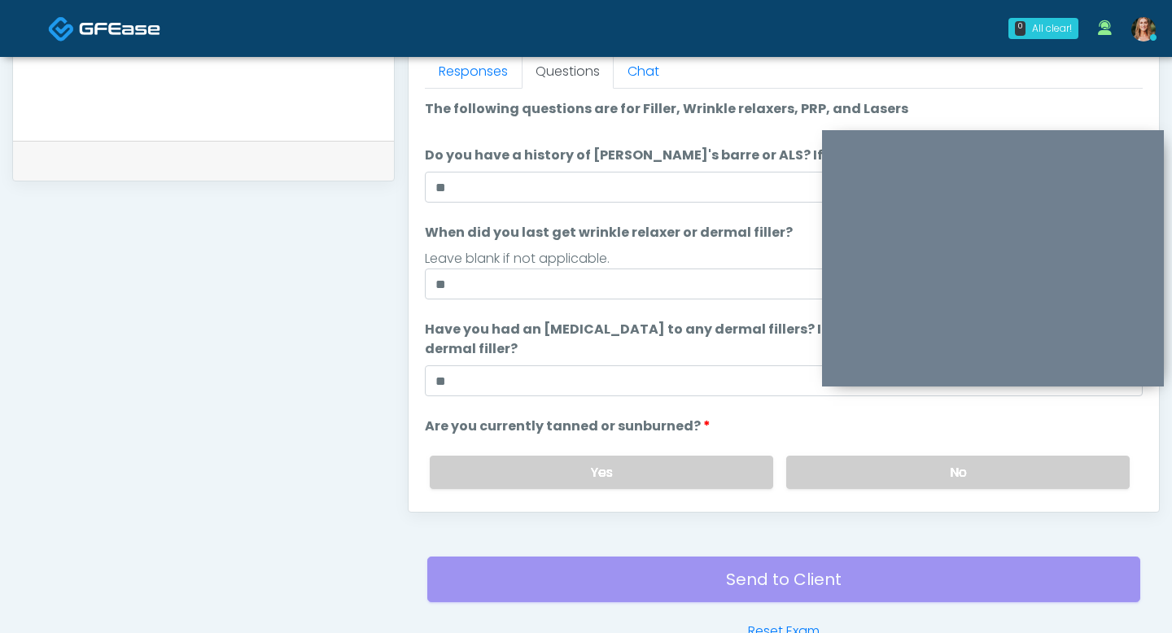
click at [365, 352] on div "**********" at bounding box center [203, 20] width 382 height 1241
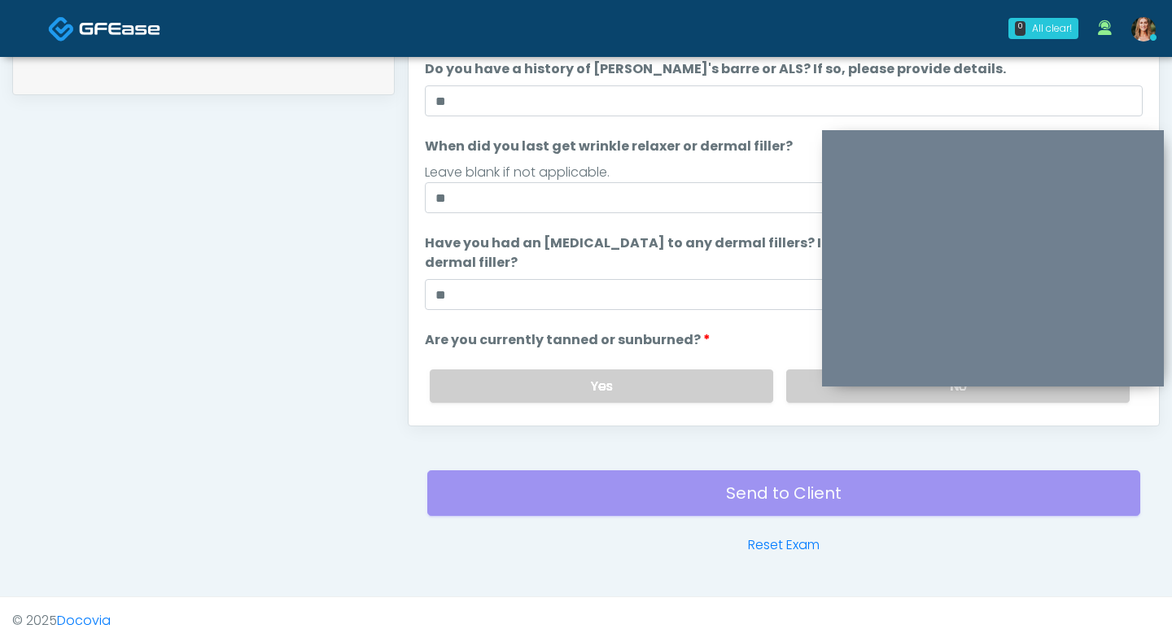
scroll to position [153, 0]
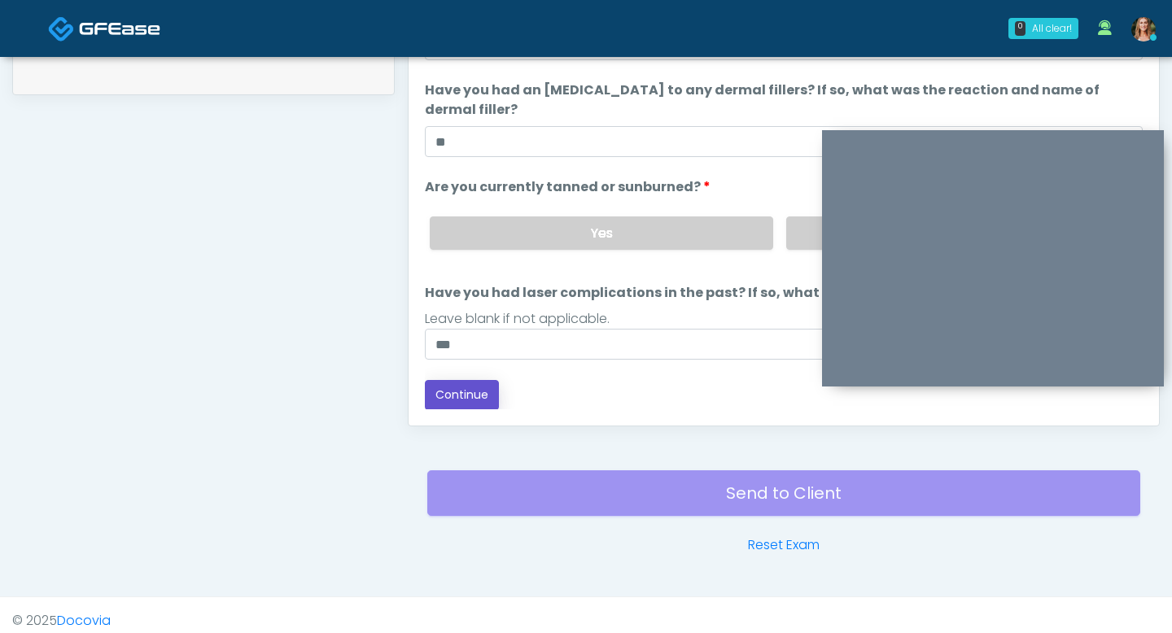
click at [458, 389] on button "Continue" at bounding box center [462, 395] width 74 height 30
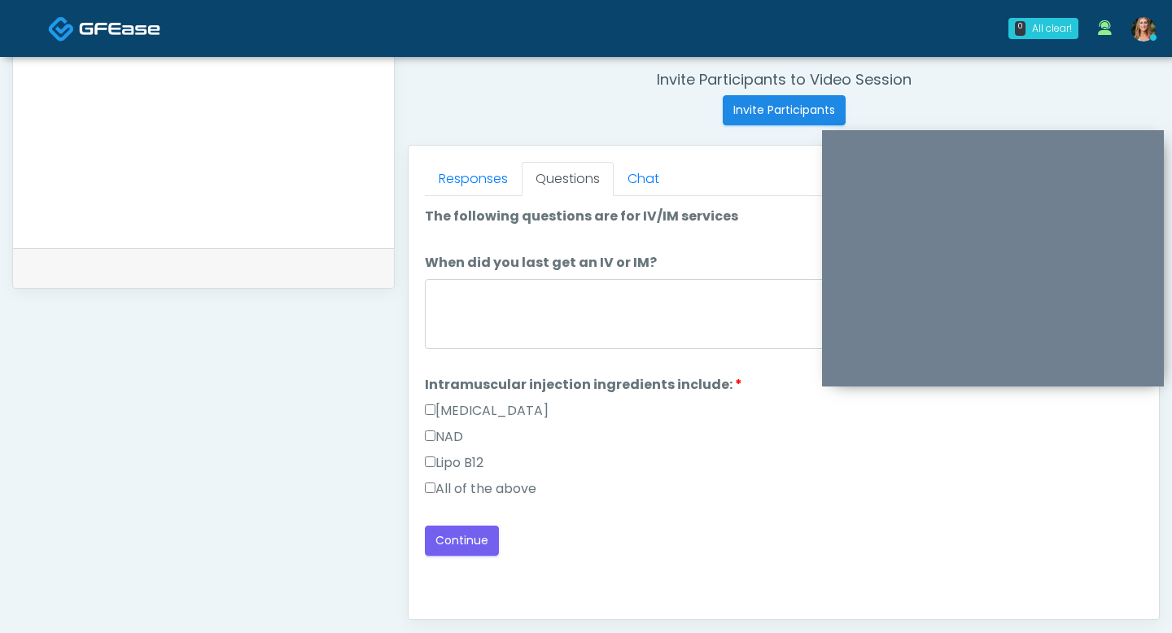
scroll to position [587, 0]
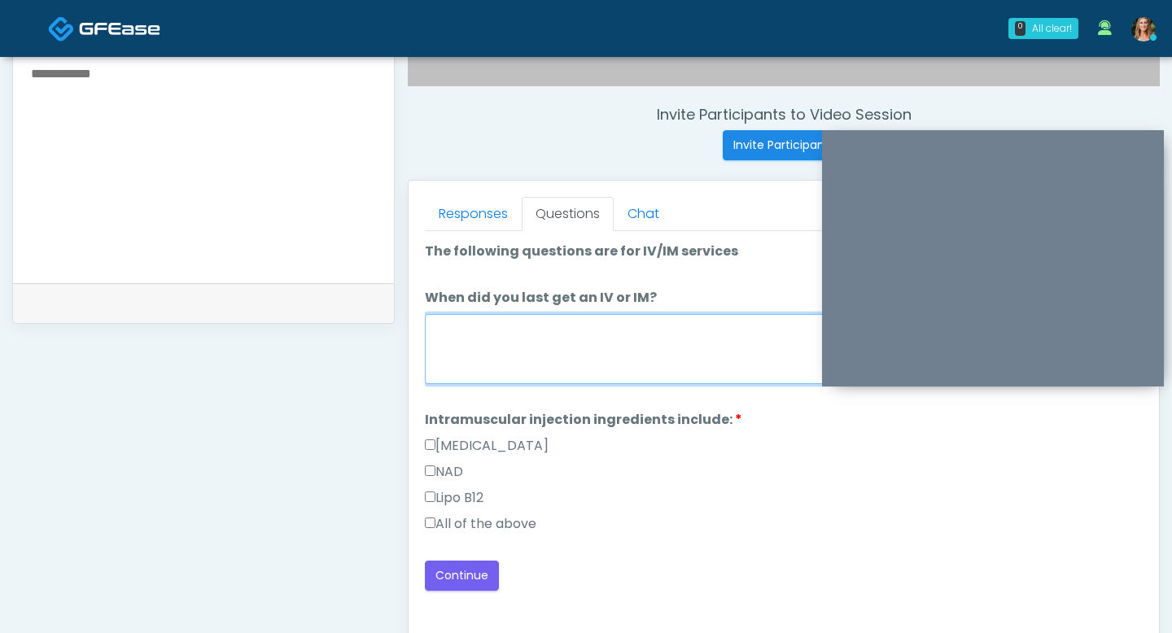
click at [522, 353] on textarea "When did you last get an IV or IM?" at bounding box center [784, 349] width 718 height 70
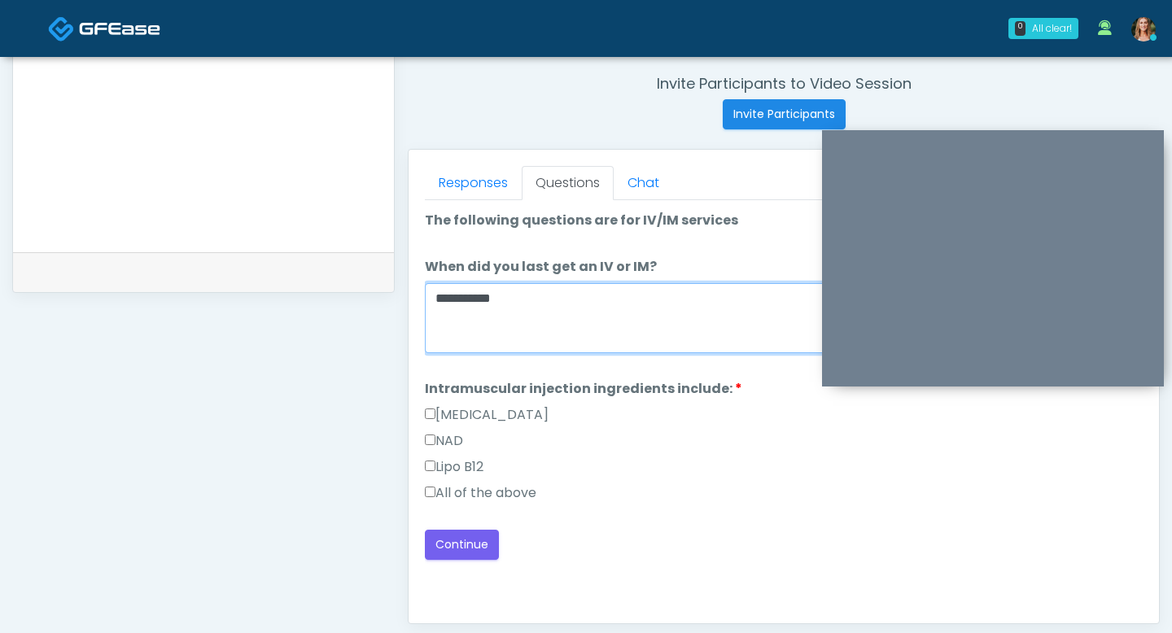
scroll to position [653, 0]
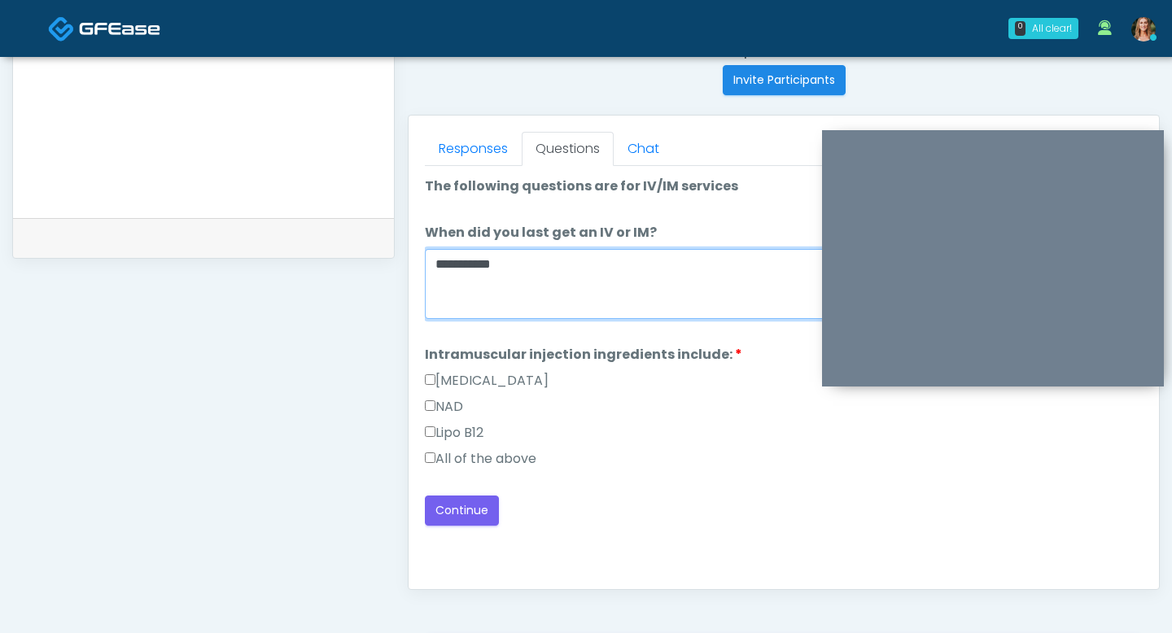
type textarea "**********"
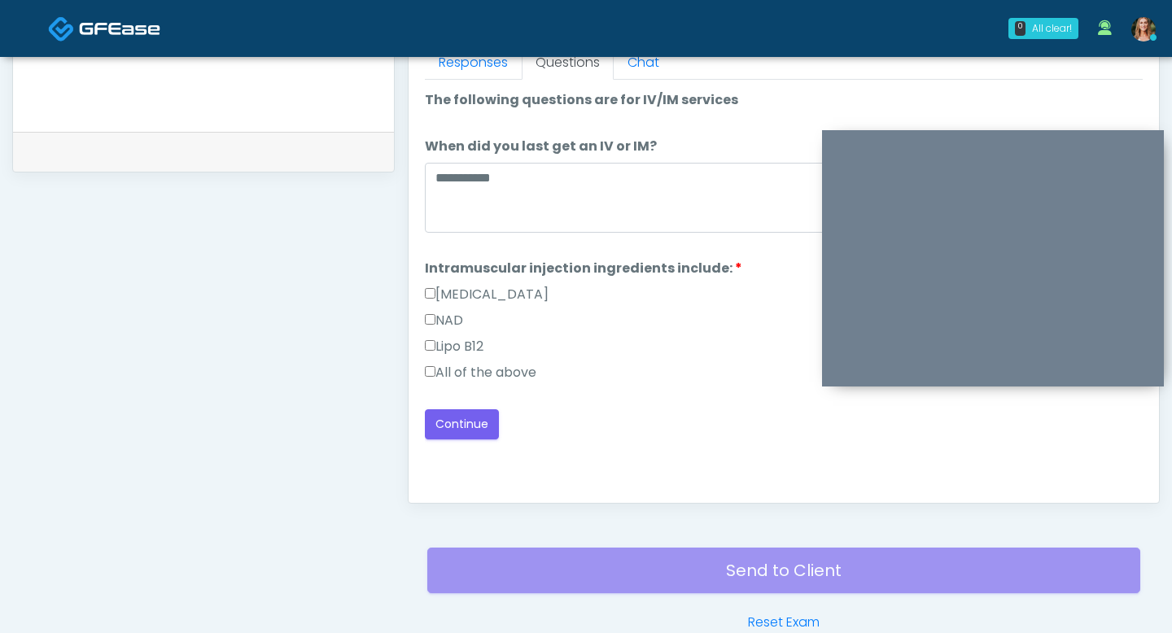
scroll to position [749, 0]
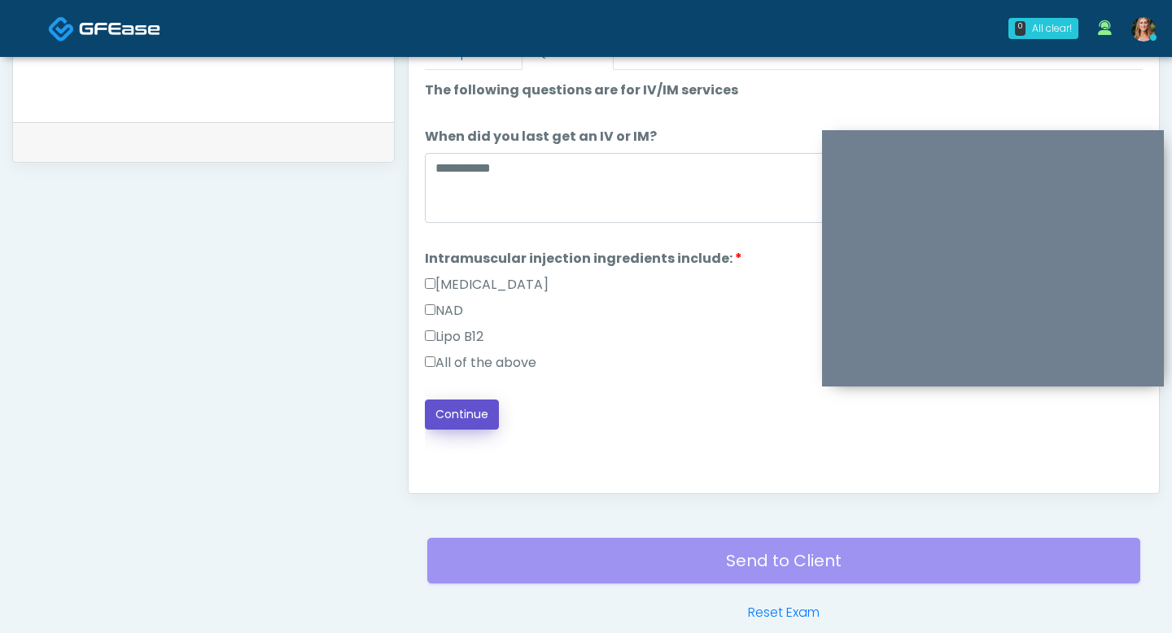
click at [465, 421] on button "Continue" at bounding box center [462, 415] width 74 height 30
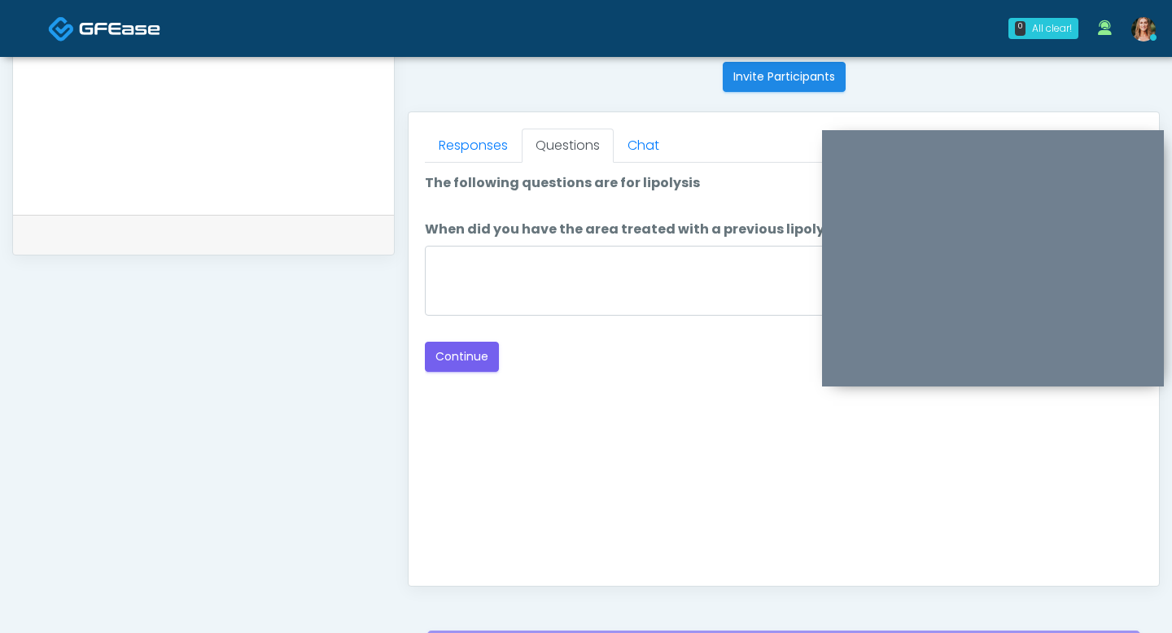
scroll to position [627, 0]
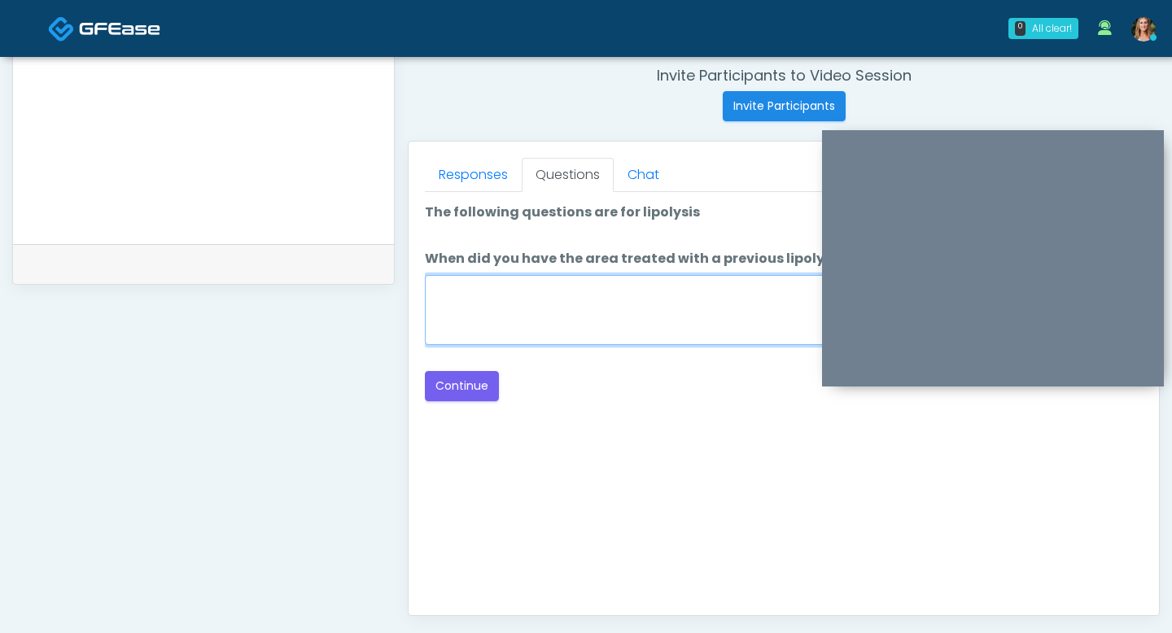
click at [572, 332] on textarea "When did you have the area treated with a previous lipolysis treatment?" at bounding box center [784, 310] width 718 height 70
type textarea "**"
click at [448, 401] on div "Good Faith Exam Script Good Faith Exam Script INTRODUCTION Hello, my name is un…" at bounding box center [784, 395] width 718 height 407
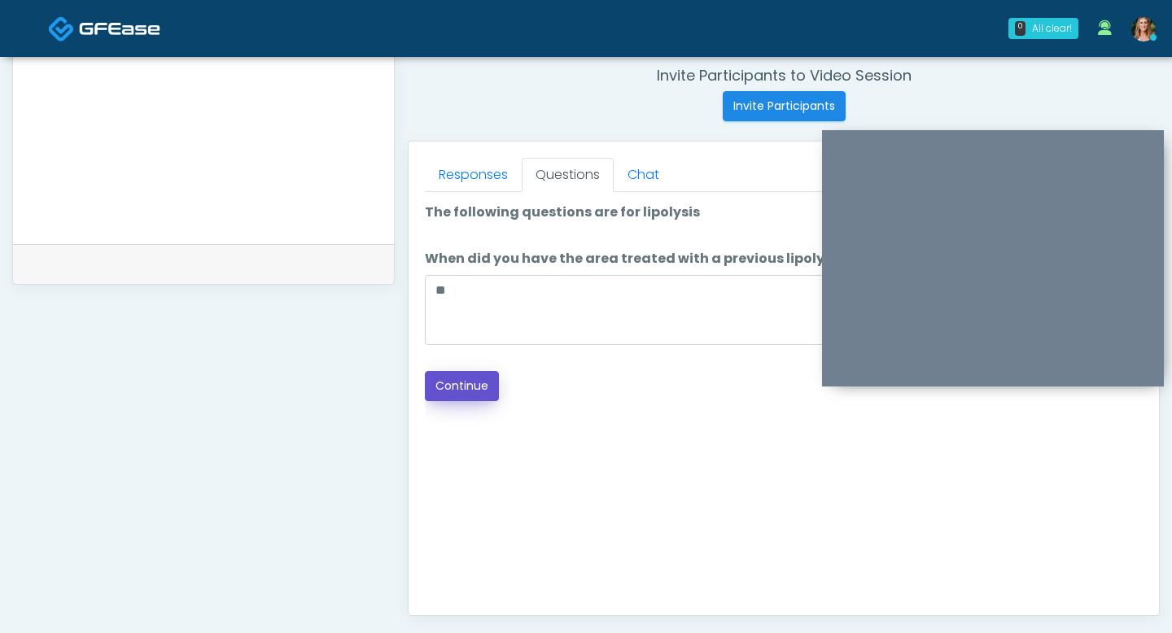
click at [450, 390] on button "Continue" at bounding box center [462, 386] width 74 height 30
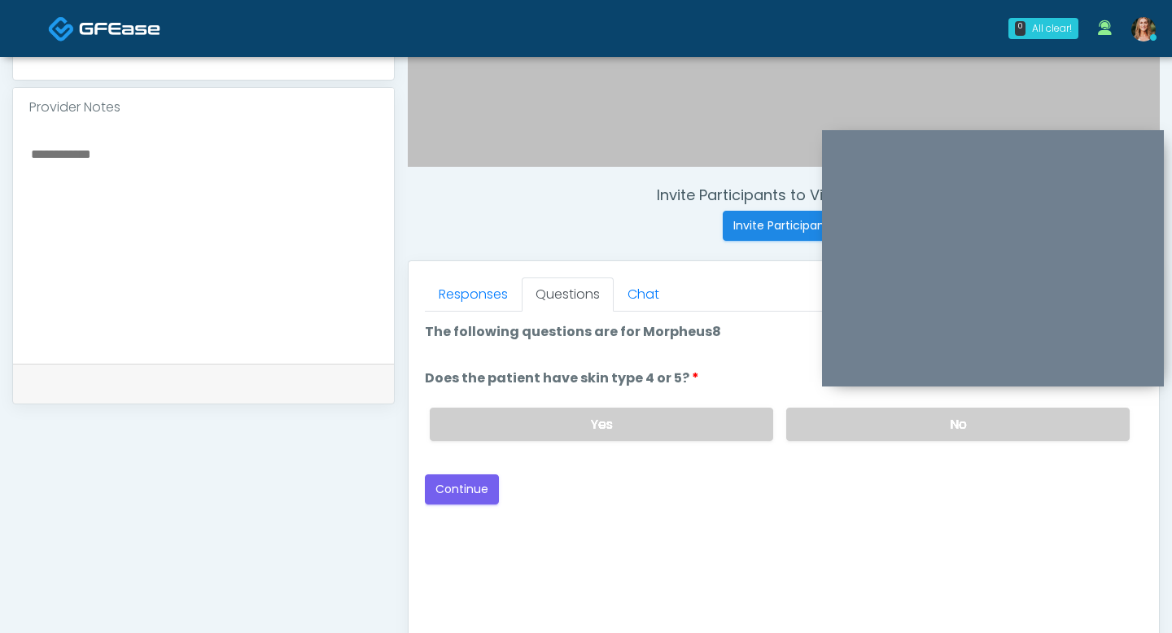
scroll to position [504, 0]
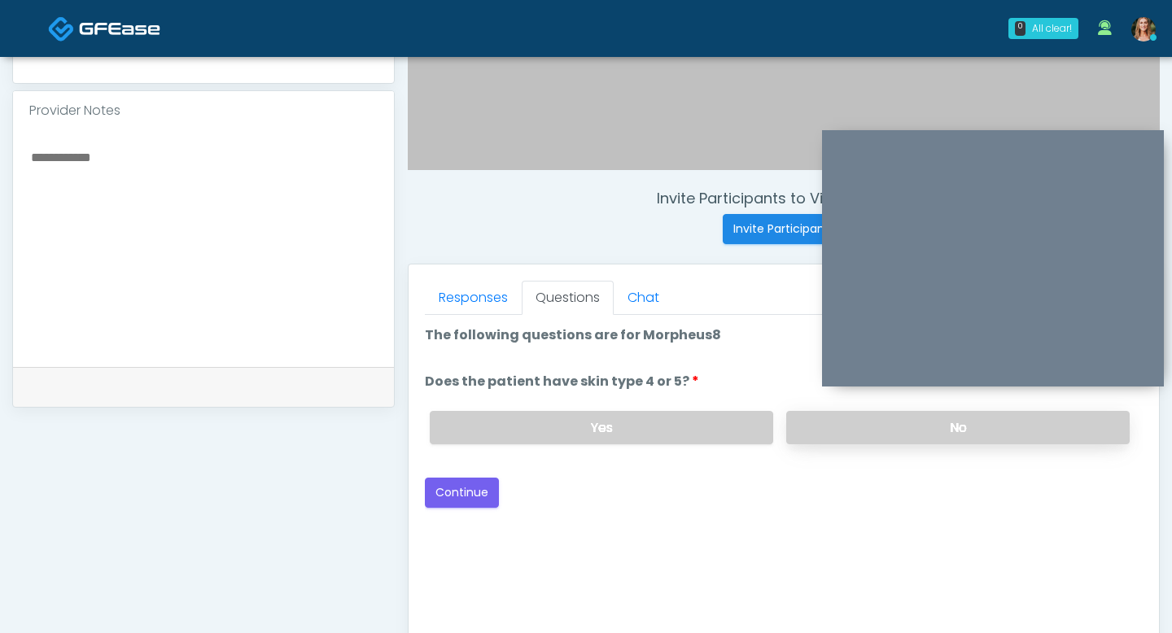
click at [828, 426] on label "No" at bounding box center [957, 427] width 343 height 33
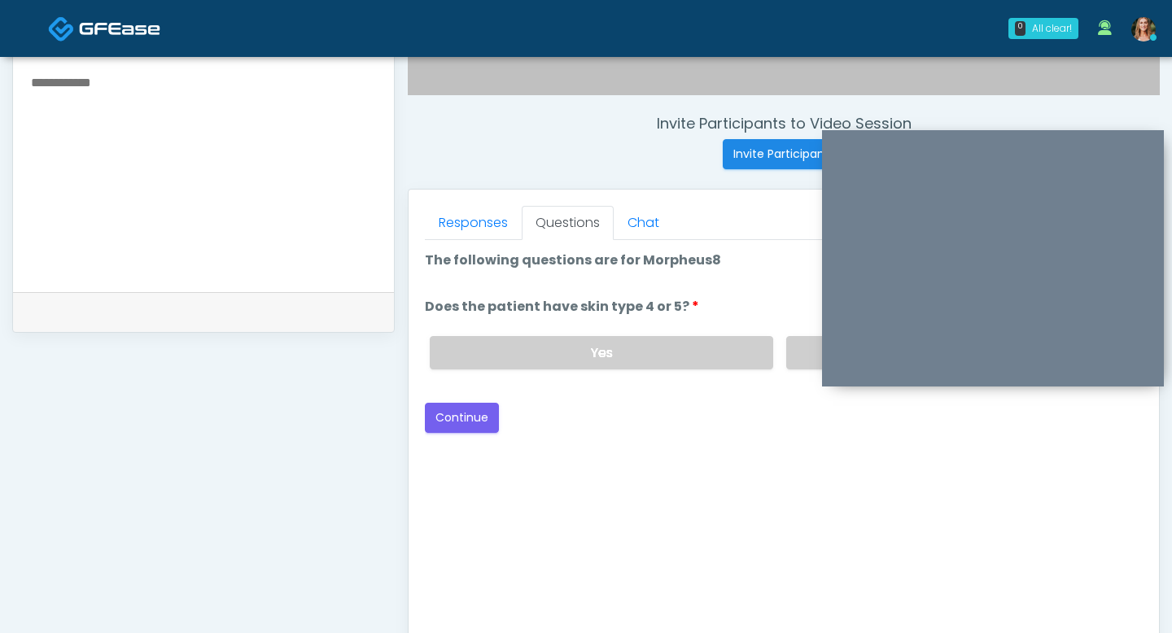
scroll to position [633, 0]
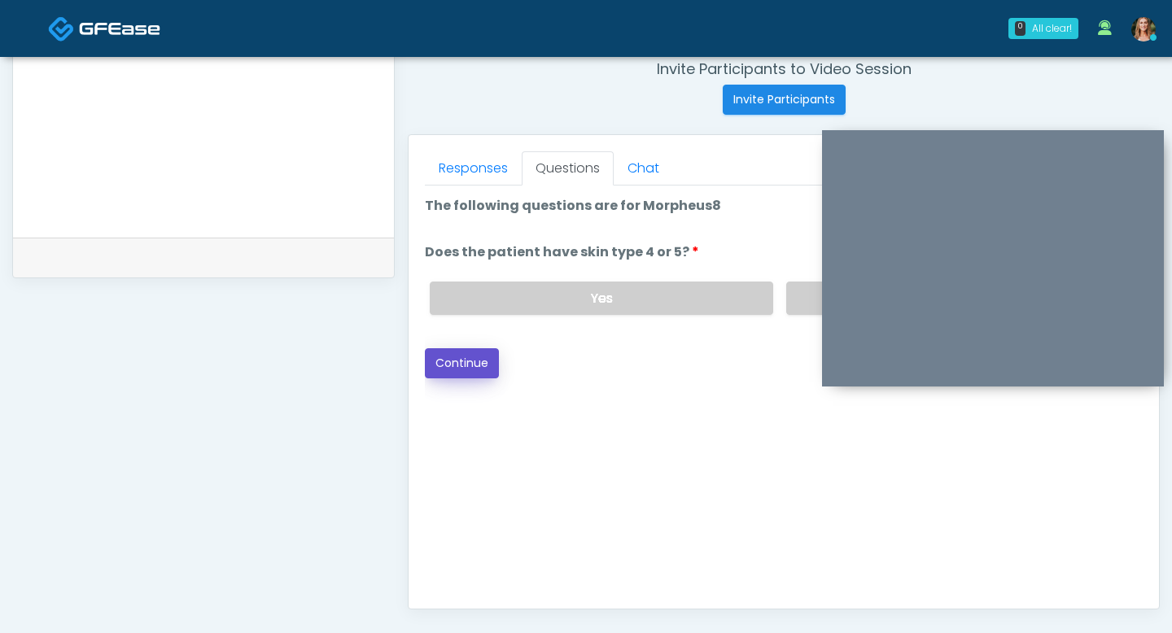
click at [453, 360] on button "Continue" at bounding box center [462, 363] width 74 height 30
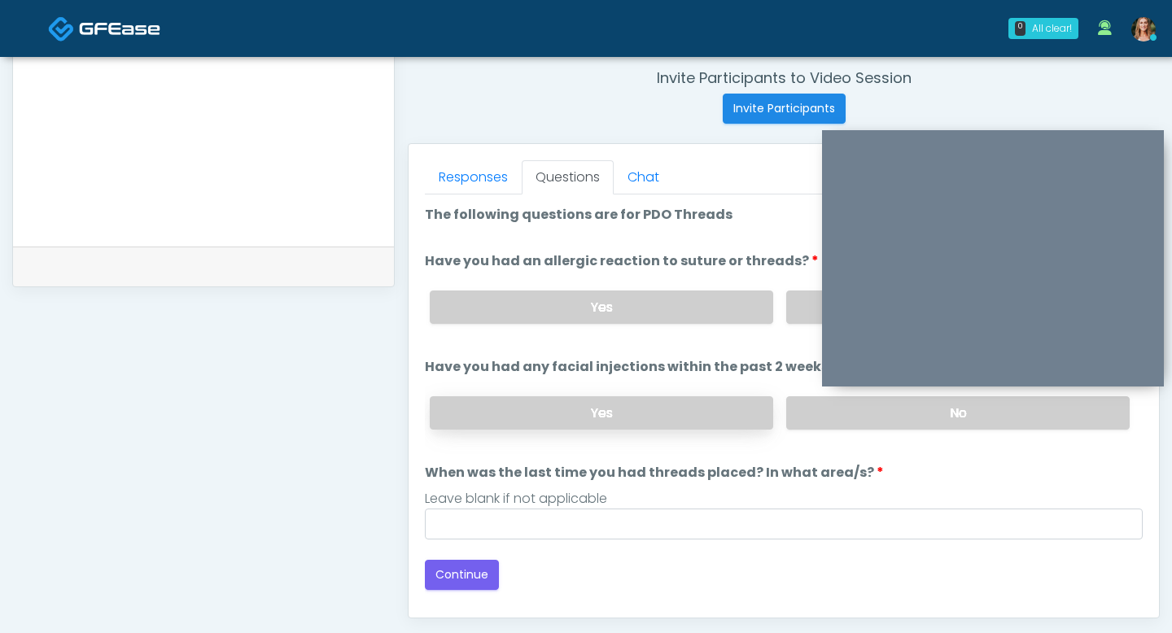
scroll to position [587, 0]
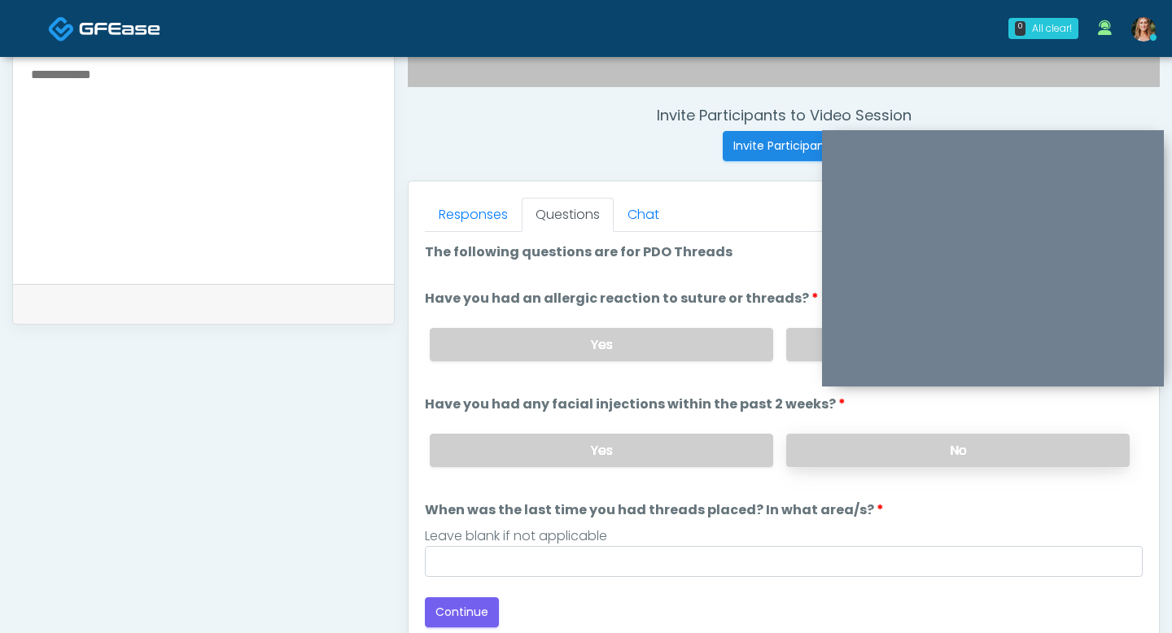
click at [851, 452] on label "No" at bounding box center [957, 450] width 343 height 33
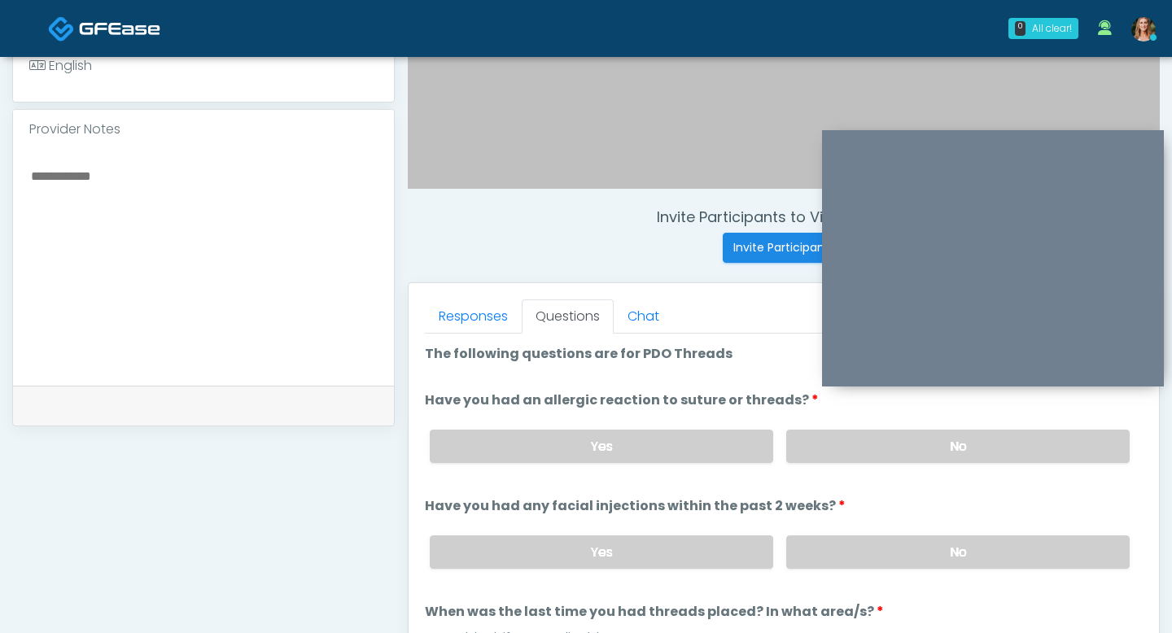
scroll to position [483, 0]
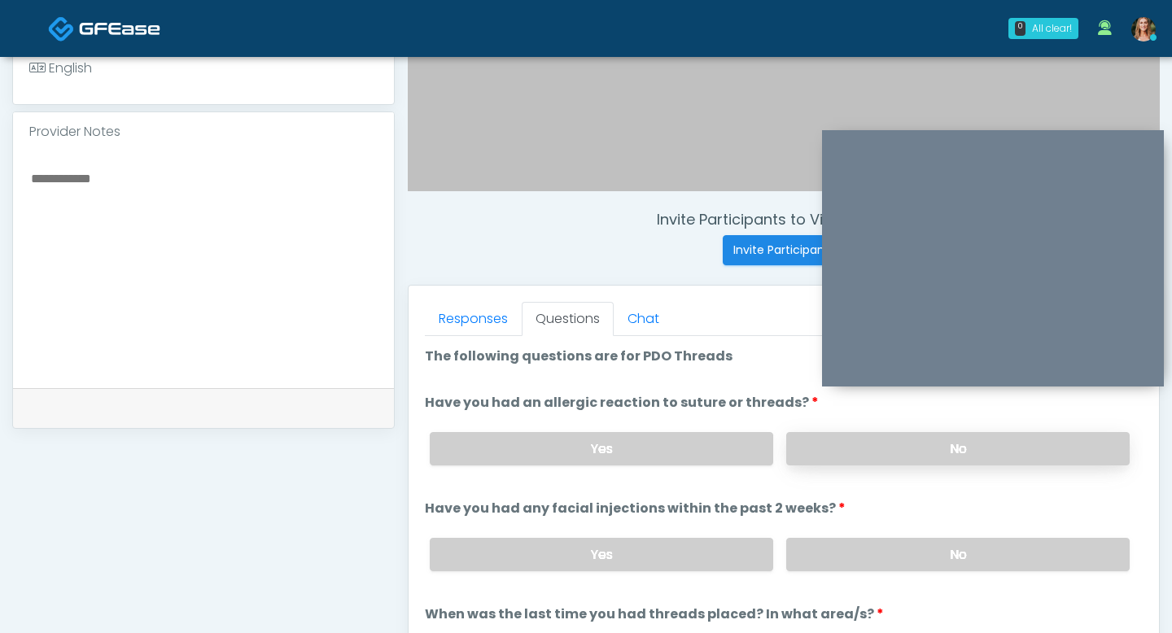
click at [828, 442] on label "No" at bounding box center [957, 448] width 343 height 33
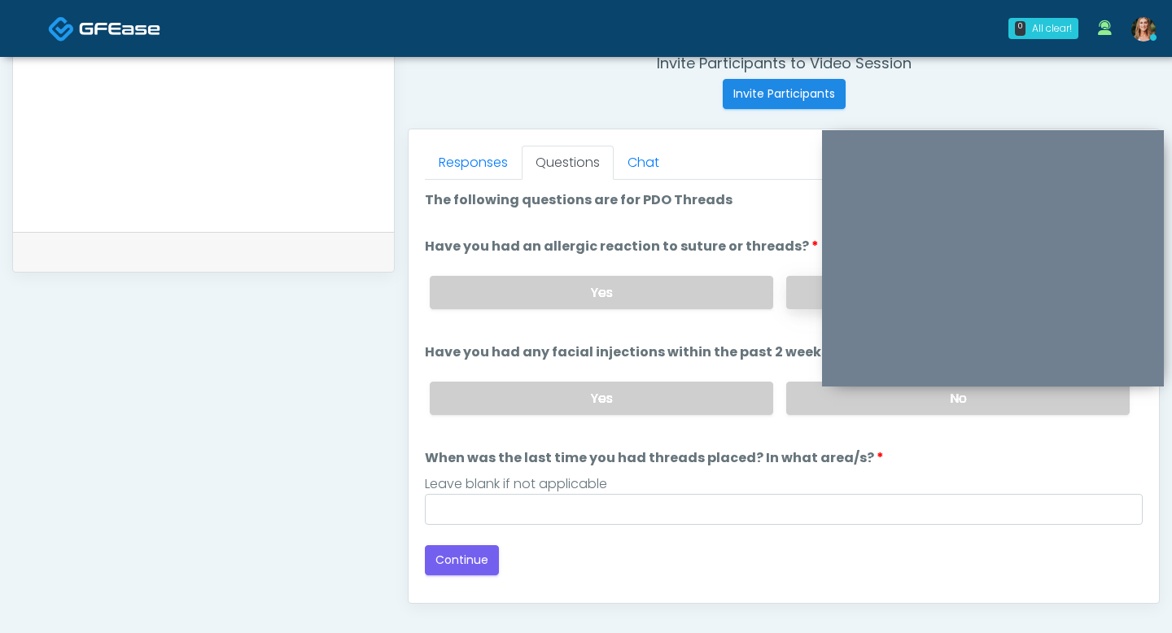
scroll to position [648, 0]
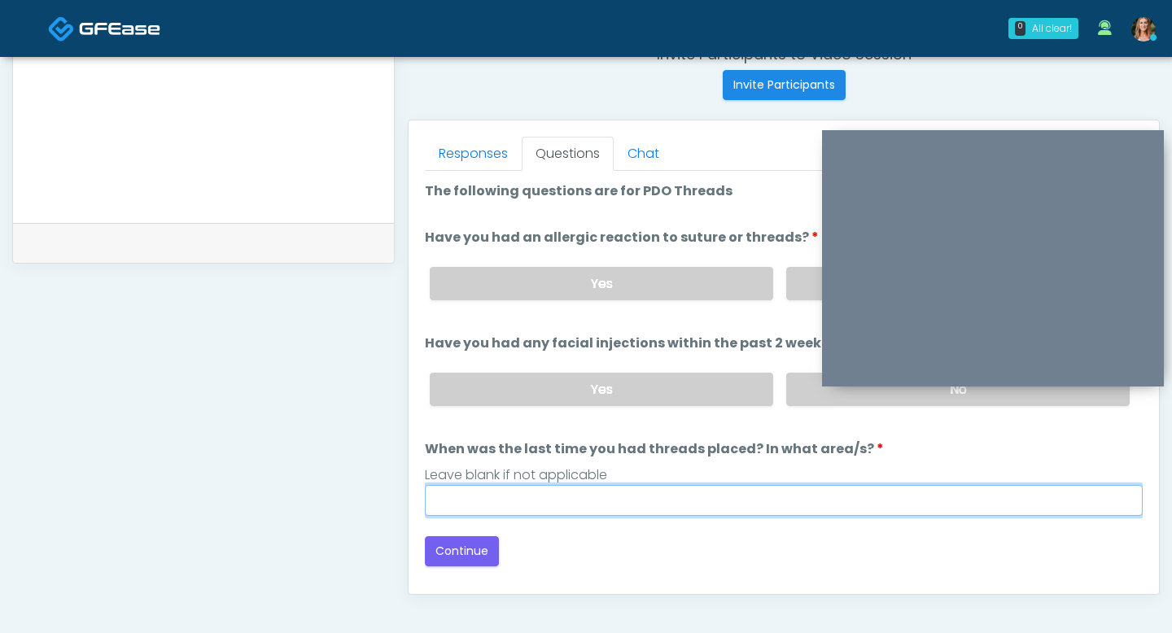
click at [726, 504] on input "When was the last time you had threads placed? In what area/s?" at bounding box center [784, 500] width 718 height 31
type input "***"
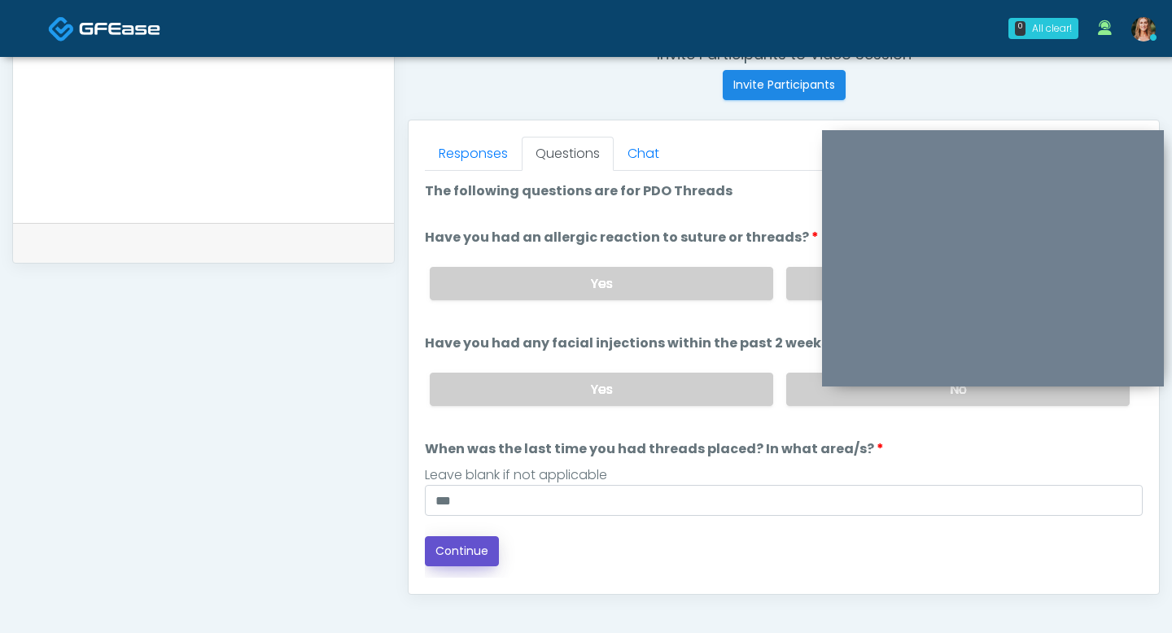
click at [451, 561] on button "Continue" at bounding box center [462, 551] width 74 height 30
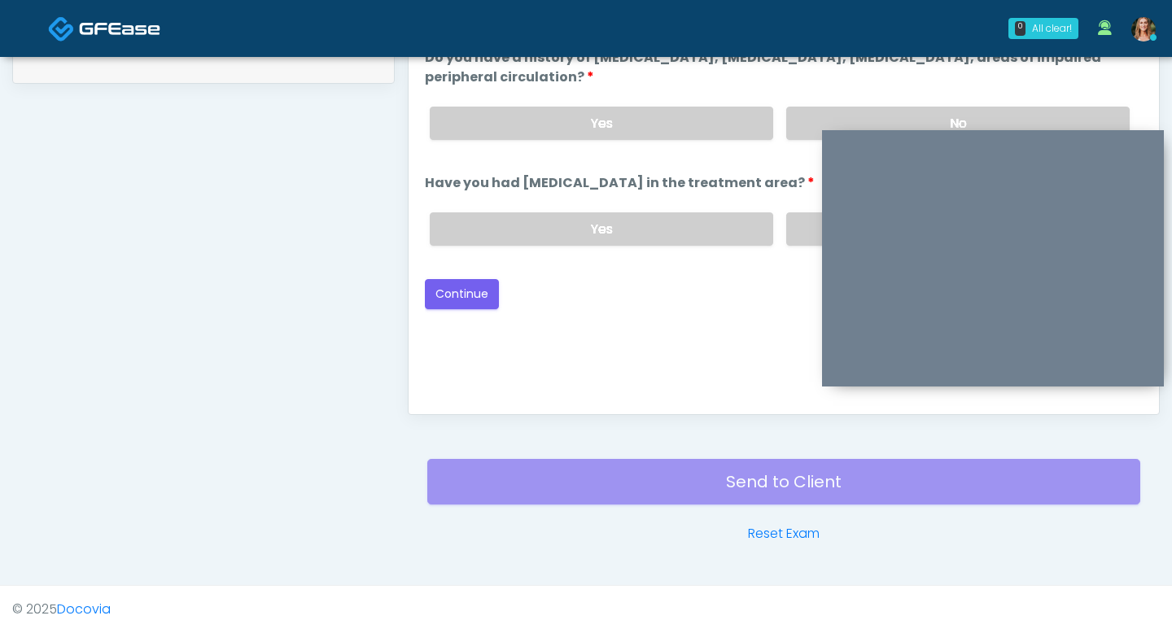
scroll to position [641, 0]
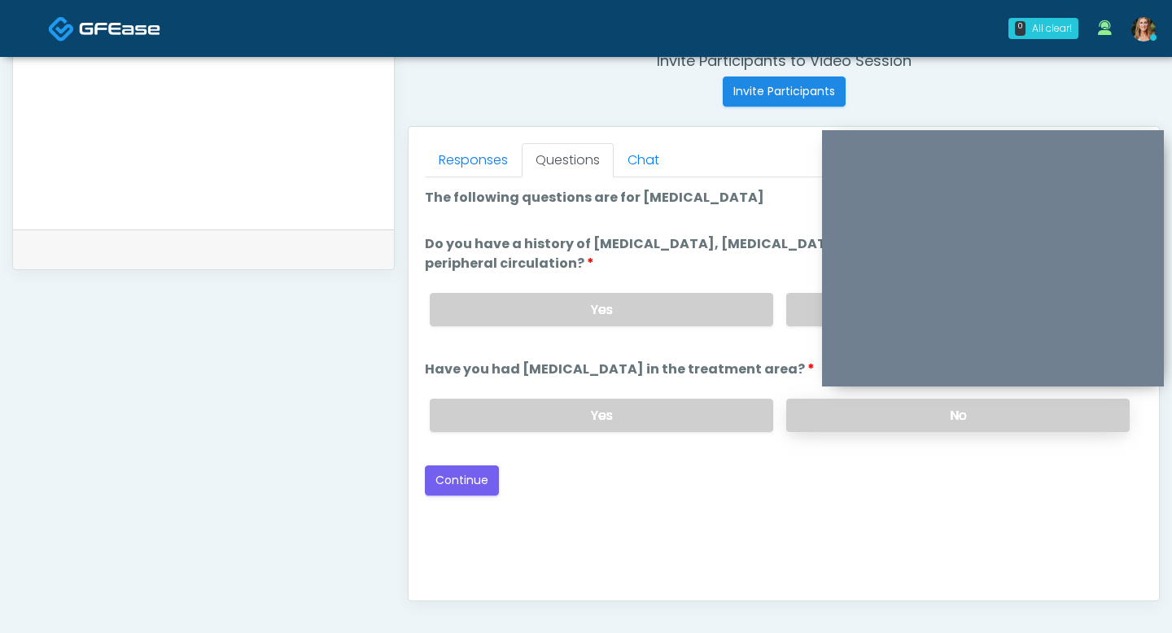
click at [812, 421] on label "No" at bounding box center [957, 415] width 343 height 33
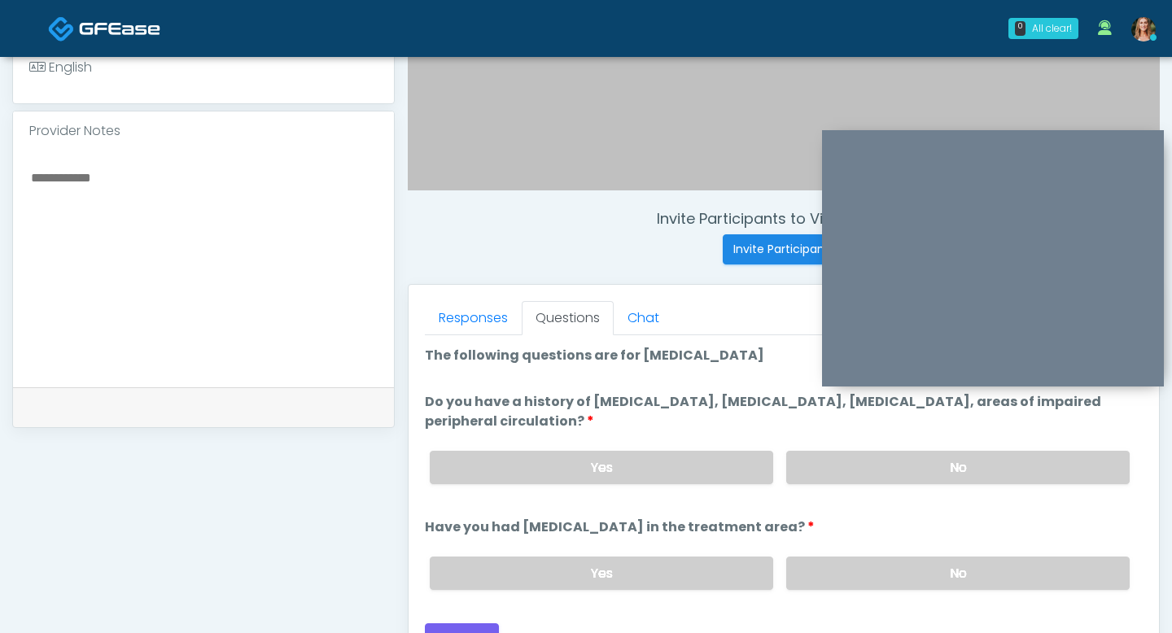
scroll to position [476, 0]
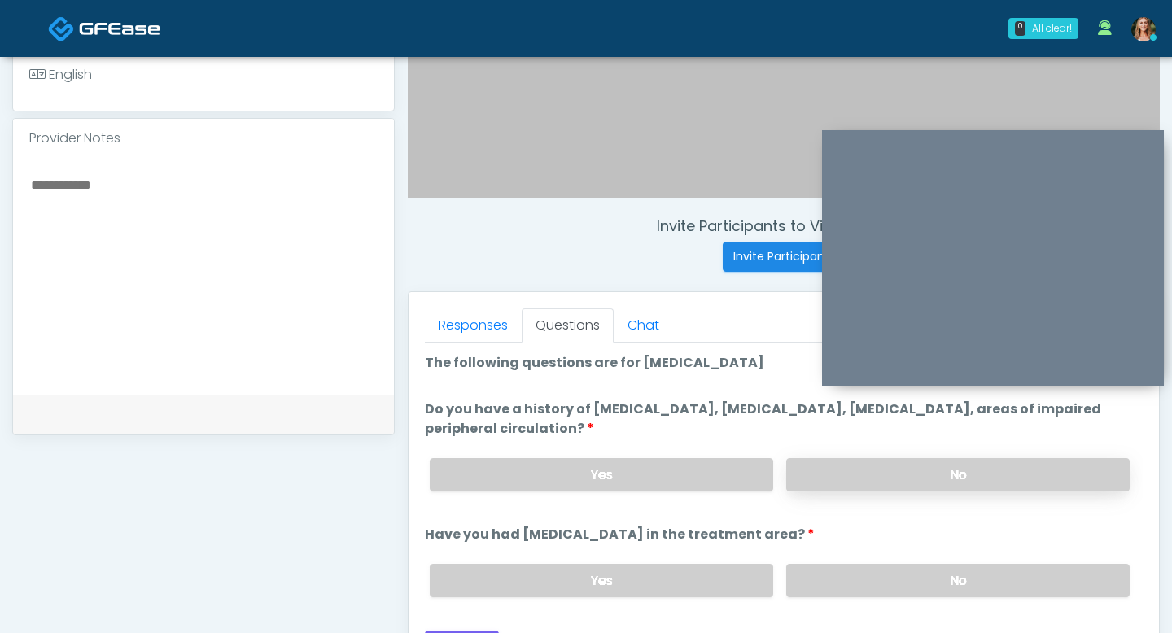
click at [954, 476] on label "No" at bounding box center [957, 474] width 343 height 33
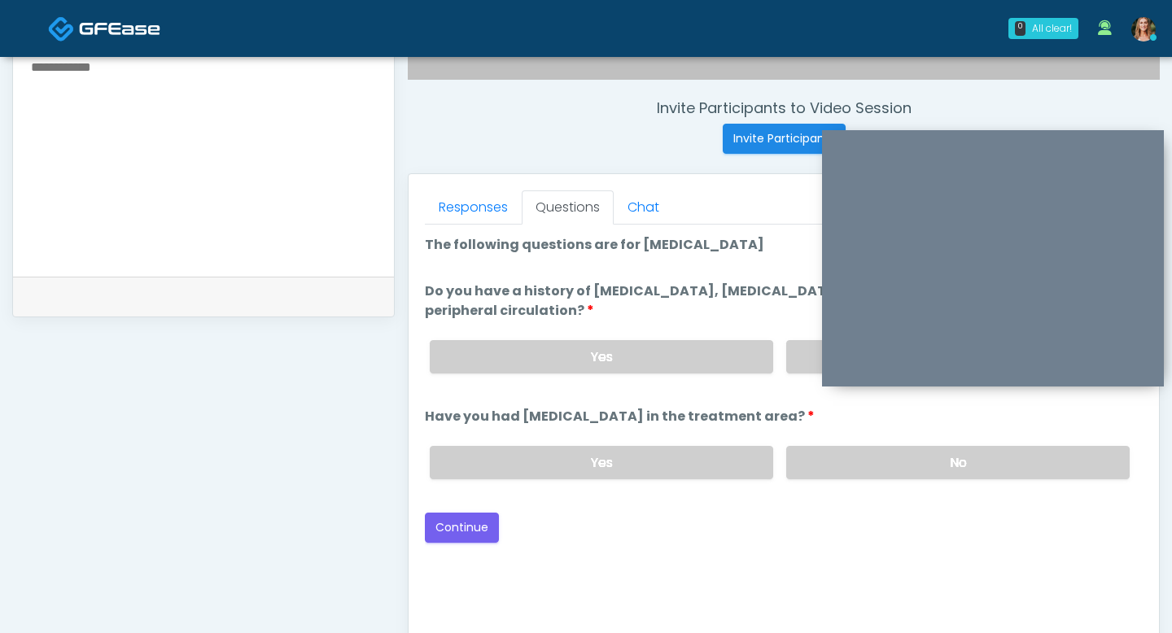
scroll to position [639, 0]
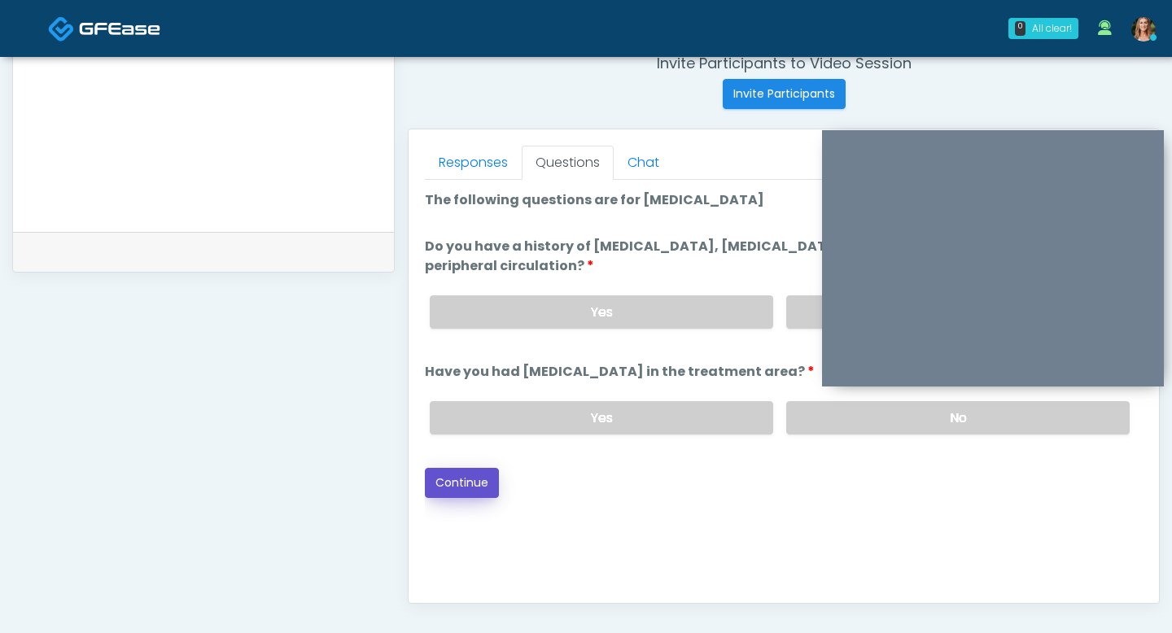
click at [471, 477] on button "Continue" at bounding box center [462, 483] width 74 height 30
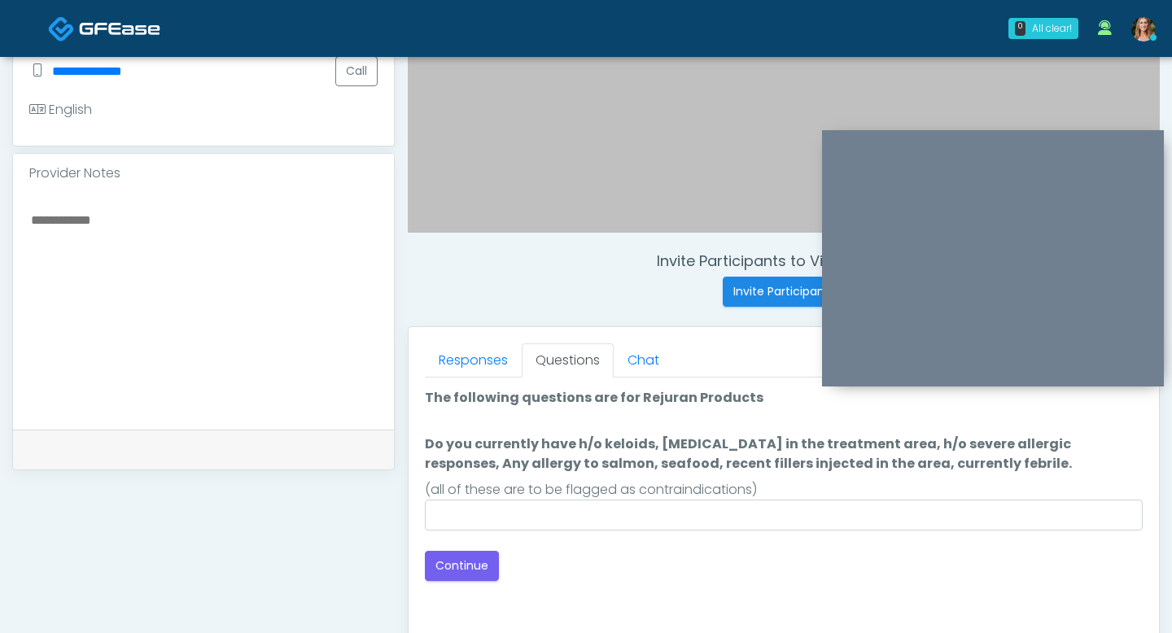
scroll to position [478, 0]
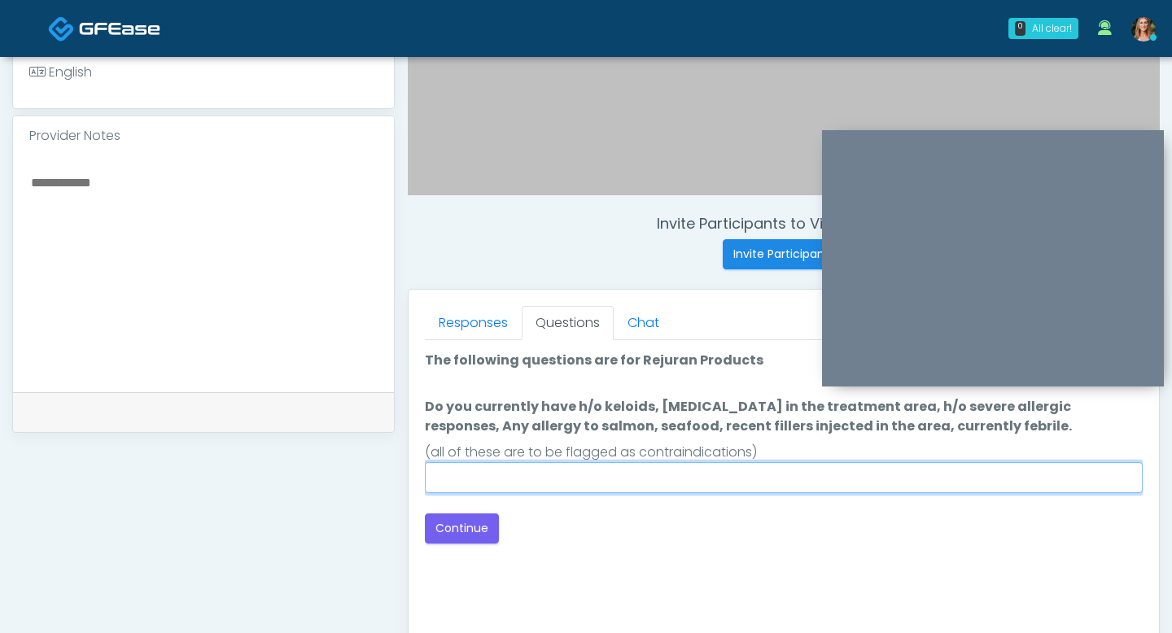
click at [451, 467] on input "Do you currently have h/o keloids, skin infection in the treatment area, h/o se…" at bounding box center [784, 477] width 718 height 31
type input "**"
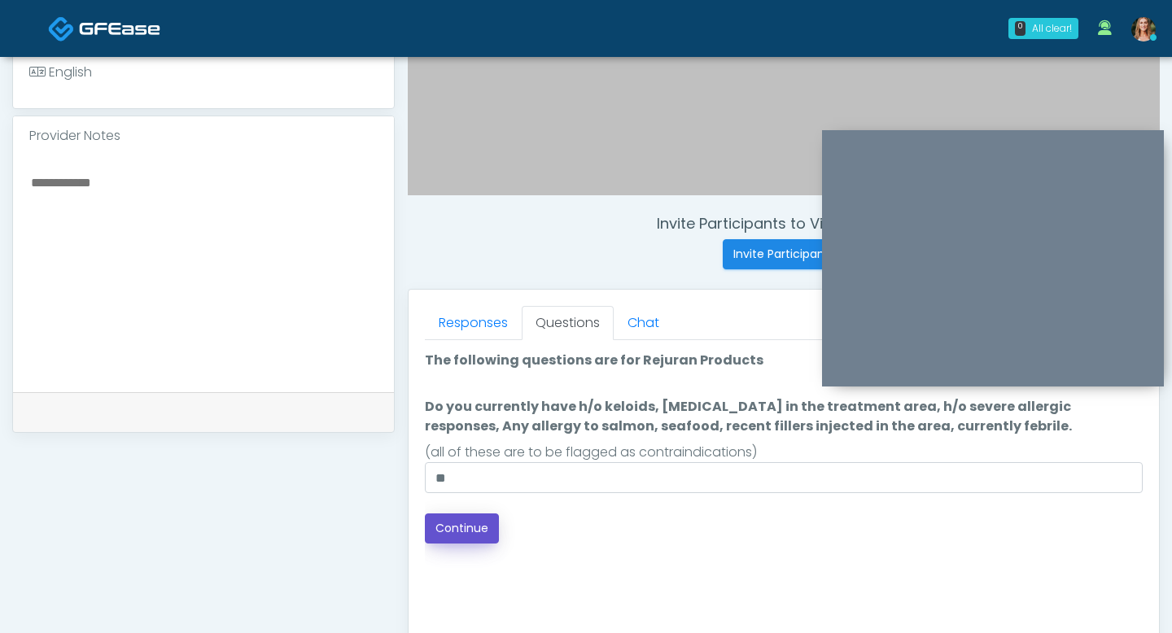
click at [433, 526] on button "Continue" at bounding box center [462, 528] width 74 height 30
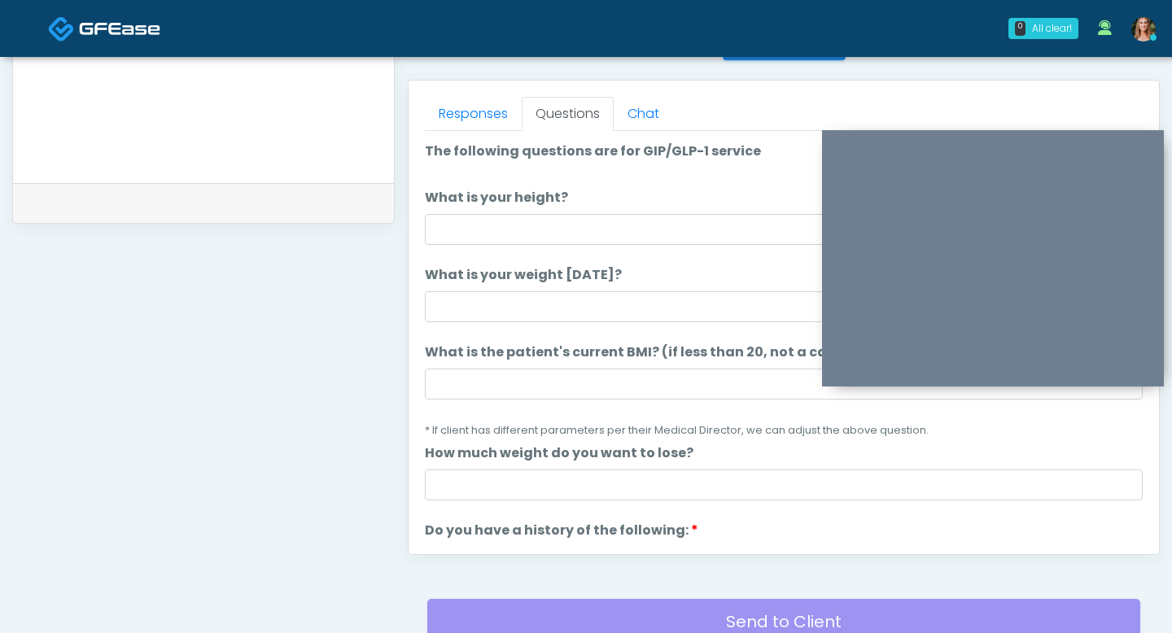
scroll to position [621, 0]
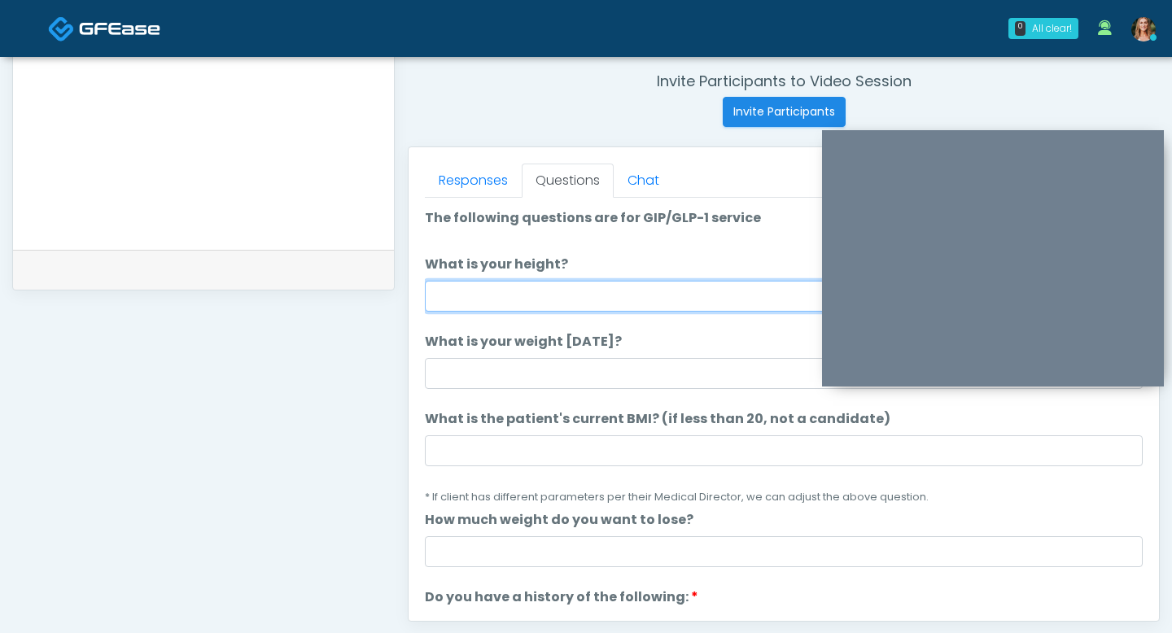
click at [496, 304] on input "What is your height?" at bounding box center [784, 296] width 718 height 31
type input "*"
type input "***"
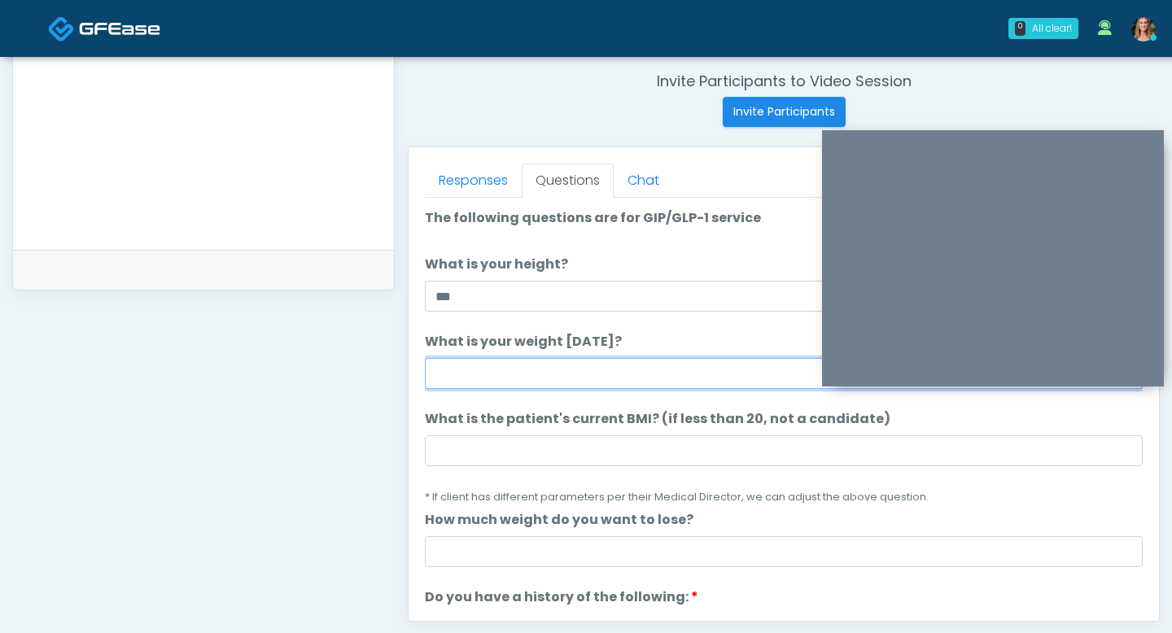
click at [483, 369] on input "What is your weight today?" at bounding box center [784, 373] width 718 height 31
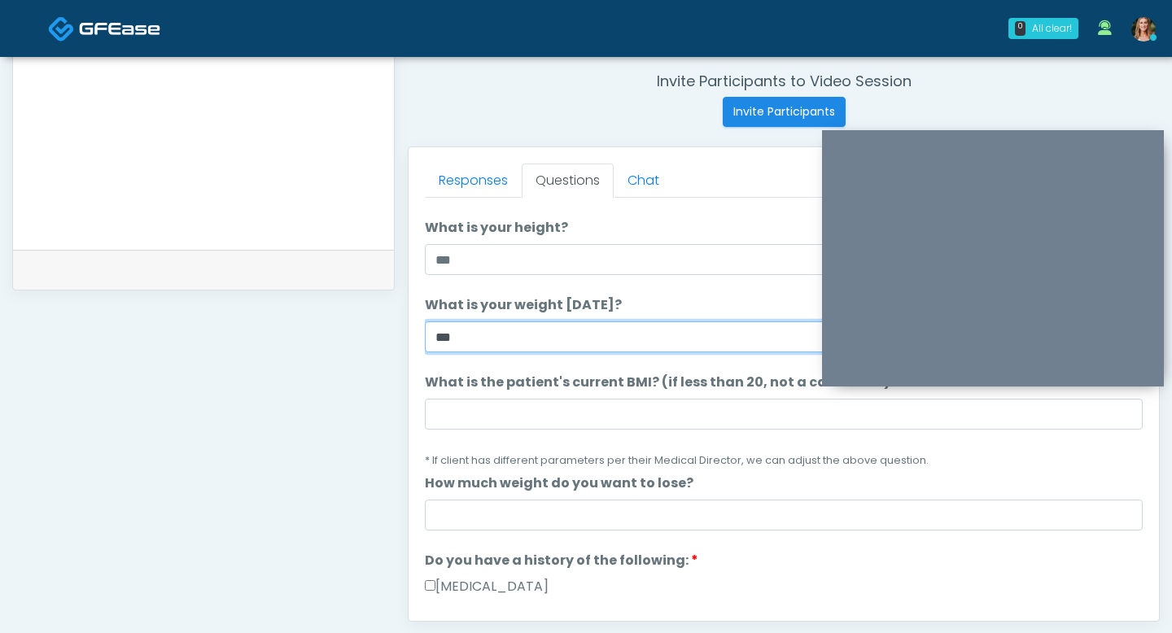
type input "***"
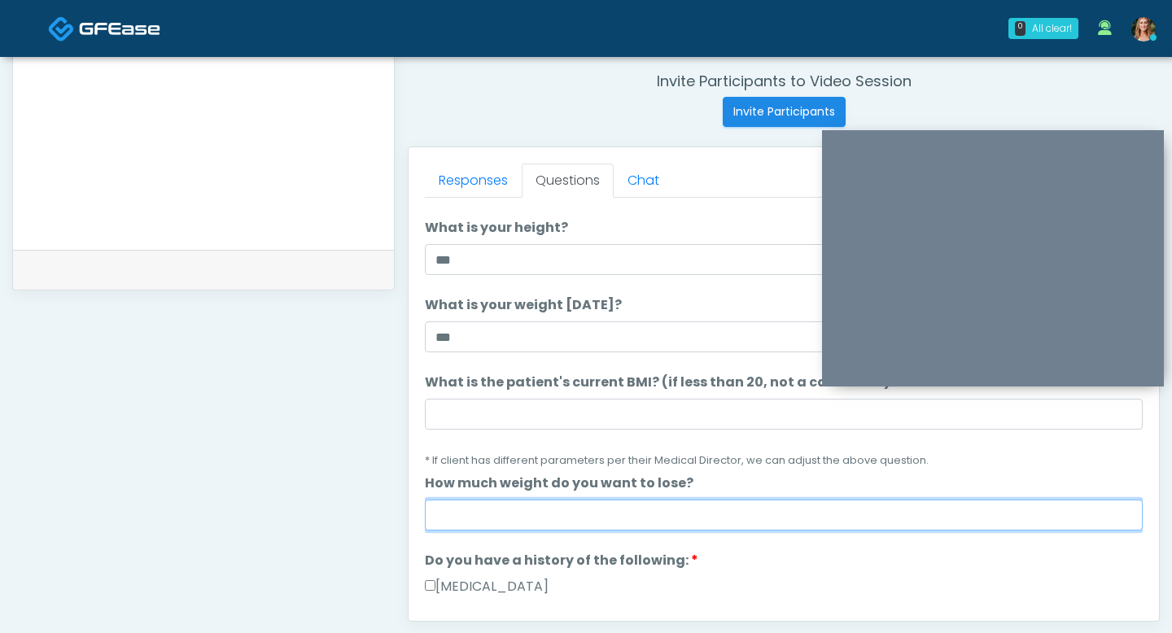
click at [521, 516] on input "How much weight do you want to lose?" at bounding box center [784, 515] width 718 height 31
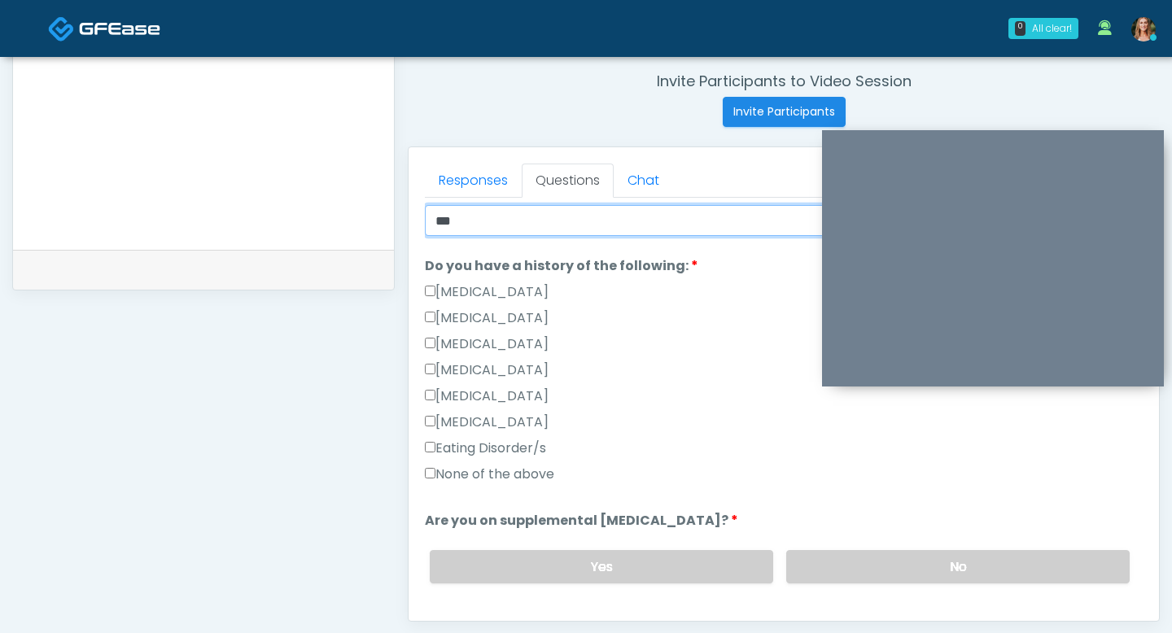
scroll to position [332, 0]
type input "**"
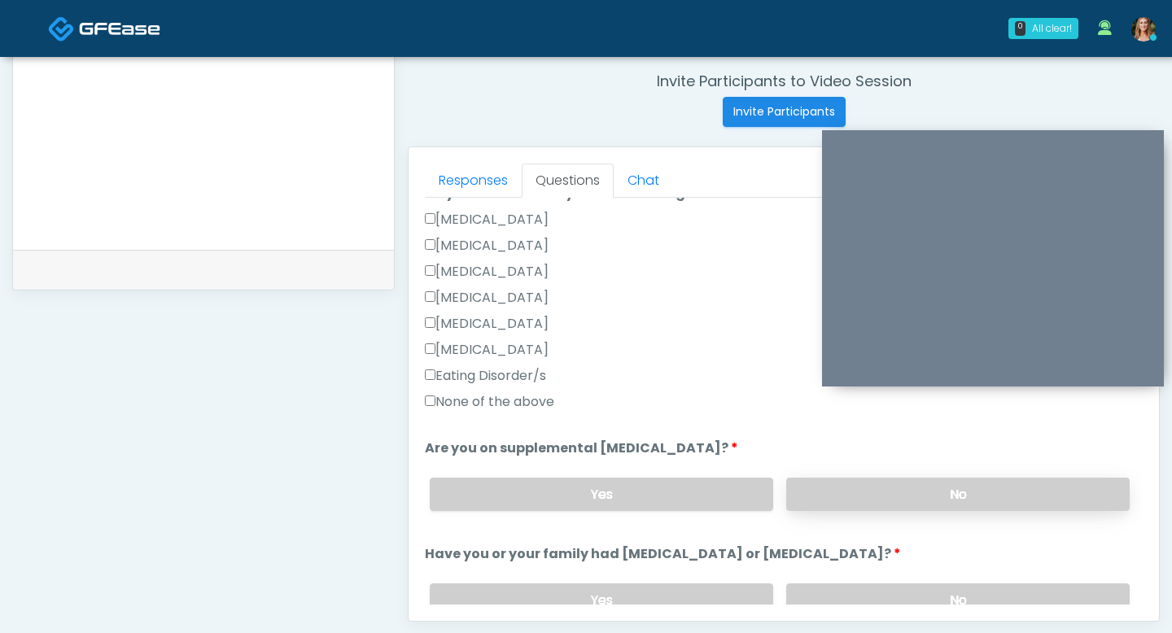
click at [836, 492] on label "No" at bounding box center [957, 494] width 343 height 33
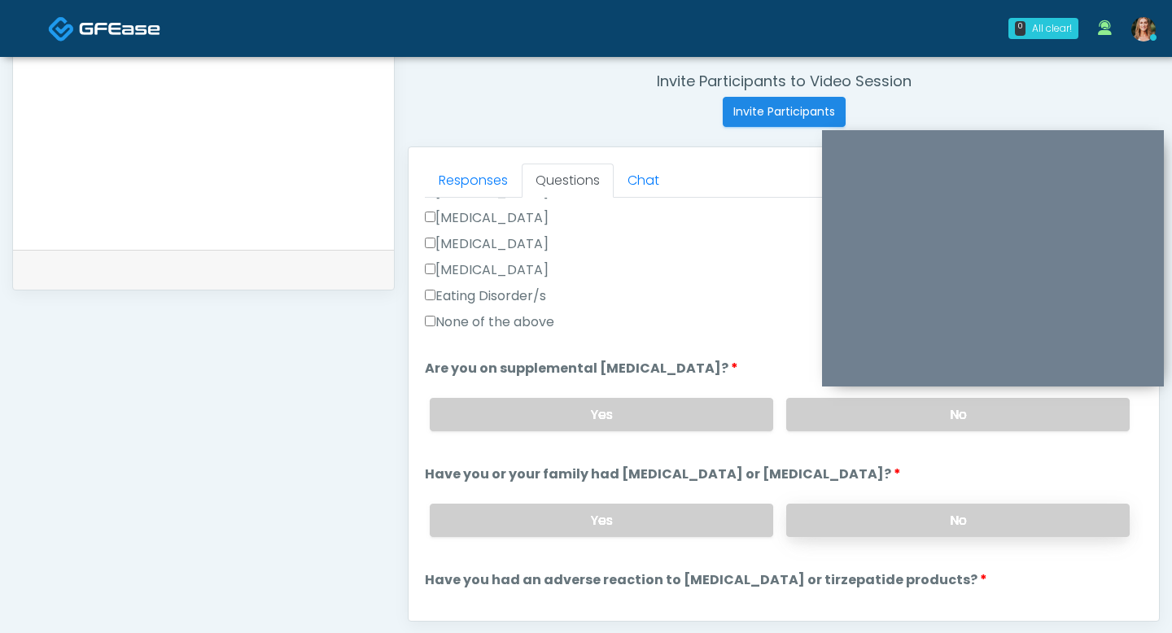
click at [840, 521] on label "No" at bounding box center [957, 520] width 343 height 33
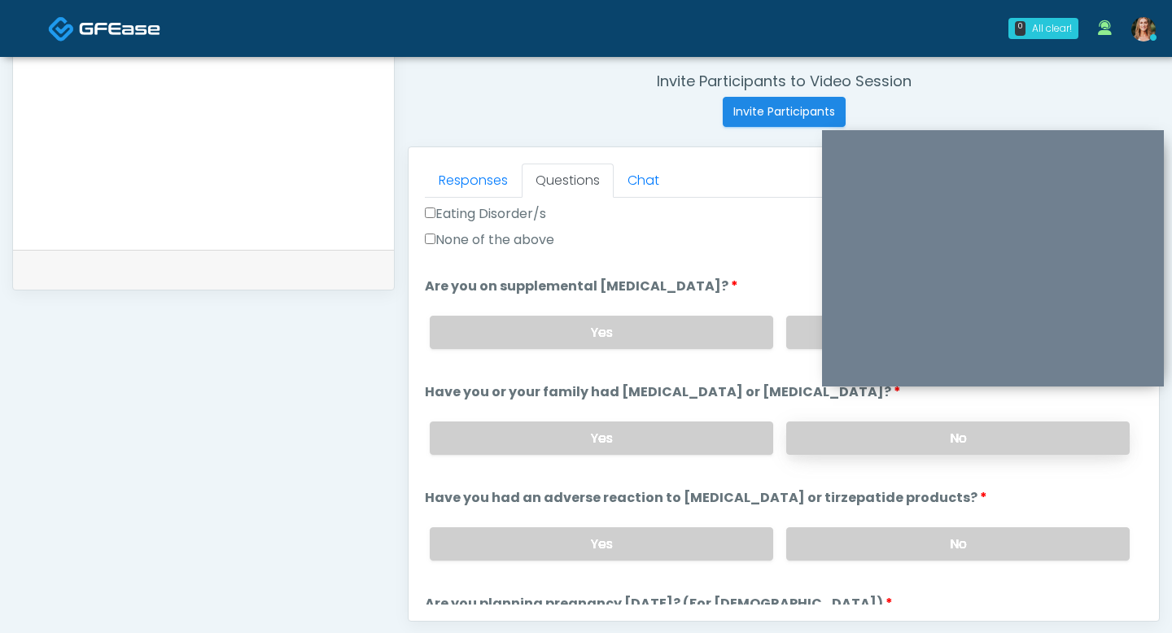
scroll to position [579, 0]
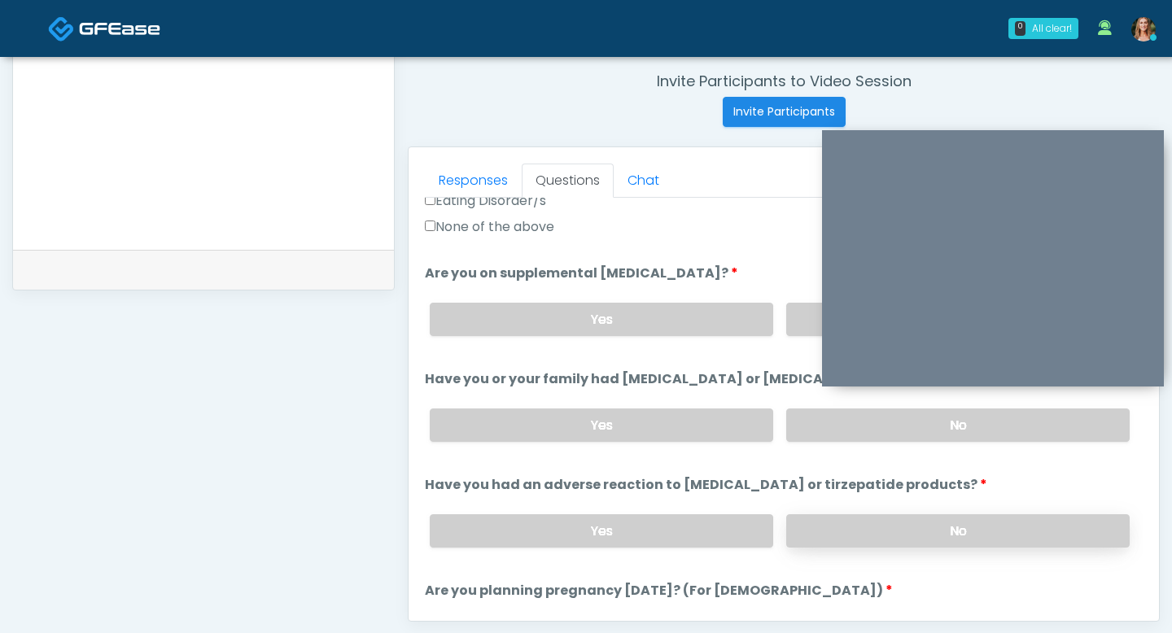
click at [845, 539] on label "No" at bounding box center [957, 530] width 343 height 33
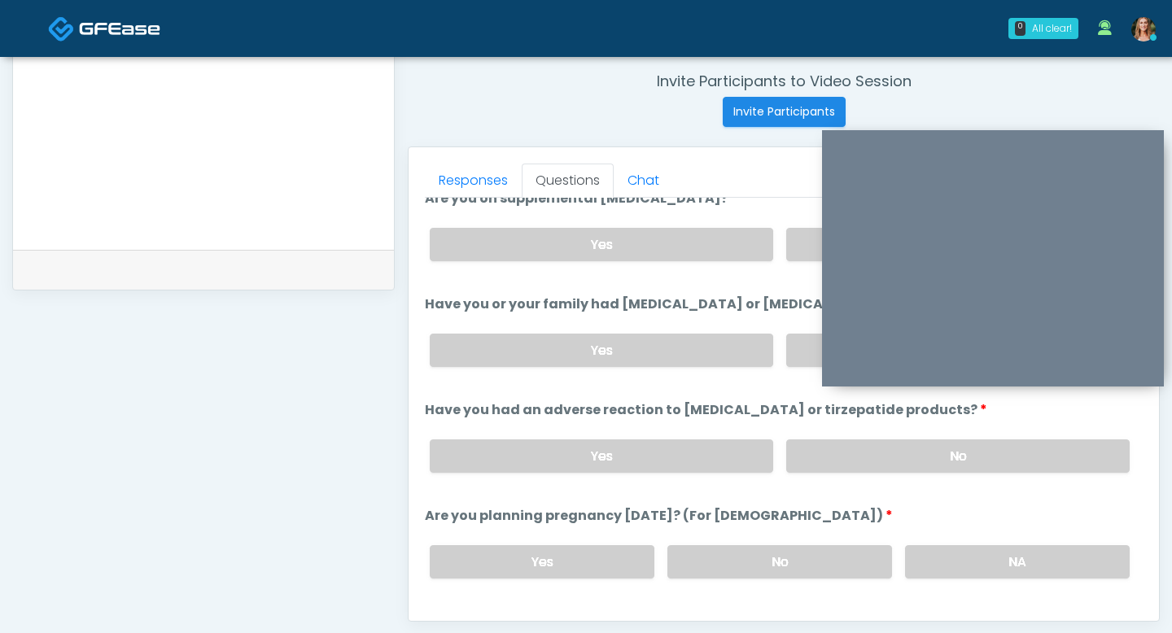
scroll to position [663, 0]
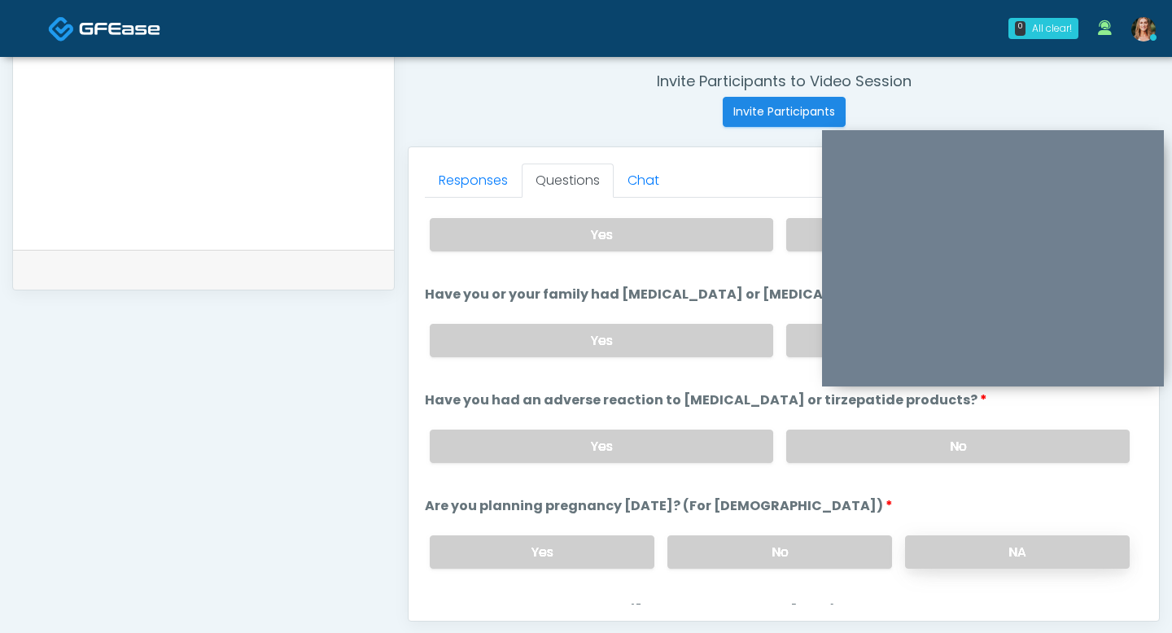
click at [920, 536] on label "NA" at bounding box center [1017, 551] width 225 height 33
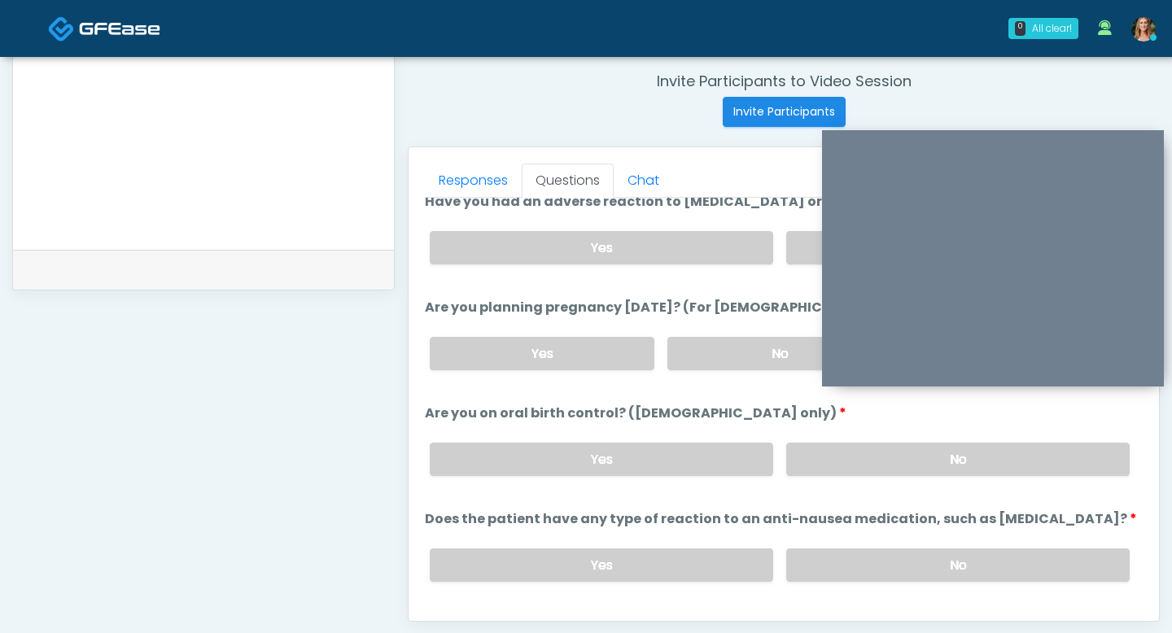
scroll to position [872, 0]
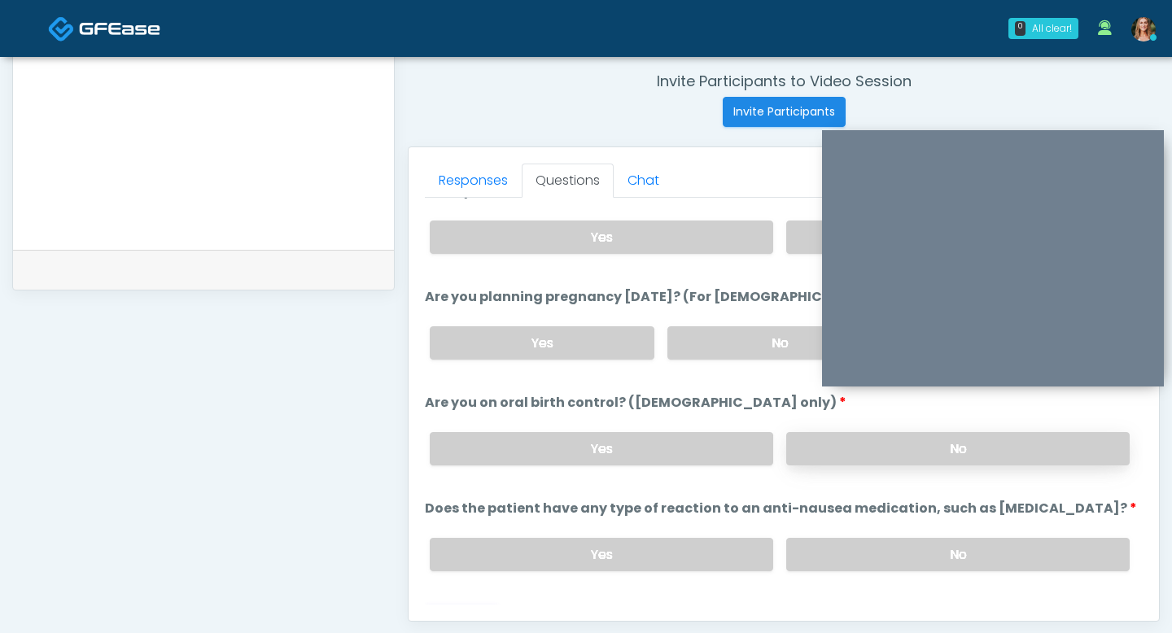
click at [880, 434] on label "No" at bounding box center [957, 448] width 343 height 33
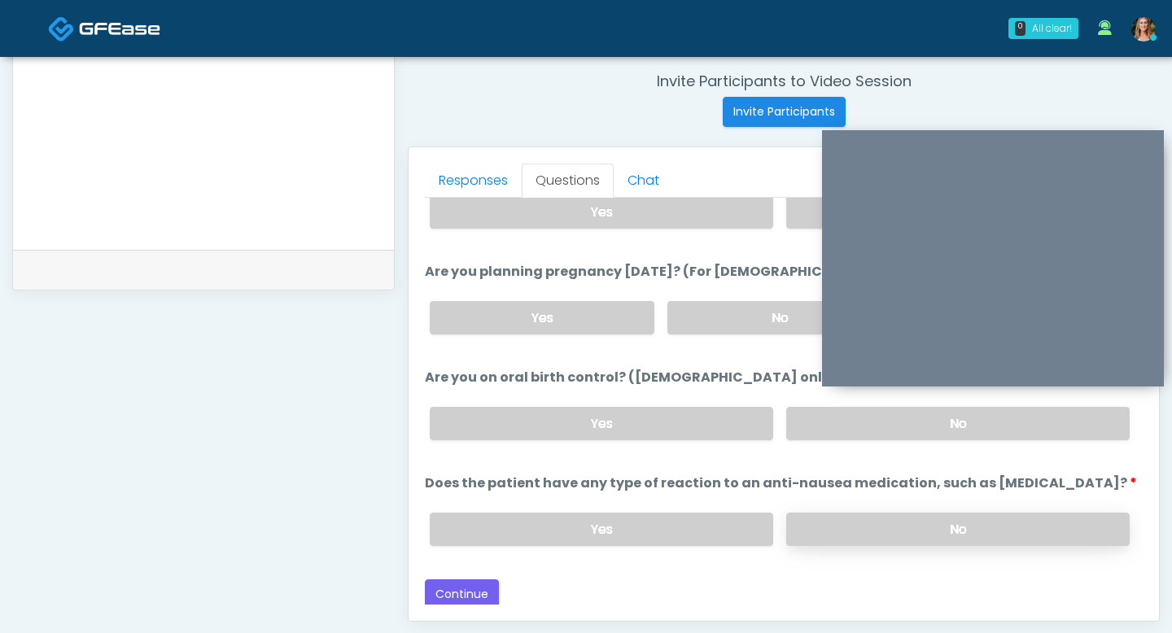
click at [838, 513] on label "No" at bounding box center [957, 529] width 343 height 33
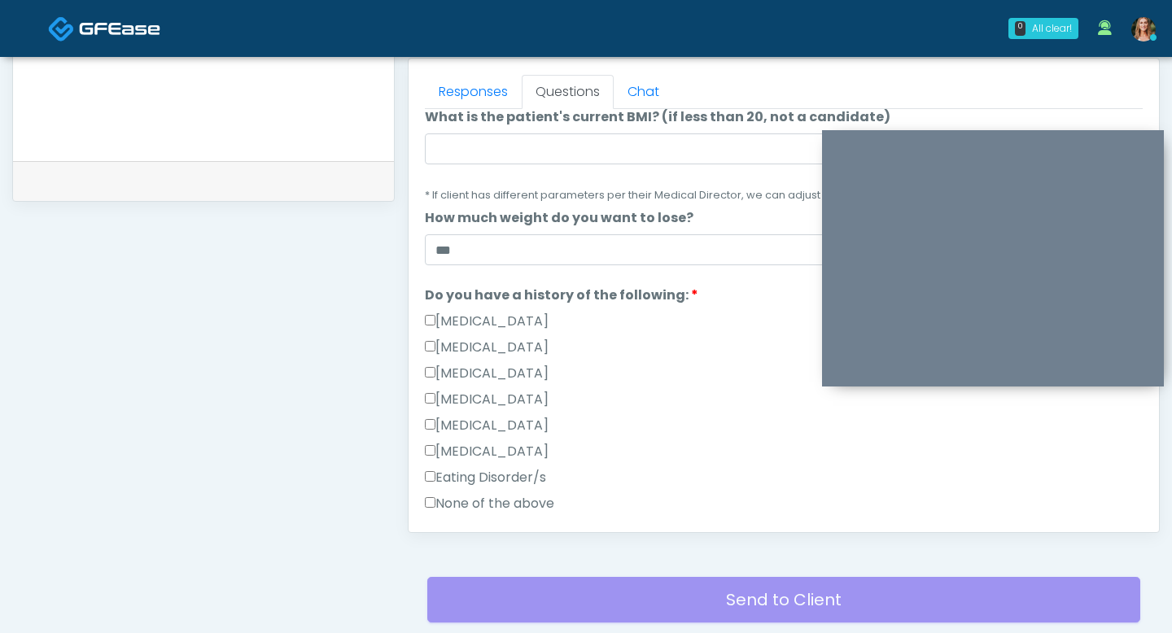
scroll to position [29, 0]
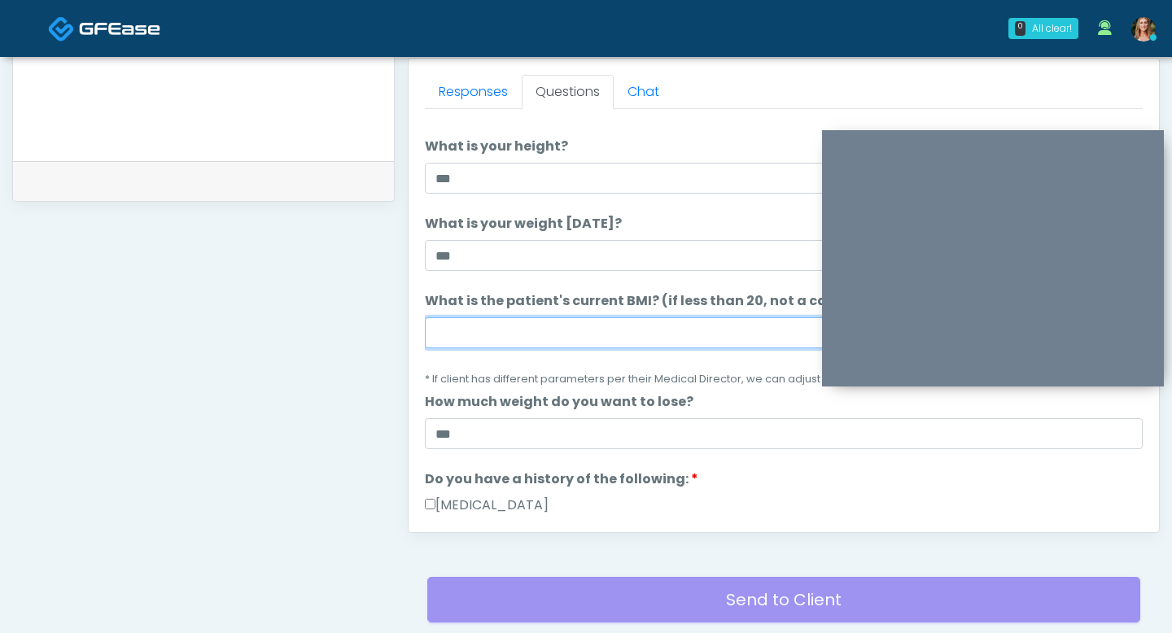
click at [460, 331] on input "What is the patient's current BMI? (if less than 20, not a candidate)" at bounding box center [784, 332] width 718 height 31
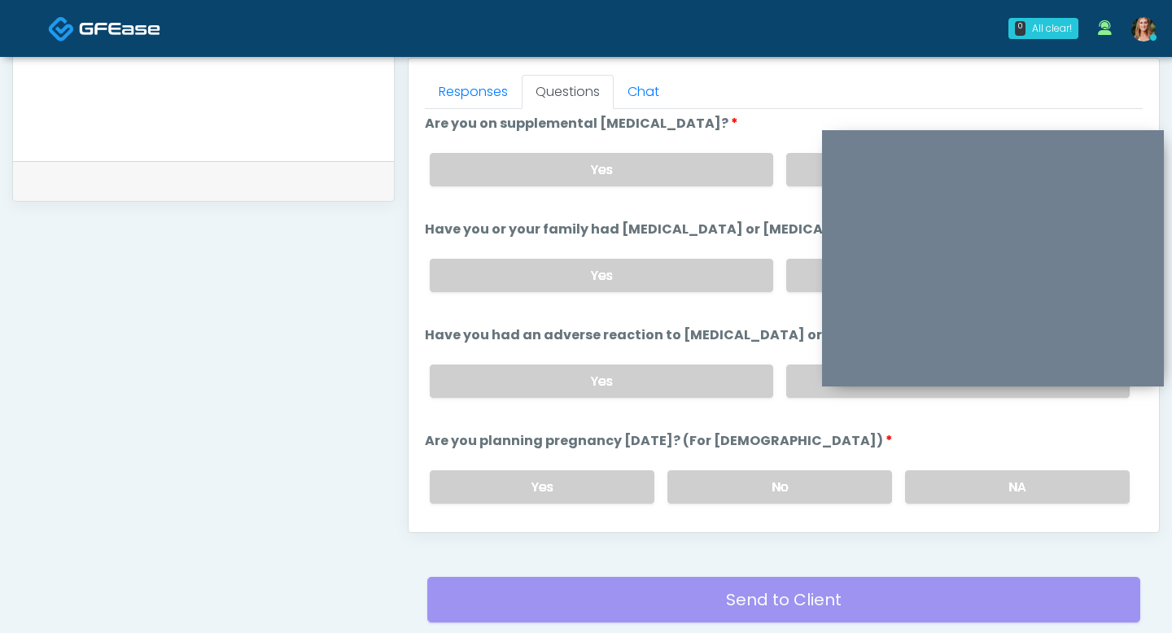
scroll to position [897, 0]
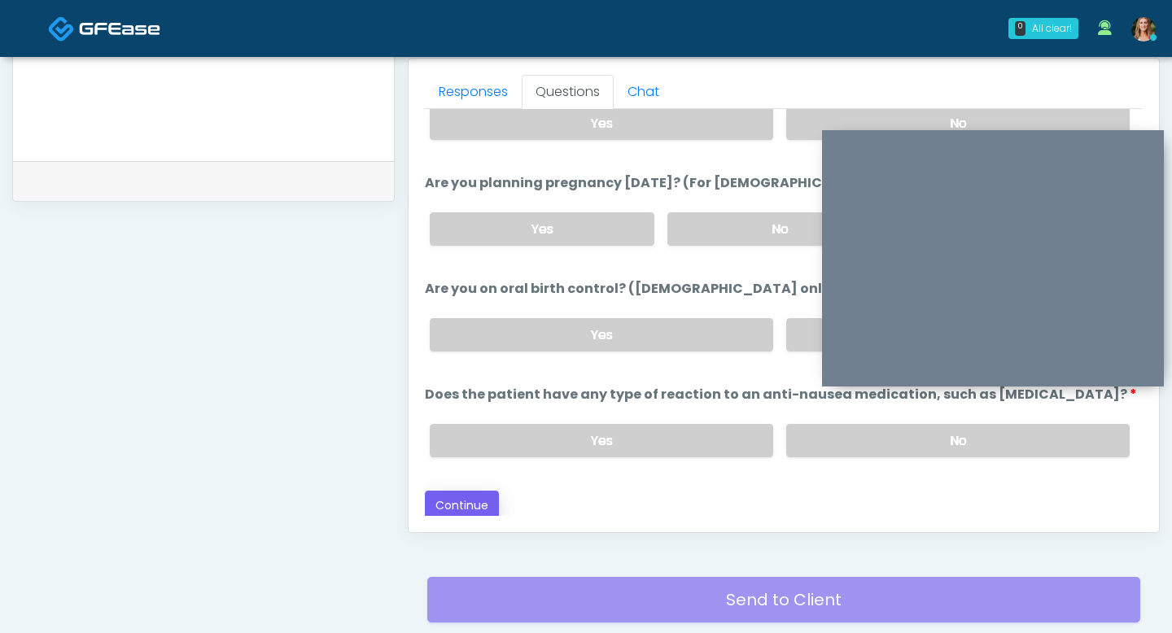
type input "****"
click at [474, 496] on button "Continue" at bounding box center [462, 506] width 74 height 30
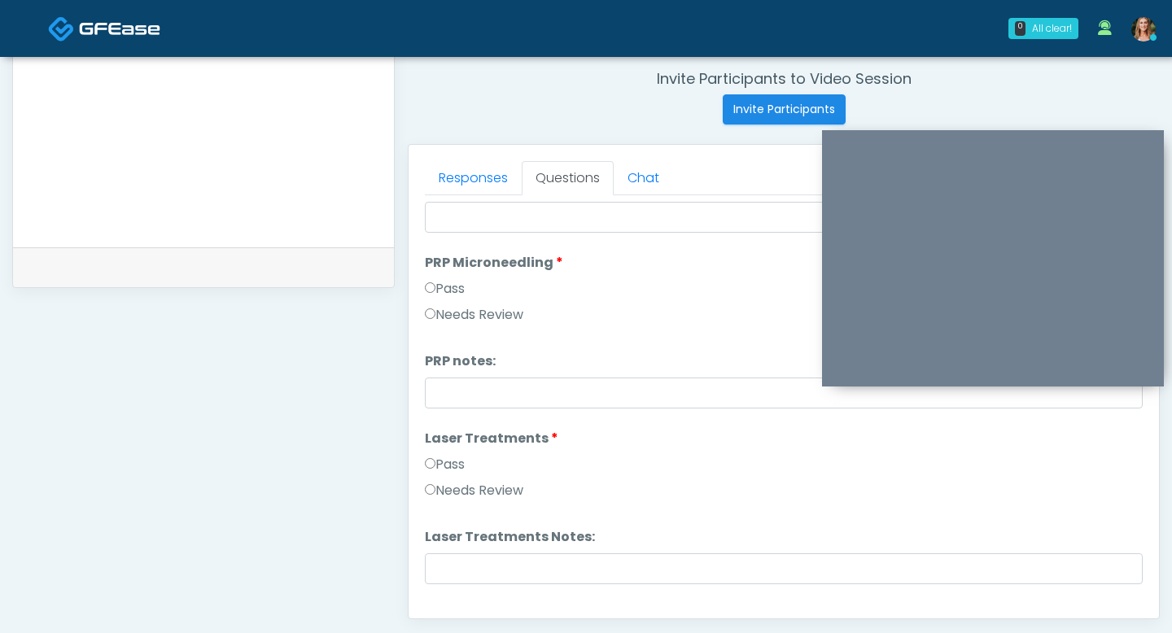
scroll to position [569, 0]
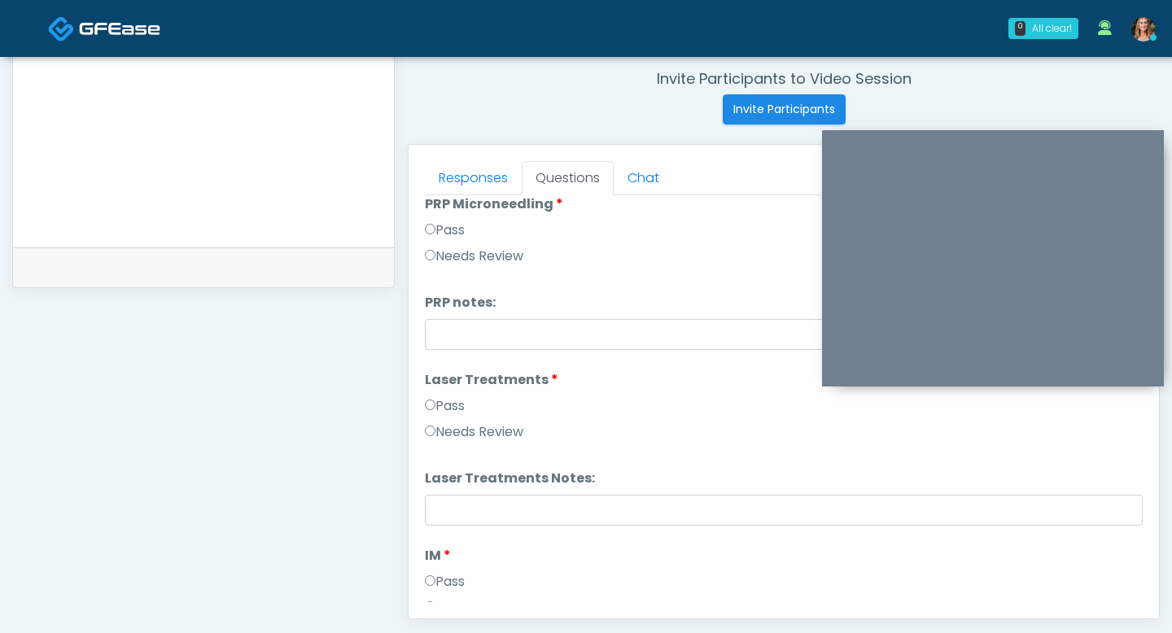
click at [430, 397] on label "Pass" at bounding box center [445, 406] width 40 height 20
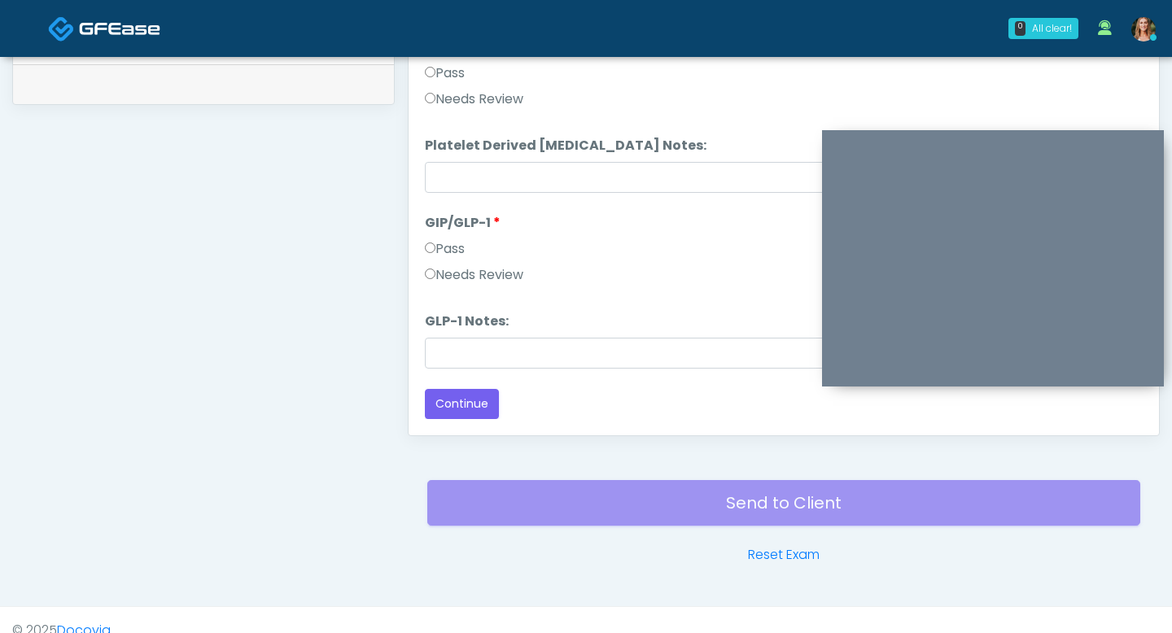
scroll to position [827, 0]
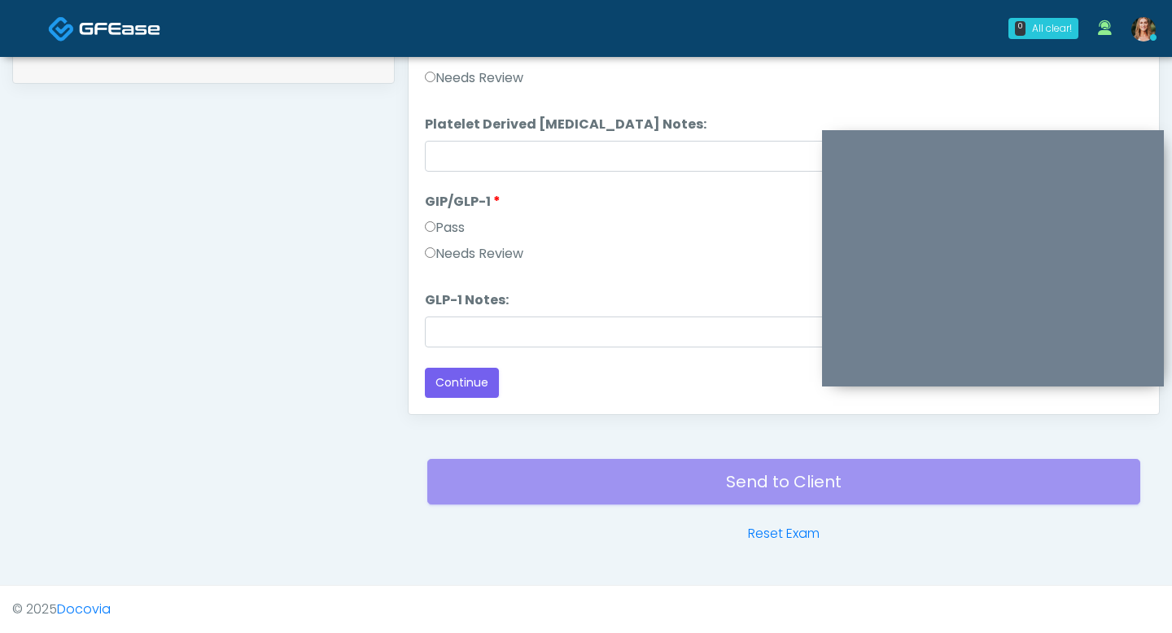
click at [445, 373] on button "Continue" at bounding box center [462, 383] width 74 height 30
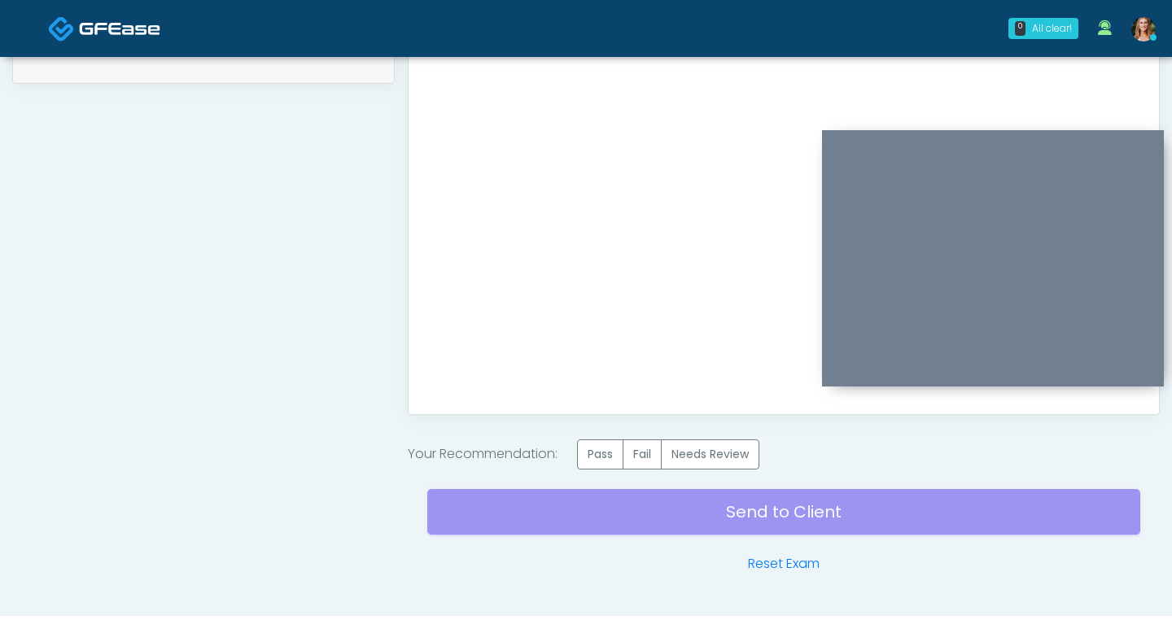
scroll to position [0, 0]
click at [605, 452] on label "Pass" at bounding box center [600, 454] width 46 height 30
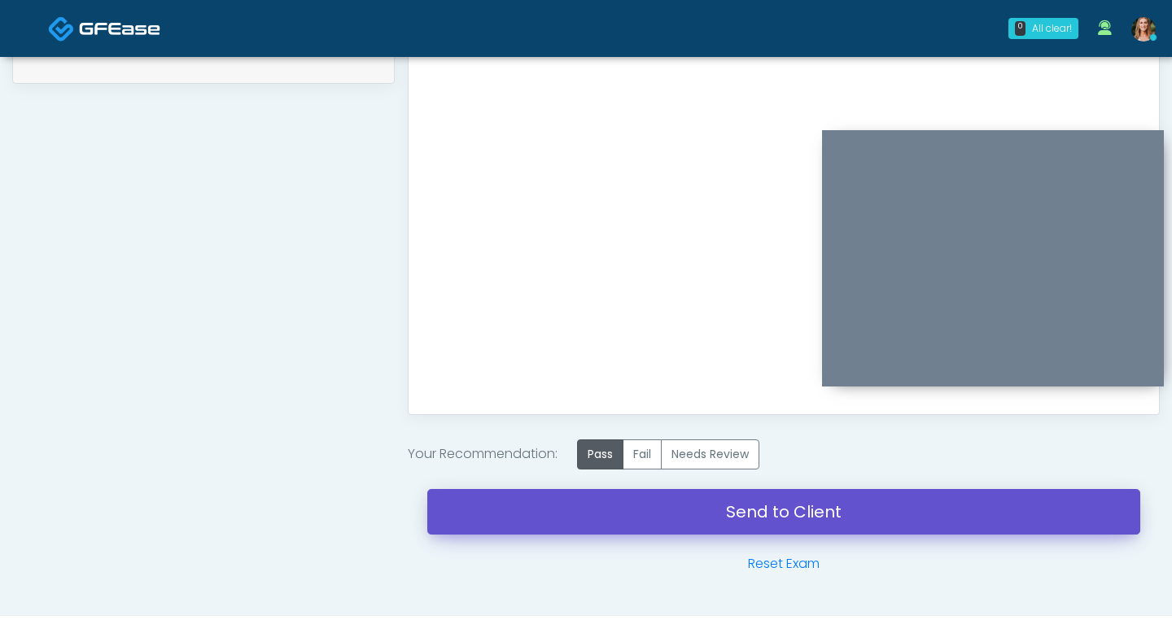
click at [605, 494] on link "Send to Client" at bounding box center [783, 512] width 713 height 46
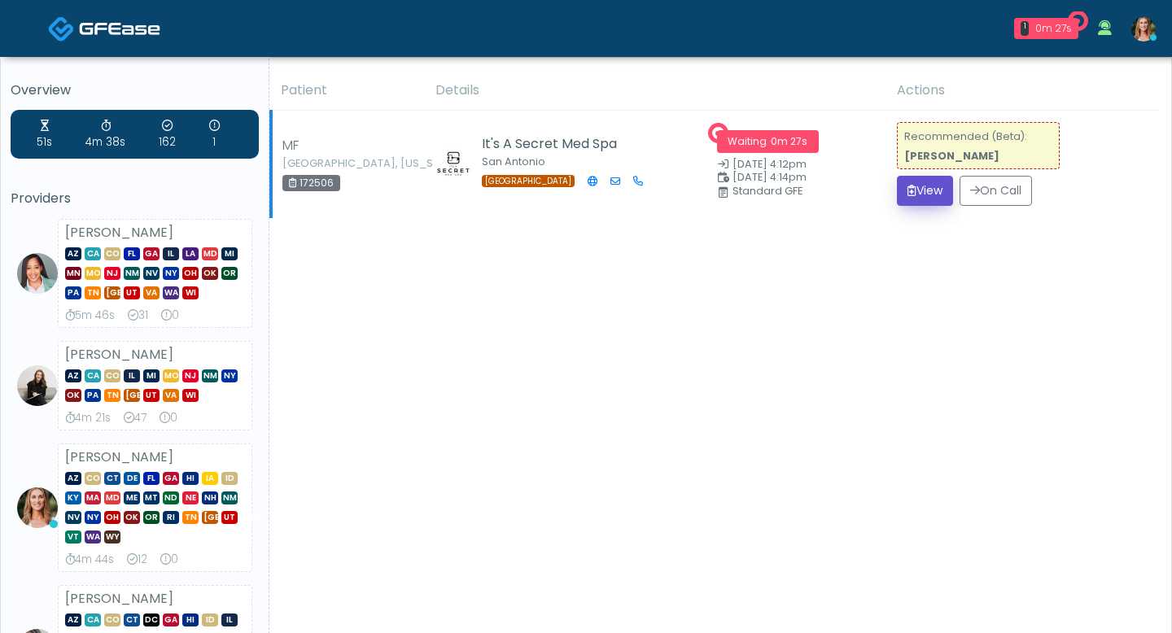
click at [916, 190] on button "View" at bounding box center [925, 191] width 56 height 30
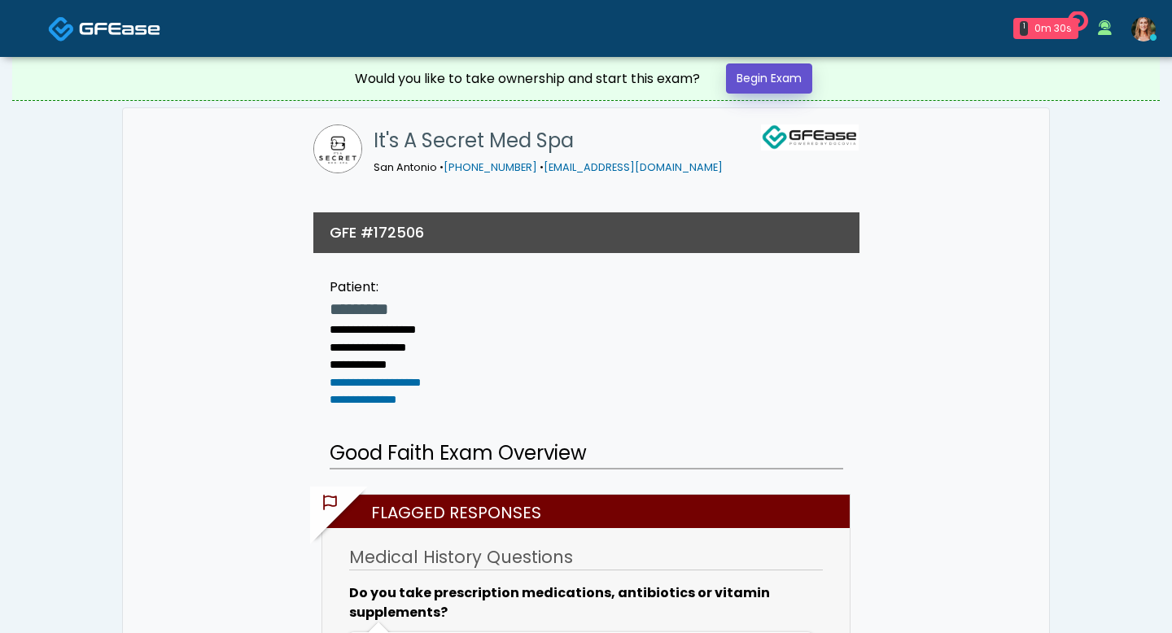
click at [772, 90] on link "Begin Exam" at bounding box center [769, 78] width 86 height 30
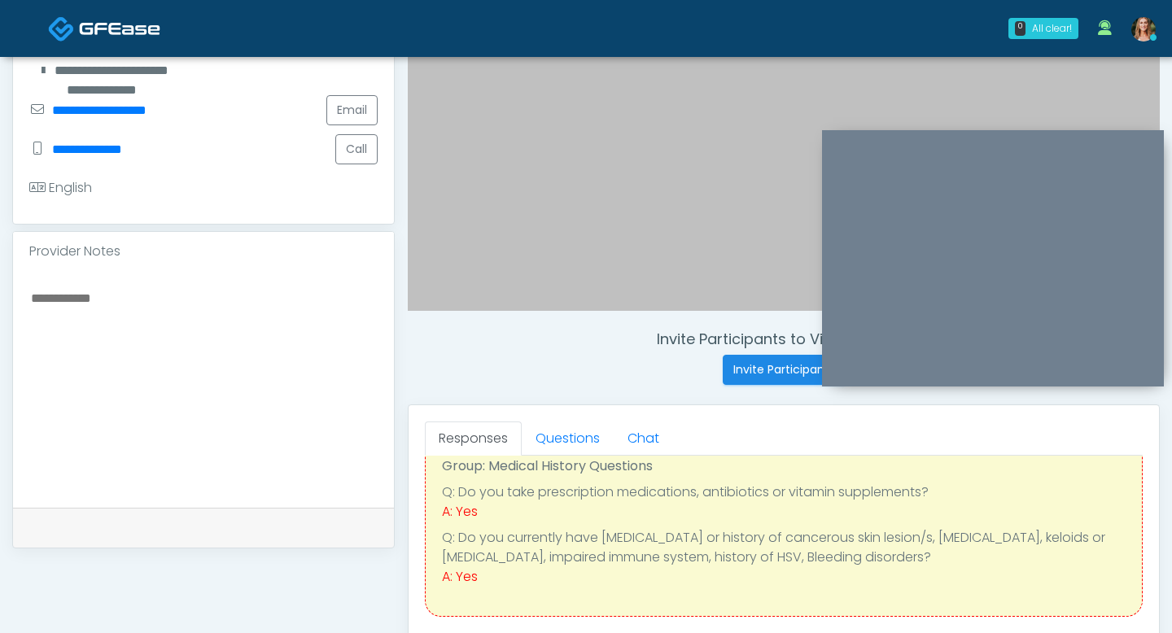
scroll to position [374, 0]
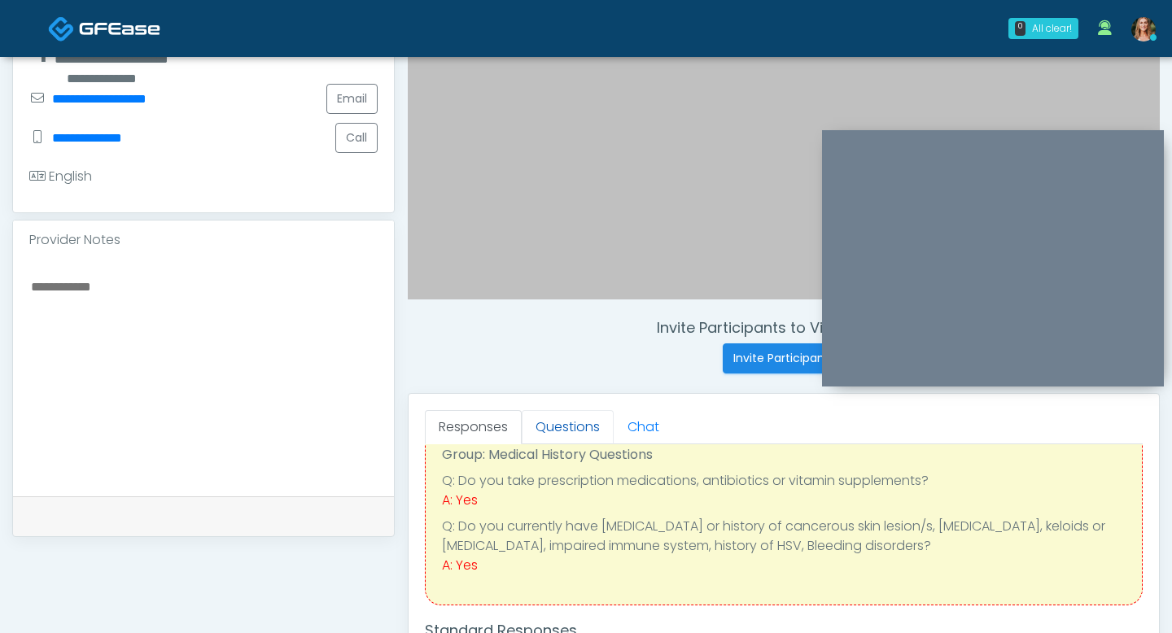
click at [567, 423] on link "Questions" at bounding box center [568, 427] width 92 height 34
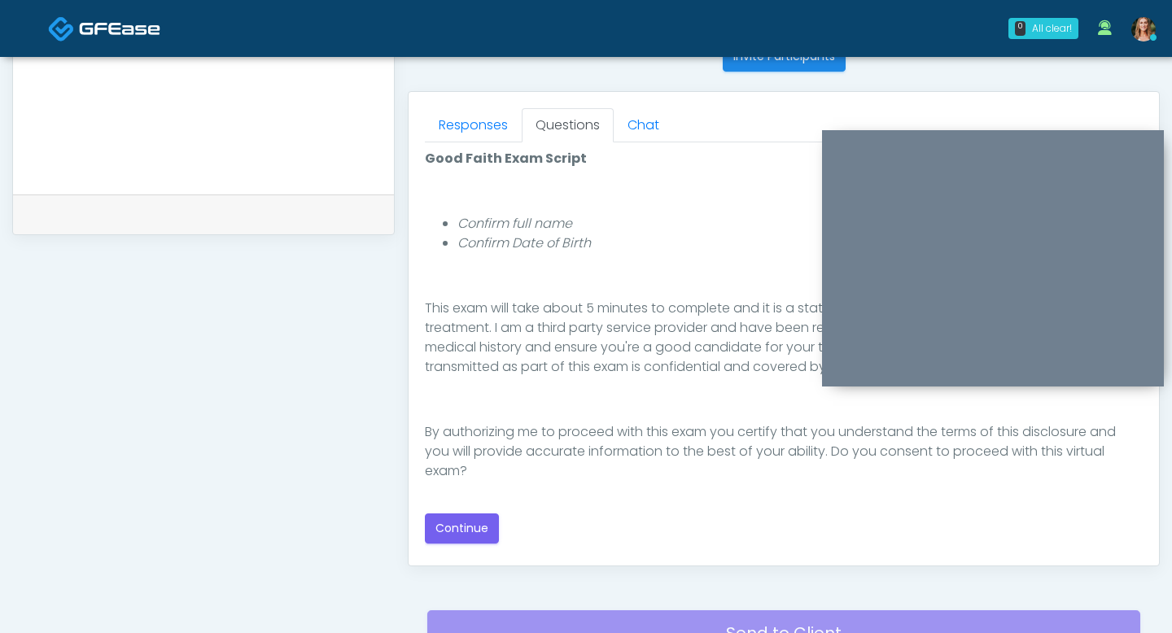
scroll to position [685, 0]
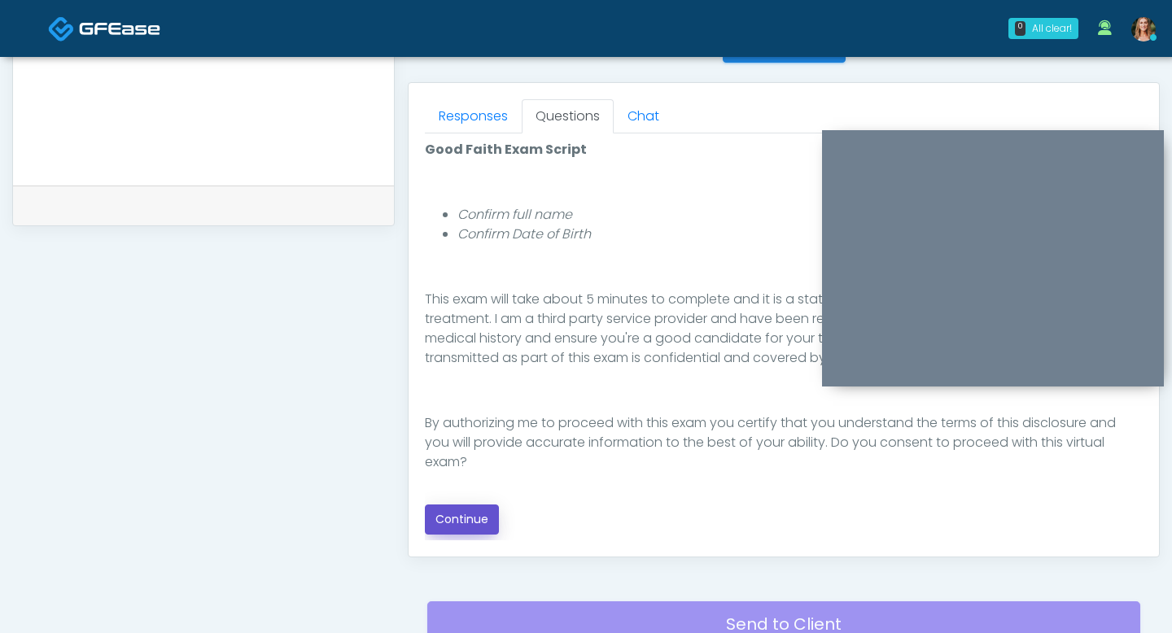
click at [481, 522] on button "Continue" at bounding box center [462, 519] width 74 height 30
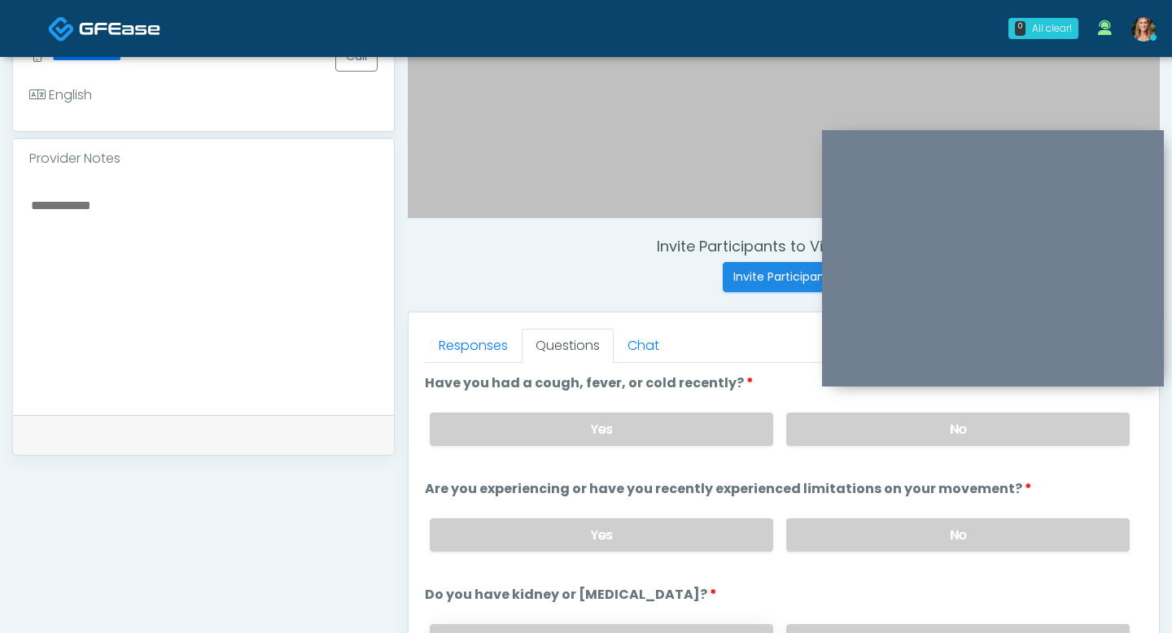
scroll to position [455, 0]
click at [842, 434] on label "No" at bounding box center [957, 429] width 343 height 33
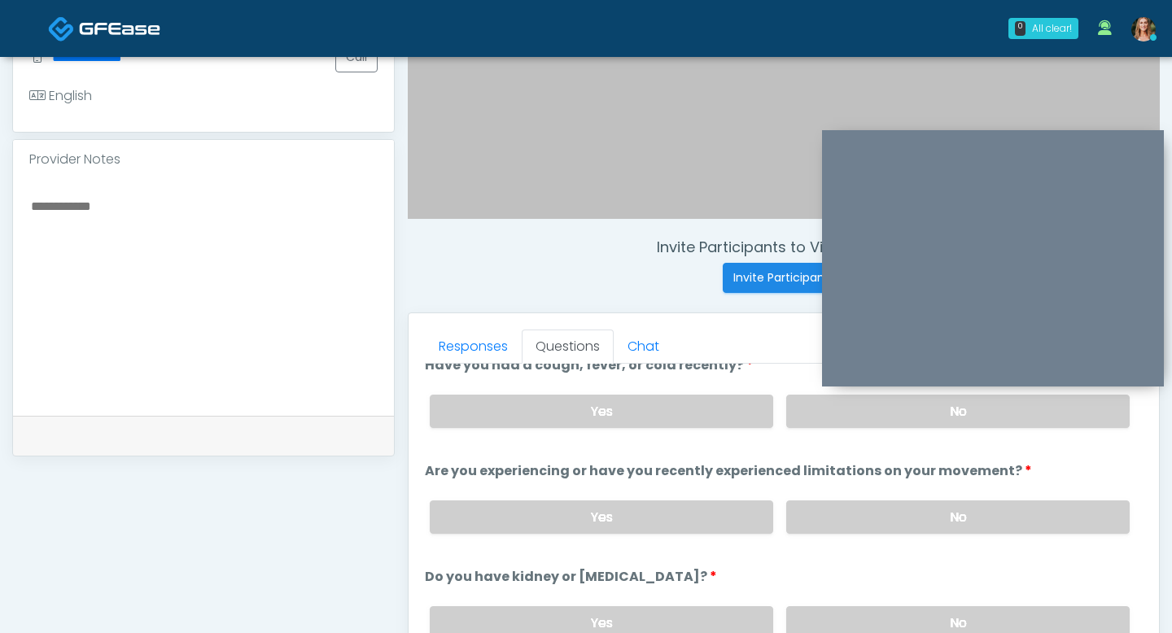
scroll to position [33, 0]
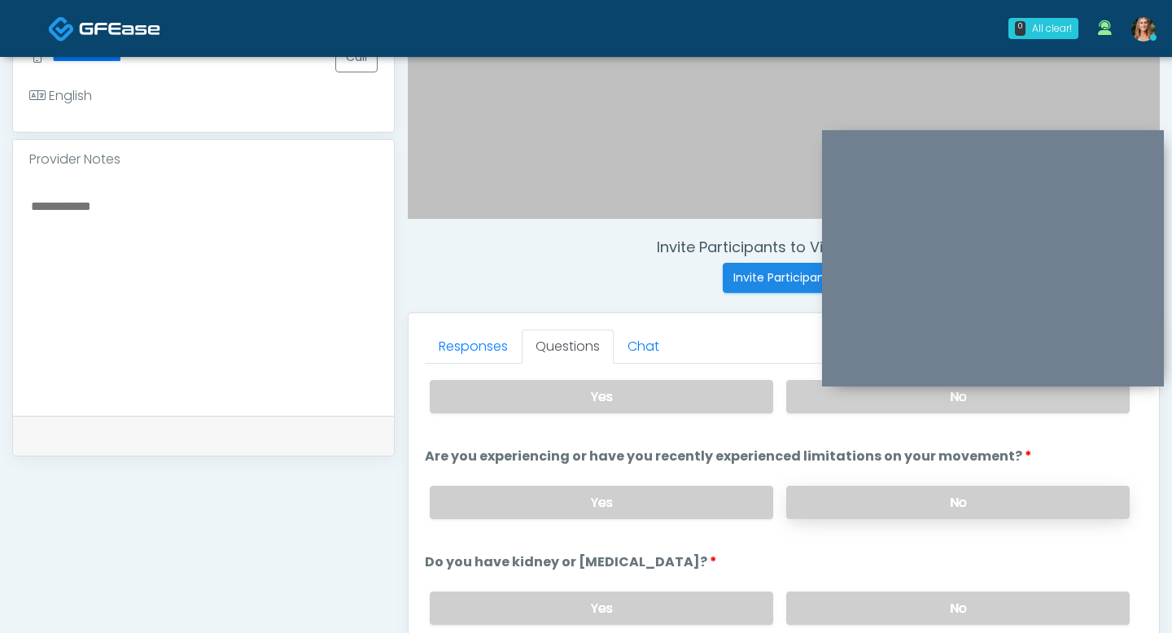
click at [850, 495] on label "No" at bounding box center [957, 502] width 343 height 33
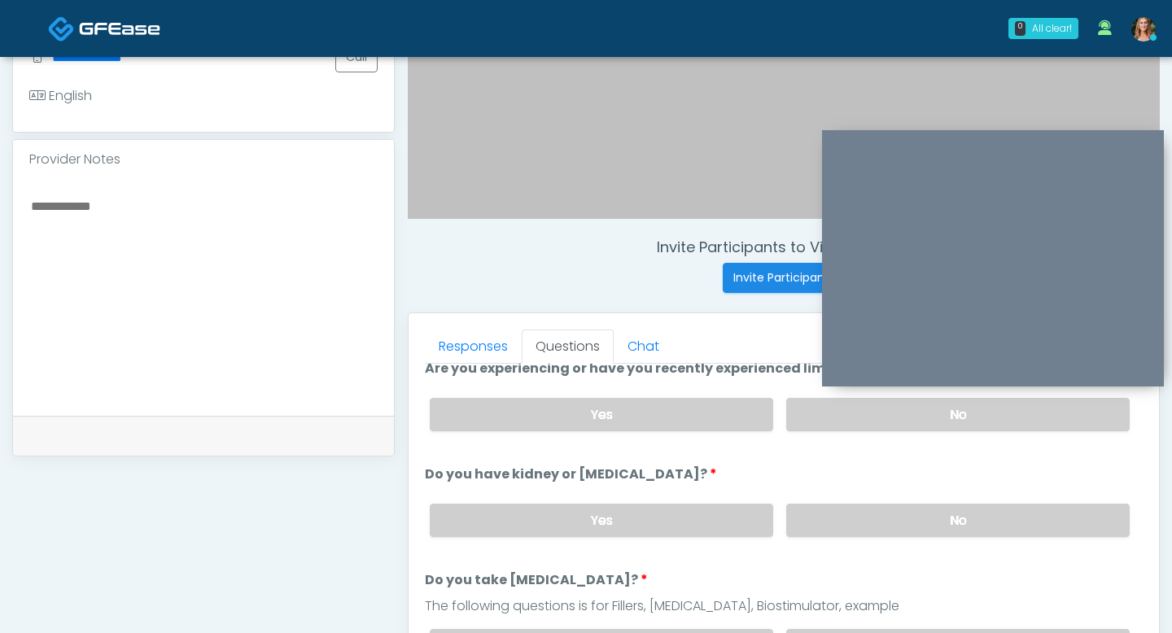
scroll to position [122, 0]
click at [861, 521] on label "No" at bounding box center [957, 519] width 343 height 33
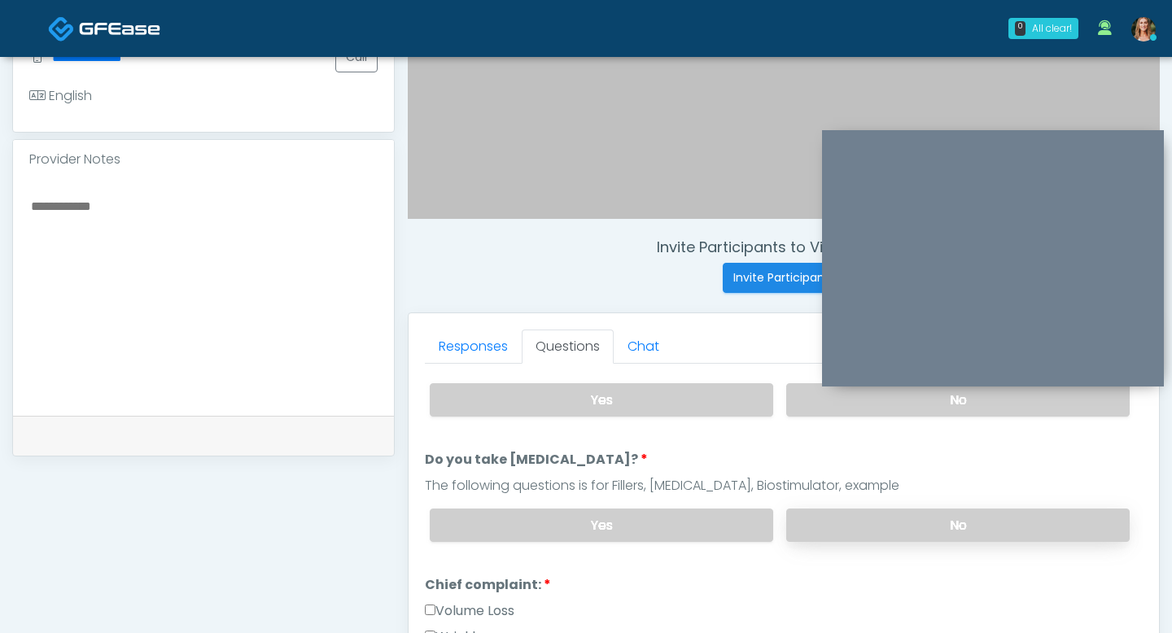
scroll to position [270, 0]
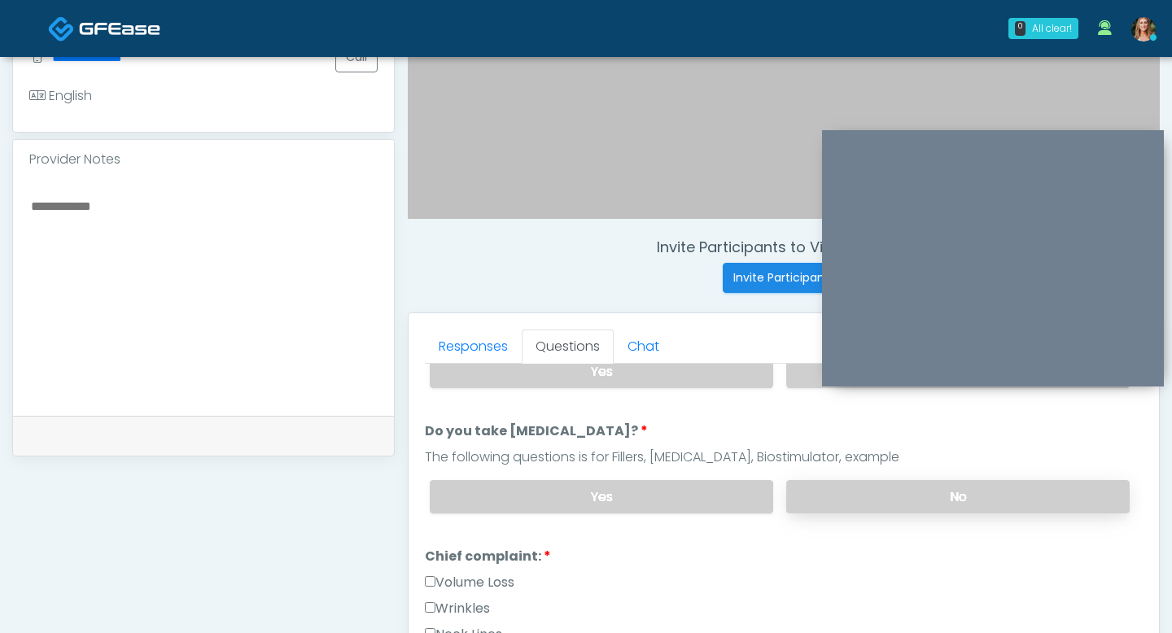
click at [848, 495] on label "No" at bounding box center [957, 496] width 343 height 33
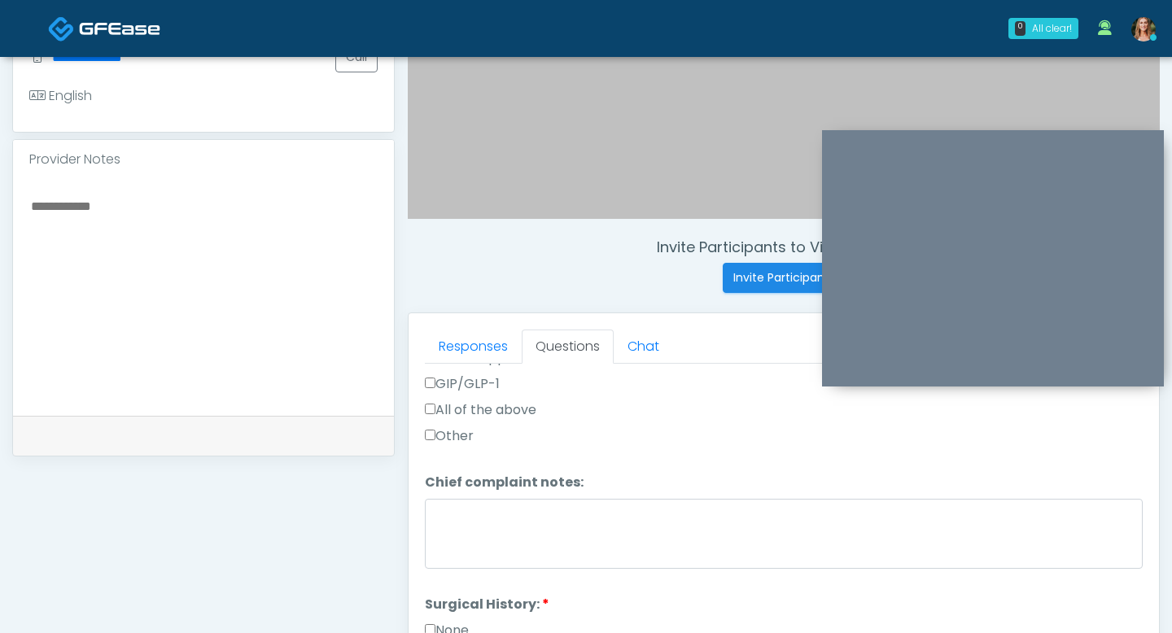
scroll to position [726, 0]
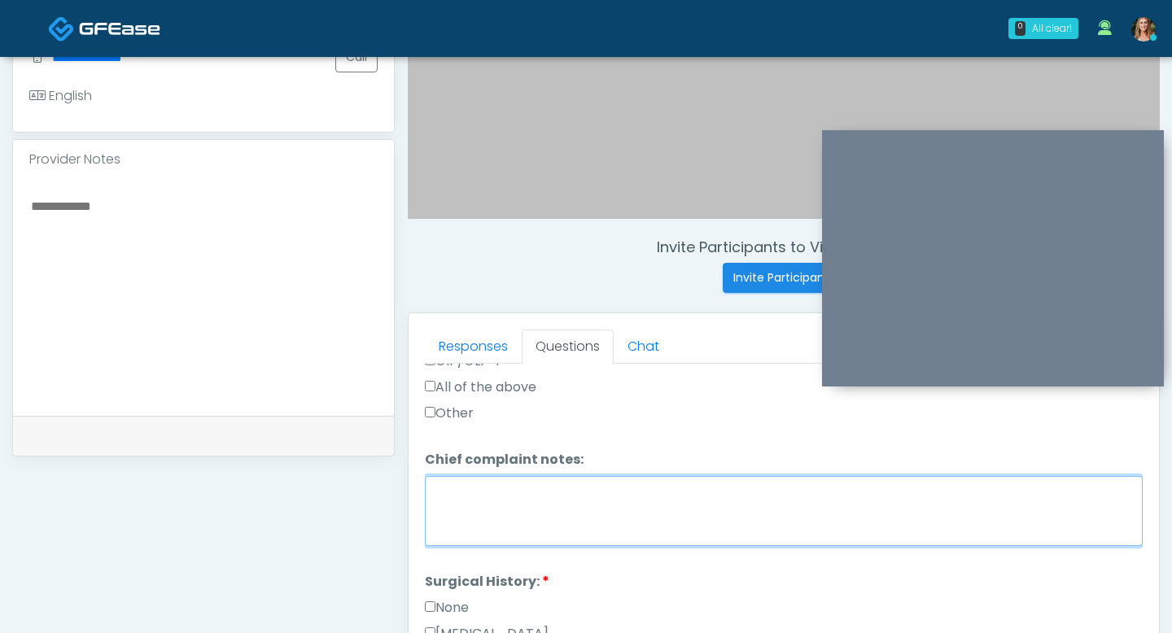
click at [474, 503] on textarea "Chief complaint notes:" at bounding box center [784, 511] width 718 height 70
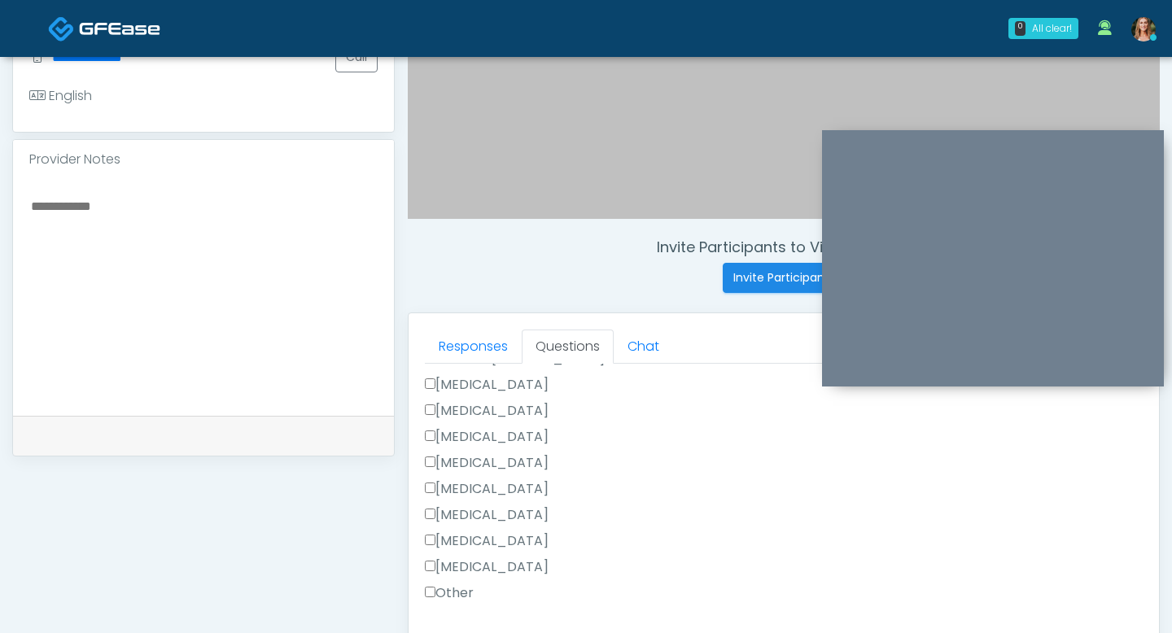
scroll to position [1060, 0]
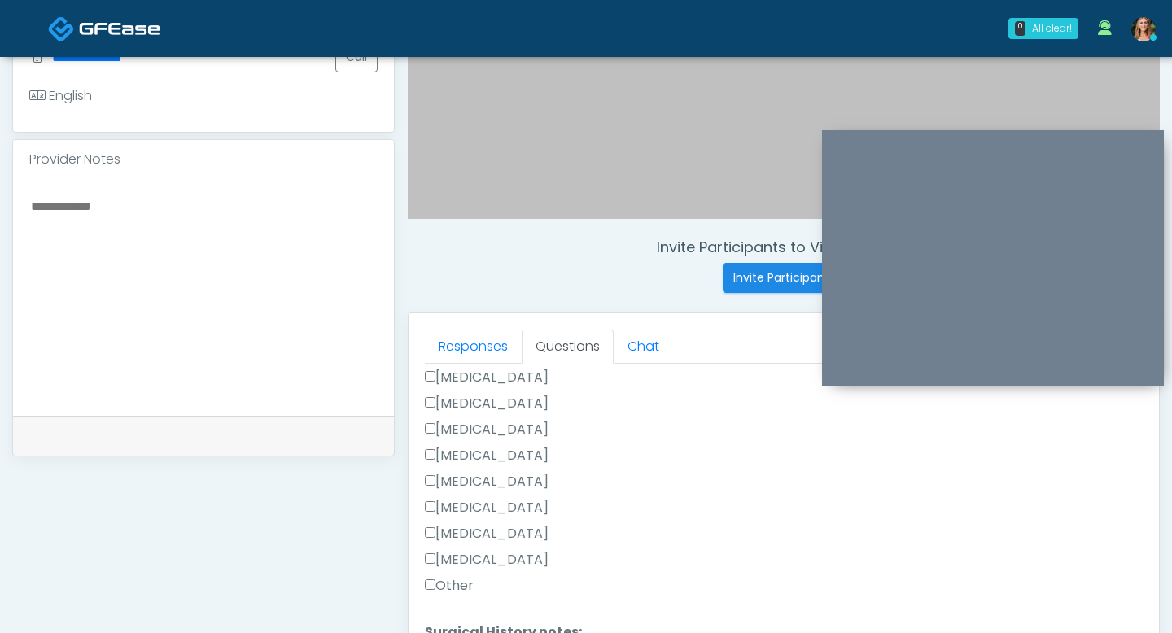
click at [424, 550] on div "Responses Questions Chat Good Faith Exam Script Good Faith Exam Script INTRODUC…" at bounding box center [783, 550] width 750 height 474
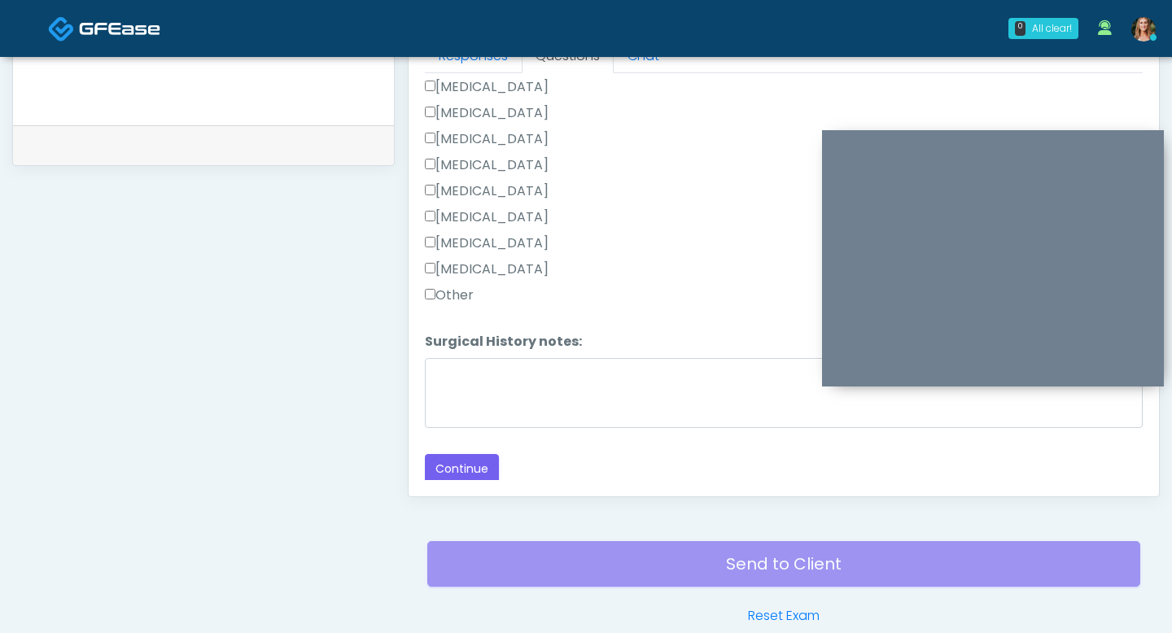
scroll to position [785, 0]
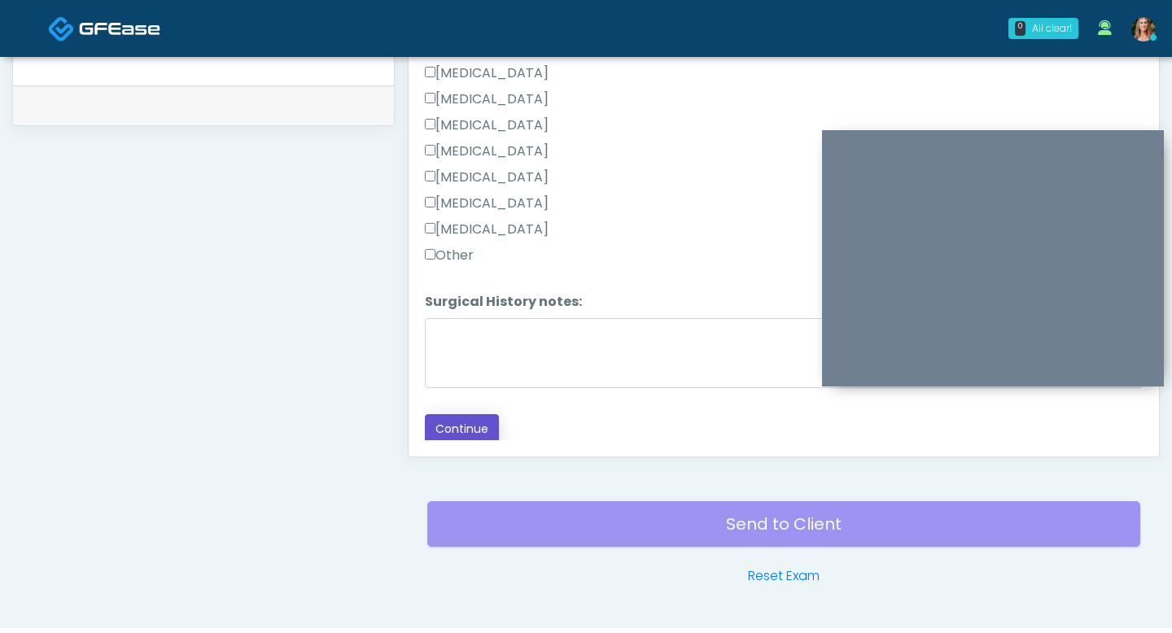
click at [451, 430] on button "Continue" at bounding box center [462, 429] width 74 height 30
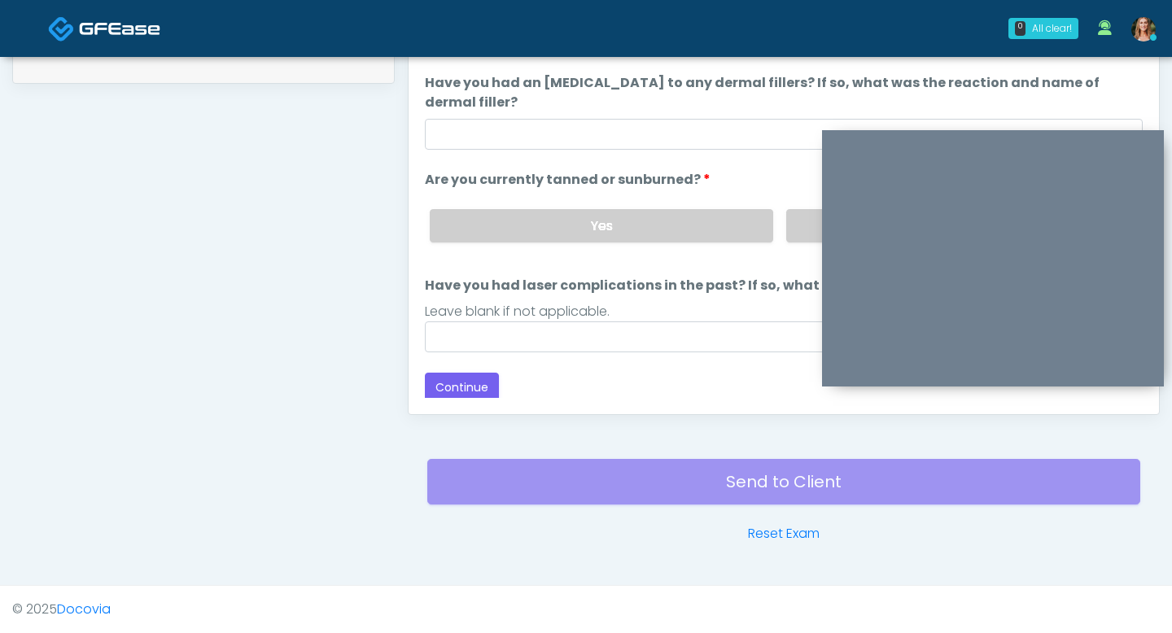
scroll to position [153, 0]
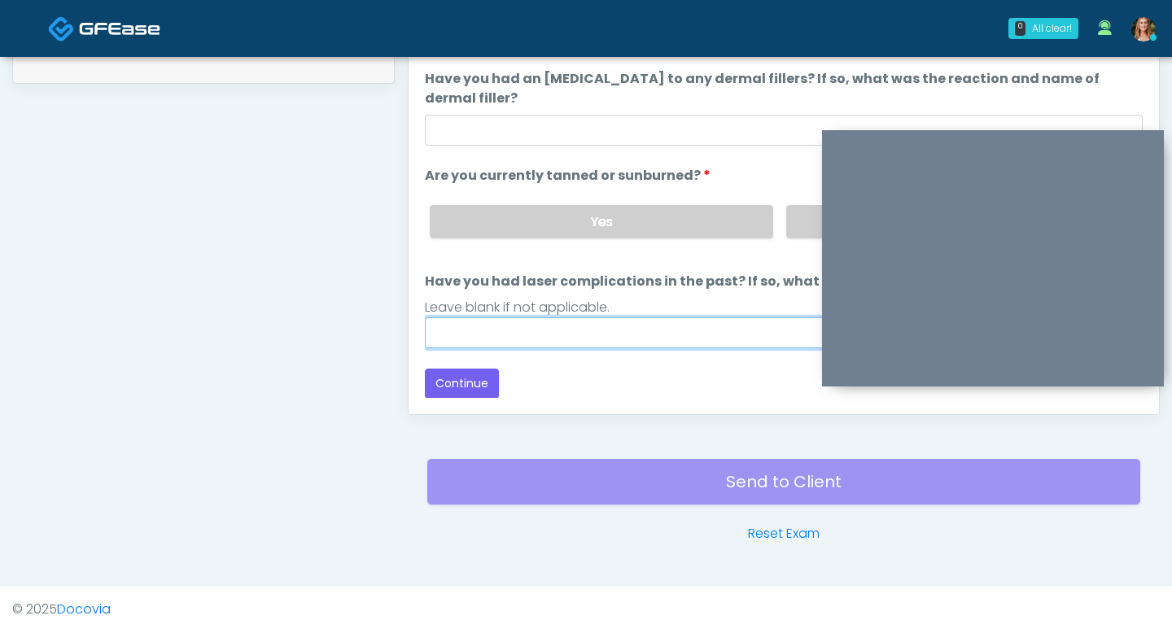
click at [619, 336] on input "Have you had laser complications in the past? If so, what laser complications d…" at bounding box center [784, 332] width 718 height 31
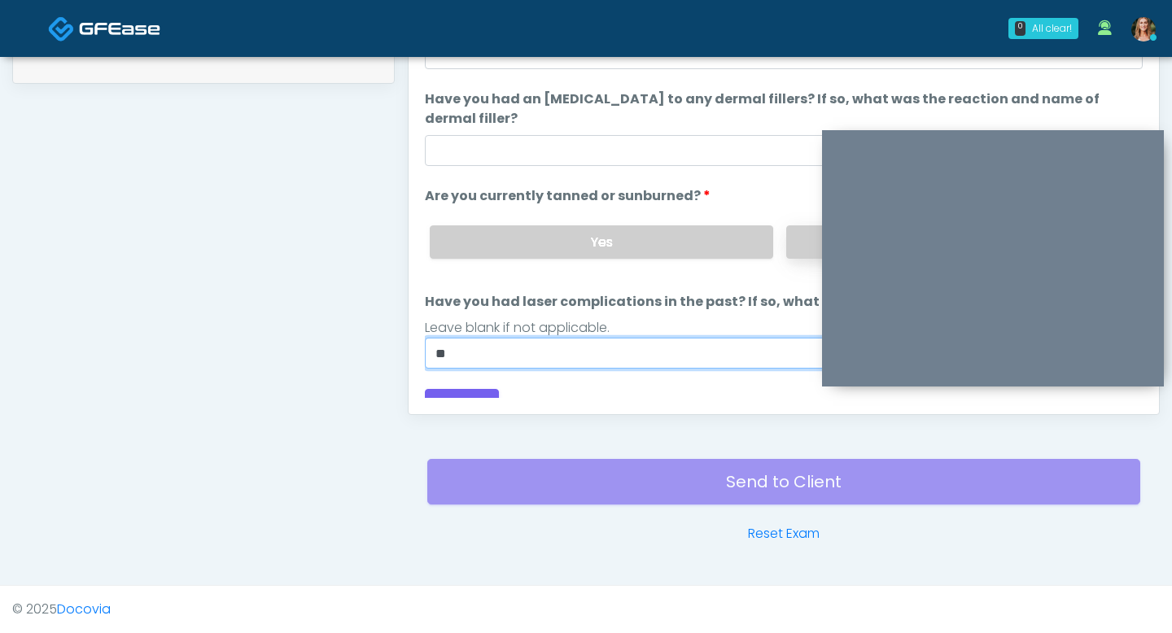
type input "**"
click at [801, 235] on label "No" at bounding box center [957, 241] width 343 height 33
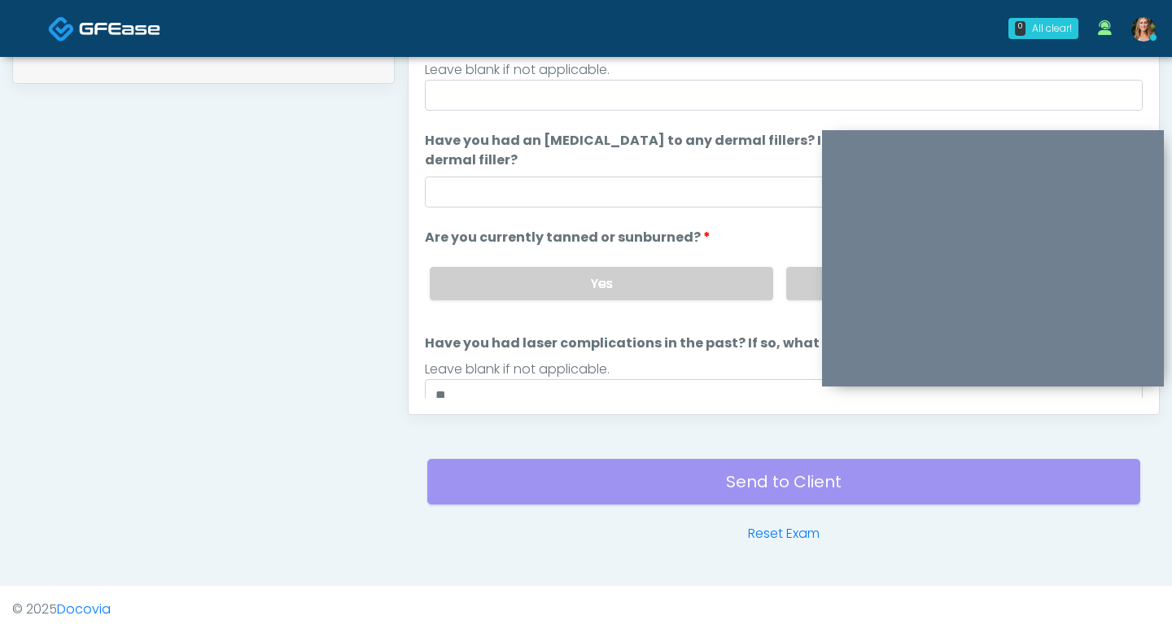
scroll to position [57, 0]
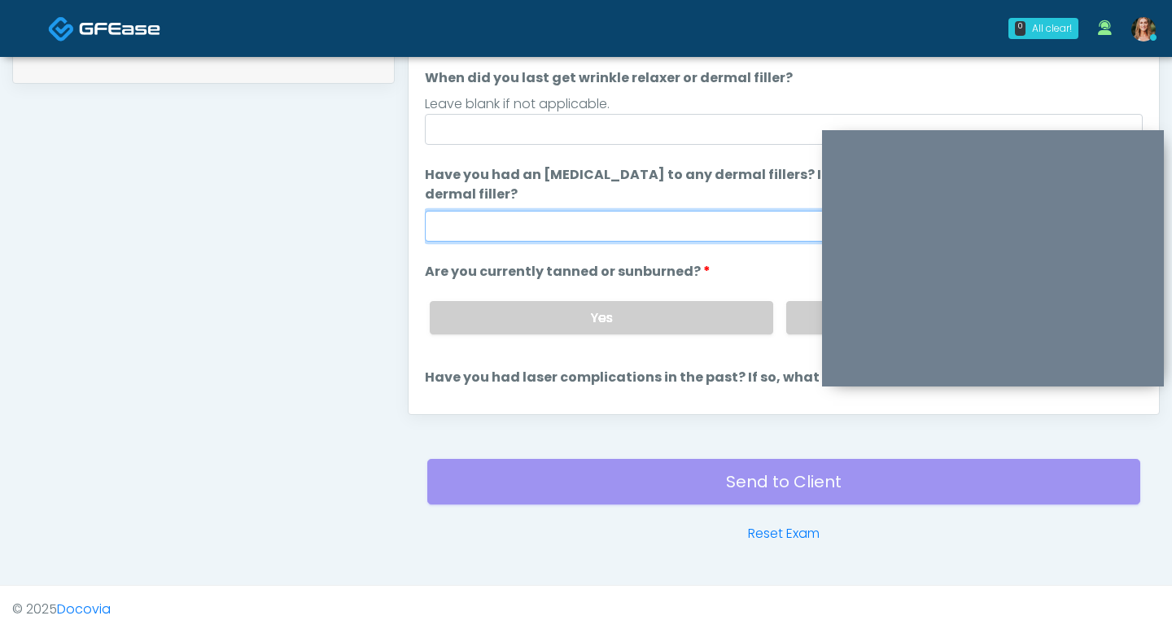
click at [689, 228] on input "Have you had an allergic response to any dermal fillers? If so, what was the re…" at bounding box center [784, 226] width 718 height 31
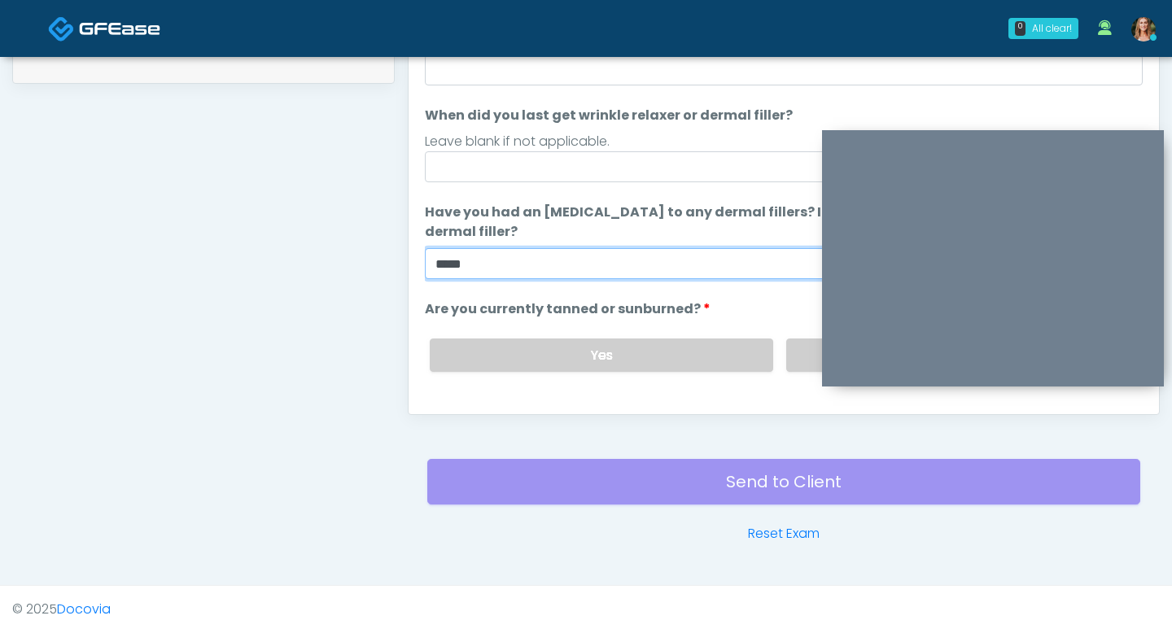
scroll to position [0, 0]
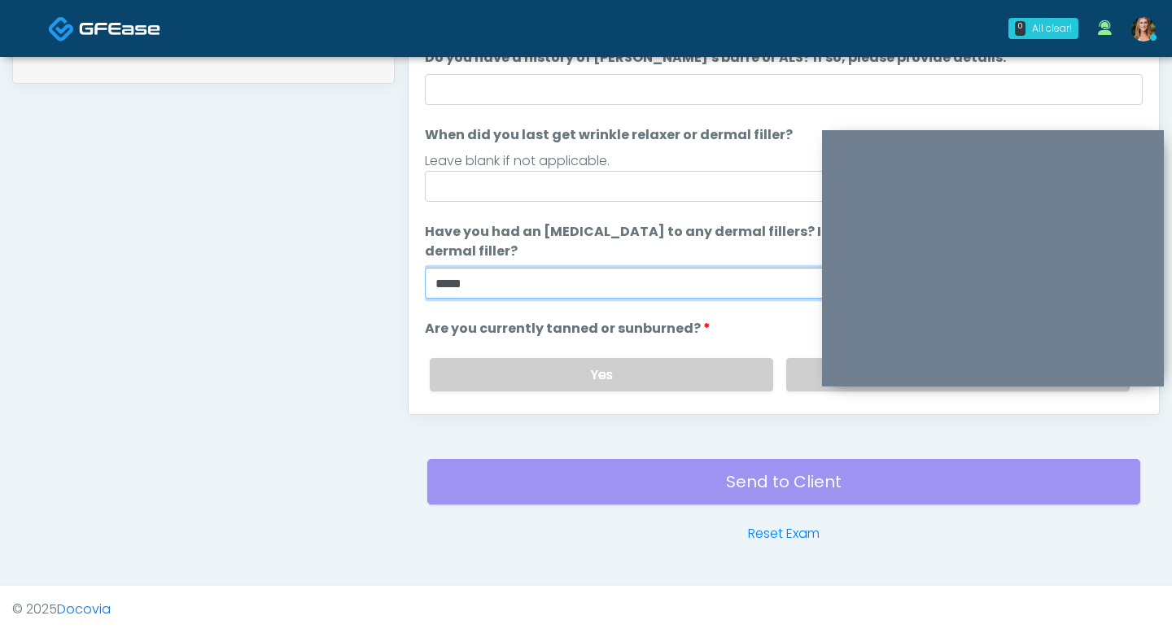
type input "*****"
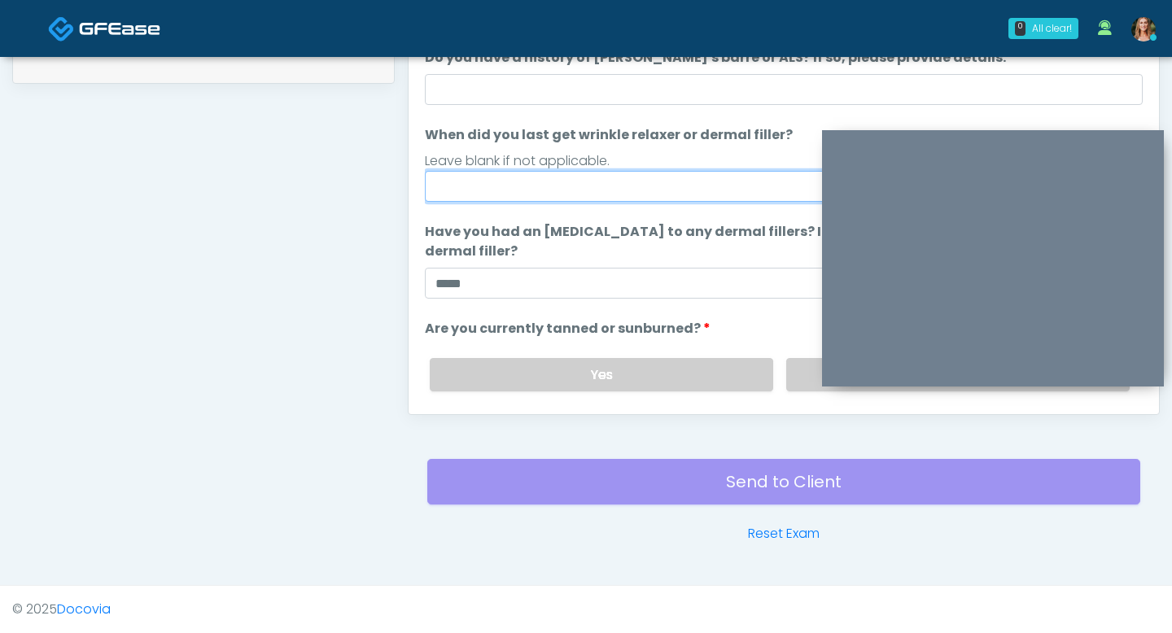
click at [565, 180] on input "When did you last get wrinkle relaxer or dermal filler?" at bounding box center [784, 186] width 718 height 31
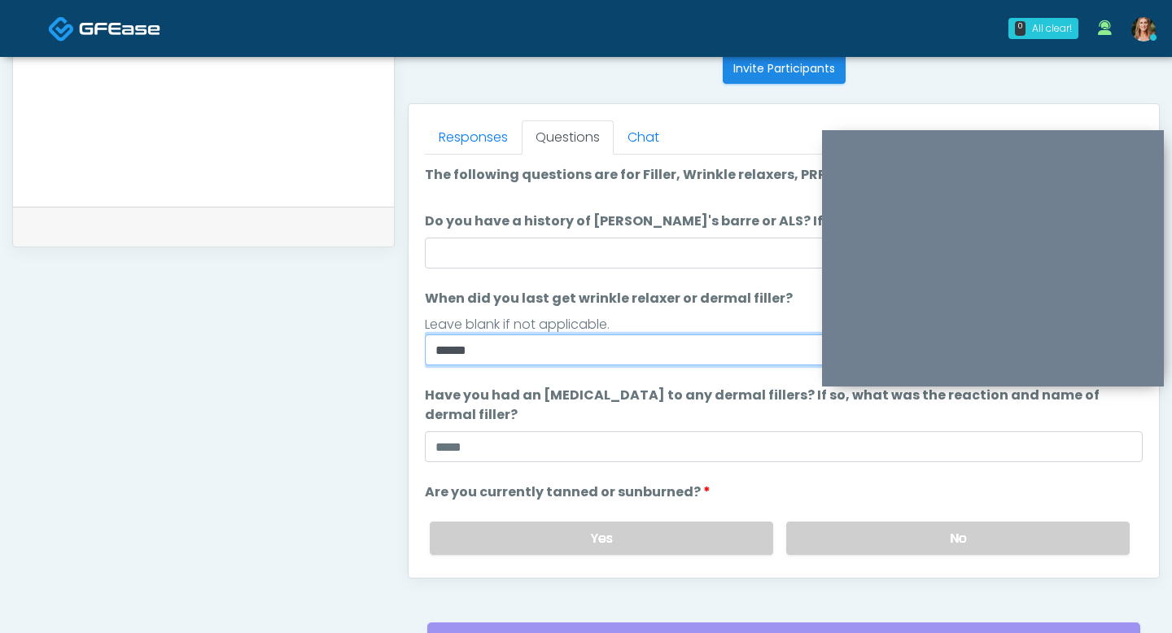
scroll to position [658, 0]
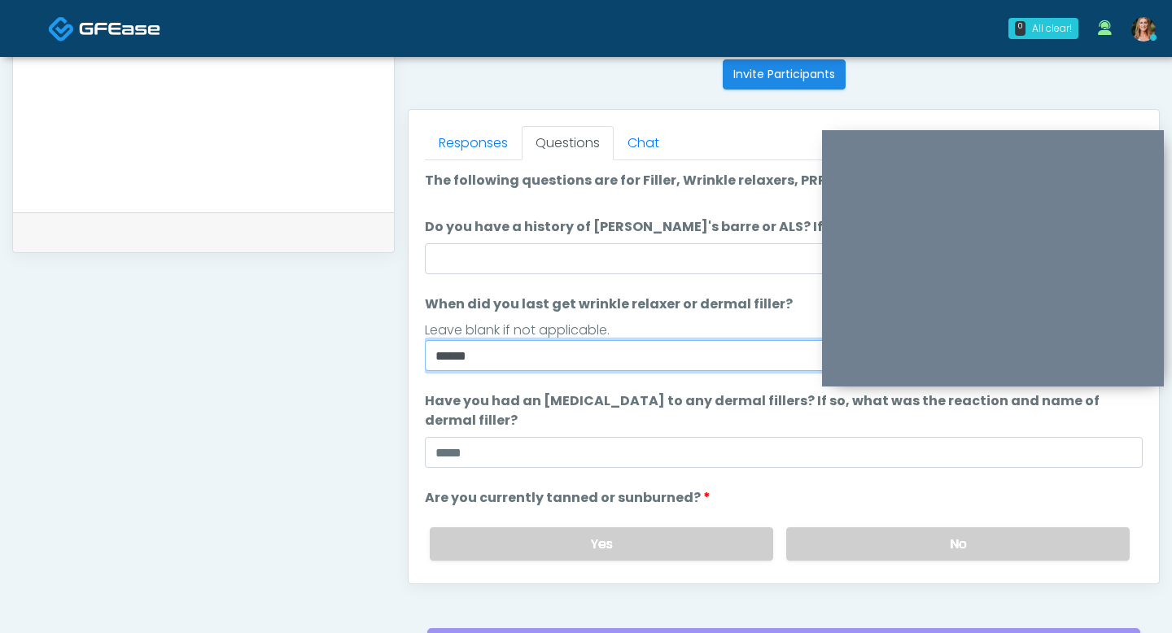
type input "*****"
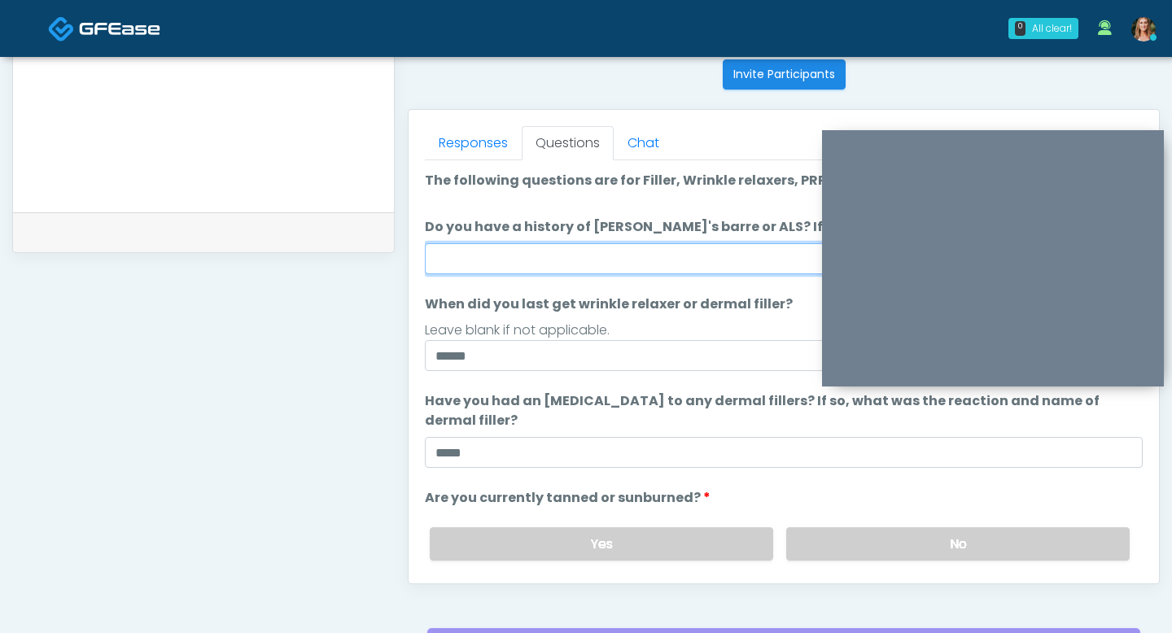
click at [566, 259] on input "Do you have a history of Guillain's barre or ALS? If so, please provide details." at bounding box center [784, 258] width 718 height 31
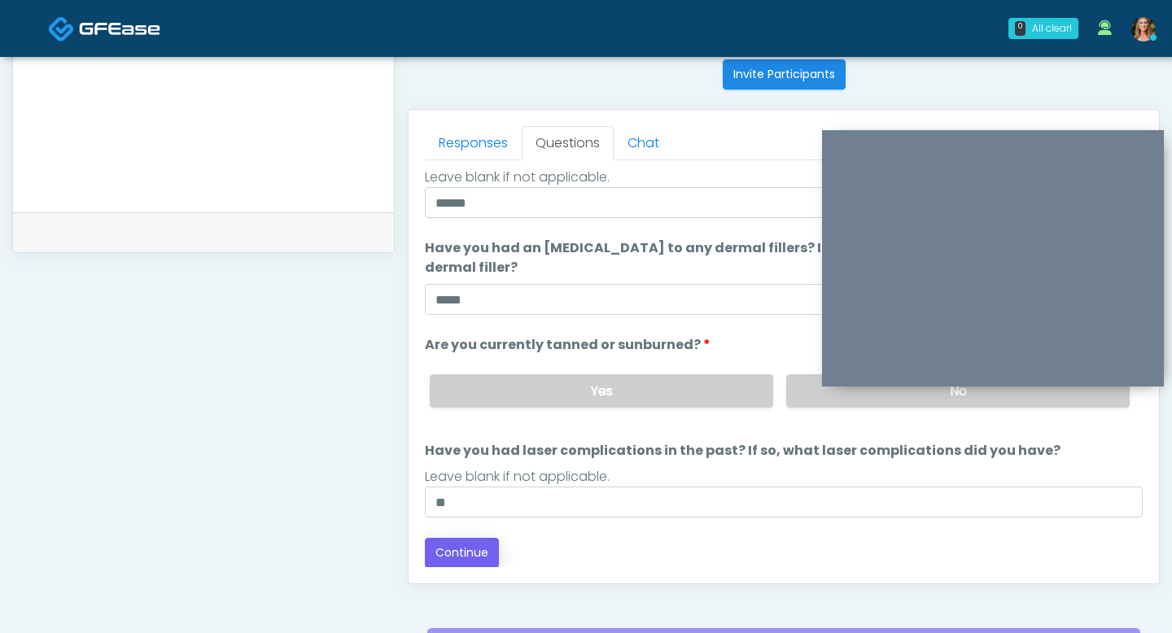
type input "**"
click at [465, 541] on button "Continue" at bounding box center [462, 553] width 74 height 30
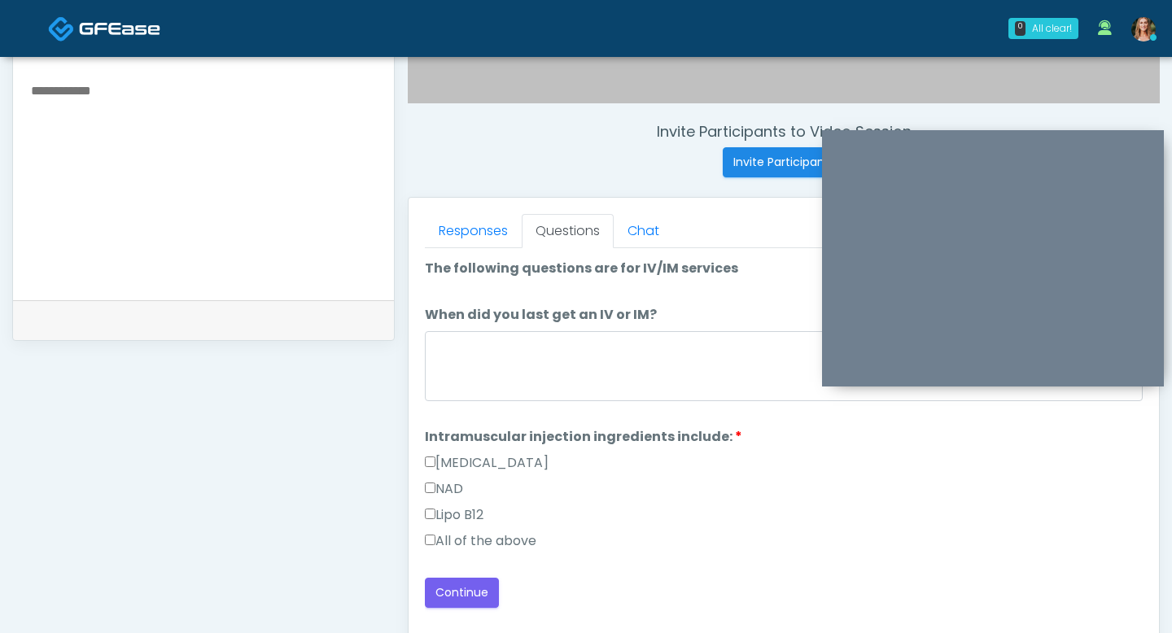
scroll to position [548, 0]
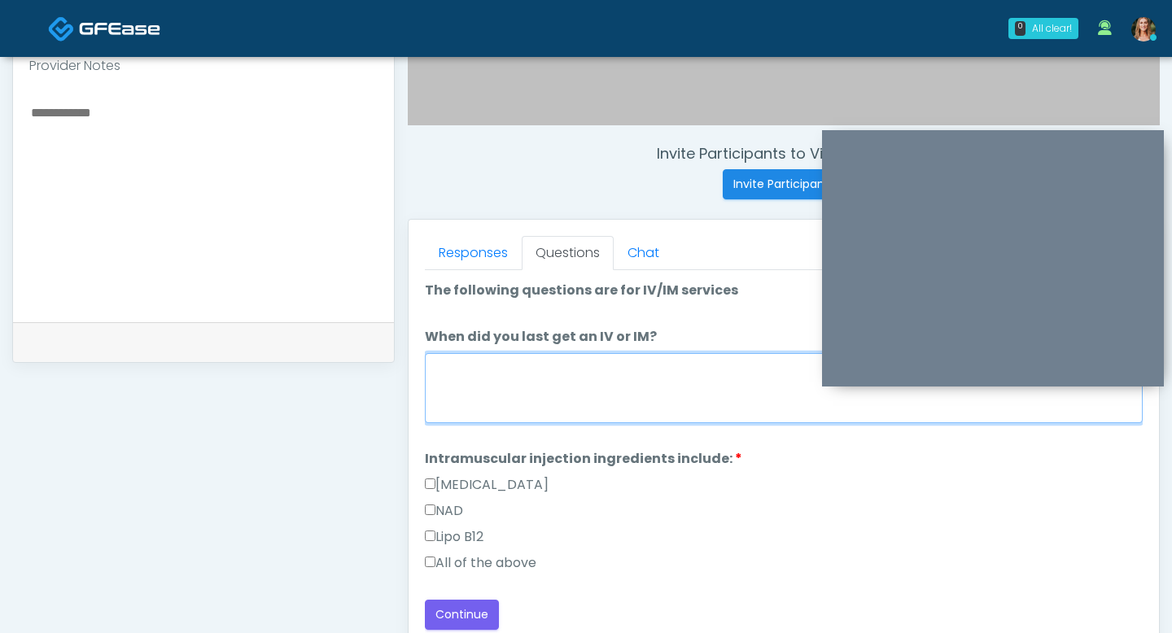
click at [551, 419] on textarea "When did you last get an IV or IM?" at bounding box center [784, 388] width 718 height 70
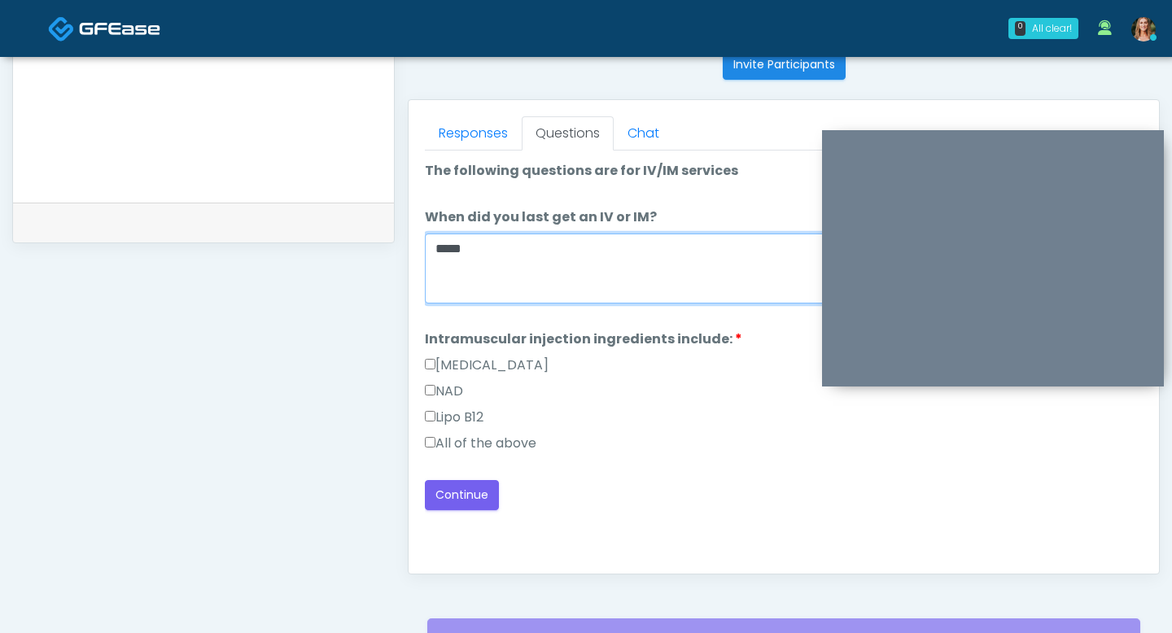
type textarea "*****"
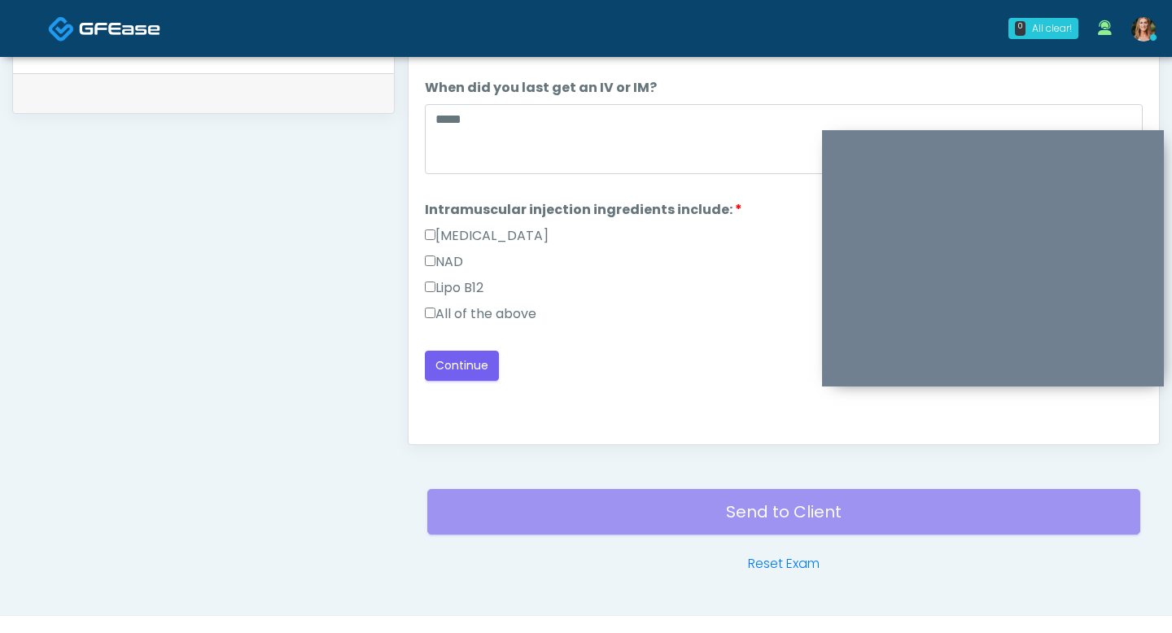
scroll to position [820, 0]
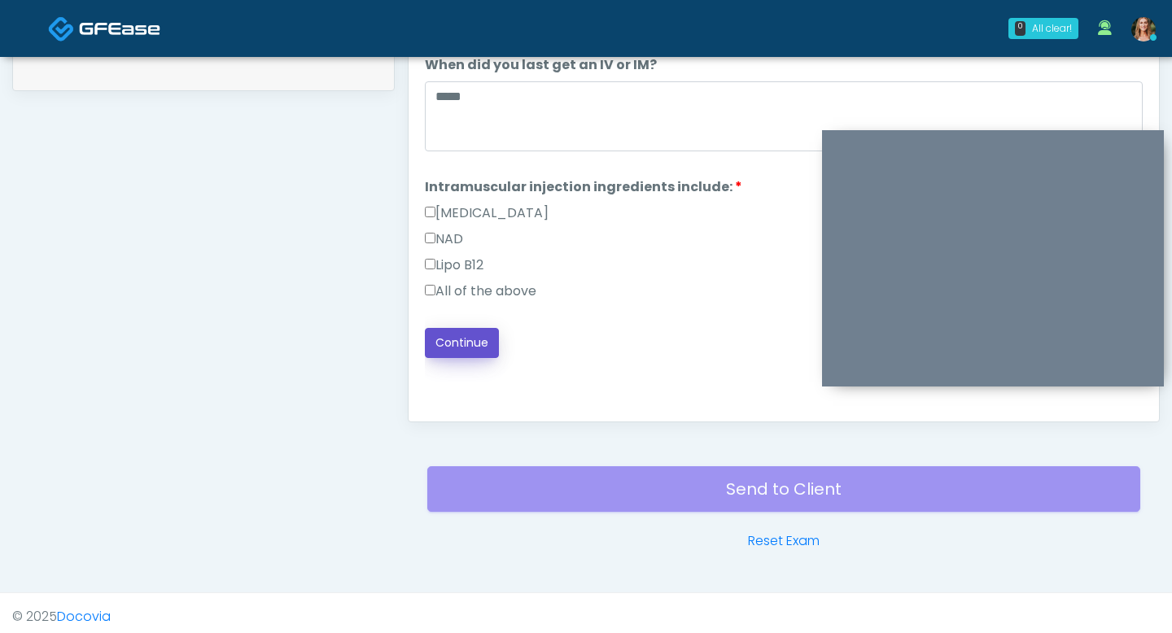
click at [431, 338] on button "Continue" at bounding box center [462, 343] width 74 height 30
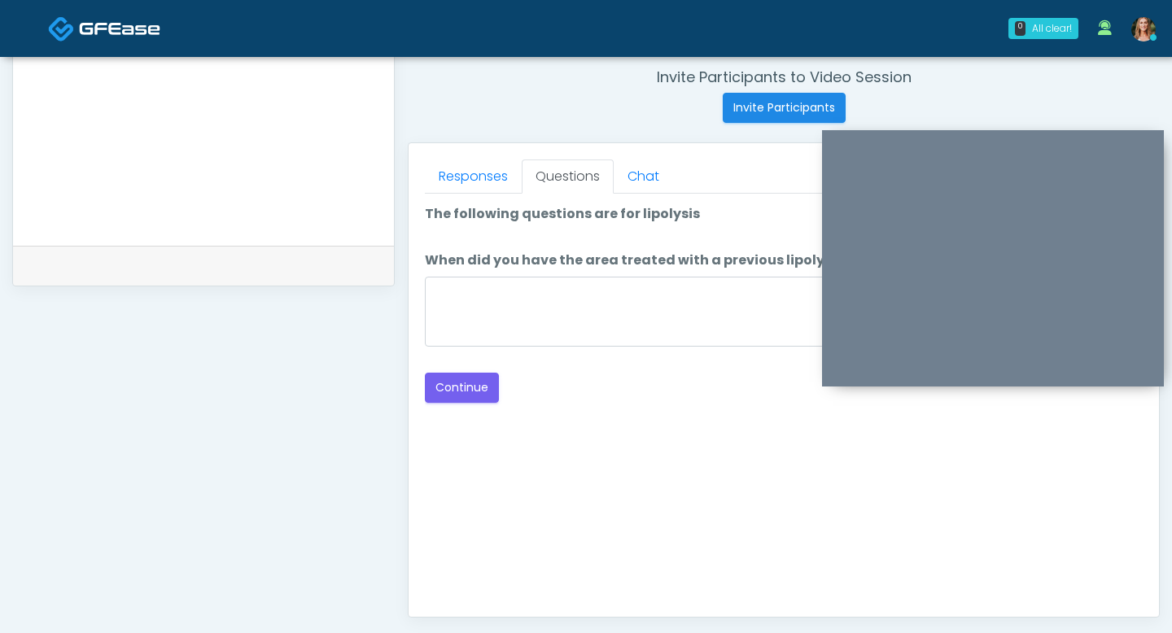
scroll to position [605, 0]
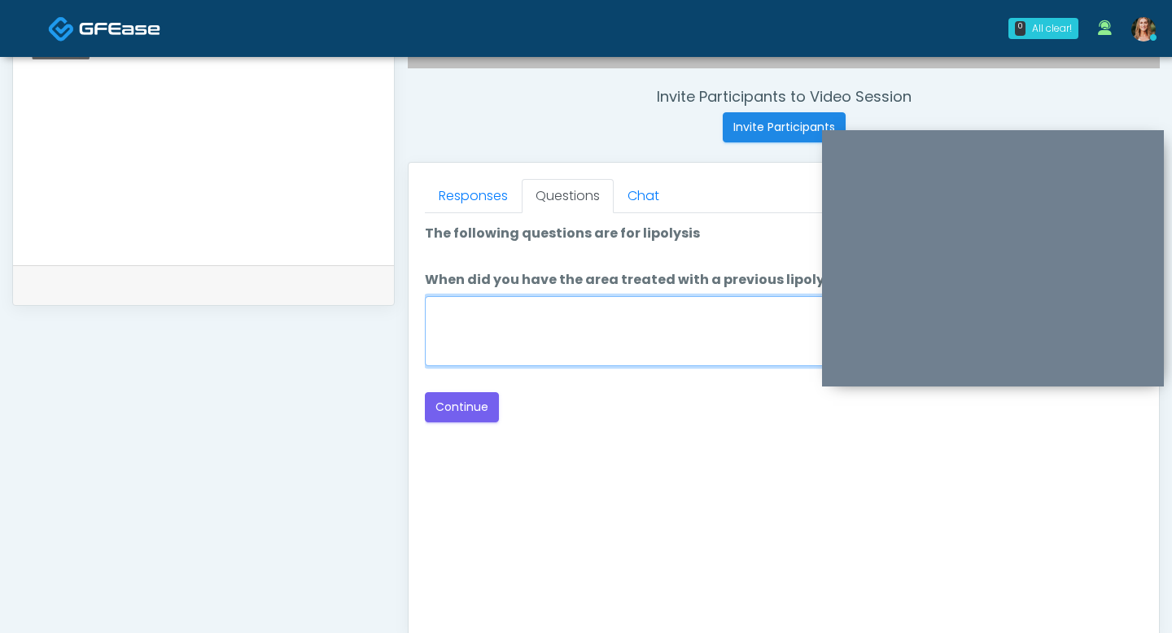
click at [587, 341] on textarea "When did you have the area treated with a previous lipolysis treatment?" at bounding box center [784, 331] width 718 height 70
type textarea "**"
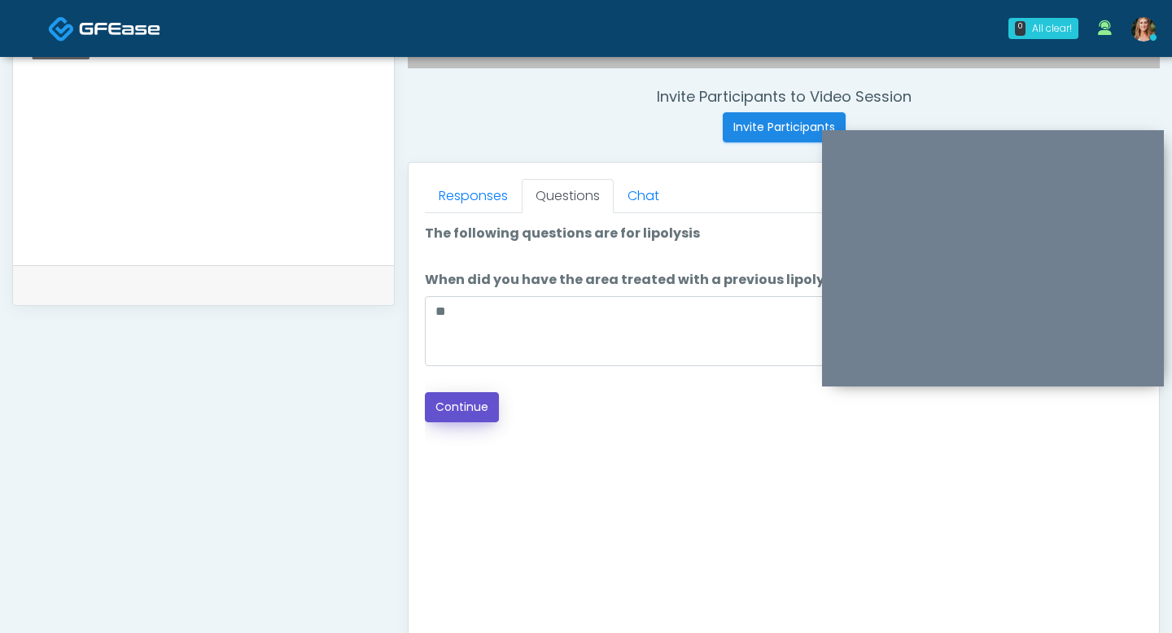
click at [473, 418] on button "Continue" at bounding box center [462, 407] width 74 height 30
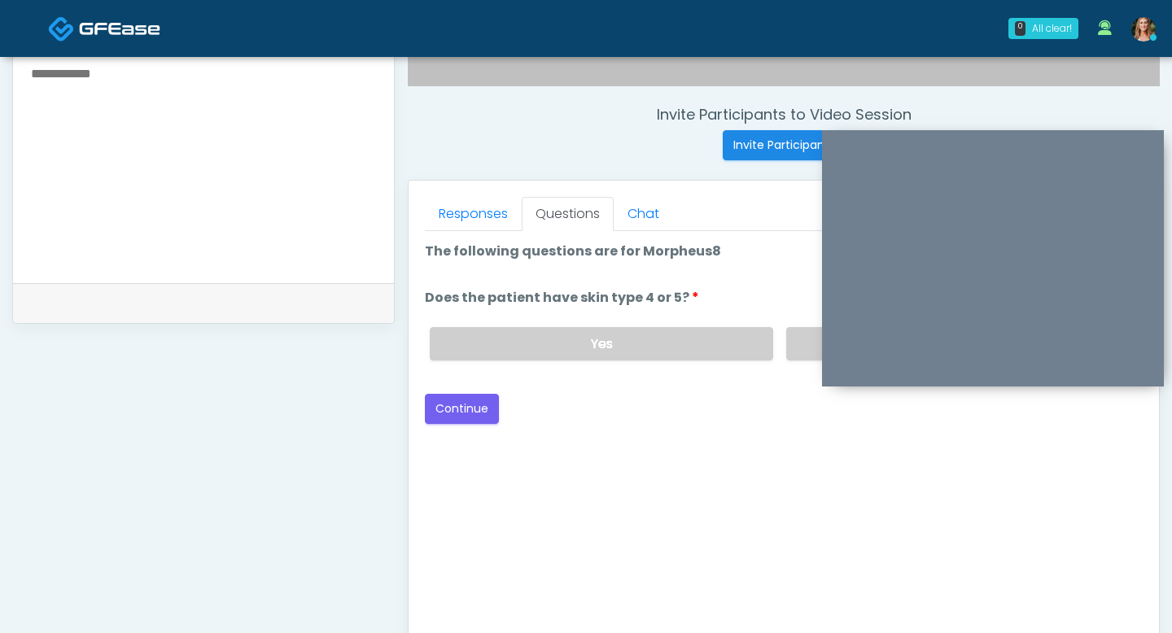
scroll to position [580, 0]
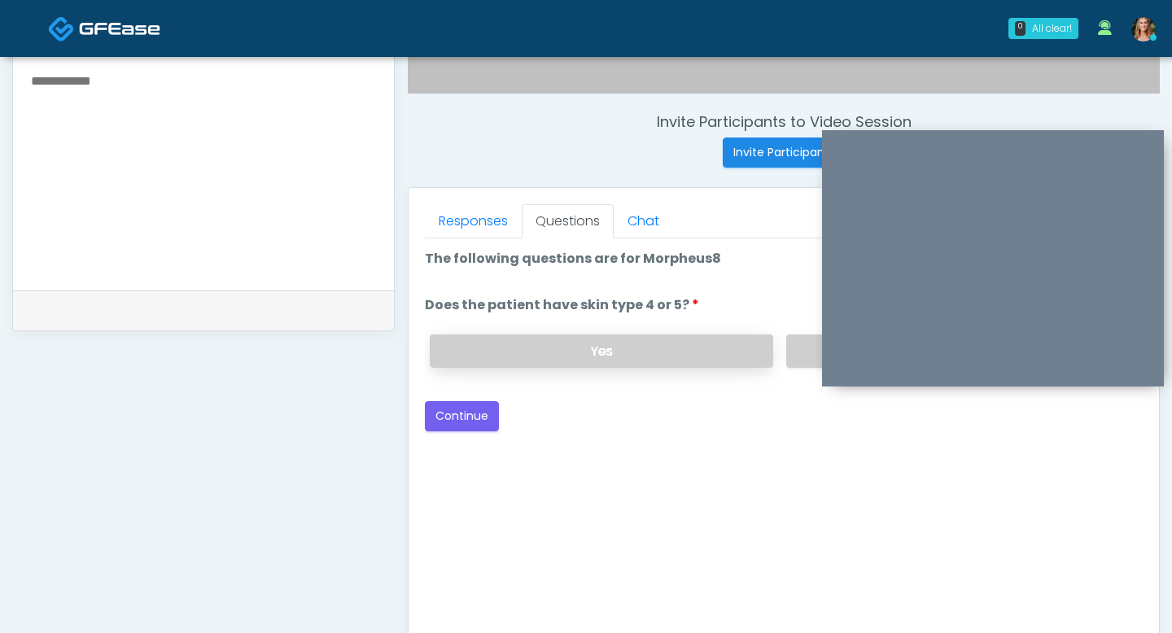
click at [635, 366] on label "Yes" at bounding box center [601, 350] width 343 height 33
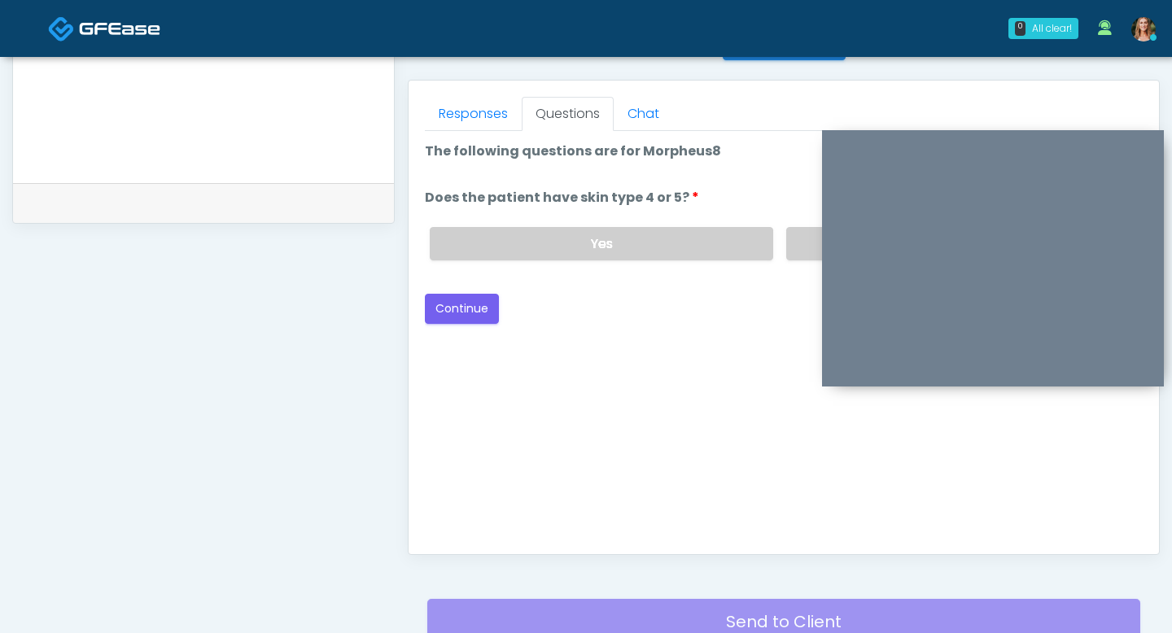
scroll to position [691, 0]
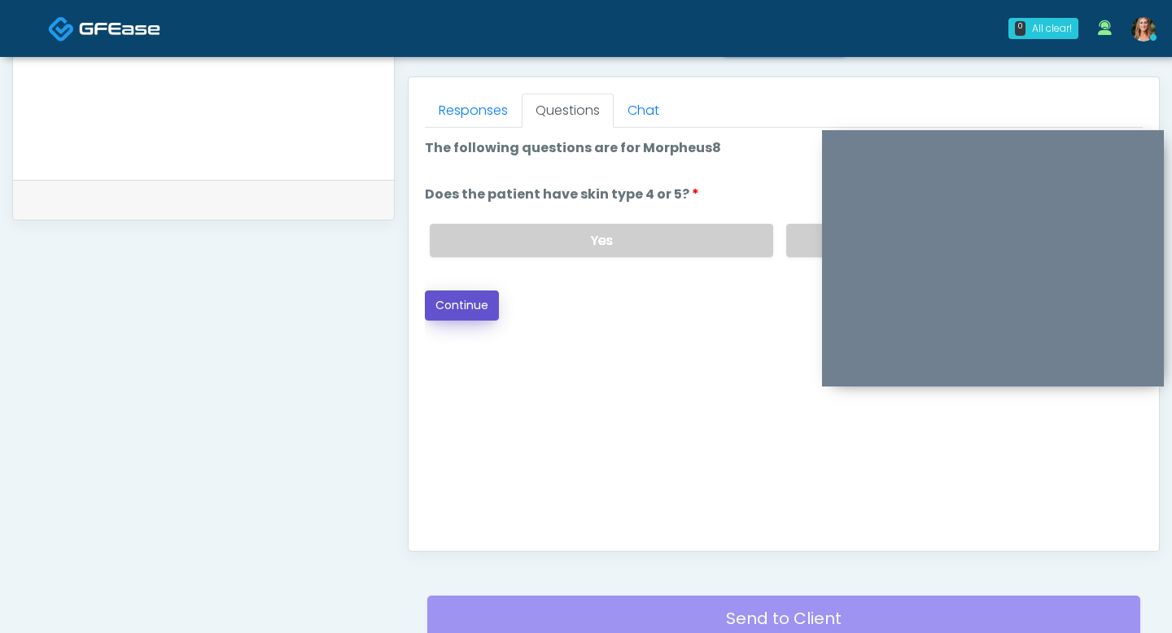
click at [456, 307] on button "Continue" at bounding box center [462, 305] width 74 height 30
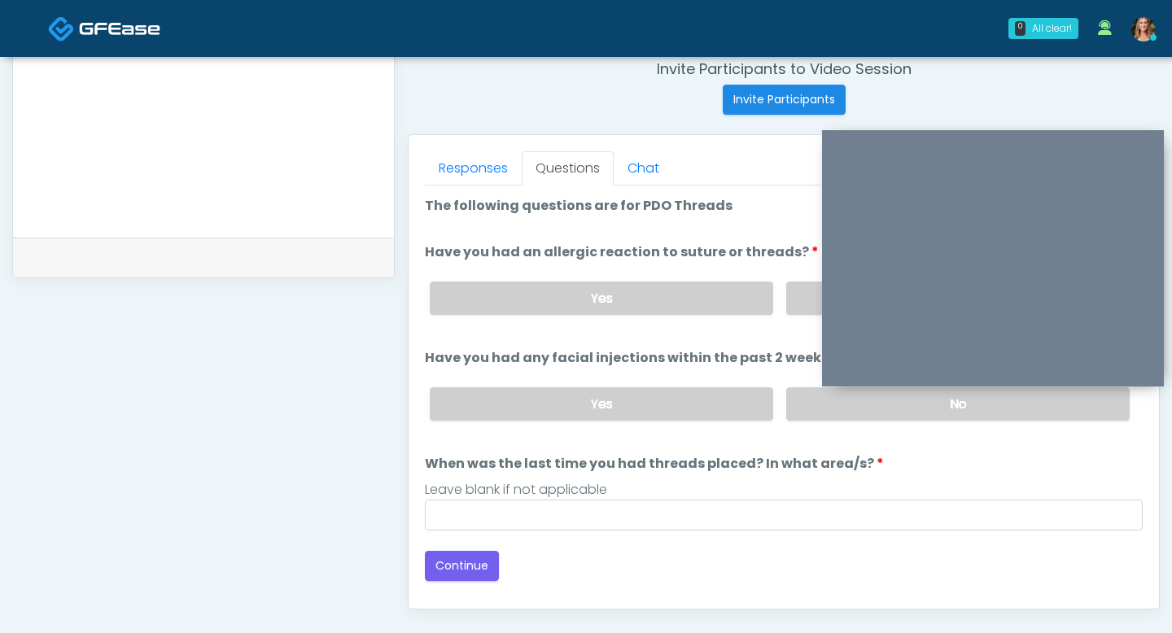
scroll to position [586, 0]
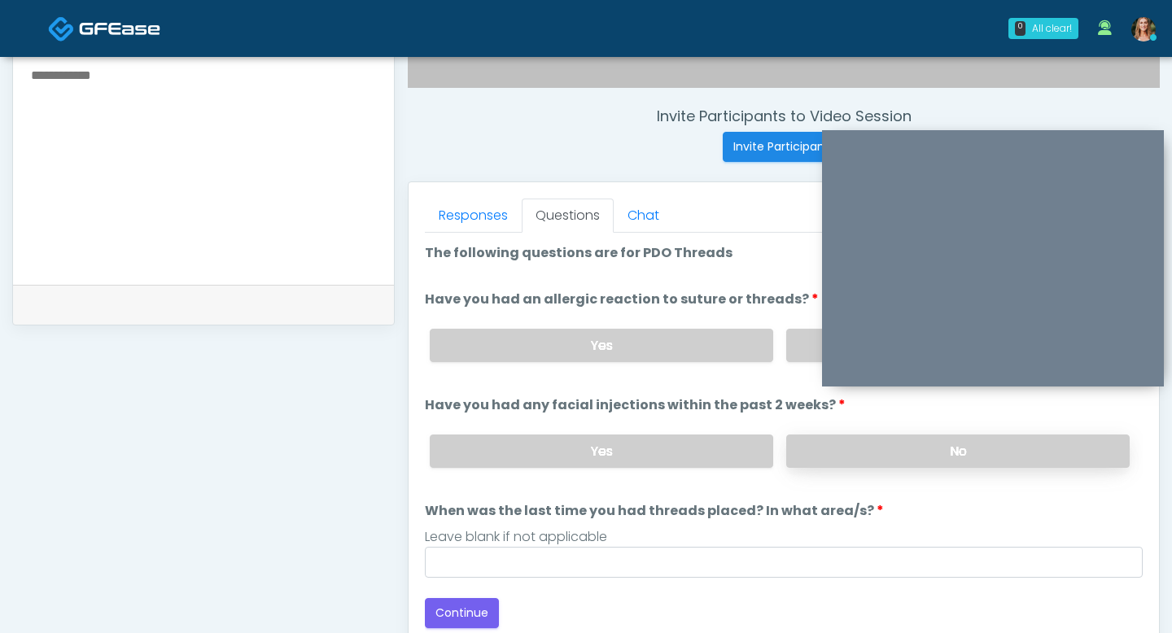
click at [800, 443] on label "No" at bounding box center [957, 450] width 343 height 33
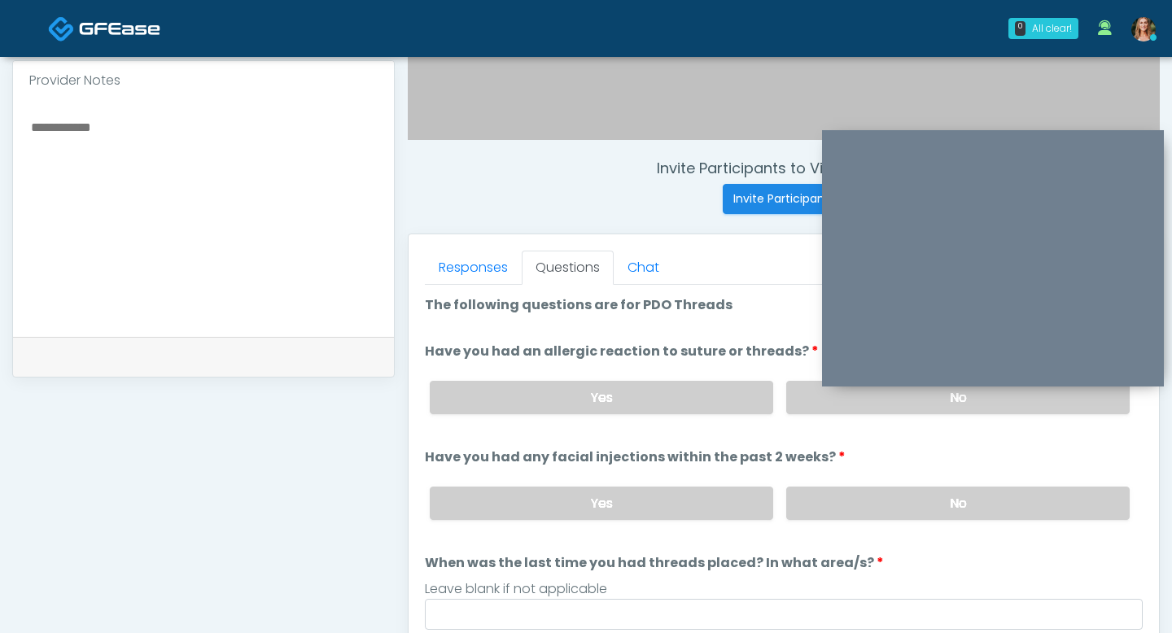
scroll to position [530, 0]
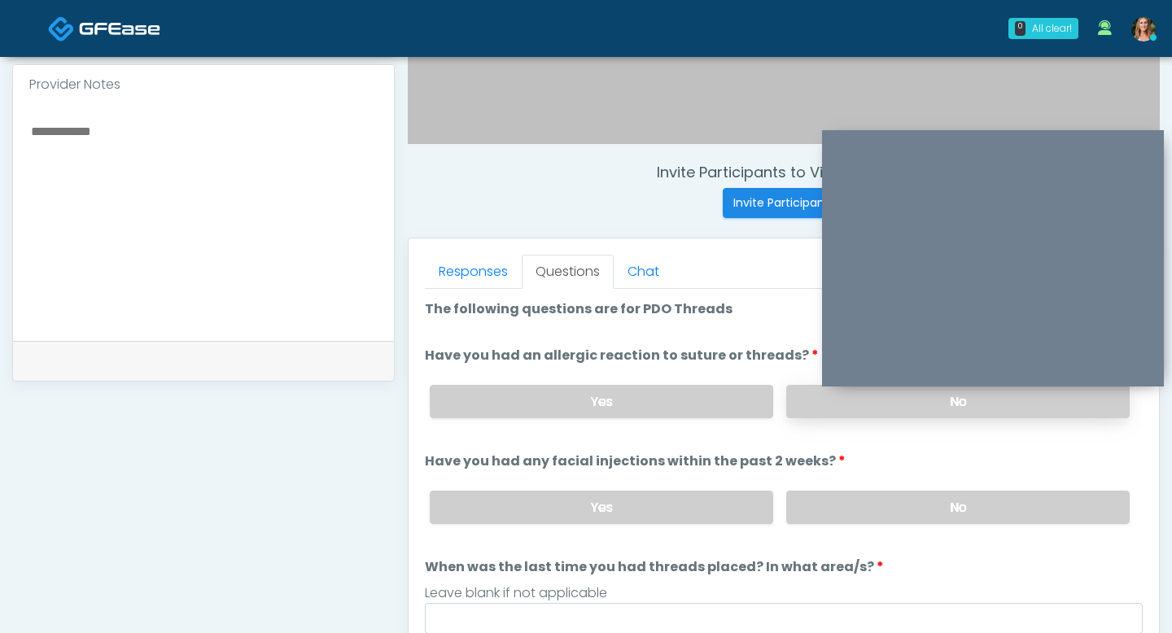
click at [791, 400] on label "No" at bounding box center [957, 401] width 343 height 33
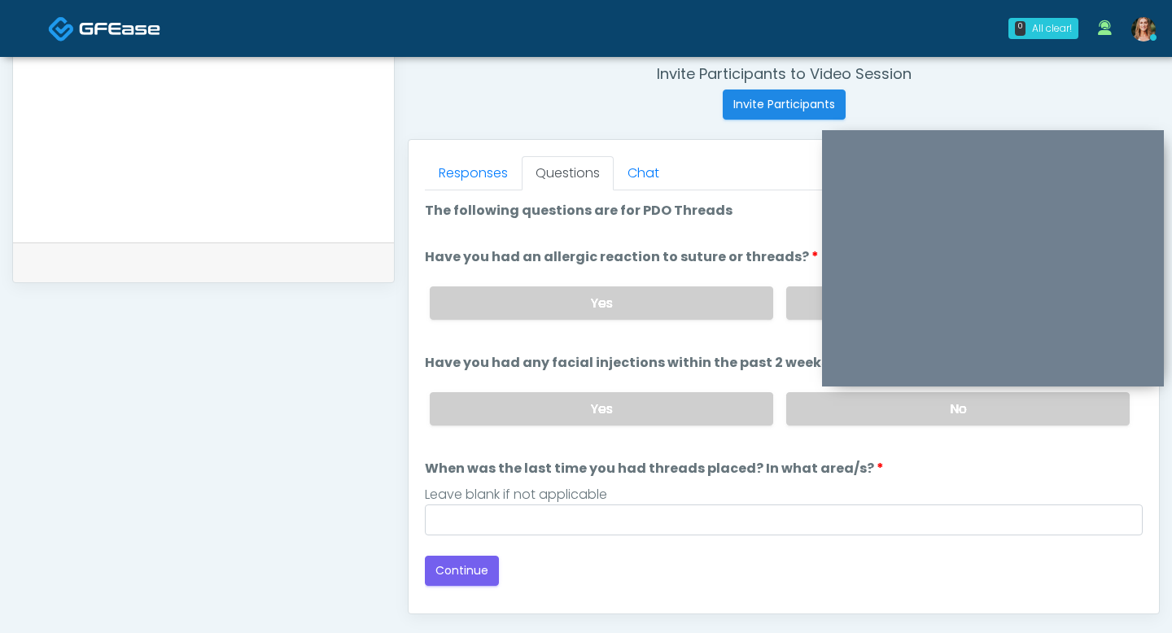
scroll to position [648, 0]
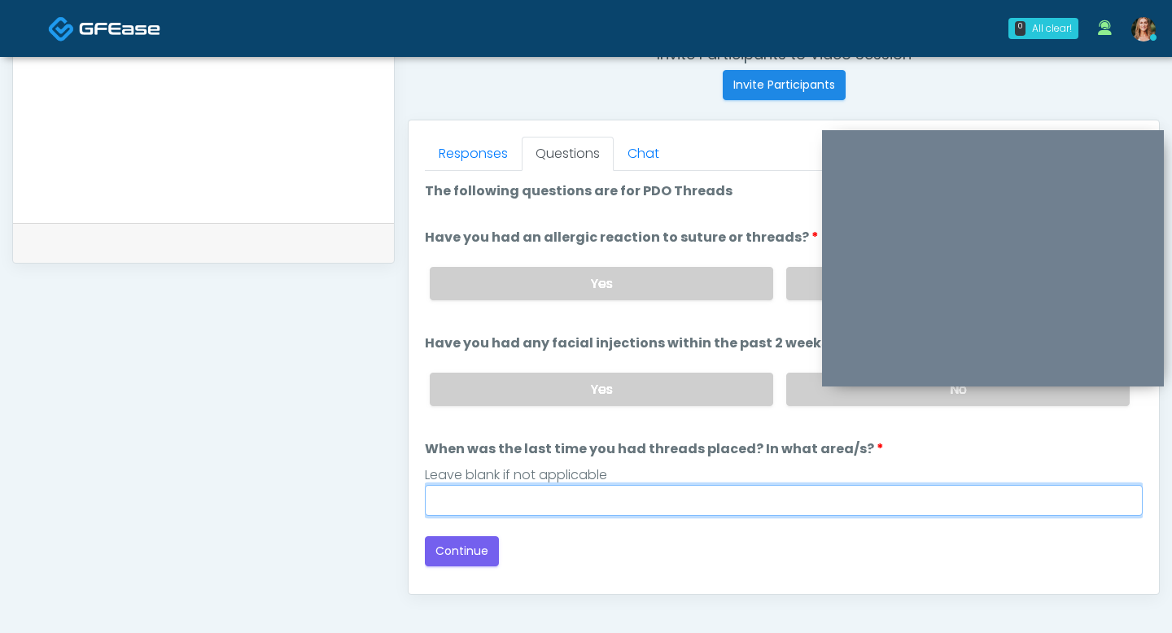
click at [637, 505] on input "When was the last time you had threads placed? In what area/s?" at bounding box center [784, 500] width 718 height 31
type input "***"
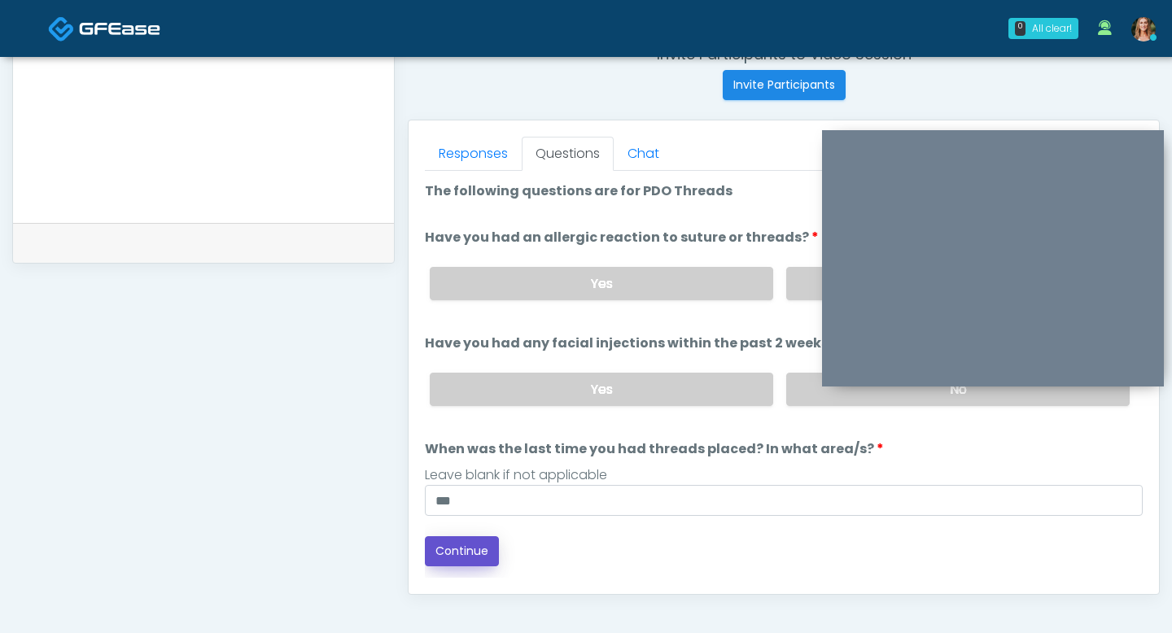
click at [451, 538] on button "Continue" at bounding box center [462, 551] width 74 height 30
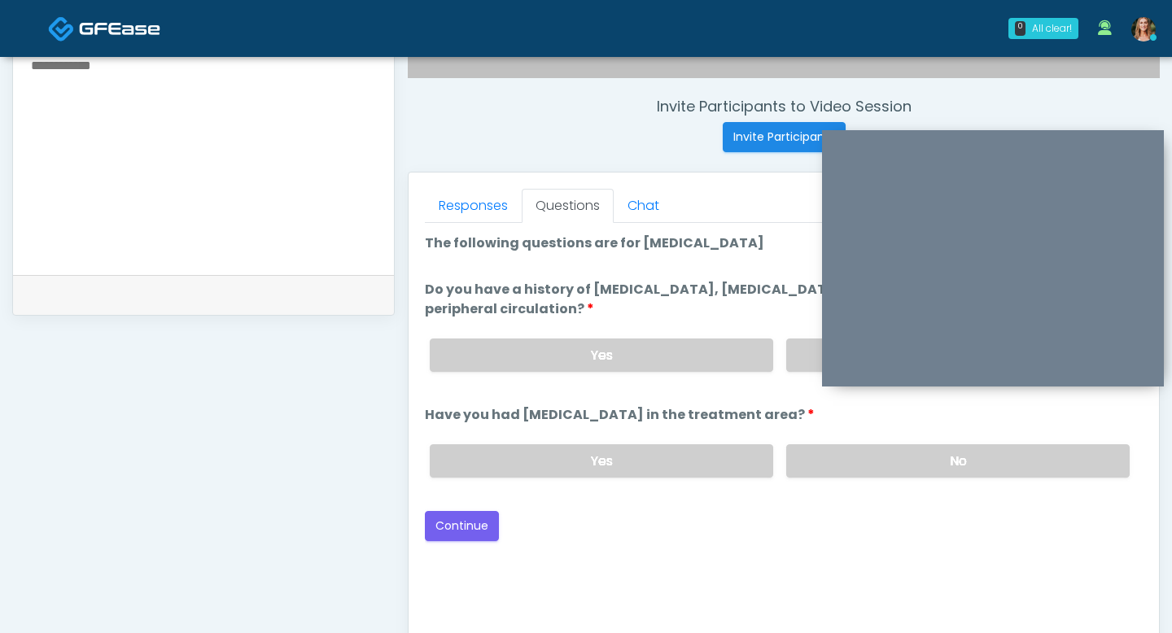
scroll to position [556, 0]
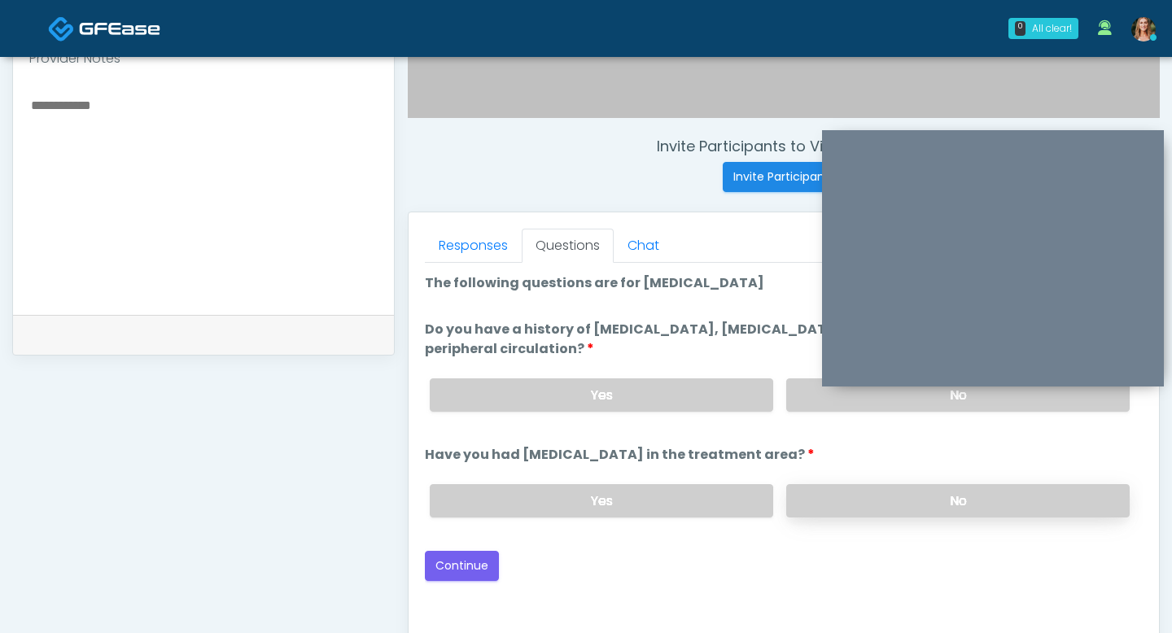
click at [806, 509] on label "No" at bounding box center [957, 500] width 343 height 33
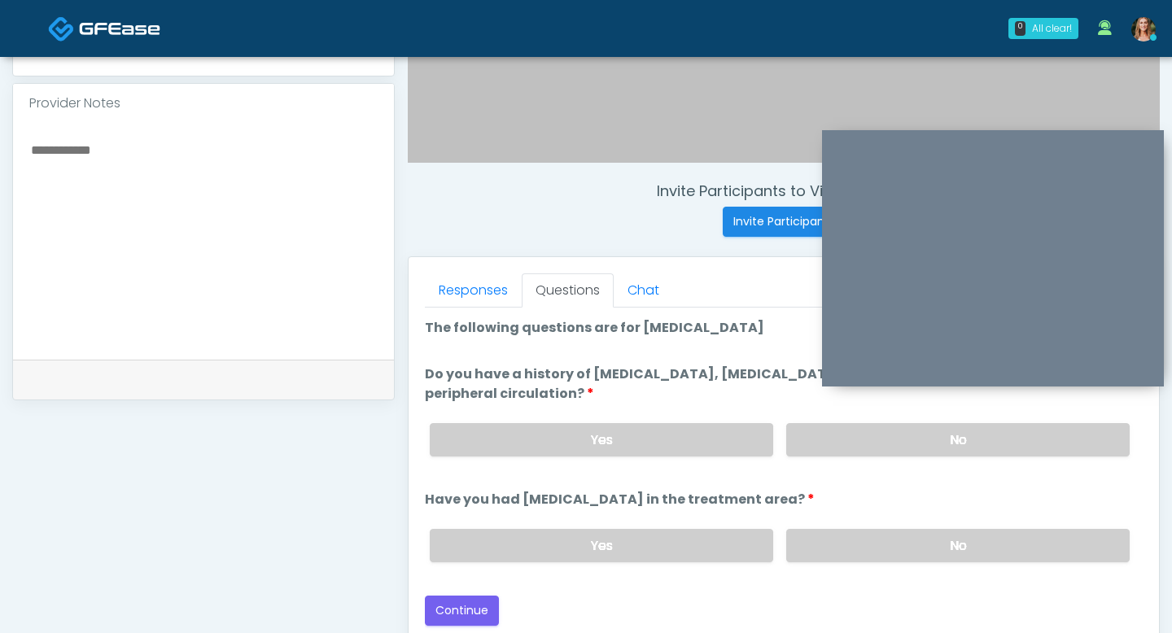
scroll to position [505, 0]
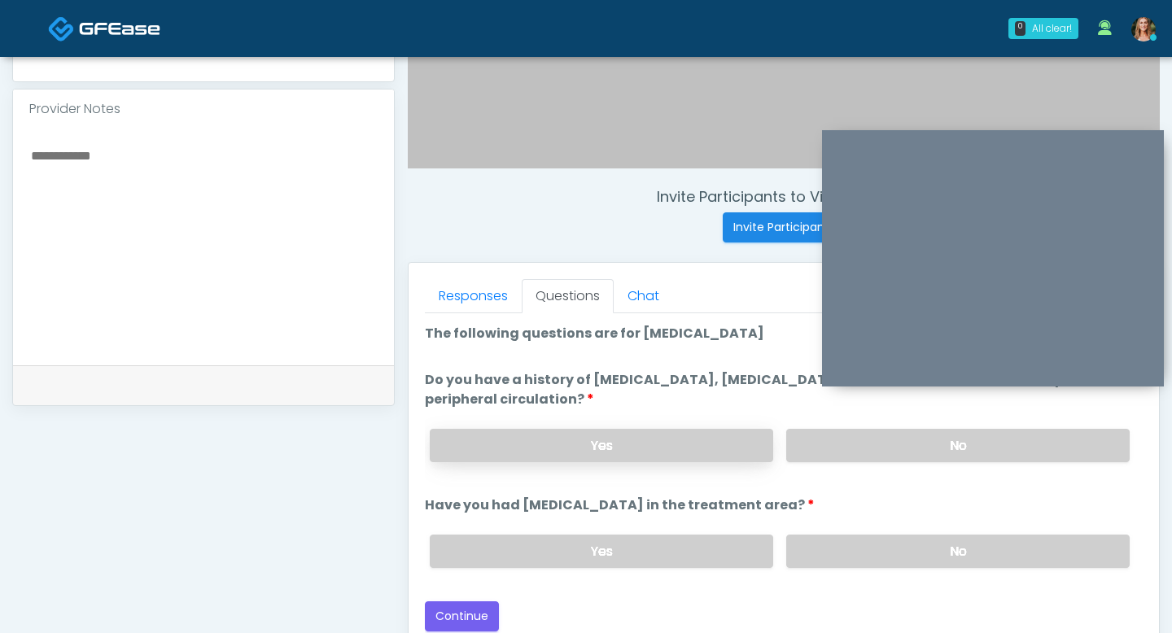
click at [635, 437] on label "Yes" at bounding box center [601, 445] width 343 height 33
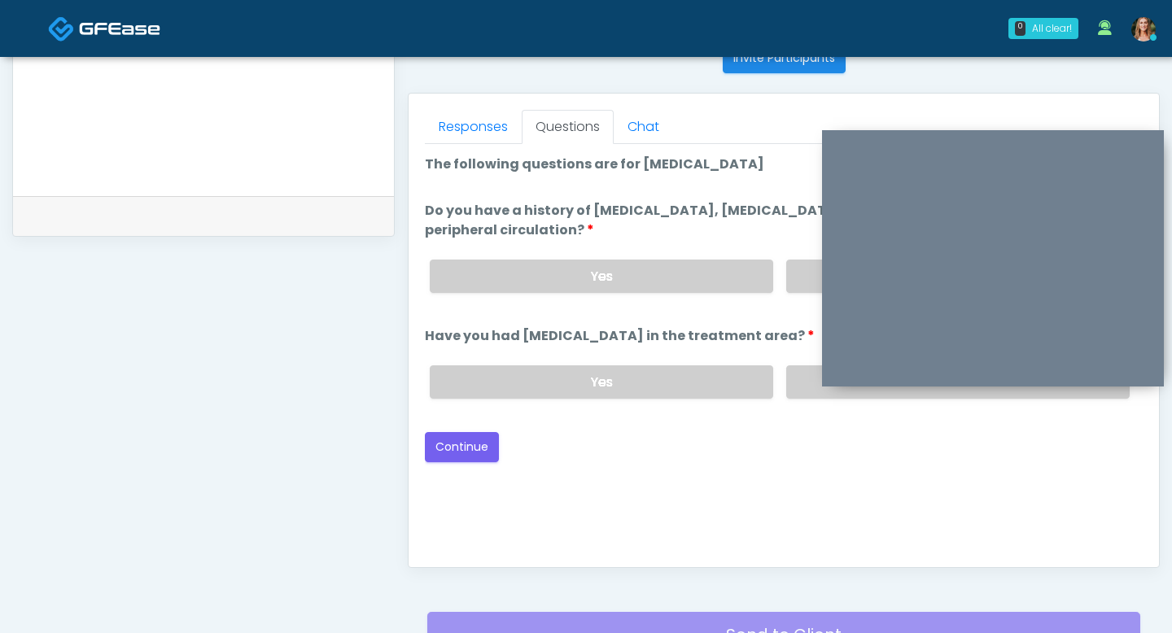
scroll to position [724, 0]
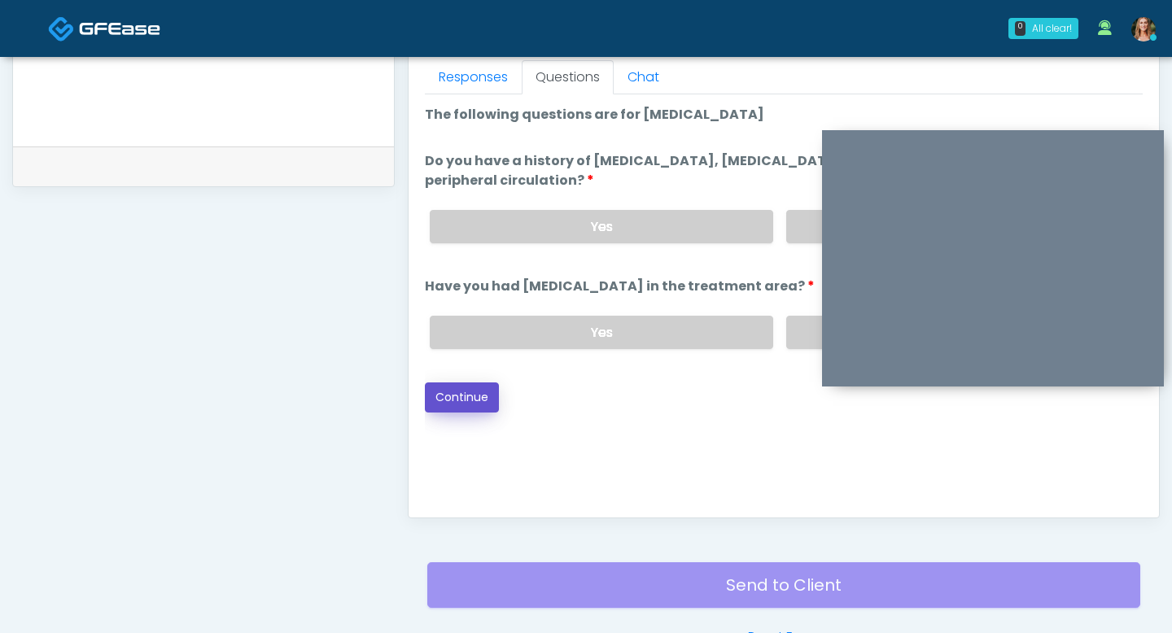
click at [435, 391] on button "Continue" at bounding box center [462, 397] width 74 height 30
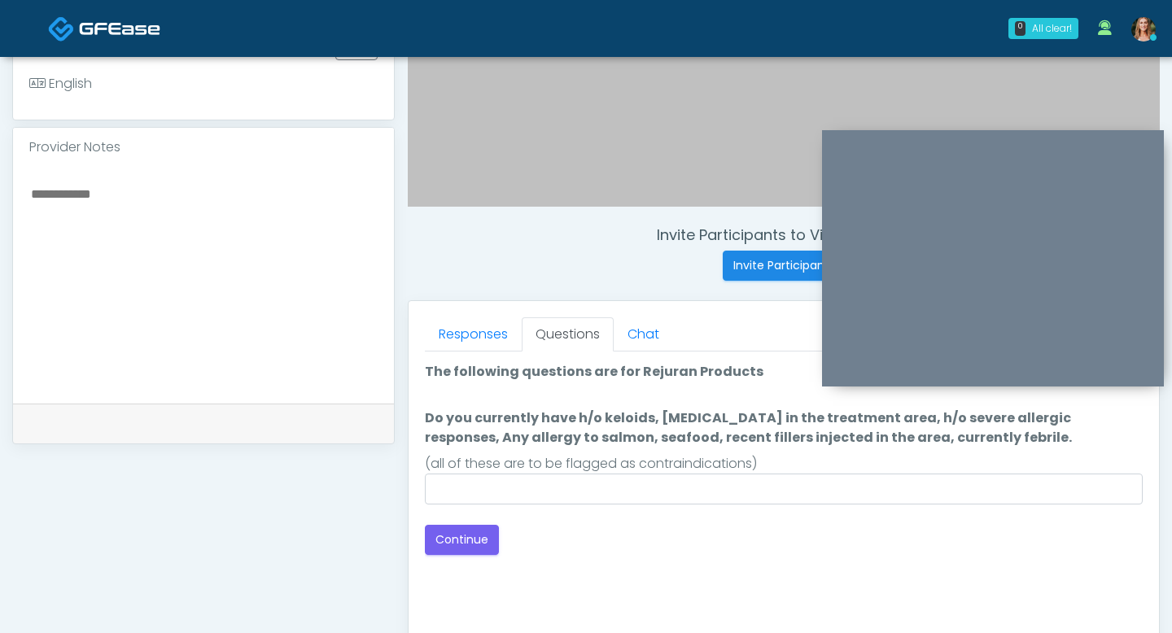
scroll to position [475, 0]
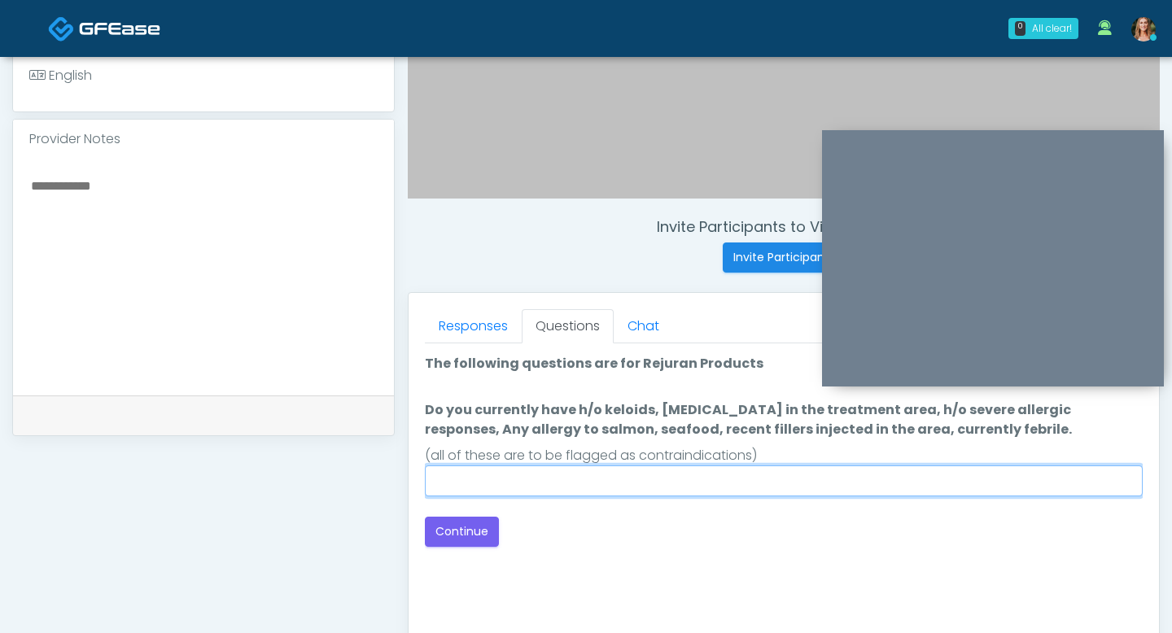
click at [460, 488] on input "Do you currently have h/o keloids, skin infection in the treatment area, h/o se…" at bounding box center [784, 480] width 718 height 31
type input "**"
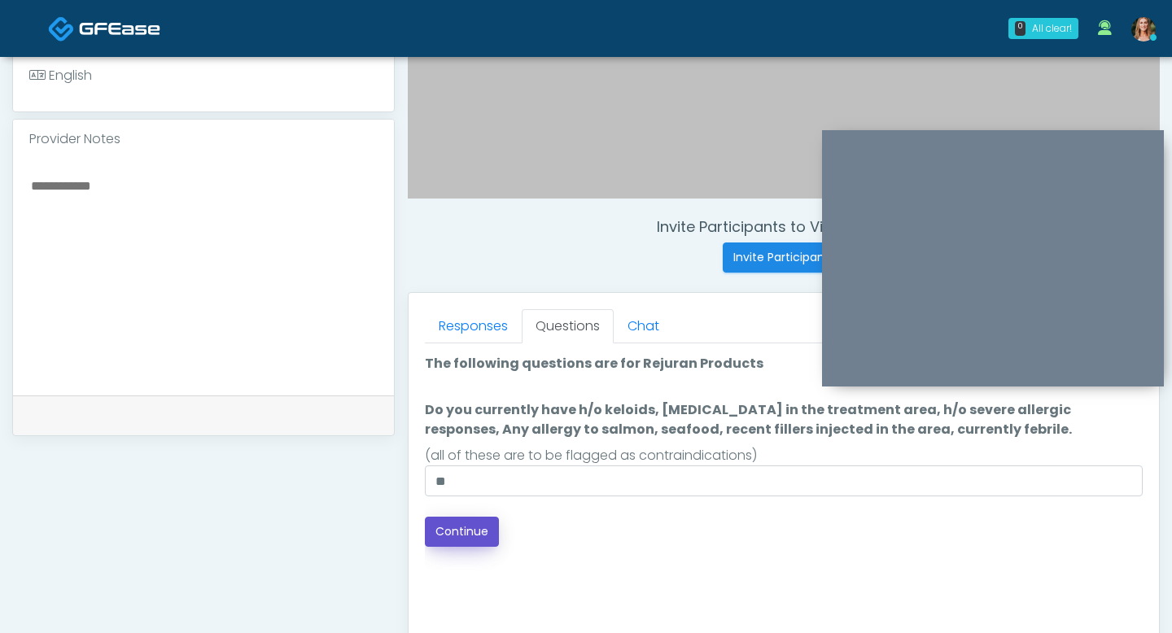
click at [474, 538] on button "Continue" at bounding box center [462, 532] width 74 height 30
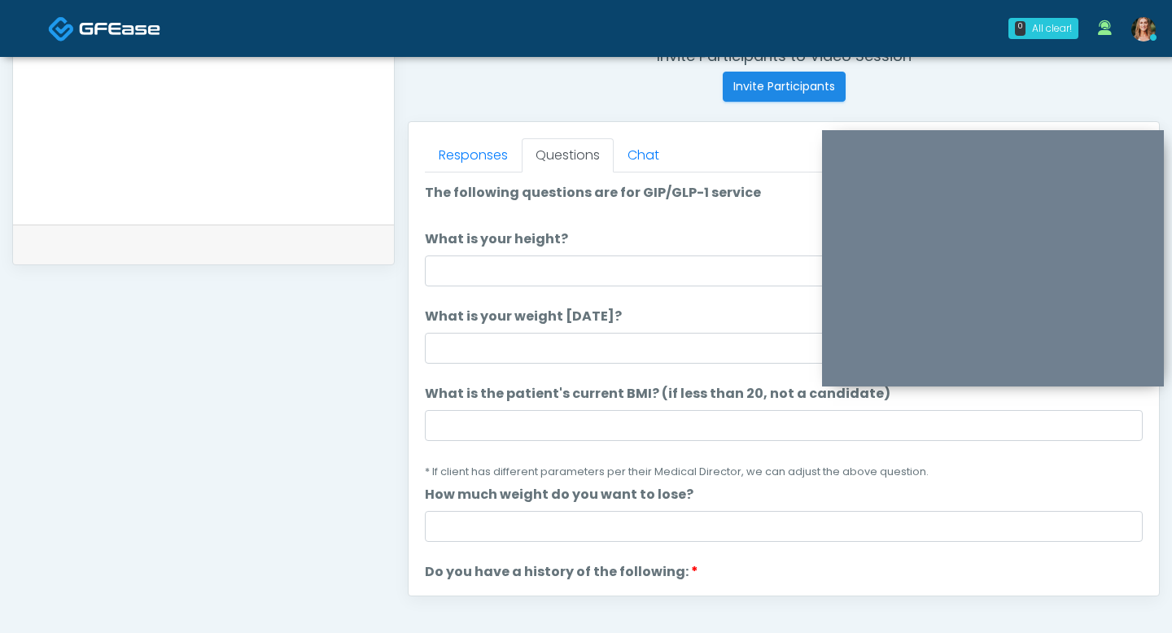
scroll to position [645, 0]
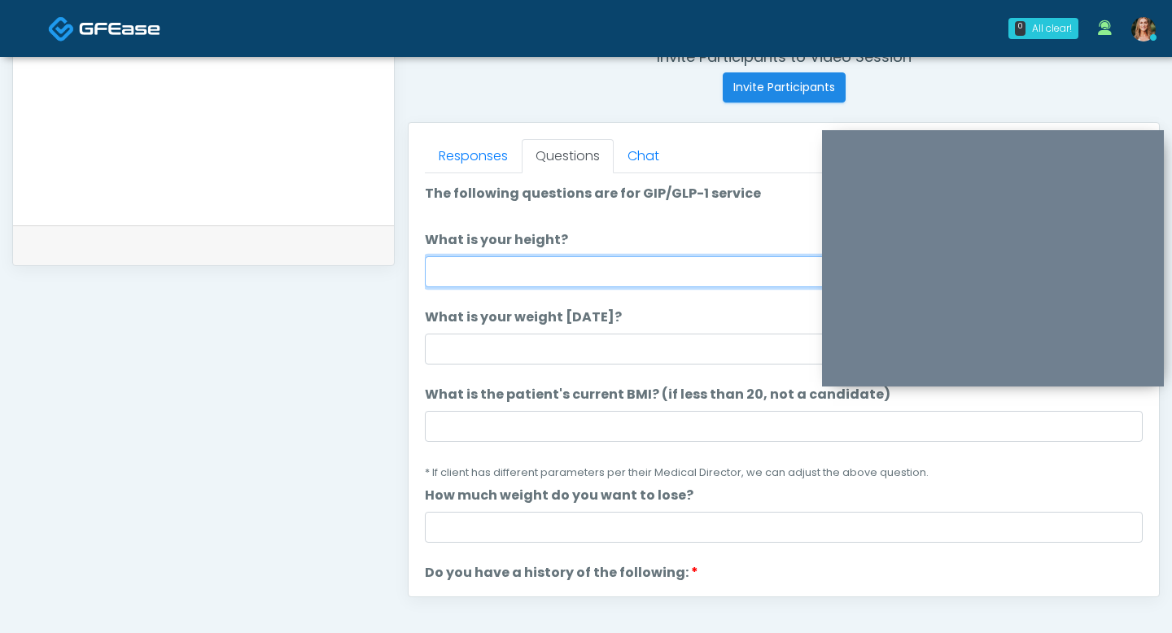
click at [523, 267] on input "What is your height?" at bounding box center [784, 271] width 718 height 31
type input "***"
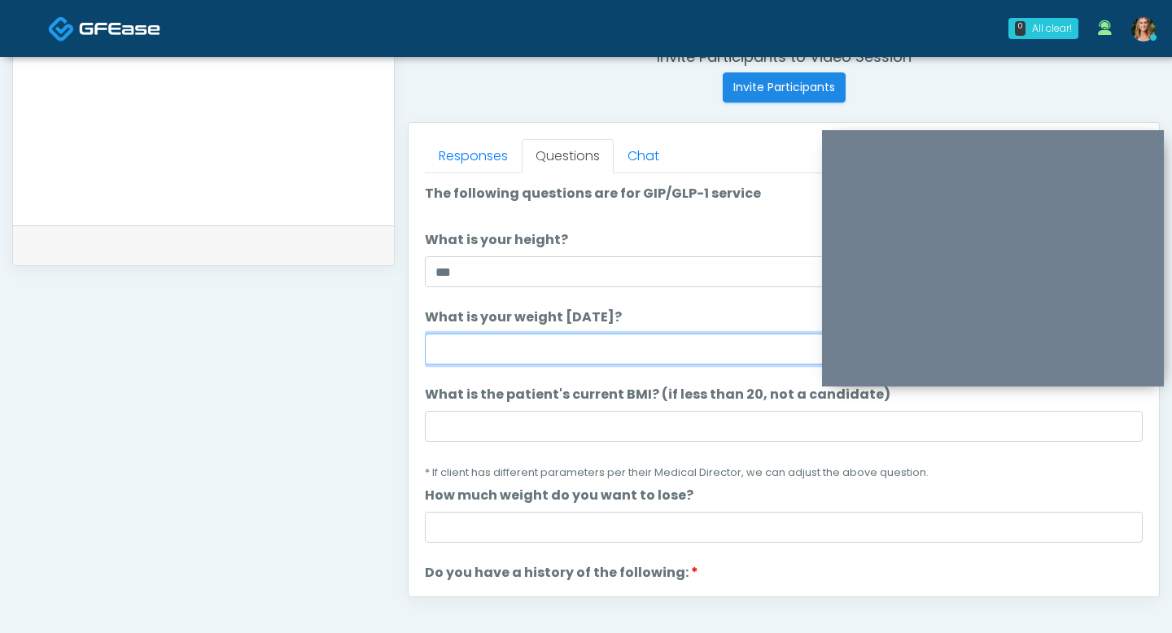
click at [490, 346] on input "What is your weight today?" at bounding box center [784, 349] width 718 height 31
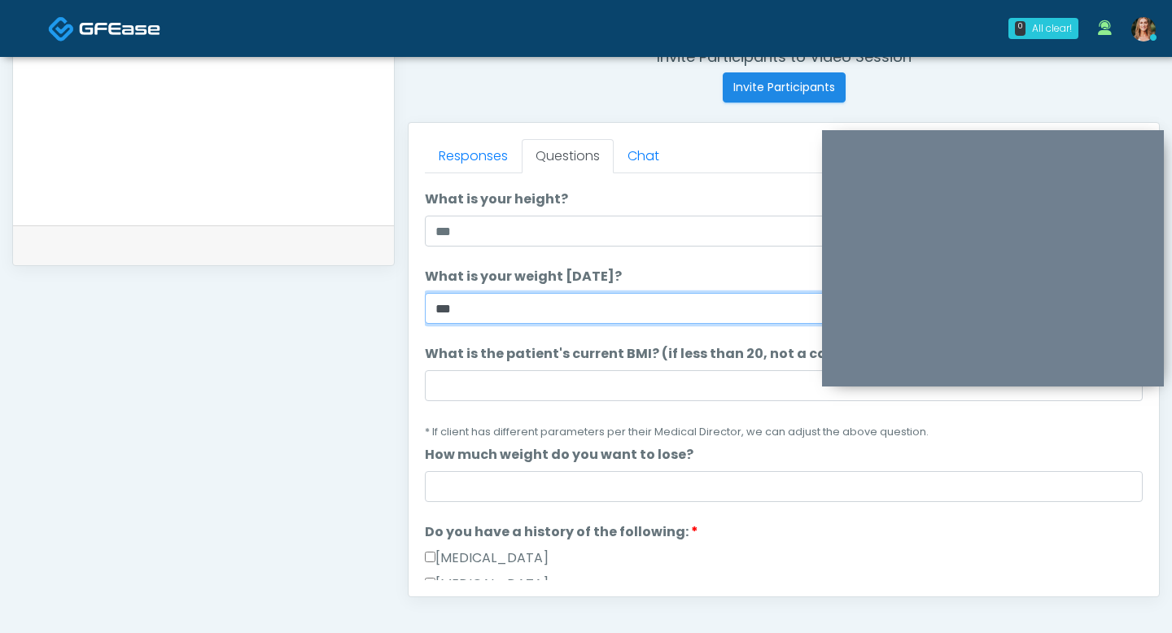
type input "***"
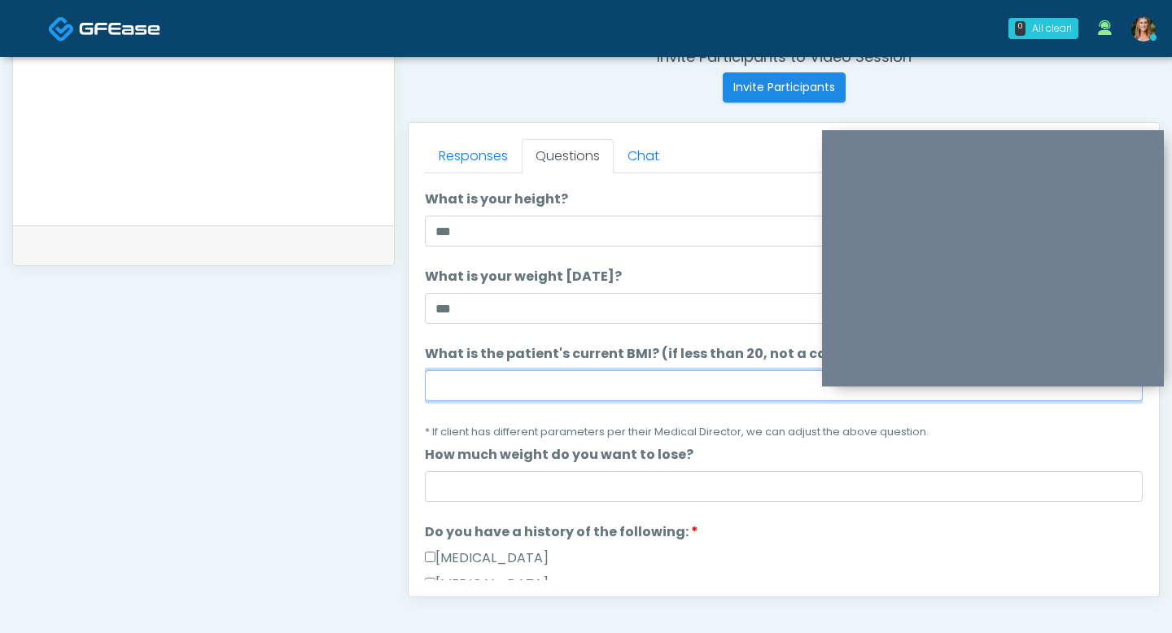
click at [514, 391] on input "What is the patient's current BMI? (if less than 20, not a candidate)" at bounding box center [784, 385] width 718 height 31
type input "***"
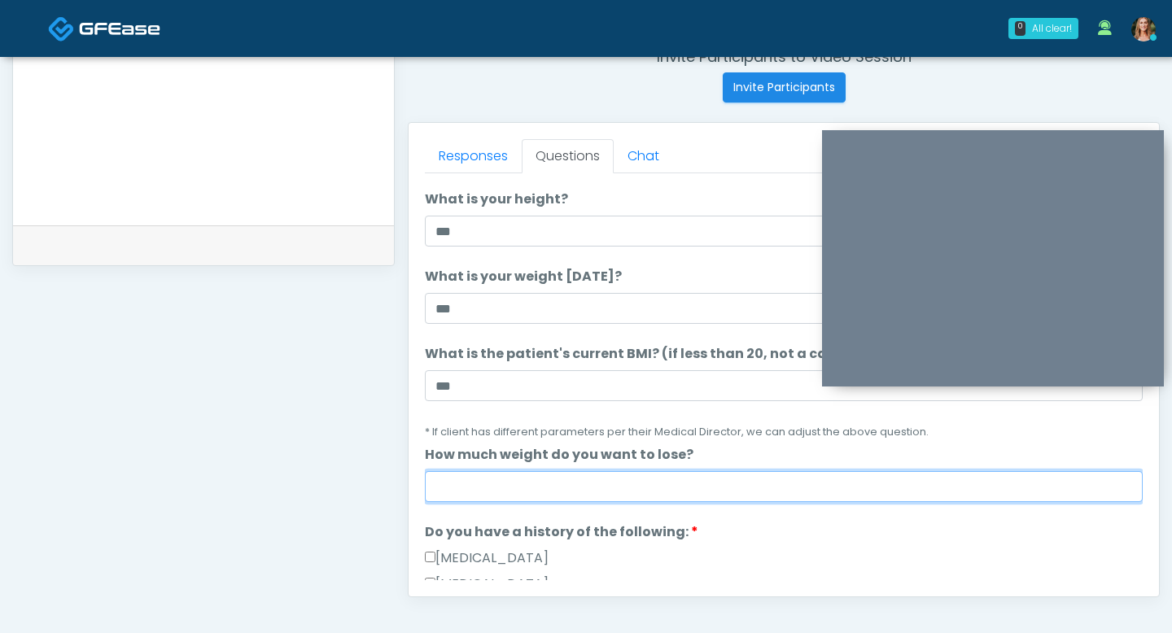
click at [511, 482] on input "How much weight do you want to lose?" at bounding box center [784, 486] width 718 height 31
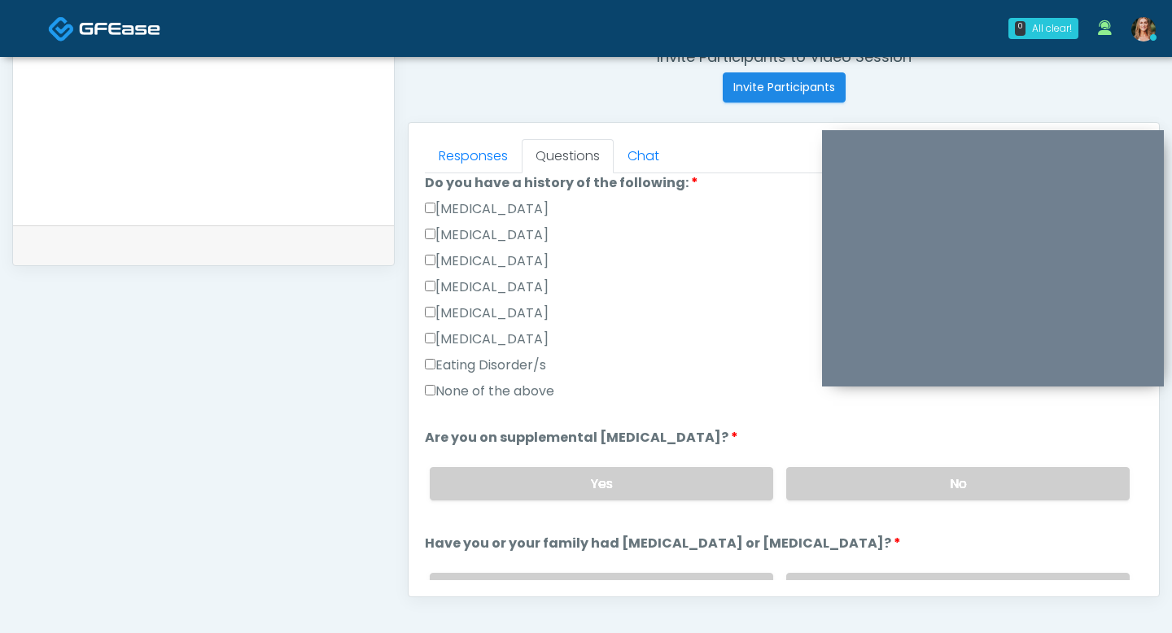
scroll to position [410, 0]
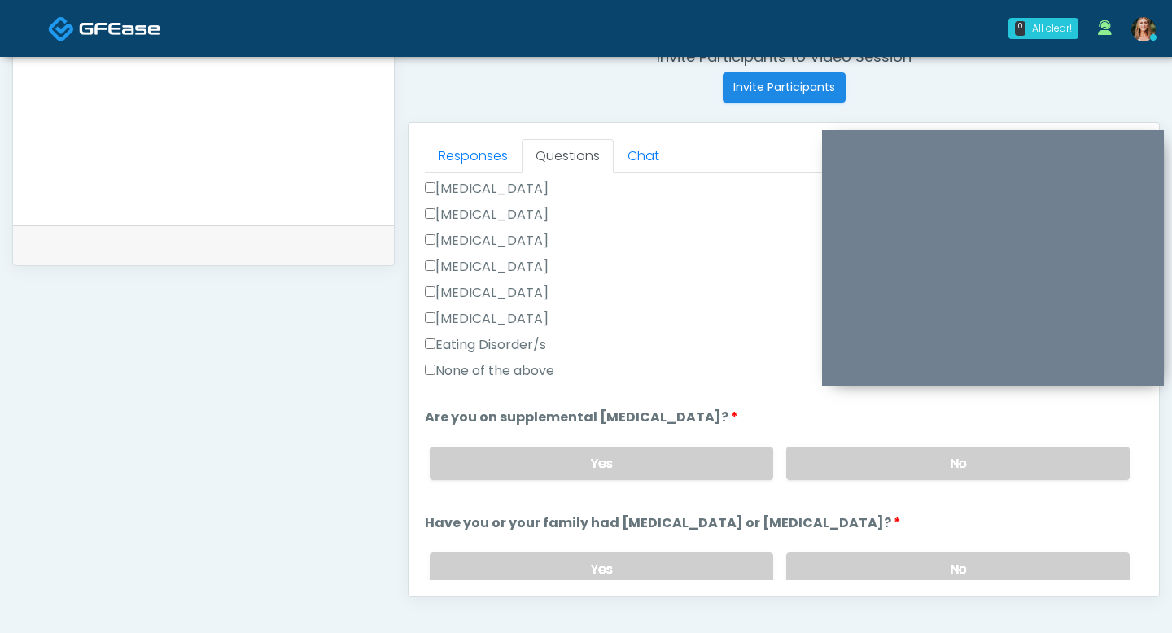
type input "****"
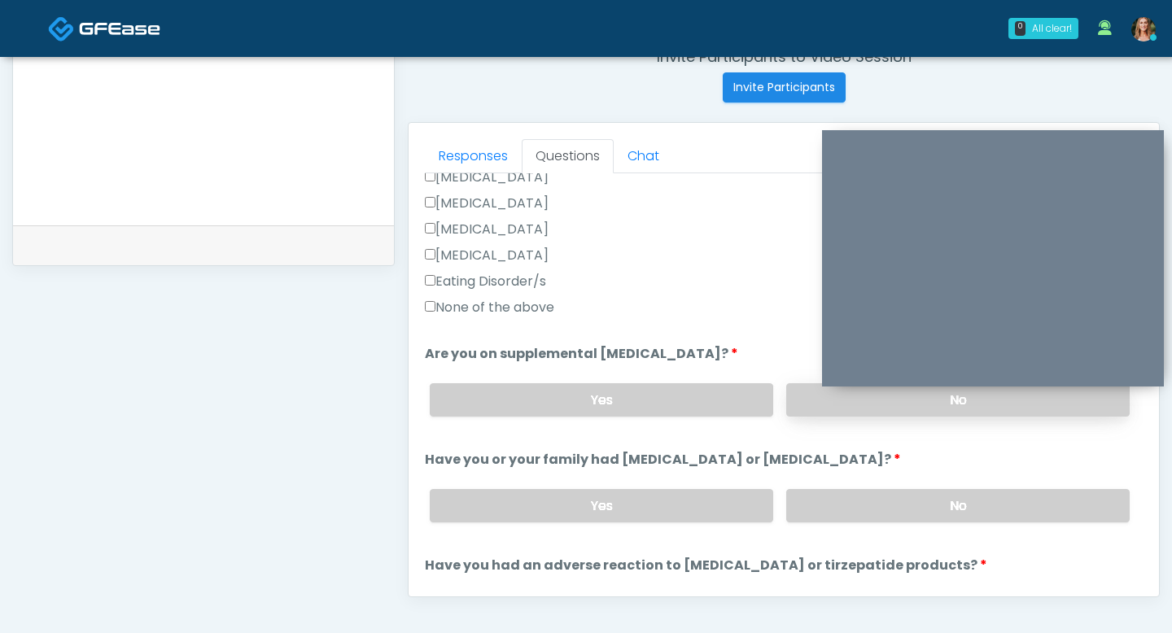
click at [825, 399] on label "No" at bounding box center [957, 399] width 343 height 33
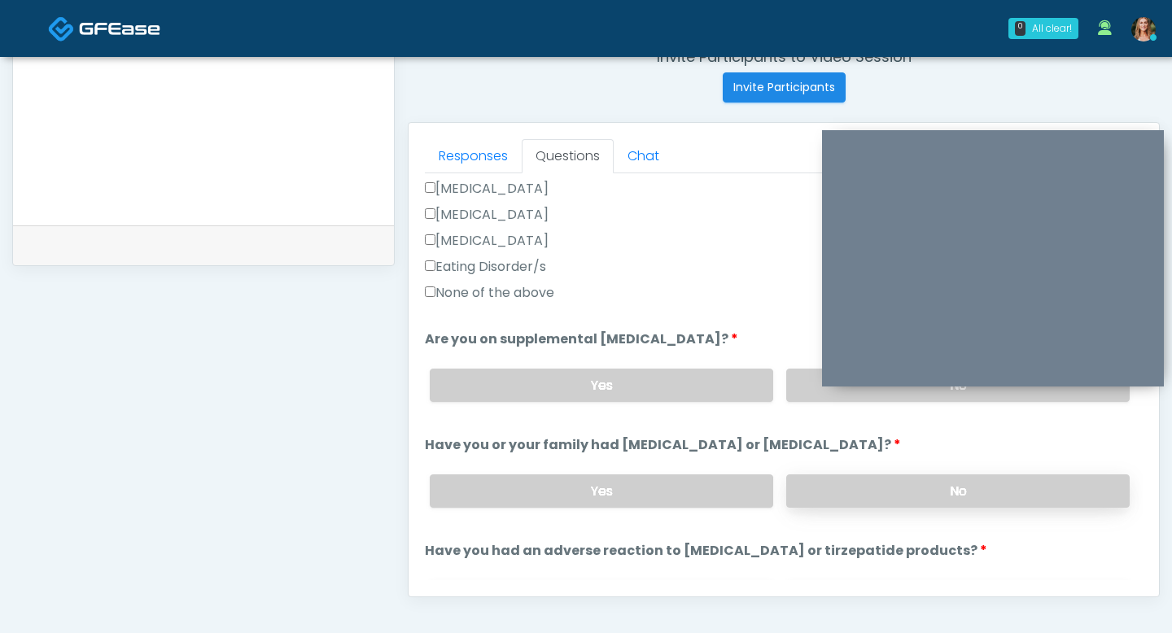
click at [846, 487] on label "No" at bounding box center [957, 490] width 343 height 33
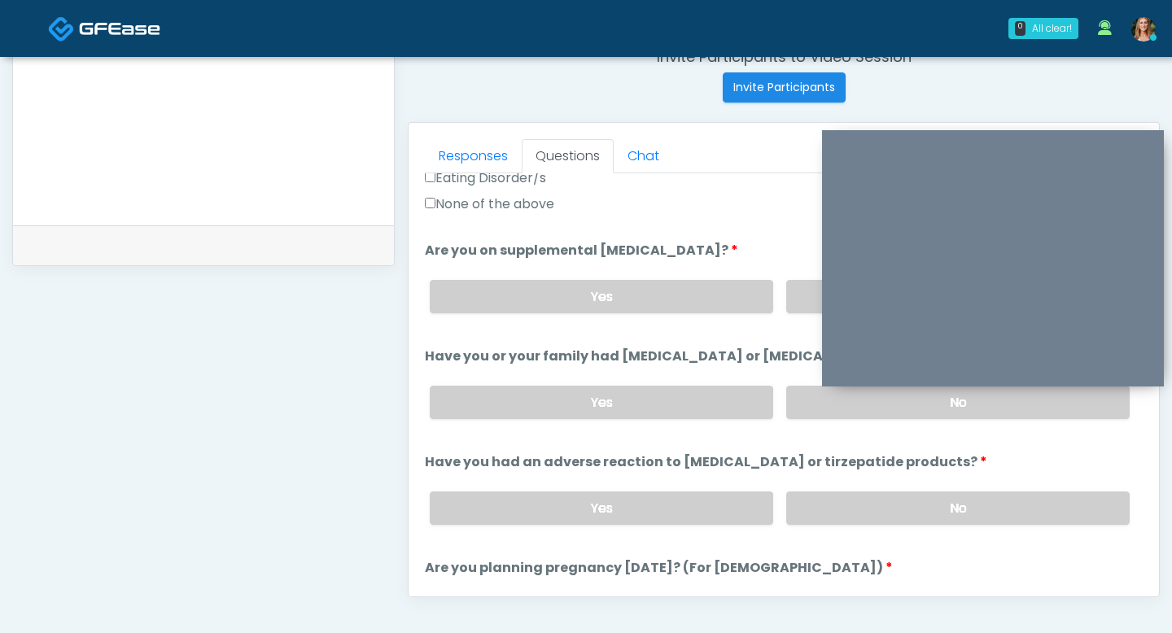
scroll to position [592, 0]
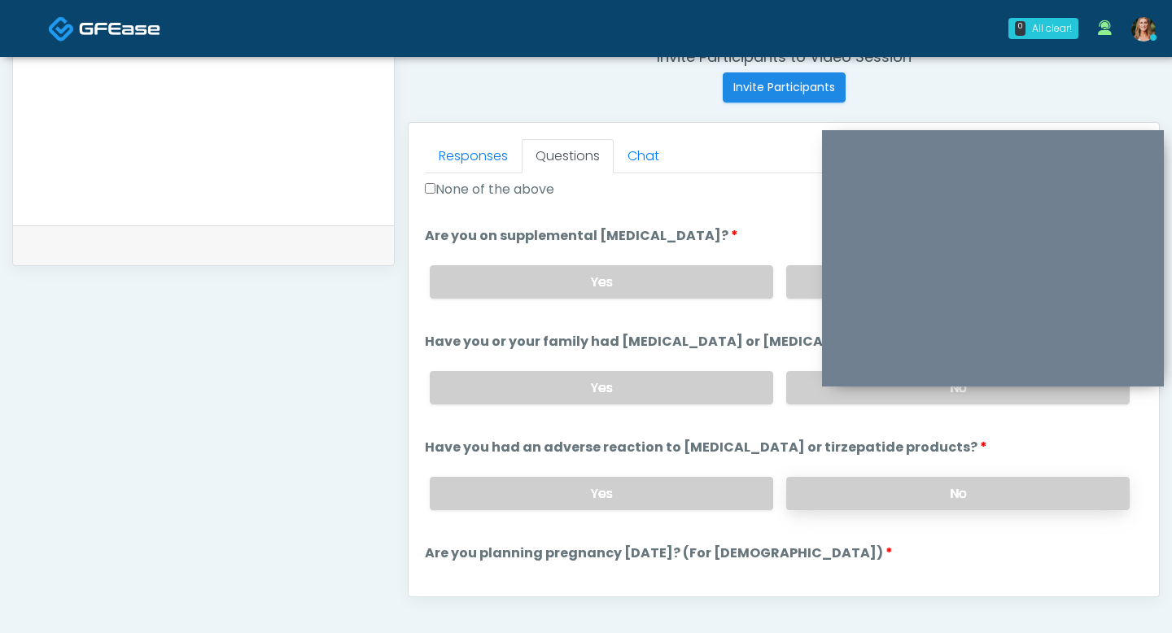
click at [828, 481] on label "No" at bounding box center [957, 493] width 343 height 33
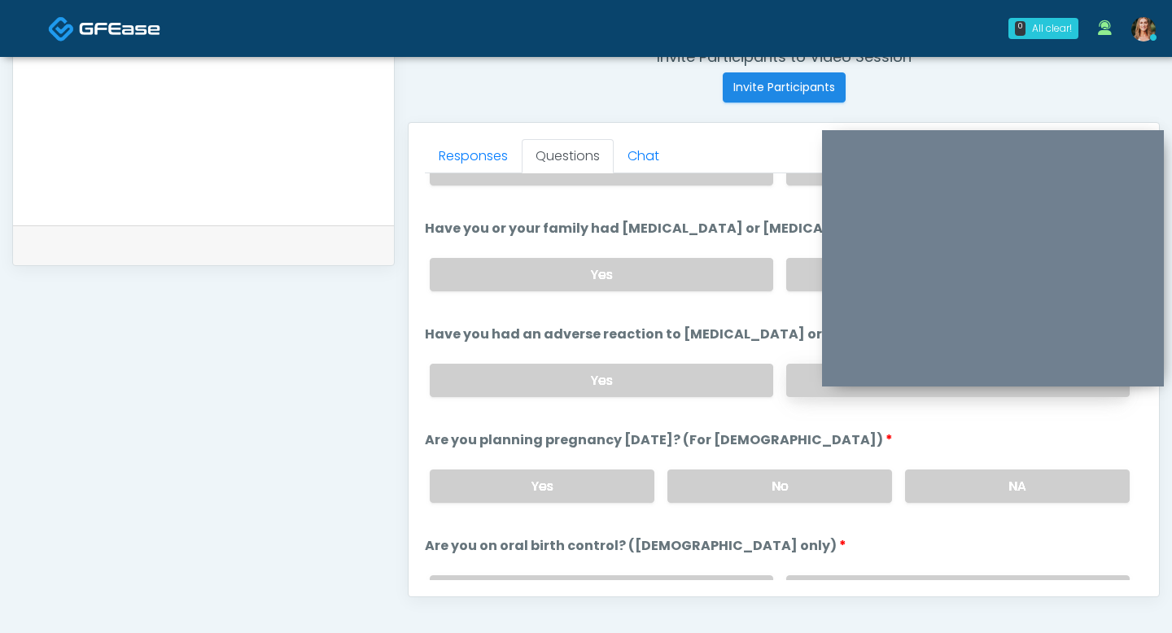
scroll to position [705, 0]
click at [844, 480] on label "No" at bounding box center [779, 485] width 225 height 33
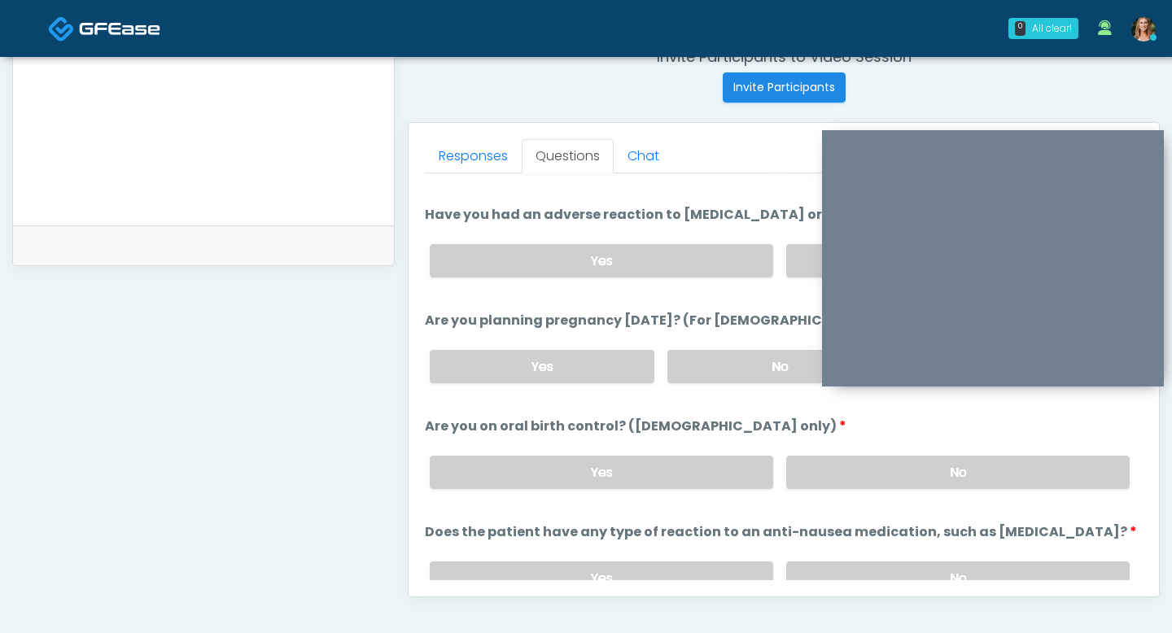
scroll to position [826, 0]
click at [844, 463] on label "No" at bounding box center [957, 470] width 343 height 33
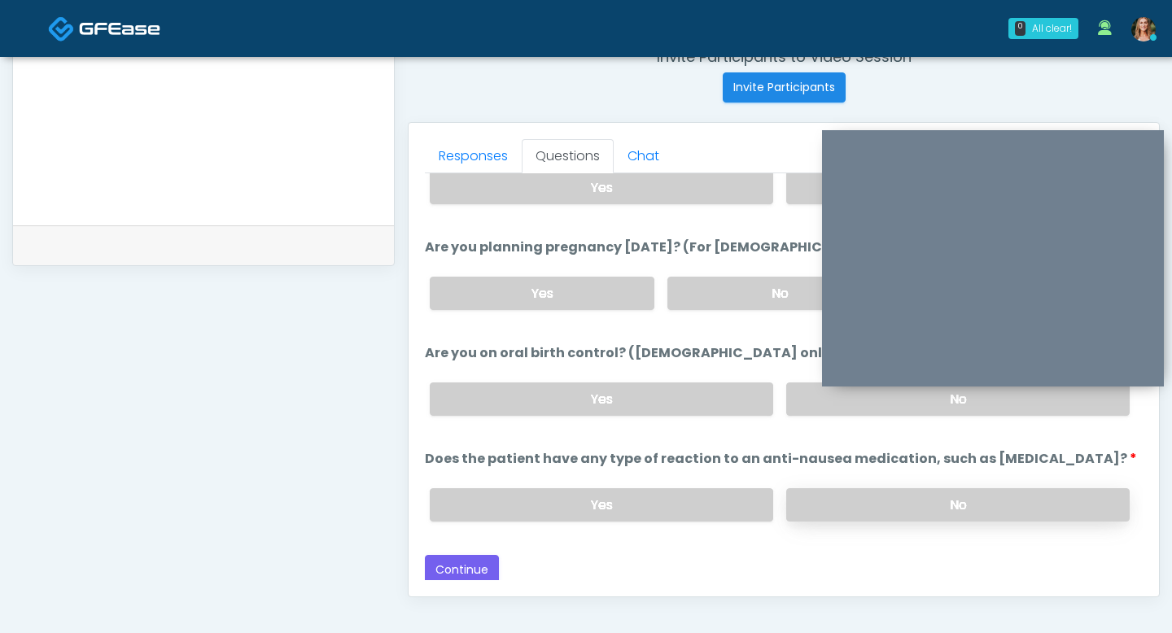
click at [837, 488] on label "No" at bounding box center [957, 504] width 343 height 33
click at [689, 410] on label "Yes" at bounding box center [601, 398] width 343 height 33
click at [483, 561] on button "Continue" at bounding box center [462, 570] width 74 height 30
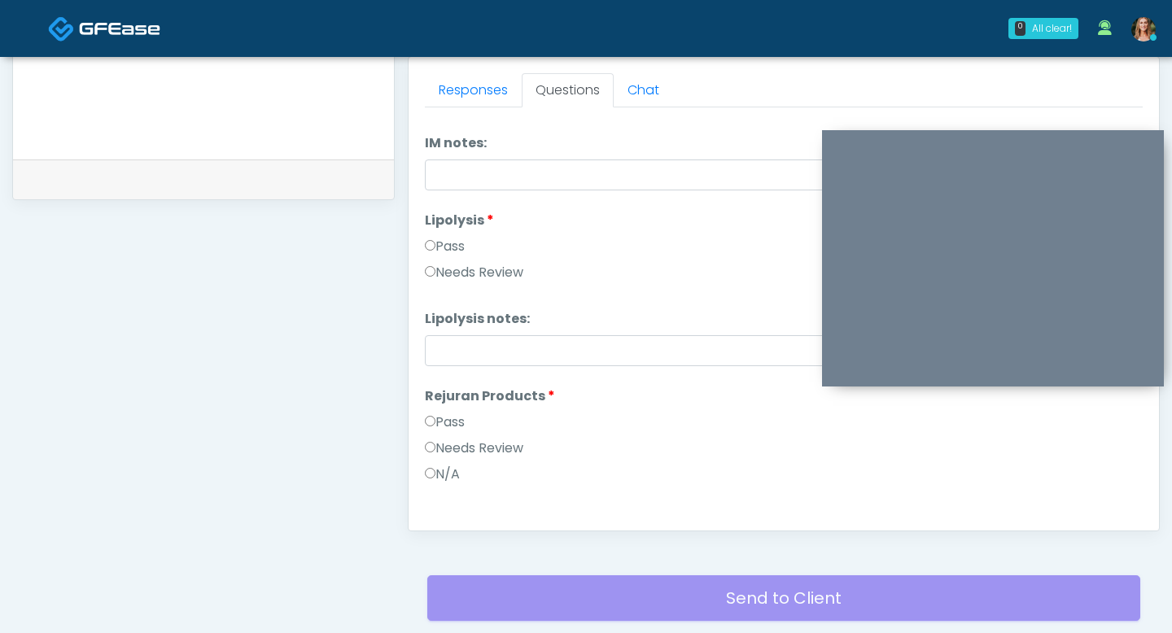
scroll to position [996, 0]
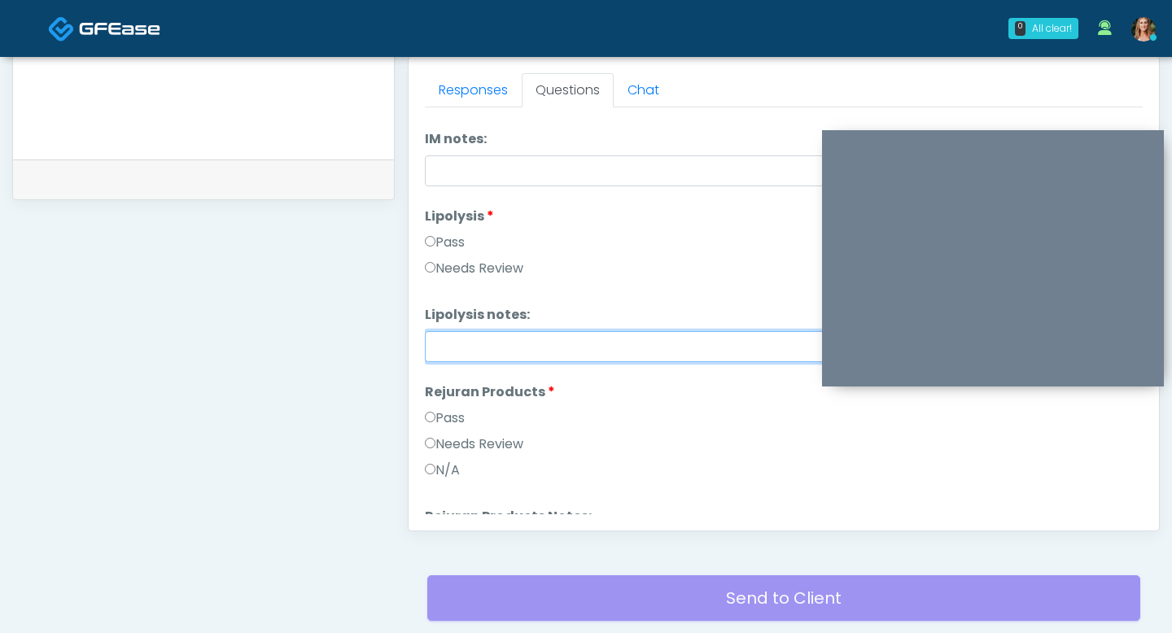
click at [431, 355] on input "Lipolysis notes:" at bounding box center [784, 346] width 718 height 31
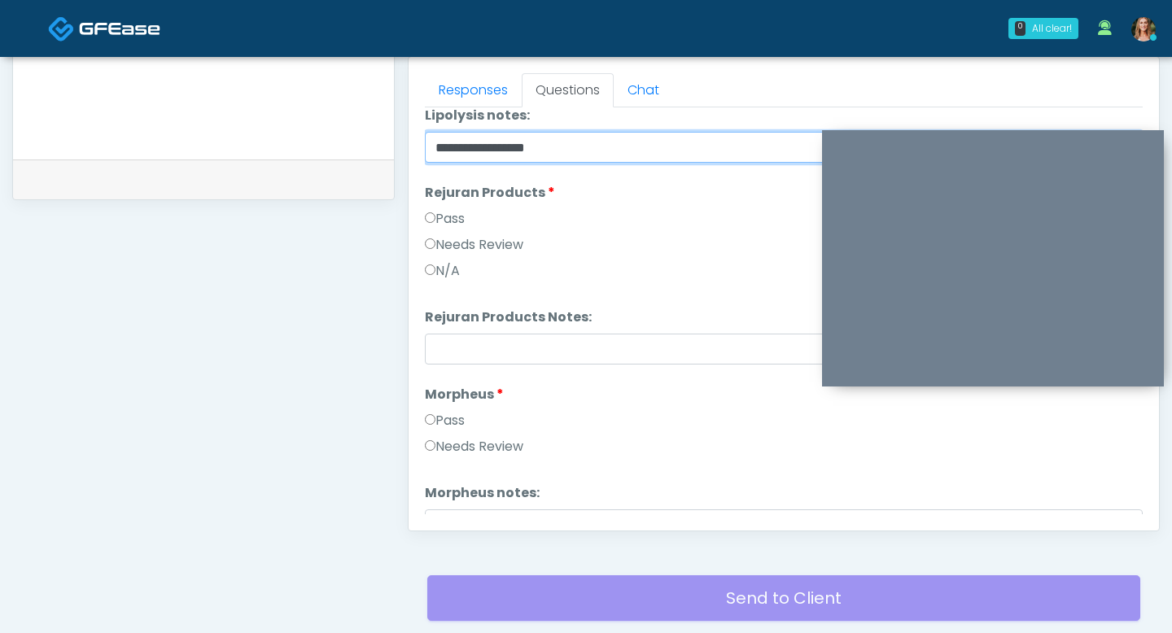
type input "**********"
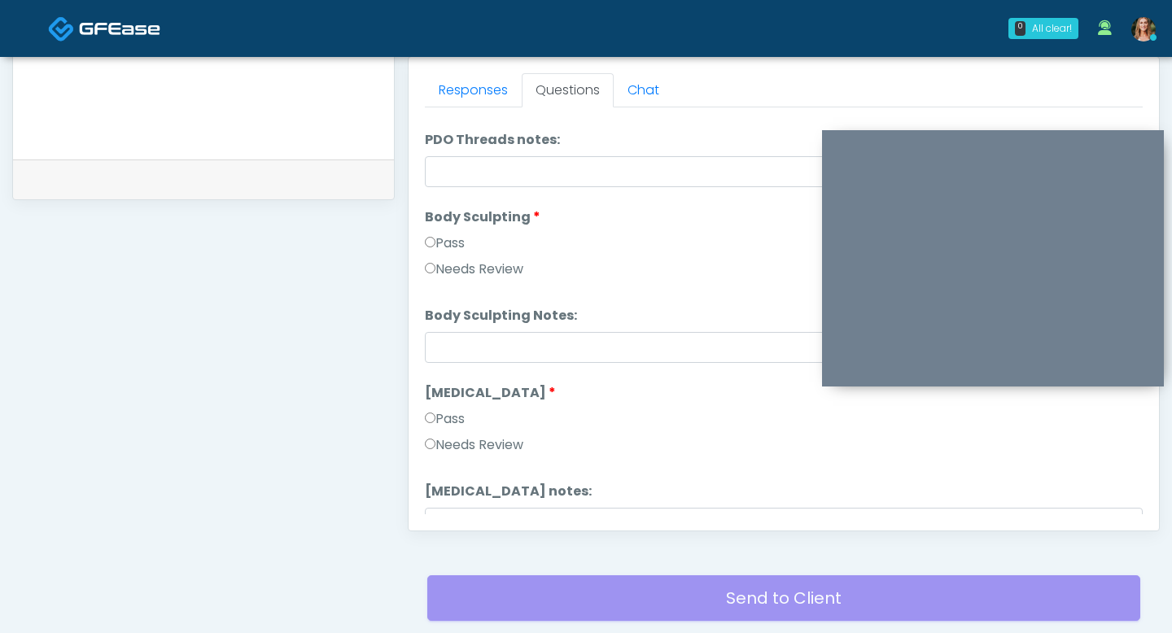
scroll to position [2039, 0]
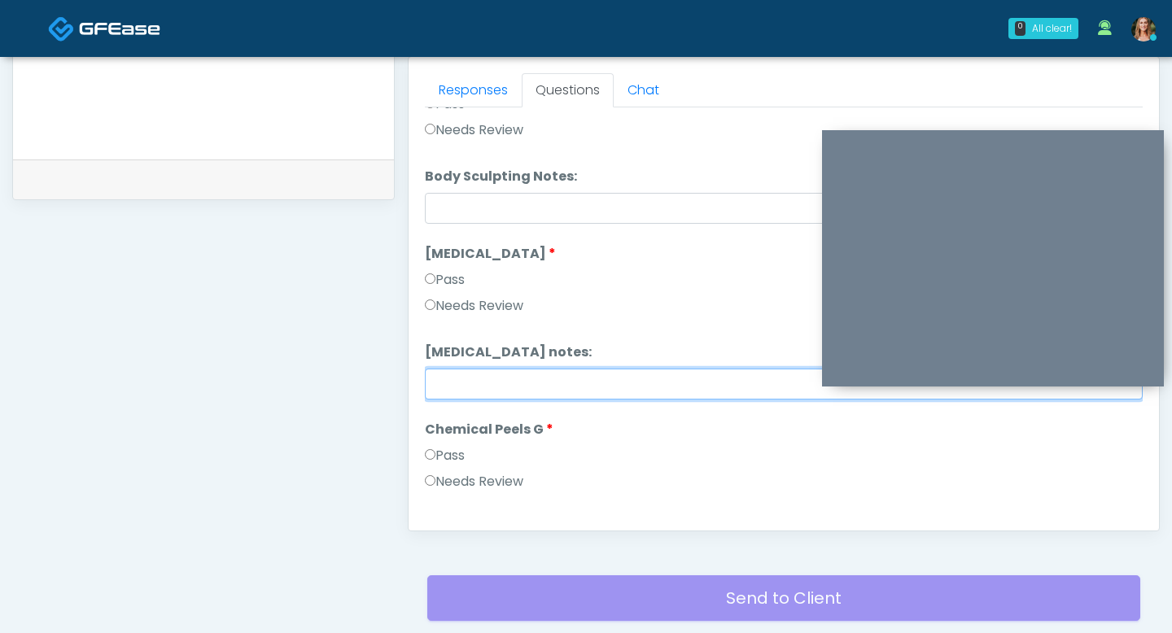
click at [439, 378] on input "Cryolipolysis notes:" at bounding box center [784, 384] width 718 height 31
drag, startPoint x: 602, startPoint y: 383, endPoint x: 366, endPoint y: 375, distance: 236.1
click at [366, 375] on div "**********" at bounding box center [585, 39] width 1147 height 1241
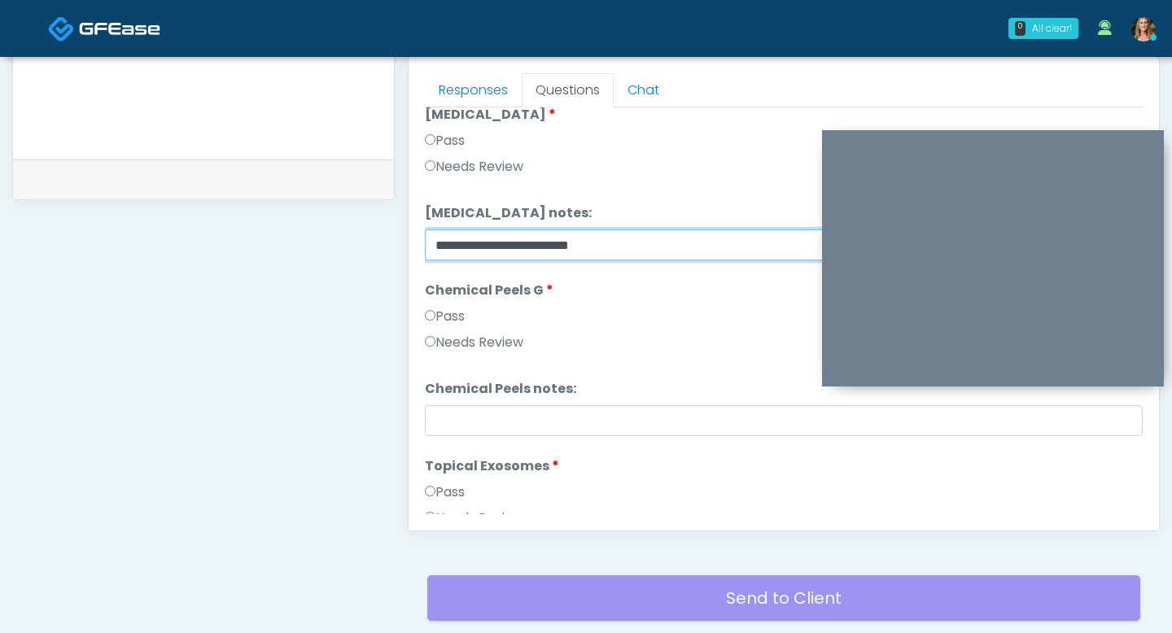
scroll to position [2191, 0]
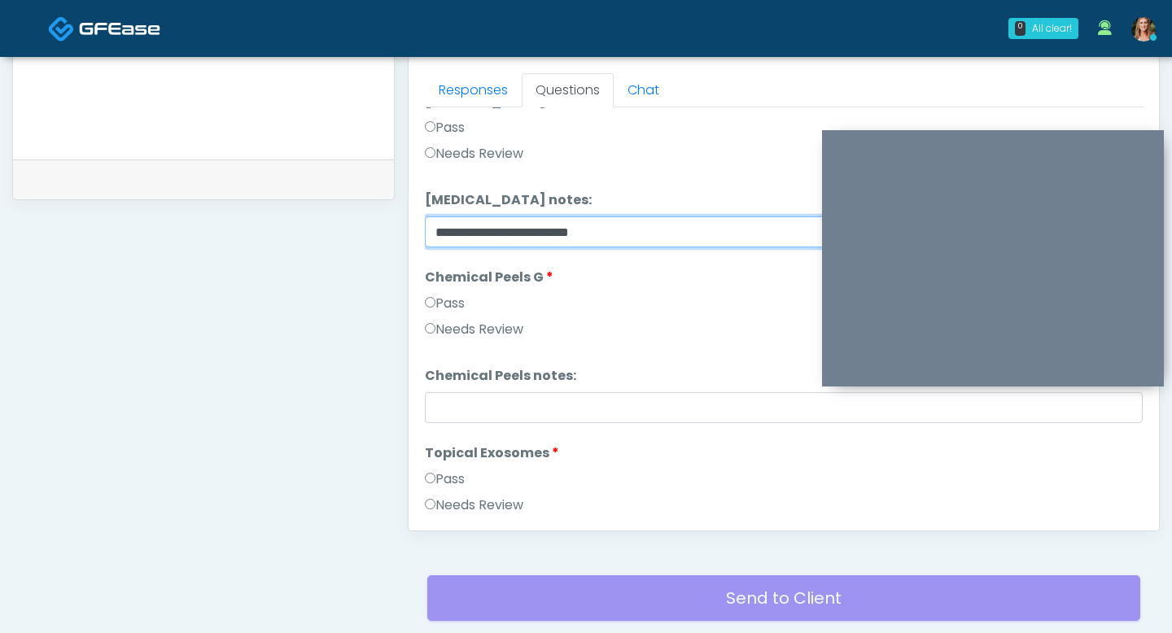
type input "**********"
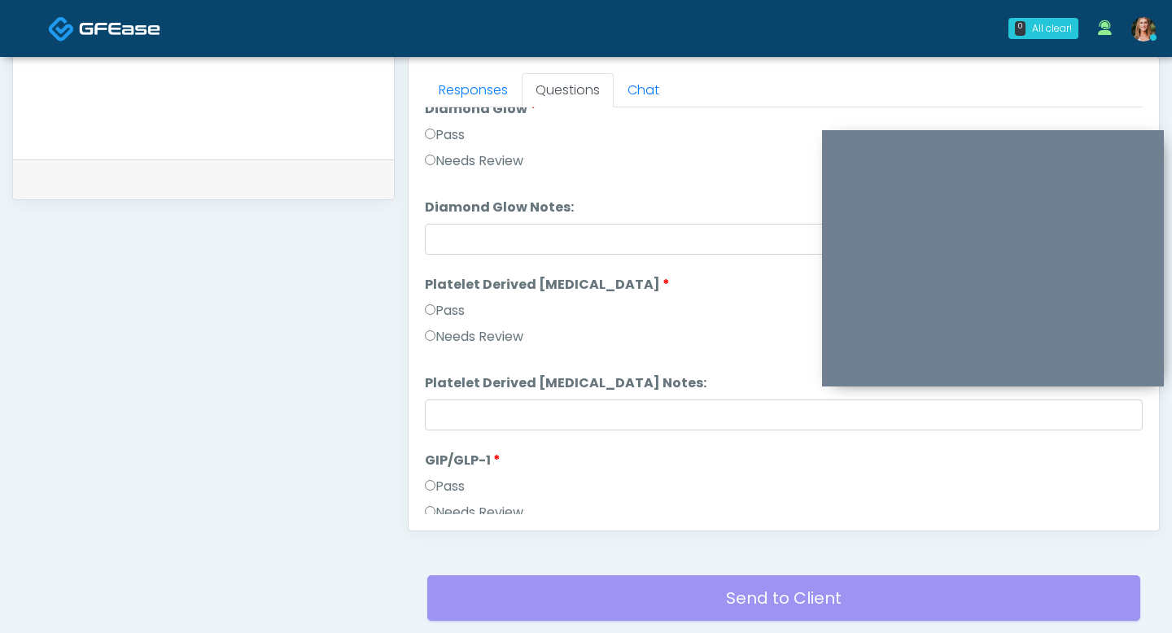
scroll to position [3103, 0]
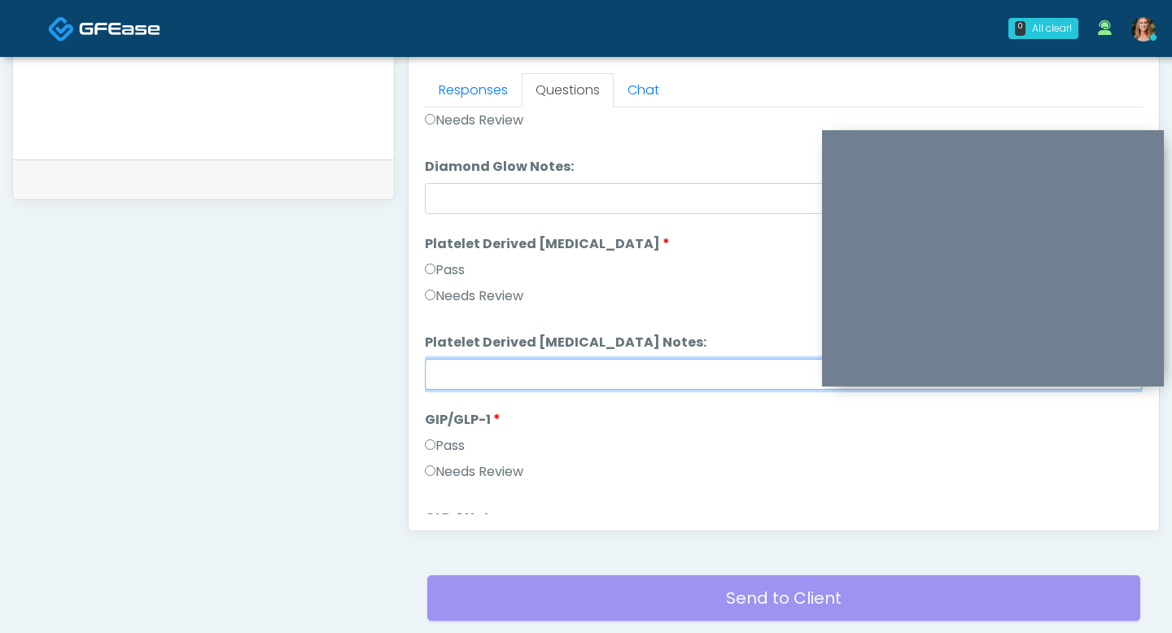
click at [437, 370] on input "Platelet Derived Growth Factor Notes:" at bounding box center [784, 374] width 718 height 31
paste input "**********"
type input "**********"
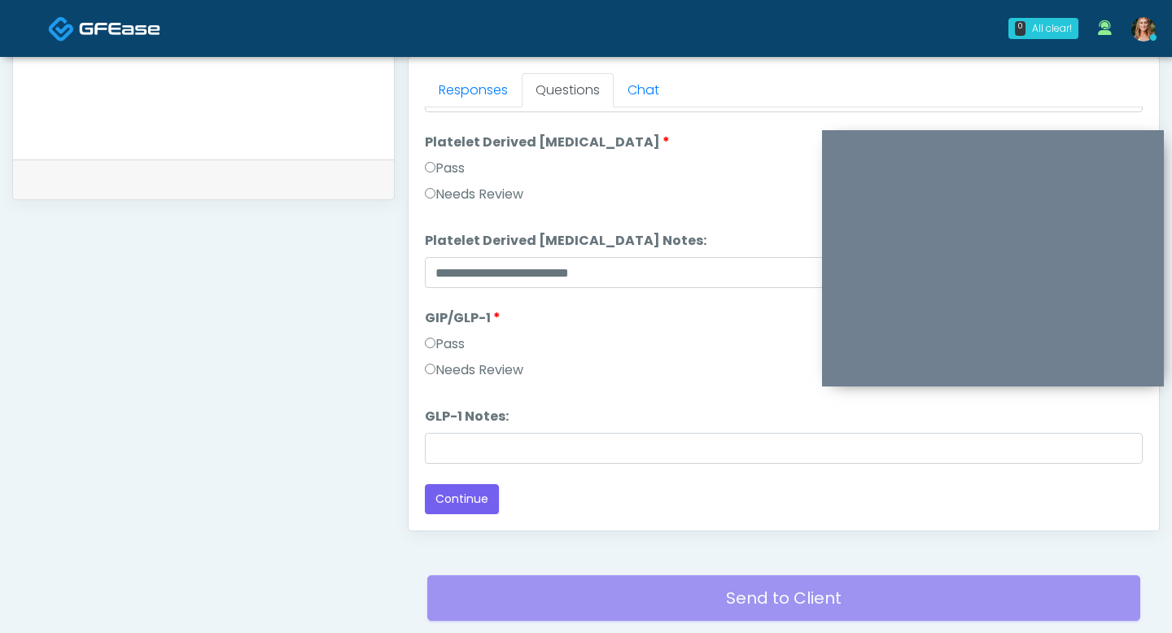
scroll to position [694, 0]
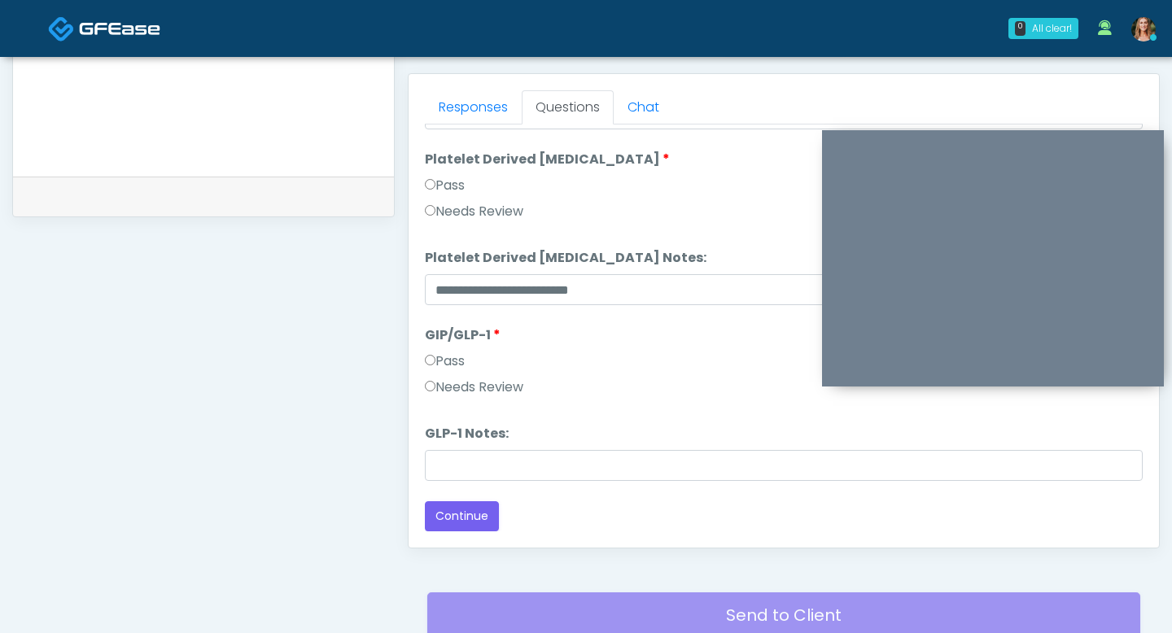
click at [194, 139] on textarea at bounding box center [203, 55] width 348 height 199
paste textarea "**********"
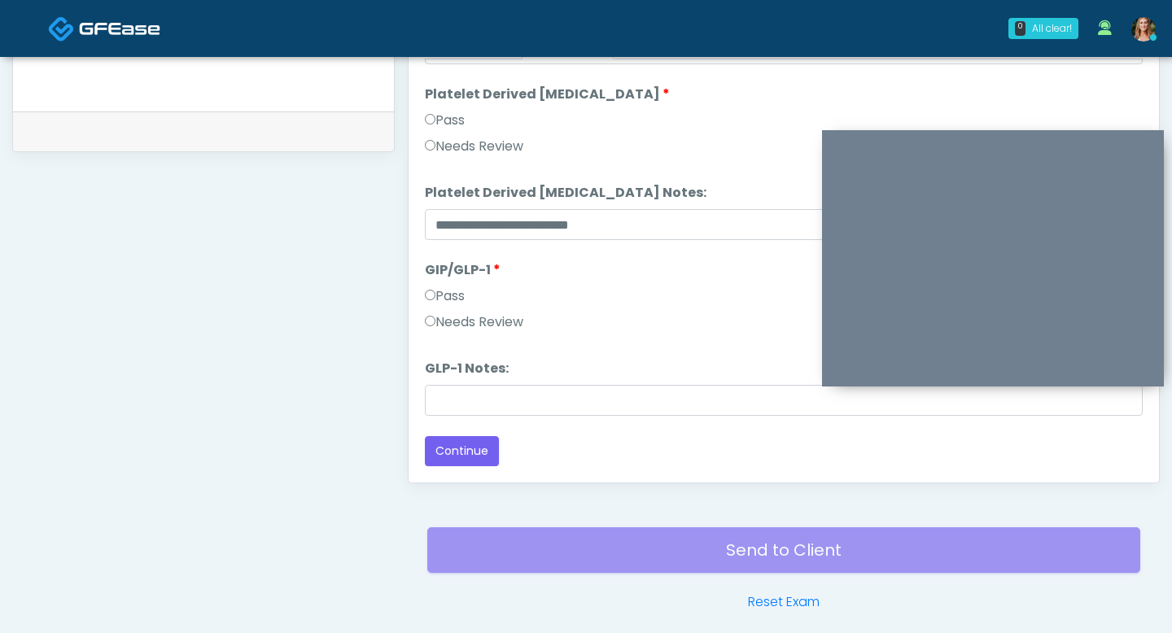
scroll to position [769, 0]
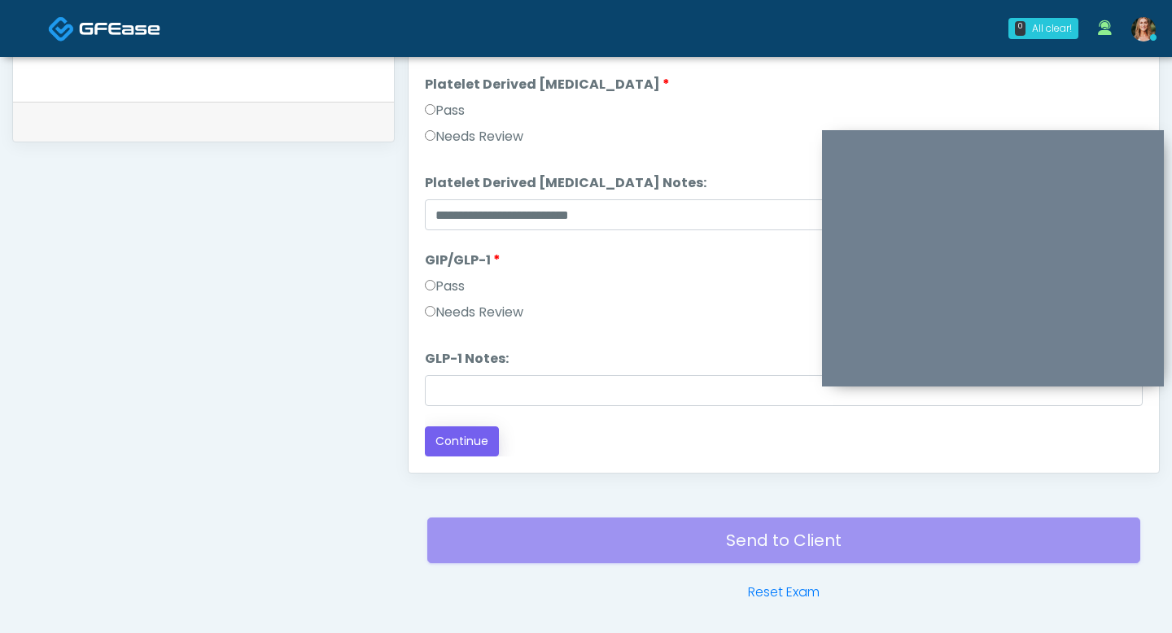
type textarea "**********"
click at [450, 440] on button "Continue" at bounding box center [462, 441] width 74 height 30
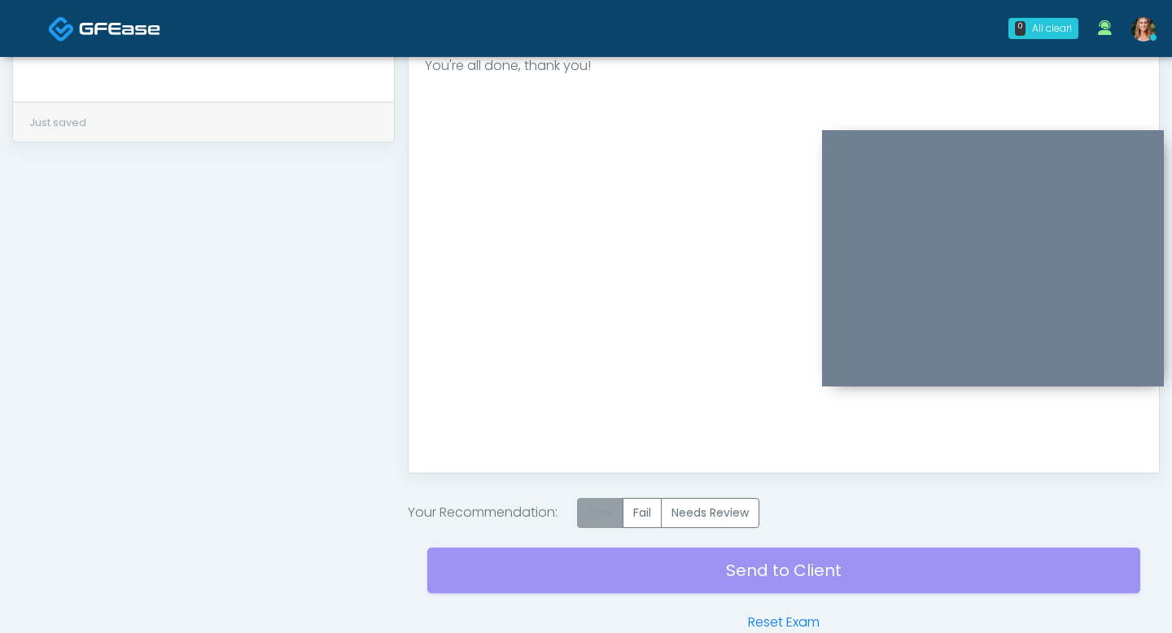
click at [606, 500] on label "Pass" at bounding box center [600, 513] width 46 height 30
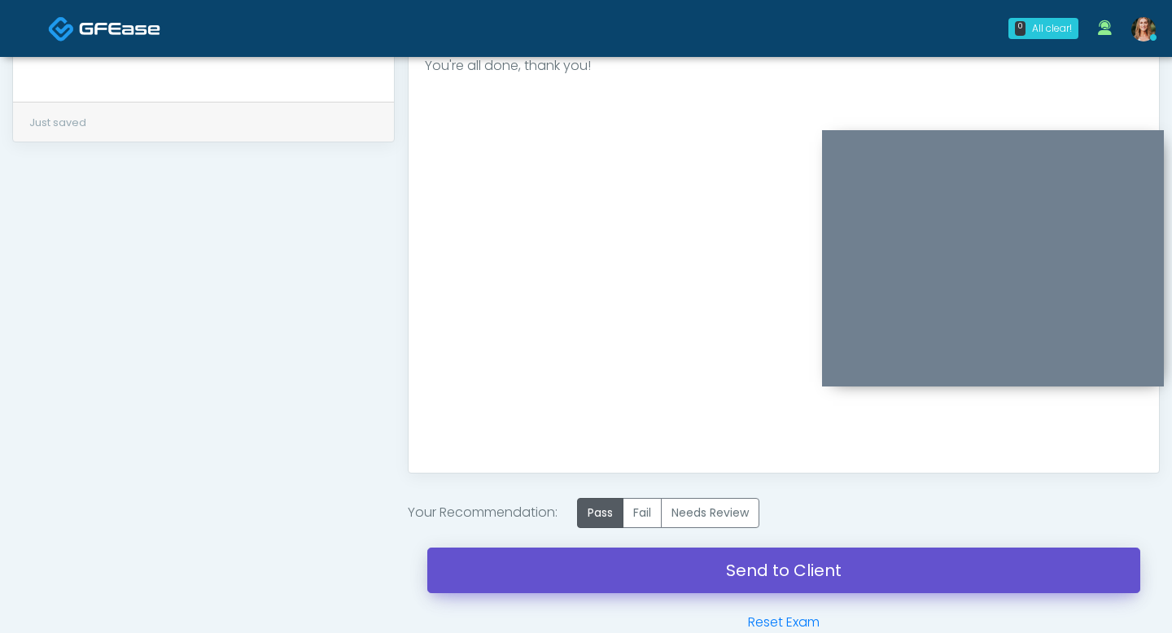
click at [600, 565] on link "Send to Client" at bounding box center [783, 571] width 713 height 46
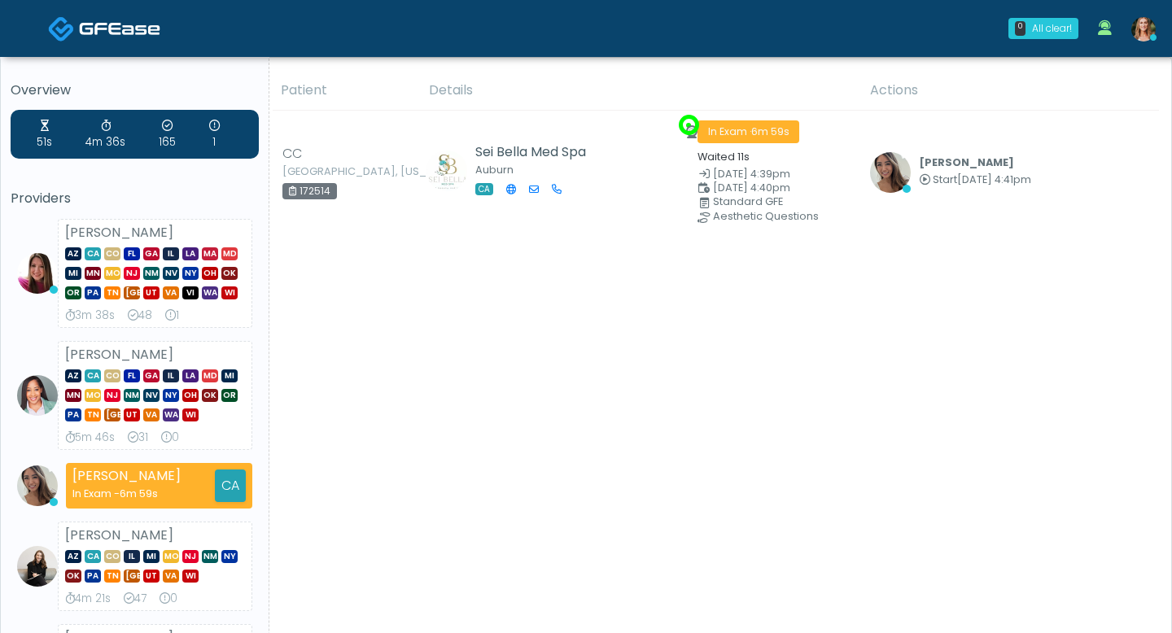
click at [733, 81] on th "Details" at bounding box center [639, 91] width 441 height 40
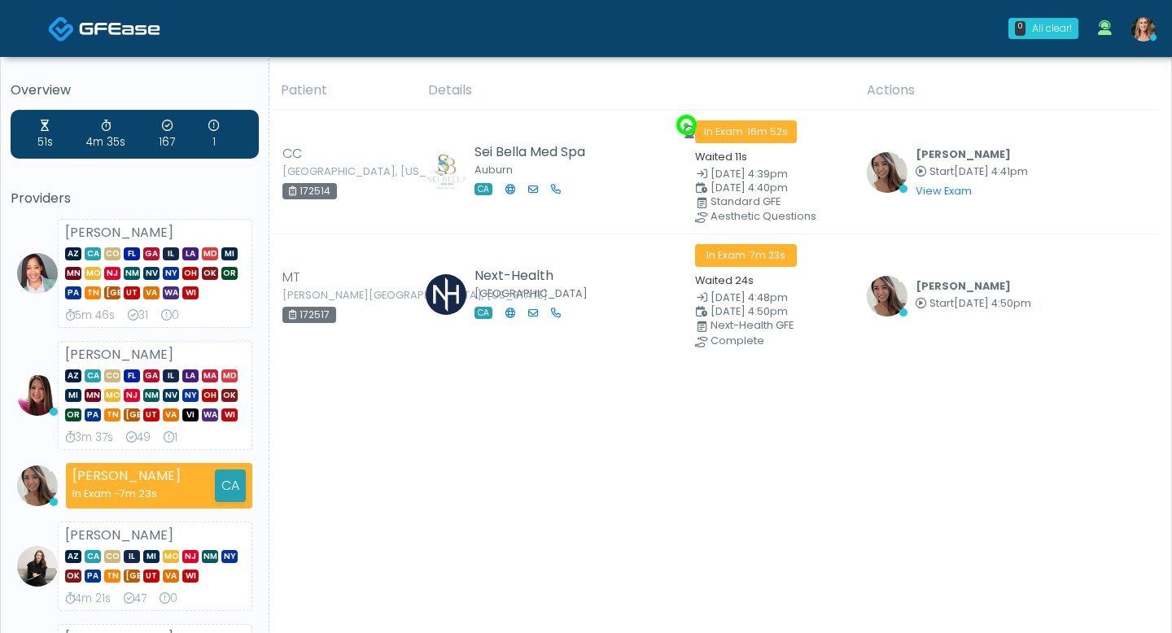
click at [1138, 42] on link at bounding box center [1143, 29] width 44 height 54
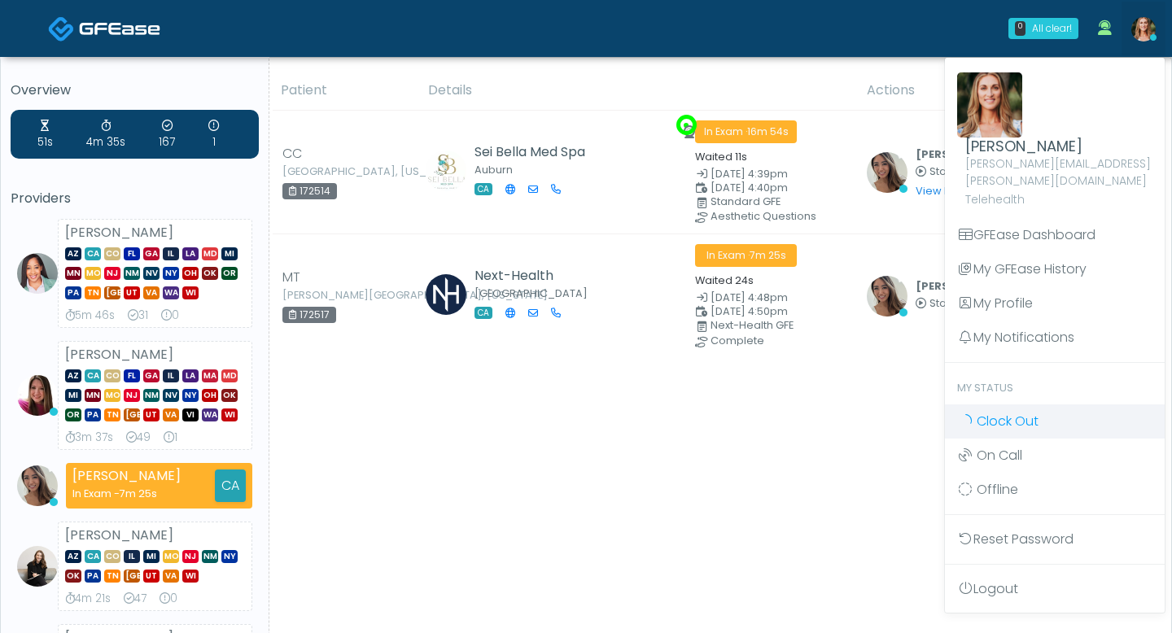
click at [997, 412] on span "Clock Out" at bounding box center [1007, 421] width 62 height 19
